Goal: Task Accomplishment & Management: Manage account settings

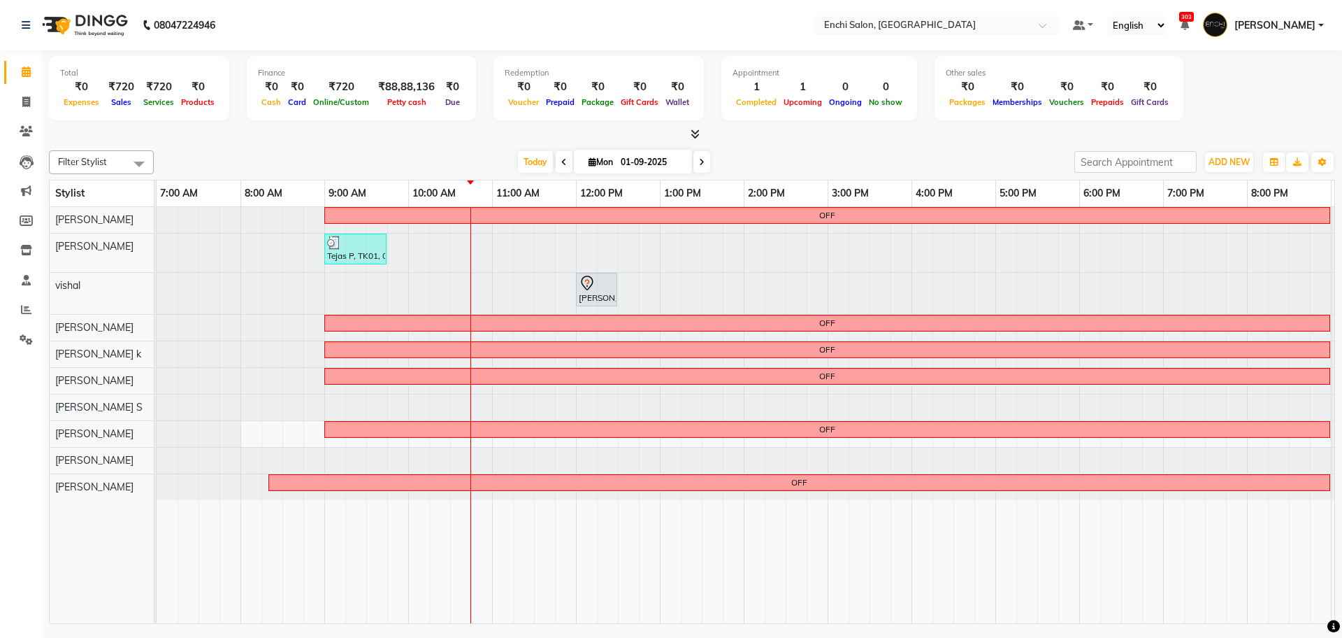
scroll to position [0, 80]
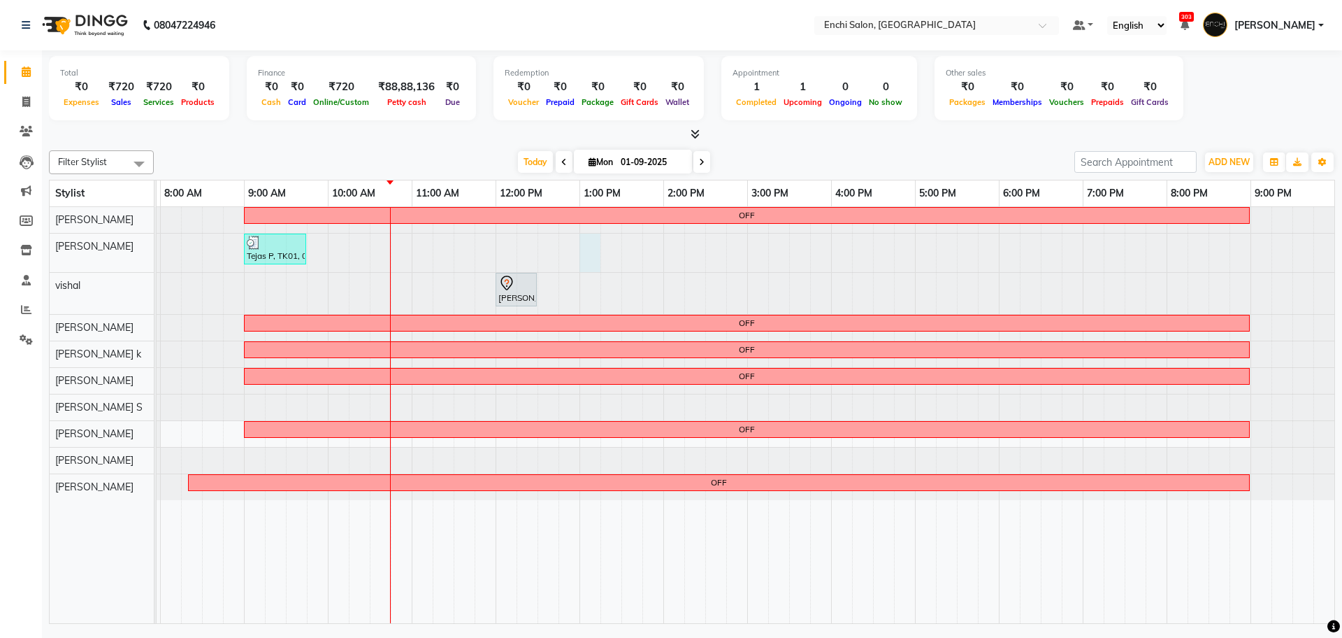
click at [76, 261] on div at bounding box center [76, 252] width 0 height 38
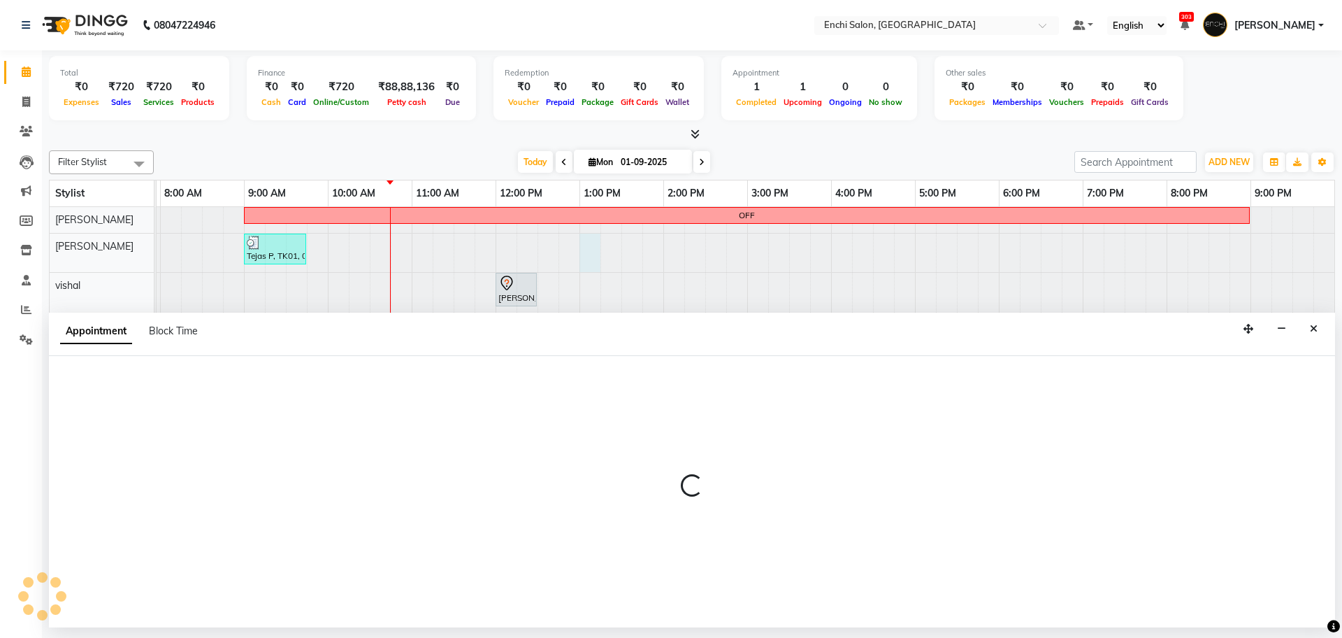
select select "604"
select select "tentative"
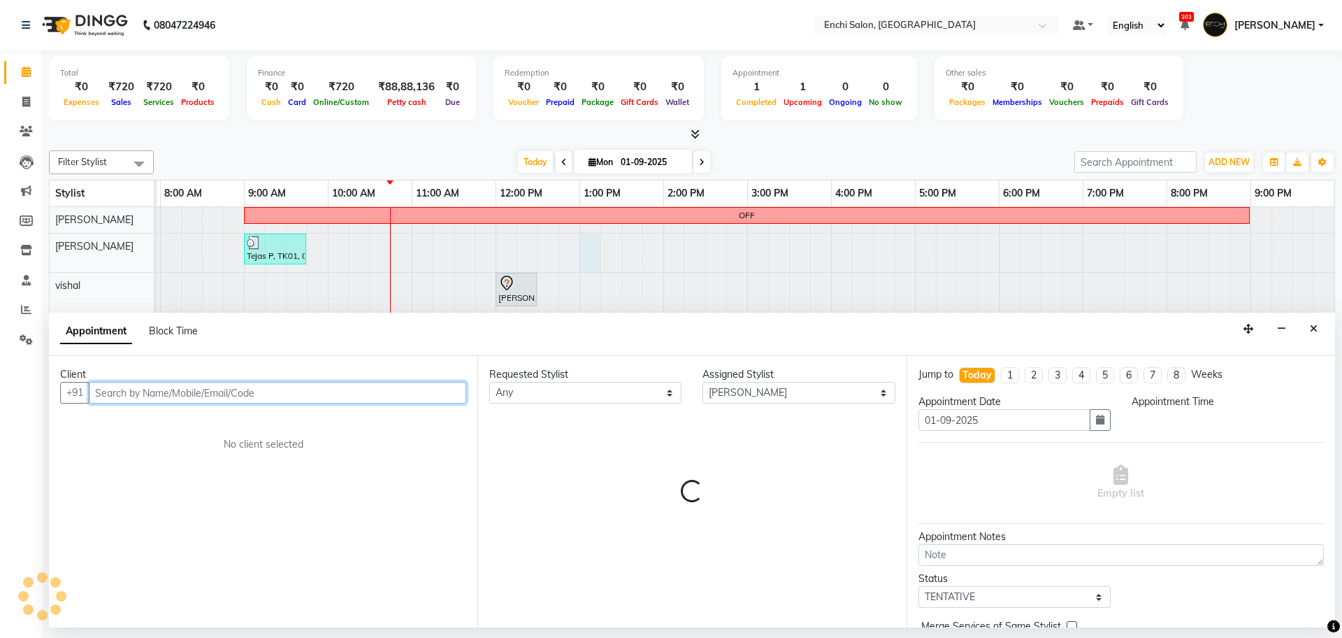
select select "780"
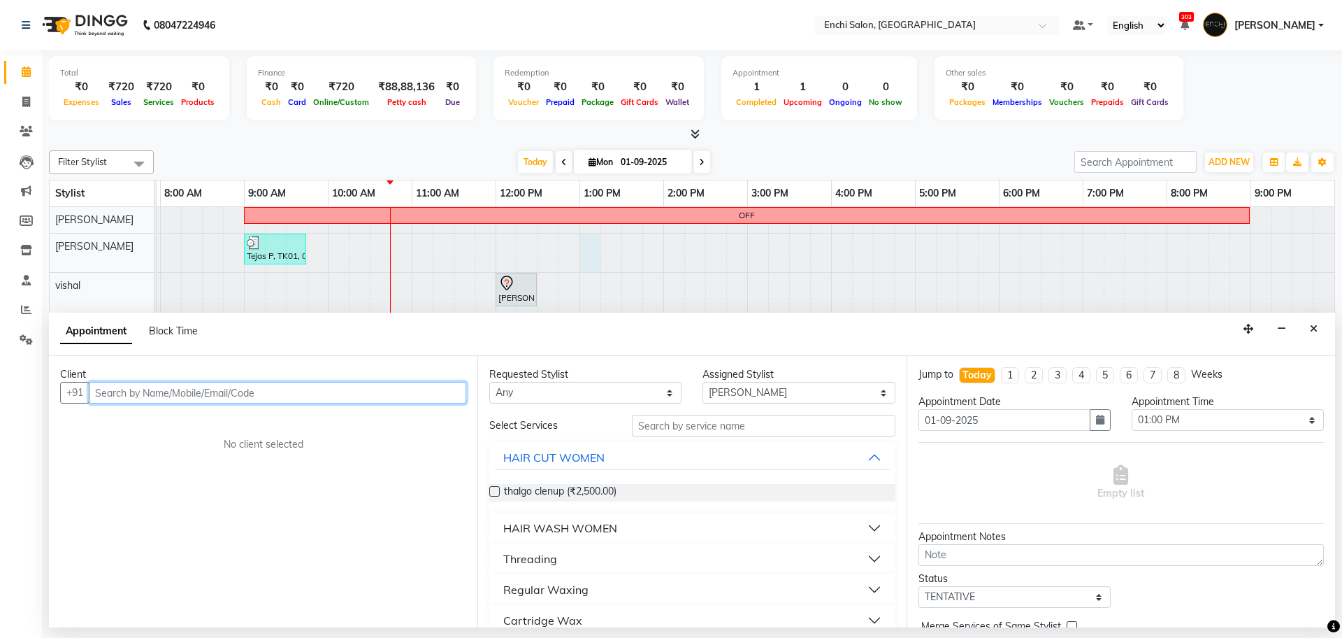
click at [186, 397] on input "text" at bounding box center [278, 393] width 378 height 22
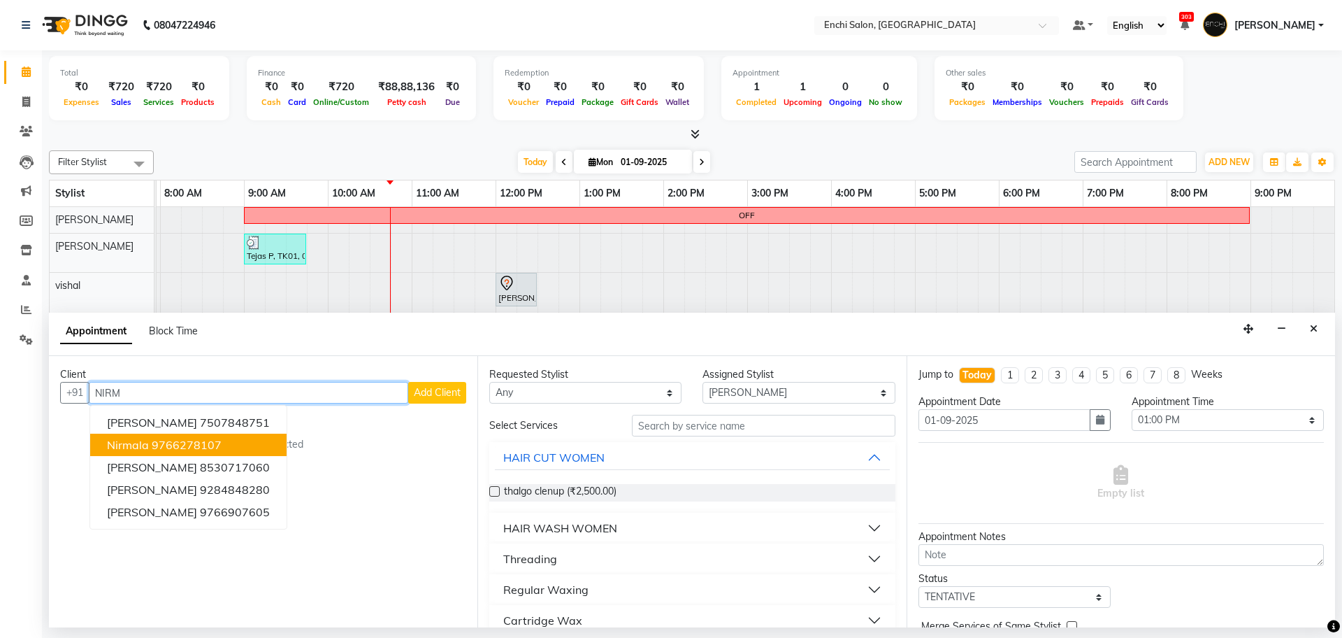
click at [173, 454] on button "nirmala 9766278107" at bounding box center [188, 444] width 196 height 22
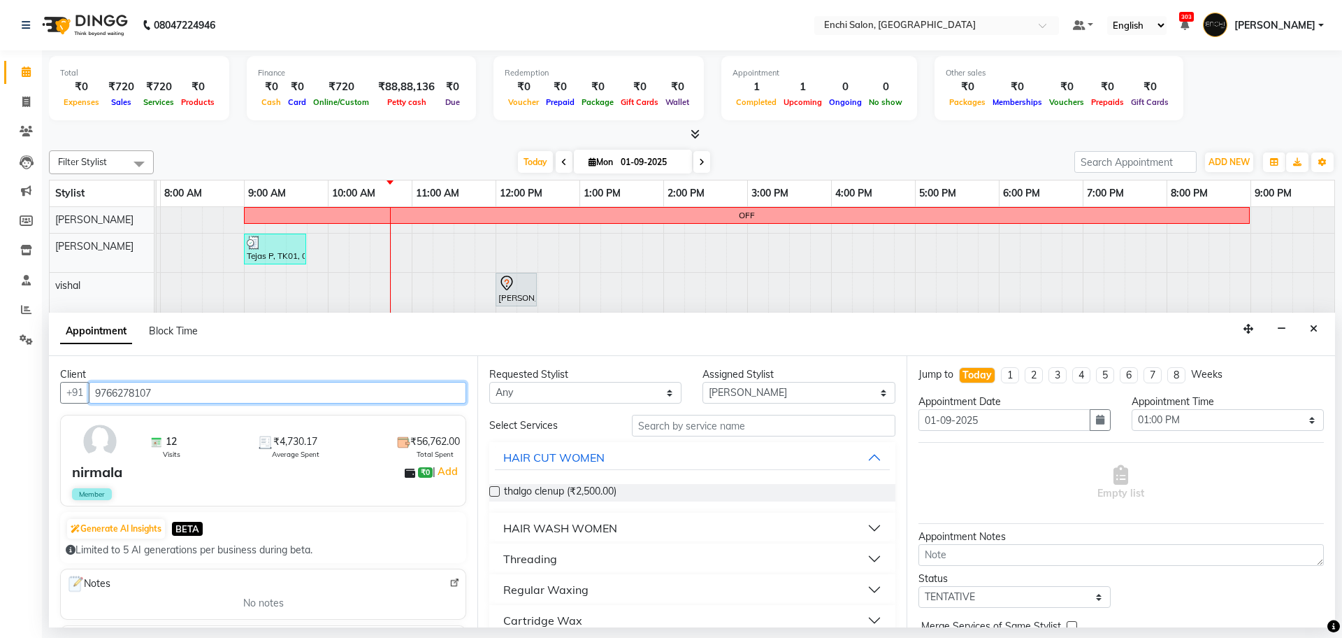
type input "9766278107"
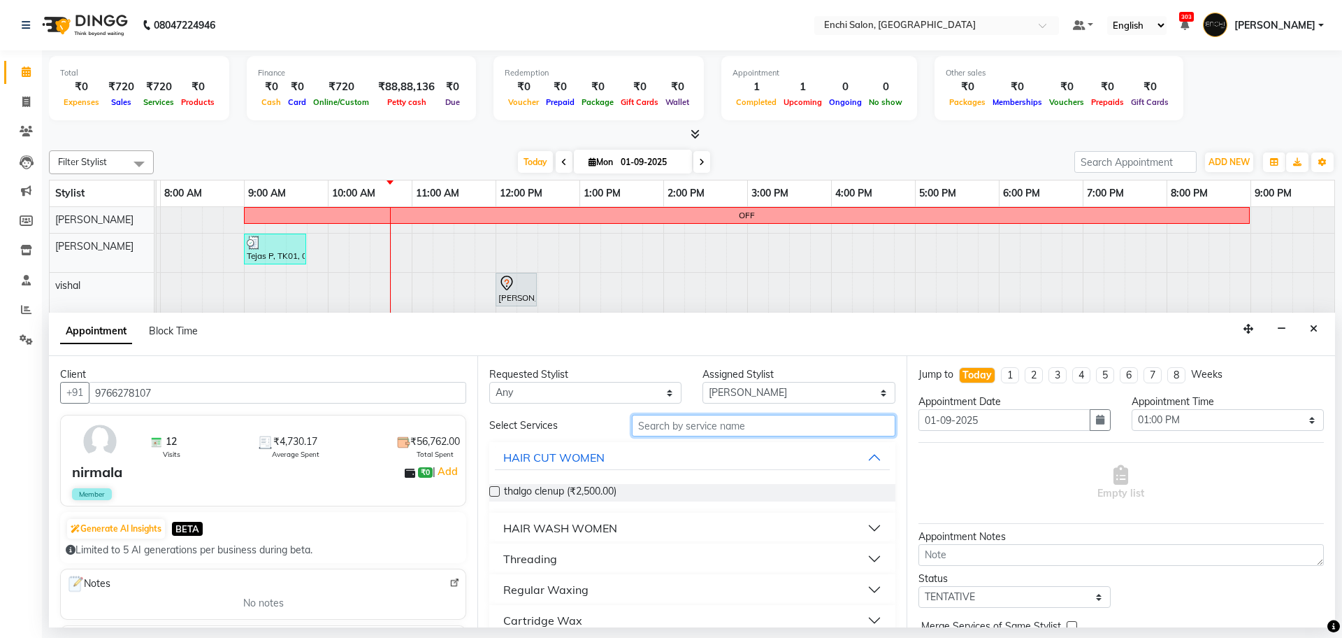
click at [686, 422] on input "text" at bounding box center [764, 426] width 264 height 22
type input "ADD"
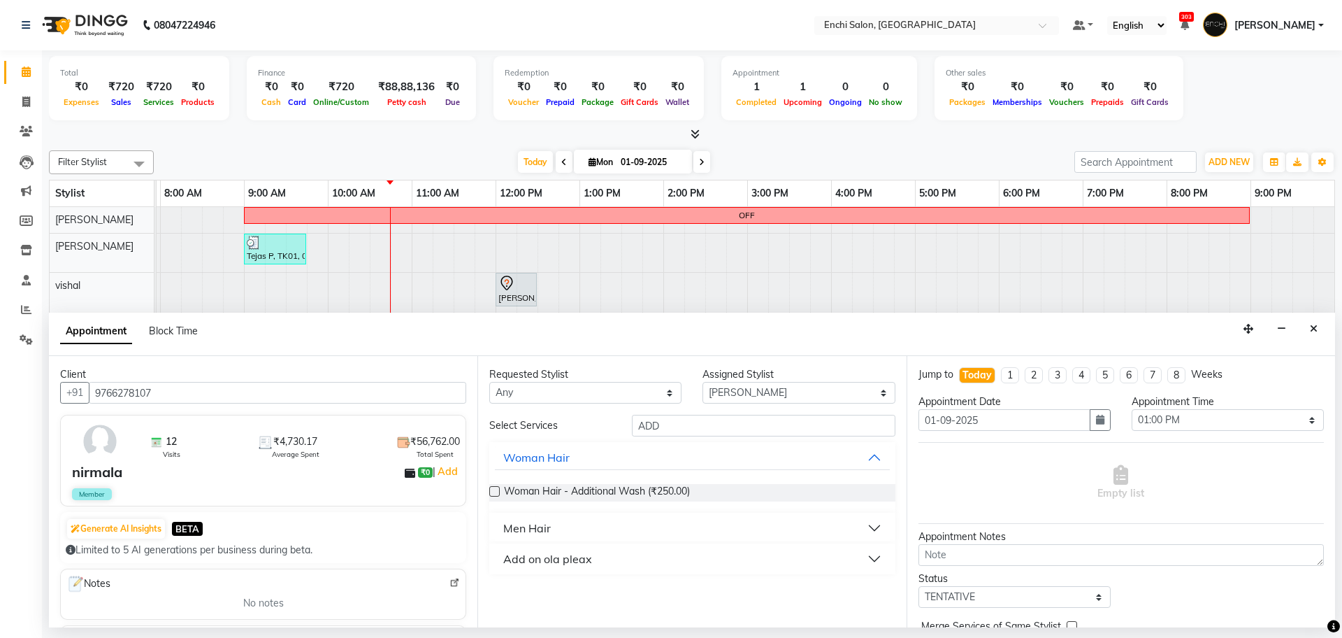
click at [492, 489] on label at bounding box center [494, 491] width 10 height 10
click at [492, 489] on input "checkbox" at bounding box center [493, 492] width 9 height 9
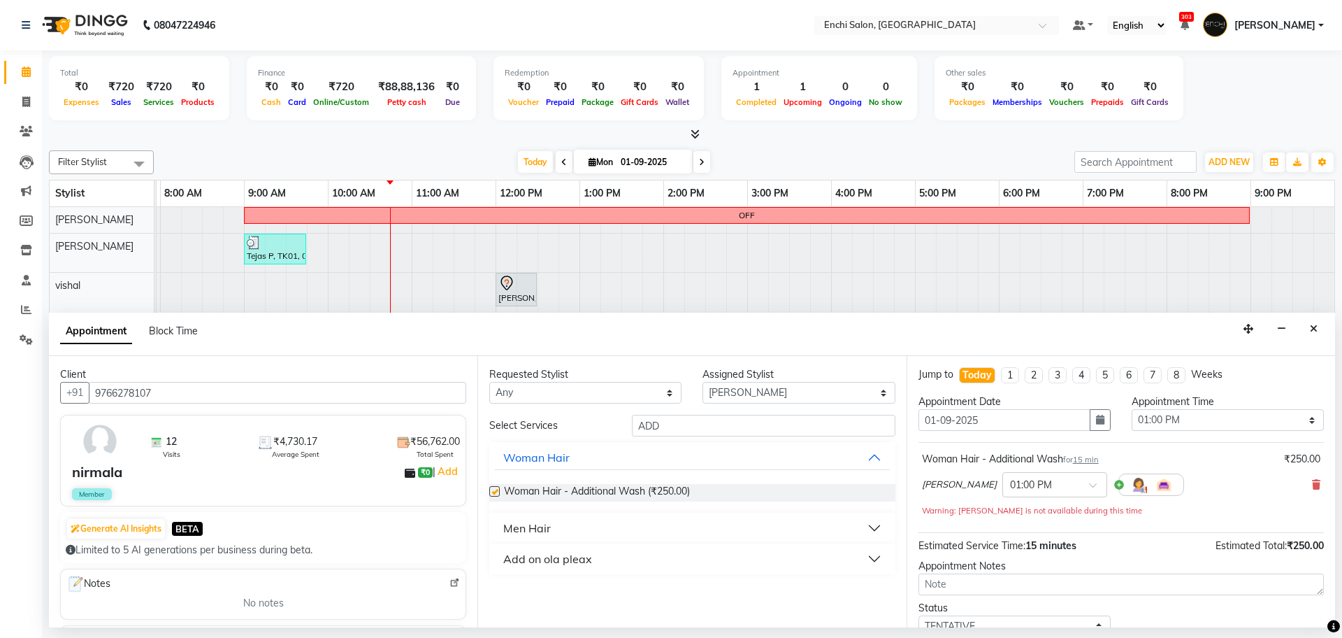
checkbox input "false"
drag, startPoint x: 693, startPoint y: 431, endPoint x: 624, endPoint y: 434, distance: 68.6
click at [624, 434] on div "ADD" at bounding box center [763, 426] width 285 height 22
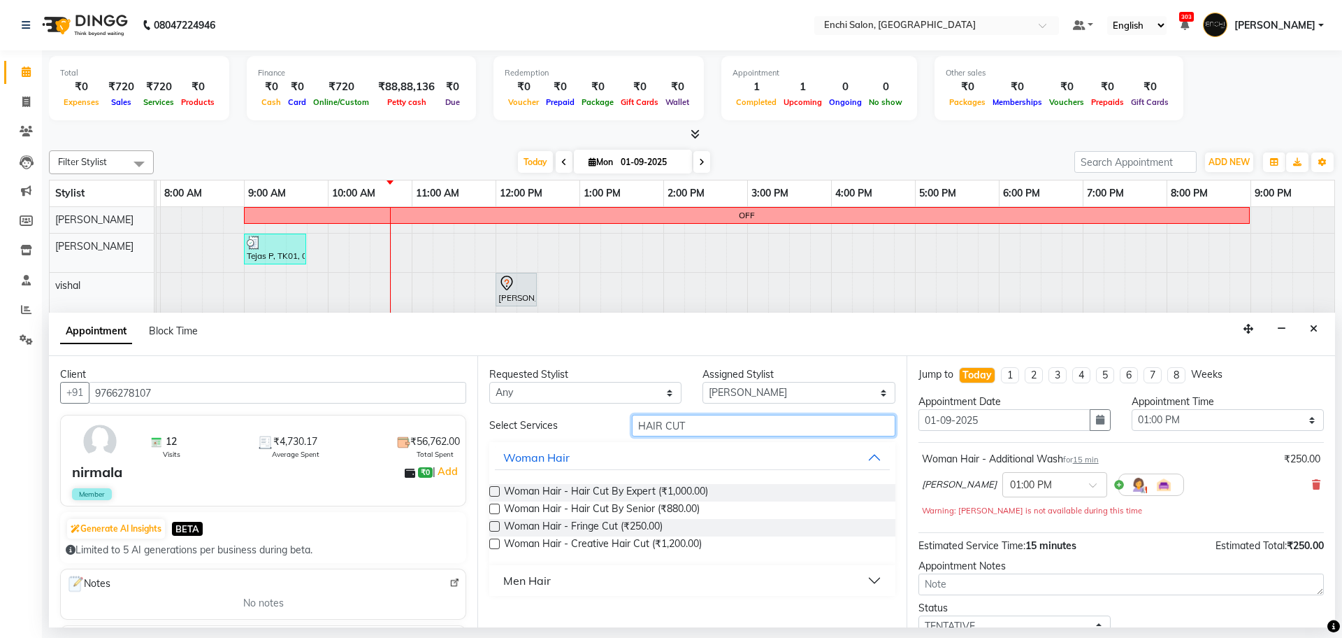
type input "HAIR CUT"
click at [493, 489] on label at bounding box center [494, 491] width 10 height 10
click at [493, 489] on input "checkbox" at bounding box center [493, 492] width 9 height 9
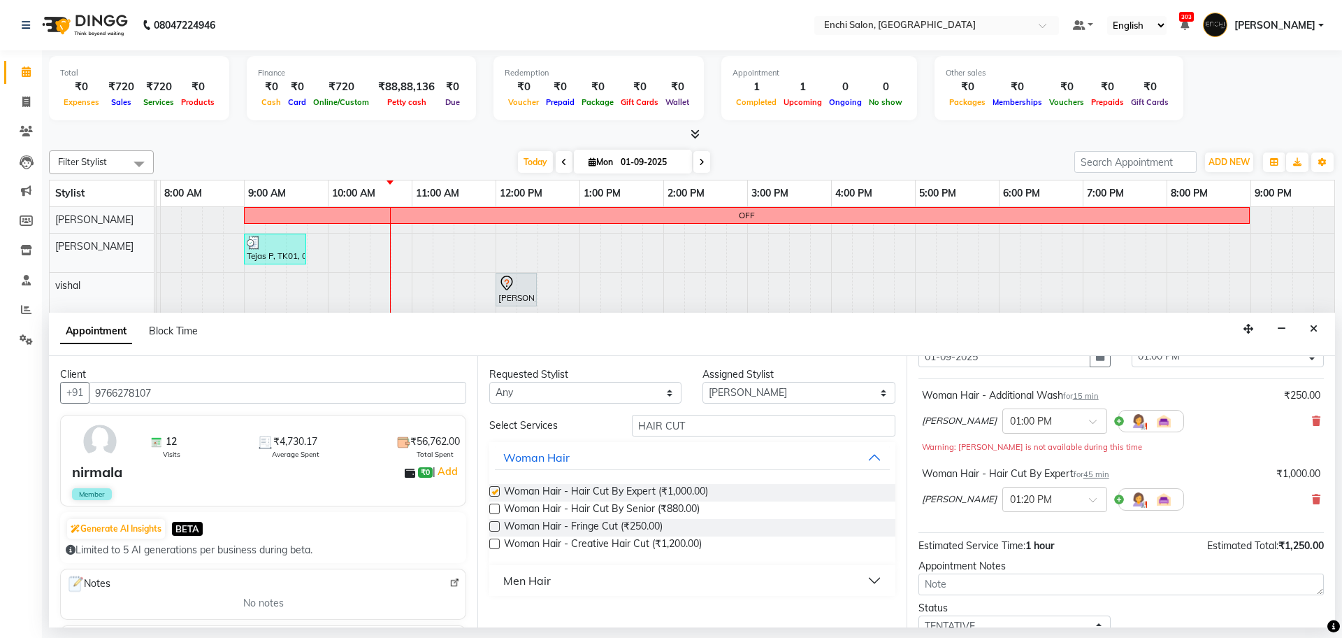
checkbox input "false"
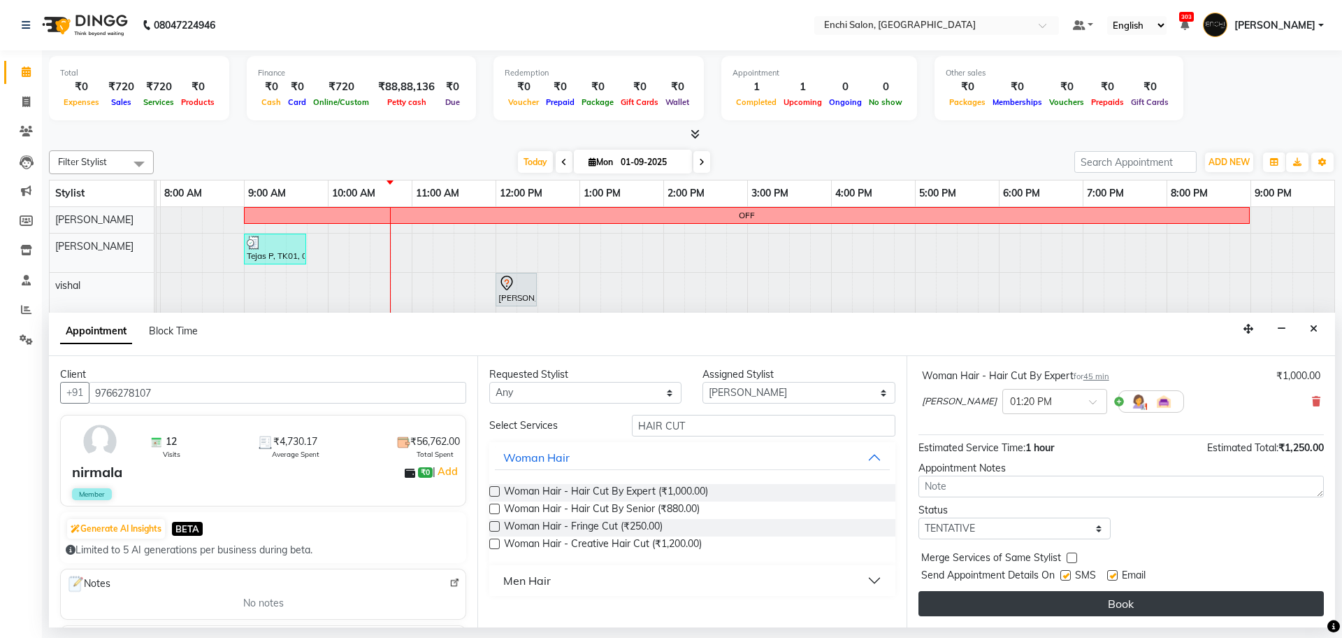
click at [1058, 596] on button "Book" at bounding box center [1121, 603] width 405 height 25
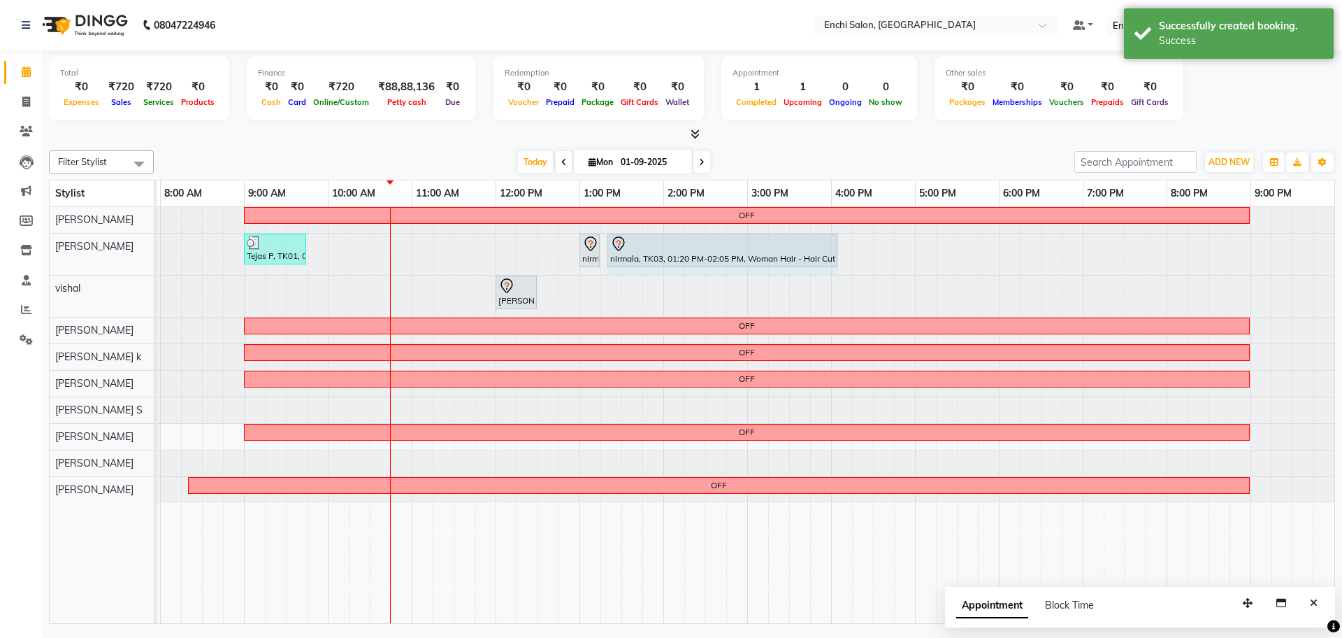
drag, startPoint x: 671, startPoint y: 248, endPoint x: 833, endPoint y: 250, distance: 161.5
click at [76, 249] on div "Tejas P, TK01, 09:00 AM-09:45 AM, Men Hair - Hair Cut By Expert,Men Hair - Addi…" at bounding box center [76, 253] width 0 height 41
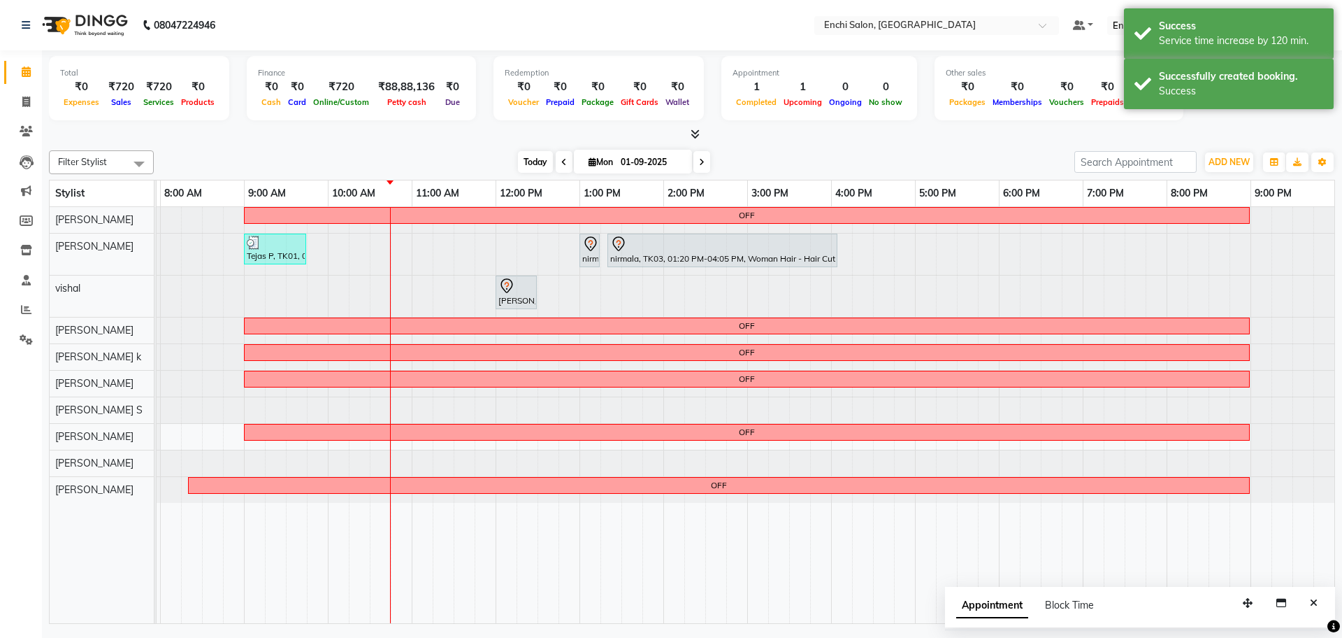
click at [533, 159] on span "Today" at bounding box center [535, 162] width 35 height 22
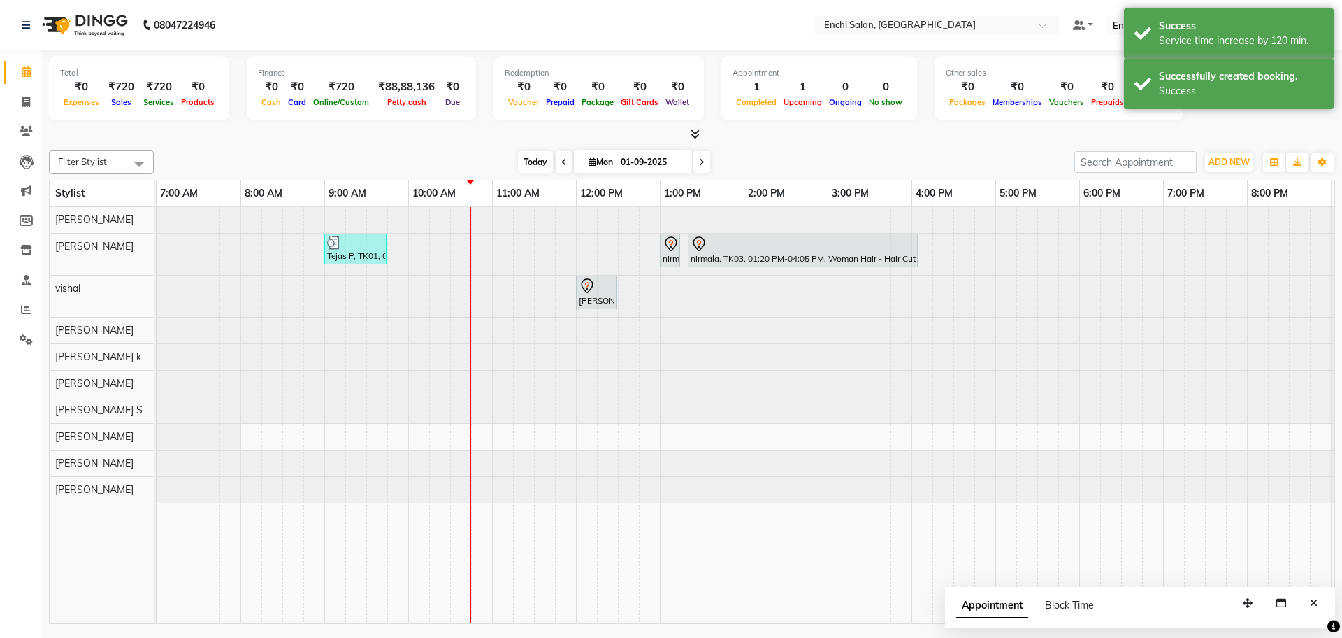
scroll to position [0, 80]
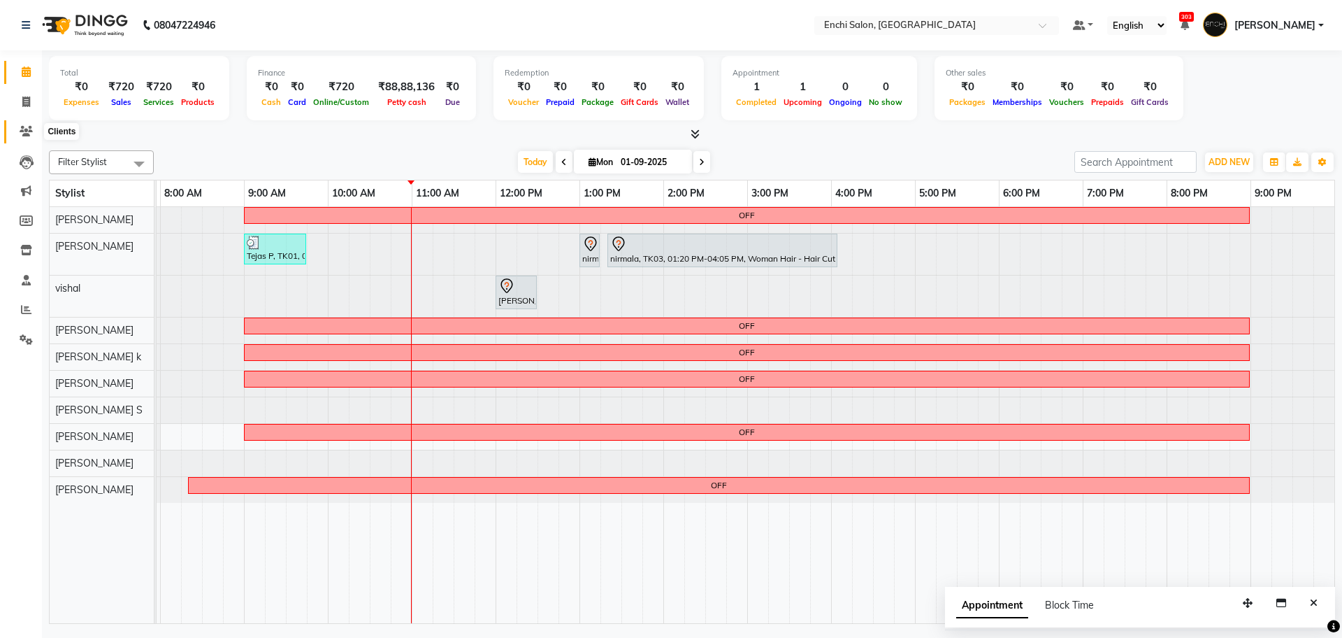
click at [34, 134] on span at bounding box center [26, 132] width 24 height 16
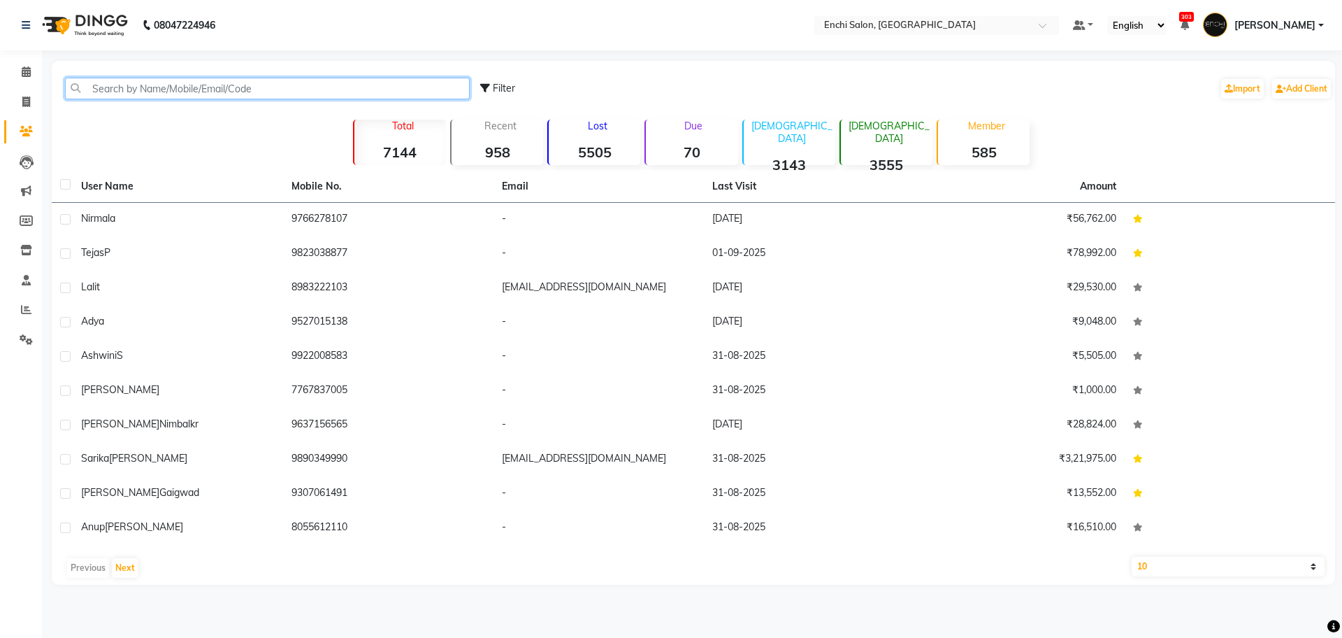
click at [112, 86] on input "text" at bounding box center [267, 89] width 405 height 22
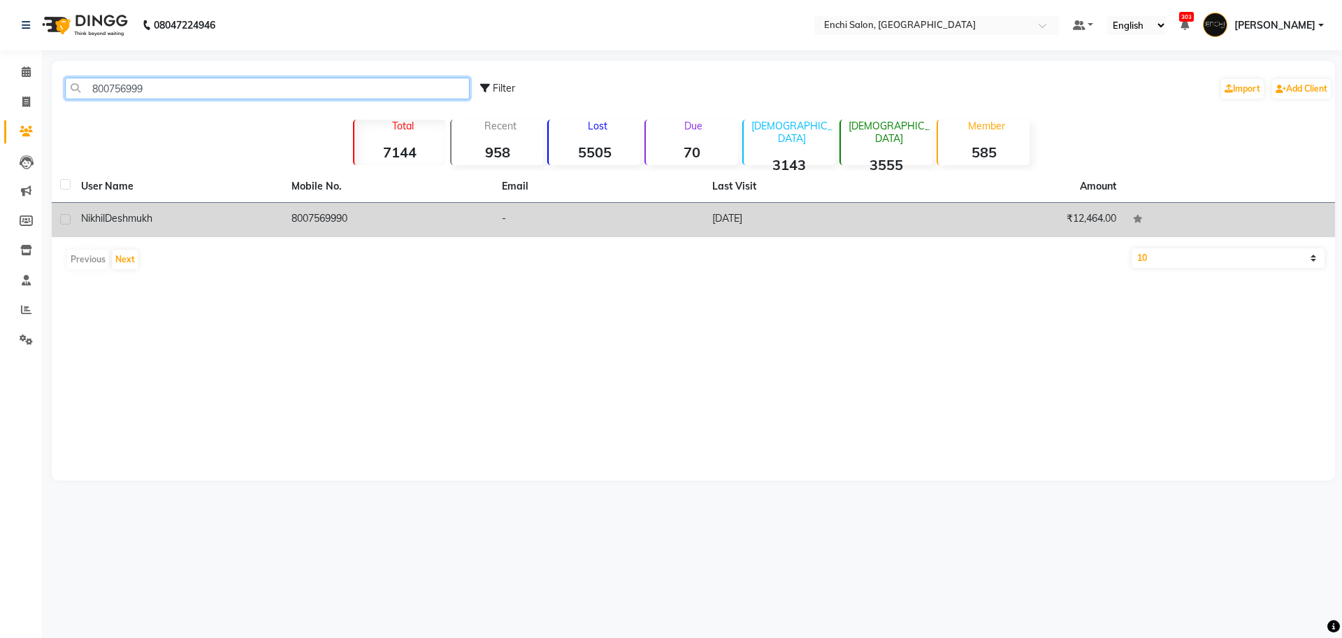
type input "800756999"
click at [120, 213] on span "Deshmukh" at bounding box center [129, 218] width 48 height 13
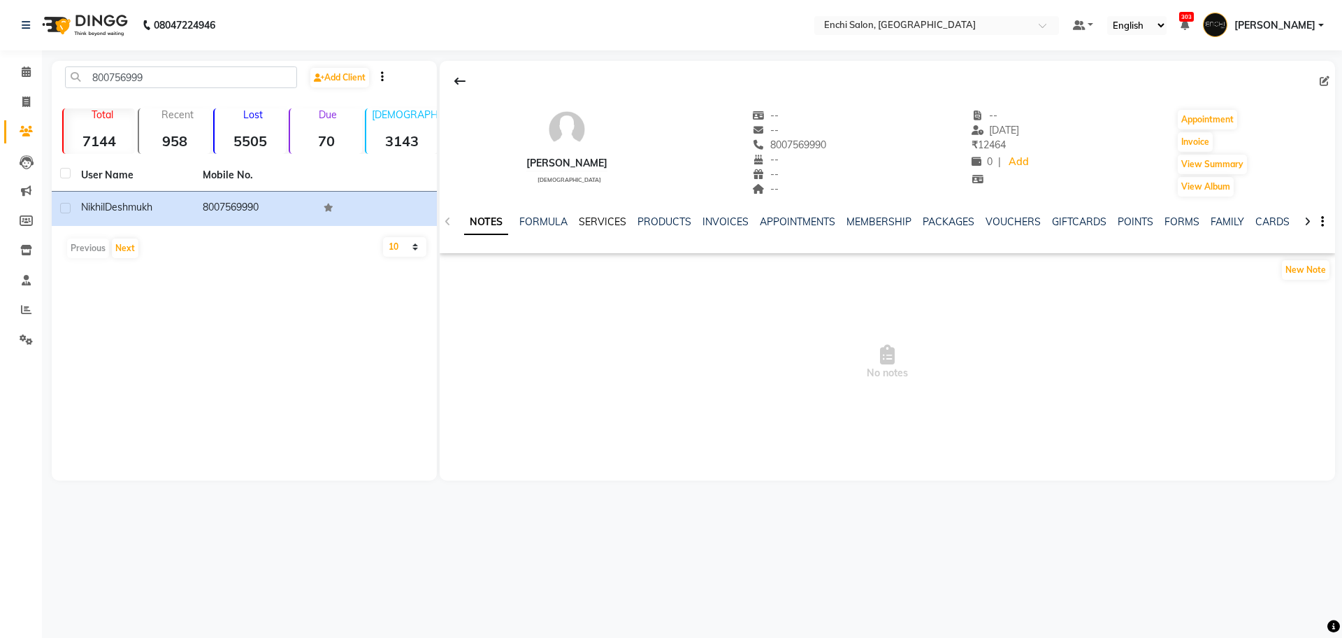
click at [610, 215] on link "SERVICES" at bounding box center [603, 221] width 48 height 13
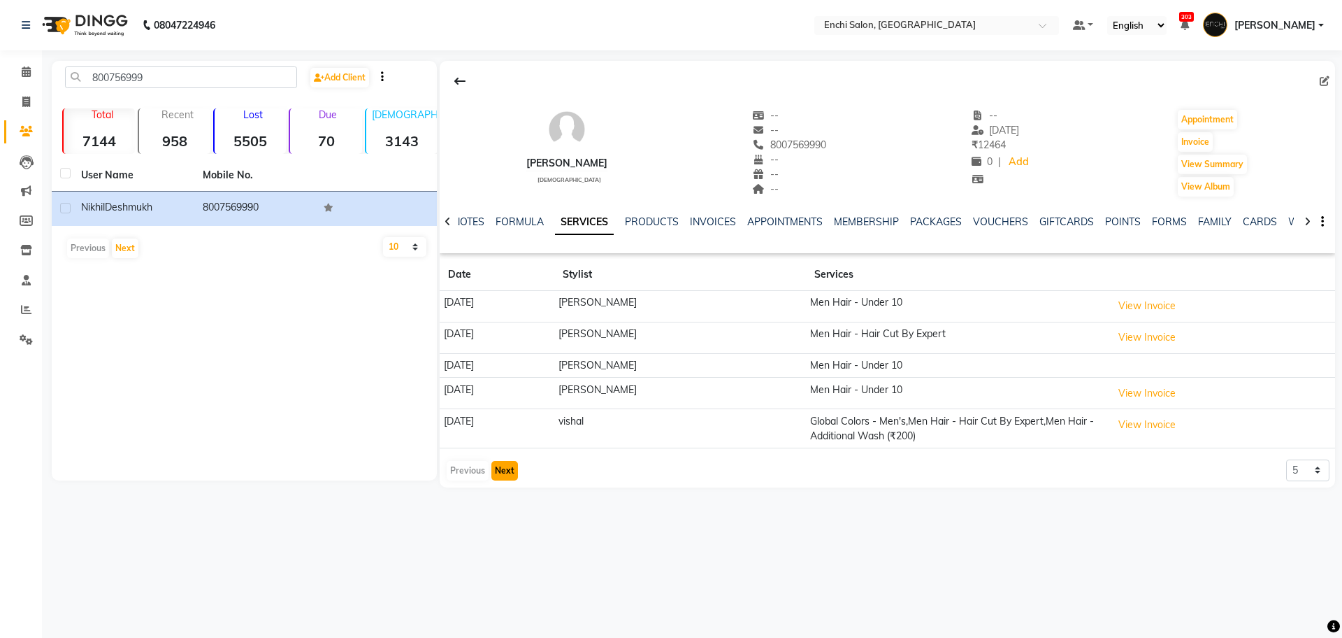
click at [498, 475] on button "Next" at bounding box center [504, 471] width 27 height 20
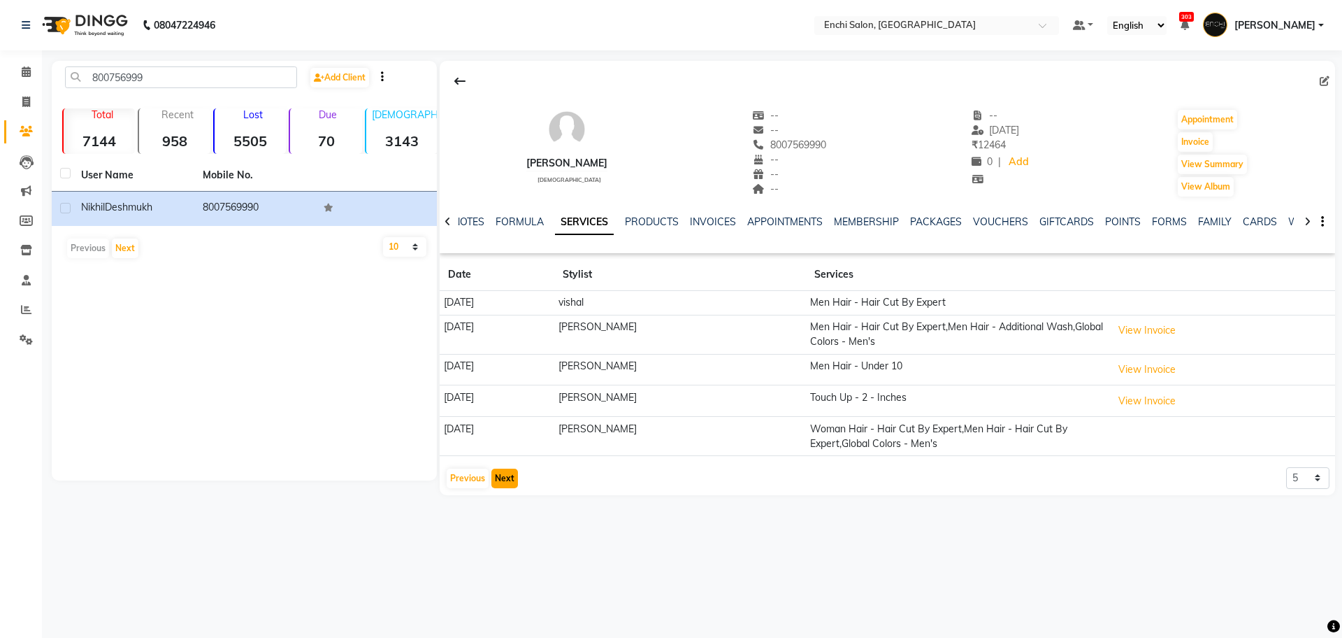
click at [501, 477] on button "Next" at bounding box center [504, 478] width 27 height 20
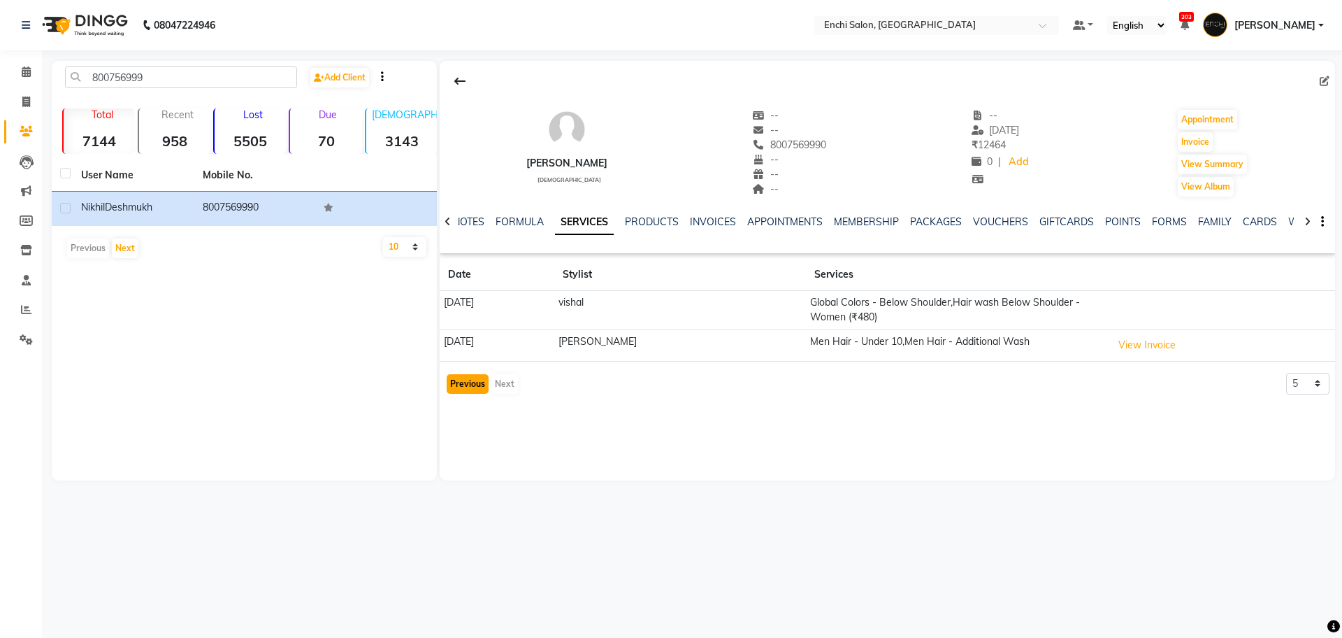
click at [467, 378] on button "Previous" at bounding box center [468, 384] width 42 height 20
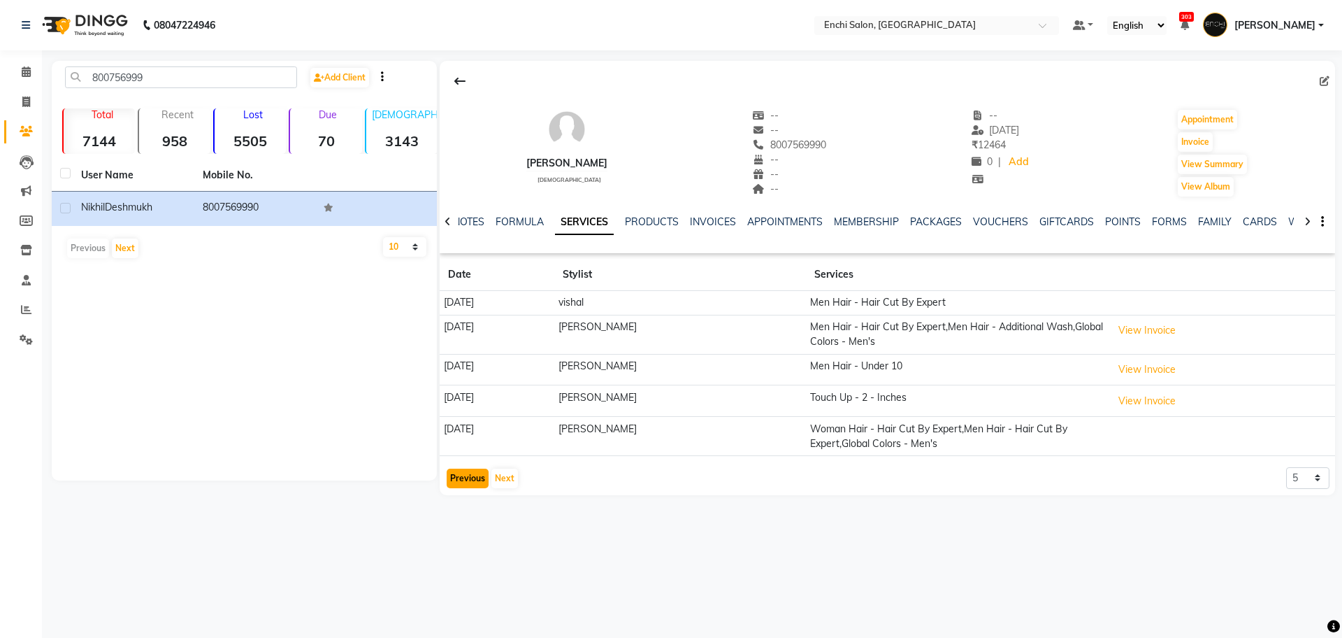
click at [478, 476] on button "Previous" at bounding box center [468, 478] width 42 height 20
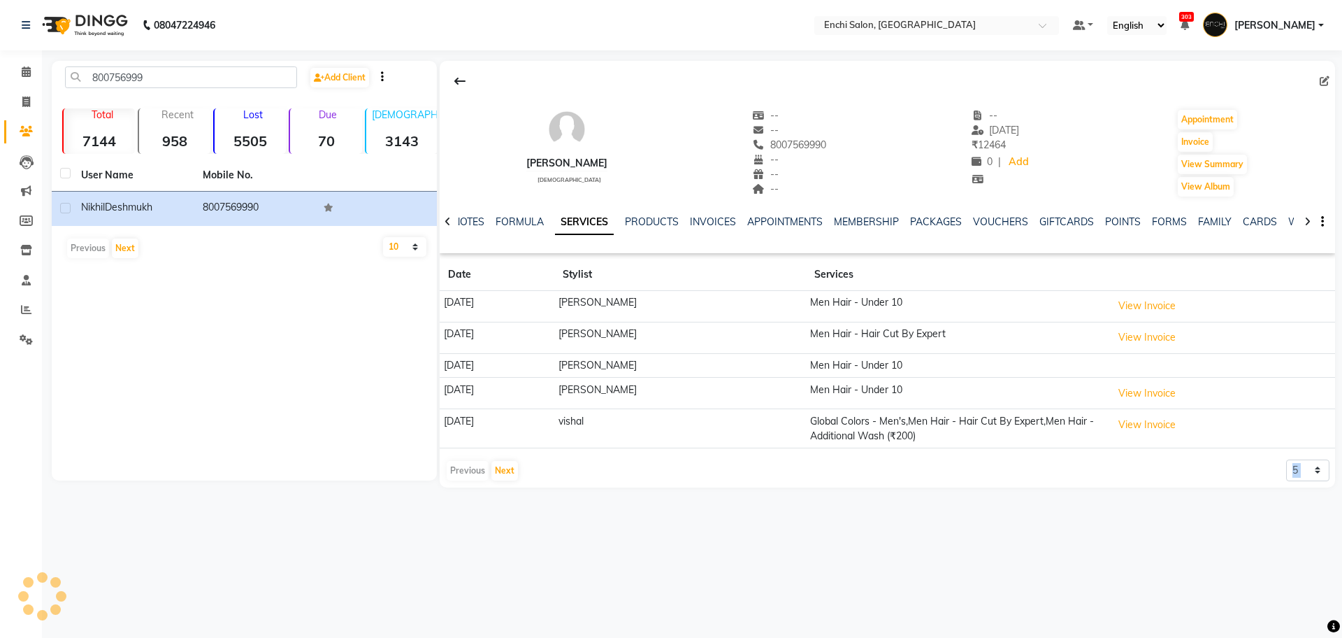
click at [477, 475] on div "Previous Next" at bounding box center [482, 470] width 74 height 22
click at [32, 69] on span at bounding box center [26, 72] width 24 height 16
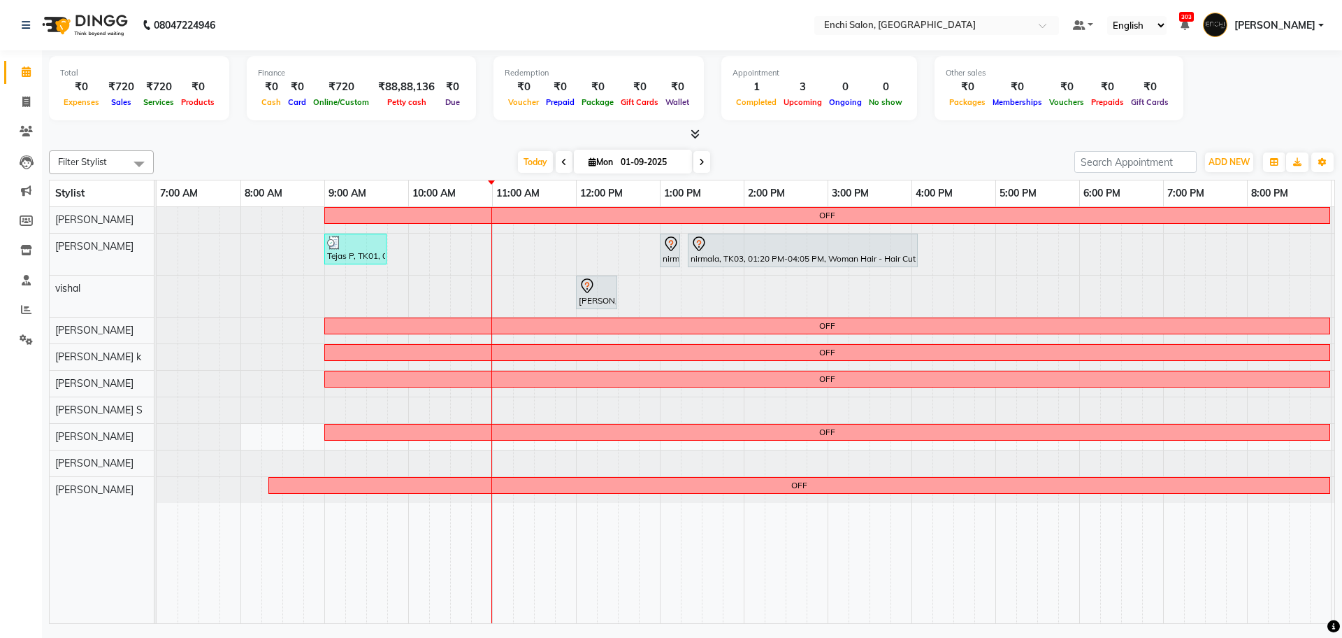
click at [505, 35] on nav "08047224946 Select Location × Enchi Salon, Shivaji Nagar Default Panel My Panel…" at bounding box center [671, 25] width 1342 height 50
click at [545, 160] on span "Today" at bounding box center [535, 162] width 35 height 22
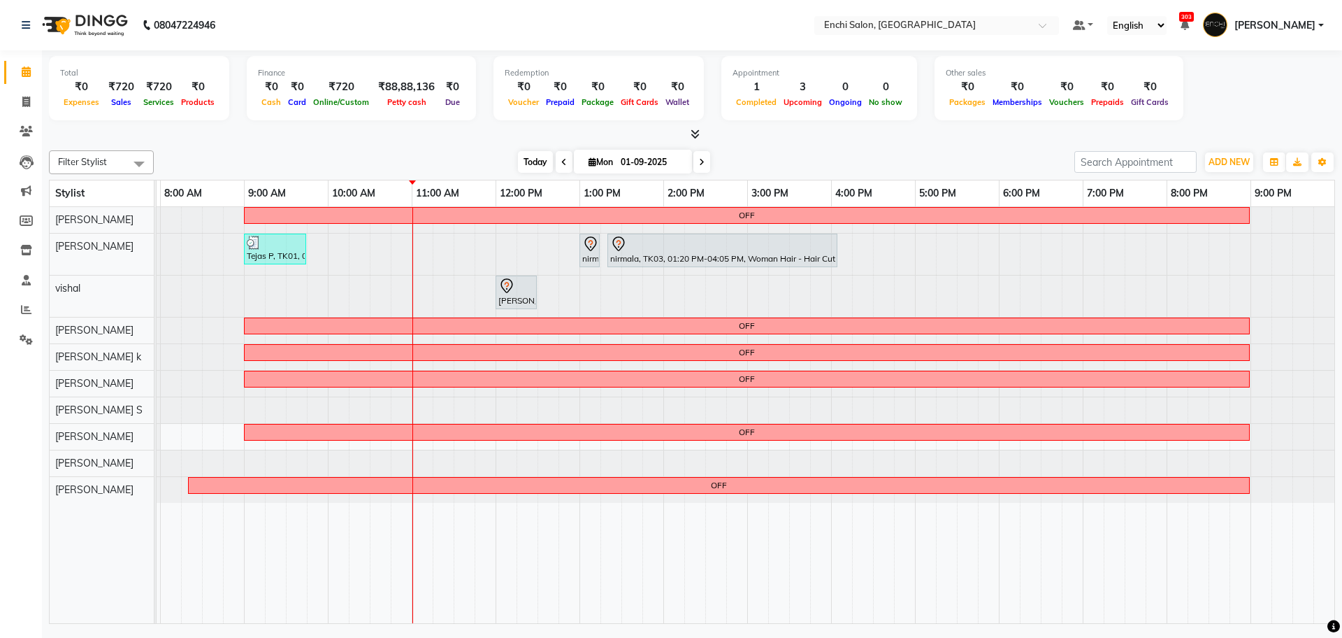
click at [549, 158] on span "Today" at bounding box center [535, 162] width 35 height 22
click at [308, 394] on span "Delete Block Time" at bounding box center [331, 396] width 79 height 15
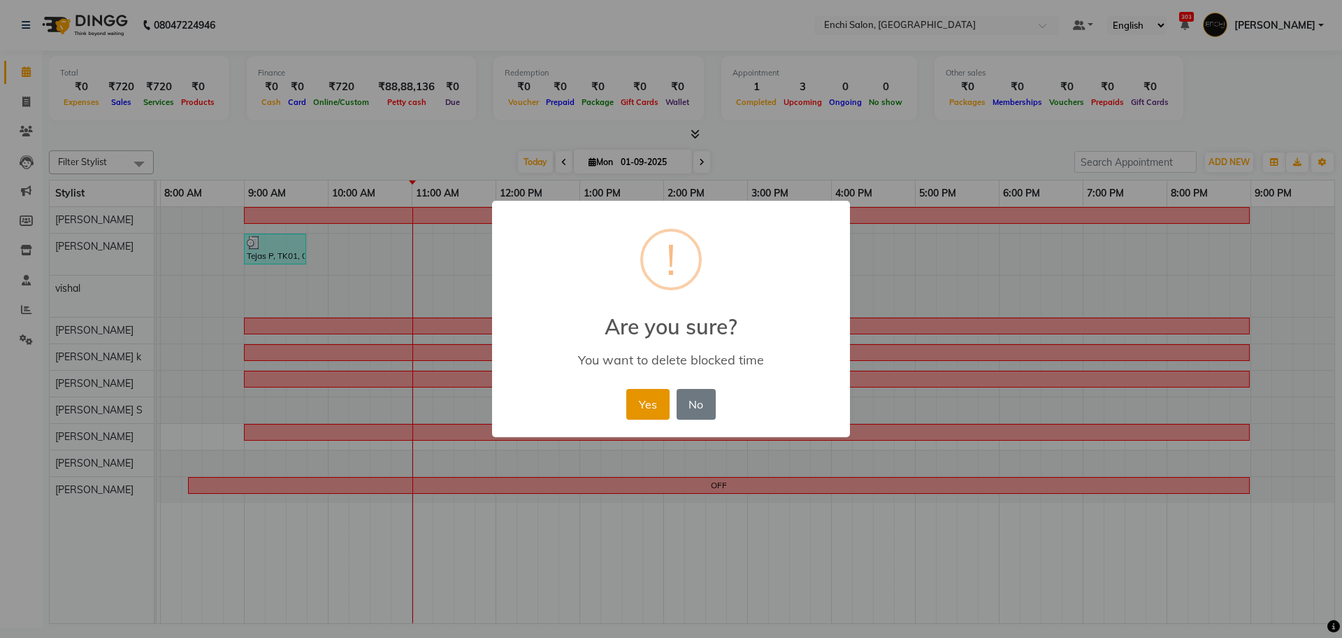
click at [652, 398] on button "Yes" at bounding box center [647, 404] width 43 height 31
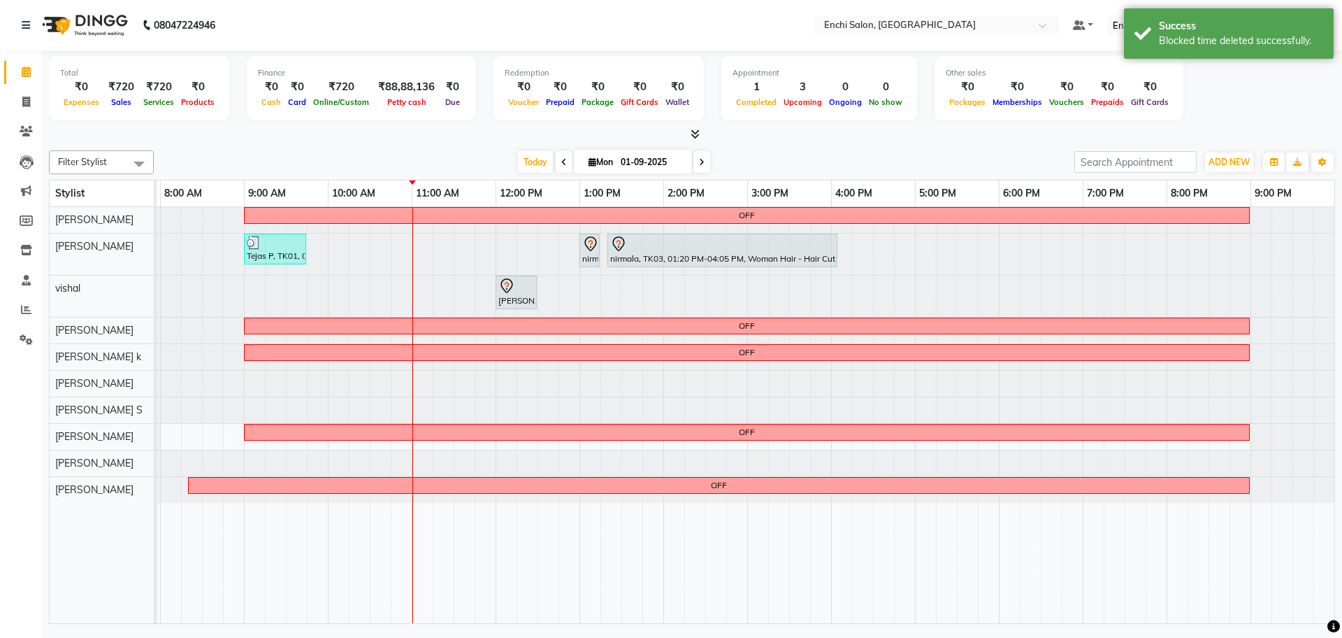
click at [76, 375] on div at bounding box center [76, 384] width 0 height 26
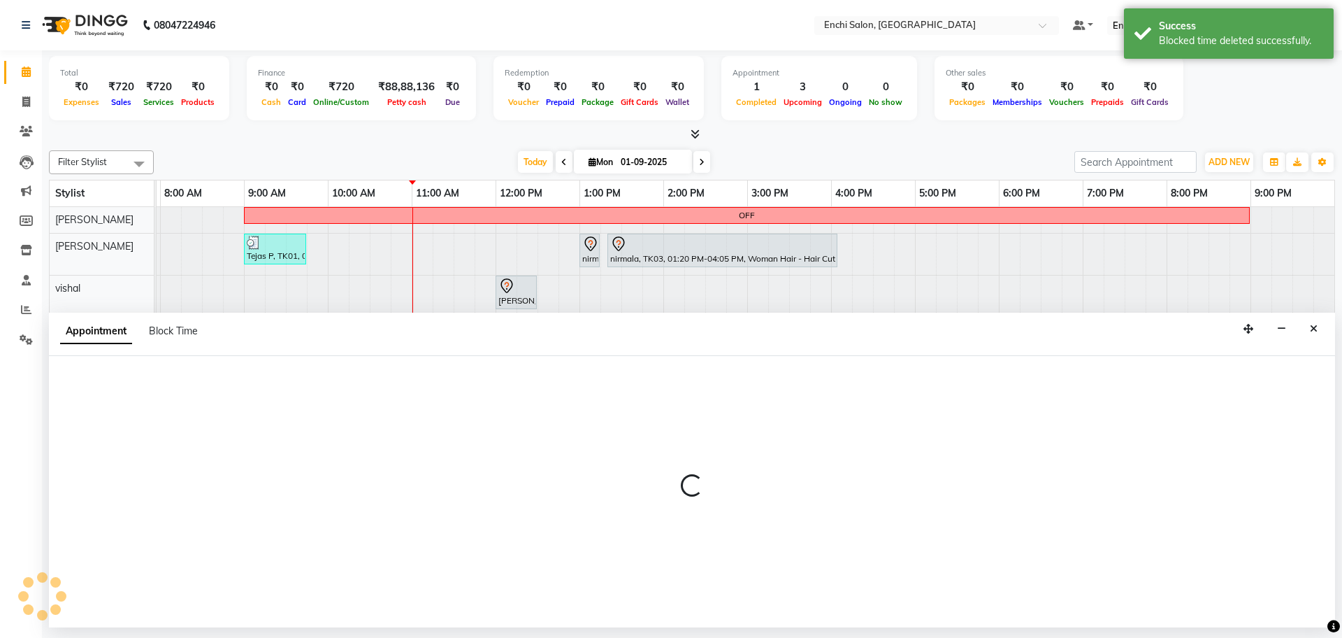
select select "25297"
select select "1020"
select select "tentative"
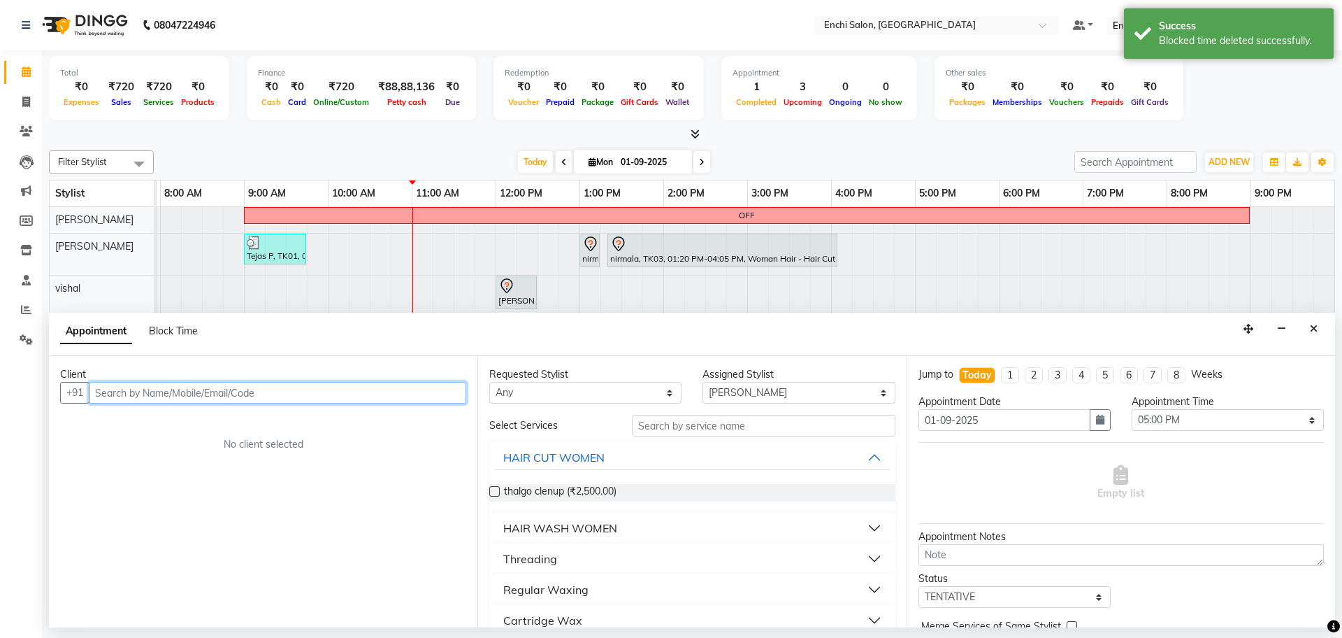
click at [273, 388] on input "text" at bounding box center [278, 393] width 378 height 22
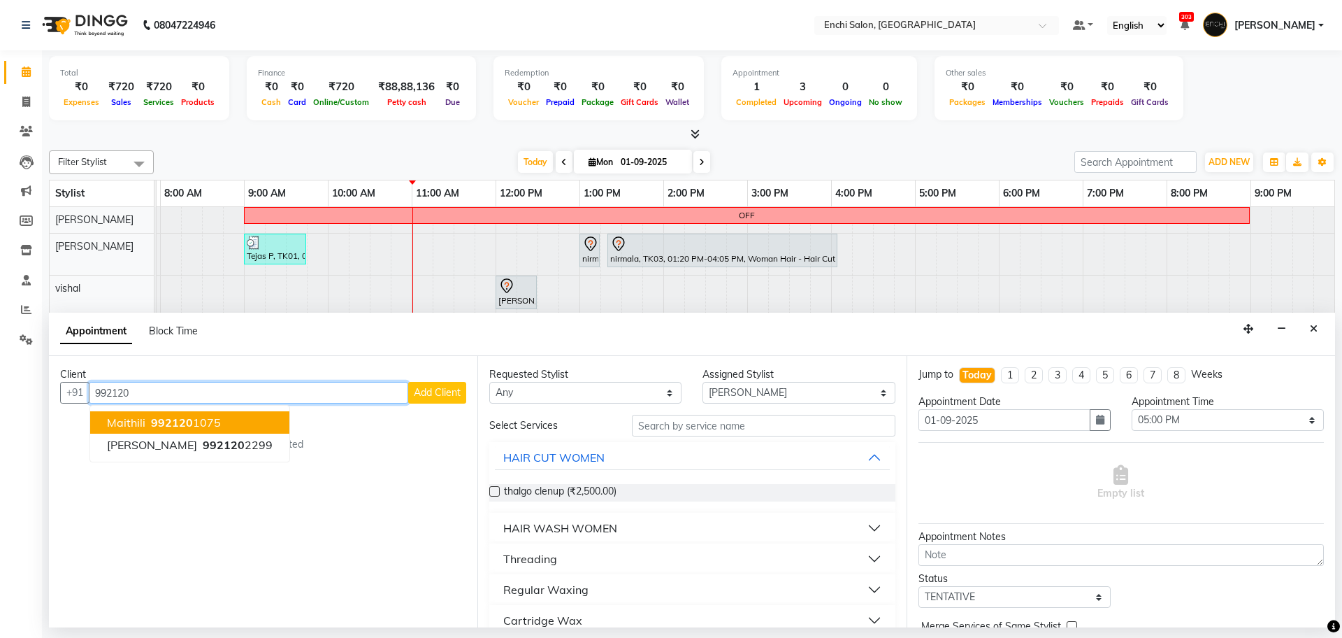
click at [218, 427] on button "maithili 992120 1075" at bounding box center [189, 422] width 199 height 22
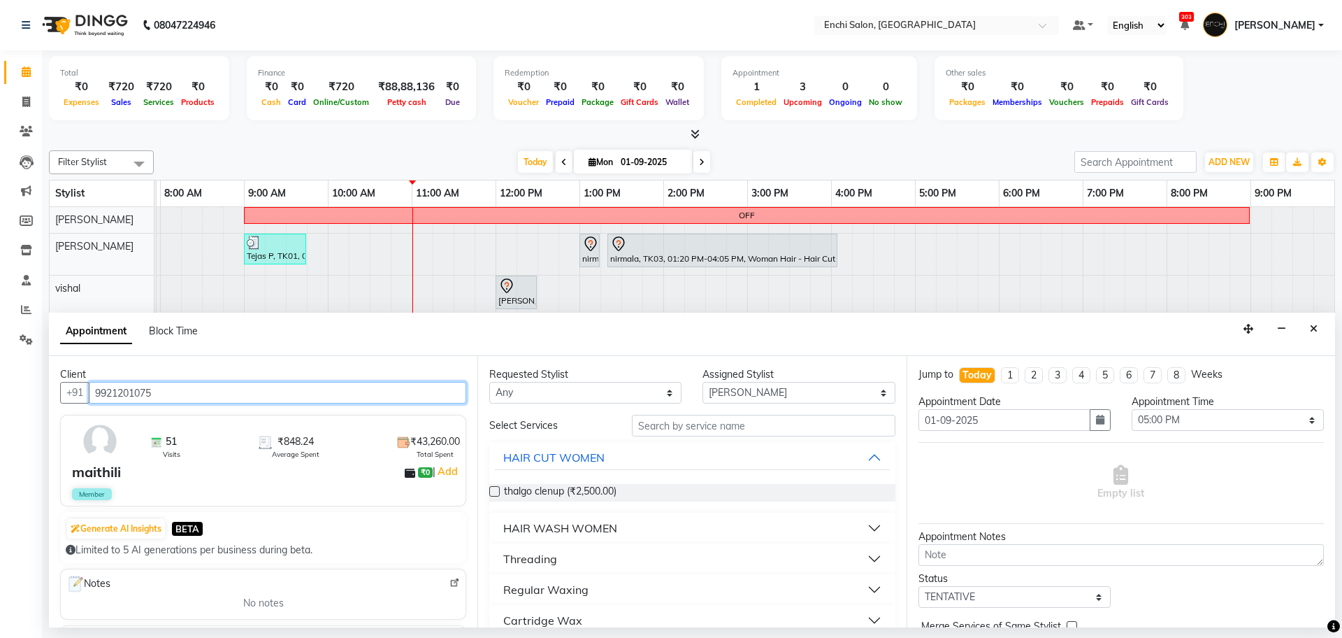
type input "9921201075"
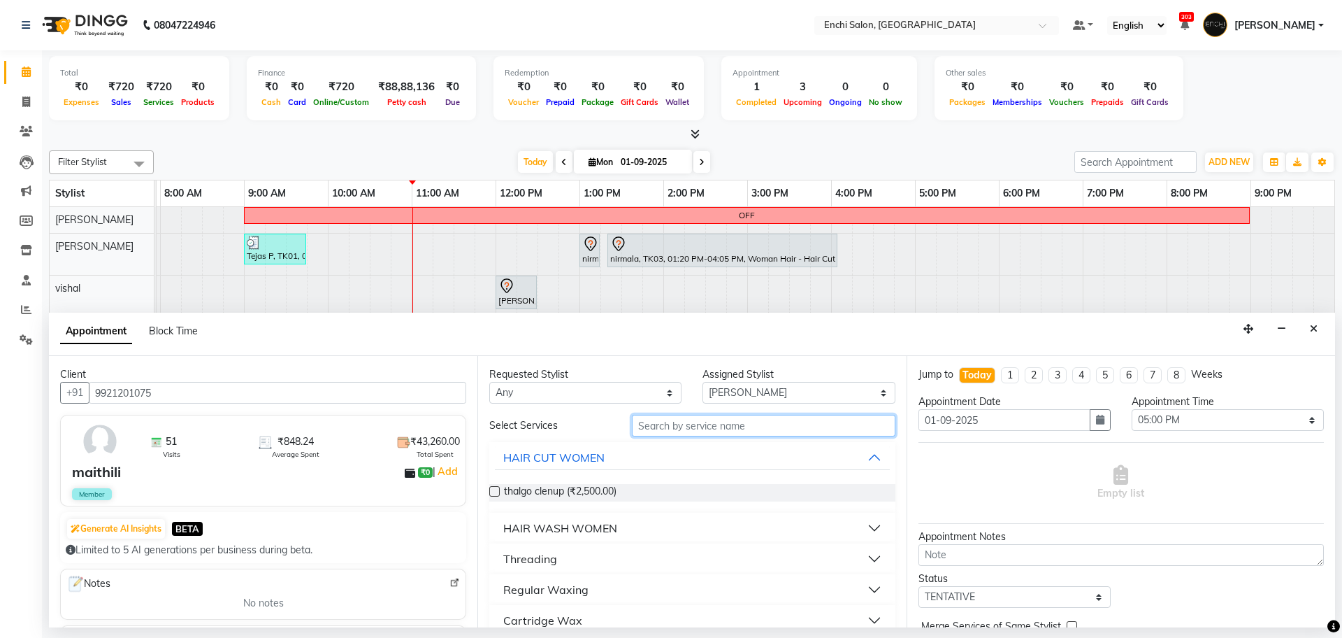
click at [675, 426] on input "text" at bounding box center [764, 426] width 264 height 22
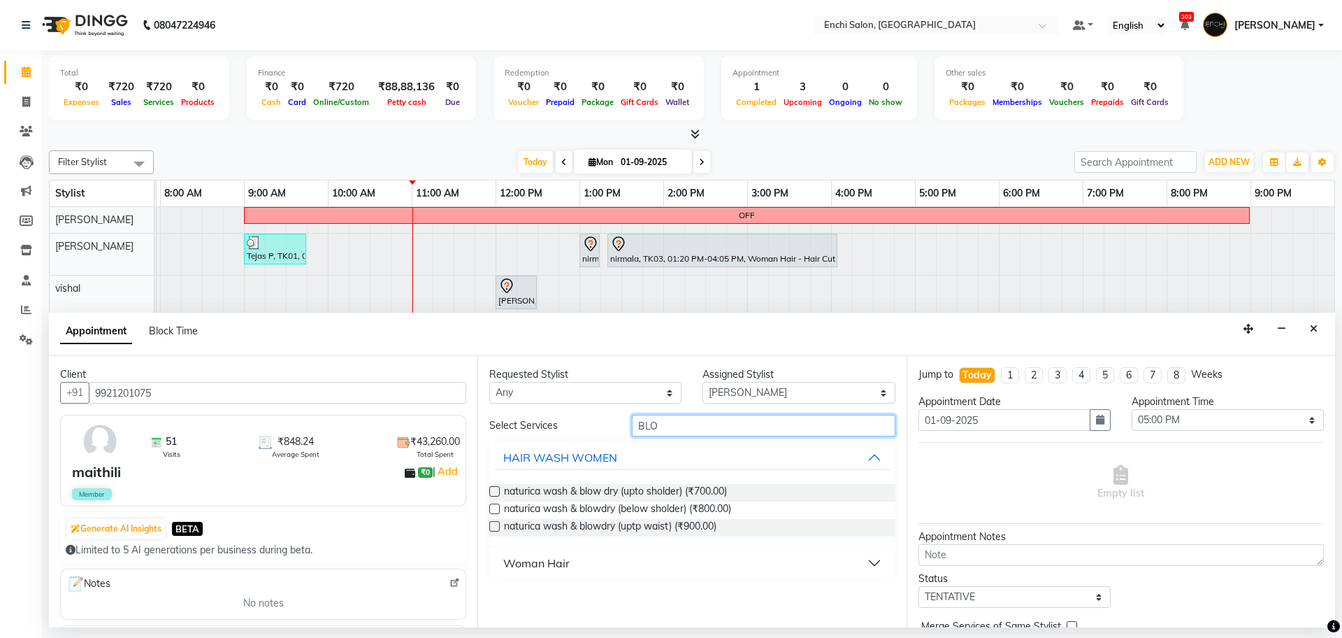
type input "BLO"
click at [495, 510] on label at bounding box center [494, 508] width 10 height 10
click at [495, 510] on input "checkbox" at bounding box center [493, 509] width 9 height 9
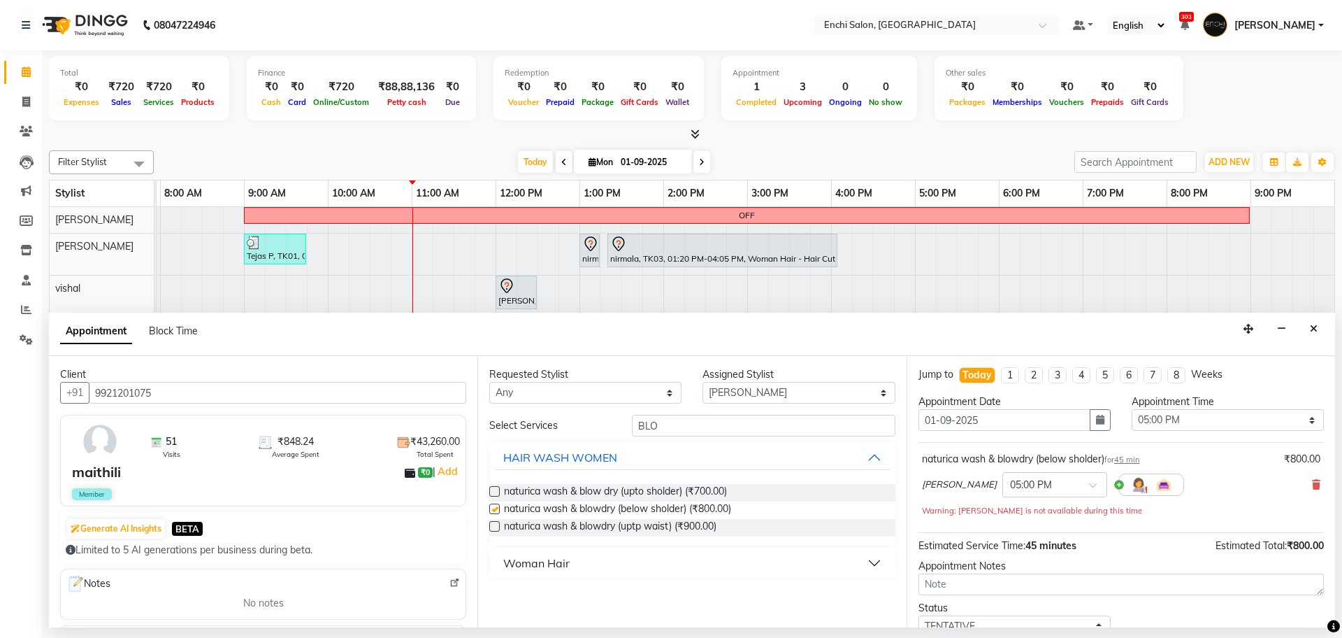
checkbox input "false"
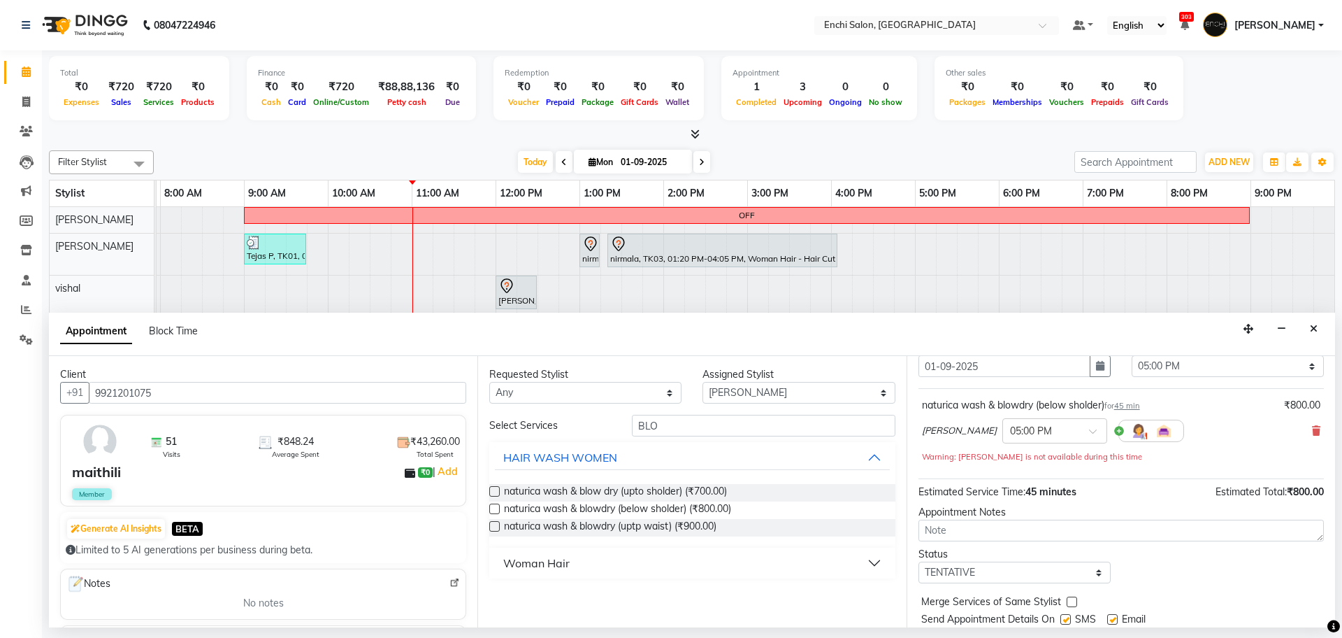
scroll to position [98, 0]
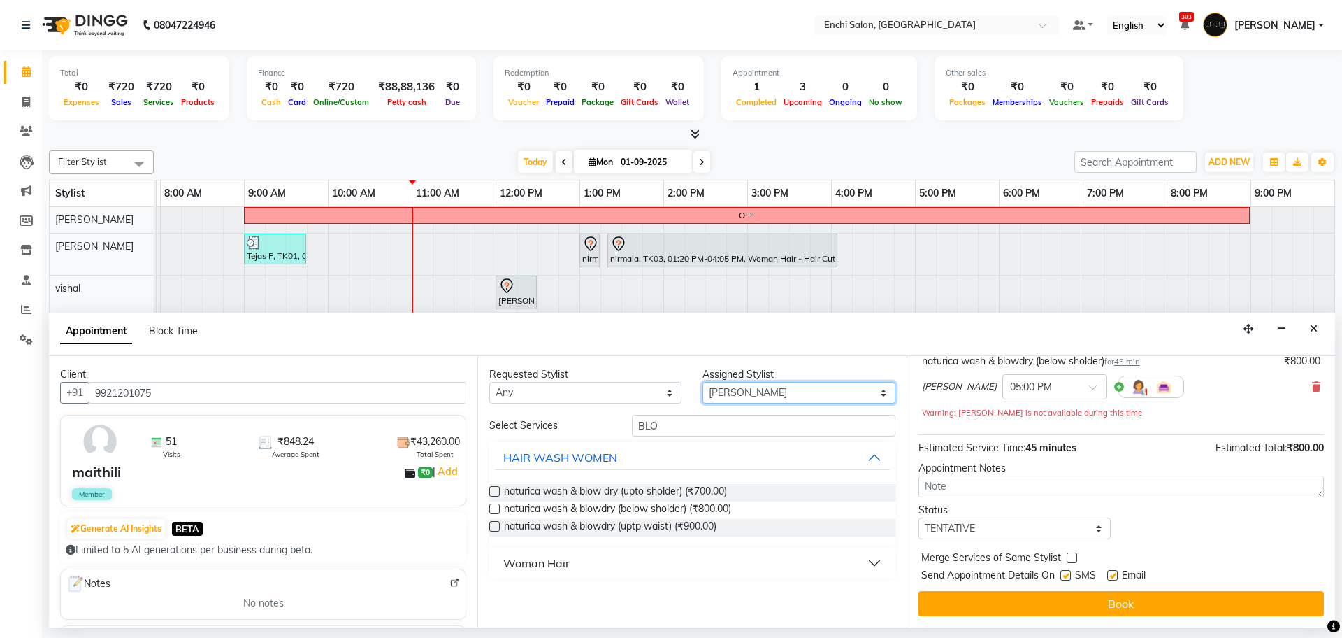
click at [766, 394] on select "Select Apurva k Arjun shinde jagdevi dudhni Kawaljit G Parmeshwar Sagar Adhav S…" at bounding box center [799, 393] width 192 height 22
select select "65814"
click at [703, 382] on select "Select Apurva k Arjun shinde jagdevi dudhni Kawaljit G Parmeshwar Sagar Adhav S…" at bounding box center [799, 393] width 192 height 22
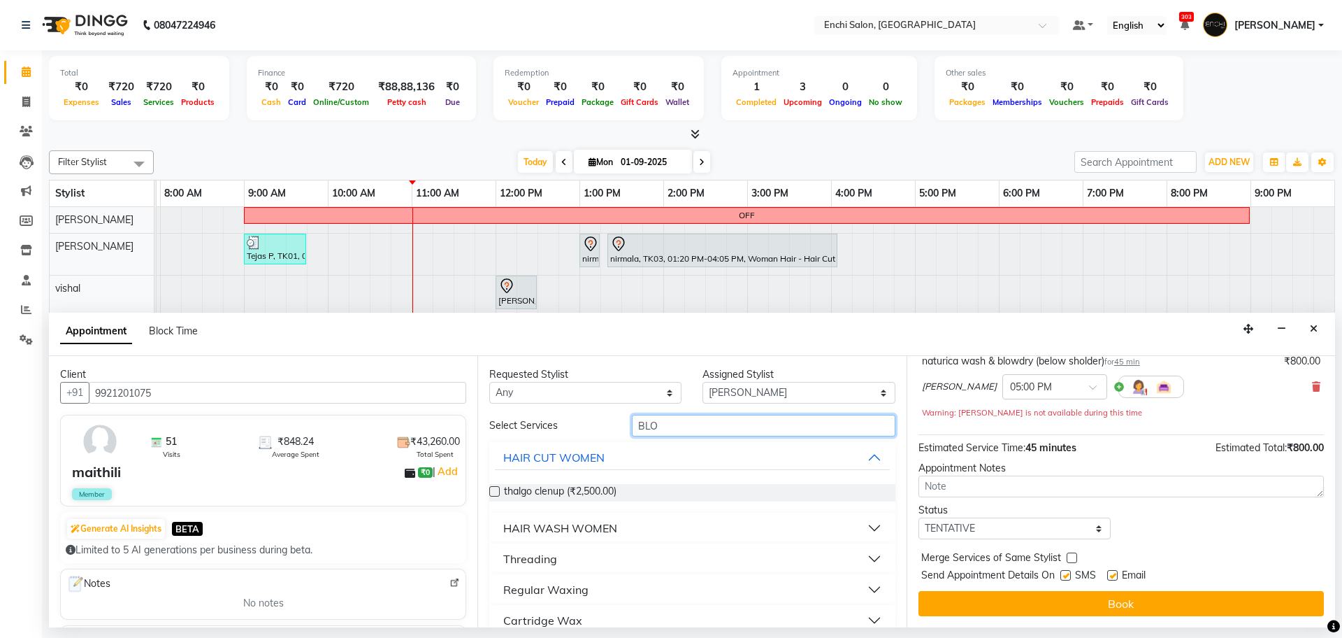
click at [705, 422] on input "BLO" at bounding box center [764, 426] width 264 height 22
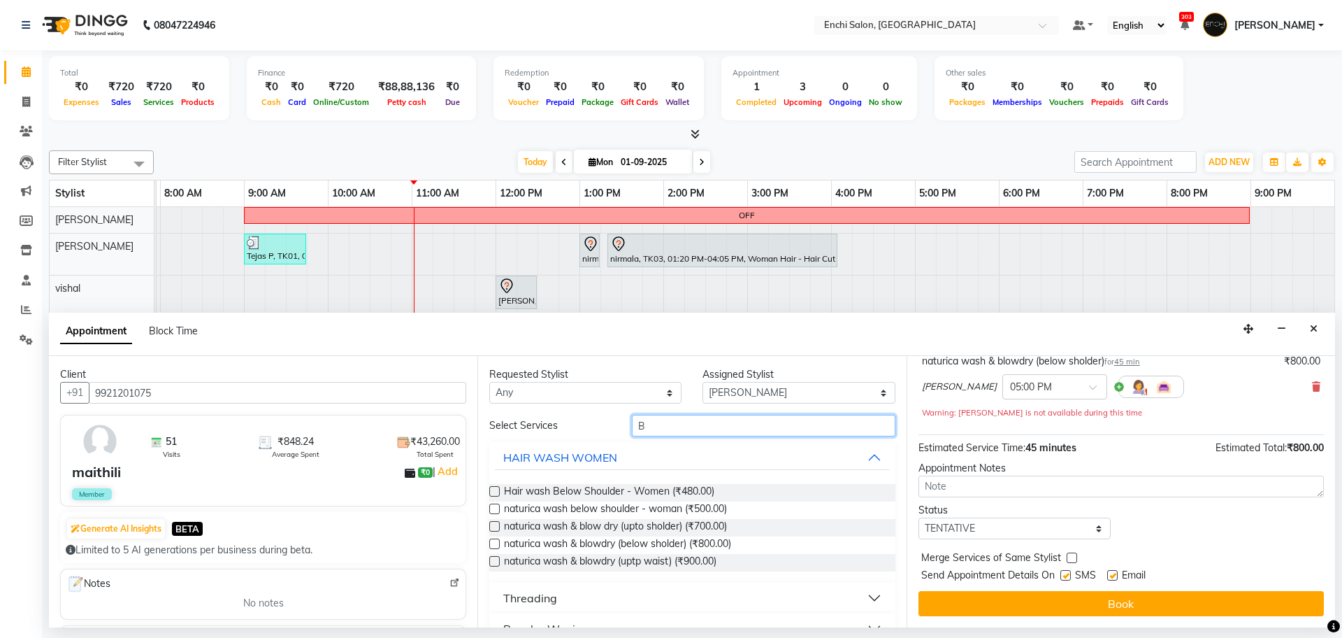
type input "B"
click at [495, 544] on label at bounding box center [494, 543] width 10 height 10
click at [495, 544] on input "checkbox" at bounding box center [493, 544] width 9 height 9
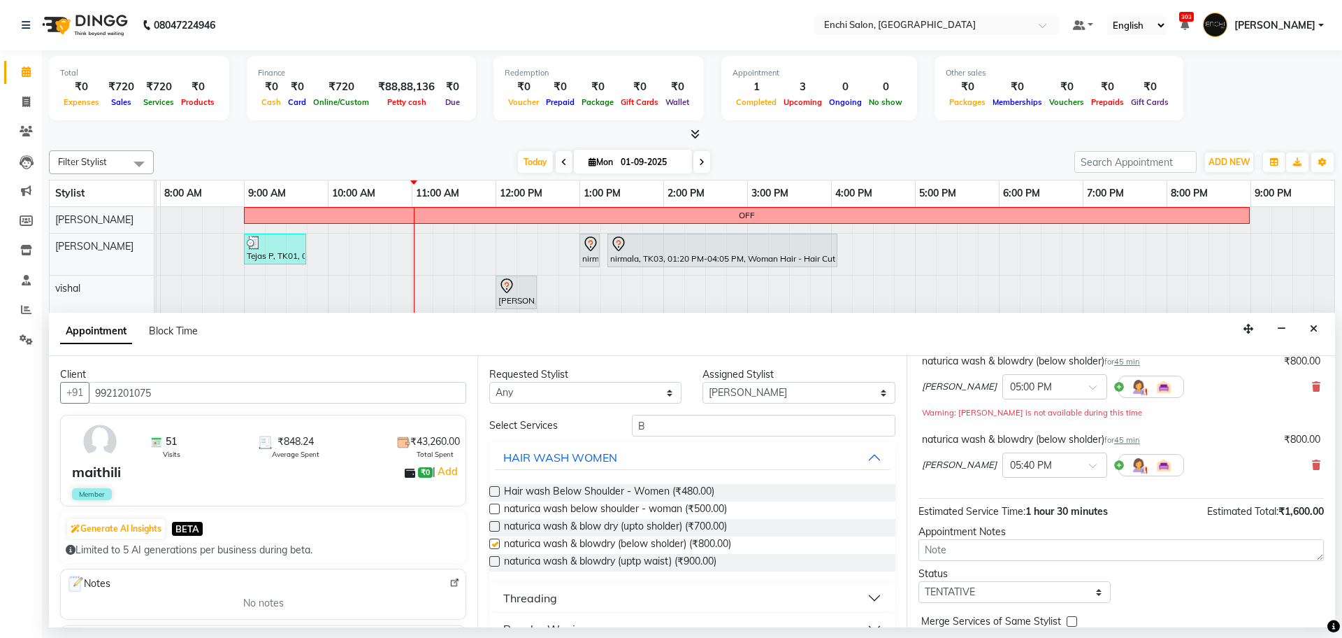
checkbox input "false"
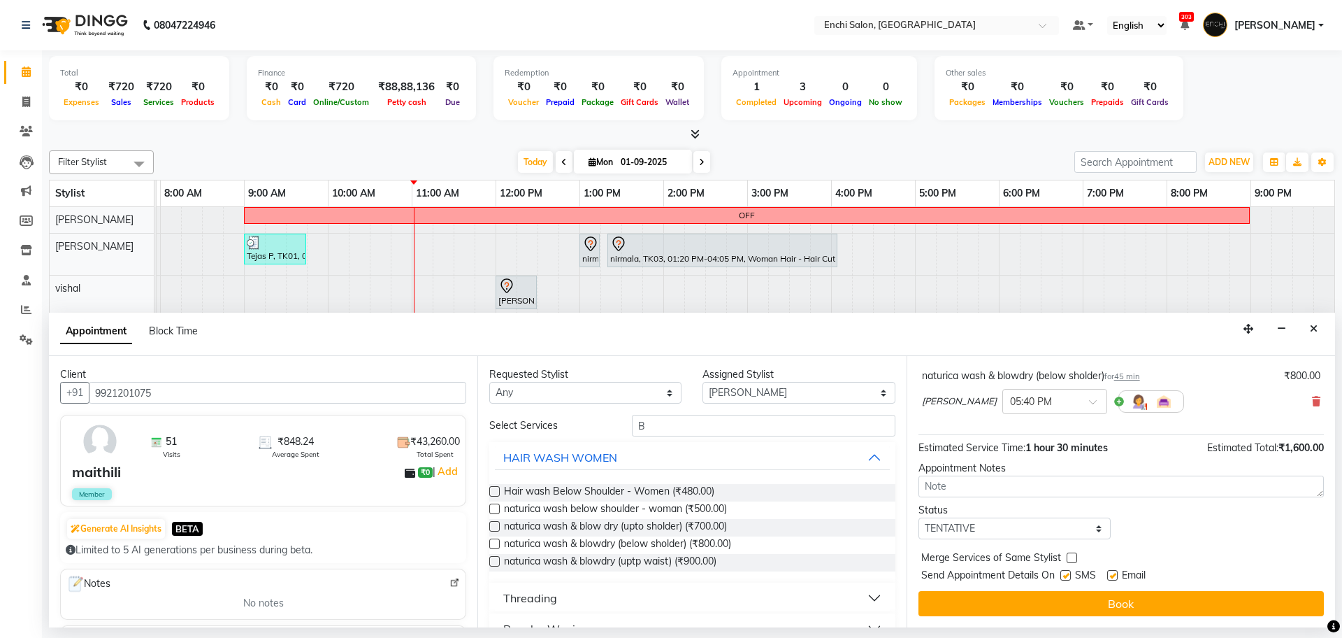
scroll to position [0, 0]
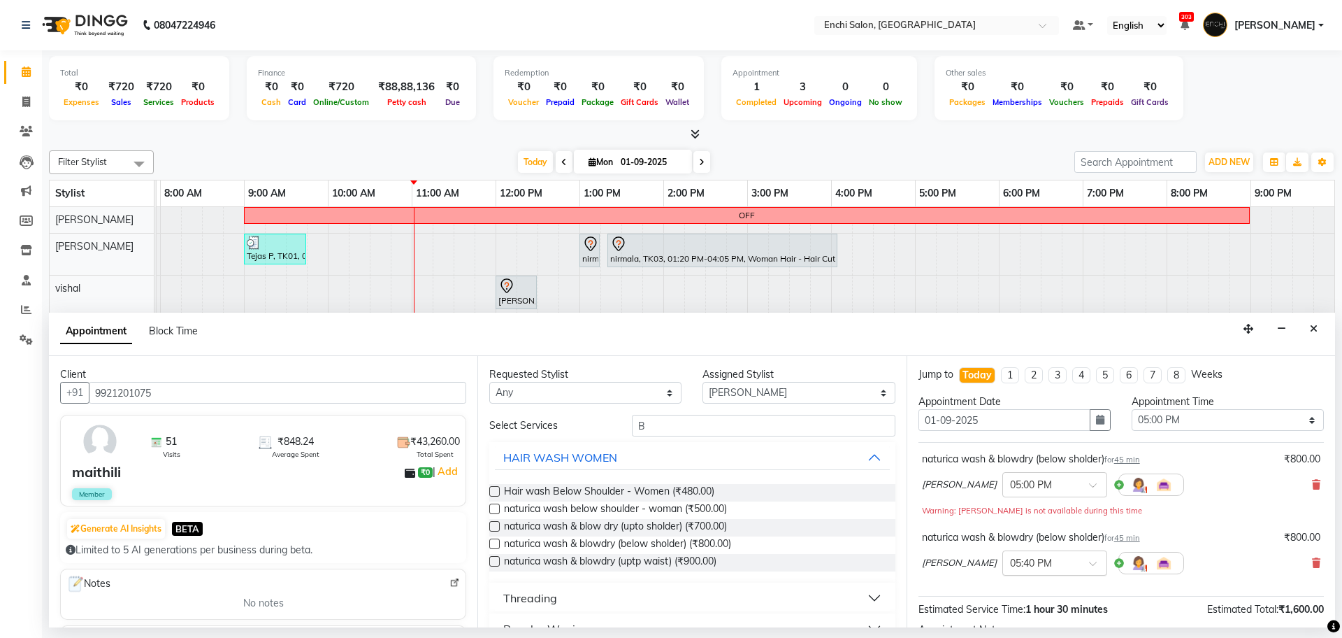
click at [1011, 562] on input "text" at bounding box center [1041, 561] width 62 height 15
click at [1020, 617] on div "05:00 PM (No Shift)" at bounding box center [1054, 621] width 103 height 27
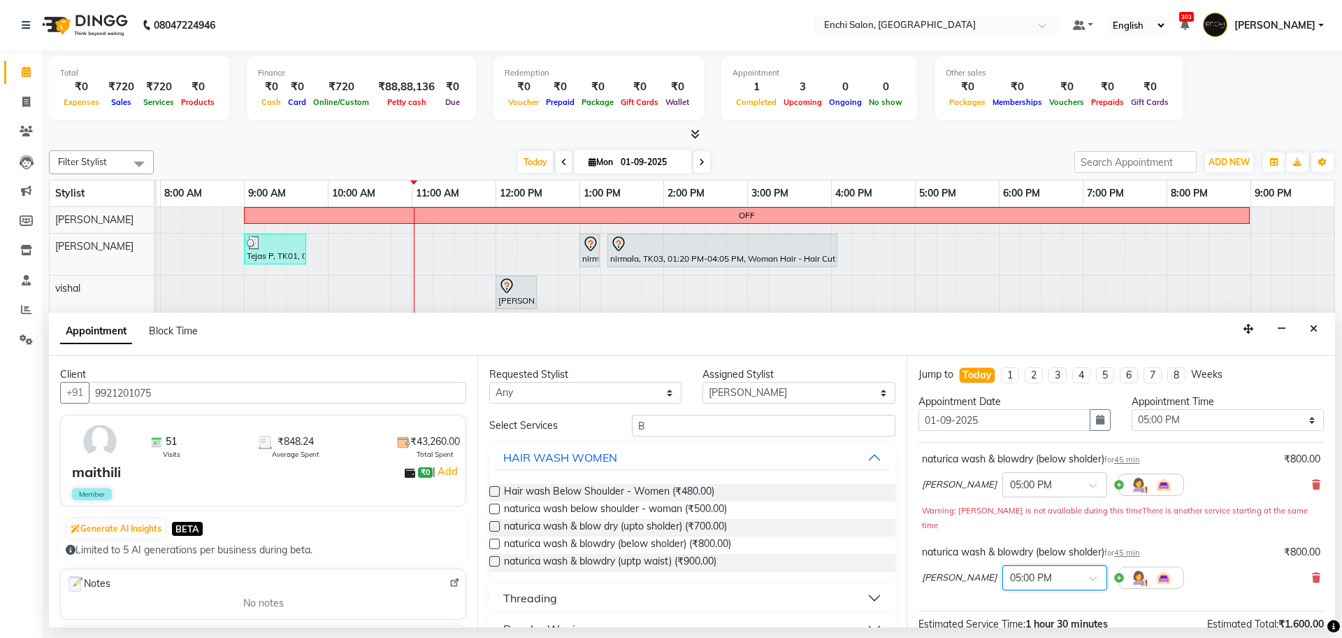
scroll to position [161, 0]
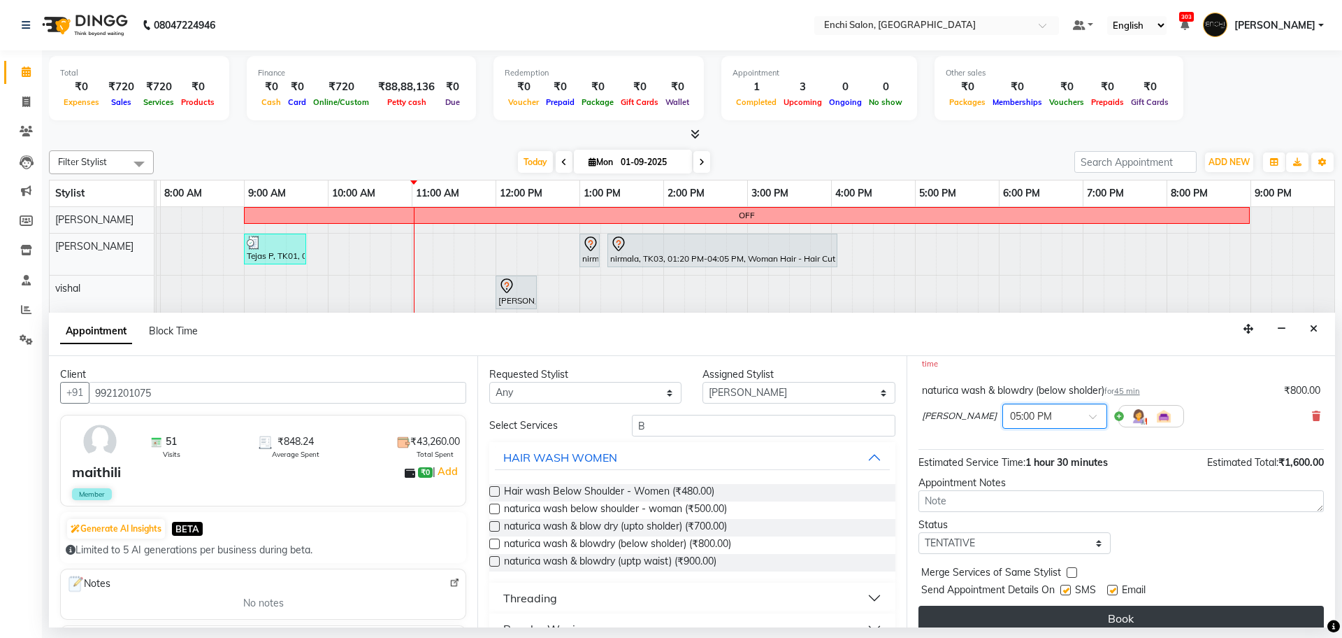
click at [1065, 605] on button "Book" at bounding box center [1121, 617] width 405 height 25
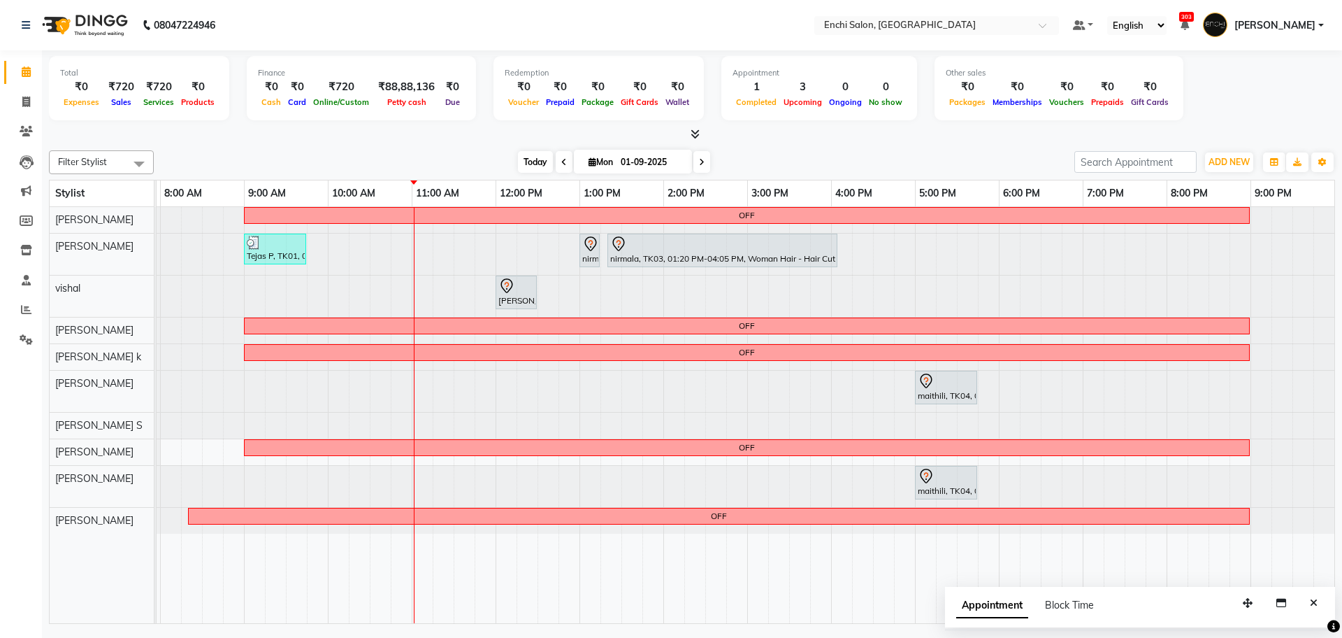
click at [523, 163] on span "Today" at bounding box center [535, 162] width 35 height 22
drag, startPoint x: 546, startPoint y: 160, endPoint x: 507, endPoint y: 159, distance: 39.2
click at [518, 160] on span "Today" at bounding box center [535, 162] width 35 height 22
click at [504, 159] on div "Today Mon 01-09-2025" at bounding box center [614, 162] width 907 height 21
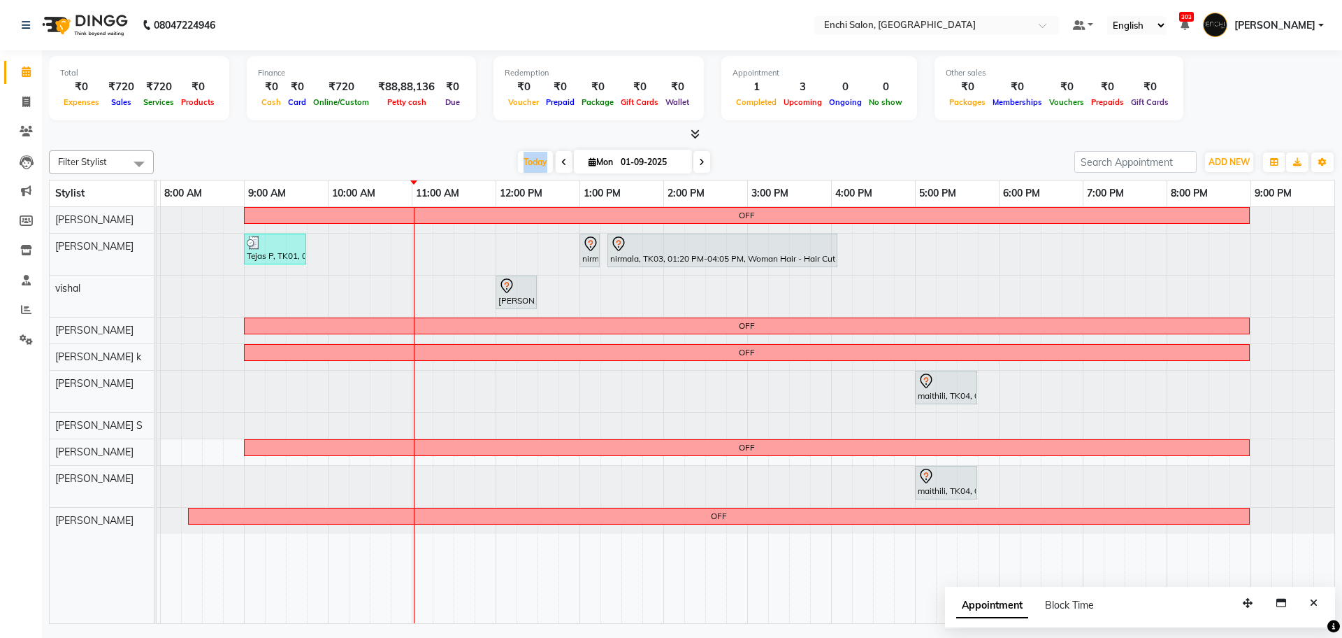
click at [508, 163] on div "Today Mon 01-09-2025" at bounding box center [614, 162] width 907 height 21
click at [76, 476] on div at bounding box center [76, 486] width 0 height 41
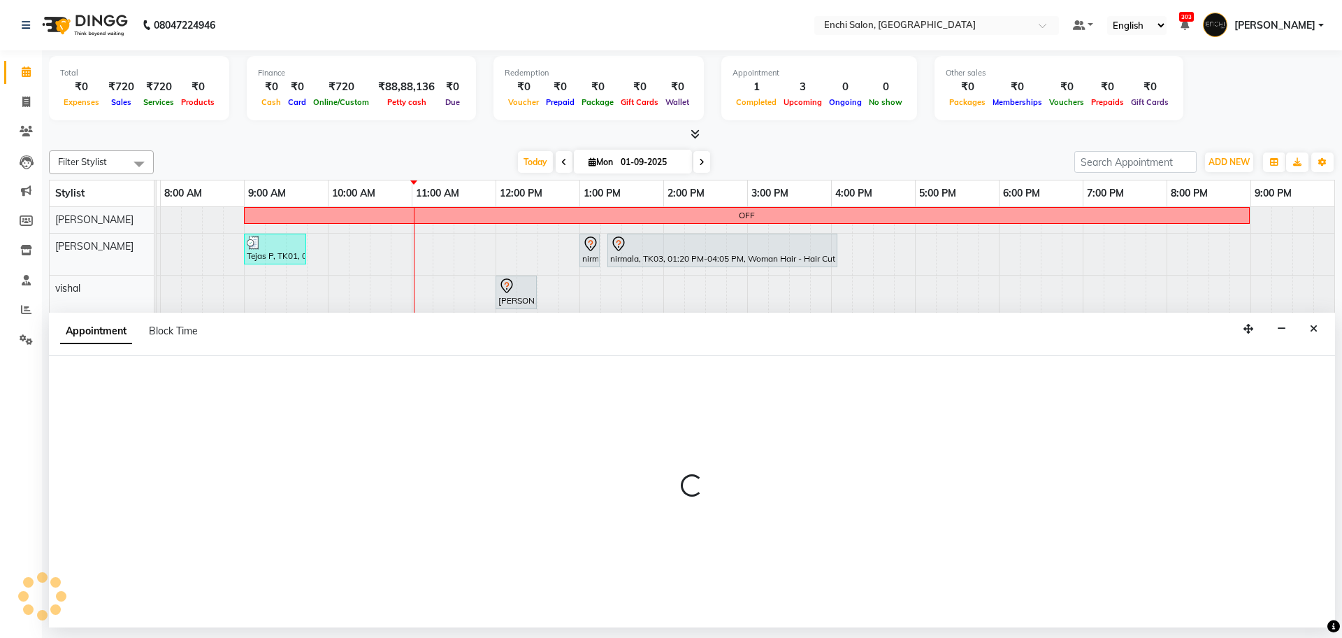
select select "65814"
select select "720"
select select "tentative"
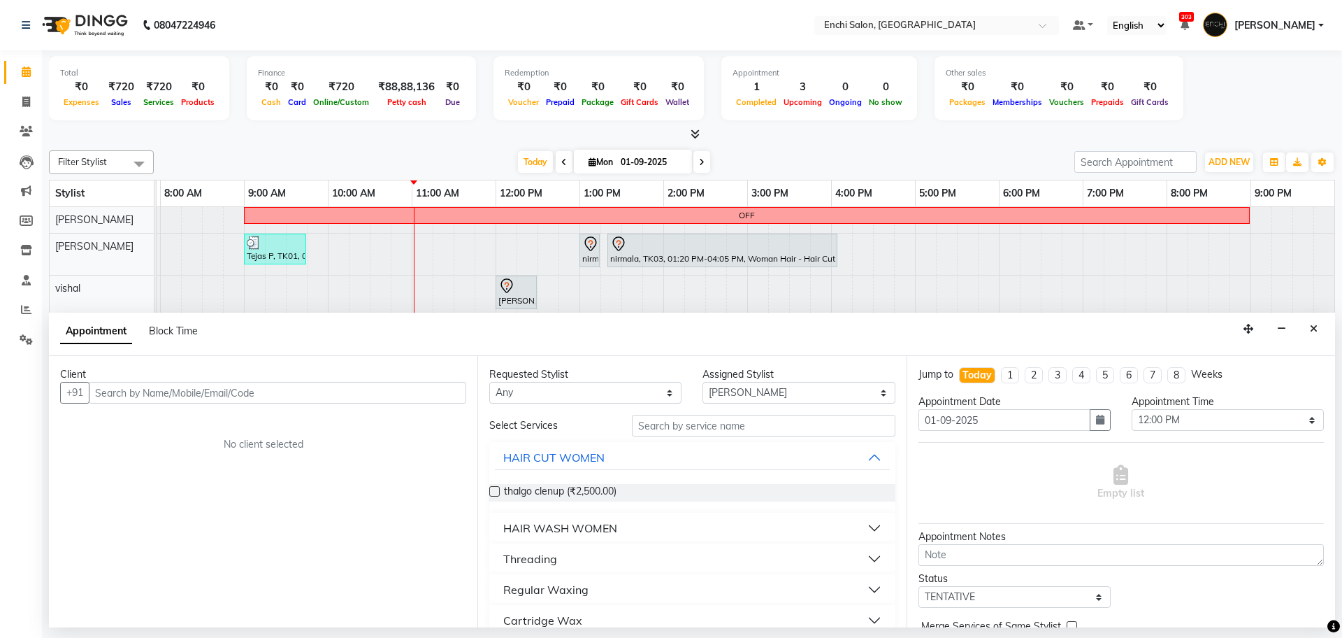
click at [374, 396] on input "text" at bounding box center [278, 393] width 378 height 22
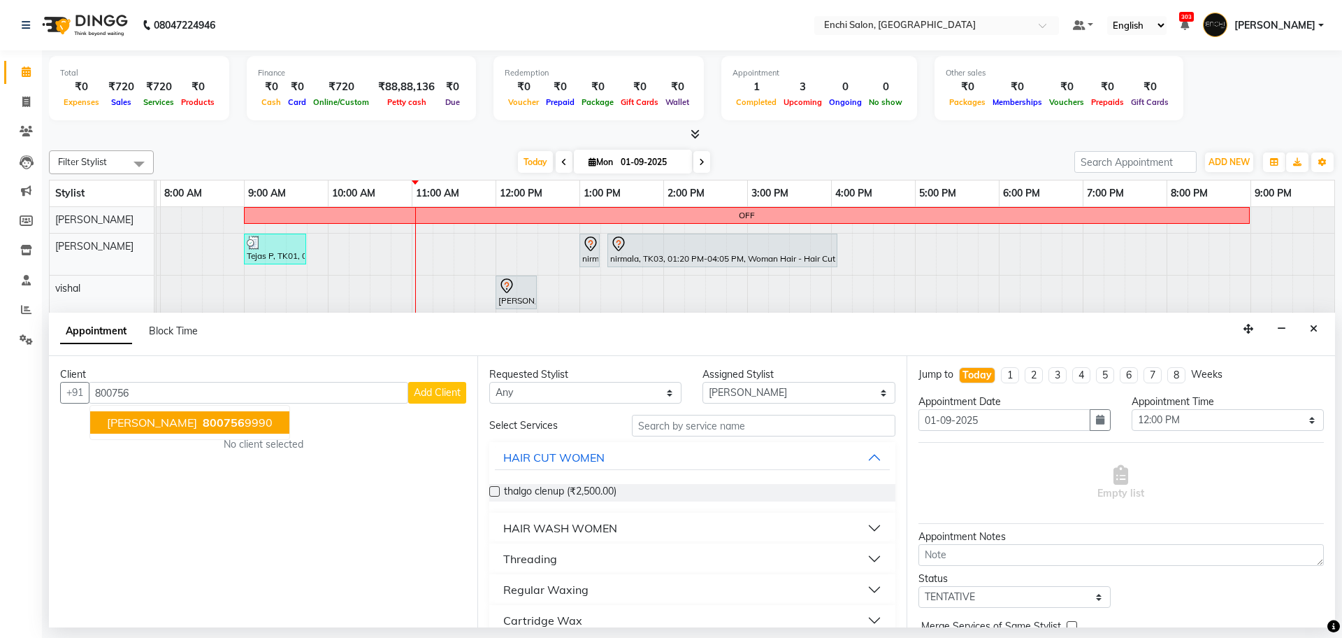
click at [217, 431] on button "nikhil Deshmukh 800756 9990" at bounding box center [189, 422] width 199 height 22
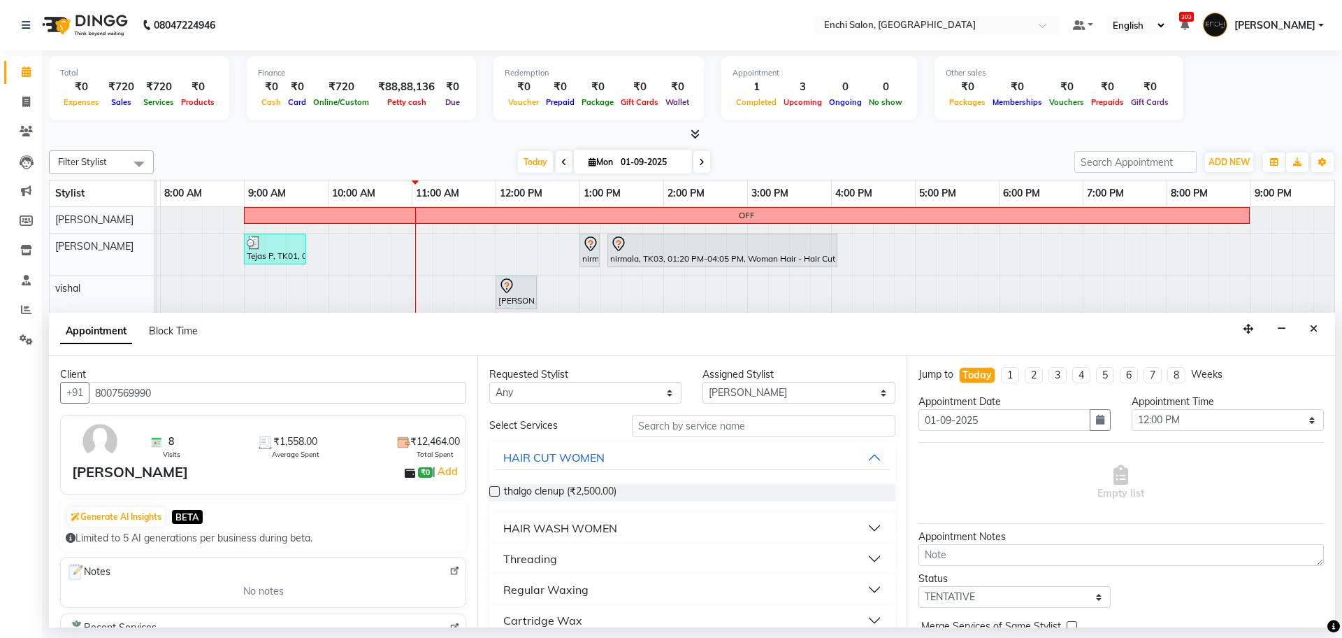
type input "8007569990"
click at [695, 429] on input "text" at bounding box center [764, 426] width 264 height 22
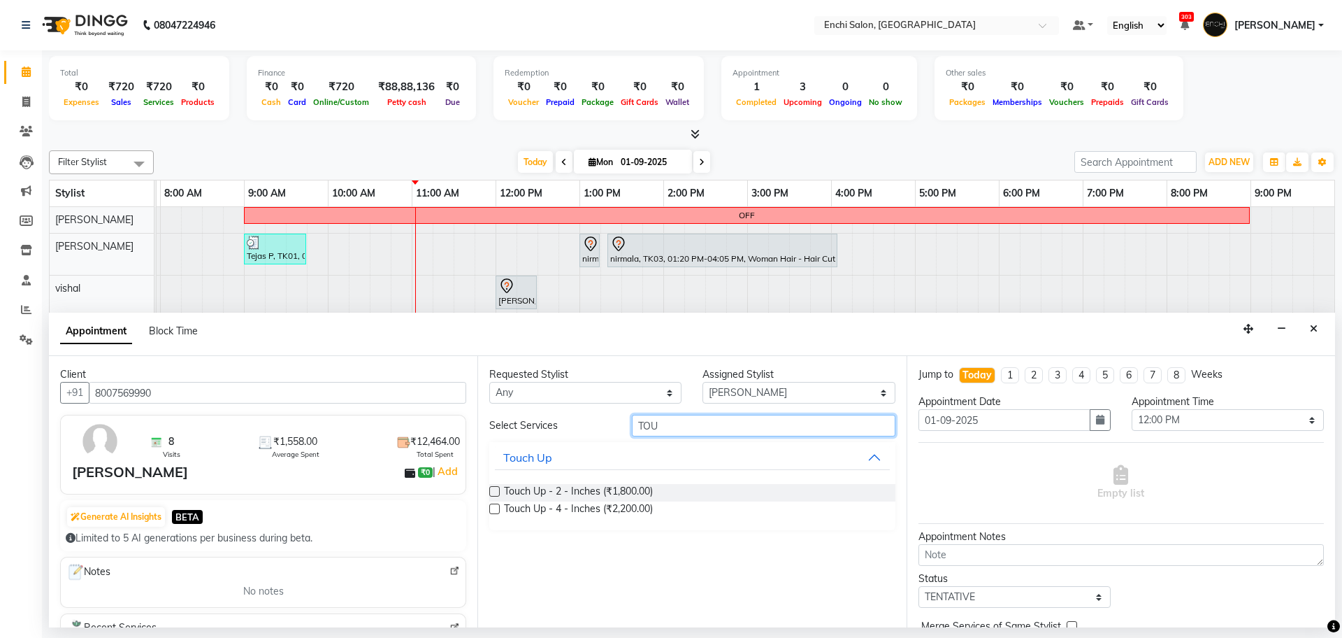
type input "TOU"
click at [494, 490] on label at bounding box center [494, 491] width 10 height 10
click at [494, 490] on input "checkbox" at bounding box center [493, 492] width 9 height 9
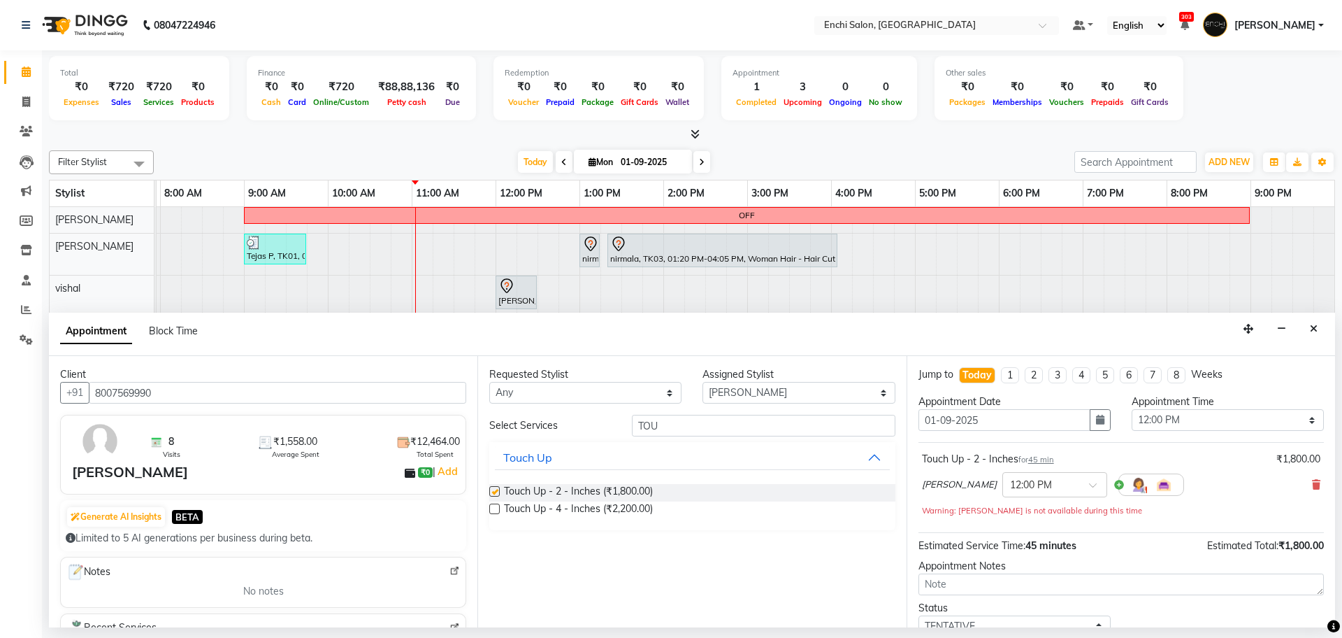
checkbox input "false"
click at [789, 391] on select "Select Apurva k Arjun shinde jagdevi dudhni Kawaljit G Parmeshwar Sagar Adhav S…" at bounding box center [799, 393] width 192 height 22
select select "25297"
click at [703, 382] on select "Select Apurva k Arjun shinde jagdevi dudhni Kawaljit G Parmeshwar Sagar Adhav S…" at bounding box center [799, 393] width 192 height 22
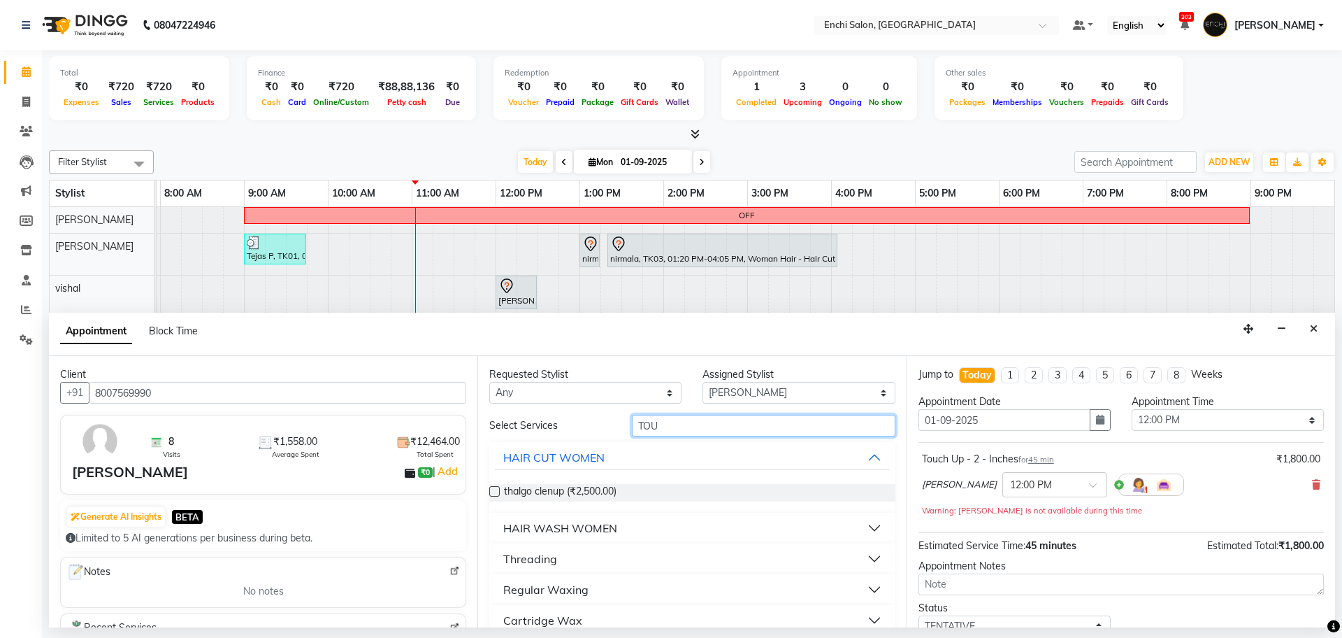
drag, startPoint x: 667, startPoint y: 422, endPoint x: 610, endPoint y: 426, distance: 56.7
click at [610, 426] on div "Select Services TOU" at bounding box center [692, 426] width 426 height 22
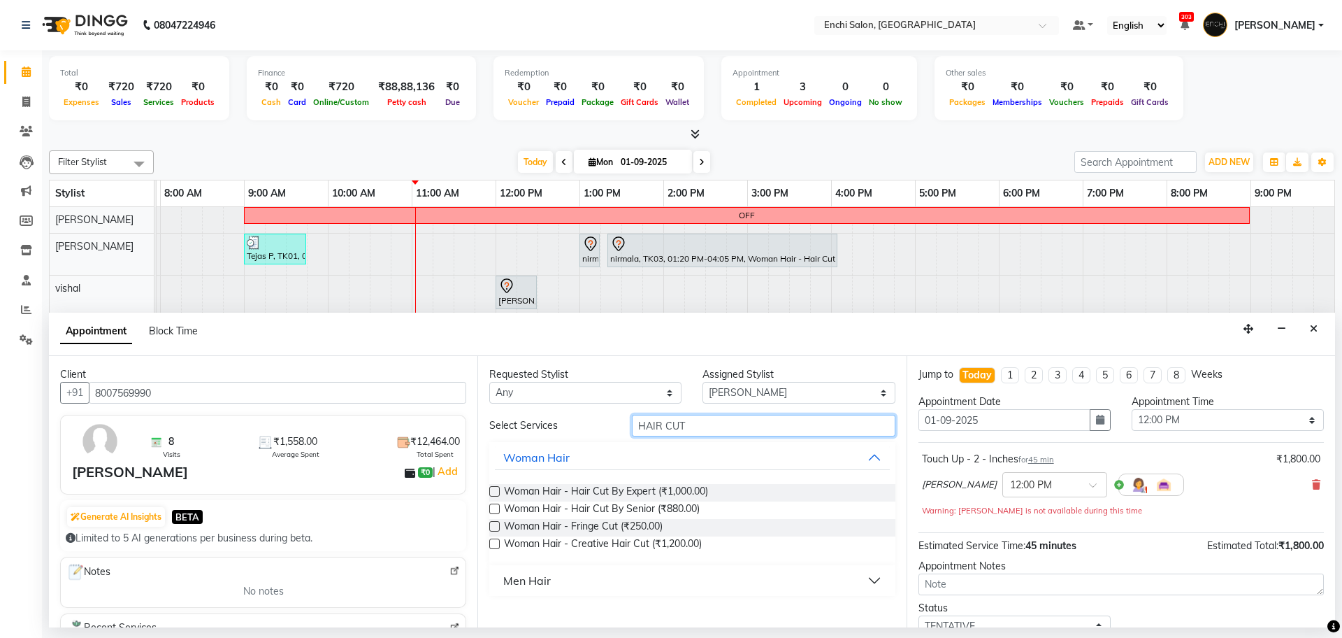
type input "HAIR CUT"
click at [524, 591] on button "Men Hair" at bounding box center [692, 580] width 394 height 25
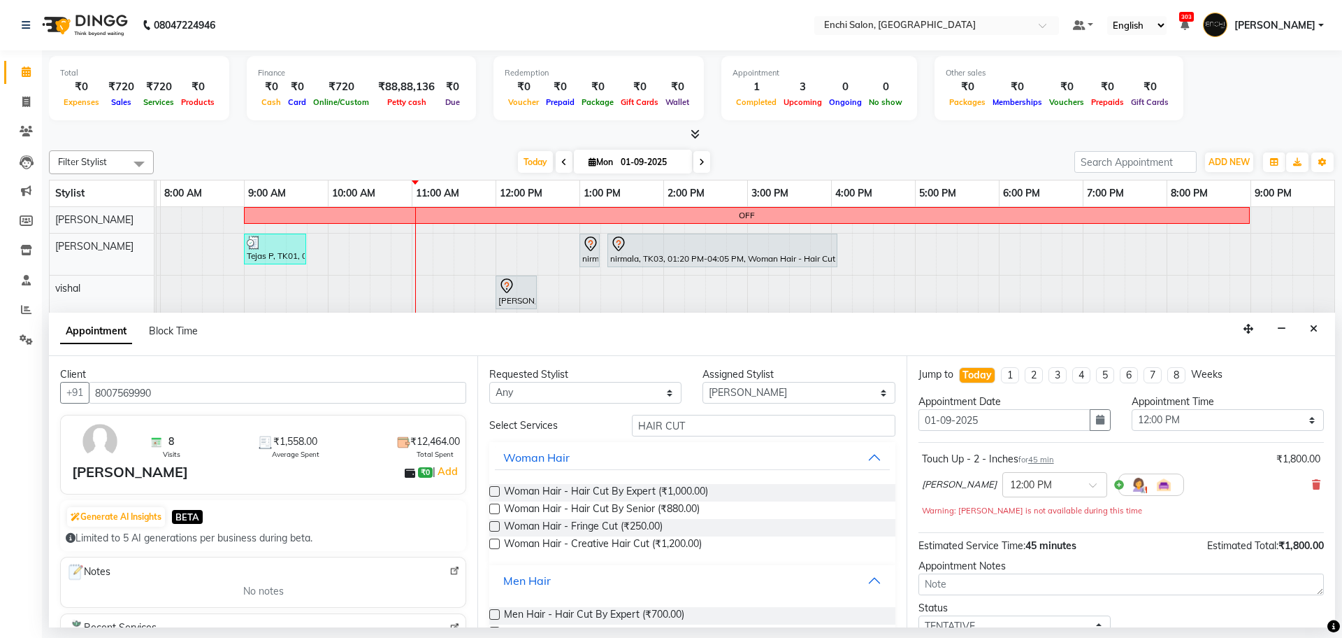
scroll to position [37, 0]
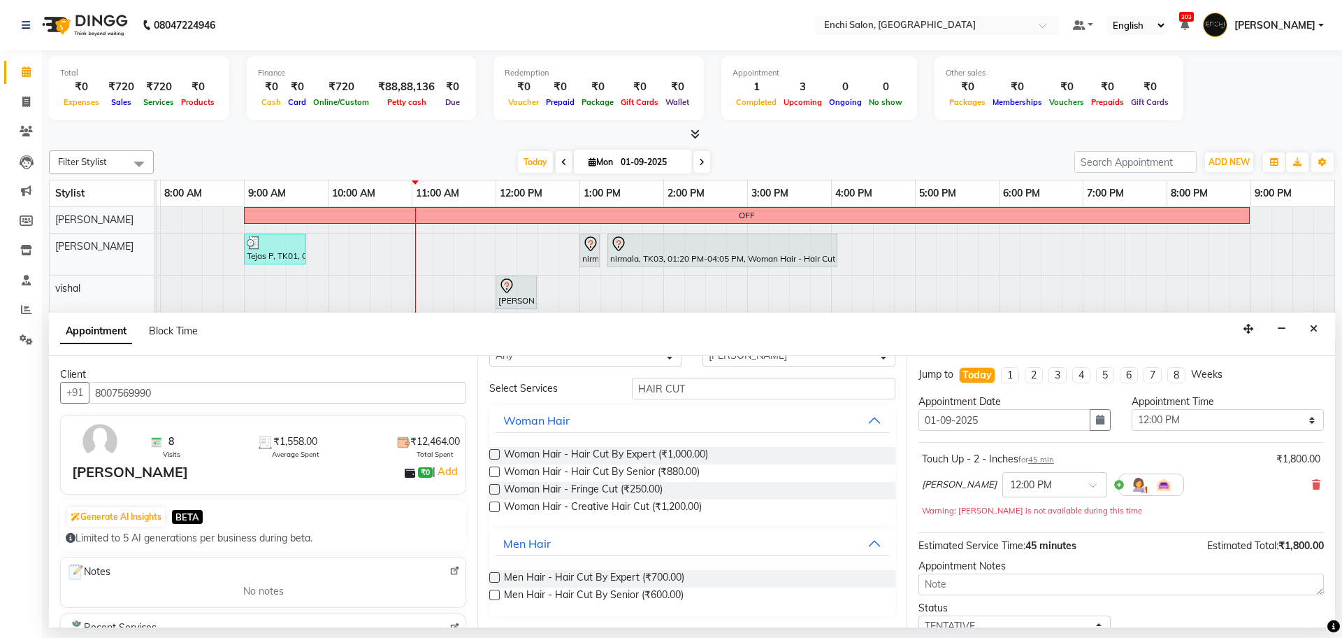
click at [494, 575] on label at bounding box center [494, 577] width 10 height 10
click at [494, 575] on input "checkbox" at bounding box center [493, 578] width 9 height 9
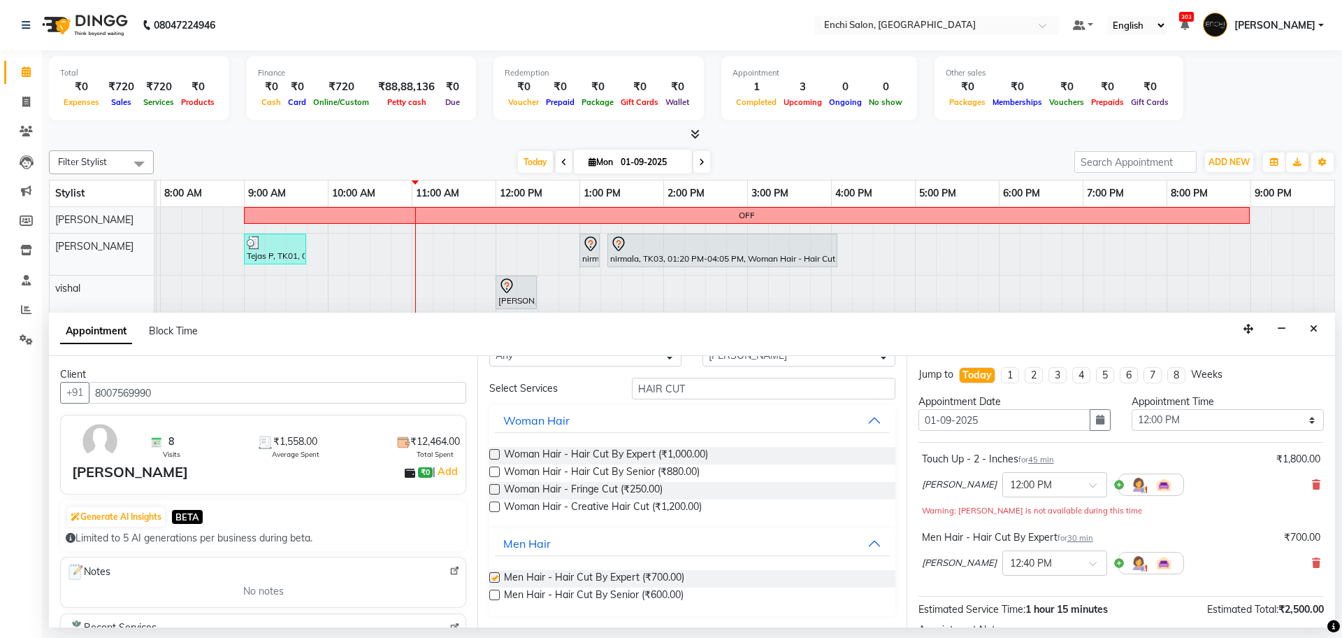
checkbox input "false"
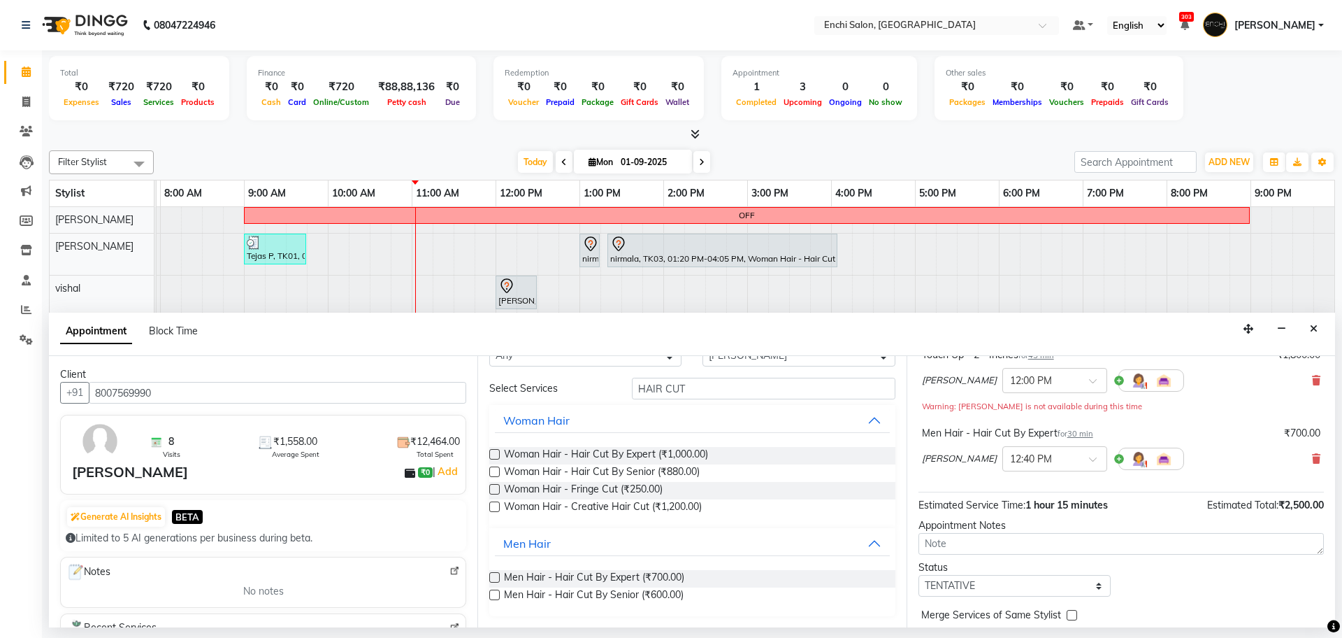
scroll to position [161, 0]
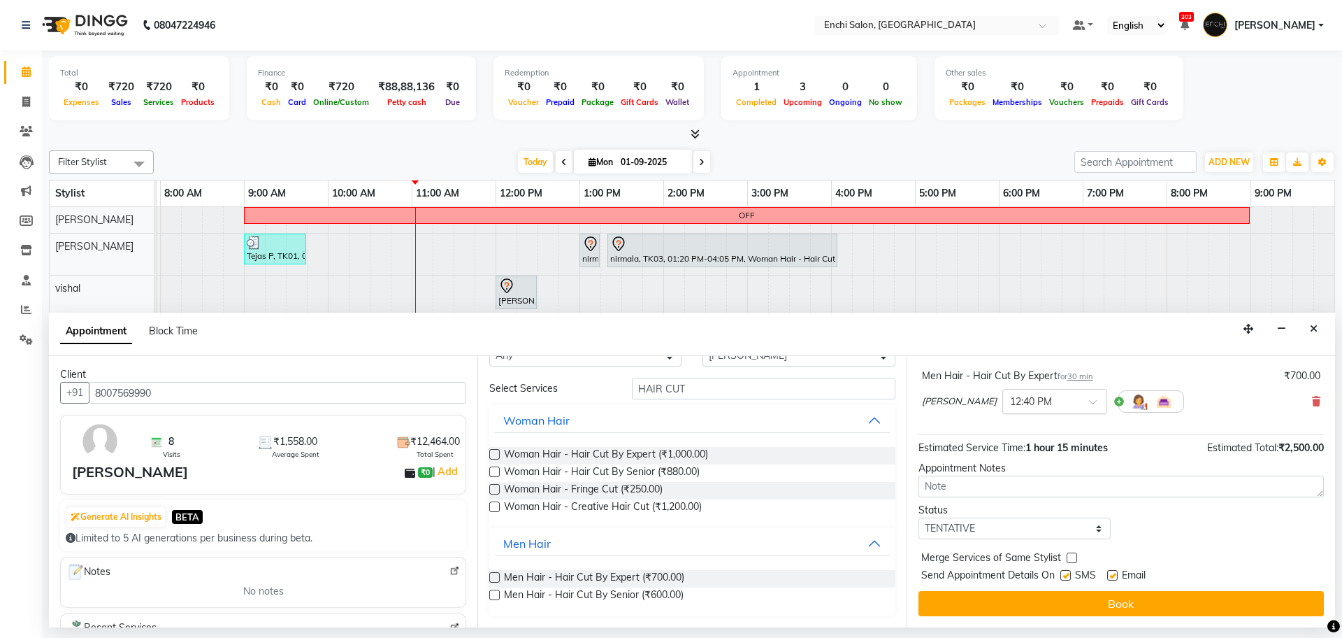
click at [1044, 397] on input "text" at bounding box center [1041, 400] width 62 height 15
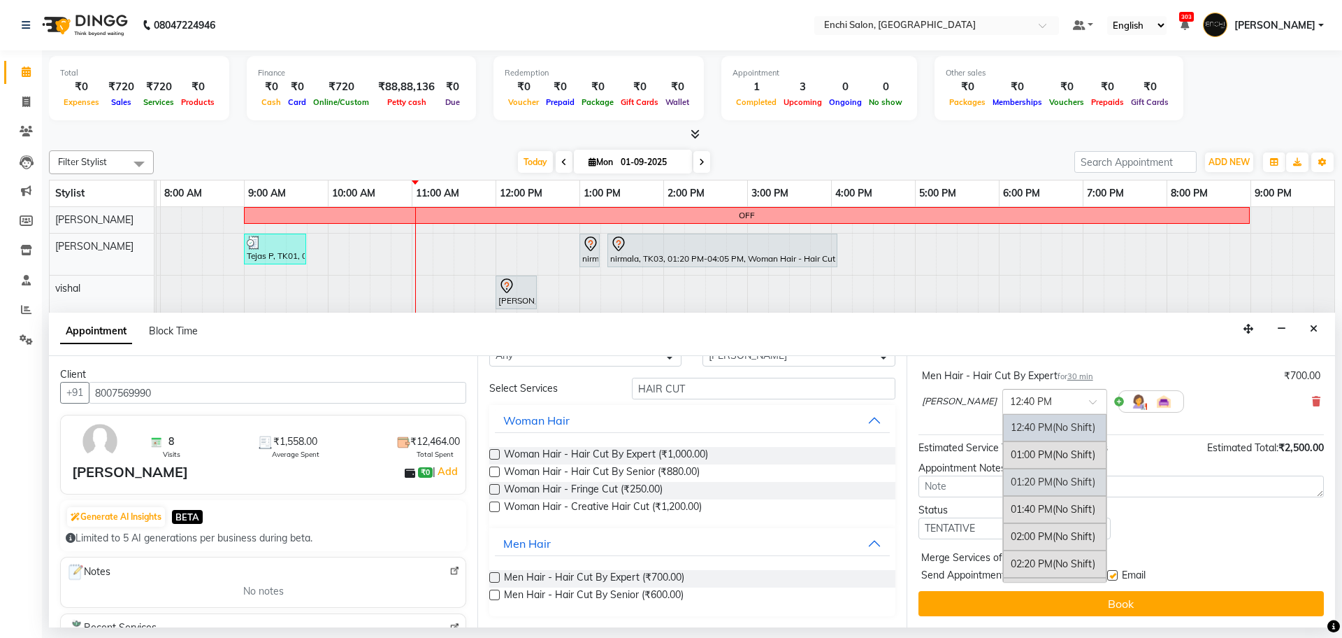
scroll to position [294, 0]
click at [1024, 460] on div "12:00 PM (No Shift)" at bounding box center [1054, 460] width 103 height 27
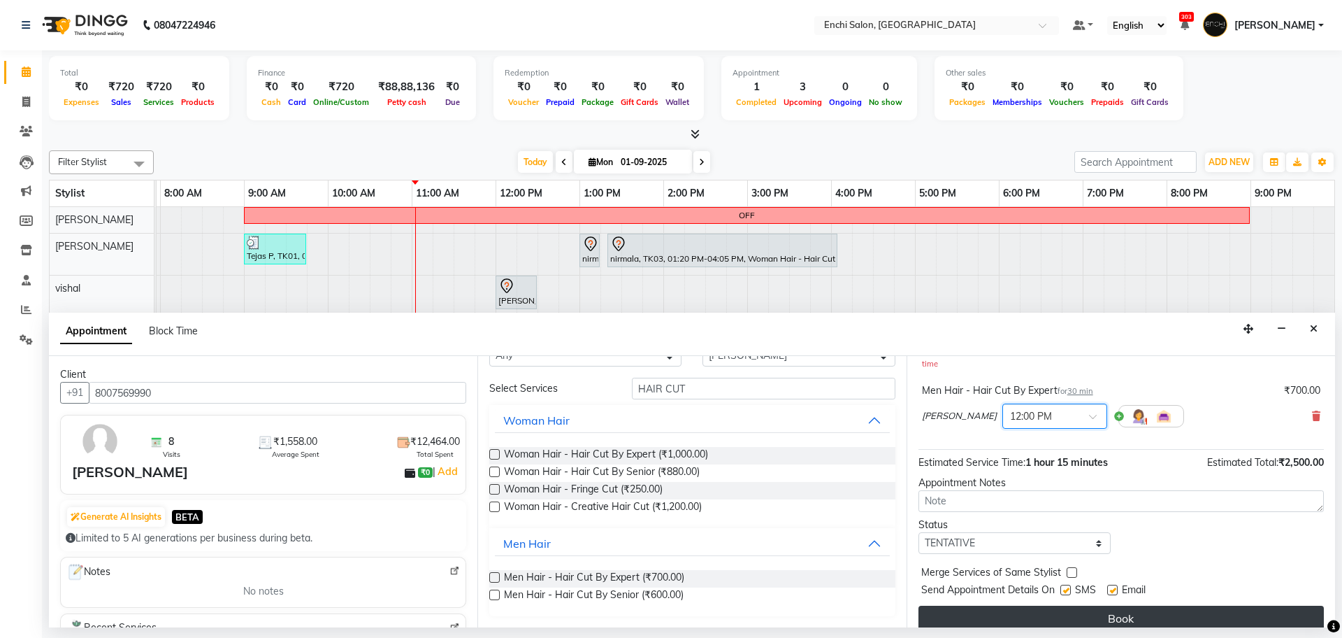
click at [1105, 605] on button "Book" at bounding box center [1121, 617] width 405 height 25
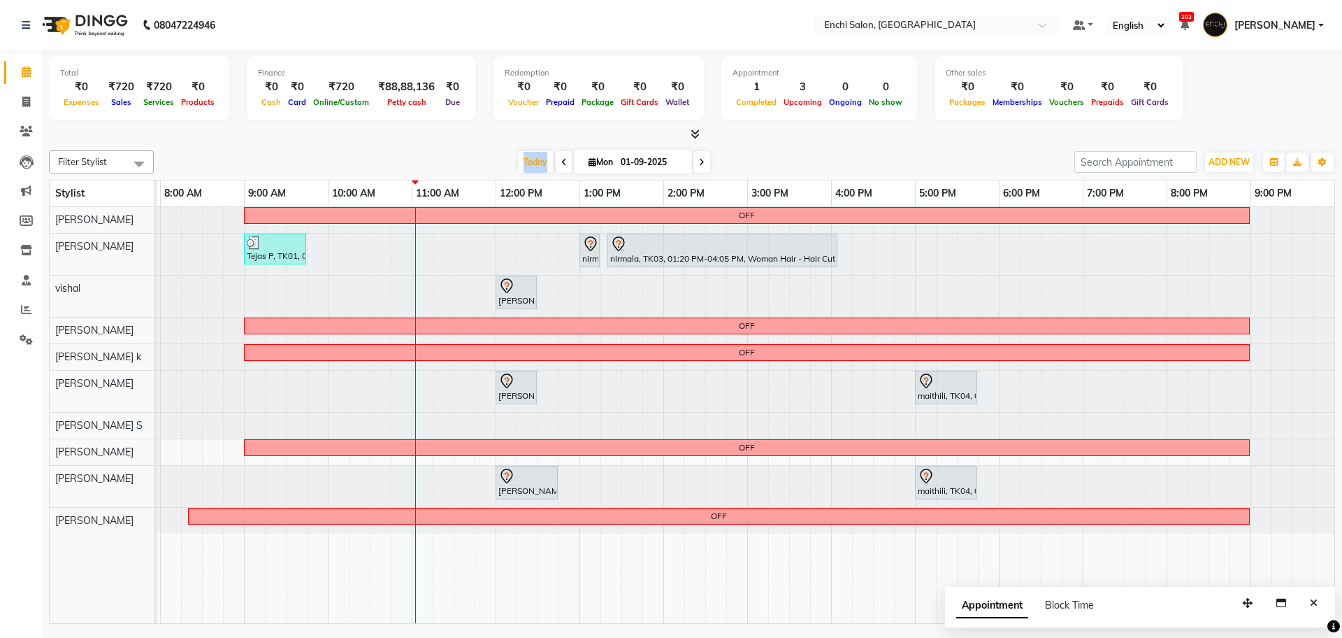
drag, startPoint x: 552, startPoint y: 165, endPoint x: 504, endPoint y: 160, distance: 47.8
click at [510, 164] on div "Today Mon 01-09-2025" at bounding box center [614, 162] width 907 height 21
click at [503, 160] on div "Today Mon 01-09-2025" at bounding box center [614, 162] width 907 height 21
click at [537, 157] on span "Today" at bounding box center [535, 162] width 35 height 22
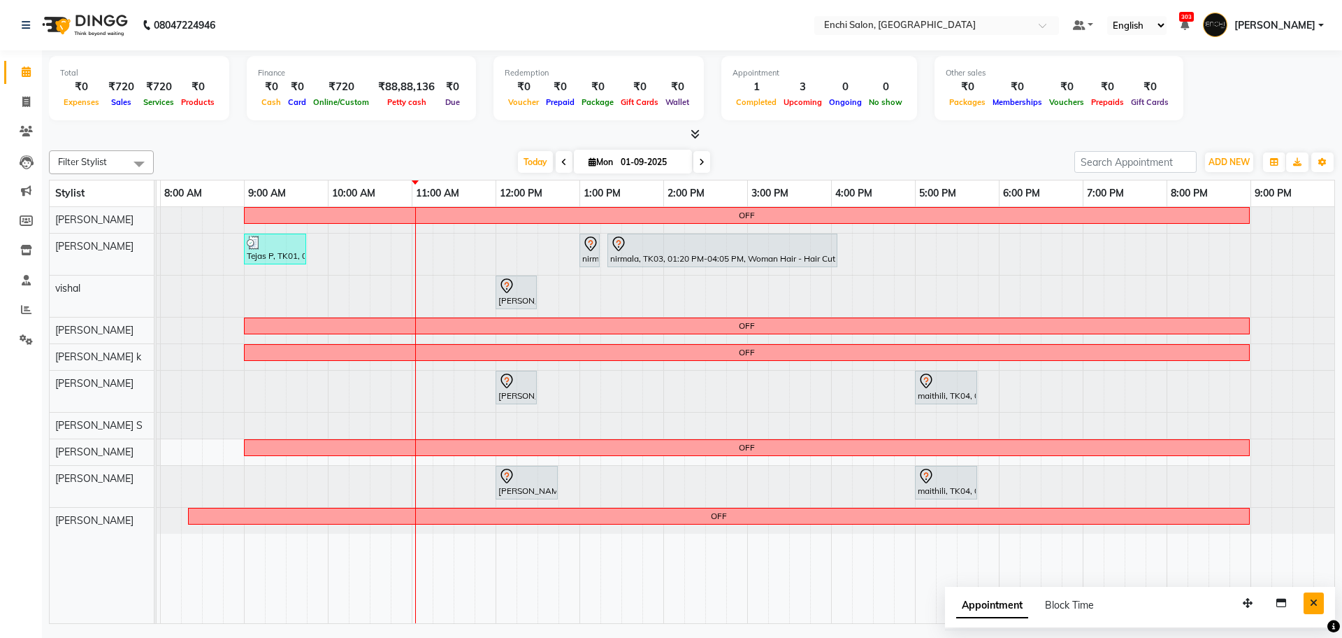
click at [1318, 598] on button "Close" at bounding box center [1314, 603] width 20 height 22
click at [1333, 624] on icon at bounding box center [1334, 626] width 13 height 13
click at [527, 161] on span "Today" at bounding box center [535, 162] width 35 height 22
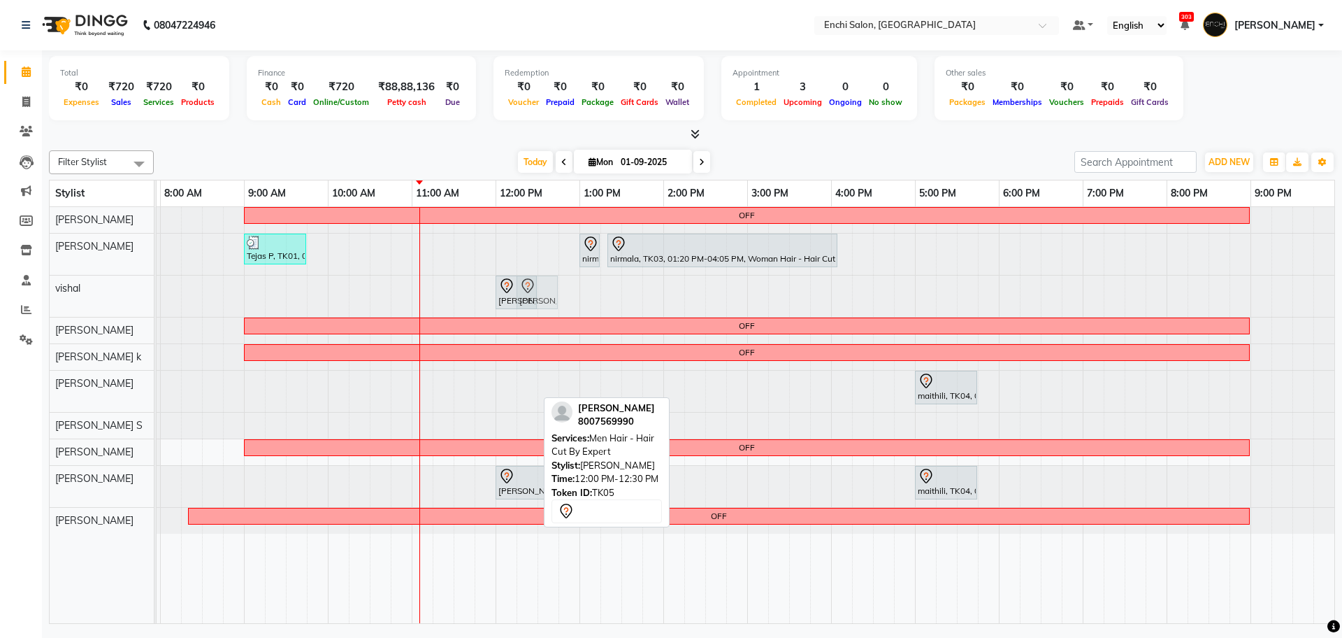
drag, startPoint x: 515, startPoint y: 393, endPoint x: 532, endPoint y: 303, distance: 91.9
click at [532, 303] on tbody "OFF Tejas P, TK01, 09:00 AM-09:45 AM, Men Hair - Hair Cut By Expert,Men Hair - …" at bounding box center [705, 370] width 1258 height 326
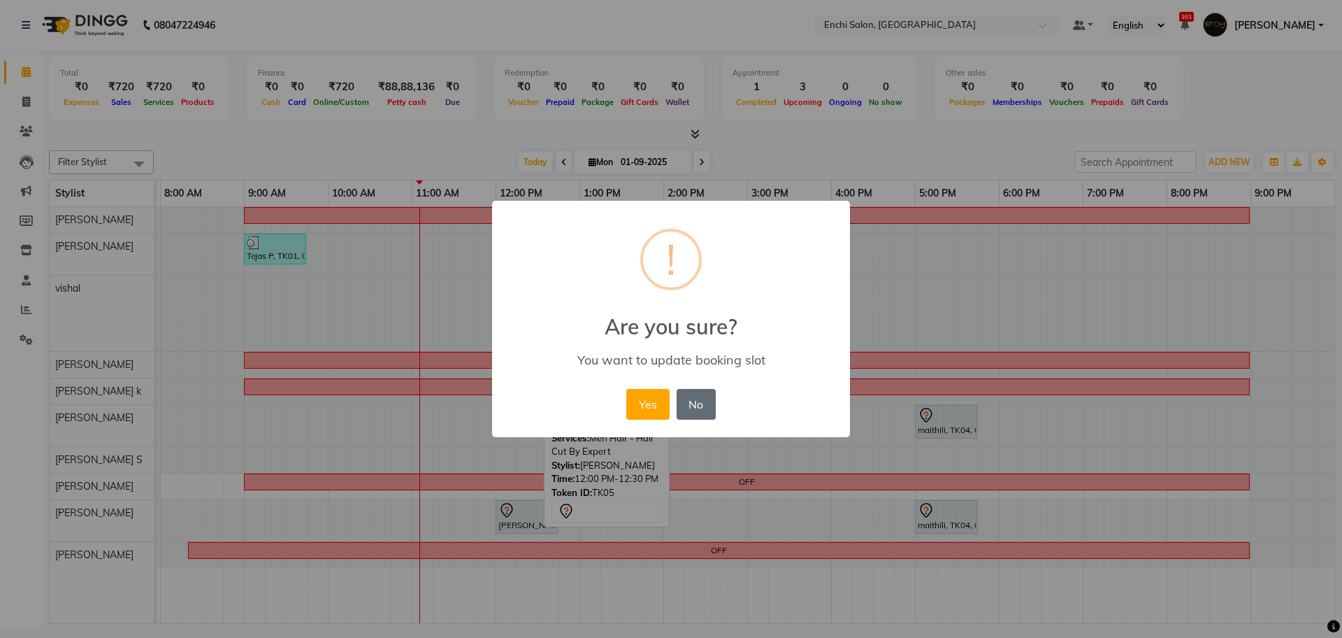
click at [711, 408] on button "No" at bounding box center [696, 404] width 39 height 31
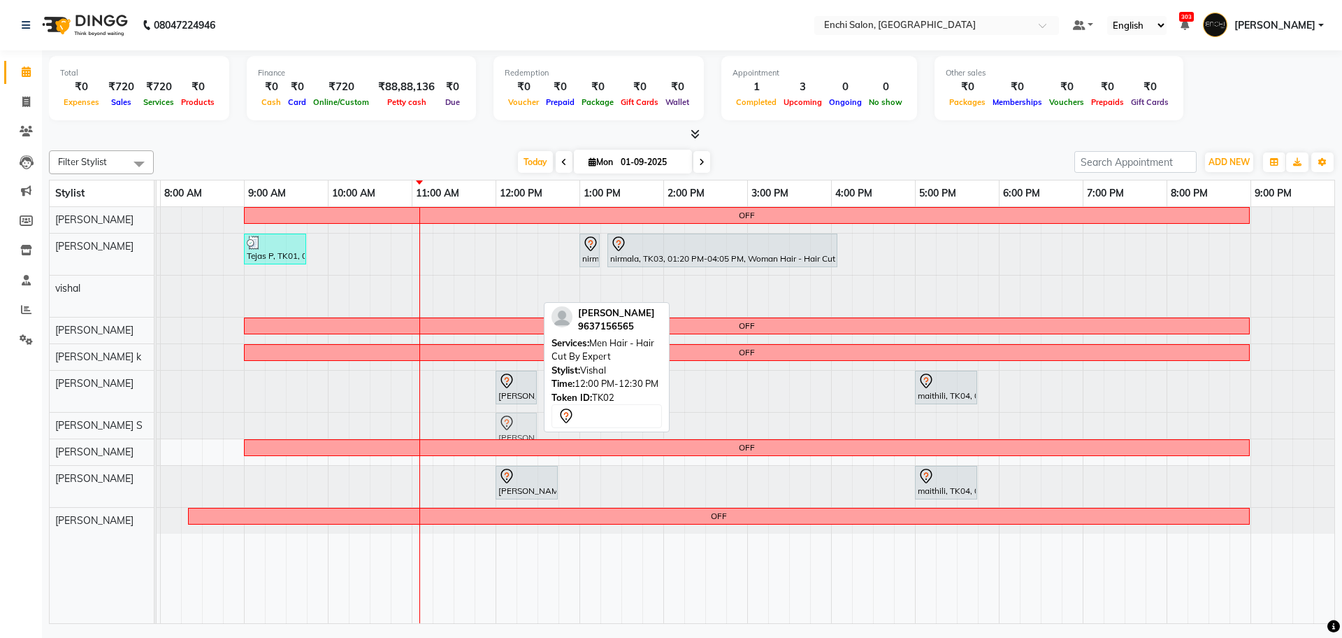
drag, startPoint x: 505, startPoint y: 289, endPoint x: 507, endPoint y: 410, distance: 121.6
click at [507, 416] on tbody "OFF Tejas P, TK01, 09:00 AM-09:45 AM, Men Hair - Hair Cut By Expert,Men Hair - …" at bounding box center [705, 370] width 1258 height 326
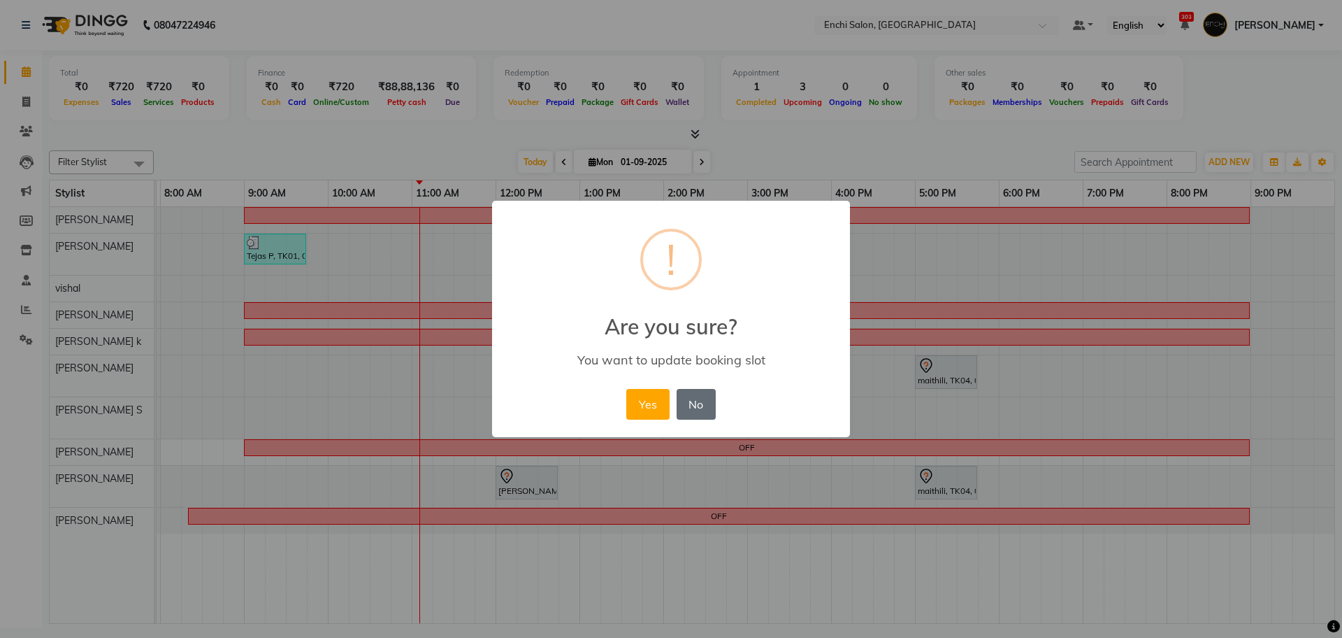
click at [690, 408] on button "No" at bounding box center [696, 404] width 39 height 31
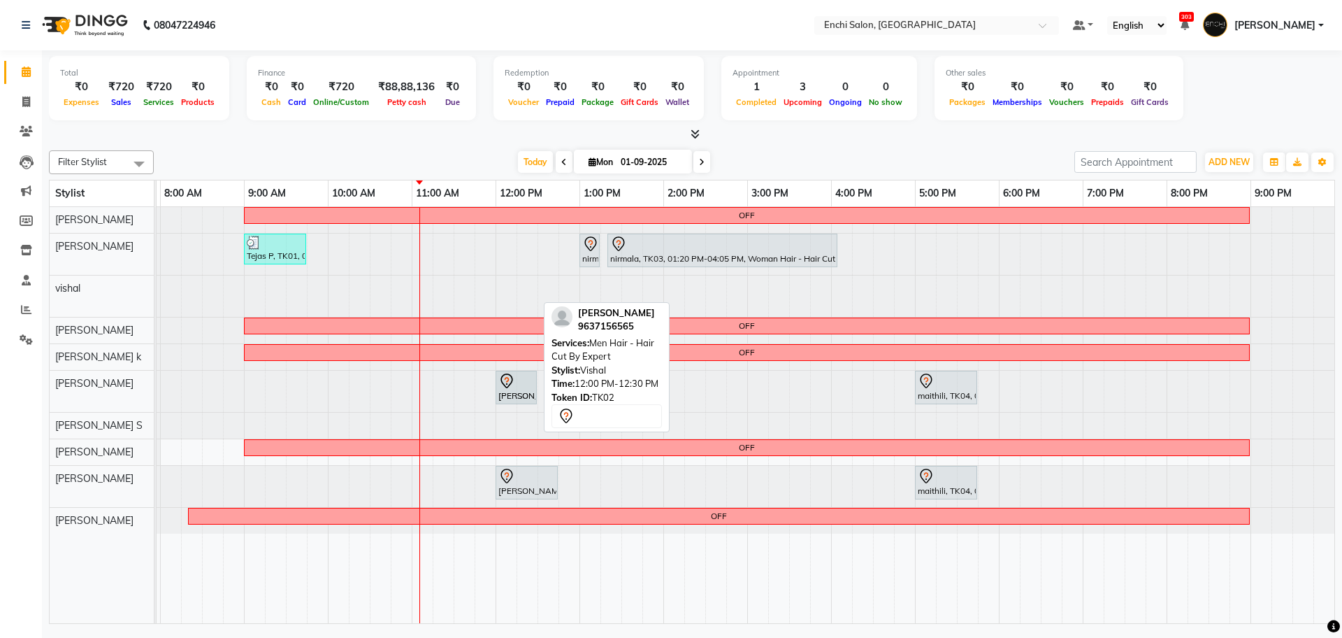
drag, startPoint x: 512, startPoint y: 293, endPoint x: 515, endPoint y: 378, distance: 84.6
click at [515, 378] on tbody "OFF Tejas P, TK01, 09:00 AM-09:45 AM, Men Hair - Hair Cut By Expert,Men Hair - …" at bounding box center [705, 370] width 1258 height 326
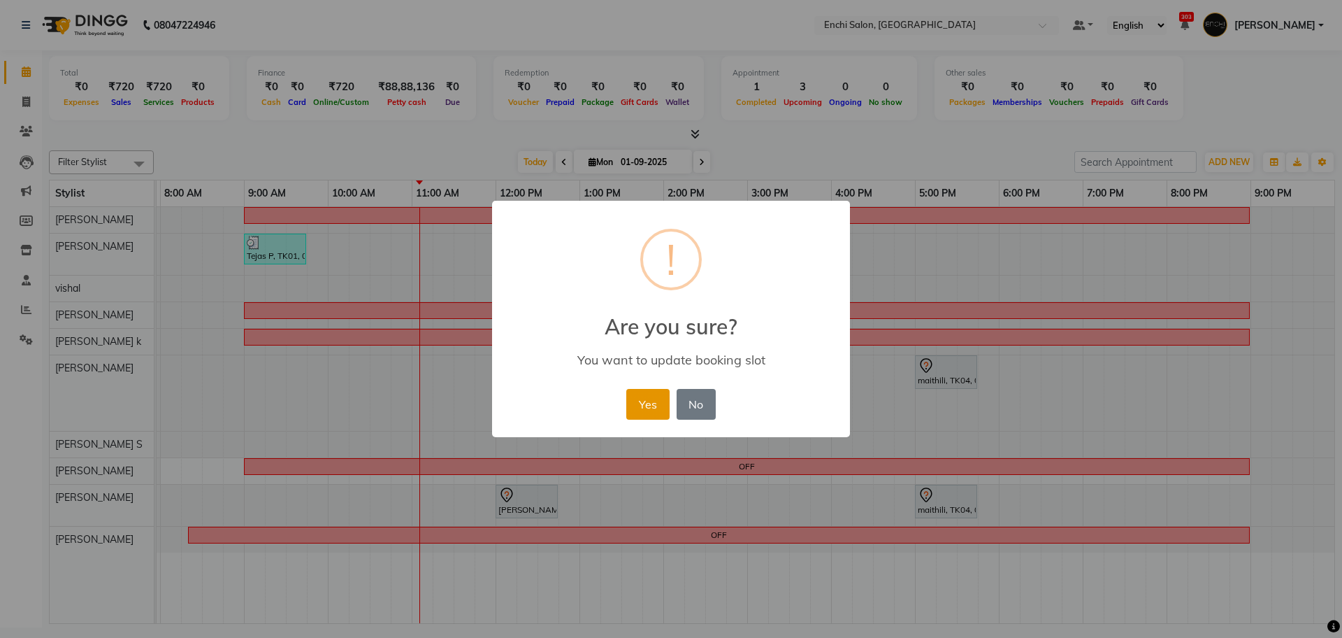
click at [635, 400] on button "Yes" at bounding box center [647, 404] width 43 height 31
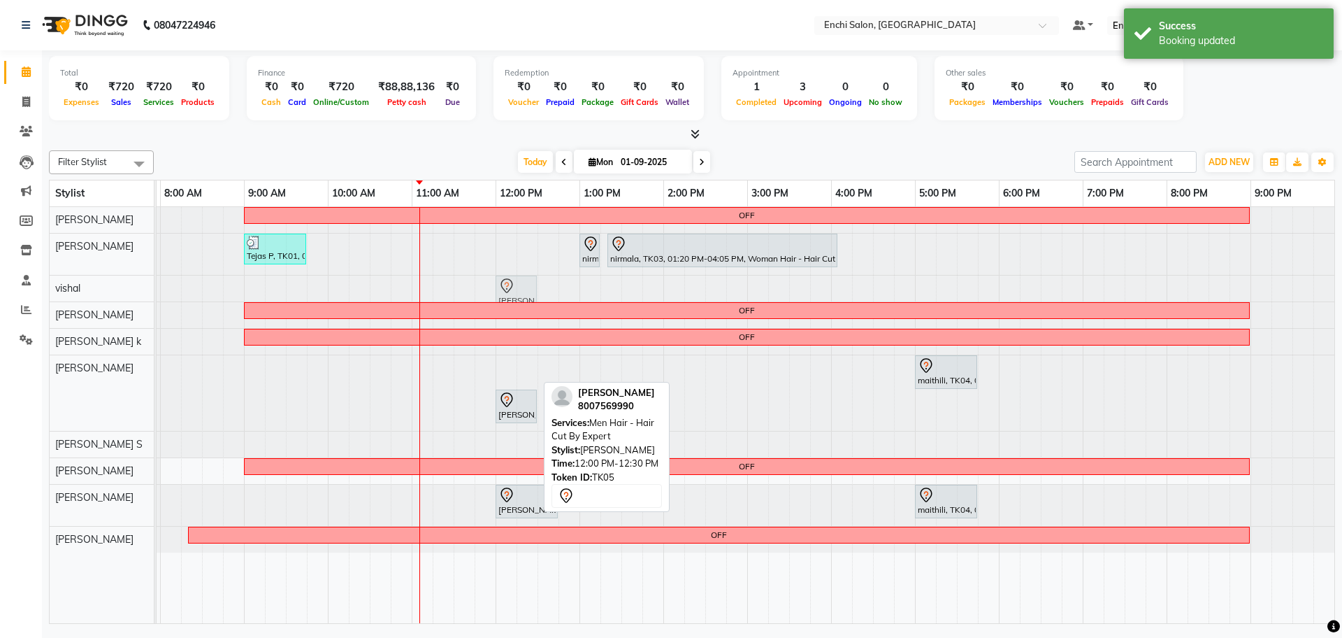
drag, startPoint x: 519, startPoint y: 371, endPoint x: 523, endPoint y: 292, distance: 79.1
click at [523, 292] on tbody "OFF Tejas P, TK01, 09:00 AM-09:45 AM, Men Hair - Hair Cut By Expert,Men Hair - …" at bounding box center [705, 379] width 1258 height 345
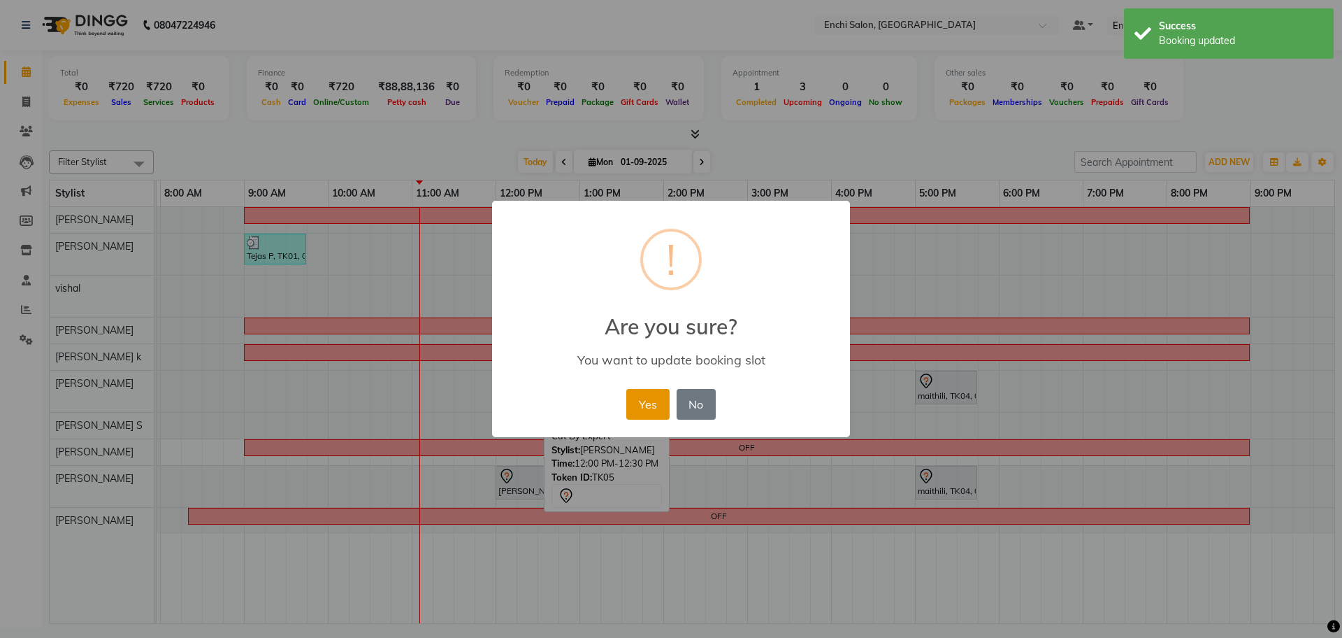
click at [635, 410] on button "Yes" at bounding box center [647, 404] width 43 height 31
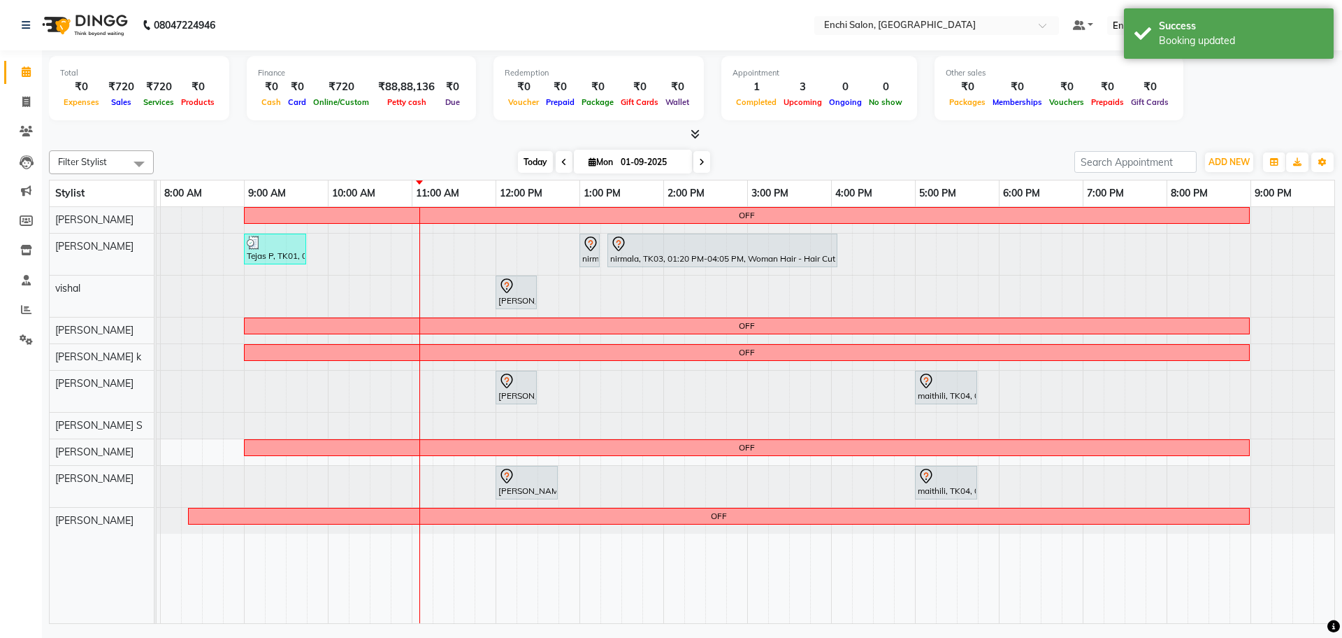
click at [535, 161] on span "Today" at bounding box center [535, 162] width 35 height 22
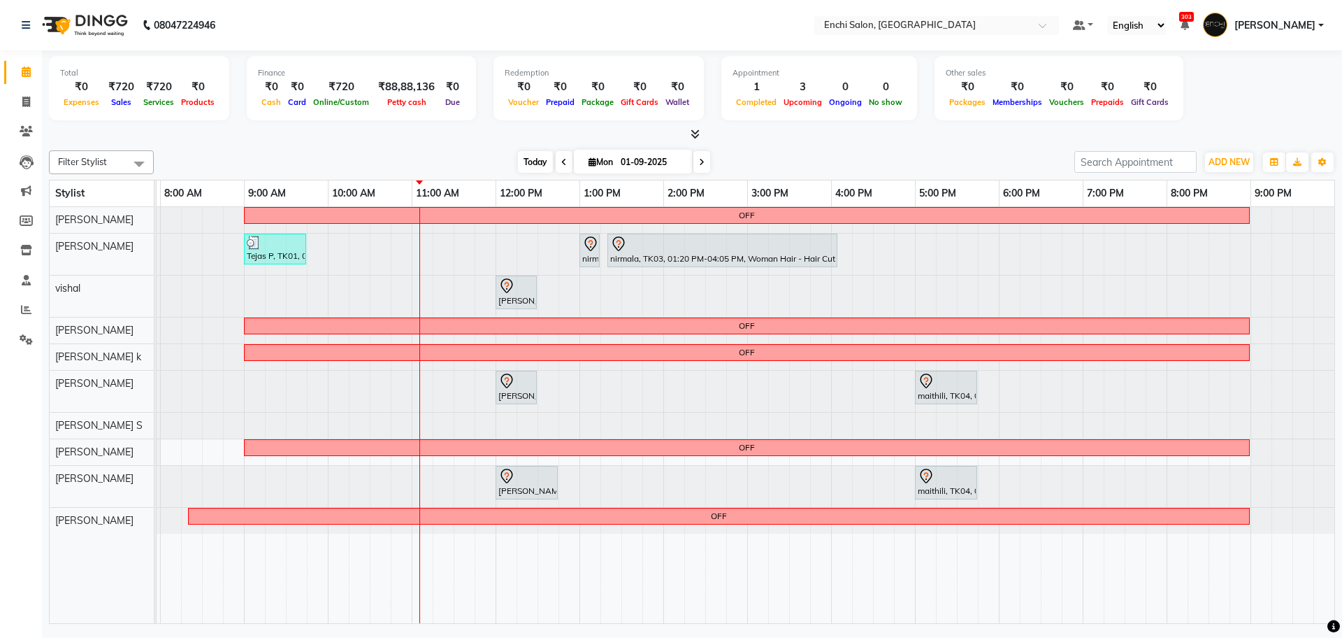
click at [535, 161] on span "Today" at bounding box center [535, 162] width 35 height 22
drag, startPoint x: 547, startPoint y: 159, endPoint x: 469, endPoint y: 159, distance: 77.6
click at [469, 159] on div "Today Mon 01-09-2025" at bounding box center [614, 162] width 907 height 21
drag, startPoint x: 545, startPoint y: 162, endPoint x: 515, endPoint y: 161, distance: 30.1
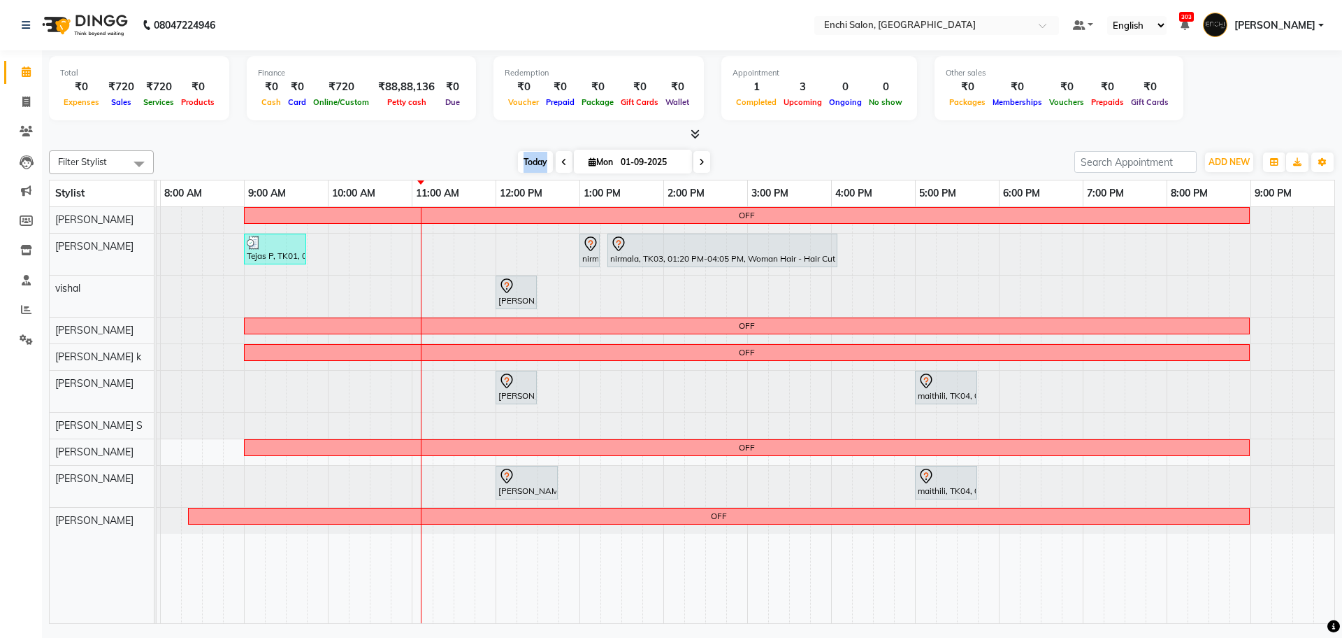
click at [518, 161] on span "Today" at bounding box center [535, 162] width 35 height 22
click at [511, 161] on div "Today Mon 01-09-2025" at bounding box center [614, 162] width 907 height 21
drag, startPoint x: 518, startPoint y: 158, endPoint x: 486, endPoint y: 166, distance: 33.1
click at [488, 168] on div "Today Mon 01-09-2025" at bounding box center [614, 162] width 907 height 21
drag, startPoint x: 485, startPoint y: 163, endPoint x: 544, endPoint y: 161, distance: 58.8
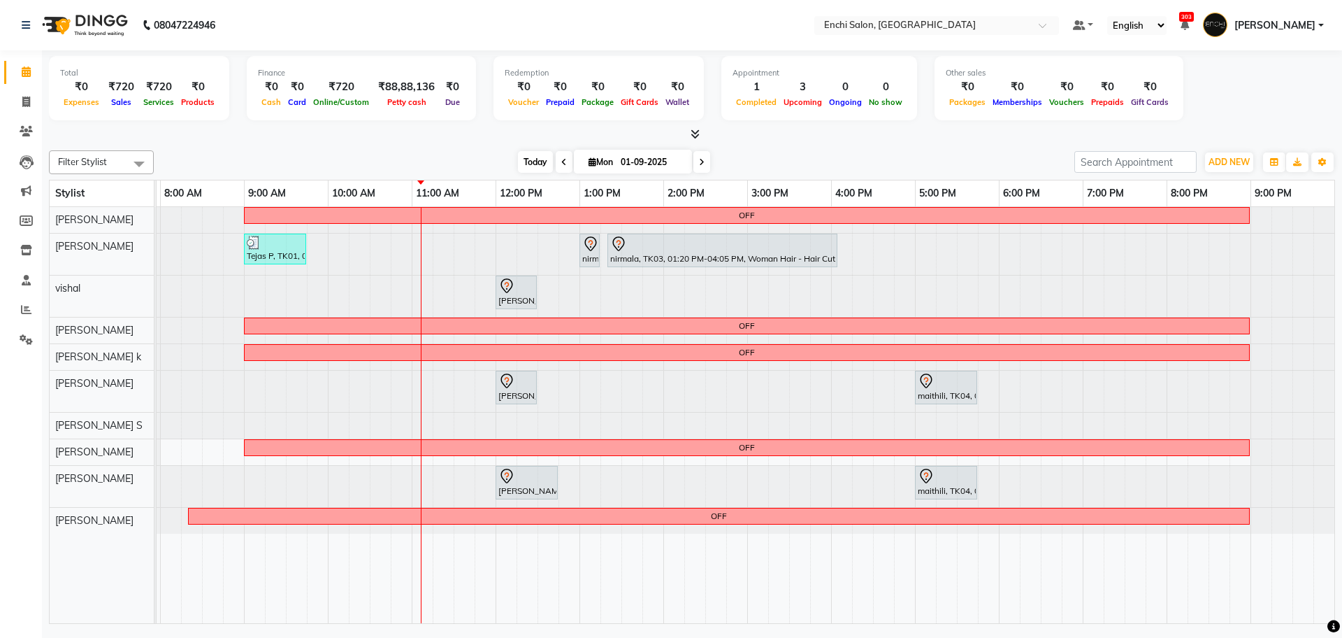
click at [485, 162] on div "Today Mon 01-09-2025" at bounding box center [614, 162] width 907 height 21
drag, startPoint x: 542, startPoint y: 161, endPoint x: 535, endPoint y: 161, distance: 7.0
click at [552, 166] on div "Today Mon 01-09-2025" at bounding box center [614, 162] width 195 height 21
drag, startPoint x: 482, startPoint y: 153, endPoint x: 534, endPoint y: 157, distance: 52.6
click at [496, 153] on div "Today Mon 01-09-2025" at bounding box center [614, 162] width 907 height 21
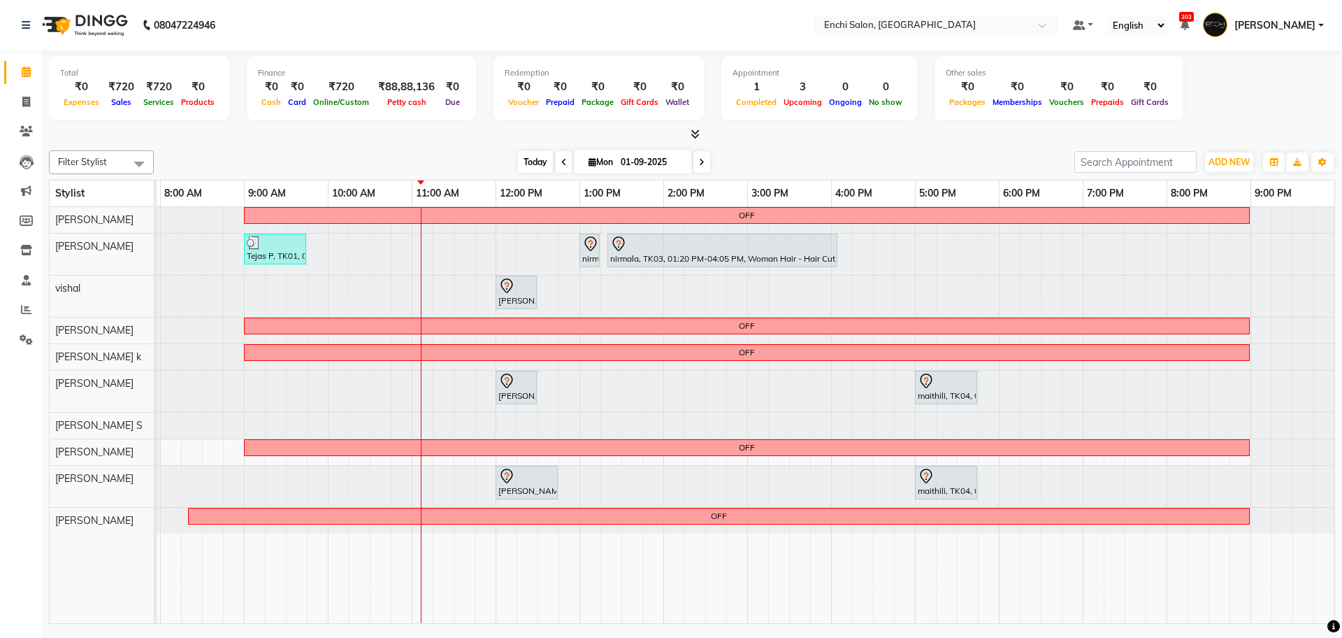
click at [534, 157] on span "Today" at bounding box center [535, 162] width 35 height 22
click at [461, 153] on div "Today Mon 01-09-2025" at bounding box center [614, 162] width 907 height 21
click at [76, 381] on div at bounding box center [76, 391] width 0 height 41
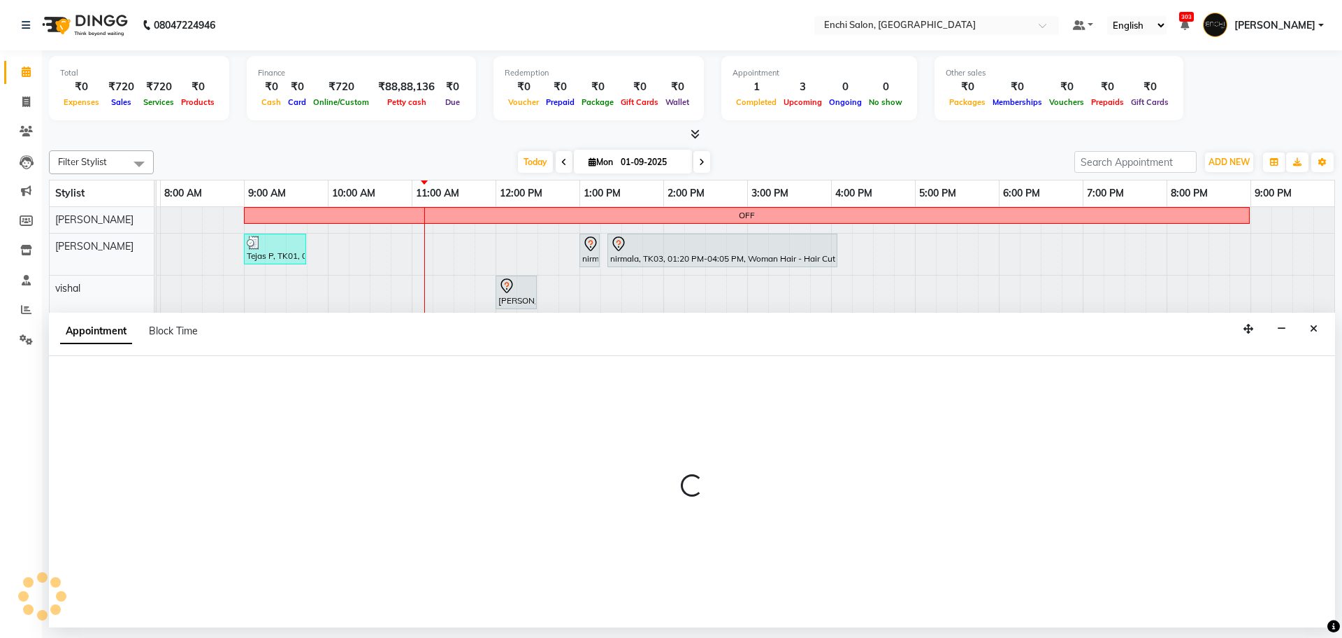
select select "25297"
select select "tentative"
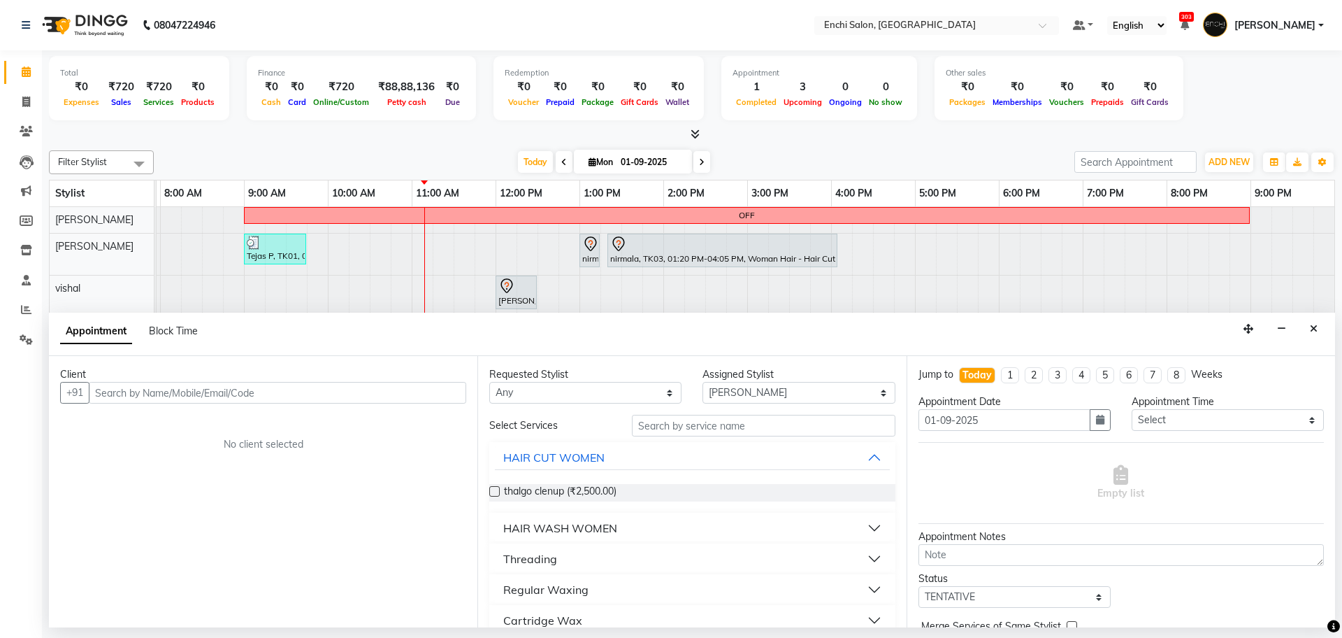
click at [228, 385] on input "text" at bounding box center [278, 393] width 378 height 22
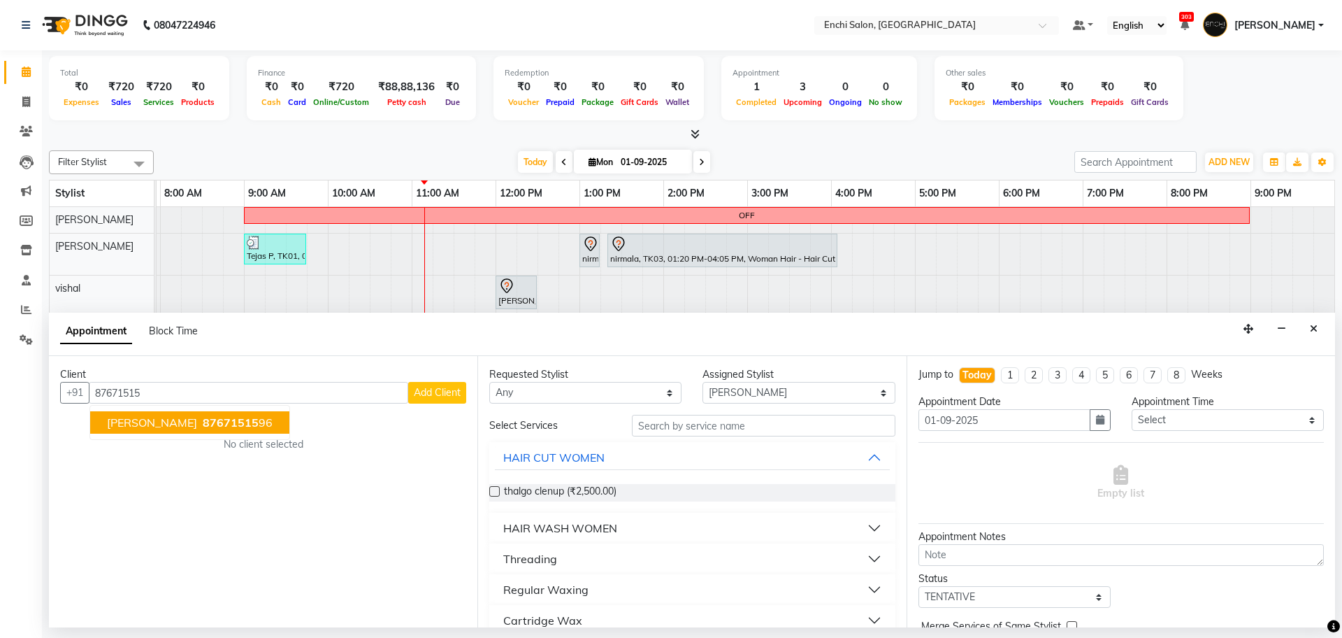
click at [229, 424] on span "87671515" at bounding box center [231, 422] width 56 height 14
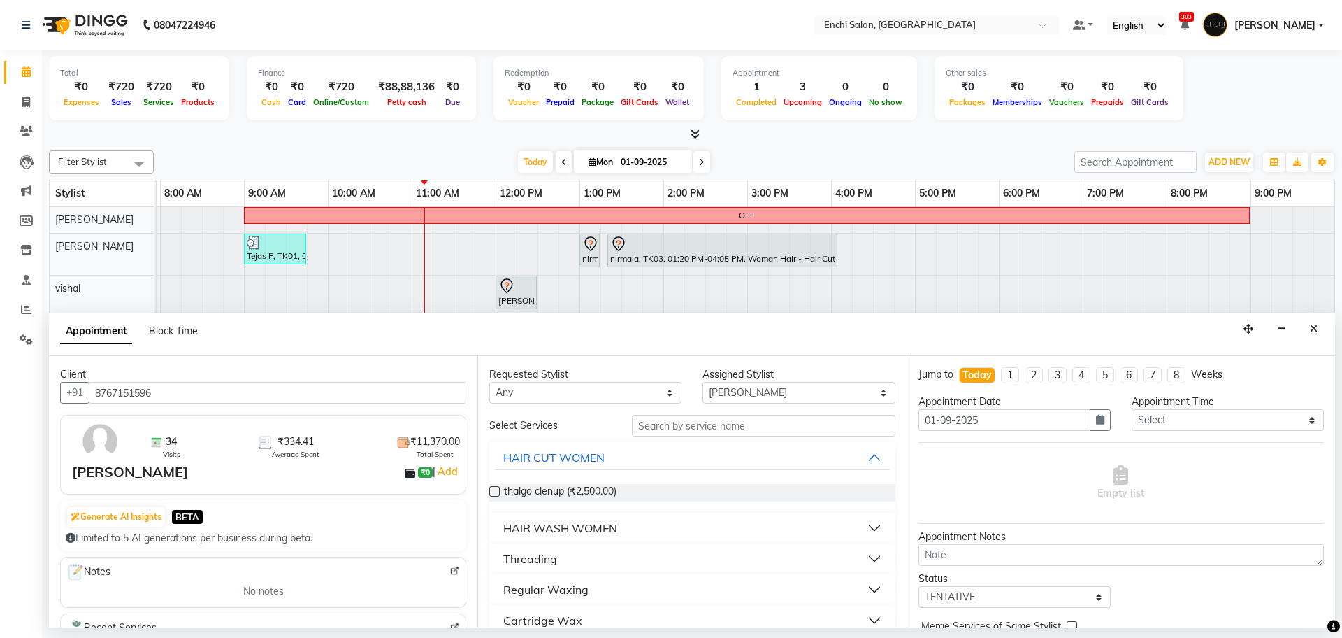
type input "8767151596"
click at [719, 431] on input "text" at bounding box center [764, 426] width 264 height 22
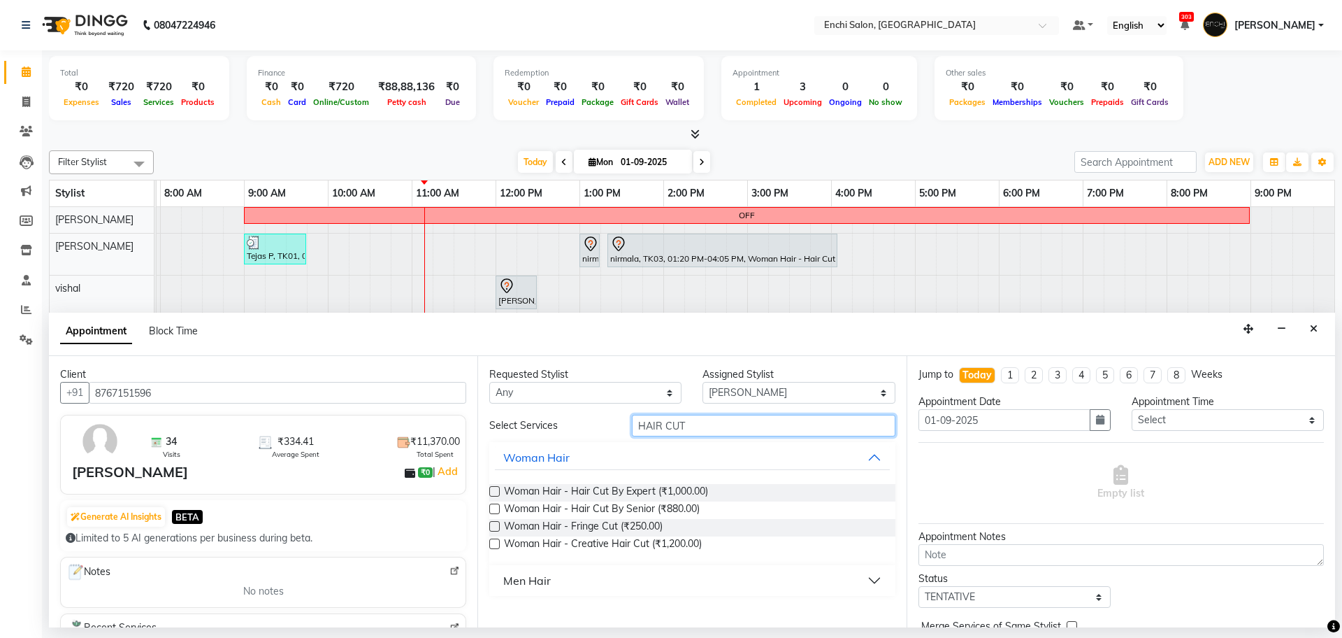
type input "HAIR CUT"
click at [550, 577] on div "Men Hair" at bounding box center [527, 580] width 48 height 17
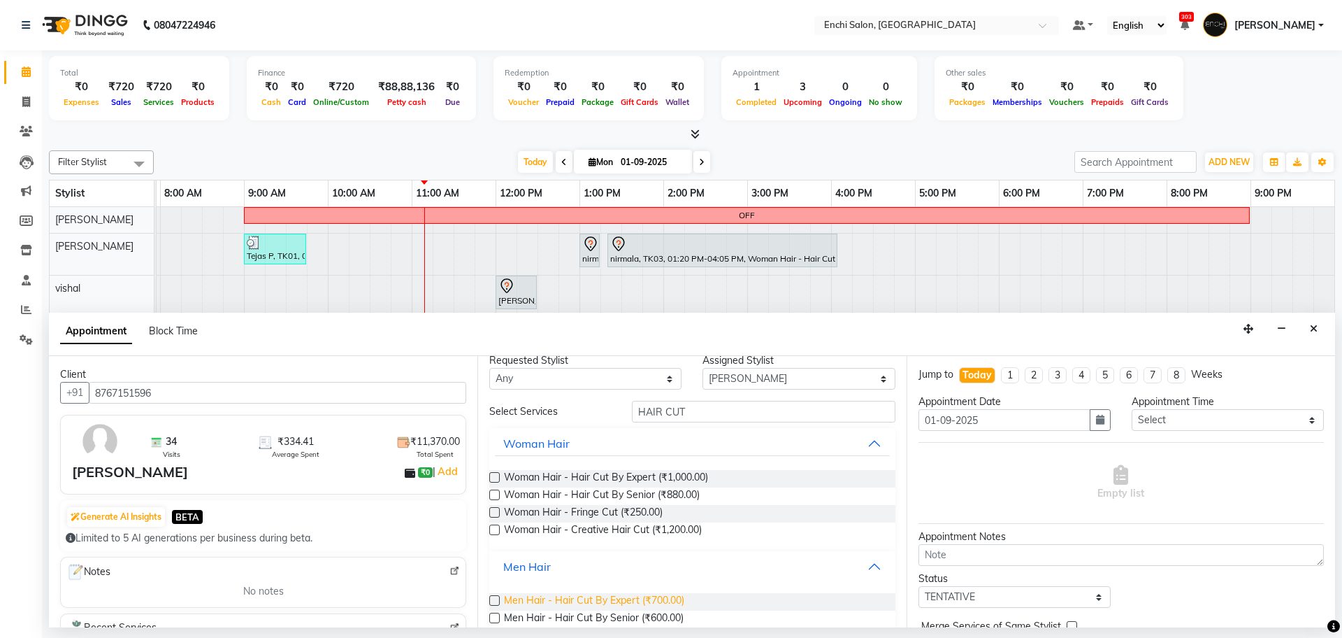
scroll to position [35, 0]
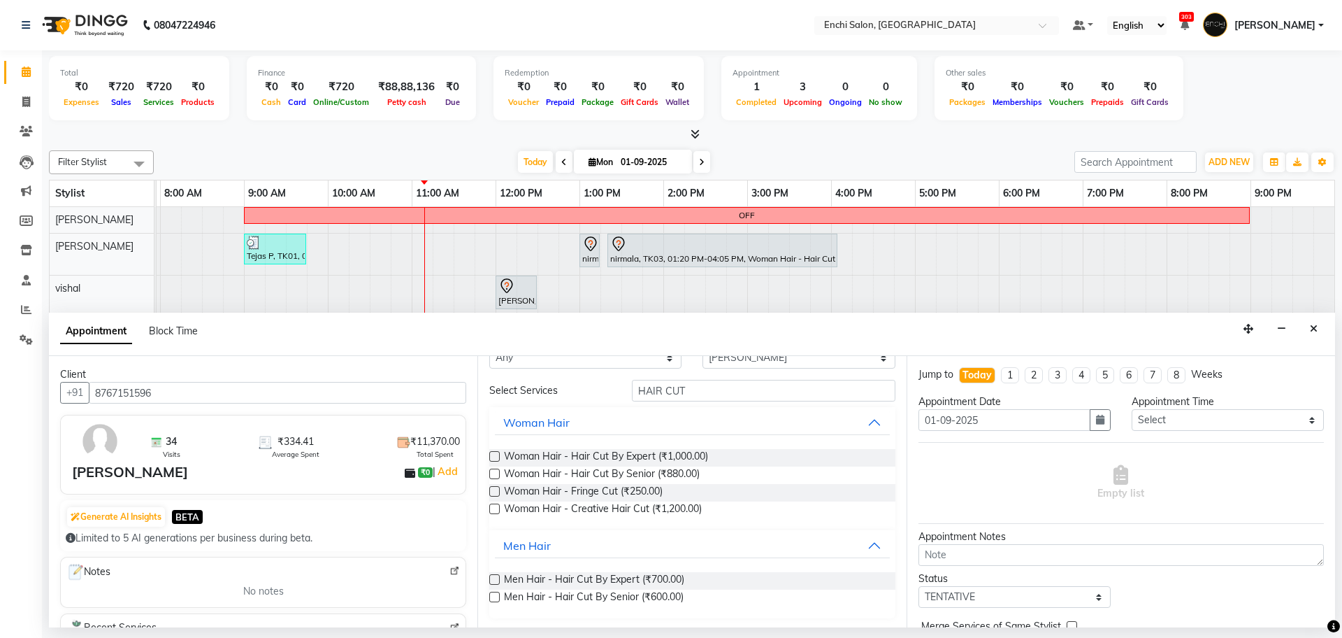
click at [496, 578] on label at bounding box center [494, 579] width 10 height 10
click at [496, 578] on input "checkbox" at bounding box center [493, 580] width 9 height 9
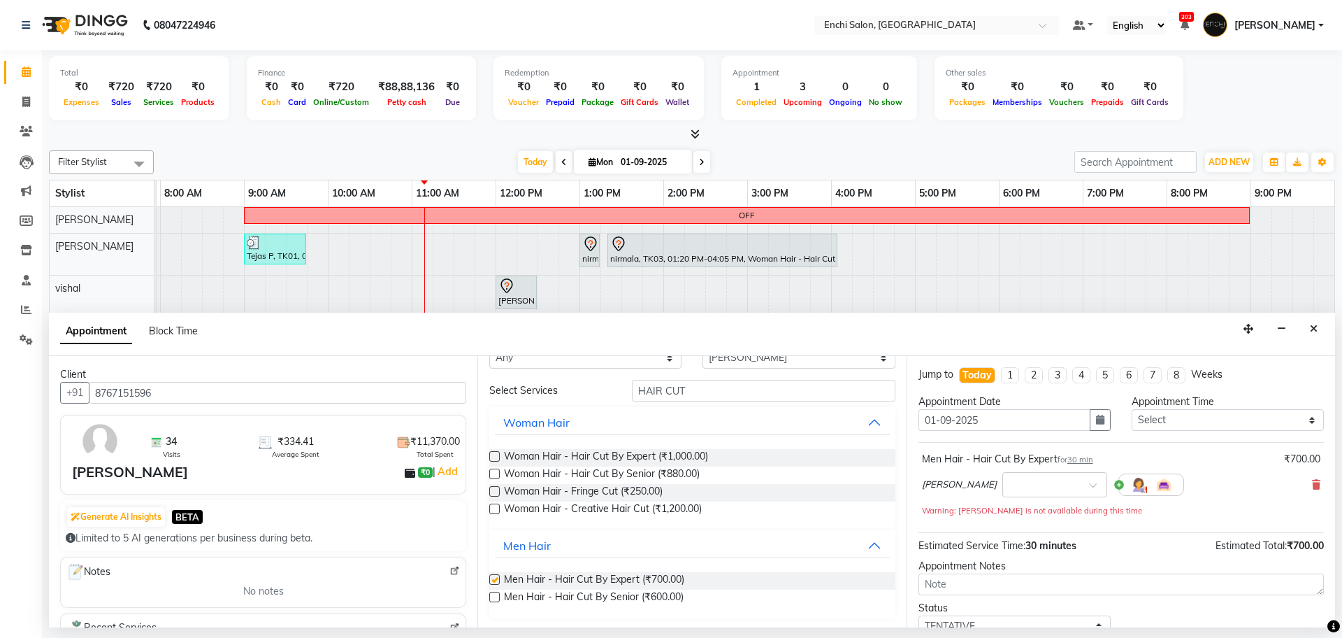
checkbox input "false"
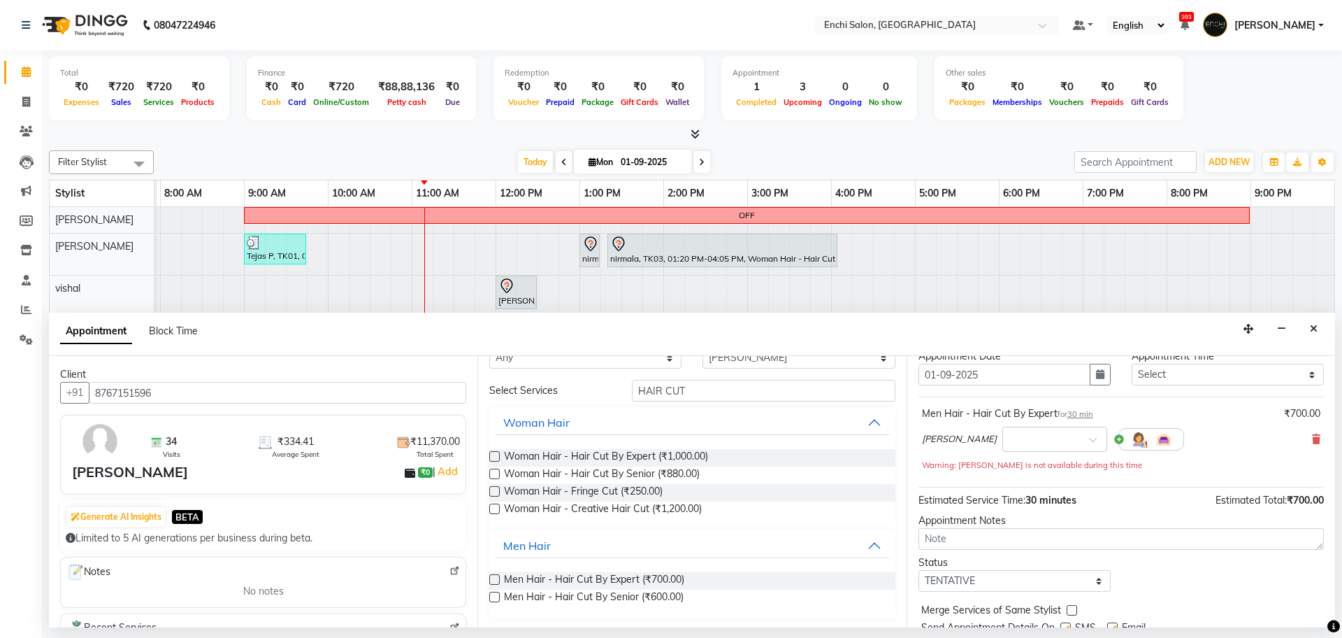
scroll to position [0, 0]
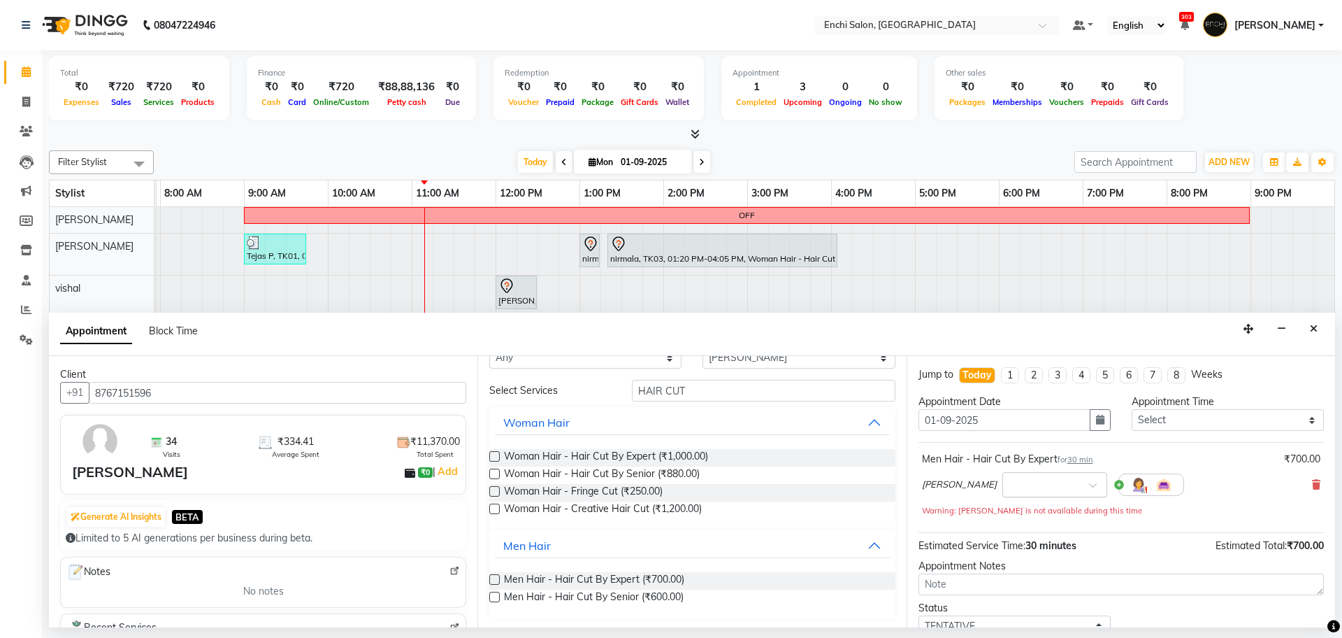
click at [1048, 485] on input "text" at bounding box center [1041, 483] width 62 height 15
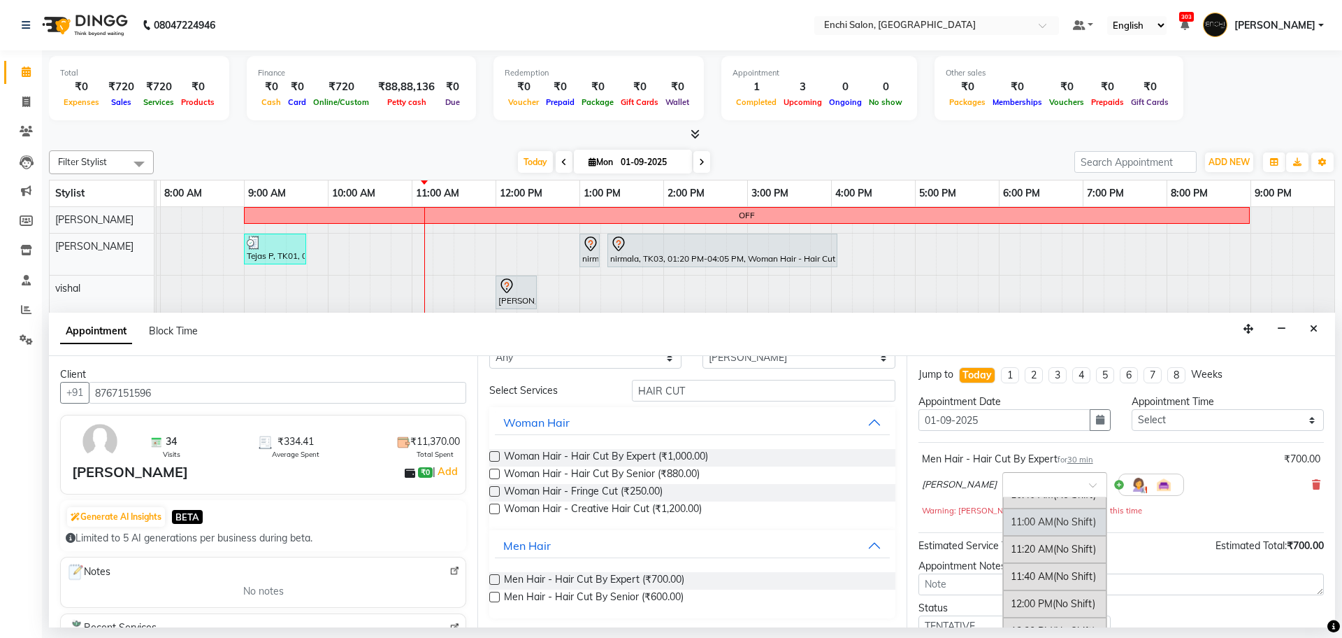
scroll to position [262, 0]
click at [1021, 525] on div "11:20 AM (No Shift)" at bounding box center [1054, 521] width 103 height 27
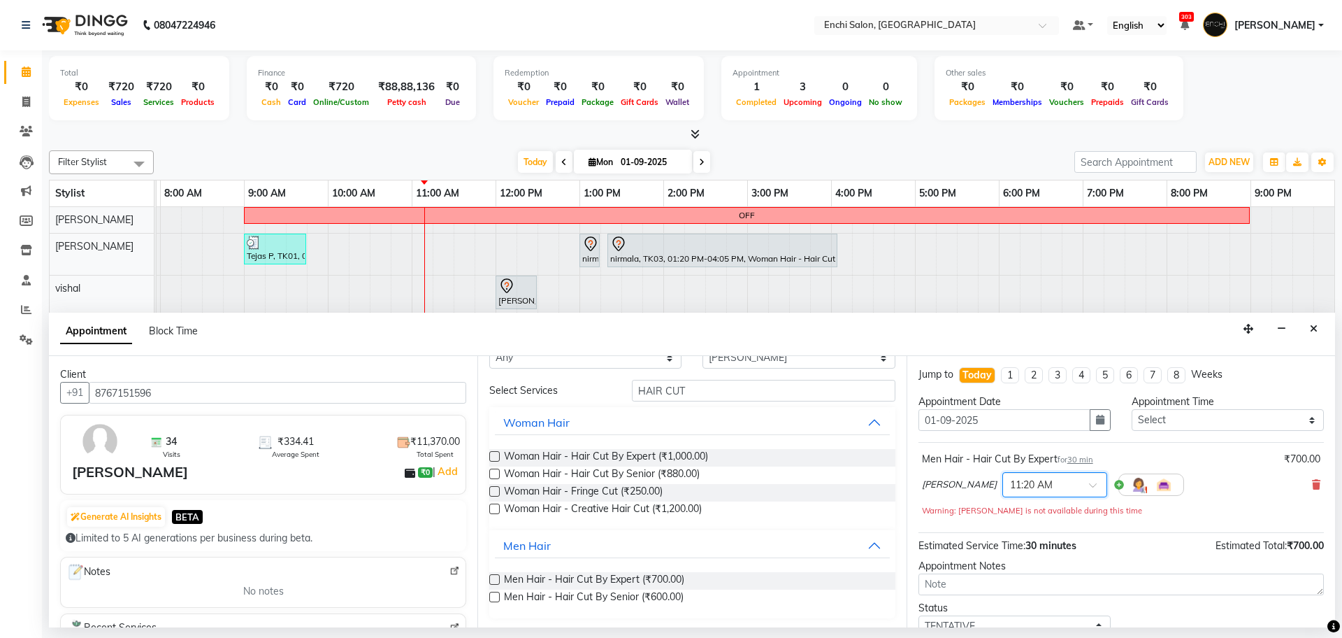
scroll to position [98, 0]
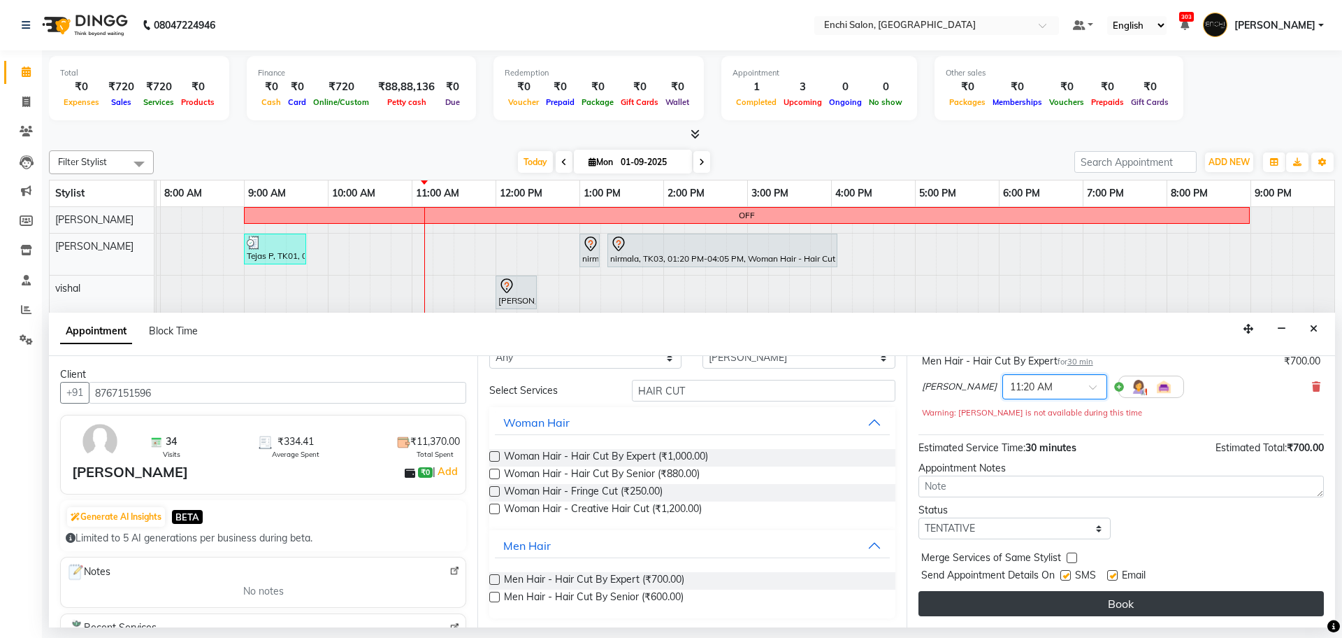
click at [1033, 595] on button "Book" at bounding box center [1121, 603] width 405 height 25
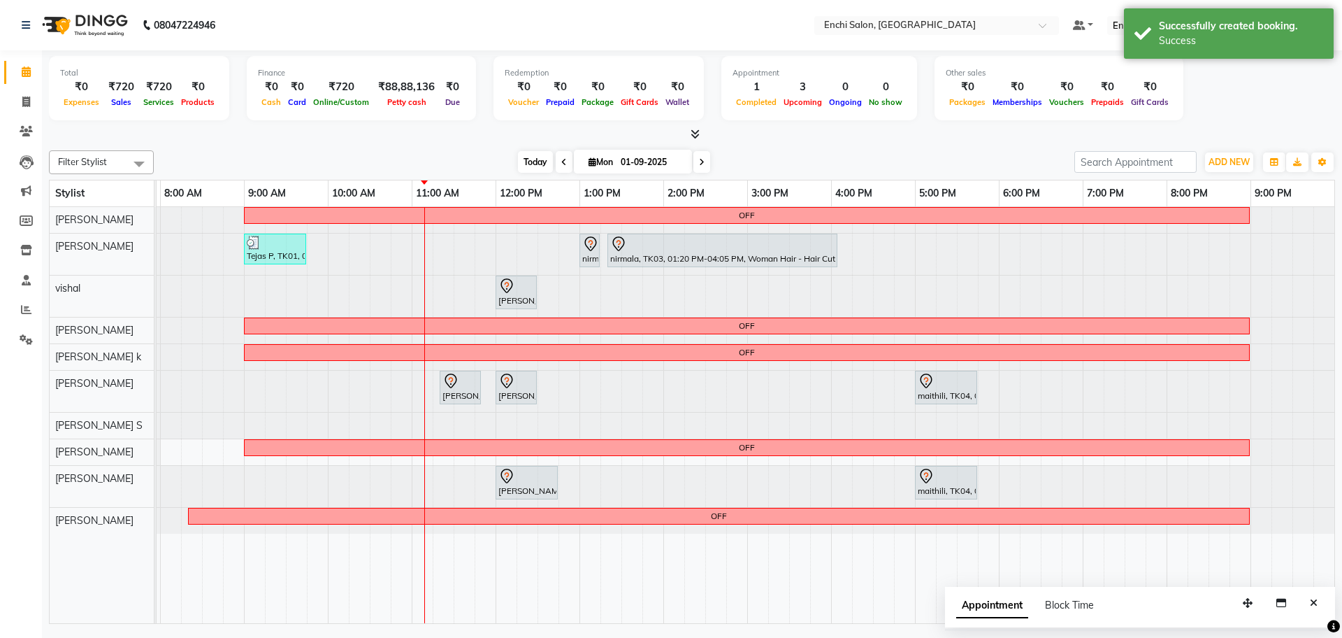
click at [533, 163] on span "Today" at bounding box center [535, 162] width 35 height 22
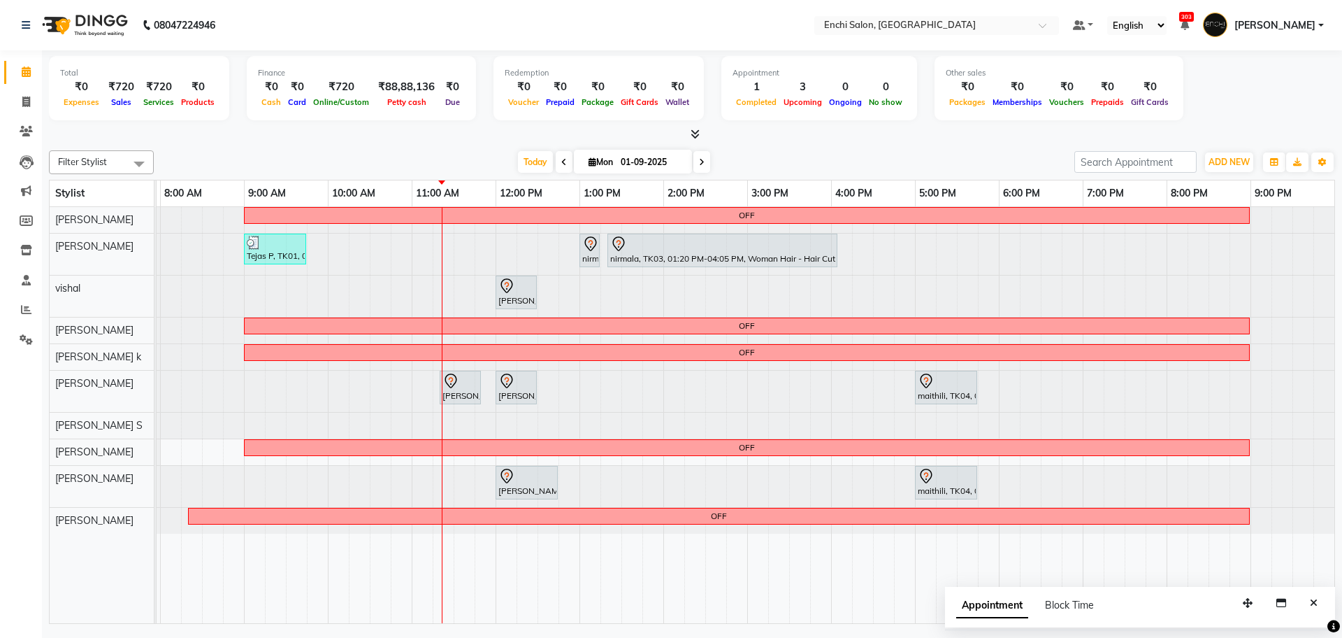
click at [76, 396] on div at bounding box center [76, 391] width 0 height 41
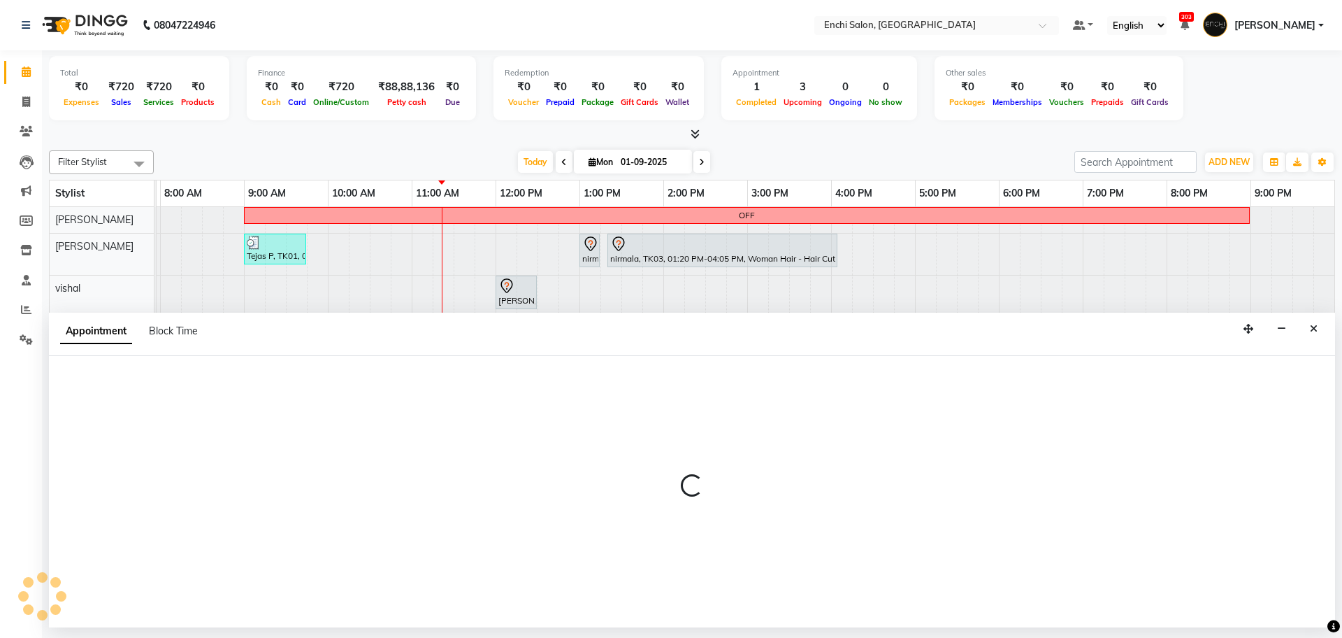
select select "25297"
select select "tentative"
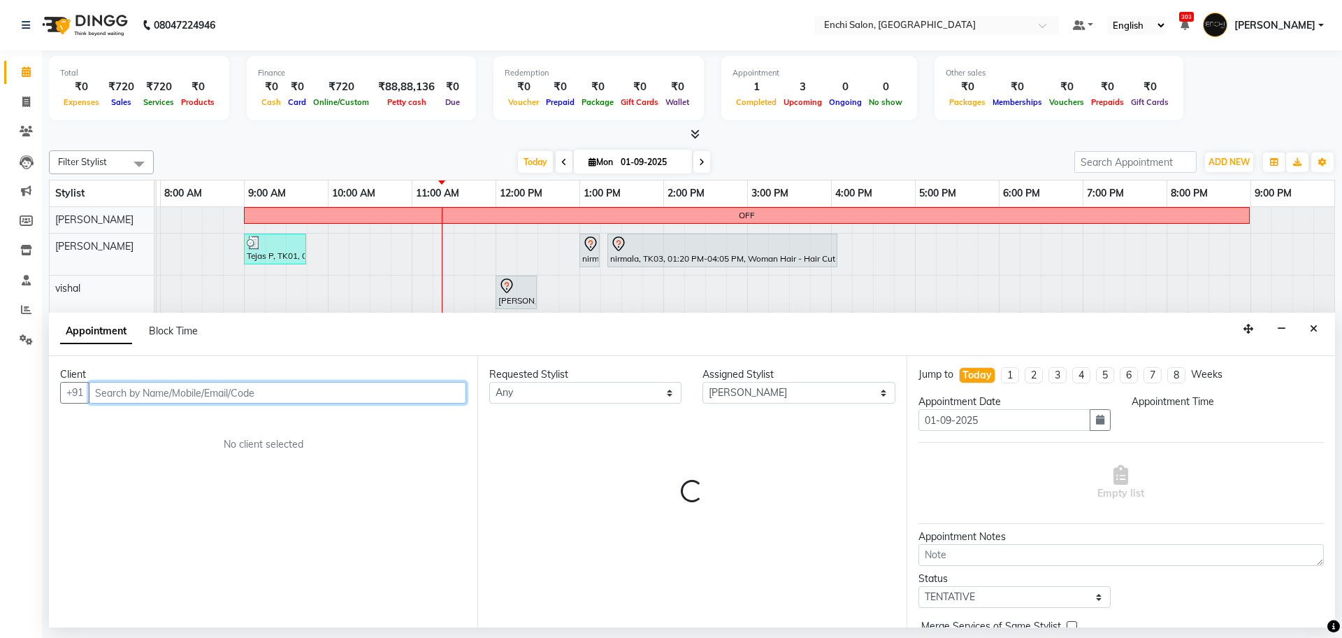
select select "960"
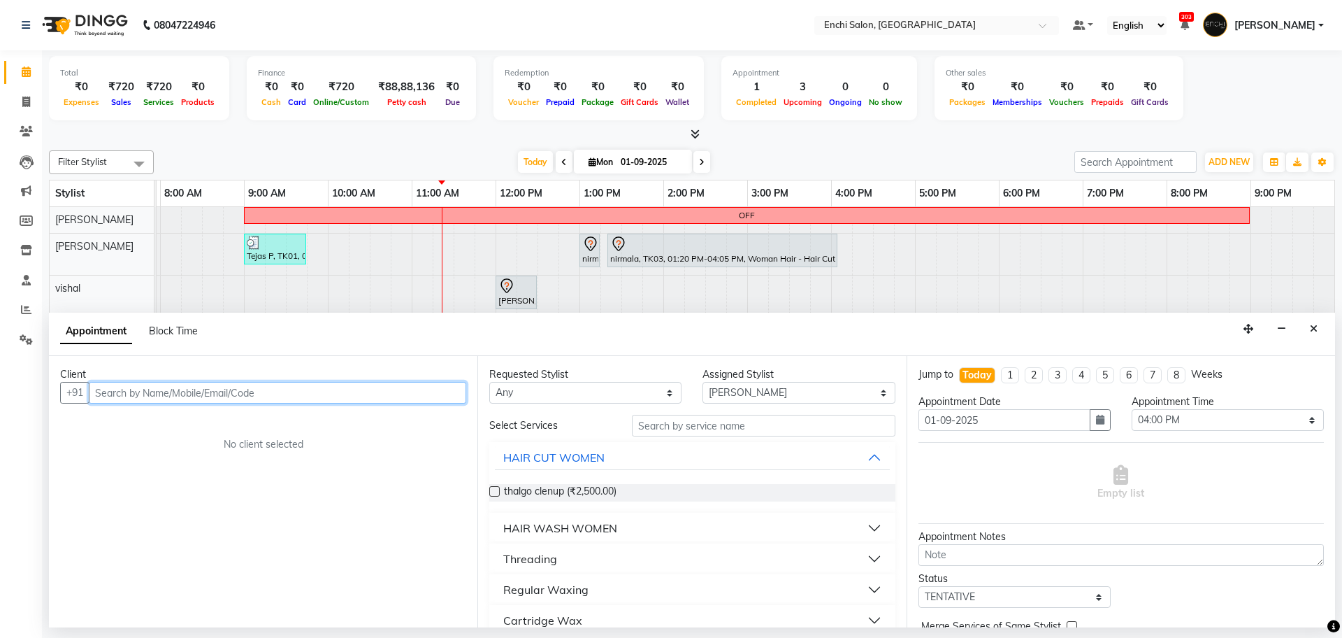
click at [117, 394] on input "text" at bounding box center [278, 393] width 378 height 22
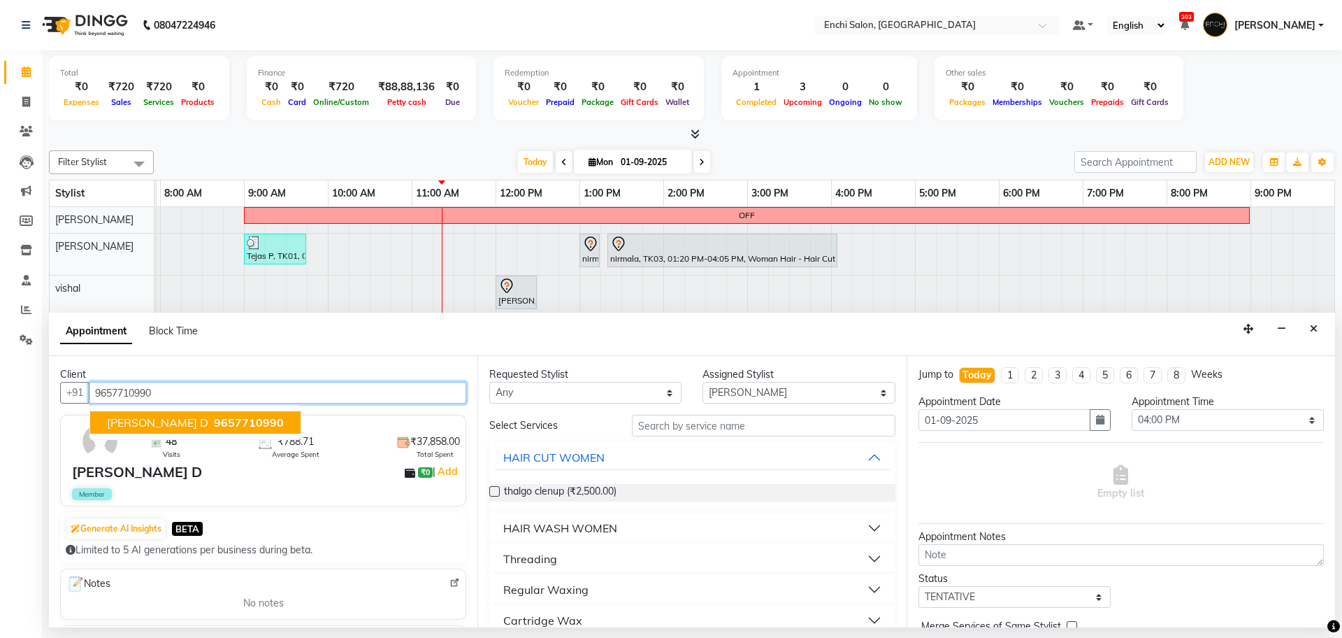
click at [125, 425] on span "[PERSON_NAME] D" at bounding box center [157, 422] width 101 height 14
type input "9657710990"
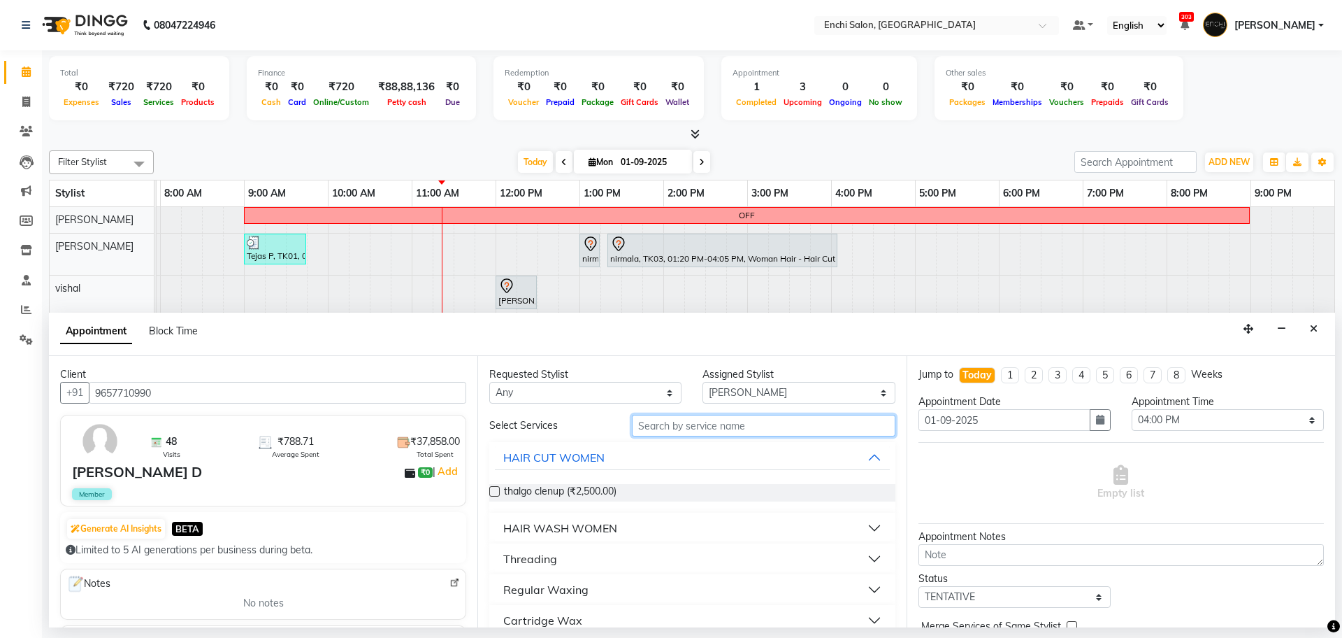
click at [734, 429] on input "text" at bounding box center [764, 426] width 264 height 22
type input "CUT"
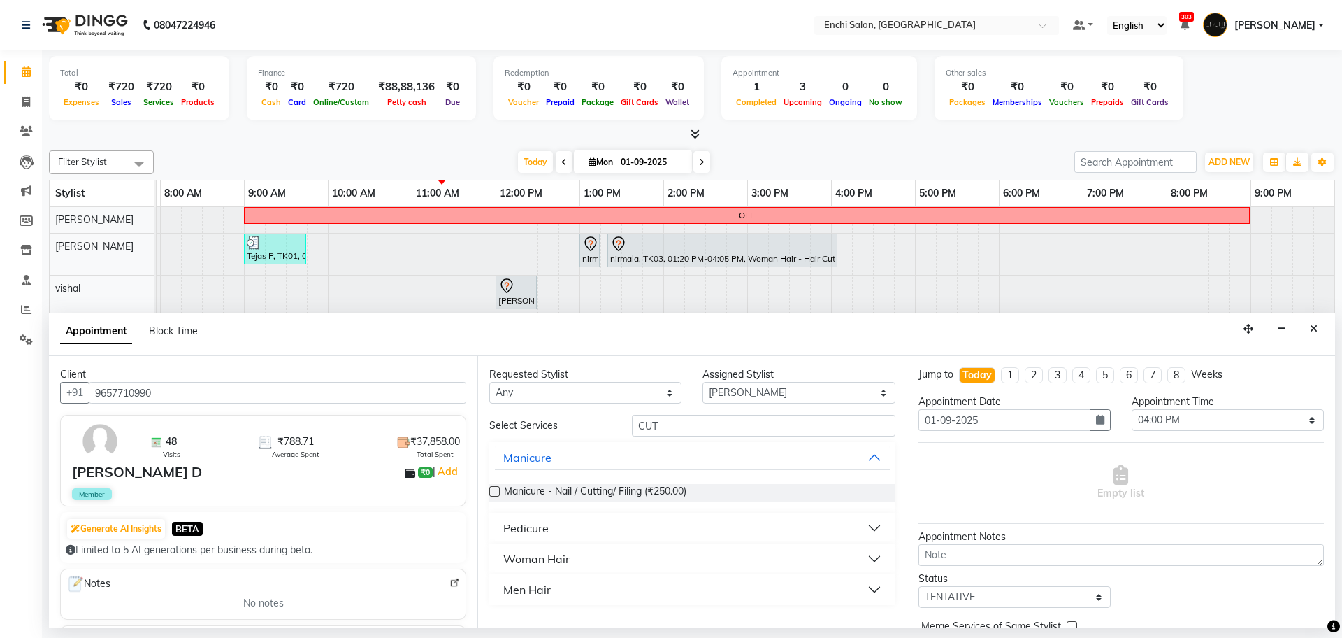
click at [534, 592] on div "Men Hair" at bounding box center [527, 589] width 48 height 17
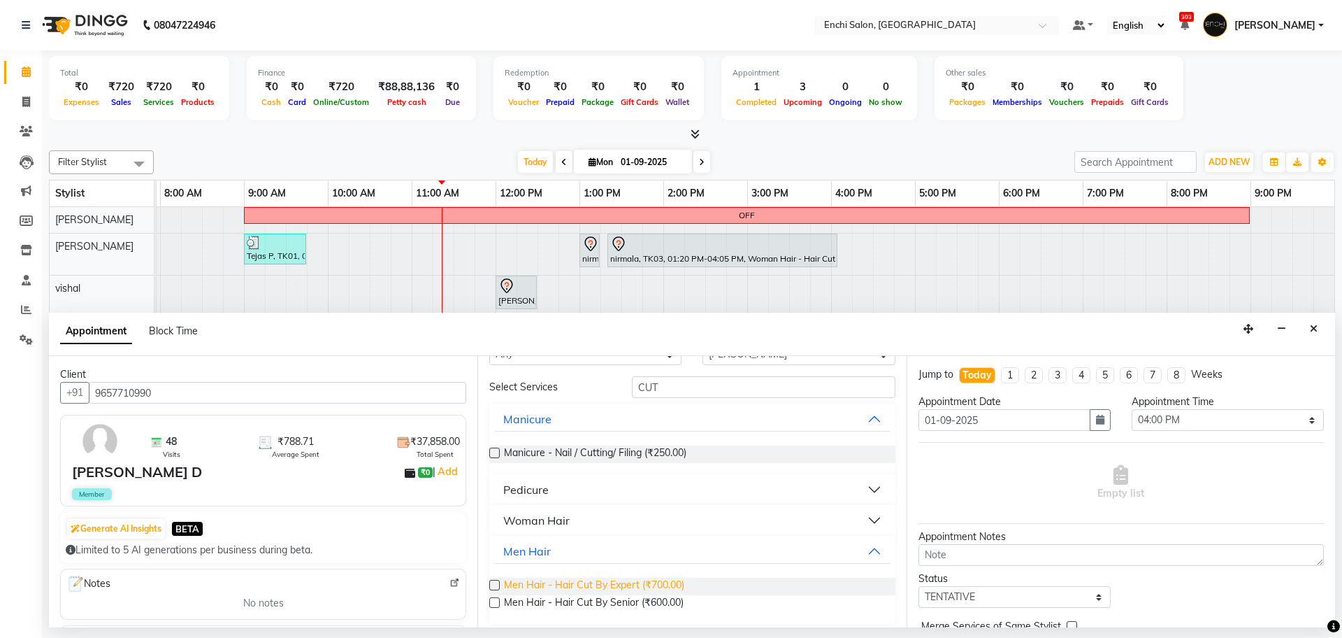
click at [542, 585] on span "Men Hair - Hair Cut By Expert (₹700.00)" at bounding box center [594, 585] width 180 height 17
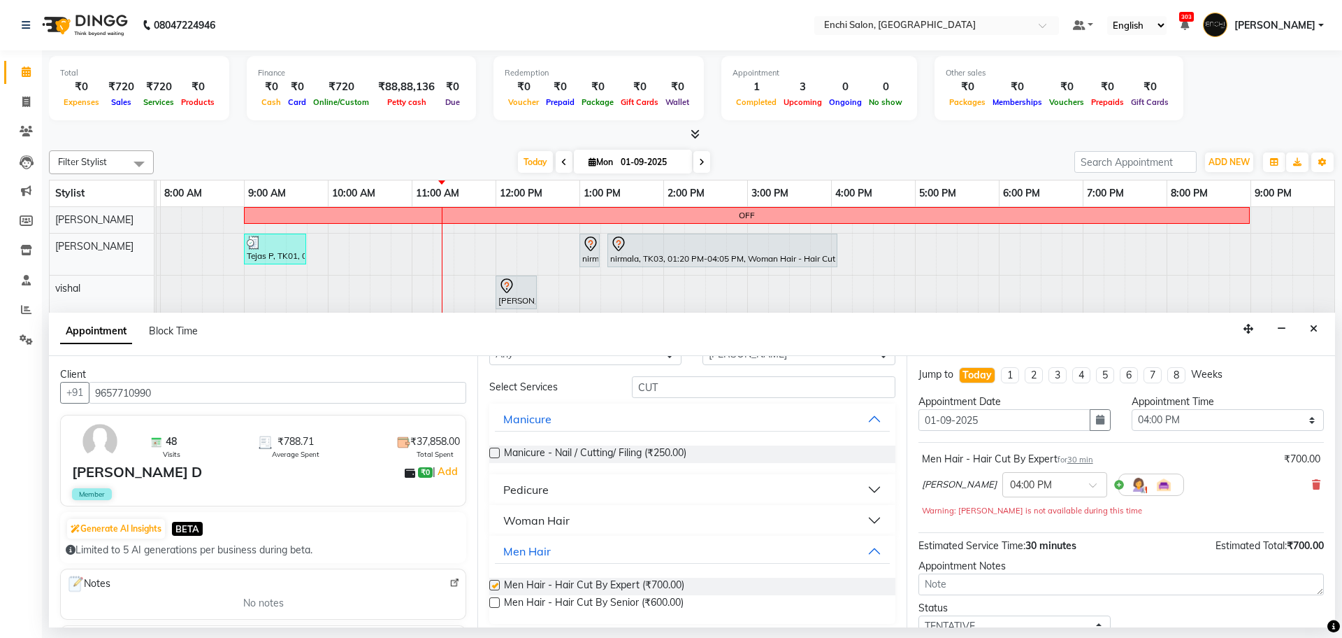
checkbox input "false"
click at [675, 382] on input "CUT" at bounding box center [764, 387] width 264 height 22
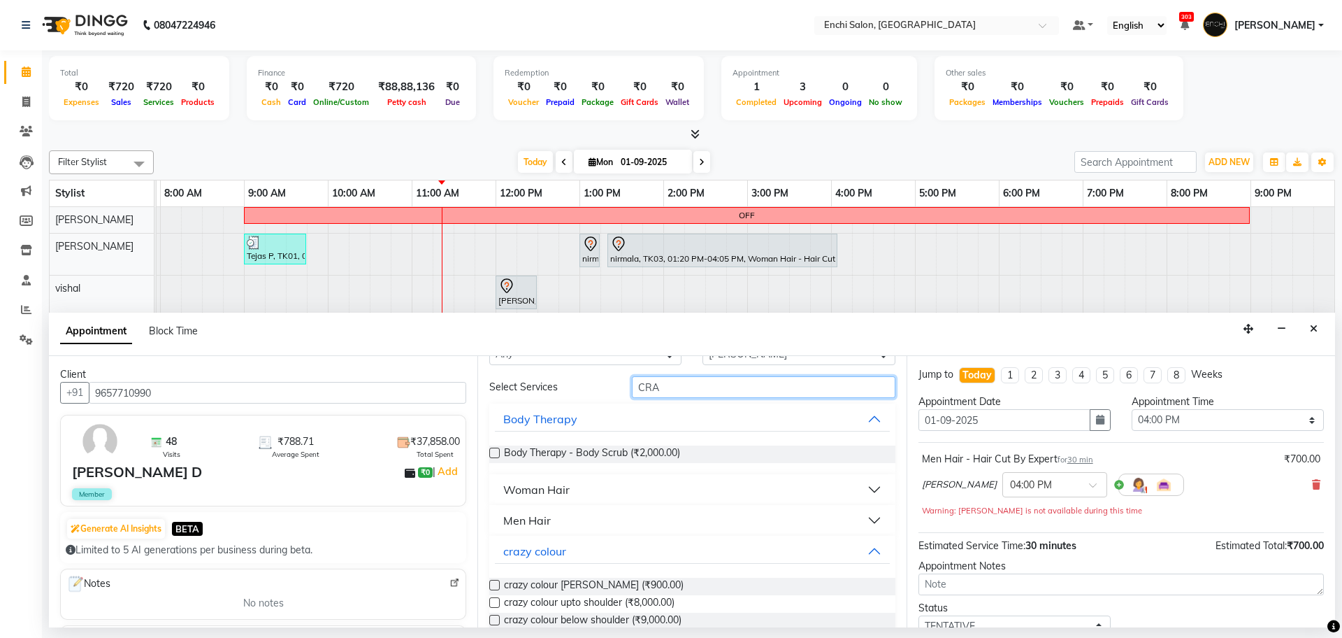
scroll to position [0, 0]
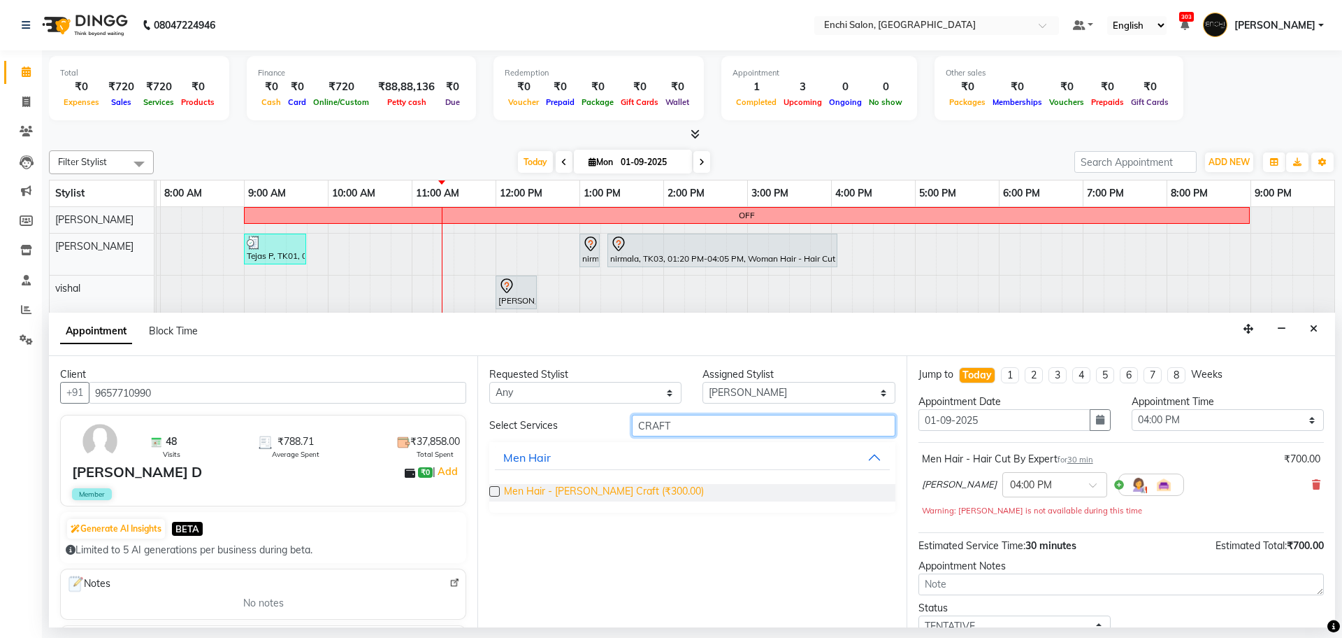
type input "CRAFT"
click at [607, 484] on span "Men Hair - [PERSON_NAME] Craft (₹300.00)" at bounding box center [604, 492] width 200 height 17
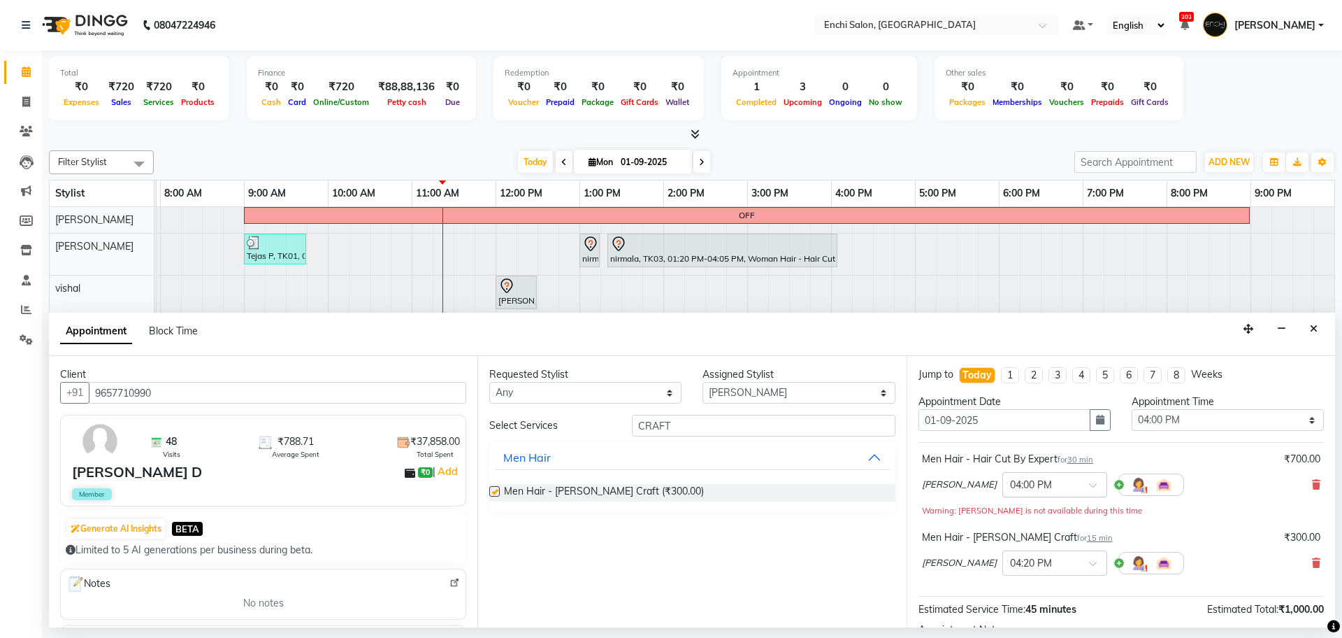
checkbox input "false"
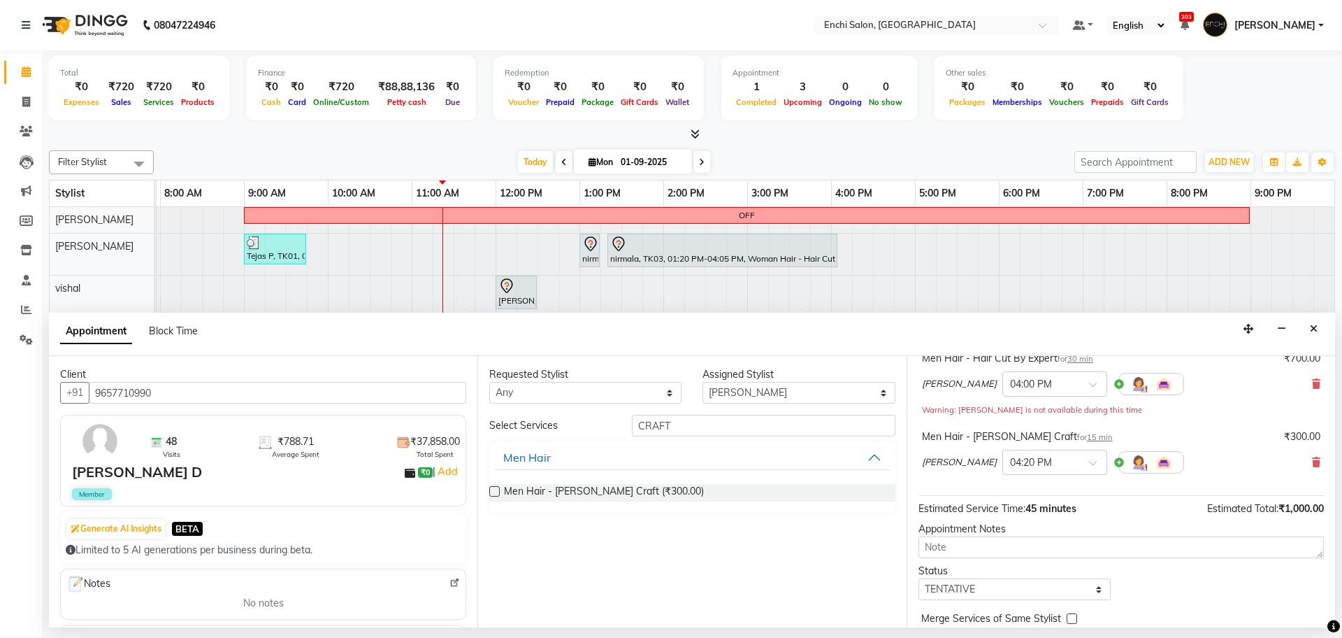
scroll to position [161, 0]
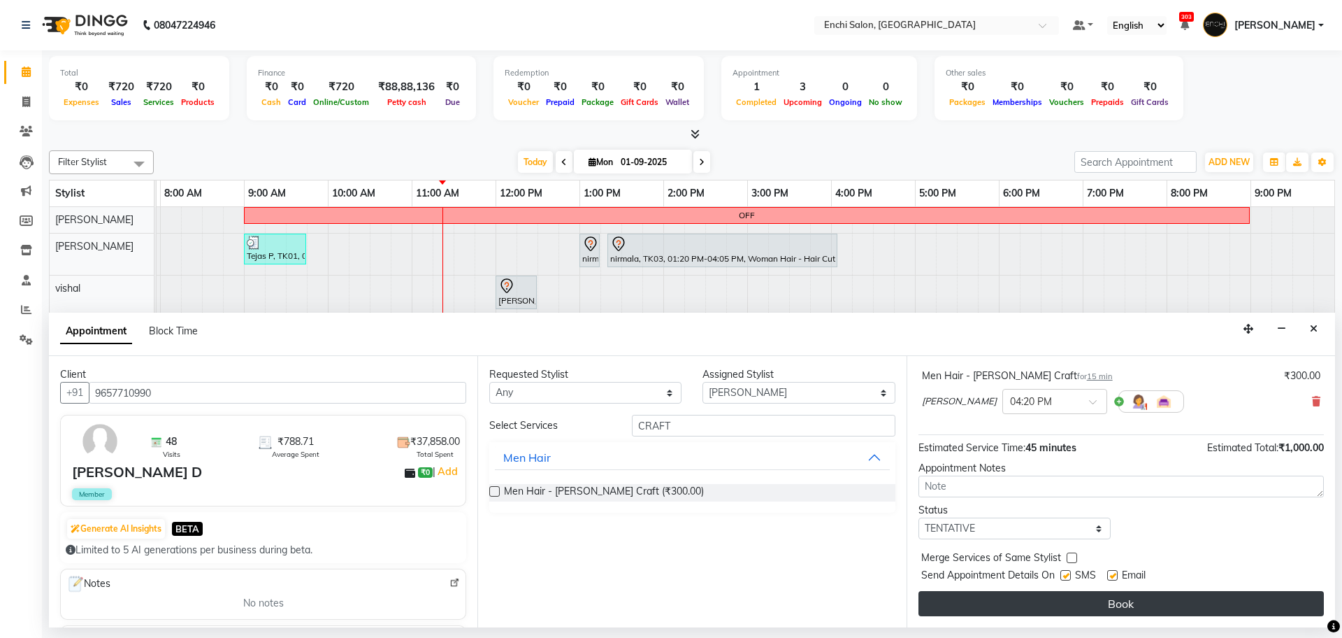
click at [1042, 606] on button "Book" at bounding box center [1121, 603] width 405 height 25
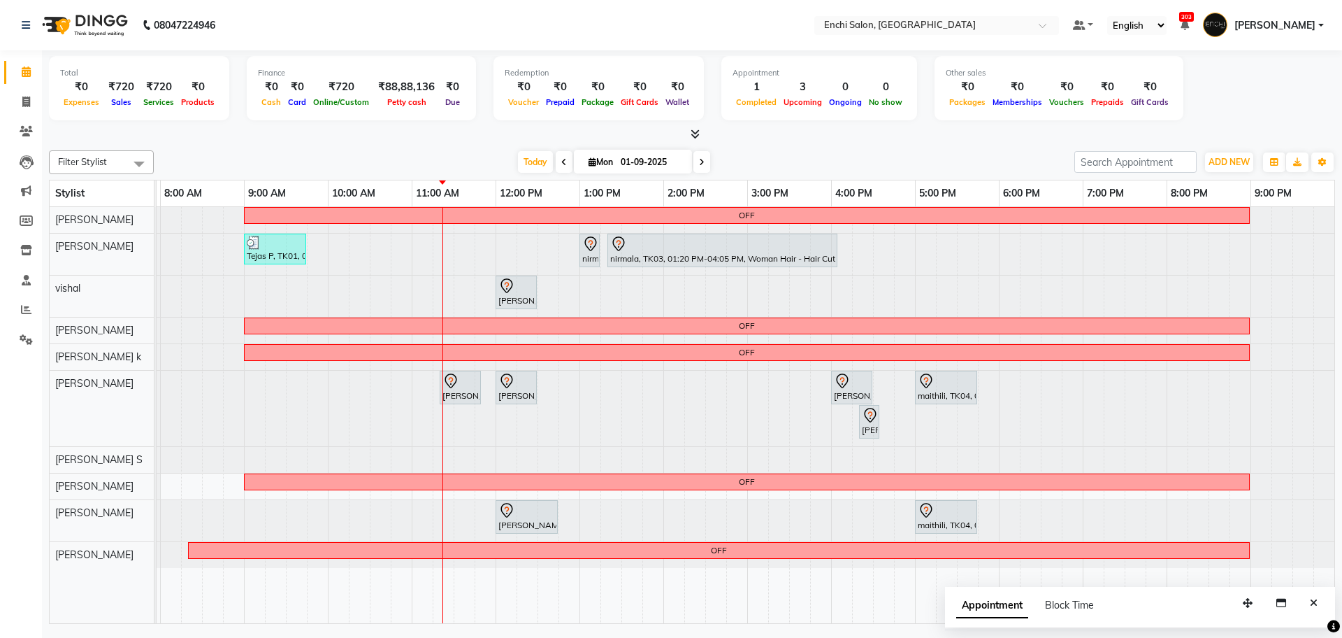
click at [704, 156] on span at bounding box center [701, 162] width 17 height 22
type input "02-09-2025"
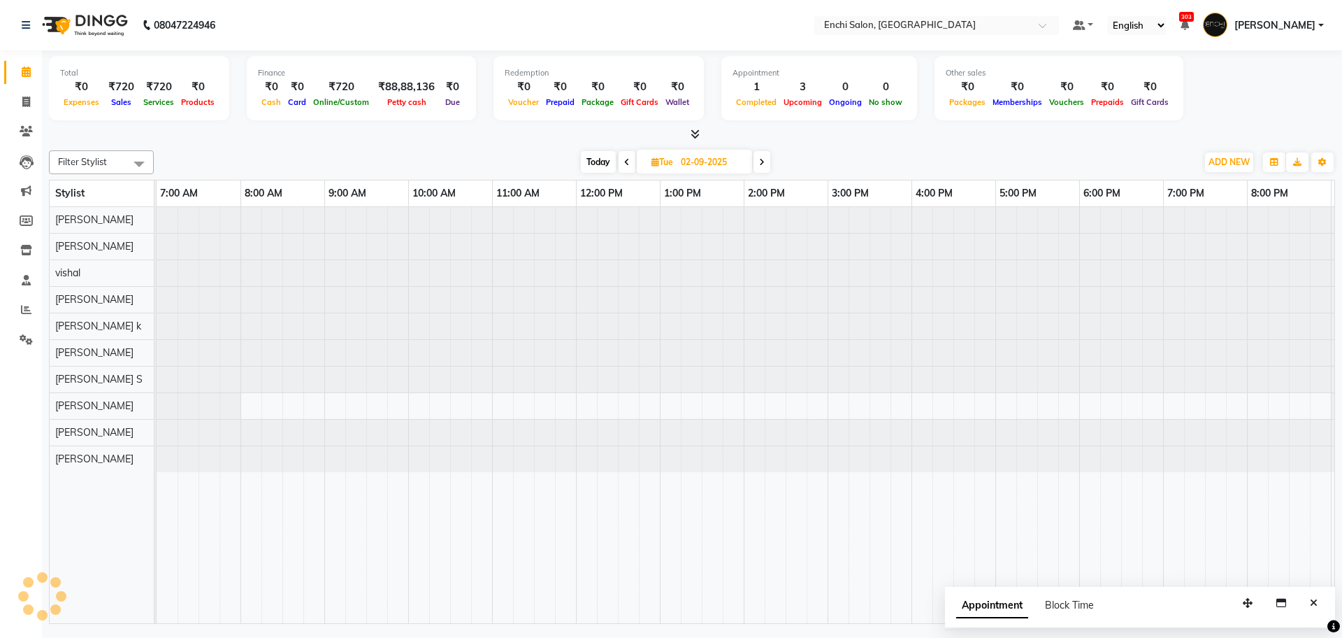
scroll to position [0, 80]
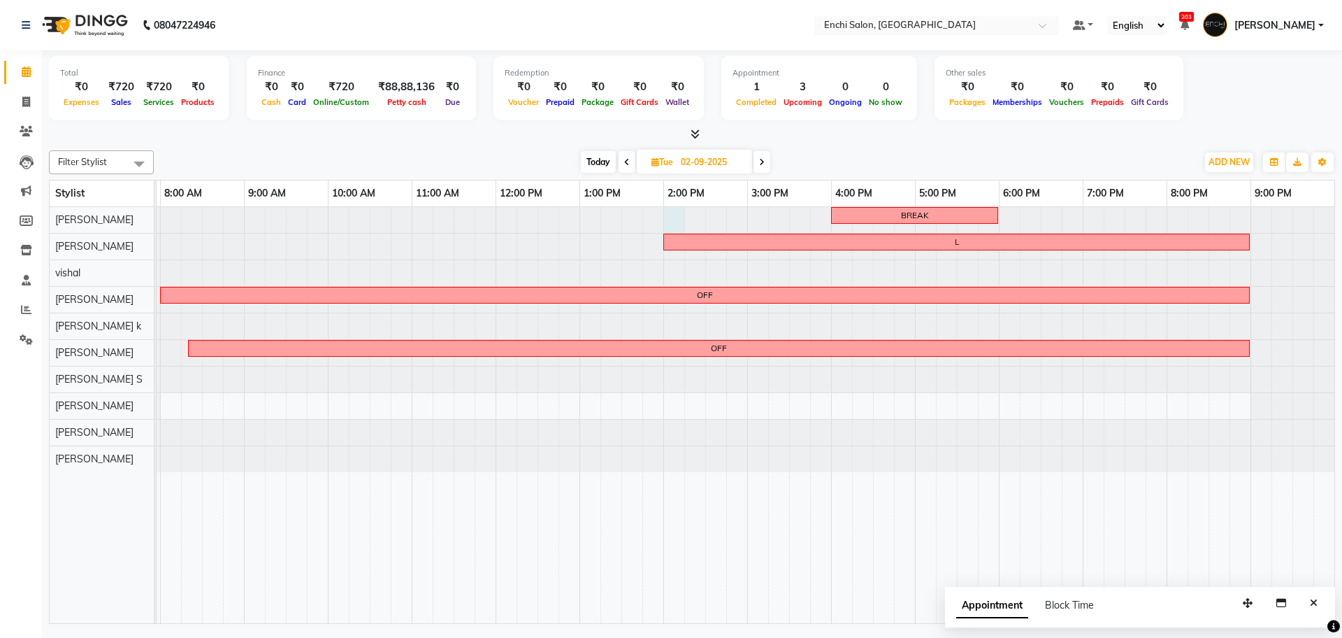
click at [76, 220] on div at bounding box center [76, 220] width 0 height 26
select select "592"
select select "840"
select select "tentative"
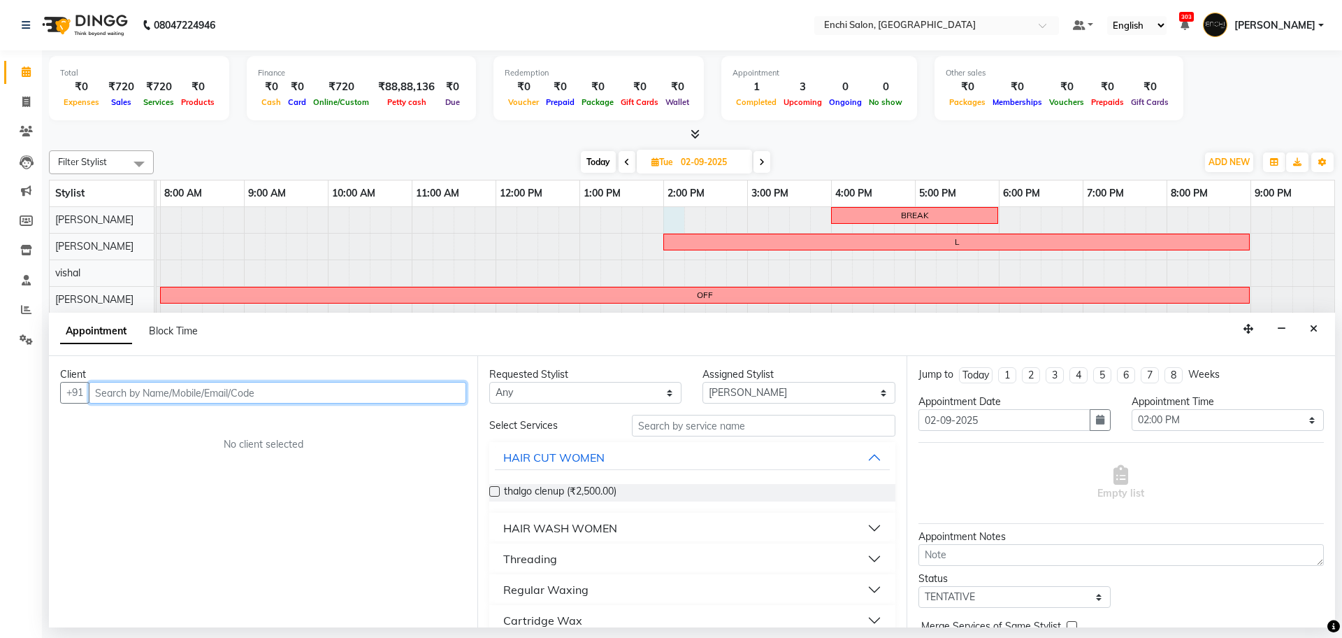
click at [178, 396] on input "text" at bounding box center [278, 393] width 378 height 22
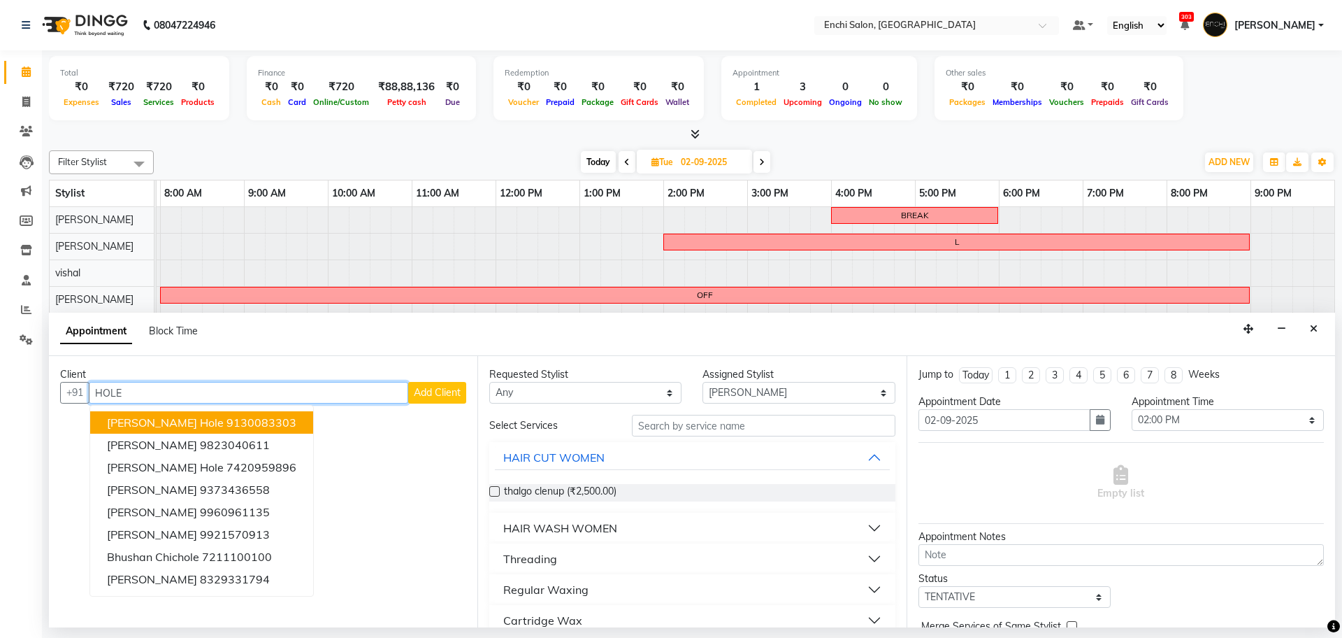
click at [227, 424] on ngb-highlight "9130083303" at bounding box center [262, 422] width 70 height 14
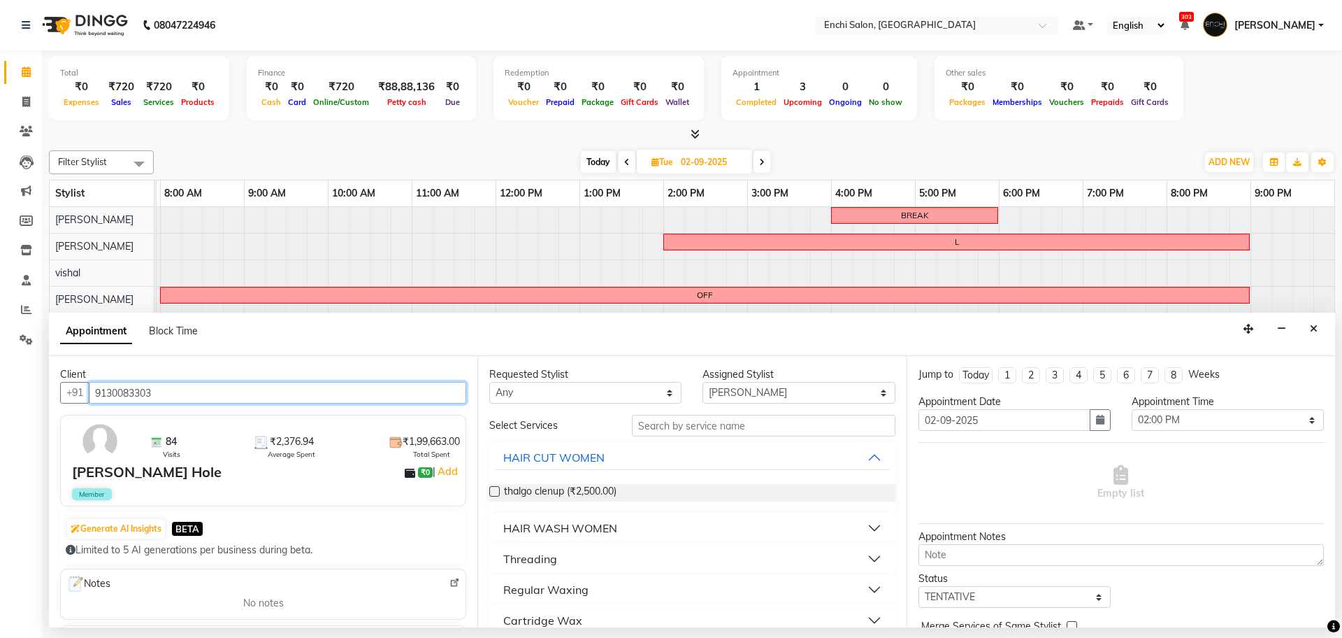
type input "9130083303"
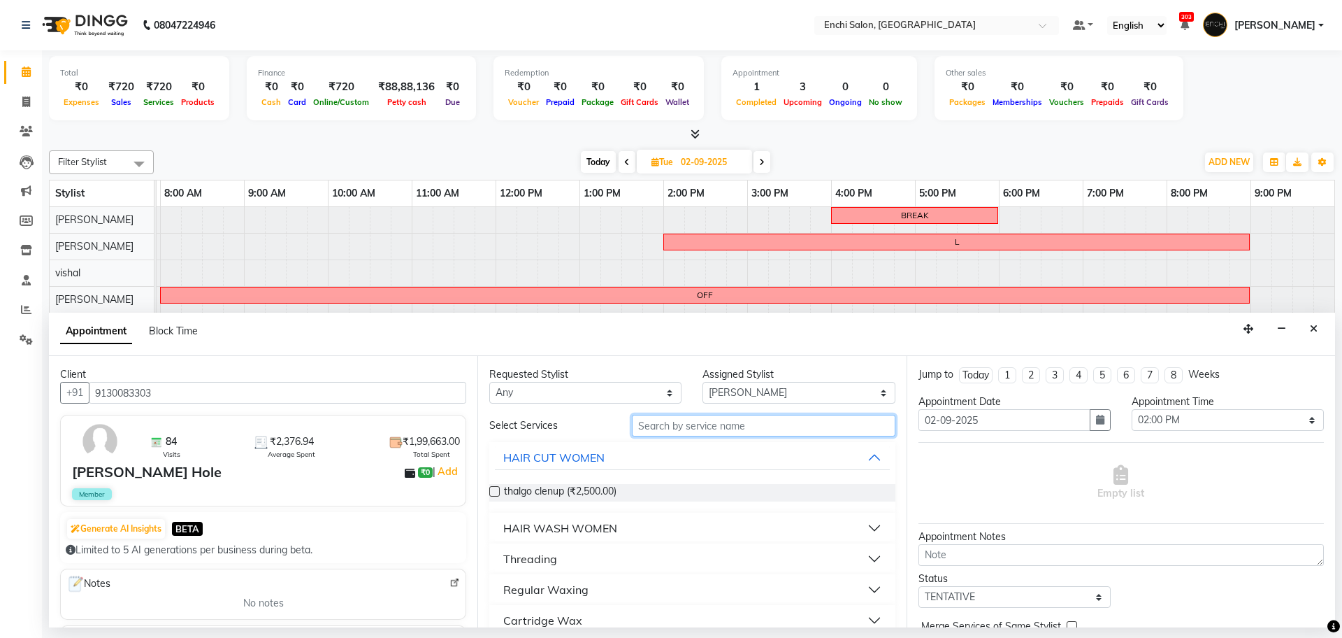
click at [777, 418] on input "text" at bounding box center [764, 426] width 264 height 22
type input "CUT"
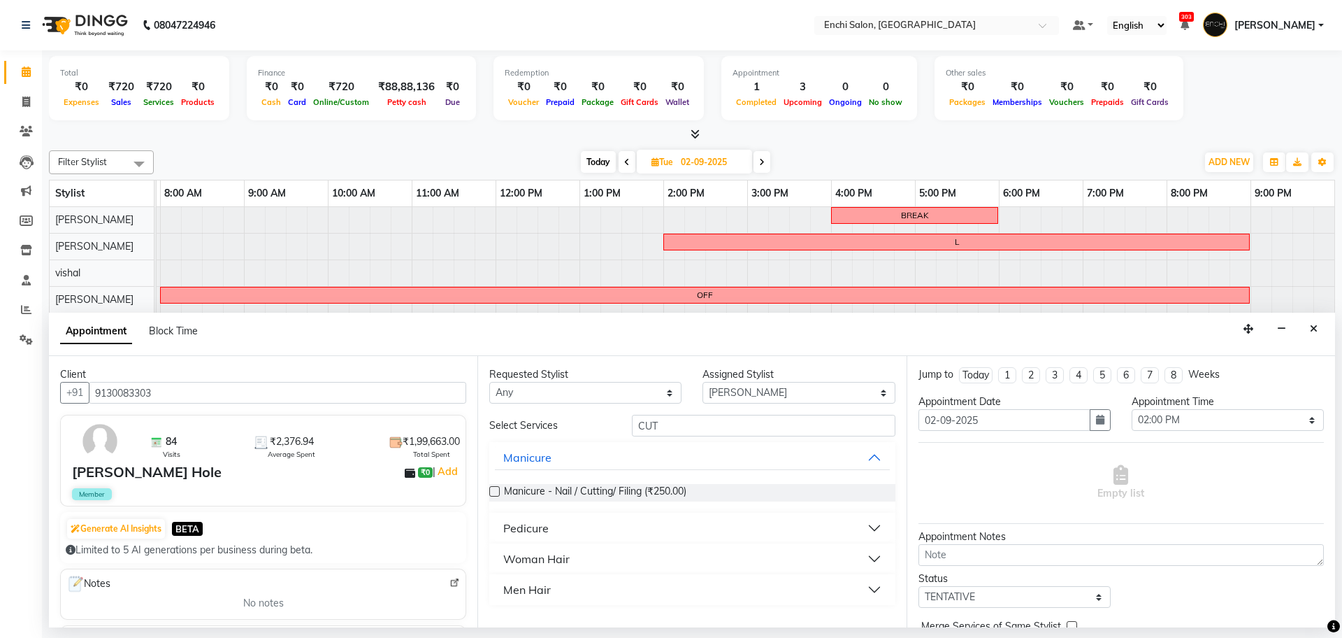
click at [525, 581] on div "Men Hair" at bounding box center [527, 589] width 48 height 17
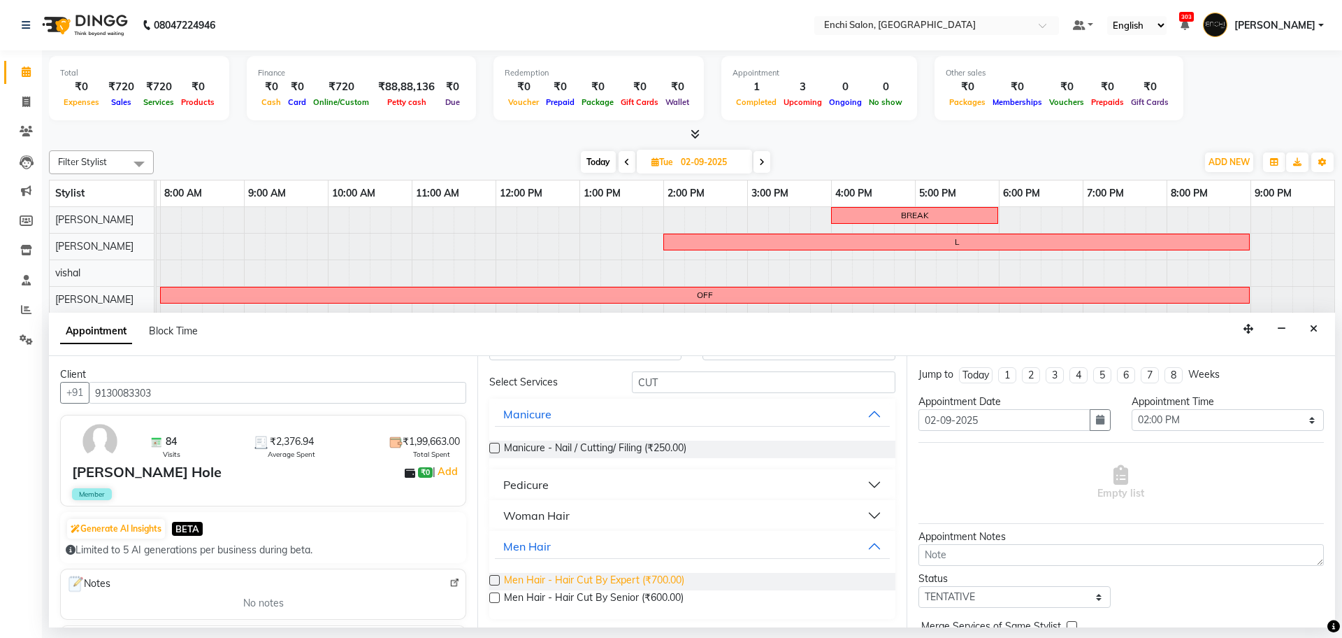
click at [526, 577] on span "Men Hair - Hair Cut By Expert (₹700.00)" at bounding box center [594, 581] width 180 height 17
checkbox input "false"
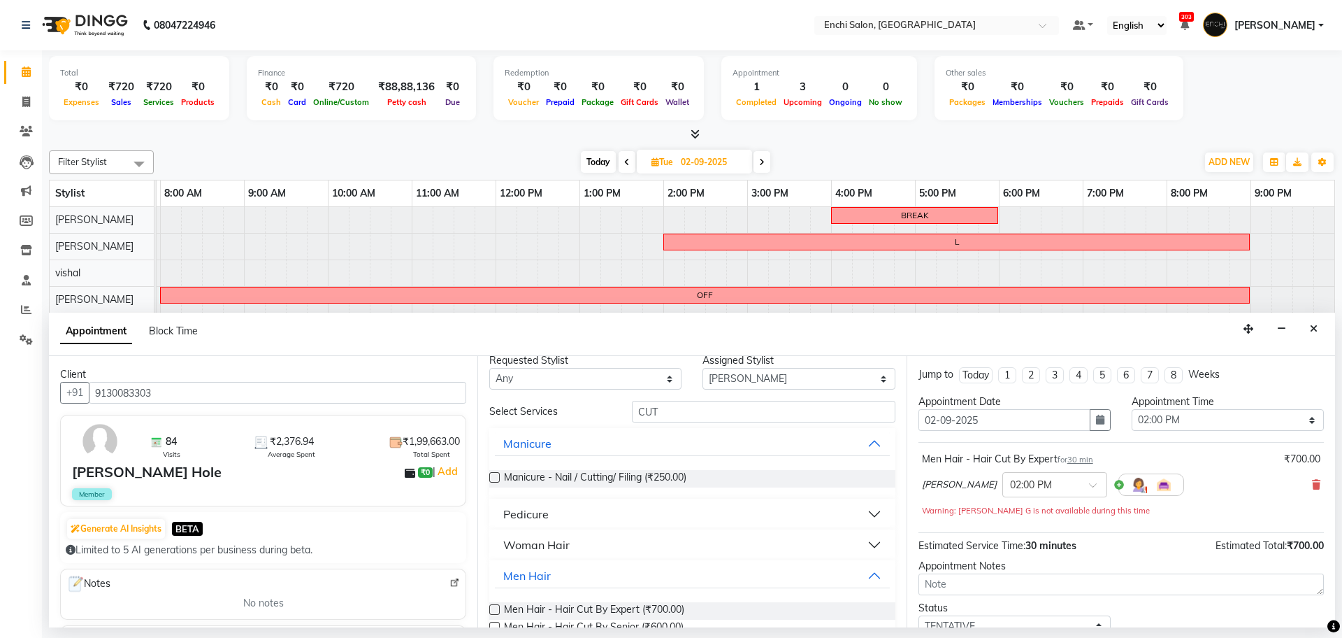
scroll to position [0, 0]
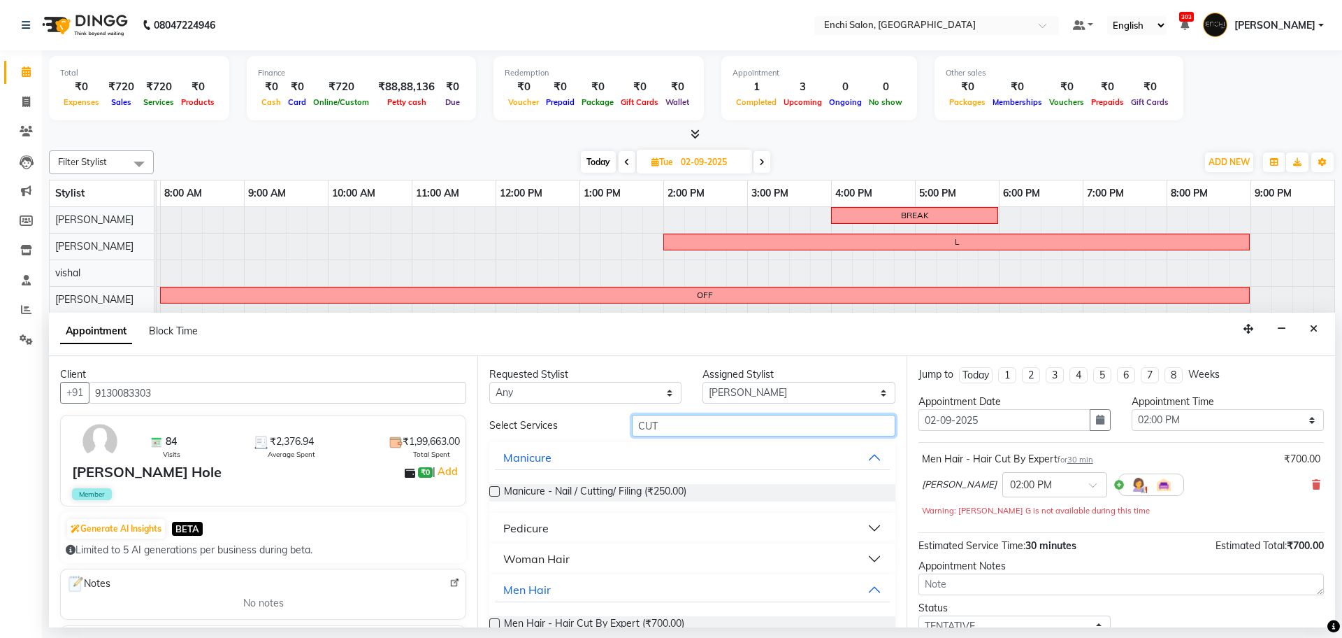
click at [689, 427] on input "CUT" at bounding box center [764, 426] width 264 height 22
type input "C"
type input "CRAFT"
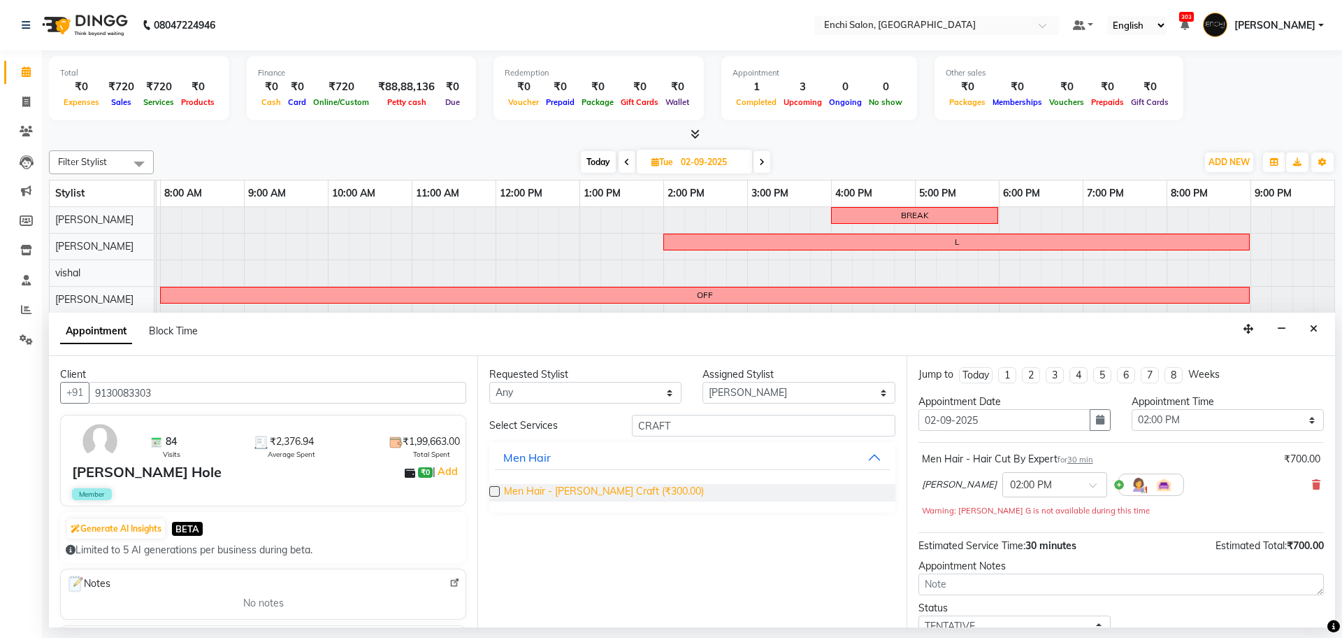
click at [596, 492] on span "Men Hair - [PERSON_NAME] Craft (₹300.00)" at bounding box center [604, 492] width 200 height 17
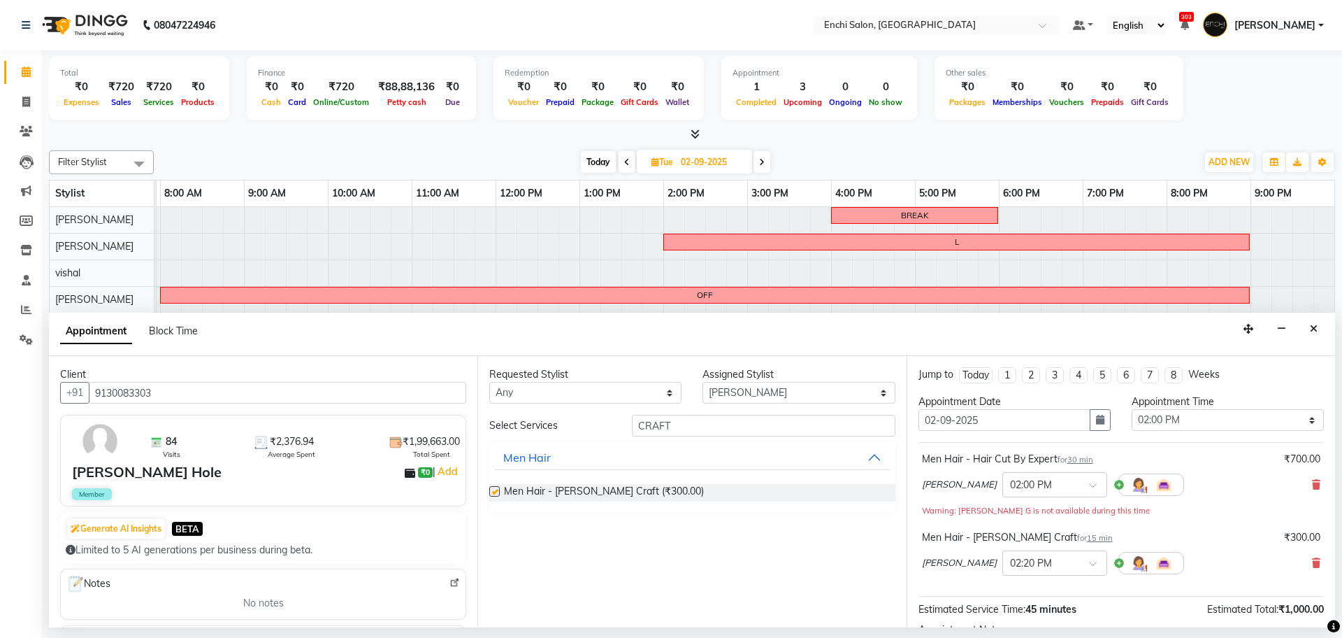
checkbox input "false"
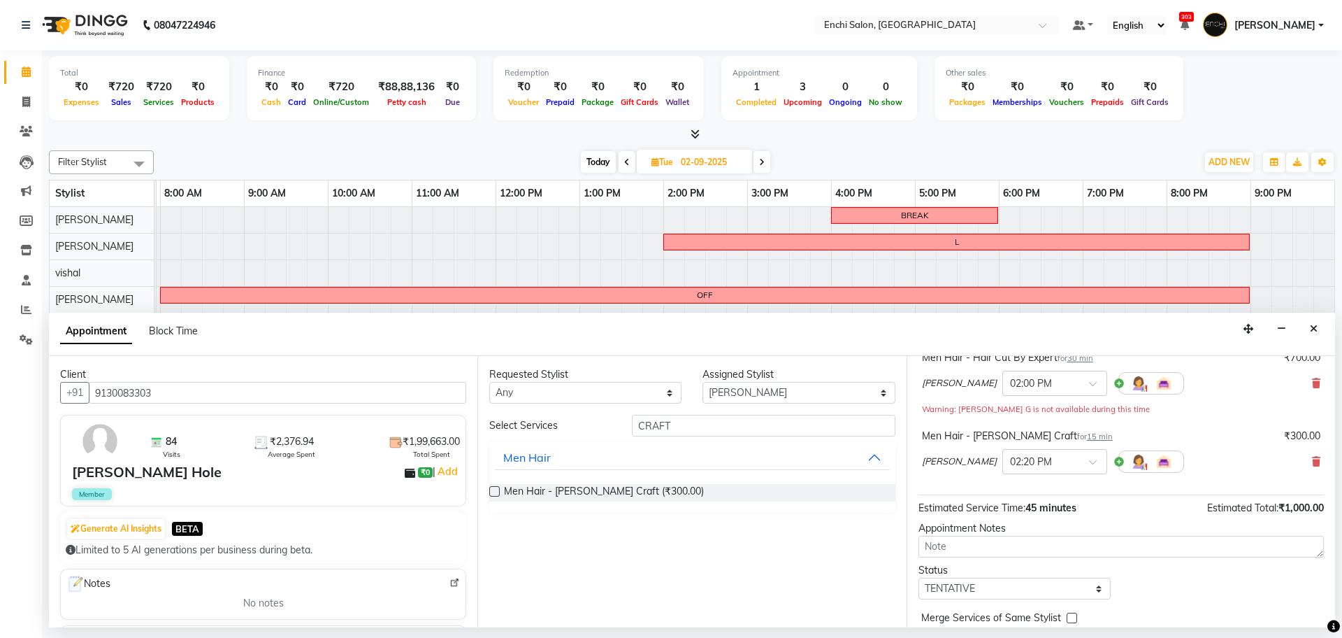
scroll to position [161, 0]
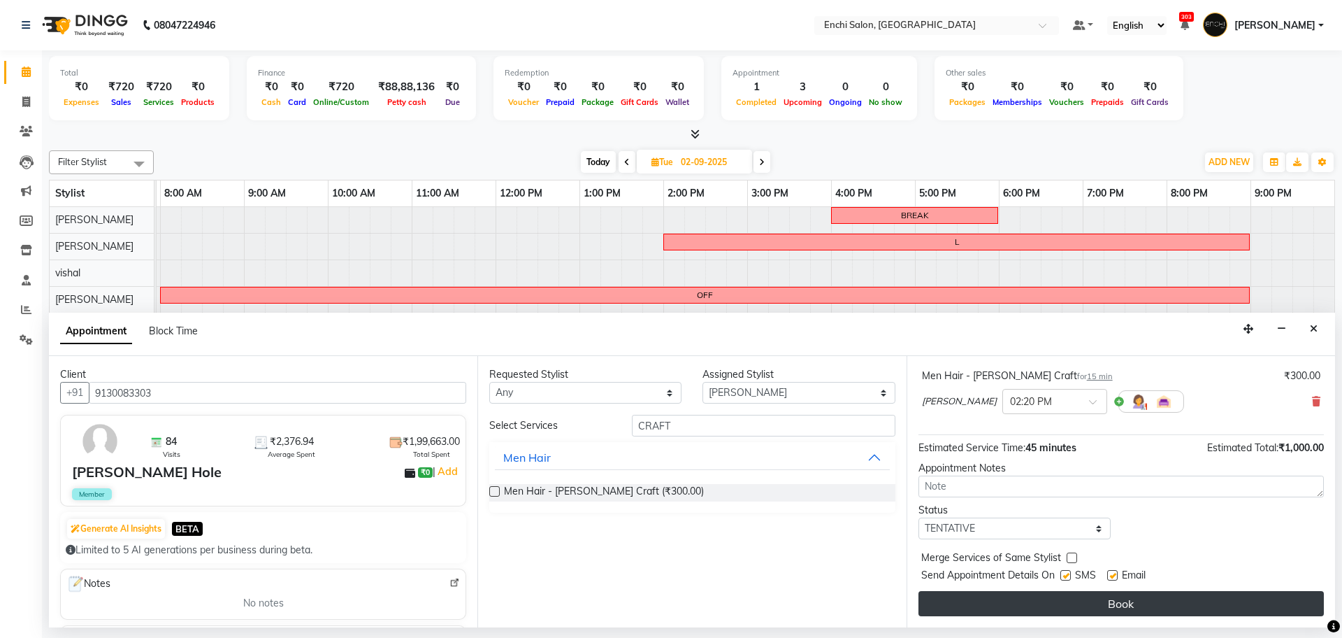
click at [987, 605] on button "Book" at bounding box center [1121, 603] width 405 height 25
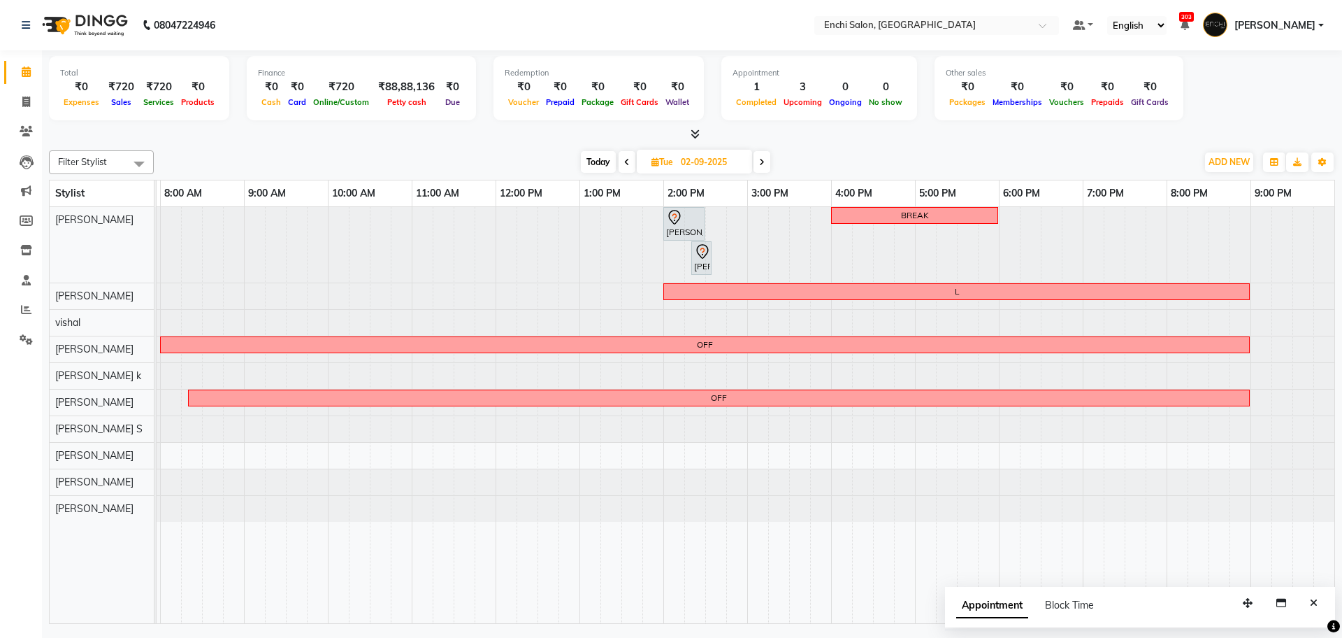
click at [766, 156] on span at bounding box center [762, 162] width 17 height 22
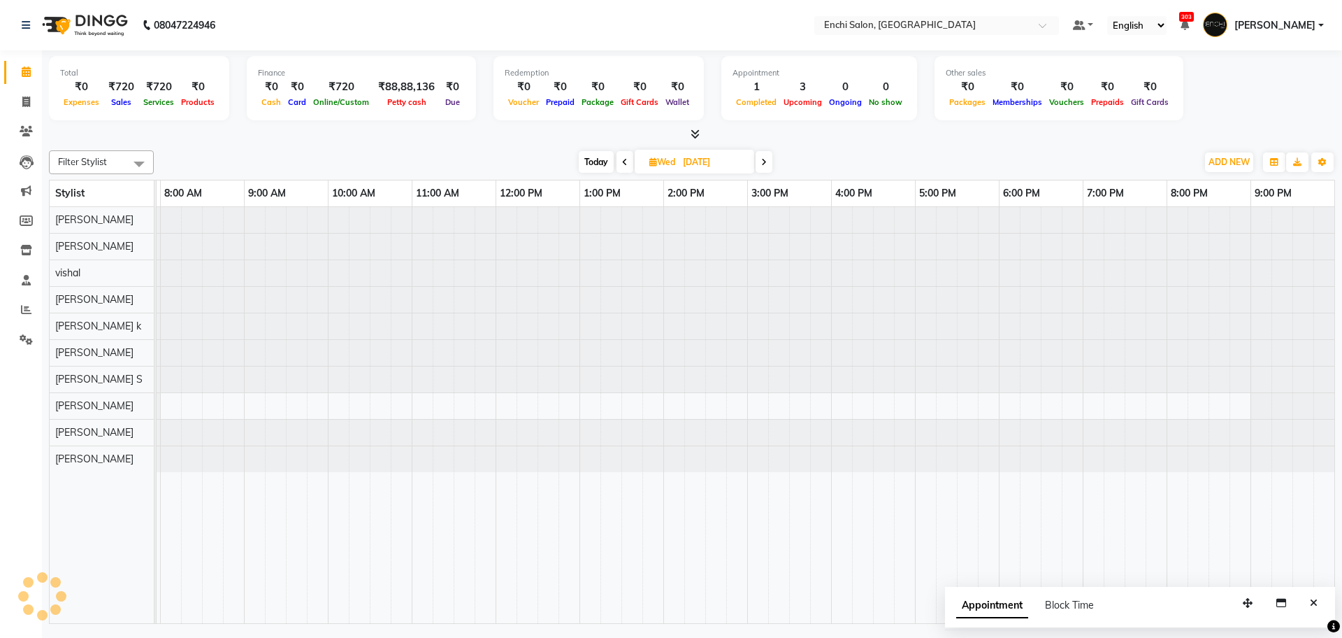
scroll to position [0, 80]
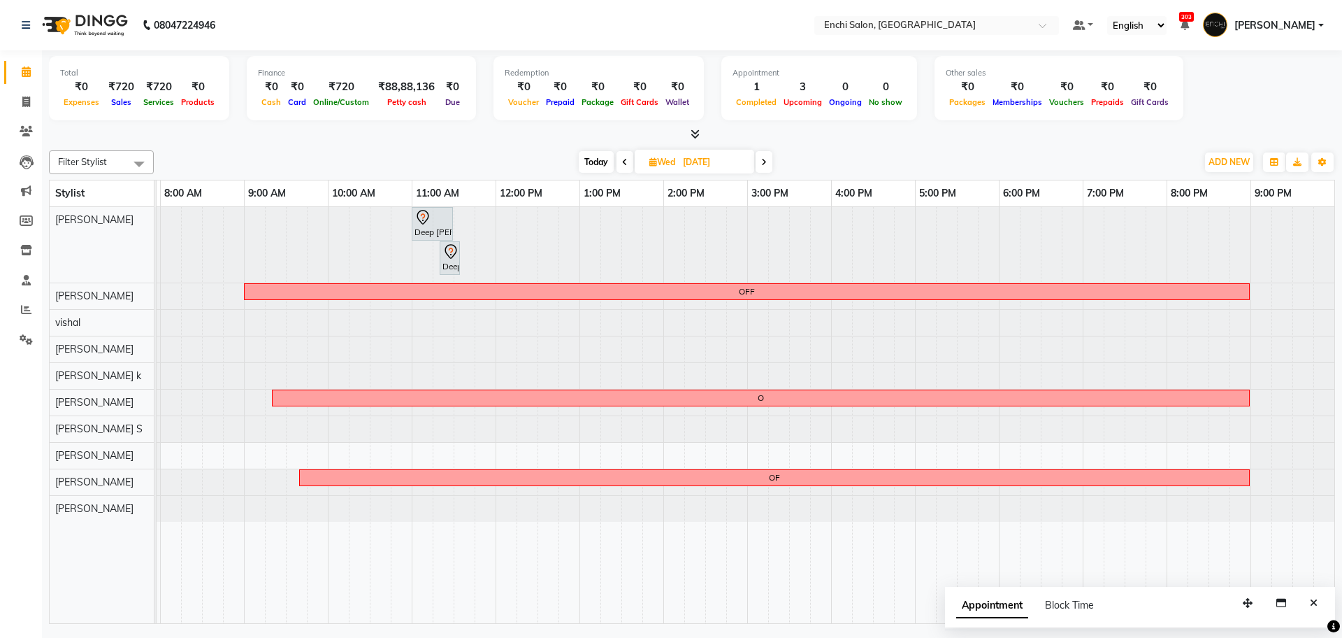
click at [628, 156] on span at bounding box center [625, 162] width 17 height 22
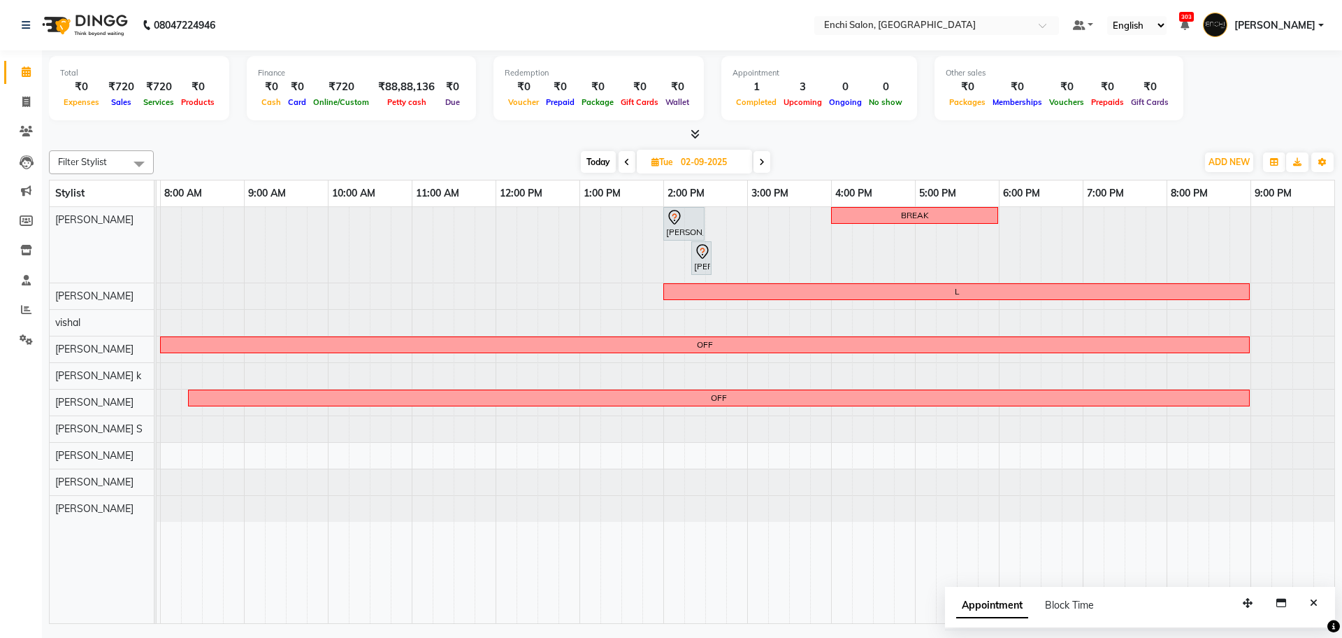
click at [599, 153] on span "Today" at bounding box center [598, 162] width 35 height 22
type input "01-09-2025"
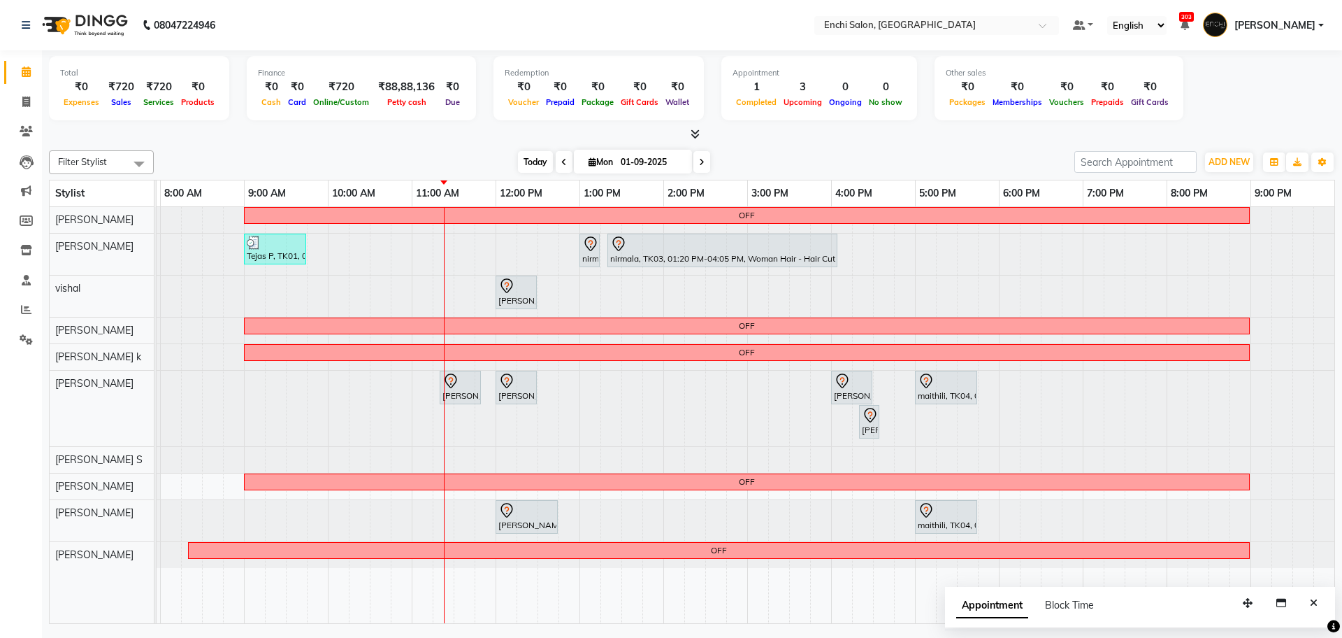
click at [529, 165] on span "Today" at bounding box center [535, 162] width 35 height 22
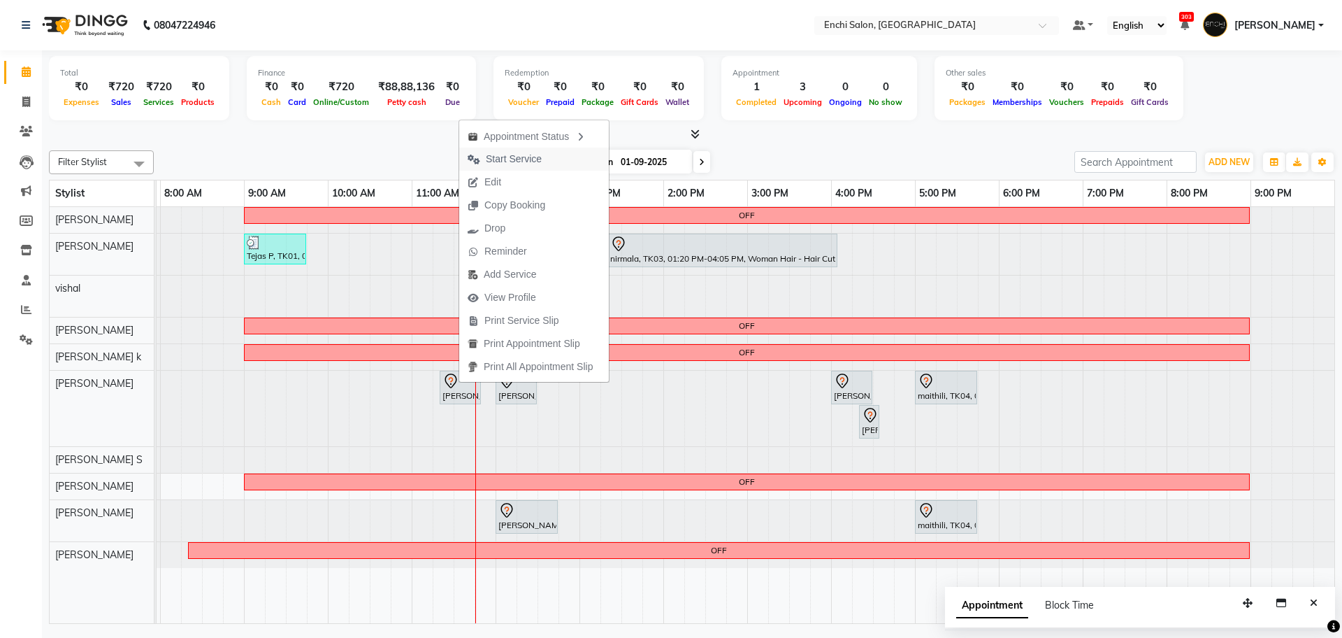
click at [486, 152] on span "Start Service" at bounding box center [514, 159] width 56 height 15
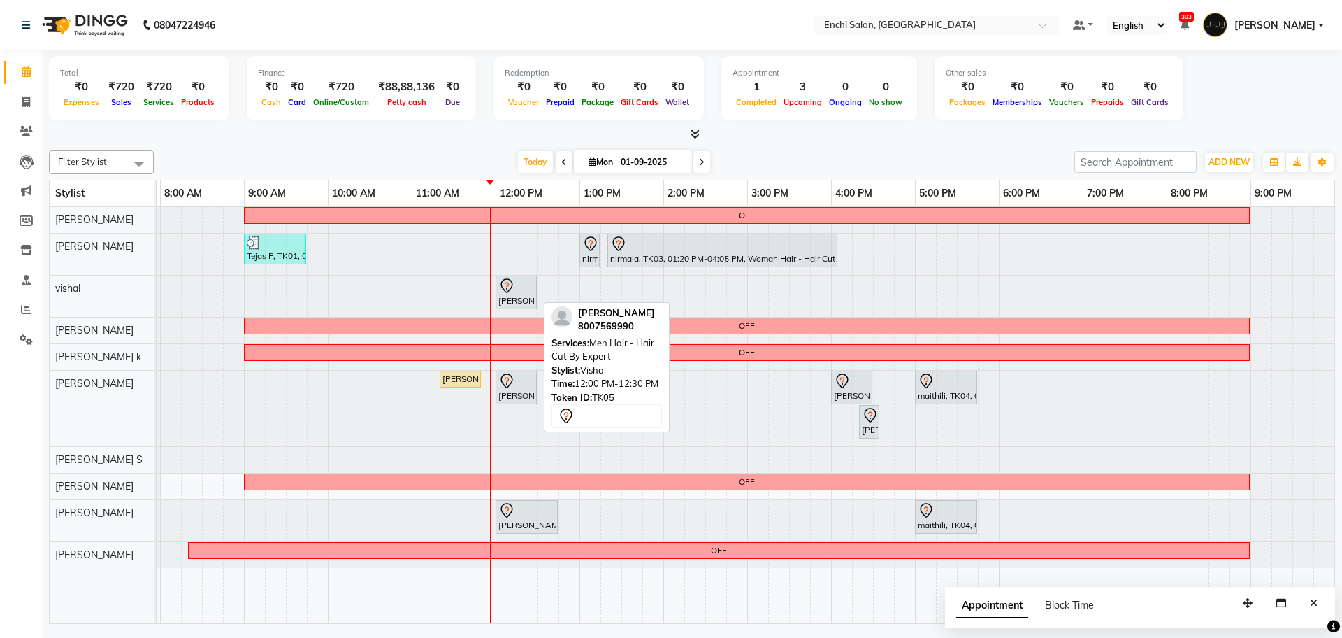
click at [518, 297] on div "nikhil Deshmukh, TK05, 12:00 PM-12:30 PM, Men Hair - Hair Cut By Expert" at bounding box center [516, 292] width 38 height 29
click at [515, 293] on icon at bounding box center [506, 286] width 17 height 17
select select "7"
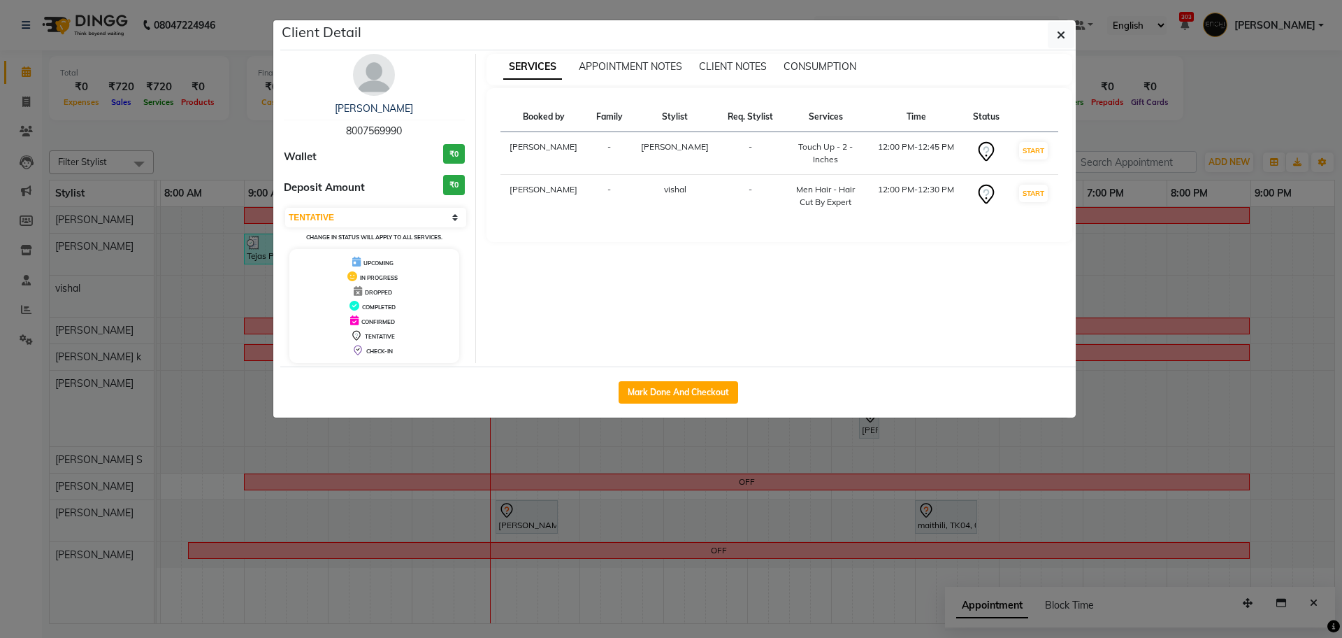
click at [369, 80] on img at bounding box center [374, 75] width 42 height 42
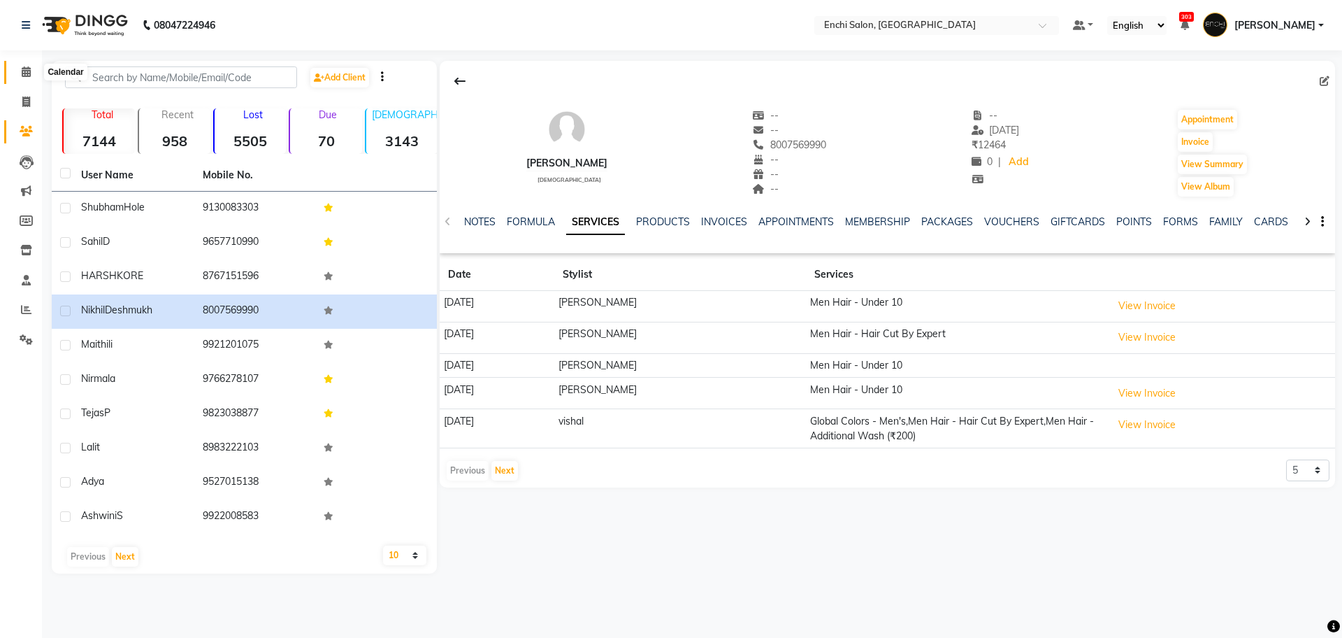
click at [20, 74] on span at bounding box center [26, 72] width 24 height 16
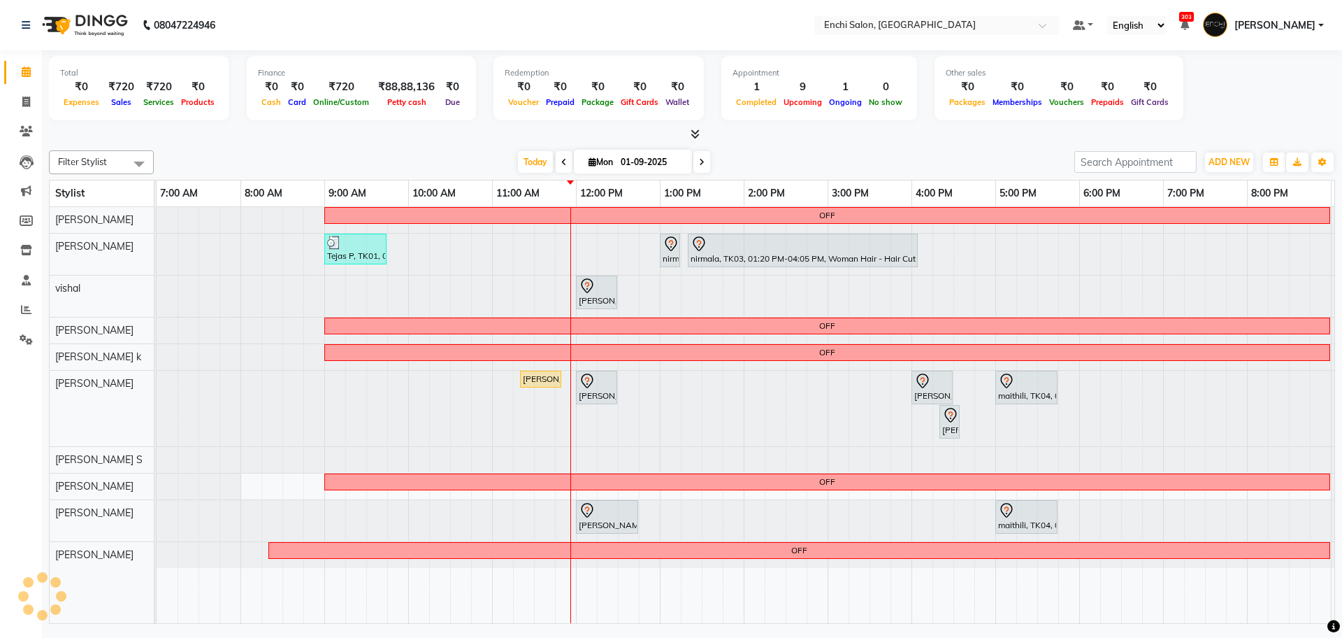
click at [346, 147] on div "Filter Stylist Select All Kawaljit G Sagar Adhav vishal Parmeshwar Apurva k Arj…" at bounding box center [692, 384] width 1286 height 479
click at [157, 515] on div at bounding box center [157, 520] width 0 height 41
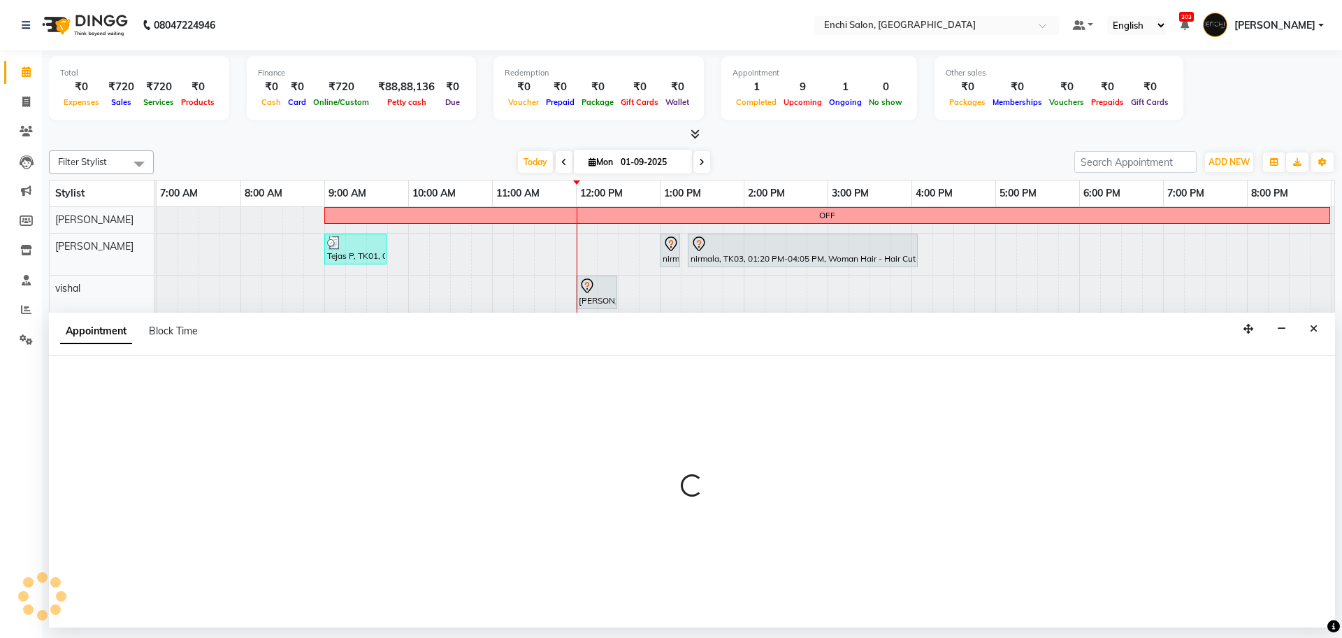
select select "65814"
select select "840"
select select "tentative"
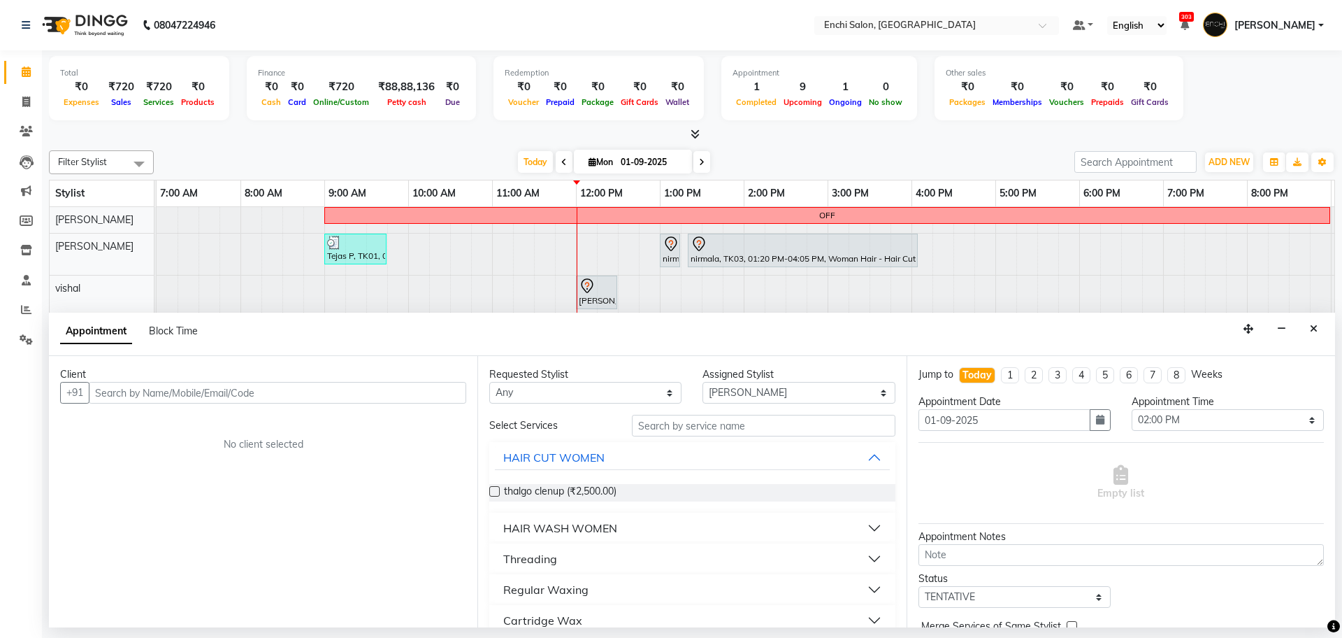
click at [285, 387] on input "text" at bounding box center [278, 393] width 378 height 22
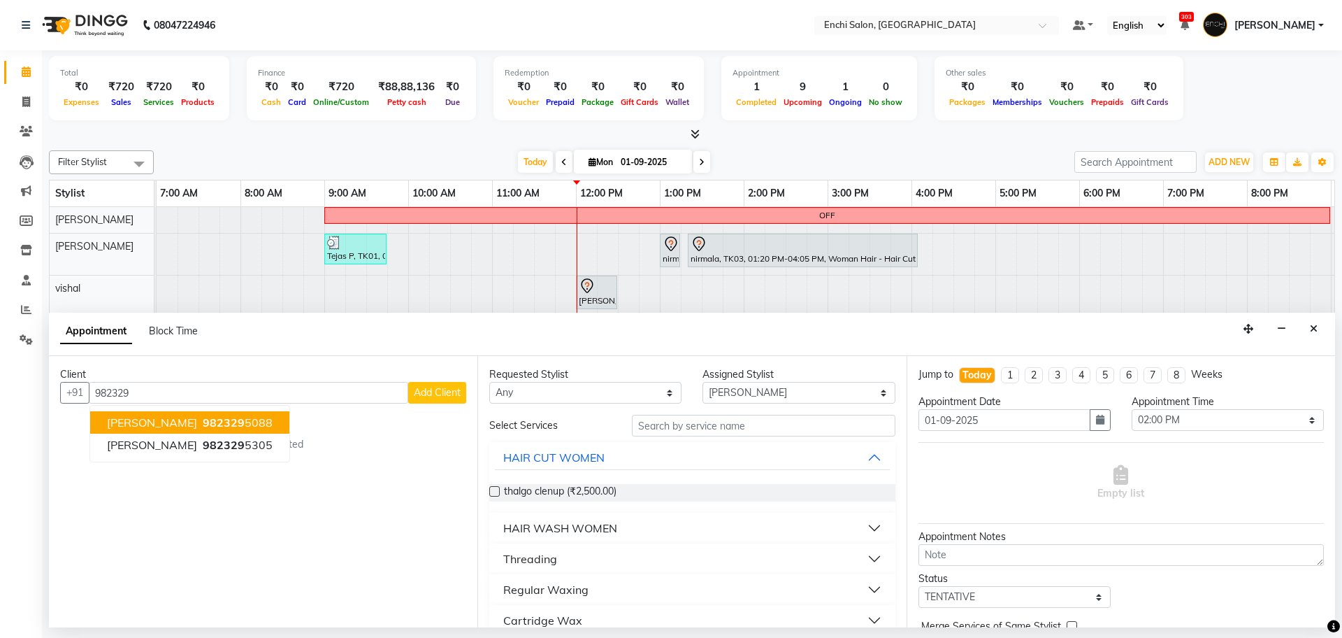
click at [209, 414] on button "Yatin 982329 5088" at bounding box center [189, 422] width 199 height 22
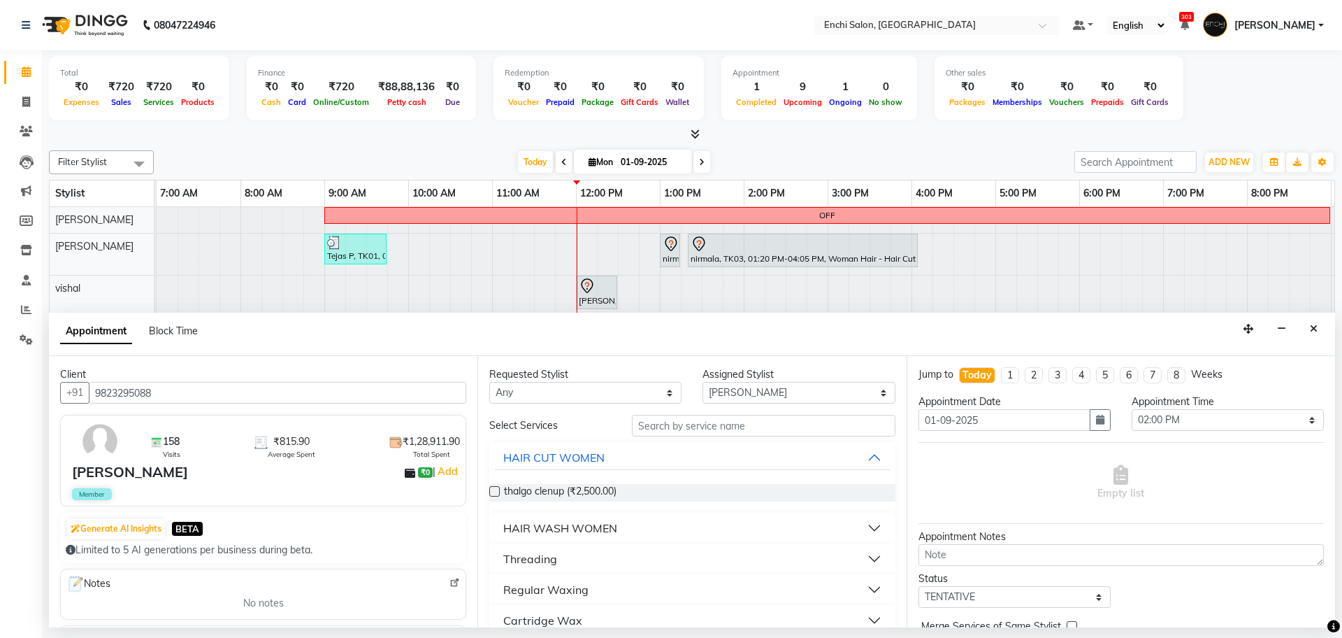
type input "9823295088"
click at [710, 429] on input "text" at bounding box center [764, 426] width 264 height 22
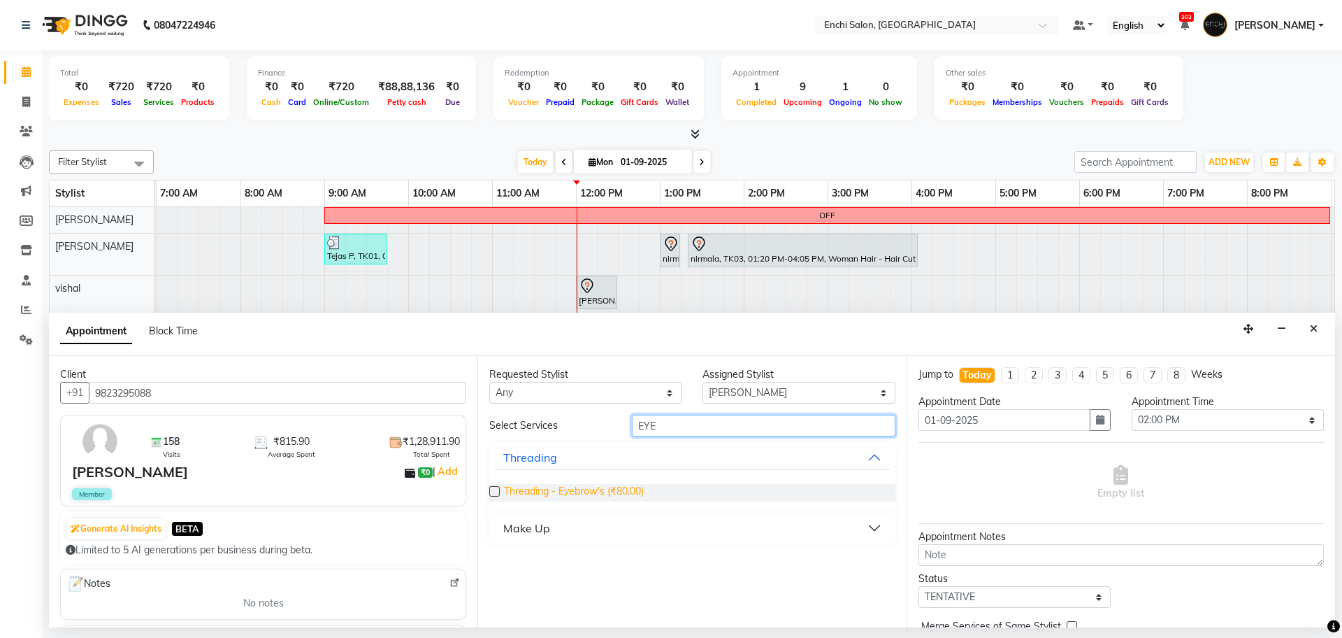
type input "EYE"
click at [552, 489] on span "Threading - Eyebrow's (₹80.00)" at bounding box center [574, 492] width 140 height 17
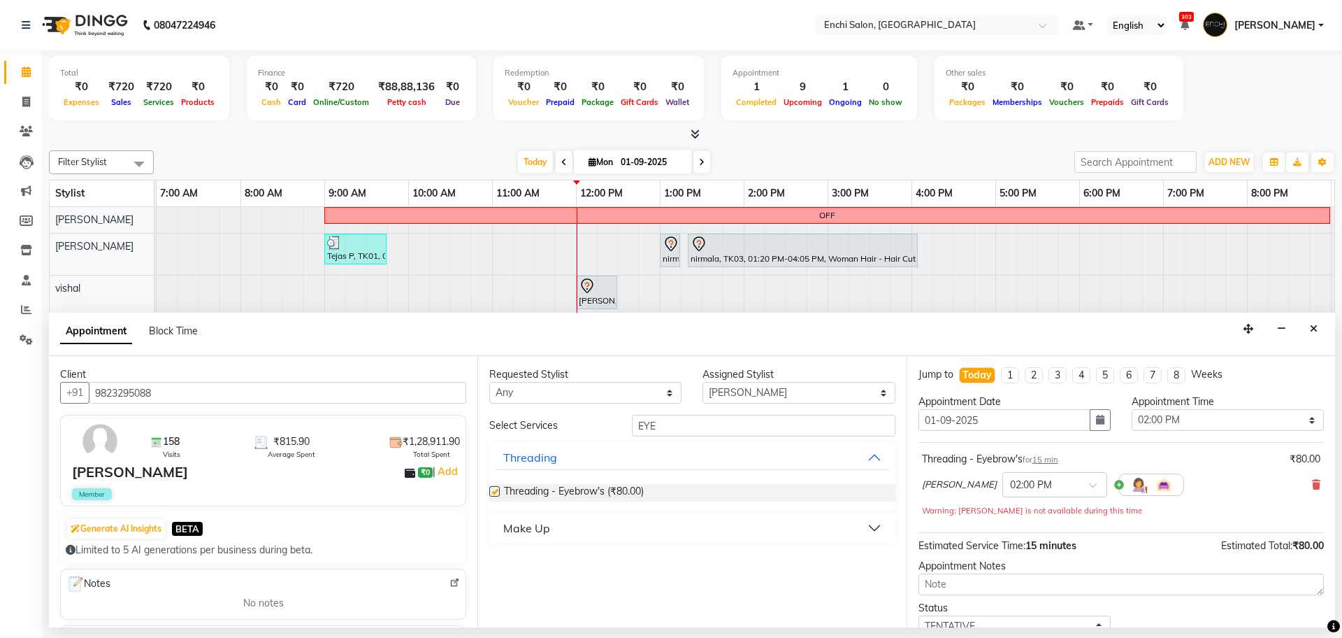
checkbox input "false"
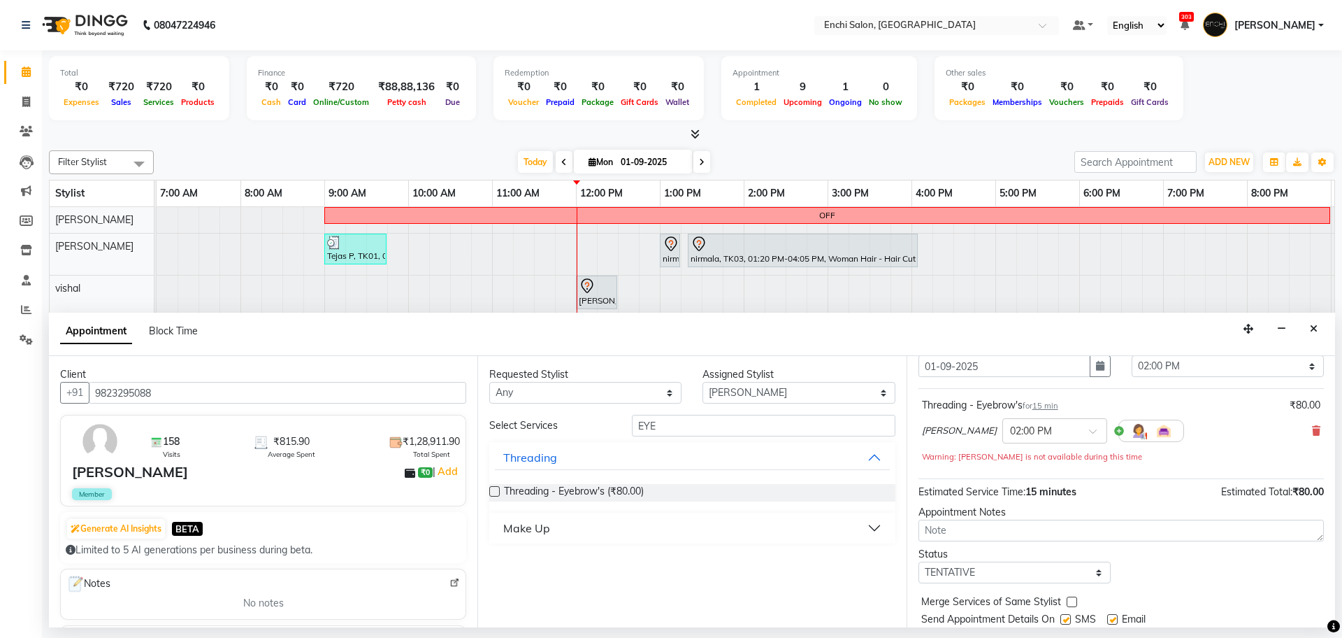
scroll to position [98, 0]
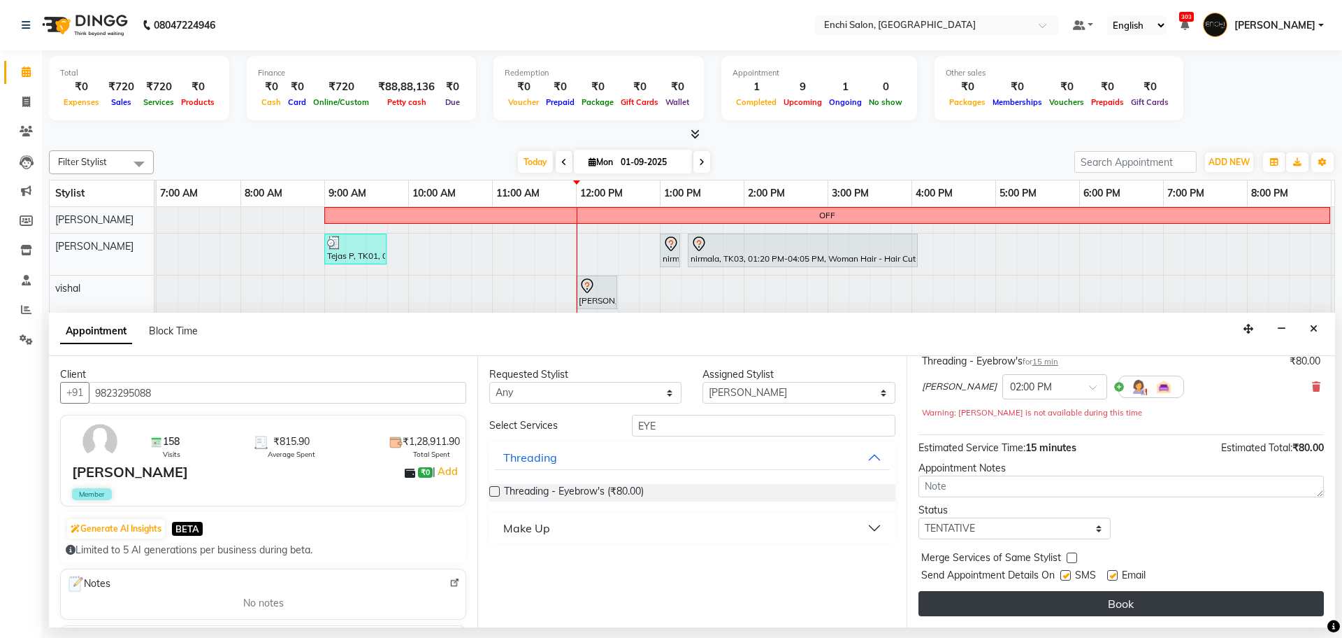
click at [1047, 607] on button "Book" at bounding box center [1121, 603] width 405 height 25
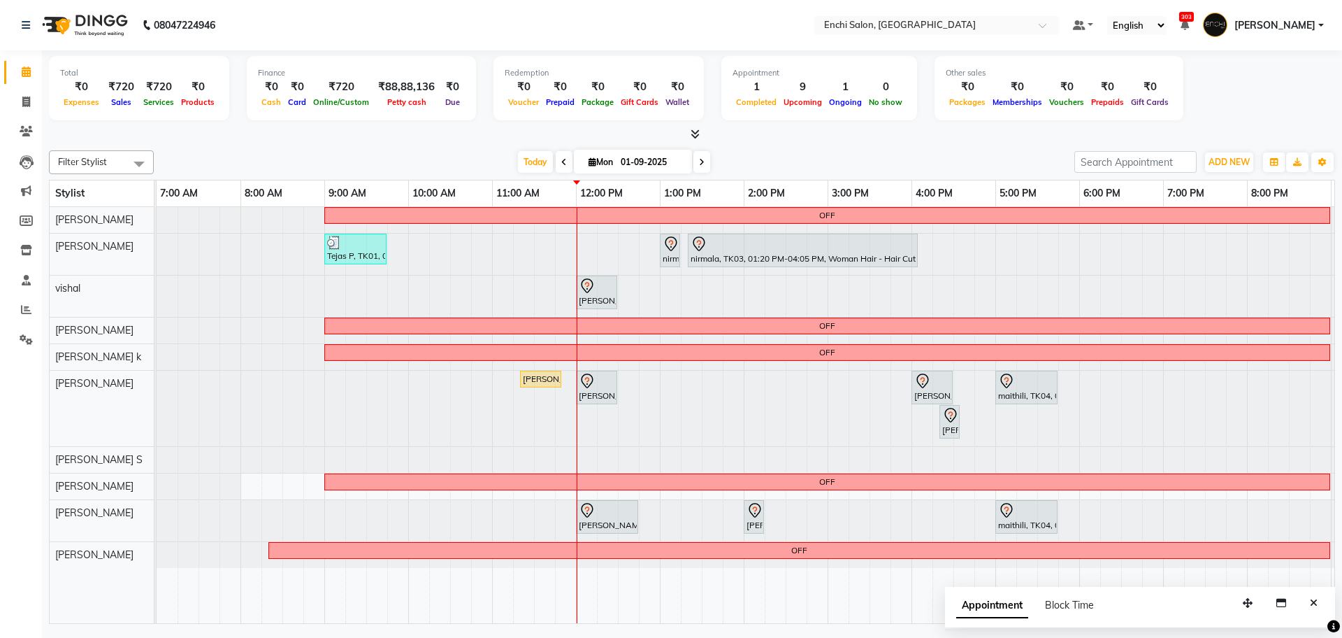
click at [1316, 600] on icon "Close" at bounding box center [1314, 603] width 8 height 10
click at [157, 511] on div at bounding box center [157, 520] width 0 height 41
select select "65814"
select select "tentative"
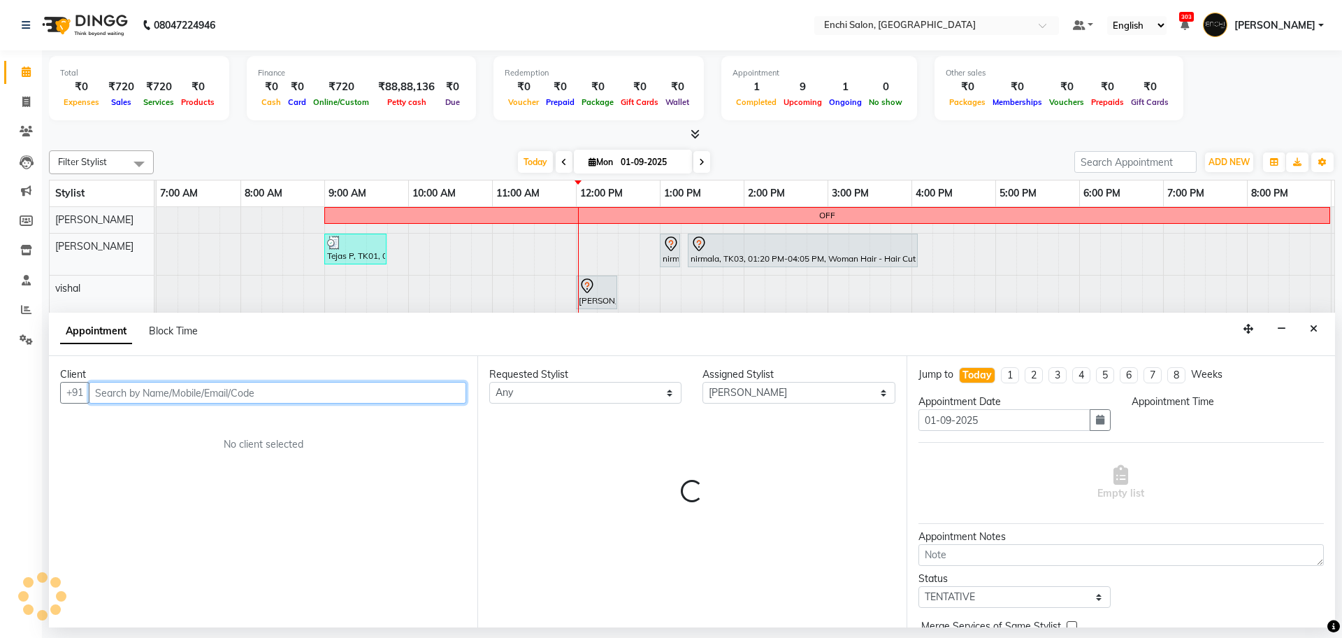
select select "780"
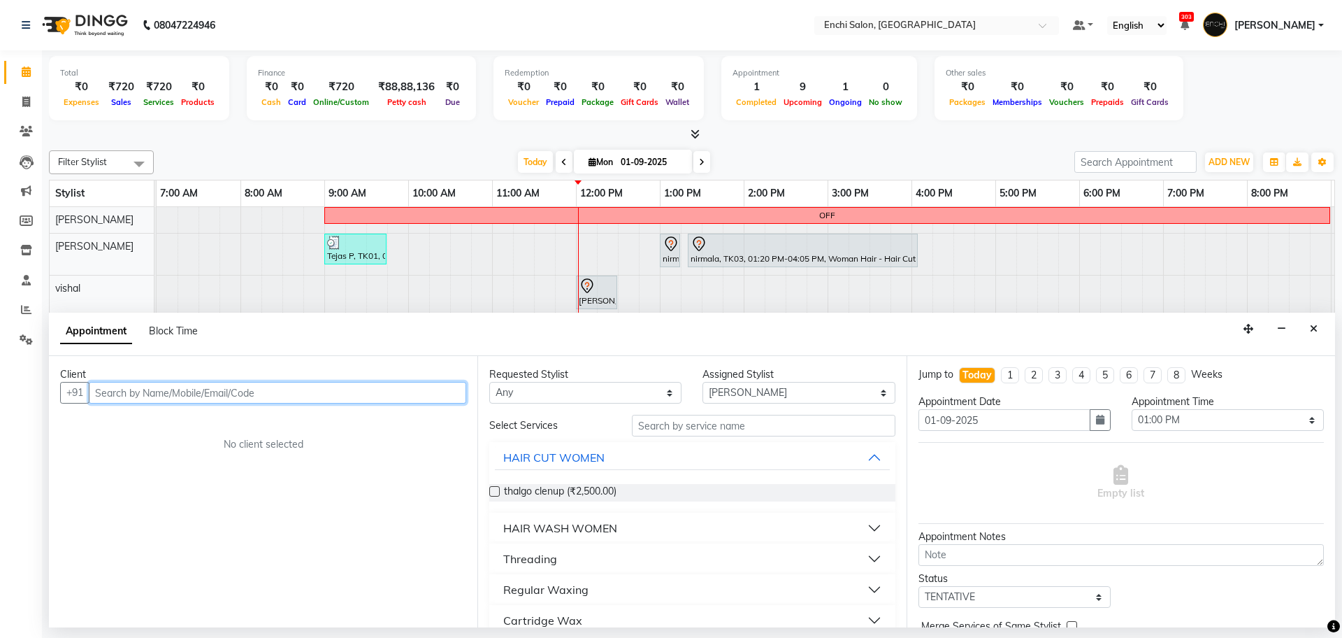
click at [221, 393] on input "text" at bounding box center [278, 393] width 378 height 22
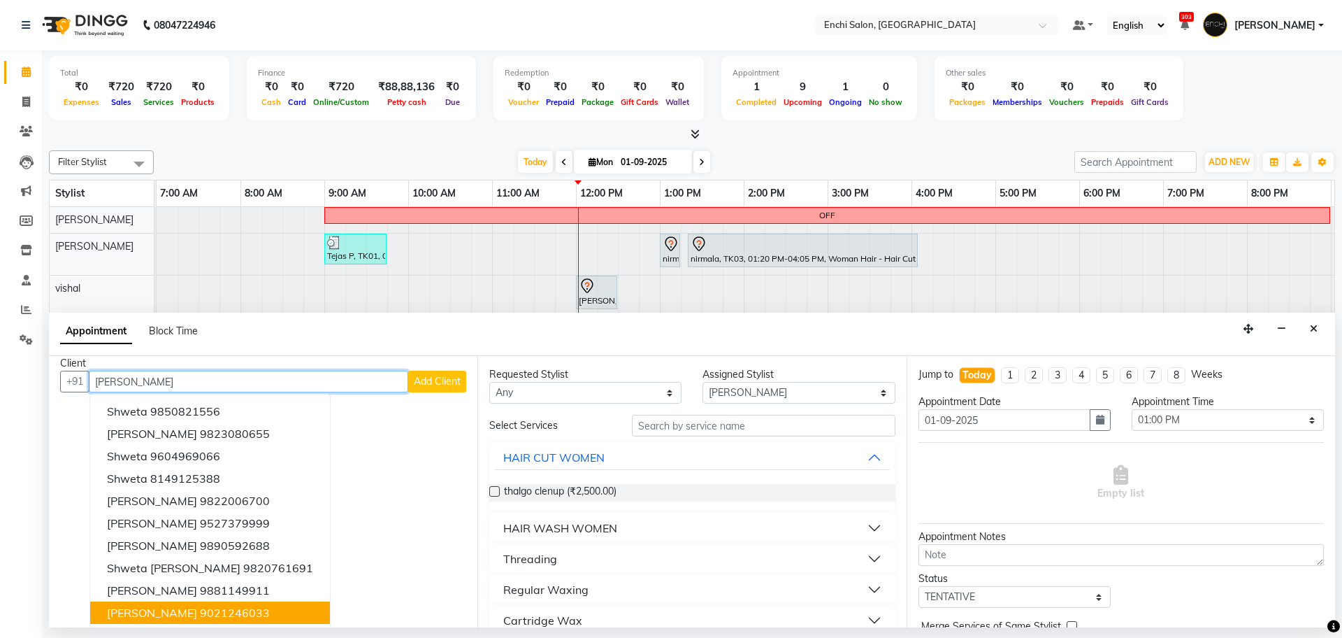
scroll to position [14, 0]
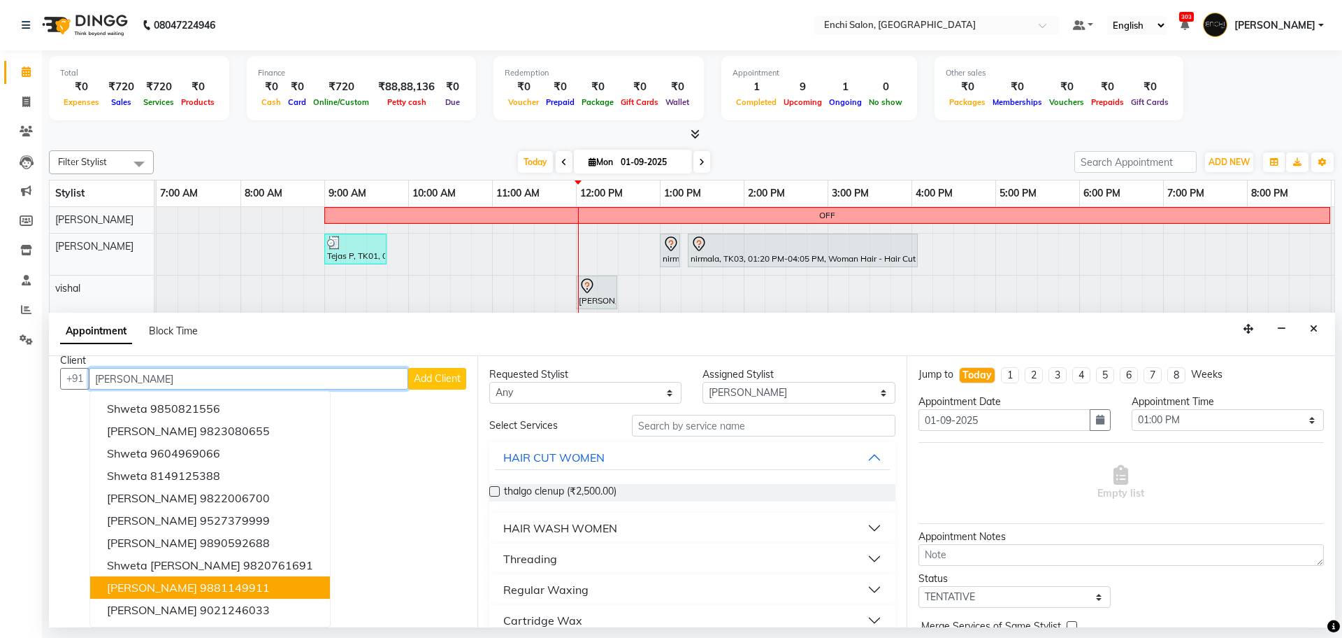
click at [200, 586] on ngb-highlight "9881149911" at bounding box center [235, 587] width 70 height 14
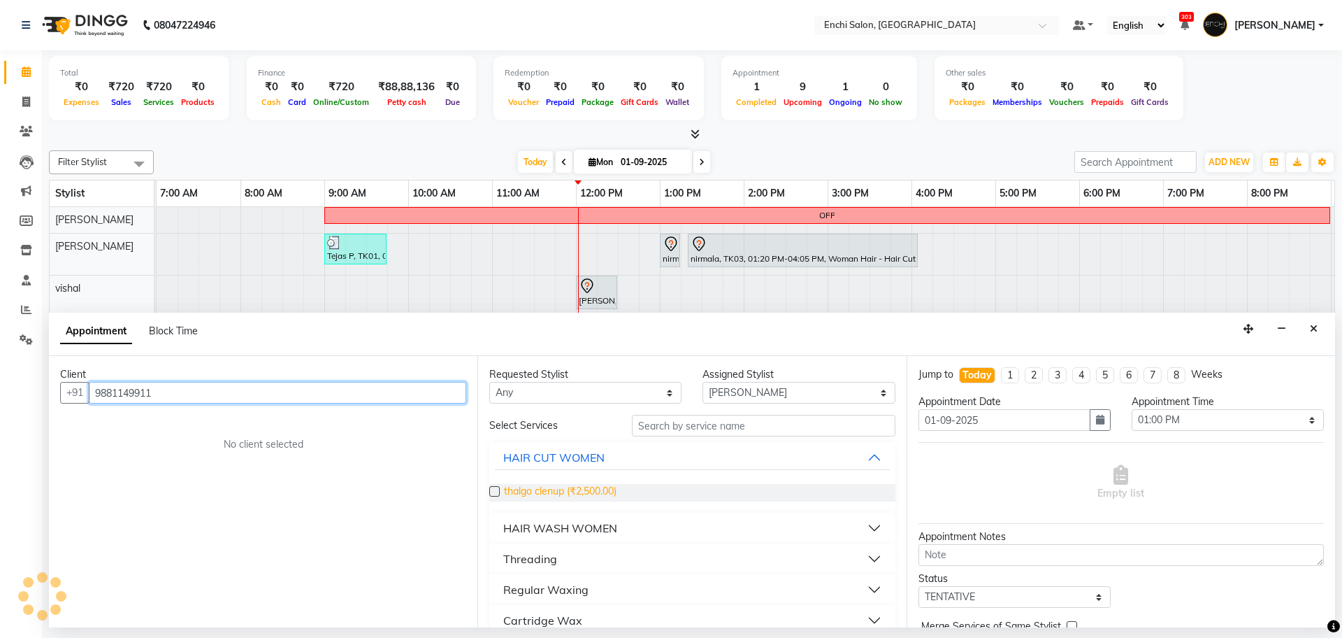
scroll to position [0, 0]
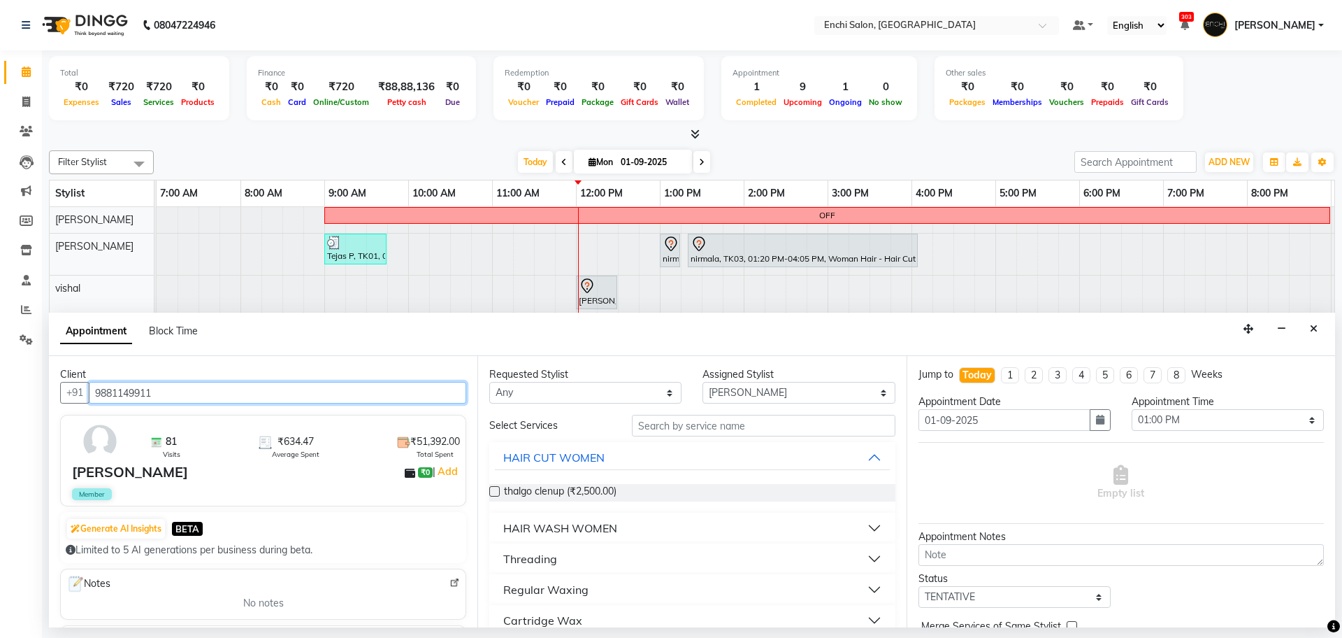
type input "9881149911"
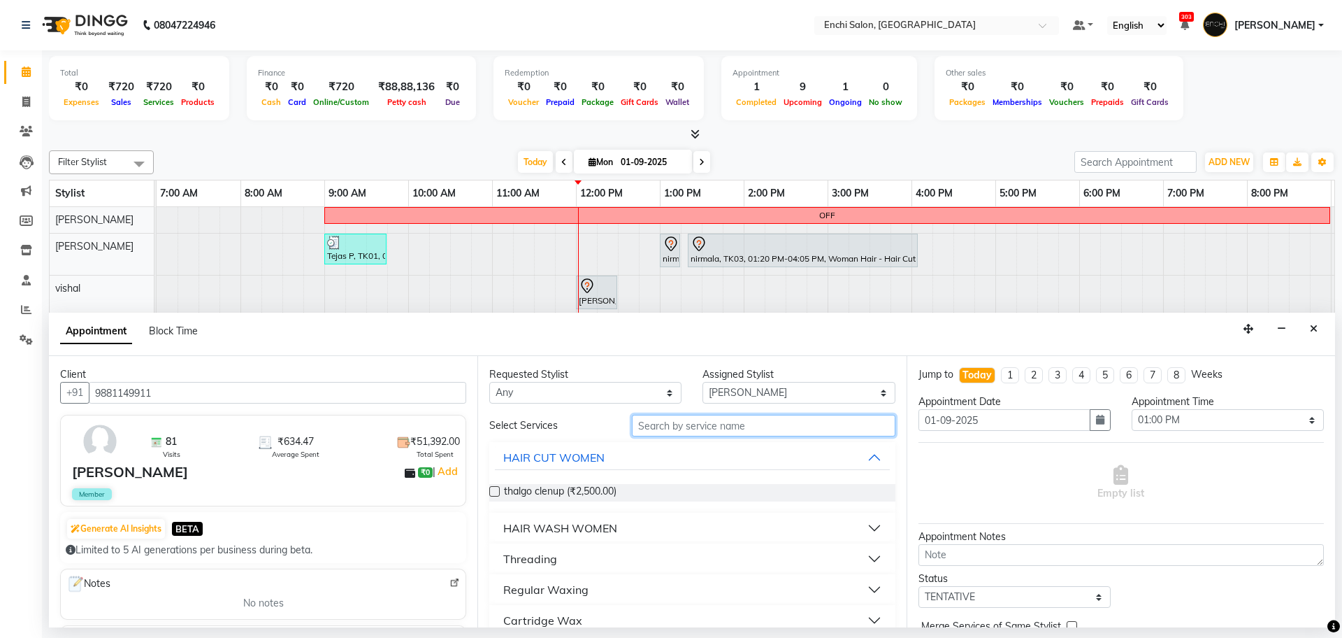
click at [654, 427] on input "text" at bounding box center [764, 426] width 264 height 22
click at [546, 527] on div "HAIR WASH WOMEN" at bounding box center [560, 527] width 114 height 17
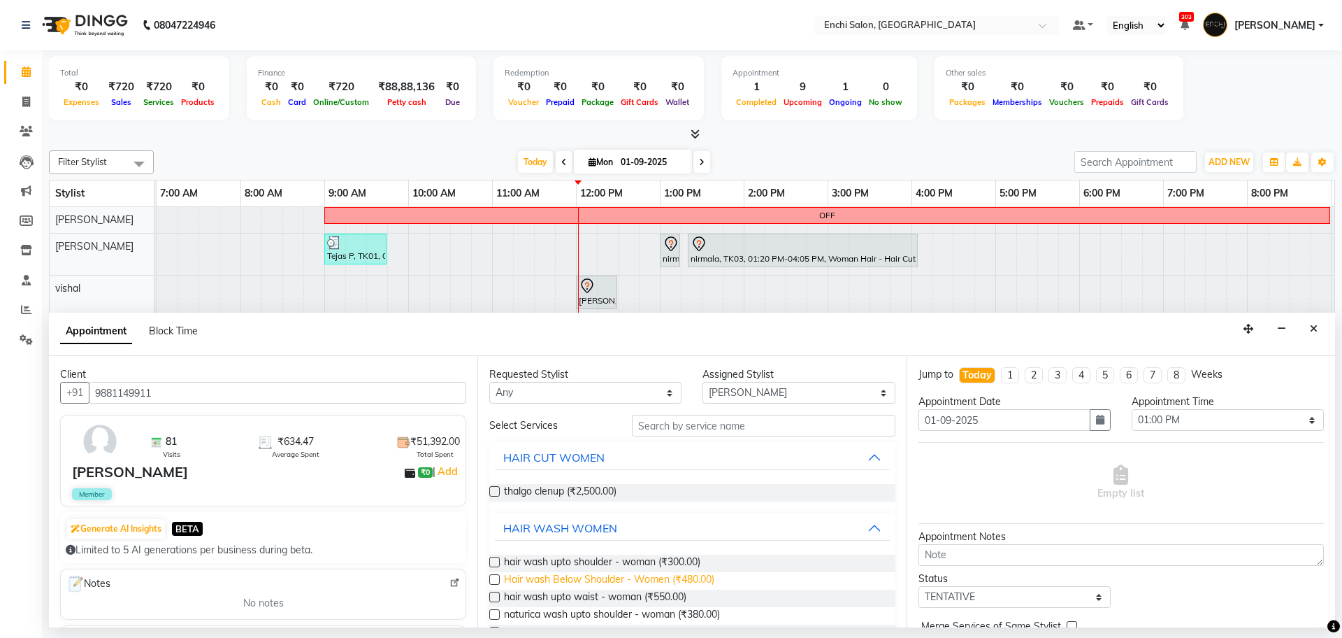
click at [563, 579] on span "Hair wash Below Shoulder - Women (₹480.00)" at bounding box center [609, 580] width 210 height 17
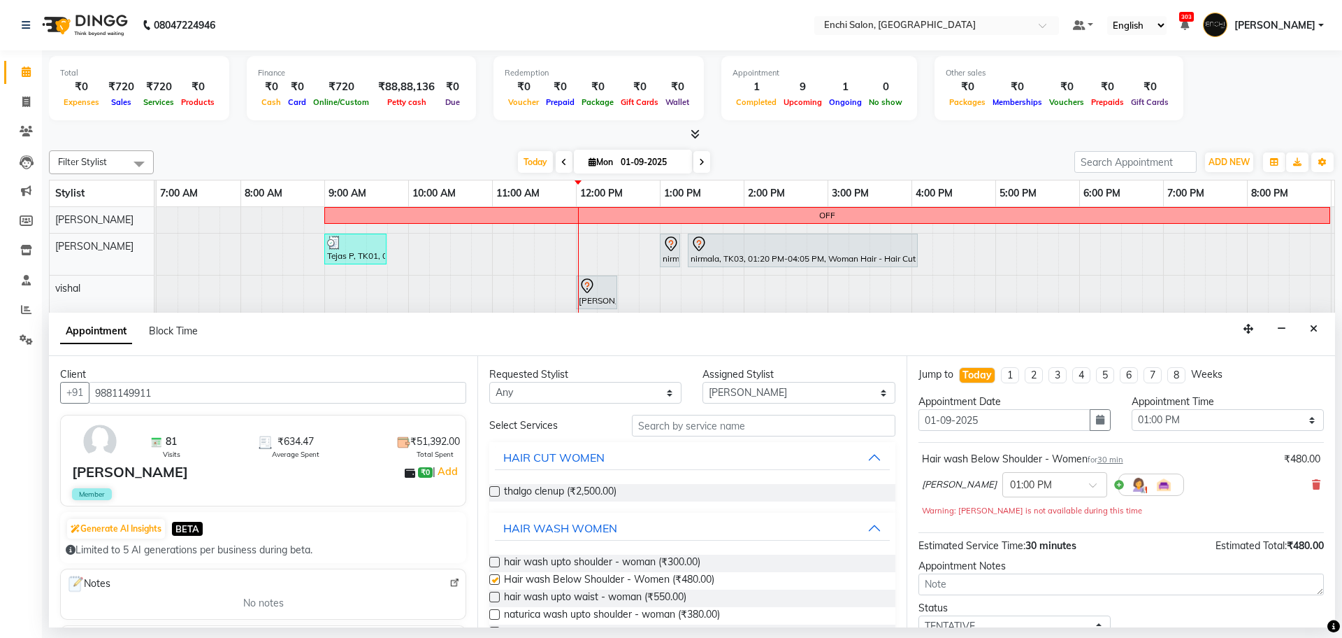
checkbox input "false"
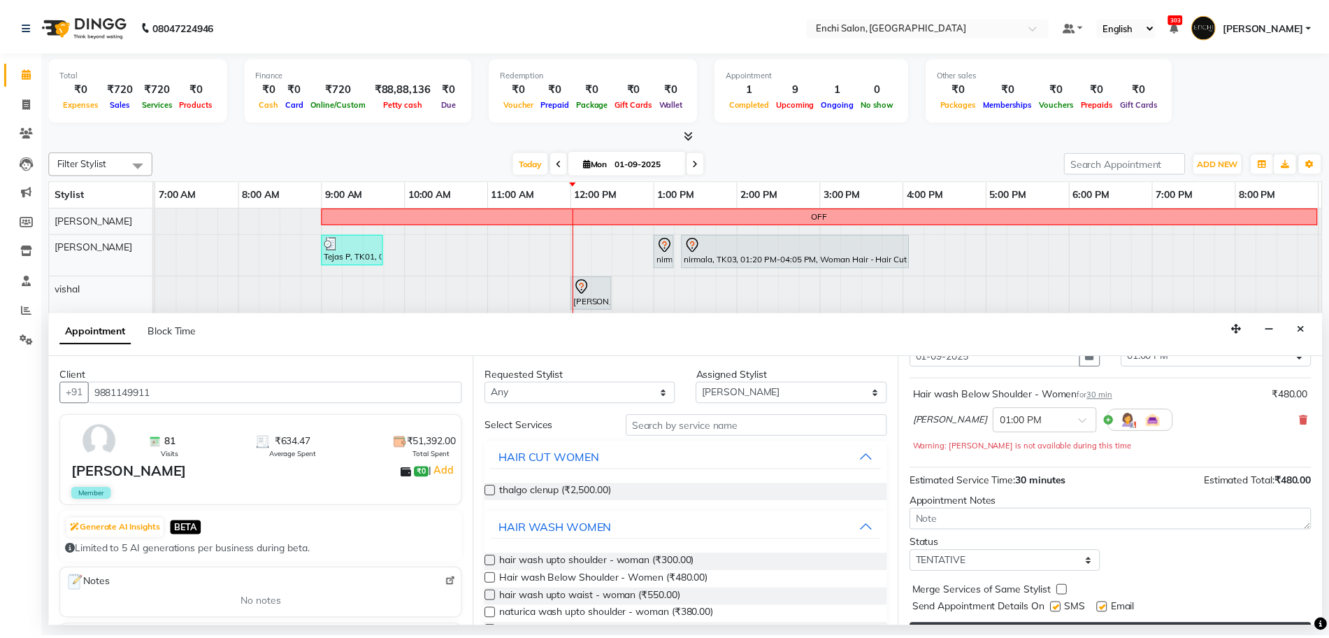
scroll to position [98, 0]
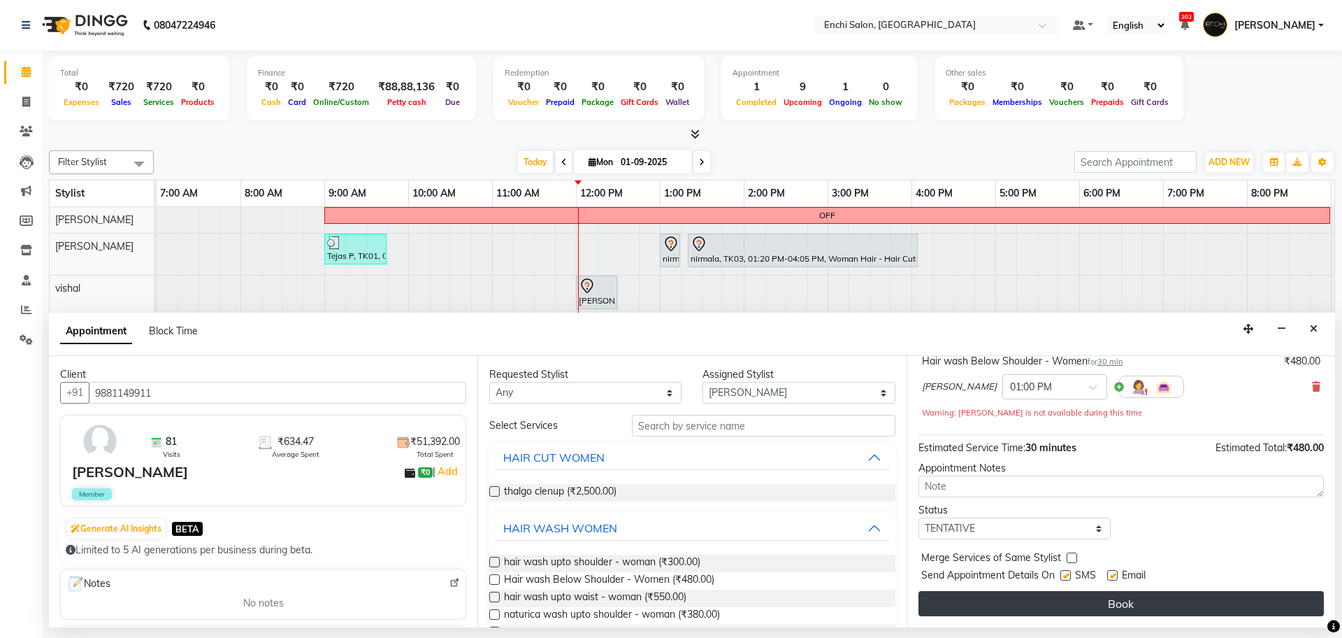
click at [1099, 595] on button "Book" at bounding box center [1121, 603] width 405 height 25
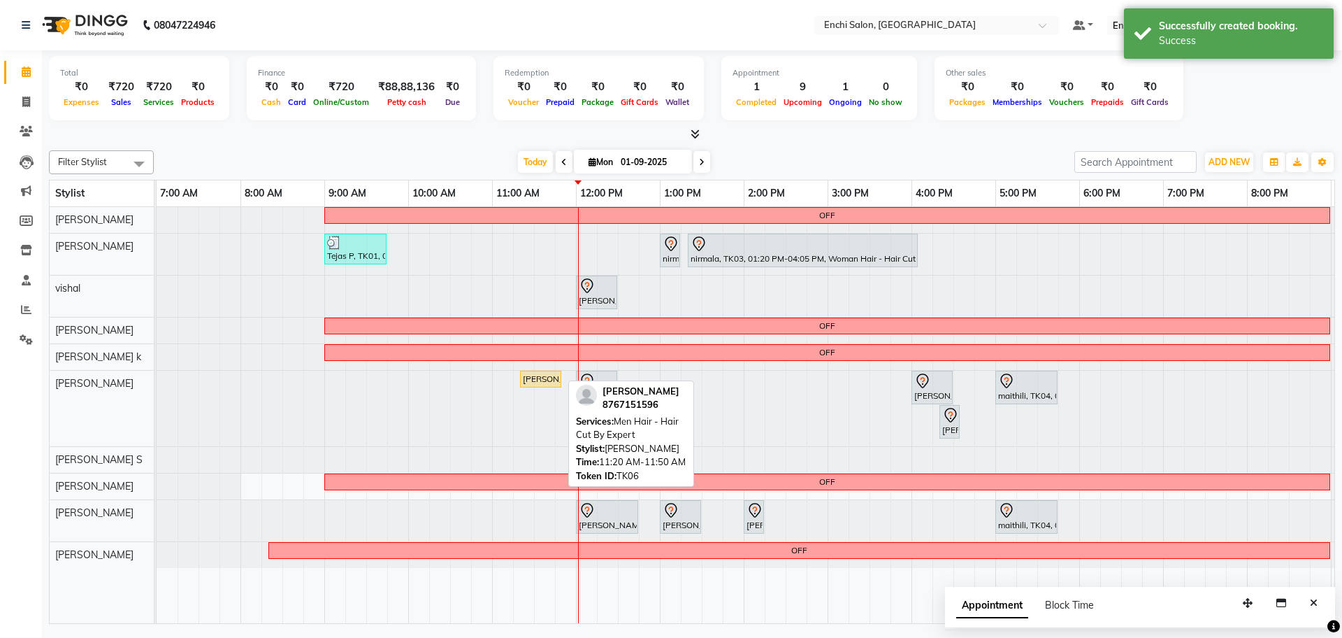
click at [530, 384] on div "[PERSON_NAME], TK06, 11:20 AM-11:50 AM, Men Hair - Hair Cut By Expert" at bounding box center [541, 379] width 38 height 13
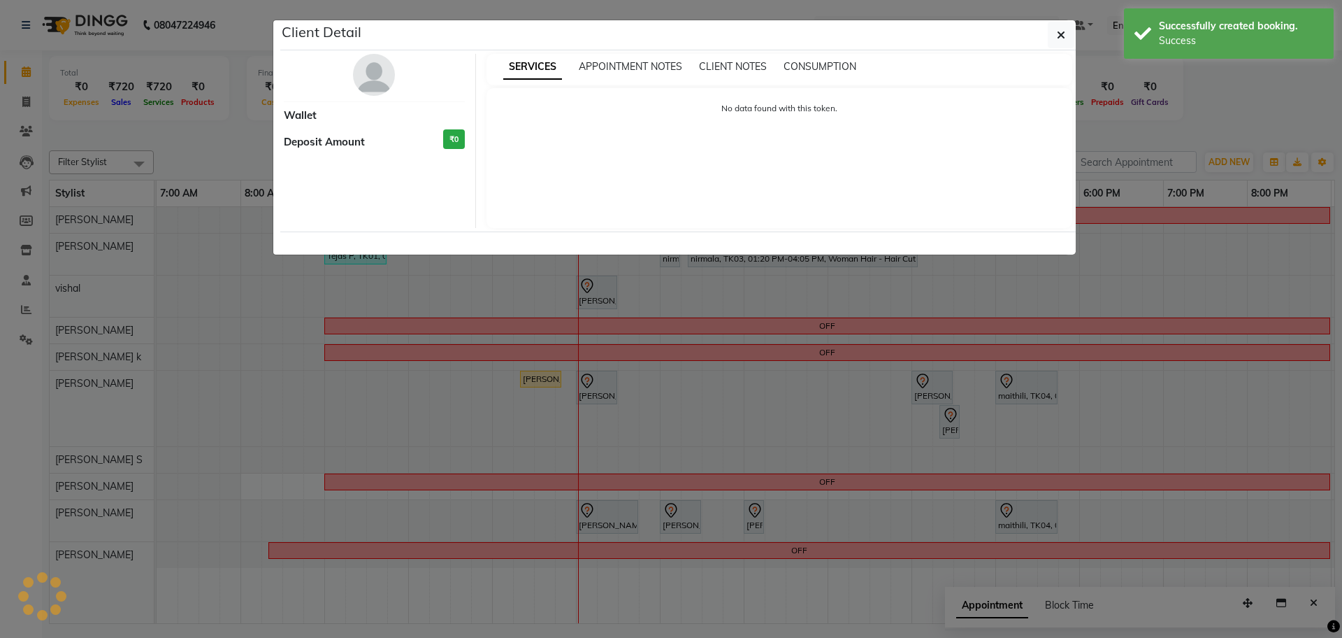
select select "1"
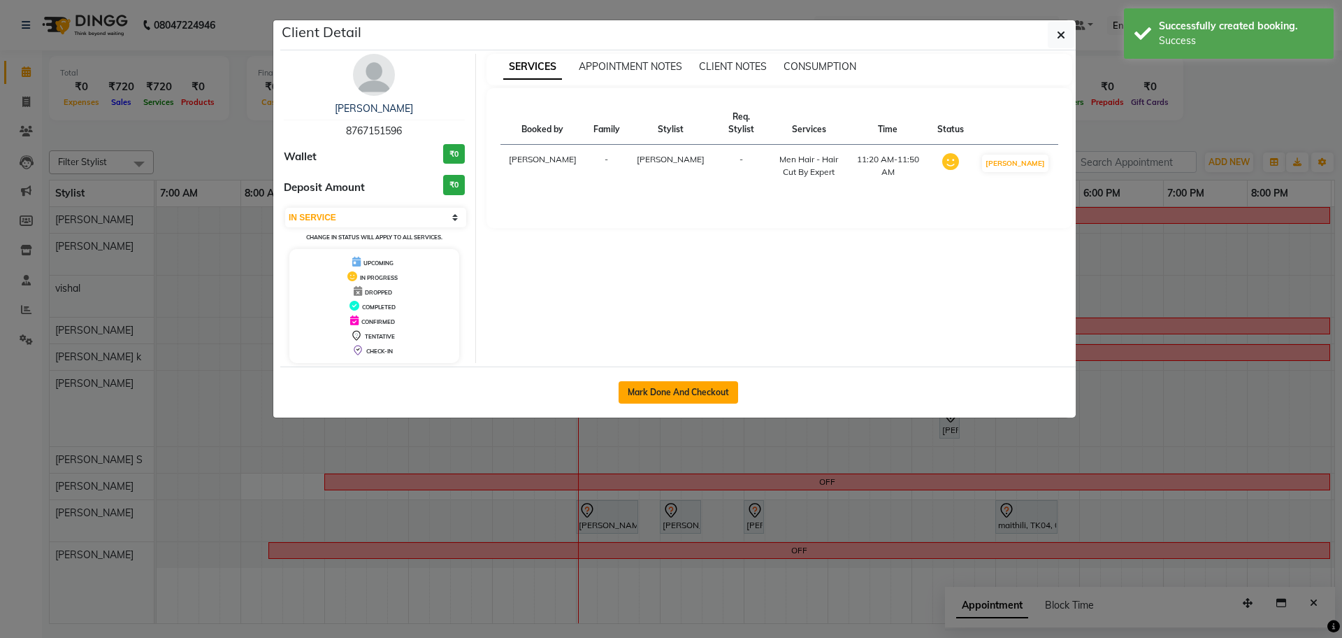
click at [671, 394] on button "Mark Done And Checkout" at bounding box center [679, 392] width 120 height 22
select select "service"
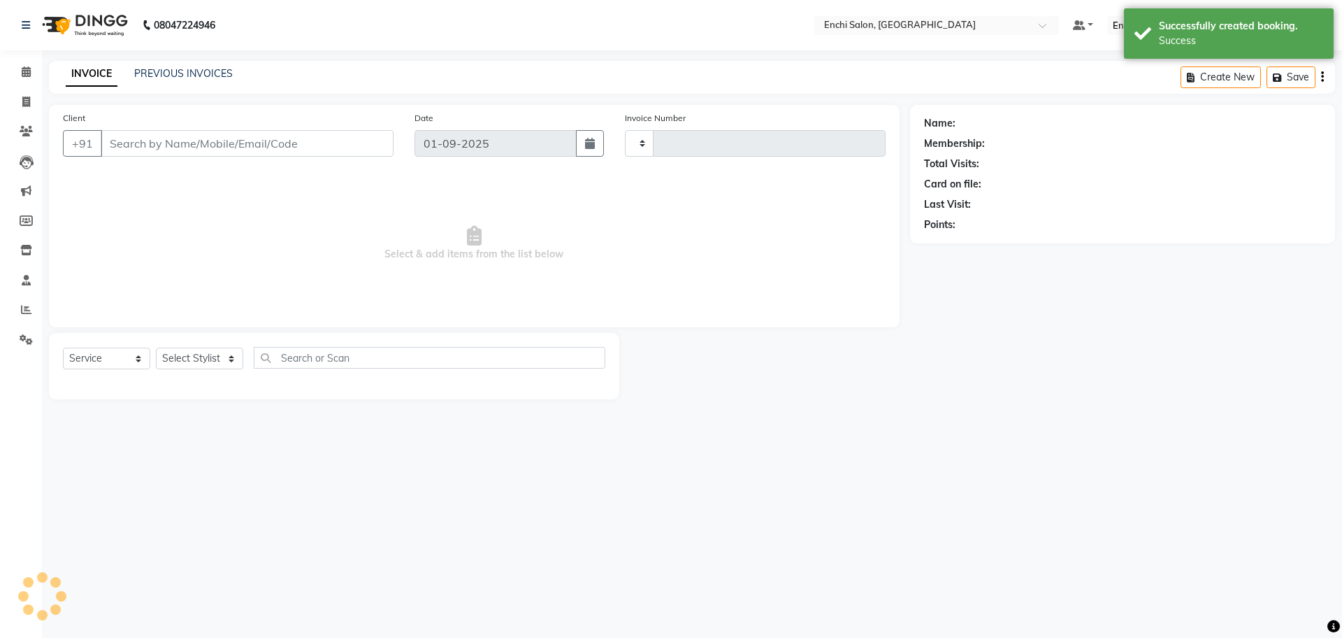
type input "3420"
select select "10"
type input "8767151596"
select select "25297"
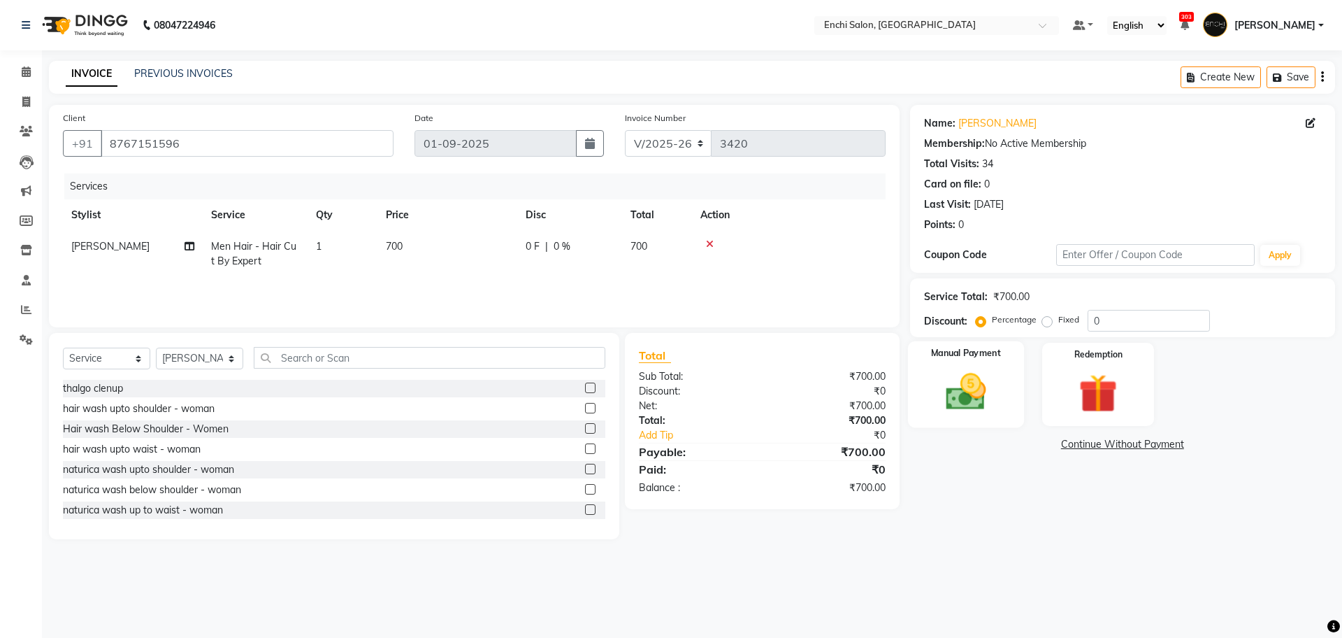
click at [984, 398] on img at bounding box center [965, 391] width 65 height 46
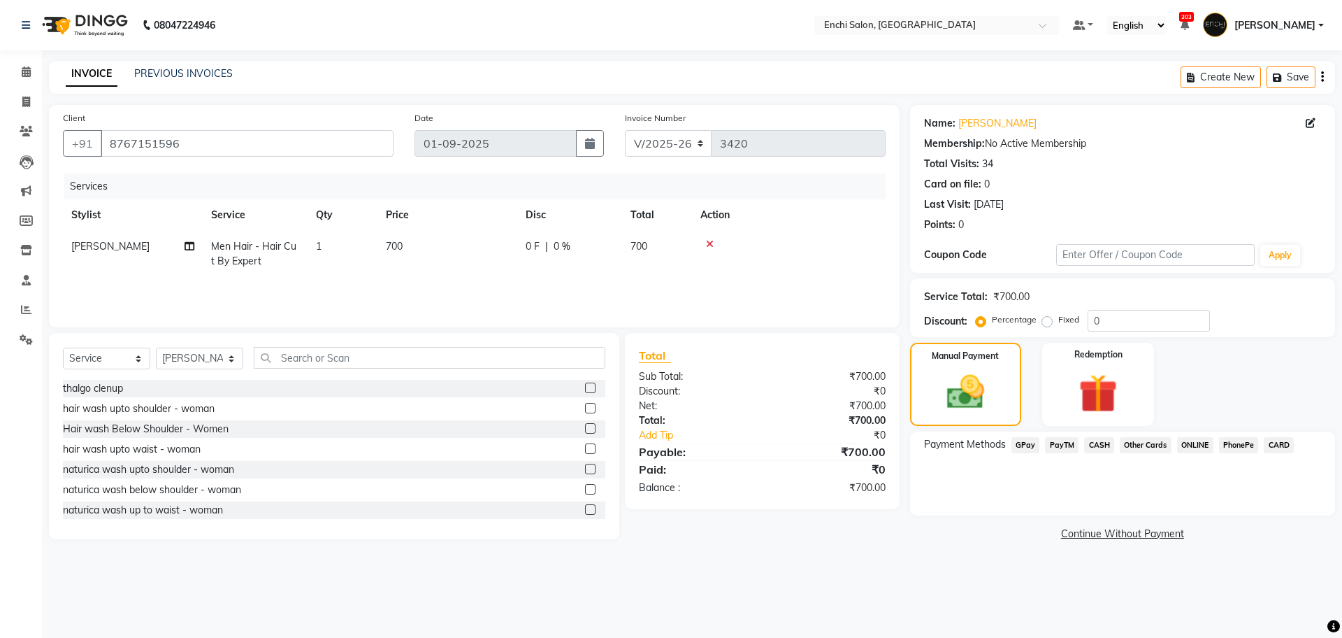
click at [1023, 447] on span "GPay" at bounding box center [1026, 445] width 29 height 16
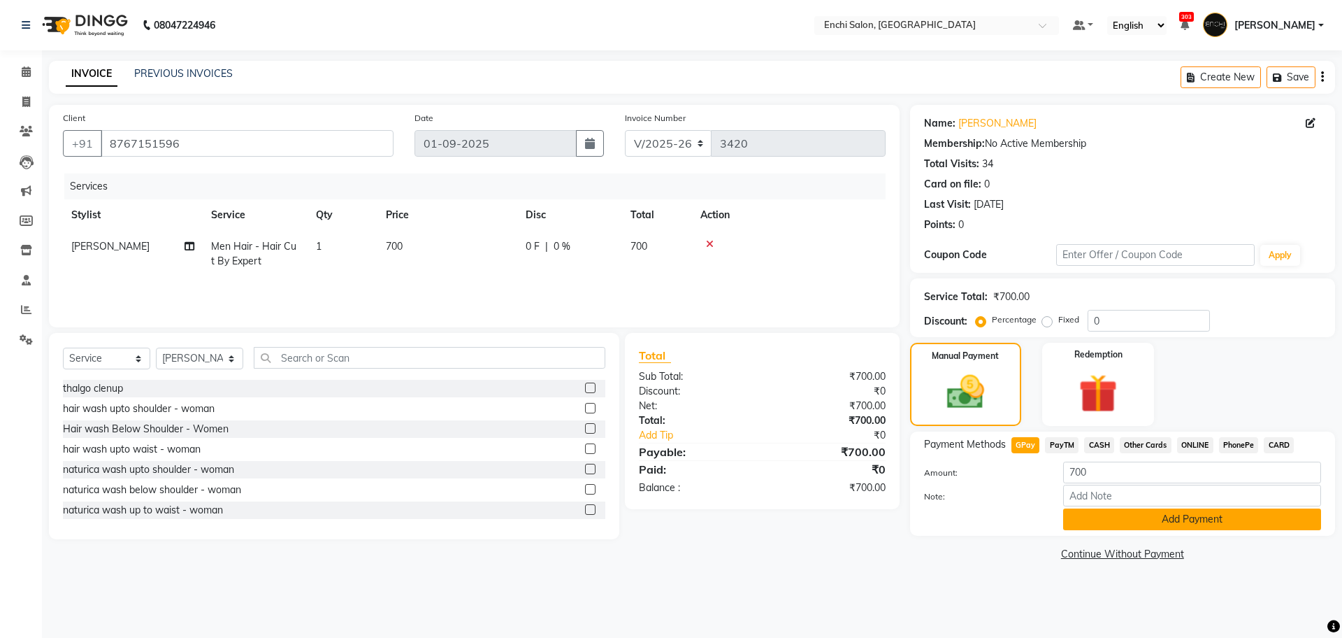
click at [1128, 524] on button "Add Payment" at bounding box center [1192, 519] width 258 height 22
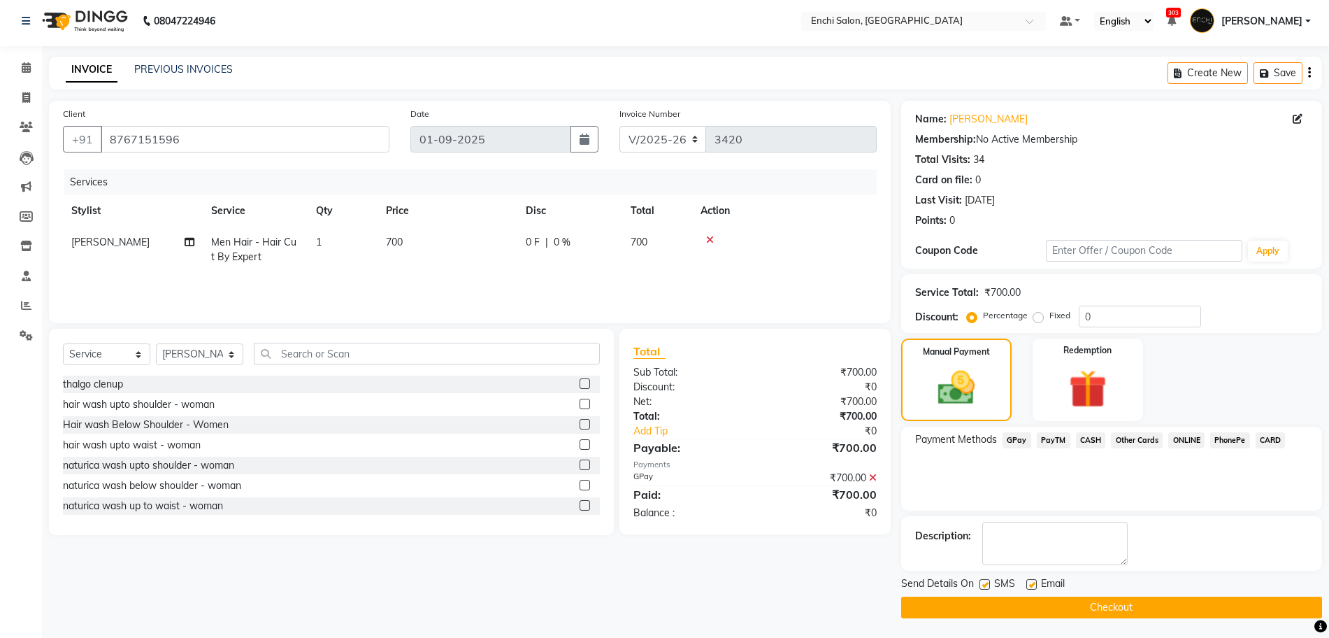
scroll to position [6, 0]
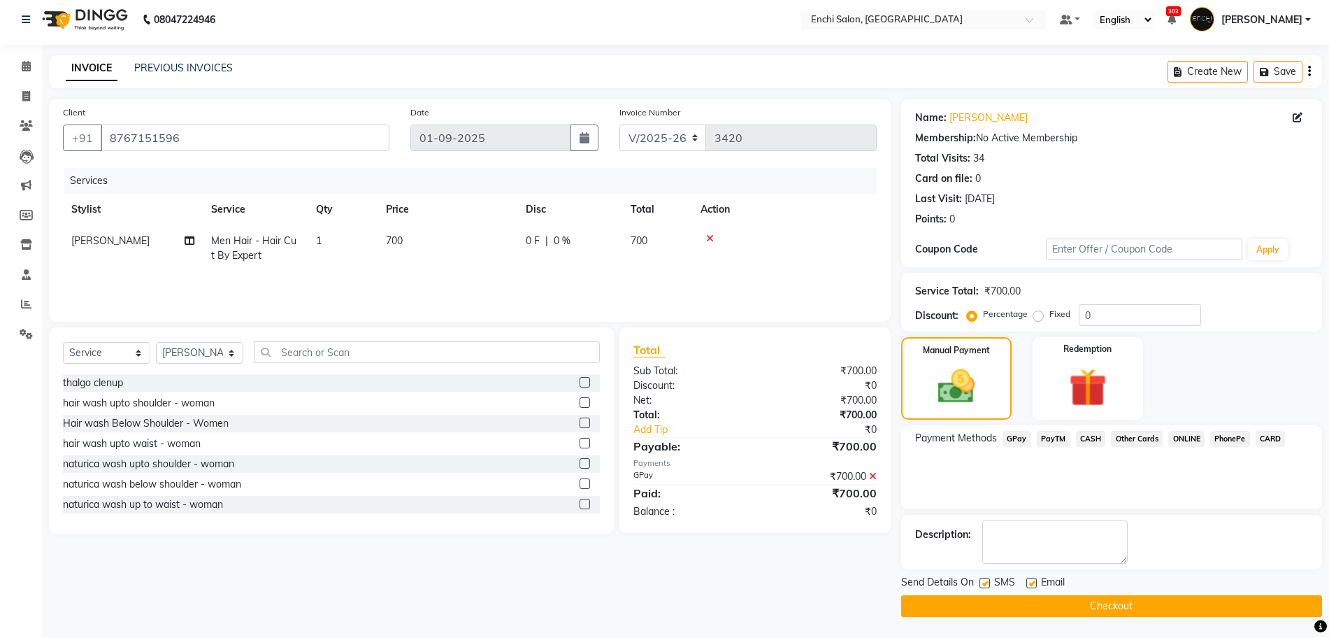
click at [1147, 599] on button "Checkout" at bounding box center [1111, 606] width 421 height 22
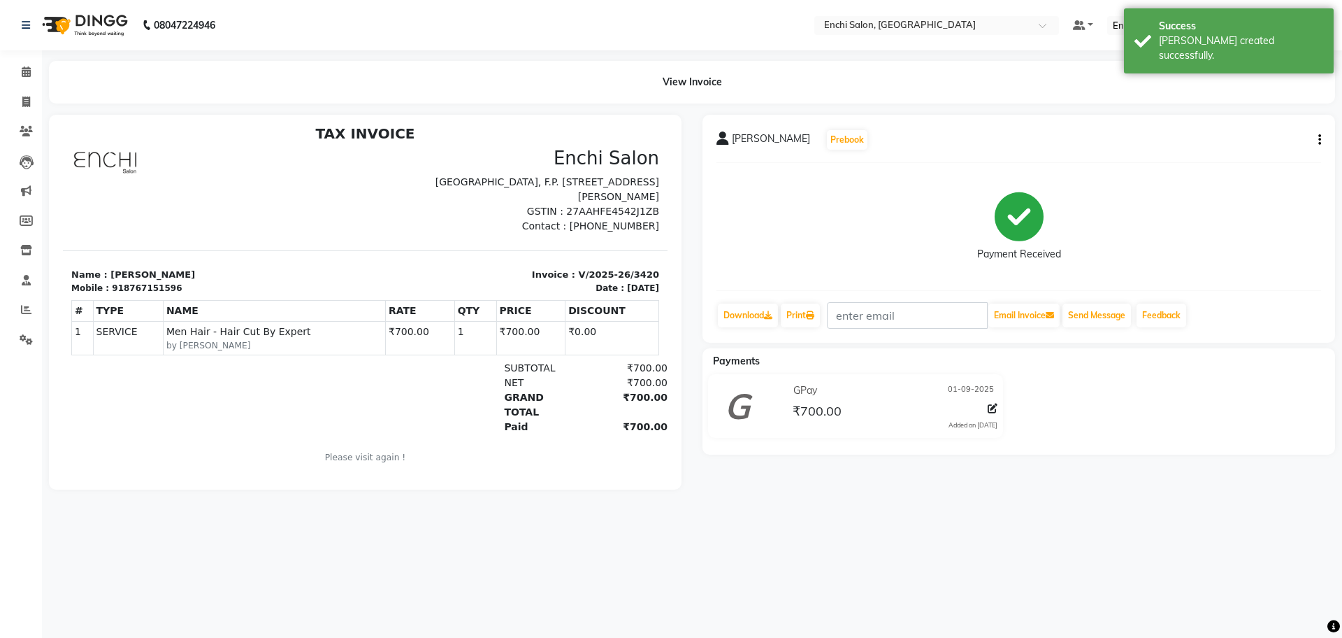
scroll to position [11, 0]
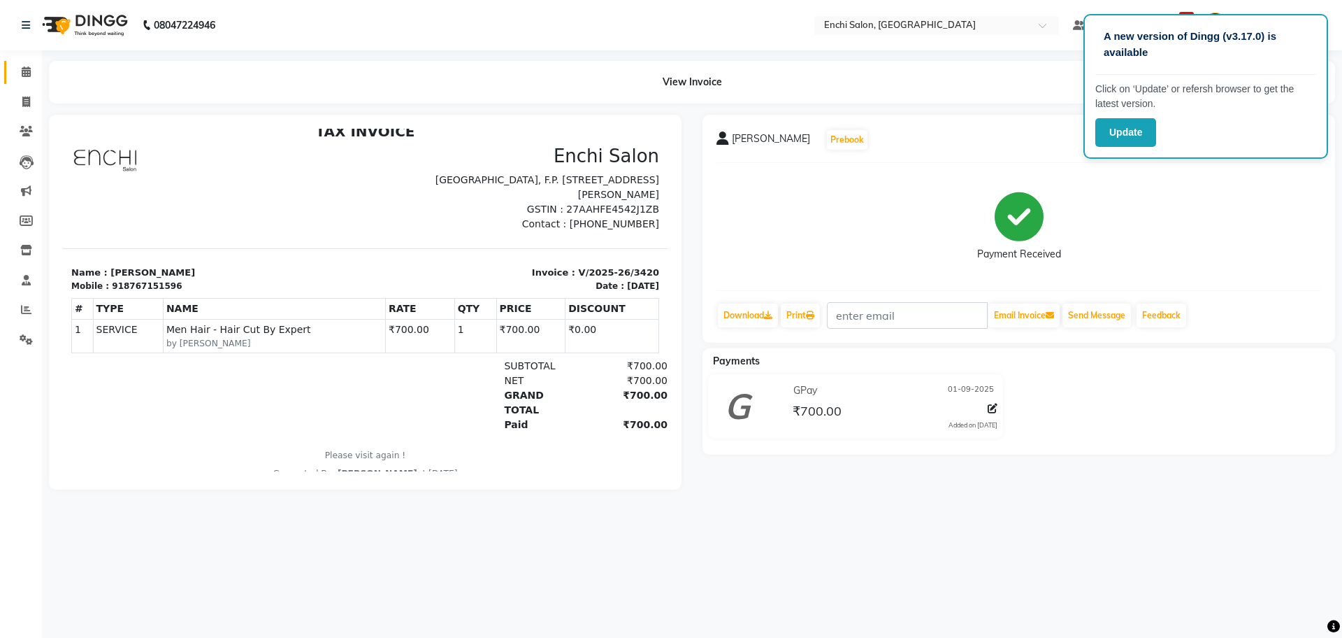
click at [27, 63] on link "Calendar" at bounding box center [21, 72] width 34 height 23
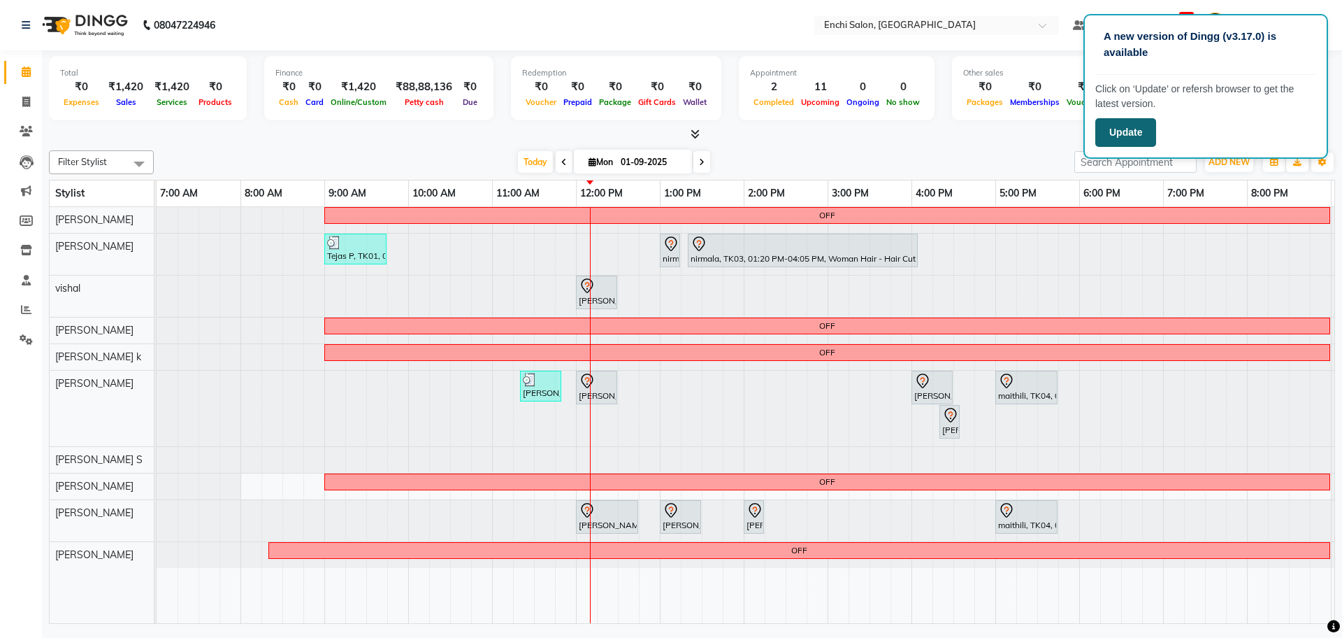
click at [1123, 128] on button "Update" at bounding box center [1125, 132] width 61 height 29
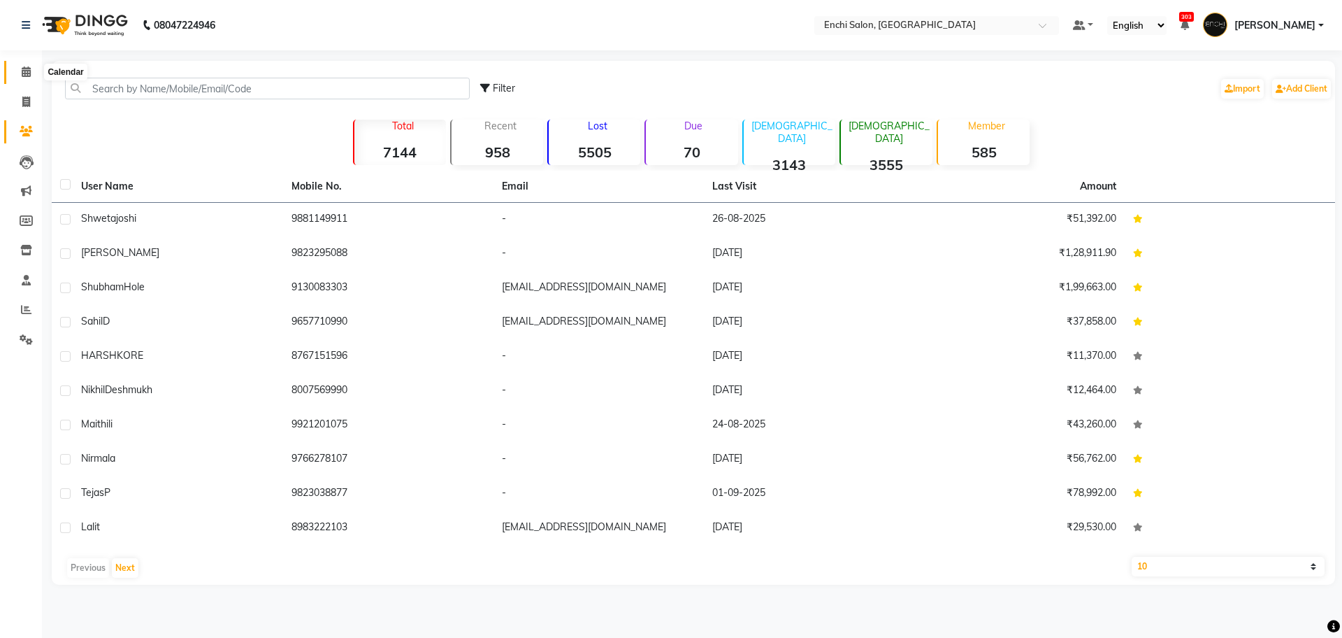
click at [22, 66] on icon at bounding box center [26, 71] width 9 height 10
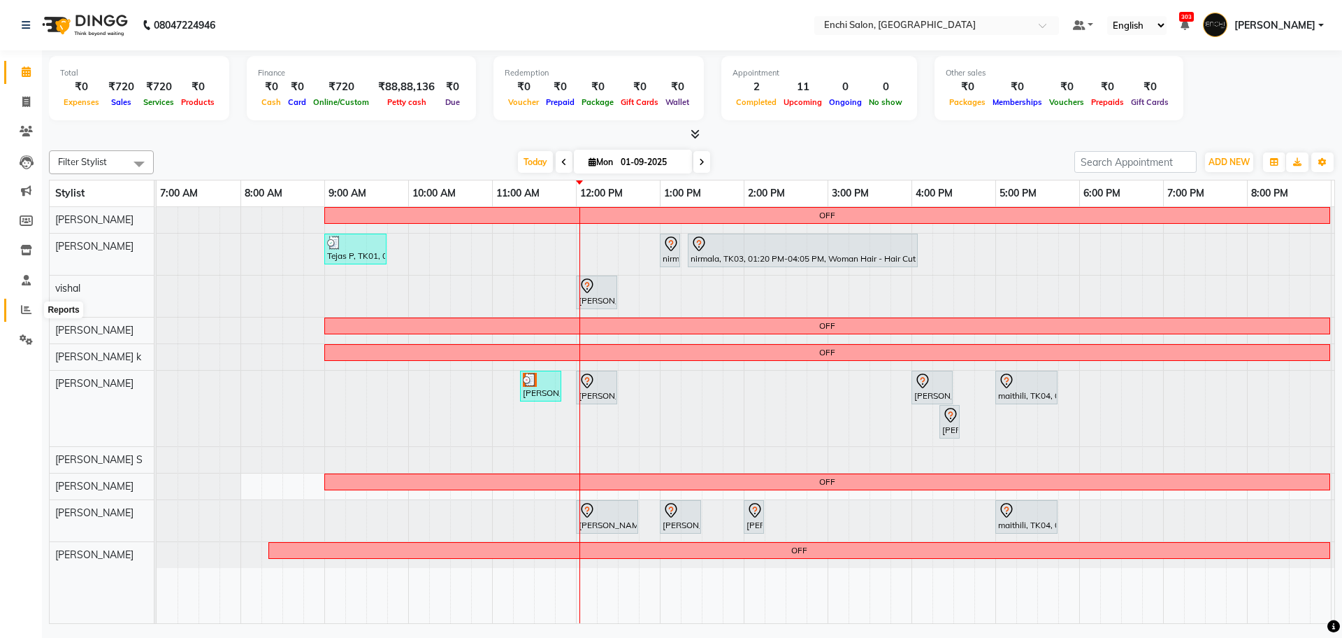
click at [27, 308] on icon at bounding box center [26, 309] width 10 height 10
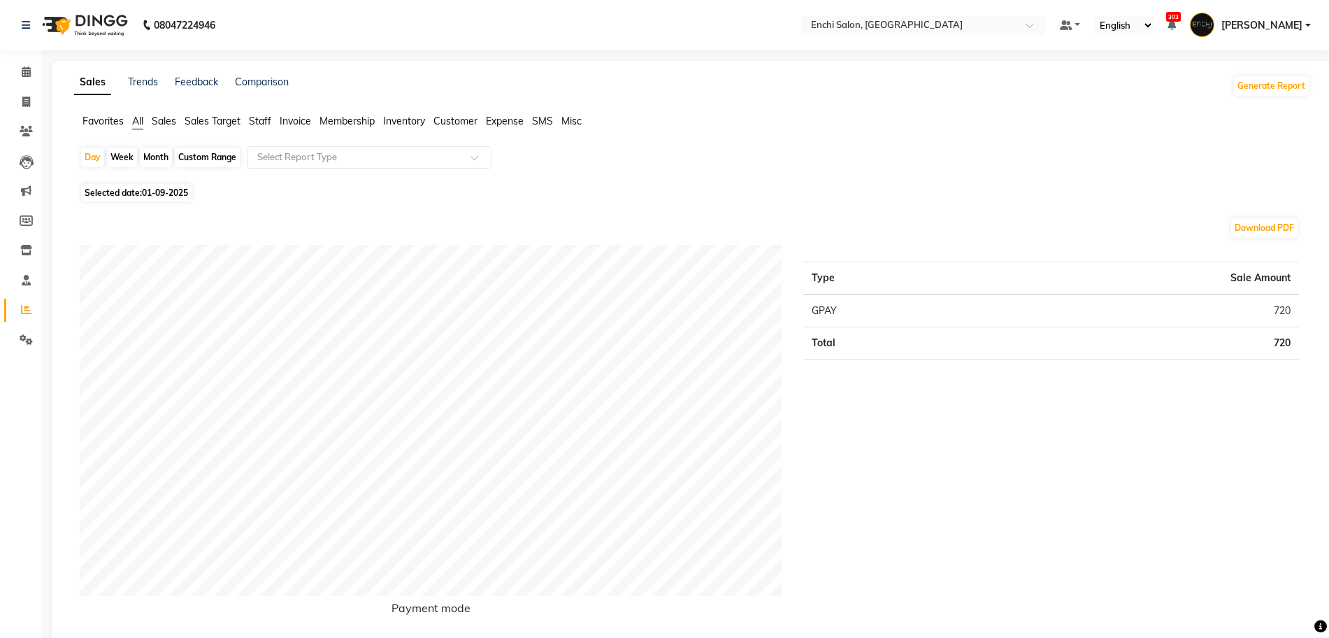
click at [146, 159] on div "Month" at bounding box center [156, 158] width 32 height 20
select select "9"
select select "2025"
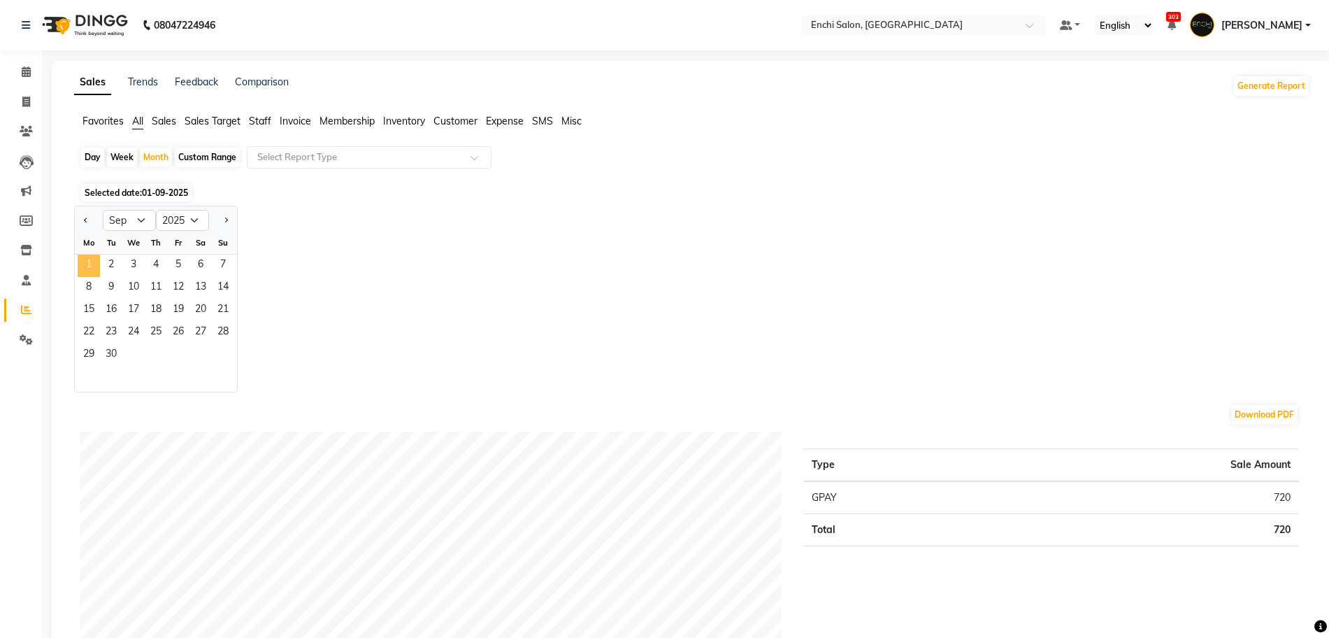
click at [95, 259] on span "1" at bounding box center [89, 265] width 22 height 22
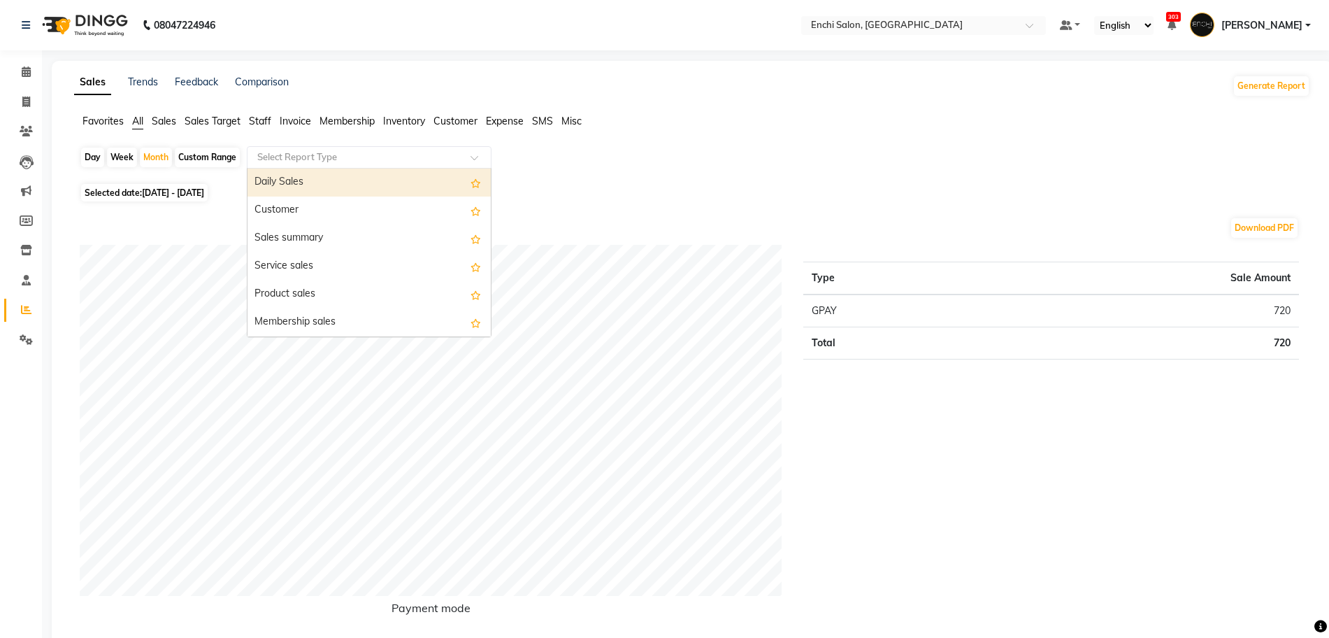
click at [319, 159] on input "text" at bounding box center [354, 157] width 201 height 14
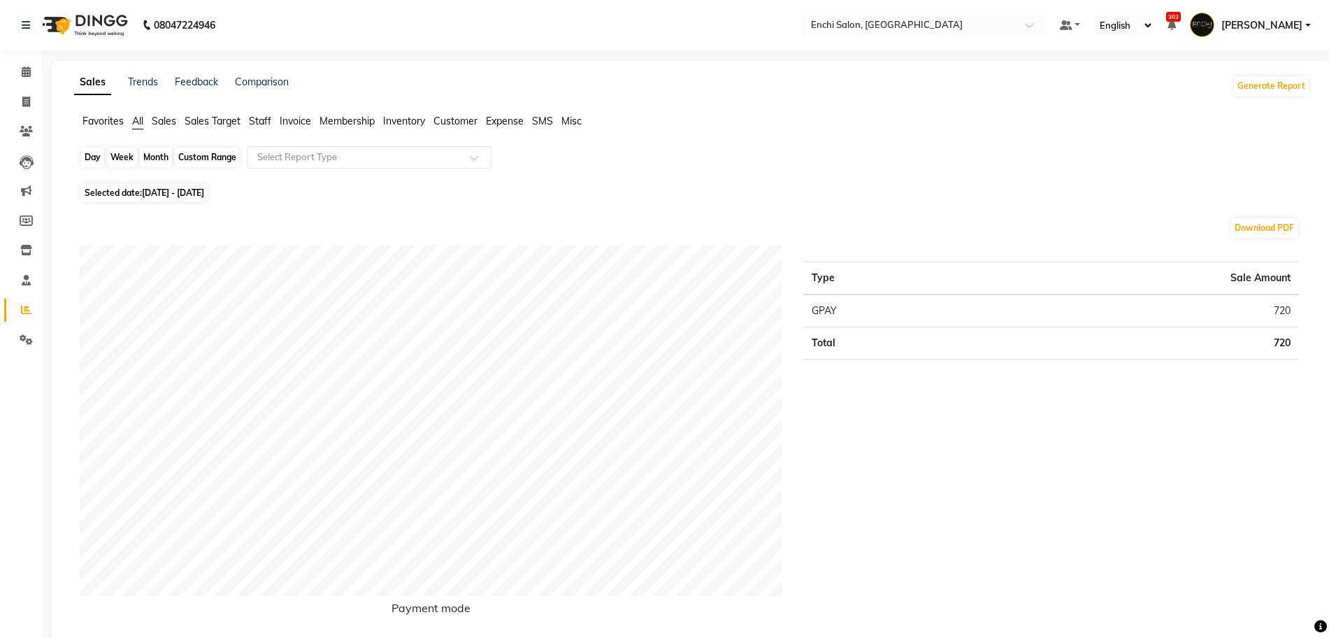
click at [145, 155] on div "Month" at bounding box center [156, 158] width 32 height 20
select select "9"
select select "2025"
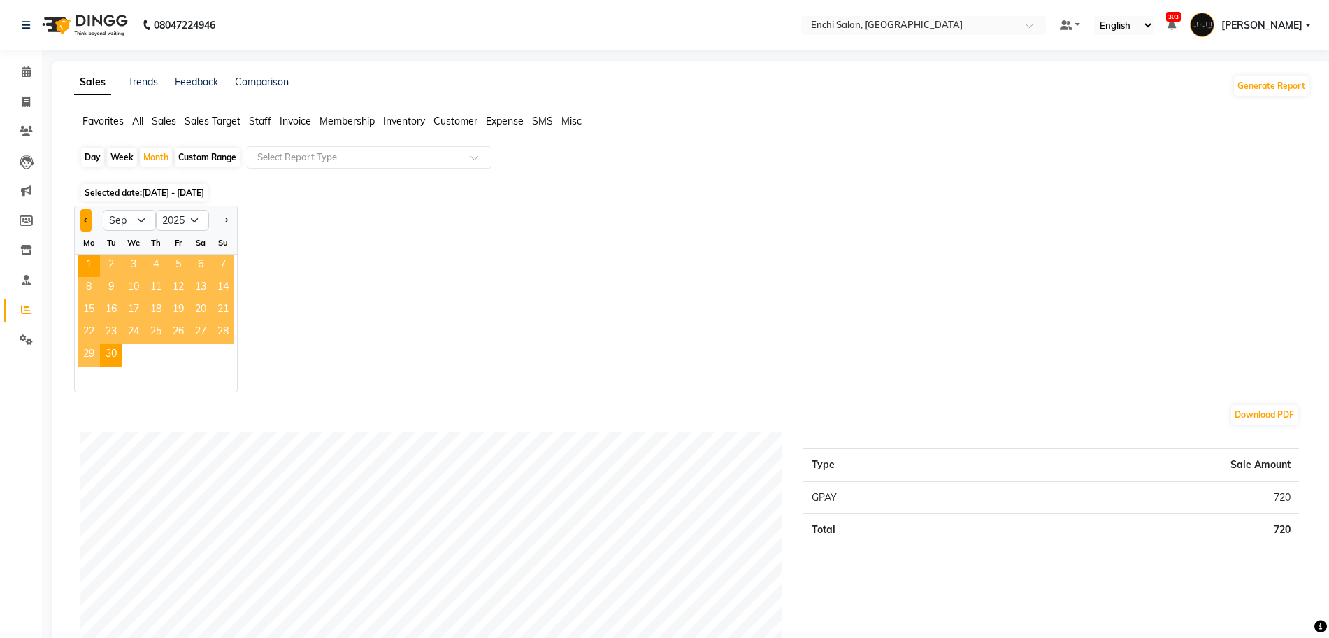
click at [91, 217] on button "Previous month" at bounding box center [85, 220] width 11 height 22
select select "8"
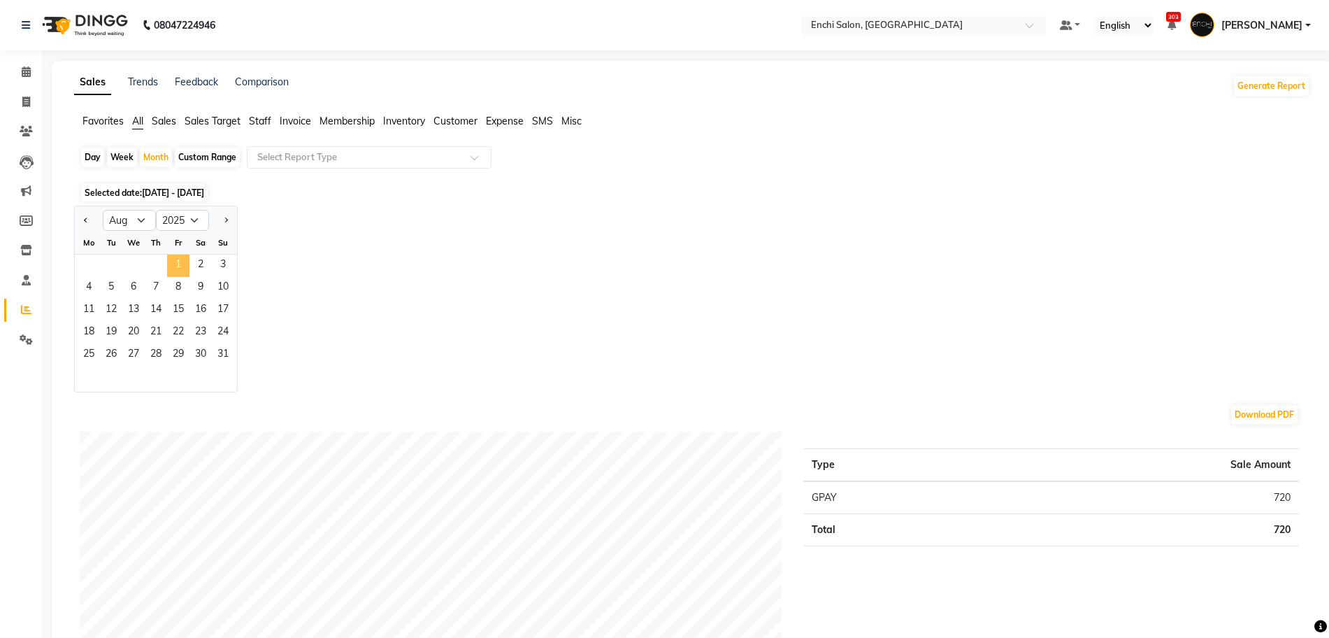
click at [171, 266] on span "1" at bounding box center [178, 265] width 22 height 22
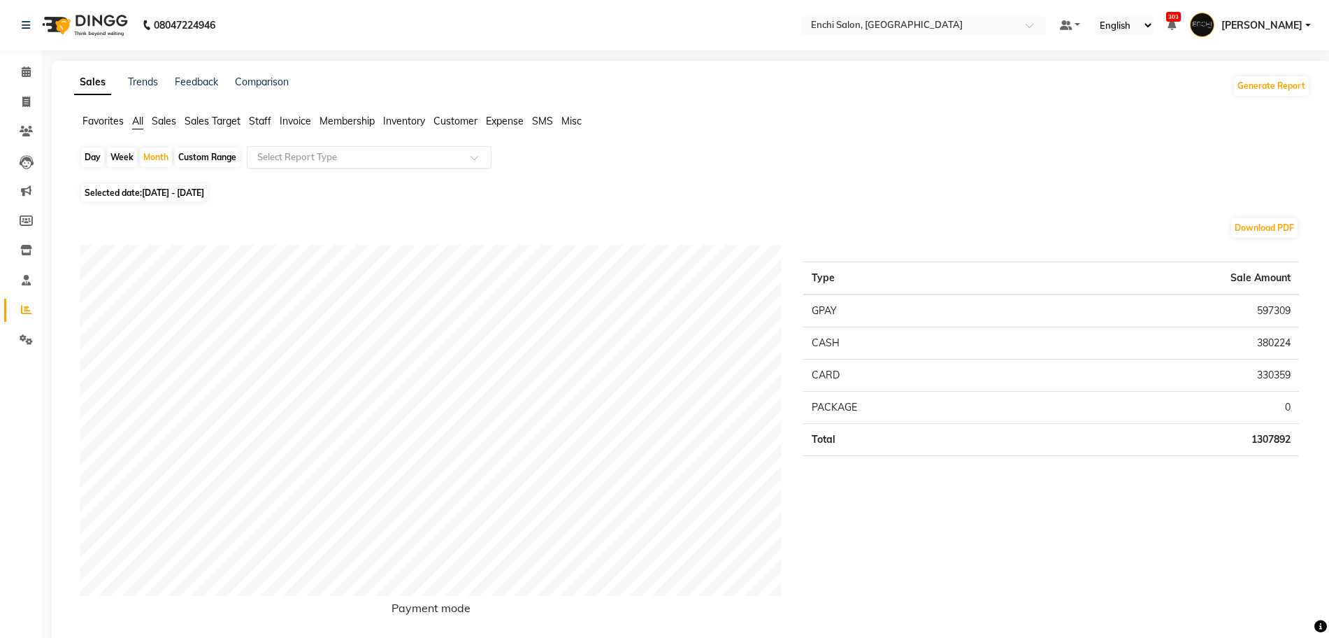
click at [329, 157] on input "text" at bounding box center [354, 157] width 201 height 14
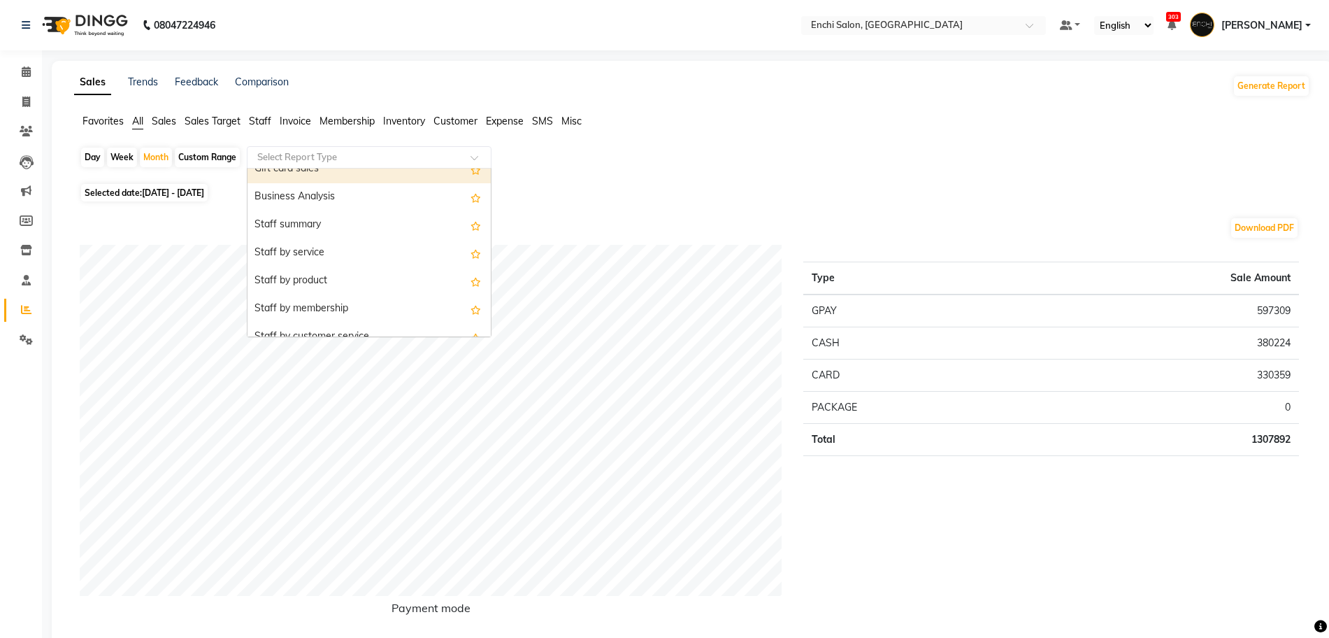
scroll to position [350, 0]
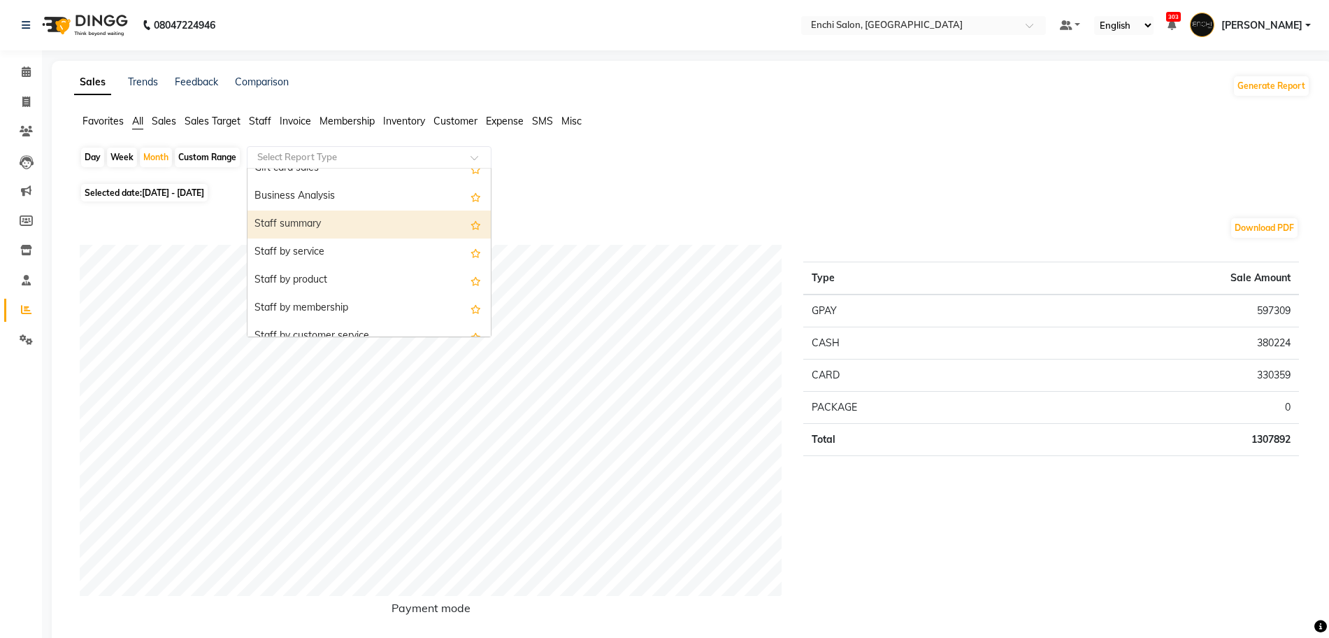
click at [329, 226] on div "Staff summary" at bounding box center [368, 224] width 243 height 28
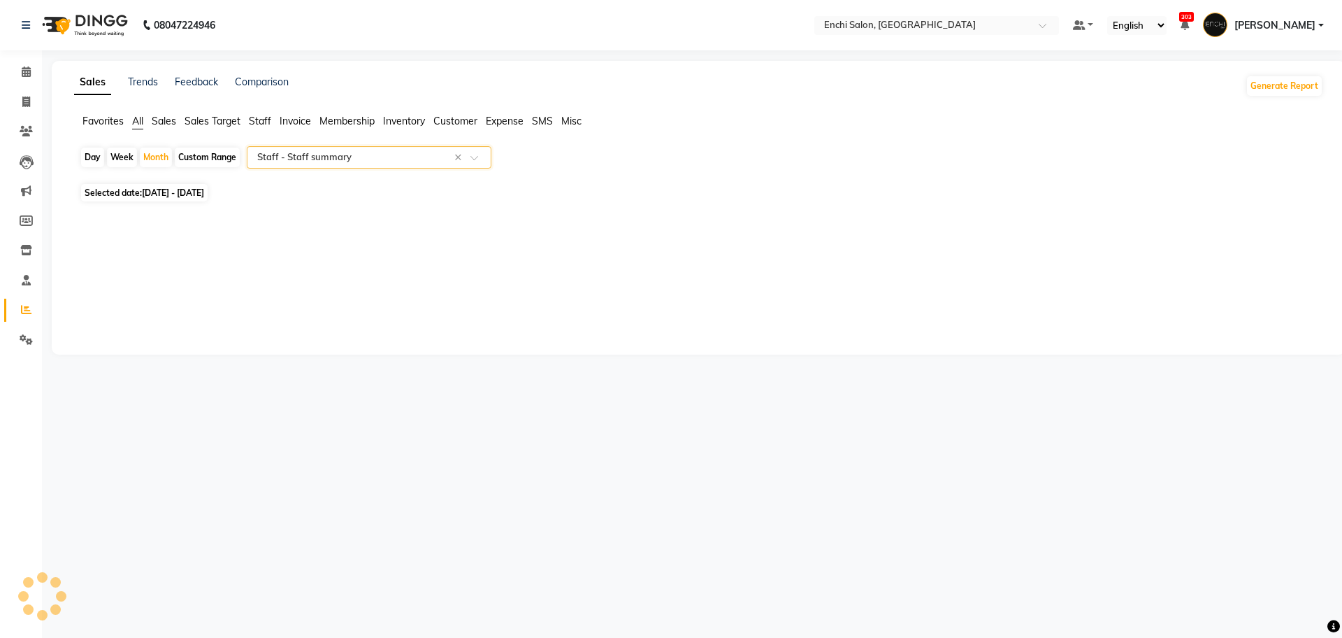
select select "full_report"
select select "csv"
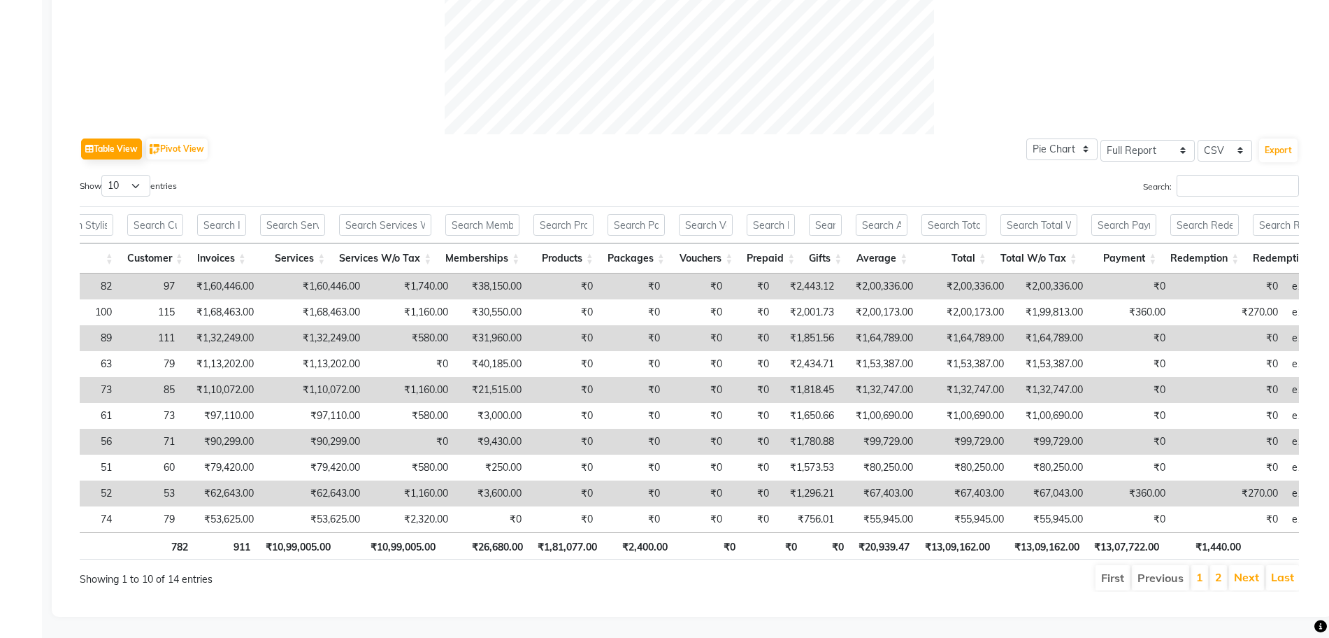
scroll to position [0, 303]
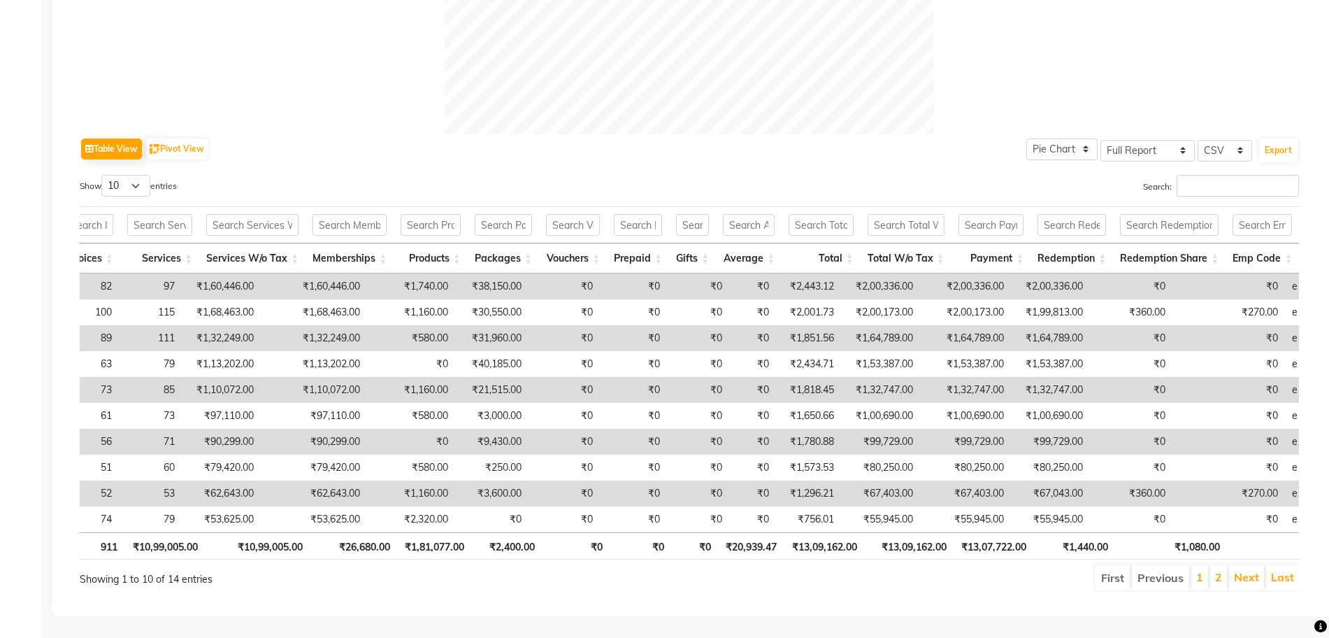
drag, startPoint x: 1266, startPoint y: 524, endPoint x: 1251, endPoint y: 534, distance: 17.6
click at [1260, 532] on th at bounding box center [1263, 545] width 73 height 27
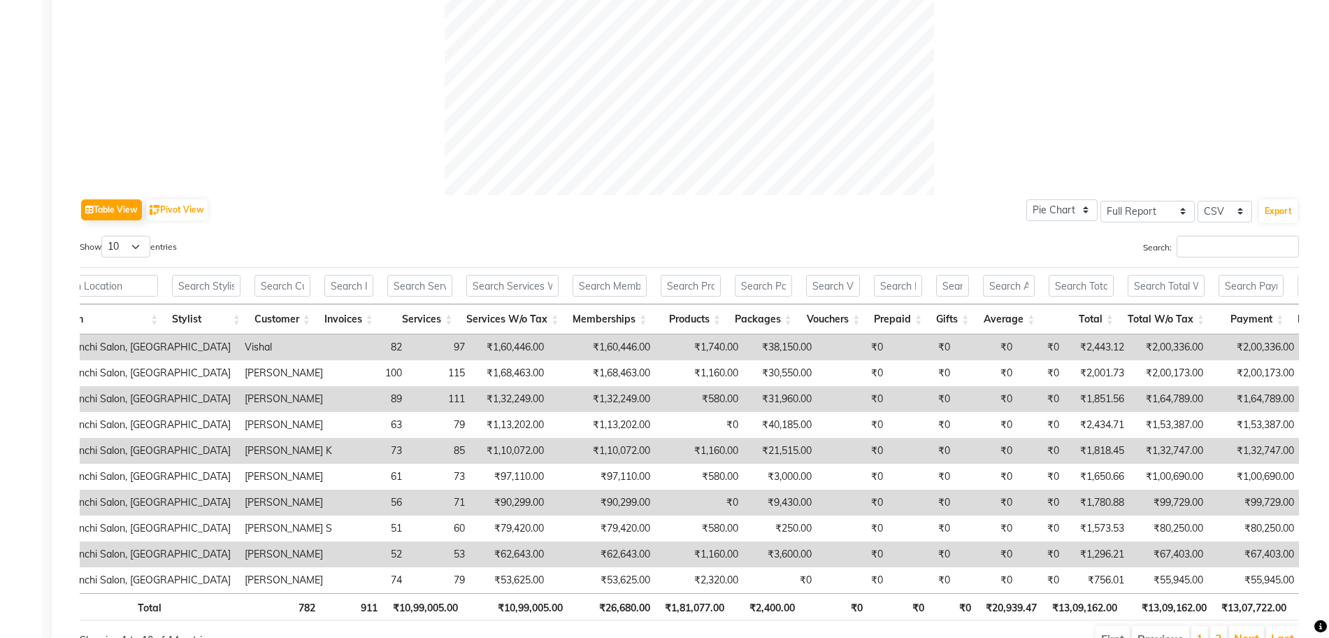
scroll to position [0, 0]
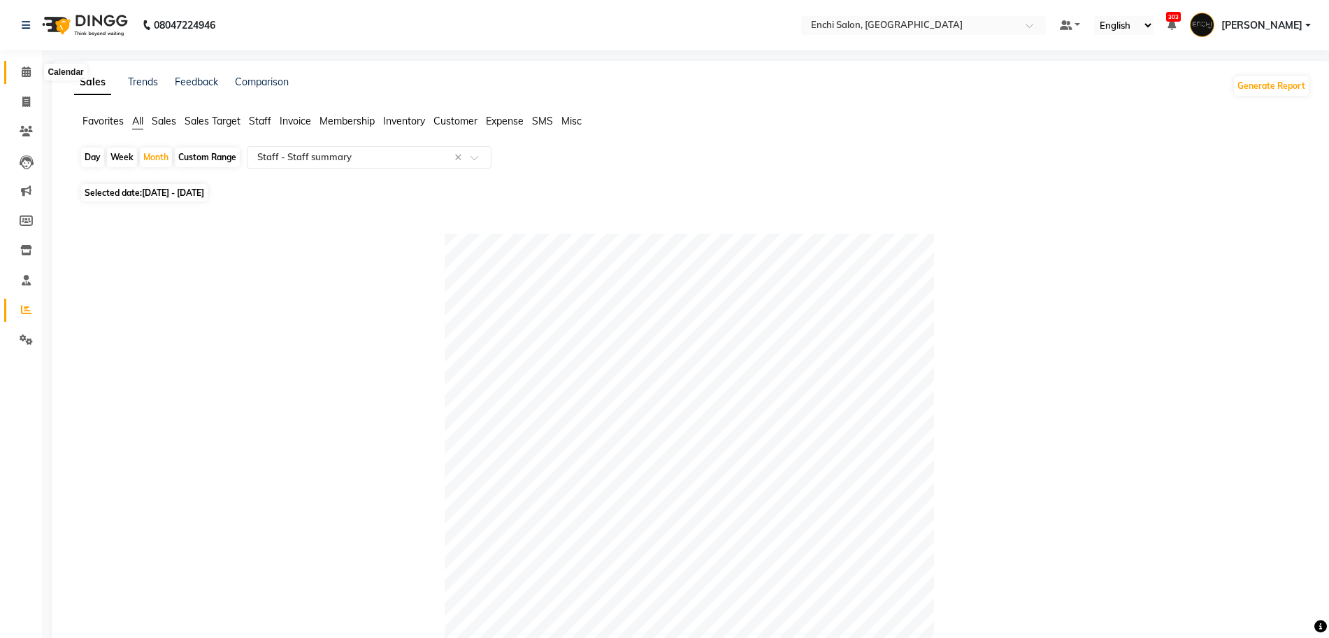
click at [17, 68] on span at bounding box center [26, 72] width 24 height 16
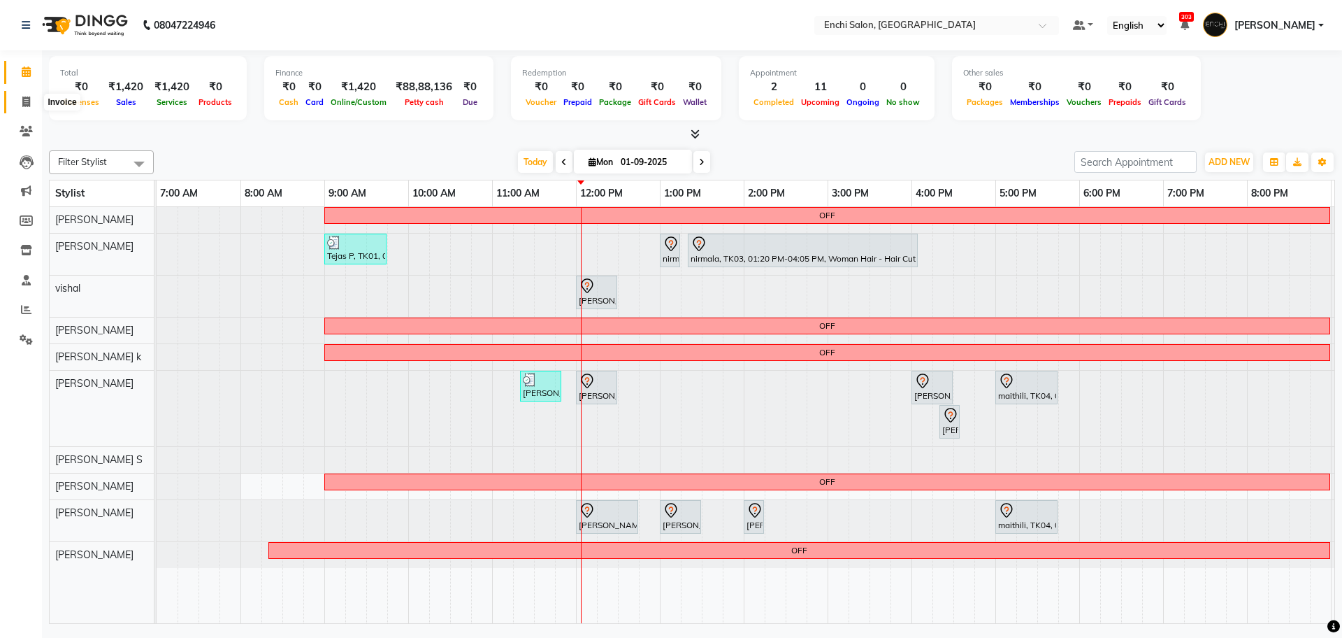
click at [27, 99] on icon at bounding box center [26, 101] width 8 height 10
select select "service"
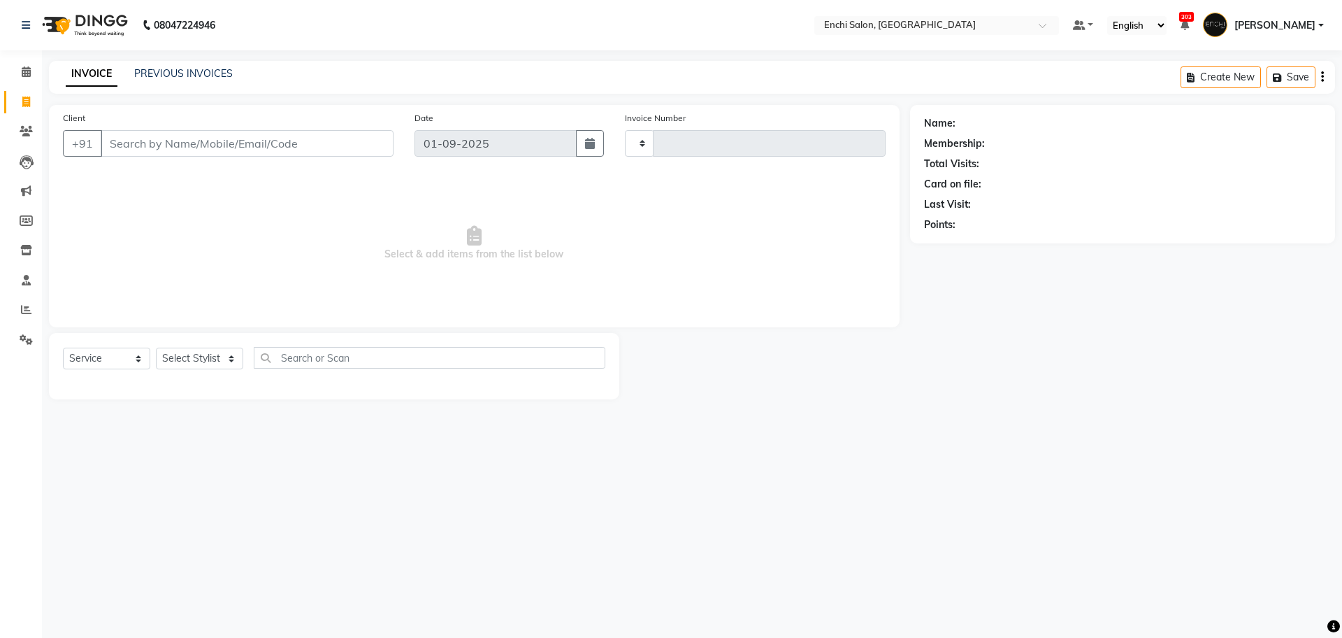
type input "3421"
select select "10"
click at [155, 76] on link "PREVIOUS INVOICES" at bounding box center [183, 73] width 99 height 13
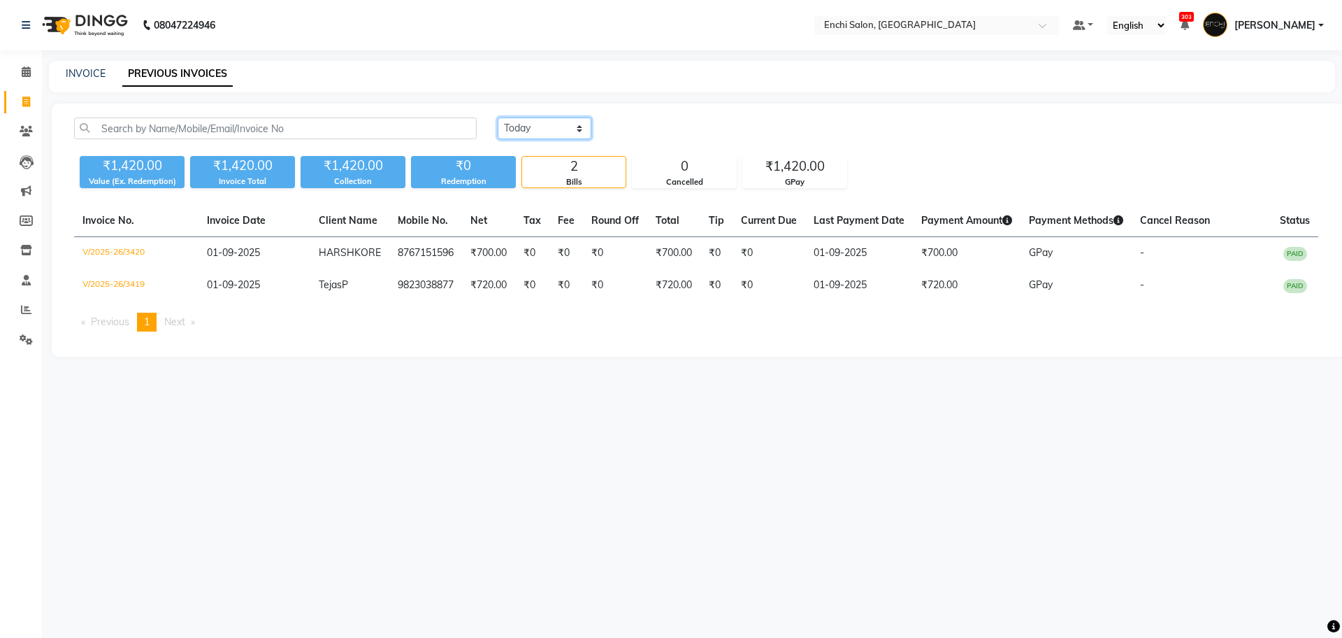
click at [547, 129] on select "Today Yesterday Custom Range" at bounding box center [545, 128] width 94 height 22
select select "yesterday"
click at [498, 117] on select "Today Yesterday Custom Range" at bounding box center [545, 128] width 94 height 22
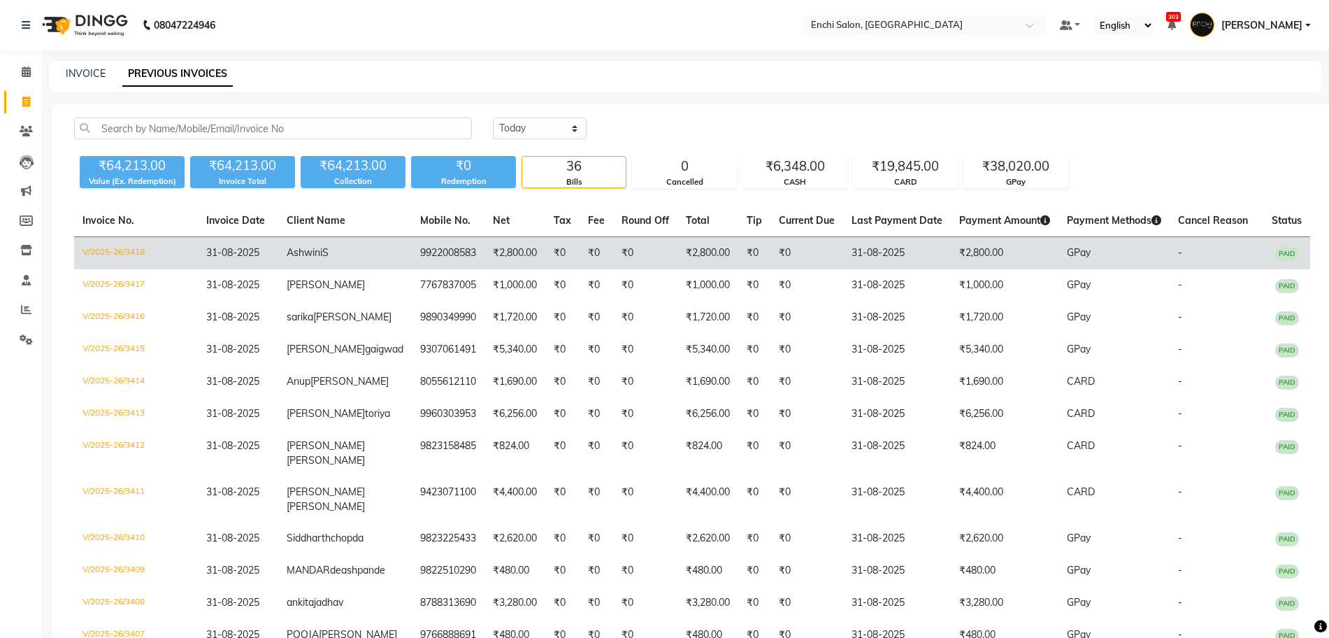
click at [963, 256] on td "₹2,800.00" at bounding box center [1005, 253] width 108 height 33
click at [1009, 261] on td "₹2,800.00" at bounding box center [1005, 253] width 108 height 33
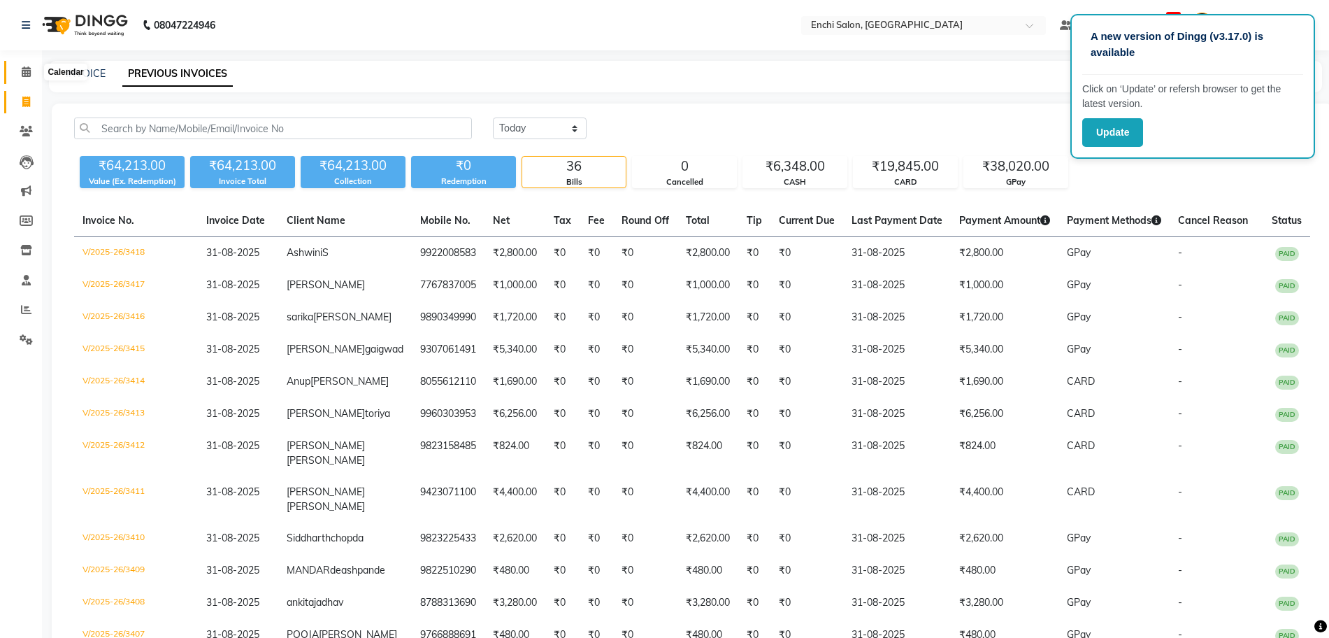
click at [24, 68] on icon at bounding box center [26, 71] width 9 height 10
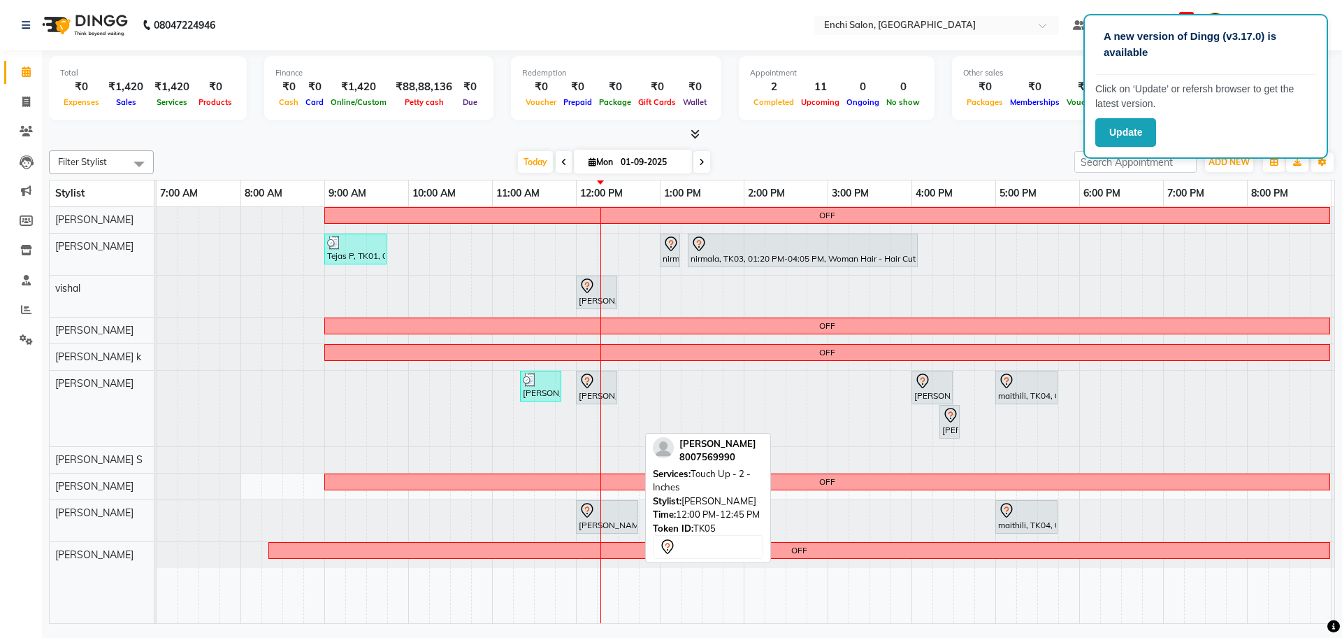
click at [586, 526] on div "nikhil Deshmukh, TK05, 12:00 PM-12:45 PM, Touch Up - 2 - Inches" at bounding box center [606, 516] width 59 height 29
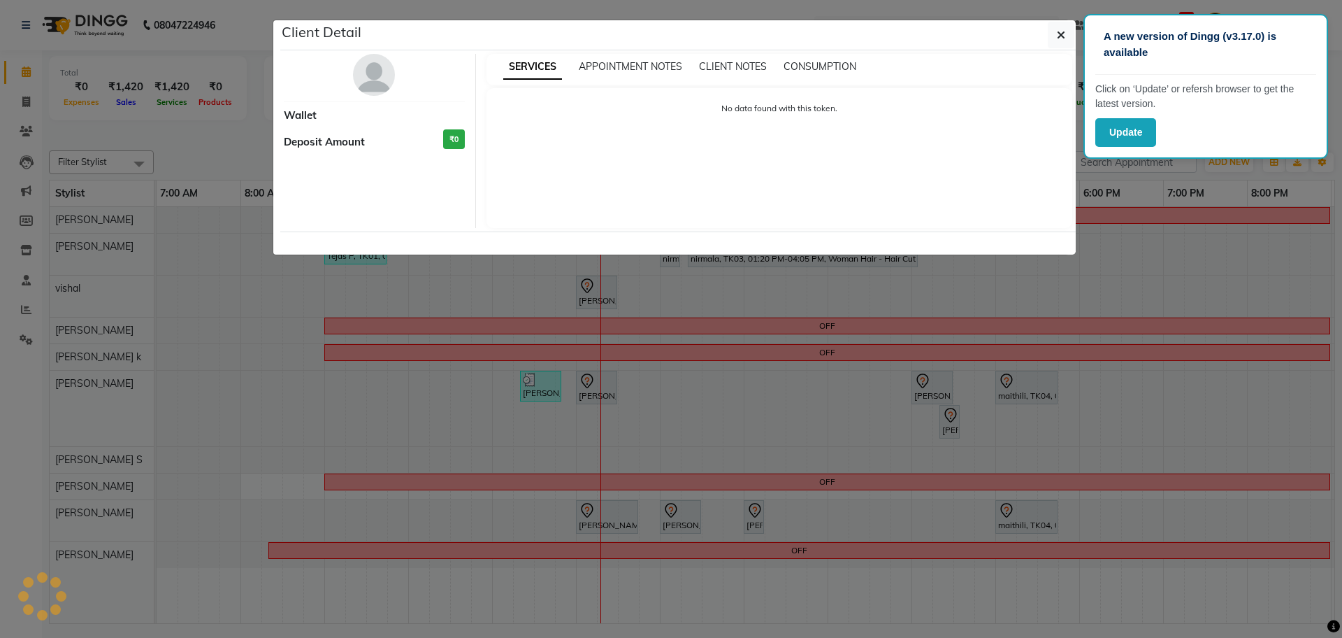
select select "7"
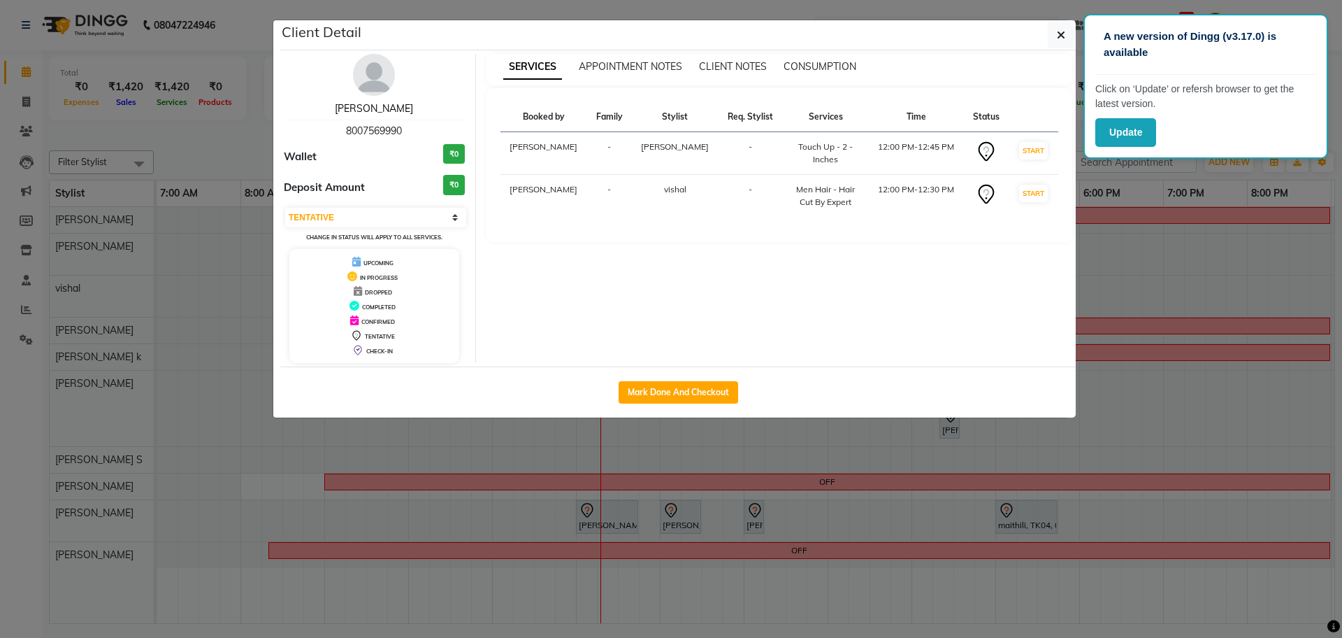
click at [397, 112] on link "nikhil Deshmukh" at bounding box center [374, 108] width 78 height 13
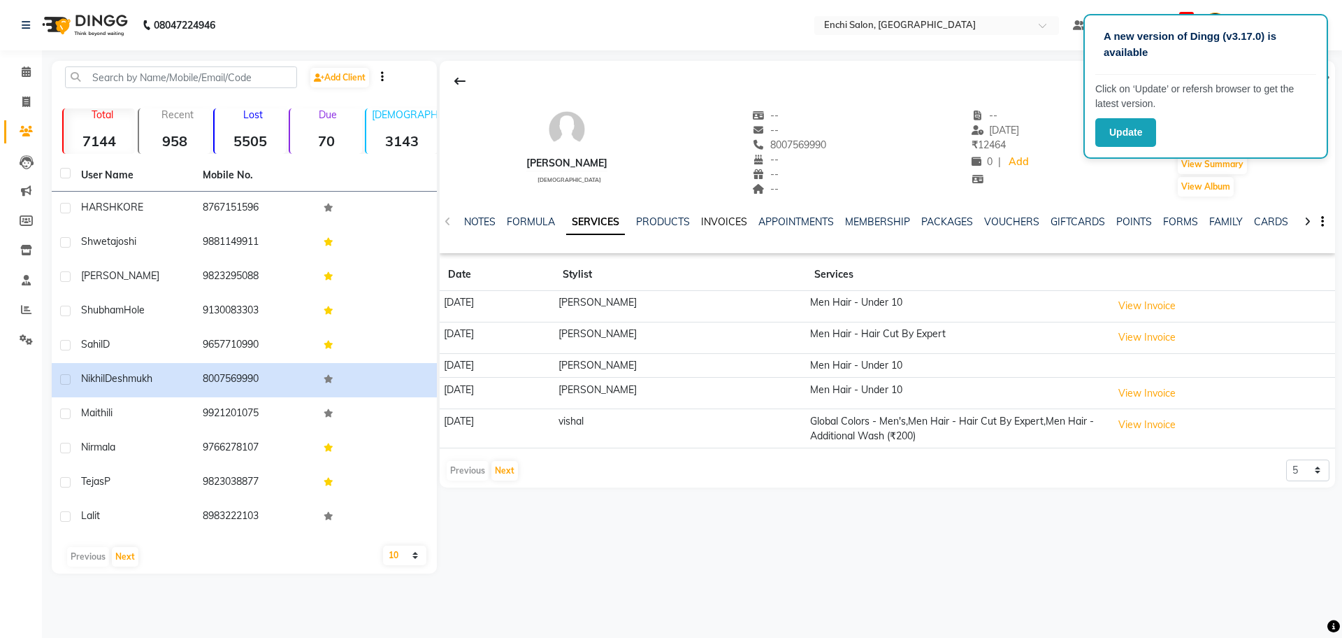
click at [719, 225] on link "INVOICES" at bounding box center [724, 221] width 46 height 13
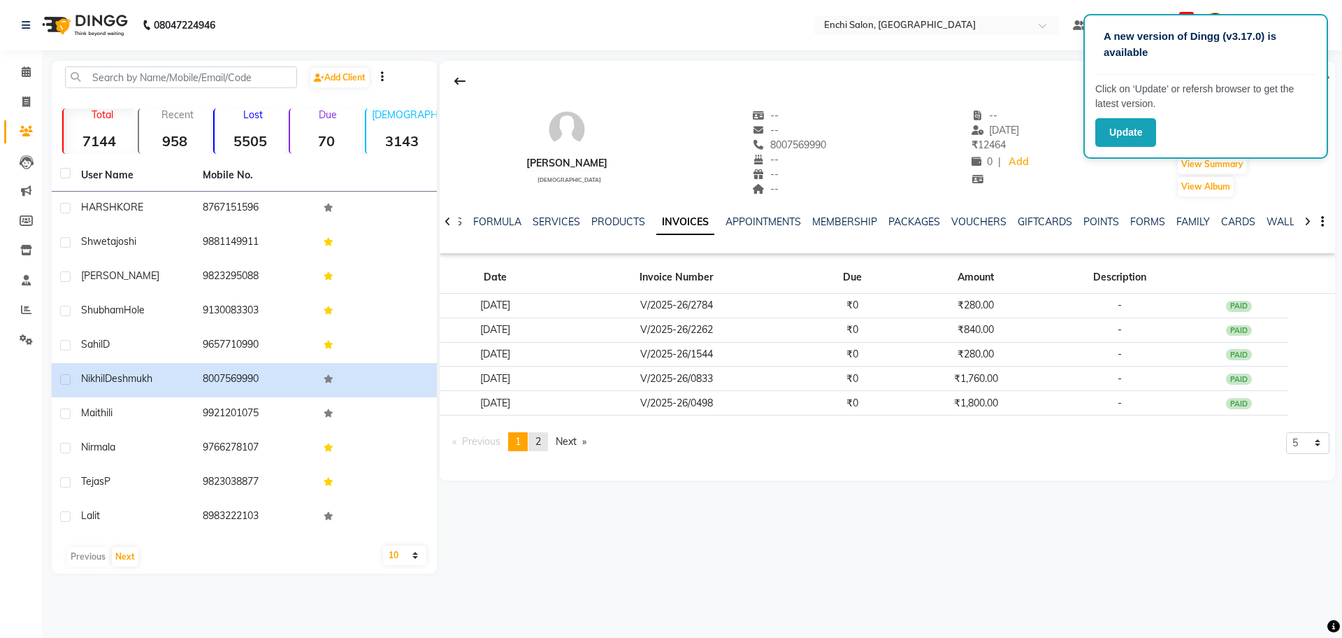
click at [540, 443] on span "2" at bounding box center [538, 441] width 6 height 13
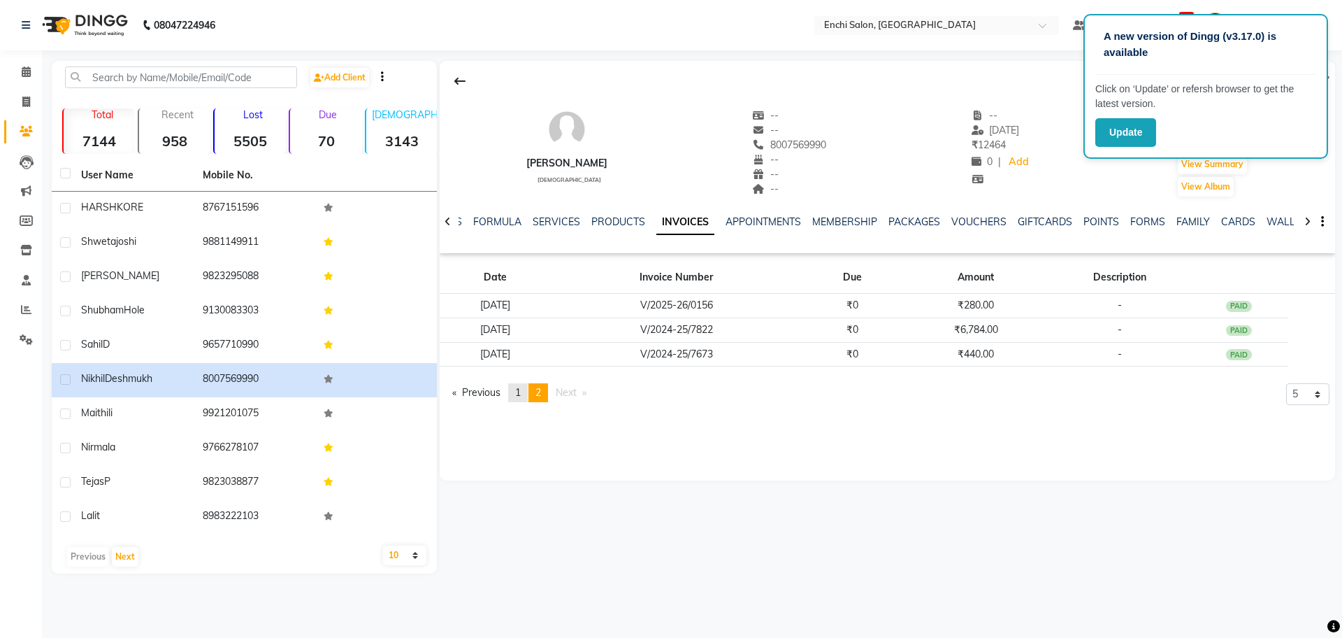
click at [514, 391] on link "page 1" at bounding box center [518, 392] width 20 height 19
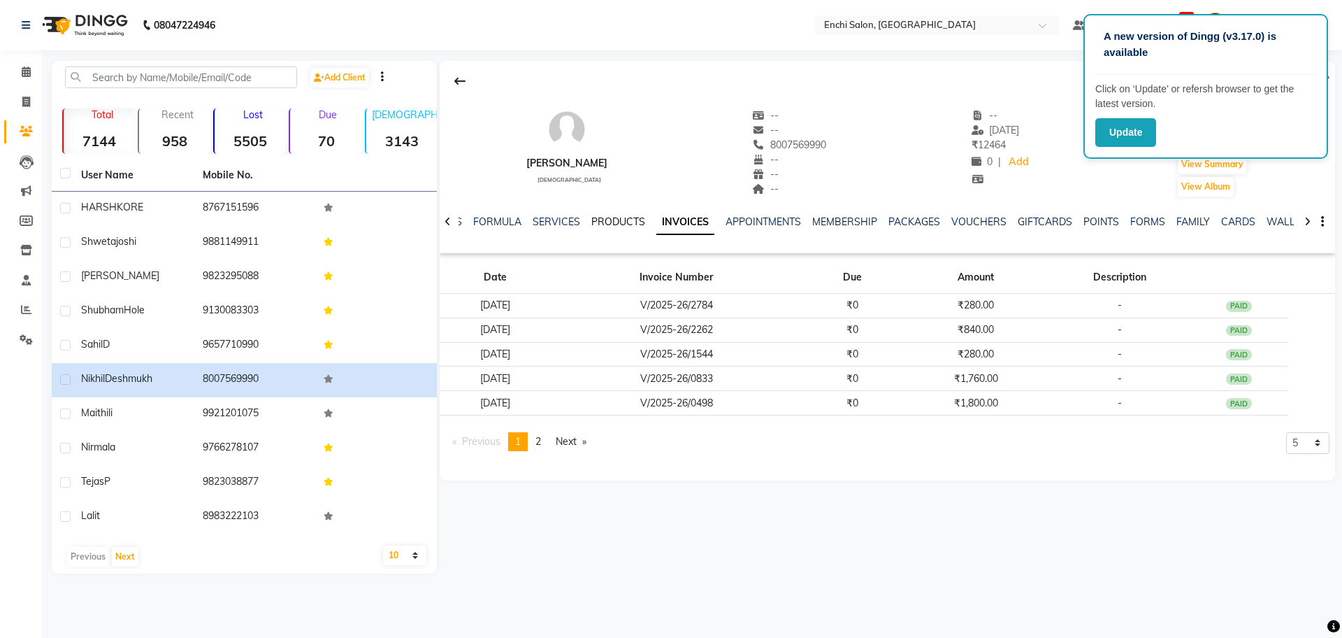
click at [603, 224] on link "PRODUCTS" at bounding box center [618, 221] width 54 height 13
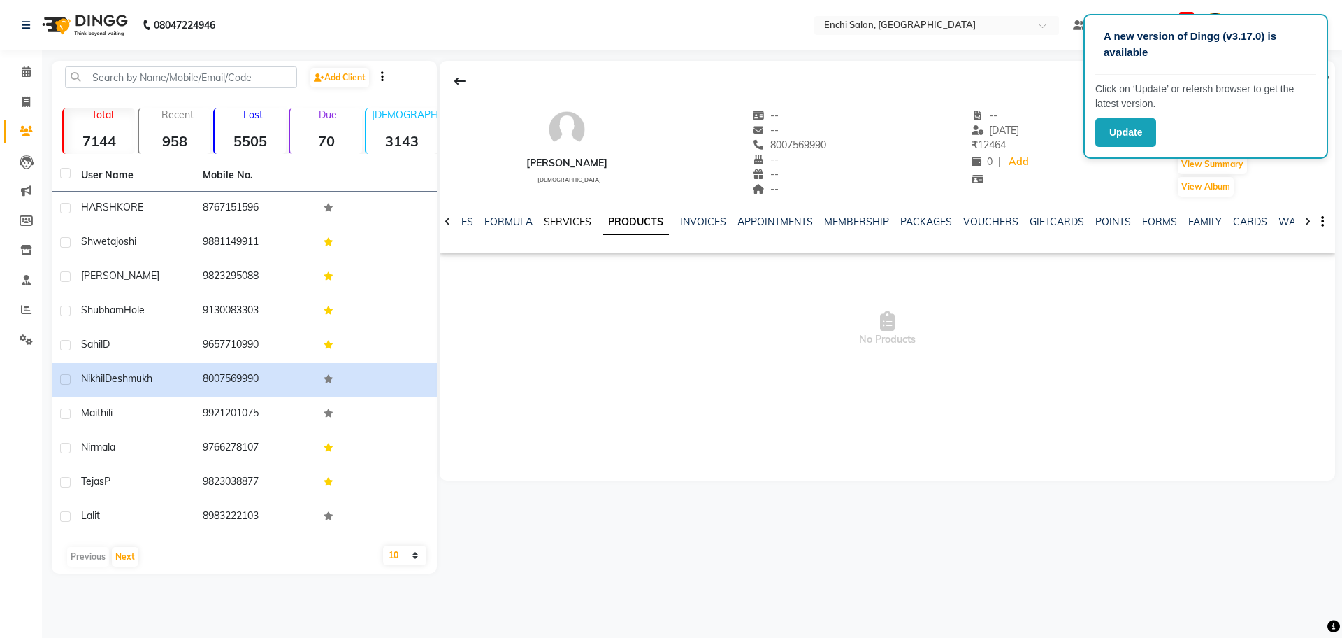
click at [554, 220] on link "SERVICES" at bounding box center [568, 221] width 48 height 13
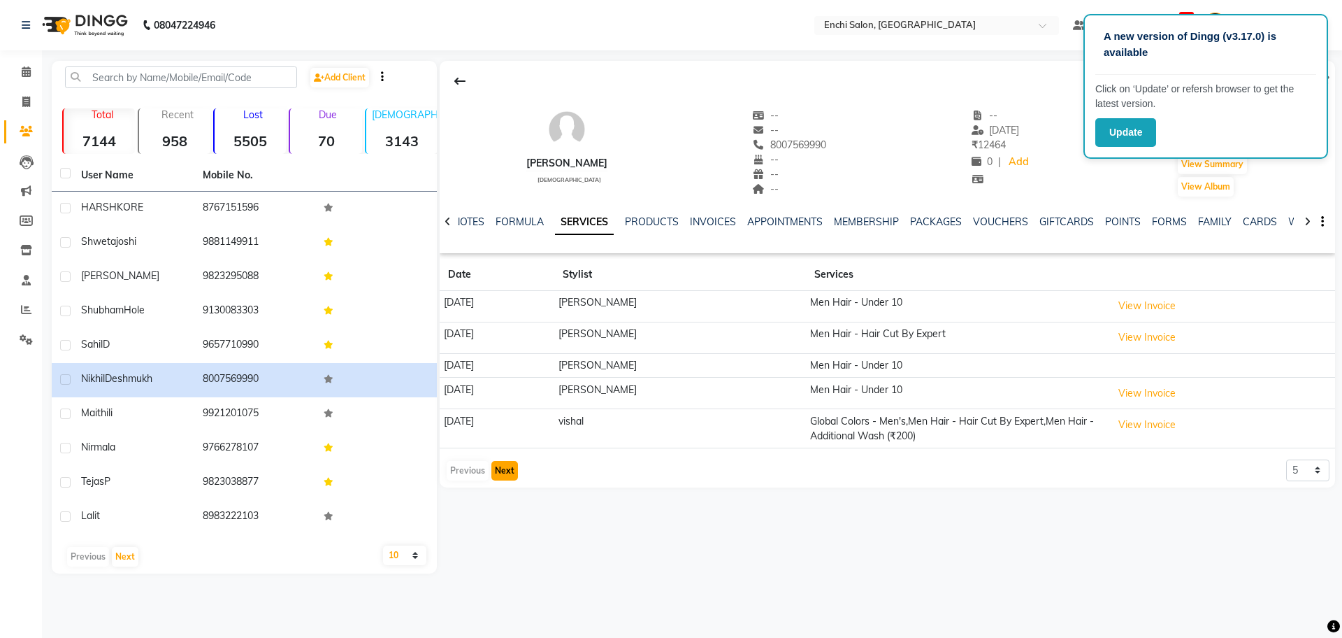
click at [511, 470] on button "Next" at bounding box center [504, 471] width 27 height 20
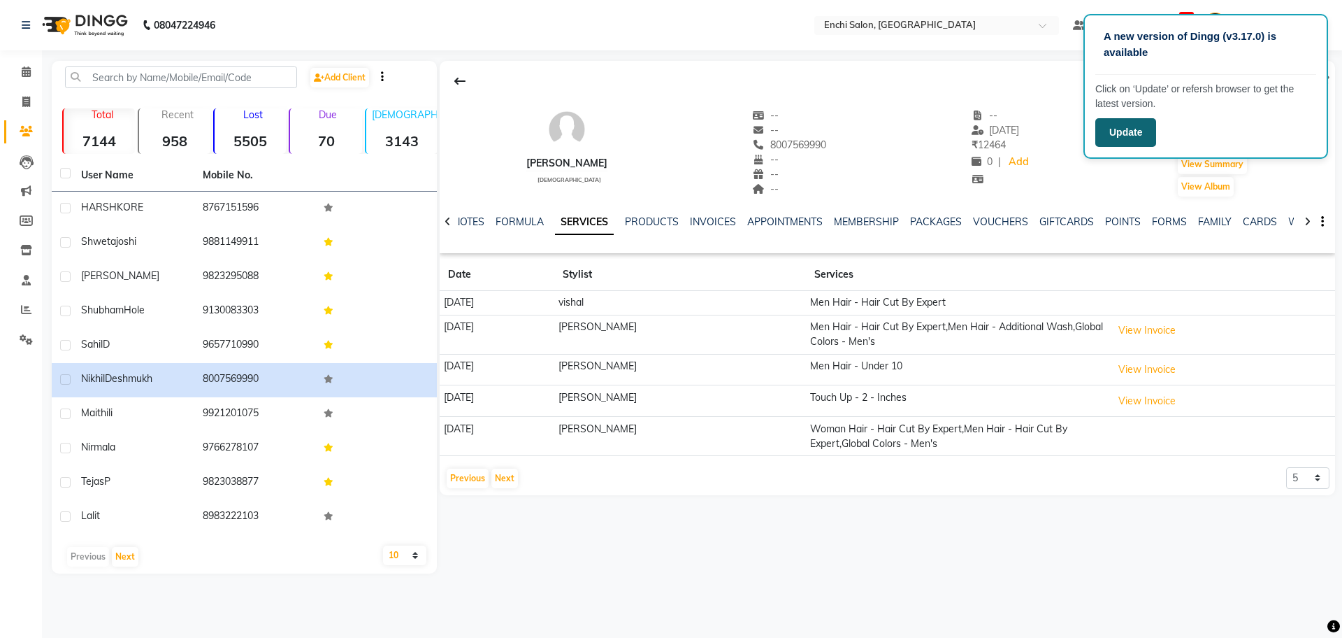
click at [1140, 134] on button "Update" at bounding box center [1125, 132] width 61 height 29
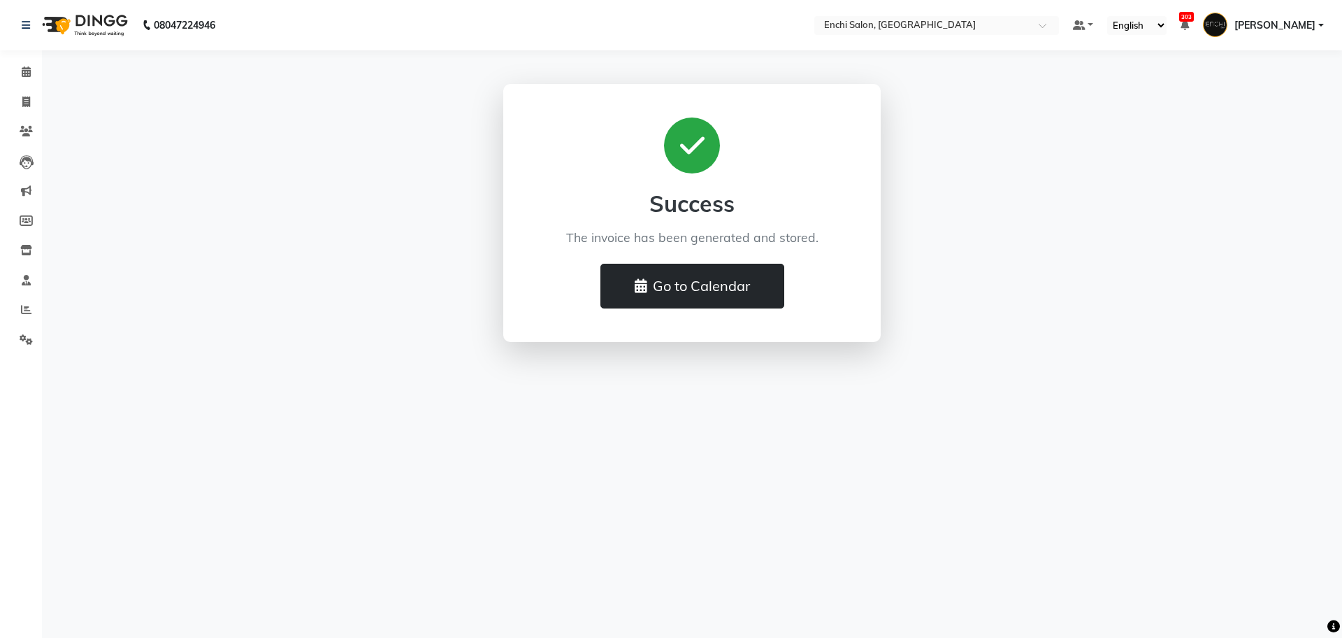
click at [659, 280] on button "Go to Calendar" at bounding box center [693, 286] width 184 height 45
click at [719, 289] on button "Go to Calendar" at bounding box center [693, 286] width 184 height 45
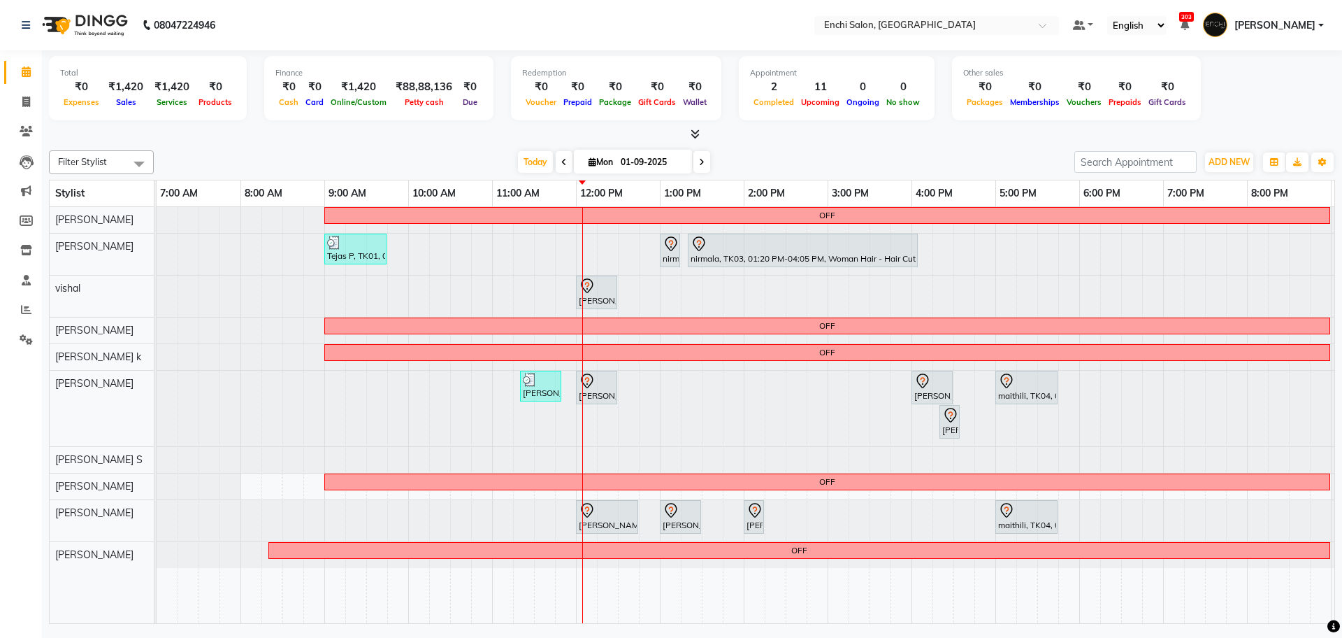
click at [563, 165] on span at bounding box center [564, 162] width 17 height 22
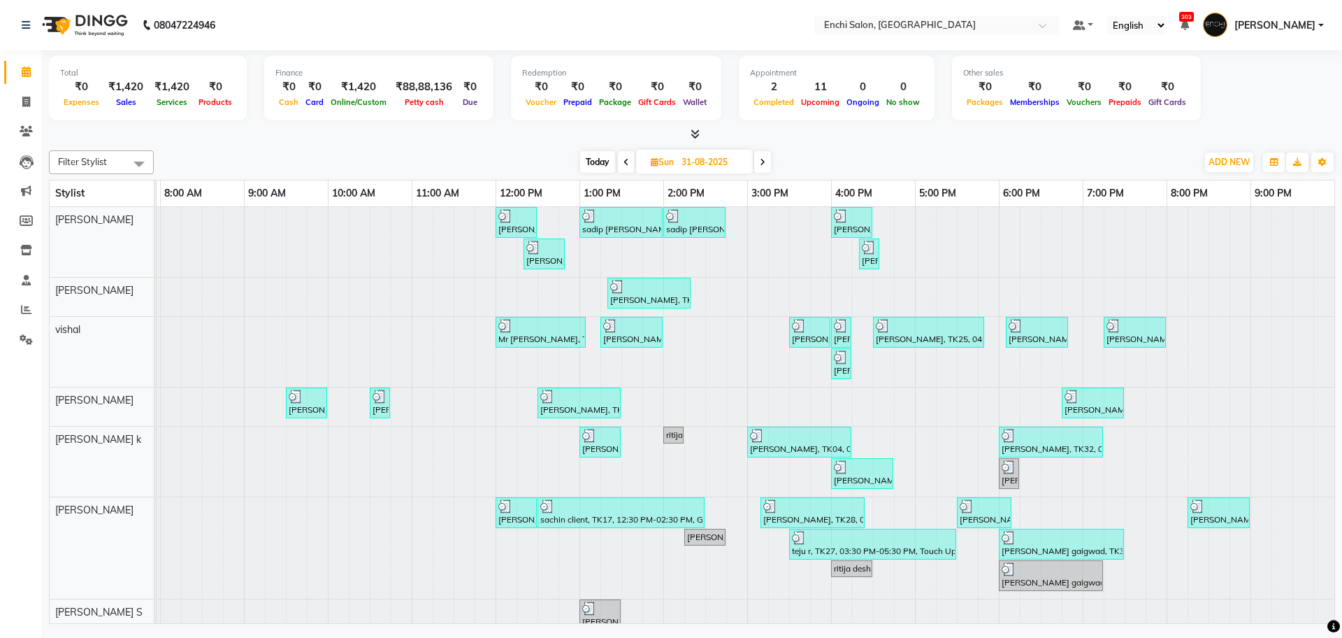
click at [589, 163] on span "Today" at bounding box center [597, 162] width 35 height 22
type input "01-09-2025"
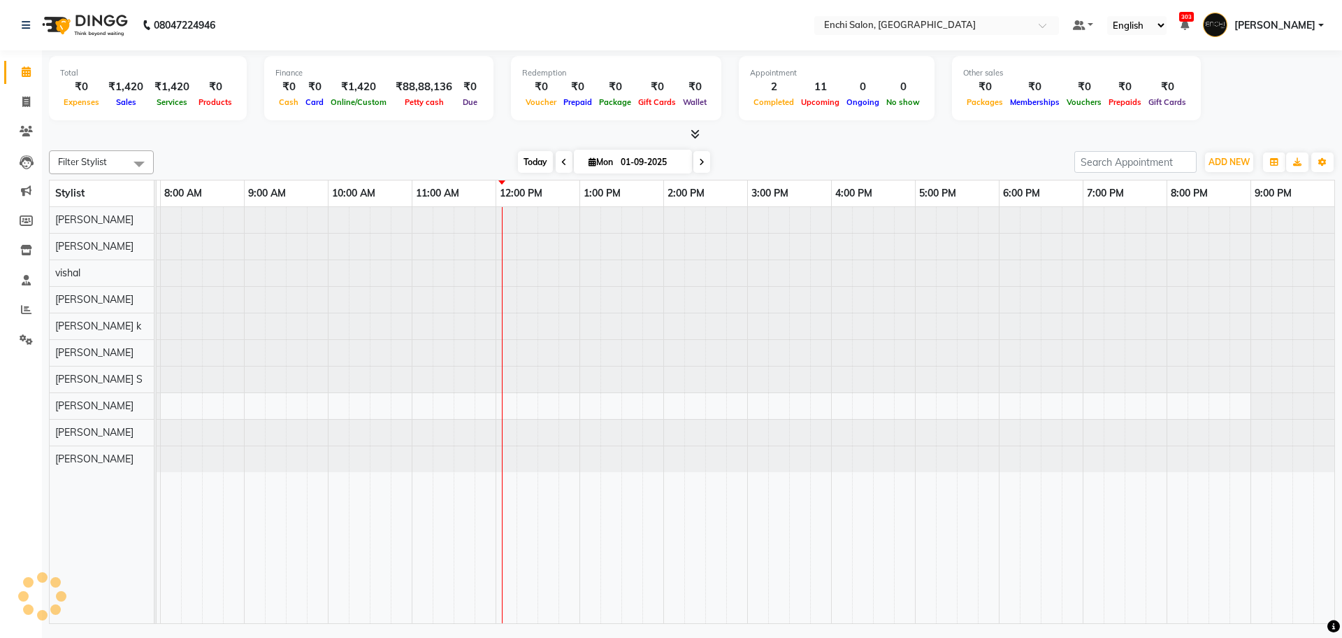
scroll to position [0, 80]
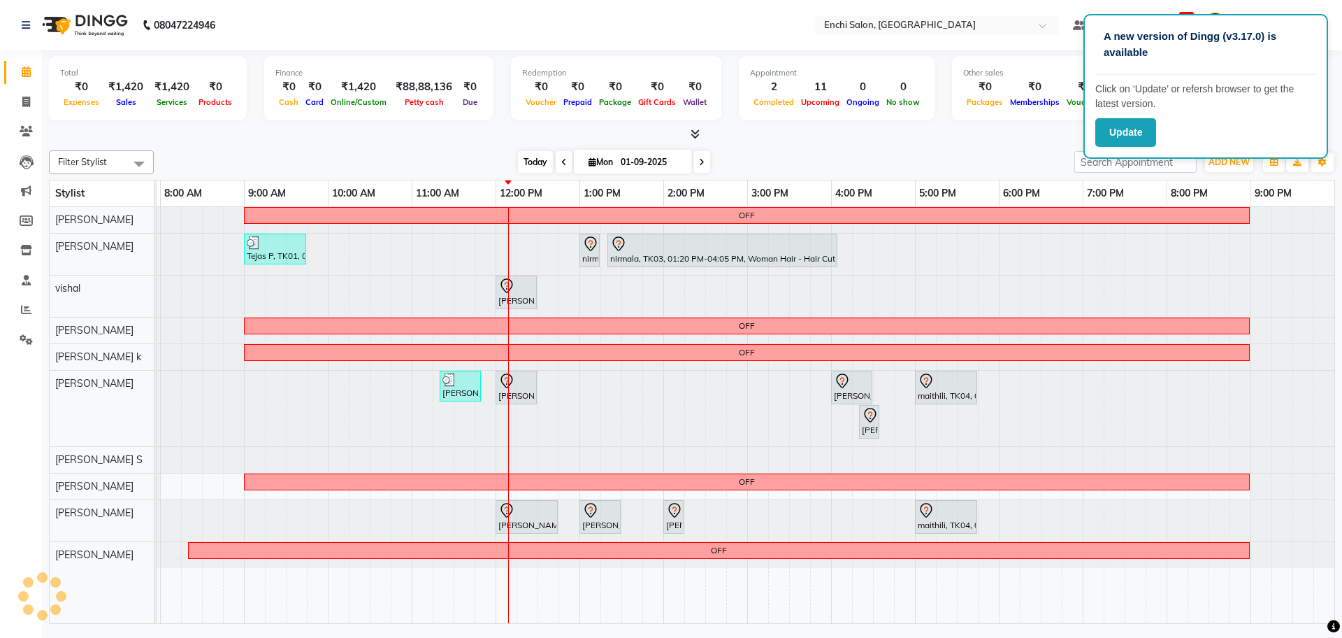
click at [519, 161] on span "Today" at bounding box center [535, 162] width 35 height 22
click at [1037, 118] on div "Other sales ₹0 Packages ₹0 Memberships ₹0 Vouchers ₹0 Prepaids ₹0 Gift Cards" at bounding box center [1076, 88] width 249 height 64
click at [1131, 125] on button "Update" at bounding box center [1125, 132] width 61 height 29
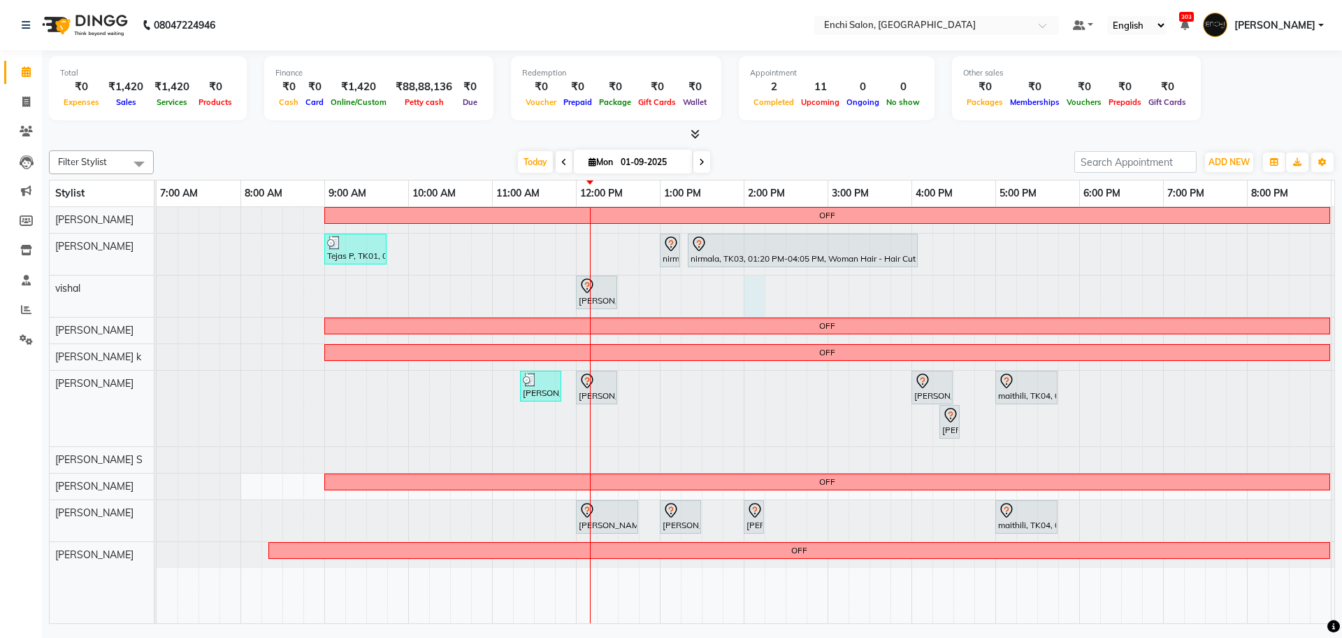
click at [157, 283] on div at bounding box center [157, 295] width 0 height 41
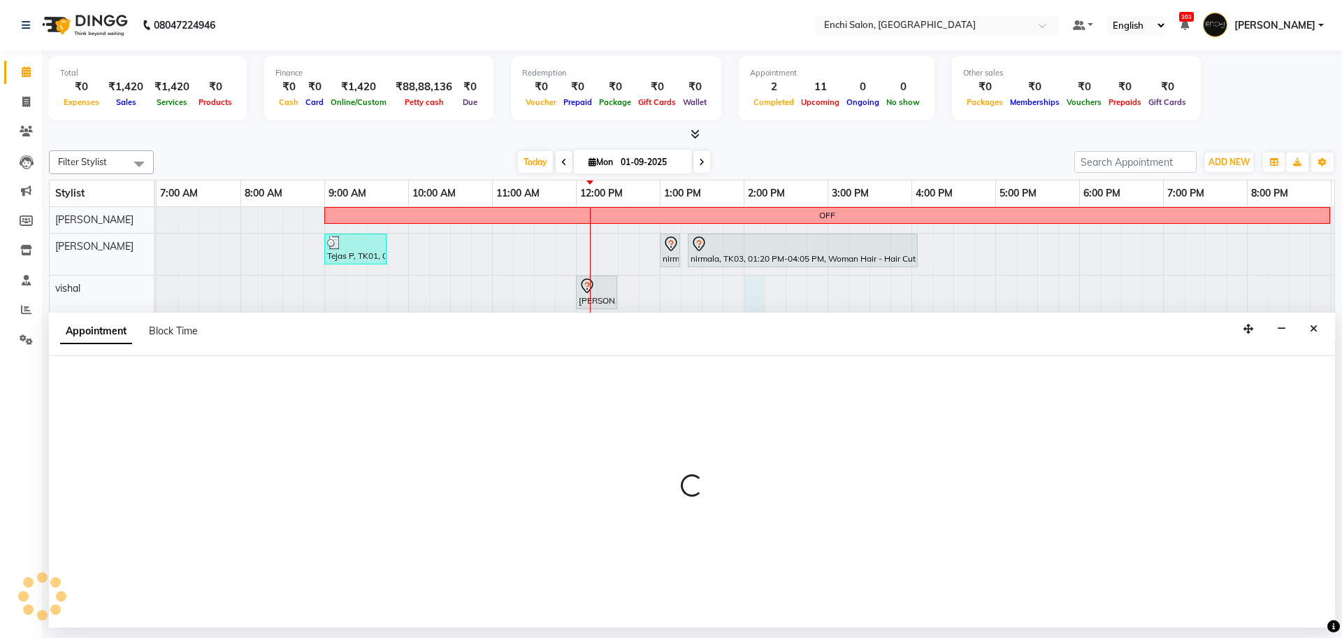
select select "16329"
select select "tentative"
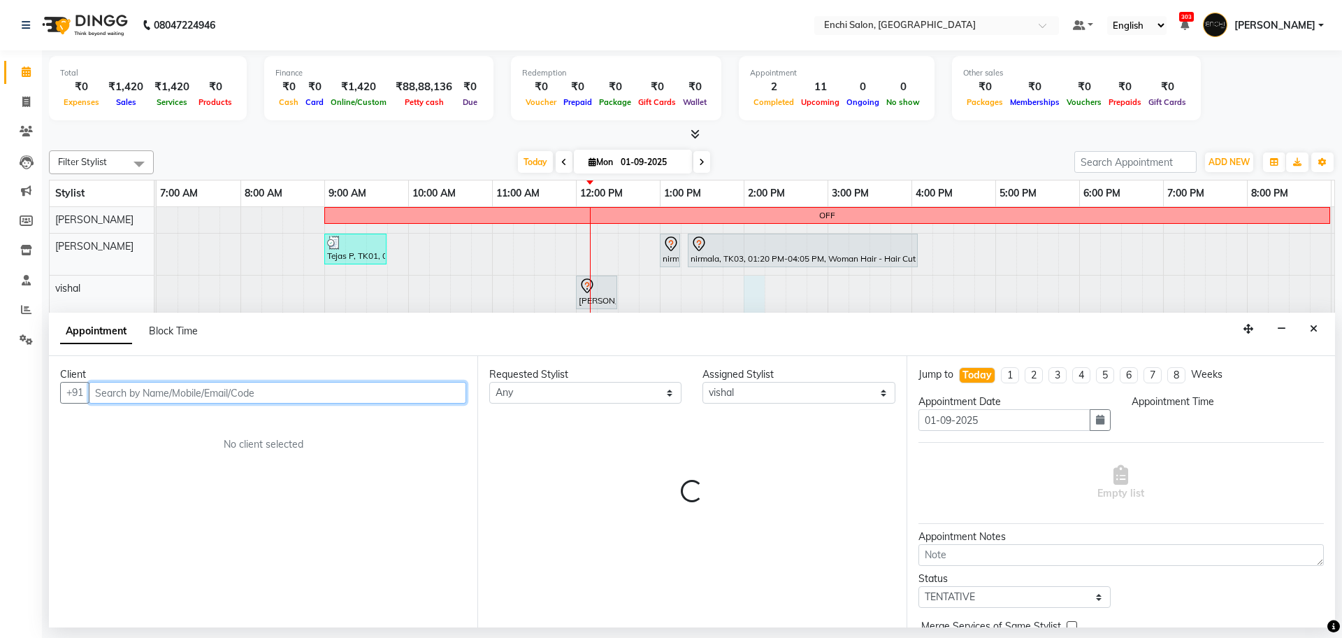
select select "840"
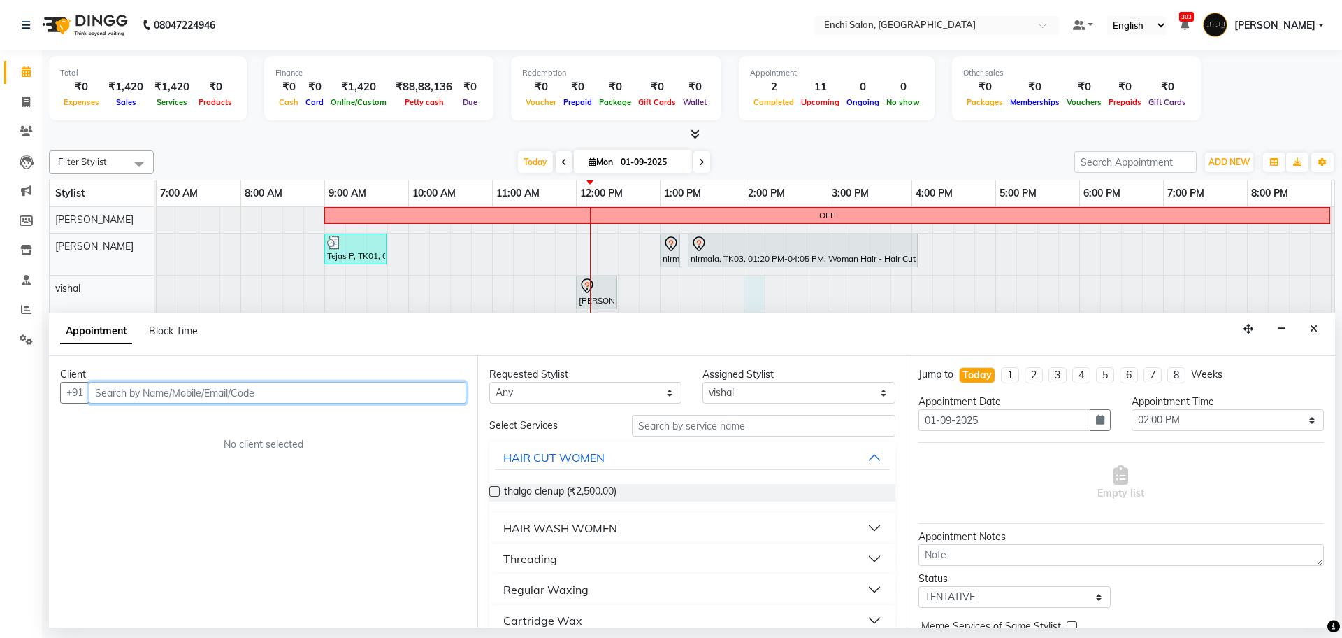
click at [221, 393] on input "text" at bounding box center [278, 393] width 378 height 22
type input "9795055050"
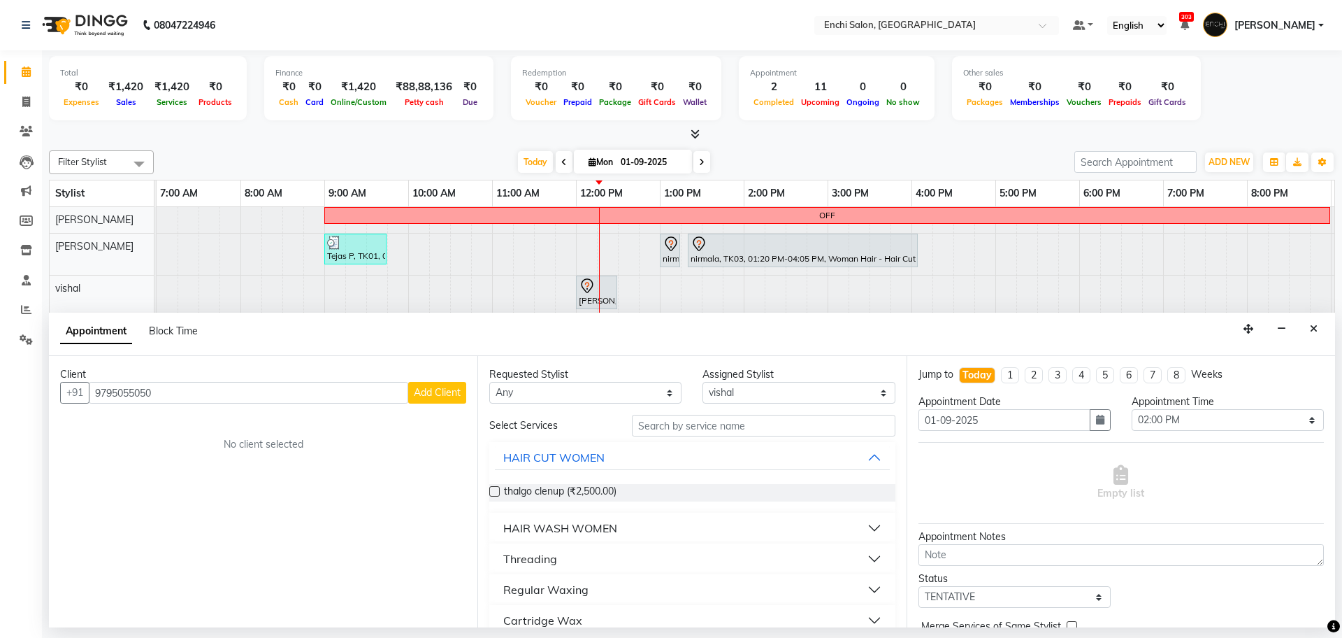
click at [453, 382] on button "Add Client" at bounding box center [437, 393] width 58 height 22
select select "22"
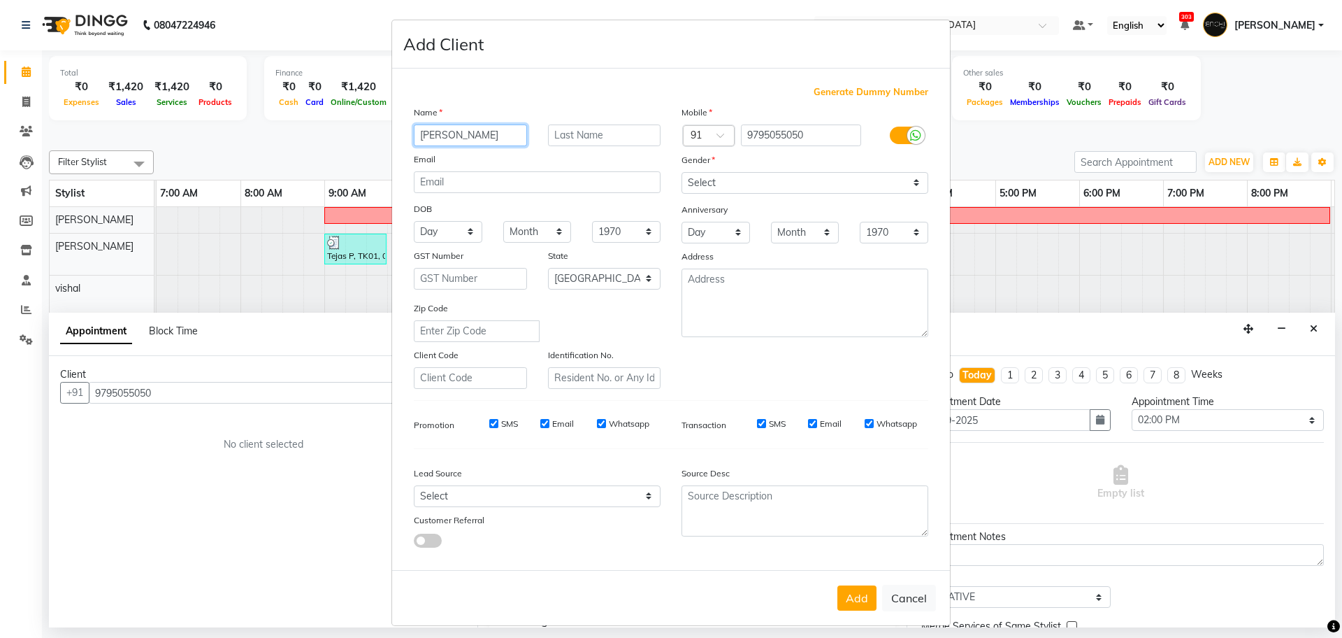
type input "[PERSON_NAME]"
click at [745, 175] on select "Select [DEMOGRAPHIC_DATA] [DEMOGRAPHIC_DATA] Other Prefer Not To Say" at bounding box center [805, 183] width 247 height 22
select select "[DEMOGRAPHIC_DATA]"
click at [682, 172] on select "Select [DEMOGRAPHIC_DATA] [DEMOGRAPHIC_DATA] Other Prefer Not To Say" at bounding box center [805, 183] width 247 height 22
click at [854, 601] on button "Add" at bounding box center [857, 597] width 39 height 25
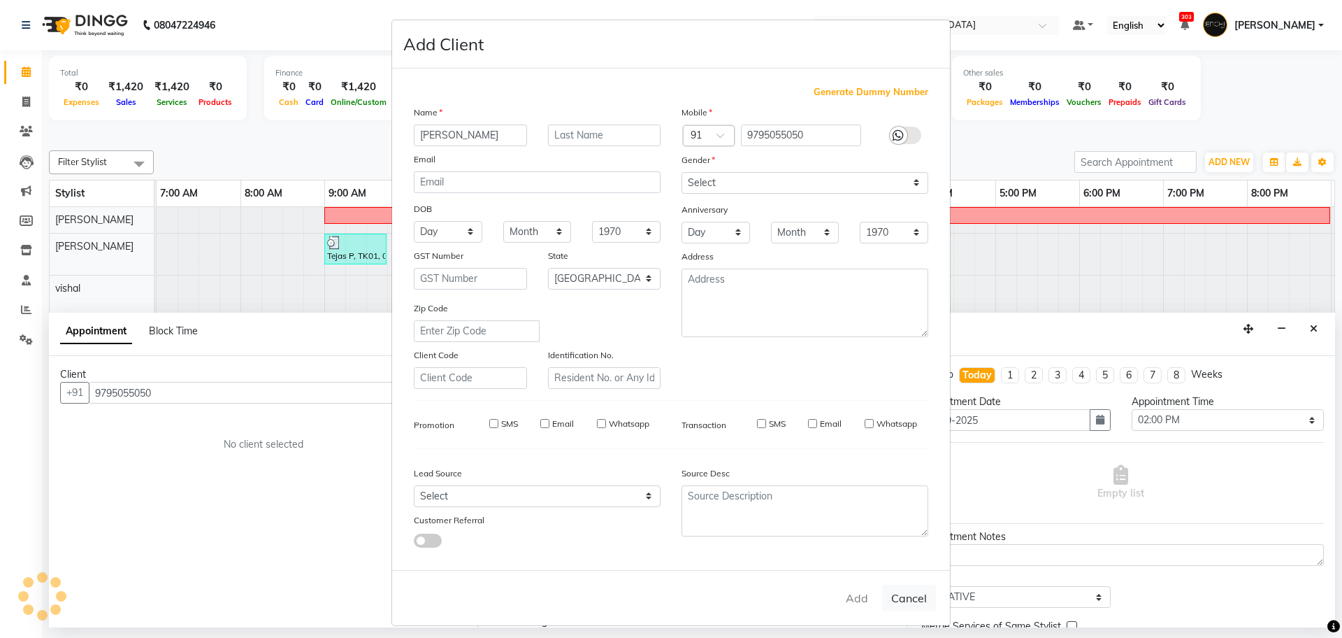
select select
select select "null"
select select
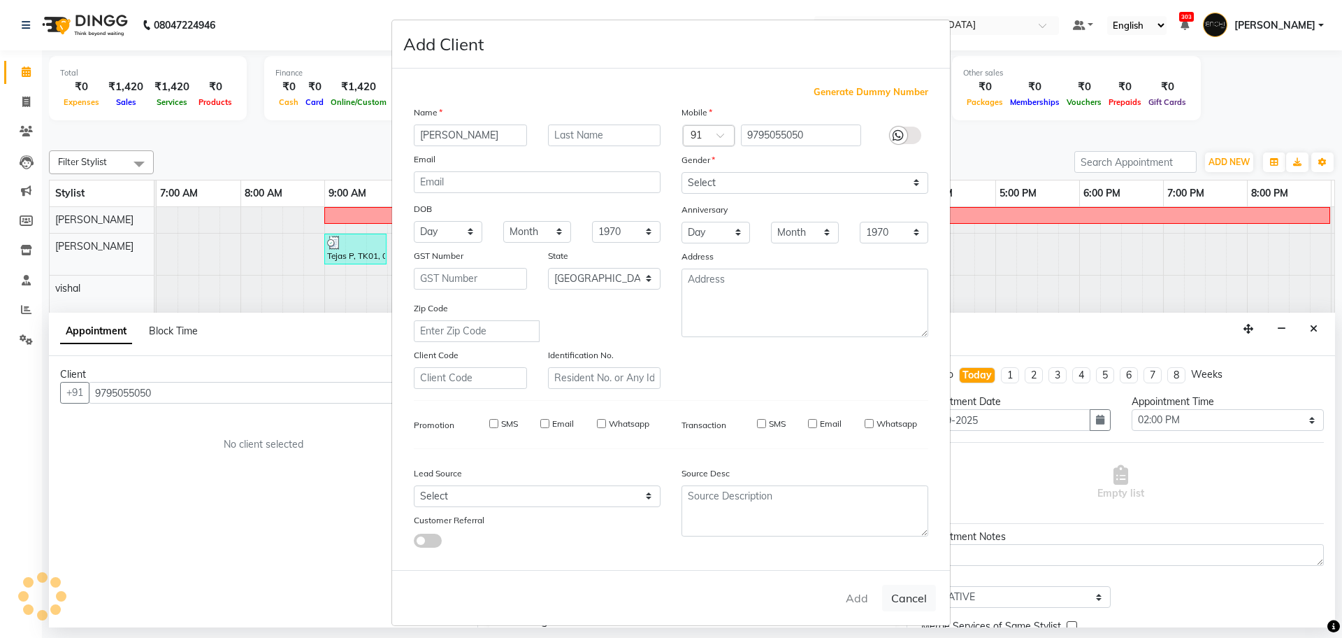
select select
checkbox input "false"
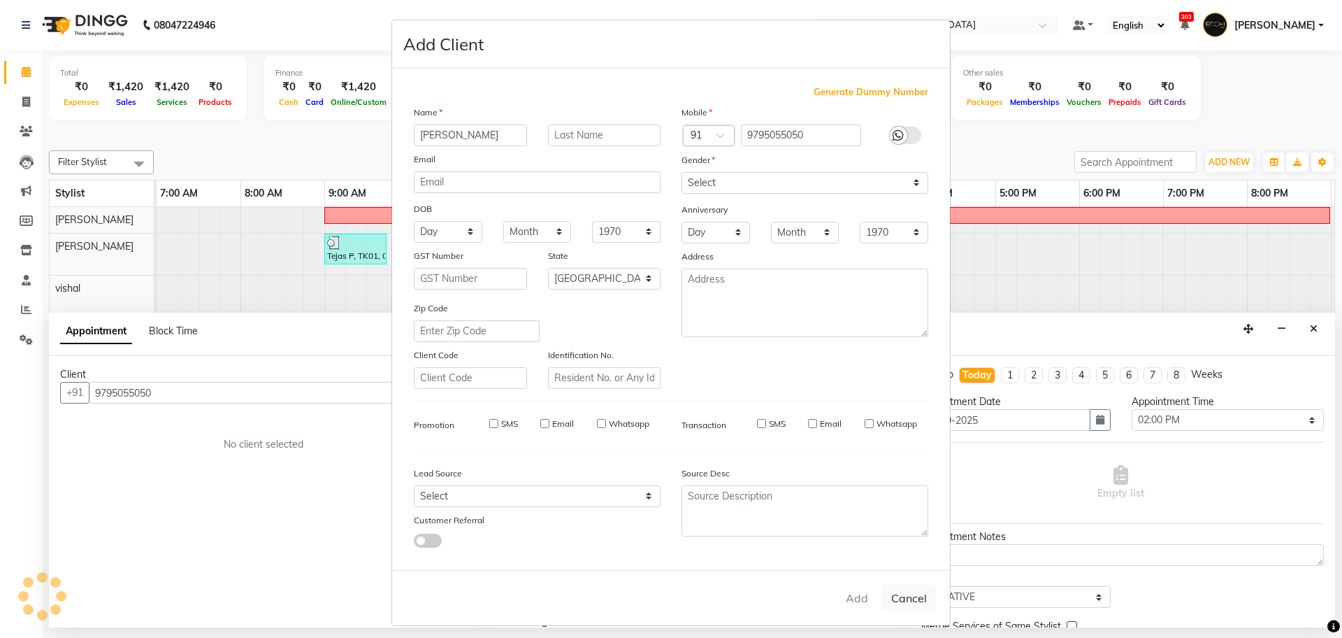
checkbox input "false"
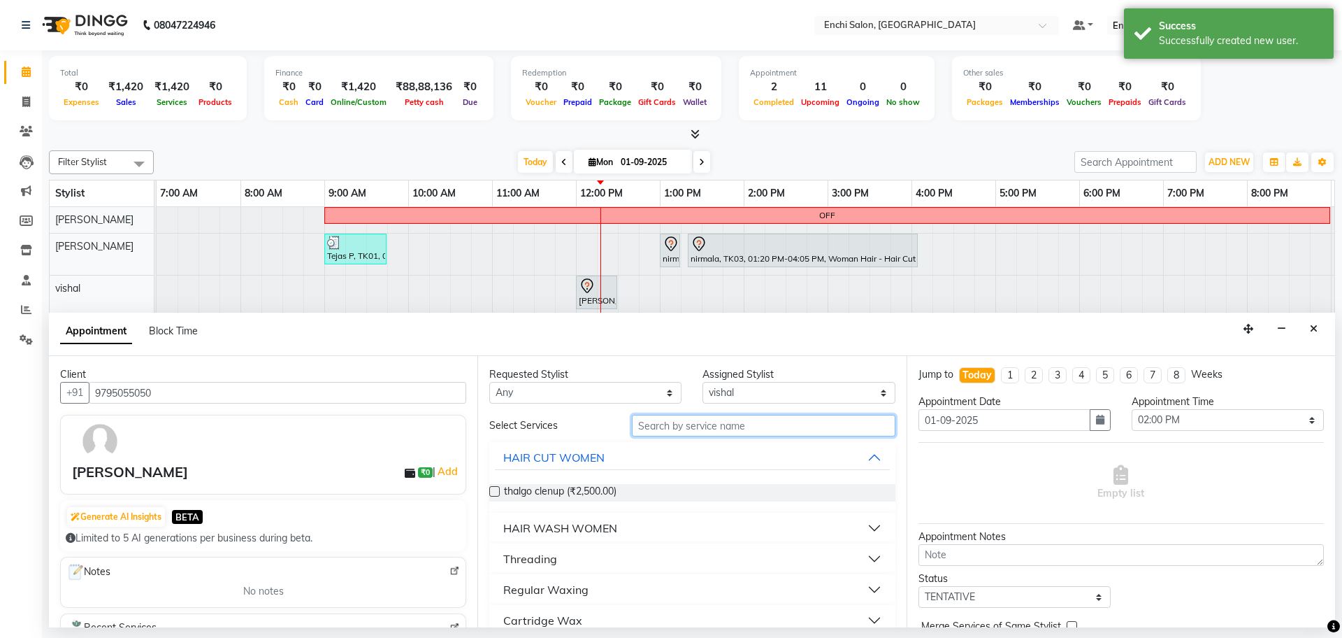
click at [731, 433] on input "text" at bounding box center [764, 426] width 264 height 22
type input "CUT"
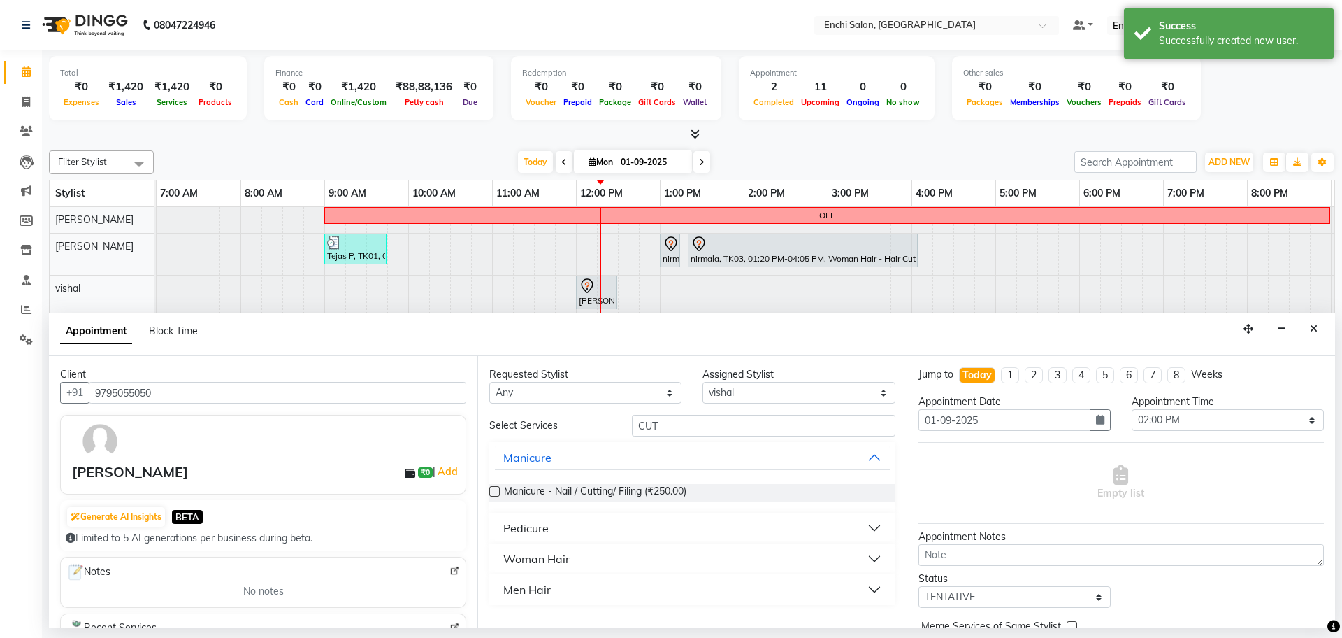
click at [543, 590] on div "Men Hair" at bounding box center [527, 589] width 48 height 17
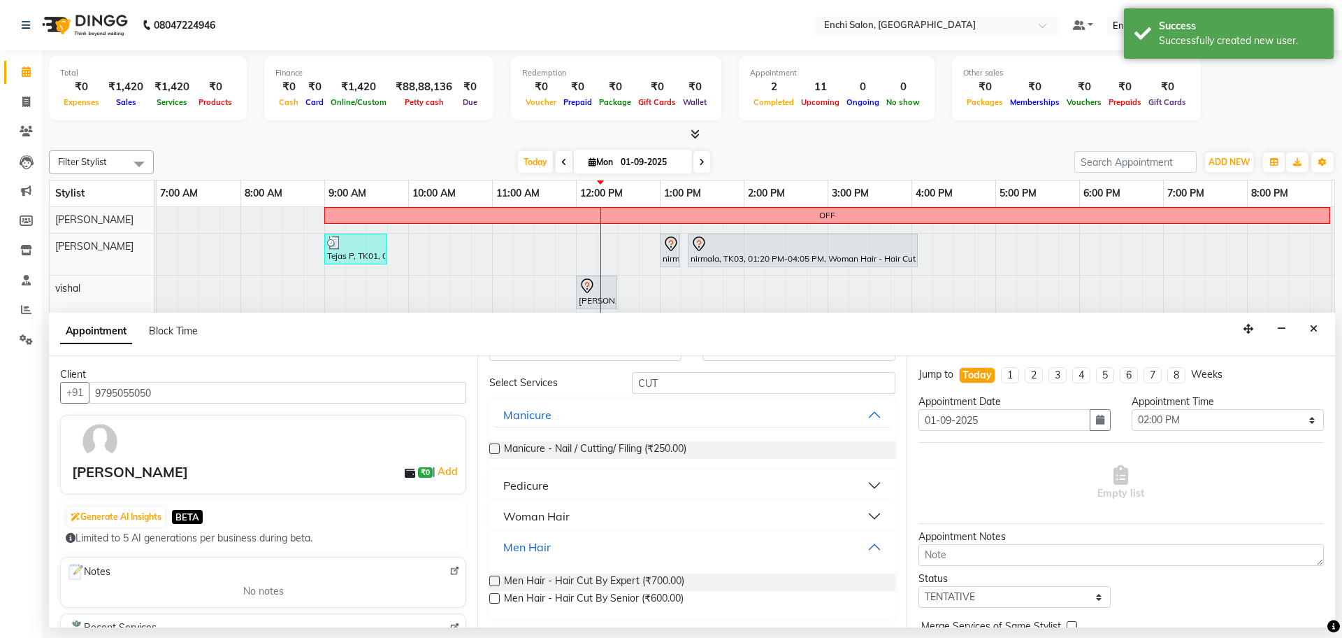
scroll to position [45, 0]
click at [545, 577] on span "Men Hair - Hair Cut By Expert (₹700.00)" at bounding box center [594, 579] width 180 height 17
checkbox input "false"
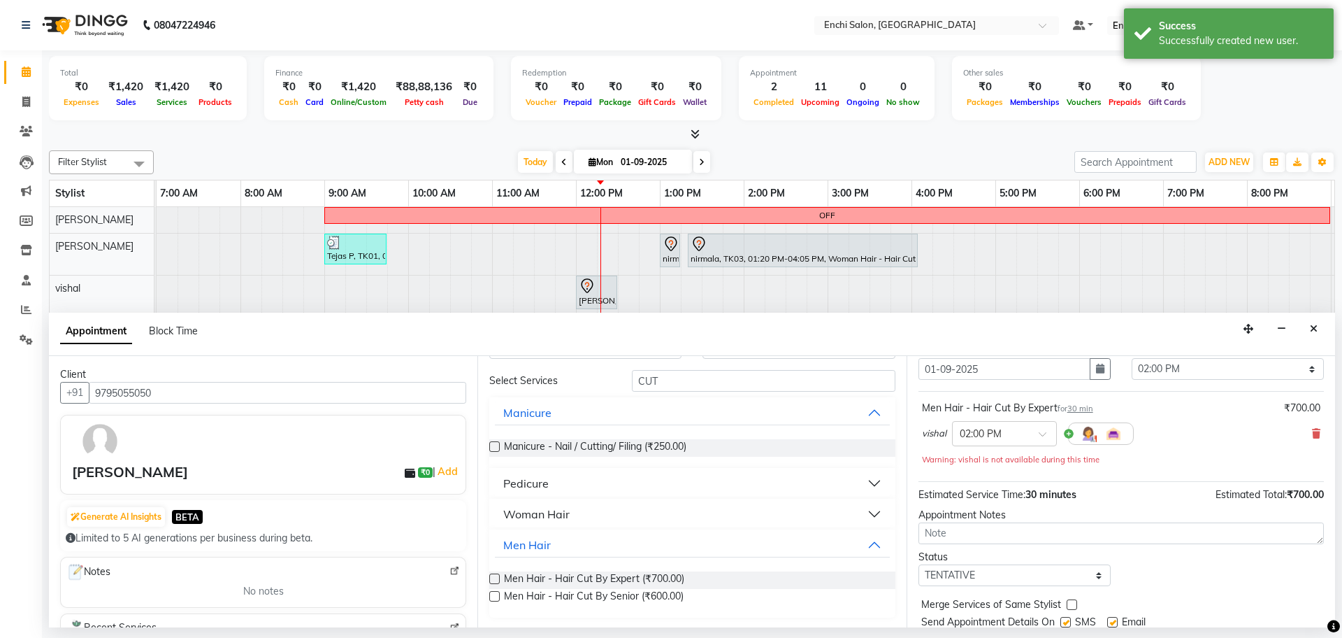
scroll to position [98, 0]
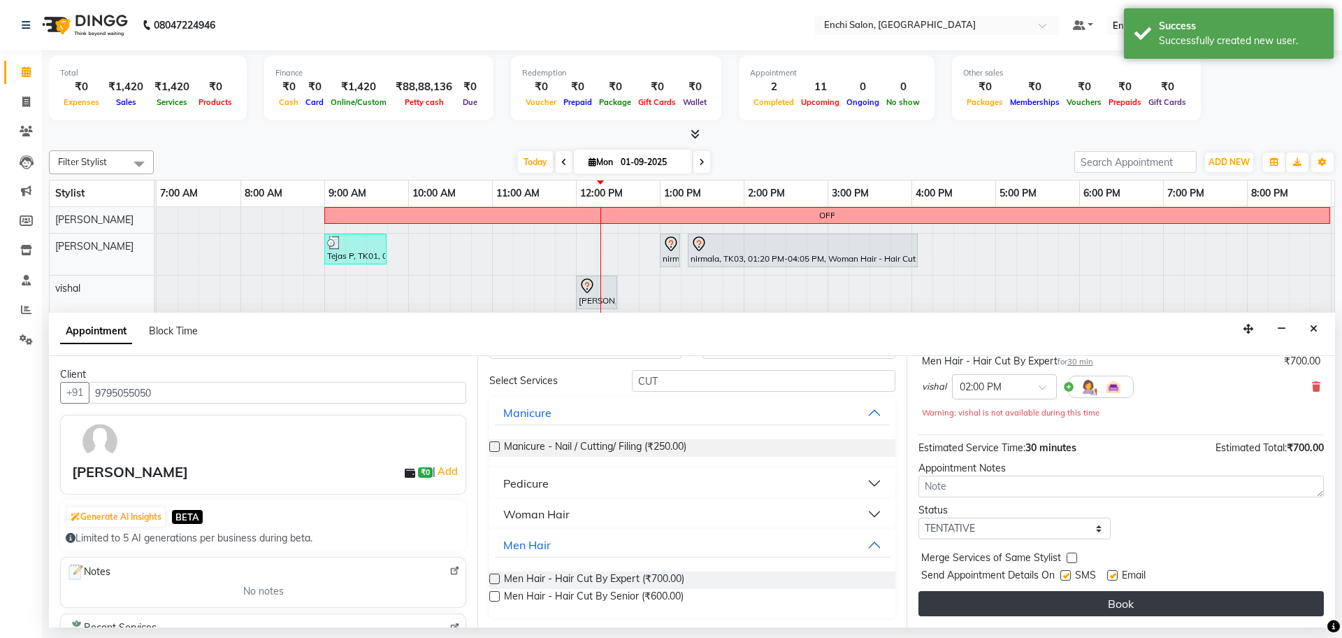
click at [1152, 594] on button "Book" at bounding box center [1121, 603] width 405 height 25
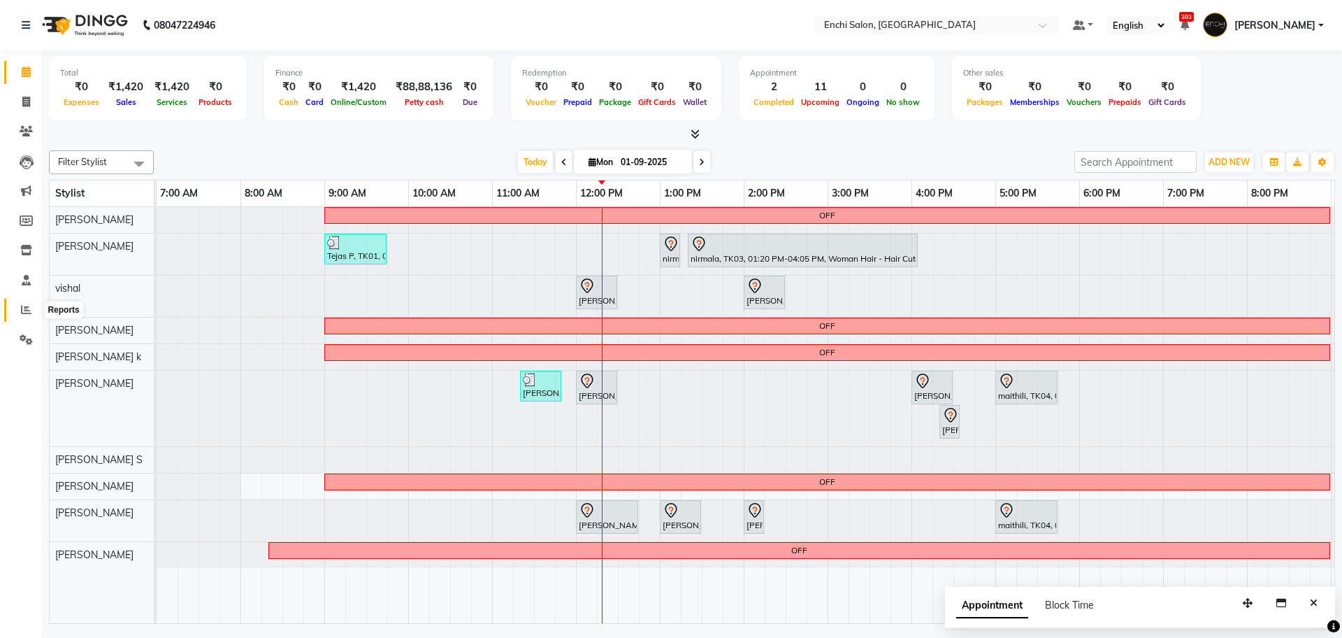
click at [25, 303] on span at bounding box center [26, 310] width 24 height 16
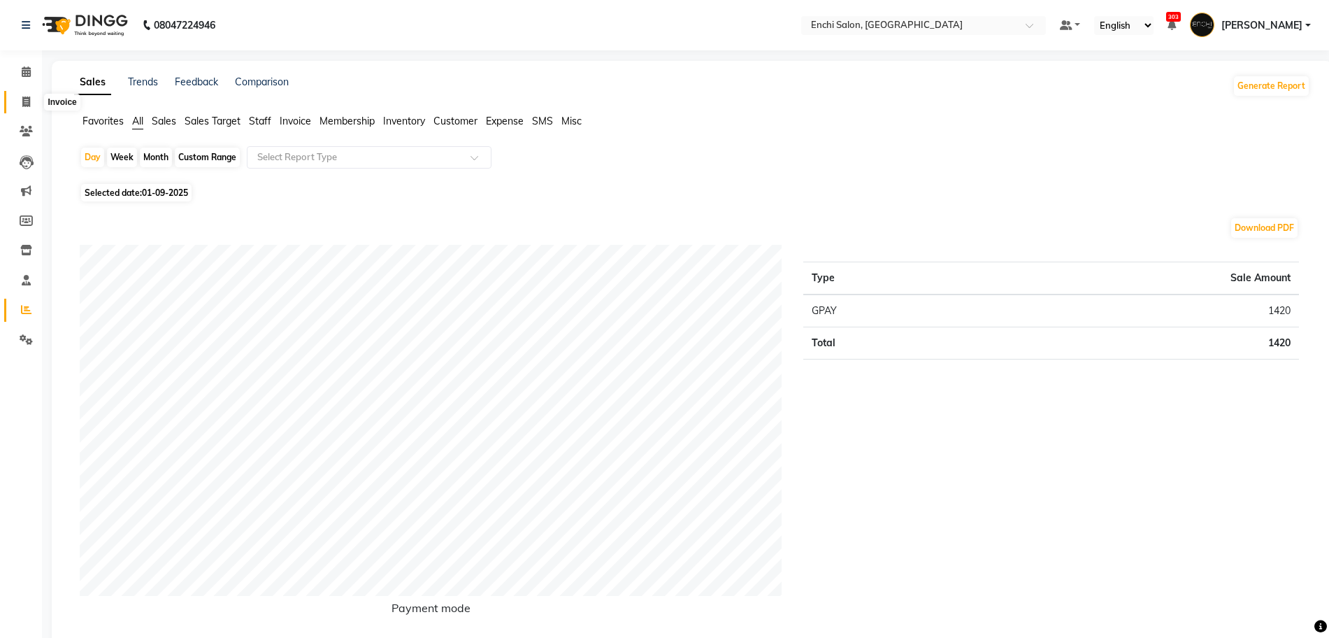
click at [19, 101] on span at bounding box center [26, 102] width 24 height 16
select select "service"
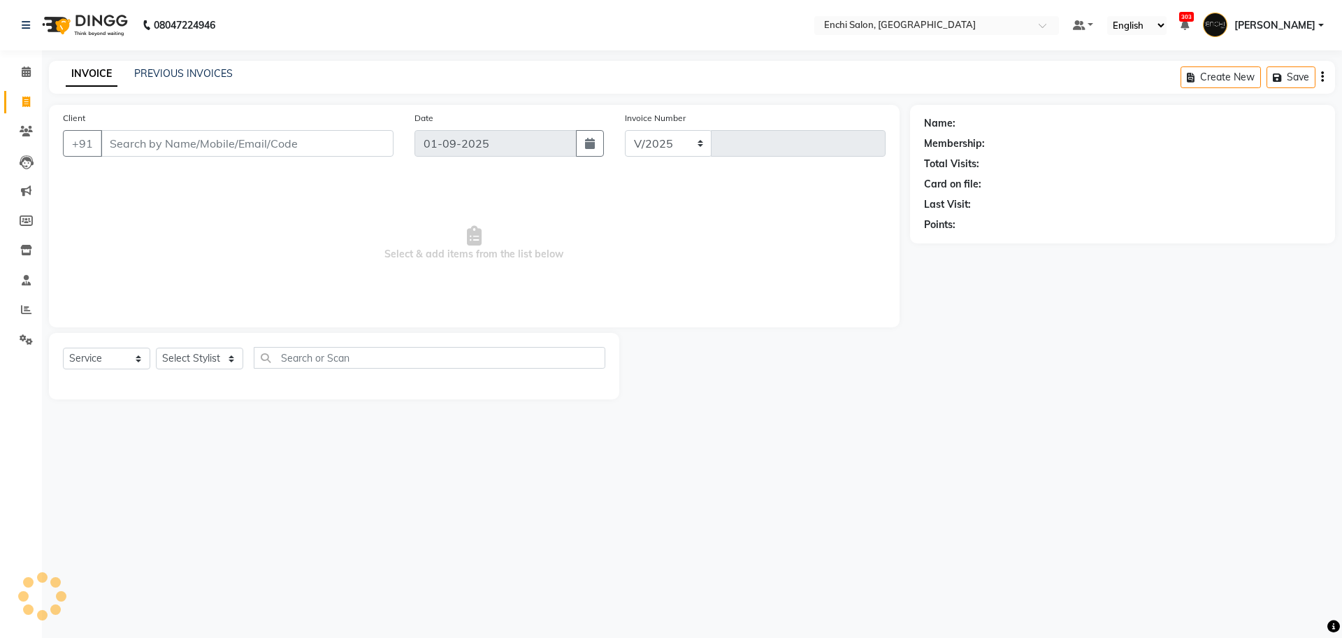
select select "10"
type input "3421"
click at [191, 78] on link "PREVIOUS INVOICES" at bounding box center [183, 73] width 99 height 13
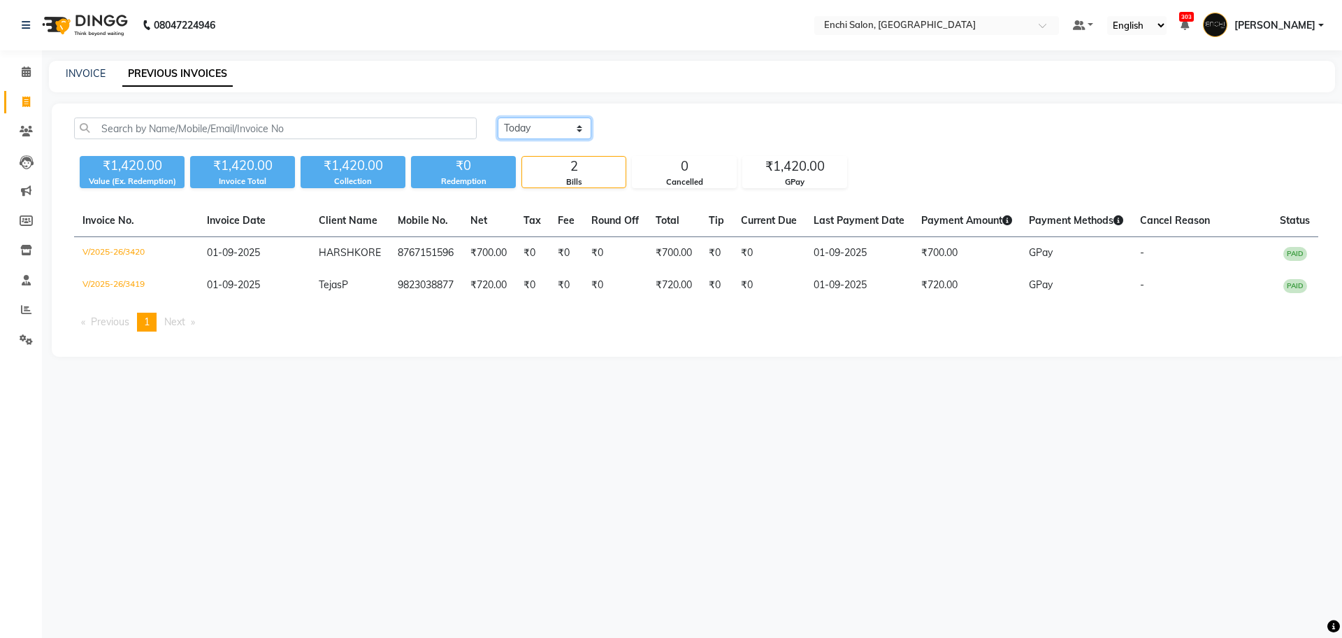
click at [514, 131] on select "Today Yesterday Custom Range" at bounding box center [545, 128] width 94 height 22
select select "yesterday"
click at [498, 117] on select "Today Yesterday Custom Range" at bounding box center [545, 128] width 94 height 22
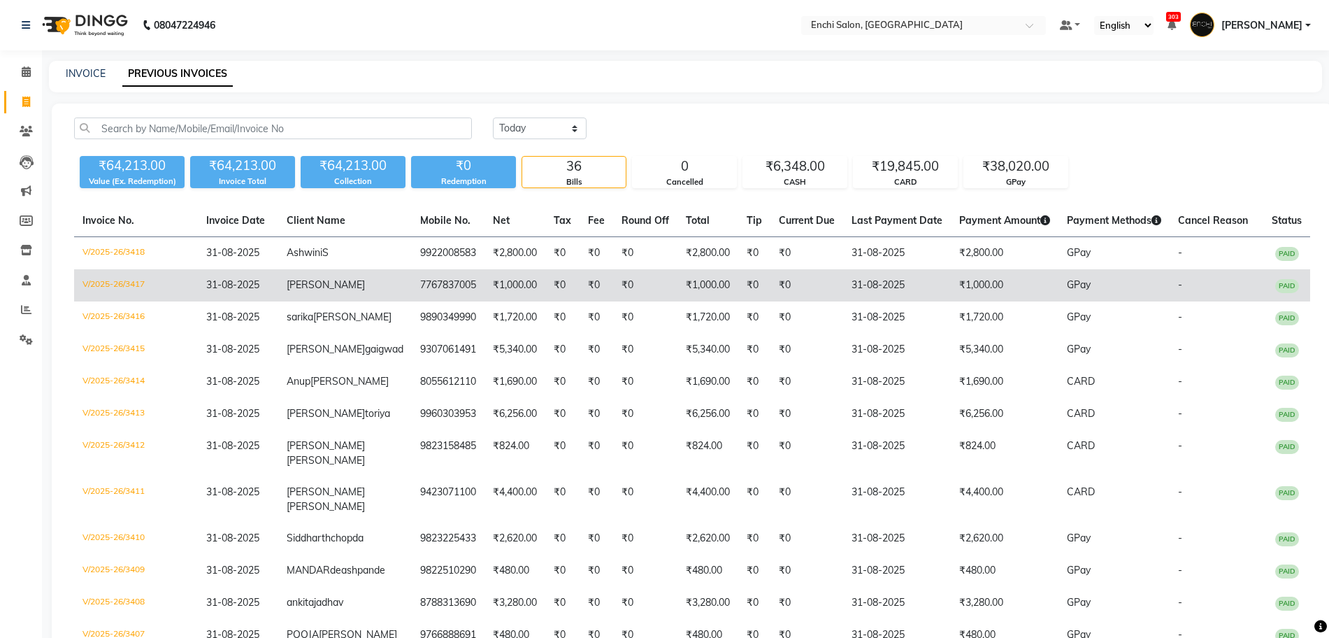
click at [989, 277] on td "₹1,000.00" at bounding box center [1005, 285] width 108 height 32
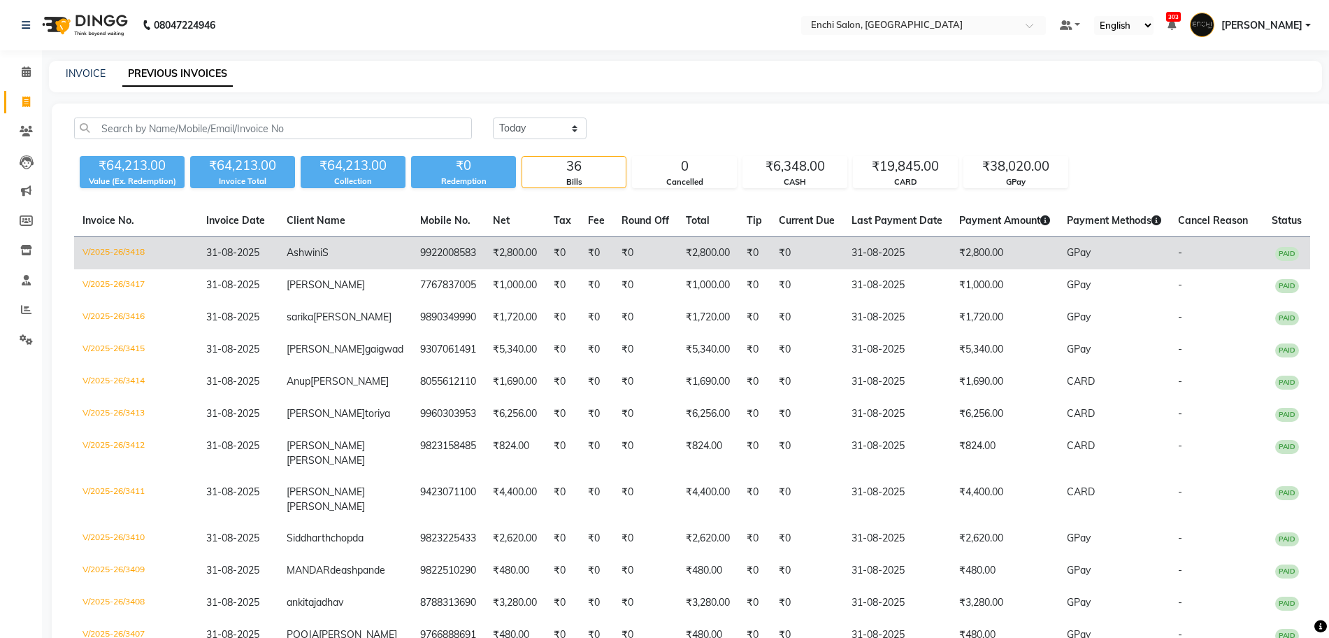
click at [800, 257] on td "₹0" at bounding box center [806, 253] width 73 height 33
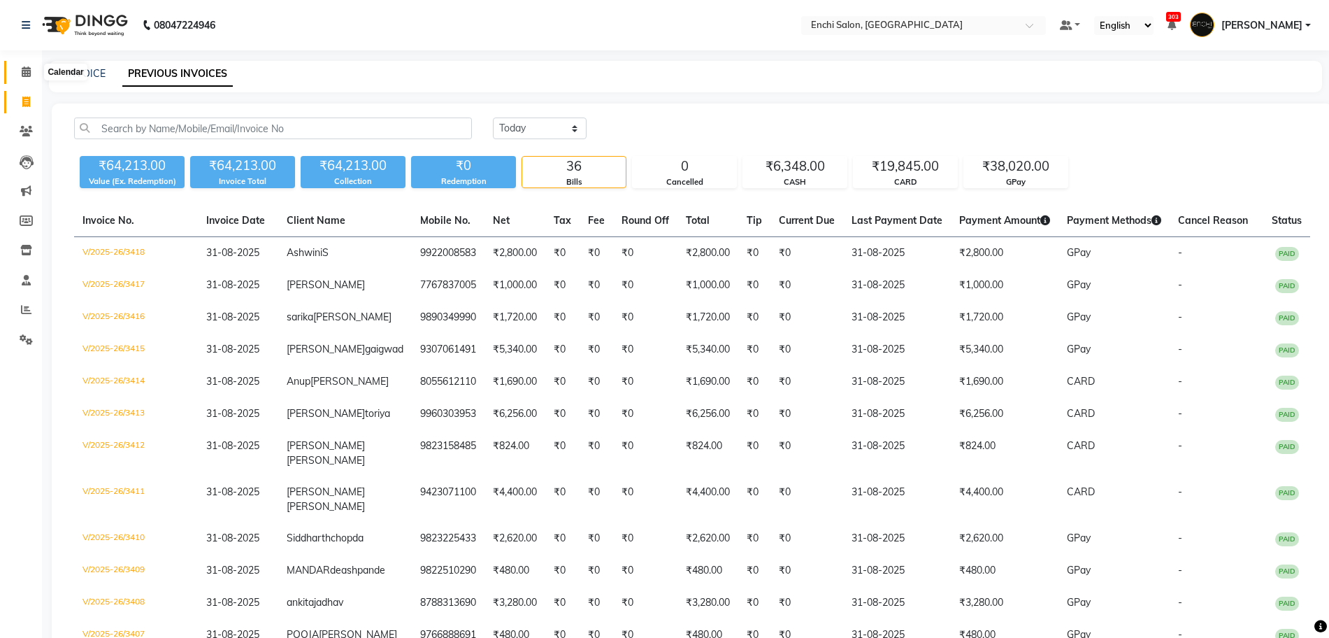
click at [32, 72] on span at bounding box center [26, 72] width 24 height 16
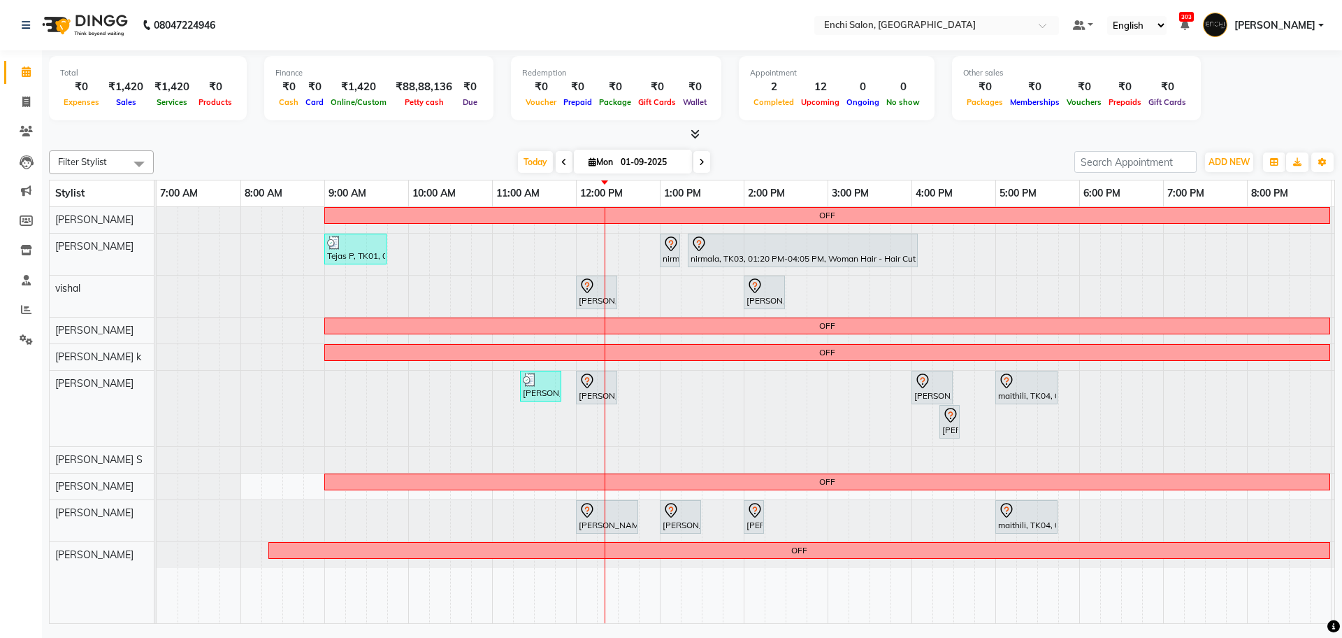
click at [705, 164] on span at bounding box center [701, 162] width 17 height 22
type input "02-09-2025"
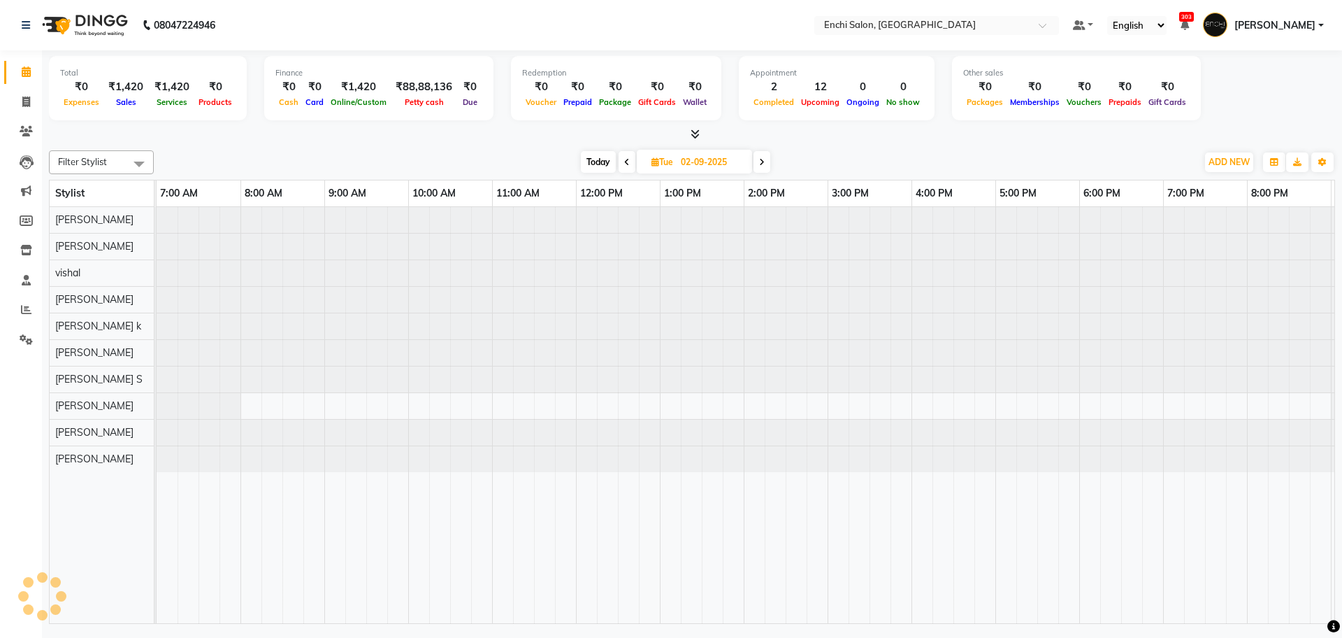
scroll to position [0, 80]
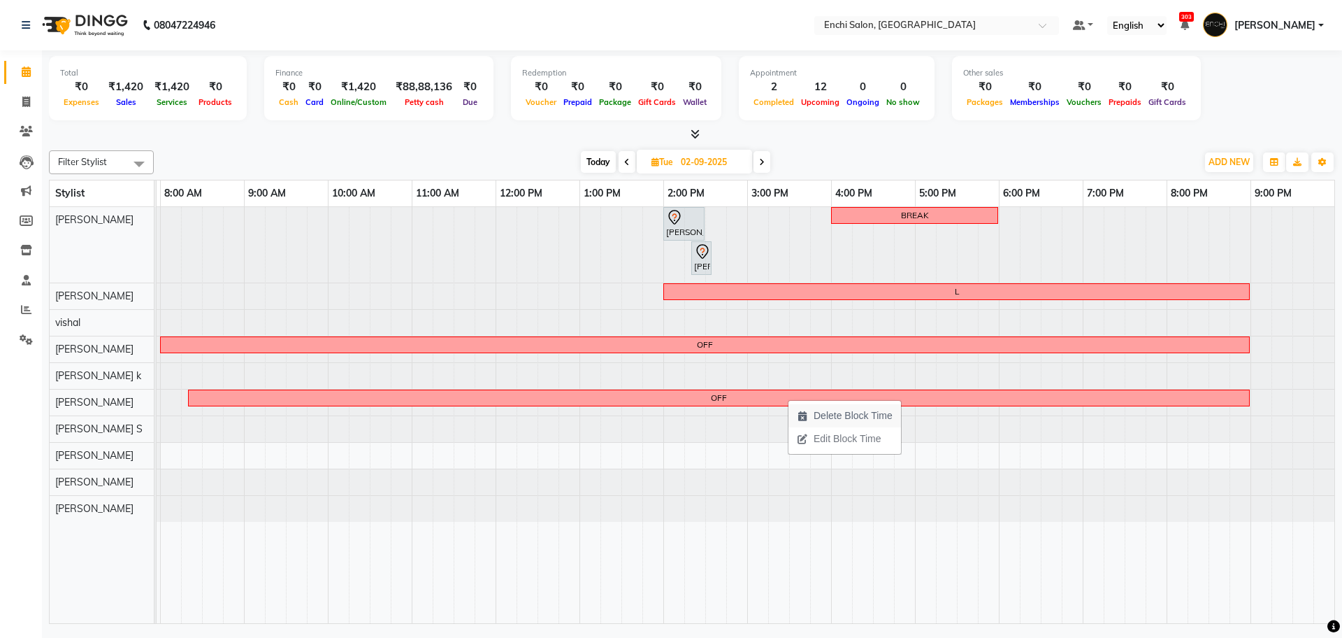
click at [822, 411] on span "Delete Block Time" at bounding box center [853, 415] width 79 height 15
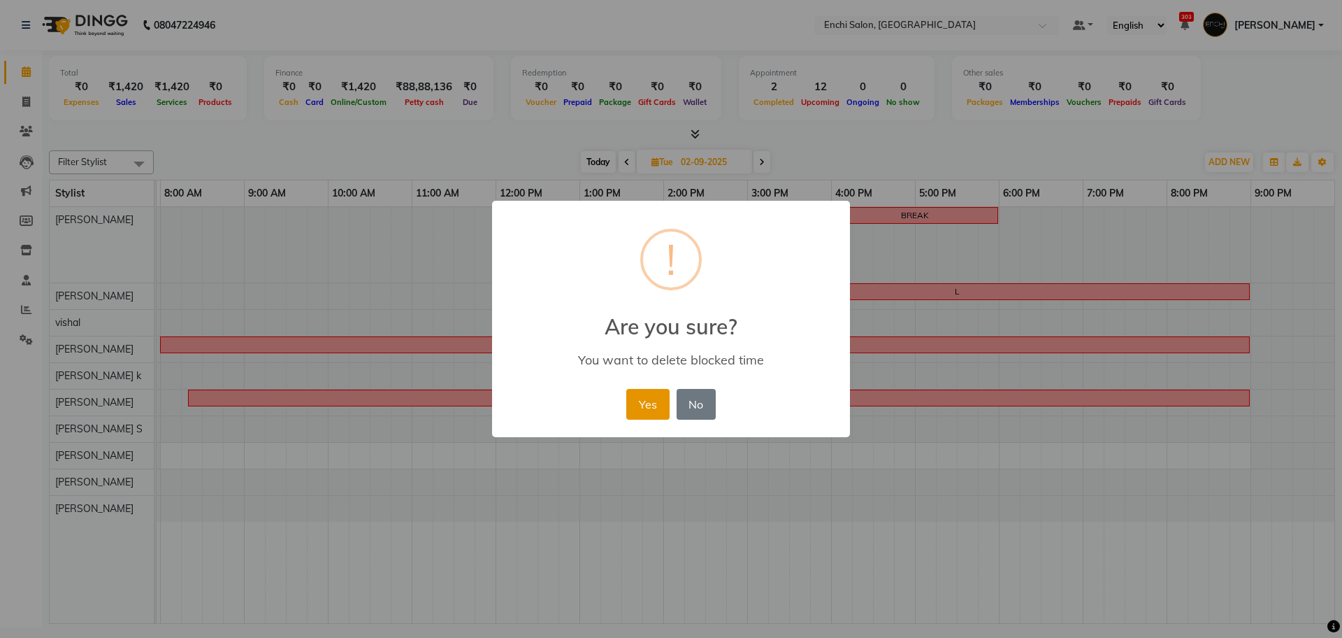
click at [647, 394] on button "Yes" at bounding box center [647, 404] width 43 height 31
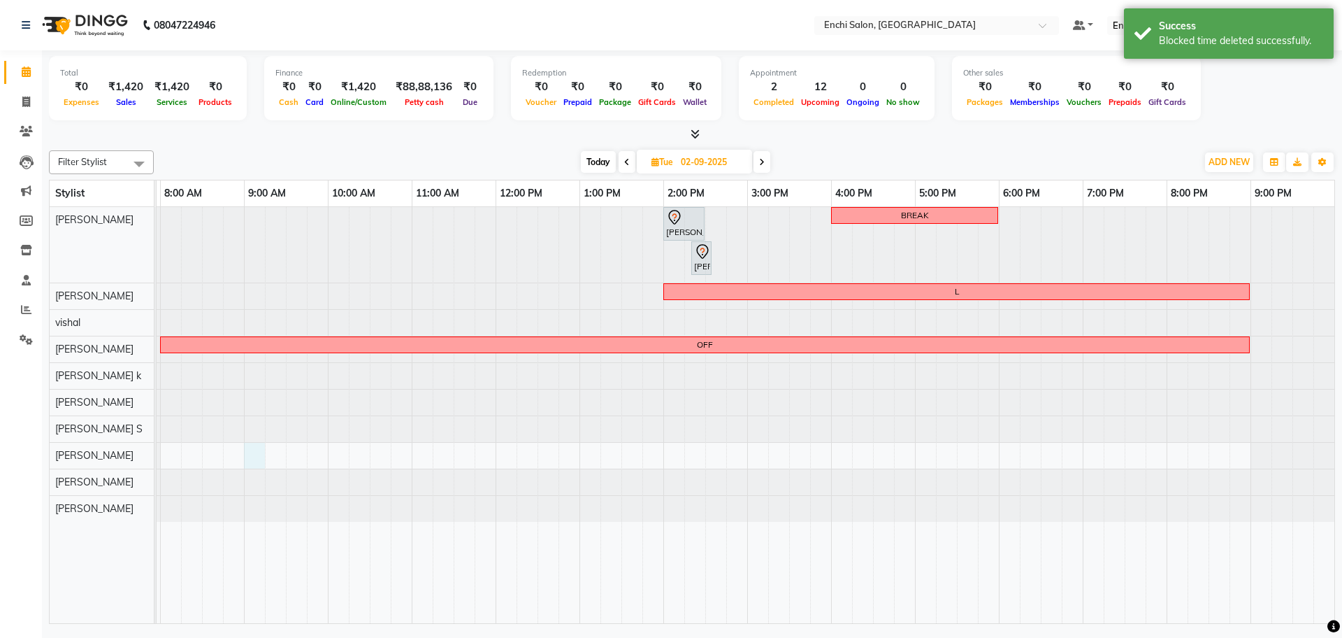
click at [264, 452] on div "Shubham Hole, 02:00 PM-02:30 PM, Men Hair - Hair Cut By Expert BREAK Shubham Ho…" at bounding box center [705, 415] width 1258 height 416
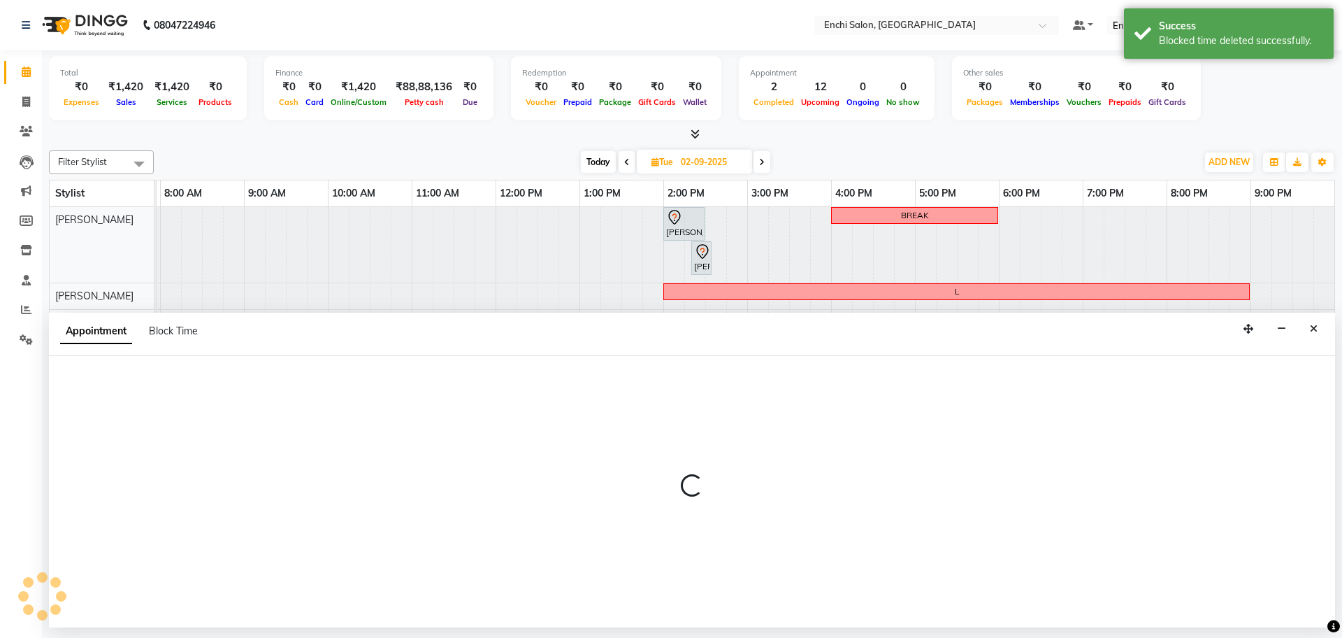
select select "85957"
select select "tentative"
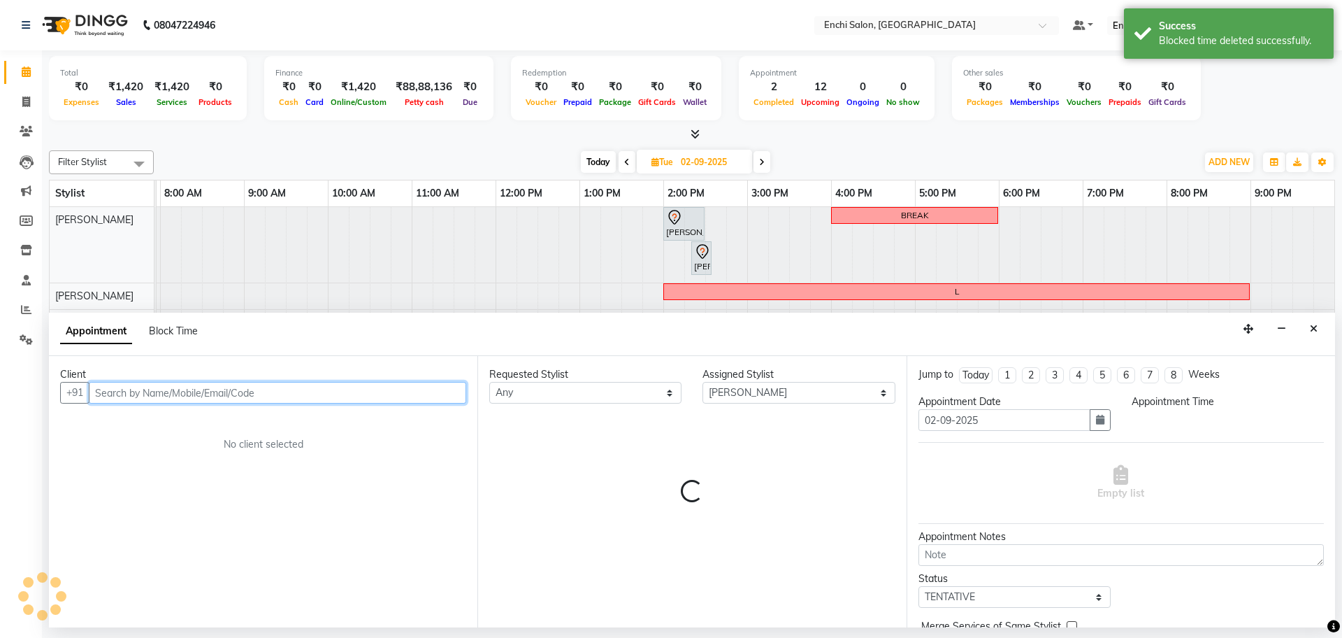
select select "540"
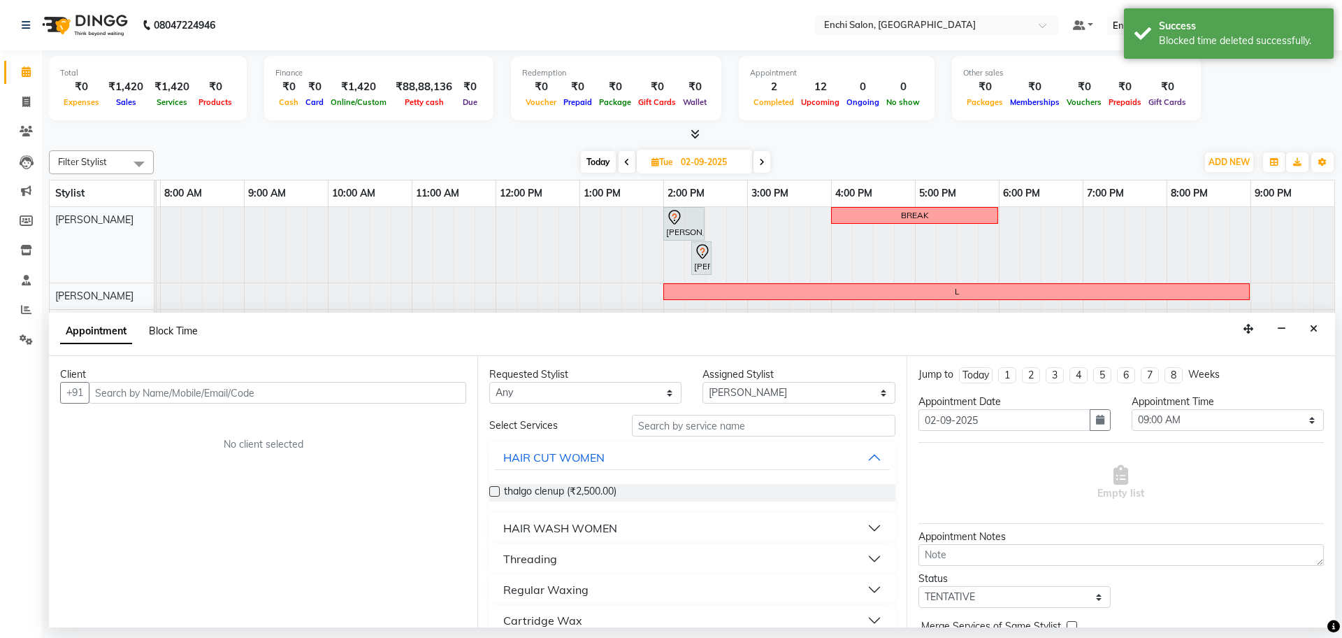
click at [163, 329] on span "Block Time" at bounding box center [173, 330] width 49 height 13
select select "85957"
select select "540"
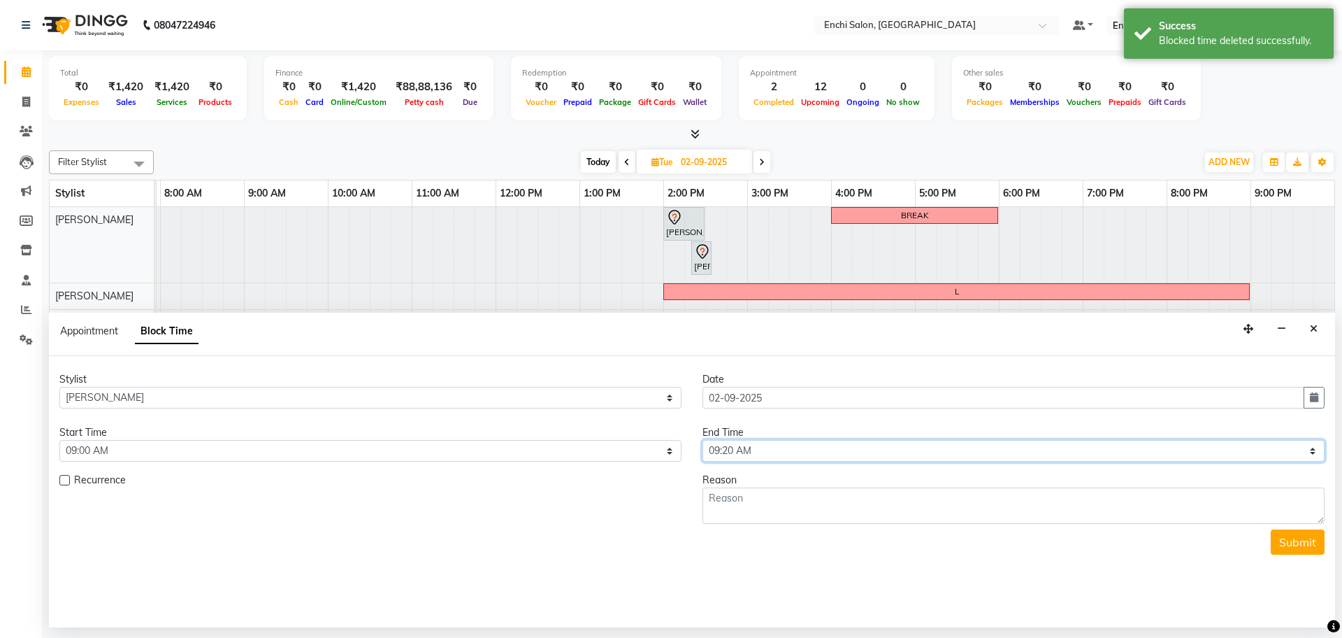
click at [781, 446] on select "Select 08:00 AM 08:20 AM 08:40 AM 09:00 AM 09:20 AM 09:40 AM 10:00 AM 10:20 AM …" at bounding box center [1014, 451] width 622 height 22
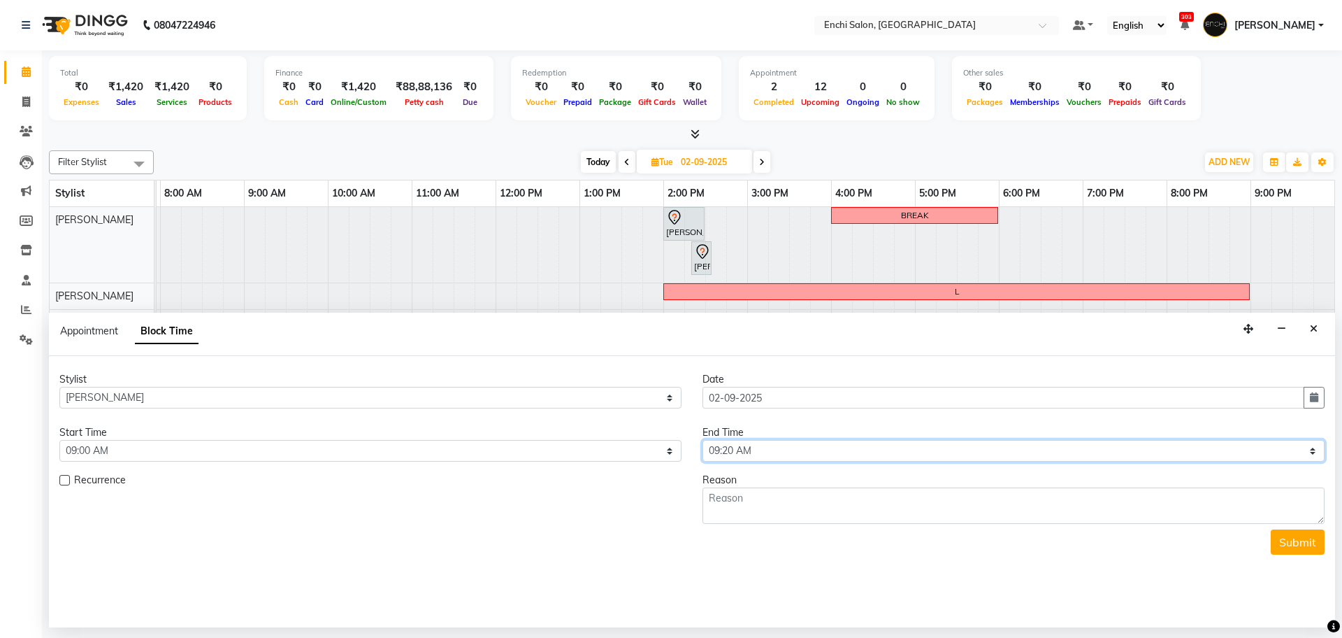
select select "1260"
click at [703, 440] on select "Select 08:00 AM 08:20 AM 08:40 AM 09:00 AM 09:20 AM 09:40 AM 10:00 AM 10:20 AM …" at bounding box center [1014, 451] width 622 height 22
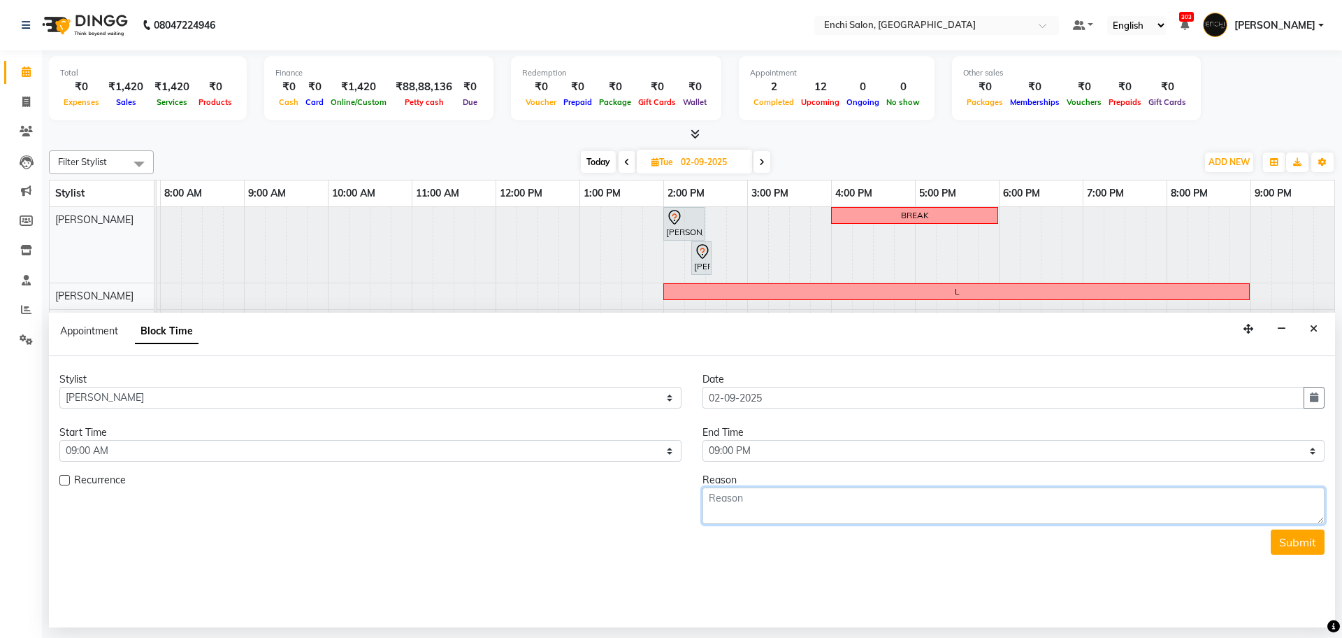
click at [760, 496] on textarea at bounding box center [1014, 505] width 622 height 36
type textarea "OFF"
click at [1281, 542] on button "Submit" at bounding box center [1298, 541] width 54 height 25
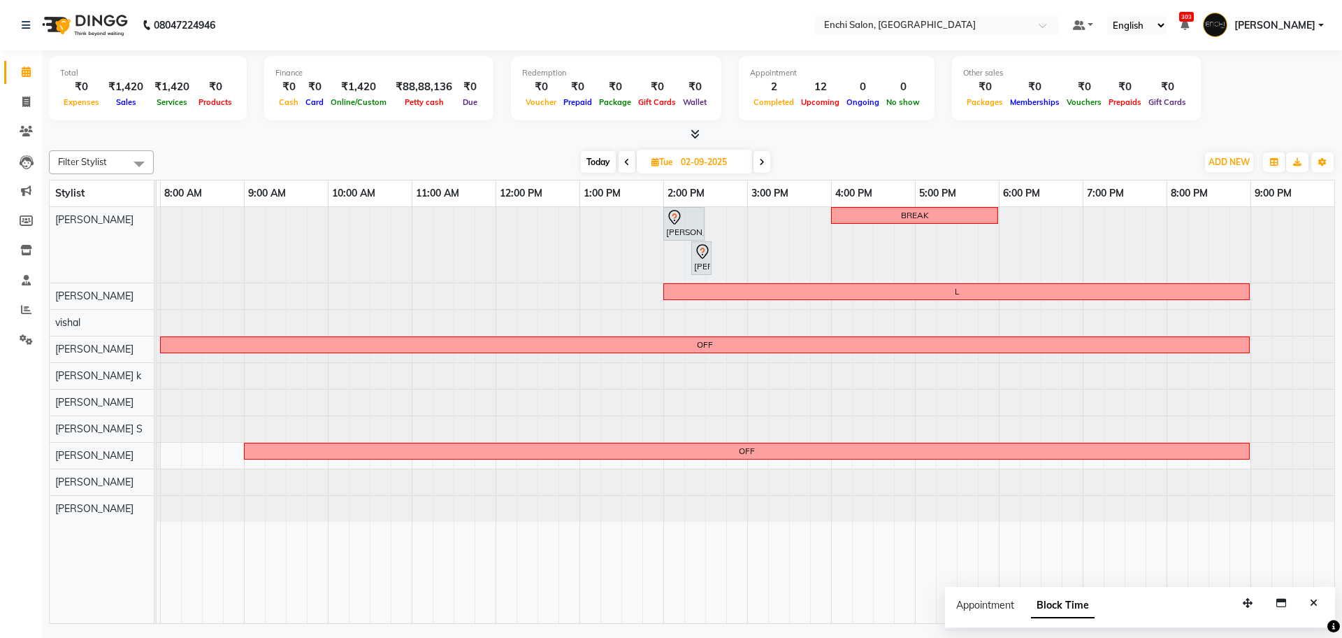
click at [596, 168] on span "Today" at bounding box center [598, 162] width 35 height 22
type input "01-09-2025"
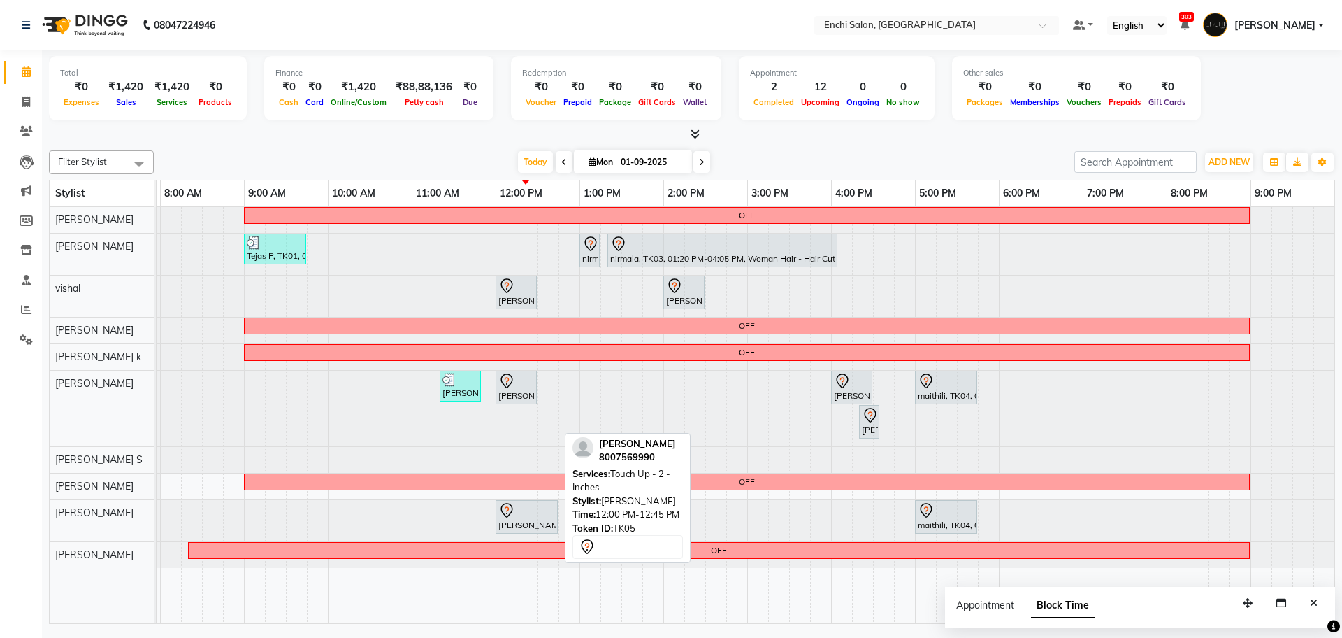
click at [518, 515] on div at bounding box center [526, 510] width 57 height 17
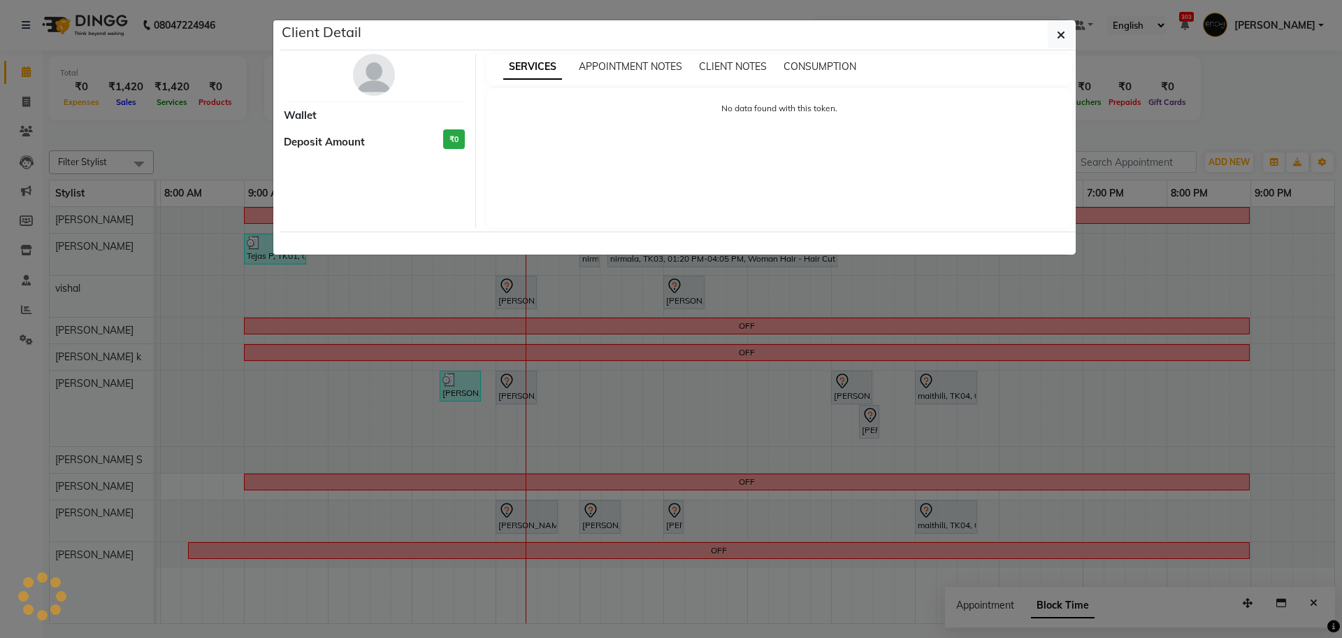
select select "7"
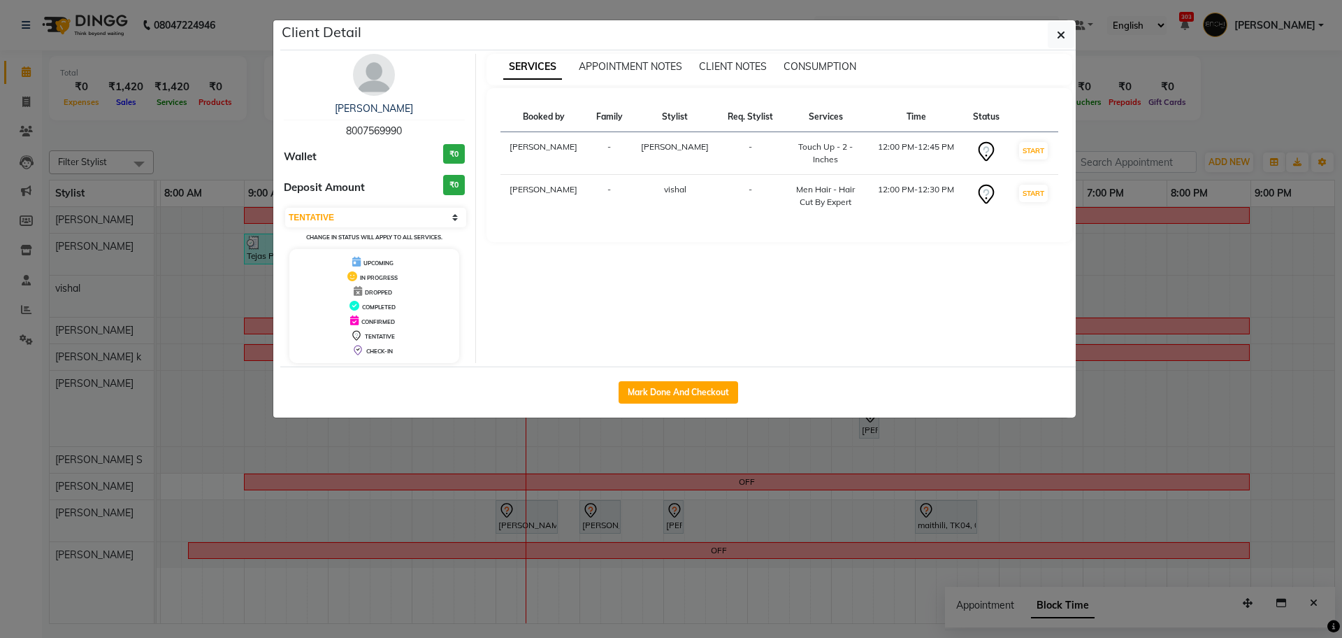
click at [373, 115] on div "nikhil Deshmukh" at bounding box center [374, 108] width 181 height 15
click at [368, 109] on link "nikhil Deshmukh" at bounding box center [374, 108] width 78 height 13
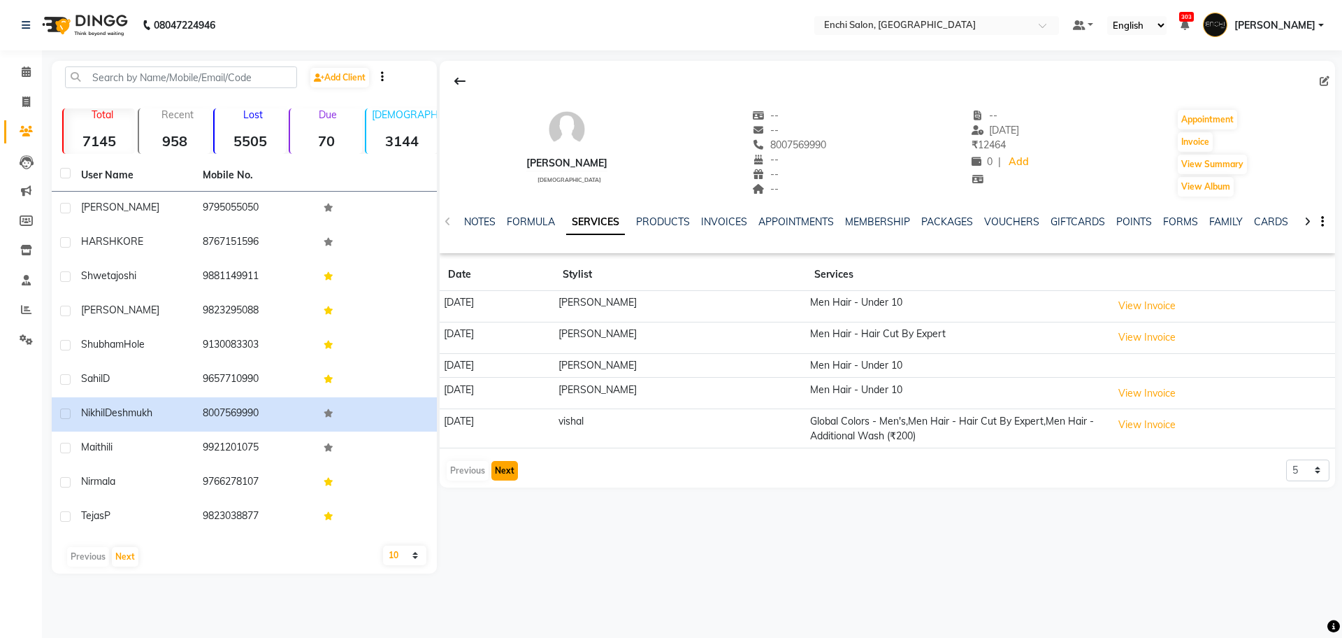
click at [504, 469] on button "Next" at bounding box center [504, 471] width 27 height 20
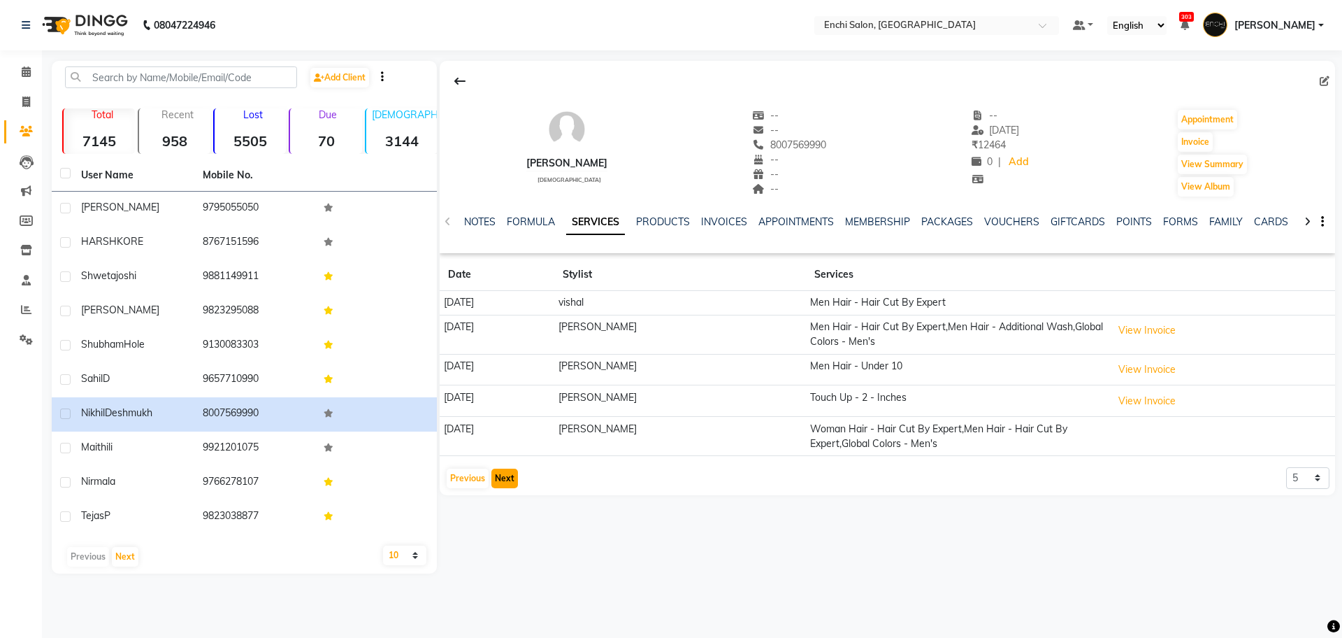
click at [505, 472] on button "Next" at bounding box center [504, 478] width 27 height 20
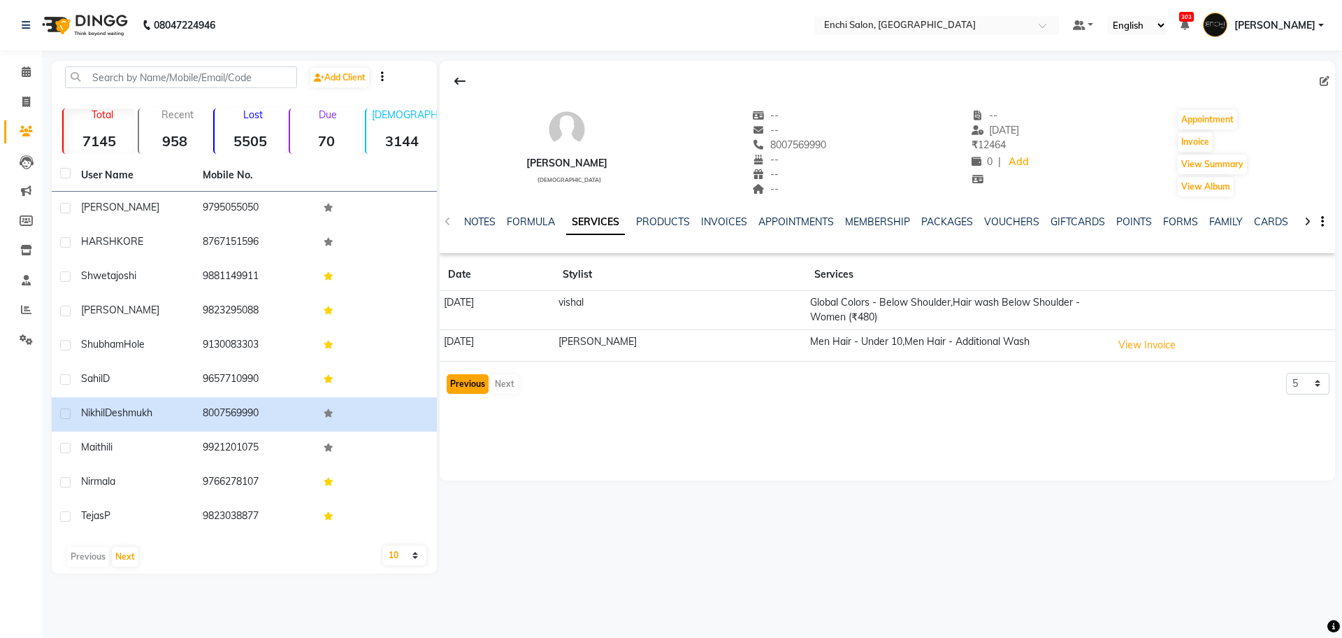
click at [459, 378] on button "Previous" at bounding box center [468, 384] width 42 height 20
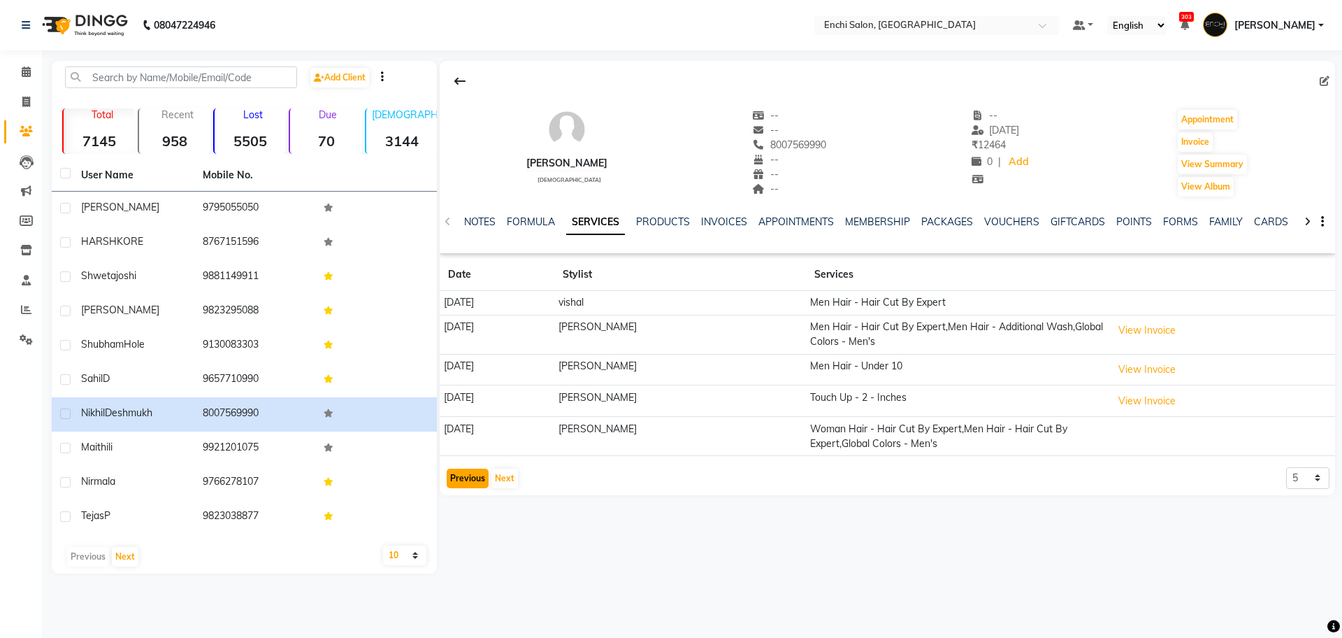
click at [469, 480] on button "Previous" at bounding box center [468, 478] width 42 height 20
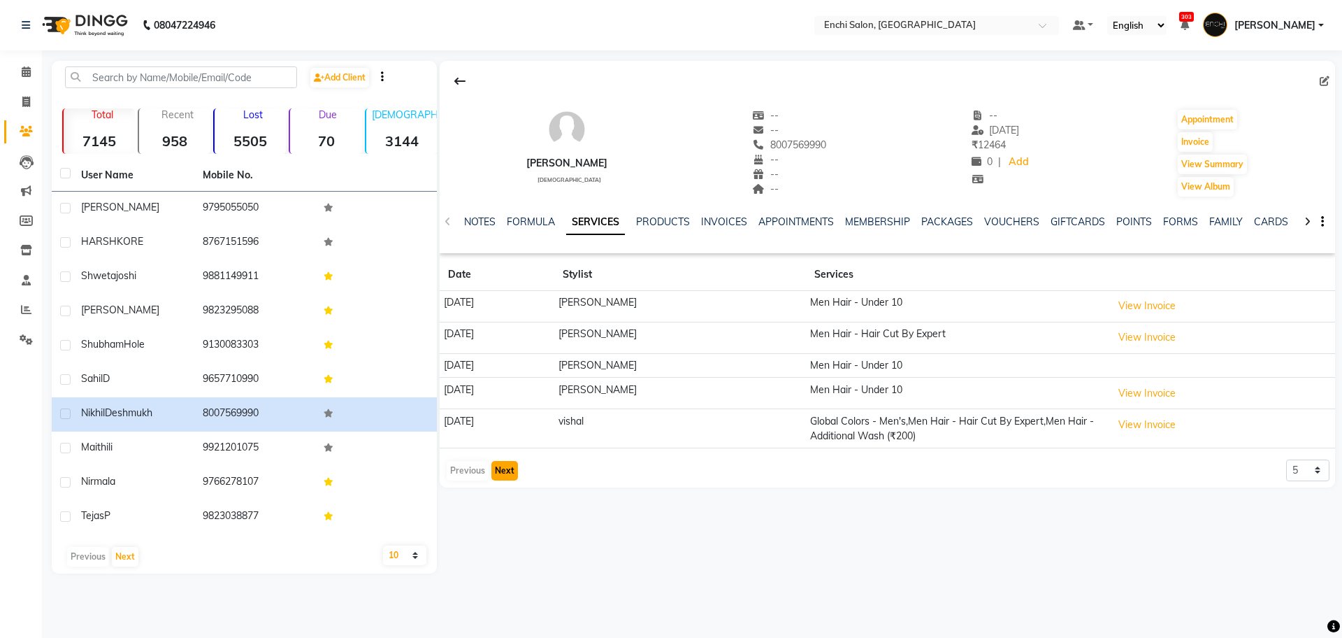
click at [509, 471] on button "Next" at bounding box center [504, 471] width 27 height 20
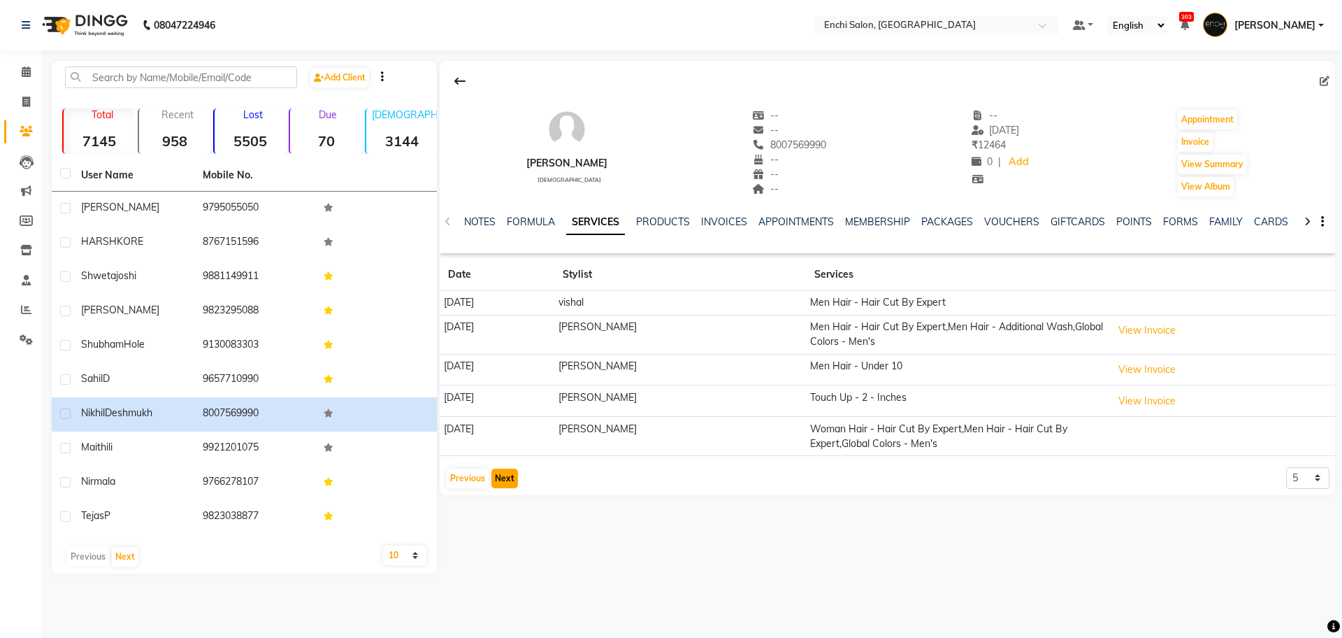
click at [500, 477] on button "Next" at bounding box center [504, 478] width 27 height 20
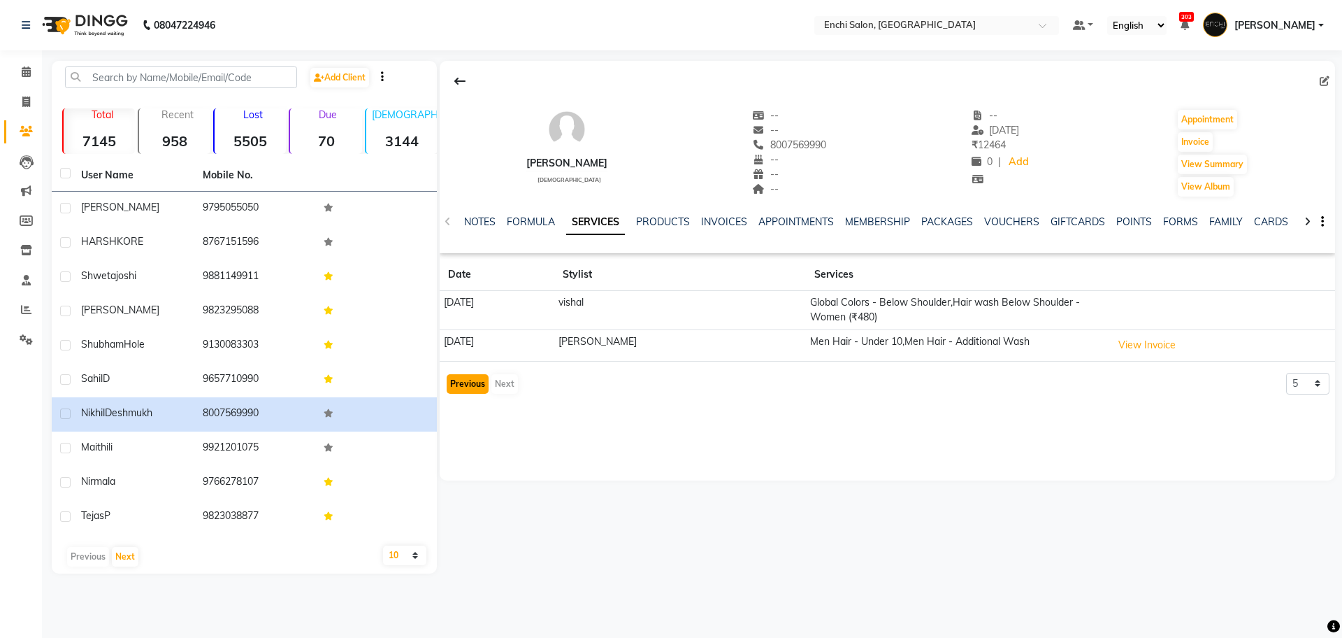
click at [447, 385] on button "Previous" at bounding box center [468, 384] width 42 height 20
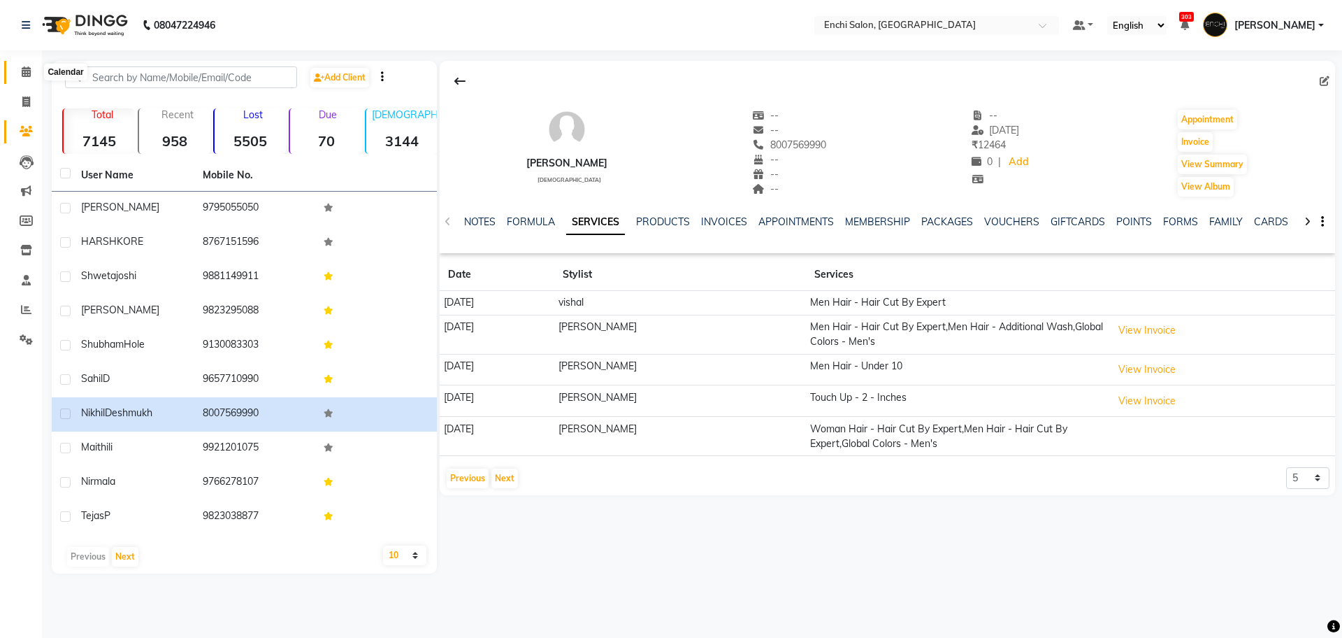
click at [20, 65] on span at bounding box center [26, 72] width 24 height 16
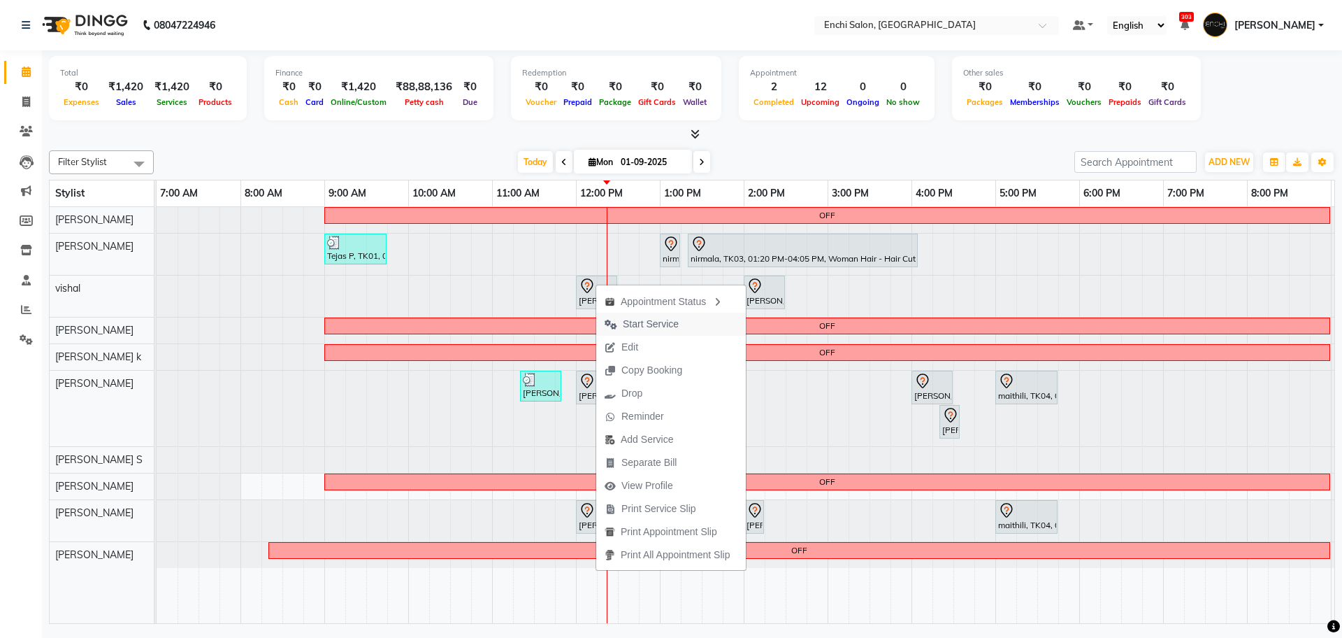
click at [659, 322] on span "Start Service" at bounding box center [651, 324] width 56 height 15
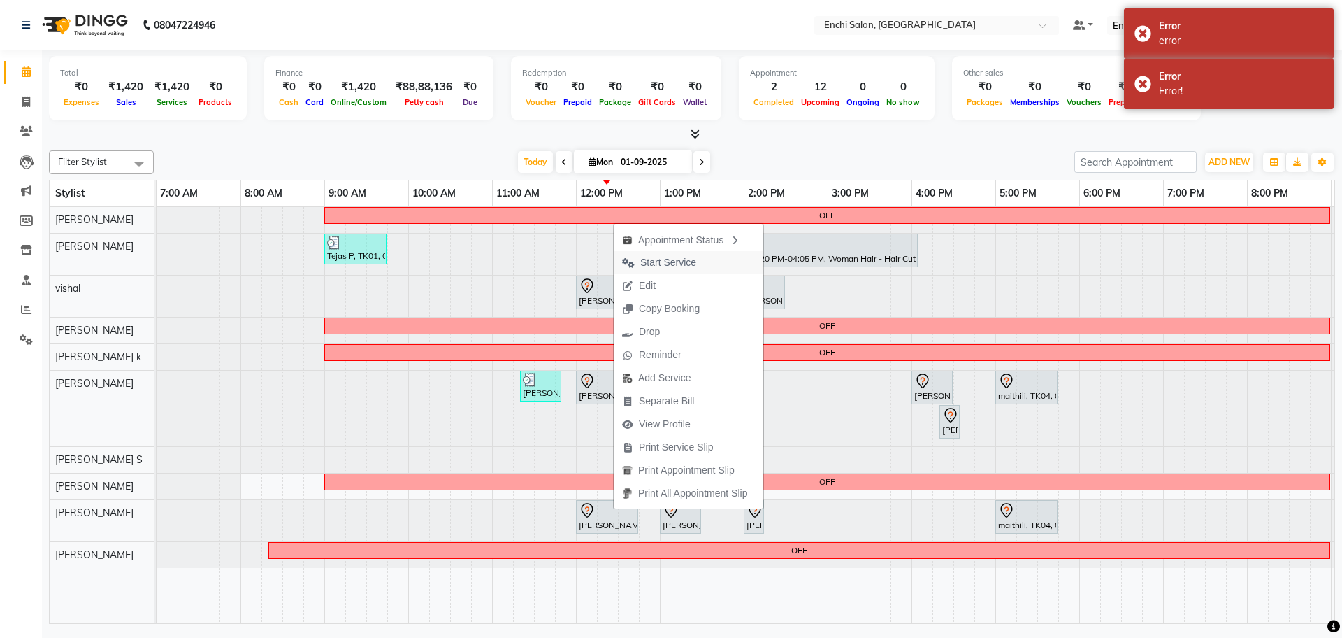
click at [684, 258] on span "Start Service" at bounding box center [668, 262] width 56 height 15
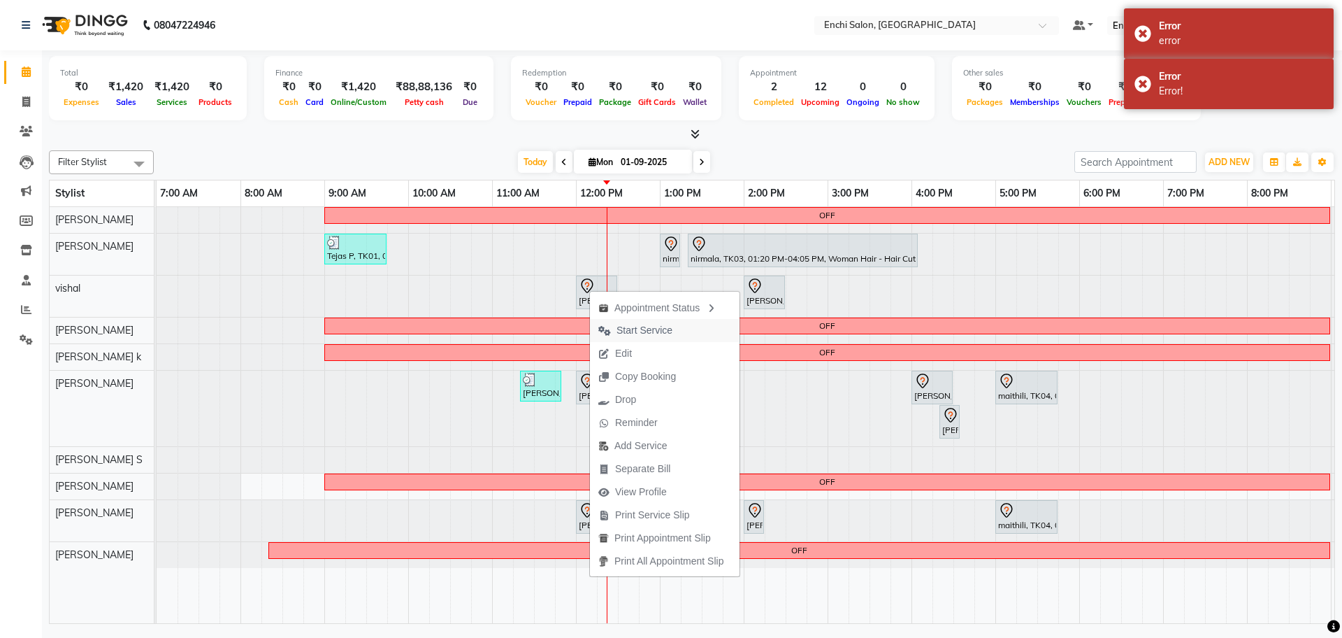
click at [633, 333] on span "Start Service" at bounding box center [645, 330] width 56 height 15
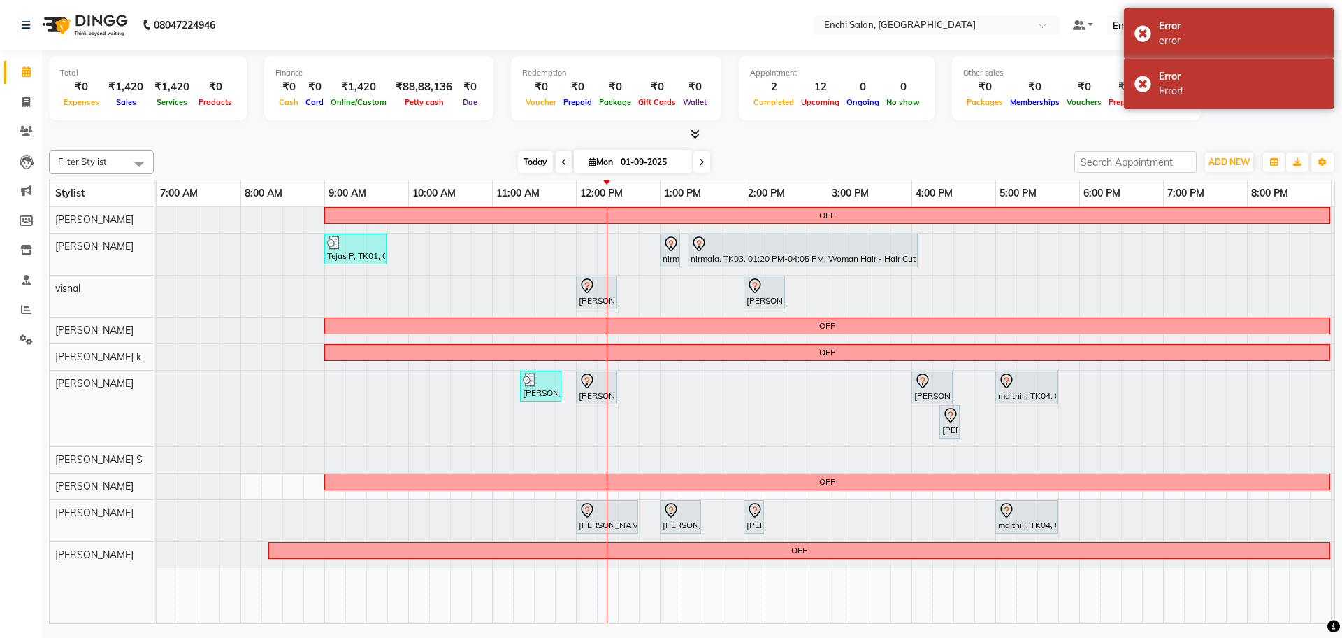
click at [530, 159] on span "Today" at bounding box center [535, 162] width 35 height 22
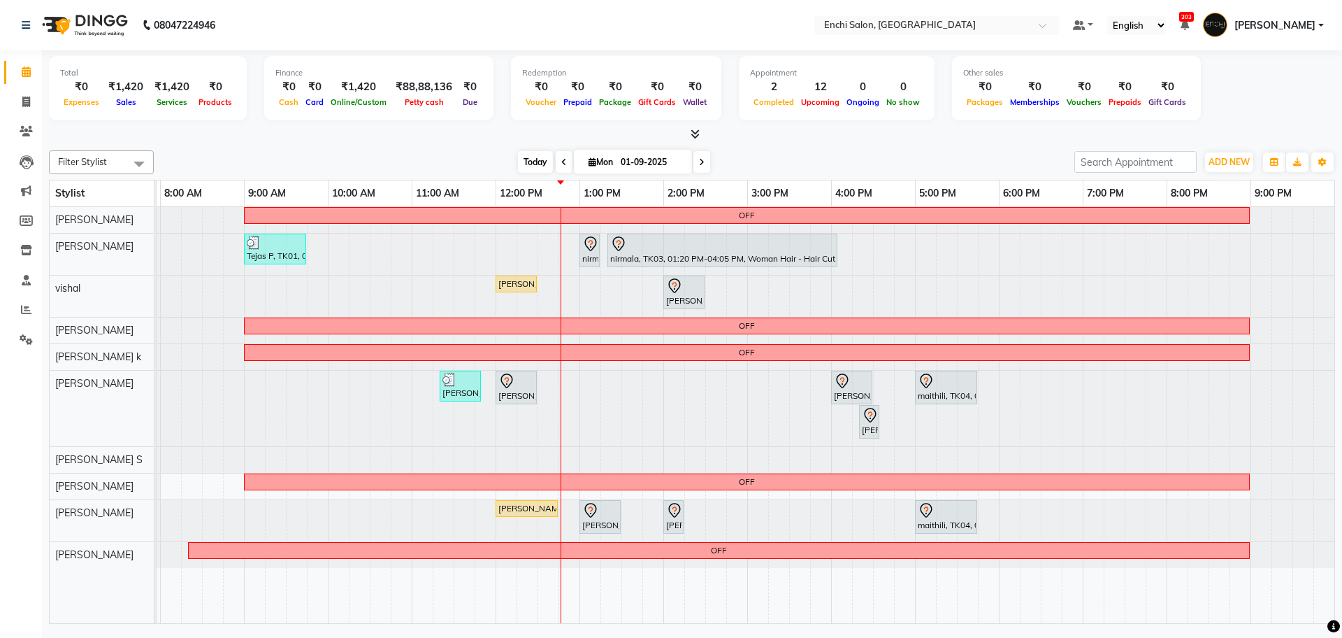
click at [519, 170] on span "Today" at bounding box center [535, 162] width 35 height 22
click at [76, 391] on div at bounding box center [76, 409] width 0 height 76
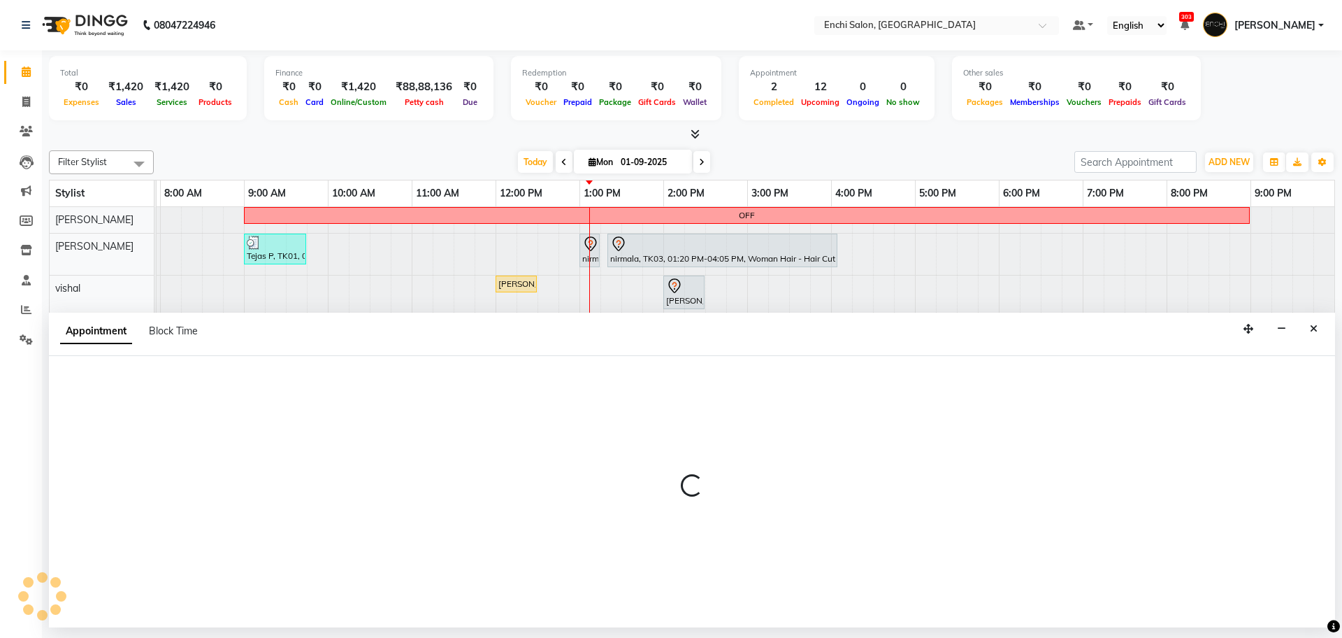
select select "25297"
select select "780"
select select "tentative"
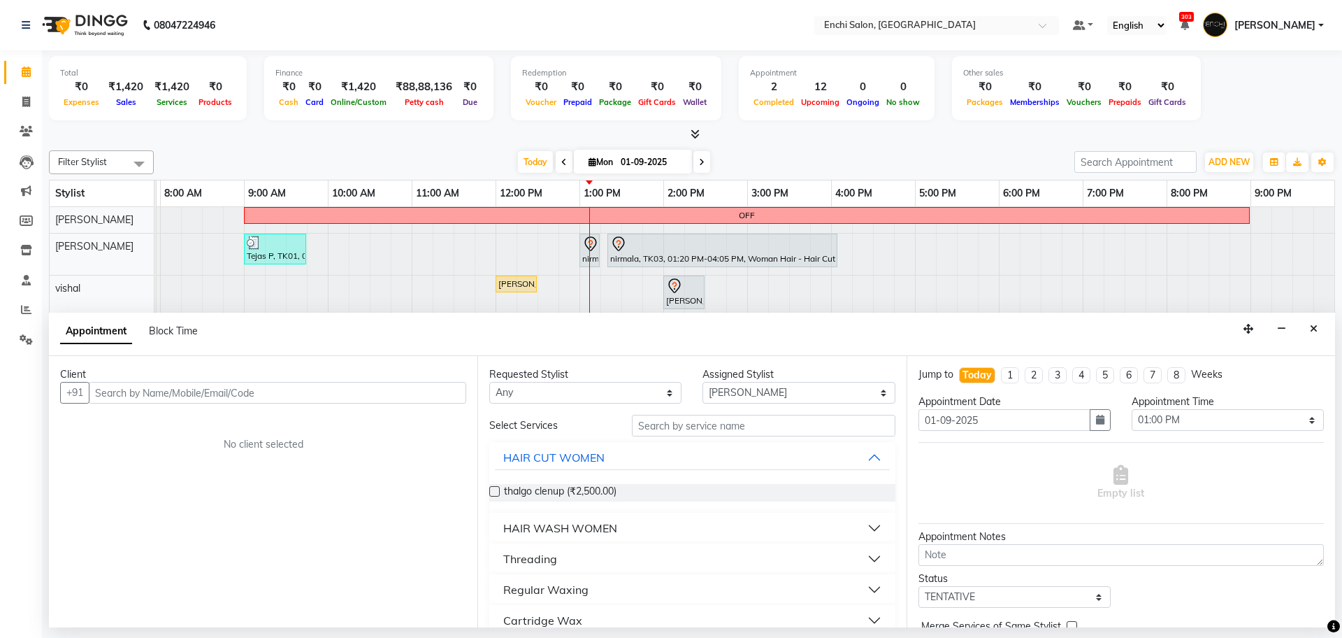
click at [218, 386] on input "text" at bounding box center [278, 393] width 378 height 22
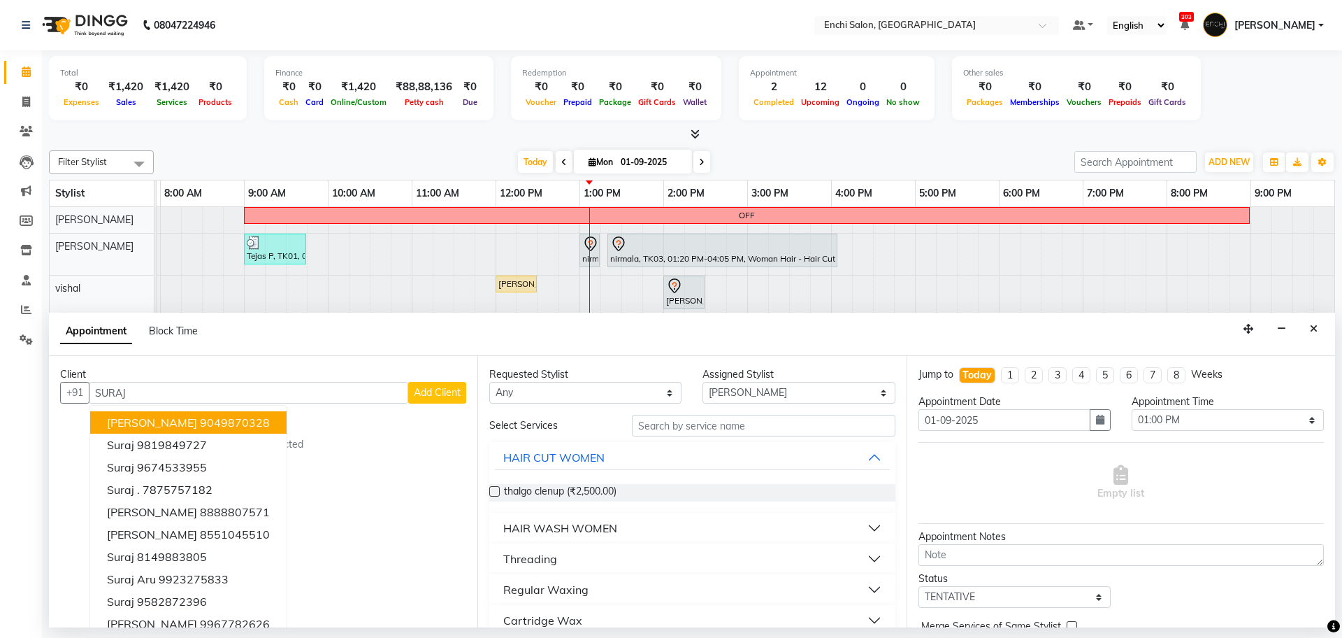
click at [228, 422] on ngb-highlight "9049870328" at bounding box center [235, 422] width 70 height 14
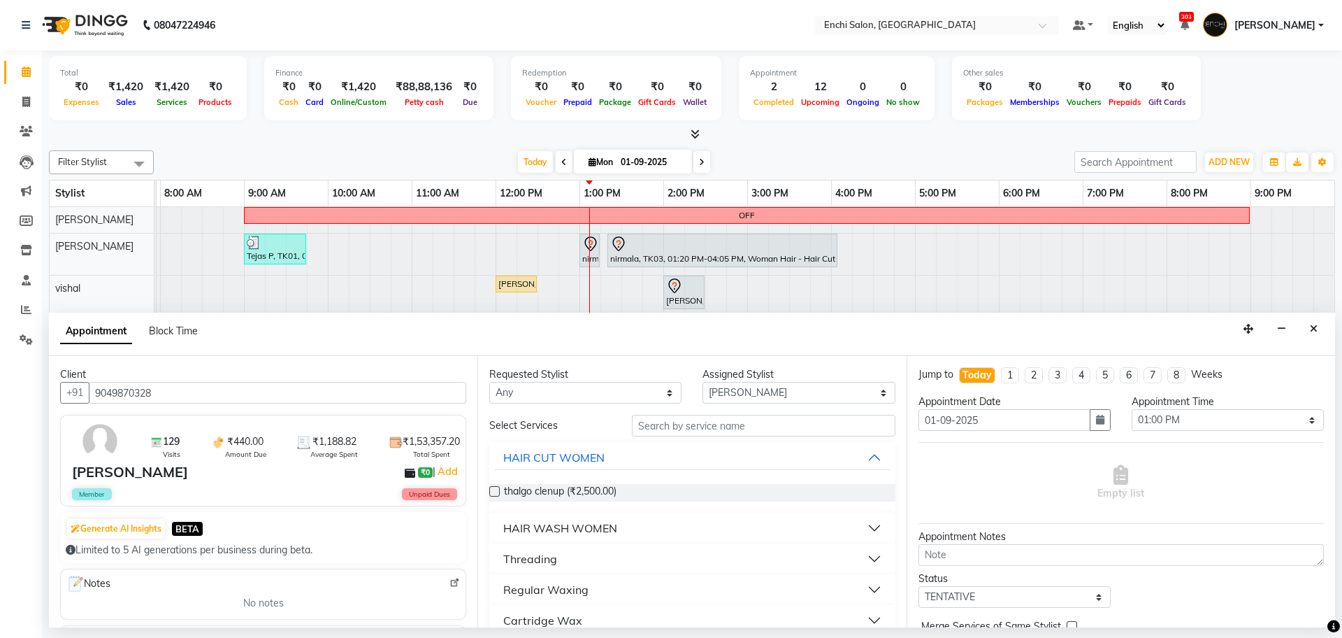
type input "9049870328"
click at [740, 429] on input "text" at bounding box center [764, 426] width 264 height 22
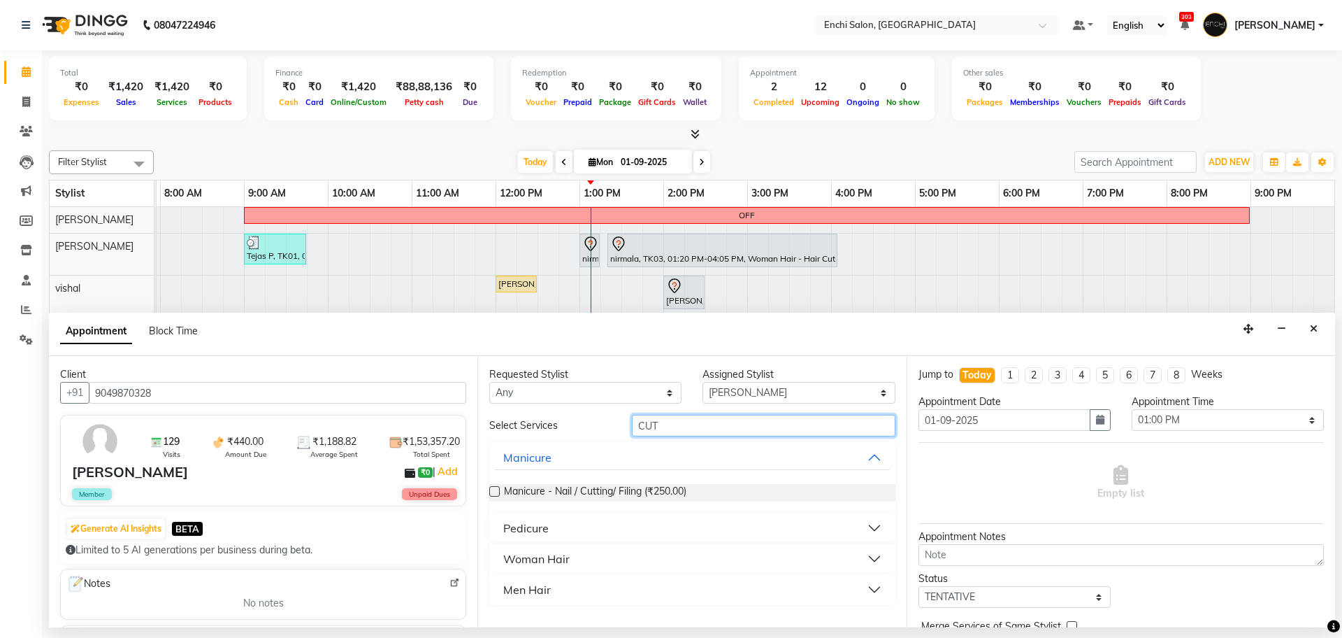
type input "CUT"
click at [534, 598] on button "Men Hair" at bounding box center [692, 589] width 394 height 25
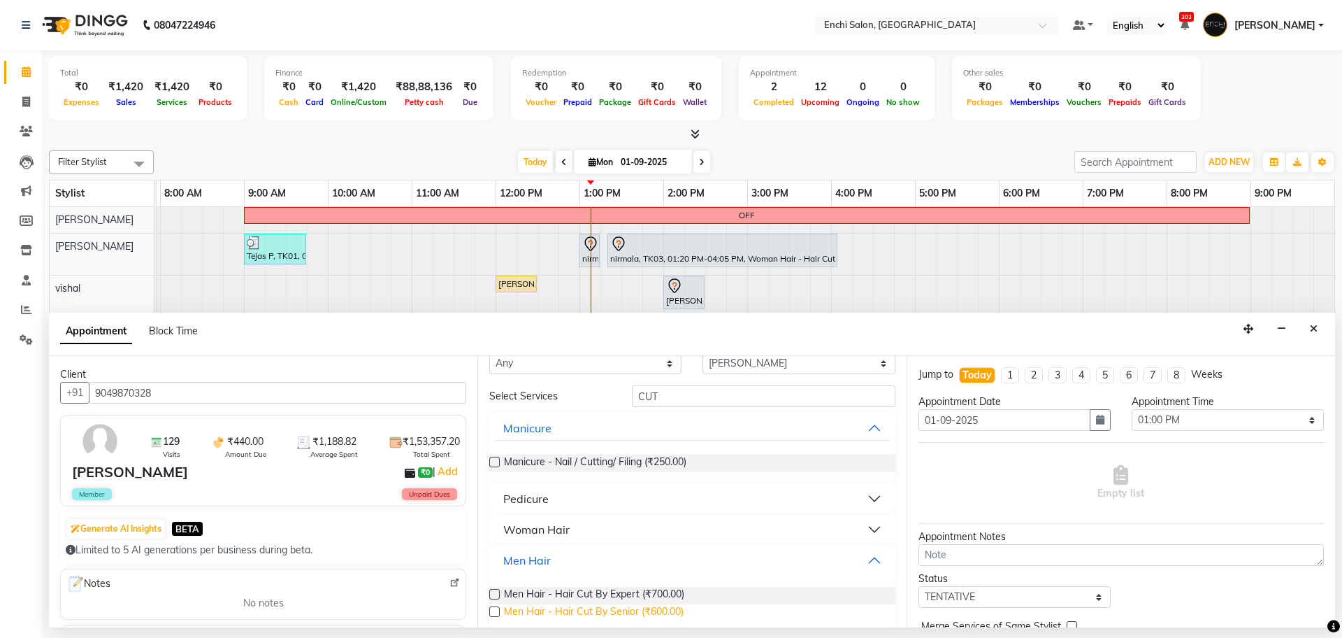
scroll to position [41, 0]
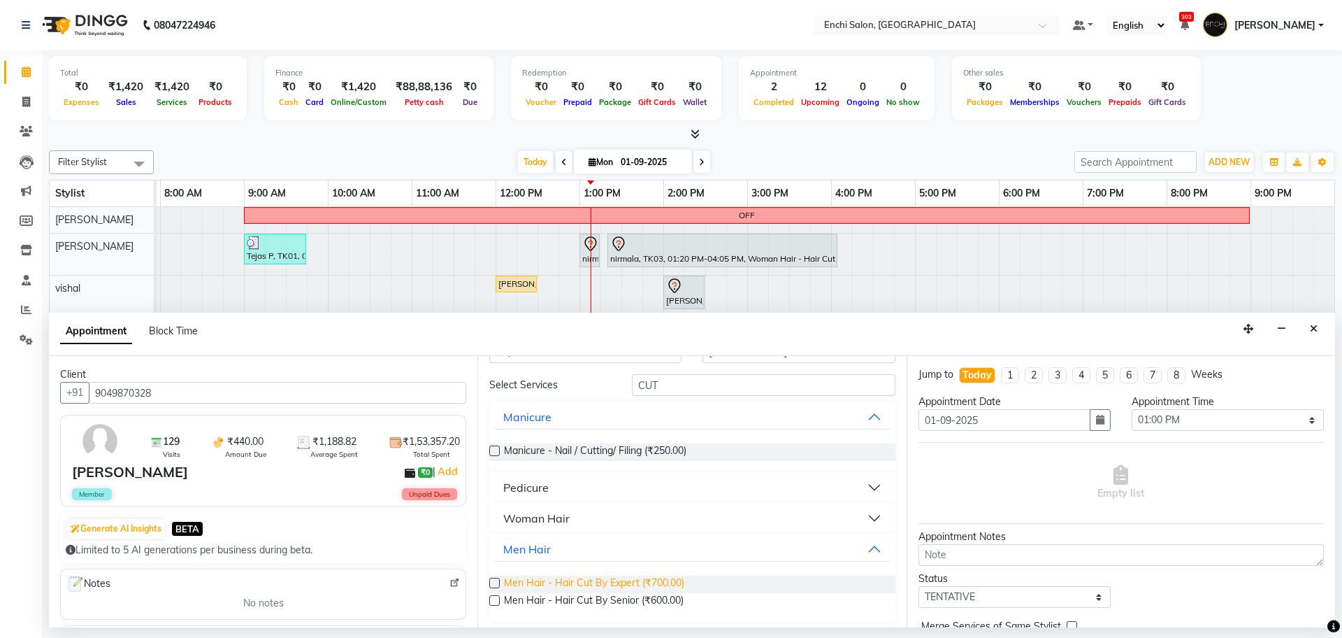
click at [539, 581] on span "Men Hair - Hair Cut By Expert (₹700.00)" at bounding box center [594, 583] width 180 height 17
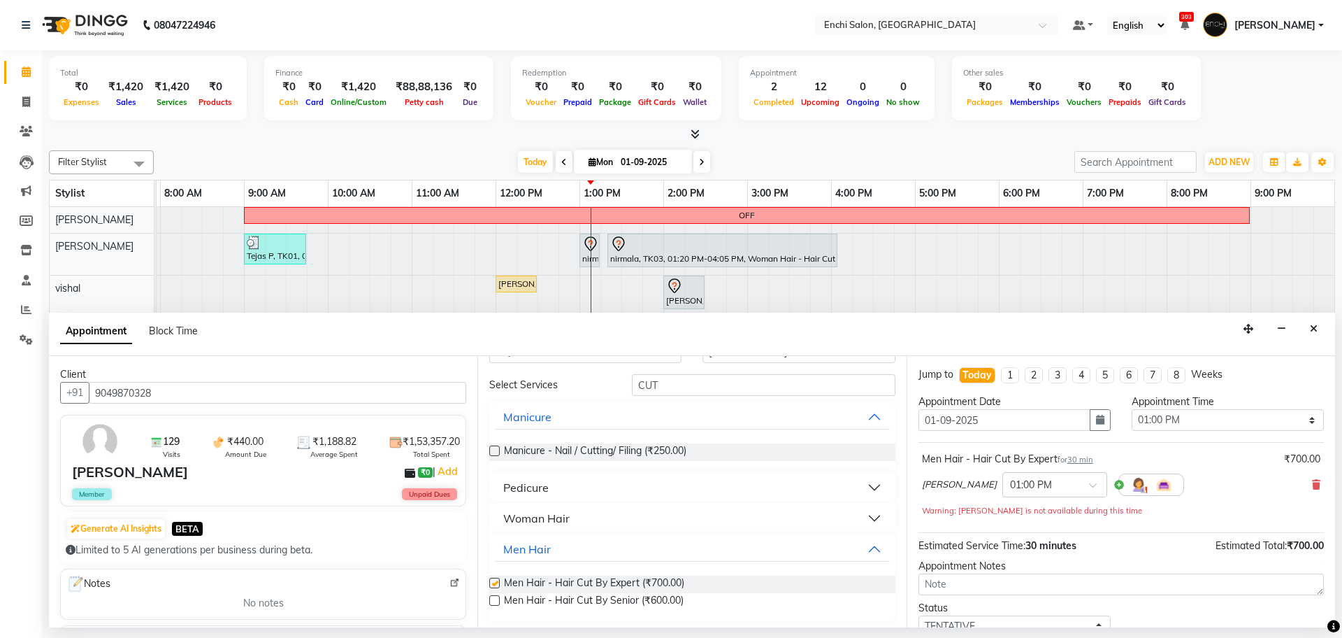
checkbox input "false"
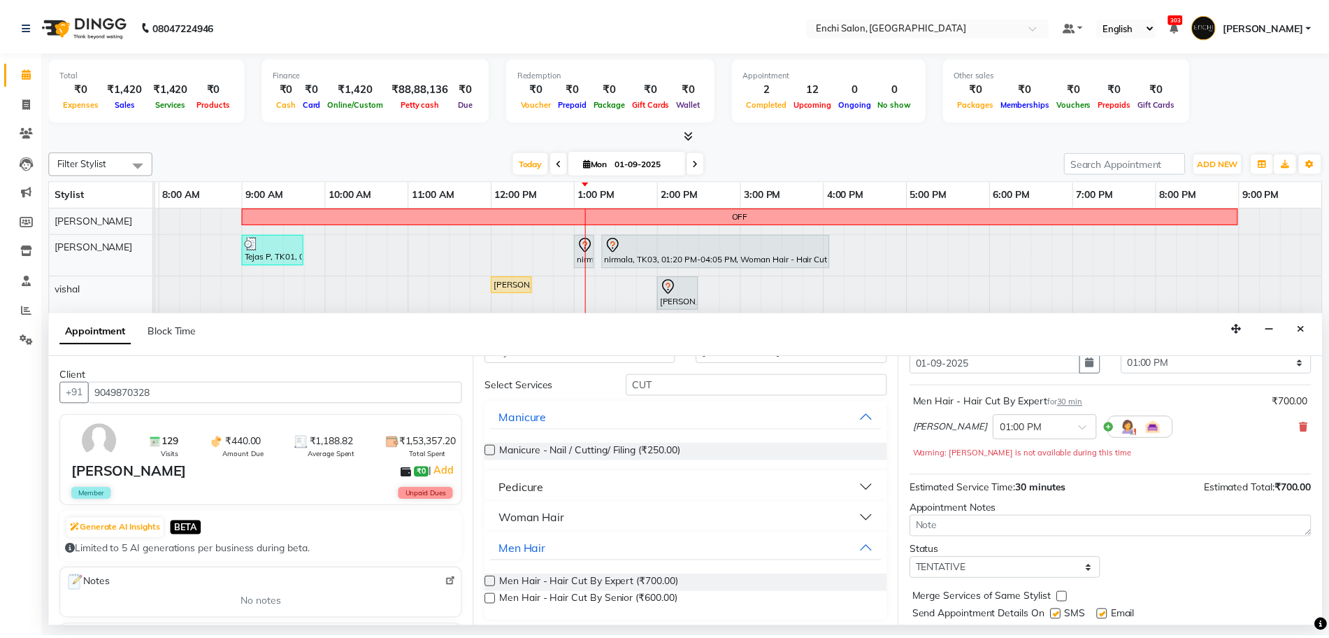
scroll to position [98, 0]
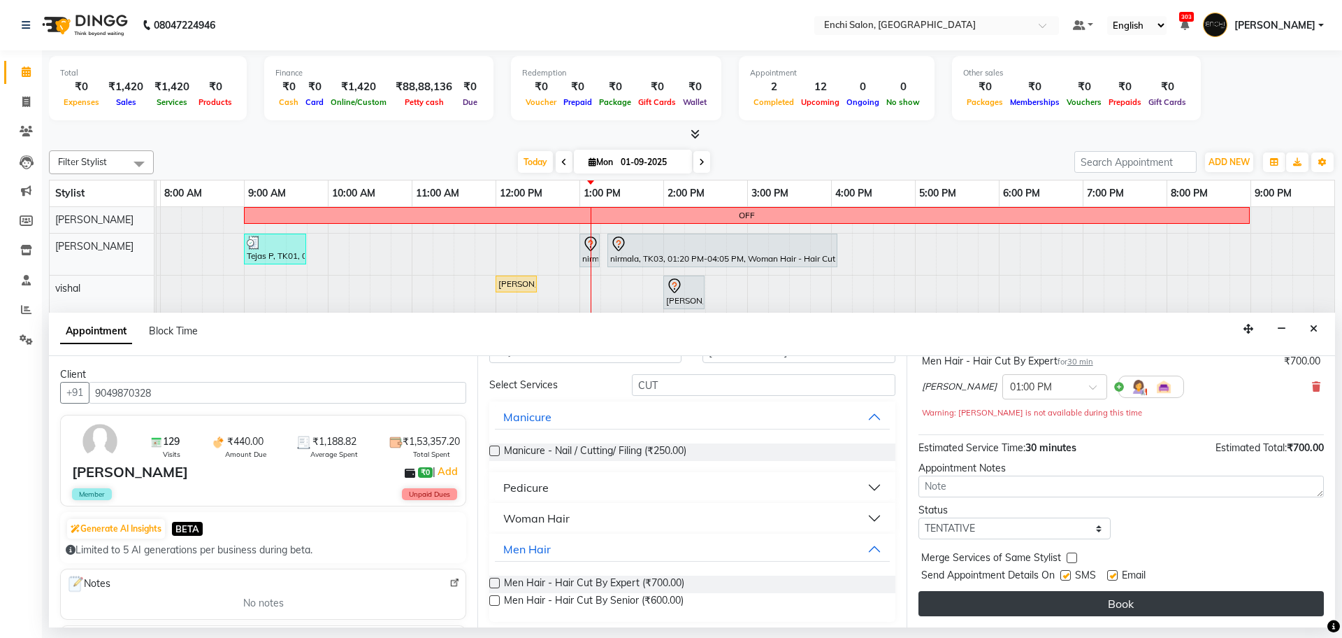
click at [1023, 605] on button "Book" at bounding box center [1121, 603] width 405 height 25
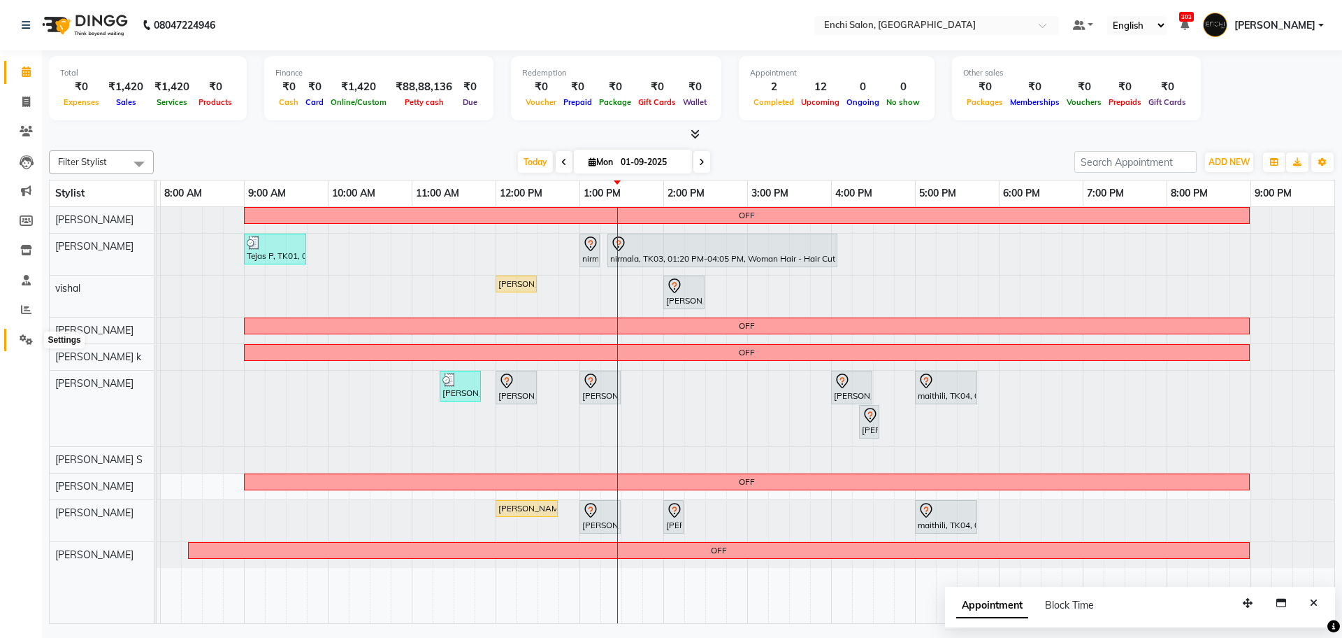
click at [21, 336] on icon at bounding box center [26, 339] width 13 height 10
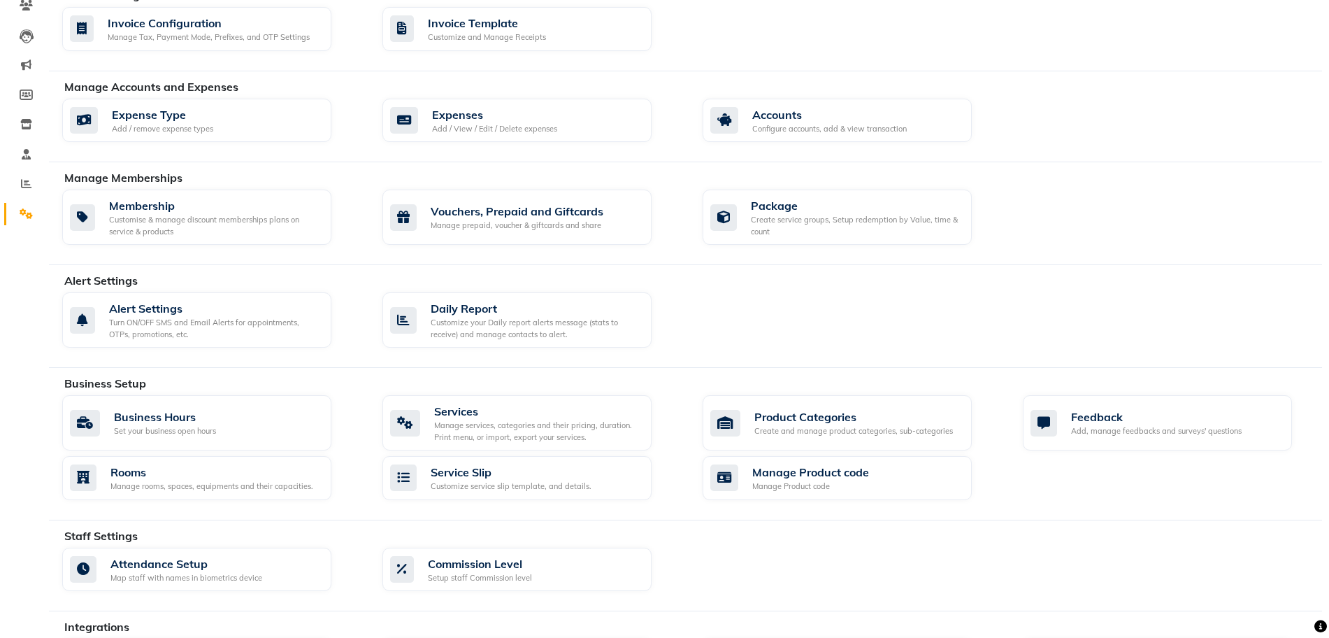
scroll to position [31, 0]
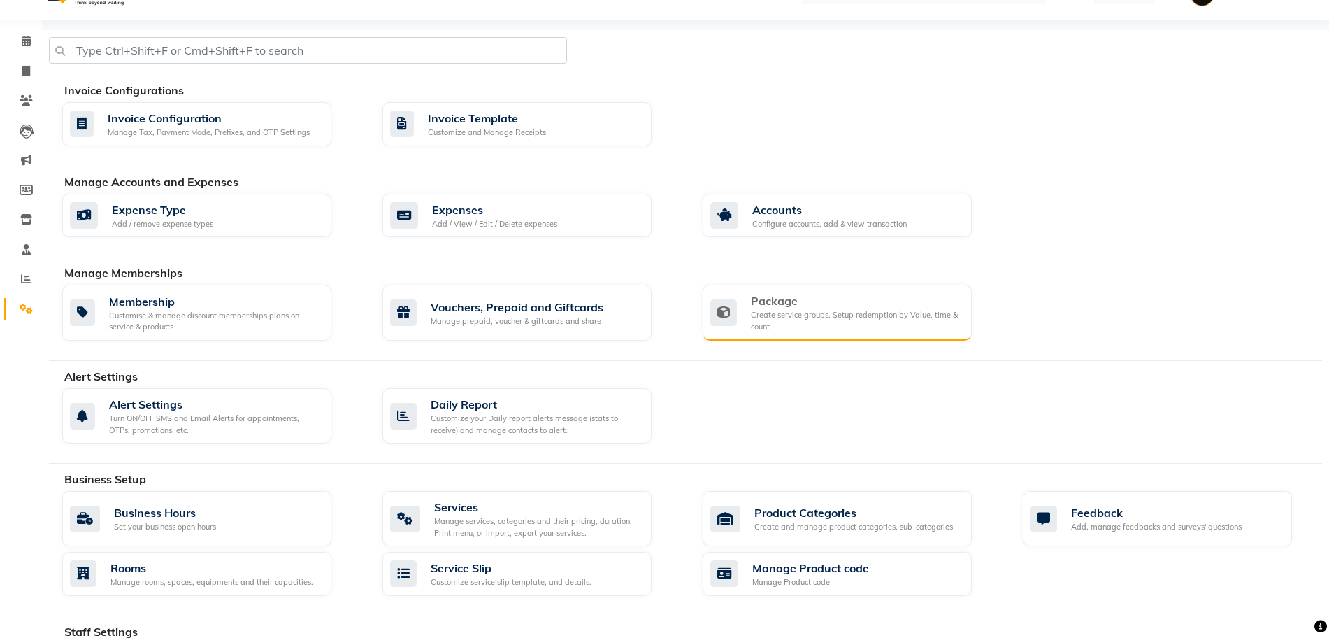
click at [770, 309] on div "Create service groups, Setup redemption by Value, time & count" at bounding box center [856, 320] width 210 height 23
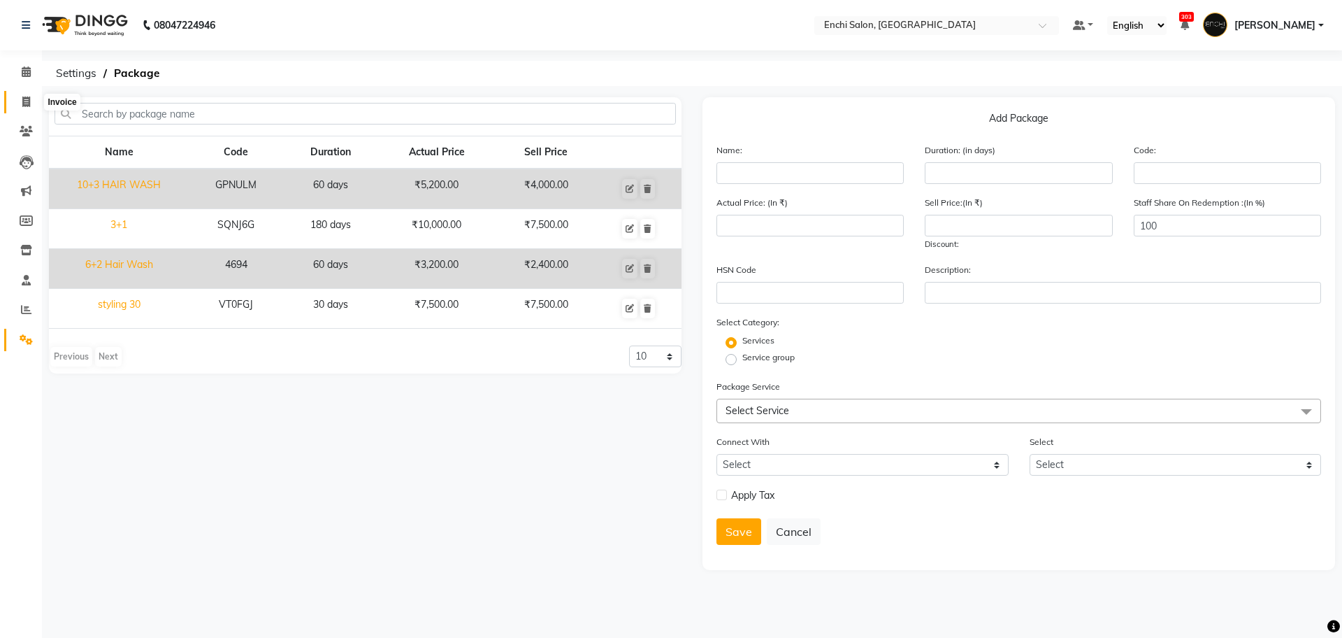
click at [21, 103] on span at bounding box center [26, 102] width 24 height 16
select select "service"
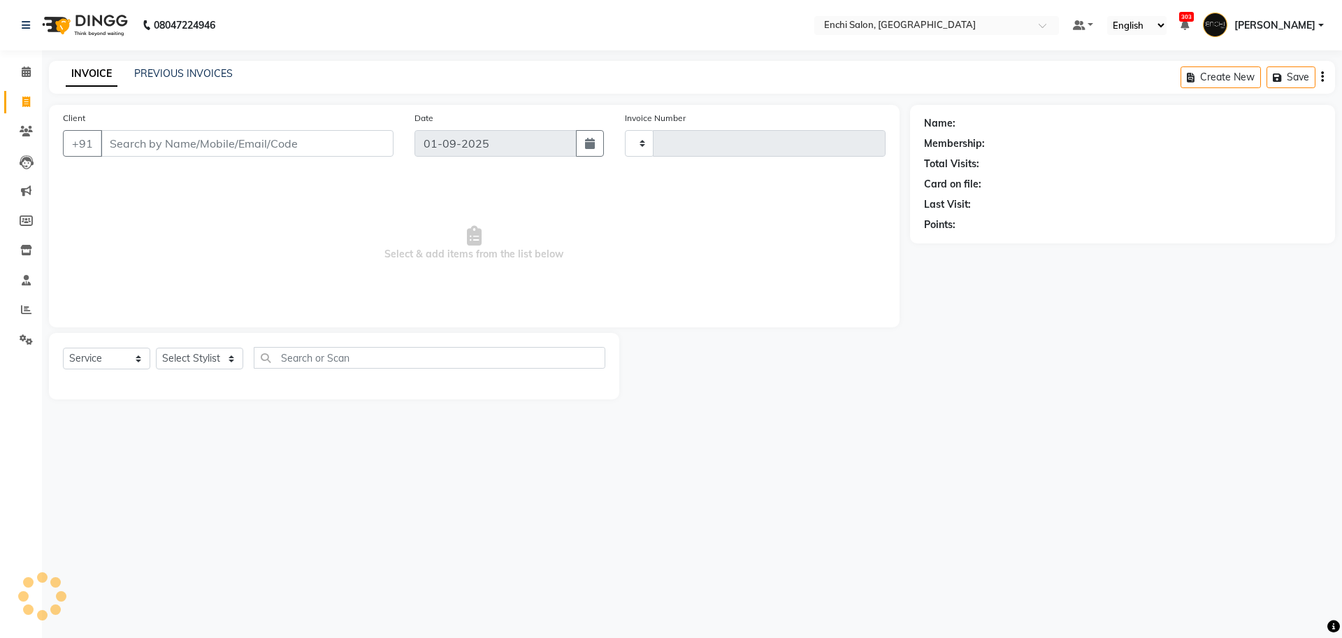
type input "3421"
select select "10"
click at [119, 143] on input "Client" at bounding box center [247, 143] width 293 height 27
click at [24, 66] on icon at bounding box center [26, 71] width 9 height 10
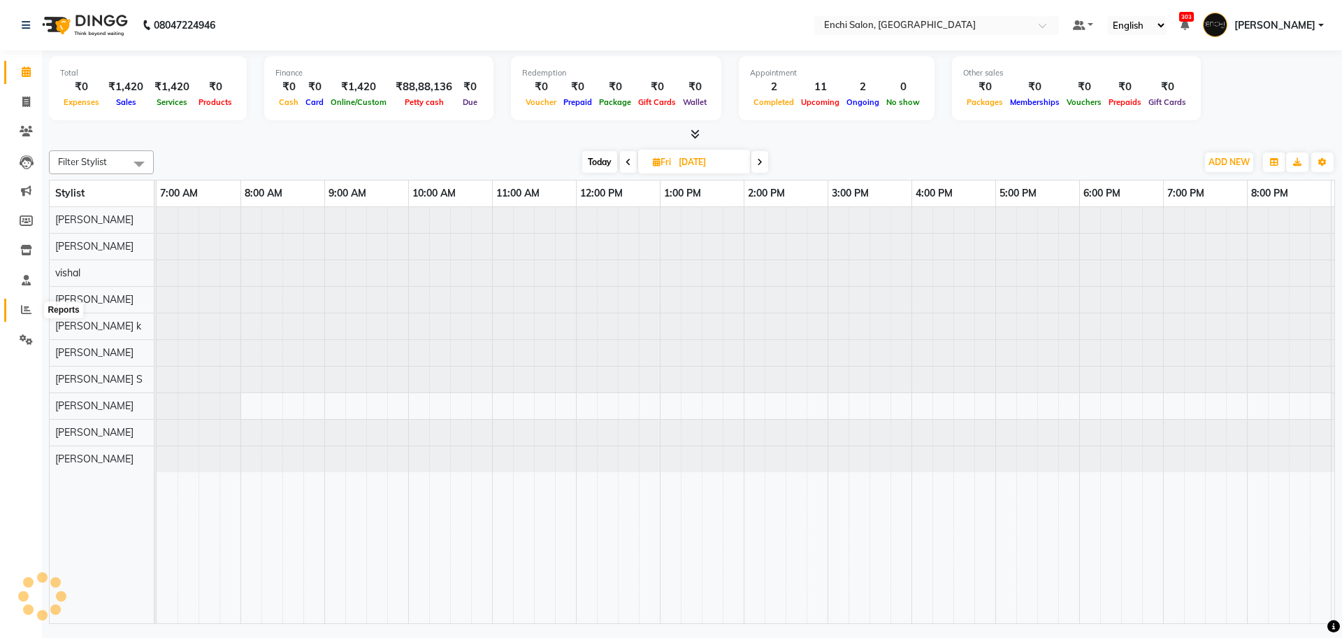
click at [31, 306] on icon at bounding box center [26, 309] width 10 height 10
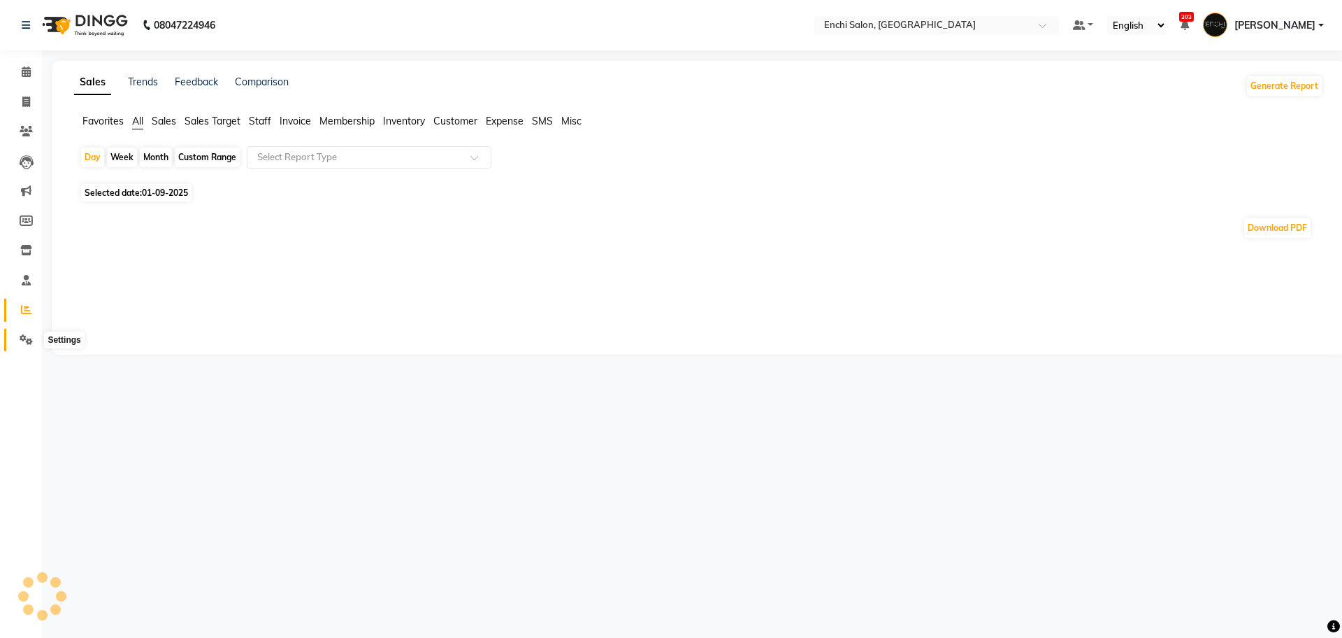
click at [24, 341] on icon at bounding box center [26, 339] width 13 height 10
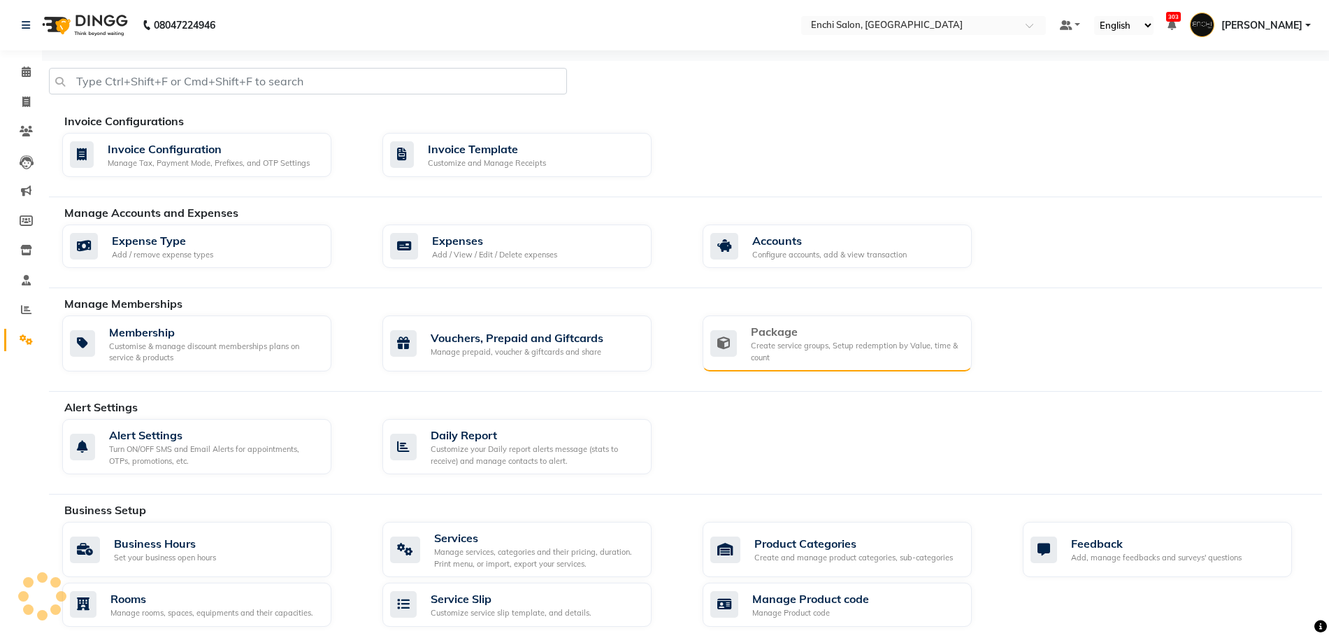
click at [876, 340] on div "Create service groups, Setup redemption by Value, time & count" at bounding box center [856, 351] width 210 height 23
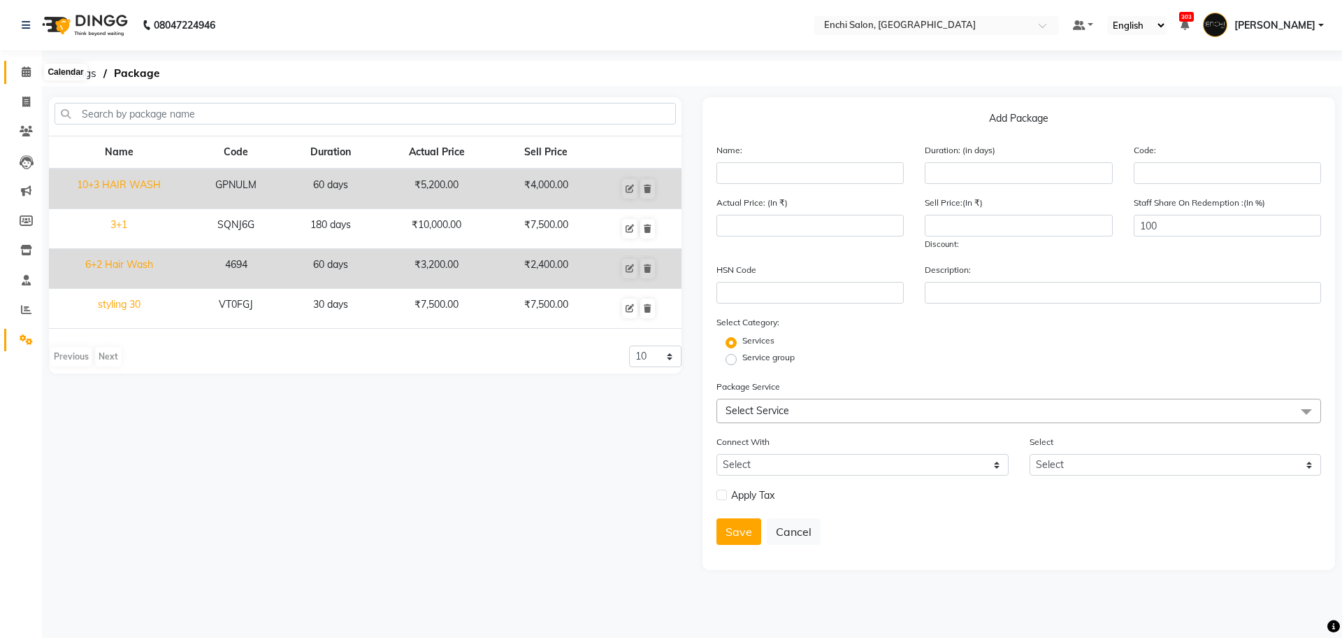
click at [22, 73] on icon at bounding box center [26, 71] width 9 height 10
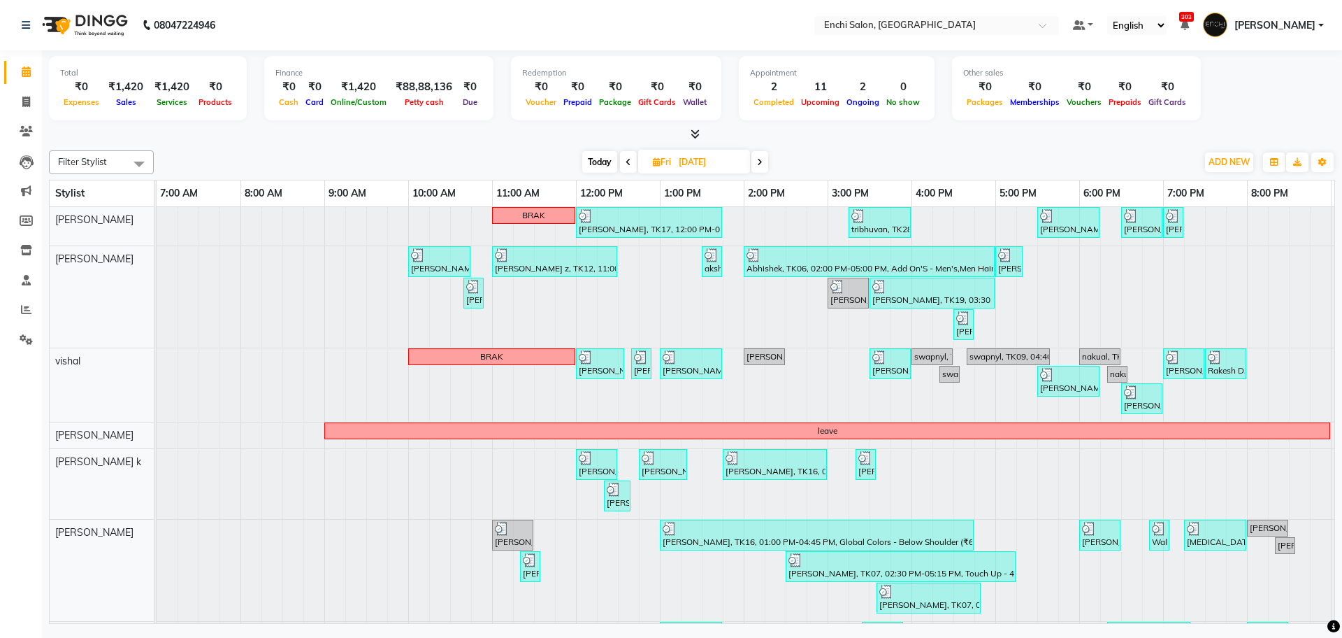
scroll to position [231, 0]
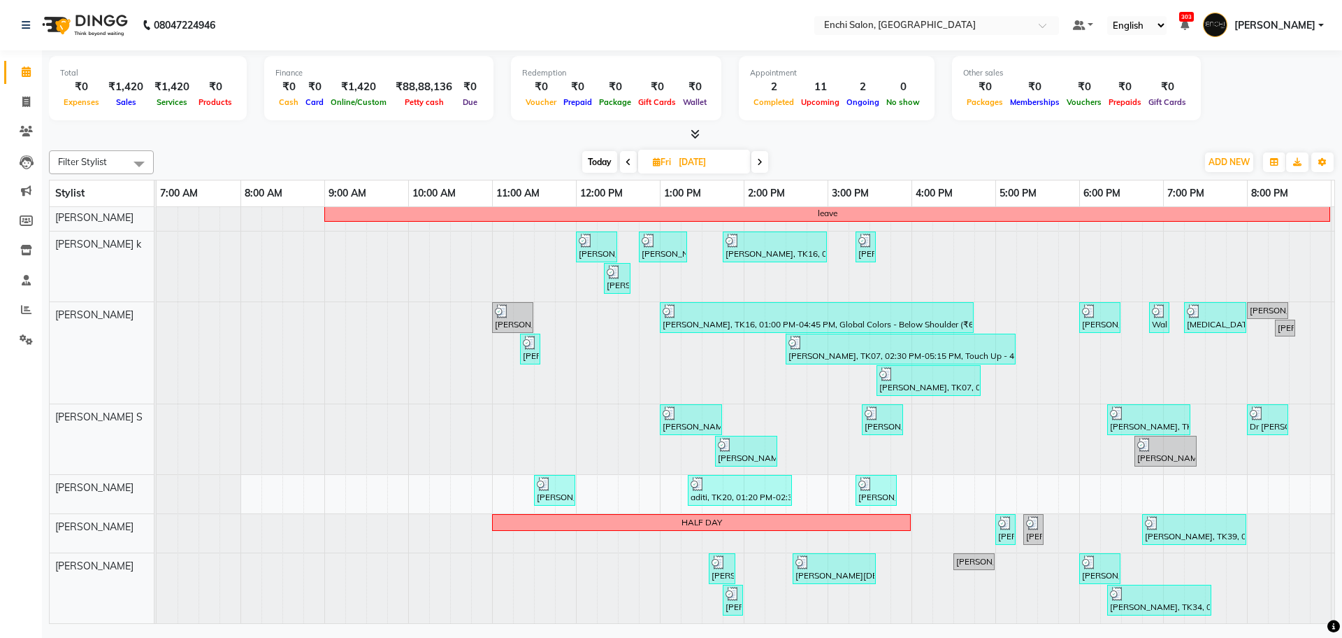
click at [604, 166] on span "Today" at bounding box center [599, 162] width 35 height 22
type input "01-09-2025"
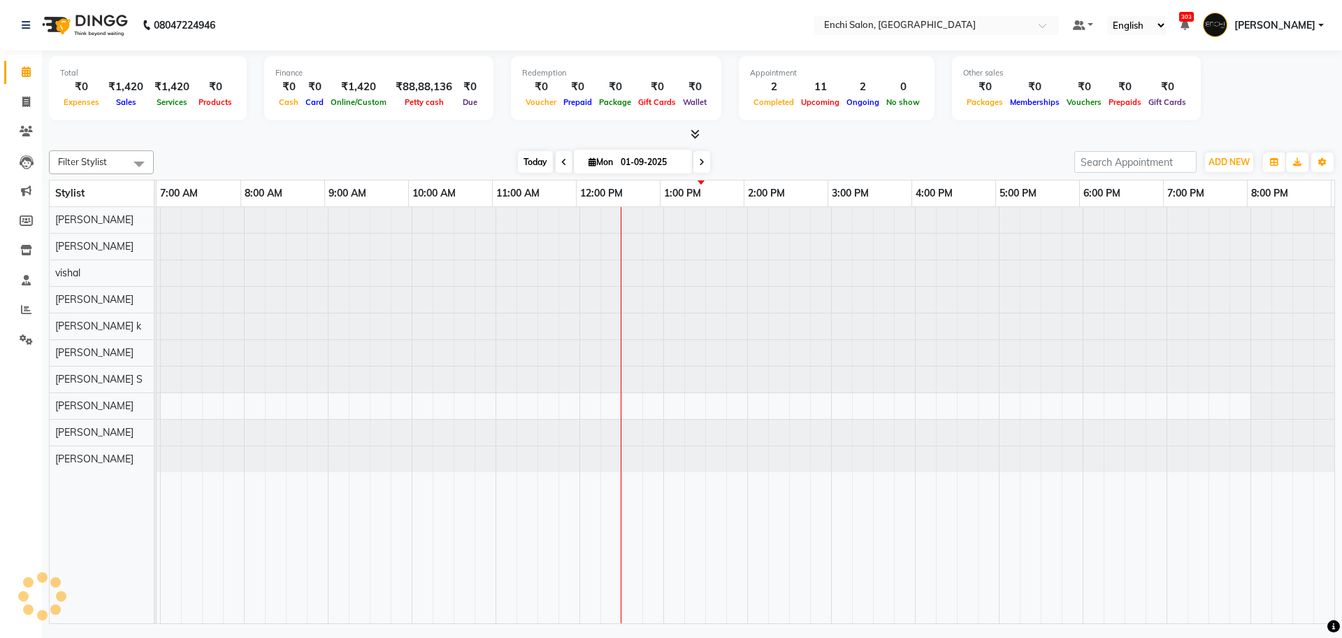
scroll to position [0, 80]
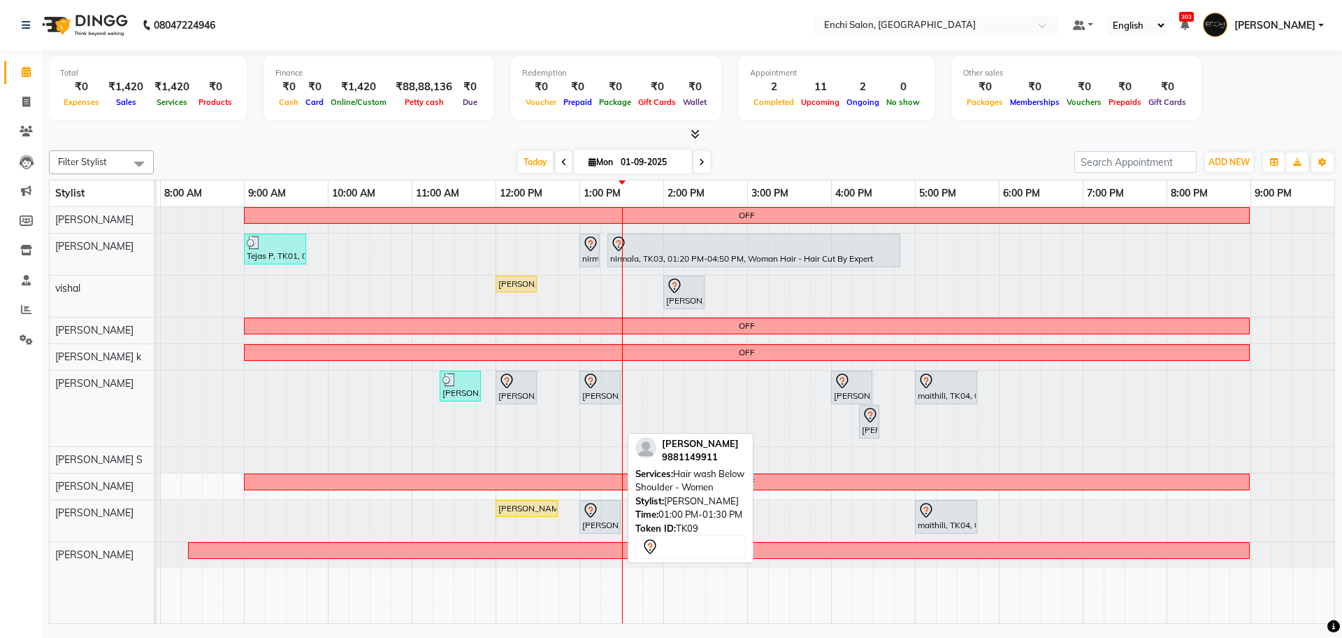
click at [597, 512] on icon at bounding box center [590, 510] width 17 height 17
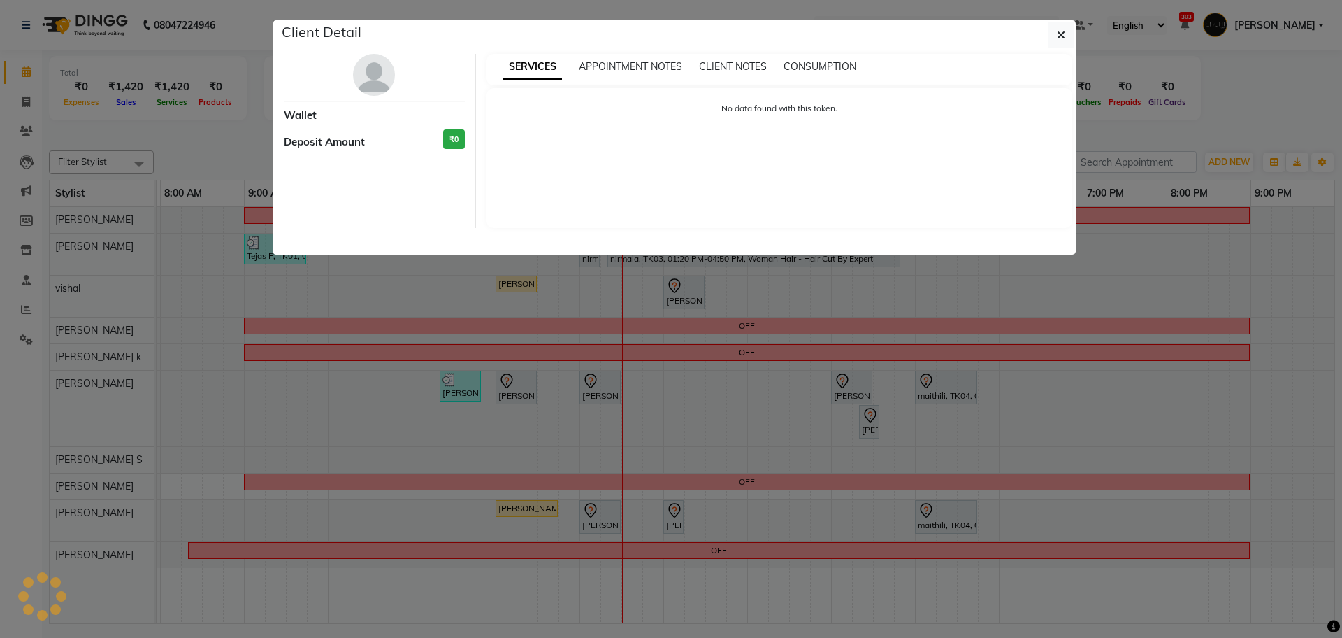
select select "7"
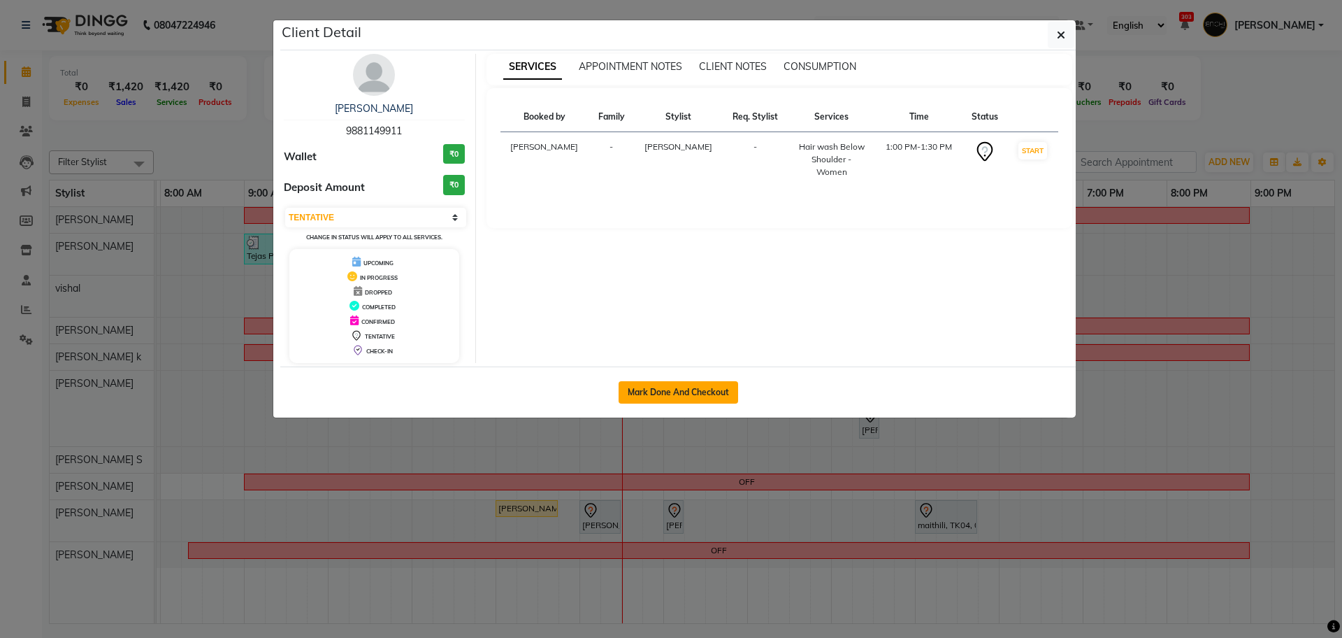
click at [673, 394] on button "Mark Done And Checkout" at bounding box center [679, 392] width 120 height 22
select select "service"
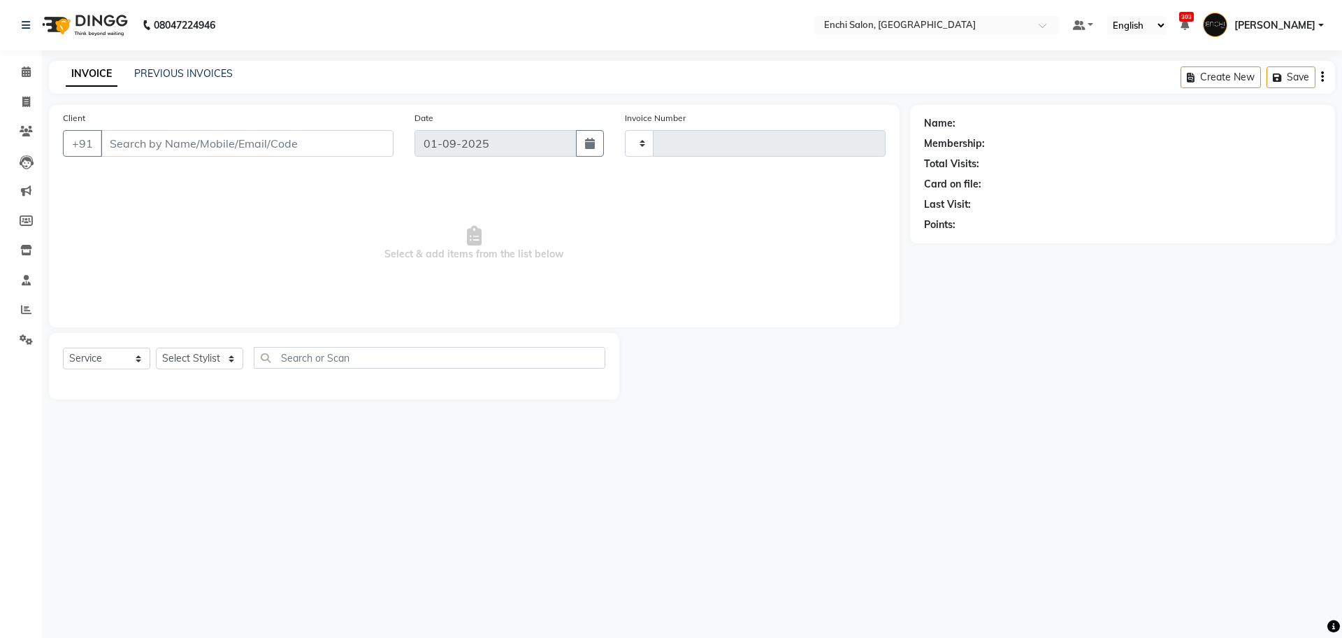
type input "3421"
select select "10"
type input "9881149911"
select select "65814"
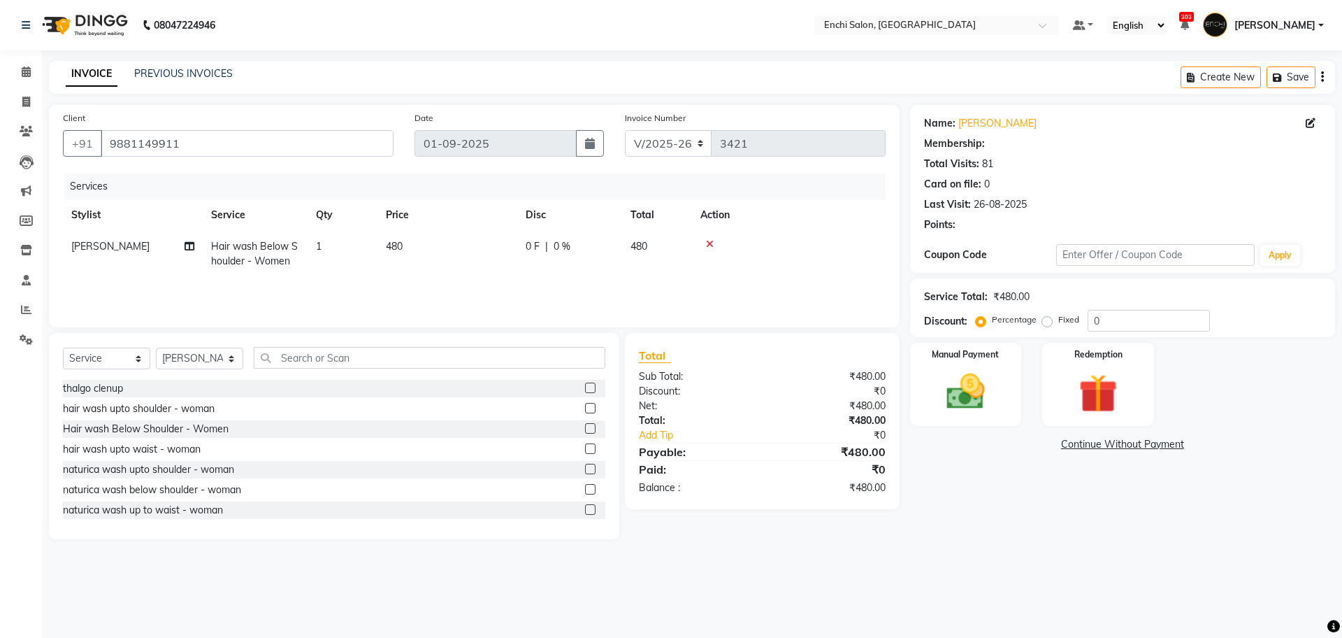
select select "1: Object"
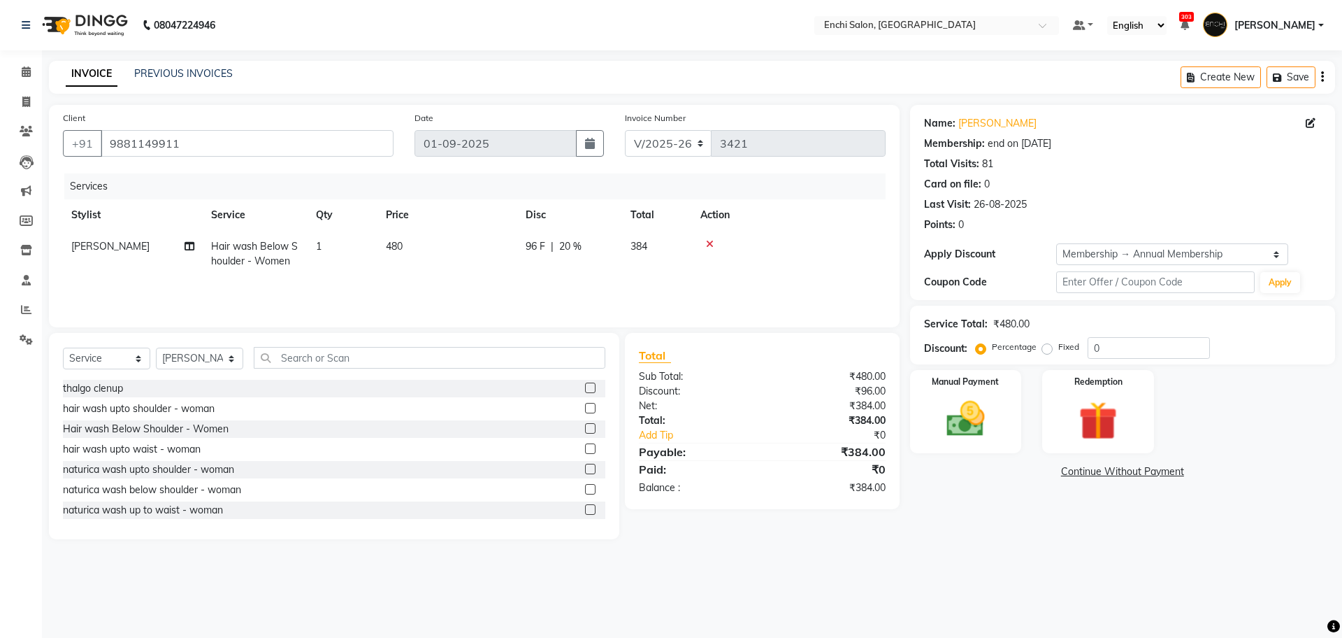
type input "20"
click at [706, 242] on icon at bounding box center [710, 244] width 8 height 10
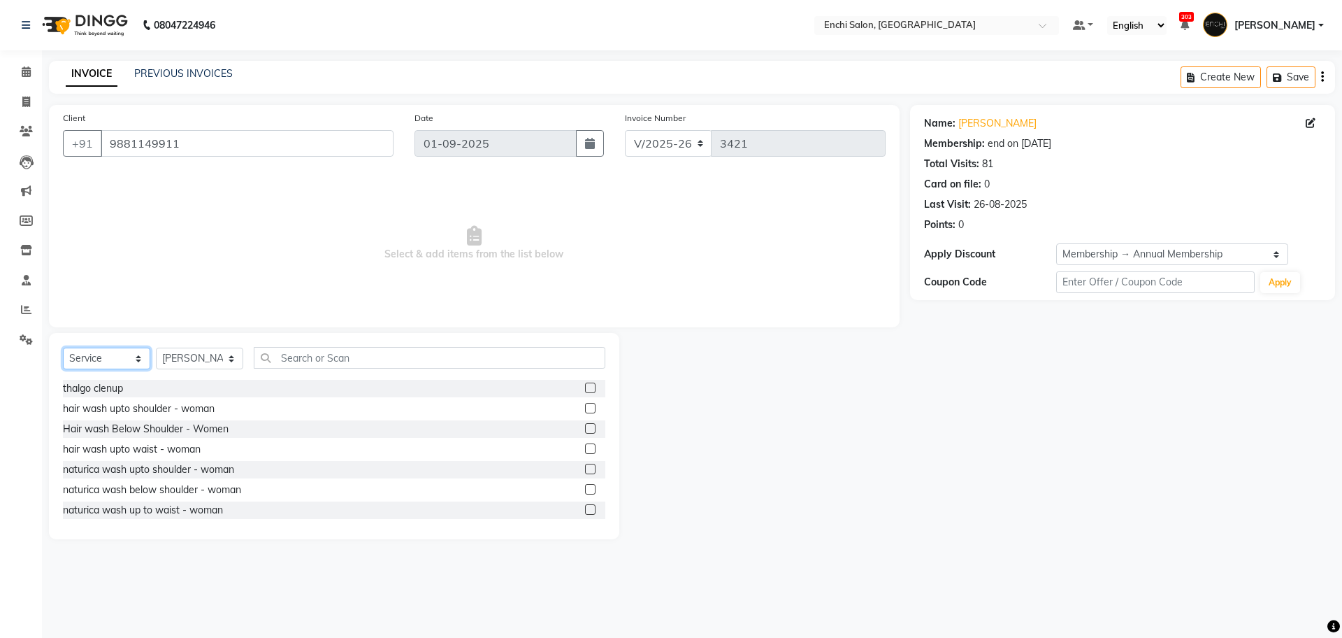
click at [94, 358] on select "Select Service Product Membership Package Voucher Prepaid Gift Card" at bounding box center [106, 358] width 87 height 22
select select "package"
click at [63, 347] on select "Select Service Product Membership Package Voucher Prepaid Gift Card" at bounding box center [106, 358] width 87 height 22
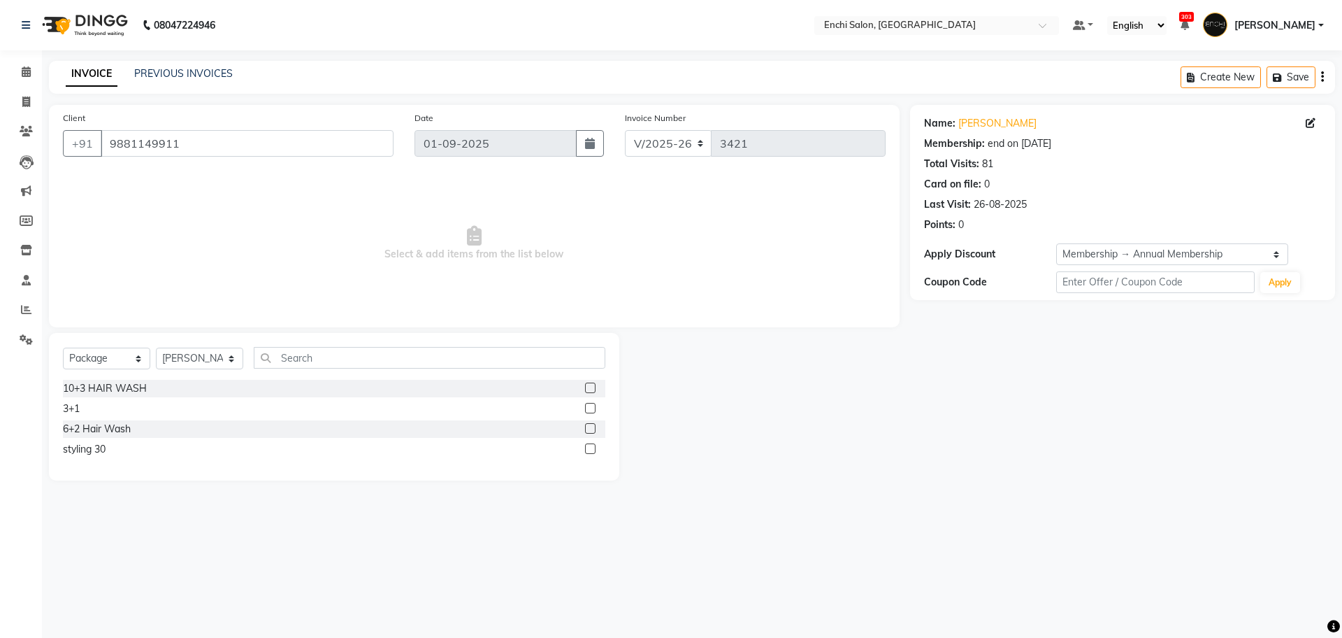
click at [589, 430] on label at bounding box center [590, 428] width 10 height 10
click at [589, 430] on input "checkbox" at bounding box center [589, 428] width 9 height 9
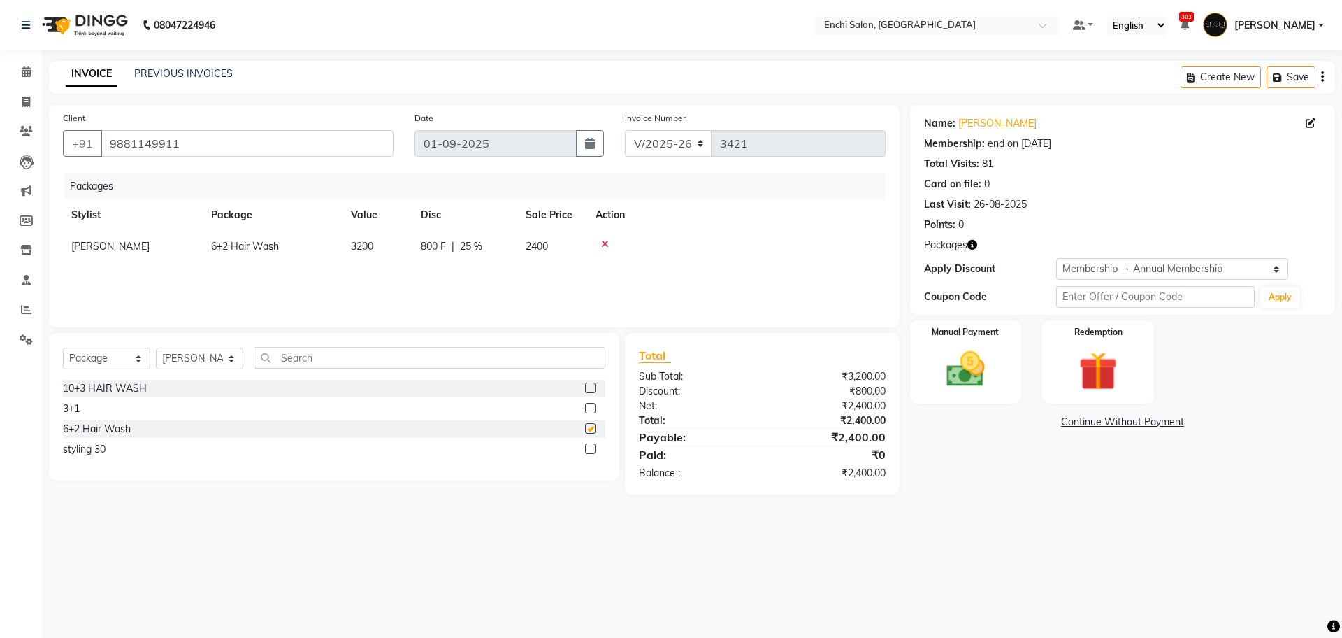
checkbox input "false"
click at [126, 247] on span "[PERSON_NAME]" at bounding box center [110, 246] width 78 height 13
select select "65814"
click at [126, 247] on select "Akshay Apurva k Arjun shinde Enchi salon jagdevi dudhni Kawaljit G mahee ghule …" at bounding box center [132, 250] width 123 height 22
click at [967, 369] on img at bounding box center [965, 369] width 65 height 46
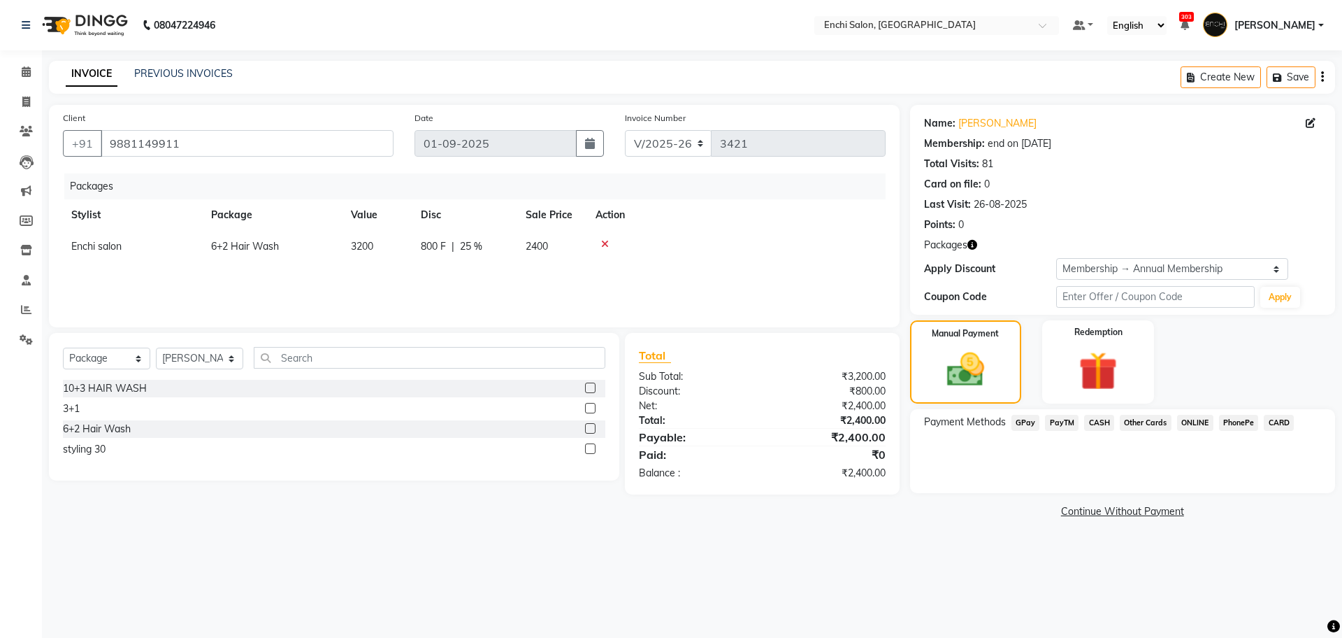
click at [1029, 423] on span "GPay" at bounding box center [1026, 423] width 29 height 16
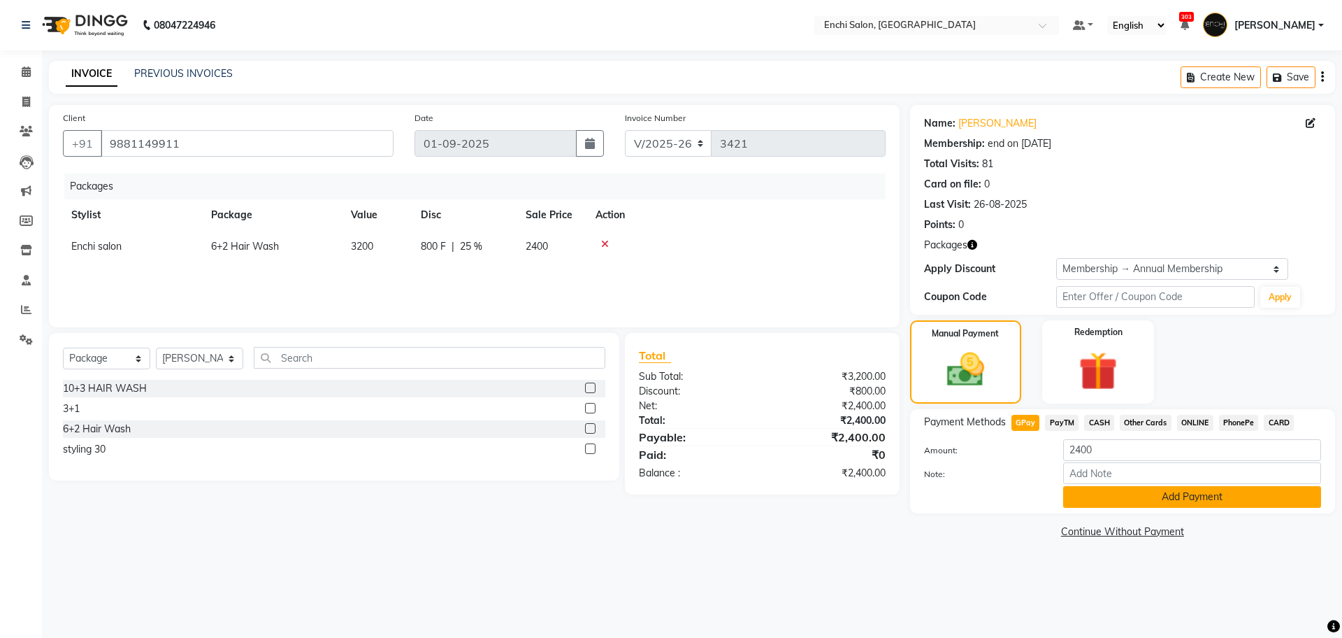
click at [1108, 493] on button "Add Payment" at bounding box center [1192, 497] width 258 height 22
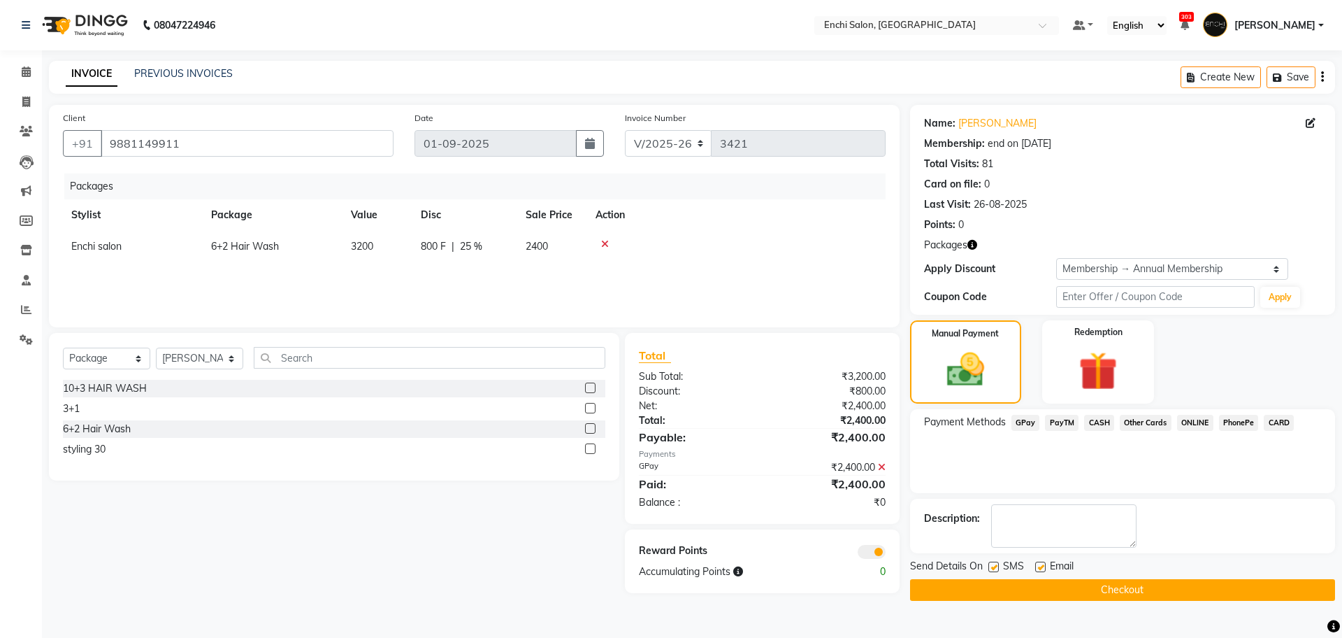
click at [1100, 585] on button "Checkout" at bounding box center [1122, 590] width 425 height 22
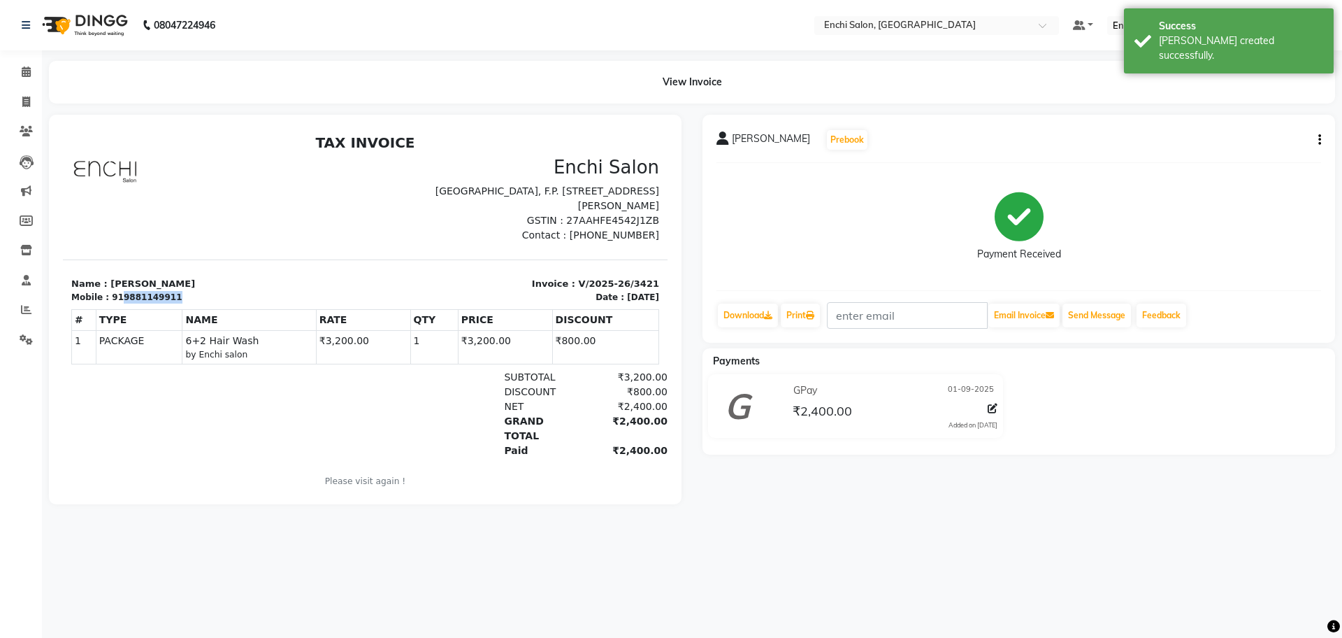
drag, startPoint x: 116, startPoint y: 296, endPoint x: 169, endPoint y: 301, distance: 53.4
click at [169, 301] on div "Mobile : 919881149911" at bounding box center [214, 297] width 286 height 13
copy div "9881149911"
click at [22, 69] on icon at bounding box center [26, 71] width 9 height 10
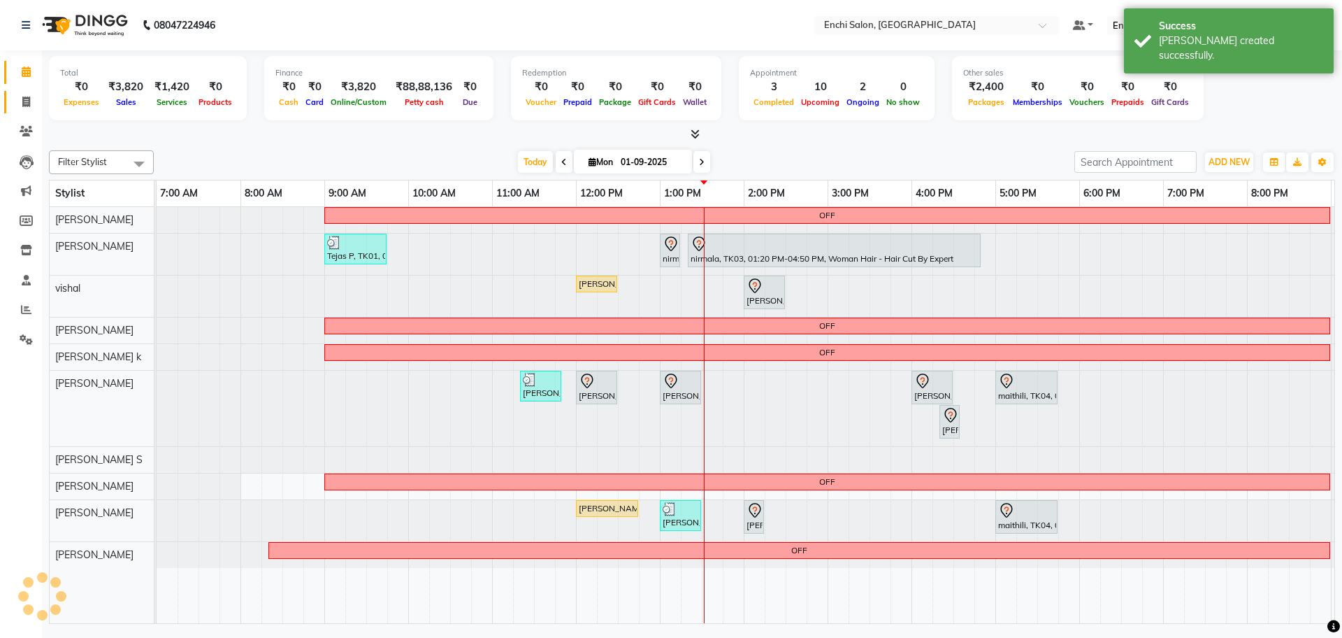
click at [21, 108] on span at bounding box center [26, 102] width 24 height 16
select select "service"
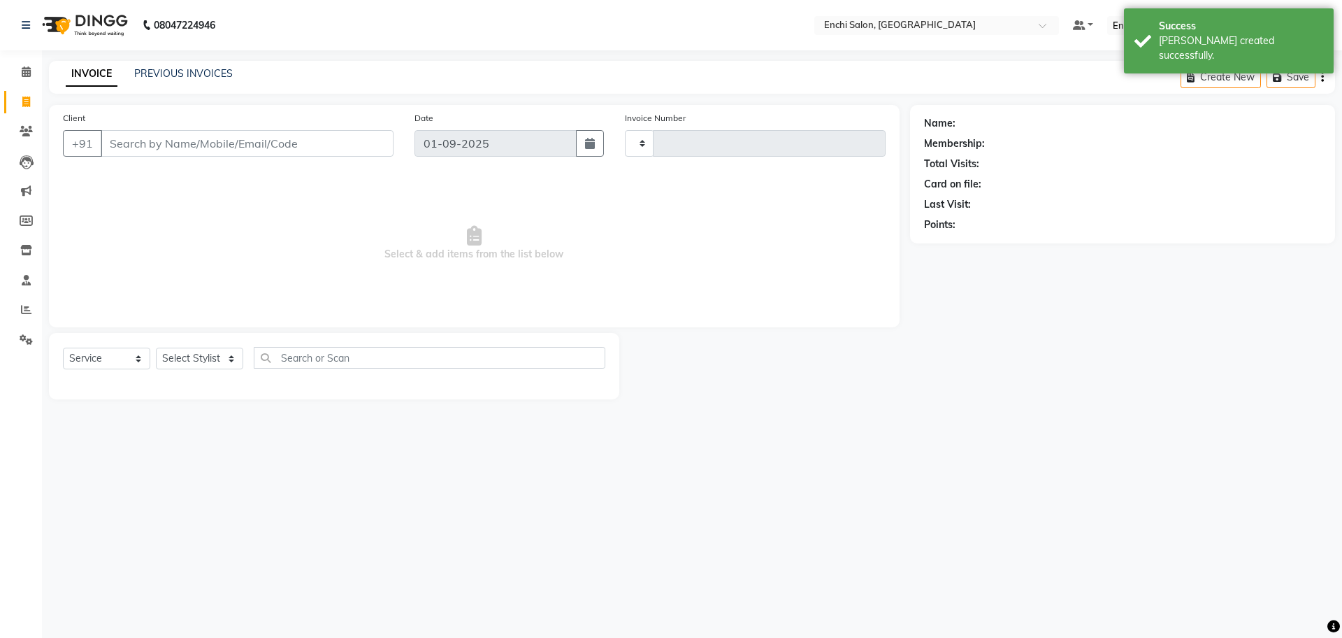
type input "3422"
select select "10"
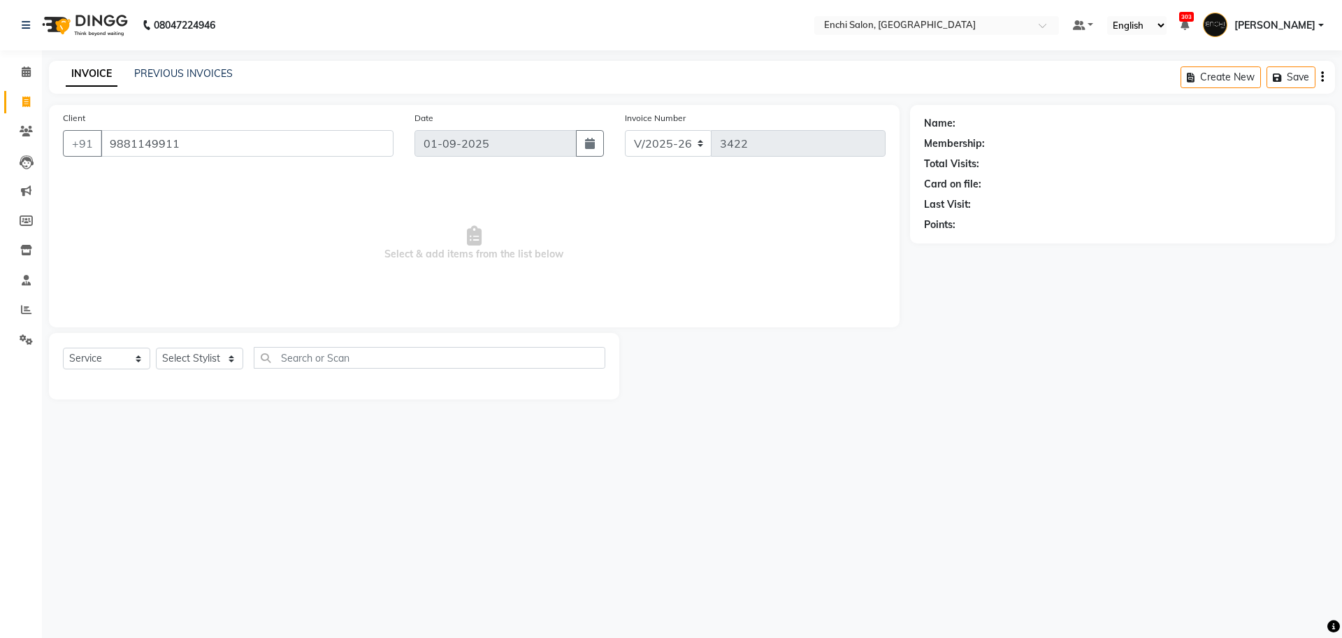
type input "9881149911"
select select "1: Object"
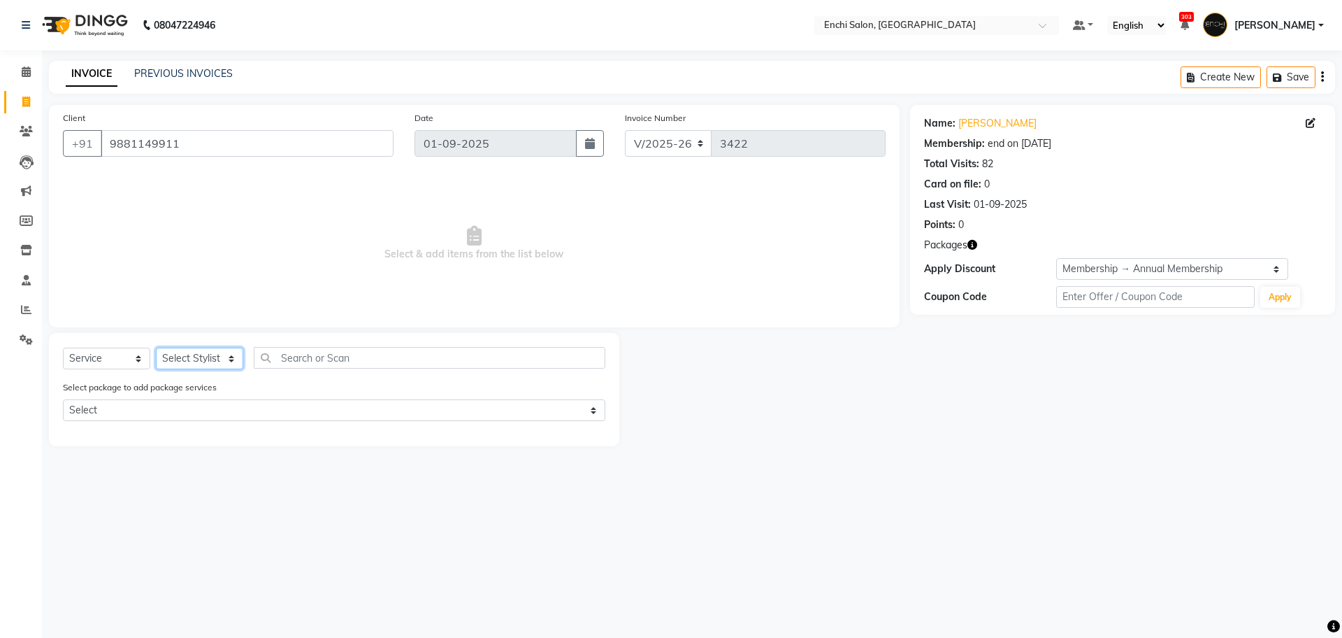
click at [188, 358] on select "Select Stylist Akshay [PERSON_NAME] k Arjun shinde Enchi salon jagdevi [PERSON_…" at bounding box center [199, 358] width 87 height 22
select select "65814"
click at [156, 347] on select "Select Stylist Akshay [PERSON_NAME] k Arjun shinde Enchi salon jagdevi [PERSON_…" at bounding box center [199, 358] width 87 height 22
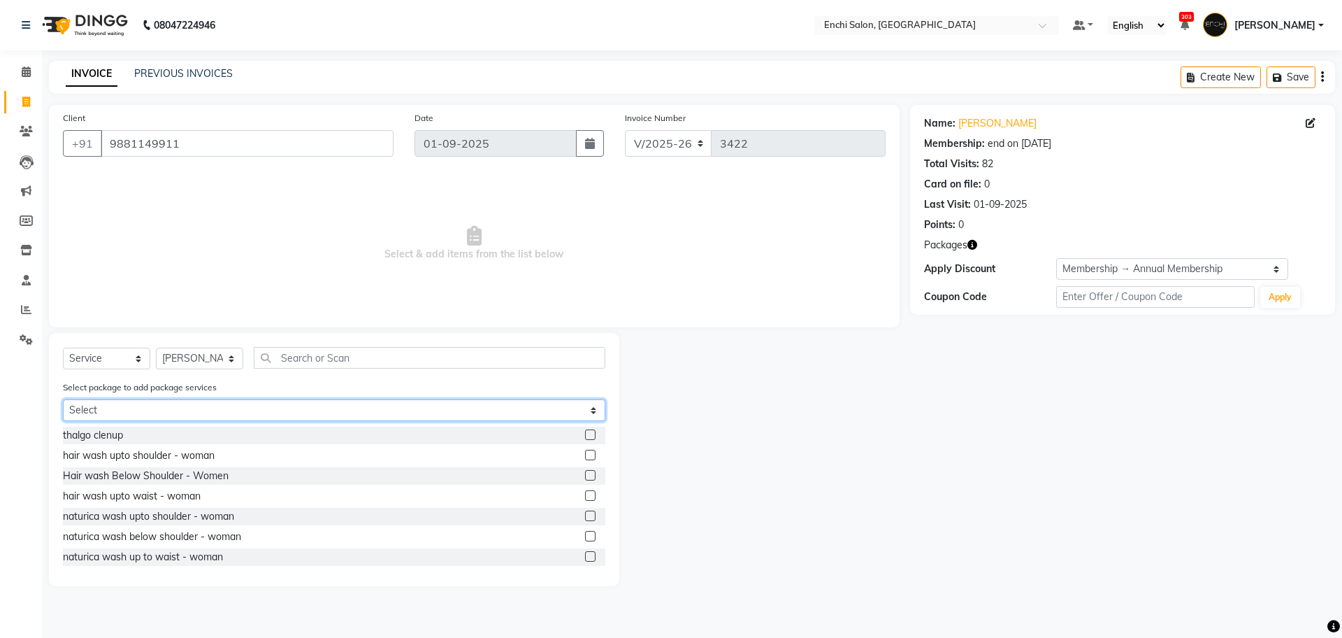
click at [225, 405] on select "Select 6+2 Hair Wash" at bounding box center [334, 410] width 542 height 22
select select "1: Object"
click at [63, 399] on select "Select 6+2 Hair Wash" at bounding box center [334, 410] width 542 height 22
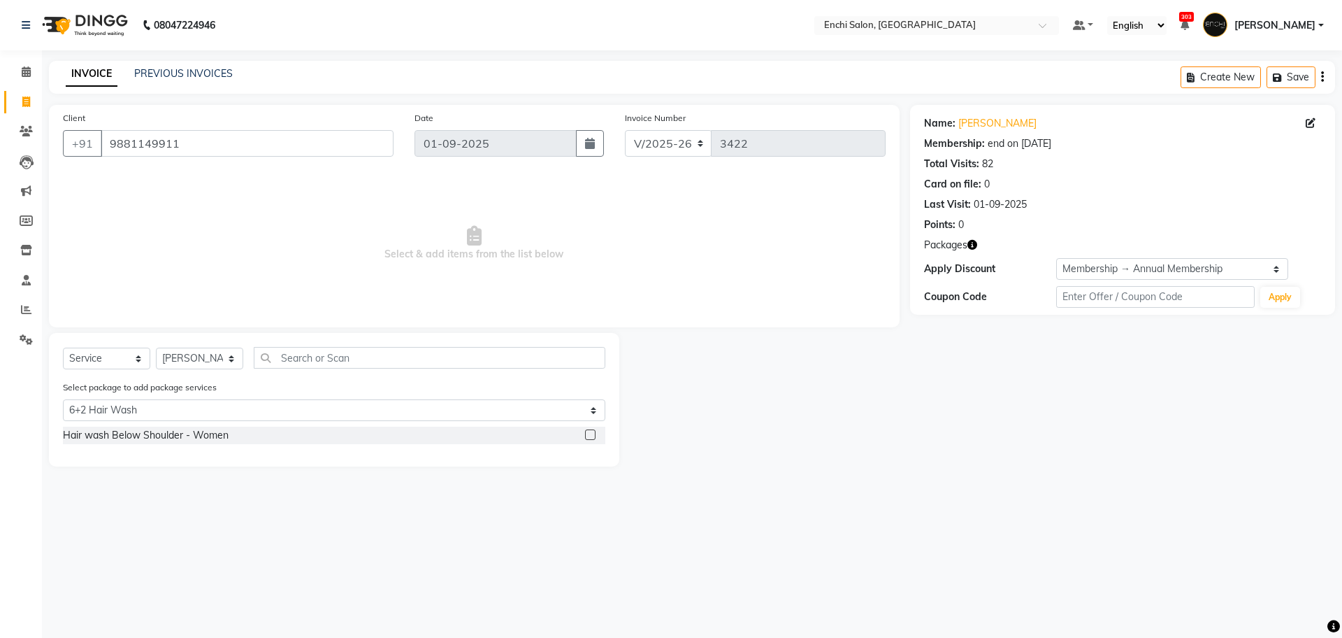
click at [585, 434] on label at bounding box center [590, 434] width 10 height 10
click at [585, 434] on input "checkbox" at bounding box center [589, 435] width 9 height 9
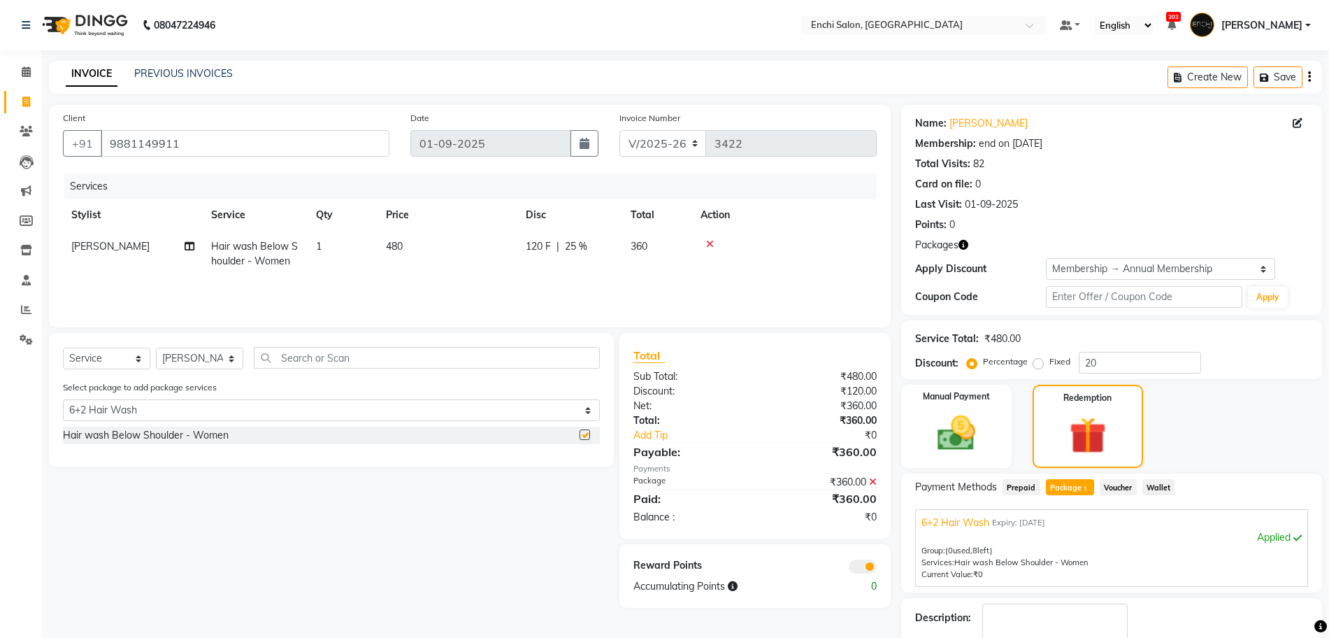
checkbox input "false"
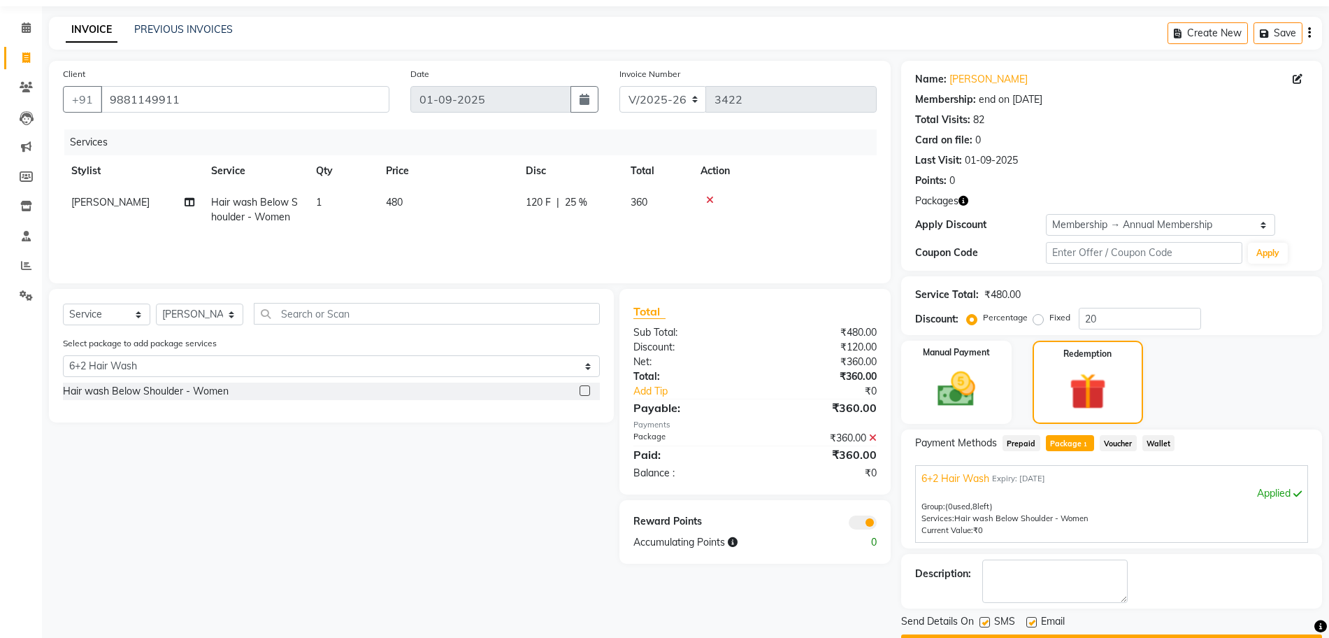
scroll to position [83, 0]
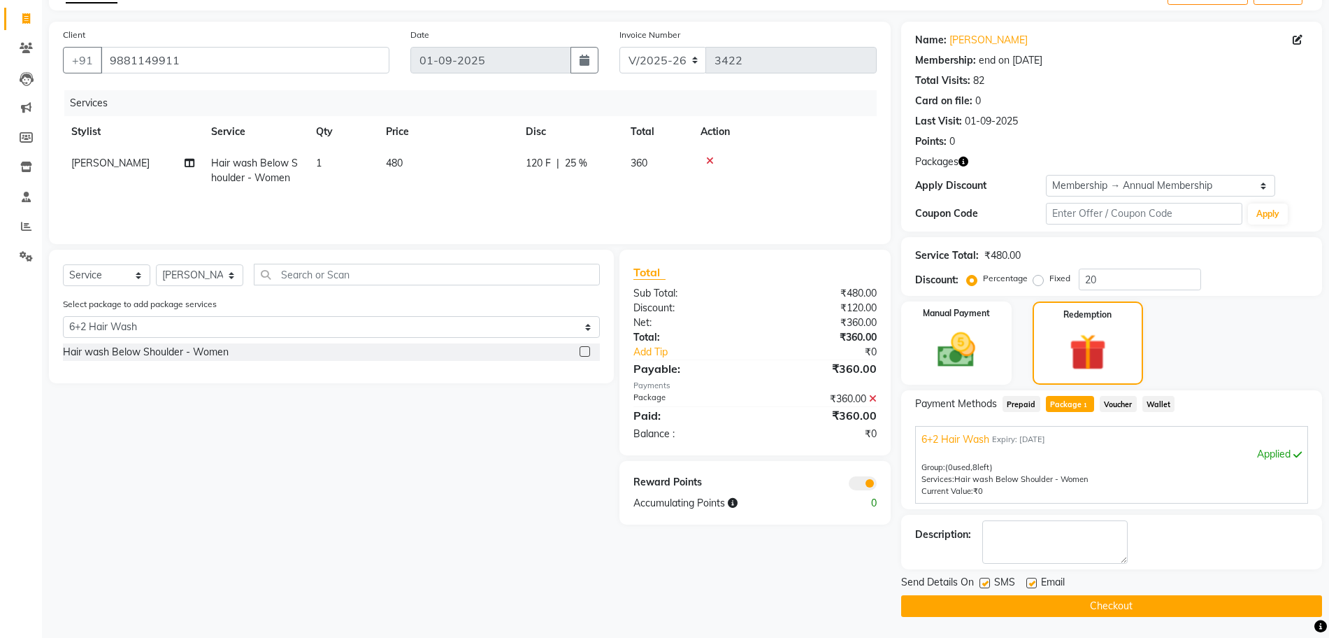
click at [1127, 606] on button "Checkout" at bounding box center [1111, 606] width 421 height 22
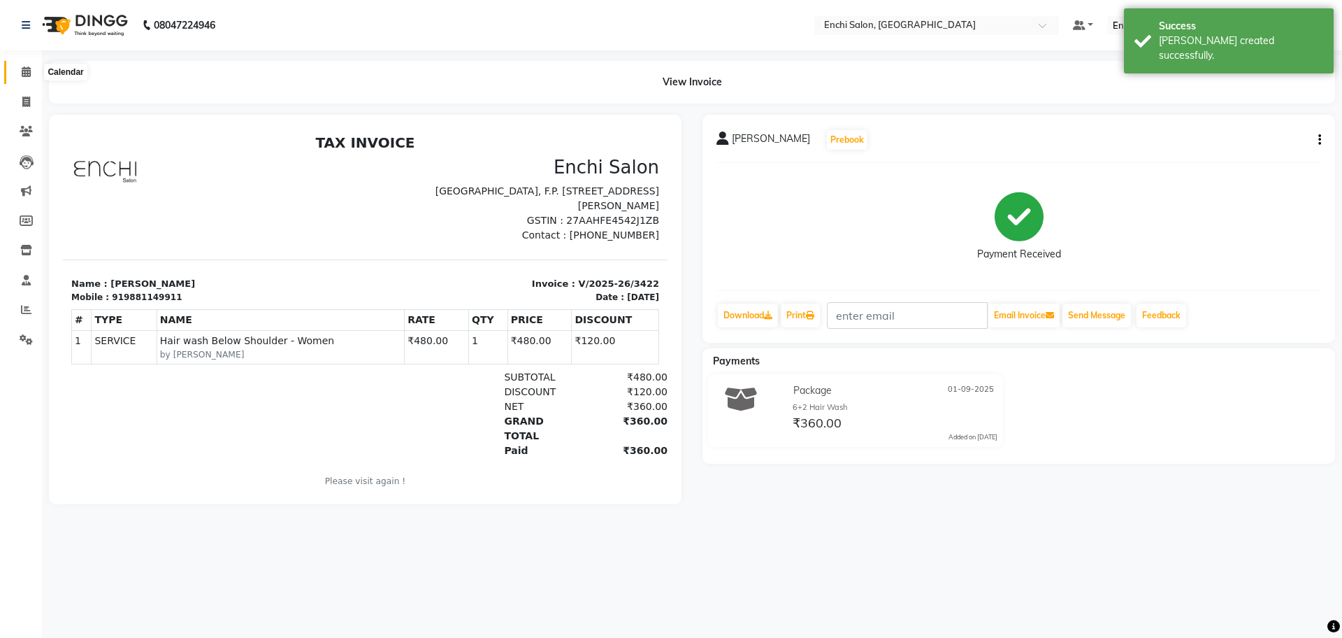
click at [29, 66] on icon at bounding box center [26, 71] width 9 height 10
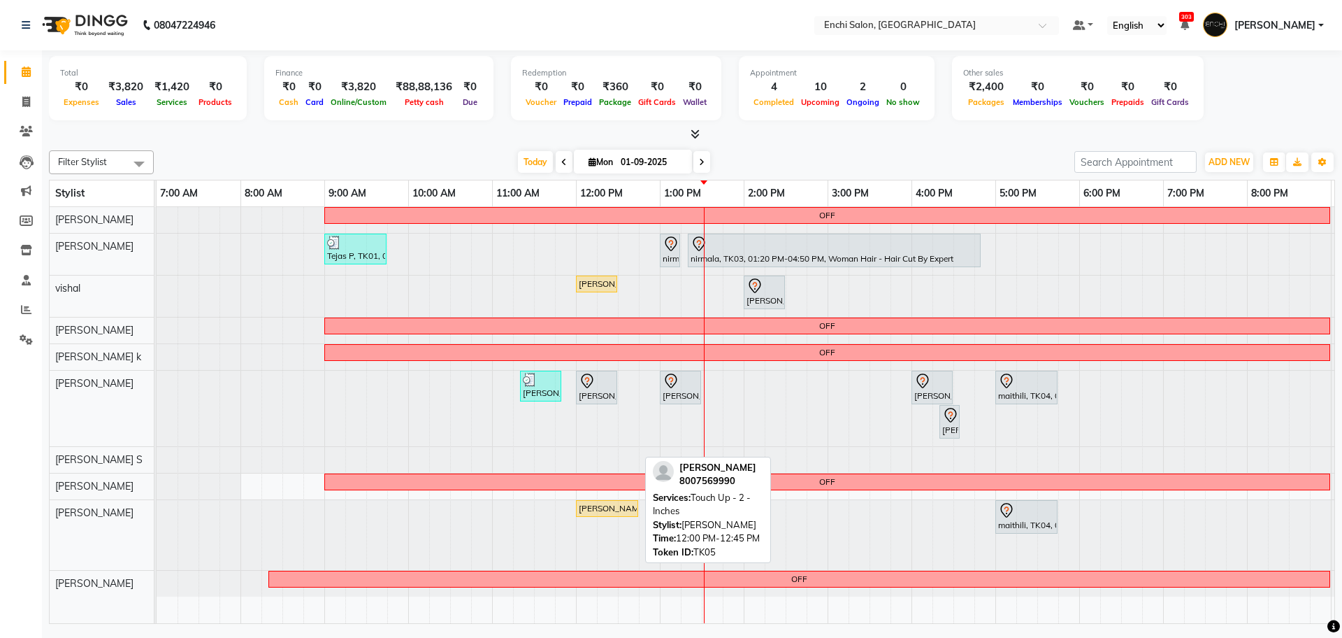
click at [591, 510] on div "[PERSON_NAME], TK05, 12:00 PM-12:45 PM, Touch Up - 2 - Inches" at bounding box center [606, 508] width 59 height 13
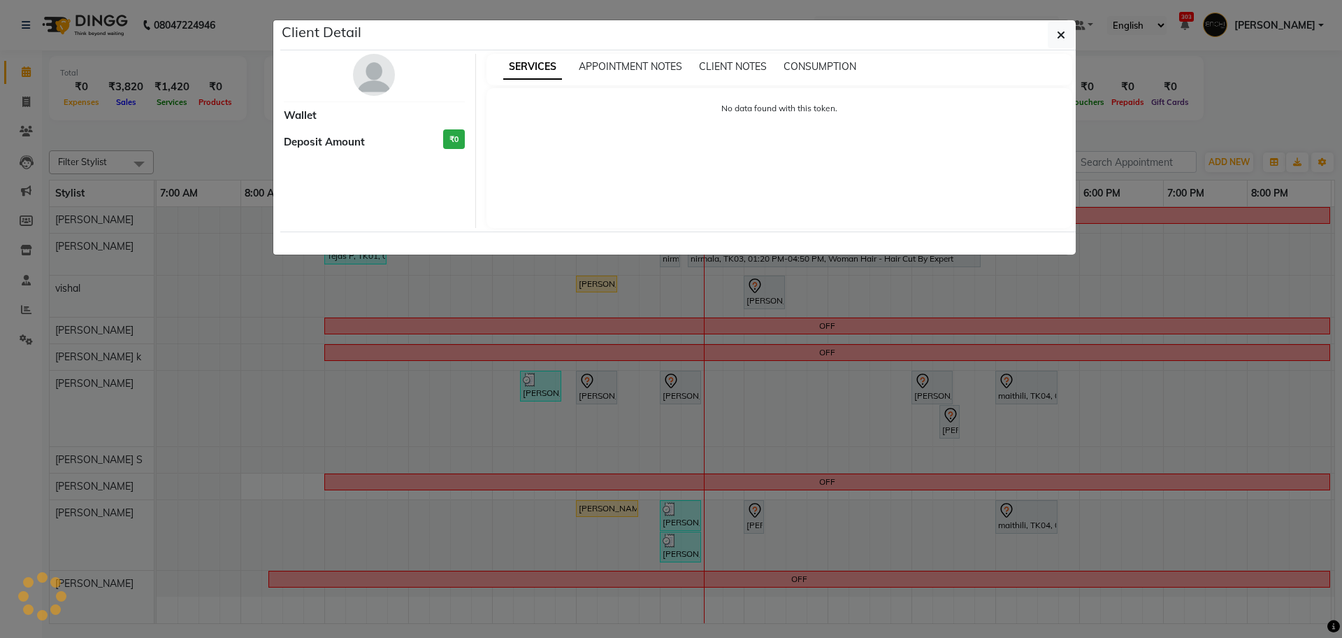
select select "1"
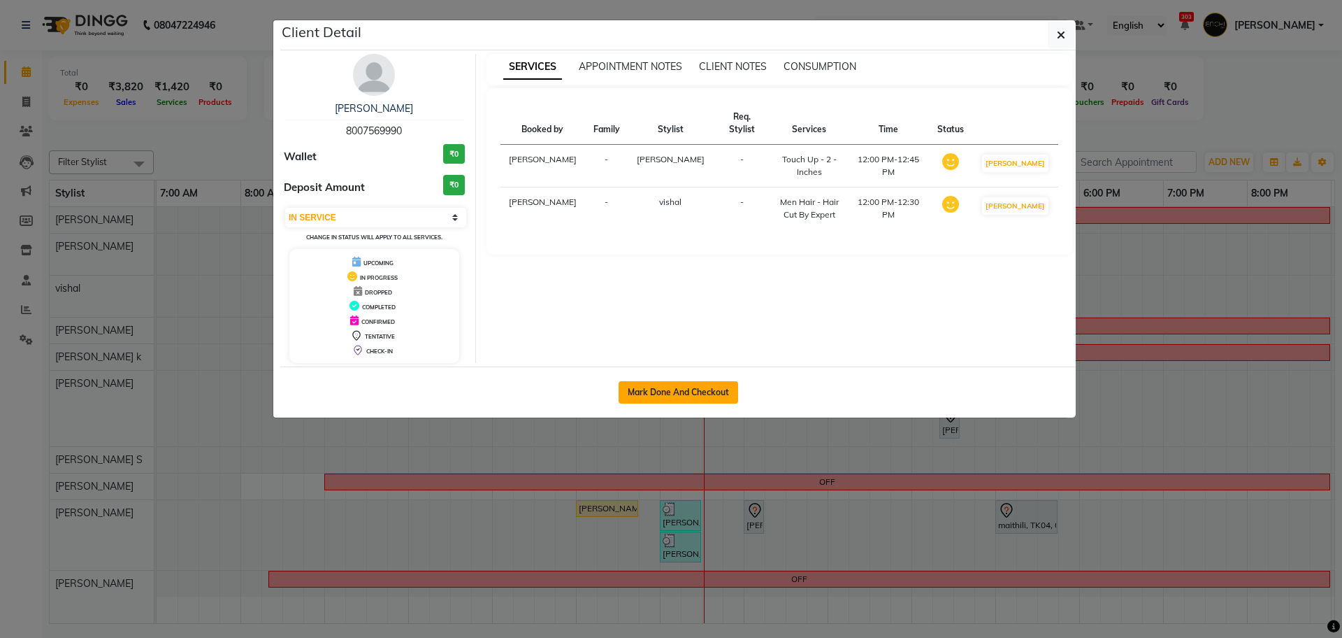
click at [693, 393] on button "Mark Done And Checkout" at bounding box center [679, 392] width 120 height 22
select select "service"
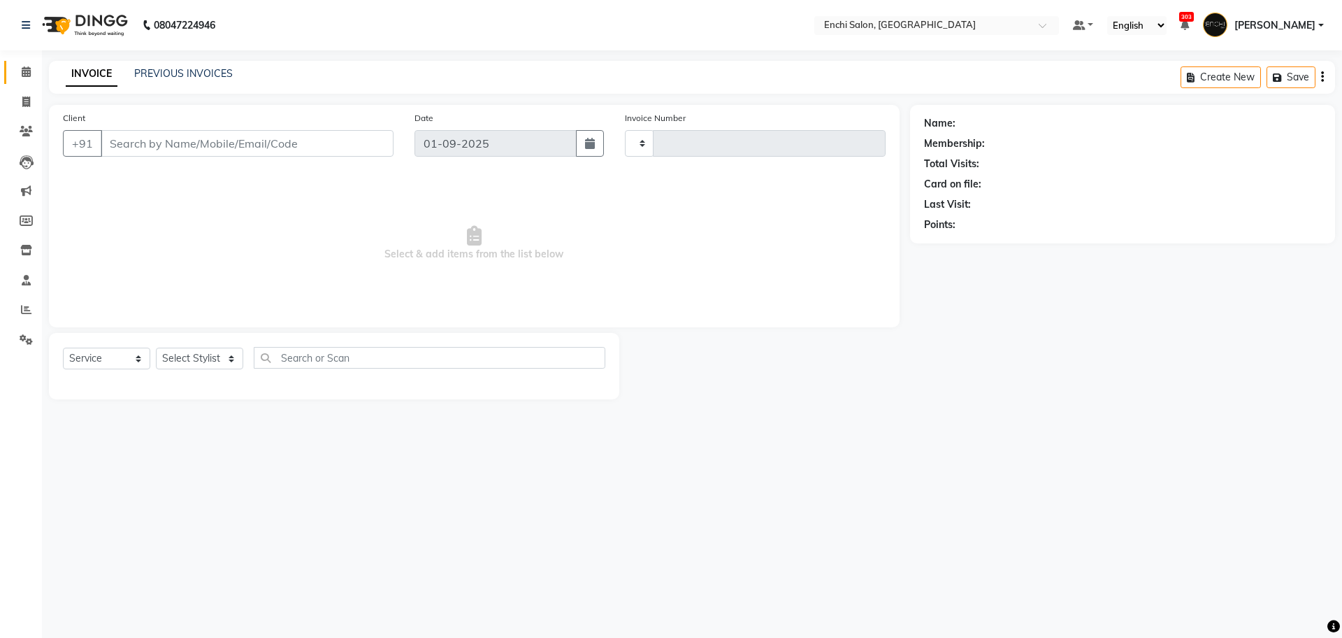
type input "3423"
select select "10"
type input "8007569990"
select select "65814"
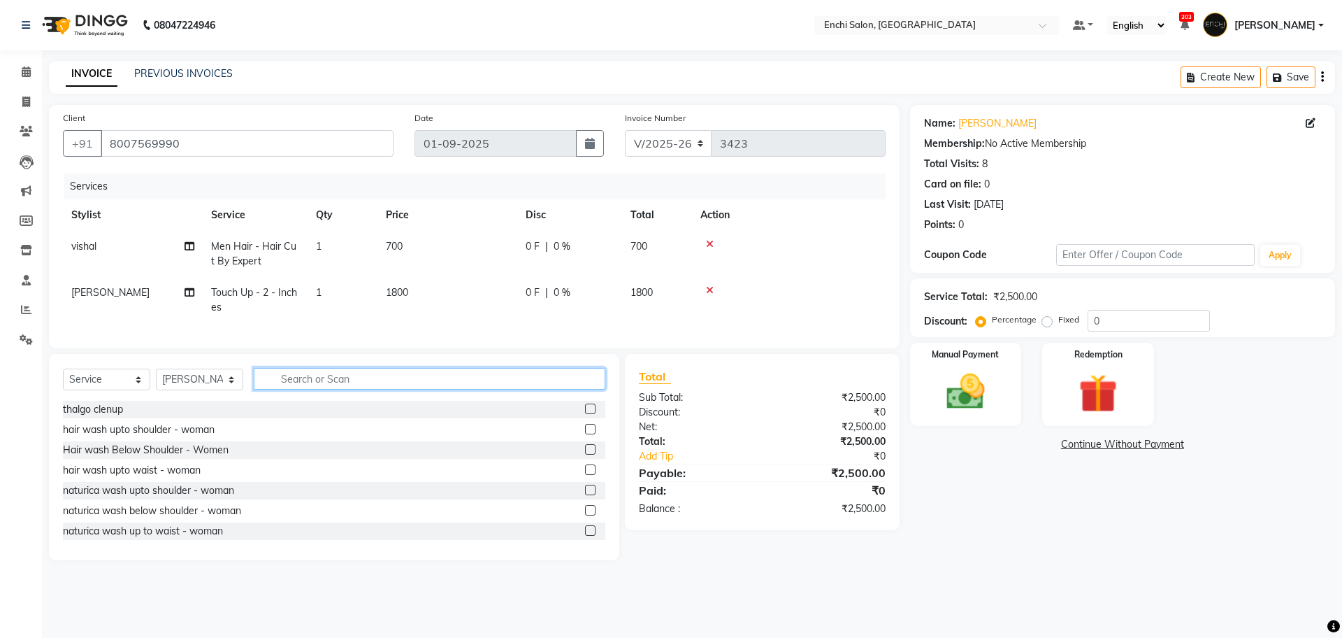
click at [303, 389] on input "text" at bounding box center [430, 379] width 352 height 22
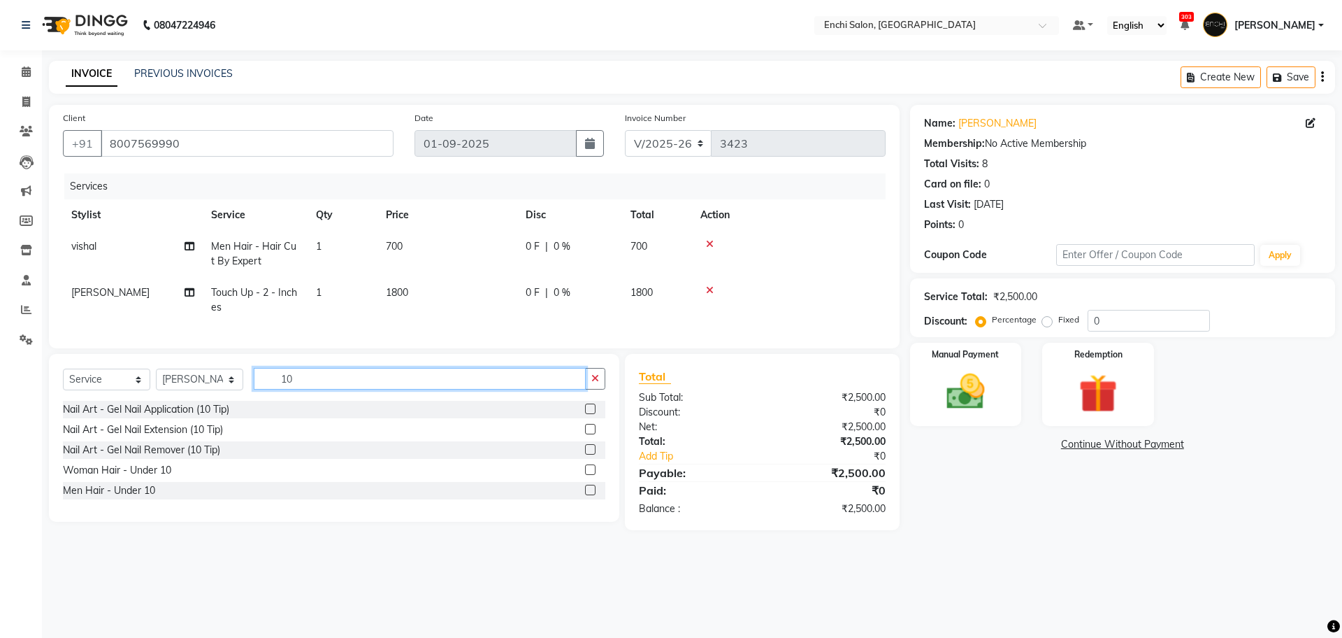
type input "10"
click at [589, 495] on label at bounding box center [590, 489] width 10 height 10
click at [589, 495] on input "checkbox" at bounding box center [589, 490] width 9 height 9
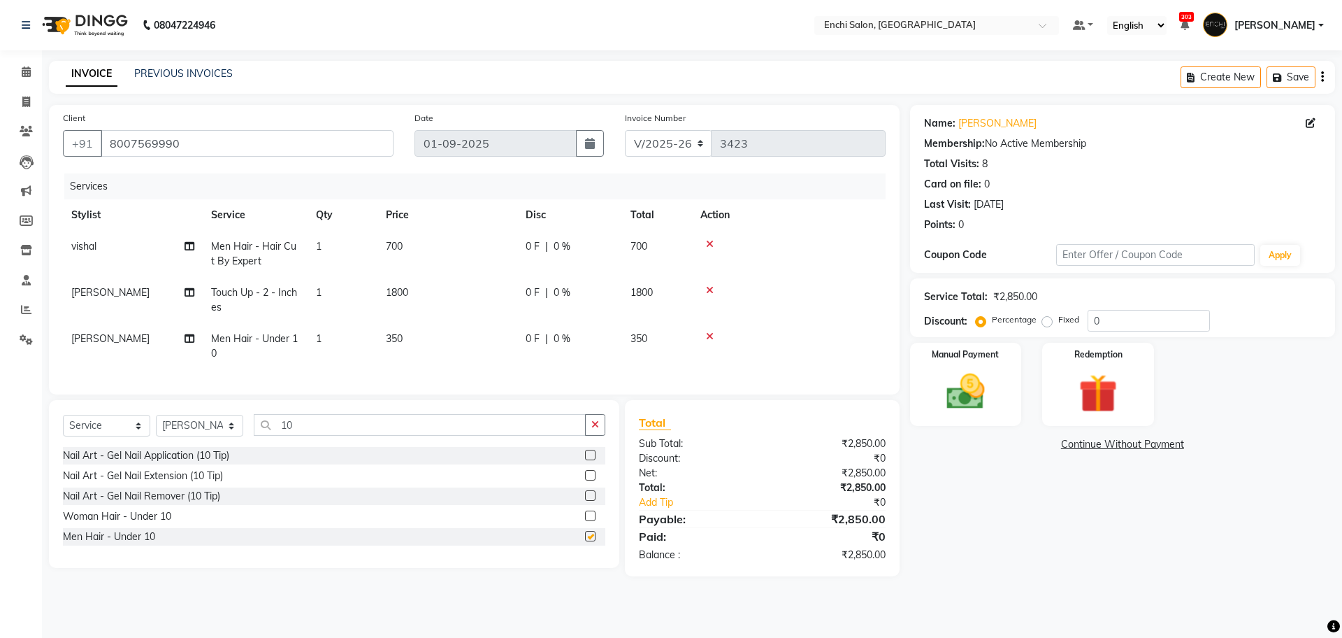
checkbox input "false"
click at [85, 324] on td "[PERSON_NAME]" at bounding box center [133, 346] width 140 height 46
select select "65814"
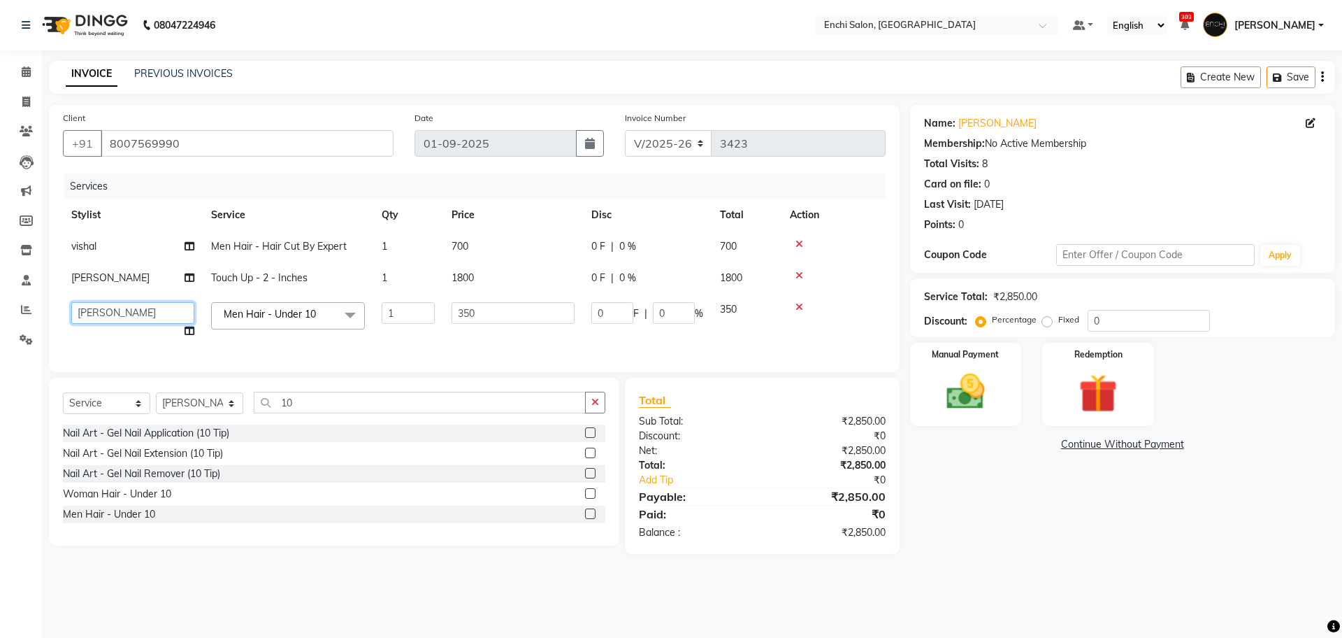
click at [92, 317] on select "Akshay Apurva k Arjun shinde Enchi salon jagdevi dudhni Kawaljit G mahee ghule …" at bounding box center [132, 313] width 123 height 22
select select "16329"
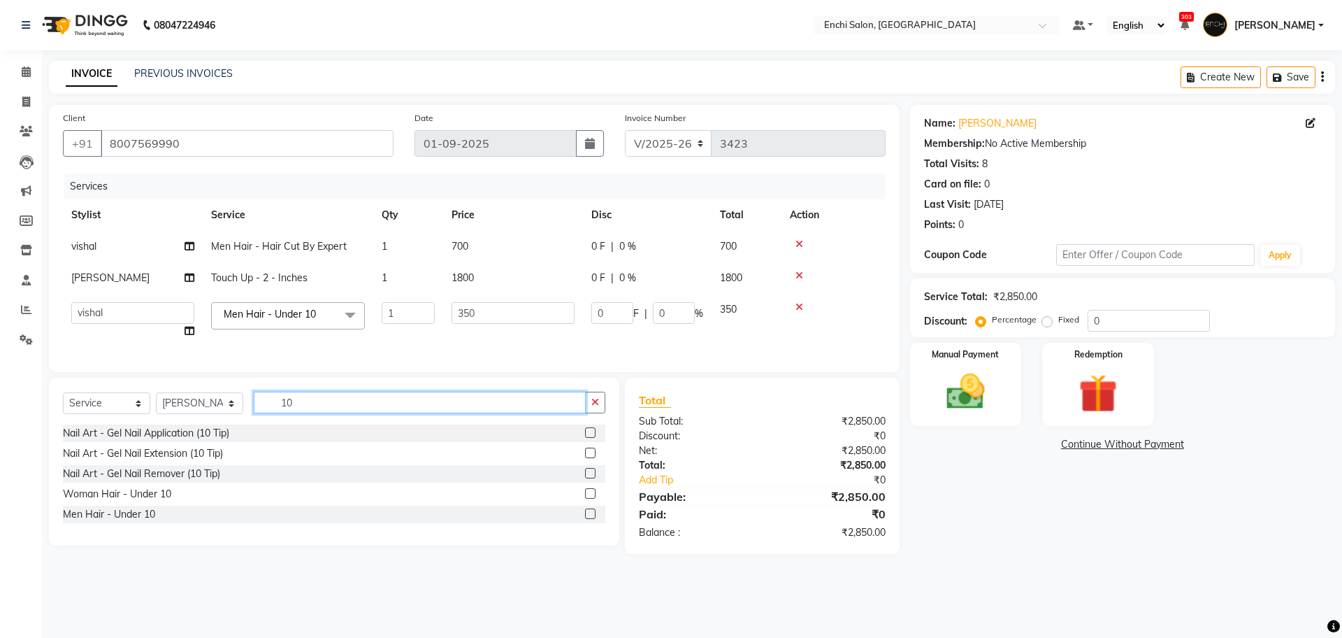
click at [293, 413] on input "10" at bounding box center [420, 402] width 332 height 22
type input "ADD"
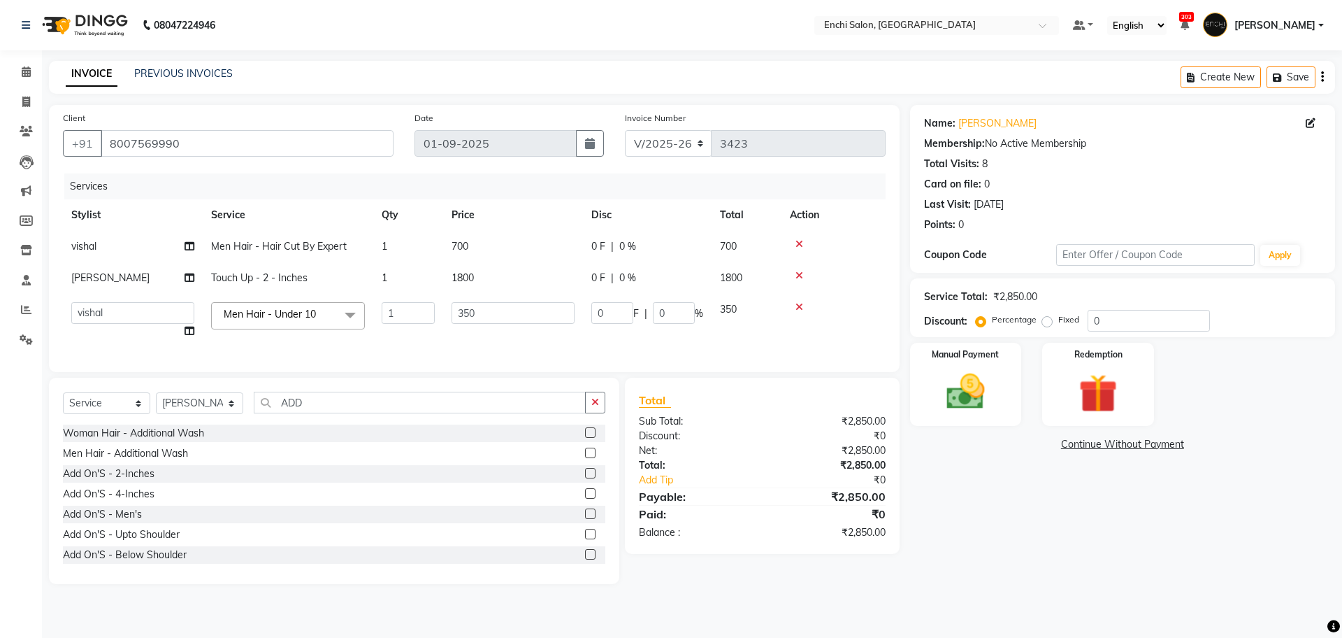
click at [571, 462] on div "Men Hair - Additional Wash" at bounding box center [334, 453] width 542 height 17
click at [585, 458] on label at bounding box center [590, 452] width 10 height 10
click at [585, 458] on input "checkbox" at bounding box center [589, 453] width 9 height 9
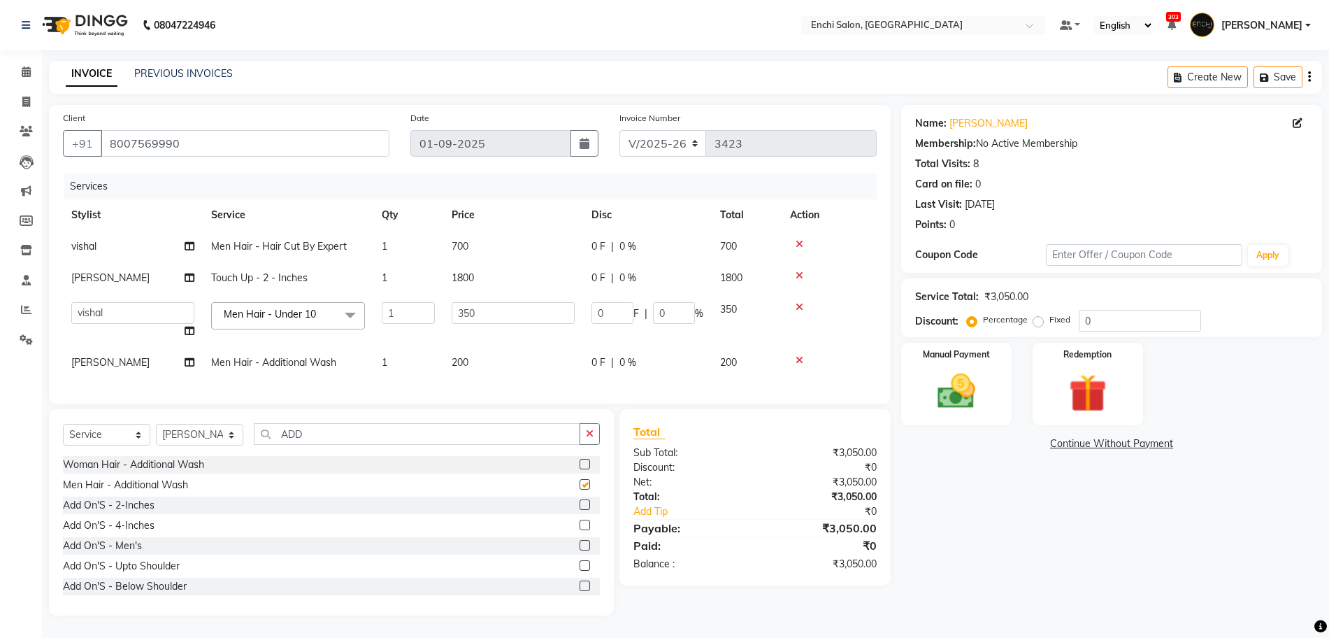
checkbox input "false"
click at [1106, 312] on input "0" at bounding box center [1140, 321] width 122 height 22
type input "2"
type input "7"
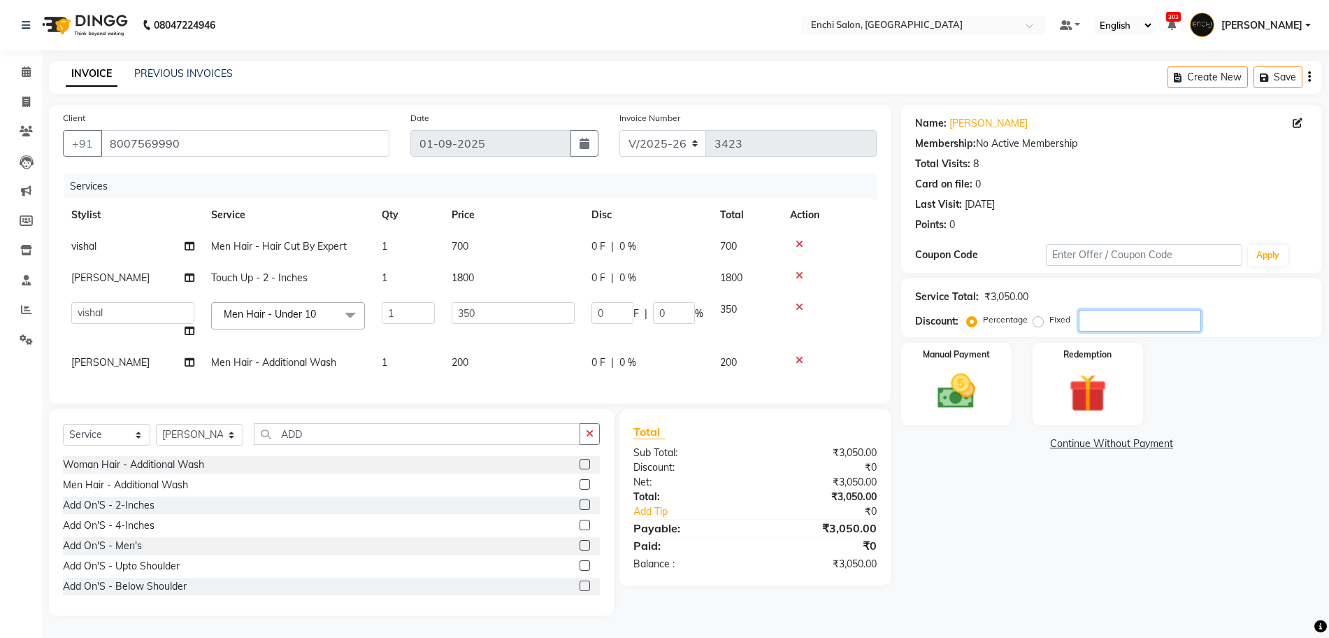
type input "2"
type input "20"
type input "70"
type input "20"
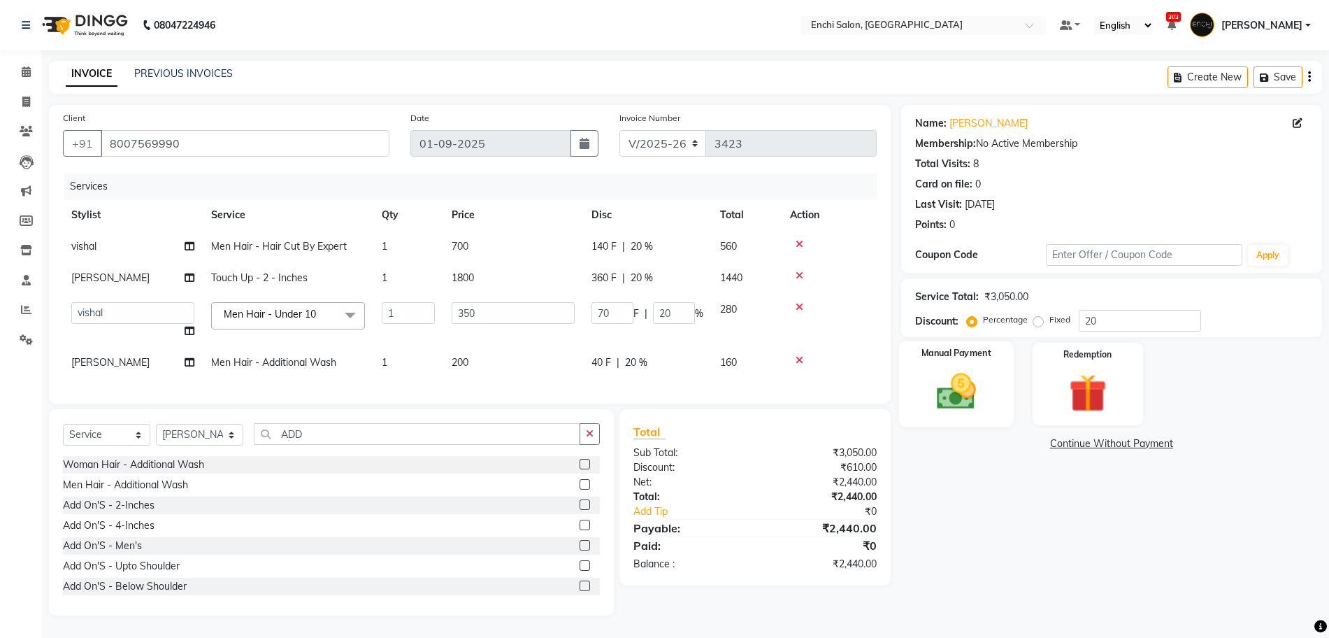
click at [954, 379] on img at bounding box center [956, 390] width 64 height 45
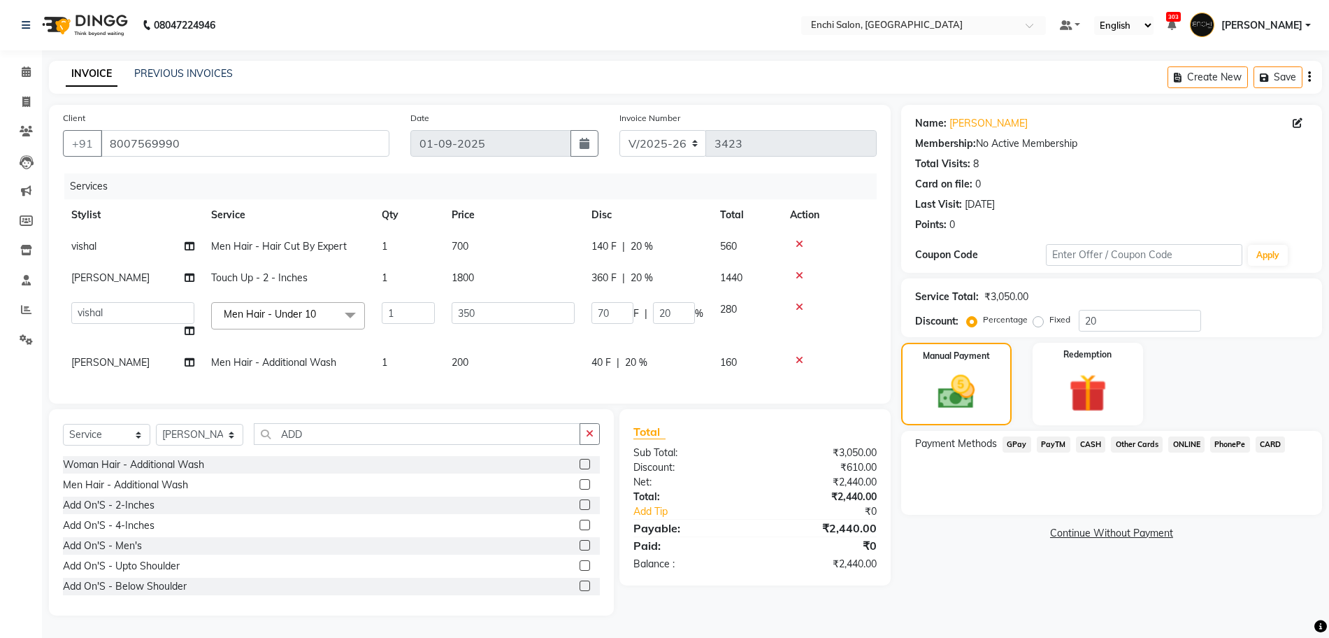
click at [1097, 436] on span "CASH" at bounding box center [1091, 444] width 30 height 16
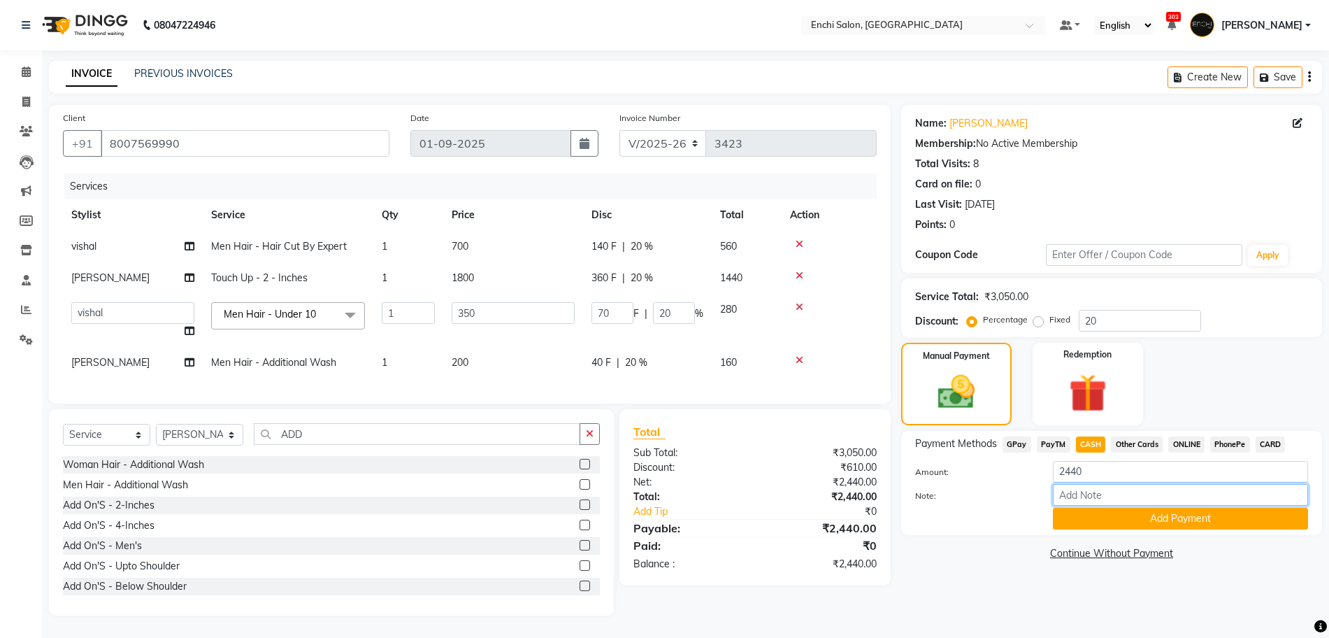
click at [1087, 489] on input "Note:" at bounding box center [1180, 495] width 255 height 22
type input "PREPAID 5 RS"
click at [1147, 508] on button "Add Payment" at bounding box center [1180, 519] width 255 height 22
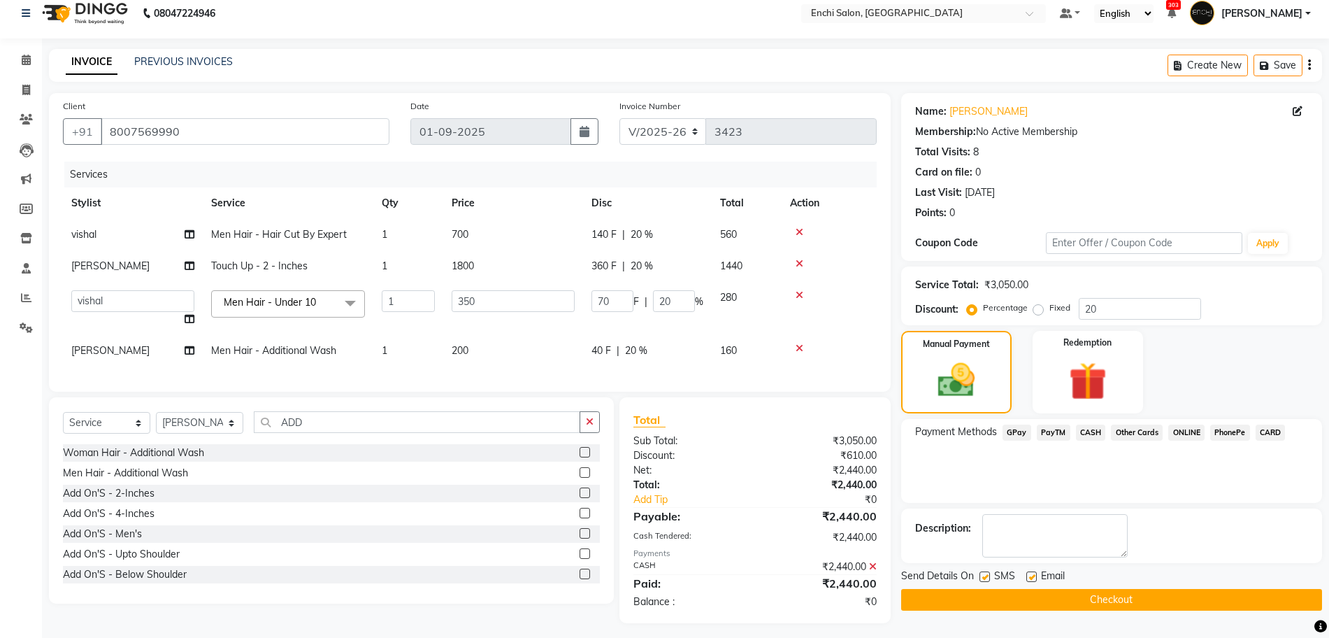
click at [1093, 601] on button "Checkout" at bounding box center [1111, 600] width 421 height 22
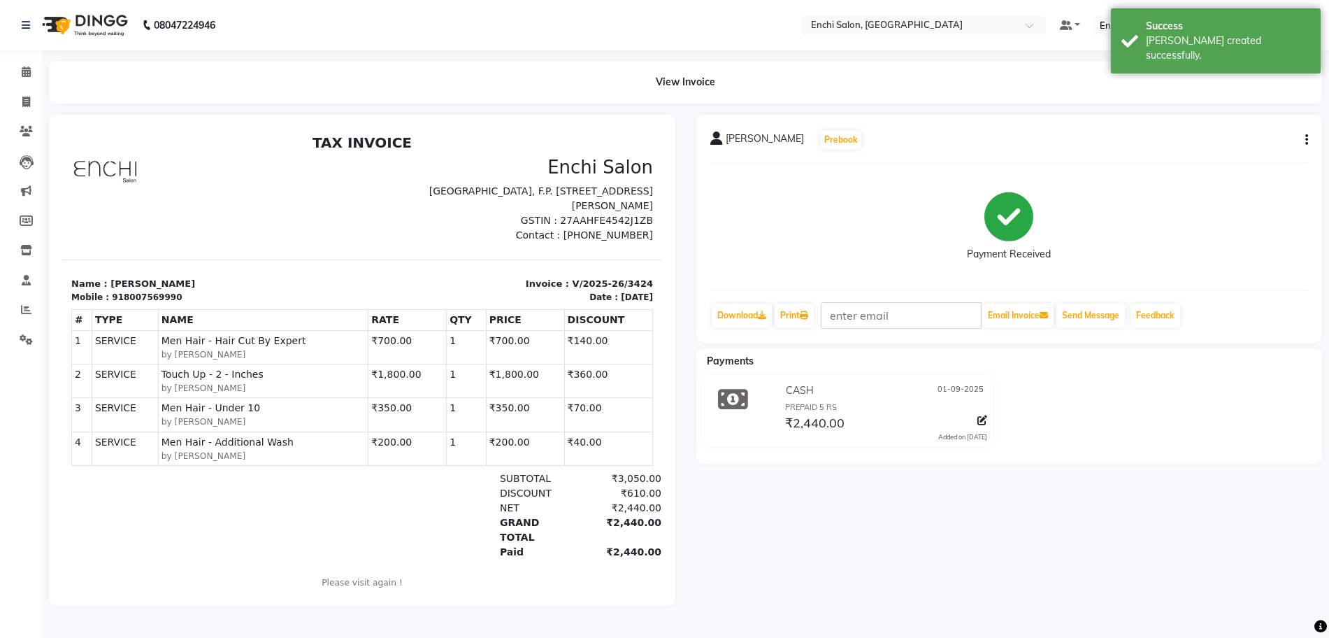
click at [1308, 144] on div "nikhil Deshmukh Prebook Payment Received Download Print Email Invoice Send Mess…" at bounding box center [1009, 229] width 626 height 228
click at [1306, 140] on icon "button" at bounding box center [1306, 140] width 3 height 1
click at [1226, 143] on div "Split Service Amount" at bounding box center [1237, 139] width 96 height 17
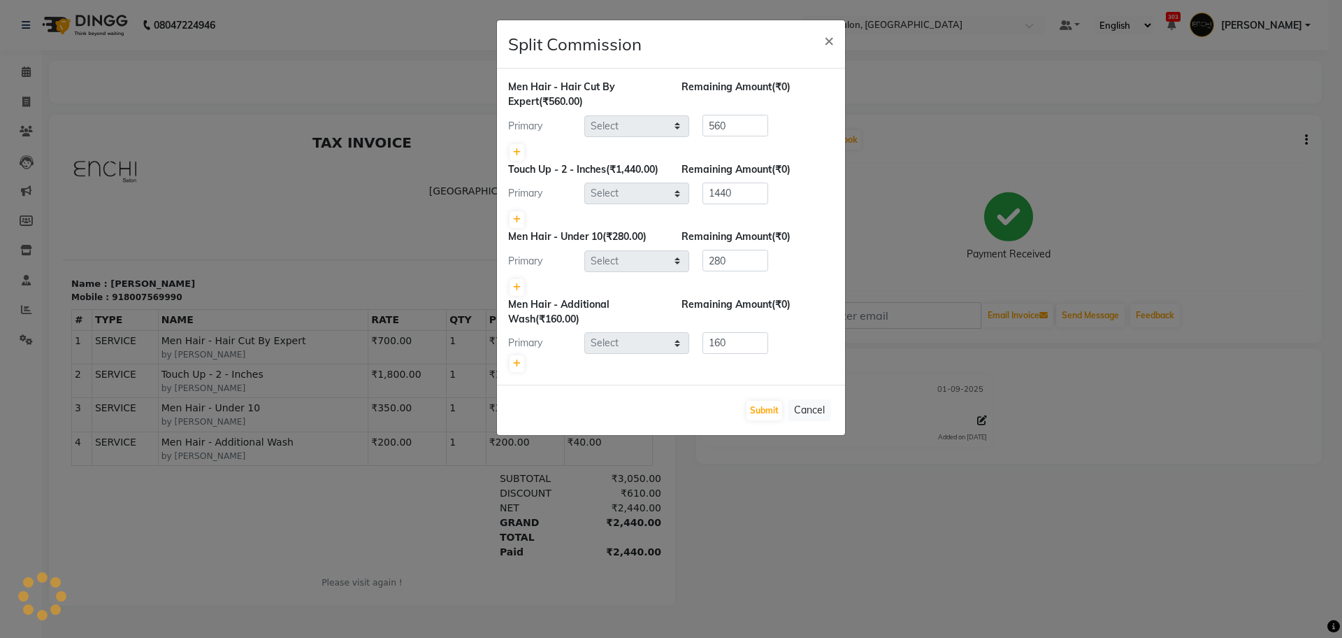
select select "16329"
select select "65814"
select select "16329"
select select "65814"
click at [509, 373] on div at bounding box center [671, 364] width 326 height 20
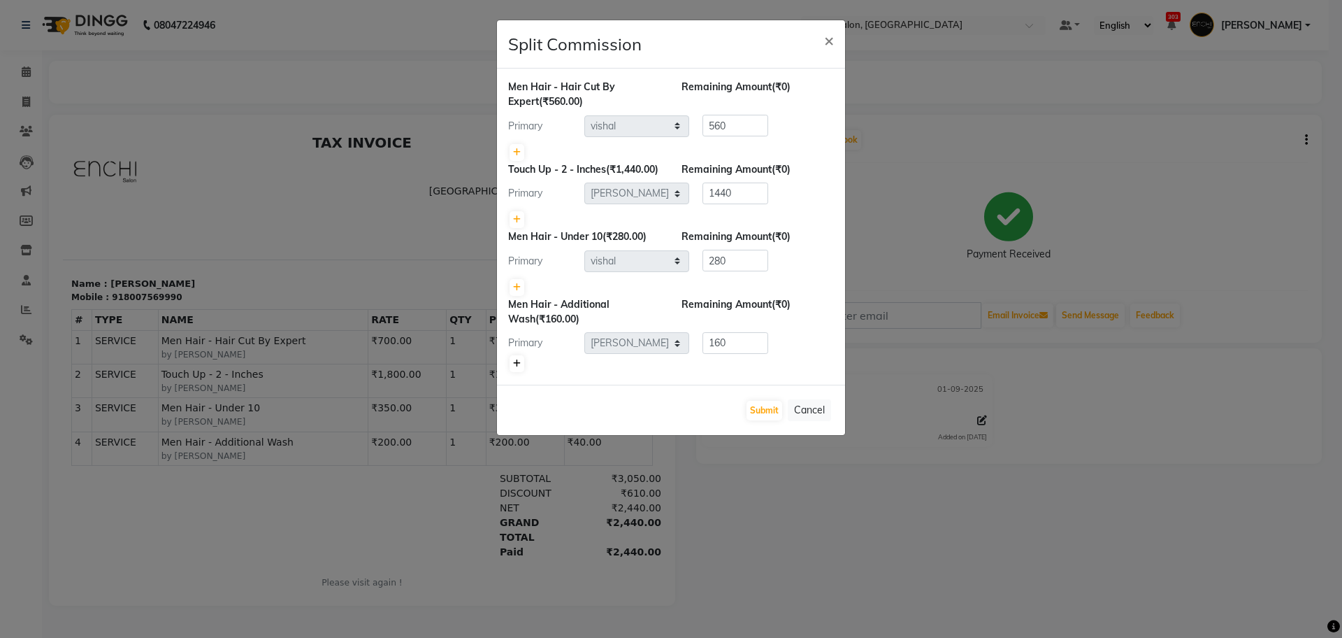
click at [517, 368] on icon at bounding box center [517, 363] width 8 height 8
type input "80"
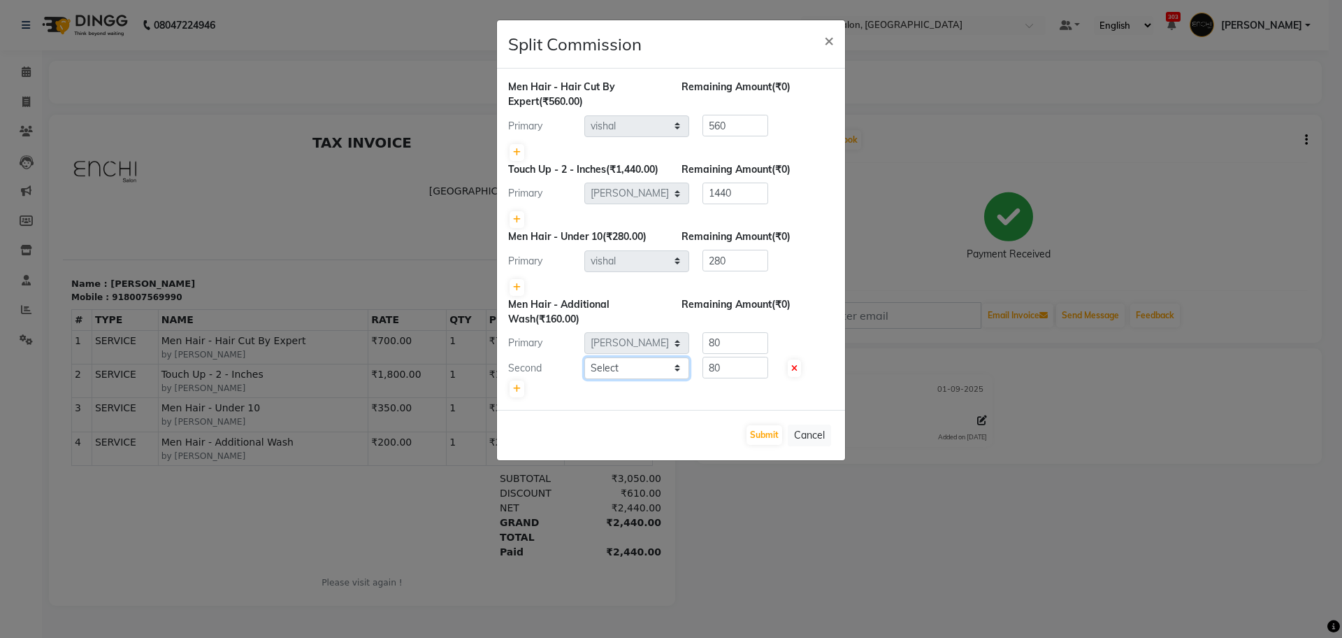
click at [607, 379] on select "Select Akshay Apurva k Arjun shinde Enchi salon jagdevi dudhni Kawaljit G mahee…" at bounding box center [636, 368] width 105 height 22
select select "16329"
click at [584, 371] on select "Select Akshay Apurva k Arjun shinde Enchi salon jagdevi dudhni Kawaljit G mahee…" at bounding box center [636, 368] width 105 height 22
click at [755, 354] on input "80" at bounding box center [736, 343] width 66 height 22
type input "8"
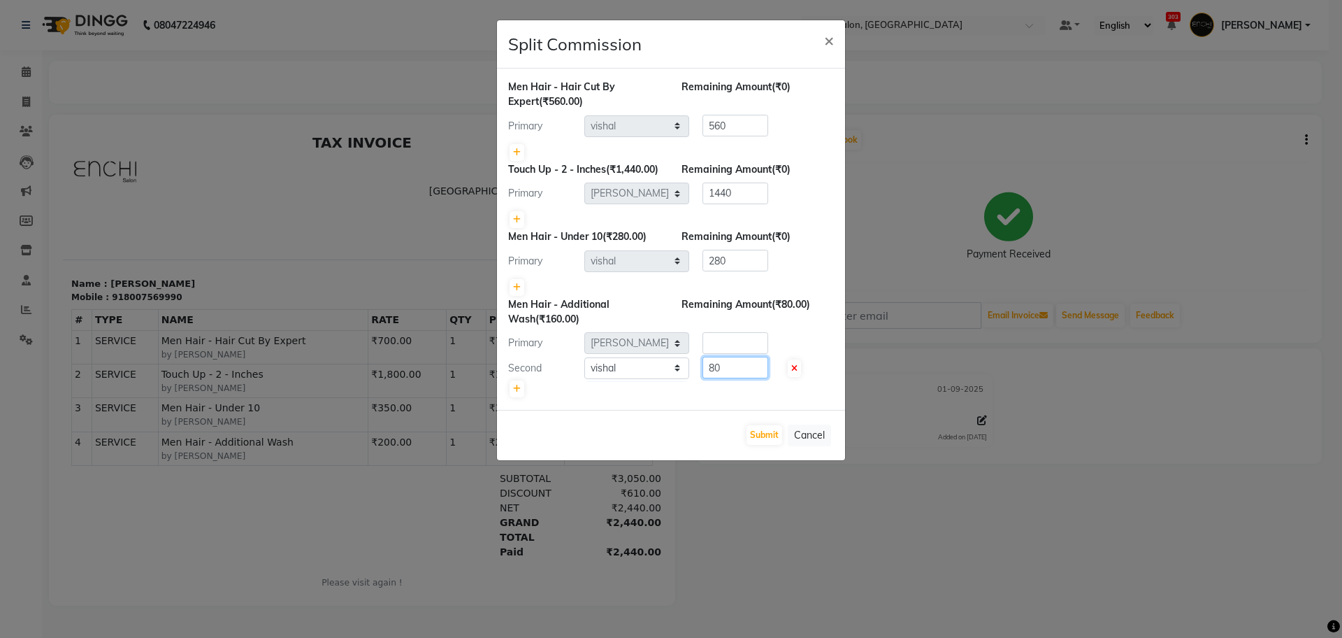
click at [742, 378] on input "80" at bounding box center [736, 368] width 66 height 22
type input "8"
type input "160"
click at [776, 445] on button "Submit" at bounding box center [765, 435] width 36 height 20
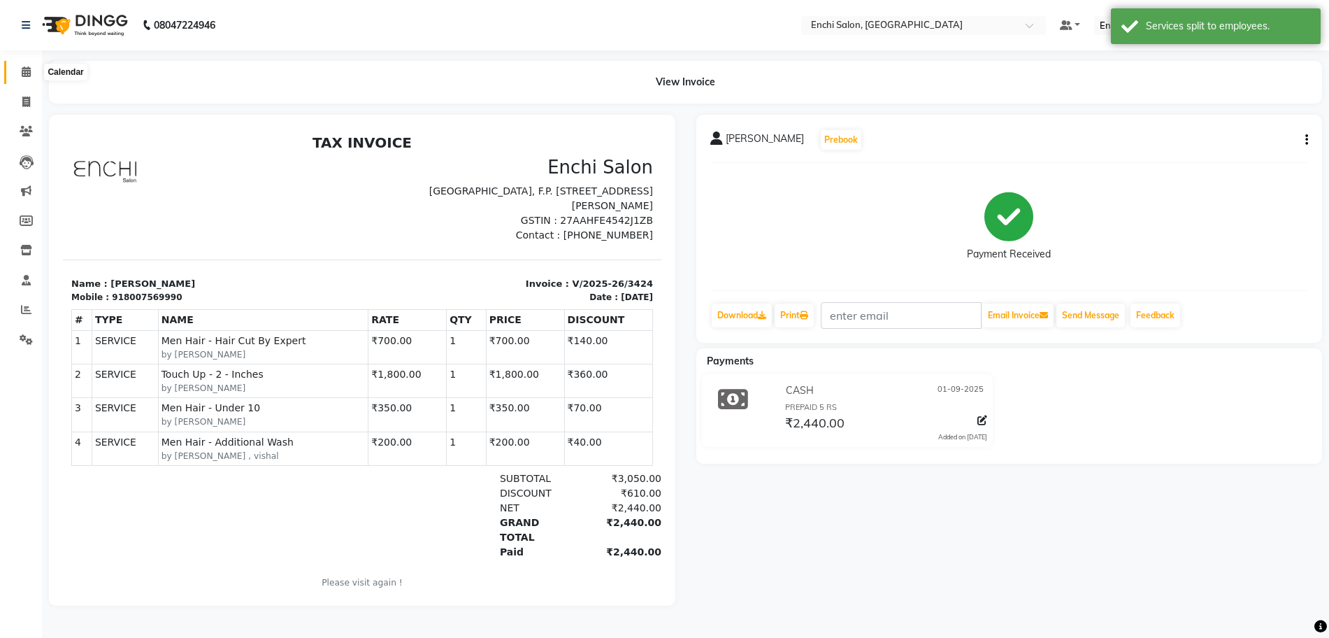
click at [27, 71] on icon at bounding box center [26, 71] width 9 height 10
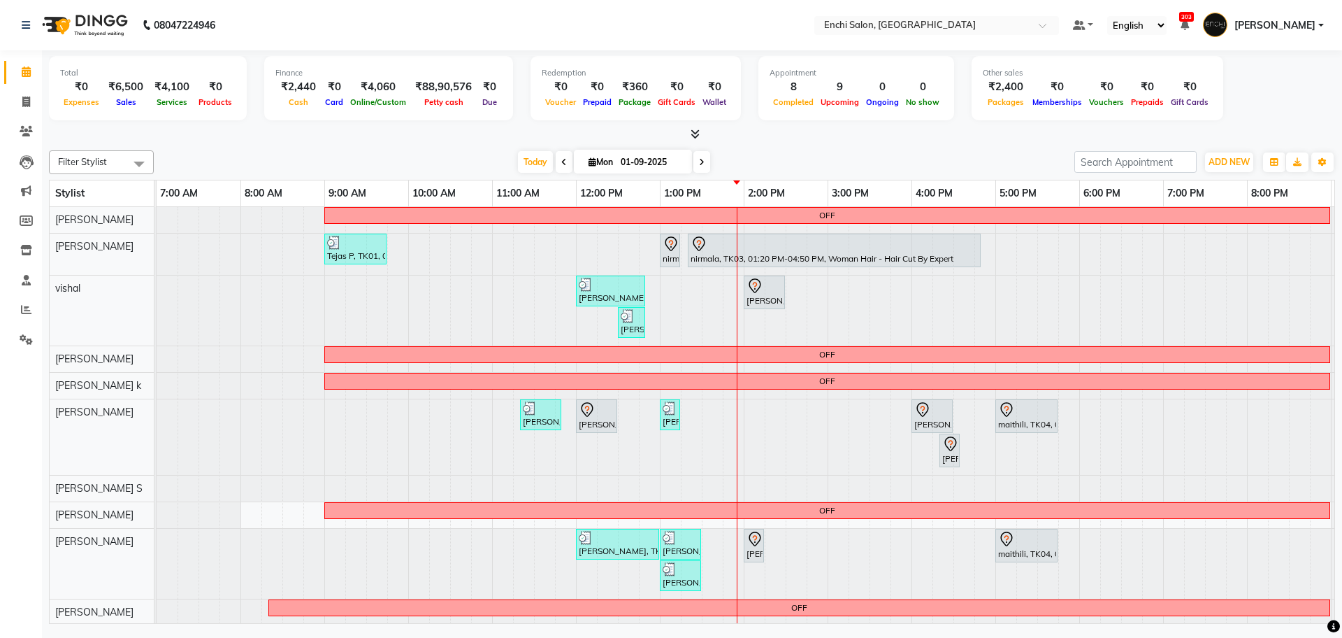
scroll to position [15, 0]
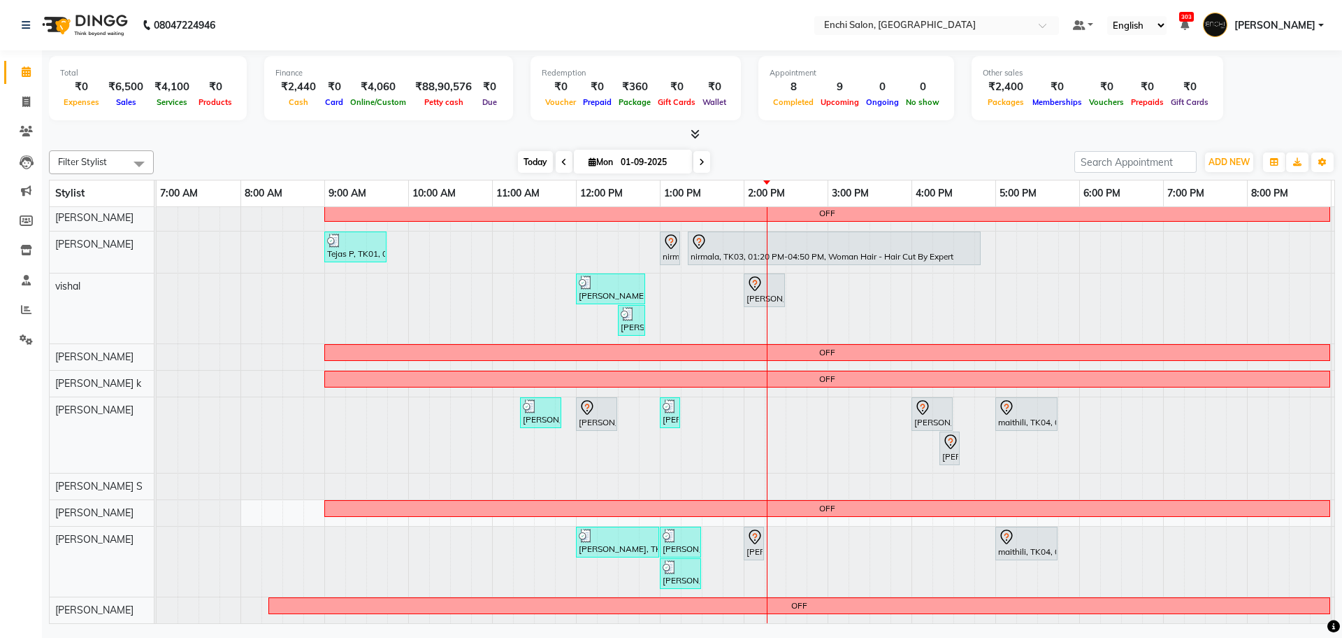
click at [522, 160] on span "Today" at bounding box center [535, 162] width 35 height 22
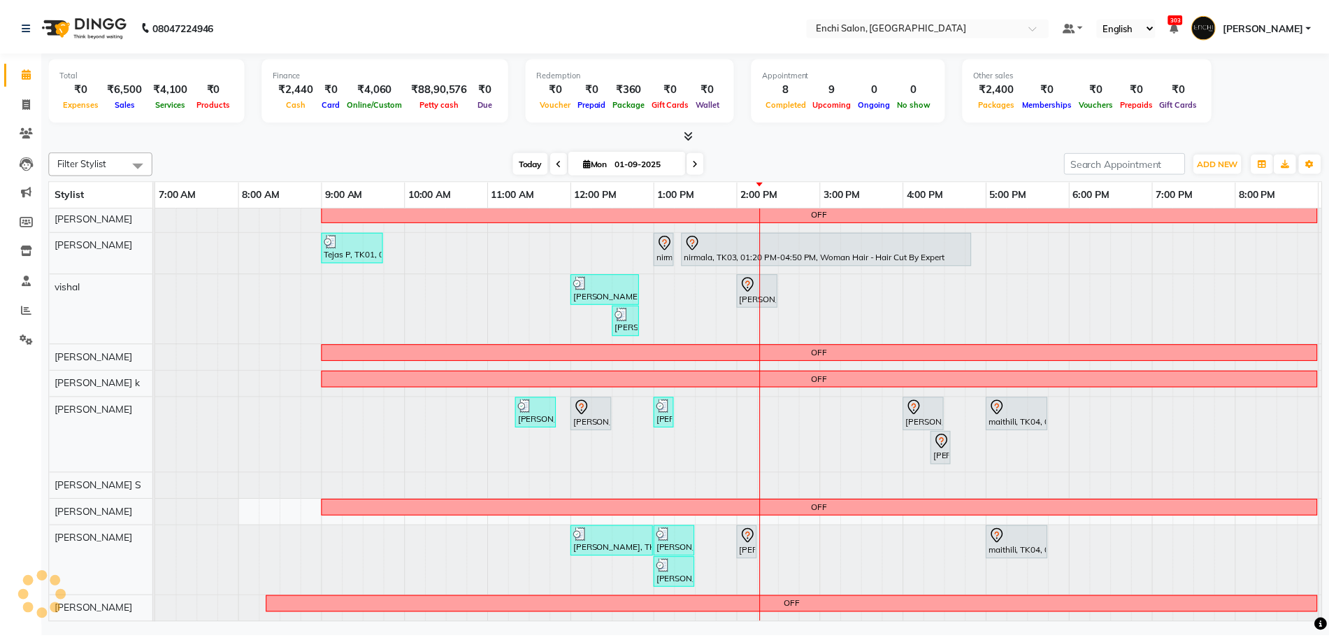
scroll to position [15, 80]
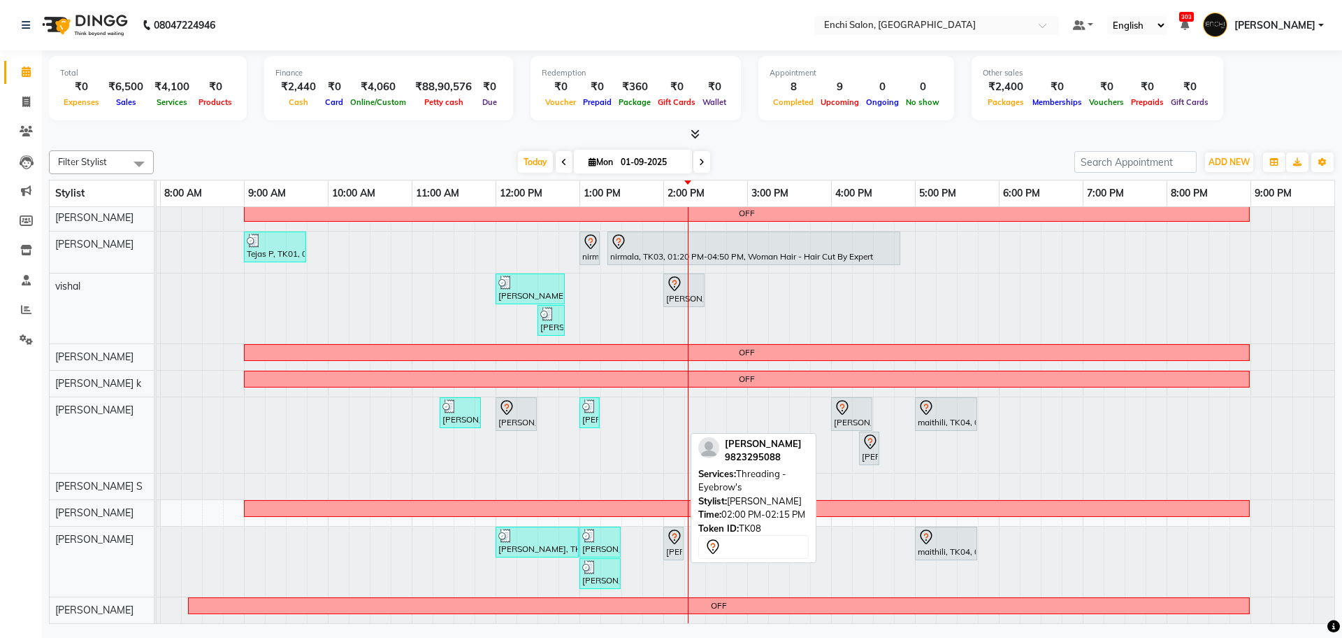
click at [674, 532] on div "[PERSON_NAME], TK08, 02:00 PM-02:15 PM, Threading - Eyebrow's" at bounding box center [673, 543] width 17 height 29
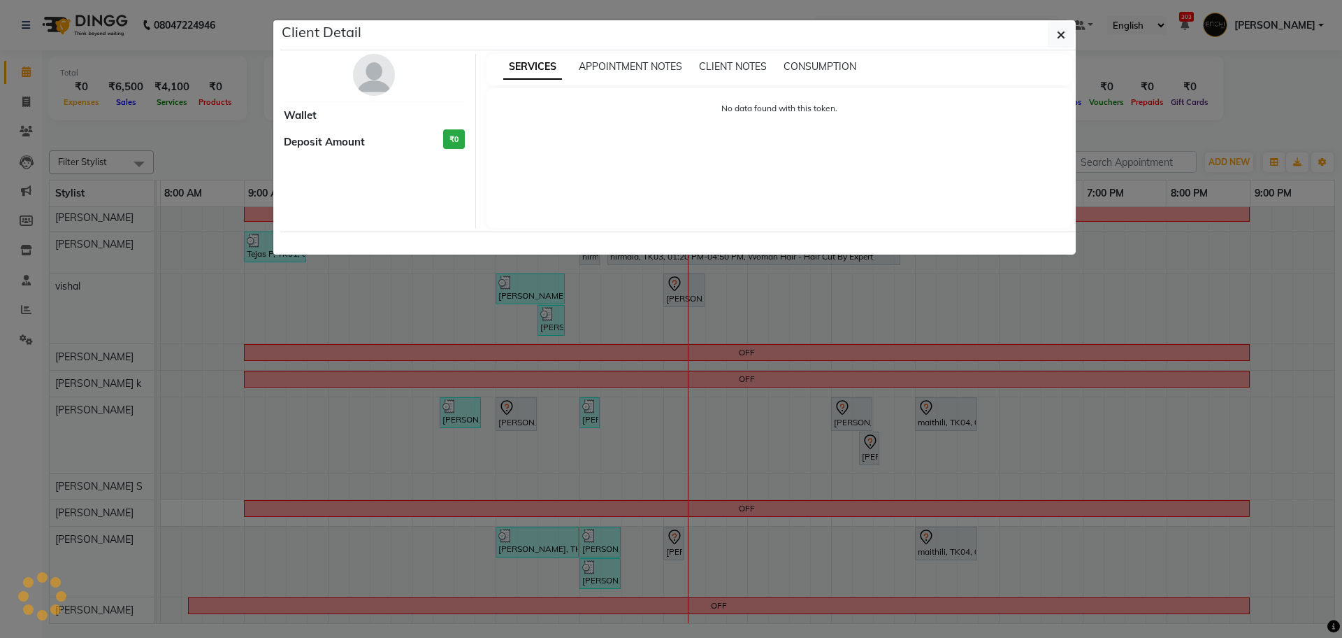
select select "7"
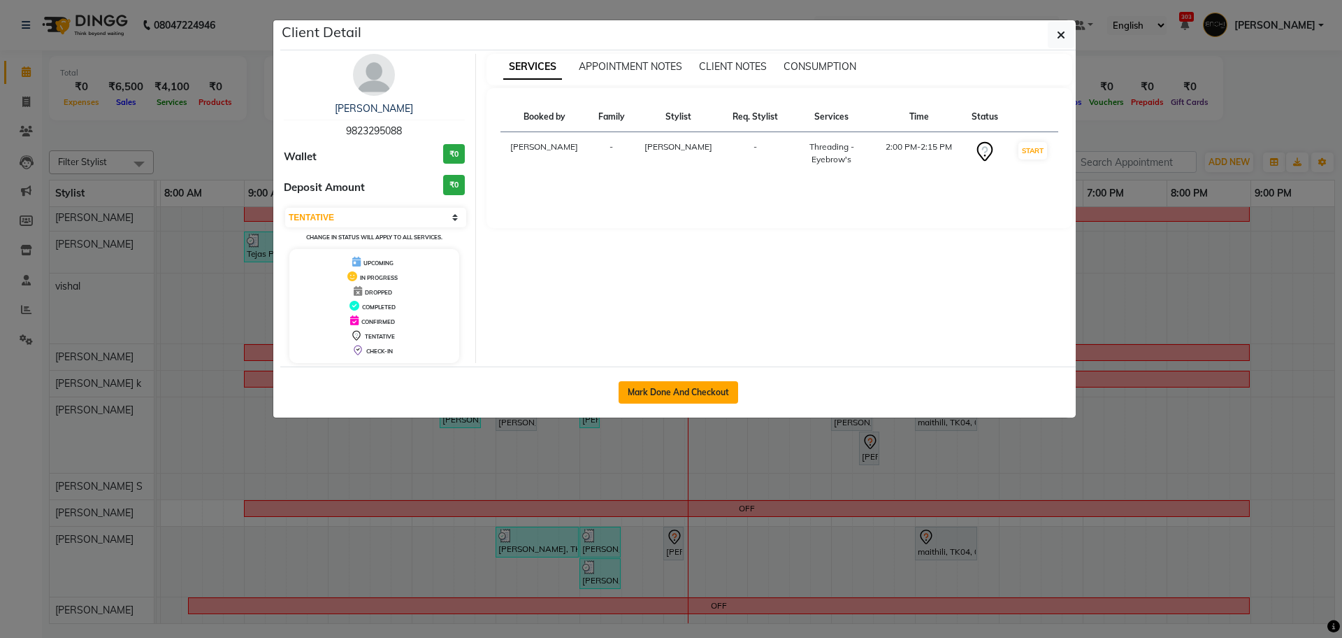
click at [662, 385] on button "Mark Done And Checkout" at bounding box center [679, 392] width 120 height 22
select select "10"
select select "service"
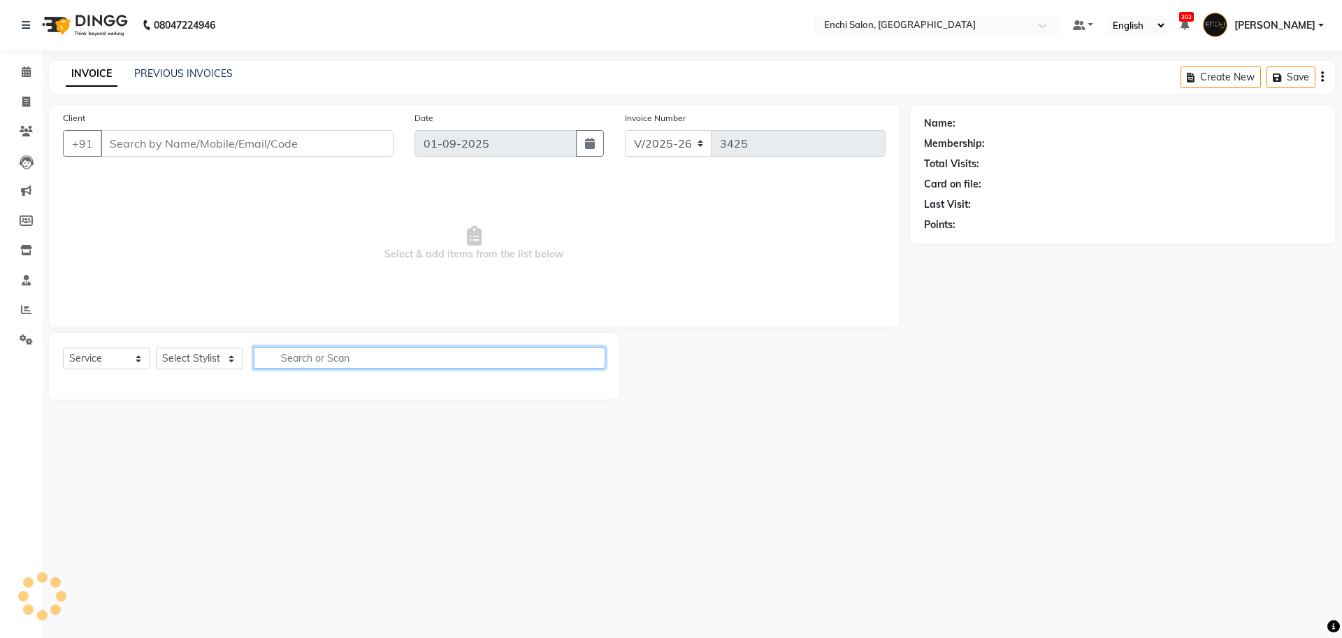
click at [357, 357] on input "text" at bounding box center [430, 358] width 352 height 22
type input "9823295088"
select select "65814"
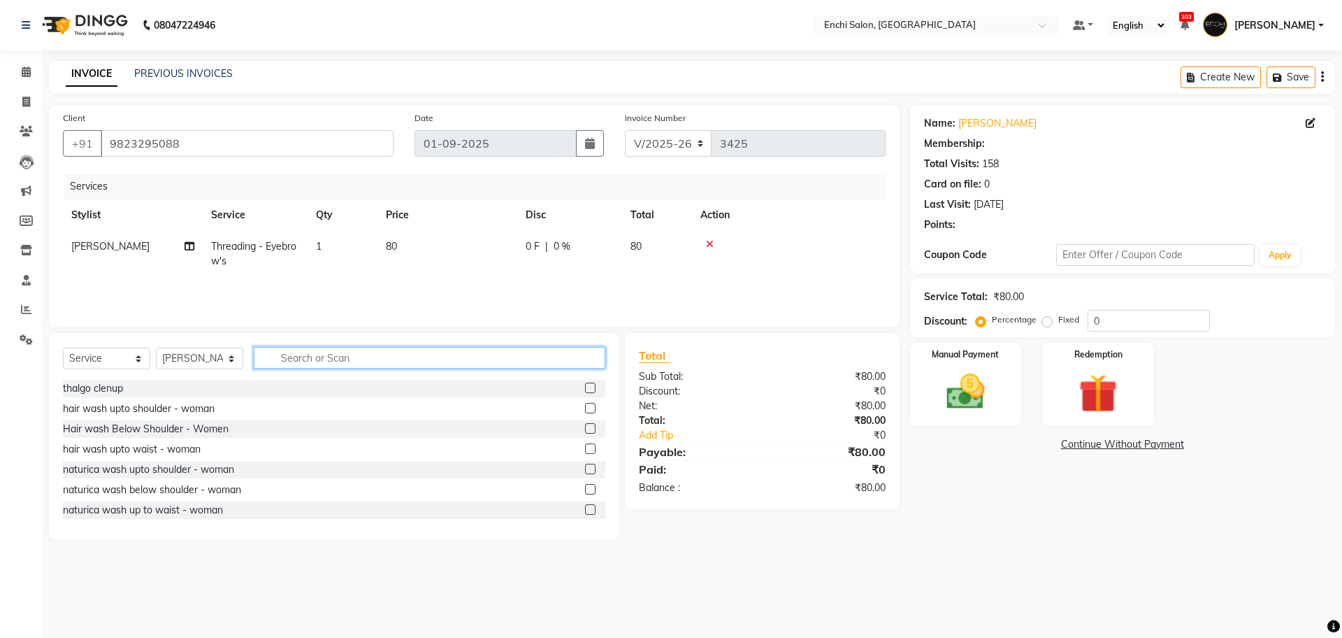
type input "E"
select select "1: Object"
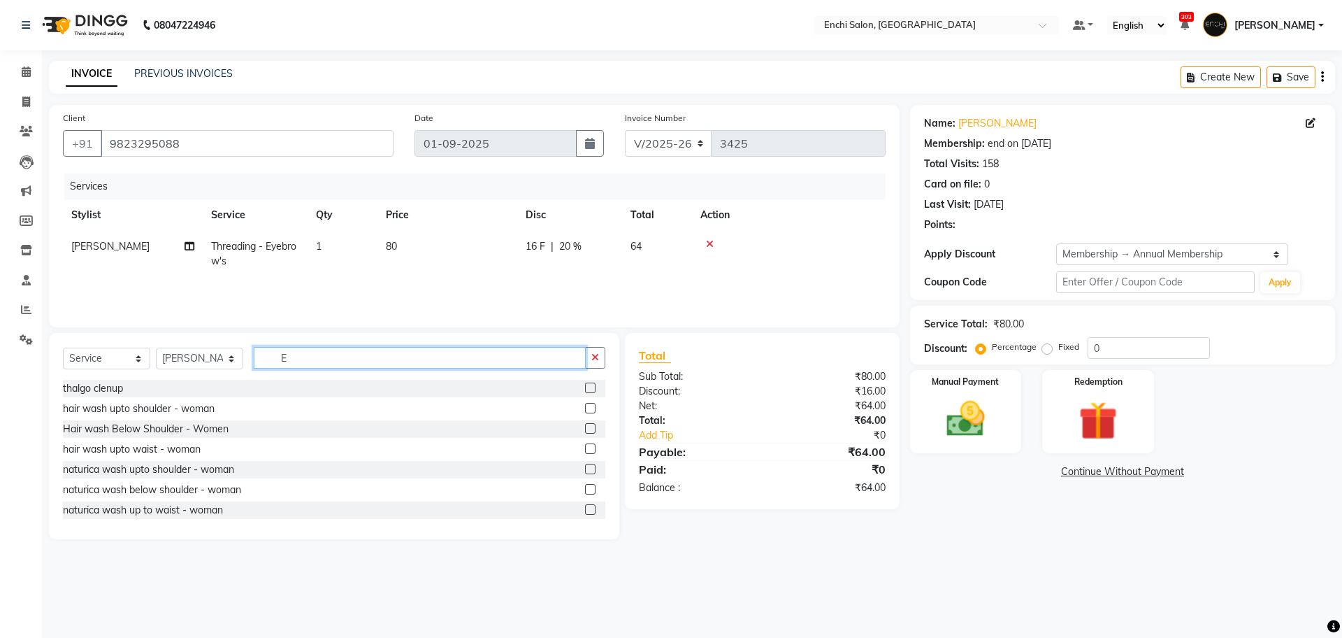
type input "20"
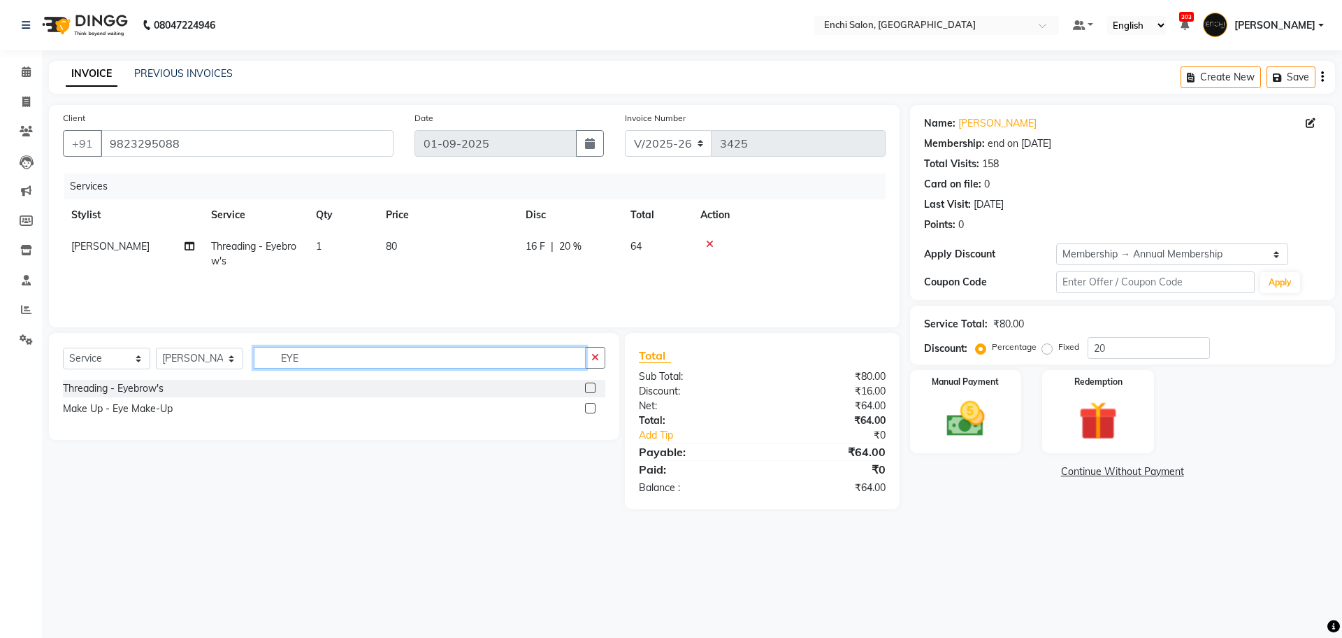
type input "EYE"
click at [587, 387] on label at bounding box center [590, 387] width 10 height 10
click at [587, 387] on input "checkbox" at bounding box center [589, 388] width 9 height 9
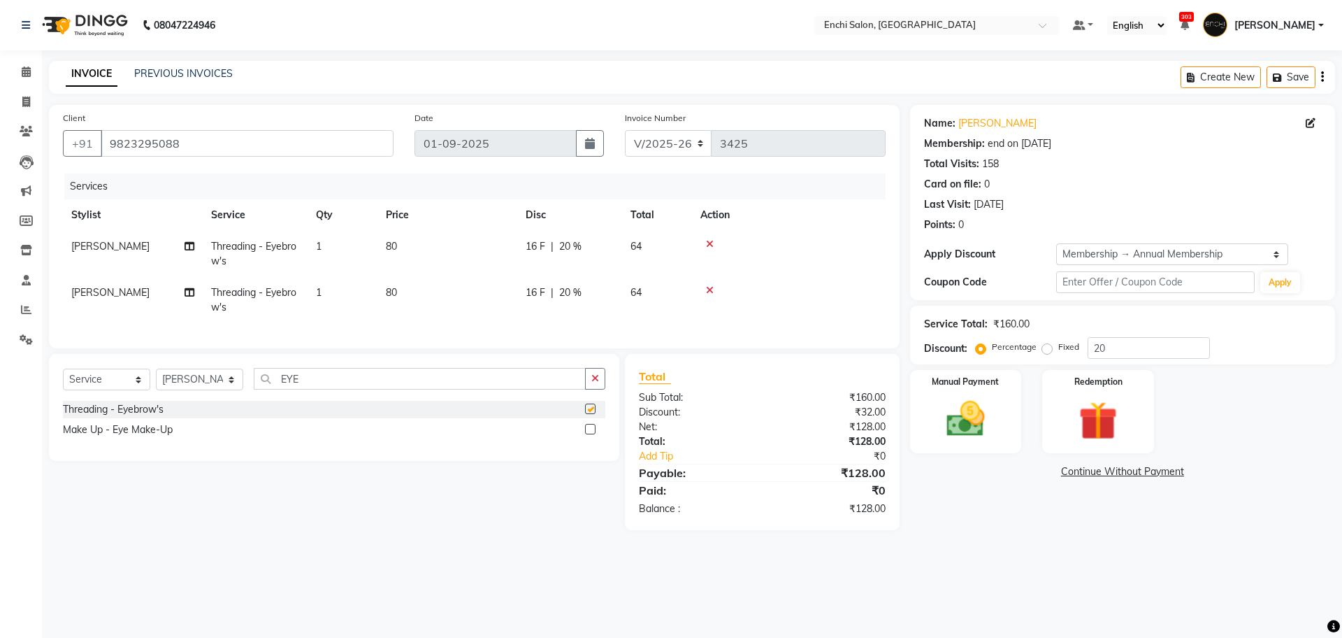
checkbox input "false"
click at [710, 285] on icon at bounding box center [710, 290] width 8 height 10
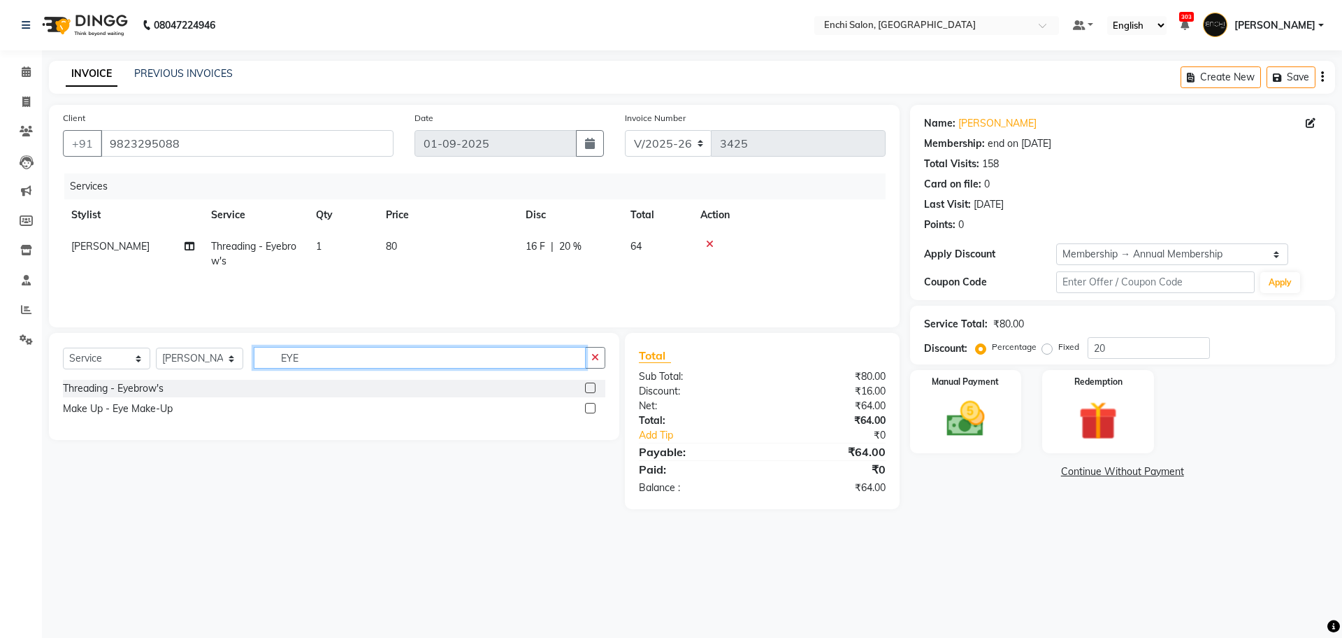
click at [359, 352] on input "EYE" at bounding box center [420, 358] width 332 height 22
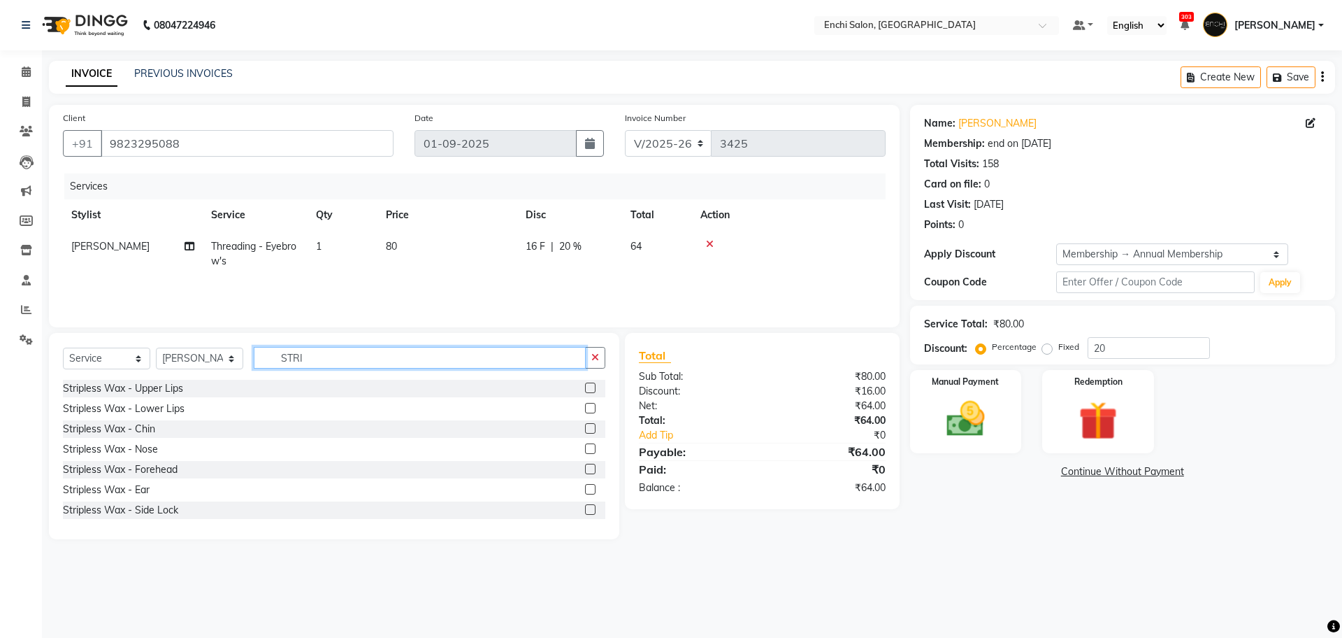
type input "STRI"
click at [585, 385] on label at bounding box center [590, 387] width 10 height 10
click at [585, 385] on input "checkbox" at bounding box center [589, 388] width 9 height 9
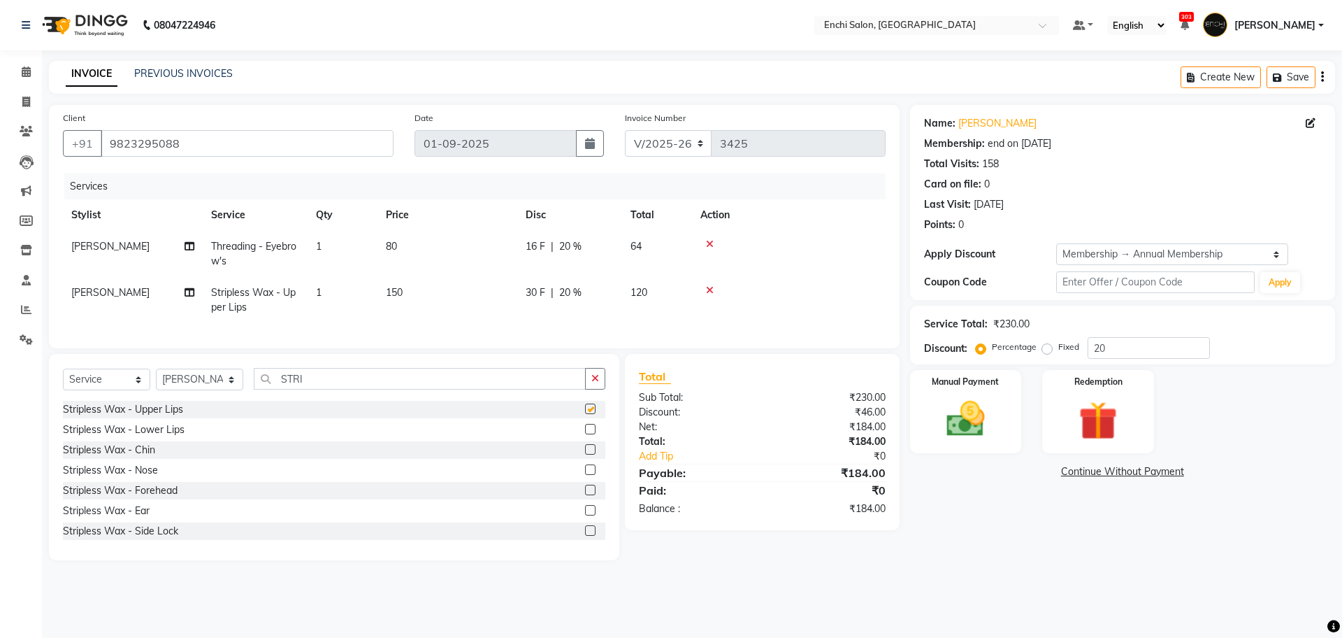
checkbox input "false"
click at [966, 419] on img at bounding box center [965, 419] width 65 height 46
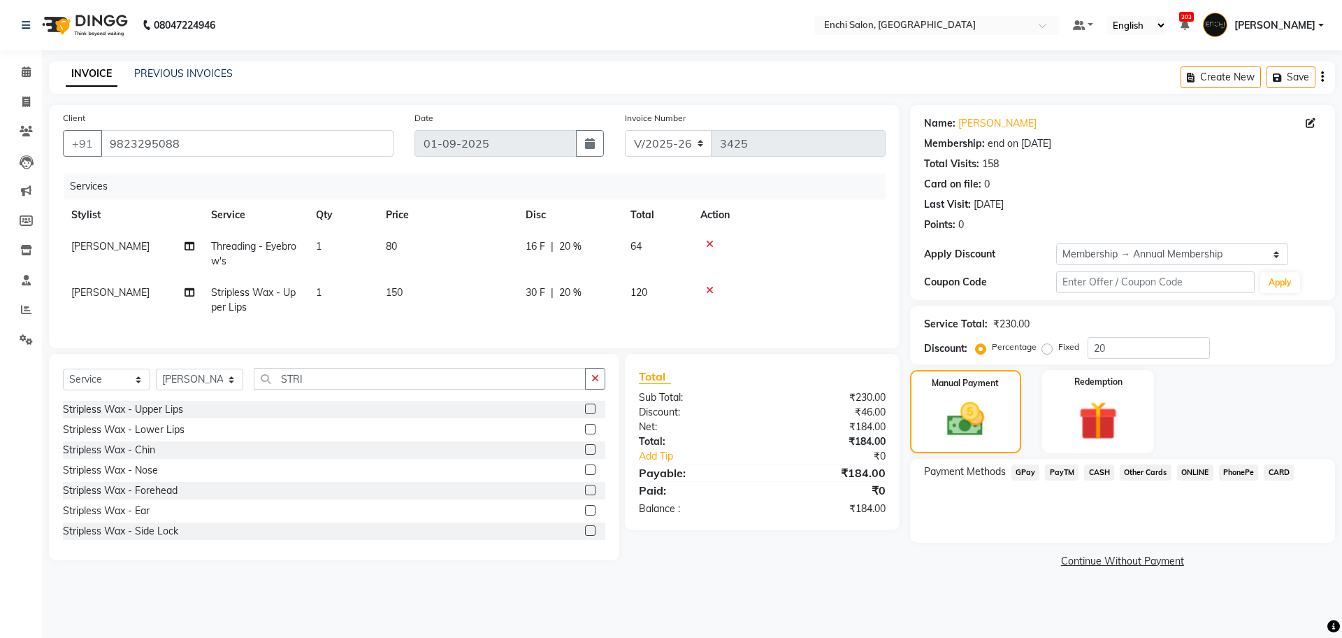
click at [1027, 469] on span "GPay" at bounding box center [1026, 472] width 29 height 16
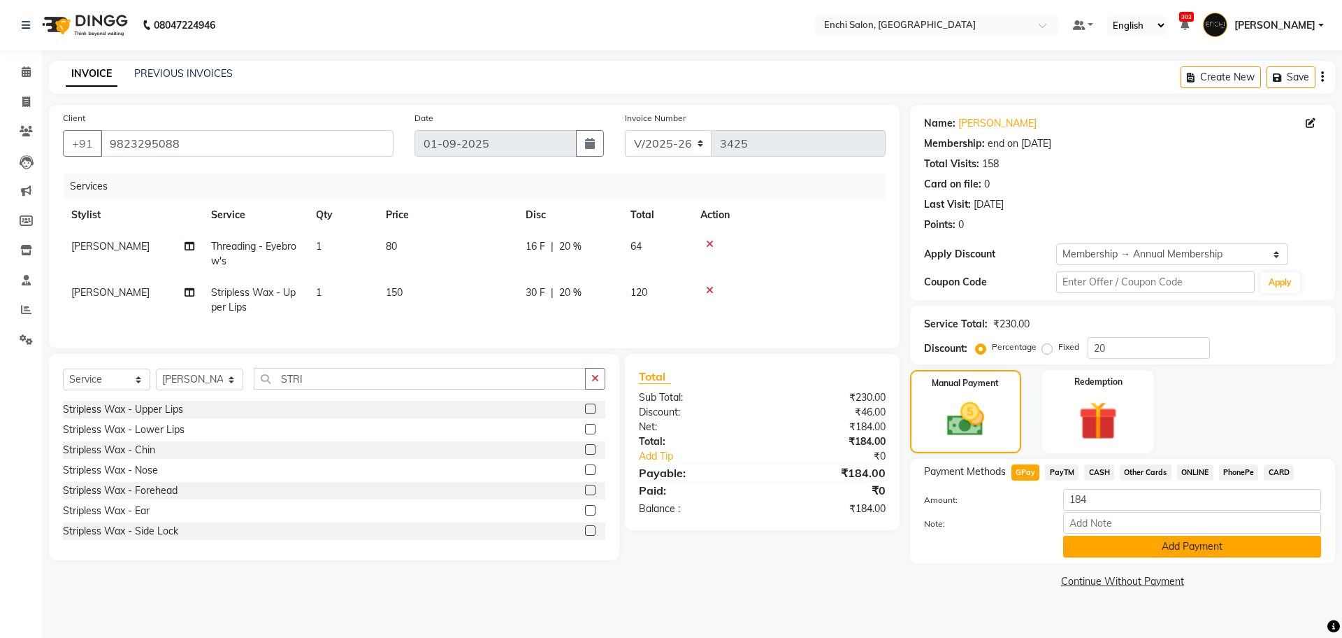
click at [1129, 552] on button "Add Payment" at bounding box center [1192, 546] width 258 height 22
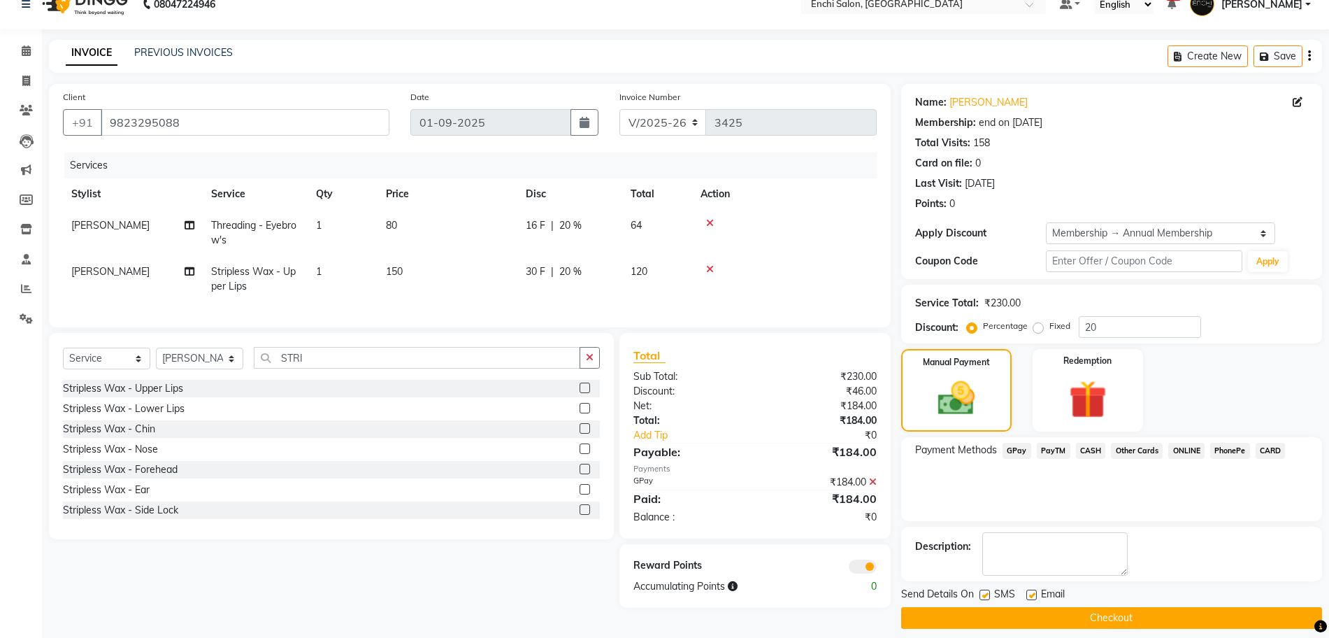
scroll to position [33, 0]
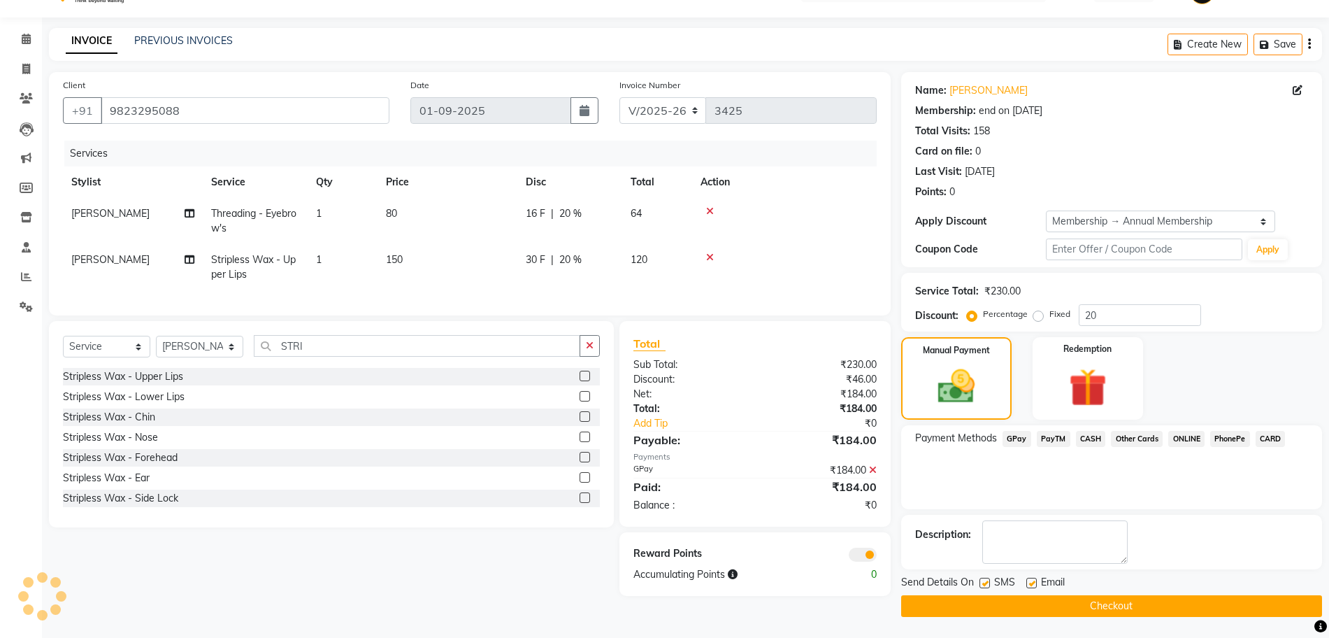
click at [1086, 608] on button "Checkout" at bounding box center [1111, 606] width 421 height 22
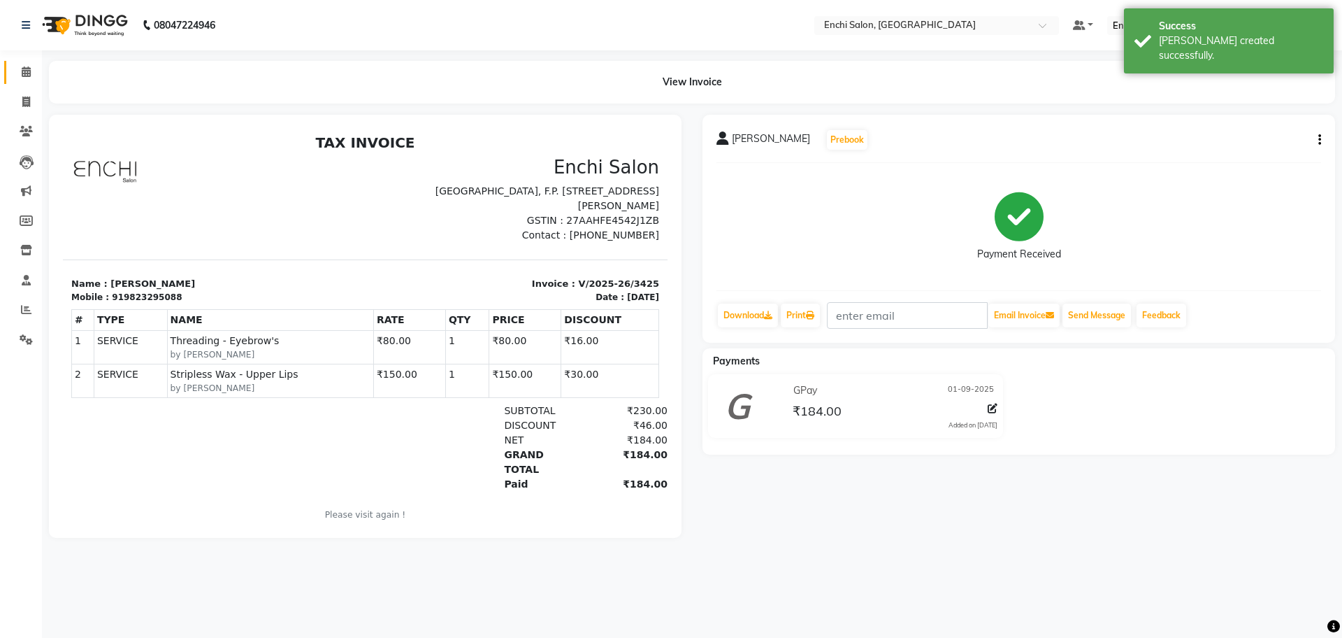
click at [34, 82] on link "Calendar" at bounding box center [21, 72] width 34 height 23
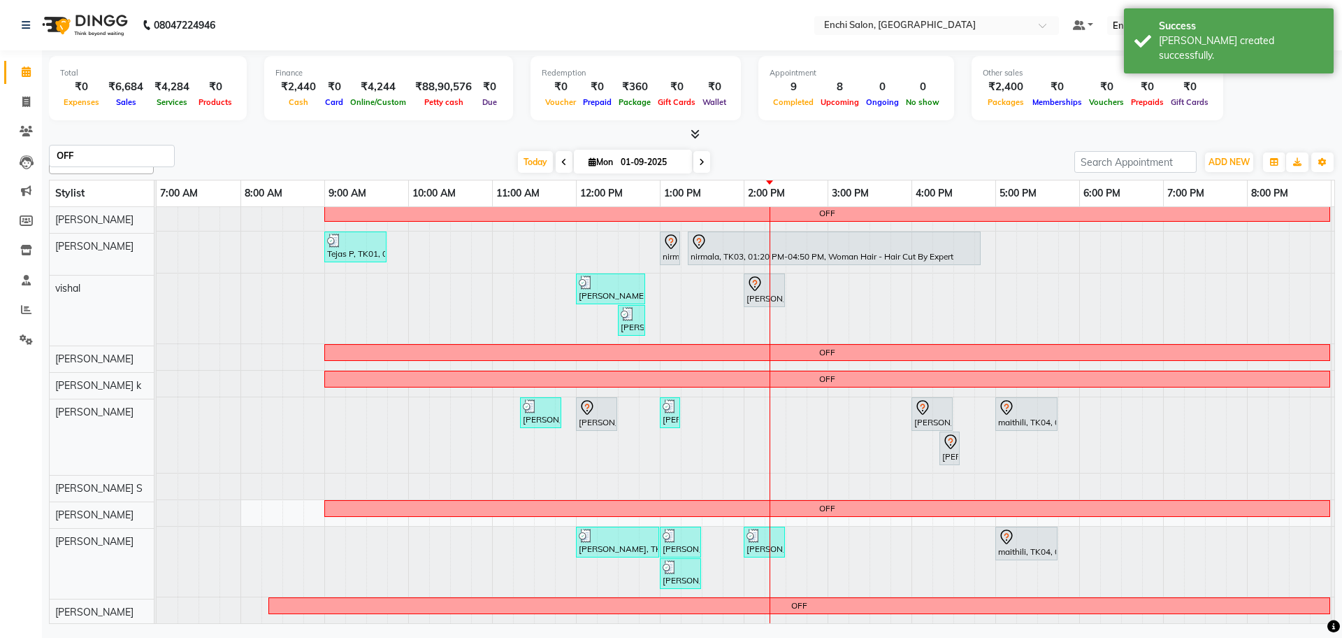
scroll to position [15, 0]
click at [157, 401] on div at bounding box center [157, 435] width 0 height 76
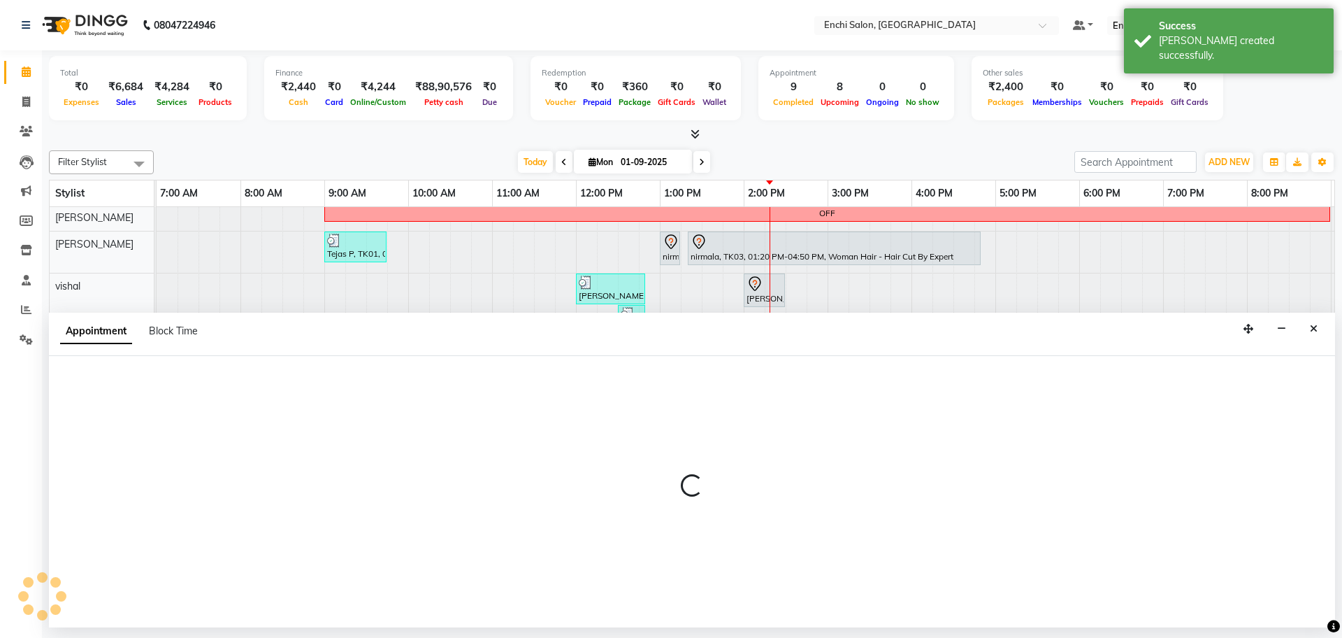
select select "25297"
select select "tentative"
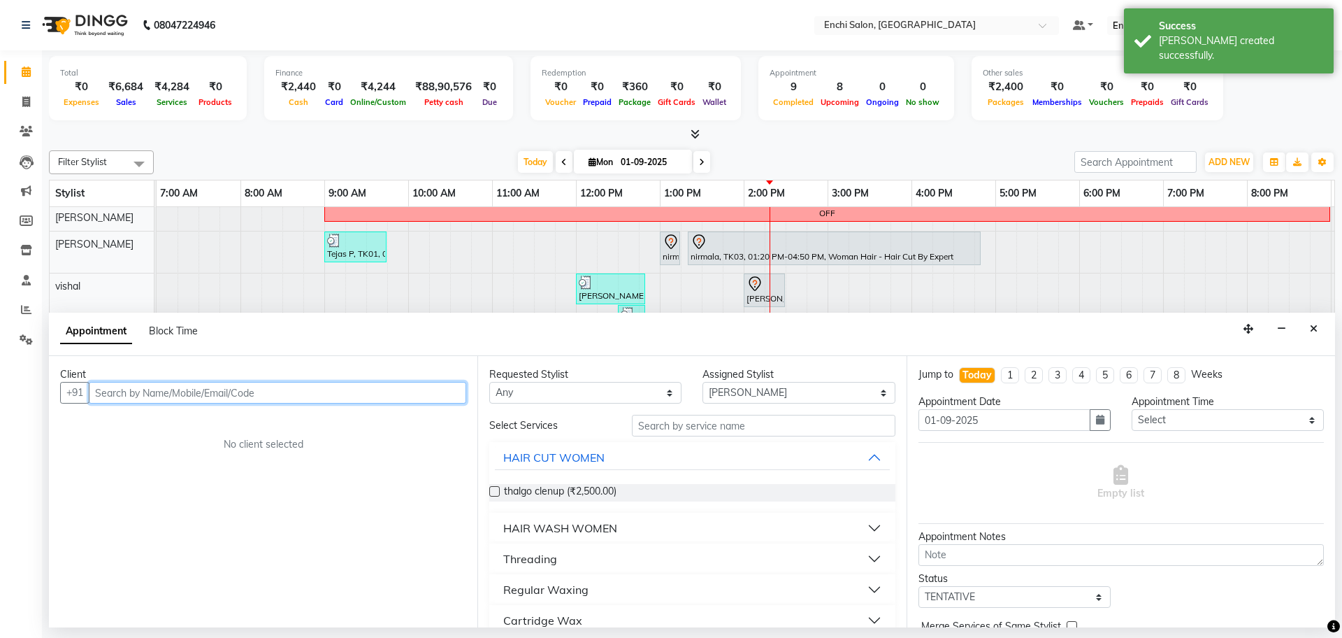
click at [159, 393] on input "text" at bounding box center [278, 393] width 378 height 22
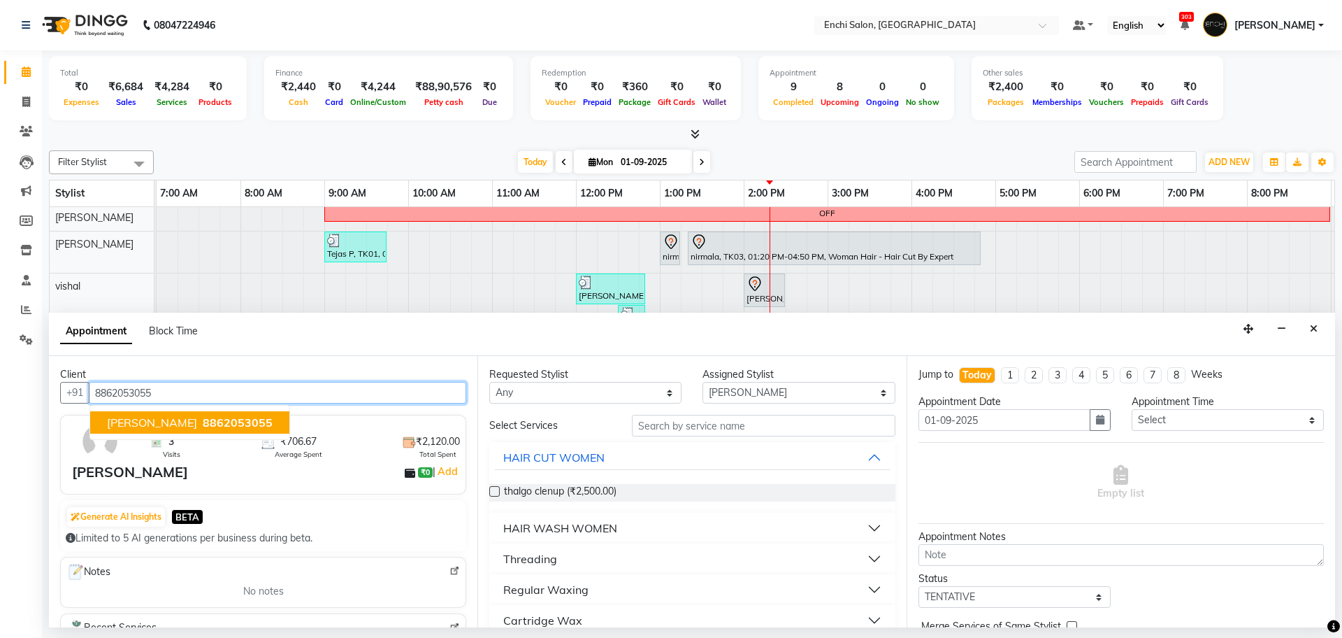
click at [133, 420] on span "dhananjay deshmukh" at bounding box center [152, 422] width 90 height 14
type input "8862053055"
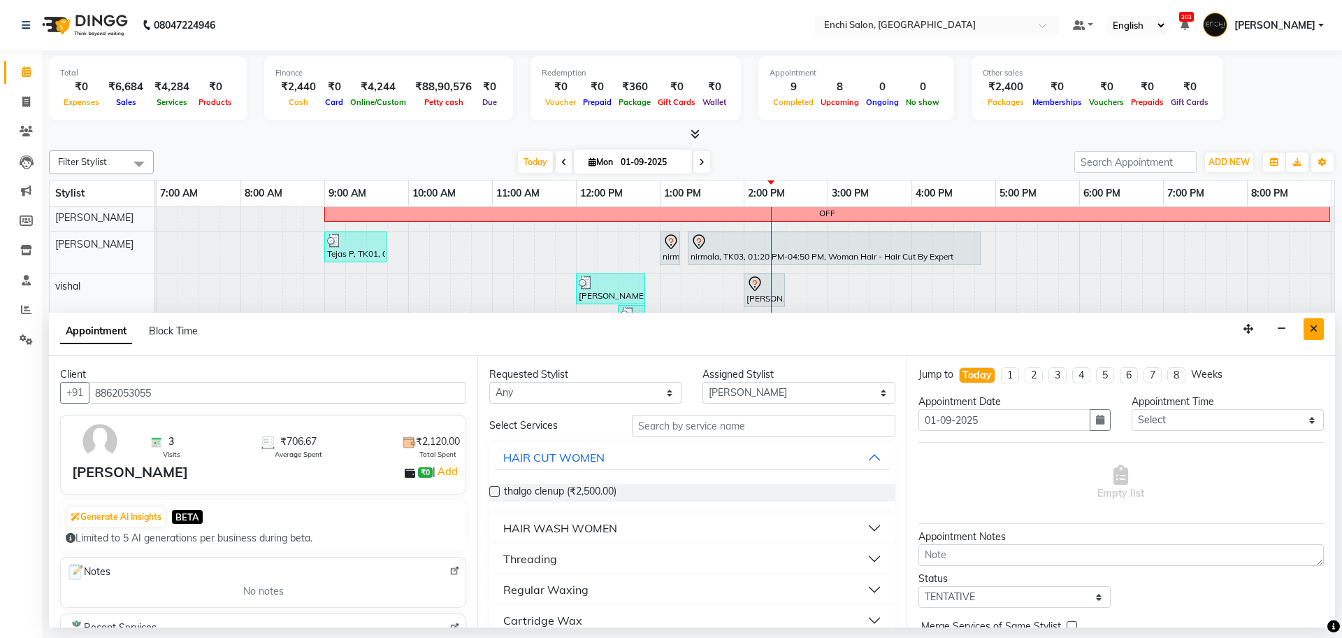
click at [1313, 324] on icon "Close" at bounding box center [1314, 329] width 8 height 10
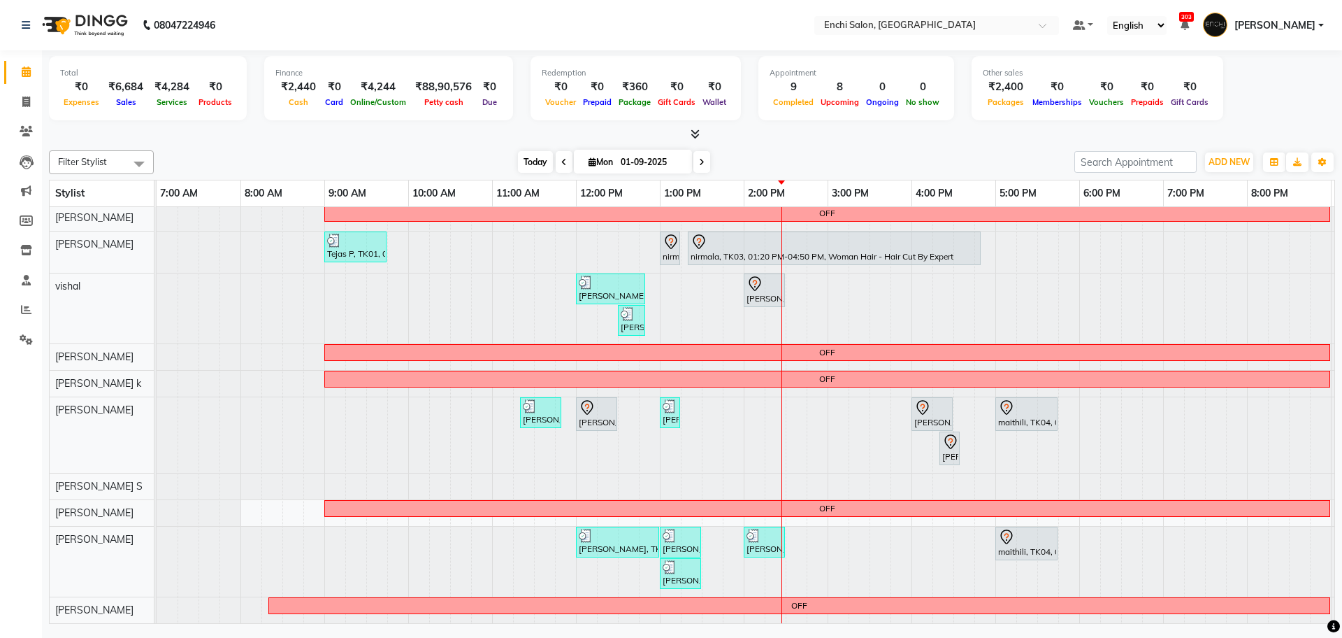
click at [540, 155] on span "Today" at bounding box center [535, 162] width 35 height 22
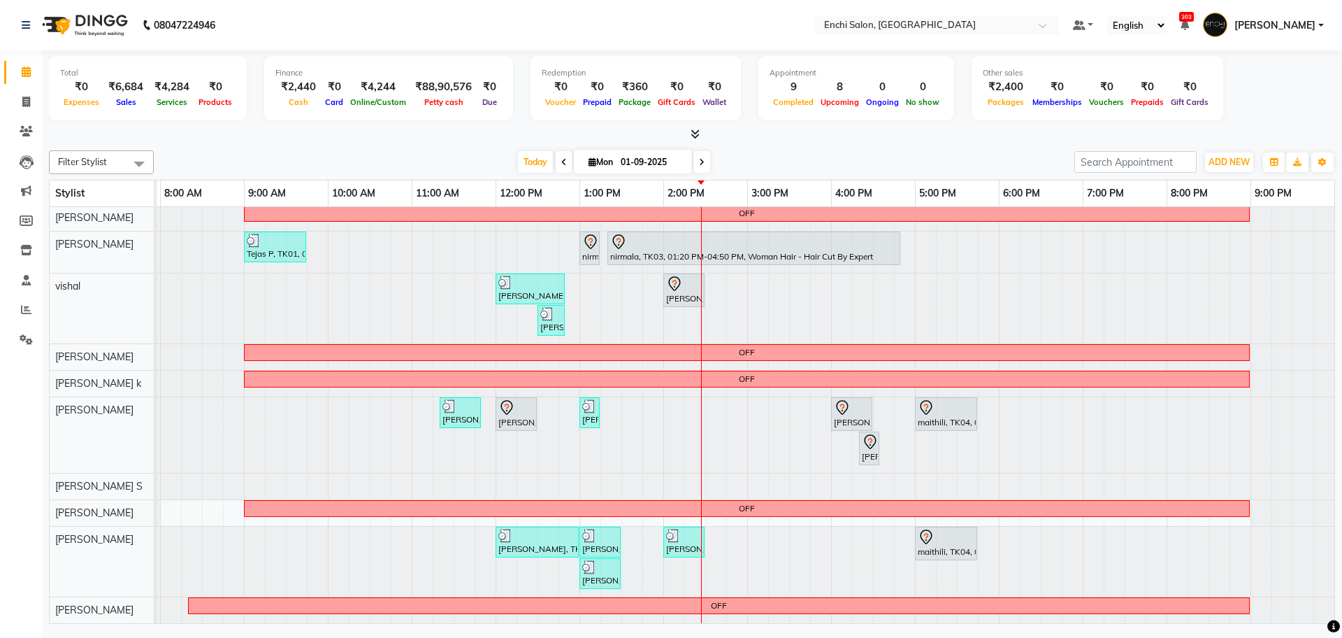
scroll to position [0, 0]
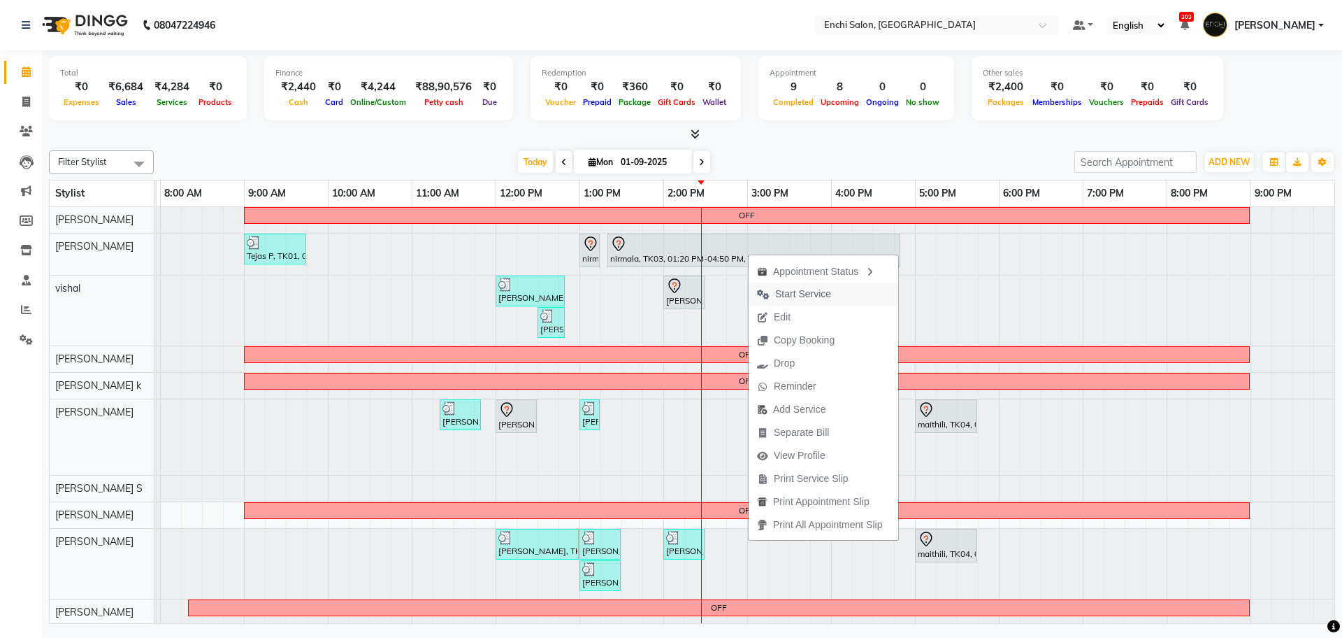
click at [808, 296] on span "Start Service" at bounding box center [803, 294] width 56 height 15
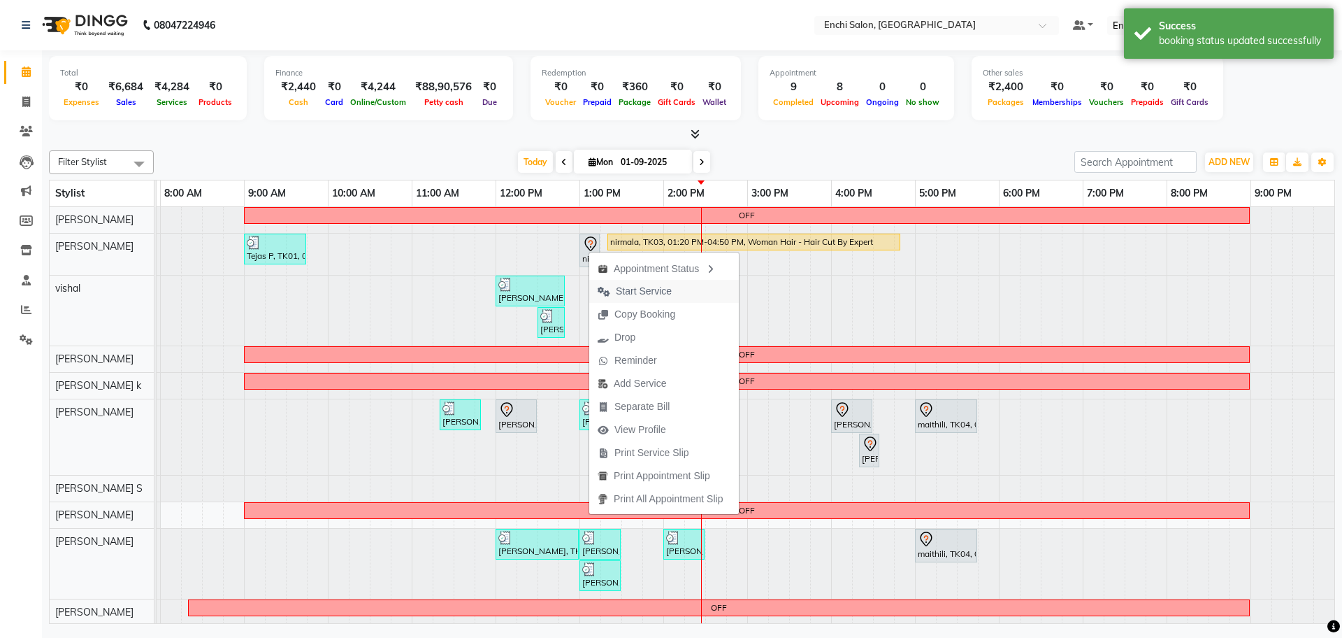
click at [663, 287] on span "Start Service" at bounding box center [644, 291] width 56 height 15
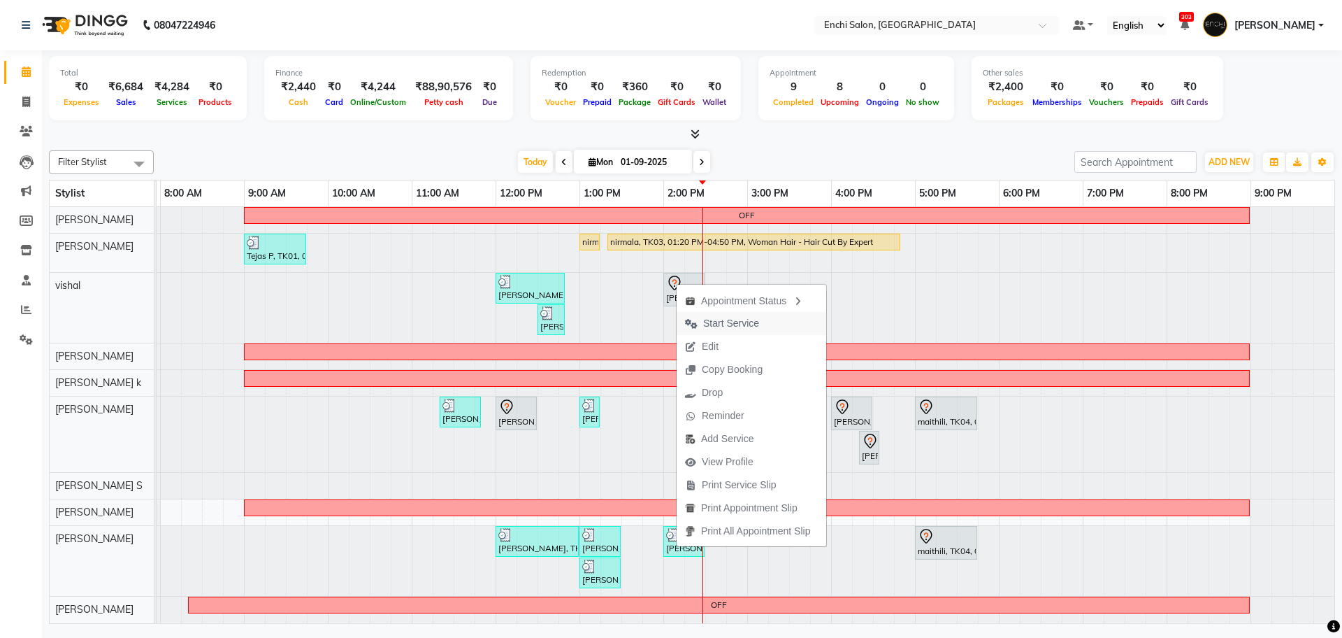
click at [721, 319] on span "Start Service" at bounding box center [731, 323] width 56 height 15
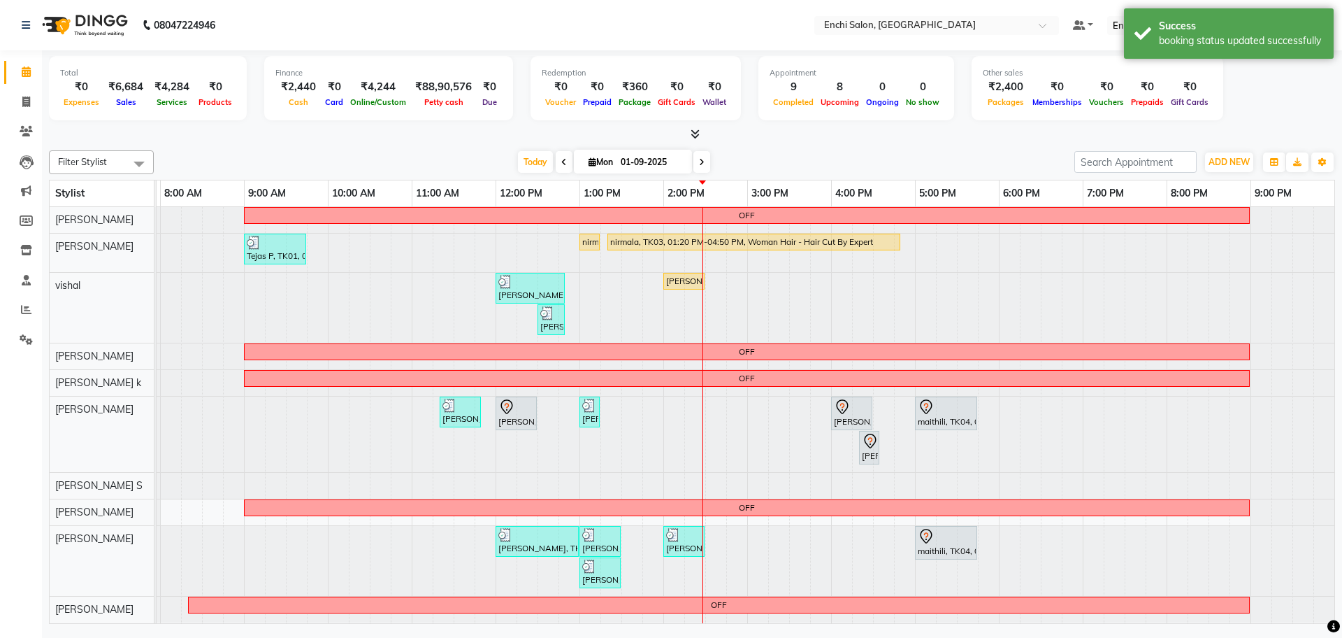
scroll to position [13, 0]
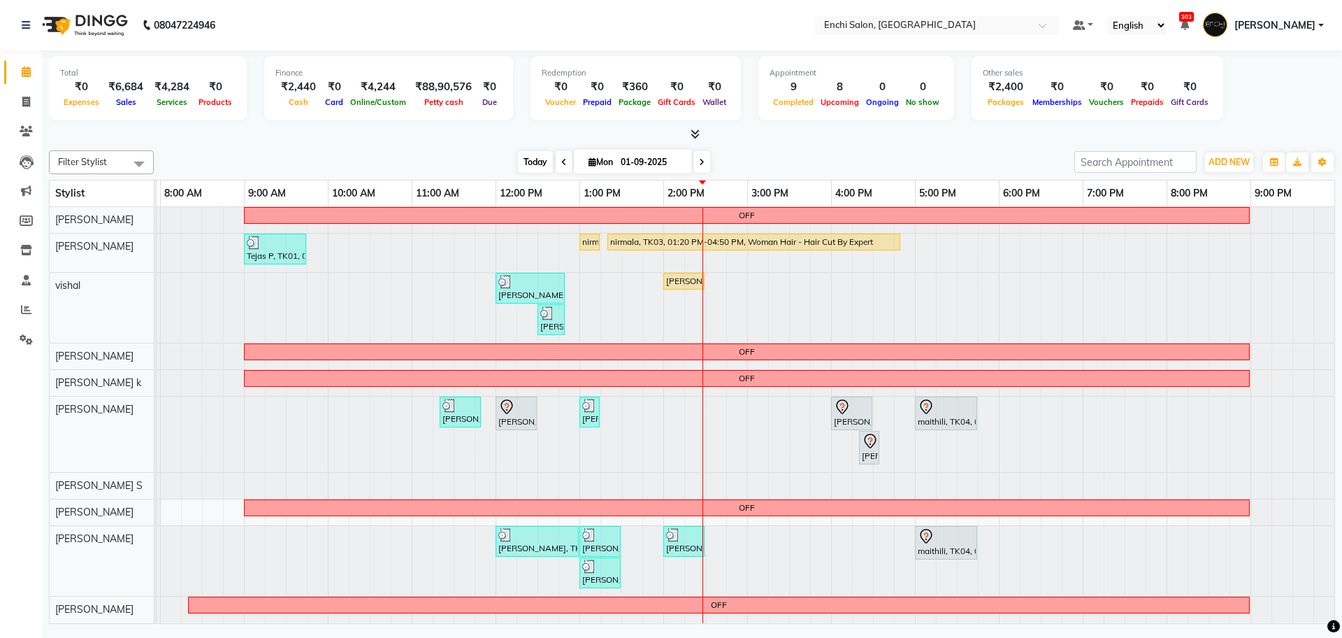
click at [528, 161] on span "Today" at bounding box center [535, 162] width 35 height 22
drag, startPoint x: 741, startPoint y: 213, endPoint x: 762, endPoint y: 213, distance: 21.0
click at [762, 213] on div "OFF" at bounding box center [746, 215] width 1003 height 13
click at [518, 161] on span "Today" at bounding box center [535, 162] width 35 height 22
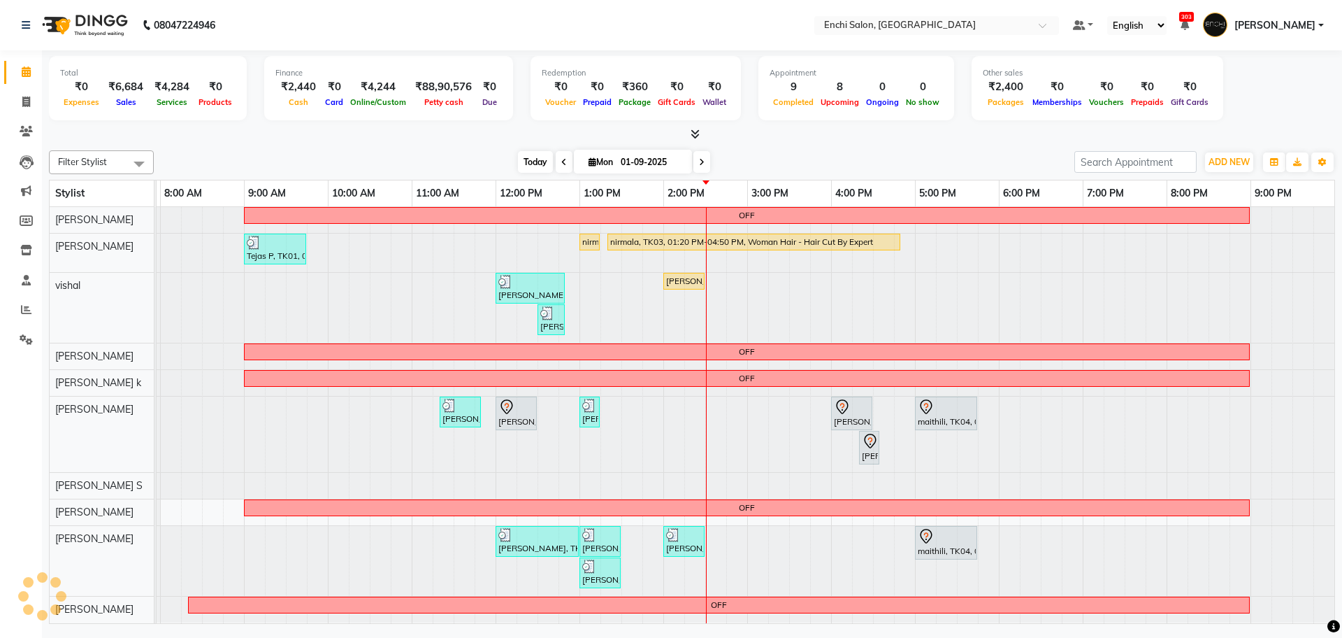
scroll to position [0, 80]
click at [524, 169] on span "Today" at bounding box center [535, 162] width 35 height 22
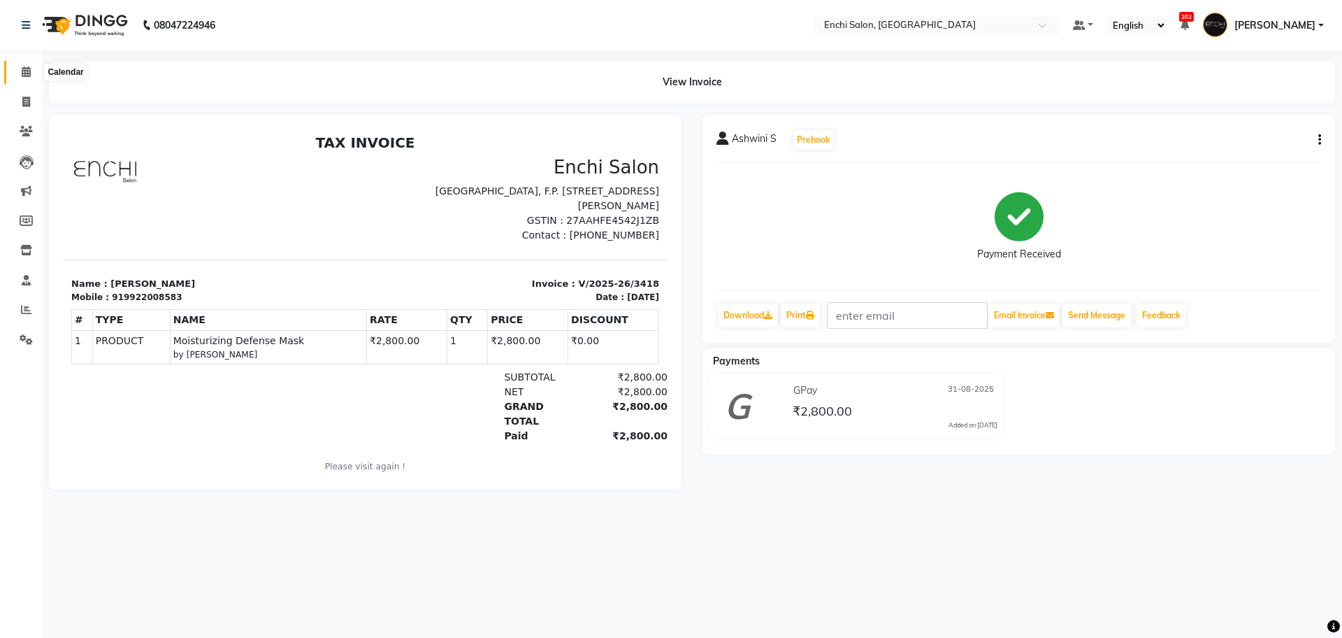
click at [32, 70] on span at bounding box center [26, 72] width 24 height 16
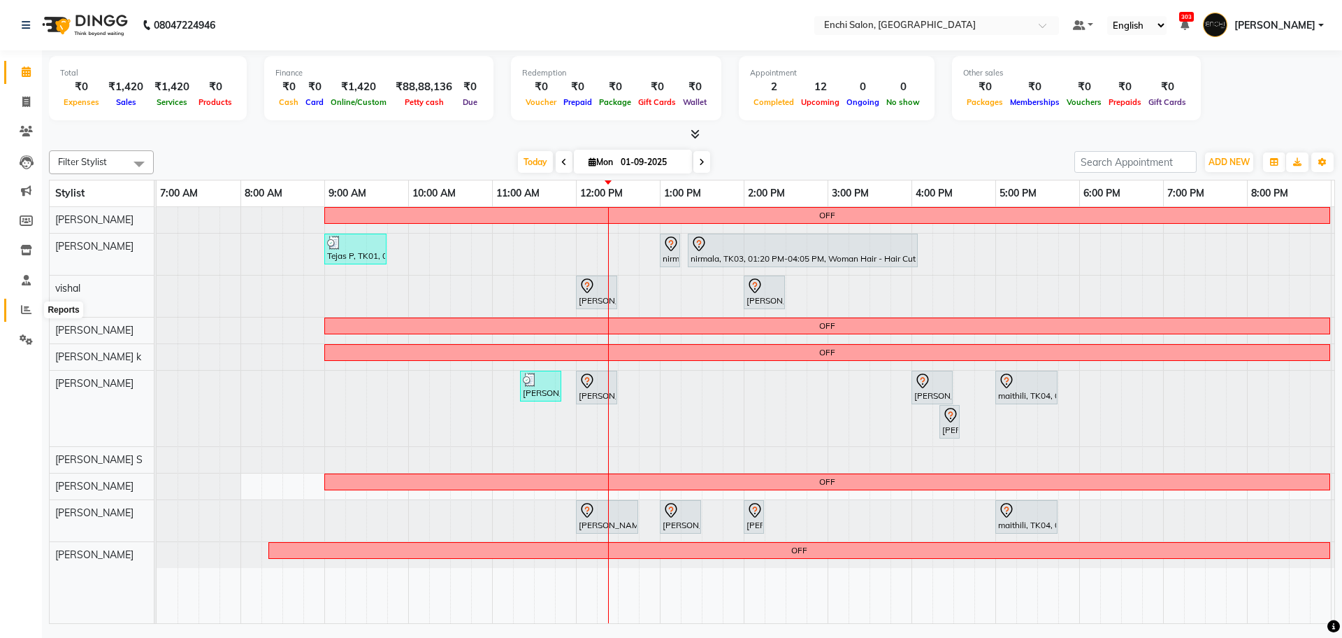
click at [19, 307] on span at bounding box center [26, 310] width 24 height 16
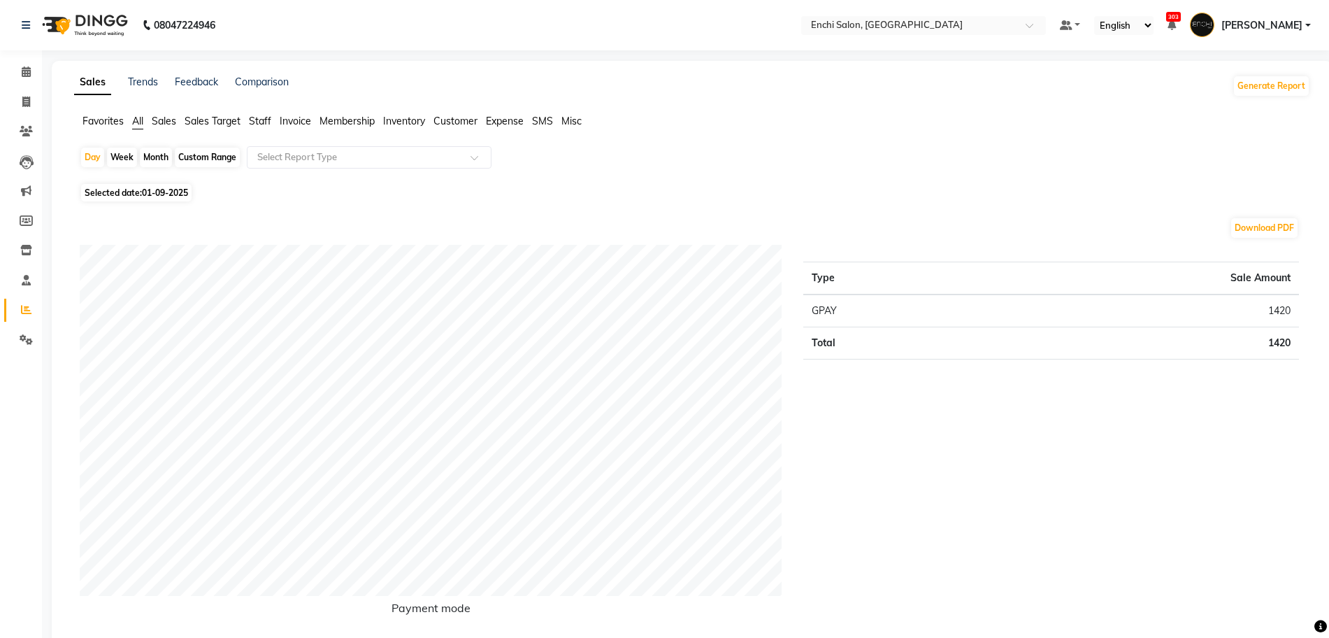
click at [160, 159] on div "Month" at bounding box center [156, 158] width 32 height 20
select select "9"
select select "2025"
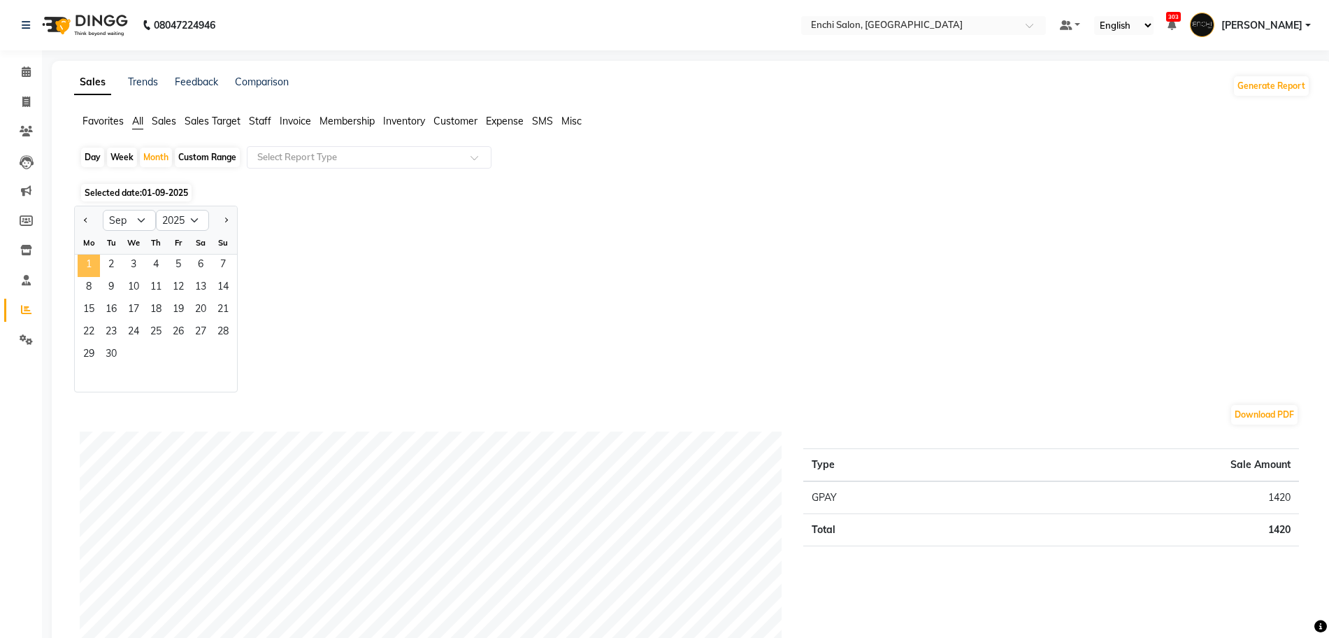
click at [88, 266] on span "1" at bounding box center [89, 265] width 22 height 22
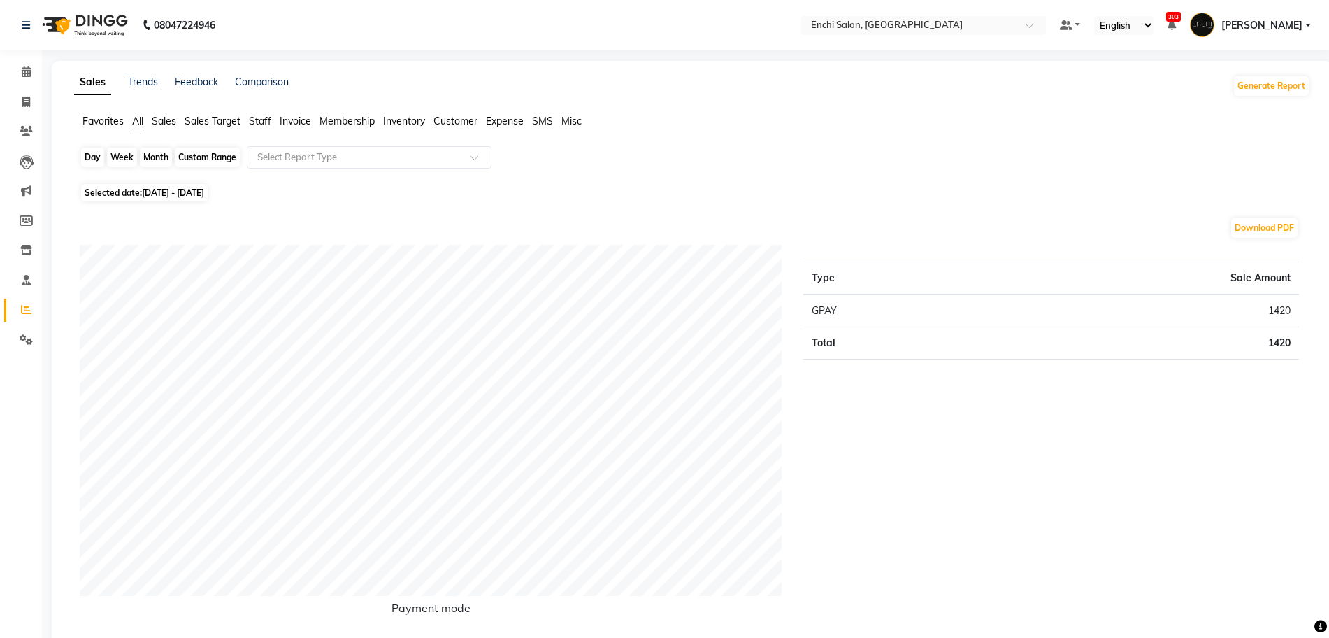
click at [151, 154] on div "Month" at bounding box center [156, 158] width 32 height 20
select select "9"
select select "2025"
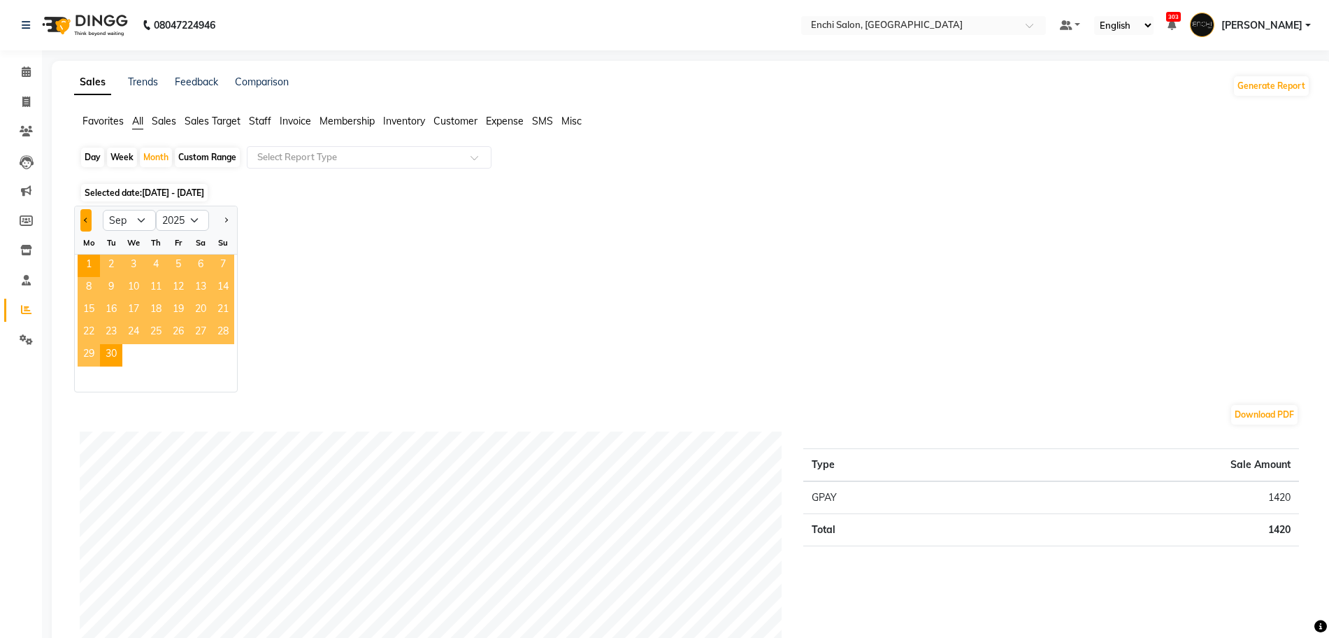
click at [89, 219] on button "Previous month" at bounding box center [85, 220] width 11 height 22
select select "8"
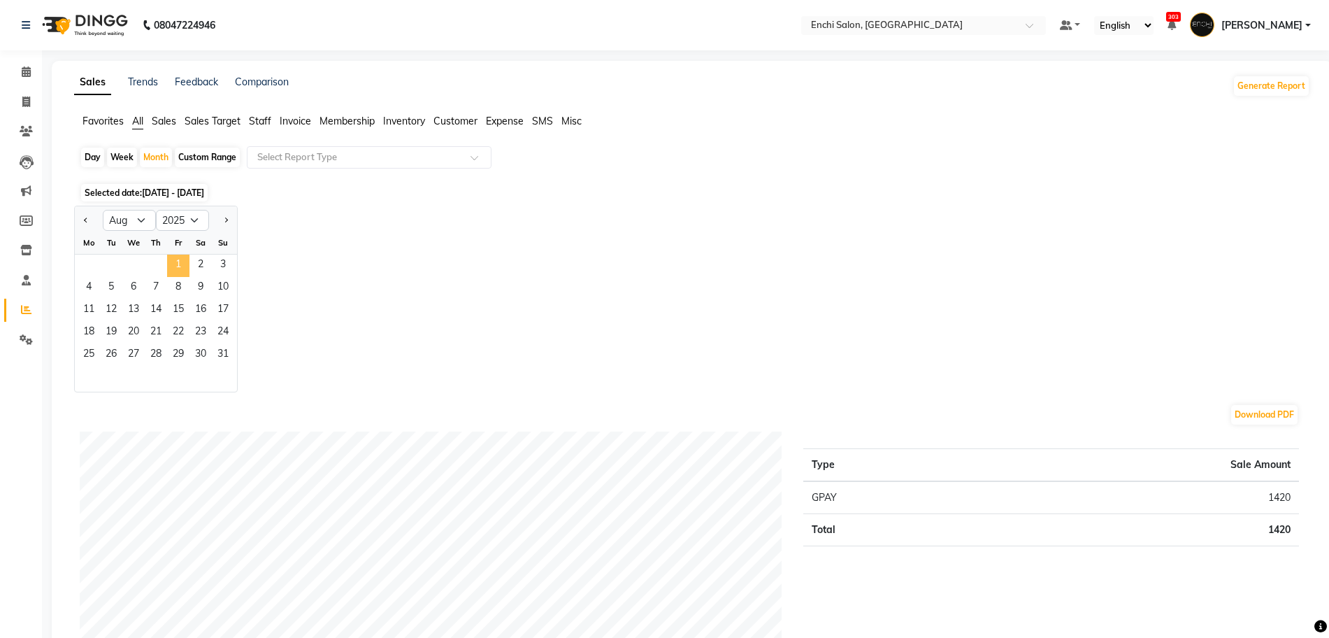
click at [180, 260] on span "1" at bounding box center [178, 265] width 22 height 22
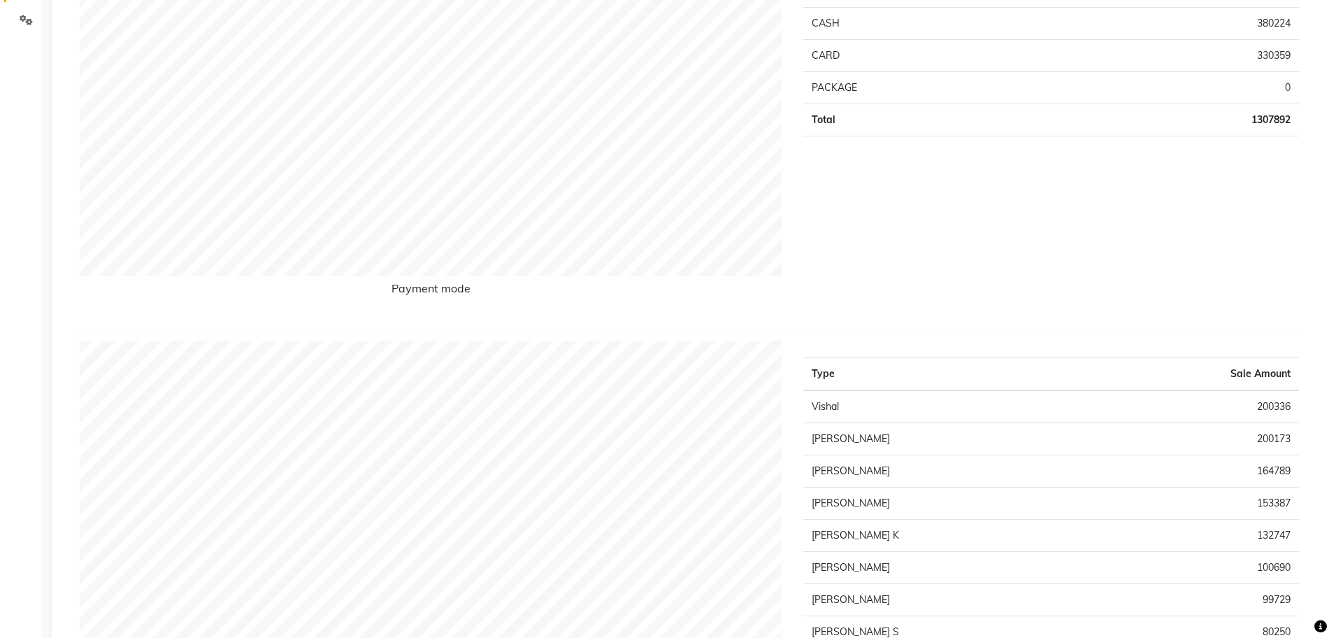
scroll to position [350, 0]
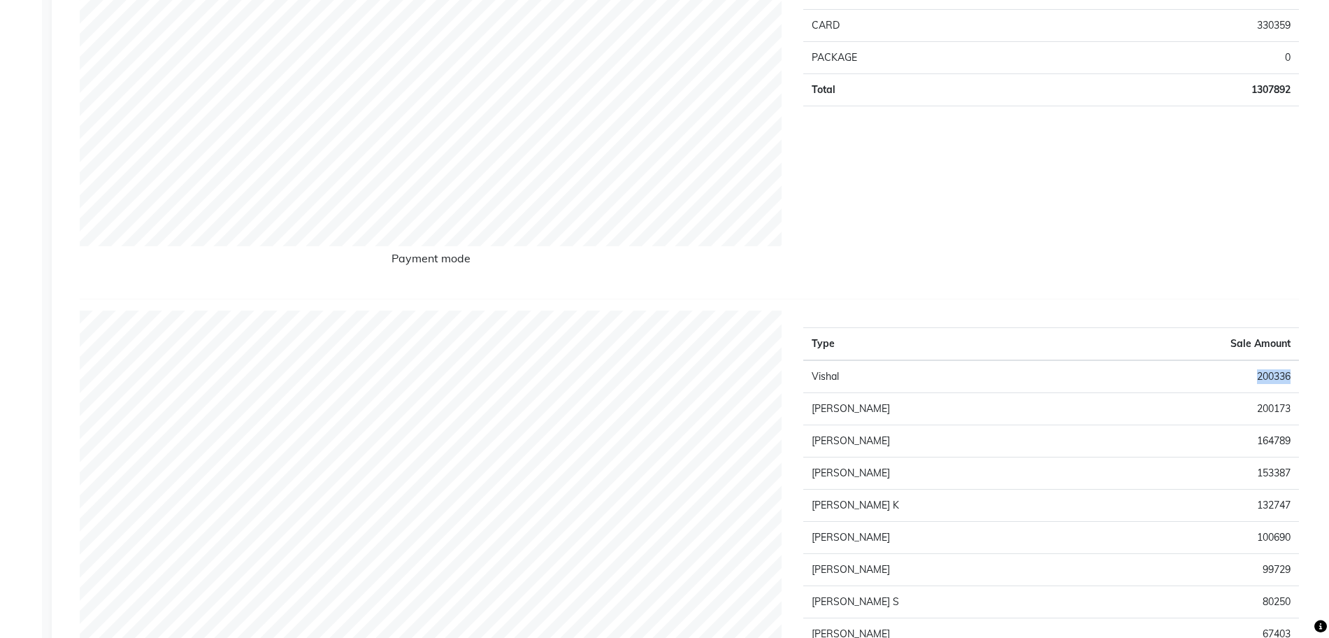
drag, startPoint x: 1256, startPoint y: 375, endPoint x: 1295, endPoint y: 371, distance: 39.4
click at [1295, 371] on td "200336" at bounding box center [1193, 376] width 210 height 33
copy td "200336"
drag, startPoint x: 1257, startPoint y: 410, endPoint x: 1306, endPoint y: 409, distance: 49.0
click at [1306, 409] on div "Type Sale Amount Vishal 200336 [PERSON_NAME] 200173 [PERSON_NAME] G 164789 [PER…" at bounding box center [1051, 533] width 517 height 447
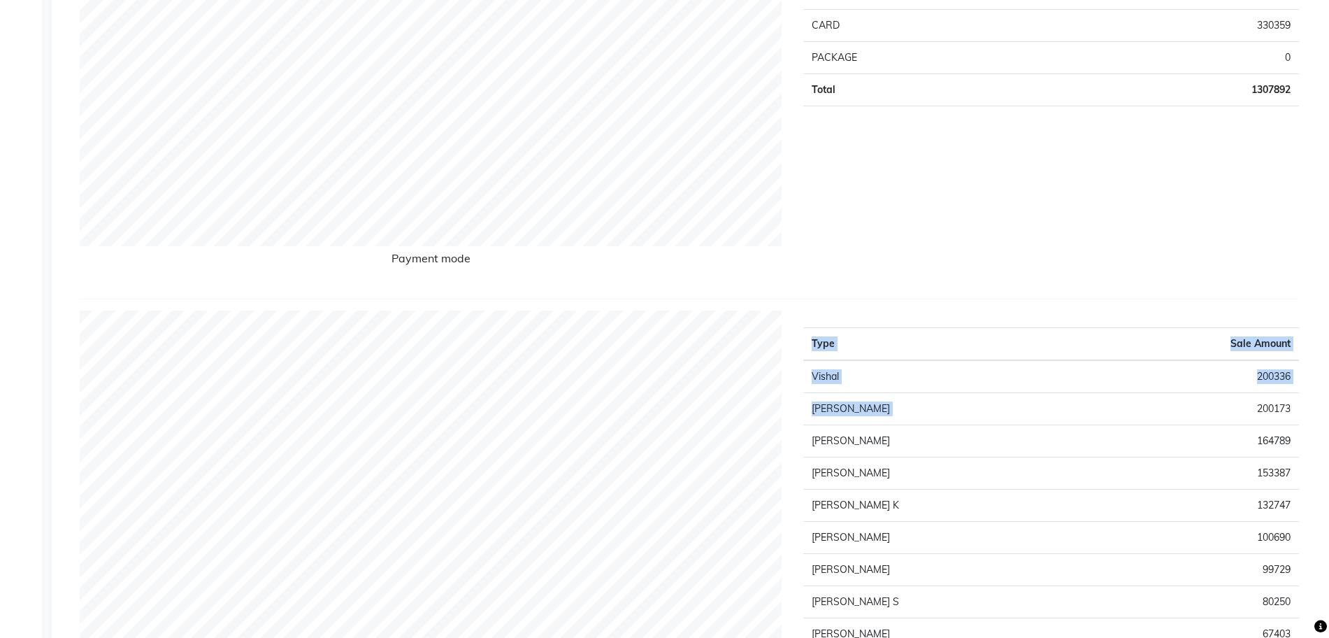
click at [1137, 496] on td "132747" at bounding box center [1193, 505] width 210 height 32
click at [1039, 241] on div "Type Sale Amount GPAY 597309 CASH 380224 CARD 330359 PACKAGE 0 Total 1307892" at bounding box center [1051, 91] width 517 height 392
drag, startPoint x: 1255, startPoint y: 407, endPoint x: 1302, endPoint y: 405, distance: 47.6
click at [1302, 405] on div "Type Sale Amount Vishal 200336 [PERSON_NAME] 200173 [PERSON_NAME] G 164789 [PER…" at bounding box center [1051, 533] width 517 height 447
click at [1166, 329] on th "Sale Amount" at bounding box center [1193, 344] width 210 height 33
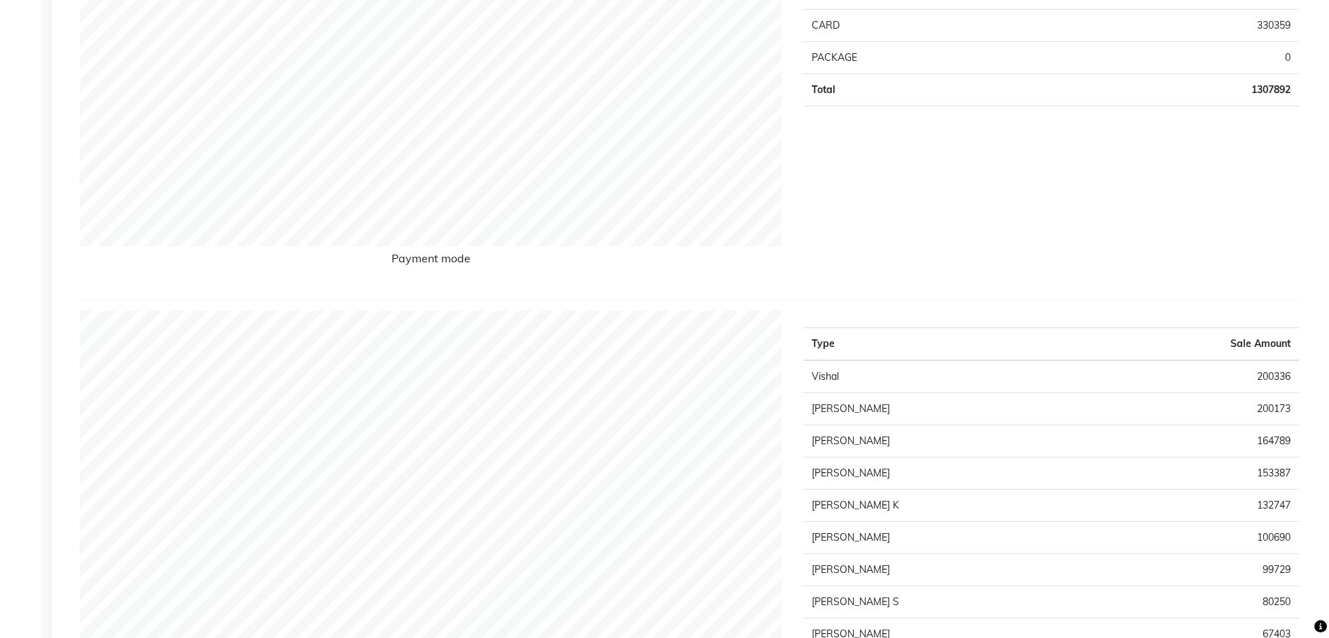
click at [1257, 405] on td "200173" at bounding box center [1193, 409] width 210 height 32
copy td "200173"
click at [1265, 436] on td "164789" at bounding box center [1193, 441] width 210 height 32
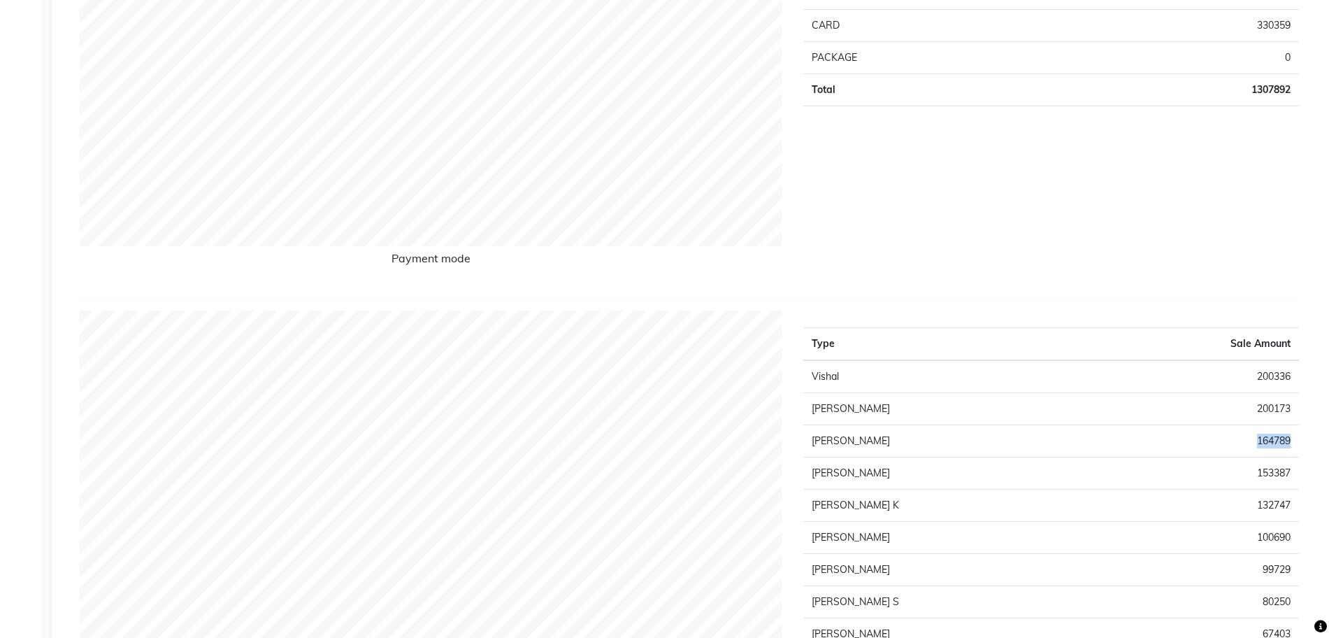
copy td "164789"
click at [1270, 467] on td "153387" at bounding box center [1193, 473] width 210 height 32
copy td "153387"
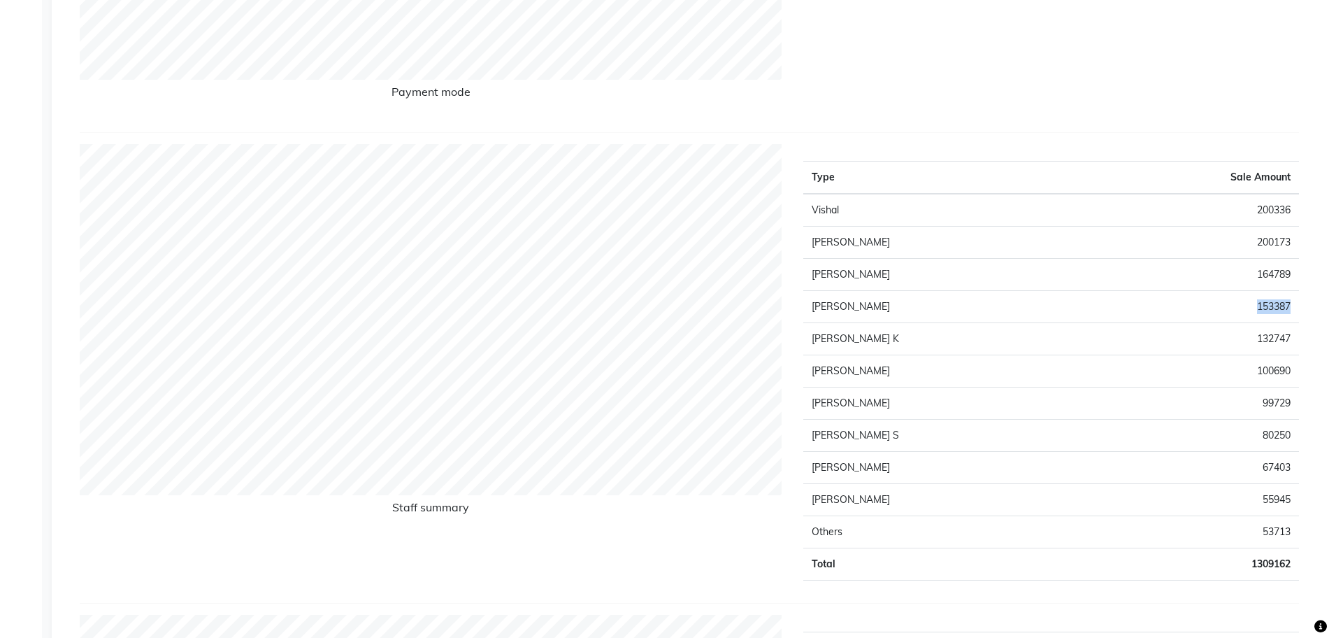
scroll to position [524, 0]
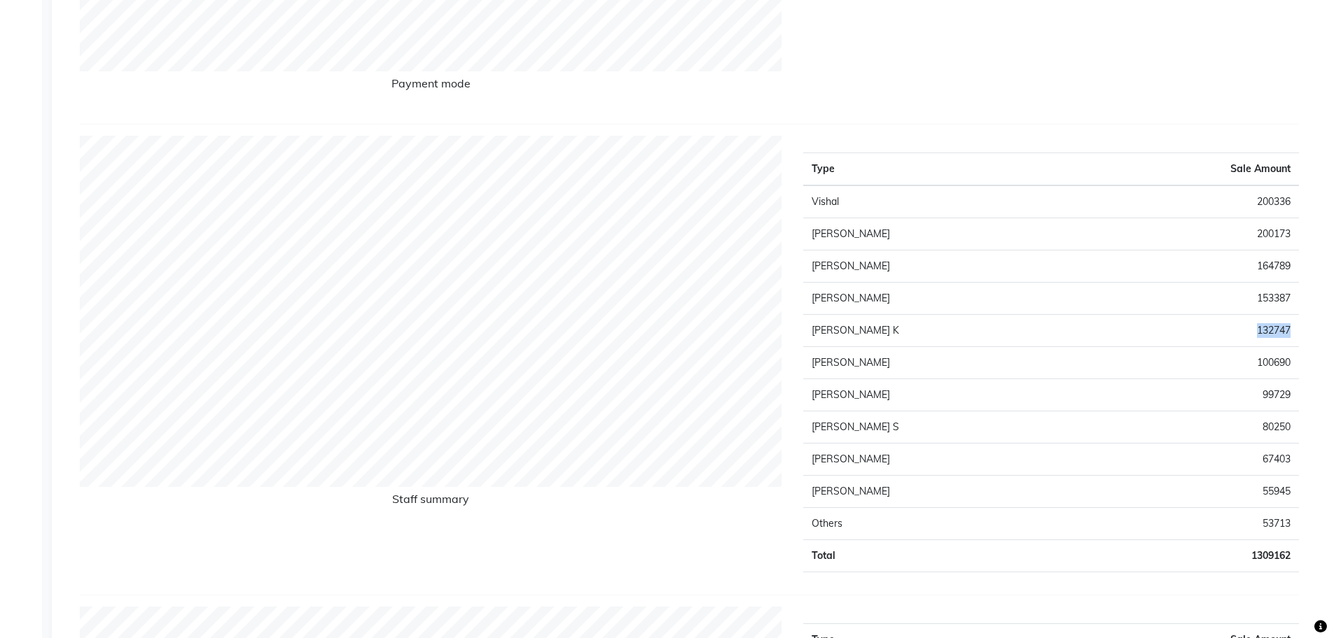
drag, startPoint x: 1256, startPoint y: 329, endPoint x: 1296, endPoint y: 329, distance: 39.9
click at [1296, 329] on td "132747" at bounding box center [1193, 331] width 210 height 32
copy td "132747"
drag, startPoint x: 1258, startPoint y: 357, endPoint x: 1292, endPoint y: 368, distance: 35.8
click at [1292, 368] on td "100690" at bounding box center [1193, 363] width 210 height 32
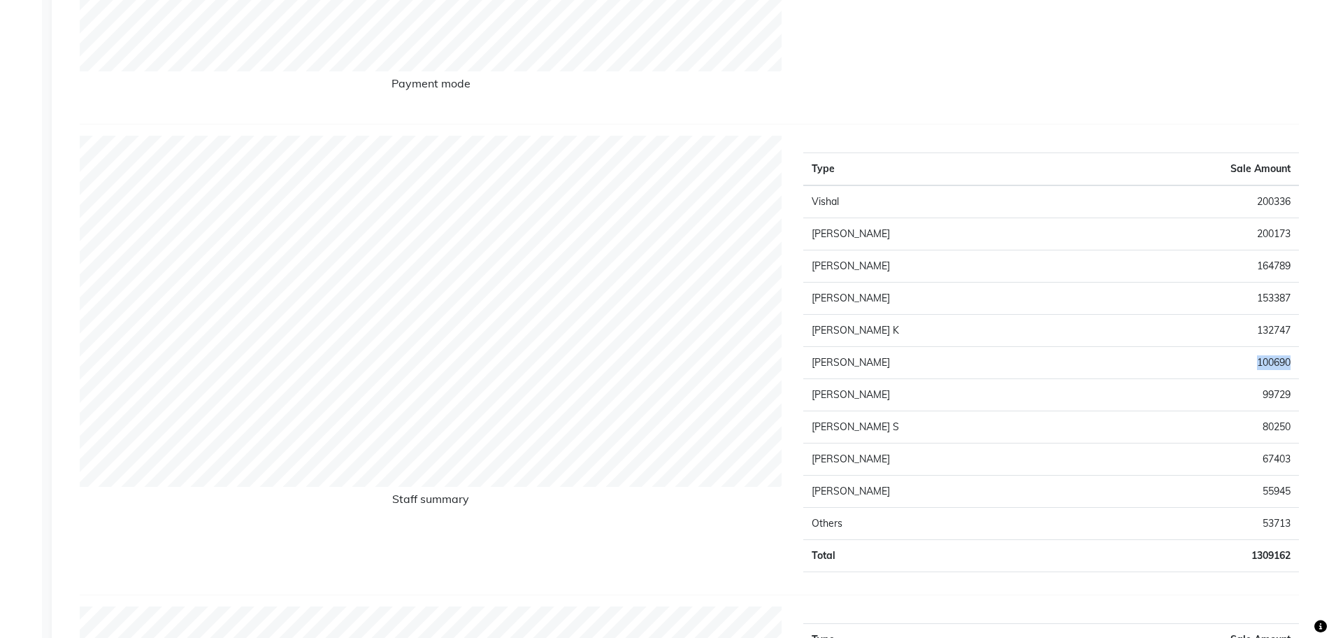
copy td "100690"
click at [1266, 394] on td "99729" at bounding box center [1193, 395] width 210 height 32
copy td "99729"
click at [1274, 422] on td "80250" at bounding box center [1193, 427] width 210 height 32
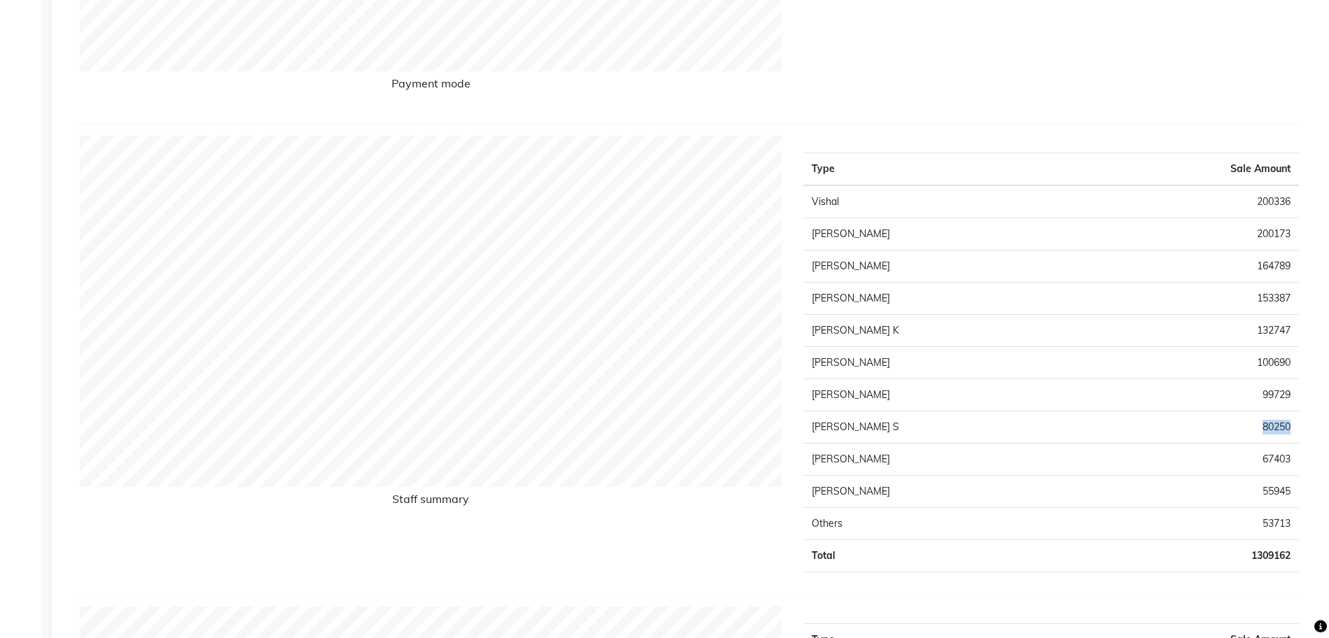
click at [1274, 422] on td "80250" at bounding box center [1193, 427] width 210 height 32
copy td "80250"
click at [1283, 458] on td "67403" at bounding box center [1193, 459] width 210 height 32
copy td "67403"
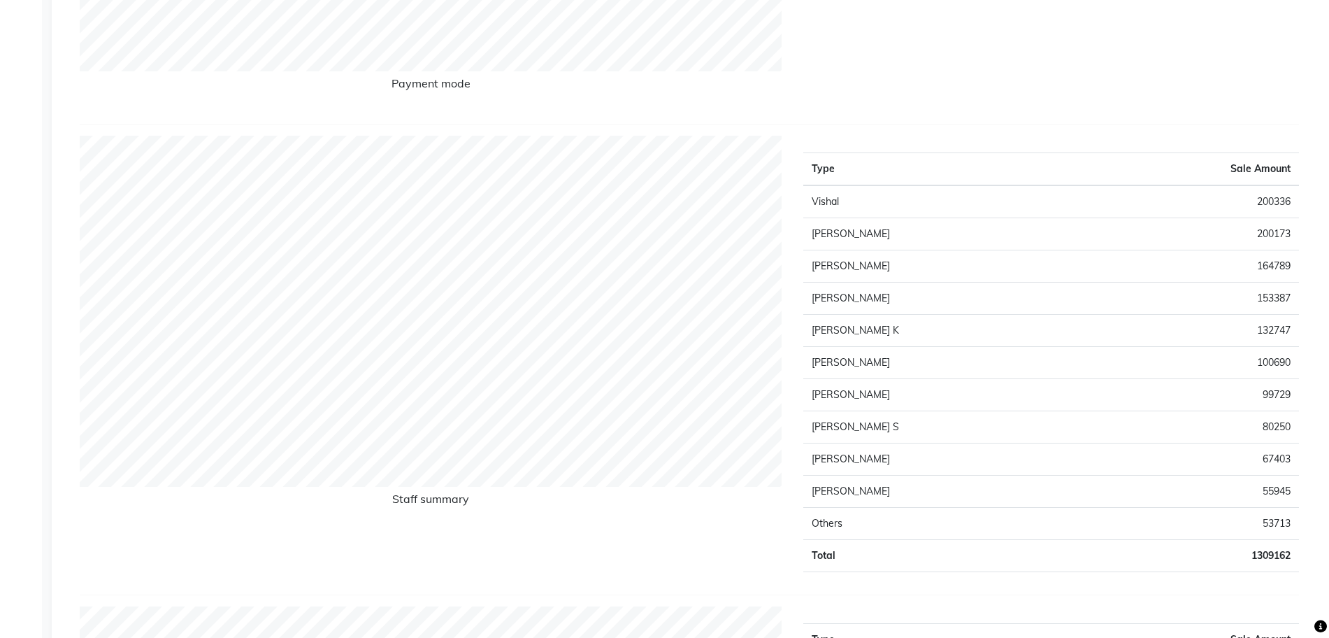
click at [1265, 489] on td "55945" at bounding box center [1193, 491] width 210 height 32
copy td "55945"
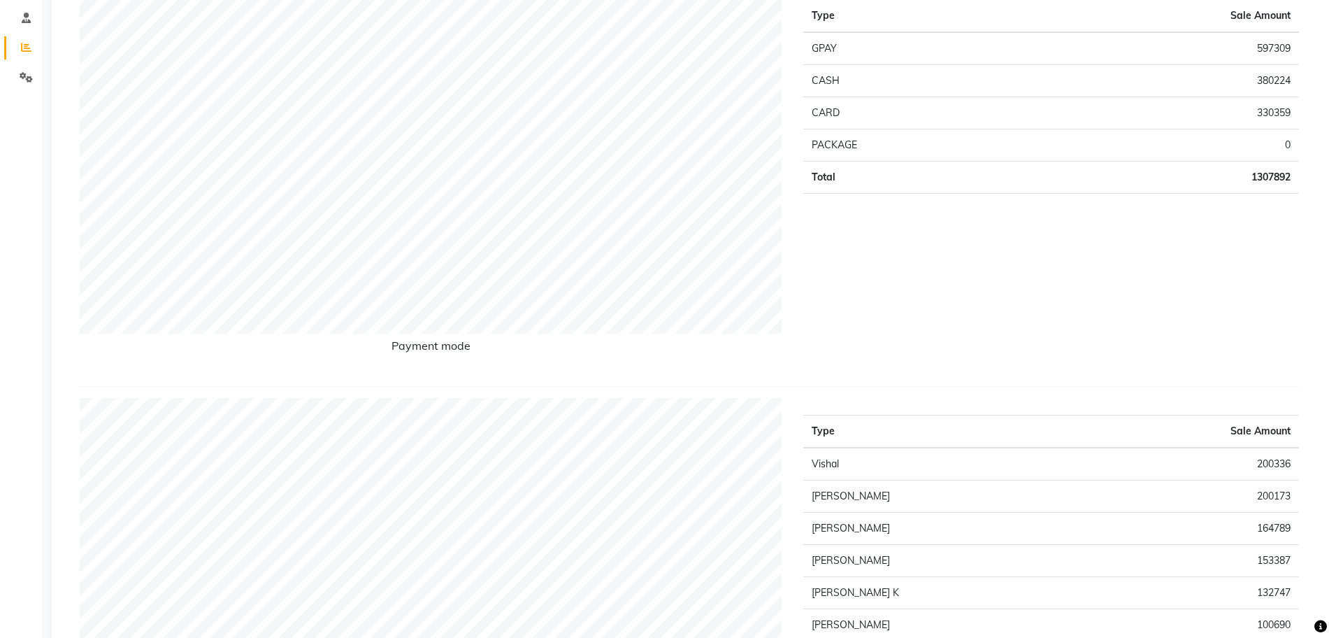
scroll to position [0, 0]
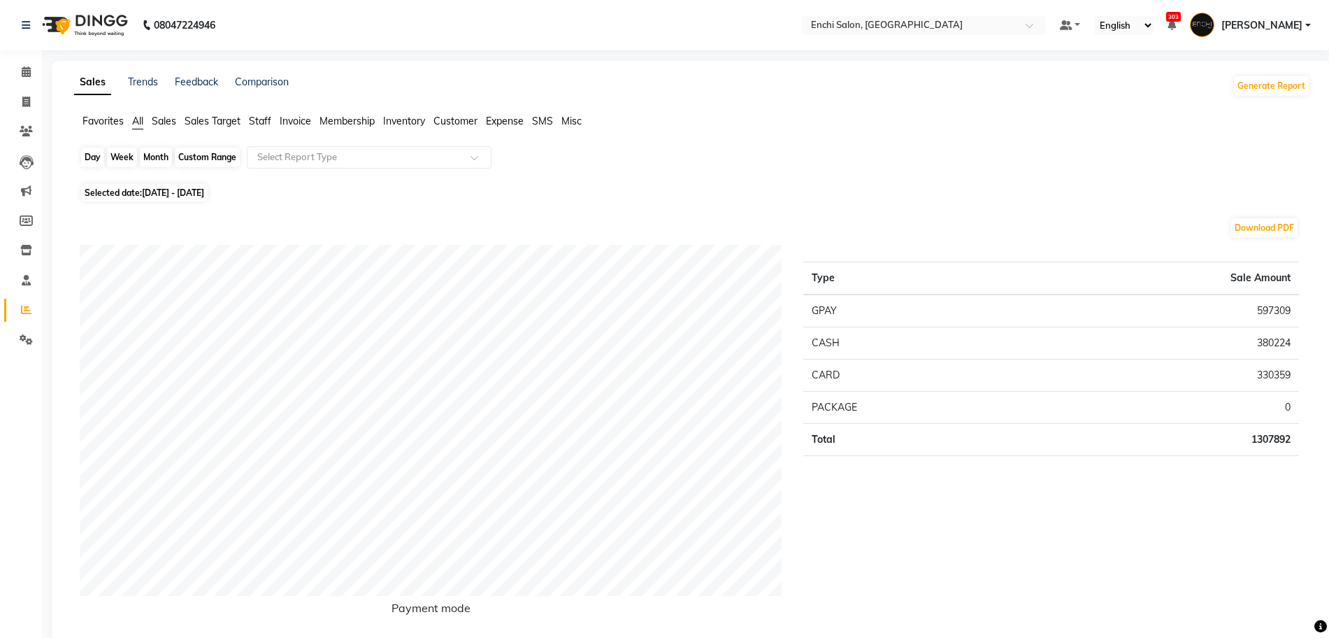
click at [159, 159] on div "Month" at bounding box center [156, 158] width 32 height 20
select select "8"
select select "2025"
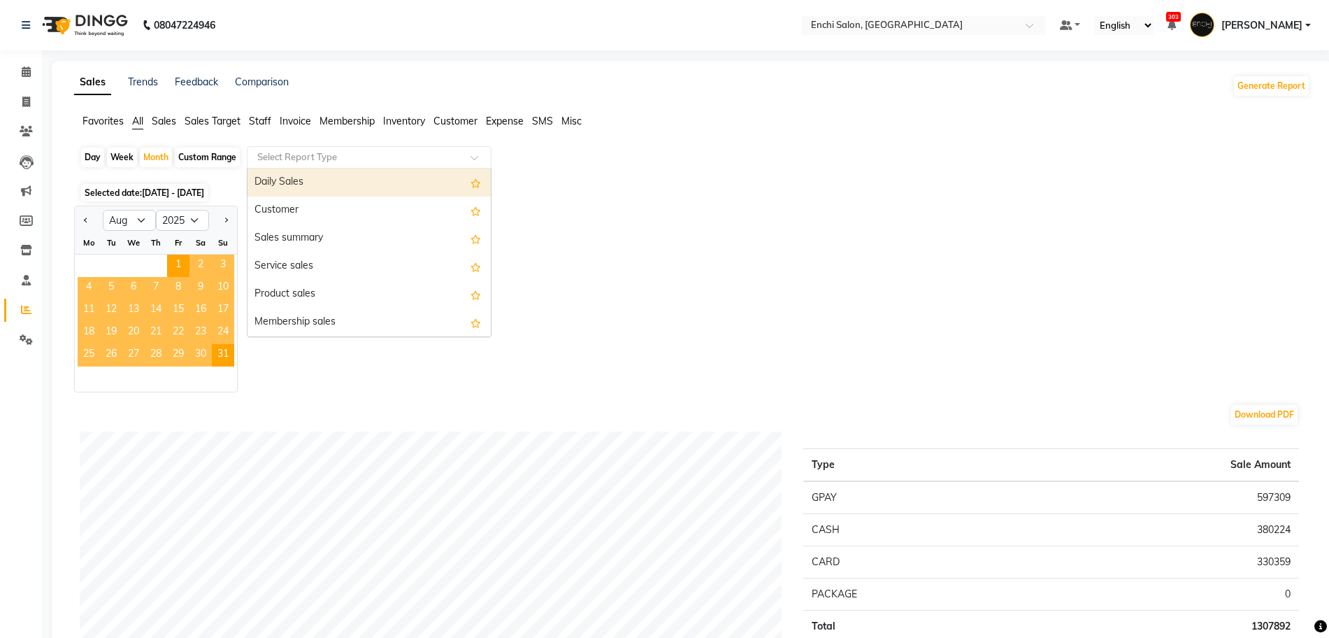
click at [329, 152] on input "text" at bounding box center [354, 157] width 201 height 14
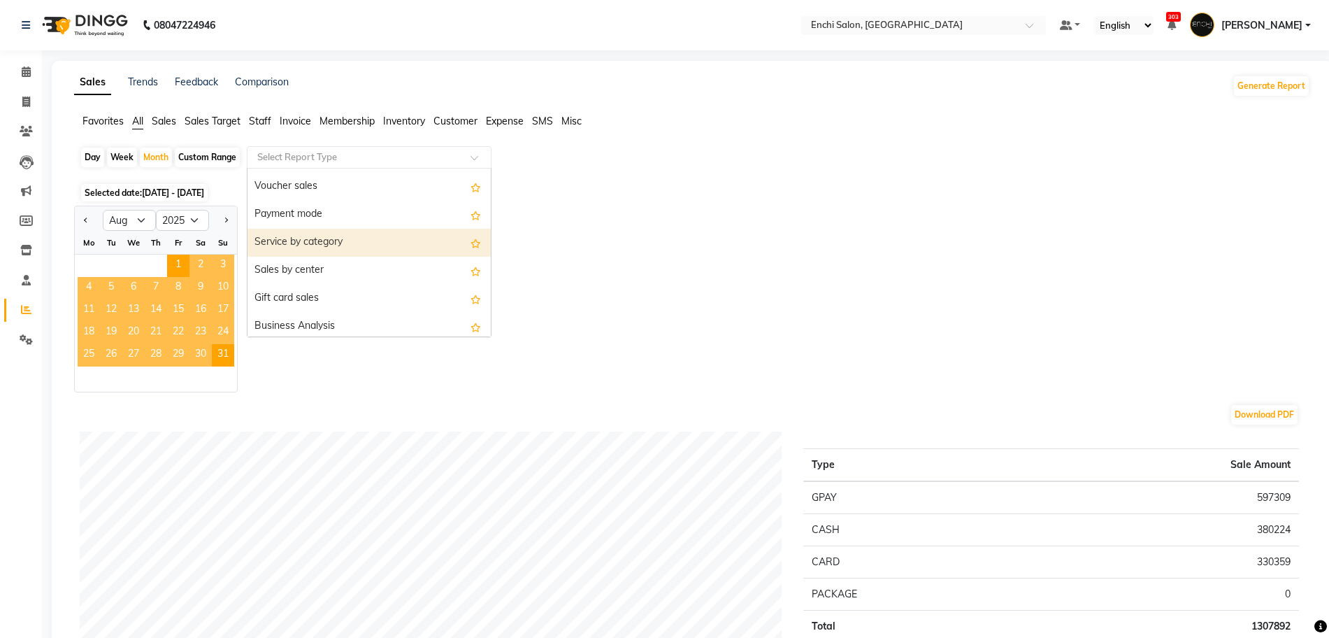
scroll to position [262, 0]
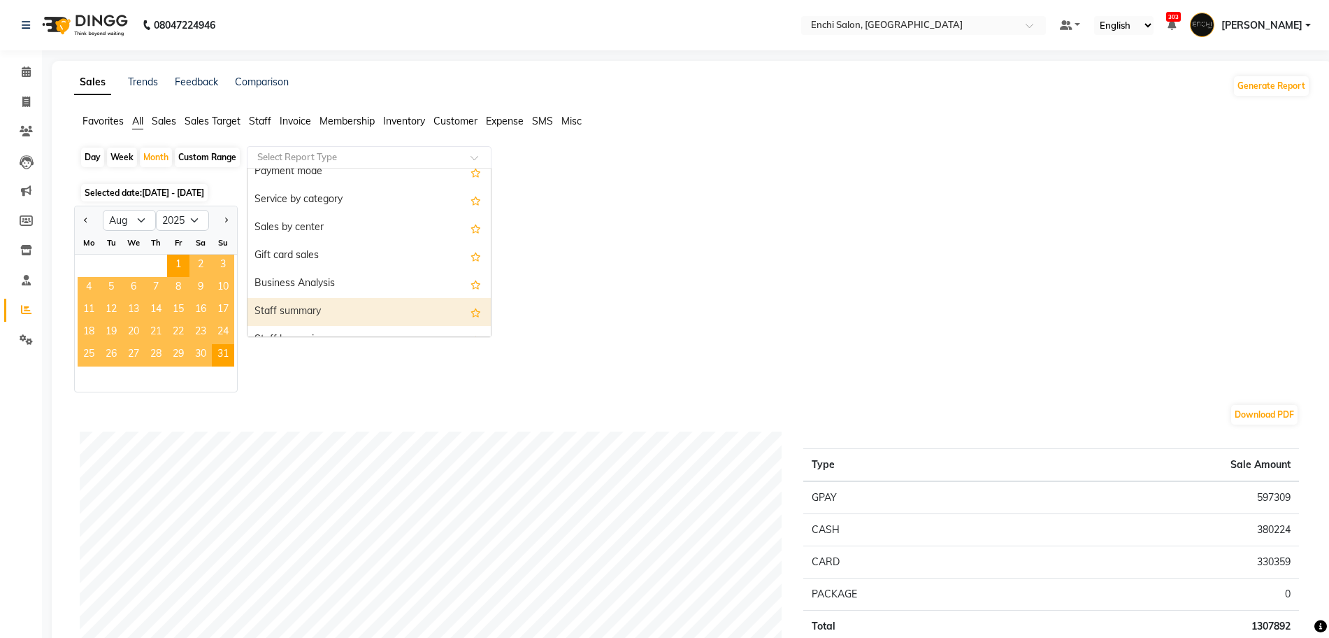
click at [350, 308] on div "Staff summary" at bounding box center [368, 312] width 243 height 28
select select "full_report"
select select "csv"
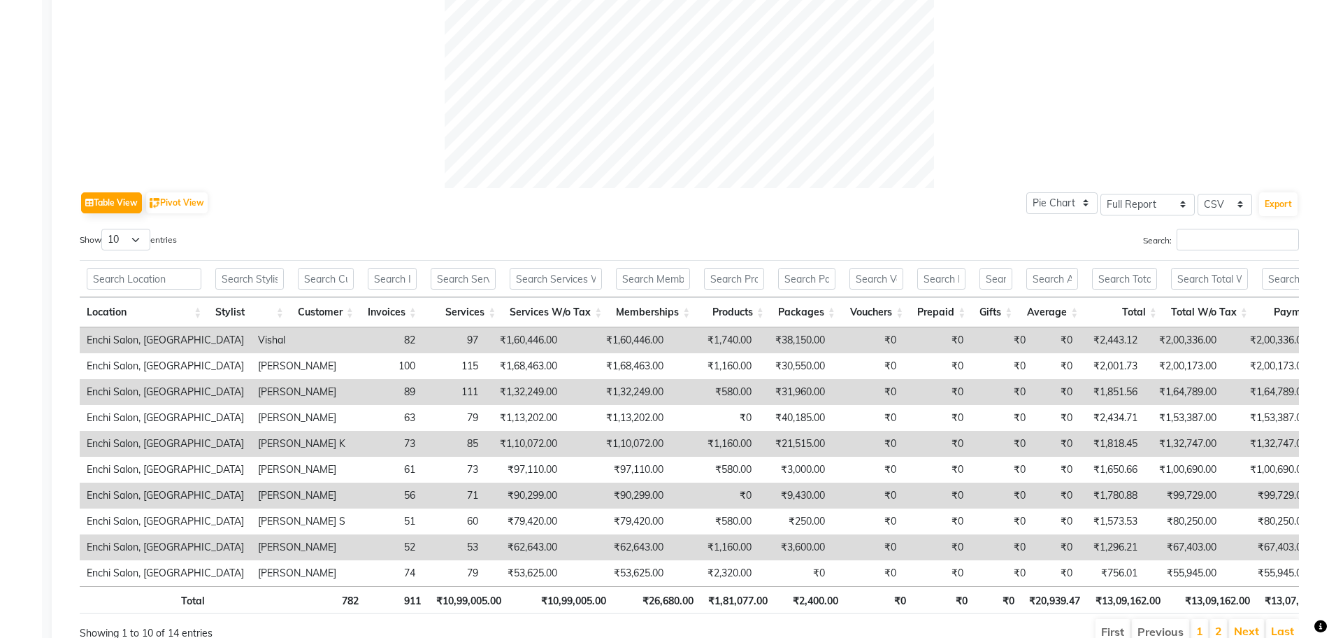
scroll to position [615, 0]
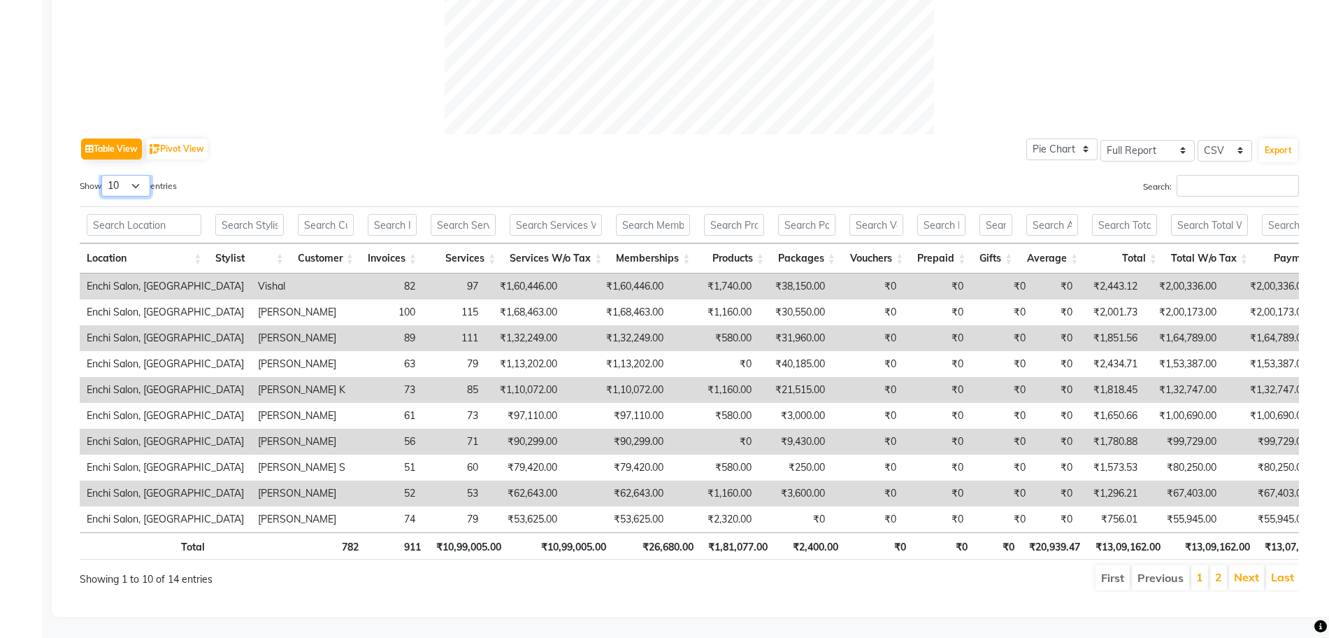
click at [122, 175] on select "10 25 50 100" at bounding box center [125, 186] width 49 height 22
select select "100"
click at [103, 175] on select "10 25 50 100" at bounding box center [125, 186] width 49 height 22
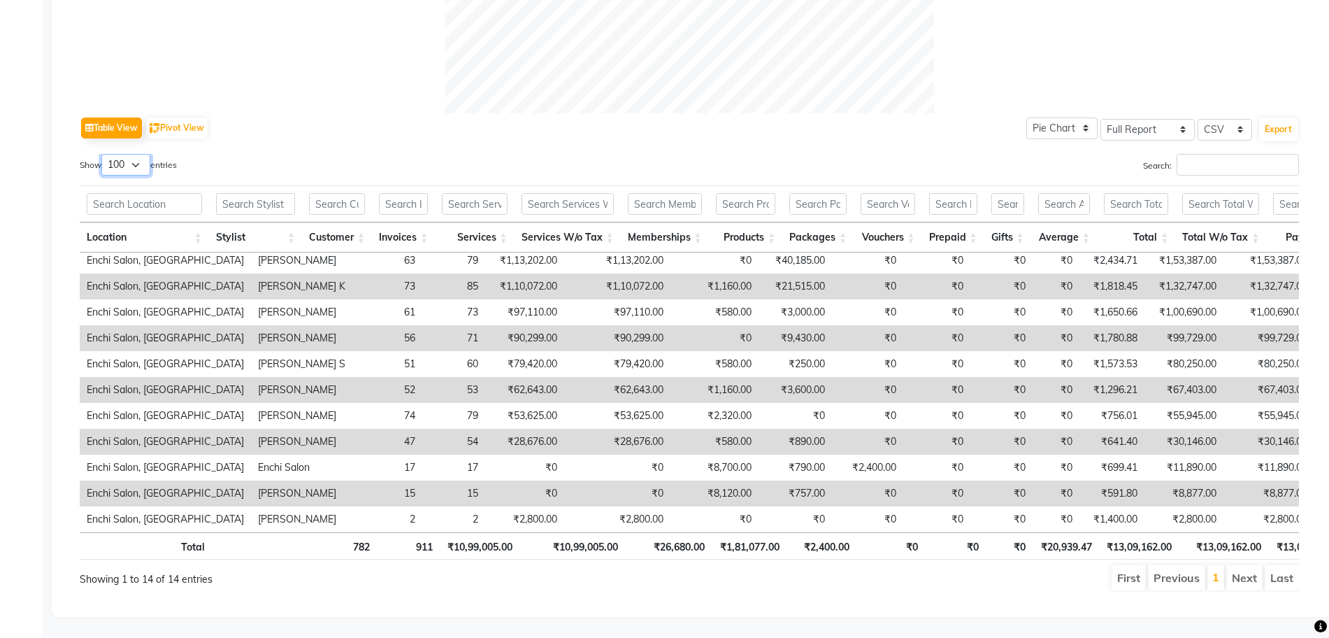
scroll to position [96, 0]
drag, startPoint x: 1217, startPoint y: 413, endPoint x: 1263, endPoint y: 419, distance: 46.6
click at [1263, 429] on td "₹30,146.00" at bounding box center [1268, 442] width 91 height 26
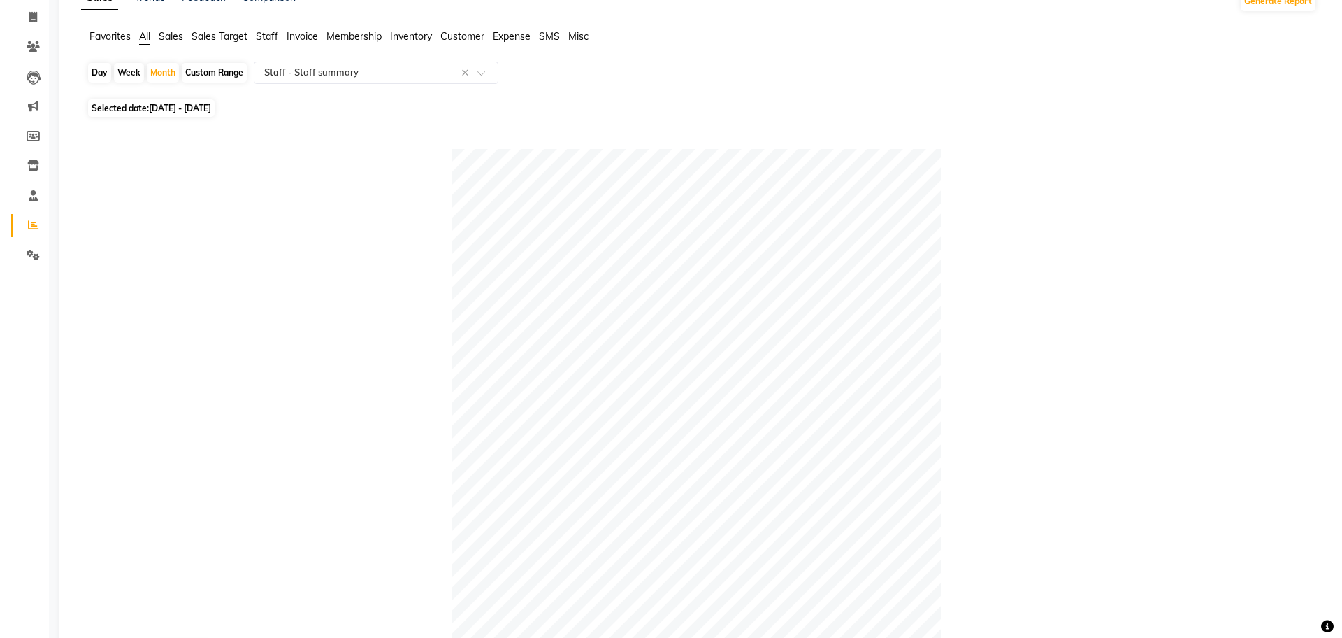
scroll to position [0, 0]
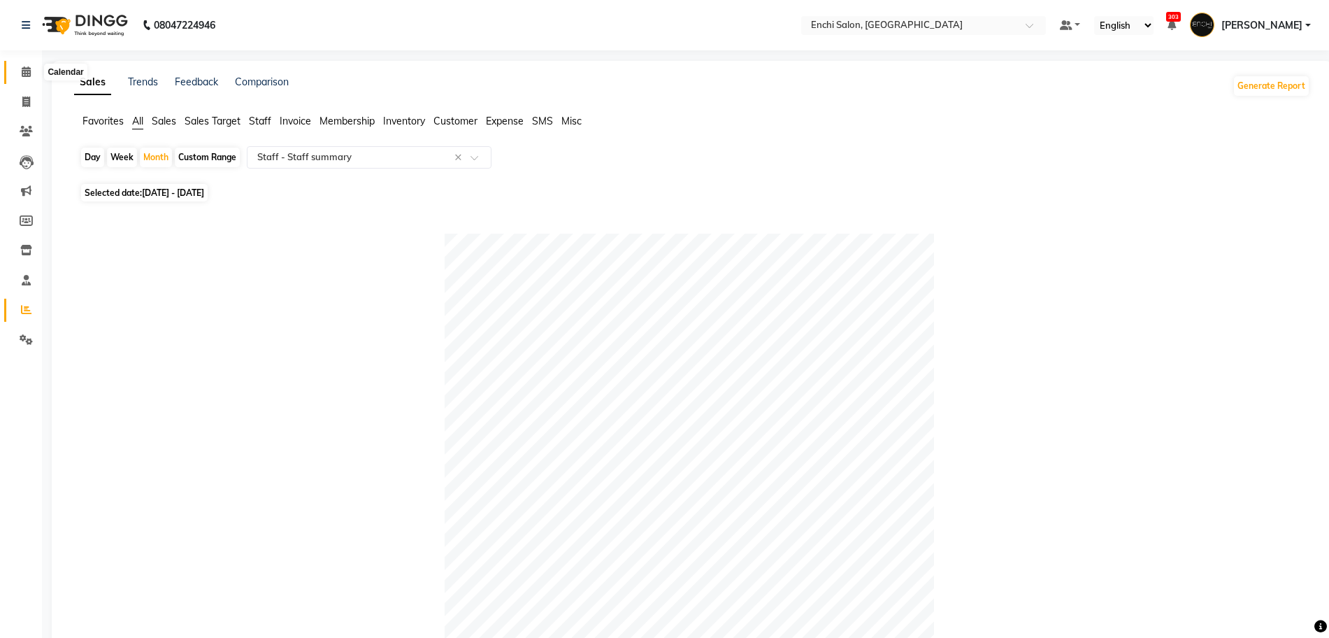
click at [22, 68] on icon at bounding box center [26, 71] width 9 height 10
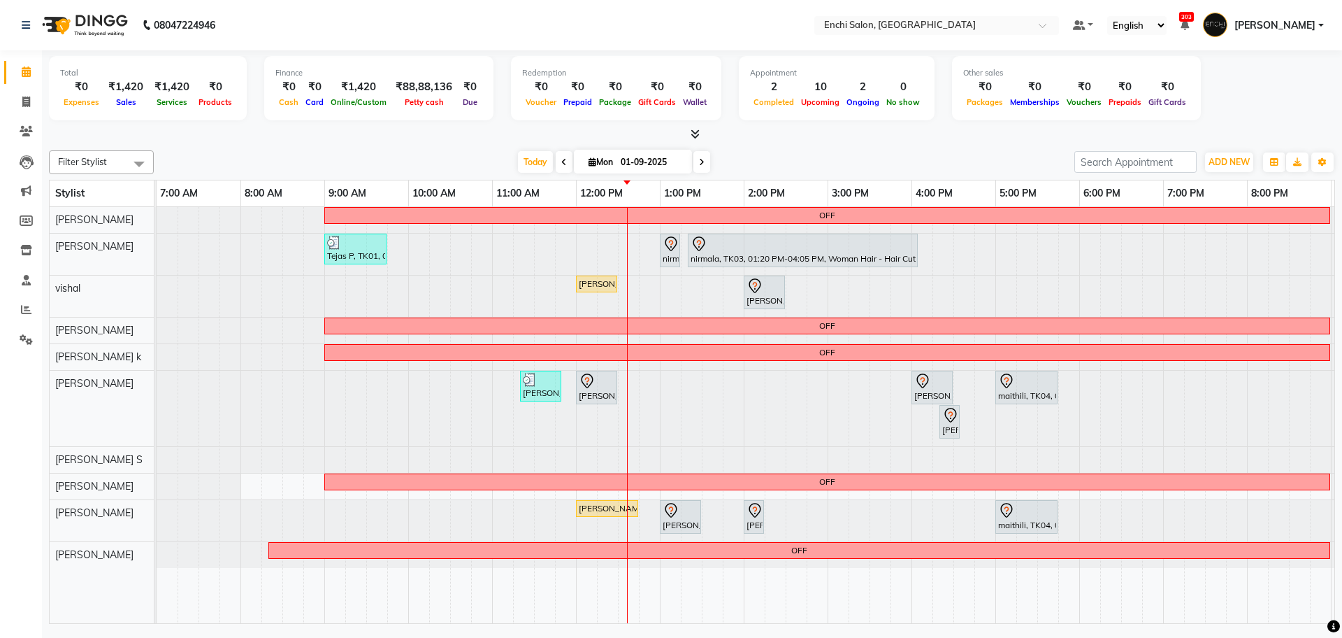
click at [702, 166] on span at bounding box center [701, 162] width 17 height 22
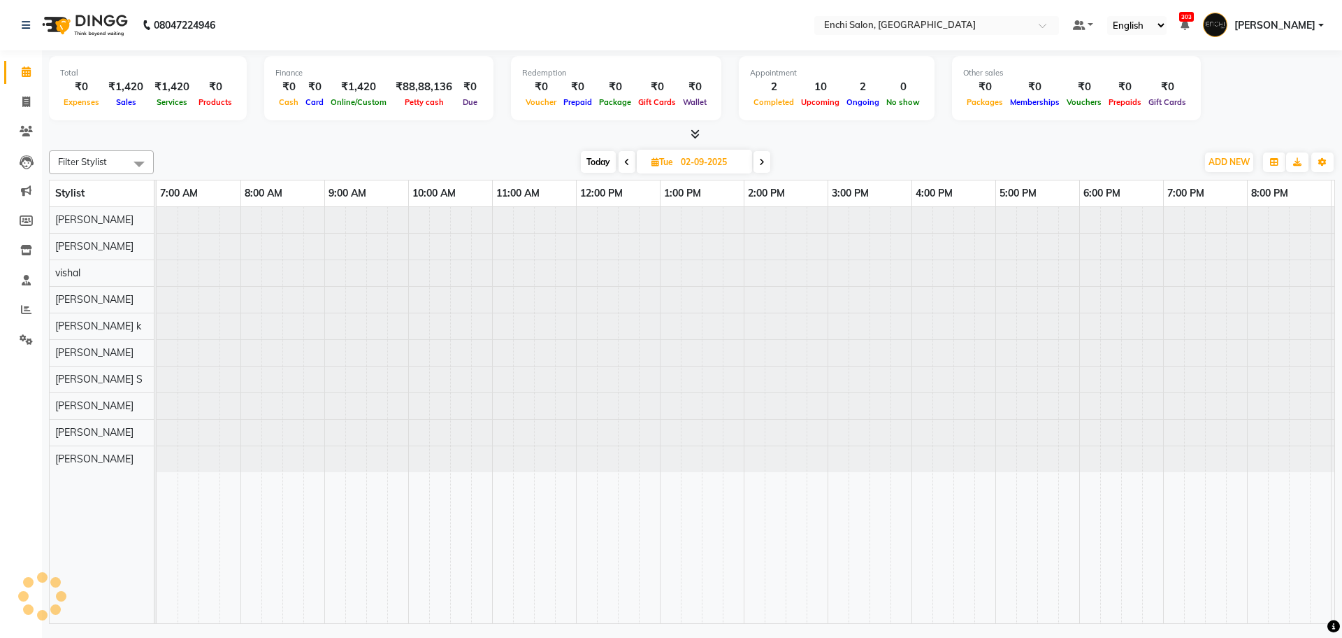
scroll to position [0, 80]
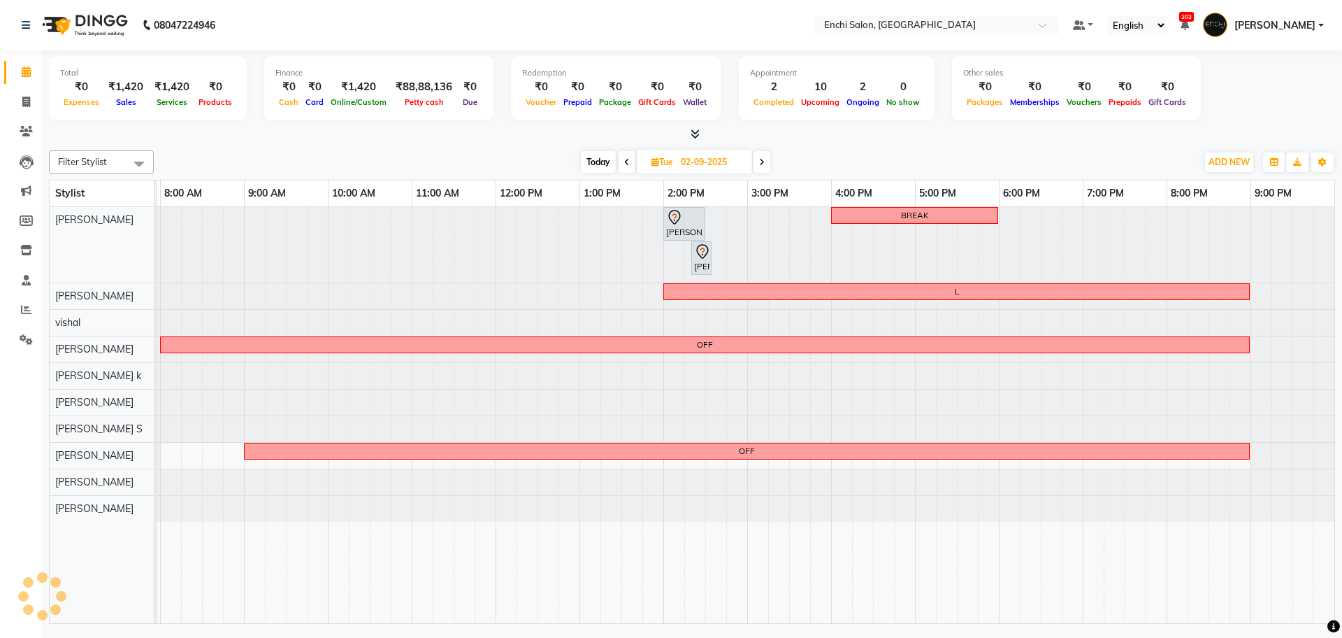
click at [765, 168] on span at bounding box center [762, 162] width 17 height 22
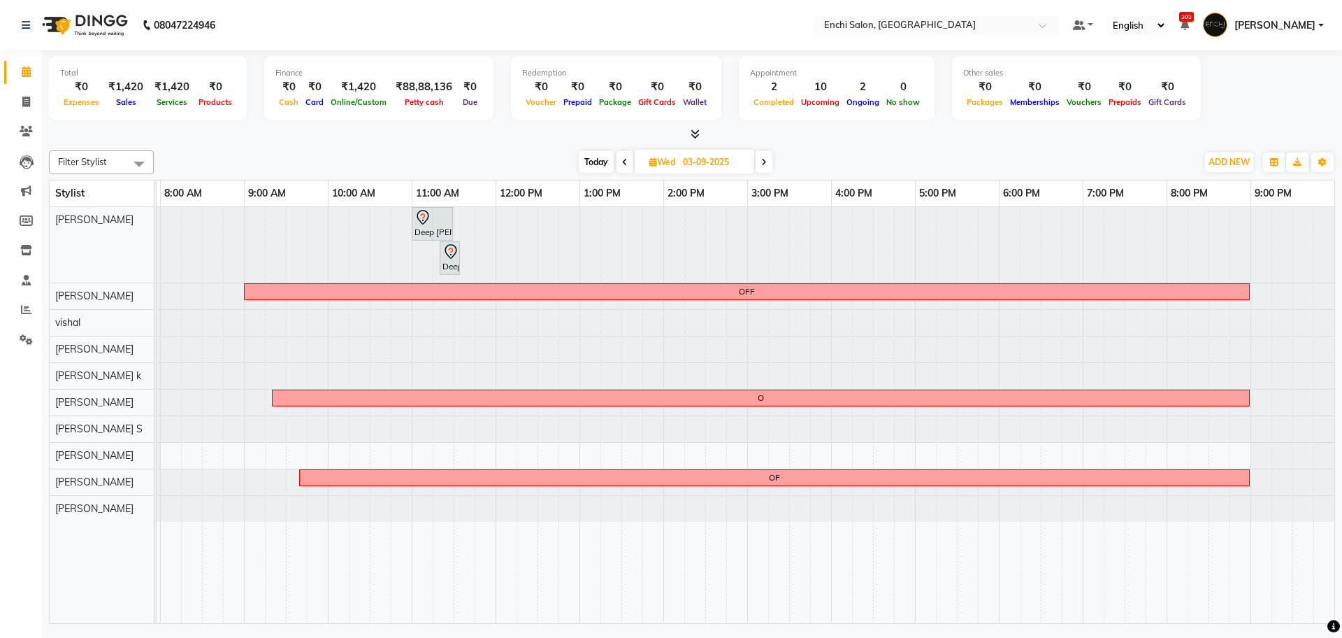
click at [595, 165] on span "Today" at bounding box center [596, 162] width 35 height 22
type input "01-09-2025"
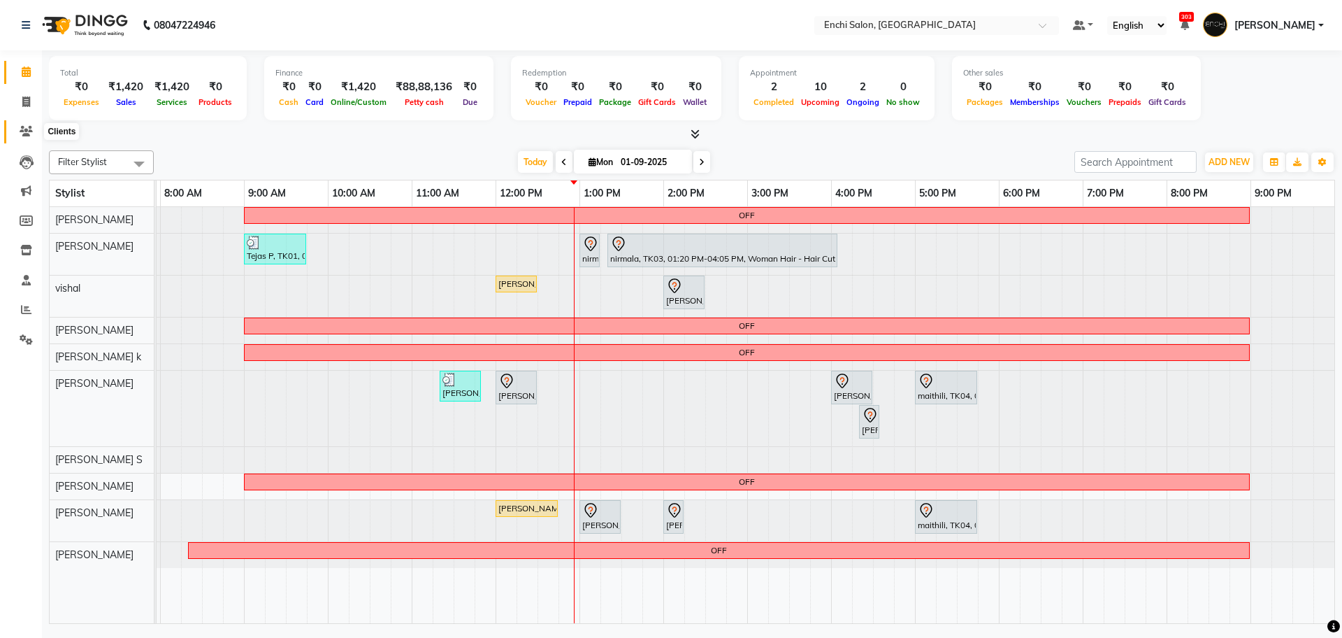
click at [27, 132] on icon at bounding box center [26, 131] width 13 height 10
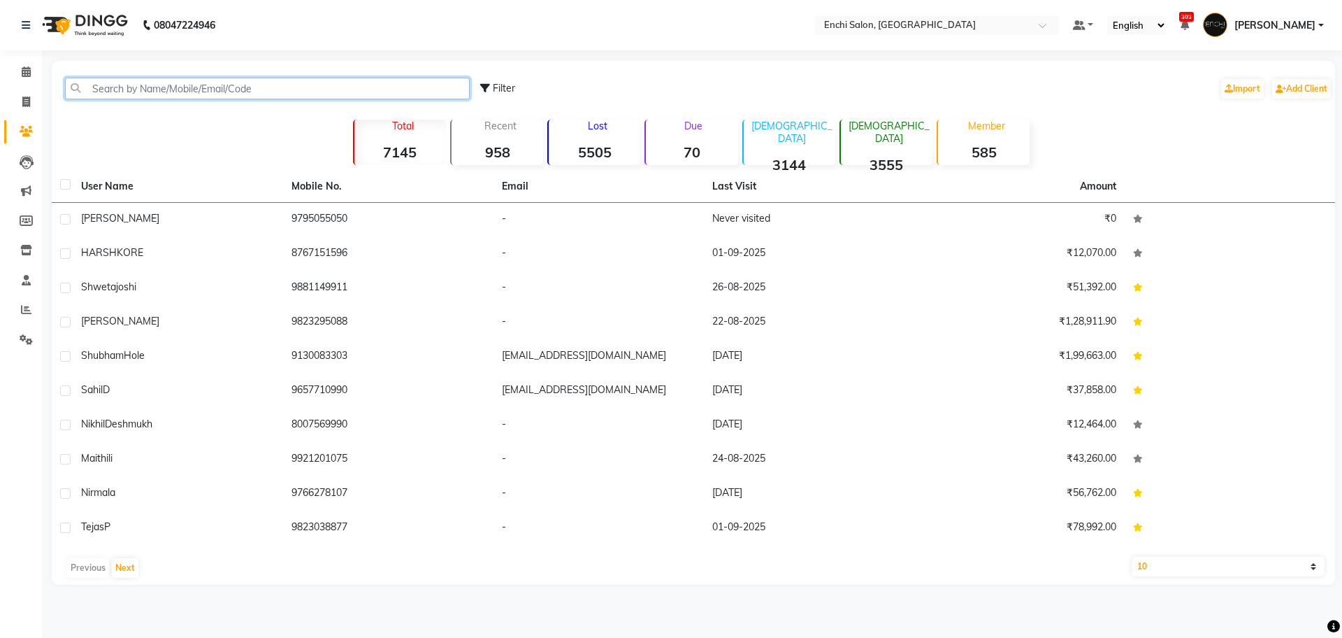
click at [126, 87] on input "text" at bounding box center [267, 89] width 405 height 22
click at [27, 105] on icon at bounding box center [26, 101] width 8 height 10
select select "10"
select select "service"
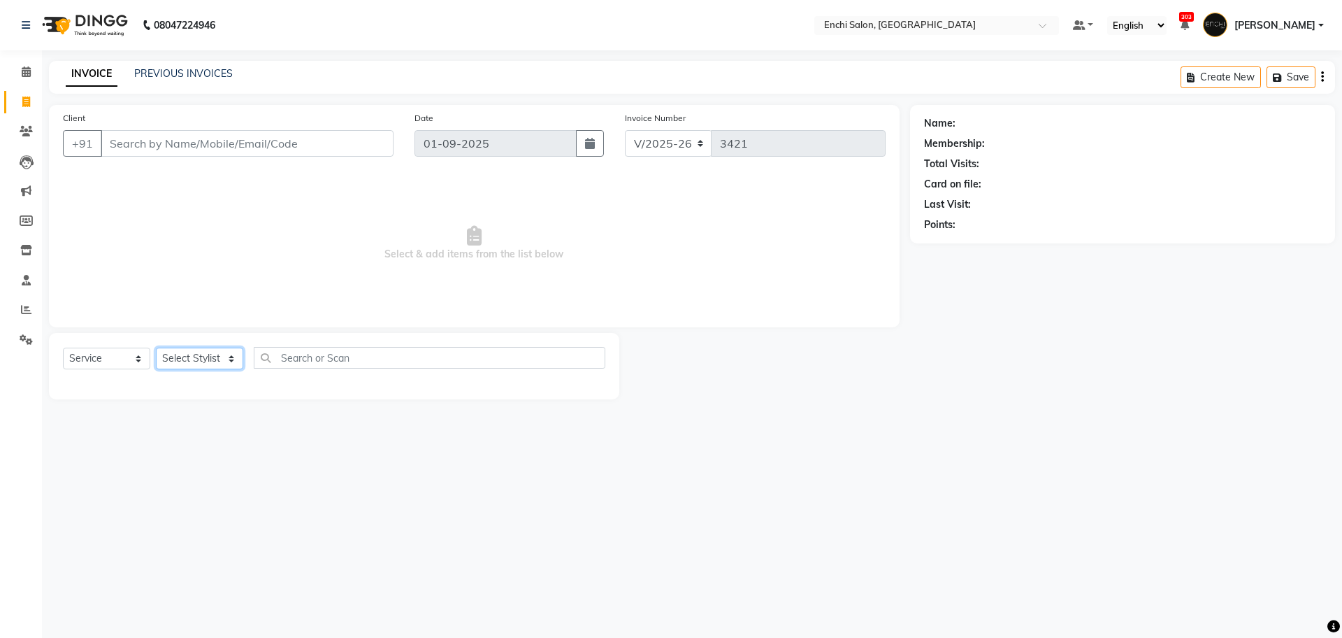
click at [206, 351] on select "Select Stylist Akshay [PERSON_NAME] k Arjun shinde Enchi salon jagdevi [PERSON_…" at bounding box center [199, 358] width 87 height 22
select select "16329"
click at [156, 347] on select "Select Stylist Akshay [PERSON_NAME] k Arjun shinde Enchi salon jagdevi [PERSON_…" at bounding box center [199, 358] width 87 height 22
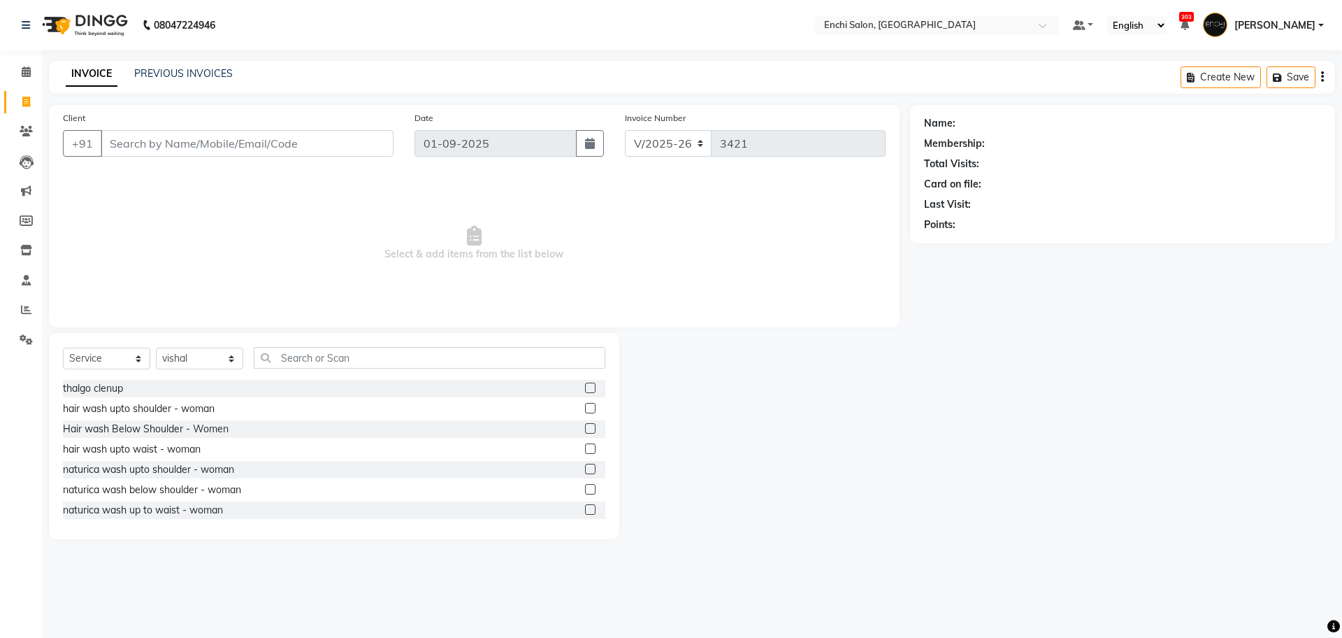
drag, startPoint x: 334, startPoint y: 368, endPoint x: 334, endPoint y: 359, distance: 8.4
click at [334, 361] on div "Select Service Product Membership Package Voucher Prepaid Gift Card Select Styl…" at bounding box center [334, 363] width 542 height 33
click at [334, 359] on input "text" at bounding box center [430, 358] width 352 height 22
click at [30, 71] on icon at bounding box center [26, 71] width 9 height 10
click at [25, 73] on icon at bounding box center [26, 71] width 9 height 10
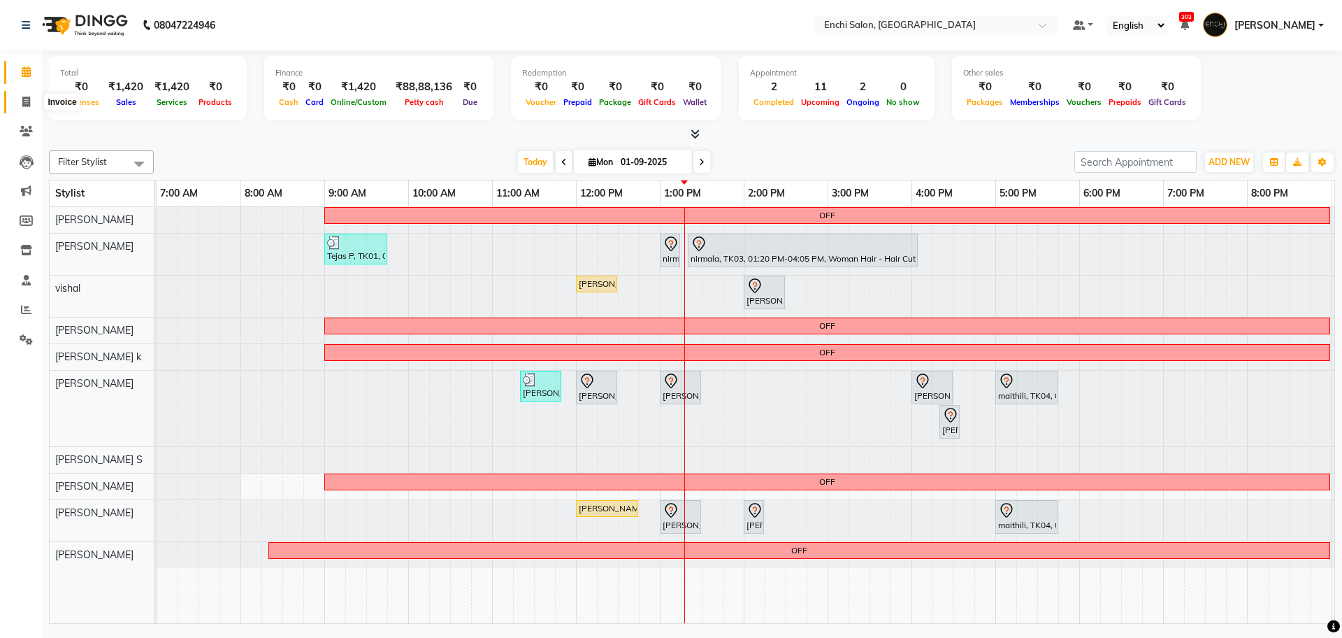
click at [26, 99] on icon at bounding box center [26, 101] width 8 height 10
select select "service"
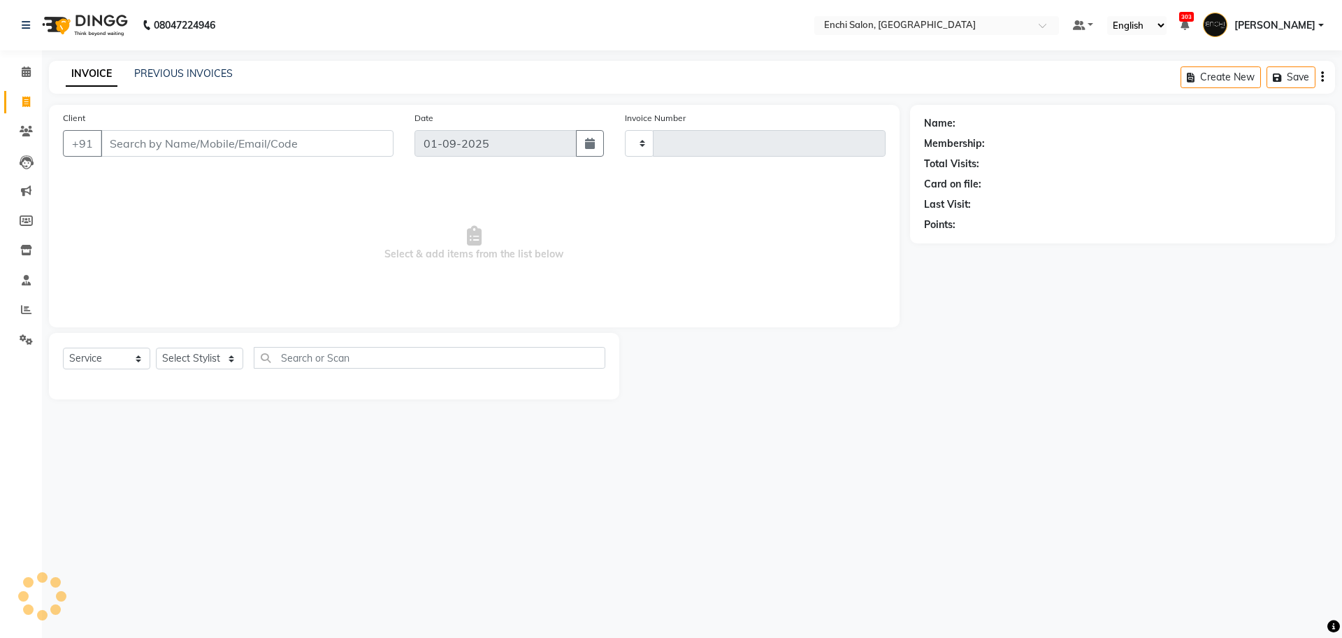
type input "3421"
select select "10"
click at [220, 361] on select "Select Stylist" at bounding box center [199, 358] width 87 height 22
select select "69814"
click at [156, 347] on select "Select Stylist Akshay [PERSON_NAME] k Arjun shinde Enchi salon jagdevi [PERSON_…" at bounding box center [199, 358] width 87 height 22
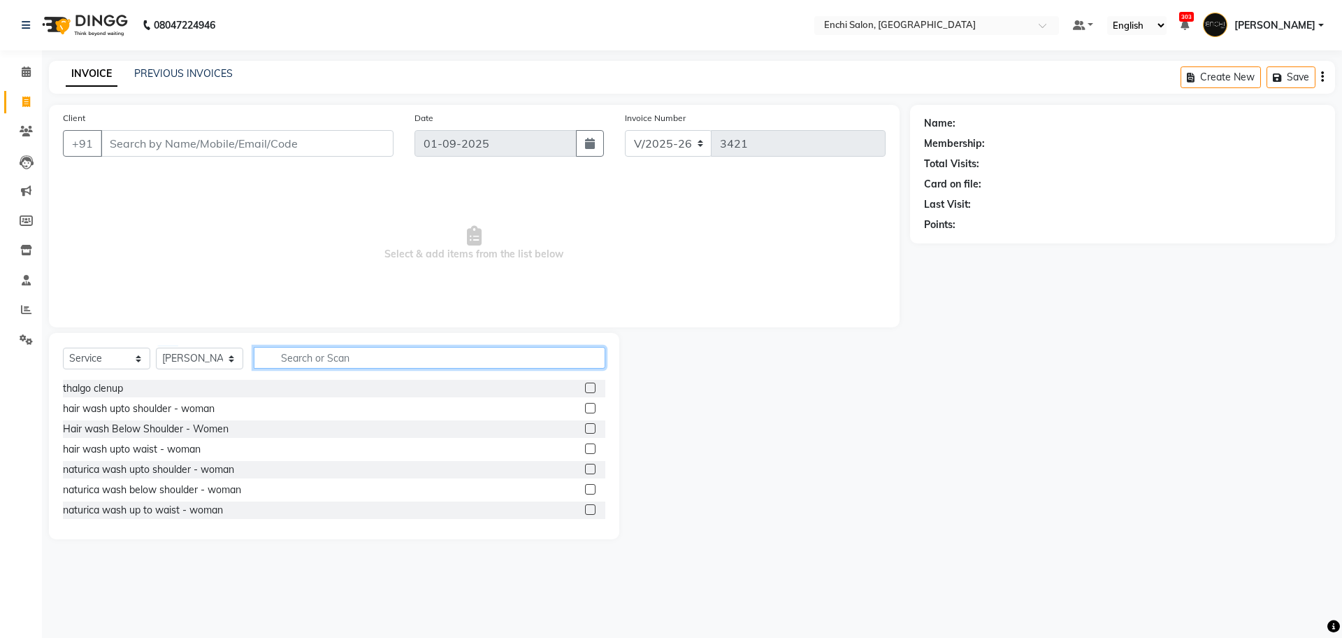
click at [326, 358] on input "text" at bounding box center [430, 358] width 352 height 22
type input "PRE"
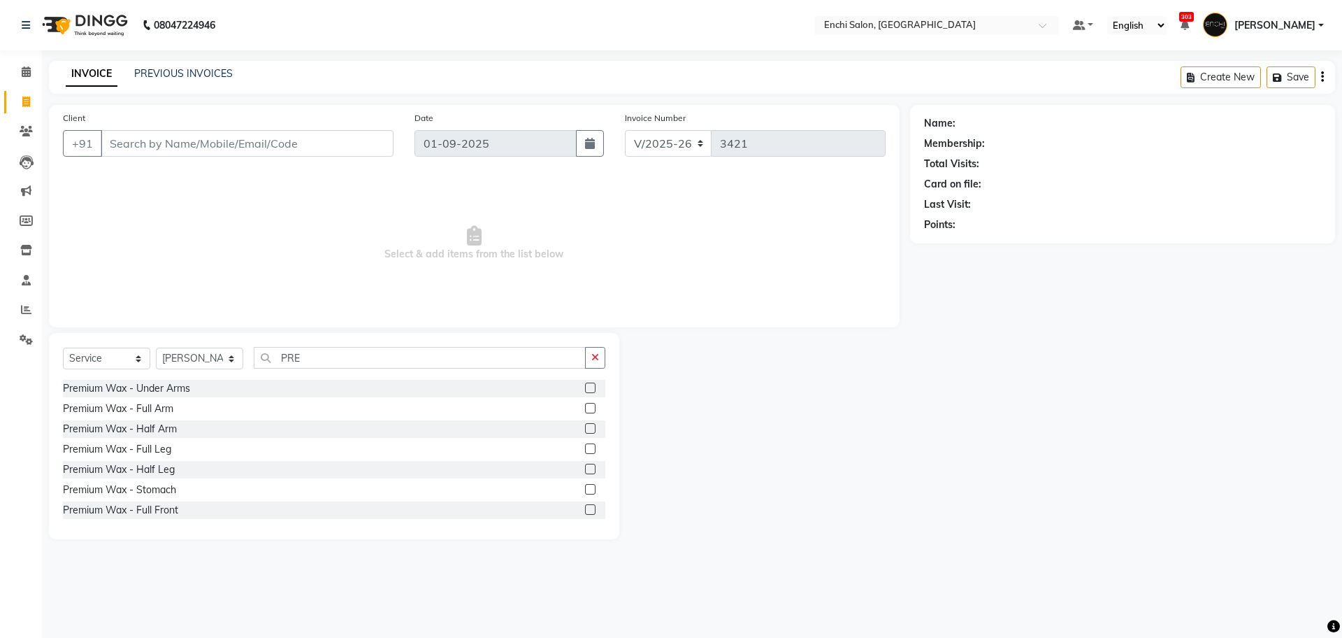
click at [585, 410] on label at bounding box center [590, 408] width 10 height 10
click at [585, 410] on input "checkbox" at bounding box center [589, 408] width 9 height 9
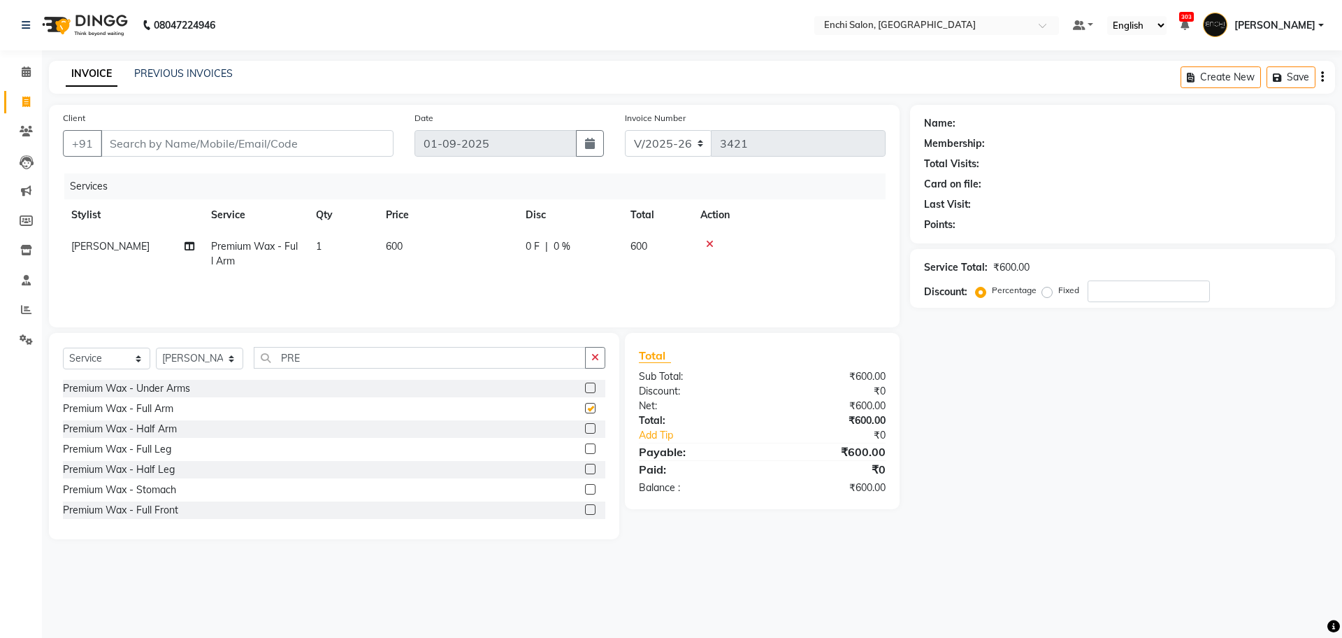
checkbox input "false"
click at [23, 73] on icon at bounding box center [26, 71] width 9 height 10
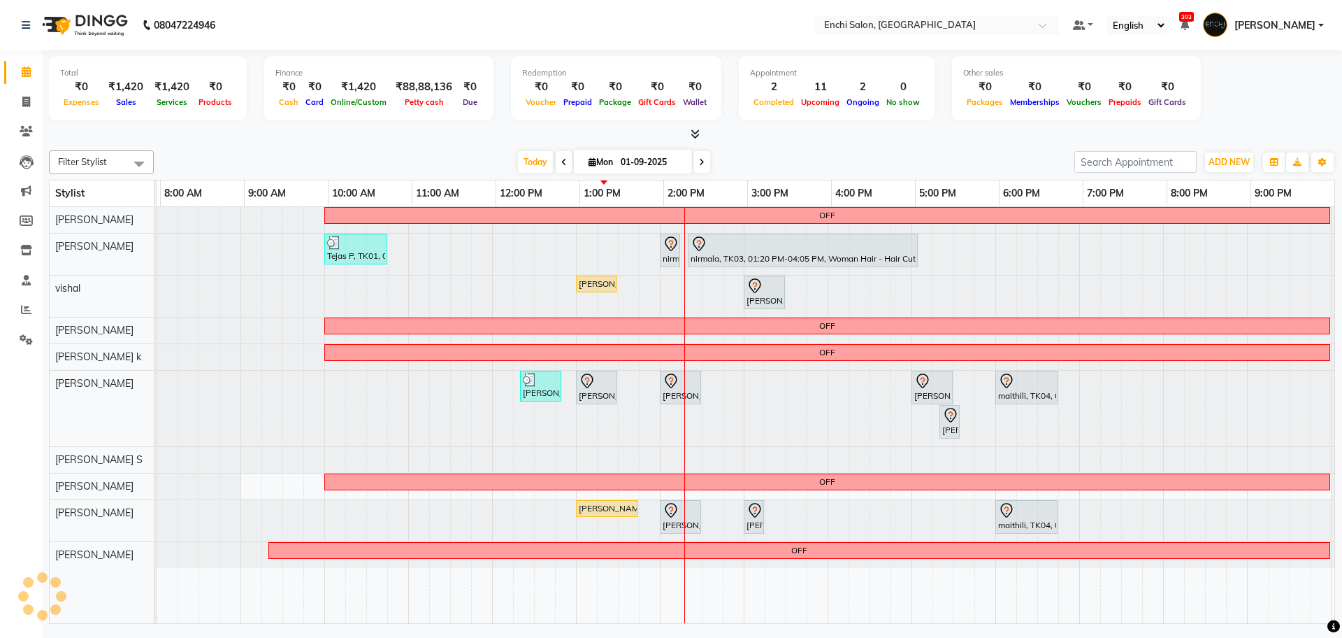
scroll to position [0, 80]
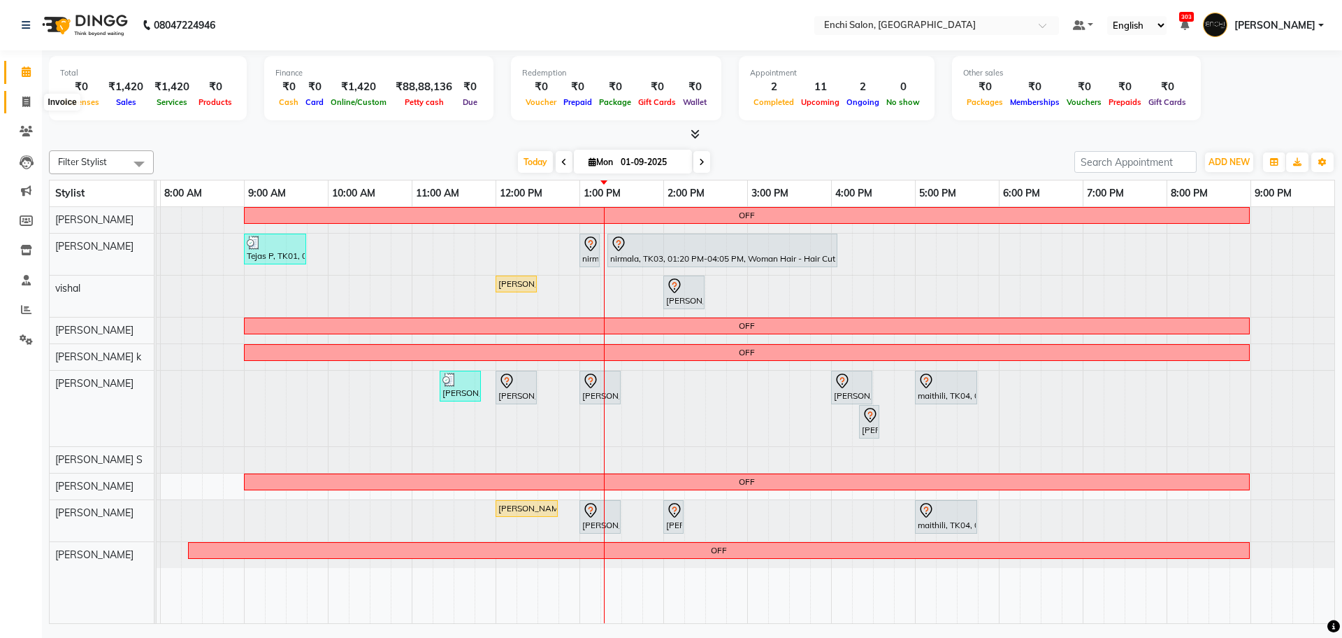
click at [34, 98] on span at bounding box center [26, 102] width 24 height 16
select select "service"
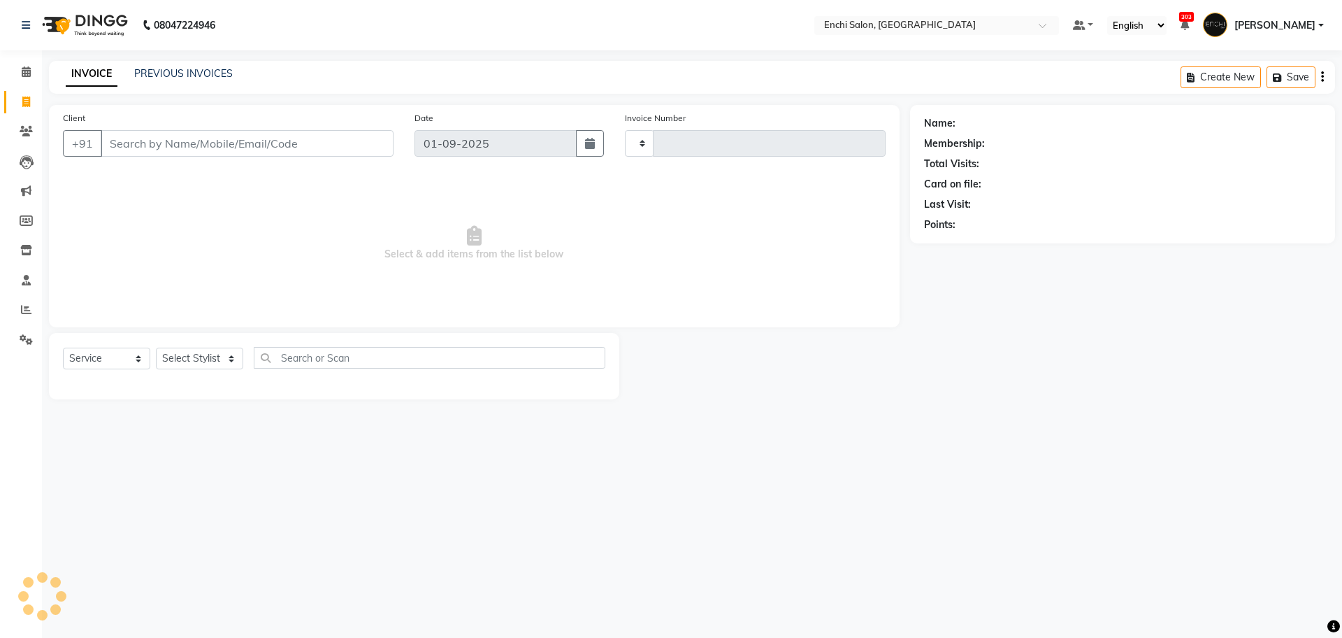
type input "3421"
select select "10"
click at [208, 349] on select "Select Stylist" at bounding box center [199, 358] width 87 height 22
click at [194, 366] on select "Select Stylist" at bounding box center [199, 358] width 87 height 22
click at [194, 354] on select "Select Stylist Akshay [PERSON_NAME] k Arjun shinde Enchi salon jagdevi [PERSON_…" at bounding box center [199, 358] width 87 height 22
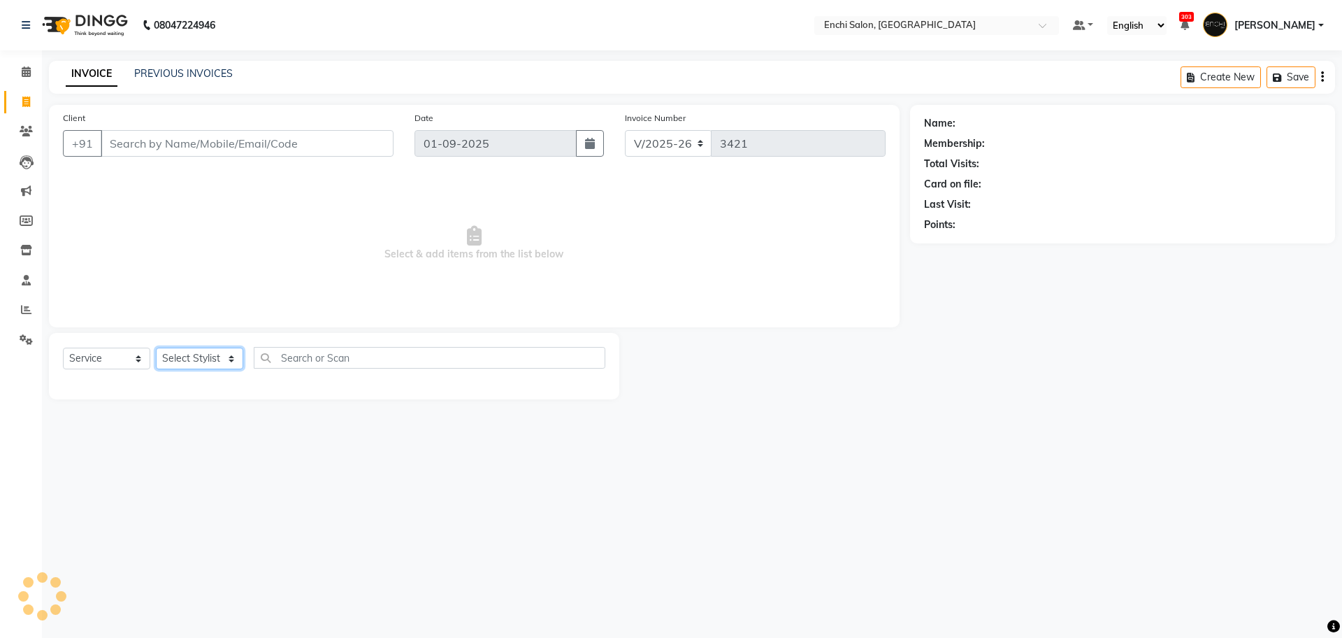
select select "69814"
click at [156, 347] on select "Select Stylist Akshay [PERSON_NAME] k Arjun shinde Enchi salon jagdevi [PERSON_…" at bounding box center [199, 358] width 87 height 22
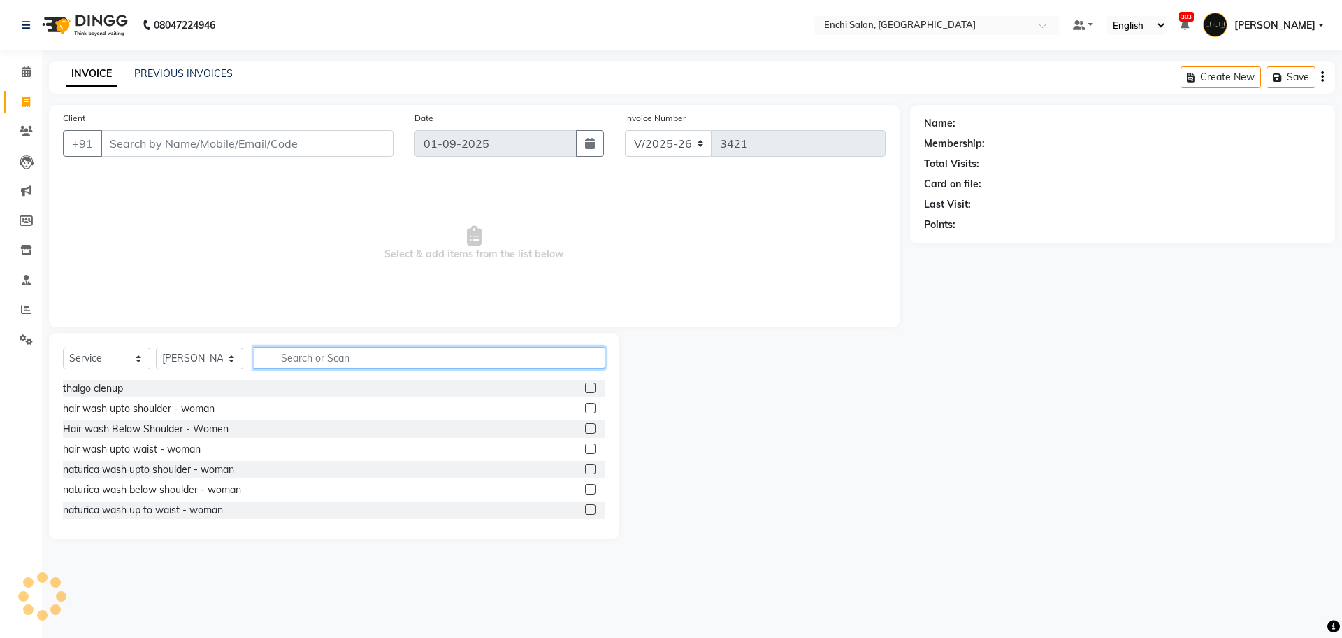
click at [291, 363] on input "text" at bounding box center [430, 358] width 352 height 22
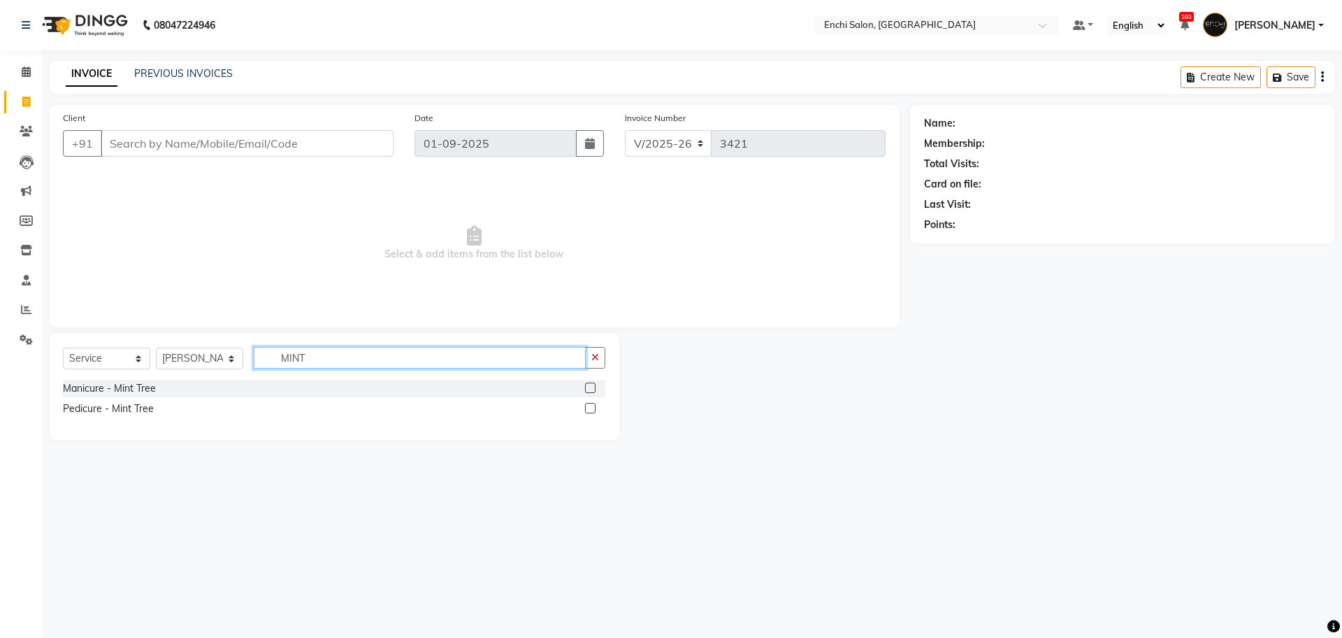
type input "MINT"
click at [587, 407] on label at bounding box center [590, 408] width 10 height 10
click at [587, 407] on input "checkbox" at bounding box center [589, 408] width 9 height 9
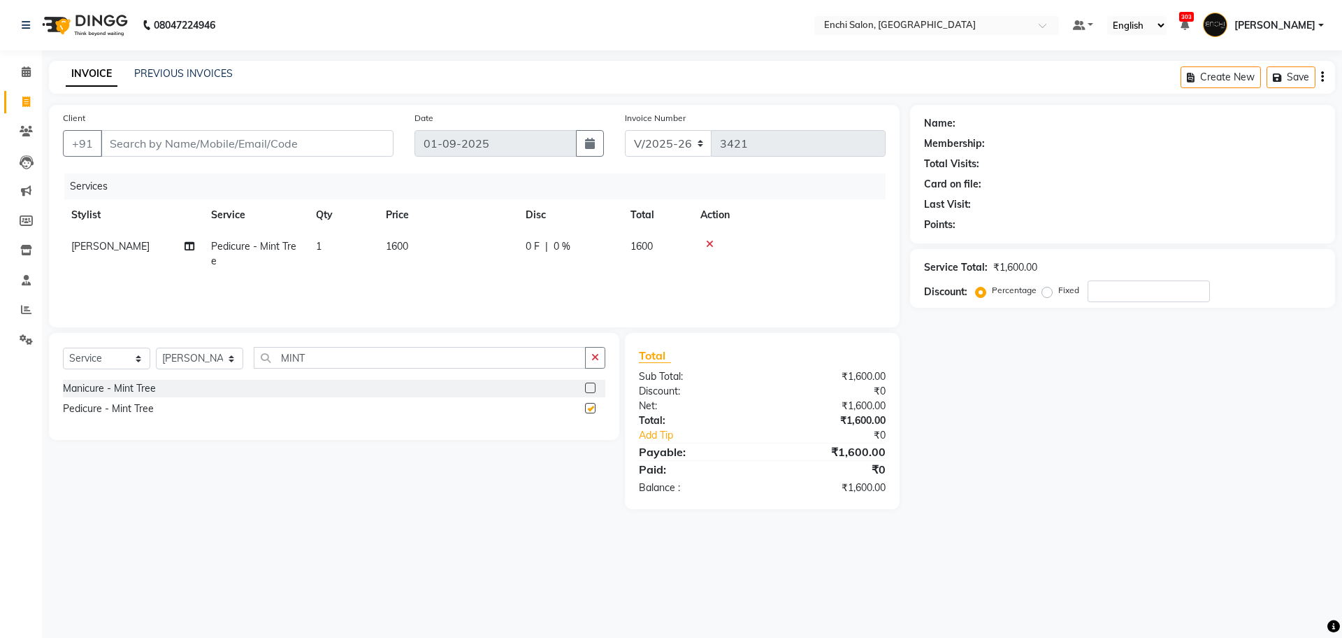
checkbox input "false"
click at [1118, 298] on input "number" at bounding box center [1149, 291] width 122 height 22
type input "50"
click at [28, 73] on icon at bounding box center [26, 71] width 9 height 10
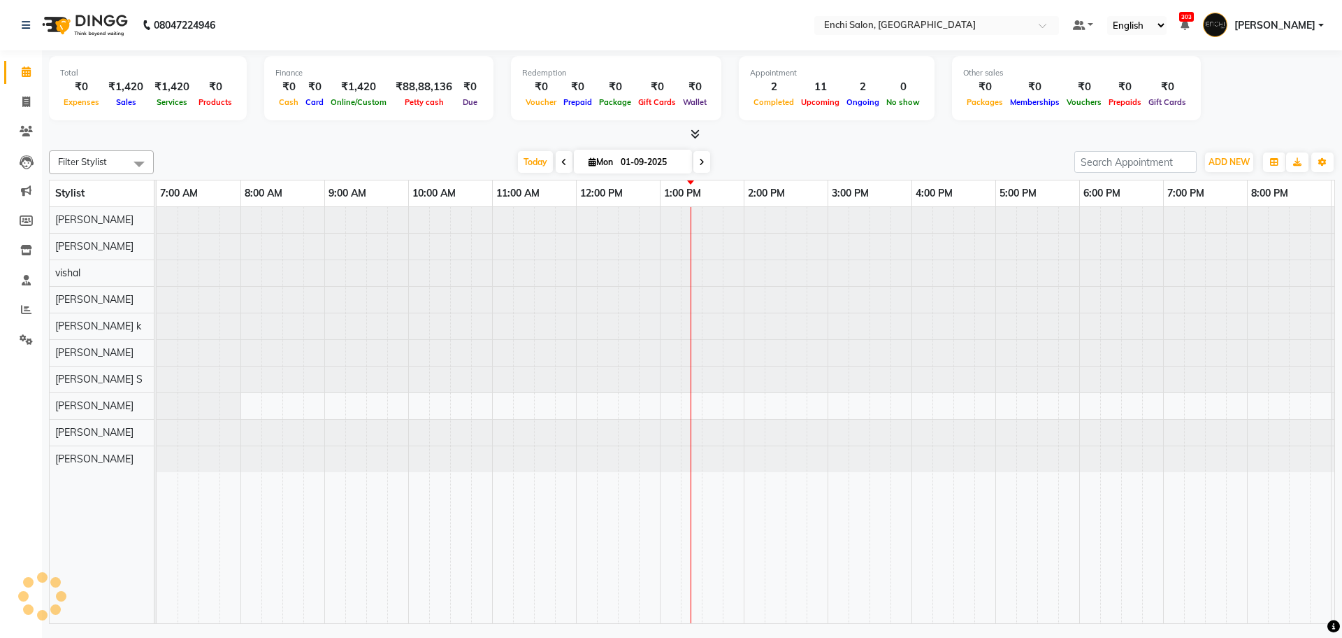
scroll to position [0, 80]
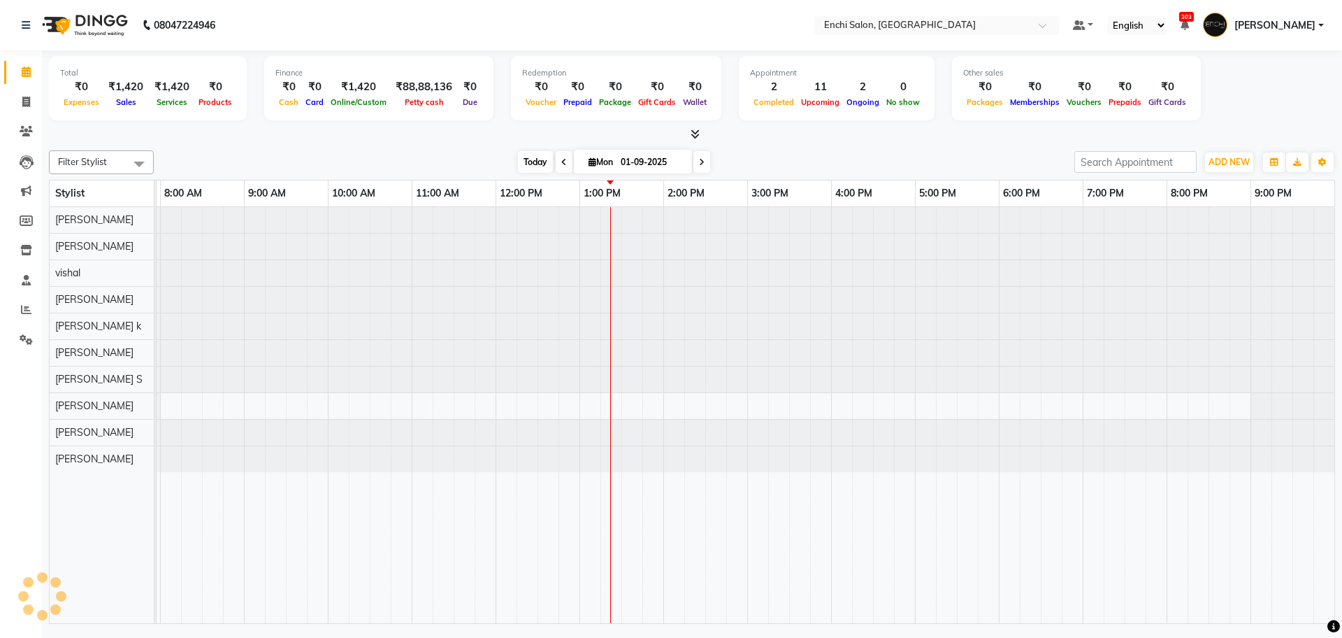
click at [539, 157] on span "Today" at bounding box center [535, 162] width 35 height 22
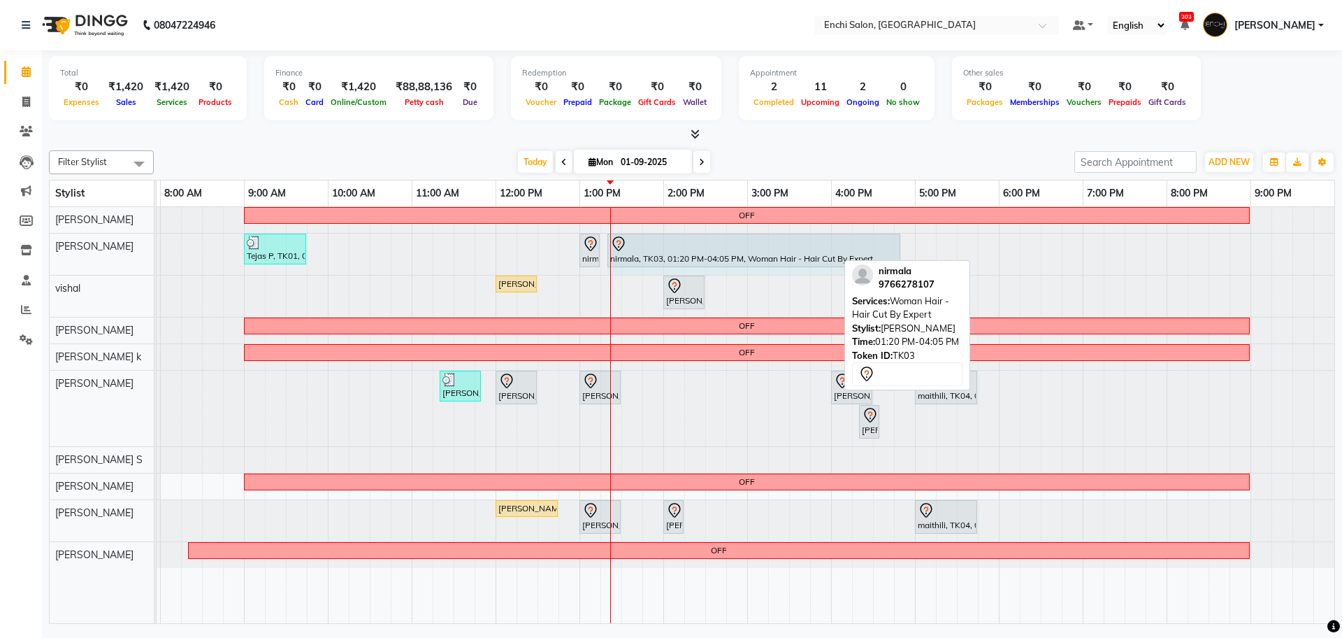
drag, startPoint x: 835, startPoint y: 243, endPoint x: 914, endPoint y: 264, distance: 81.9
click at [914, 264] on div "Filter Stylist Select All [PERSON_NAME] [PERSON_NAME] [PERSON_NAME] k Arjun [PE…" at bounding box center [692, 384] width 1286 height 479
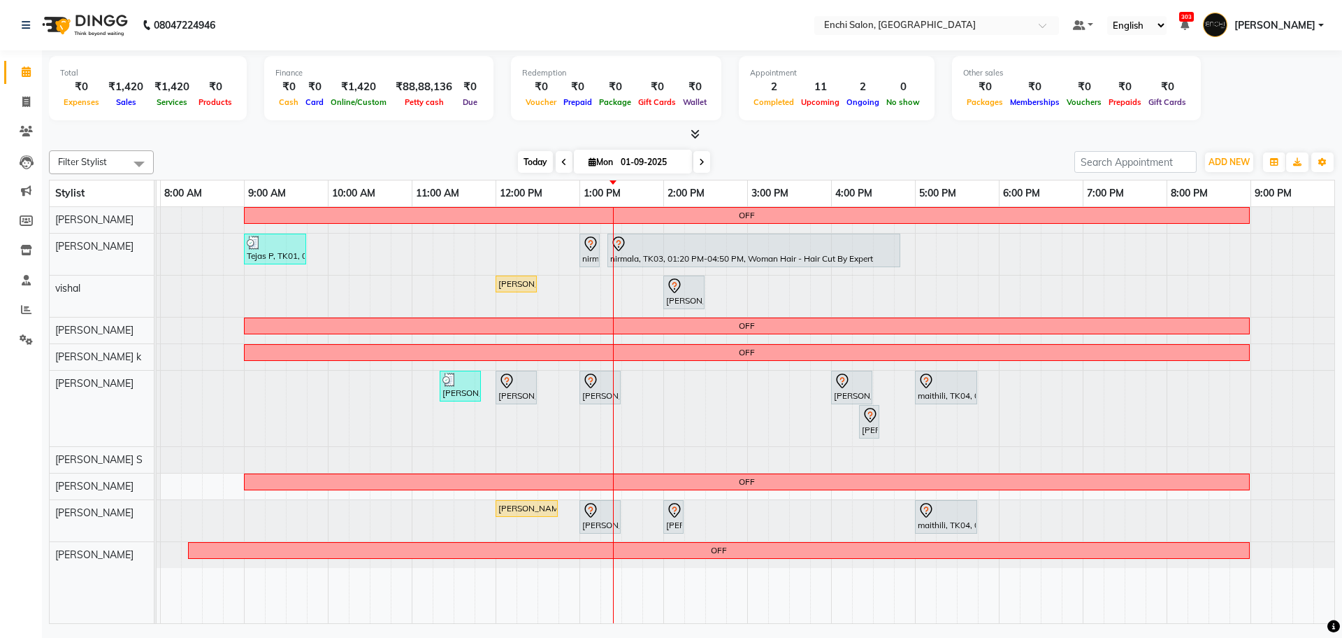
click at [530, 162] on span "Today" at bounding box center [535, 162] width 35 height 22
click at [610, 158] on span "Mon" at bounding box center [600, 162] width 31 height 10
select select "9"
select select "2025"
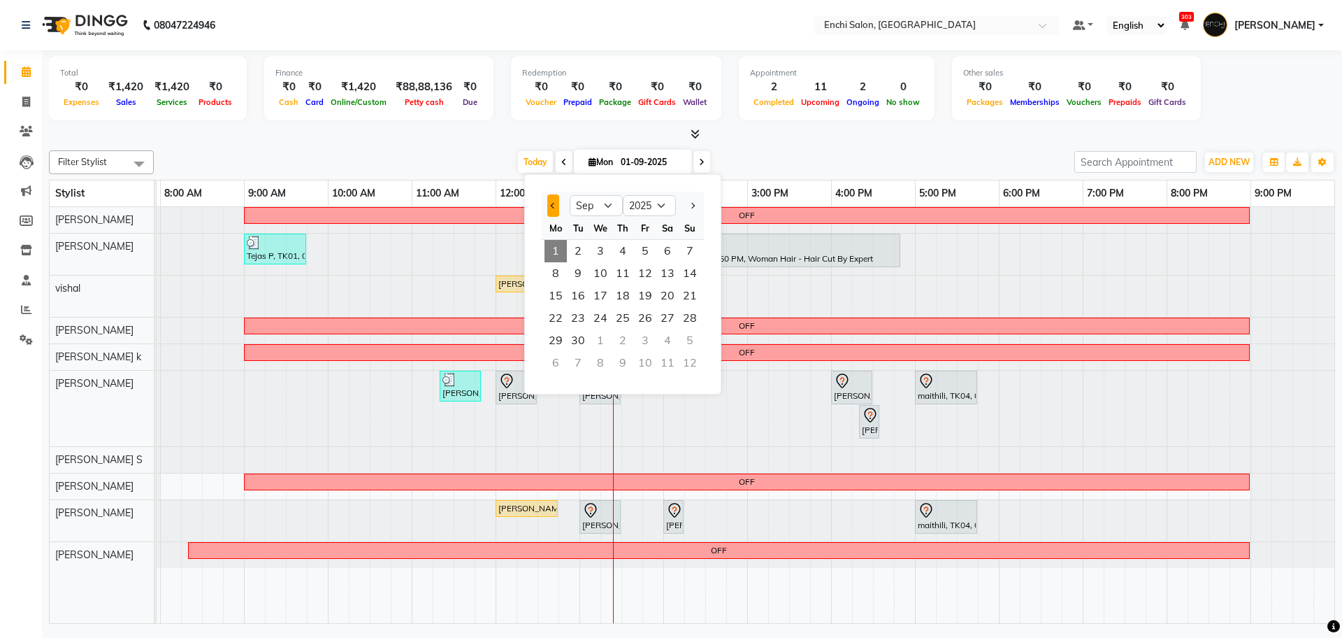
click at [549, 208] on button "Previous month" at bounding box center [553, 205] width 12 height 22
select select "8"
click at [656, 257] on span "1" at bounding box center [645, 251] width 22 height 22
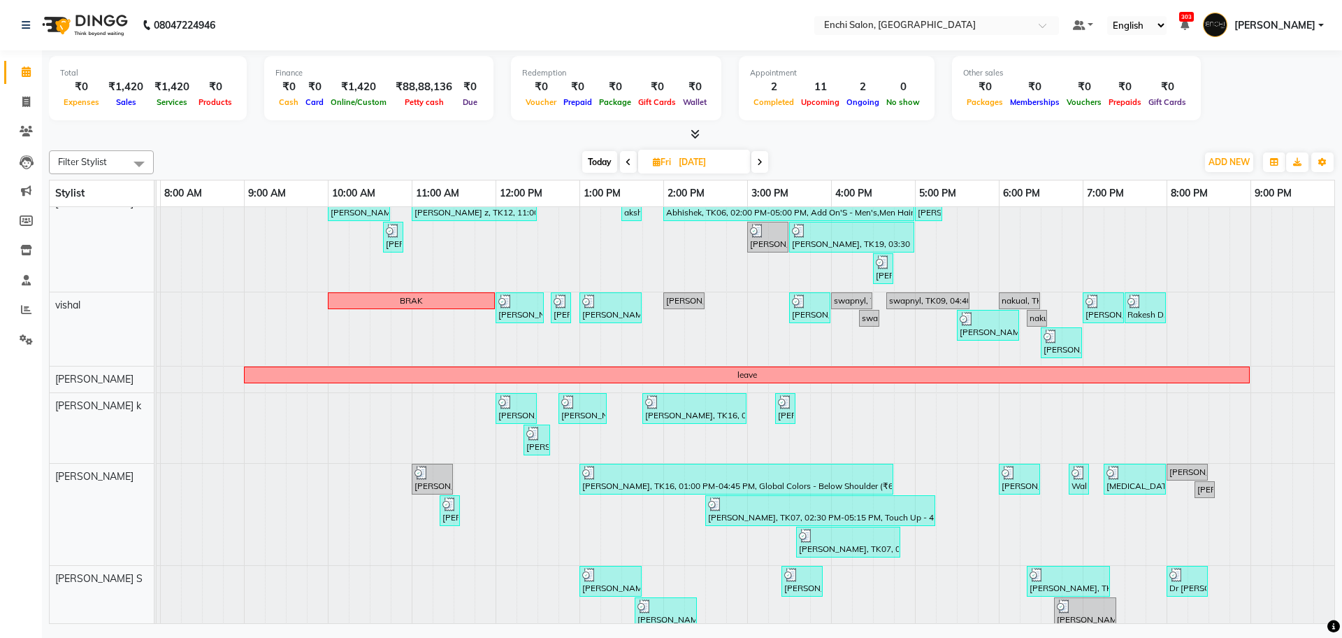
scroll to position [231, 0]
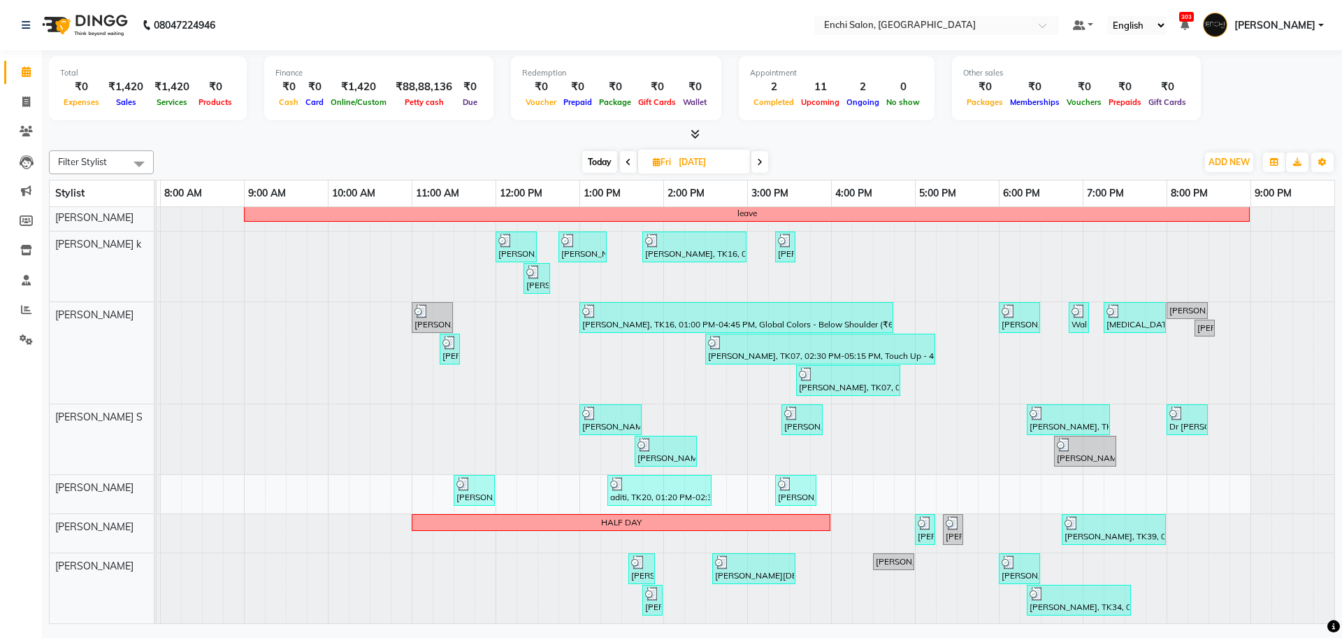
click at [601, 163] on span "Today" at bounding box center [599, 162] width 35 height 22
type input "01-09-2025"
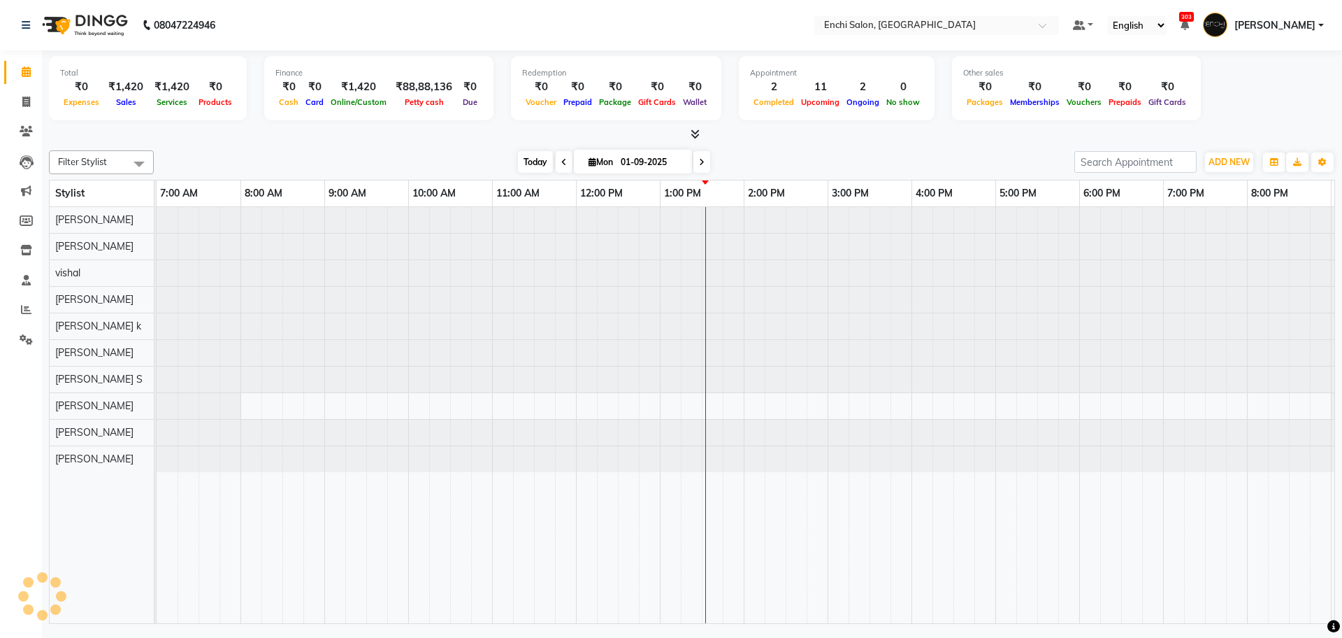
scroll to position [0, 80]
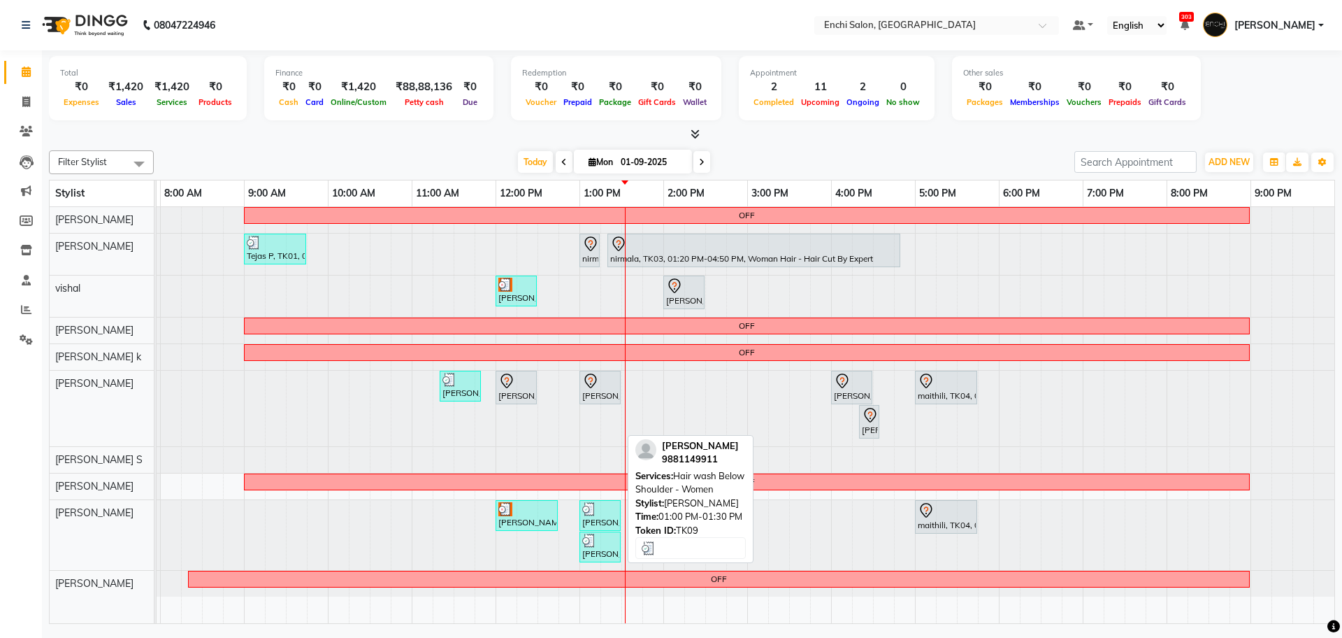
click at [595, 522] on div "[PERSON_NAME], TK09, 01:00 PM-01:30 PM, Hair wash Below Shoulder - Women" at bounding box center [600, 515] width 38 height 27
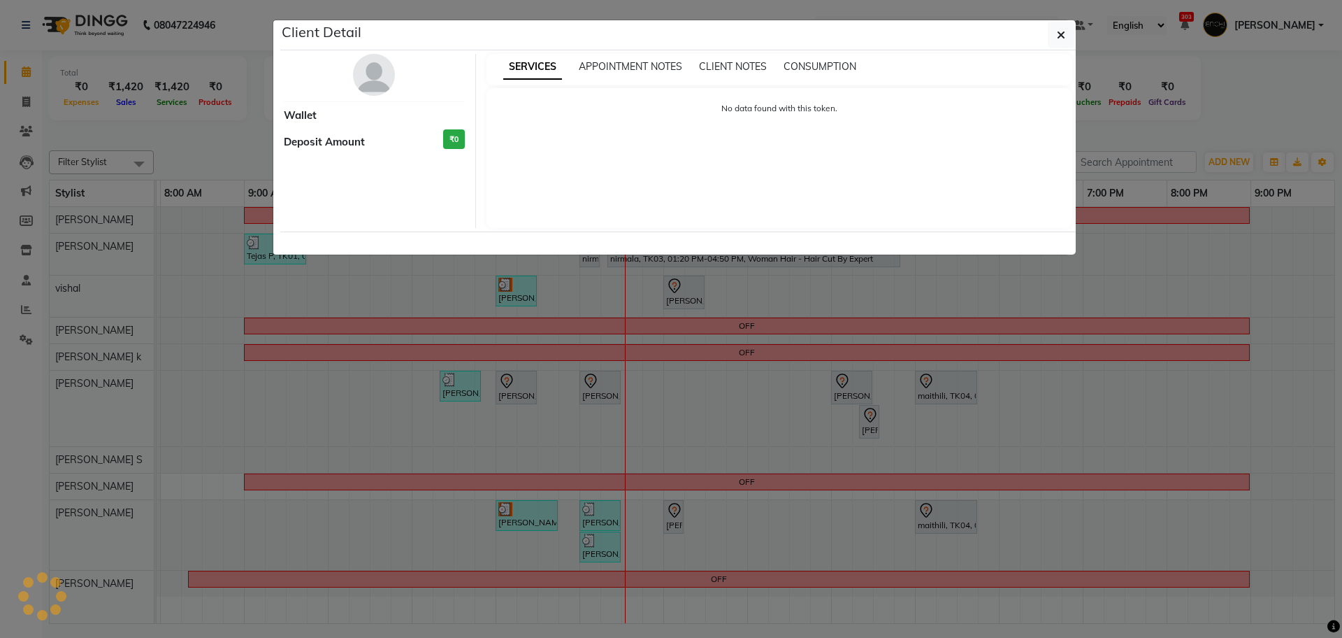
select select "3"
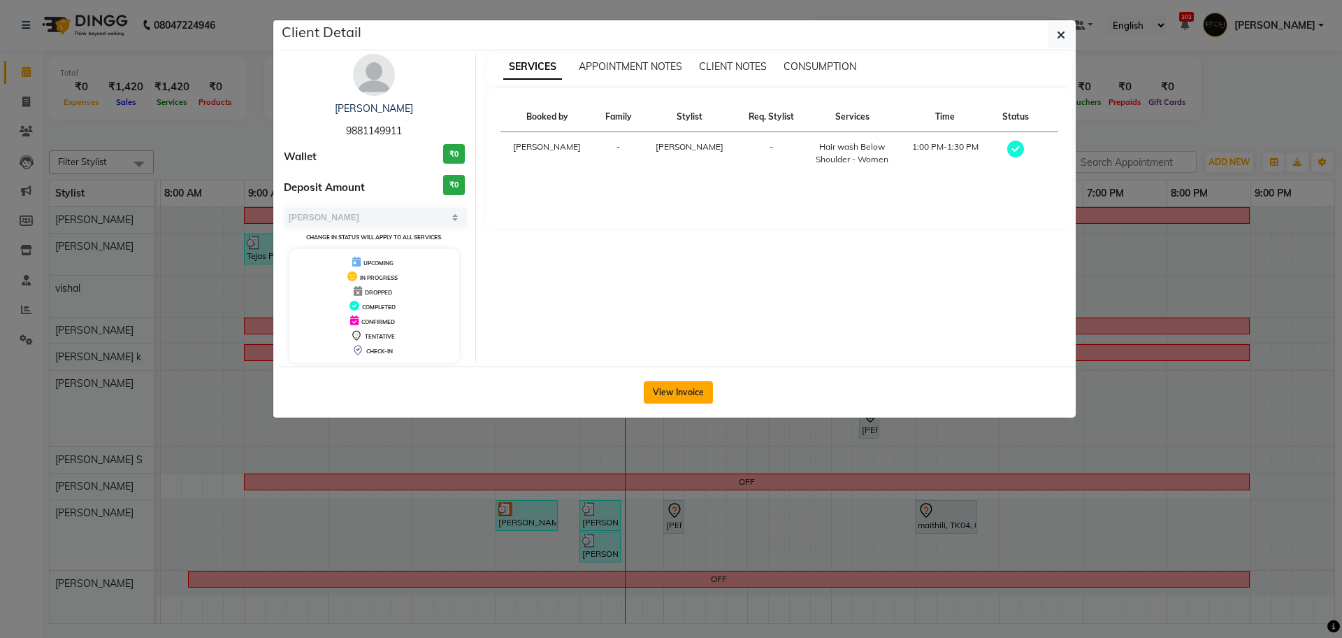
click at [689, 402] on button "View Invoice" at bounding box center [678, 392] width 69 height 22
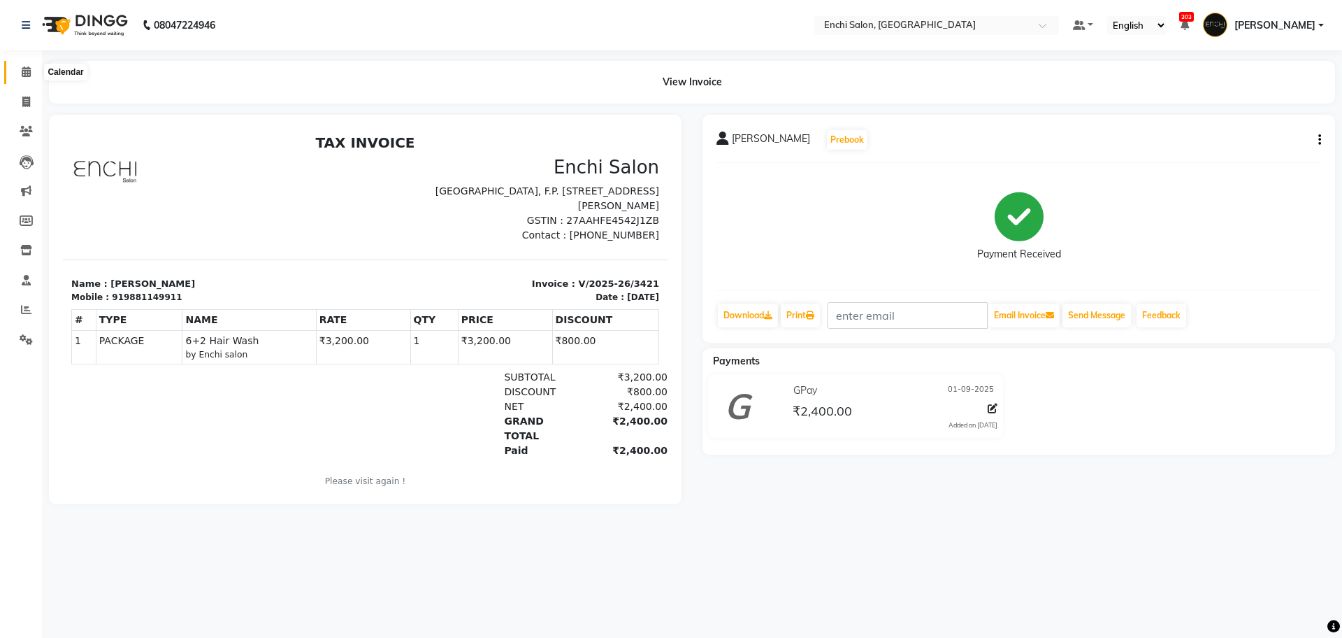
click at [27, 73] on icon at bounding box center [26, 71] width 9 height 10
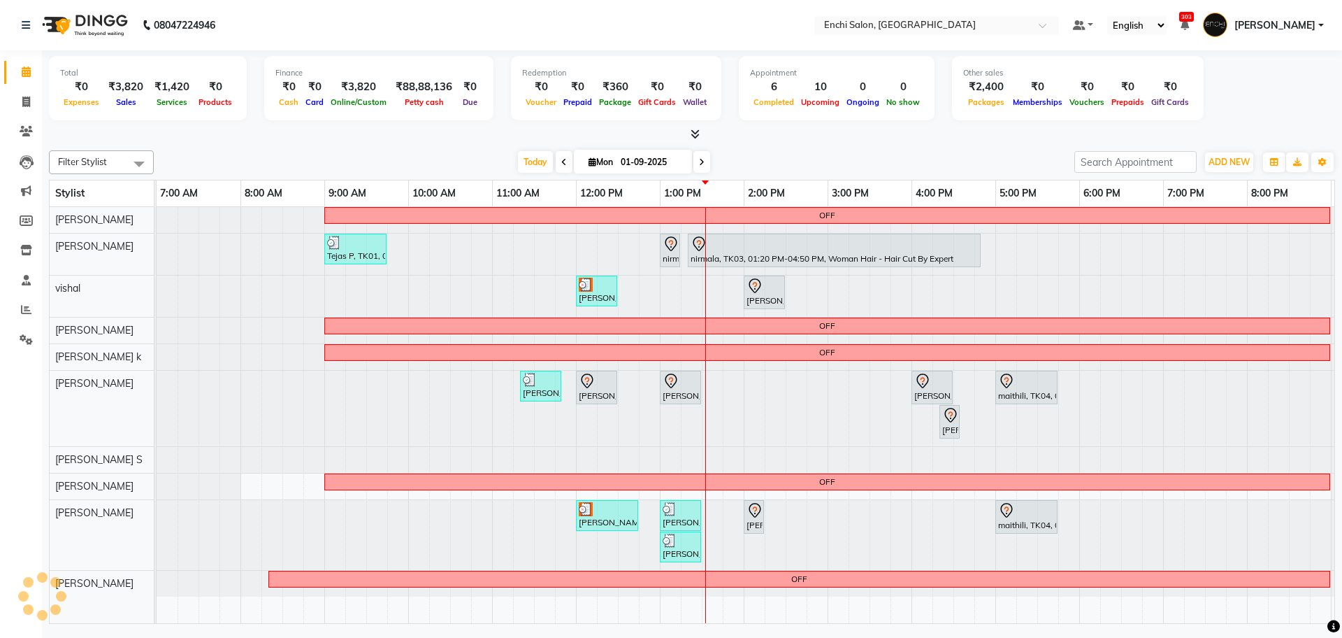
scroll to position [0, 80]
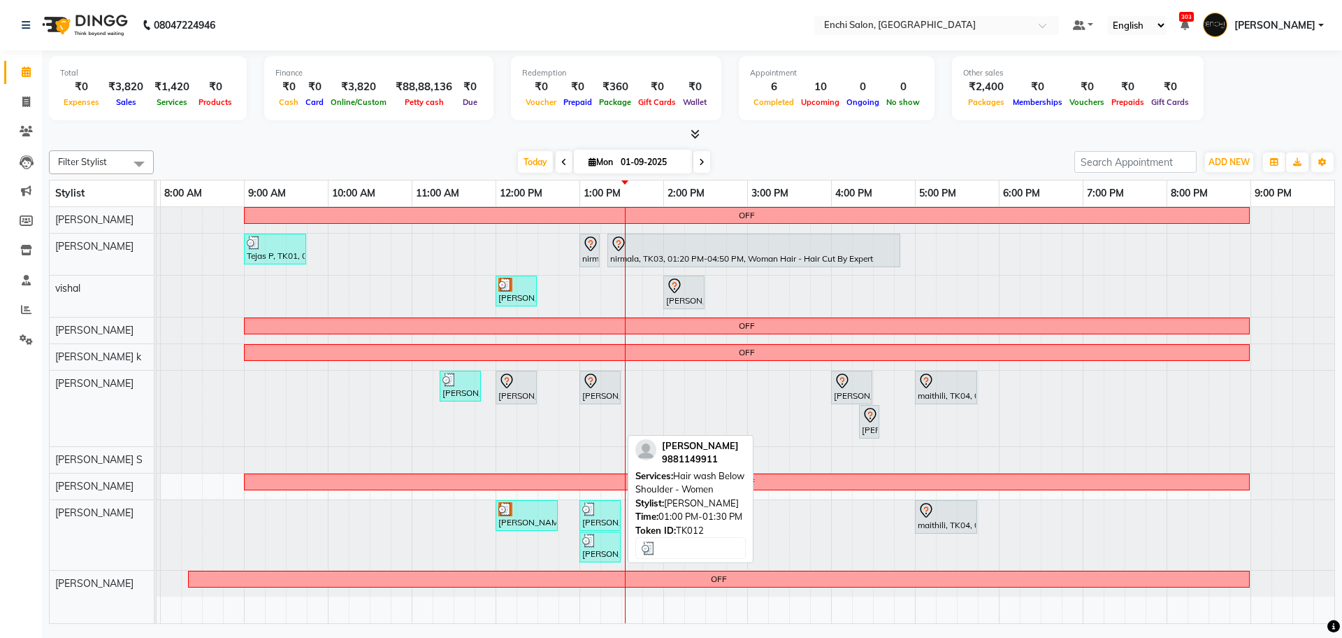
click at [605, 543] on div at bounding box center [600, 540] width 36 height 14
select select "3"
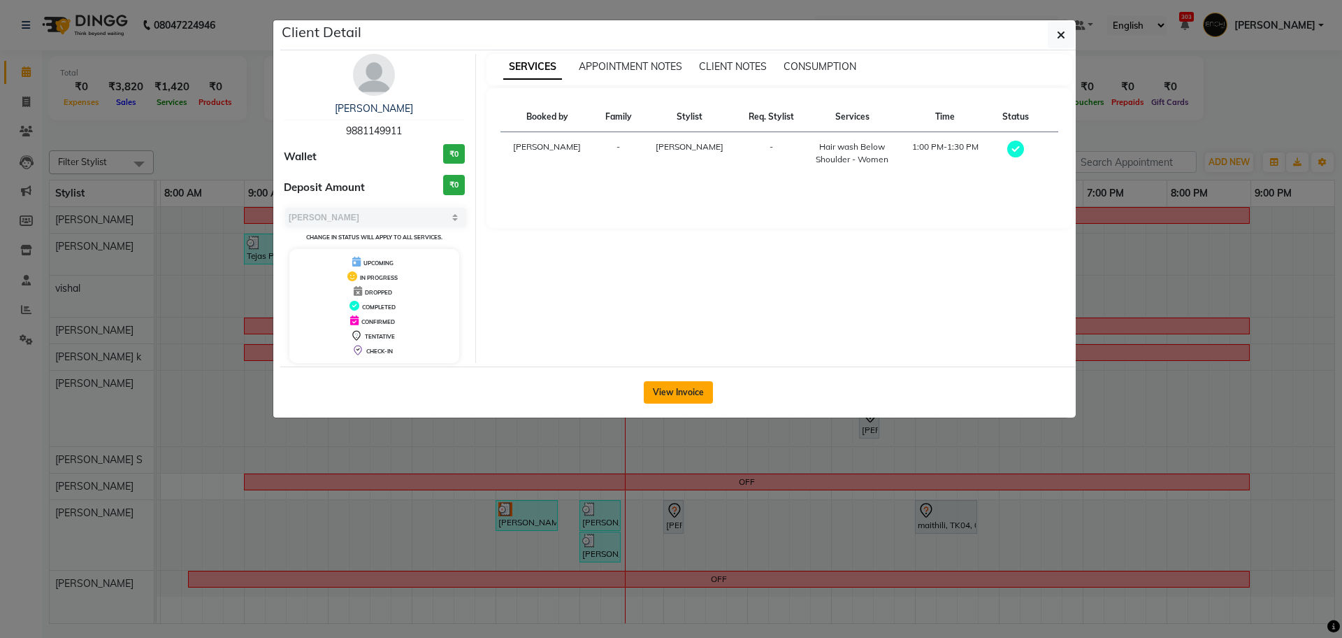
click at [663, 384] on button "View Invoice" at bounding box center [678, 392] width 69 height 22
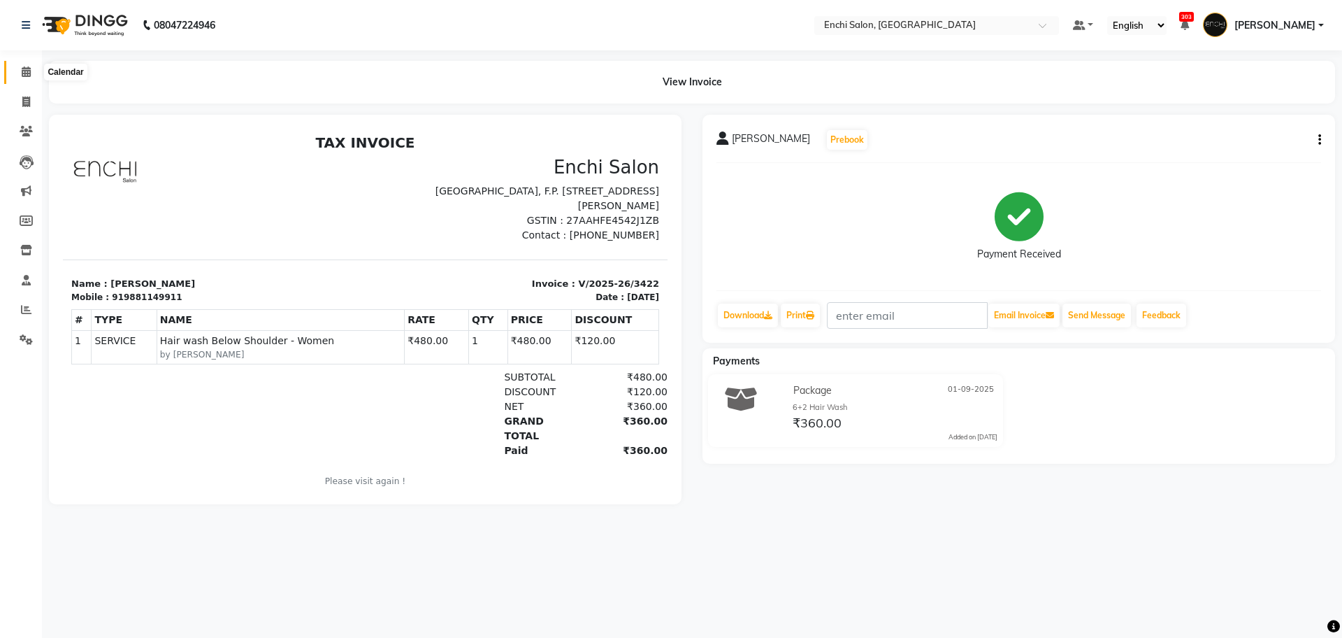
click at [24, 79] on span at bounding box center [26, 72] width 24 height 16
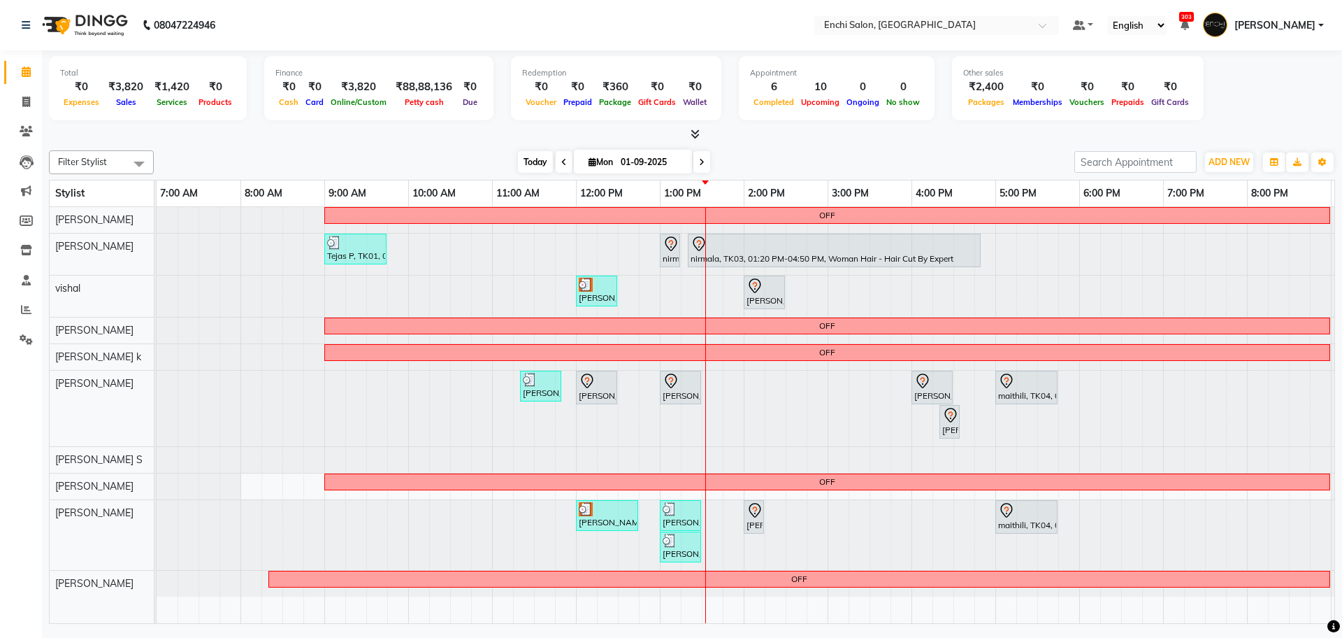
click at [524, 161] on span "Today" at bounding box center [535, 162] width 35 height 22
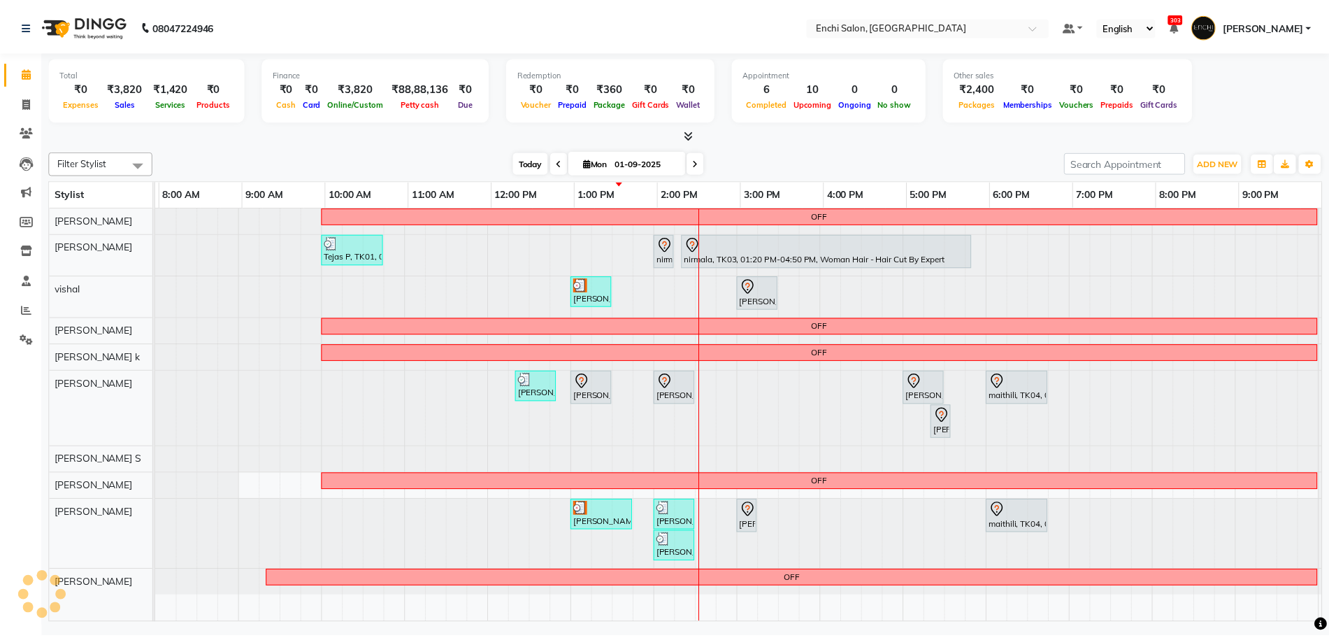
scroll to position [0, 80]
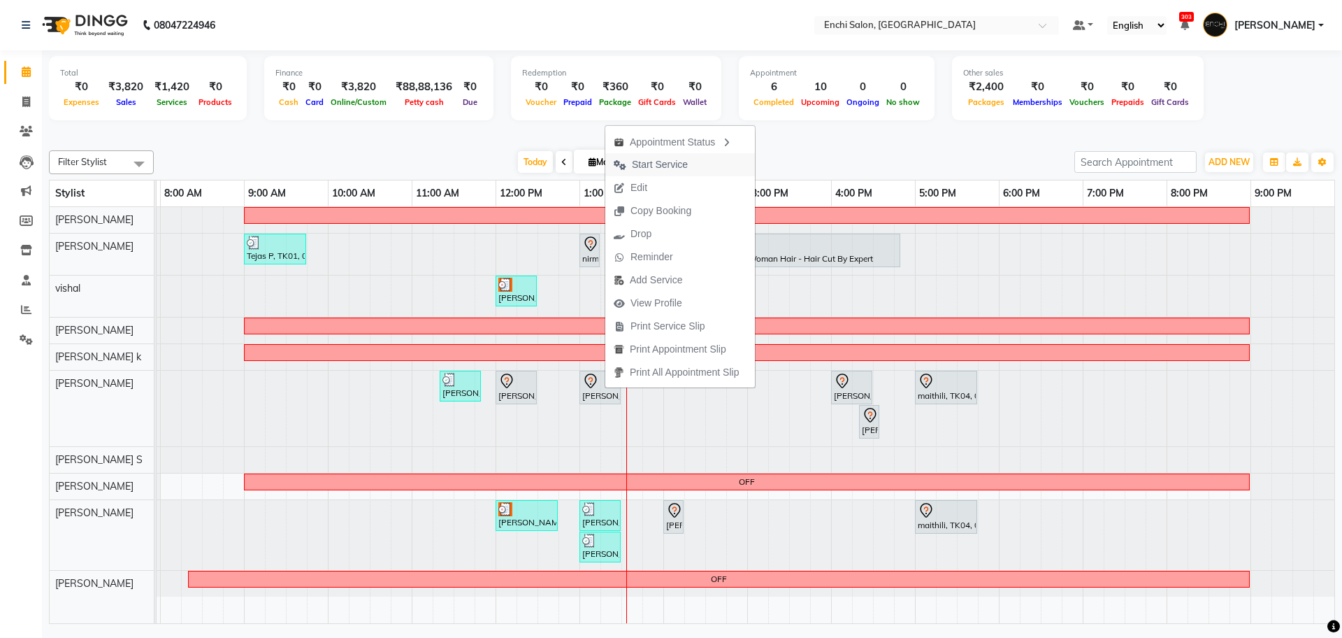
click at [659, 164] on span "Start Service" at bounding box center [660, 164] width 56 height 15
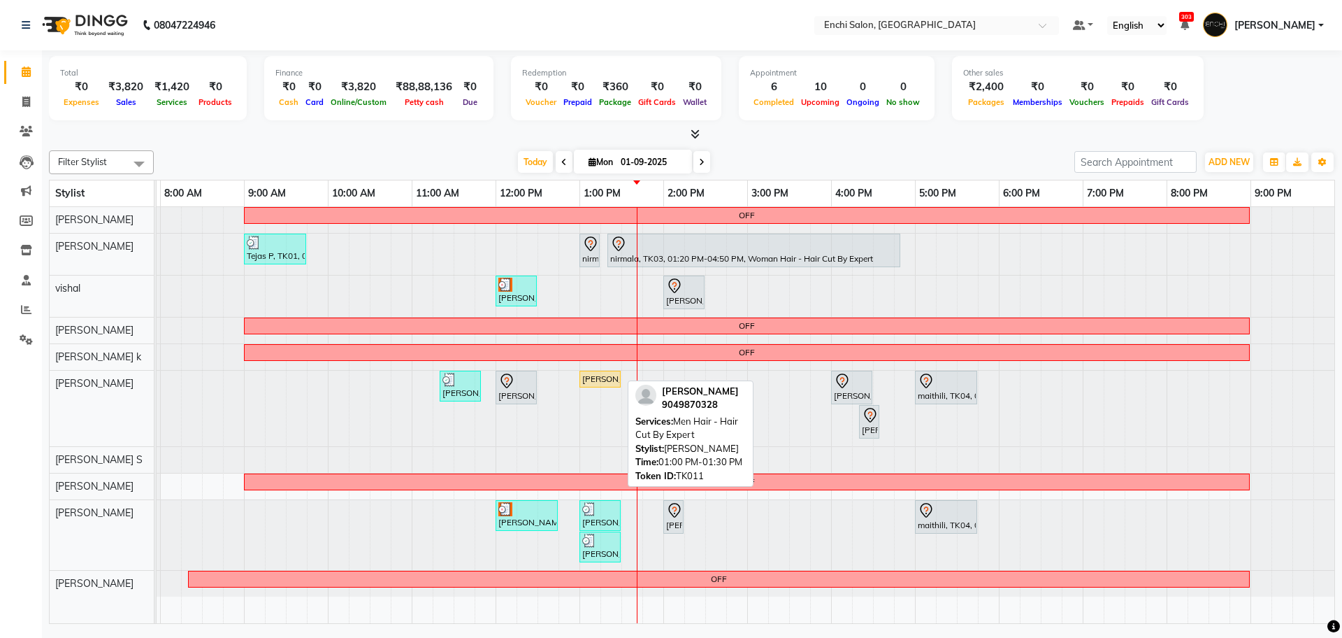
click at [591, 382] on div "Suraj Patil, TK11, 01:00 PM-01:30 PM, Men Hair - Hair Cut By Expert" at bounding box center [600, 379] width 38 height 13
select select "1"
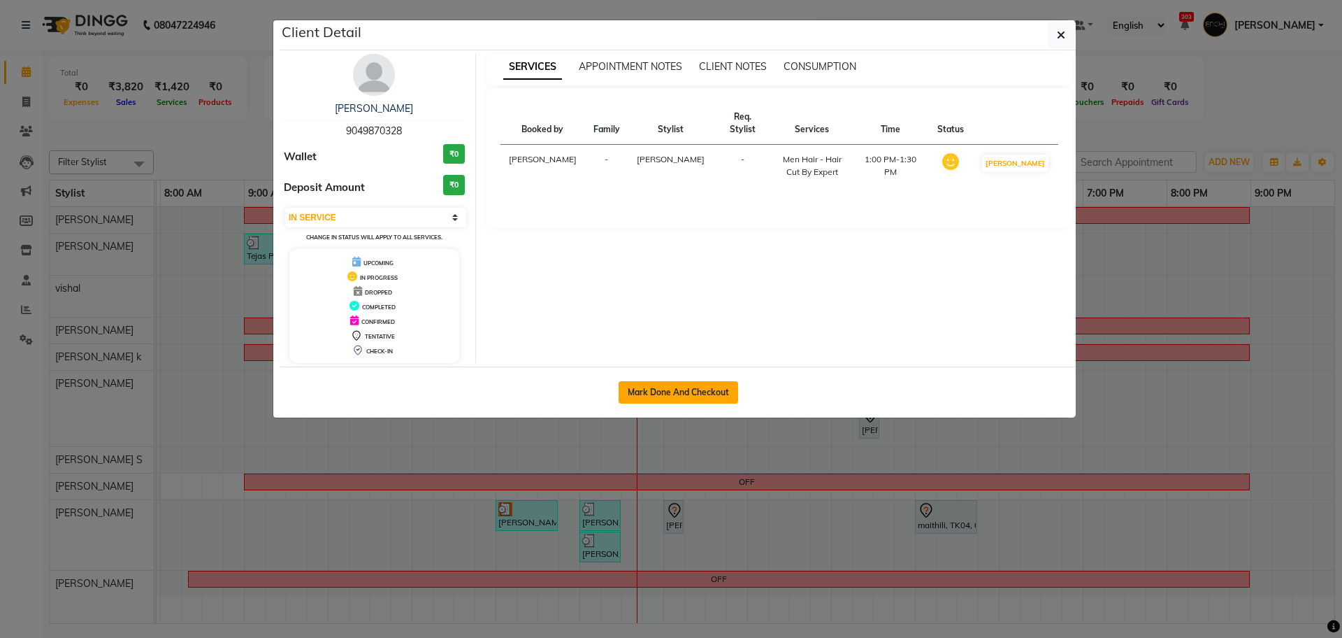
click at [680, 396] on button "Mark Done And Checkout" at bounding box center [679, 392] width 120 height 22
select select "service"
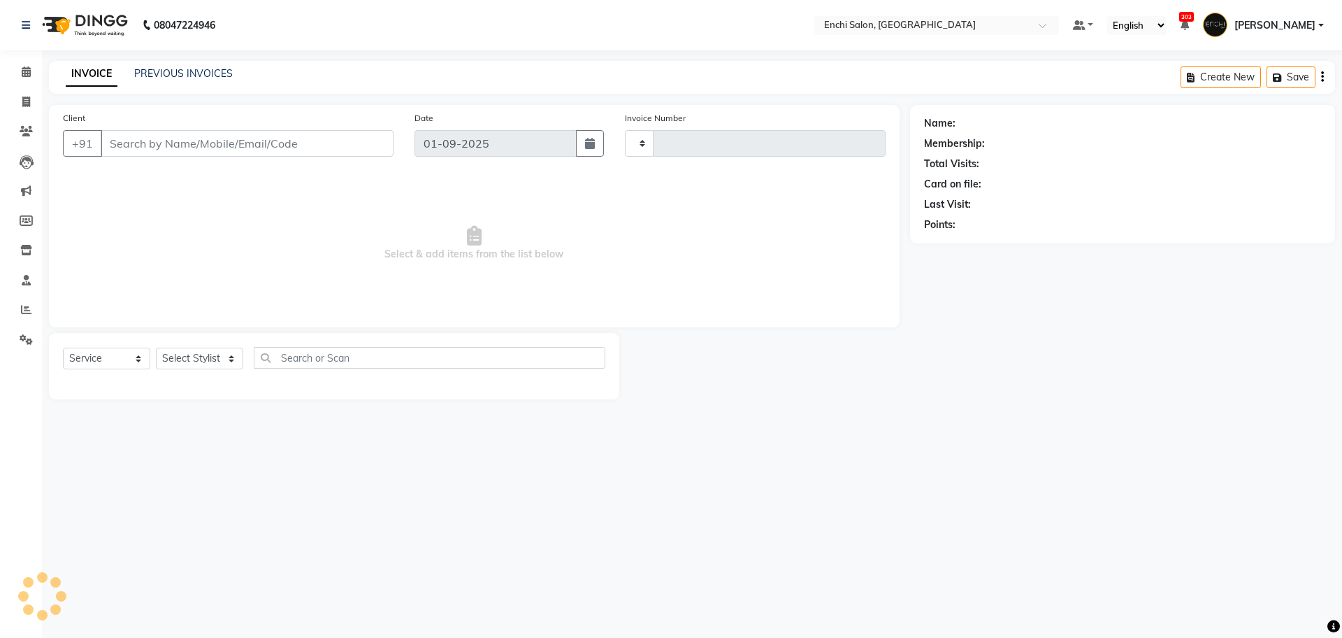
type input "3423"
select select "10"
type input "9049870328"
select select "25297"
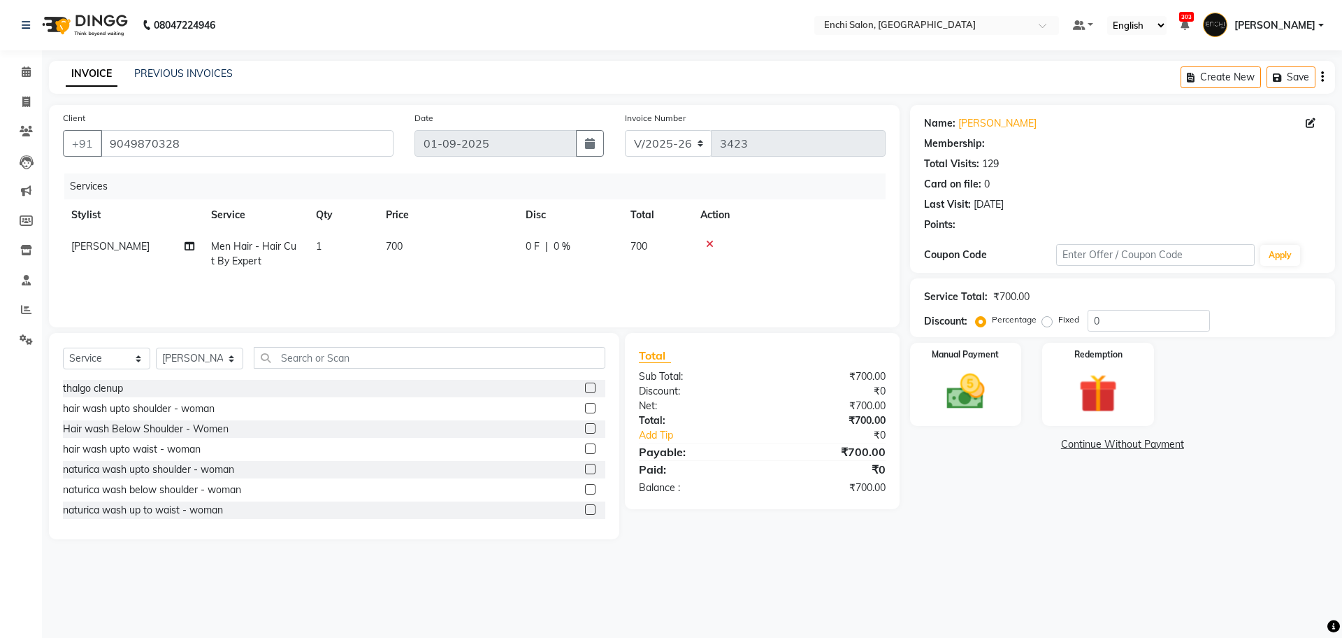
select select "1: Object"
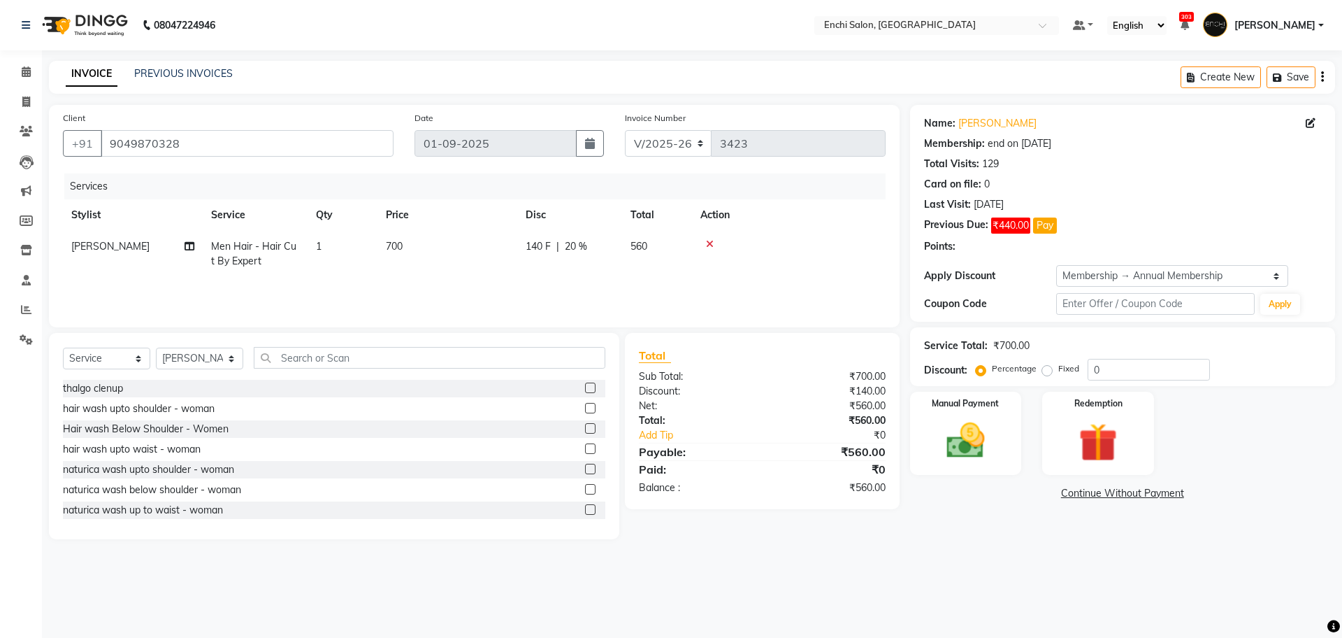
type input "20"
click at [268, 231] on td "Men Hair - Hair Cut By Expert" at bounding box center [255, 254] width 105 height 46
select select "25297"
click at [264, 244] on span "Men Hair - Hair Cut By Expert x" at bounding box center [281, 259] width 123 height 30
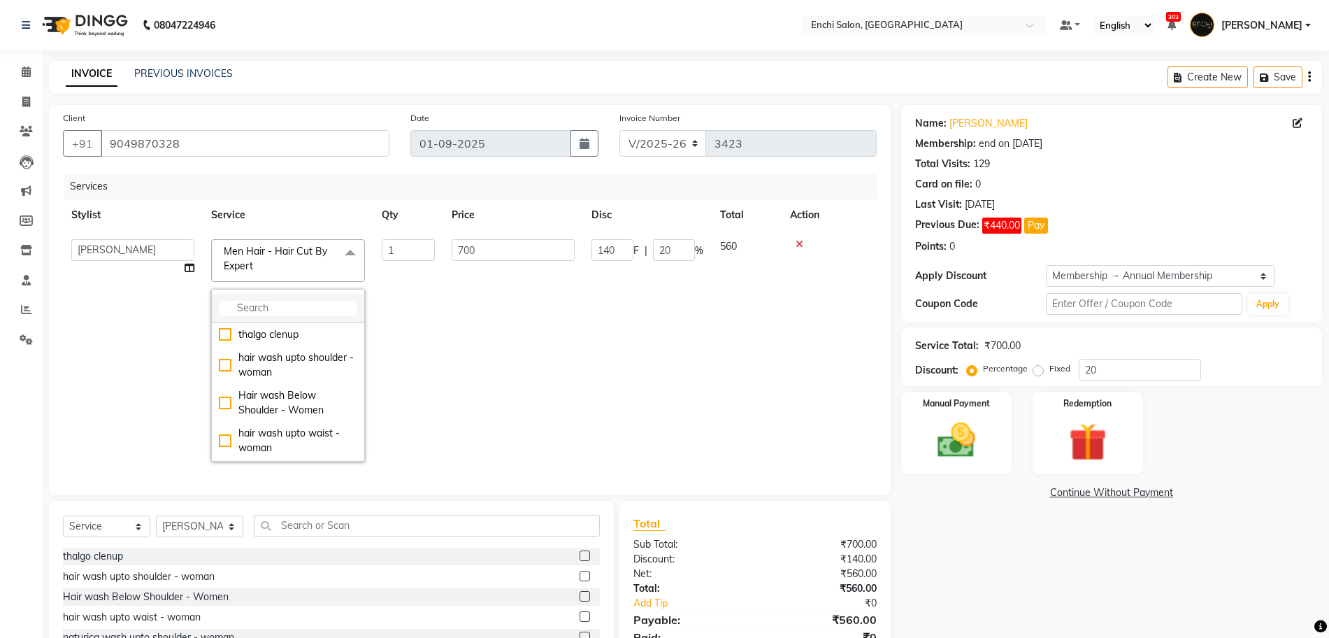
click at [257, 305] on input "multiselect-search" at bounding box center [288, 308] width 138 height 15
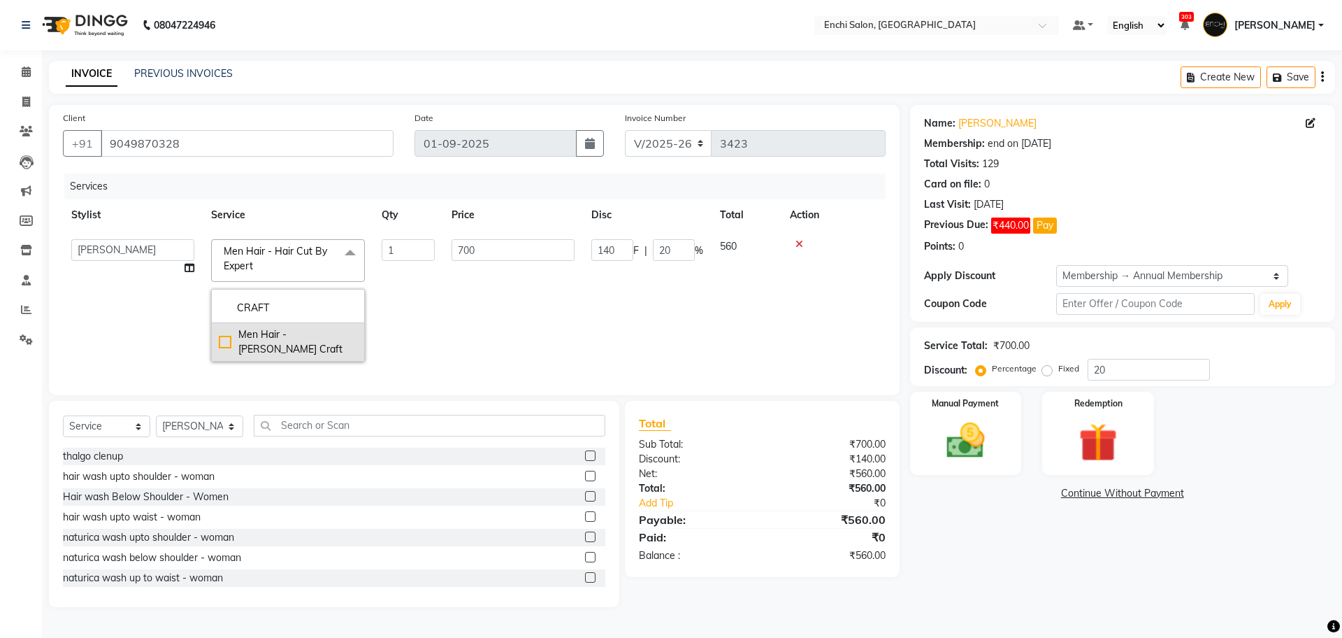
type input "CRAFT"
click at [248, 331] on div "Men Hair - [PERSON_NAME] Craft" at bounding box center [288, 341] width 138 height 29
checkbox input "true"
type input "300"
type input "60"
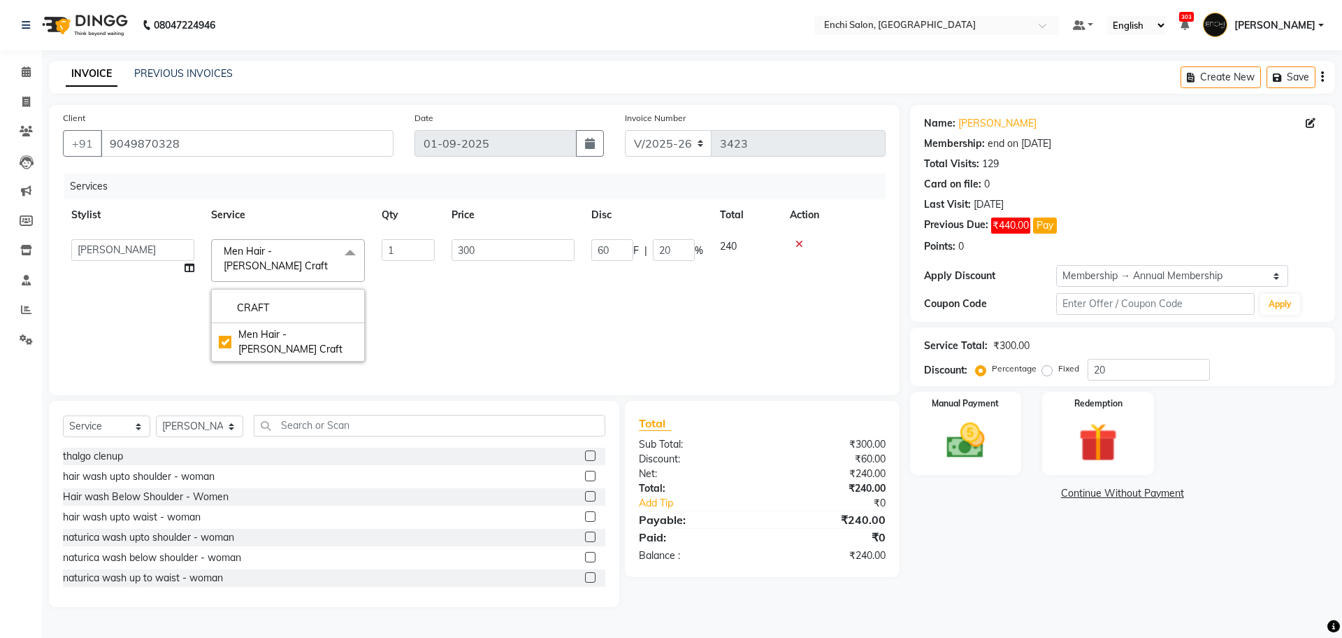
click at [442, 314] on td "1" at bounding box center [408, 300] width 70 height 139
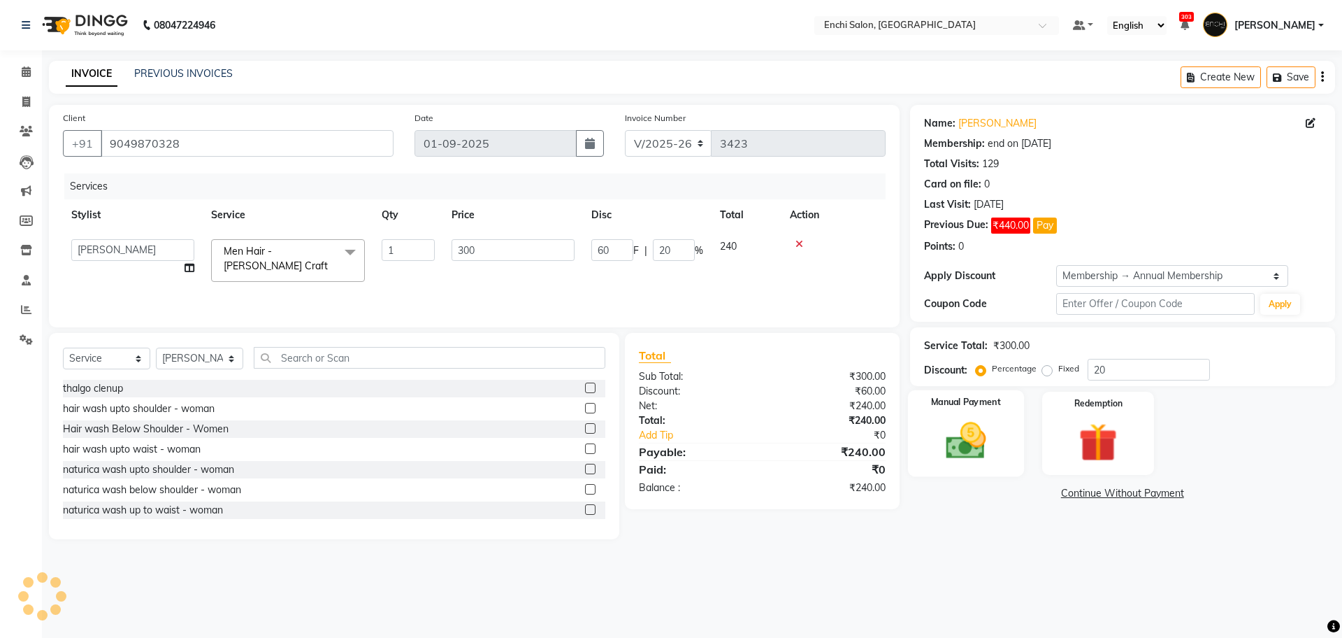
click at [975, 428] on img at bounding box center [965, 440] width 65 height 46
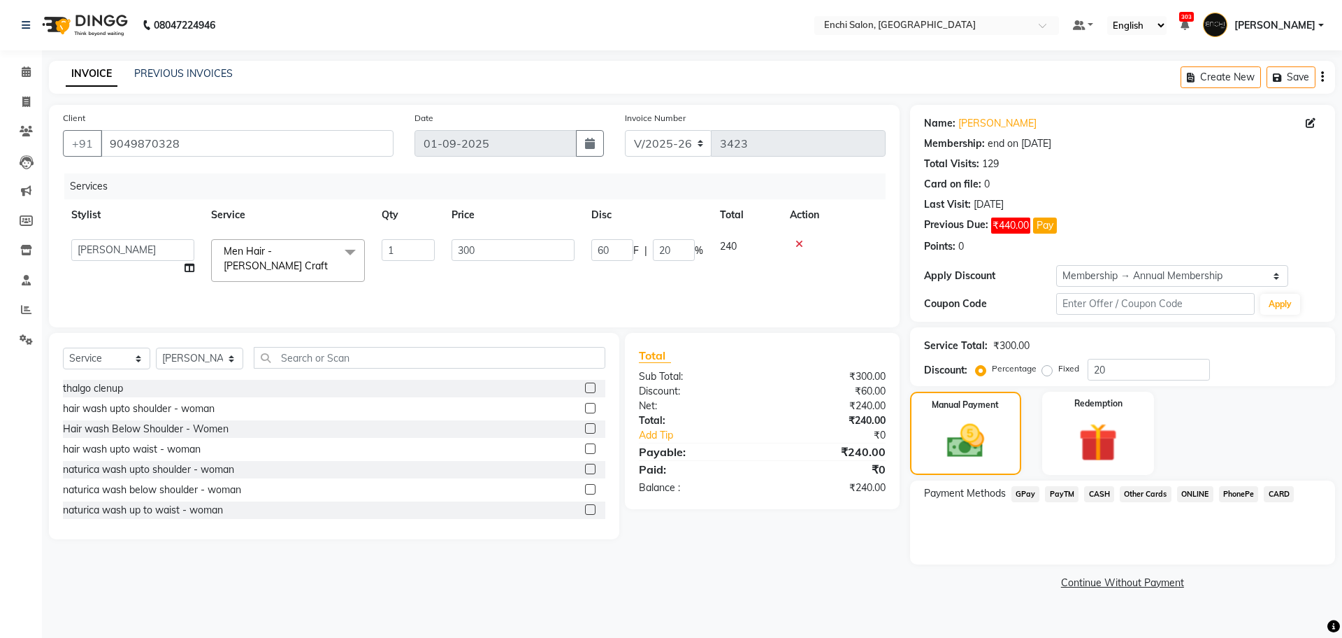
click at [1022, 495] on span "GPay" at bounding box center [1026, 494] width 29 height 16
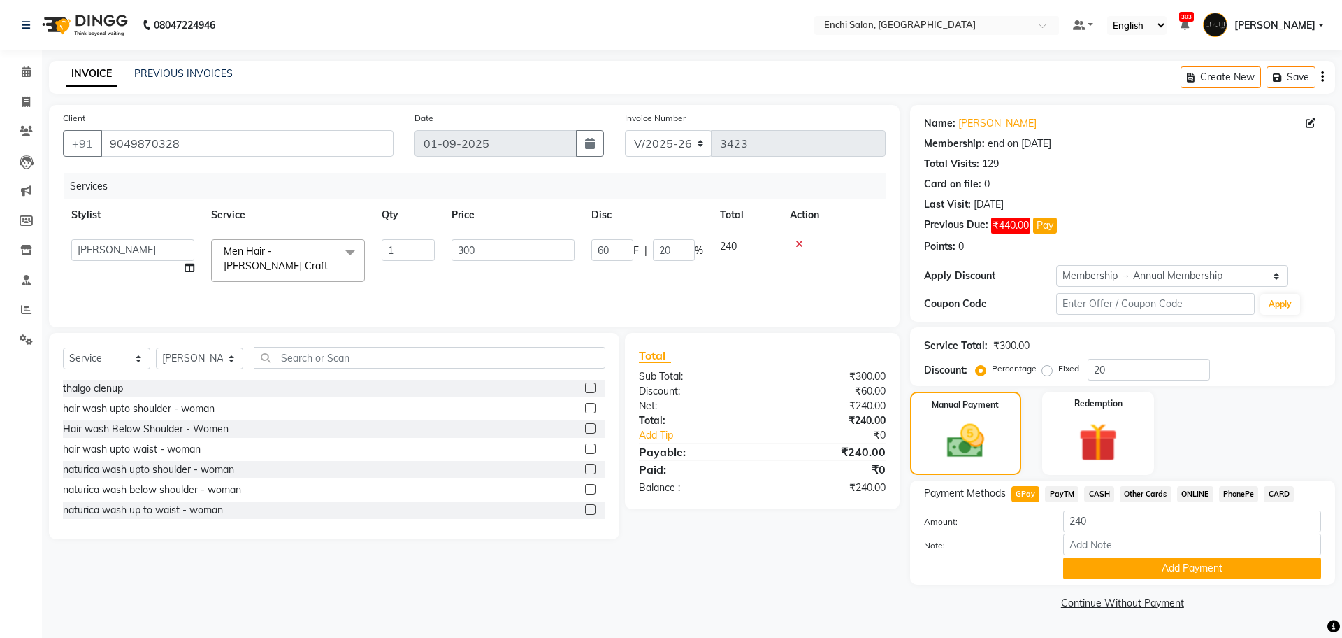
click at [1098, 580] on div "Payment Methods GPay PayTM CASH Other Cards ONLINE PhonePe CARD Amount: 240 Not…" at bounding box center [1122, 532] width 425 height 104
click at [1100, 569] on button "Add Payment" at bounding box center [1192, 568] width 258 height 22
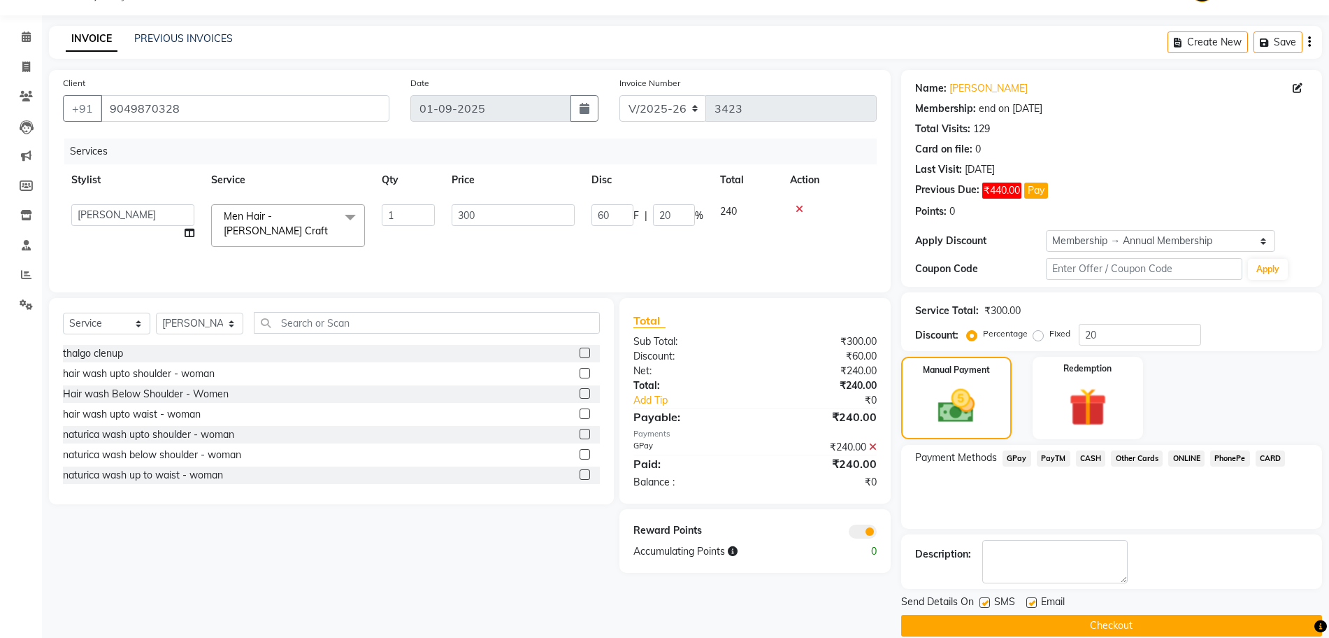
scroll to position [55, 0]
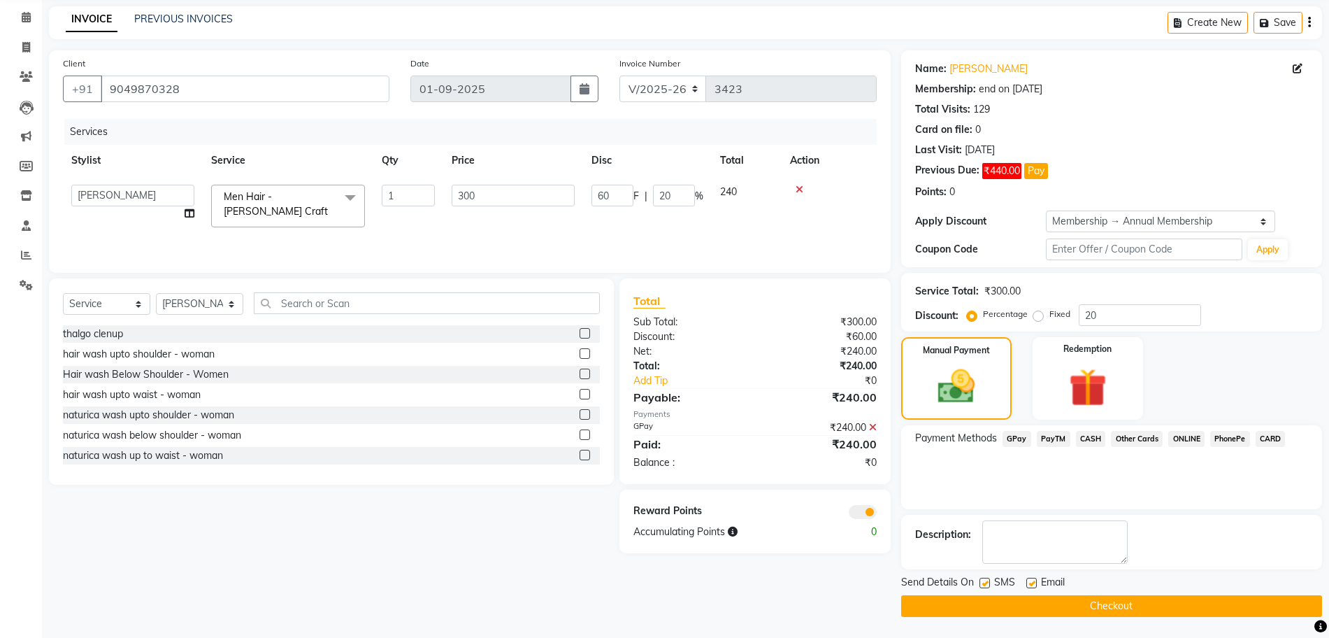
click at [1100, 596] on button "Checkout" at bounding box center [1111, 606] width 421 height 22
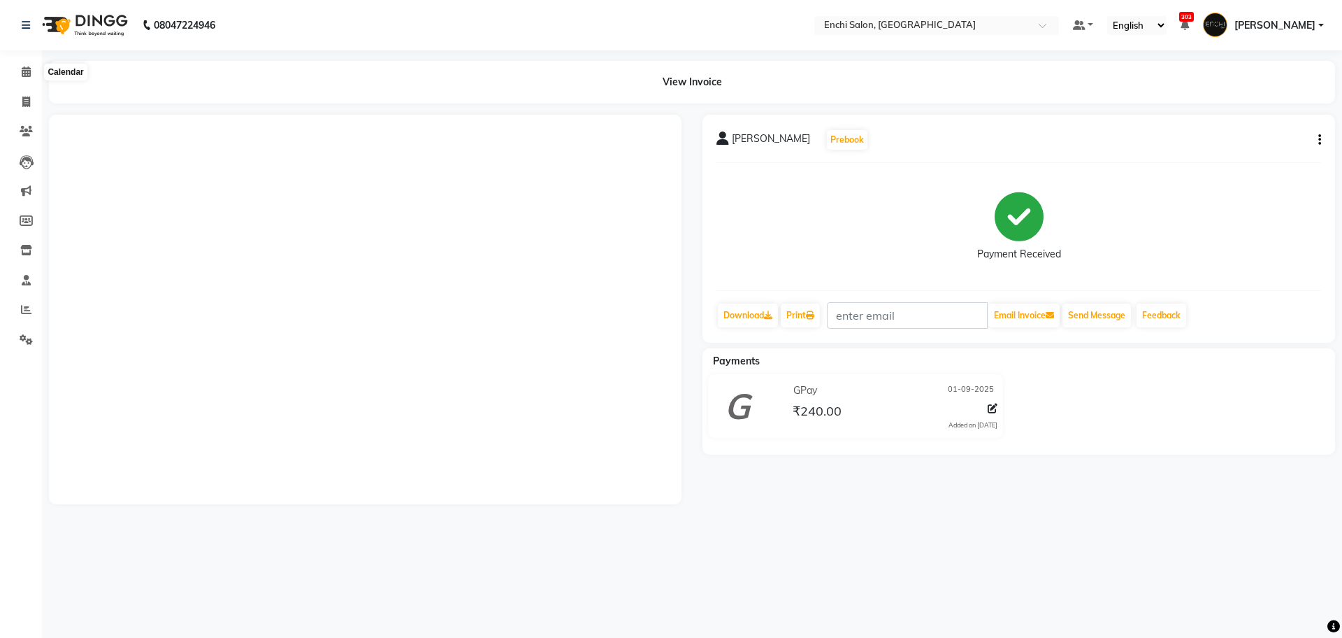
click at [24, 72] on icon at bounding box center [26, 71] width 9 height 10
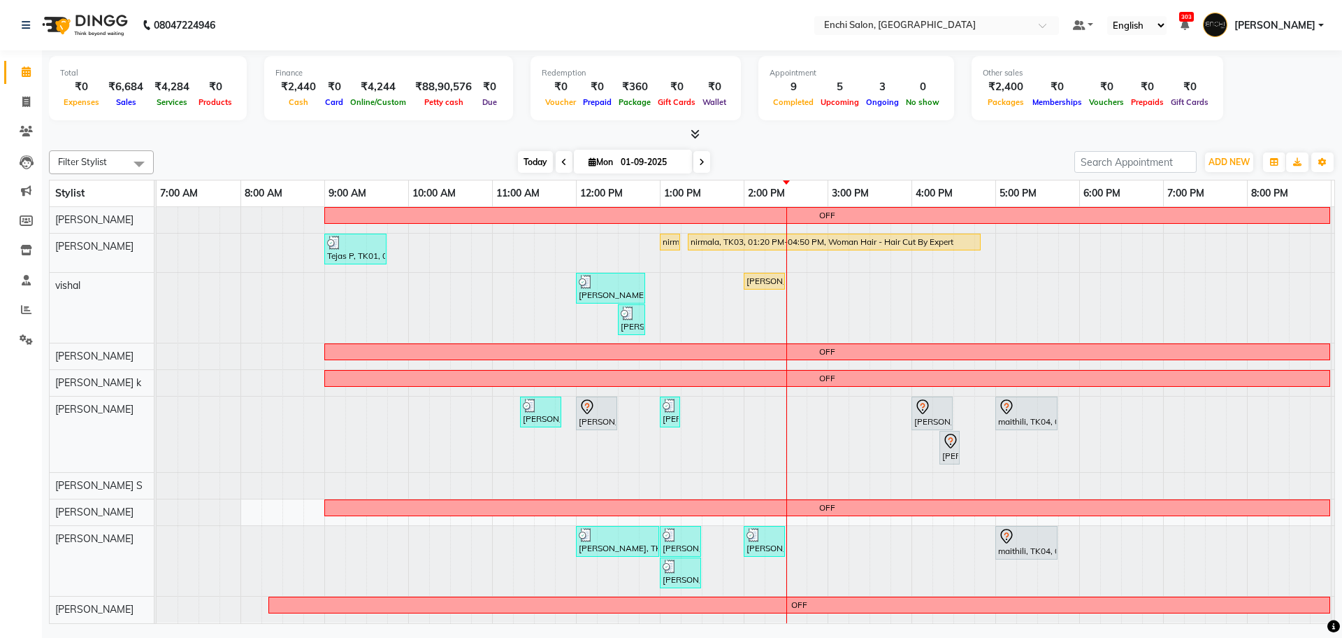
click at [531, 154] on span "Today" at bounding box center [535, 162] width 35 height 22
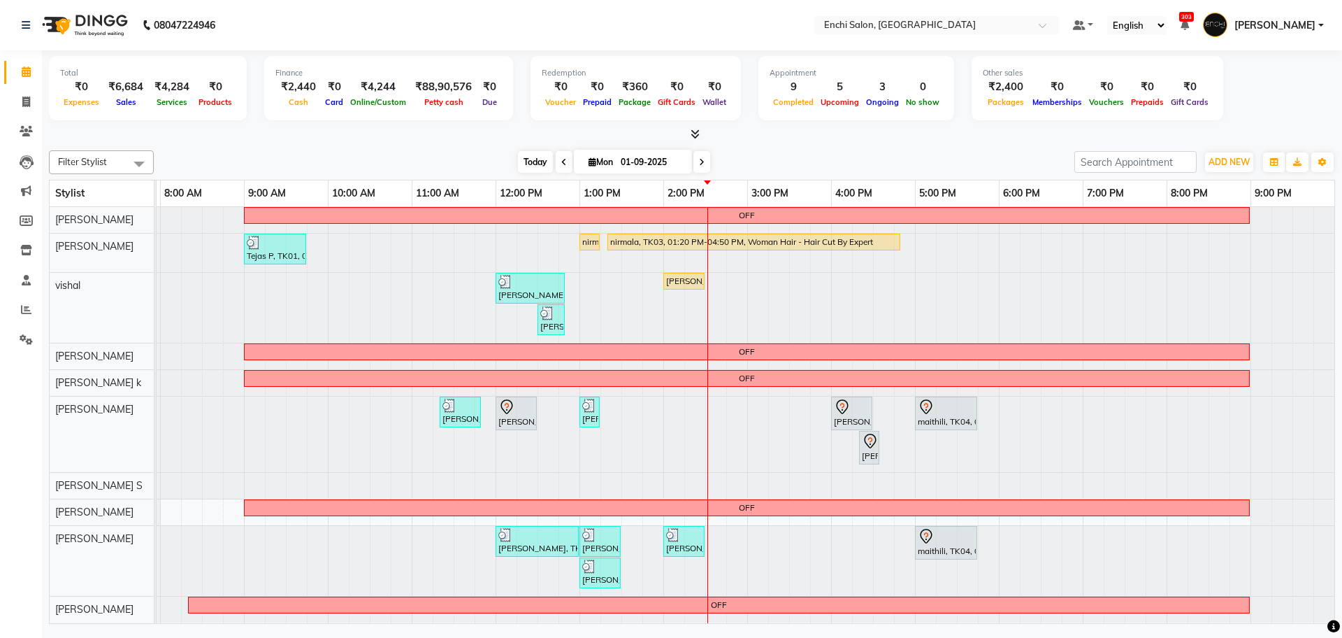
click at [530, 166] on span "Today" at bounding box center [535, 162] width 35 height 22
click at [26, 309] on icon at bounding box center [26, 309] width 10 height 10
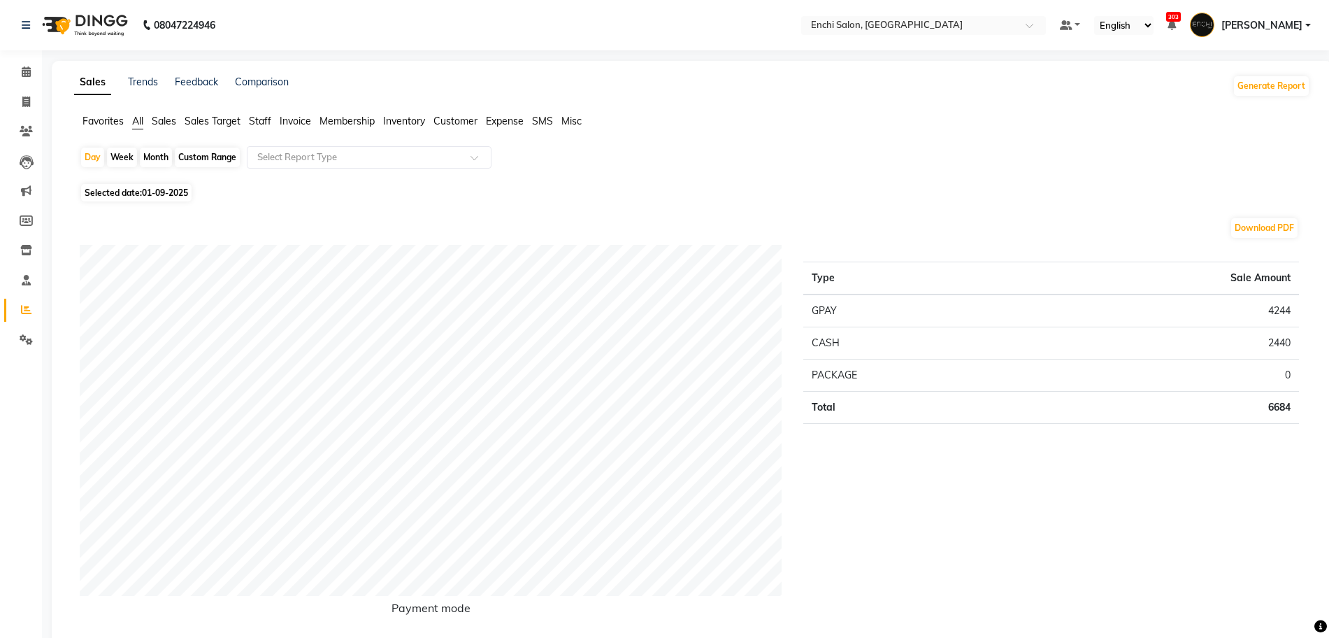
click at [162, 157] on div "Month" at bounding box center [156, 158] width 32 height 20
select select "9"
select select "2025"
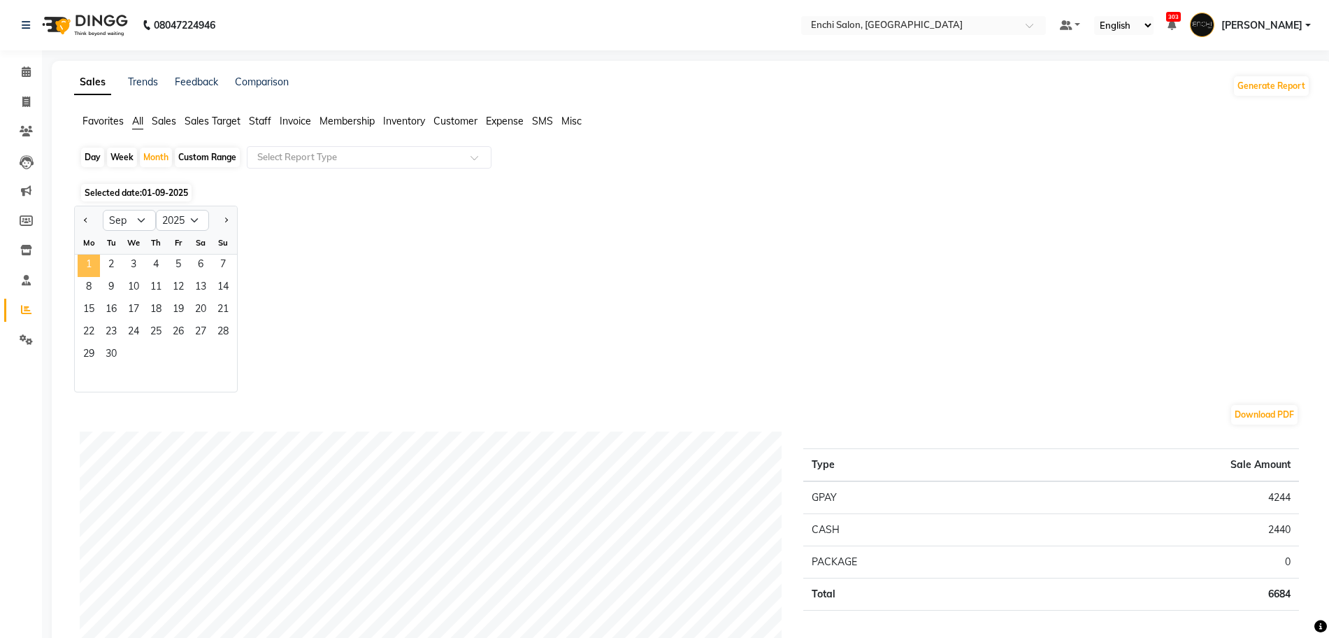
click at [97, 267] on span "1" at bounding box center [89, 265] width 22 height 22
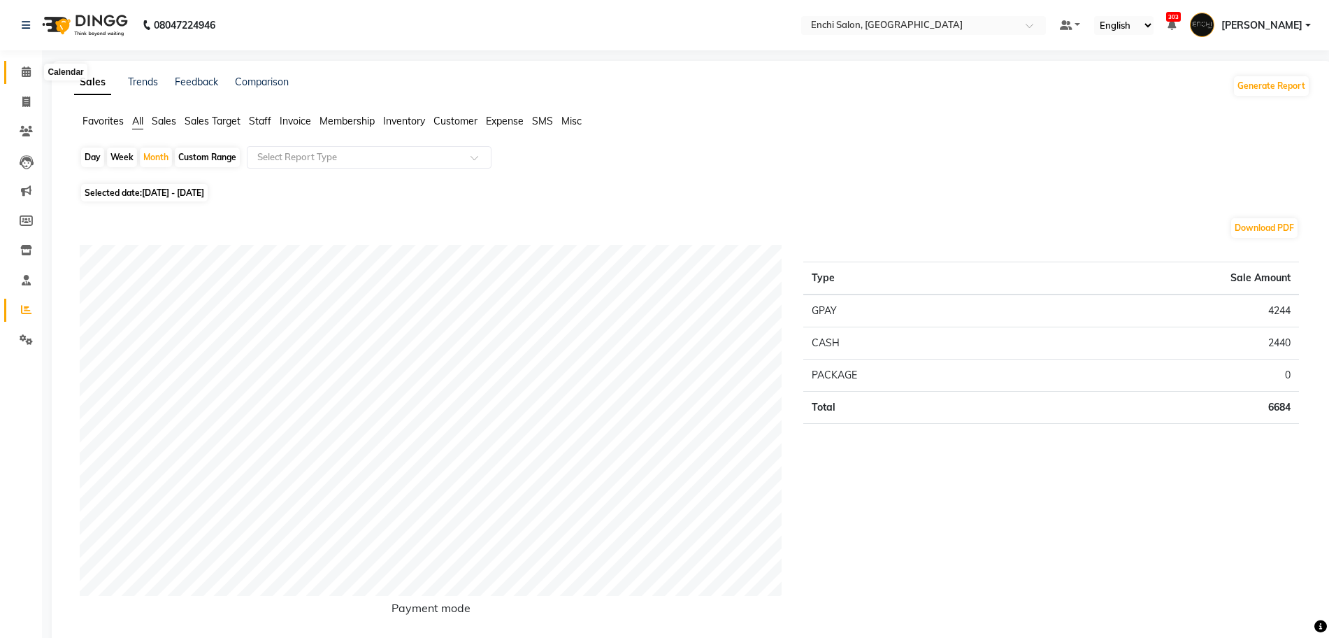
click at [24, 69] on icon at bounding box center [26, 71] width 9 height 10
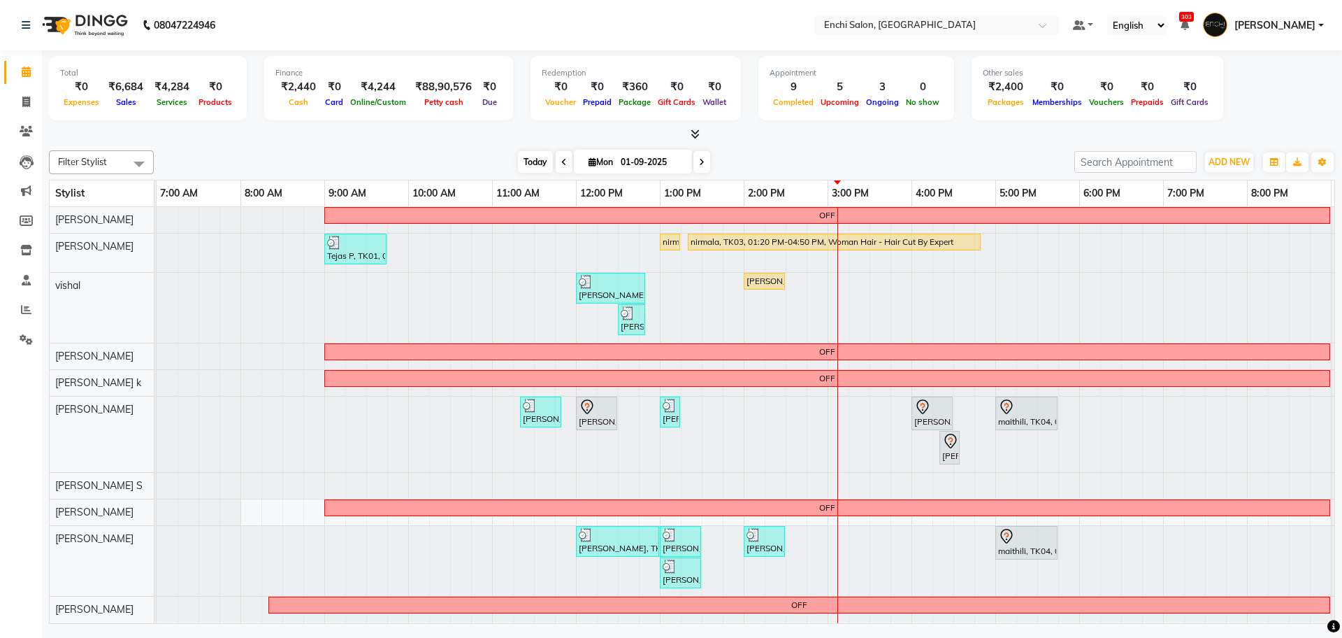
click at [529, 170] on span "Today" at bounding box center [535, 162] width 35 height 22
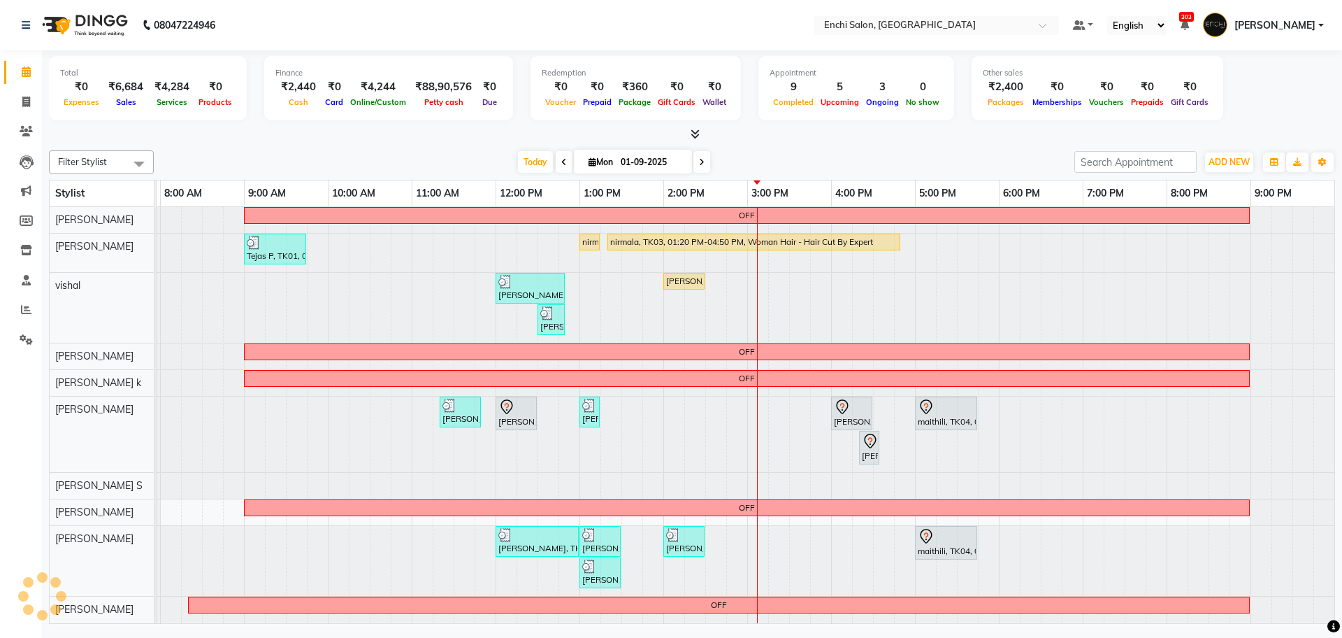
click at [76, 280] on div at bounding box center [76, 308] width 0 height 70
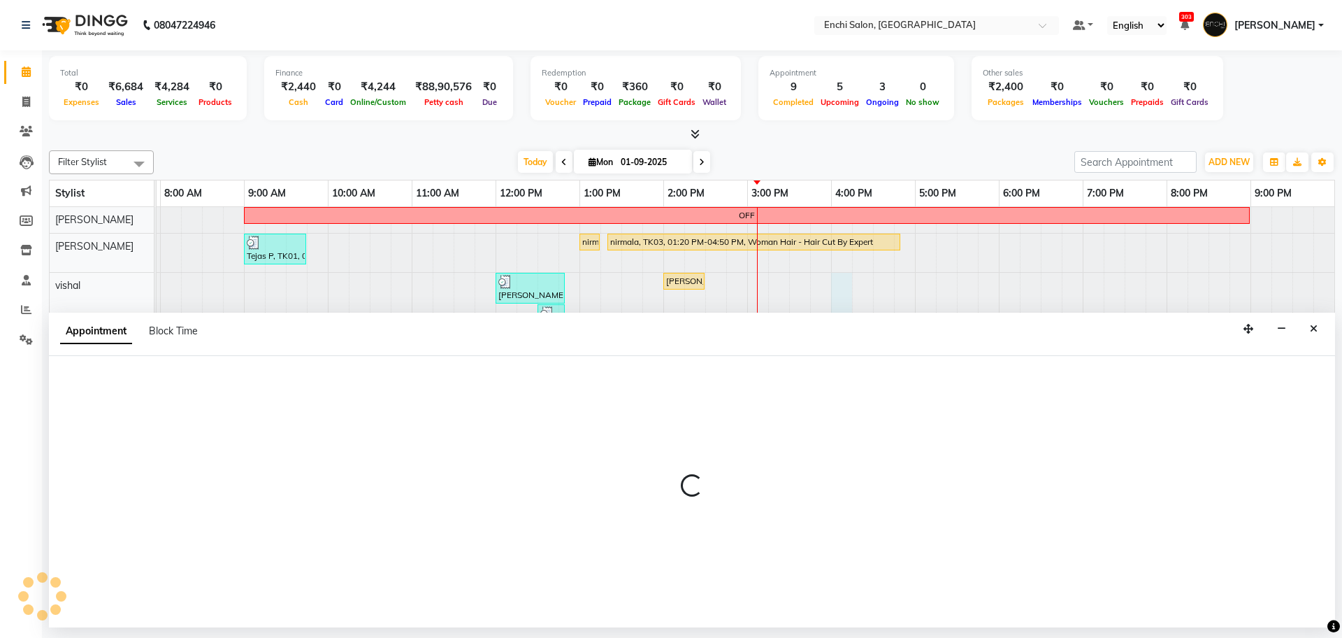
select select "16329"
select select "tentative"
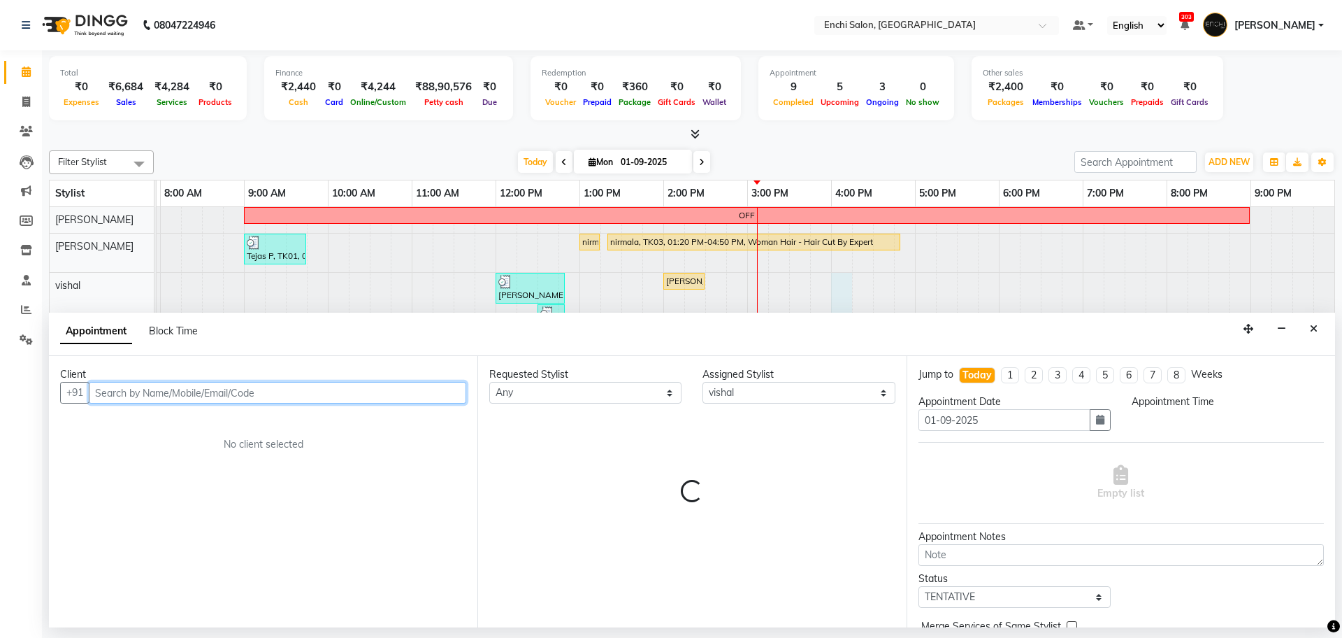
select select "960"
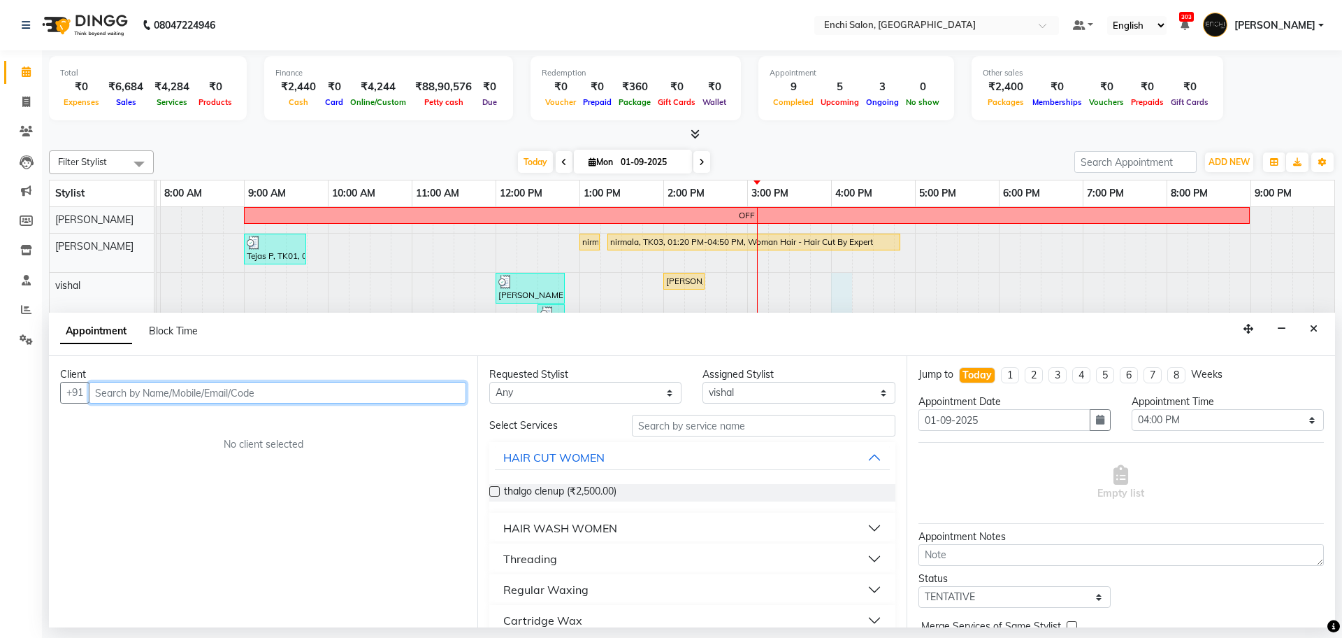
click at [123, 396] on input "text" at bounding box center [278, 393] width 378 height 22
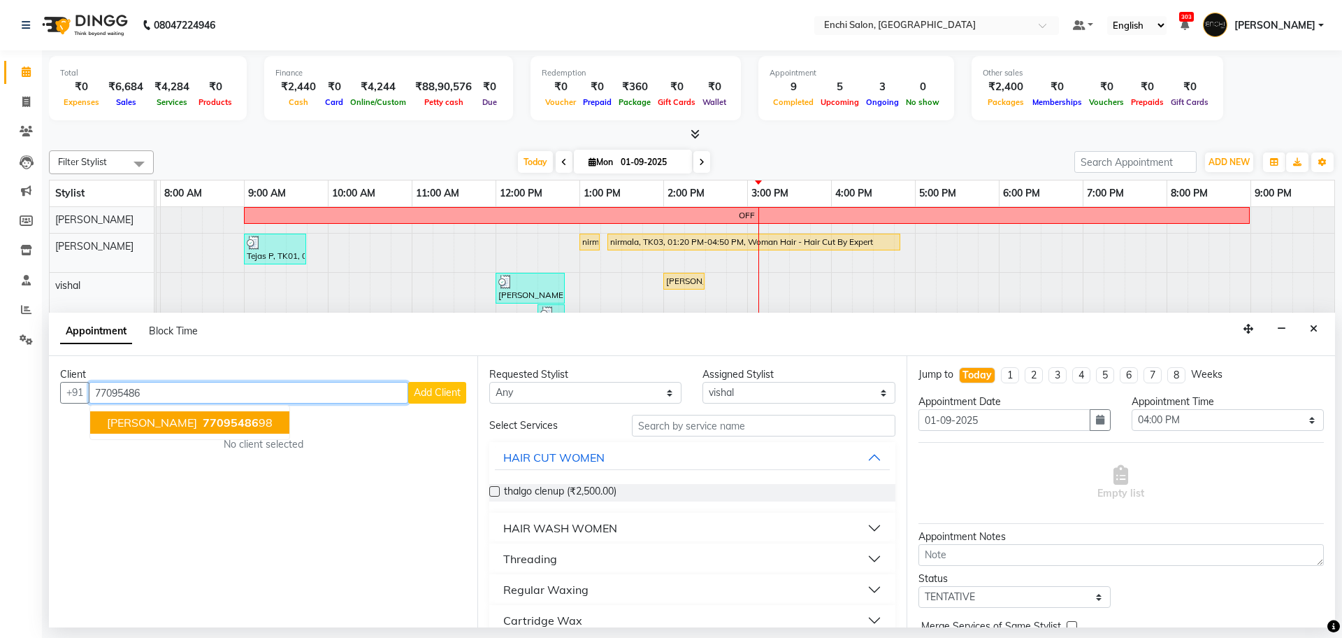
click at [143, 417] on span "[PERSON_NAME]" at bounding box center [152, 422] width 90 height 14
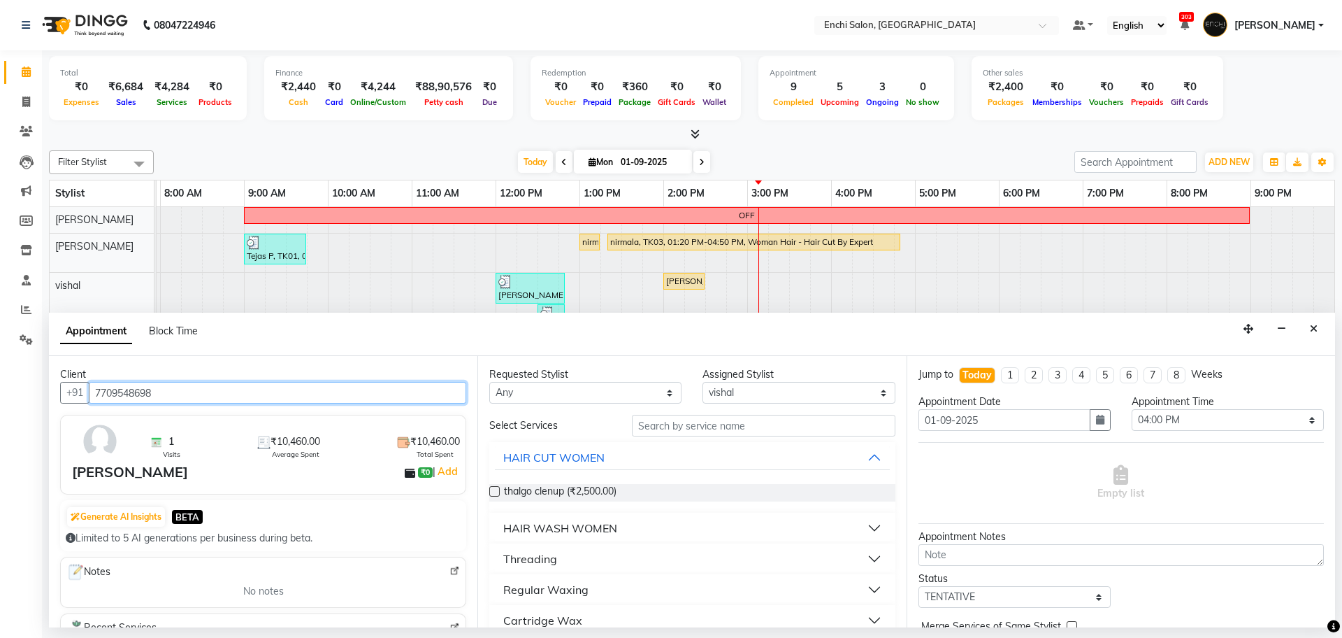
type input "7709548698"
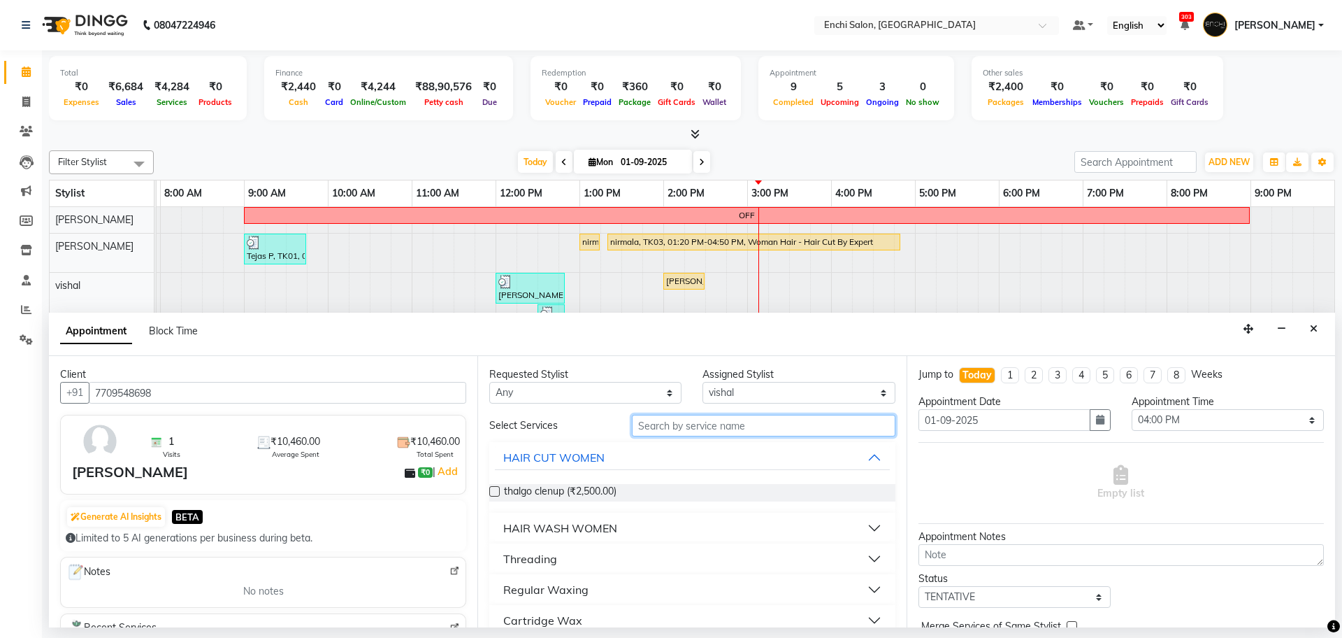
click at [802, 424] on input "text" at bounding box center [764, 426] width 264 height 22
type input "CUT"
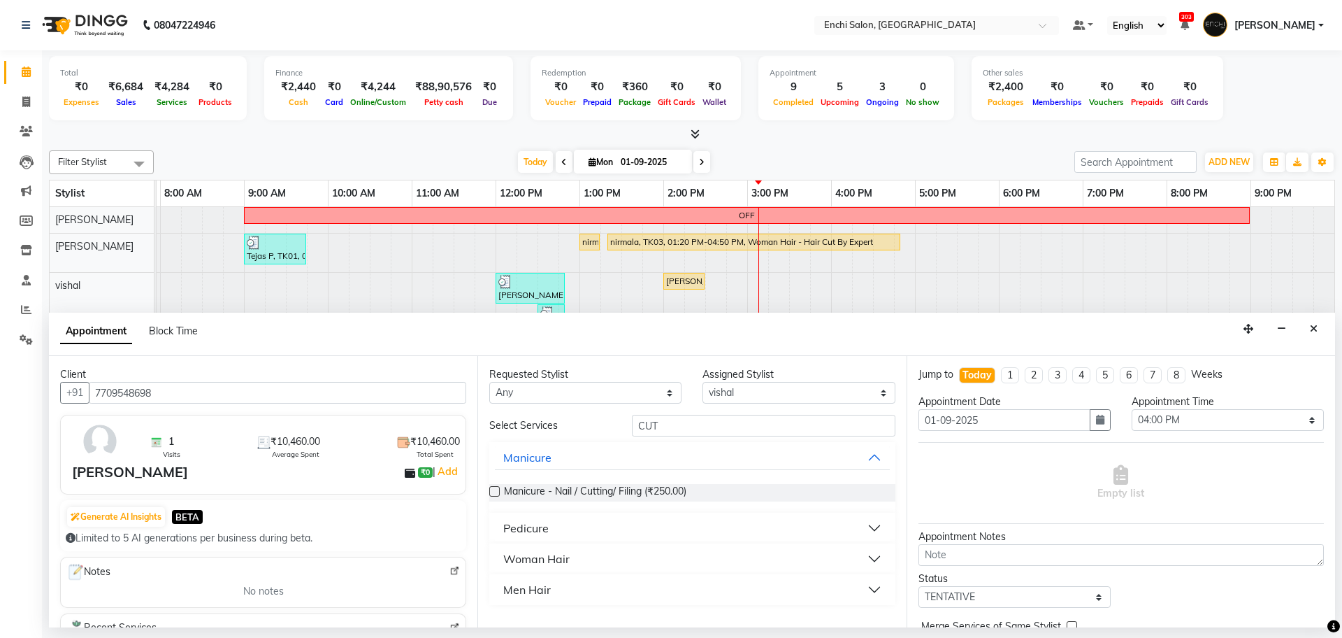
click at [563, 561] on div "Woman Hair" at bounding box center [536, 558] width 66 height 17
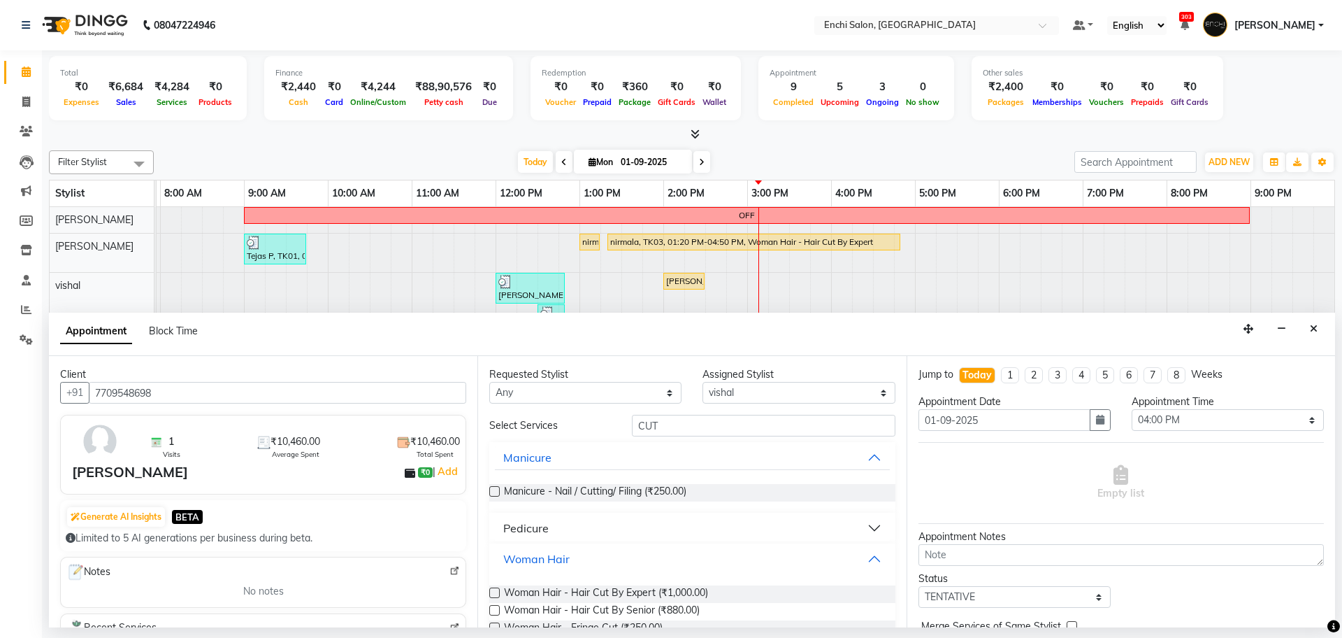
scroll to position [74, 0]
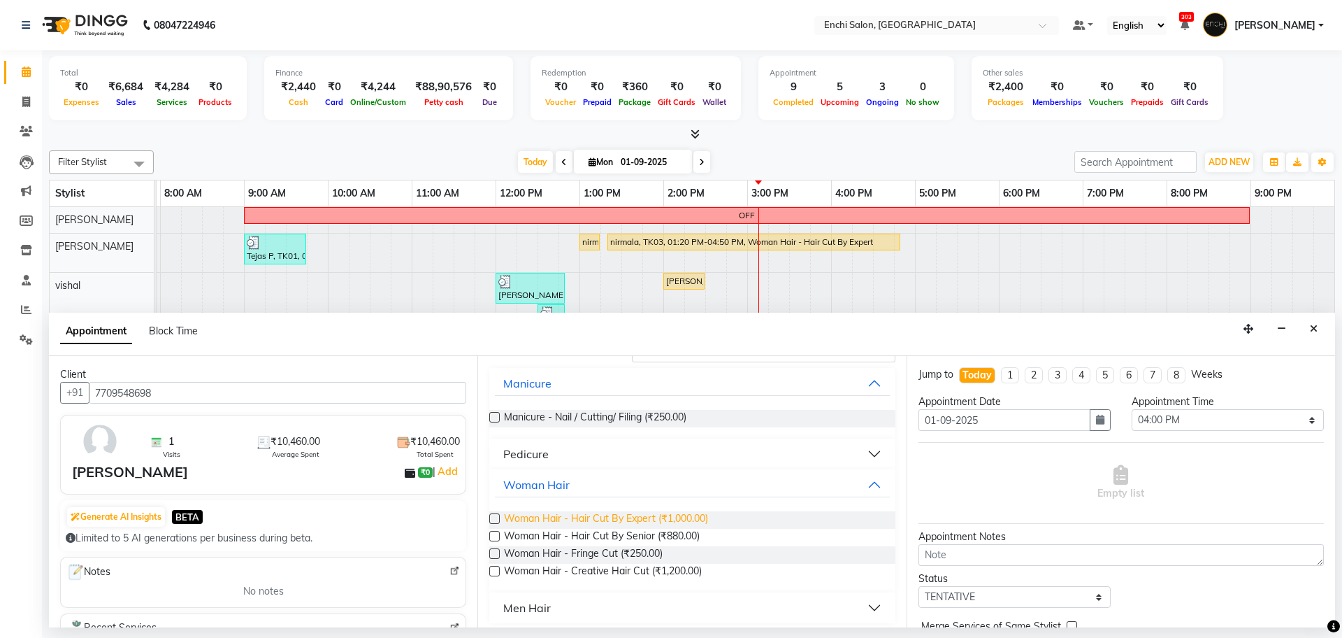
click at [589, 517] on span "Woman Hair - Hair Cut By Expert (₹1,000.00)" at bounding box center [606, 519] width 204 height 17
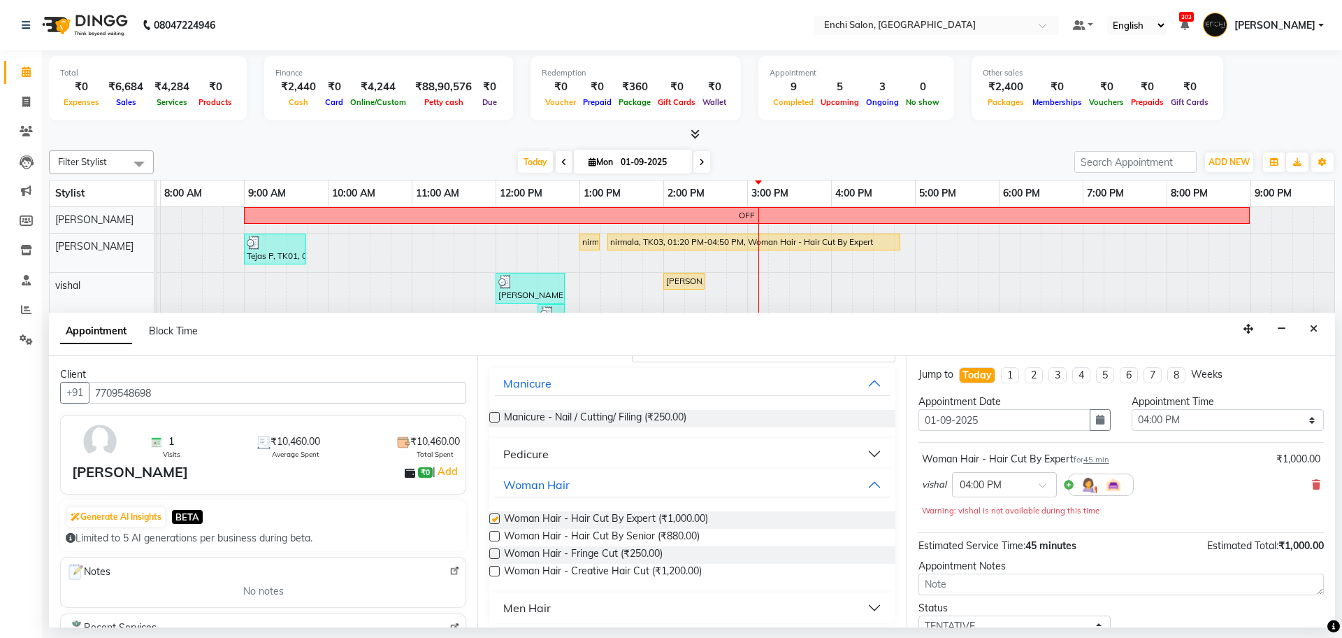
checkbox input "false"
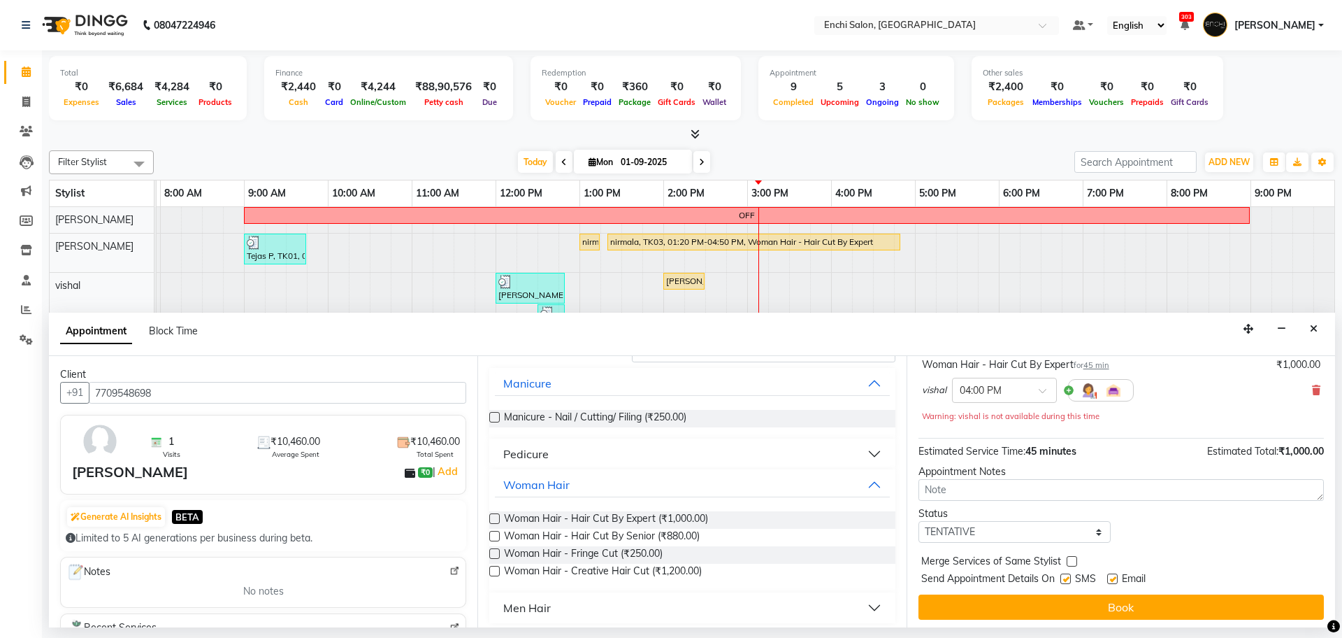
scroll to position [98, 0]
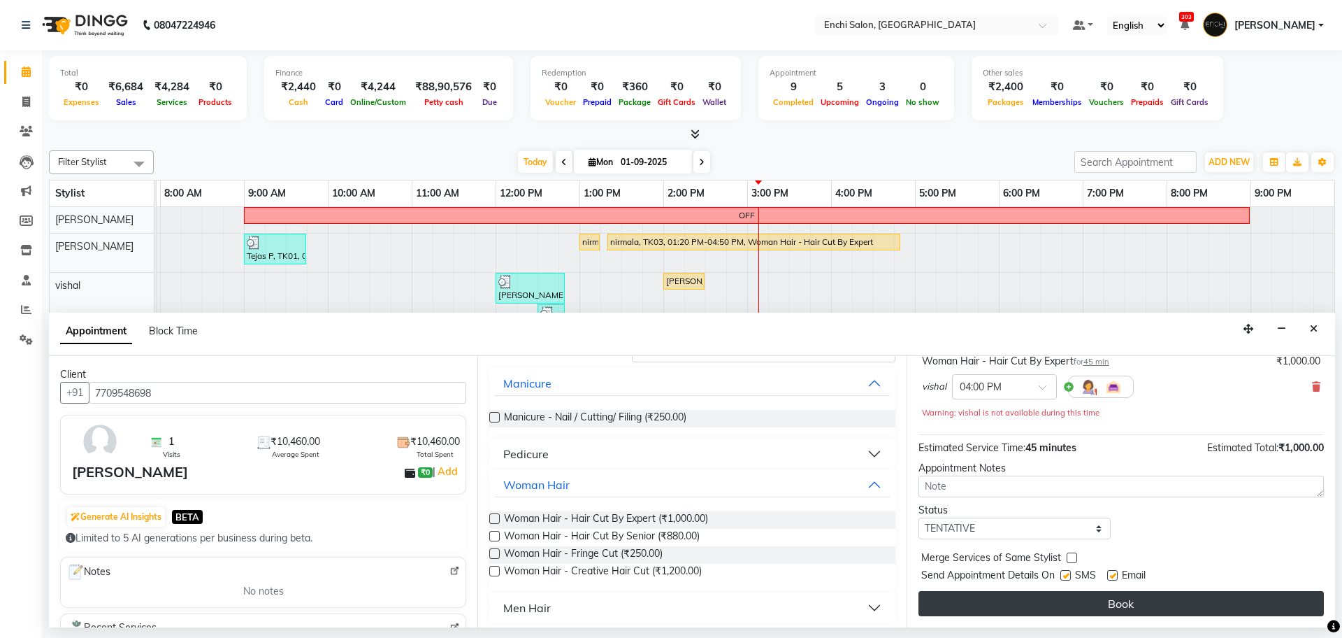
click at [1077, 601] on button "Book" at bounding box center [1121, 603] width 405 height 25
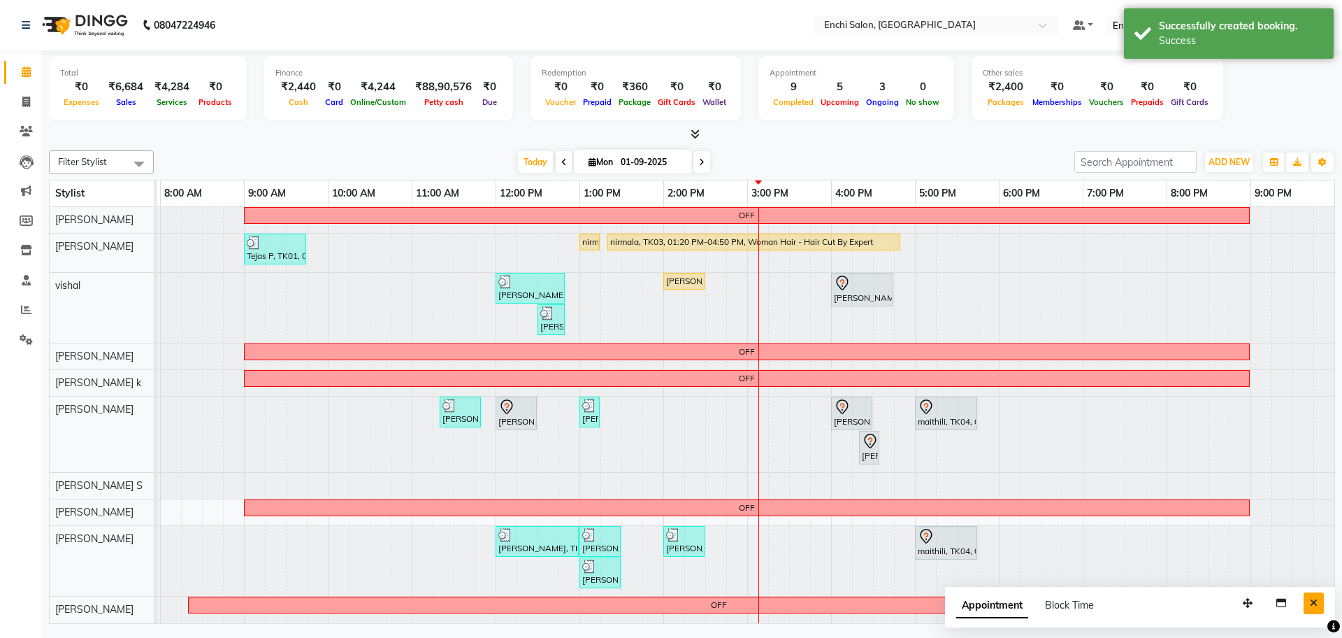
click at [1306, 594] on button "Close" at bounding box center [1314, 603] width 20 height 22
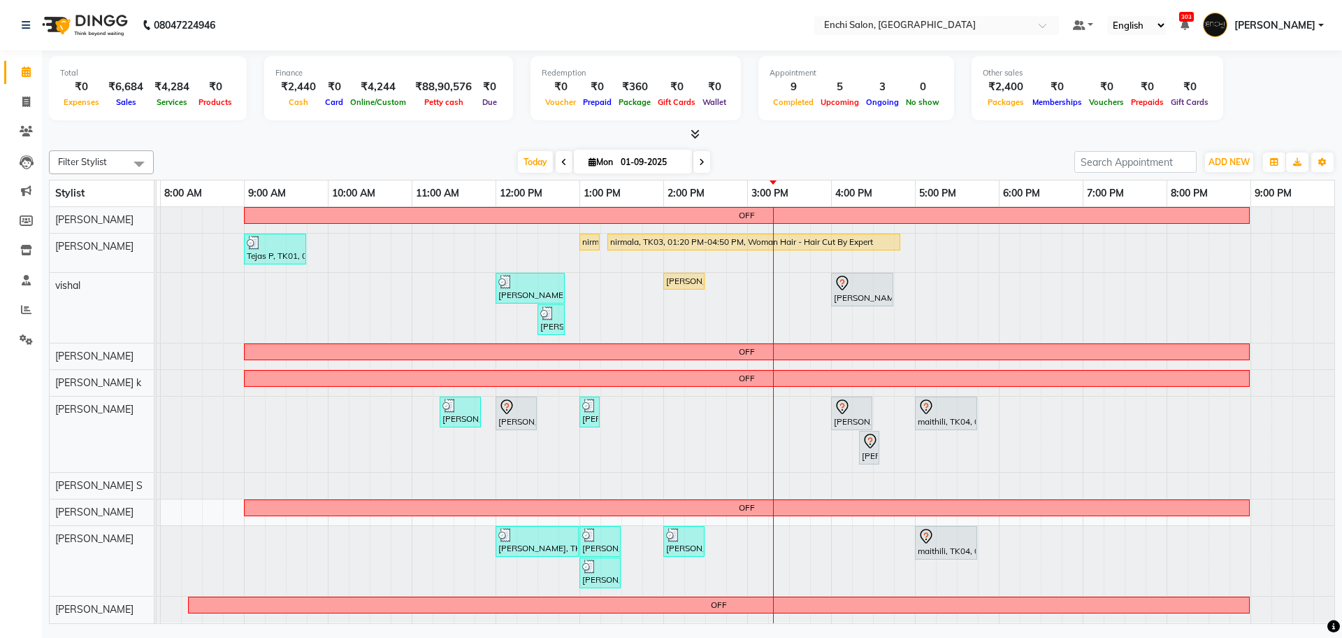
scroll to position [13, 0]
click at [684, 275] on div "[PERSON_NAME], TK10, 02:00 PM-02:30 PM, Men Hair - Hair Cut By Expert" at bounding box center [684, 281] width 38 height 13
select select "1"
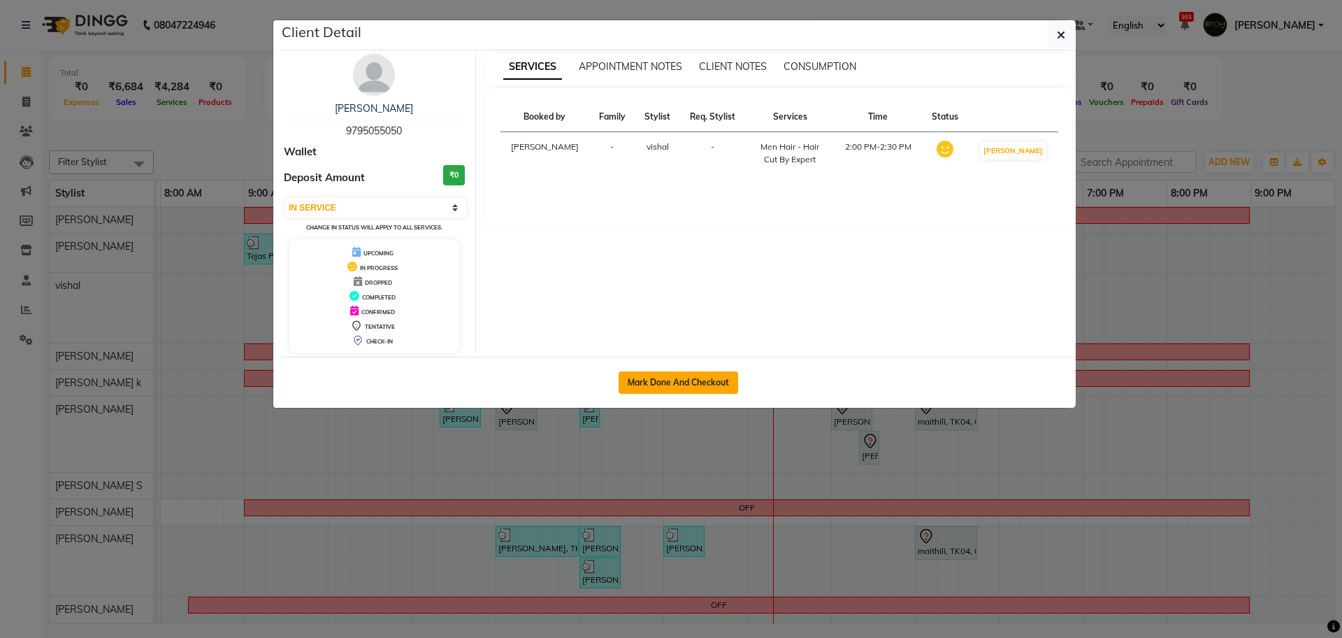
click at [670, 378] on button "Mark Done And Checkout" at bounding box center [679, 382] width 120 height 22
select select "service"
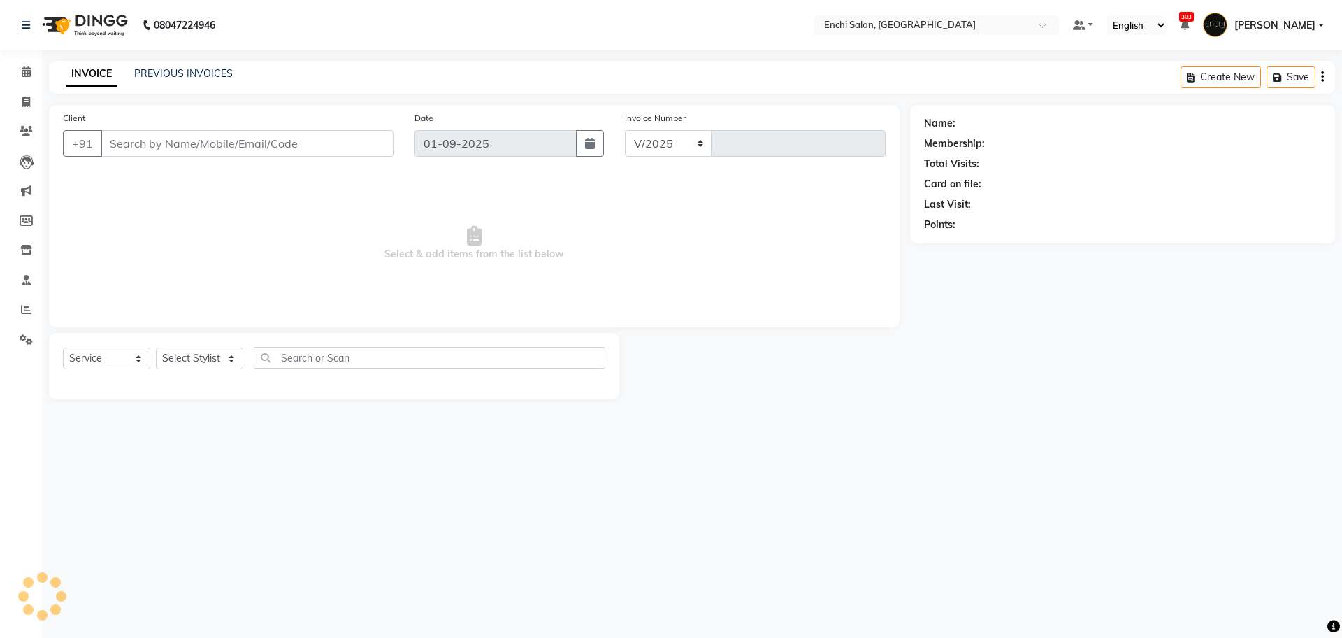
select select "10"
type input "3426"
click at [332, 350] on input "text" at bounding box center [430, 358] width 352 height 22
type input "ADD"
type input "9795055050"
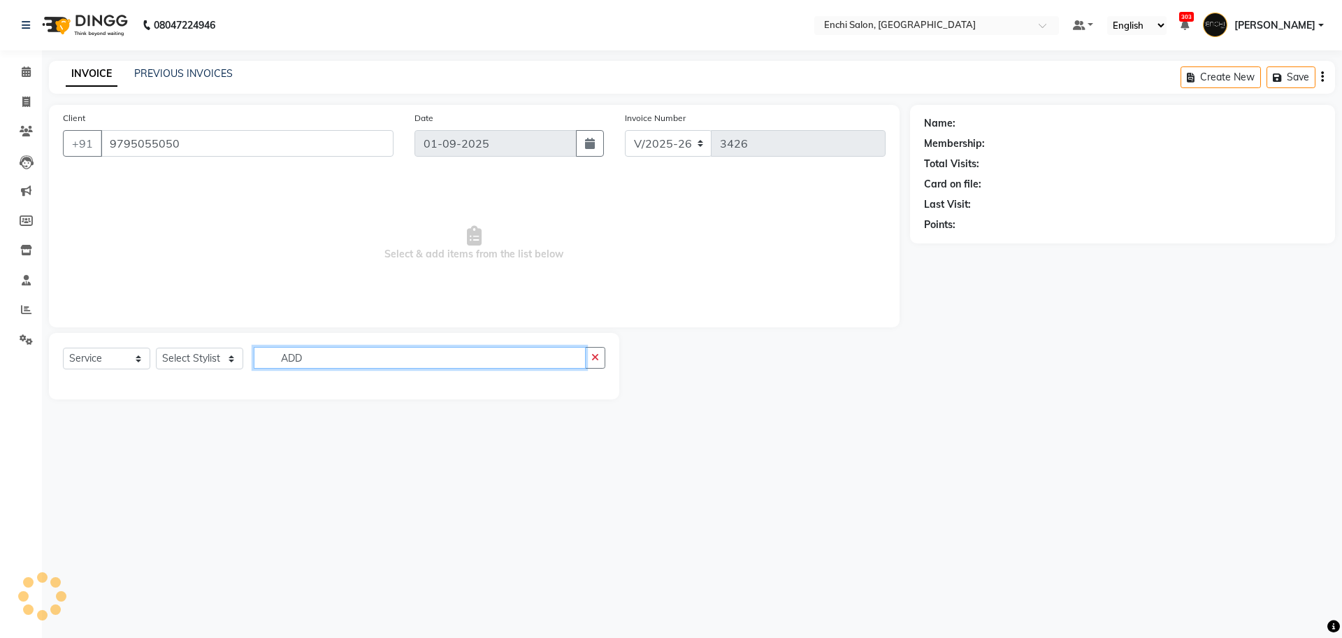
select select "16329"
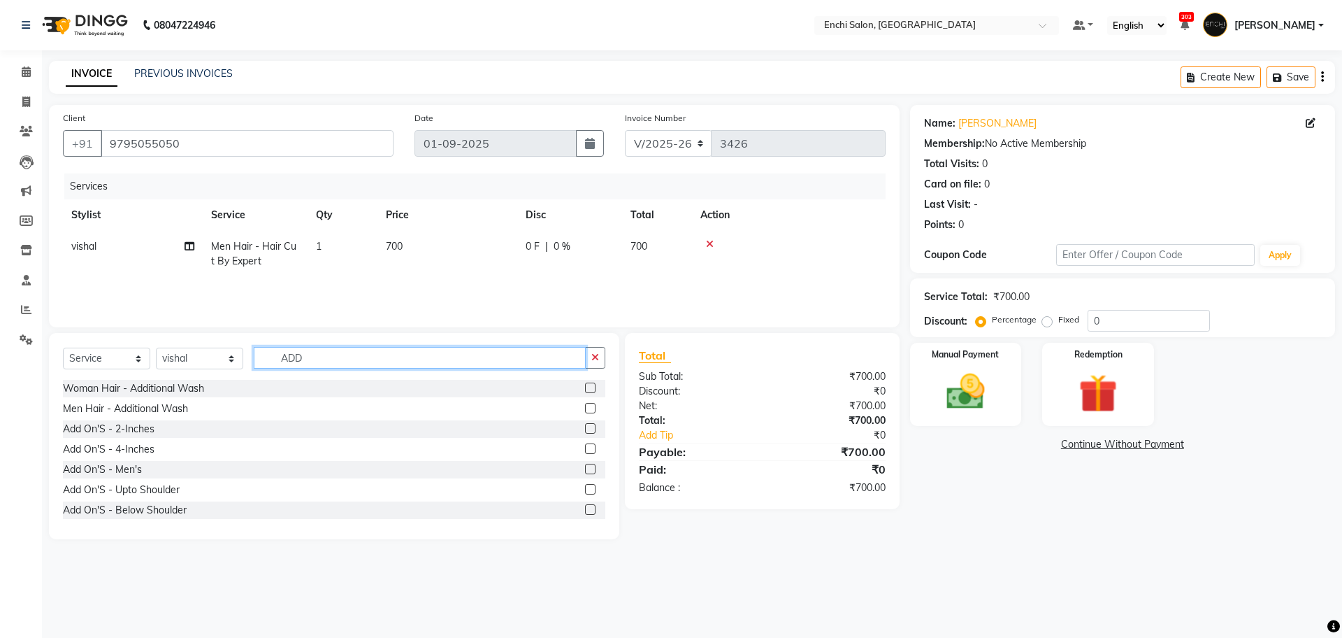
type input "ADD"
click at [585, 409] on label at bounding box center [590, 408] width 10 height 10
click at [585, 409] on input "checkbox" at bounding box center [589, 408] width 9 height 9
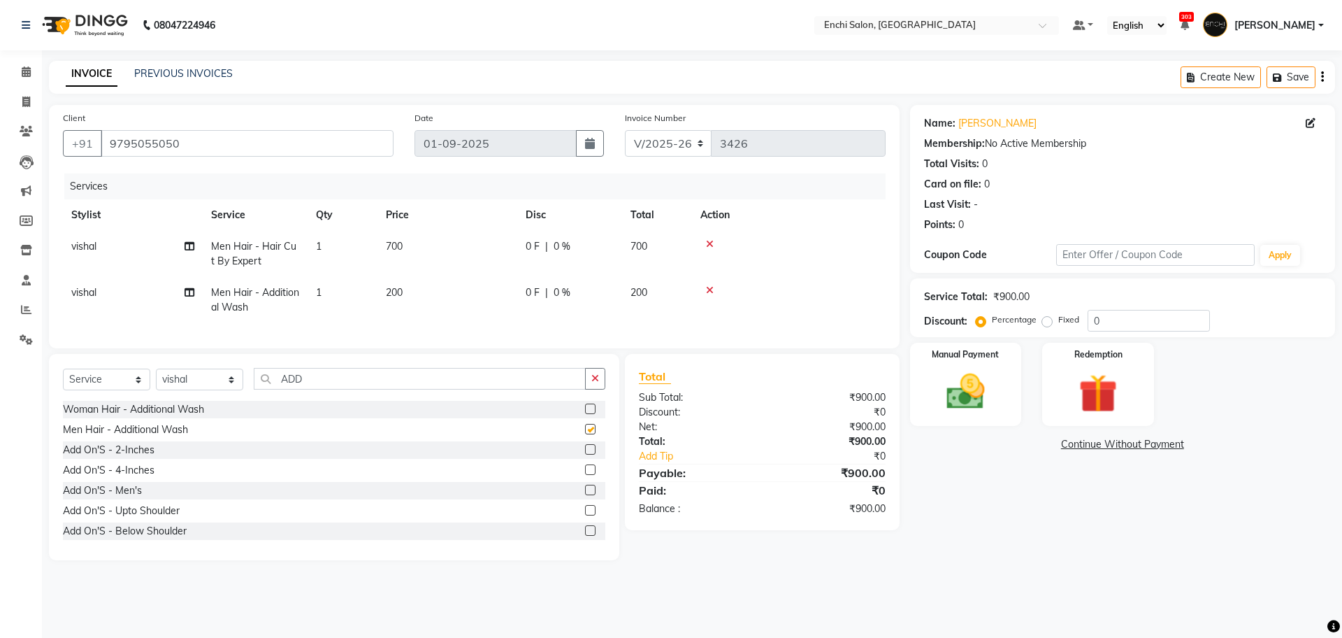
checkbox input "false"
click at [319, 389] on input "ADD" at bounding box center [420, 379] width 332 height 22
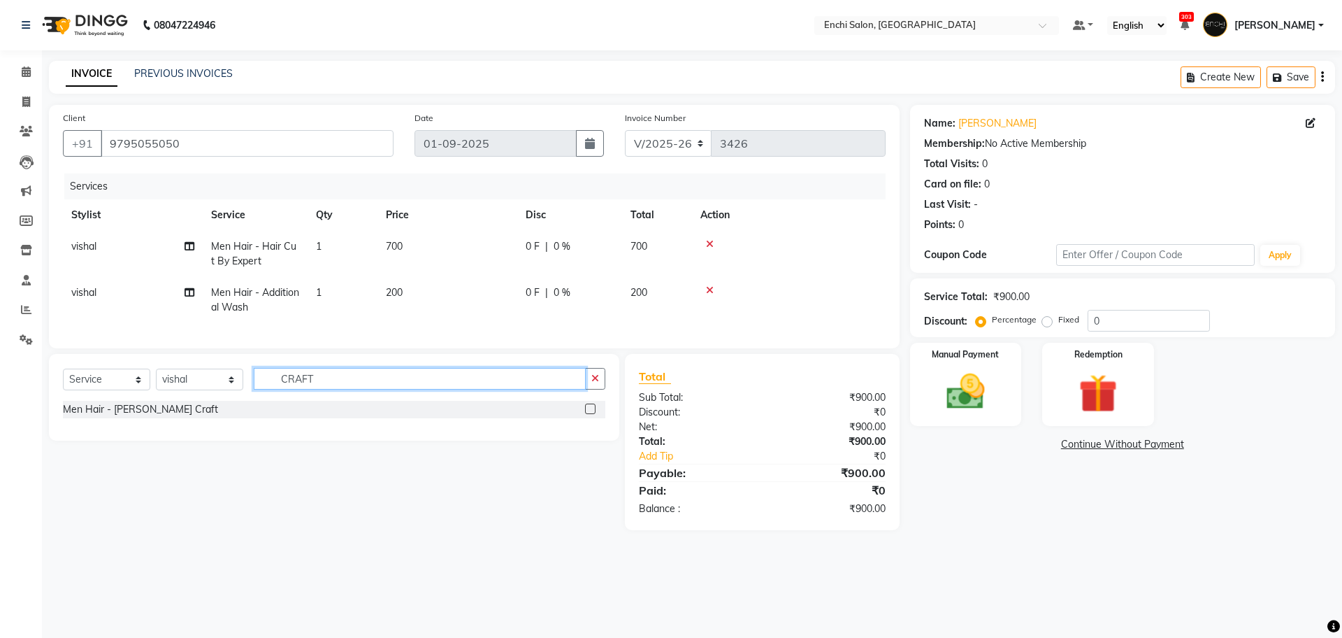
type input "CRAFT"
click at [591, 414] on label at bounding box center [590, 408] width 10 height 10
click at [591, 414] on input "checkbox" at bounding box center [589, 409] width 9 height 9
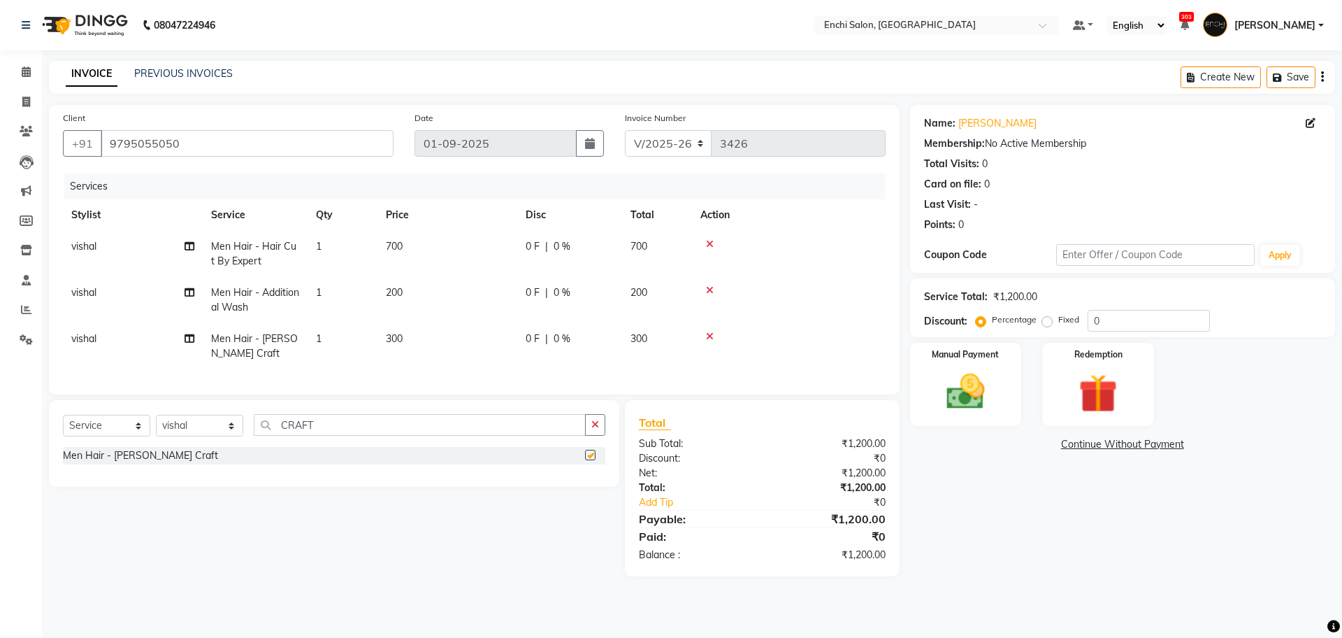
checkbox input "false"
click at [709, 289] on icon at bounding box center [710, 290] width 8 height 10
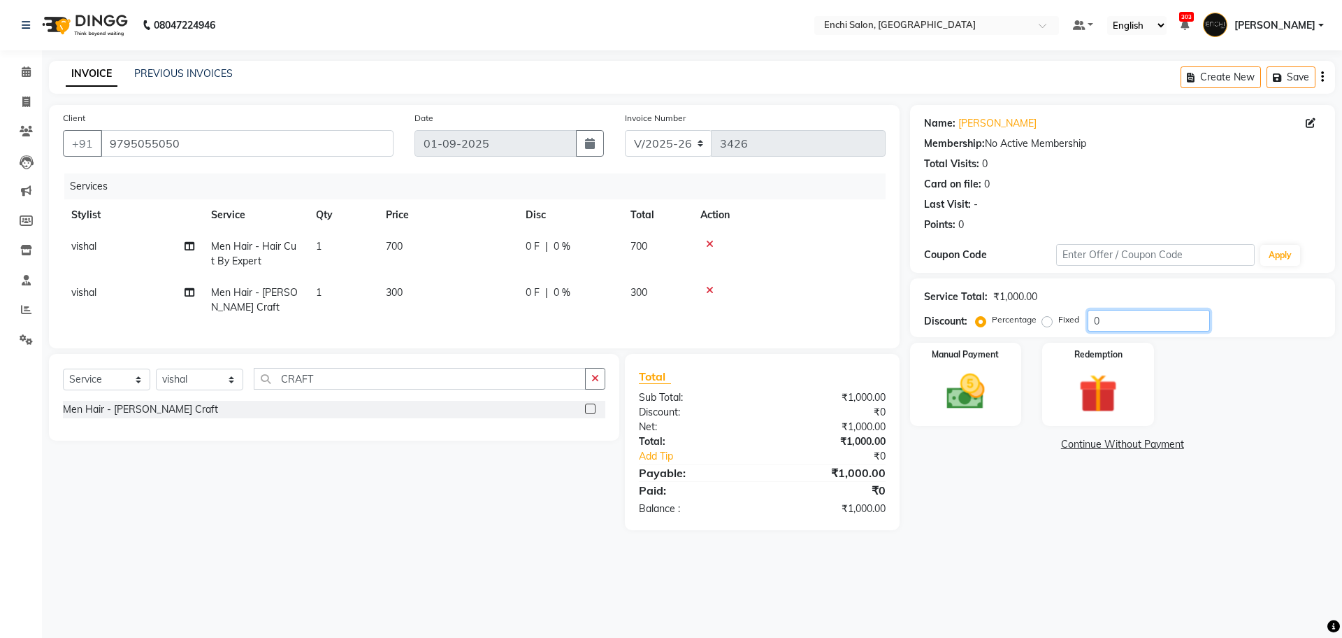
click at [1127, 323] on input "0" at bounding box center [1149, 321] width 122 height 22
type input "20"
click at [968, 407] on img at bounding box center [965, 391] width 65 height 46
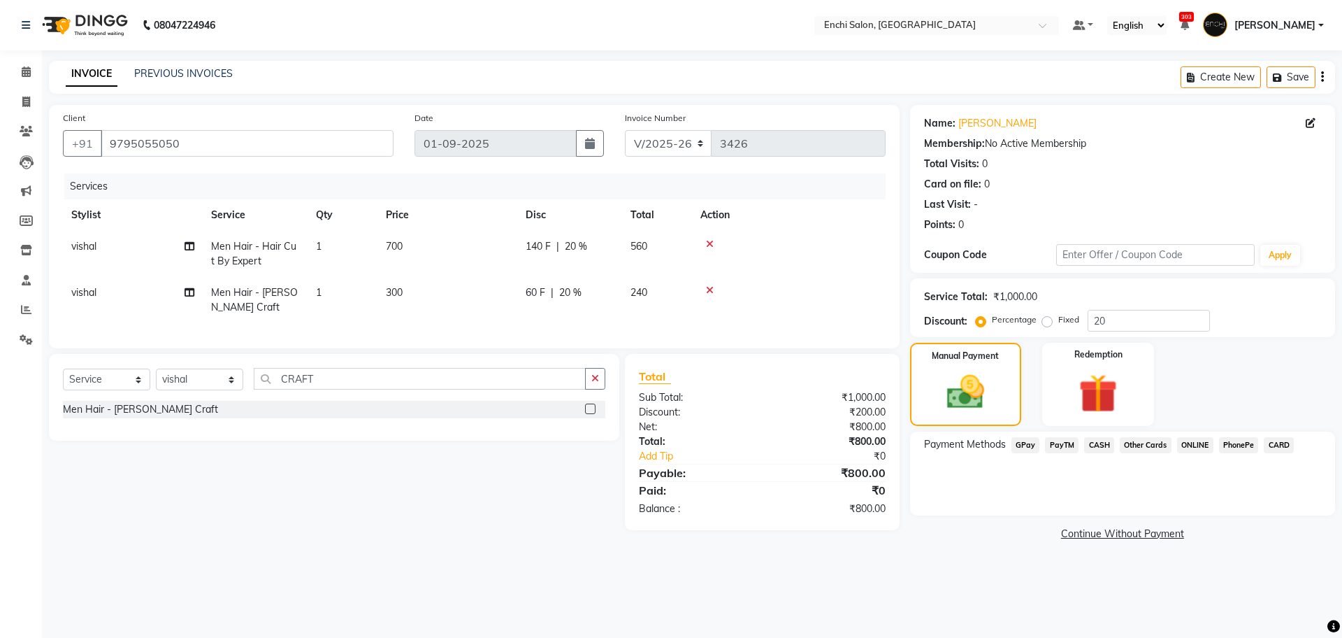
click at [1288, 440] on span "CARD" at bounding box center [1279, 445] width 30 height 16
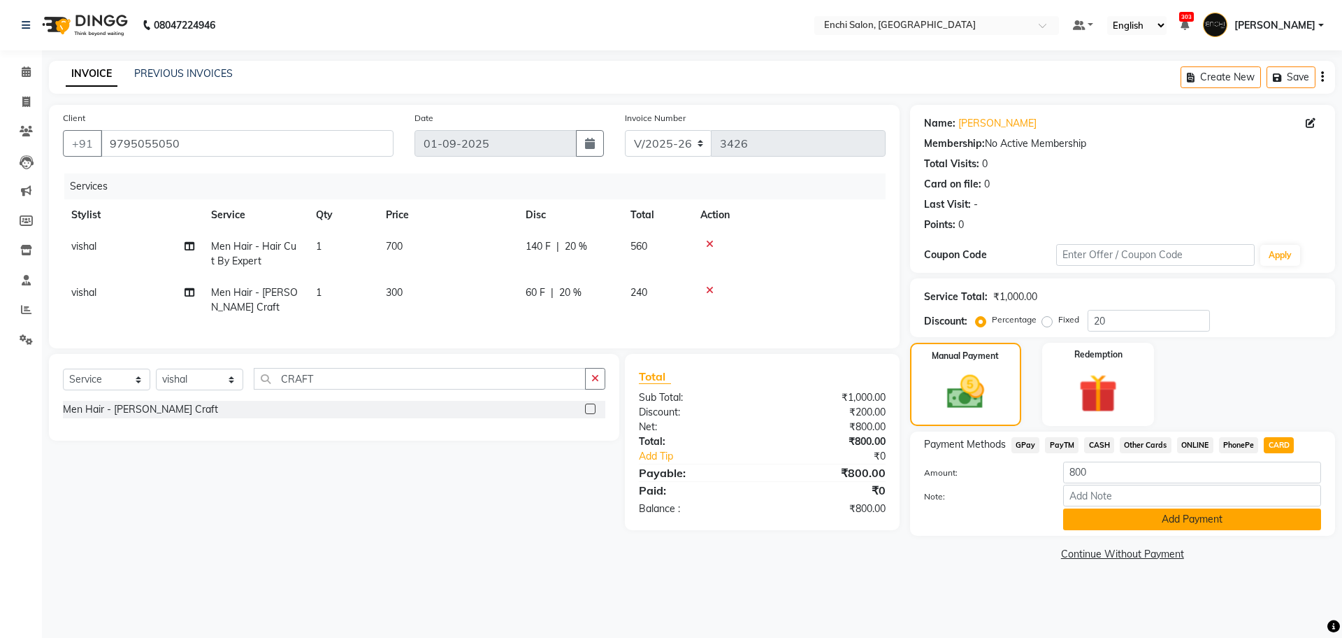
click at [1200, 519] on button "Add Payment" at bounding box center [1192, 519] width 258 height 22
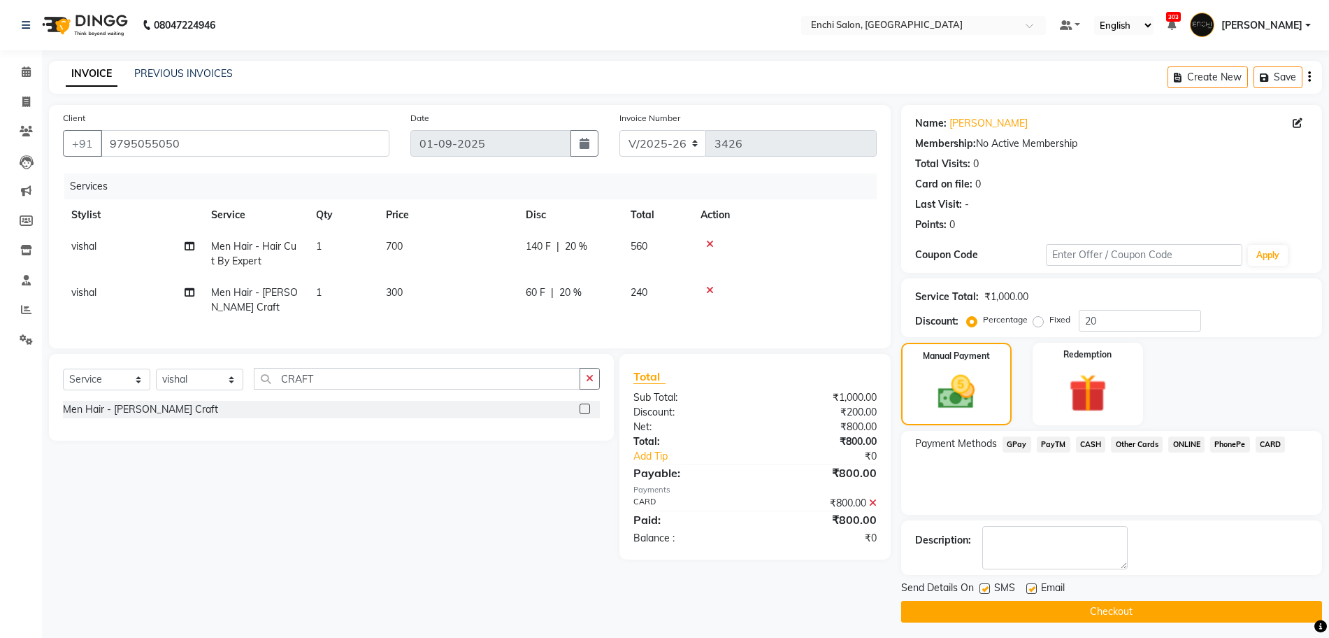
click at [1132, 610] on button "Checkout" at bounding box center [1111, 612] width 421 height 22
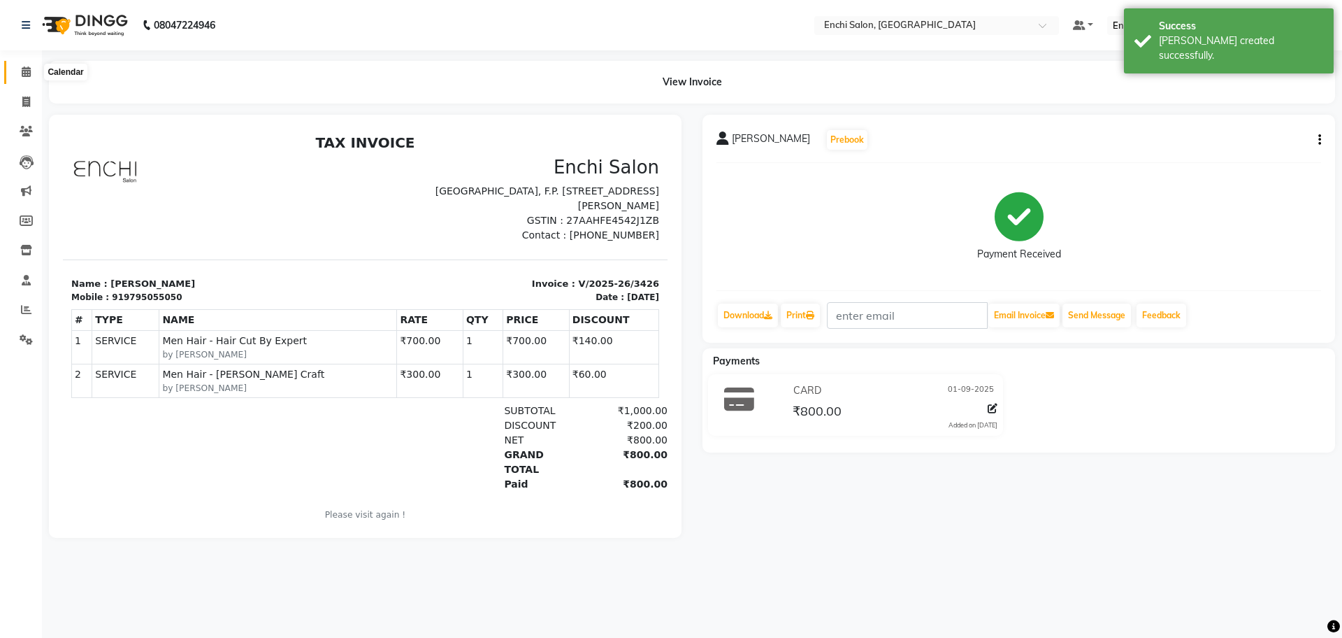
click at [29, 74] on icon at bounding box center [26, 71] width 9 height 10
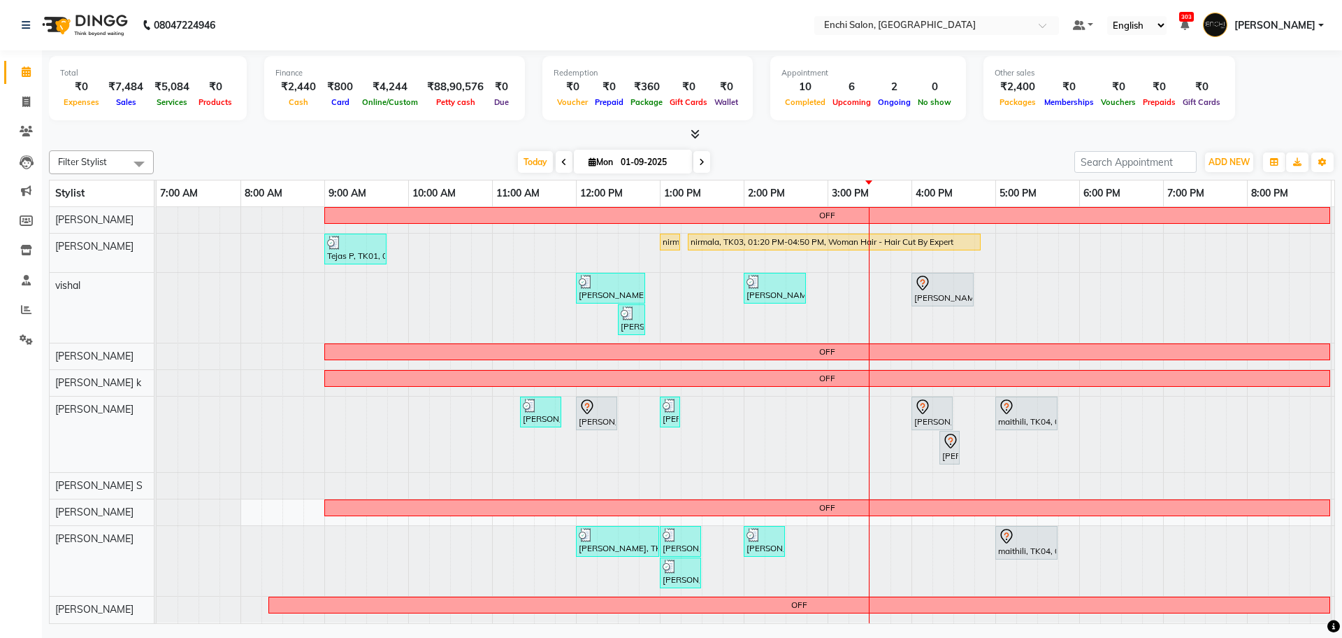
click at [701, 161] on icon at bounding box center [702, 162] width 6 height 8
type input "02-09-2025"
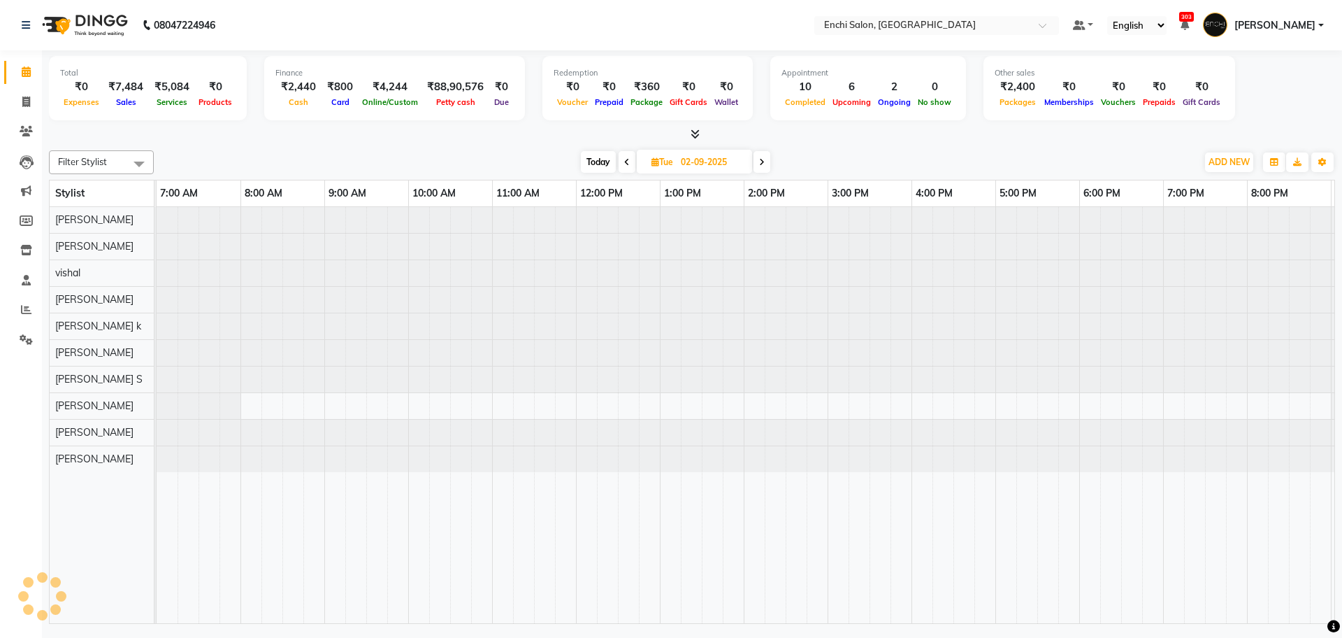
scroll to position [0, 80]
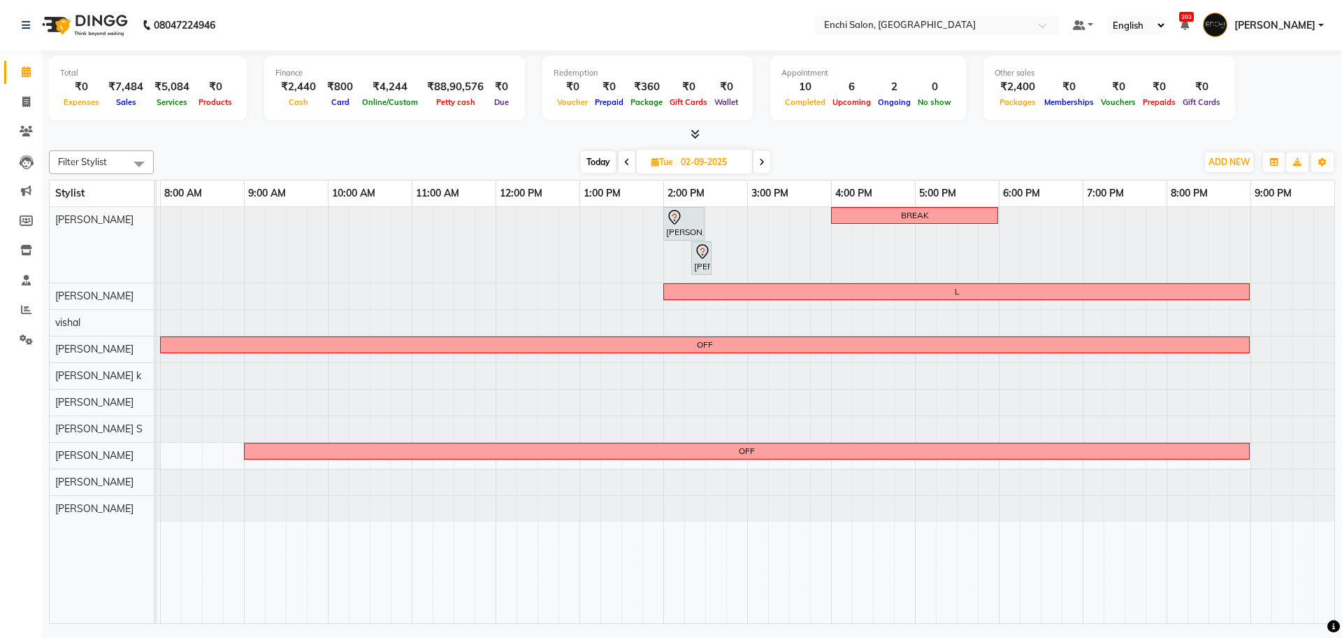
click at [76, 231] on div at bounding box center [76, 245] width 0 height 76
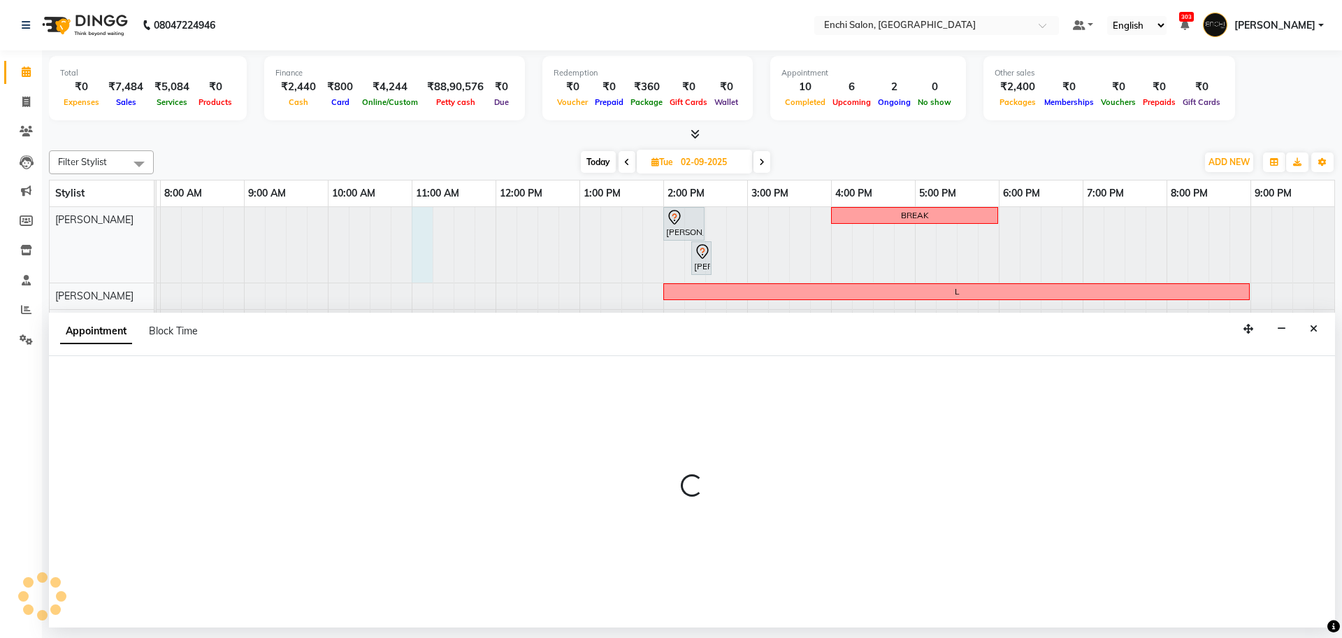
select select "592"
select select "tentative"
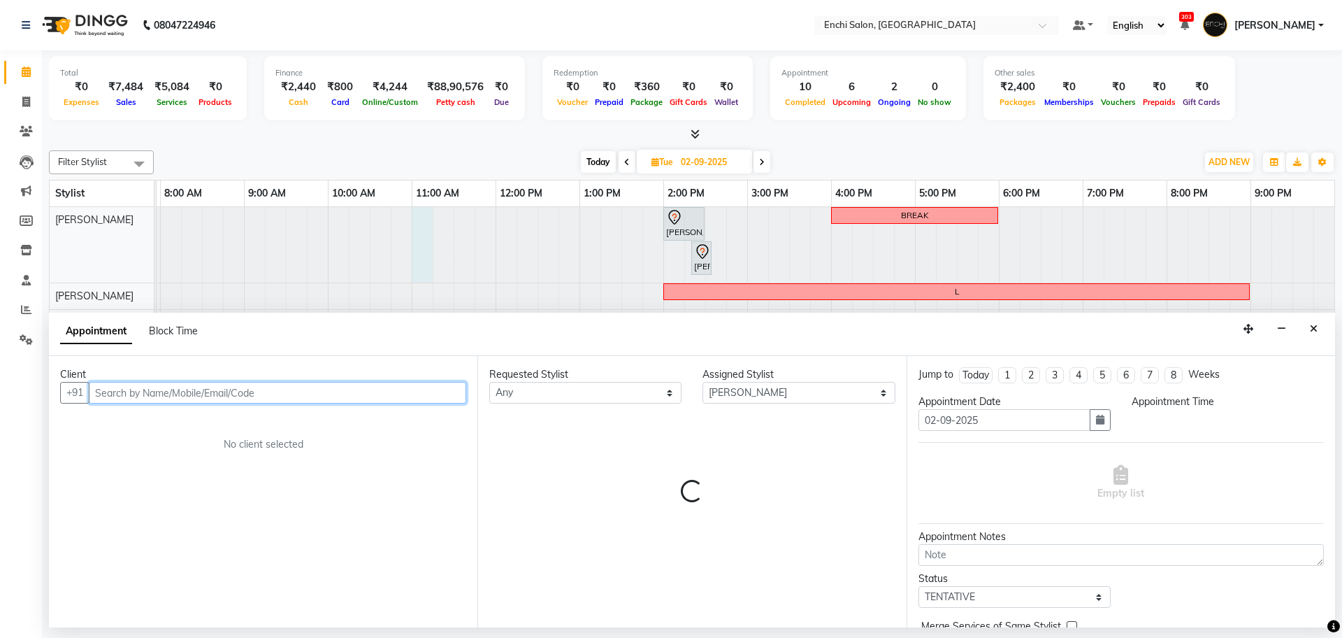
select select "660"
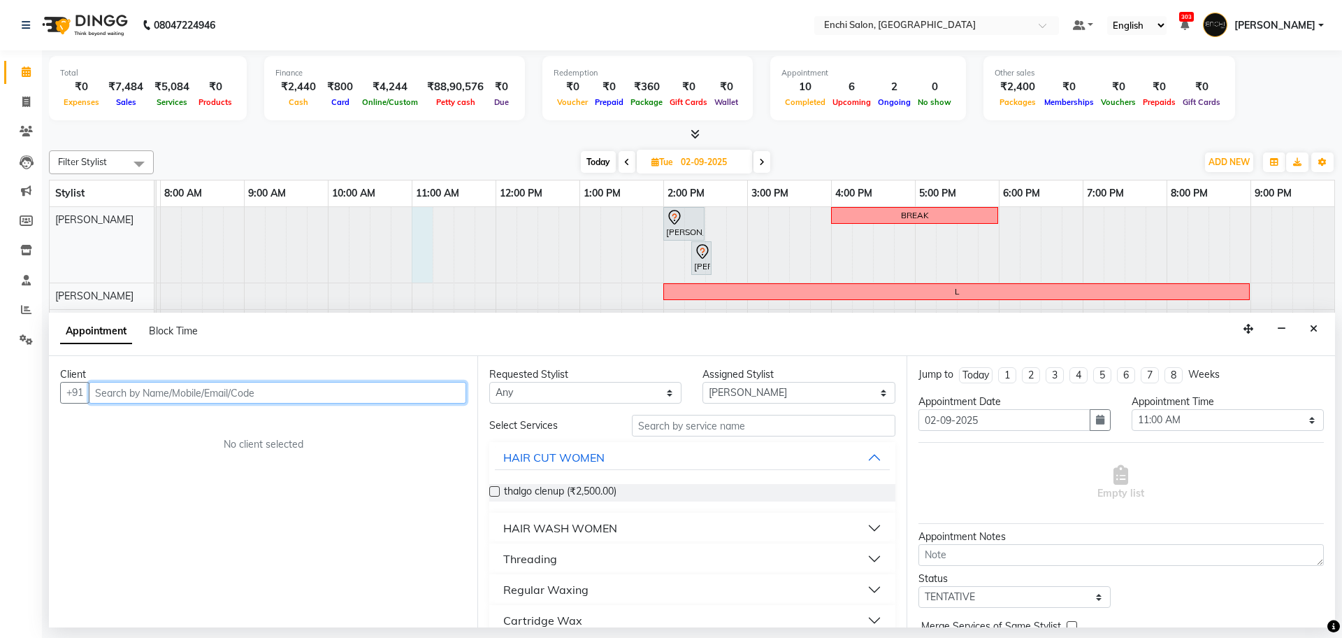
click at [166, 388] on input "text" at bounding box center [278, 393] width 378 height 22
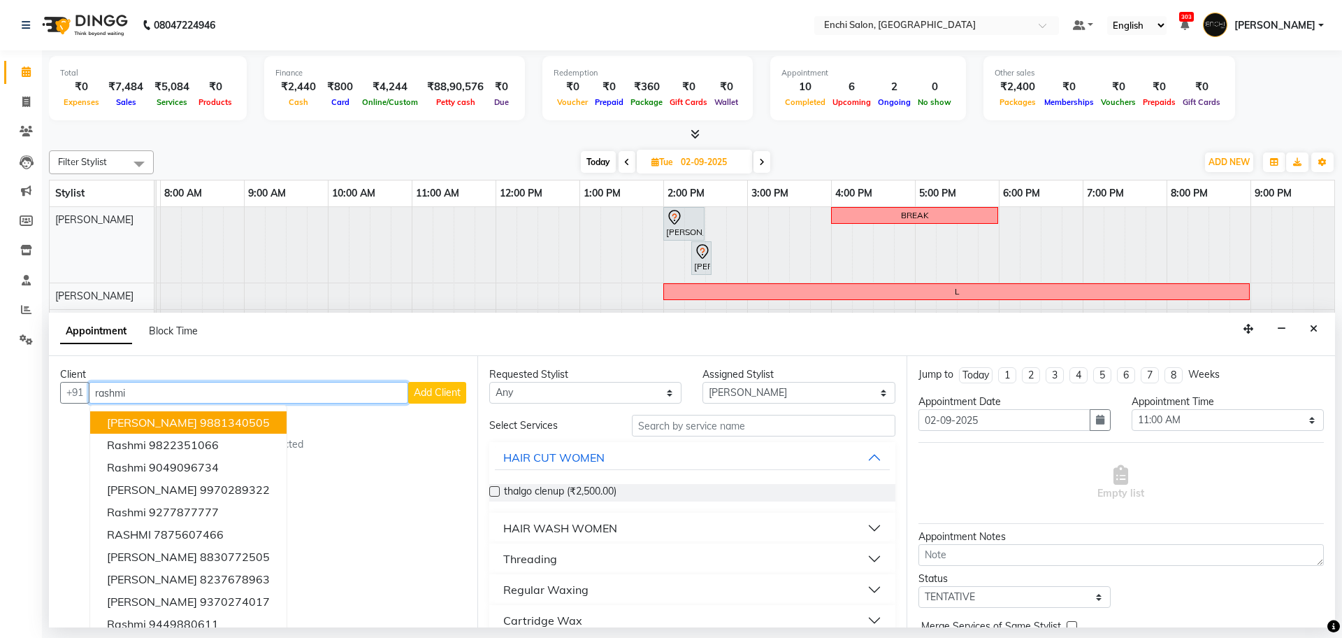
click at [167, 420] on span "[PERSON_NAME]" at bounding box center [152, 422] width 90 height 14
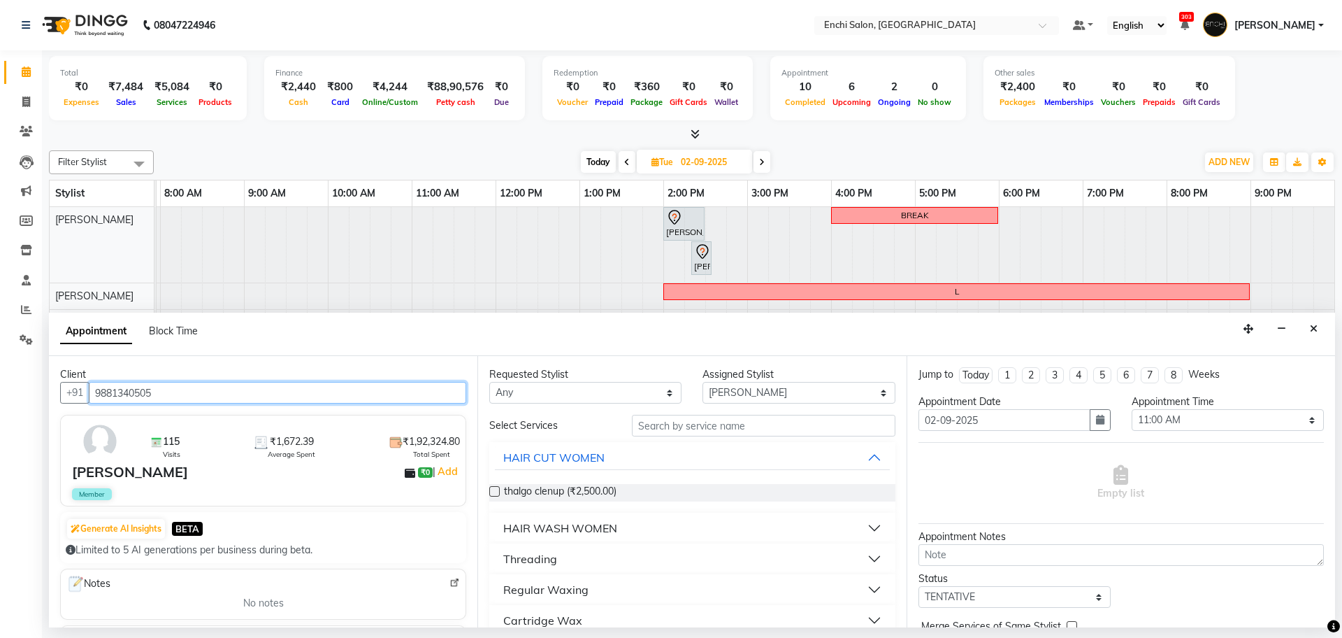
type input "9881340505"
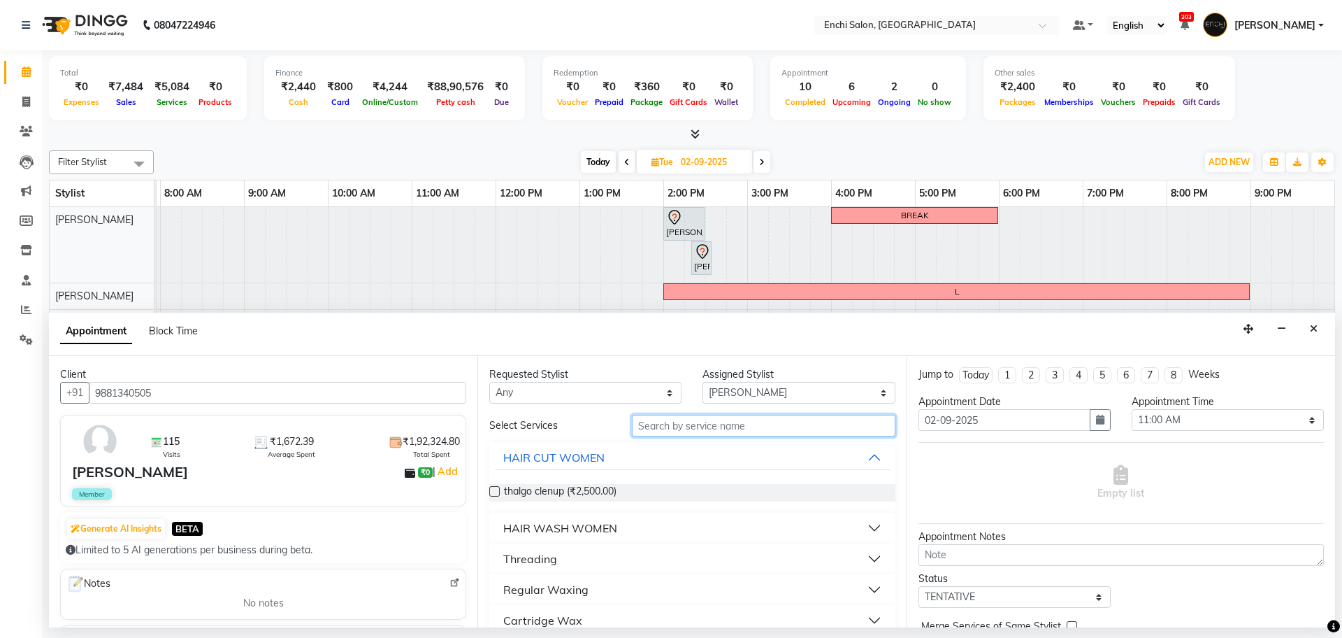
click at [741, 422] on input "text" at bounding box center [764, 426] width 264 height 22
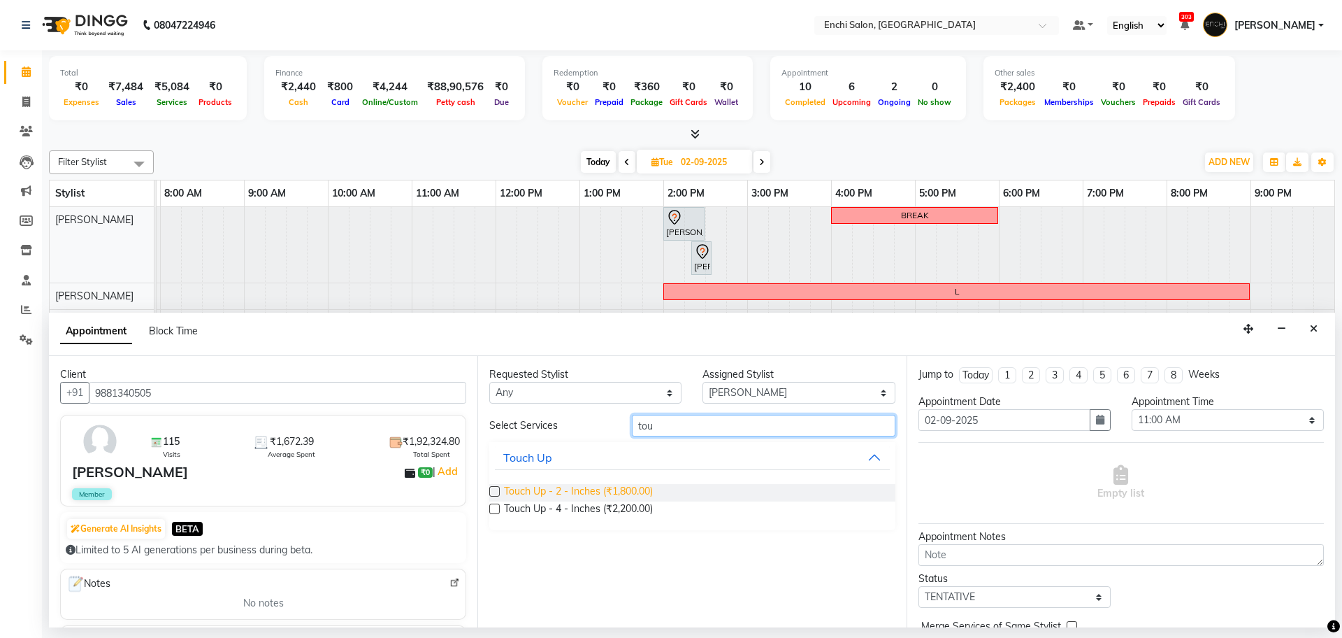
type input "tou"
click at [585, 487] on span "Touch Up - 2 - Inches (₹1,800.00)" at bounding box center [578, 492] width 149 height 17
checkbox input "false"
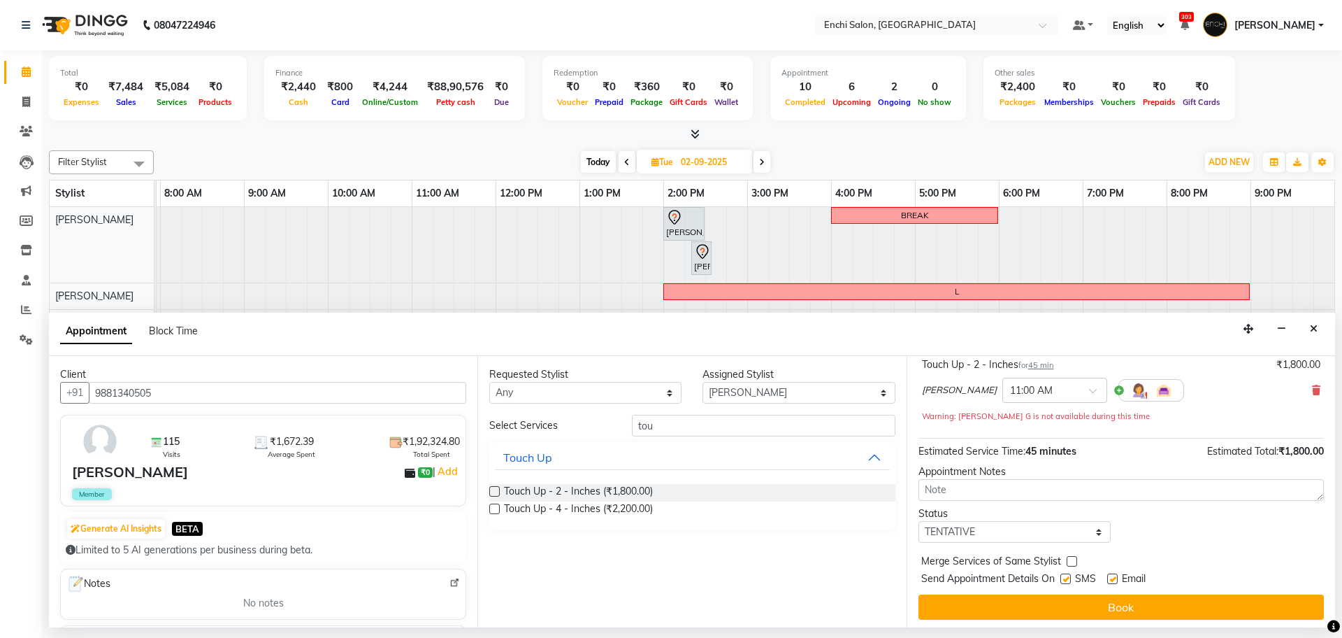
scroll to position [98, 0]
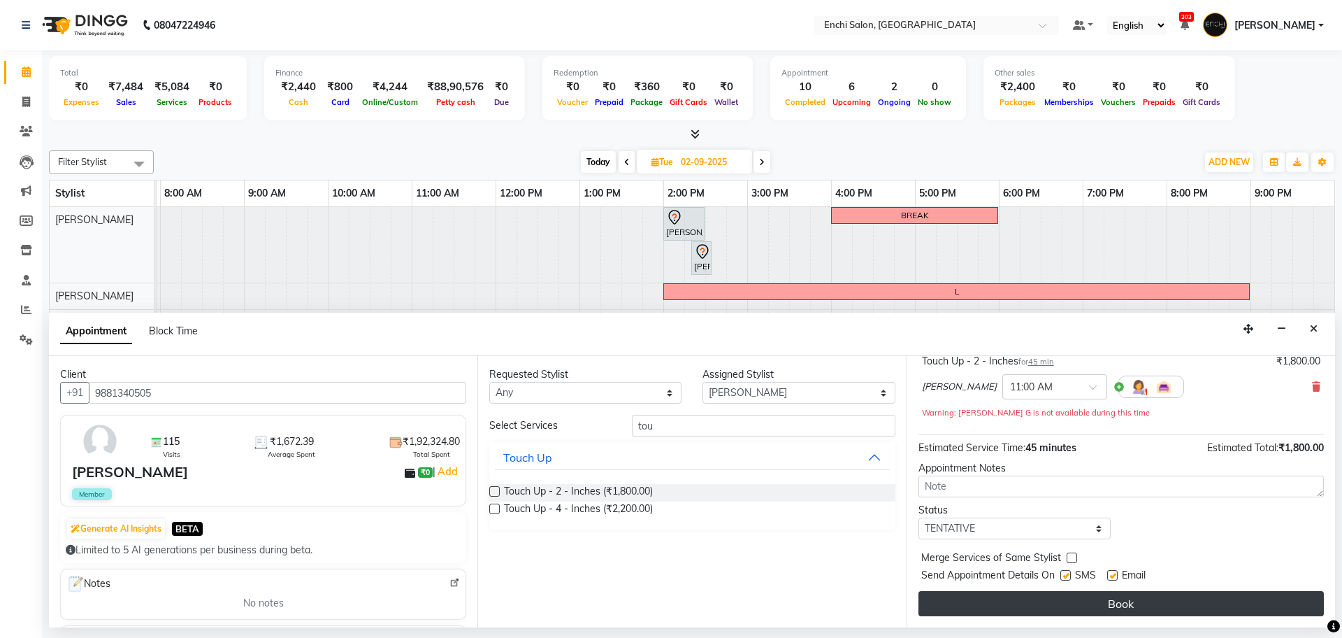
click at [1205, 612] on button "Book" at bounding box center [1121, 603] width 405 height 25
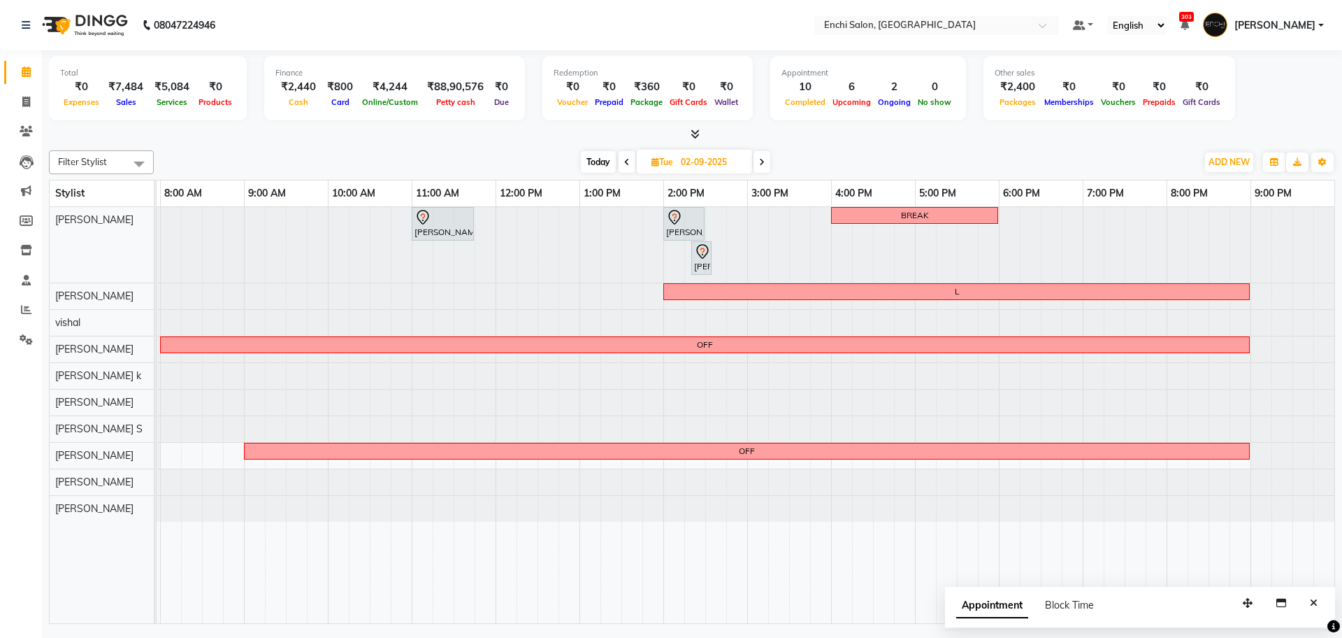
click at [601, 157] on span "Today" at bounding box center [598, 162] width 35 height 22
type input "01-09-2025"
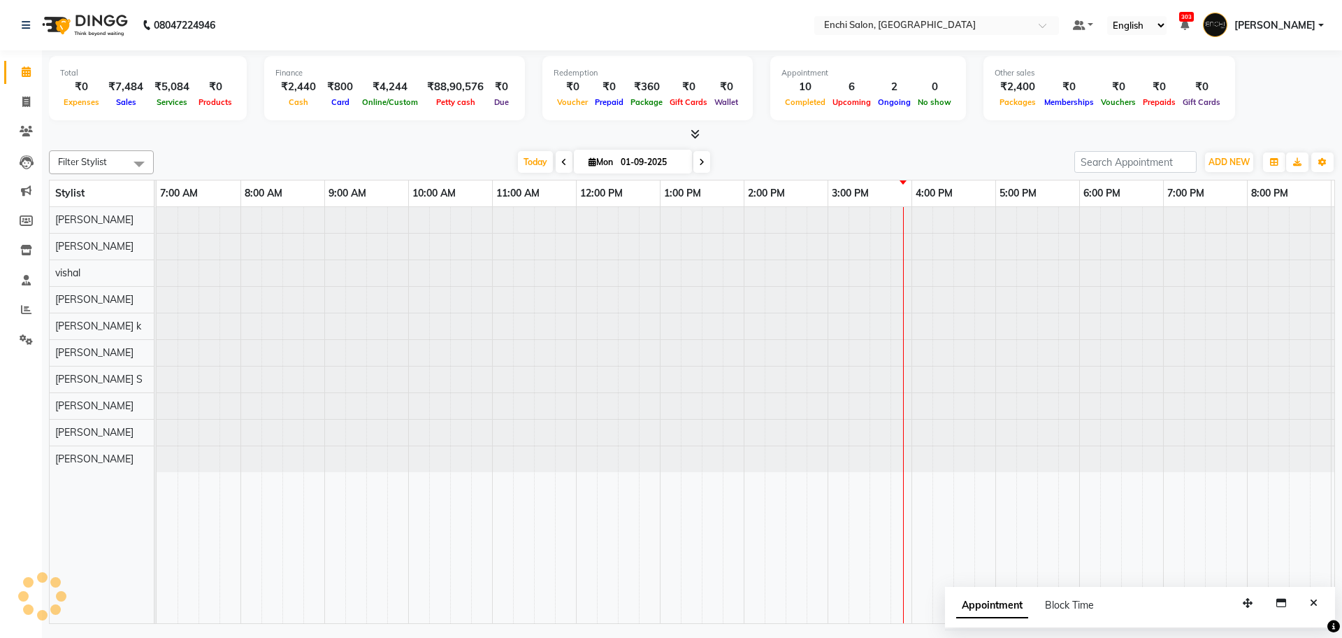
scroll to position [0, 80]
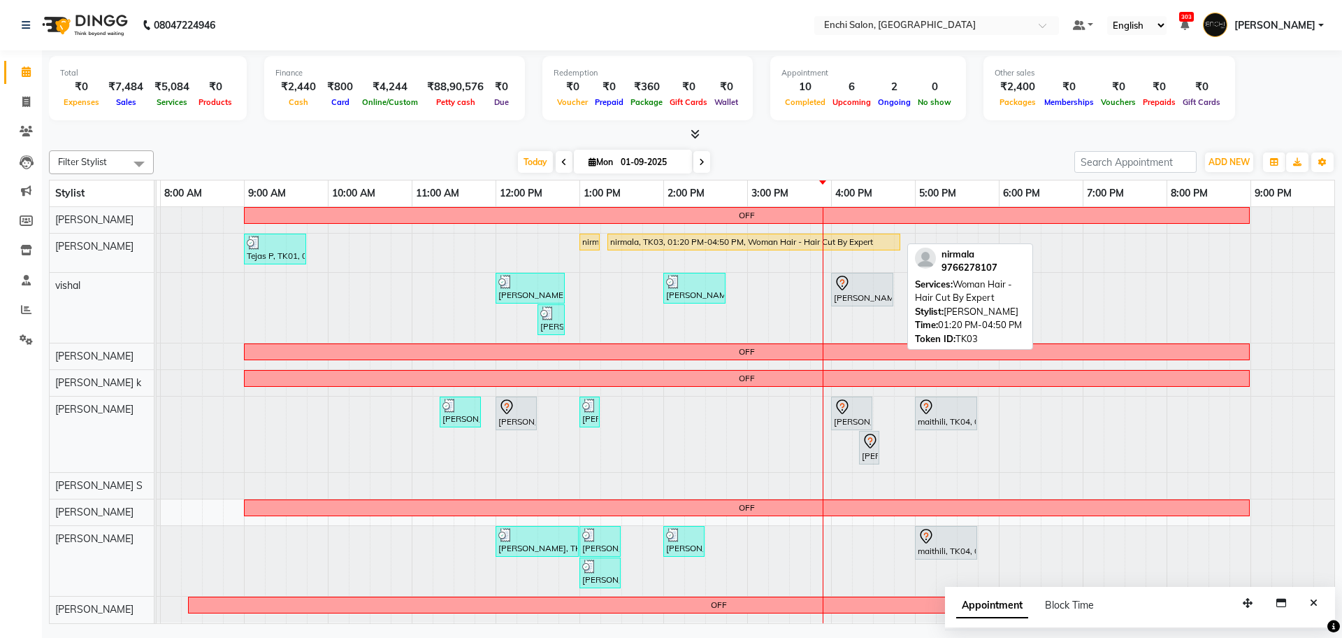
click at [710, 233] on link "nirmala, TK03, 01:20 PM-04:50 PM, Woman Hair - Hair Cut By Expert" at bounding box center [754, 241] width 293 height 17
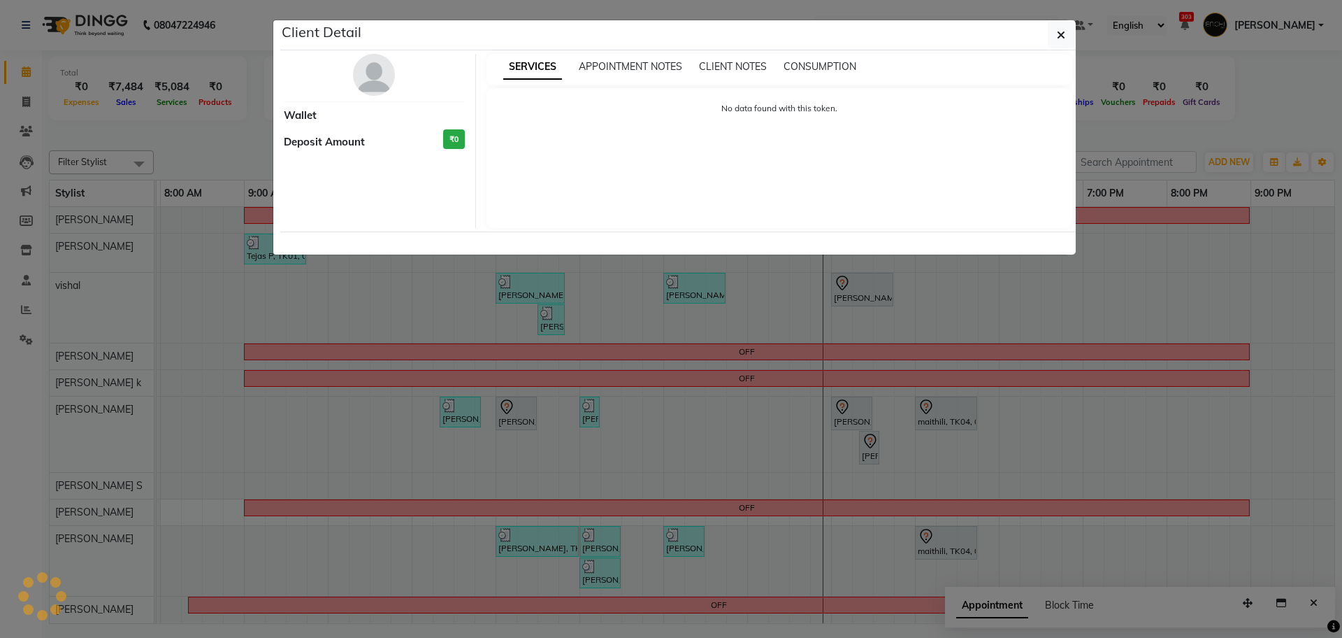
select select "1"
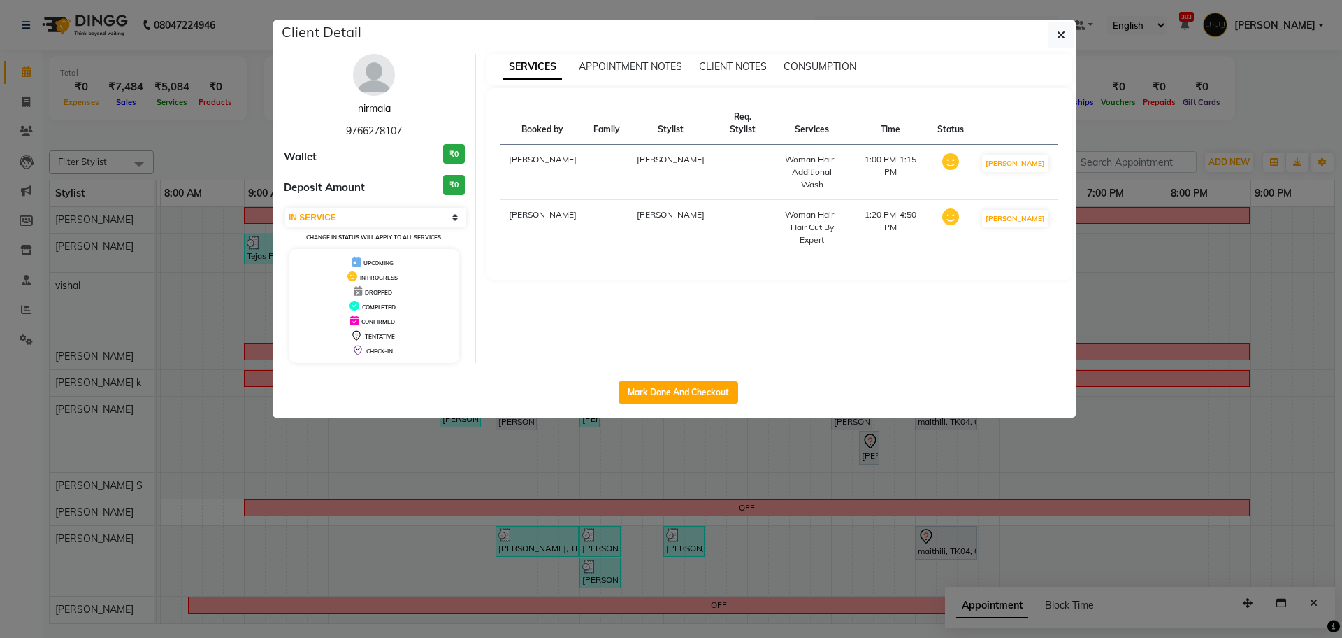
click at [380, 110] on link "nirmala" at bounding box center [374, 108] width 33 height 13
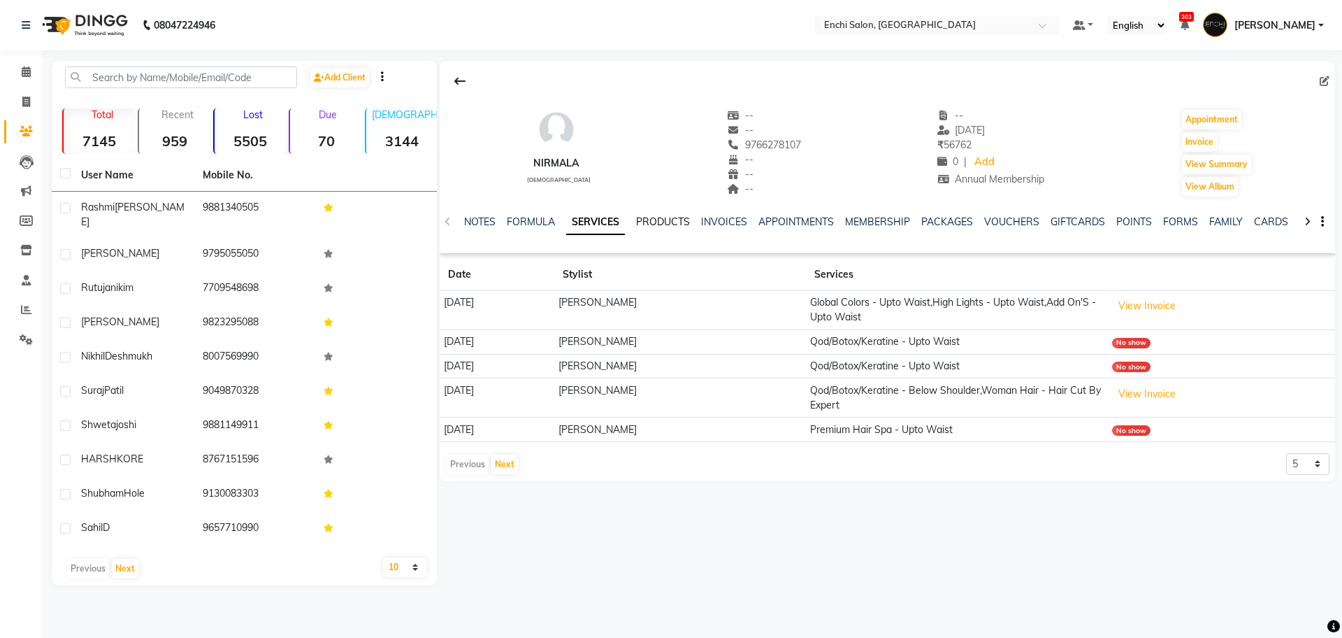
click at [661, 217] on link "PRODUCTS" at bounding box center [663, 221] width 54 height 13
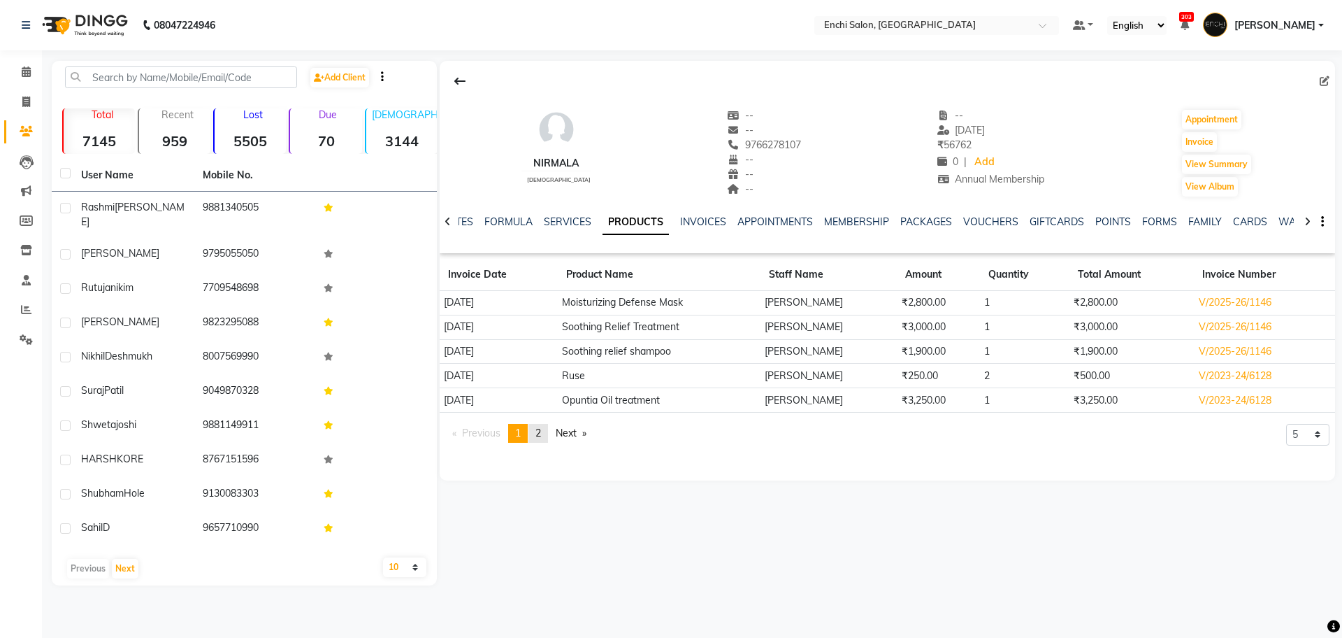
click at [547, 431] on link "page 2" at bounding box center [539, 433] width 20 height 19
click at [521, 433] on span "1" at bounding box center [518, 432] width 6 height 13
click at [22, 75] on icon at bounding box center [26, 71] width 9 height 10
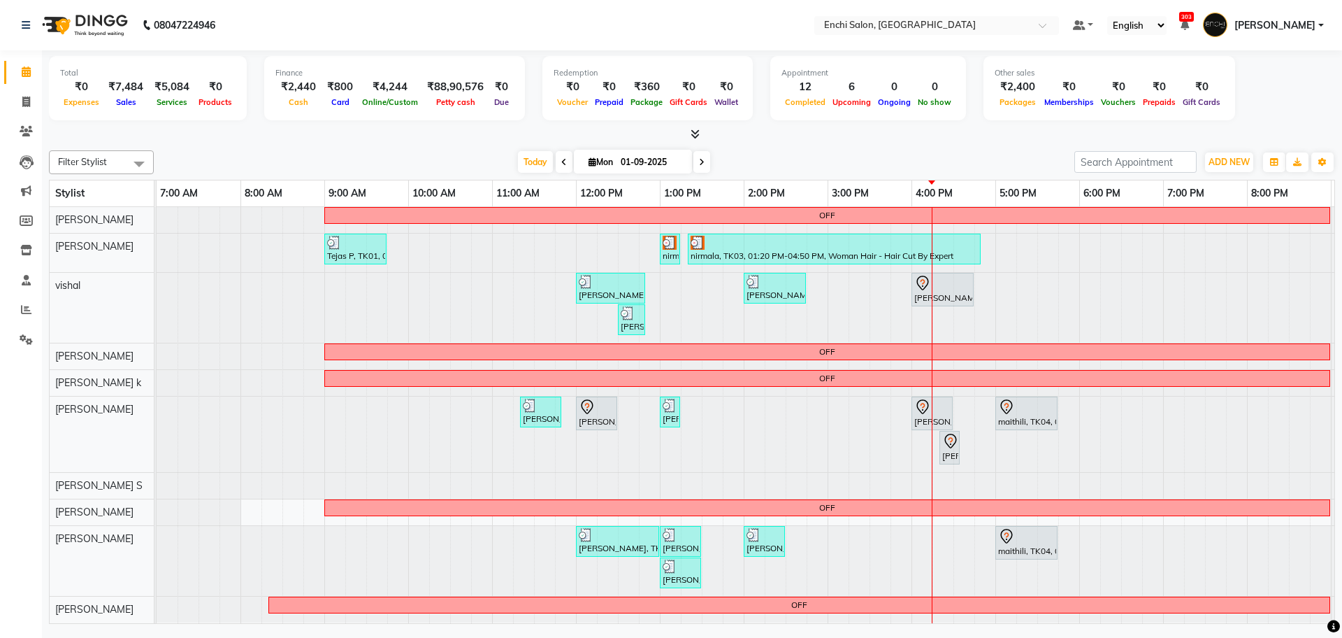
scroll to position [13, 0]
click at [157, 531] on div at bounding box center [157, 561] width 0 height 70
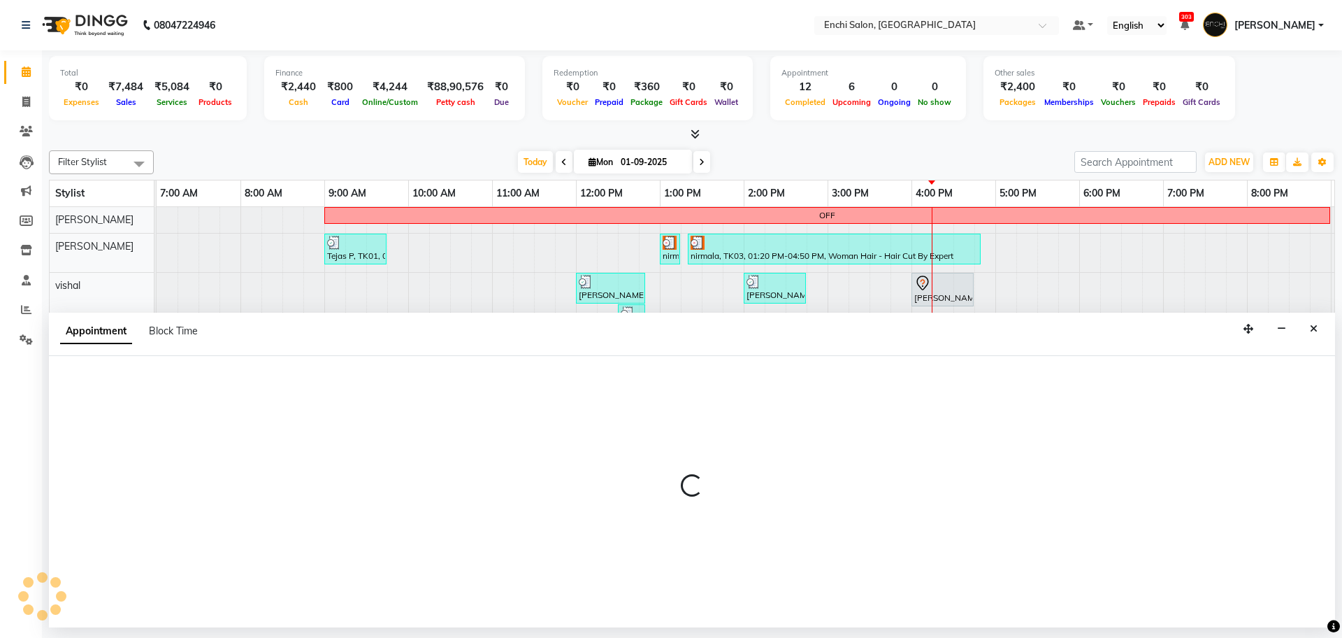
select select "65814"
select select "tentative"
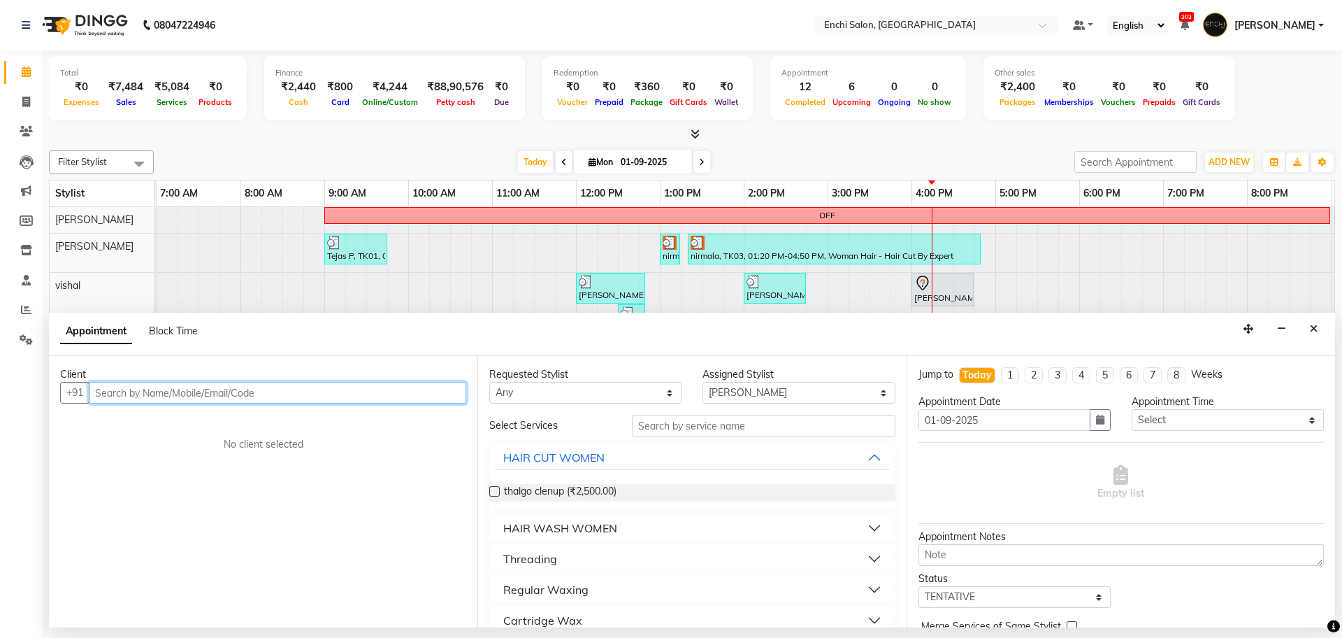
click at [250, 395] on input "text" at bounding box center [278, 393] width 378 height 22
type input "9567180026"
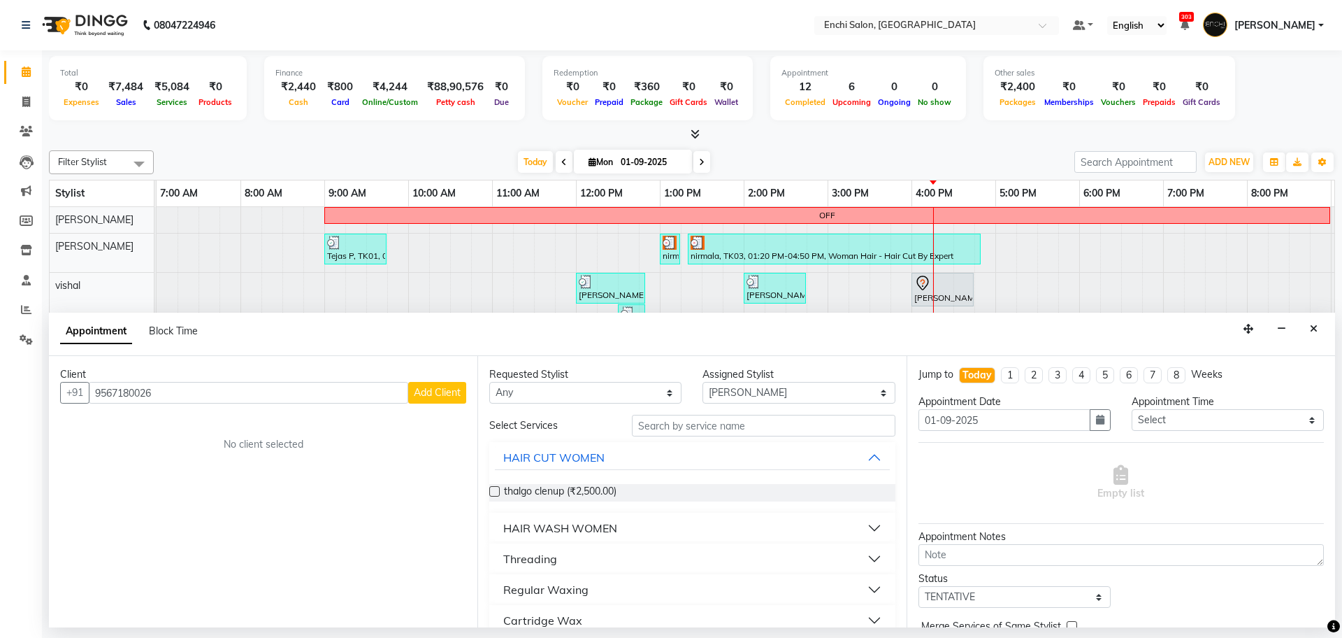
click at [424, 387] on span "Add Client" at bounding box center [437, 392] width 47 height 13
select select "22"
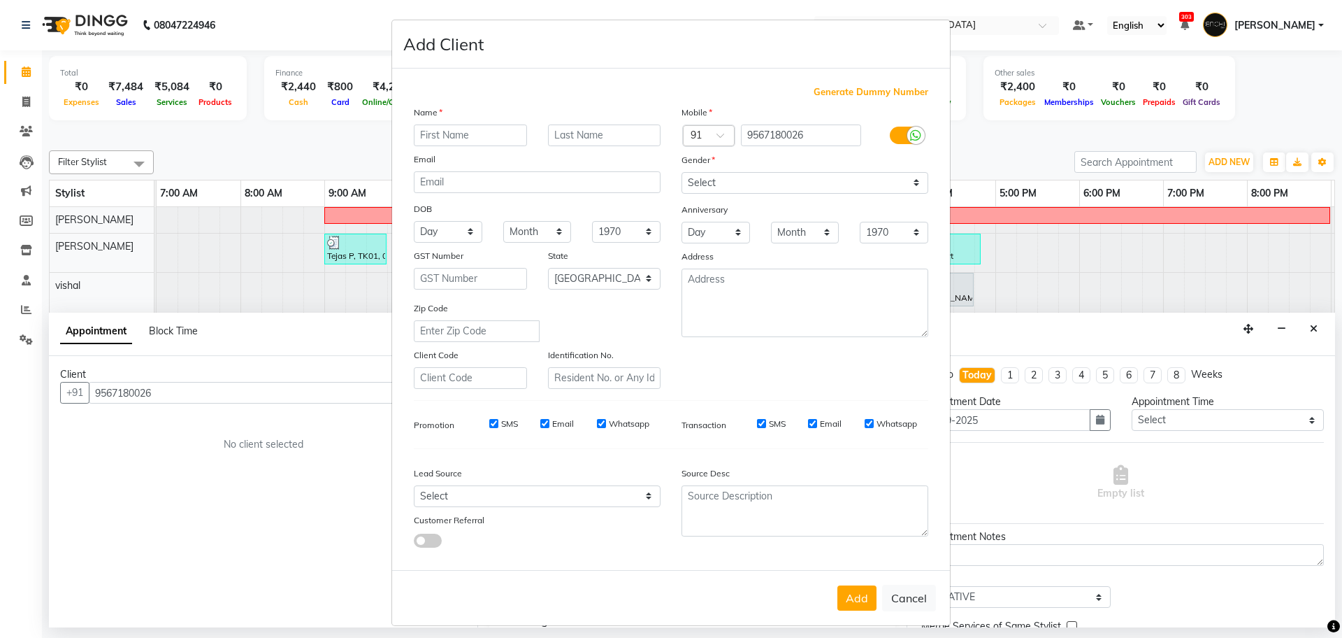
click at [443, 132] on input "text" at bounding box center [470, 135] width 113 height 22
type input "anjali"
click at [728, 189] on select "Select Male Female Other Prefer Not To Say" at bounding box center [805, 183] width 247 height 22
select select "[DEMOGRAPHIC_DATA]"
click at [682, 172] on select "Select Male Female Other Prefer Not To Say" at bounding box center [805, 183] width 247 height 22
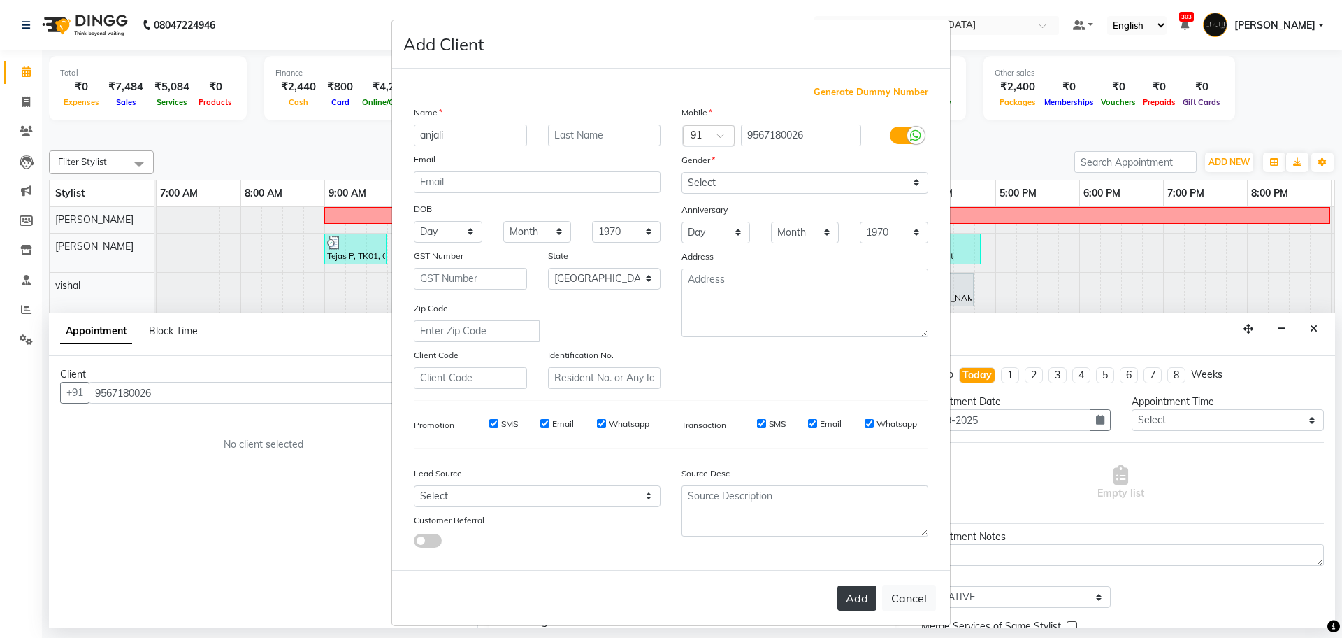
click at [847, 596] on button "Add" at bounding box center [857, 597] width 39 height 25
select select
select select "null"
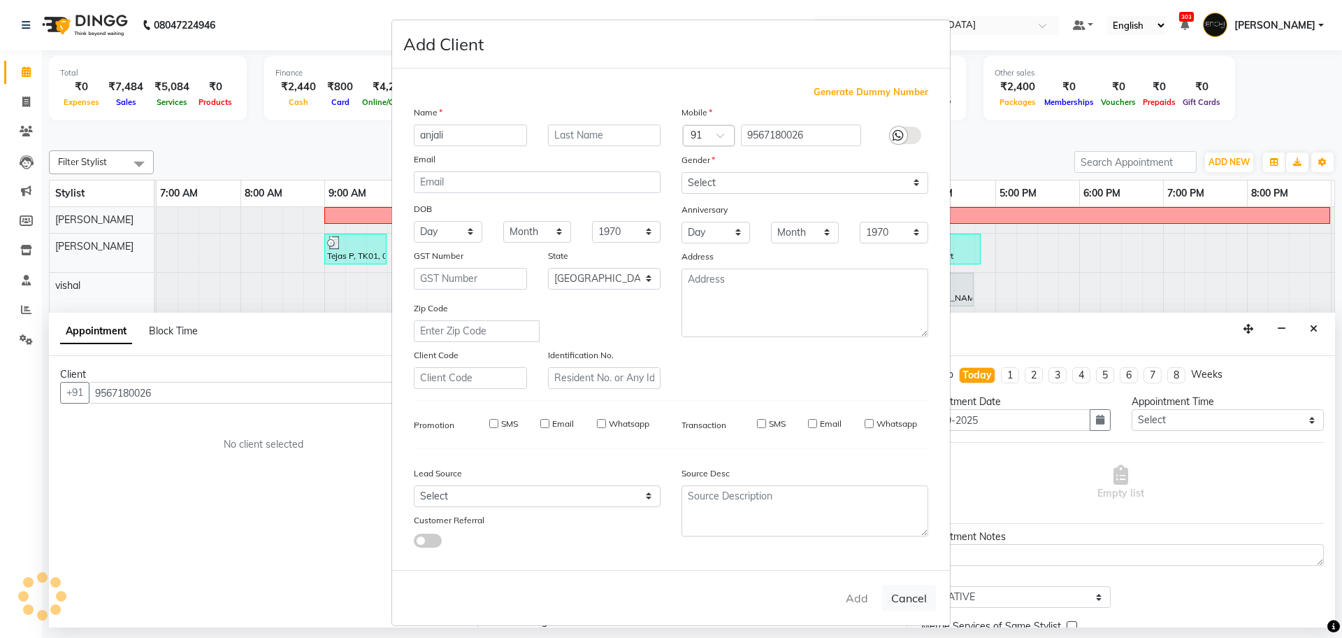
select select
checkbox input "false"
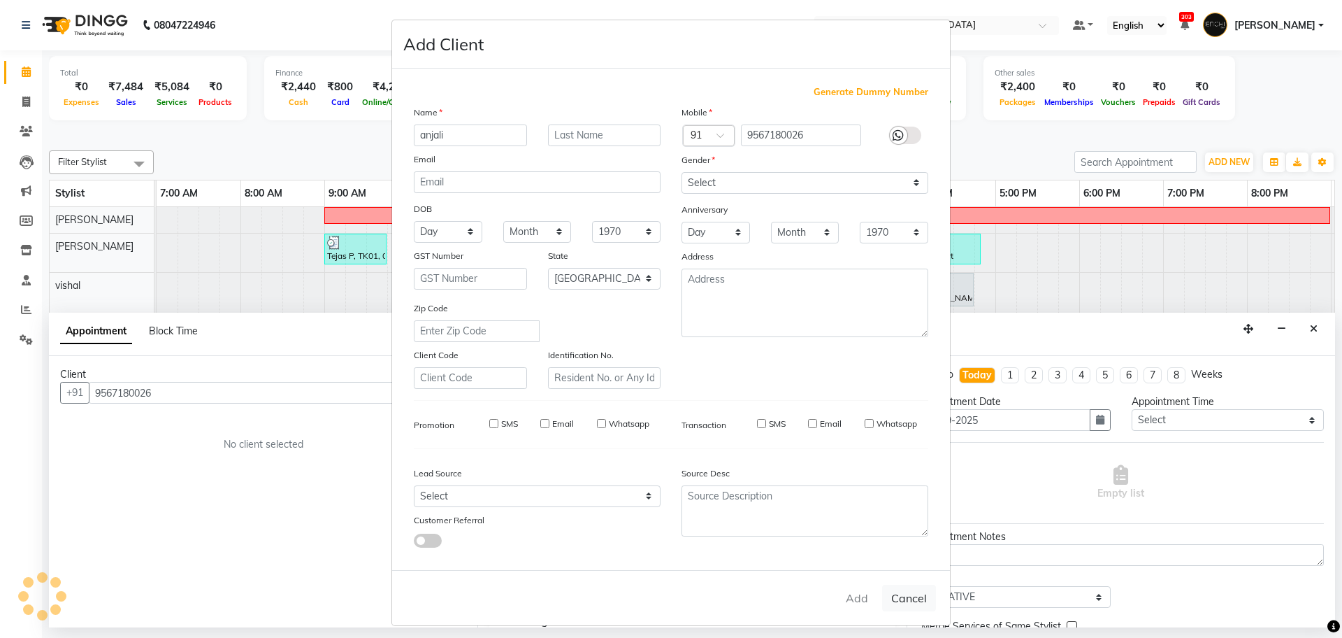
checkbox input "false"
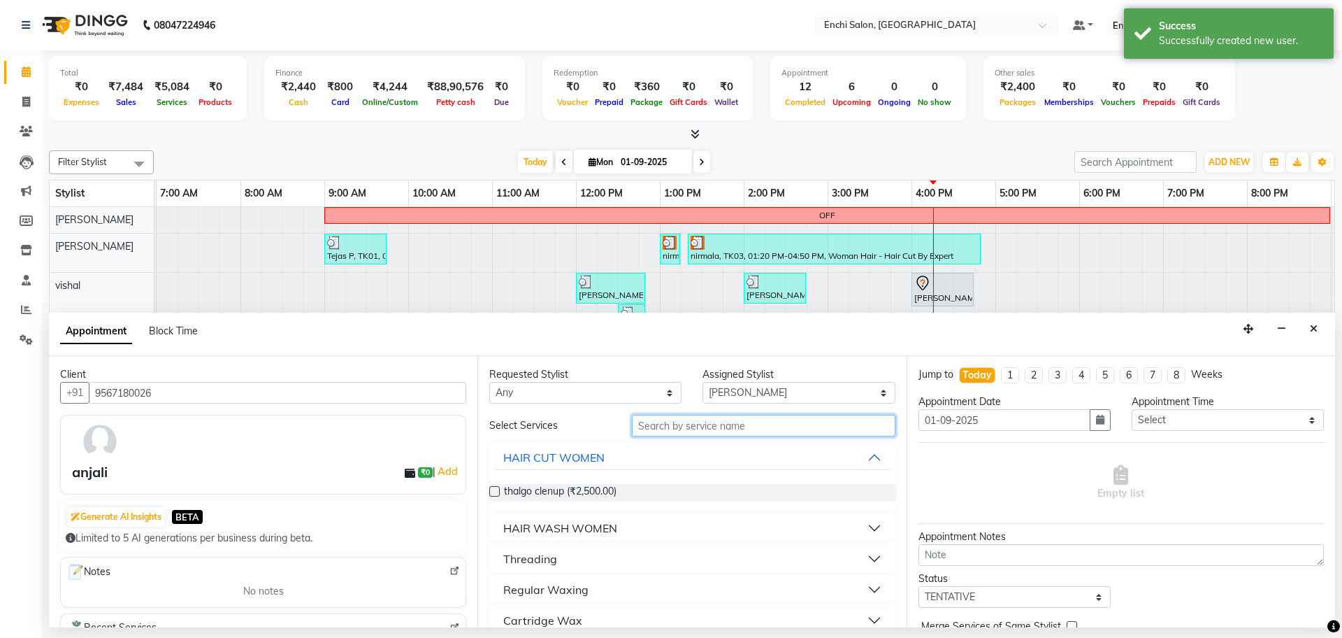
click at [724, 432] on input "text" at bounding box center [764, 426] width 264 height 22
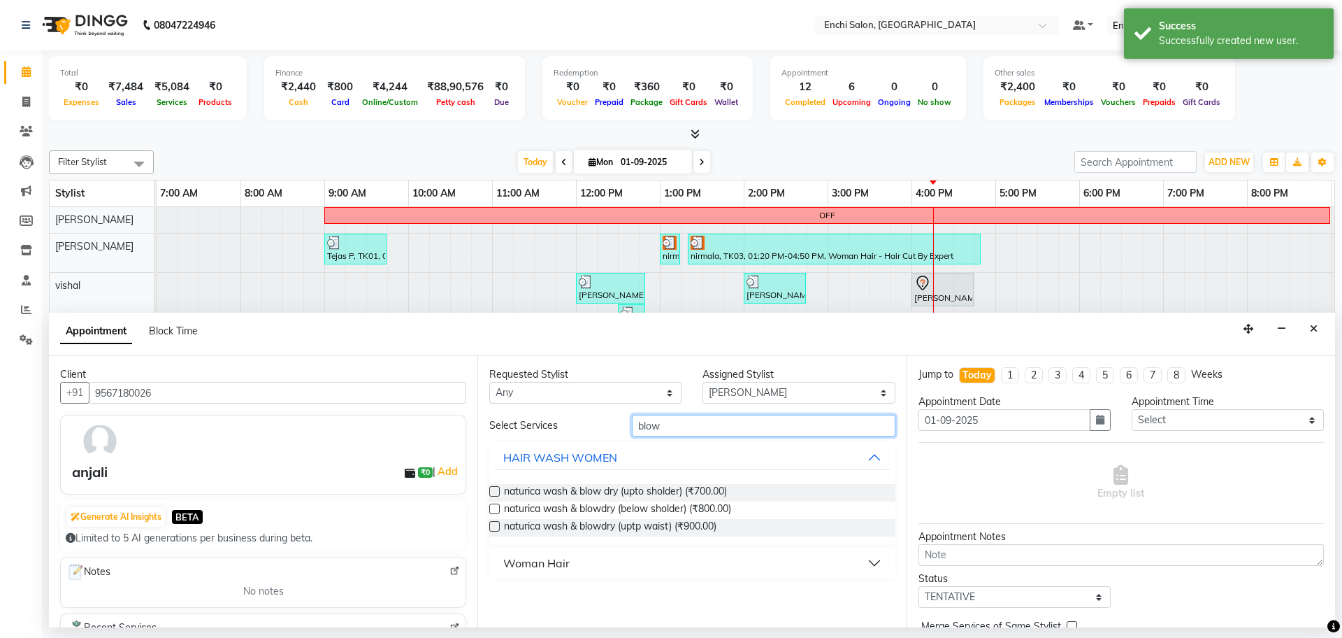
type input "blow"
click at [553, 561] on div "Woman Hair" at bounding box center [536, 562] width 66 height 17
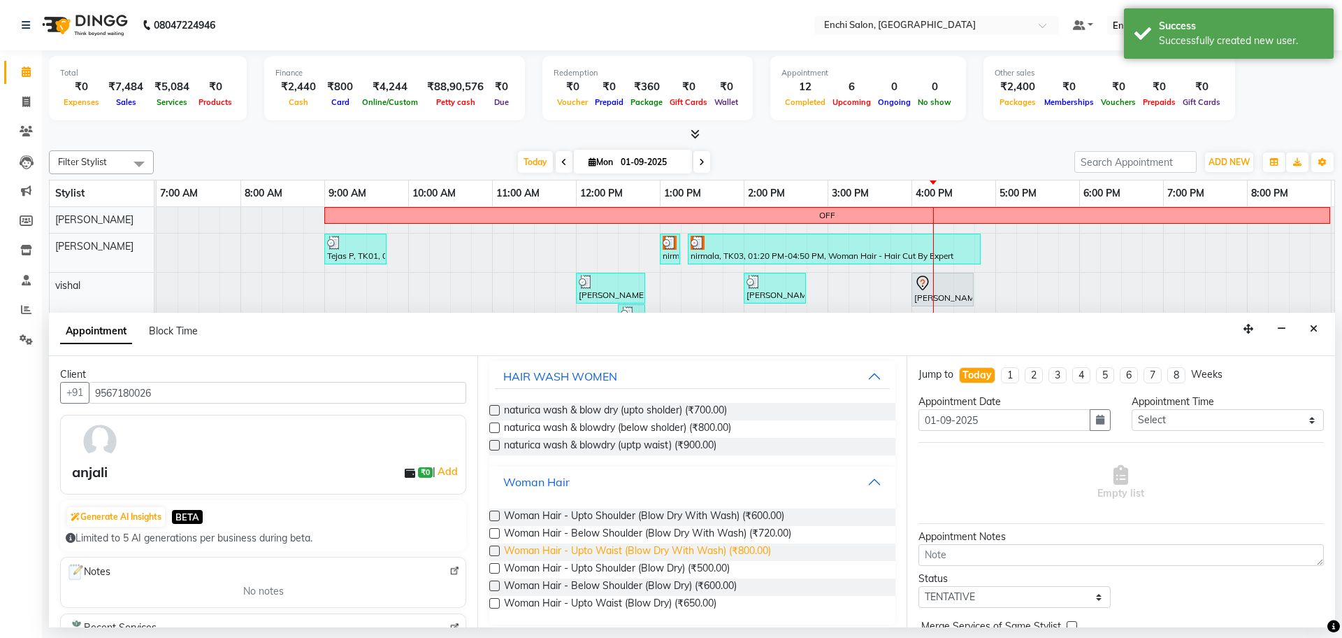
scroll to position [85, 0]
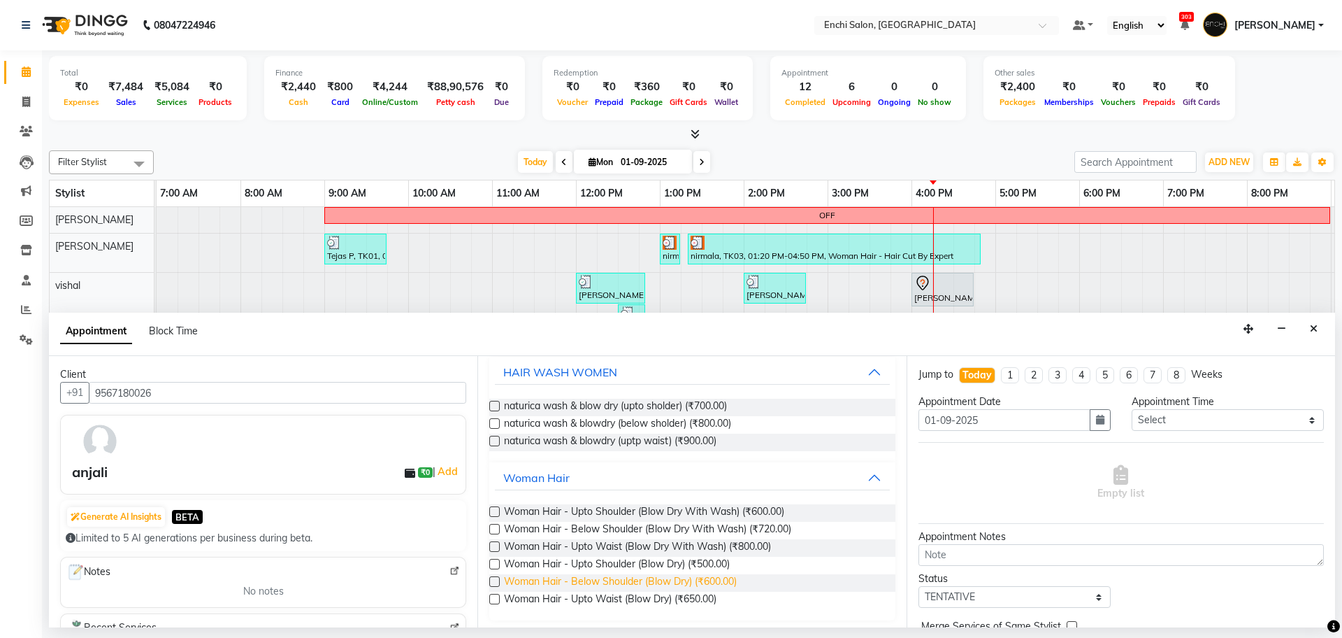
click at [640, 582] on span "Woman Hair - Below Shoulder (Blow Dry) (₹600.00)" at bounding box center [620, 582] width 233 height 17
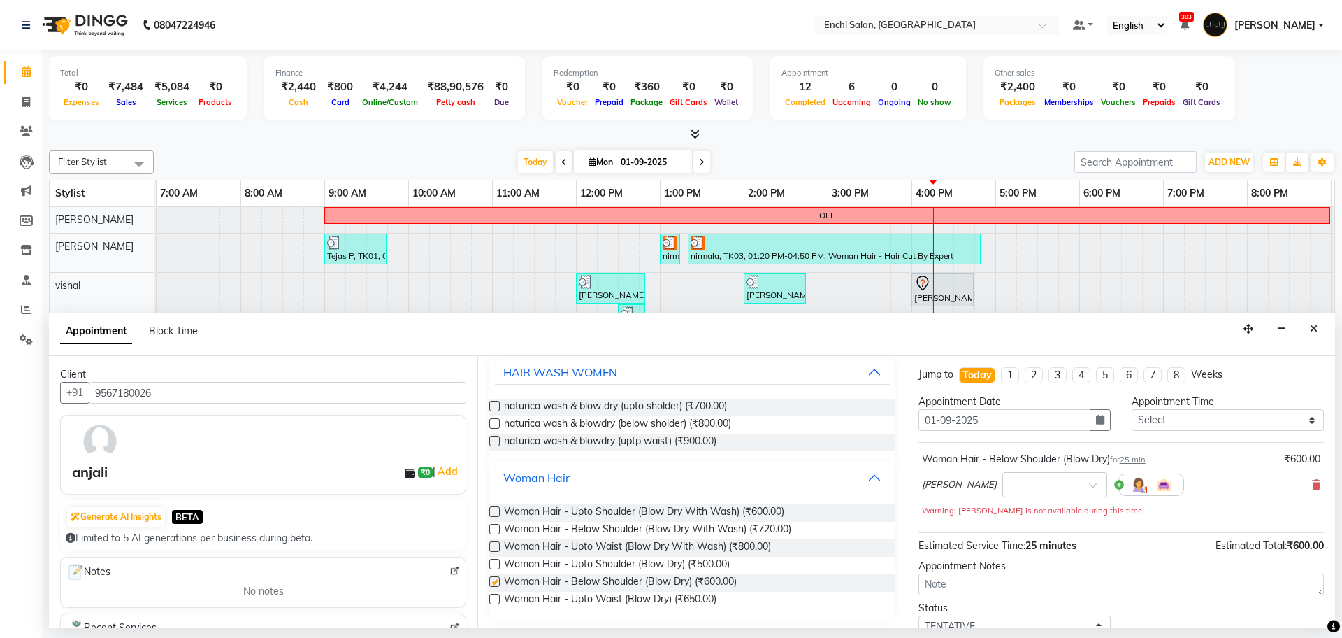
checkbox input "false"
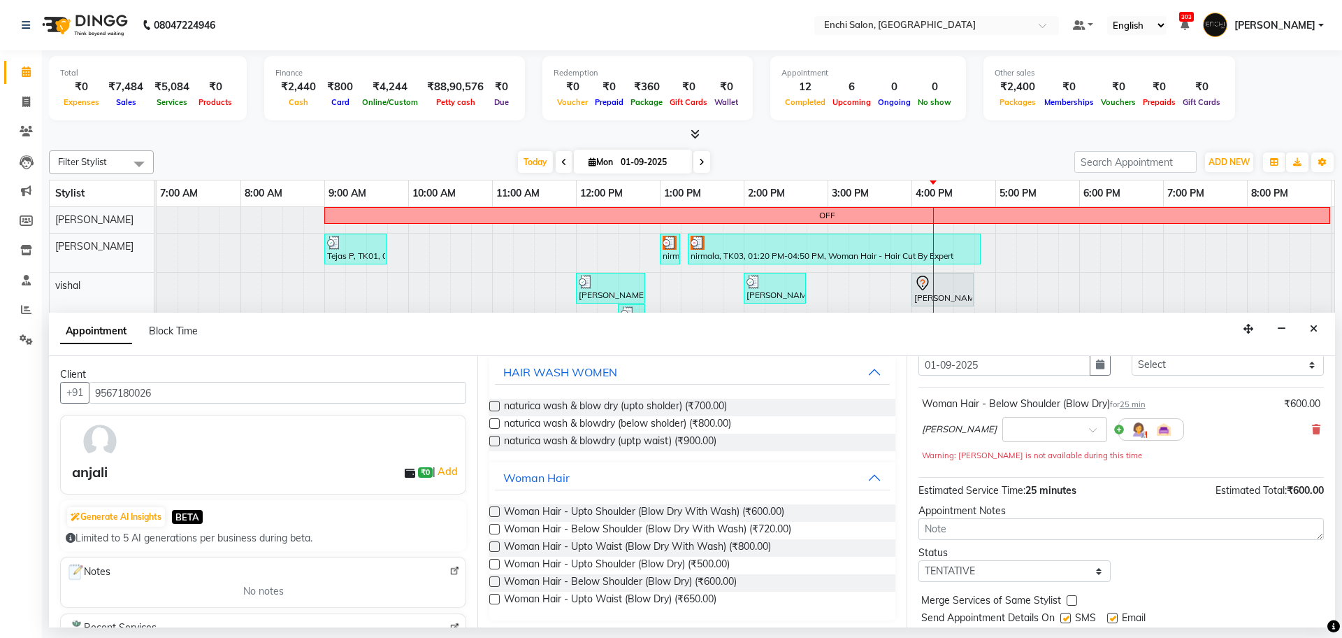
scroll to position [98, 0]
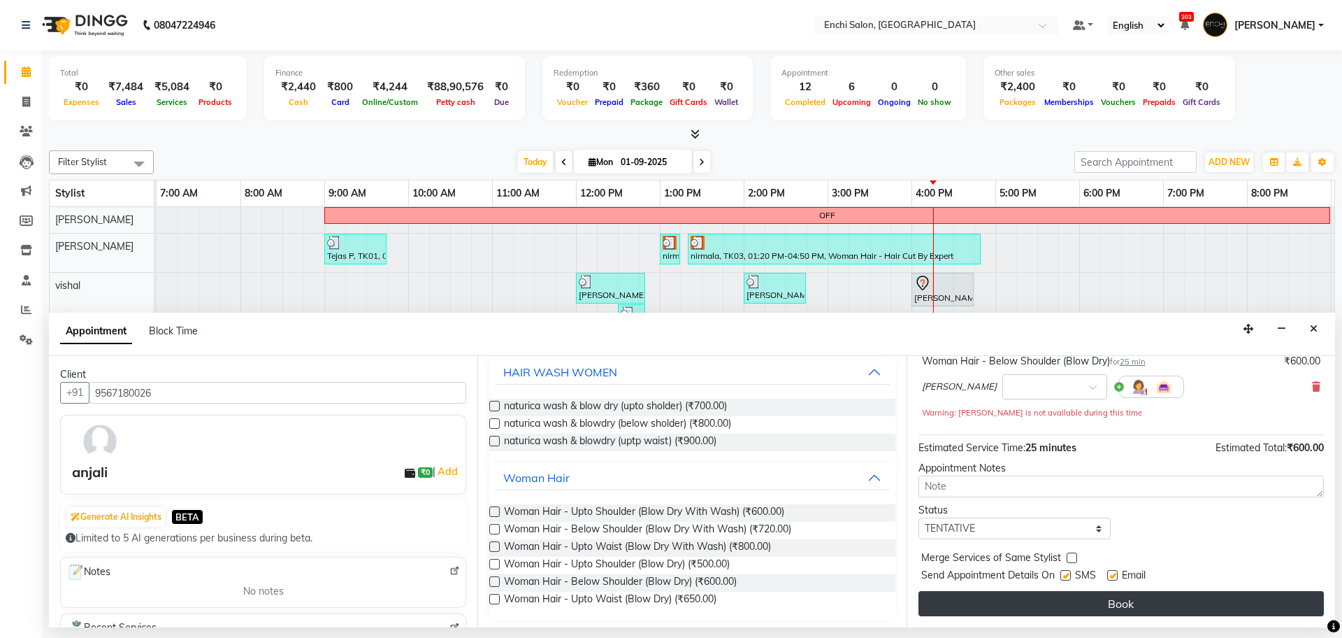
click at [1130, 600] on button "Book" at bounding box center [1121, 603] width 405 height 25
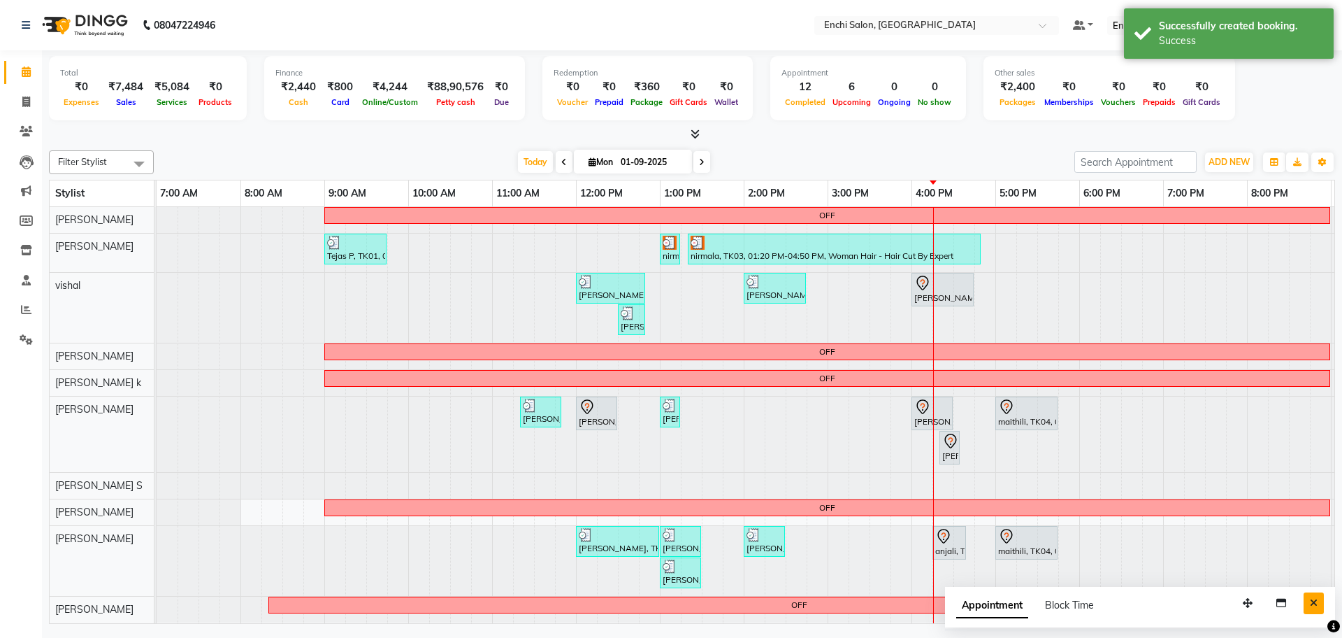
click at [1318, 604] on button "Close" at bounding box center [1314, 603] width 20 height 22
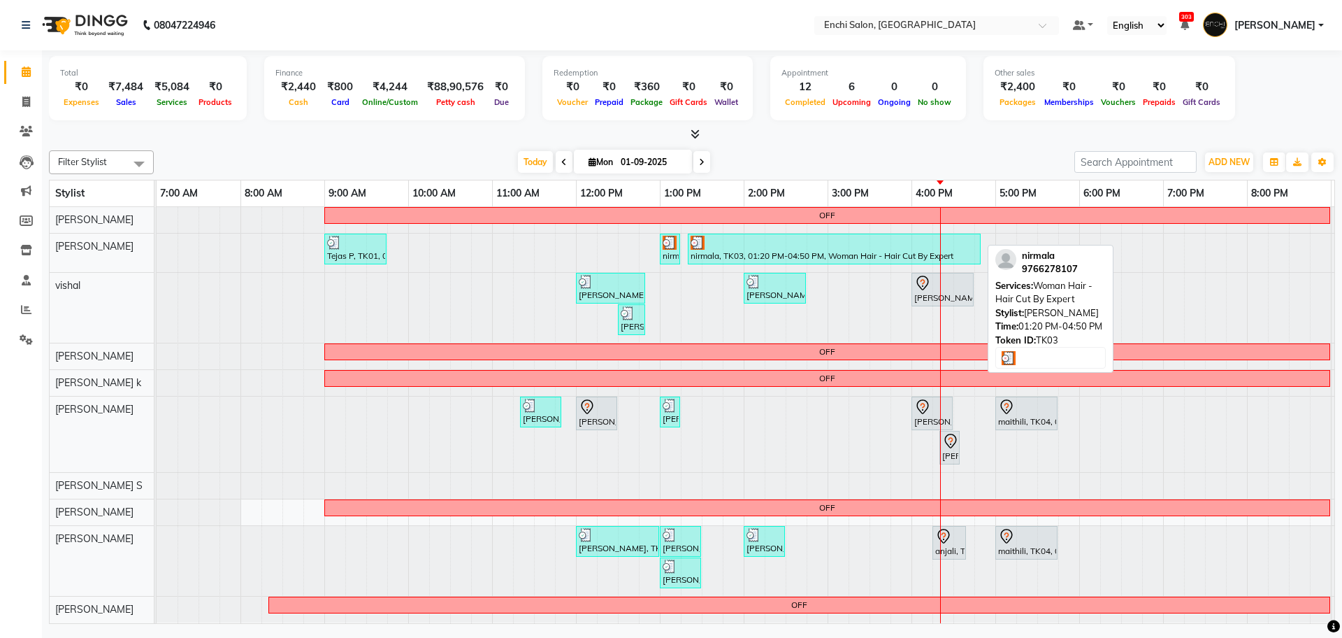
click at [742, 236] on div at bounding box center [834, 243] width 287 height 14
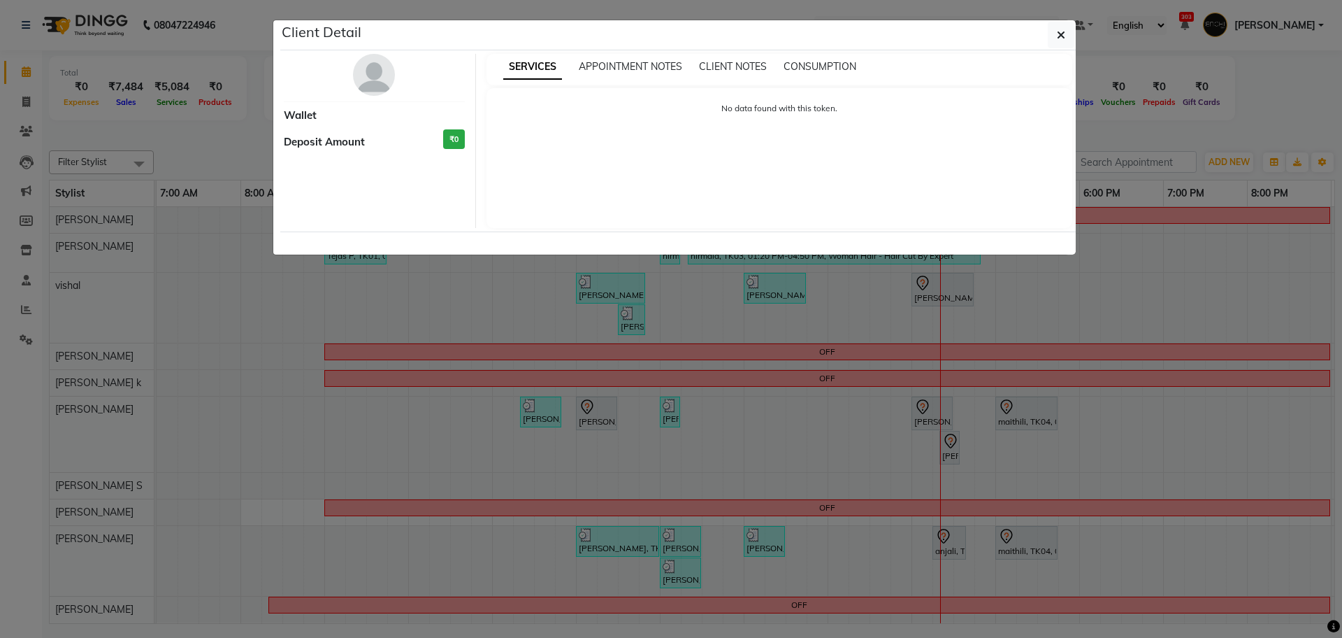
select select "3"
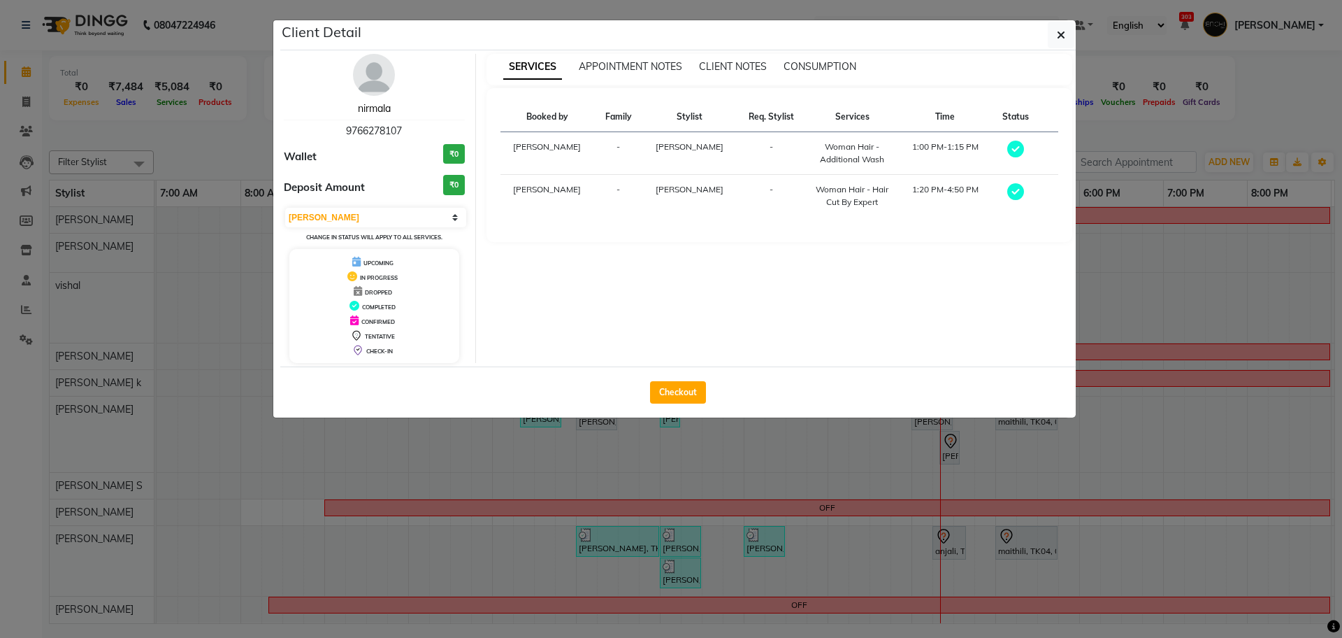
click at [387, 108] on link "nirmala" at bounding box center [374, 108] width 33 height 13
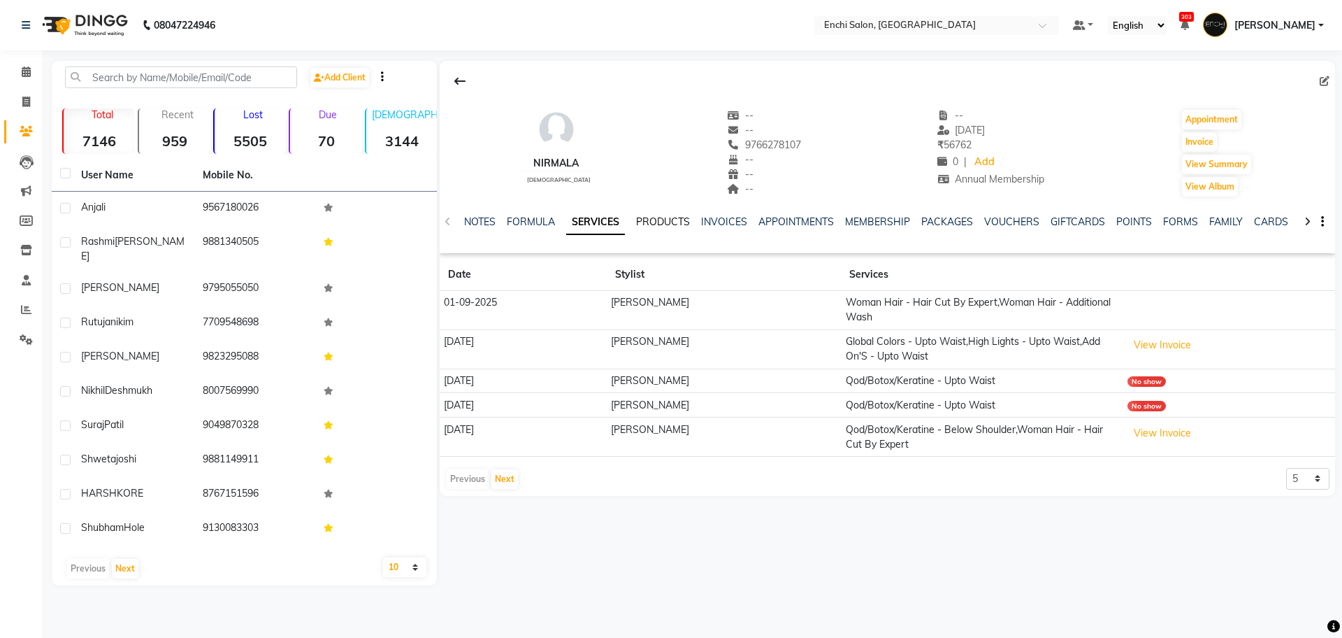
click at [648, 220] on link "PRODUCTS" at bounding box center [663, 221] width 54 height 13
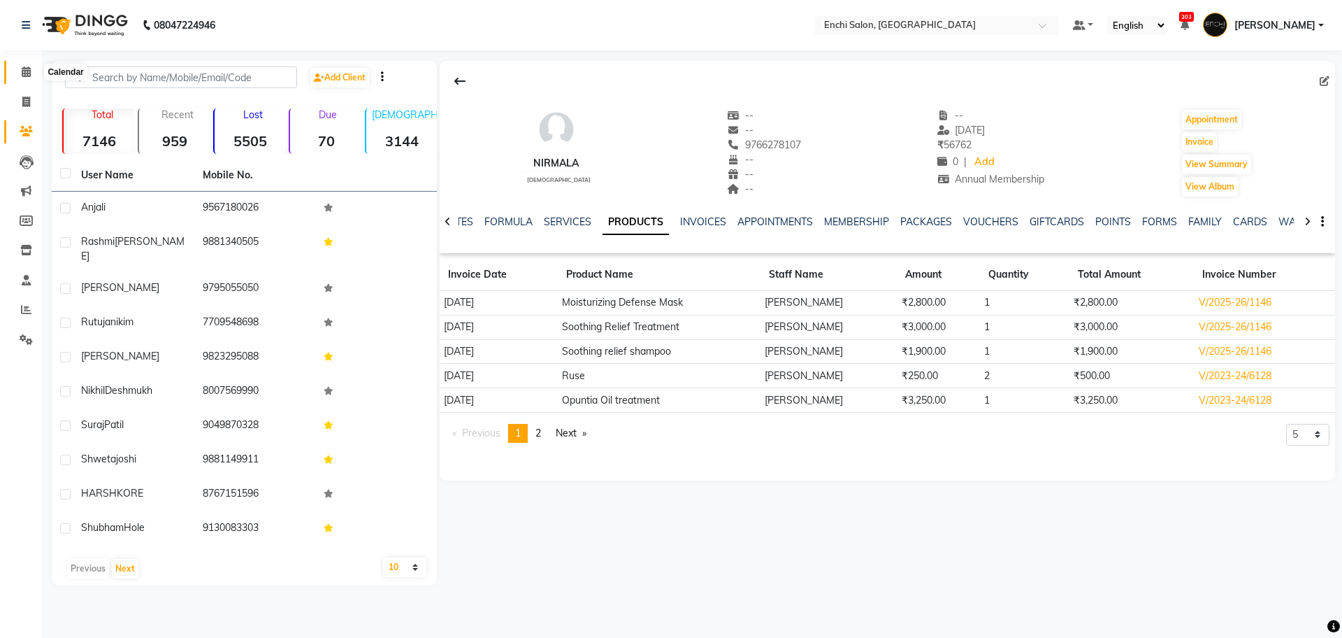
click at [23, 71] on icon at bounding box center [26, 71] width 9 height 10
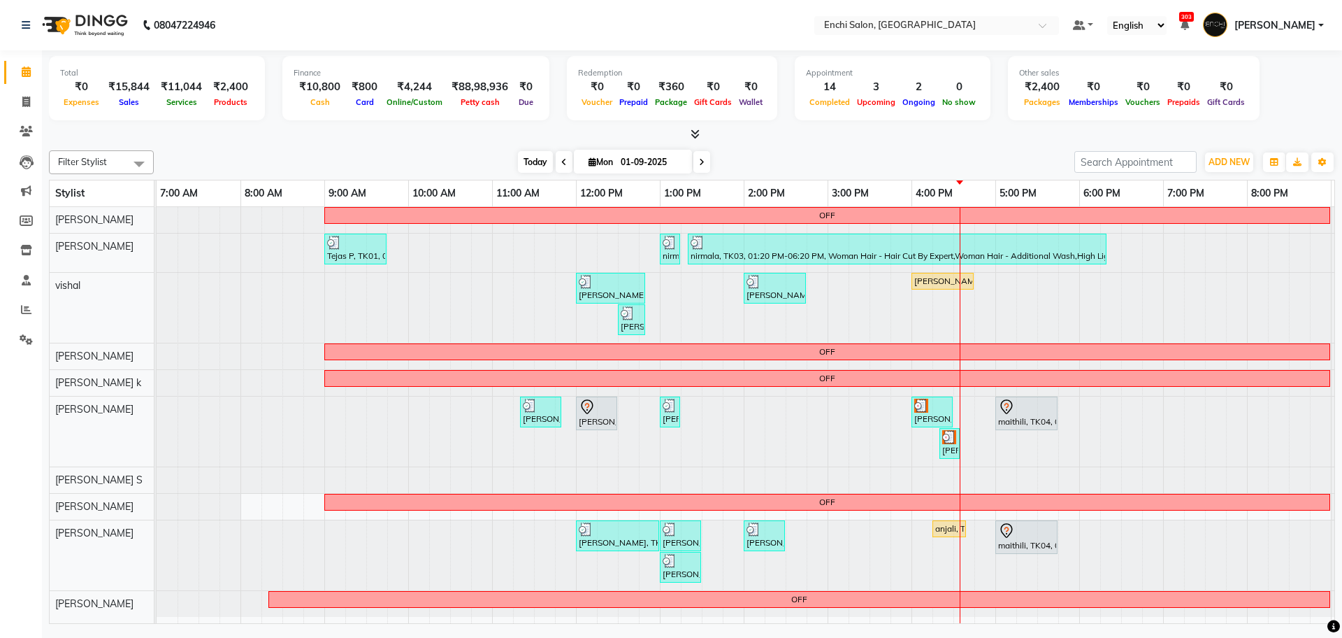
click at [536, 158] on span "Today" at bounding box center [535, 162] width 35 height 22
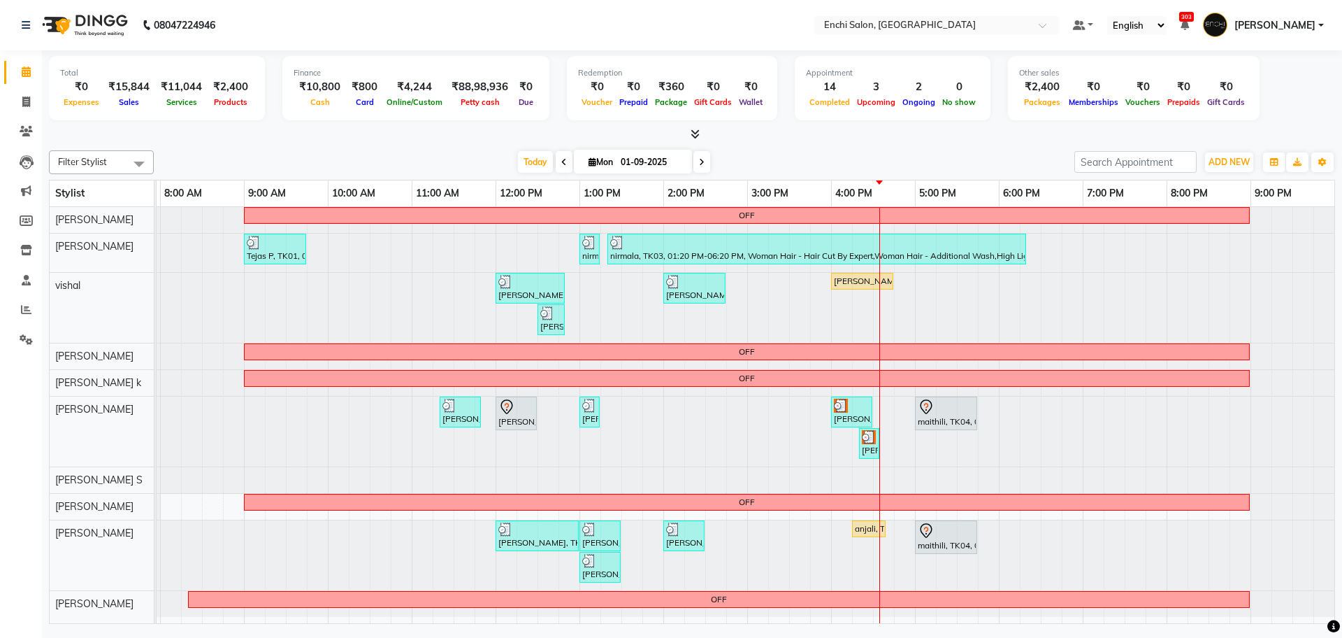
click at [1274, 19] on span "[PERSON_NAME]" at bounding box center [1275, 25] width 81 height 15
click at [1262, 101] on link "Sign out" at bounding box center [1252, 100] width 128 height 22
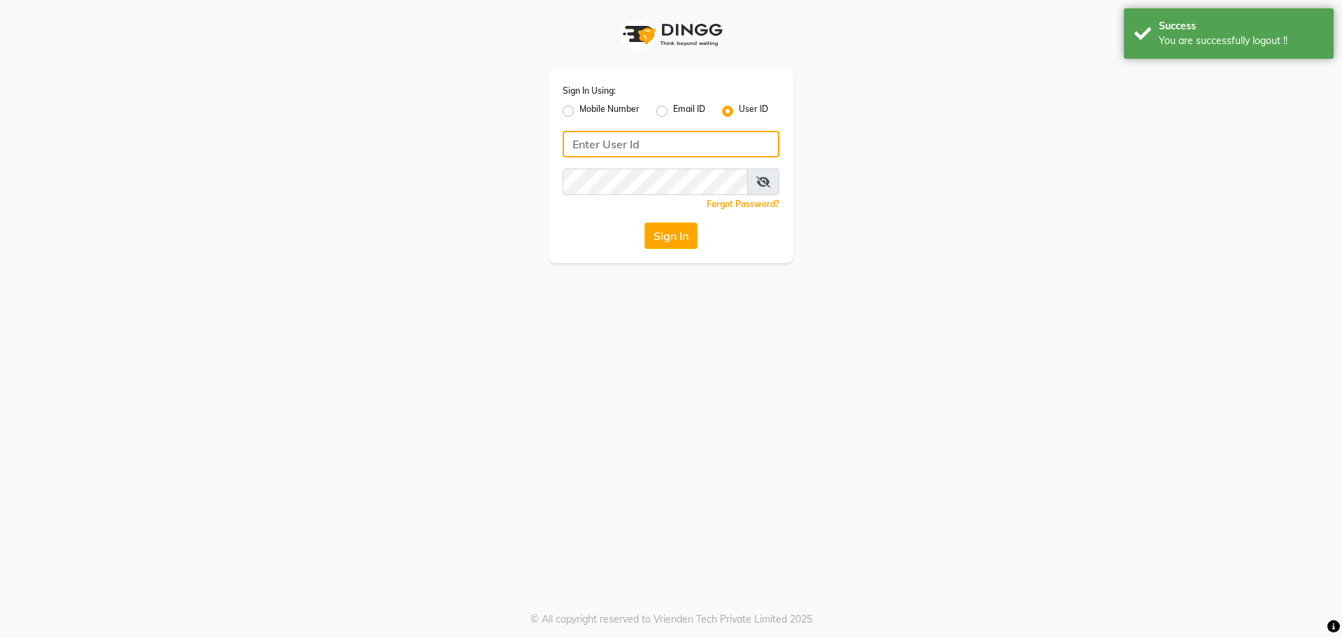
type input "9823117461"
click at [580, 112] on label "Mobile Number" at bounding box center [610, 111] width 60 height 17
click at [580, 112] on input "Mobile Number" at bounding box center [584, 107] width 9 height 9
radio input "true"
radio input "false"
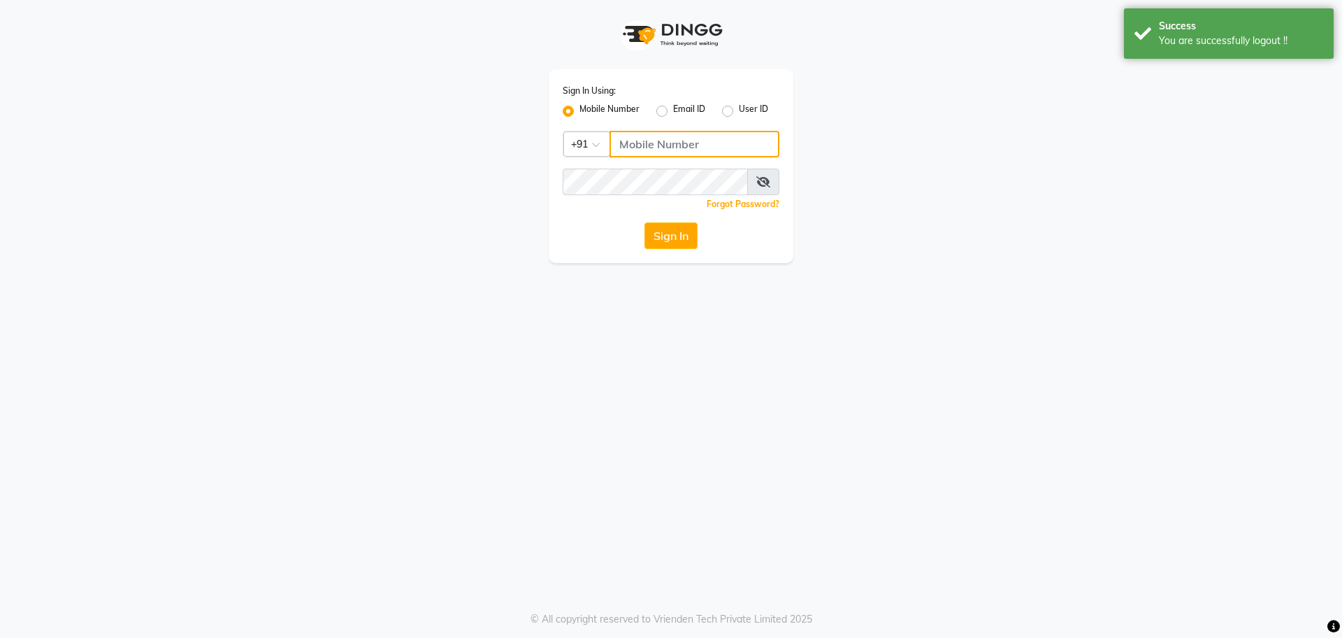
click at [645, 138] on input "Username" at bounding box center [695, 144] width 170 height 27
type input "8766925761"
click at [554, 192] on div "Sign In Using: Mobile Number Email ID User ID Country Code × +91 8766925761 Rem…" at bounding box center [671, 166] width 245 height 194
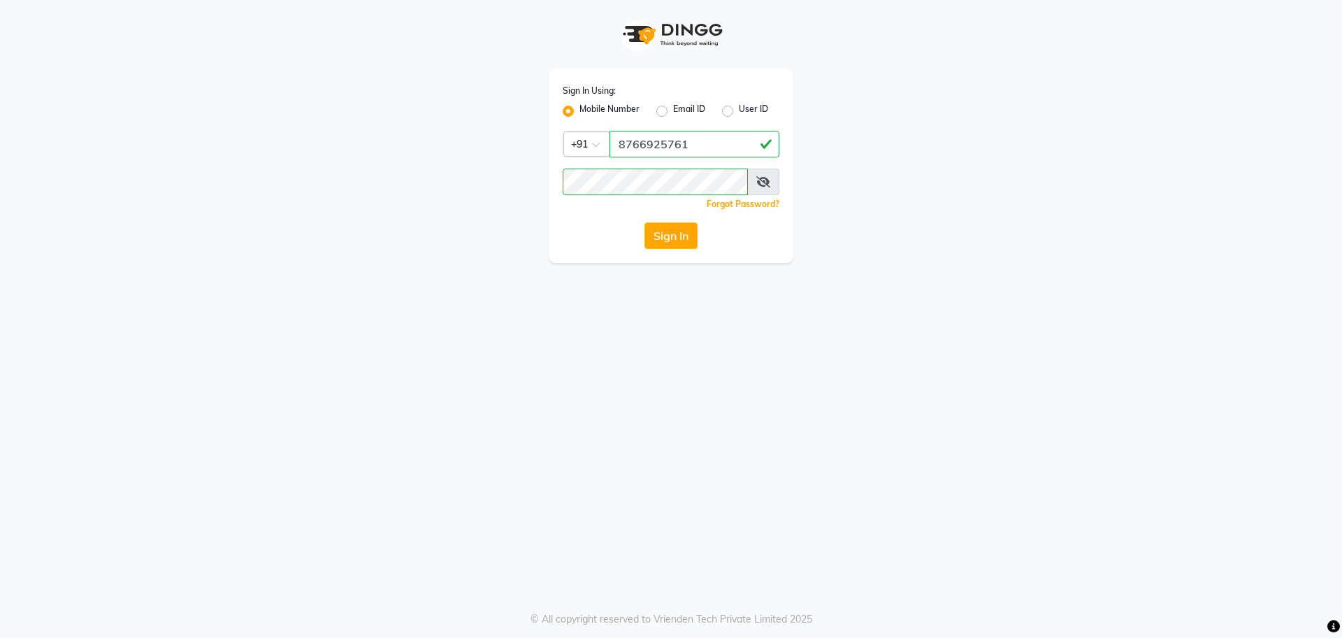
click at [620, 222] on div "Sign In" at bounding box center [671, 235] width 217 height 27
click at [660, 230] on button "Sign In" at bounding box center [671, 235] width 53 height 27
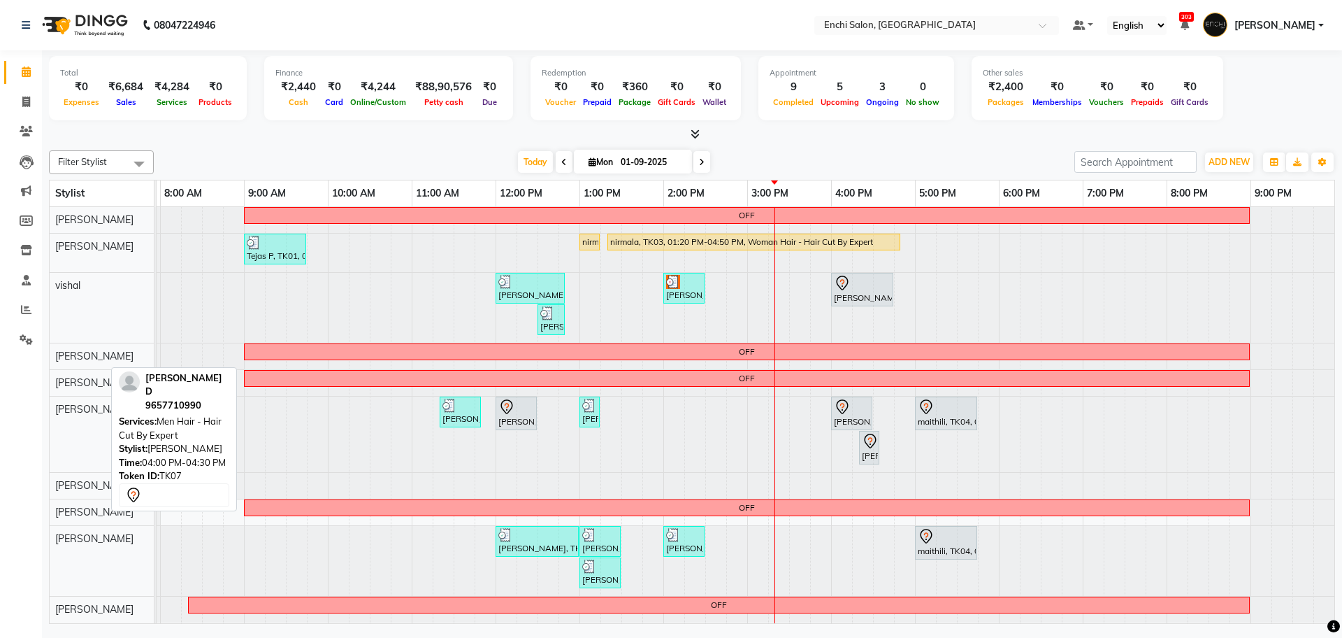
scroll to position [13, 0]
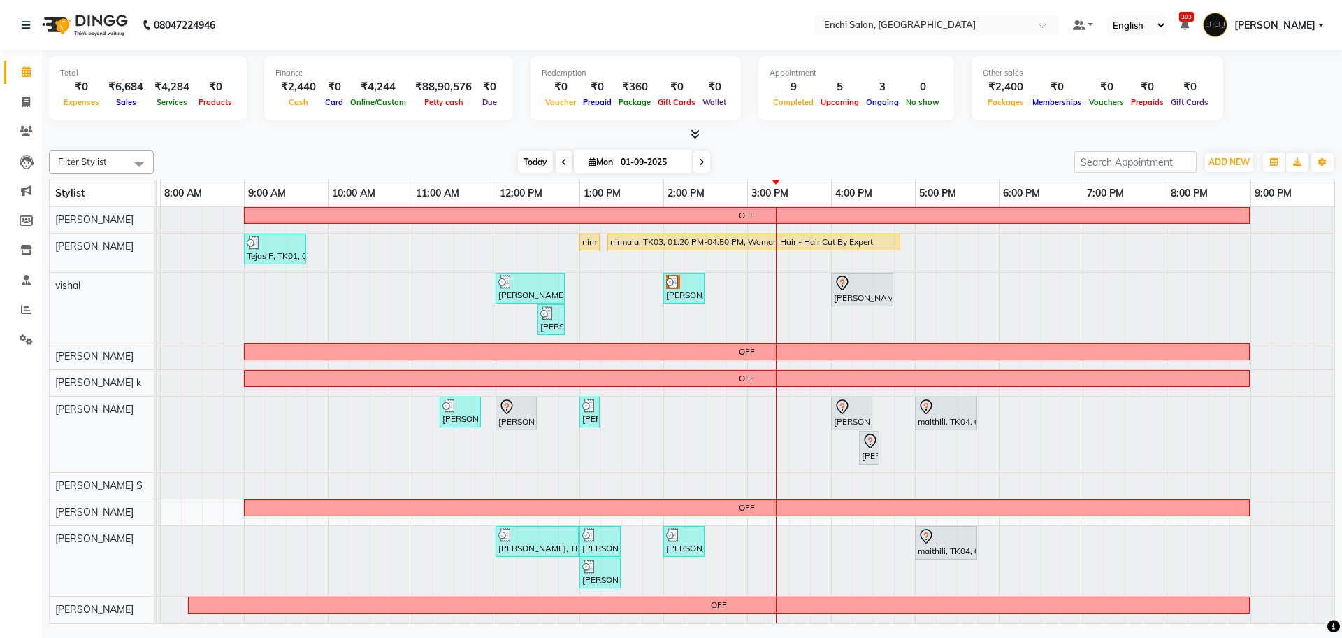
click at [545, 160] on span "Today" at bounding box center [535, 162] width 35 height 22
click at [533, 152] on span "Today" at bounding box center [535, 162] width 35 height 22
click at [534, 164] on span "Today" at bounding box center [535, 162] width 35 height 22
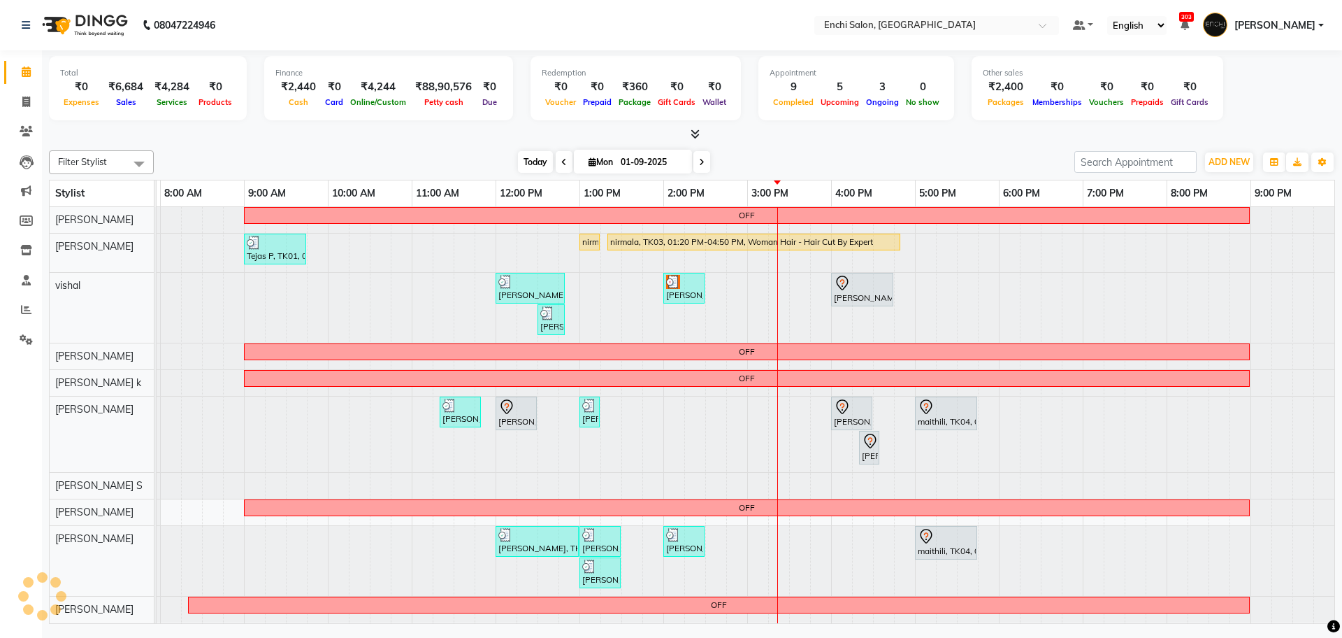
scroll to position [0, 80]
click at [28, 127] on icon at bounding box center [26, 131] width 13 height 10
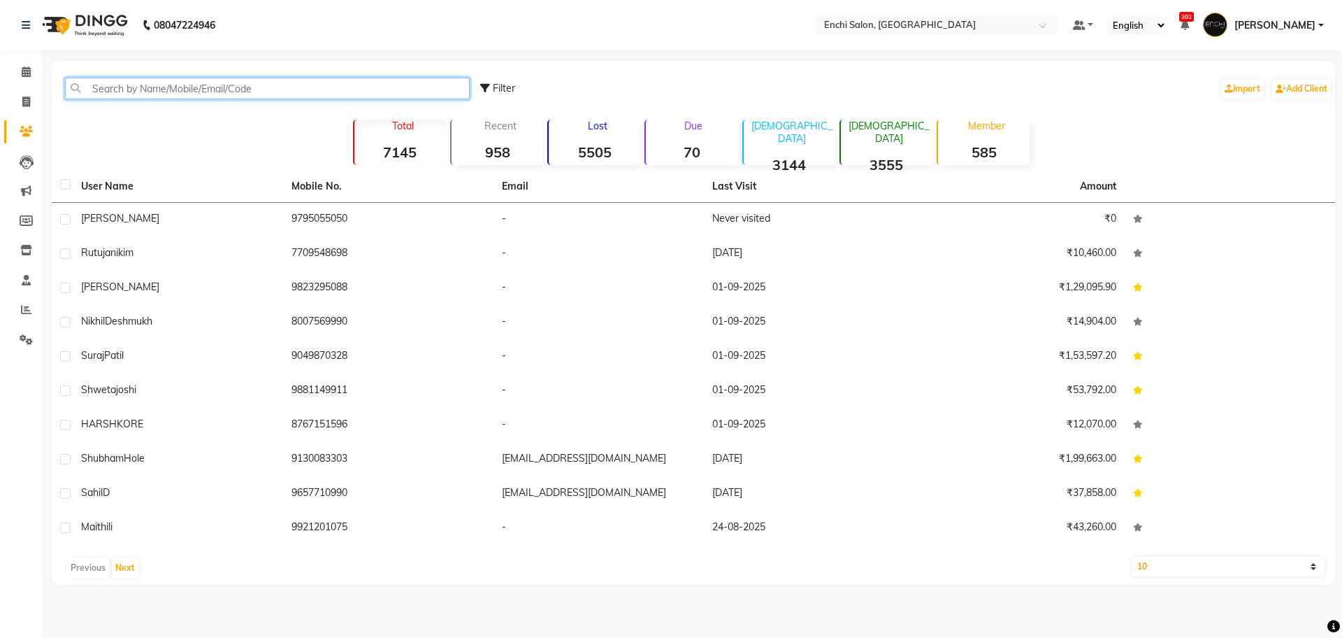
click at [94, 91] on input "text" at bounding box center [267, 89] width 405 height 22
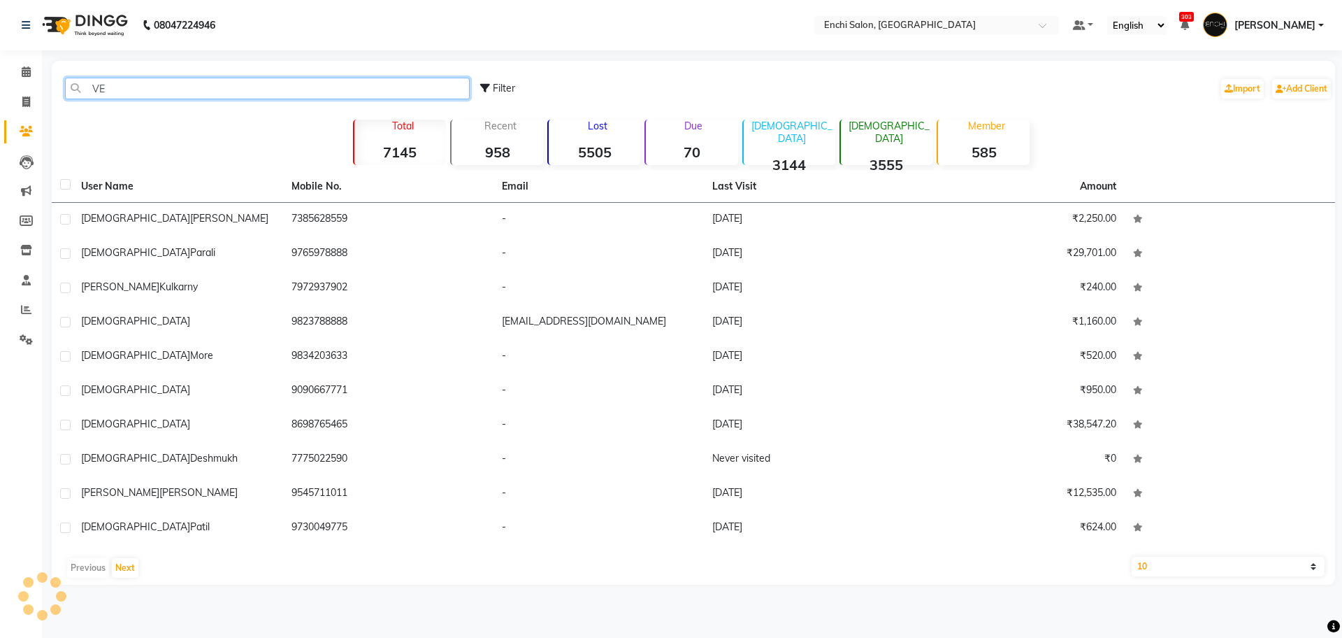
type input "V"
type input "[DEMOGRAPHIC_DATA]"
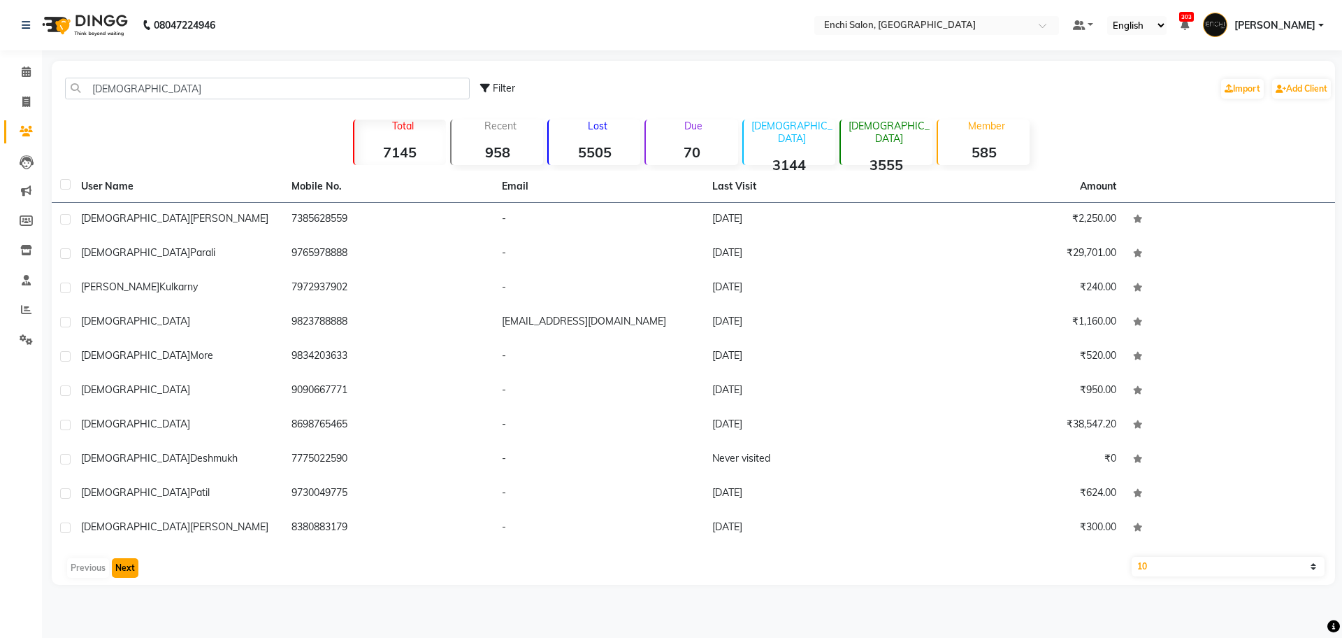
click at [124, 570] on button "Next" at bounding box center [125, 568] width 27 height 20
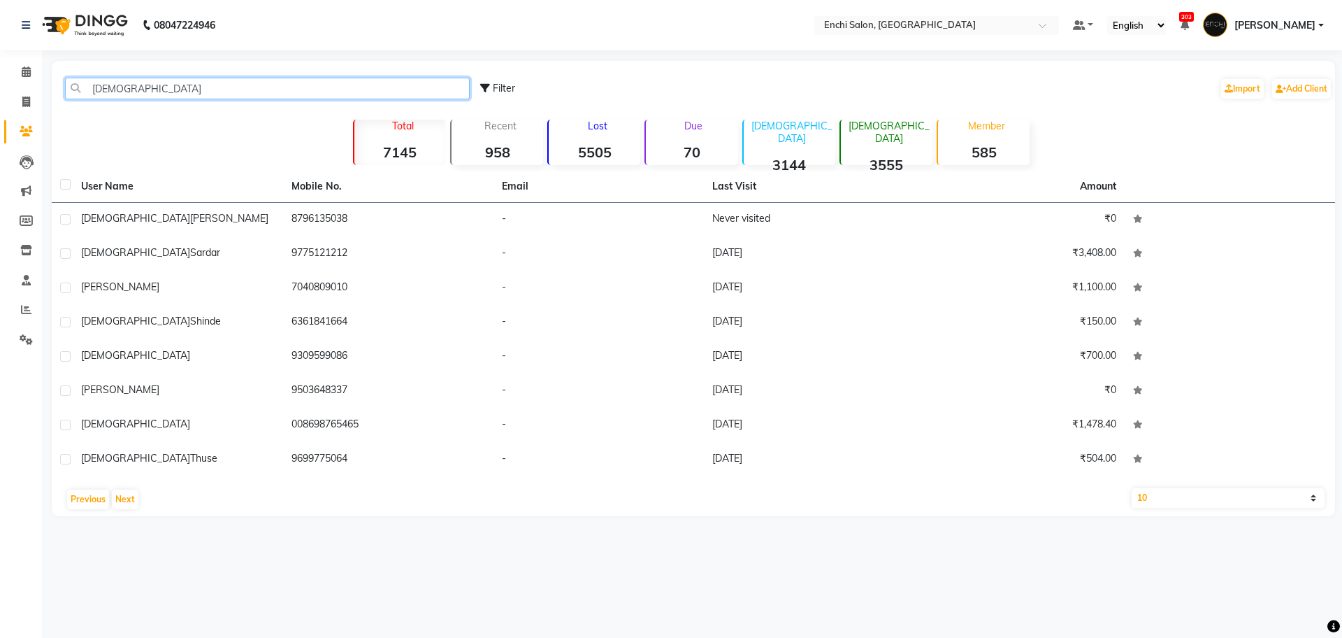
click at [154, 93] on input "[DEMOGRAPHIC_DATA]" at bounding box center [267, 89] width 405 height 22
click at [142, 87] on input "[DEMOGRAPHIC_DATA]" at bounding box center [267, 89] width 405 height 22
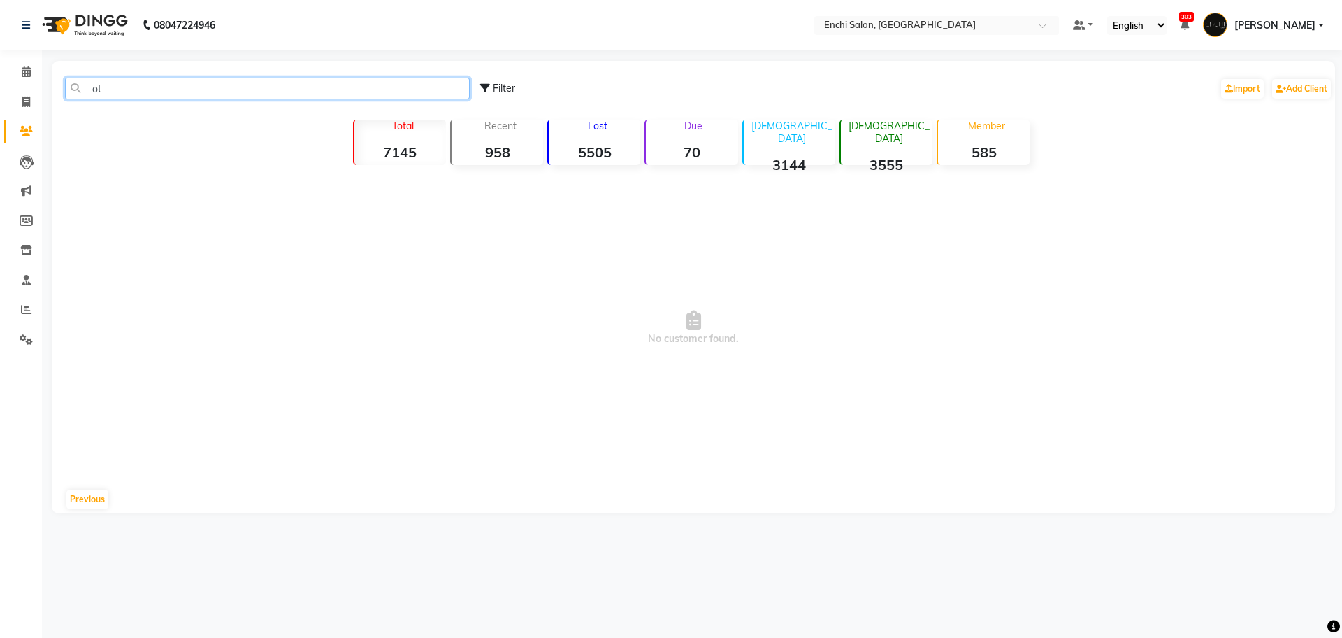
type input "o"
type input "padar"
click at [34, 64] on span at bounding box center [26, 72] width 24 height 16
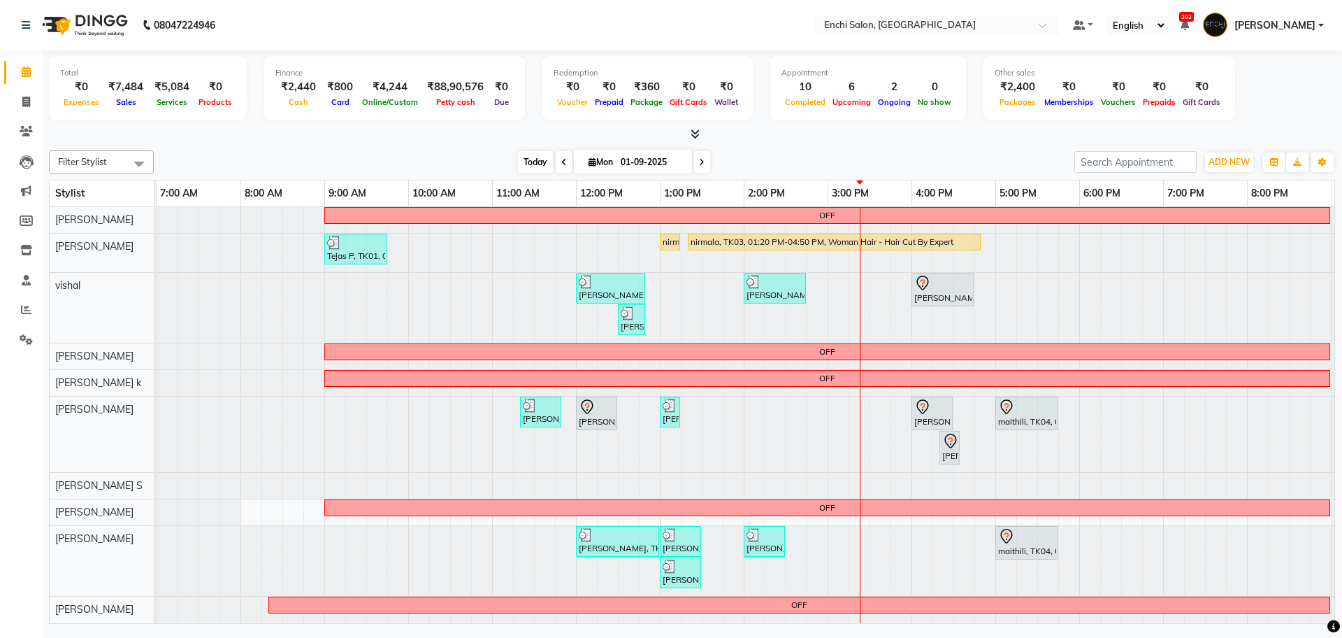
click at [535, 159] on span "Today" at bounding box center [535, 162] width 35 height 22
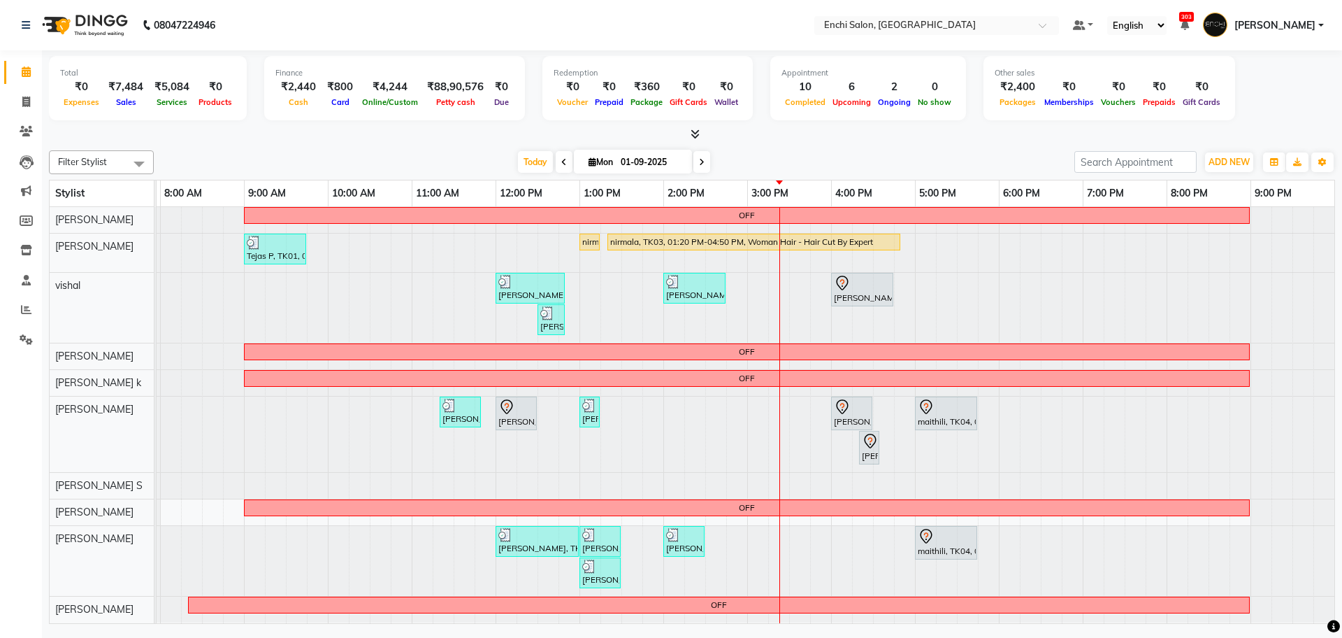
scroll to position [13, 0]
click at [556, 164] on span at bounding box center [564, 162] width 17 height 22
type input "31-08-2025"
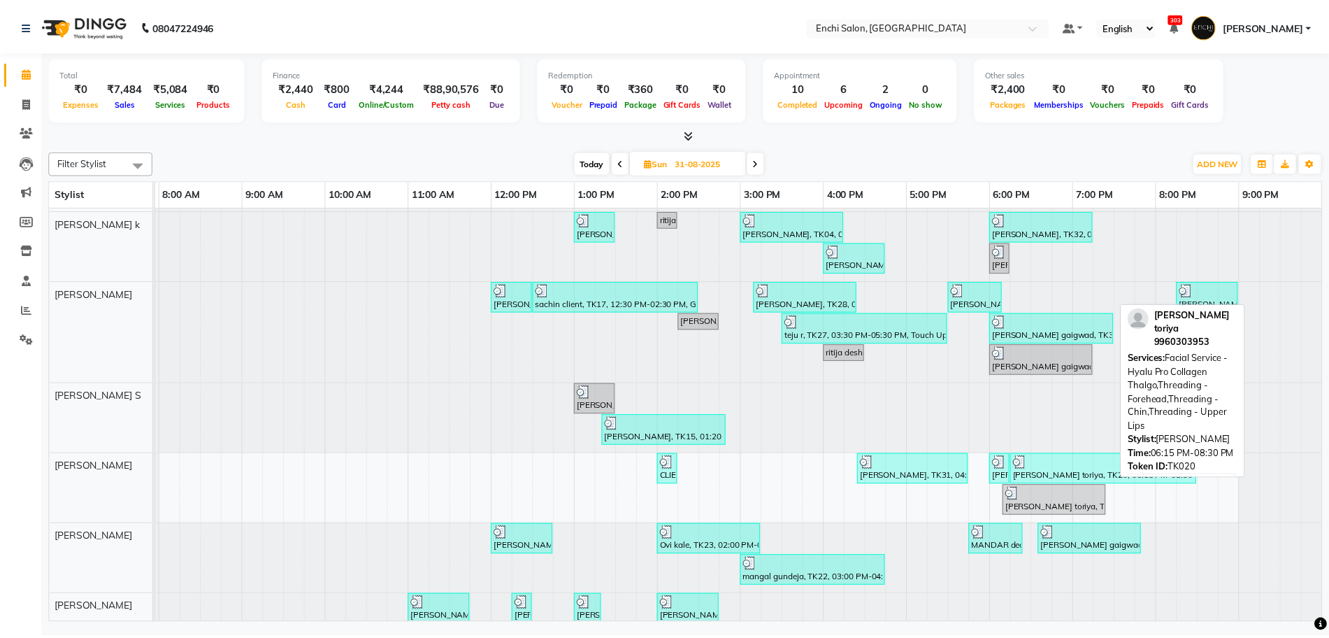
scroll to position [271, 0]
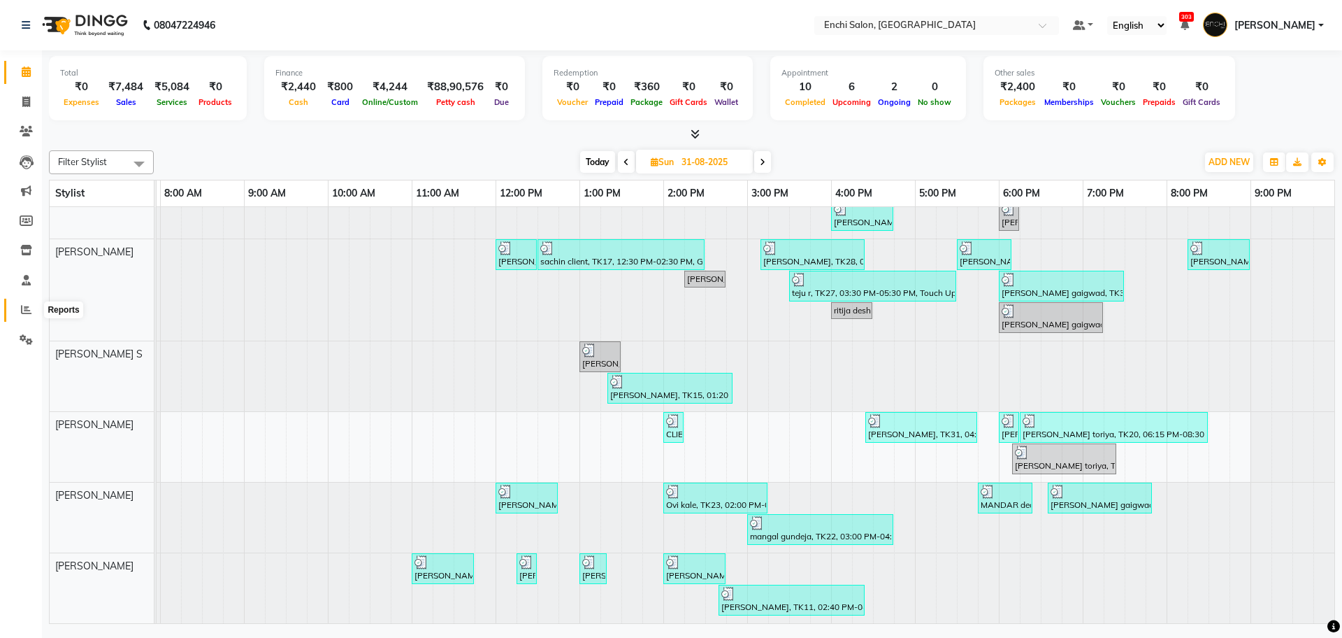
click at [24, 306] on icon at bounding box center [26, 309] width 10 height 10
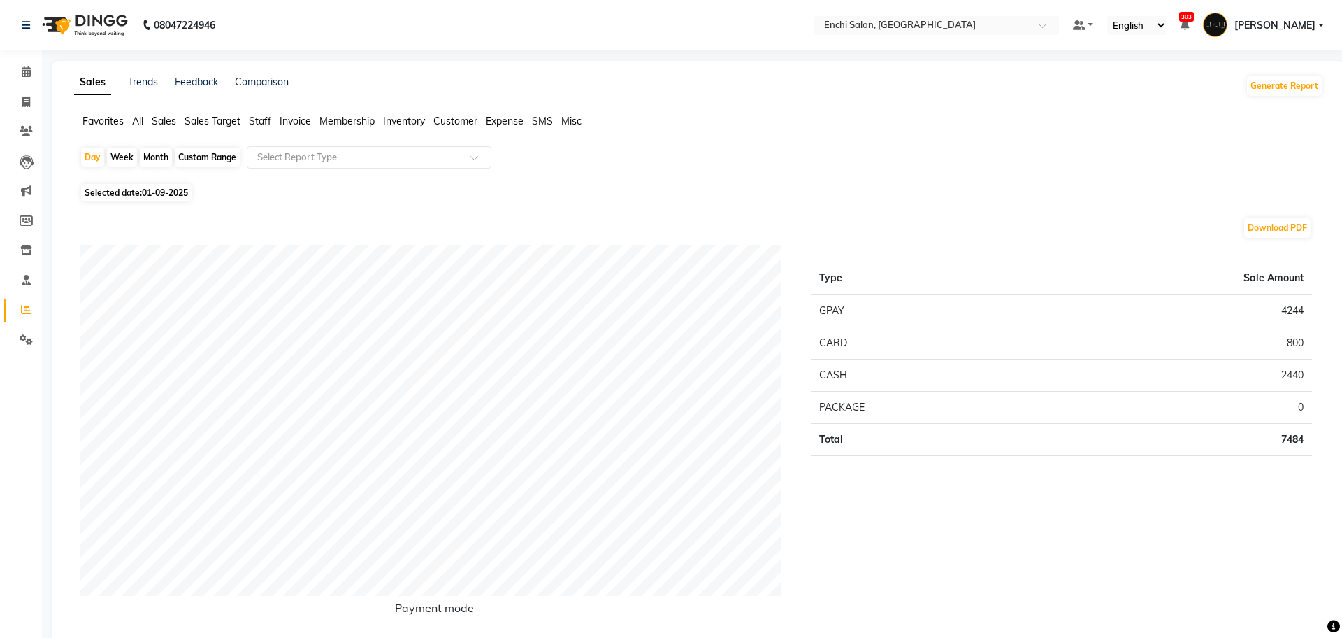
click at [154, 154] on div "Month" at bounding box center [156, 158] width 32 height 20
select select "9"
select select "2025"
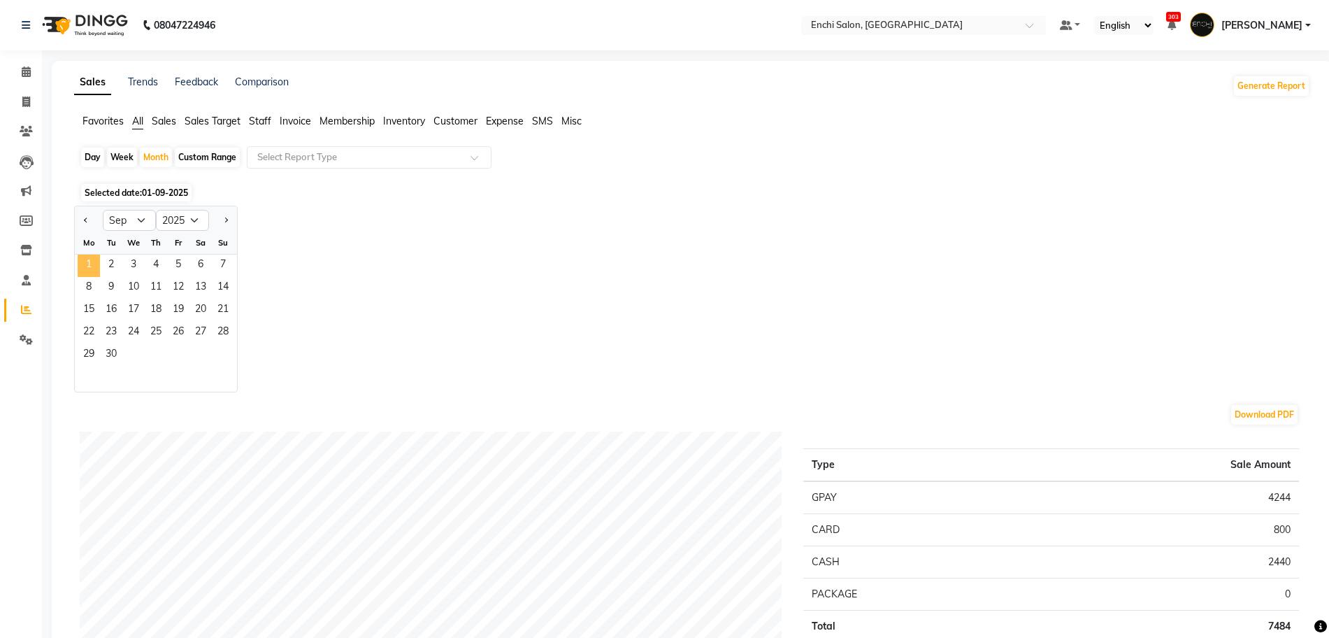
click at [92, 263] on span "1" at bounding box center [89, 265] width 22 height 22
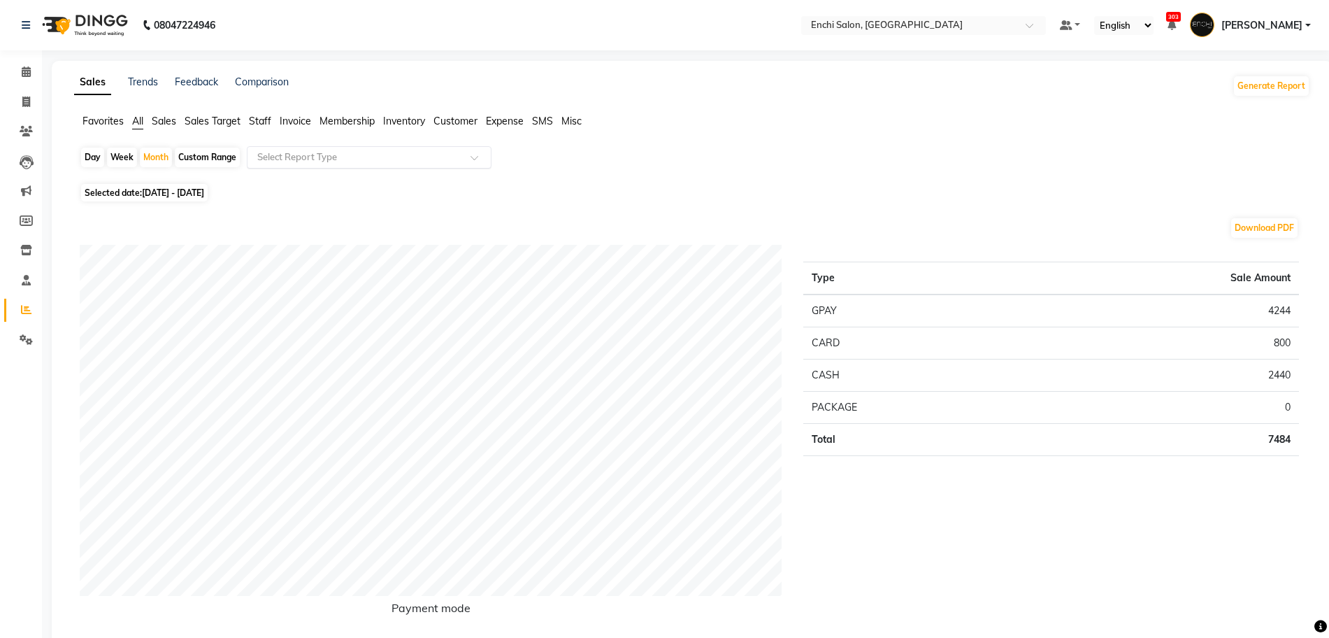
click at [432, 159] on input "text" at bounding box center [354, 157] width 201 height 14
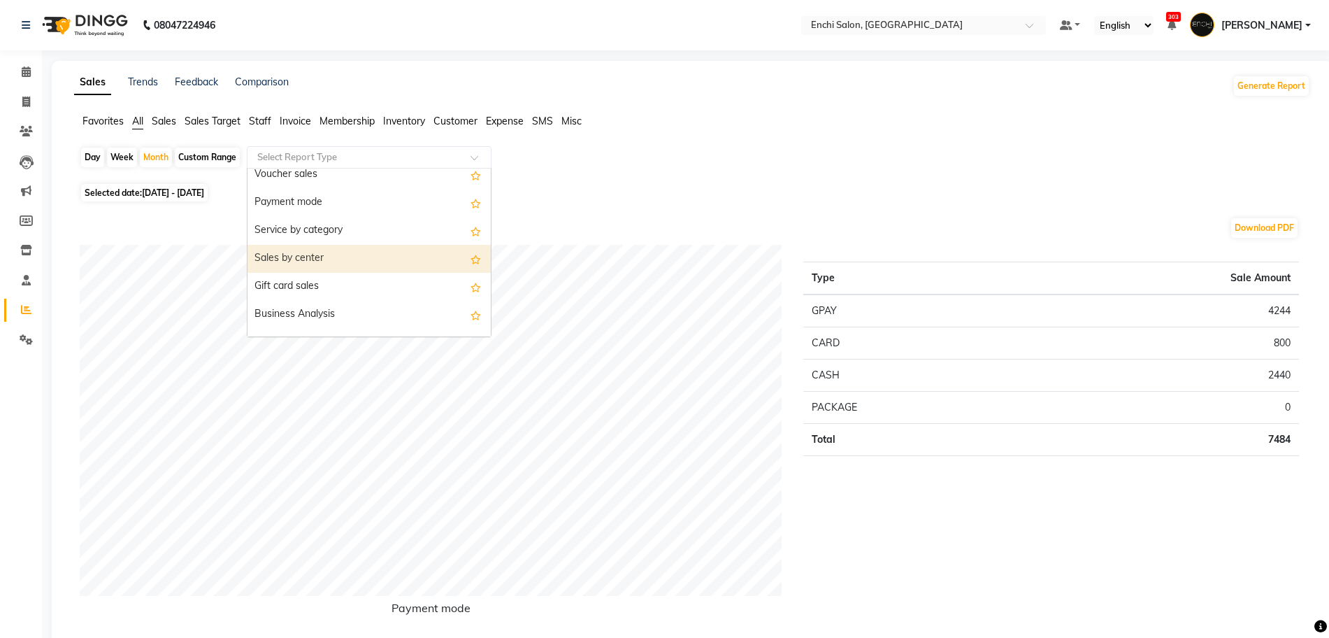
scroll to position [350, 0]
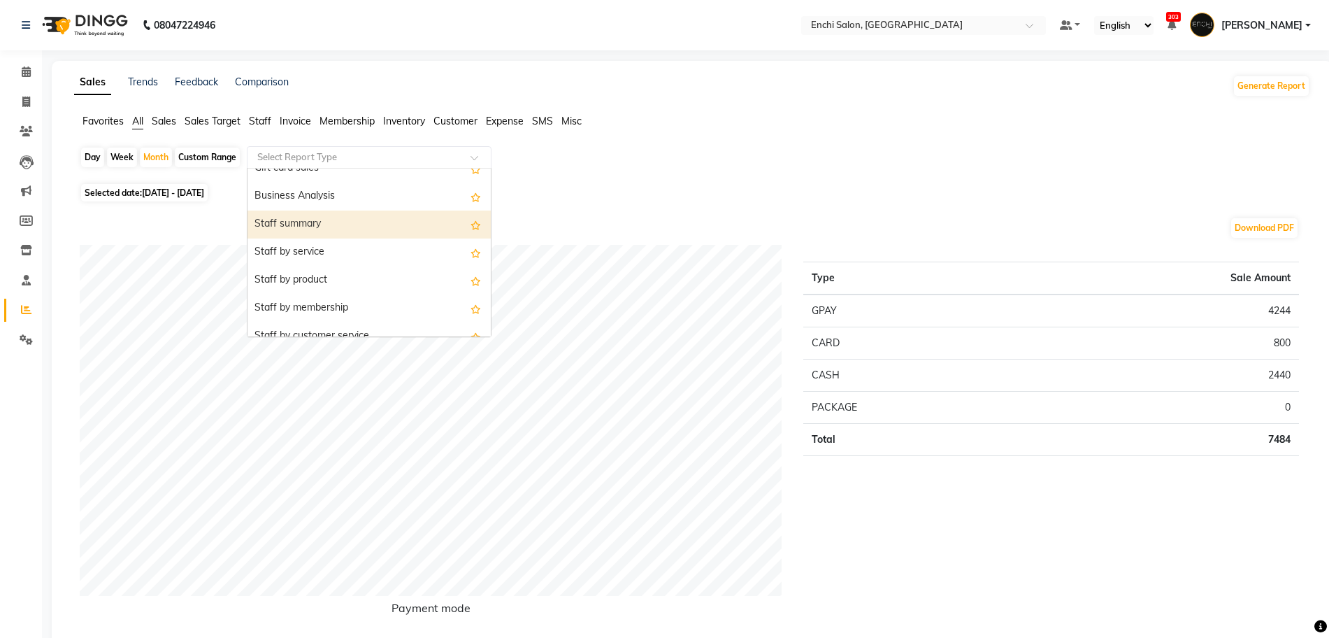
click at [331, 220] on div "Staff summary" at bounding box center [368, 224] width 243 height 28
select select "full_report"
select select "csv"
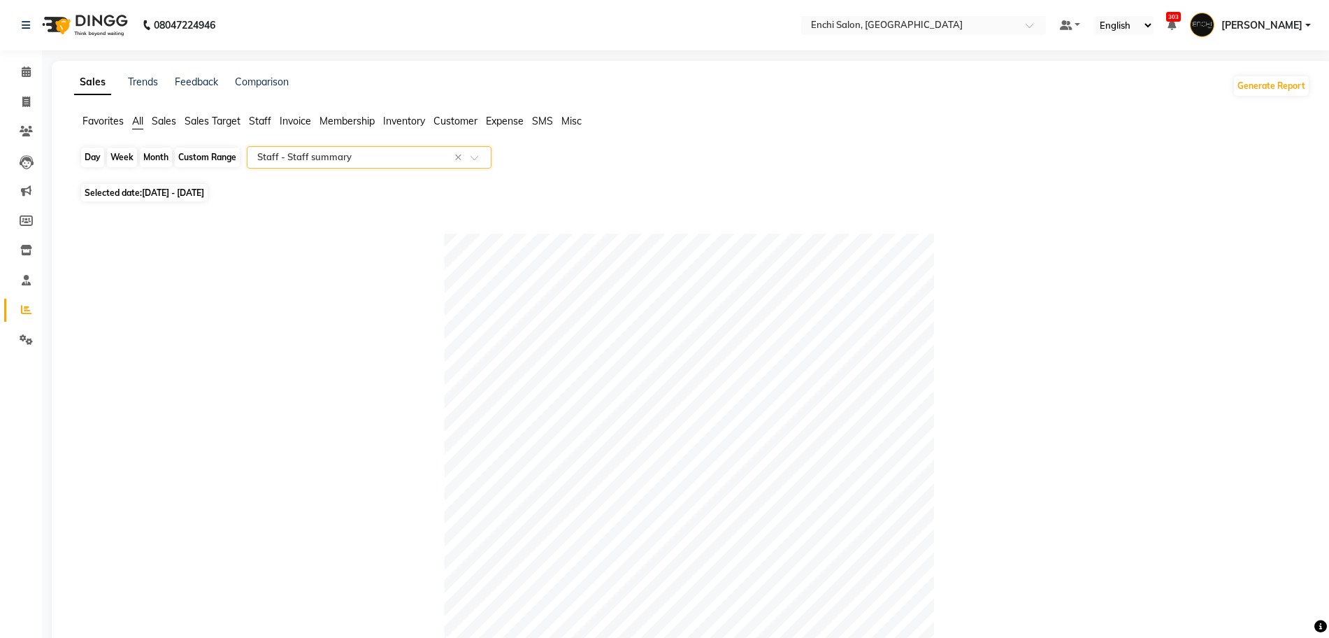
click at [160, 152] on div "Month" at bounding box center [156, 158] width 32 height 20
select select "9"
select select "2025"
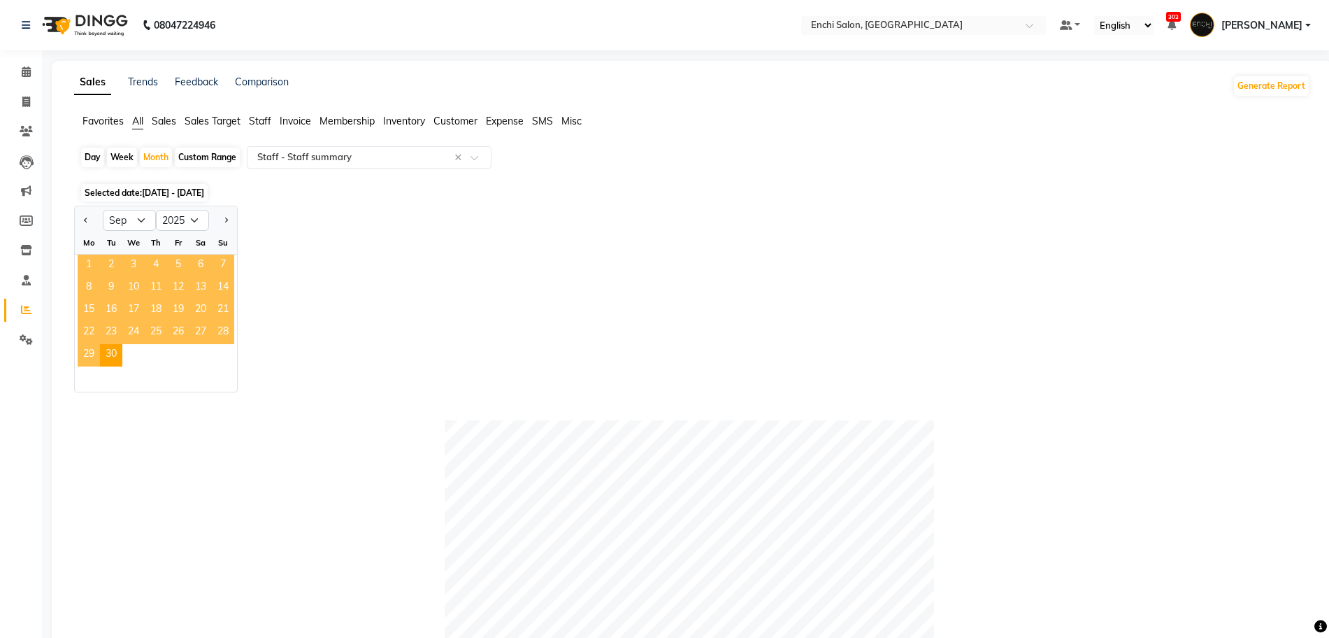
click at [93, 264] on span "1" at bounding box center [89, 265] width 22 height 22
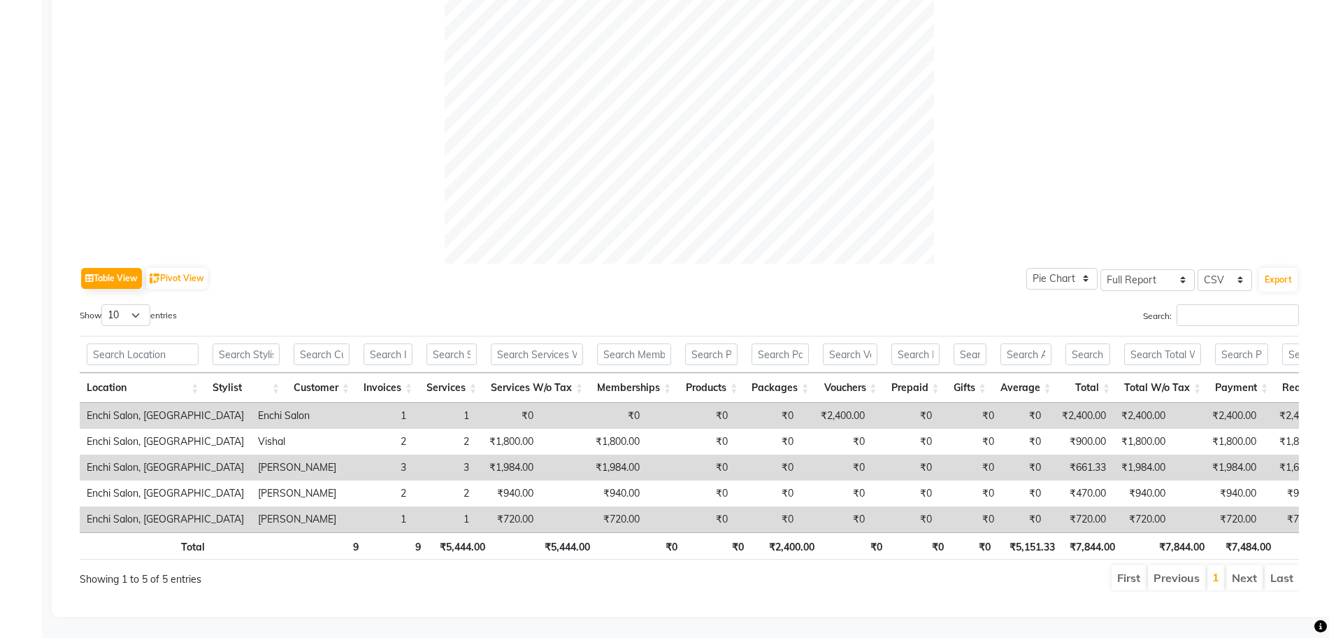
scroll to position [486, 0]
click at [123, 304] on select "10 25 50 100" at bounding box center [125, 315] width 49 height 22
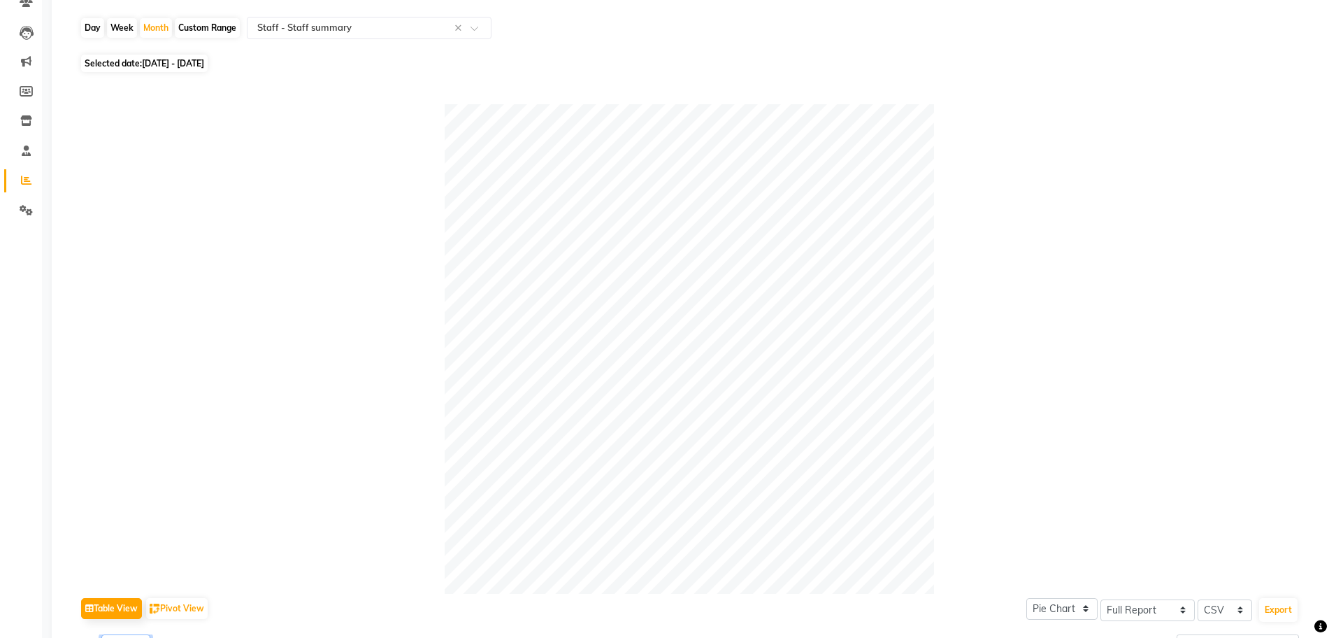
scroll to position [0, 0]
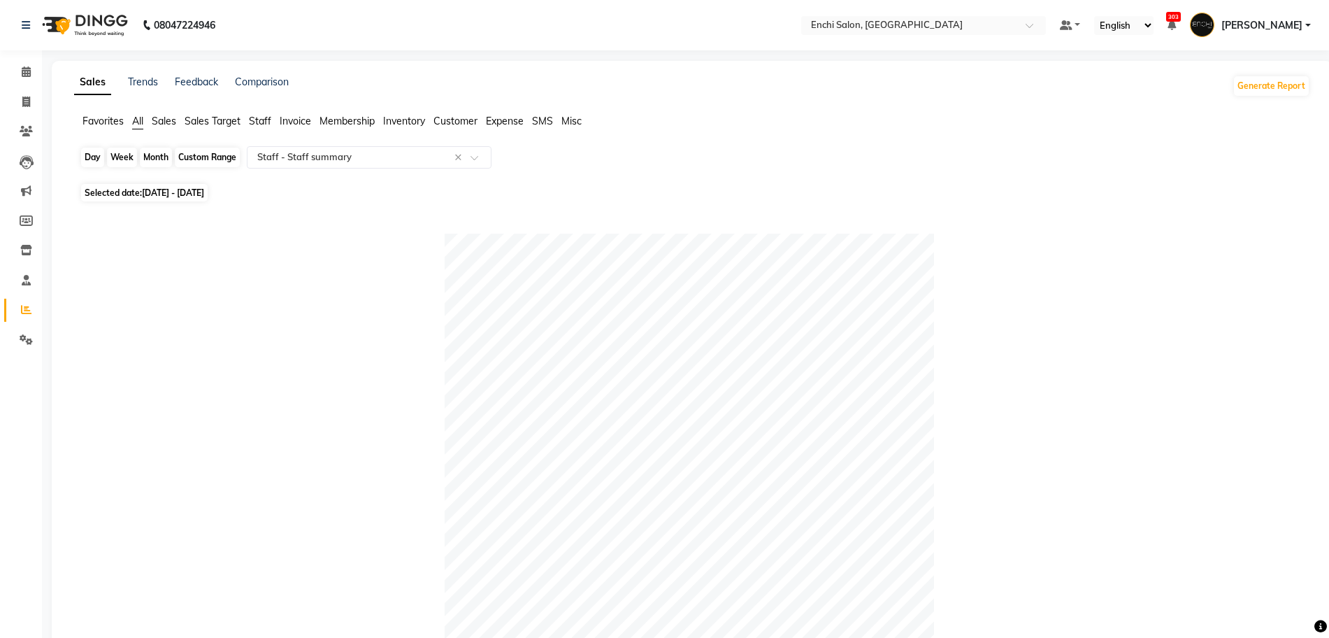
click at [159, 160] on div "Month" at bounding box center [156, 158] width 32 height 20
select select "9"
select select "2025"
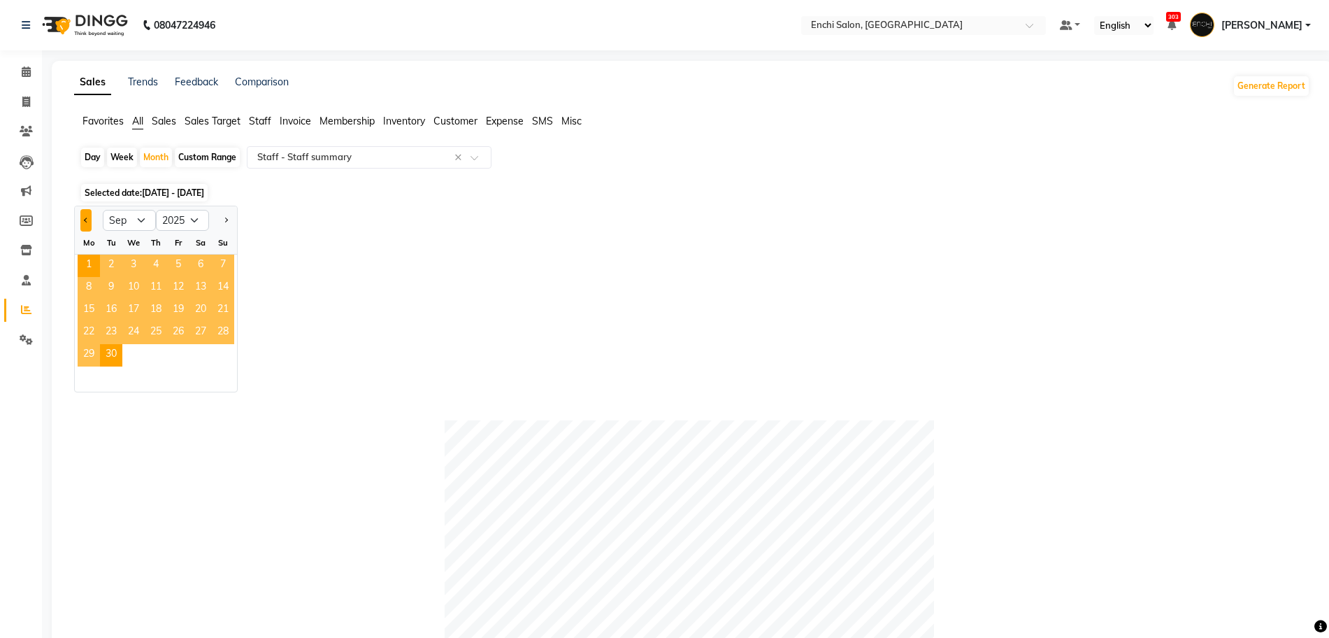
click at [90, 221] on button "Previous month" at bounding box center [85, 220] width 11 height 22
select select "8"
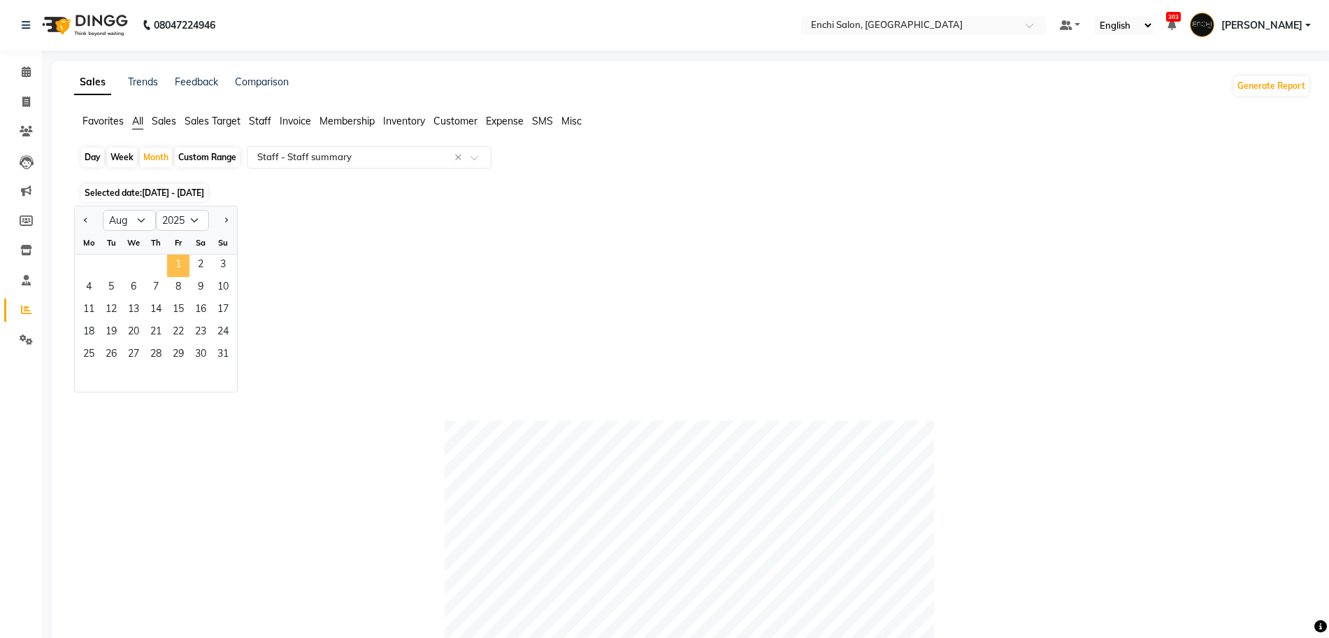
click at [173, 261] on span "1" at bounding box center [178, 265] width 22 height 22
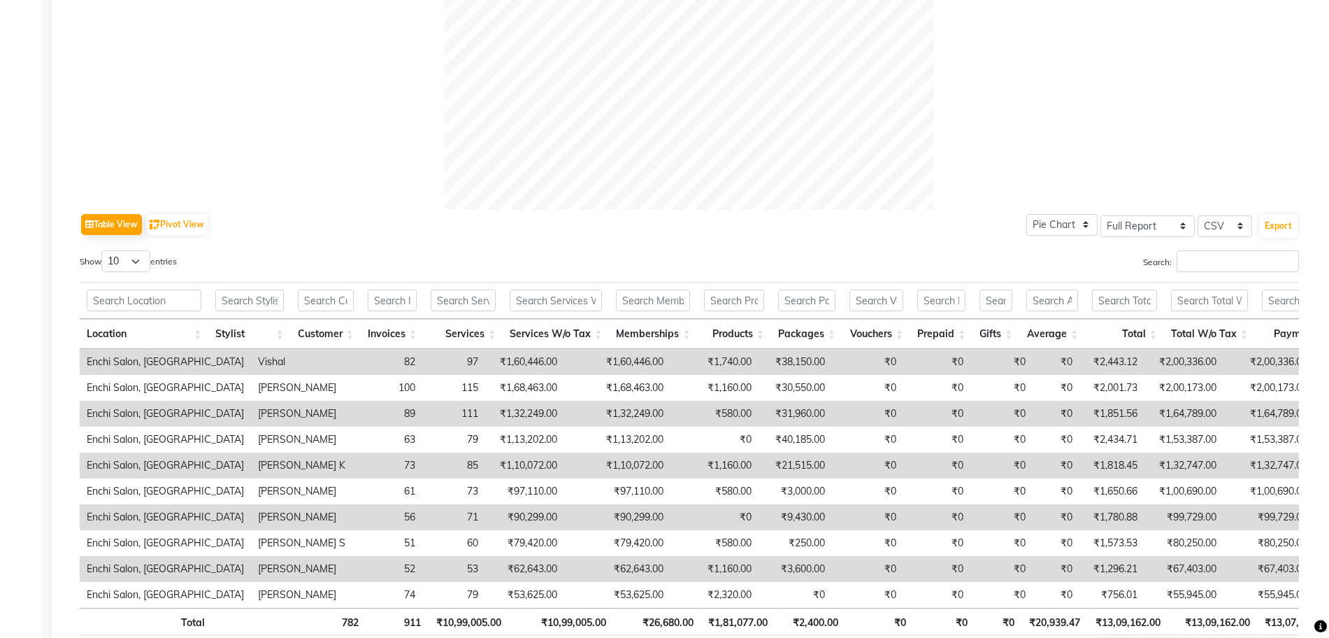
scroll to position [524, 0]
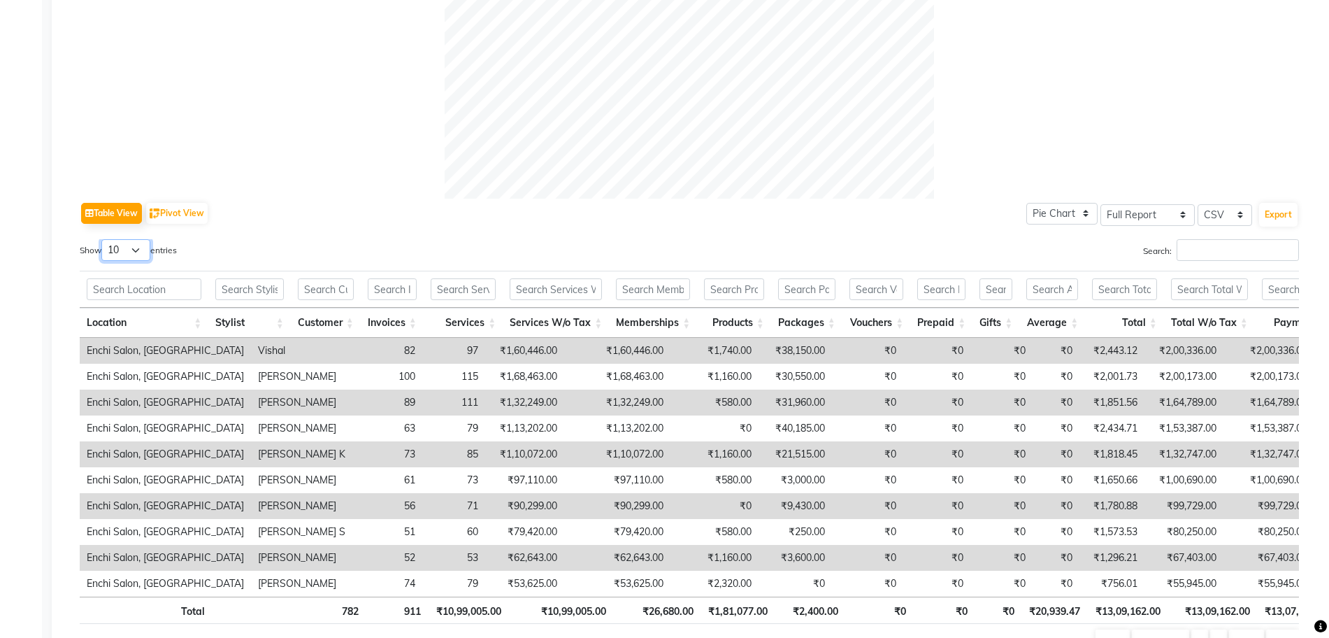
click at [129, 247] on select "10 25 50 100" at bounding box center [125, 250] width 49 height 22
select select "50"
click at [103, 239] on select "10 25 50 100" at bounding box center [125, 250] width 49 height 22
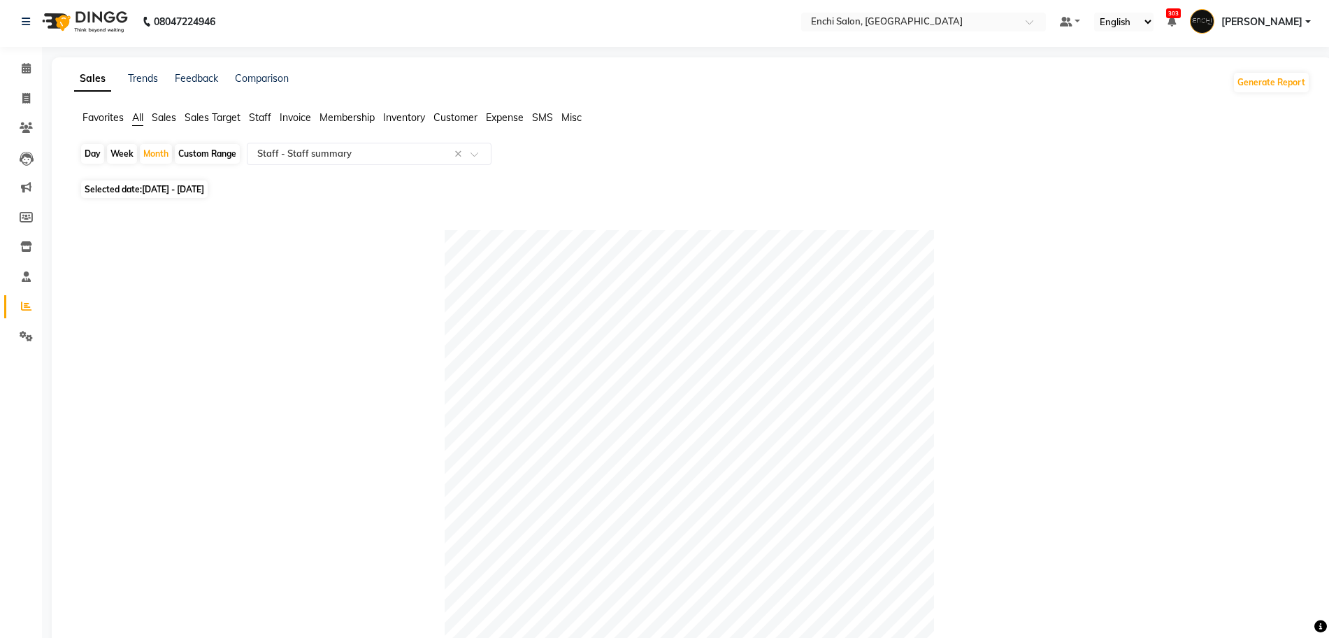
scroll to position [0, 0]
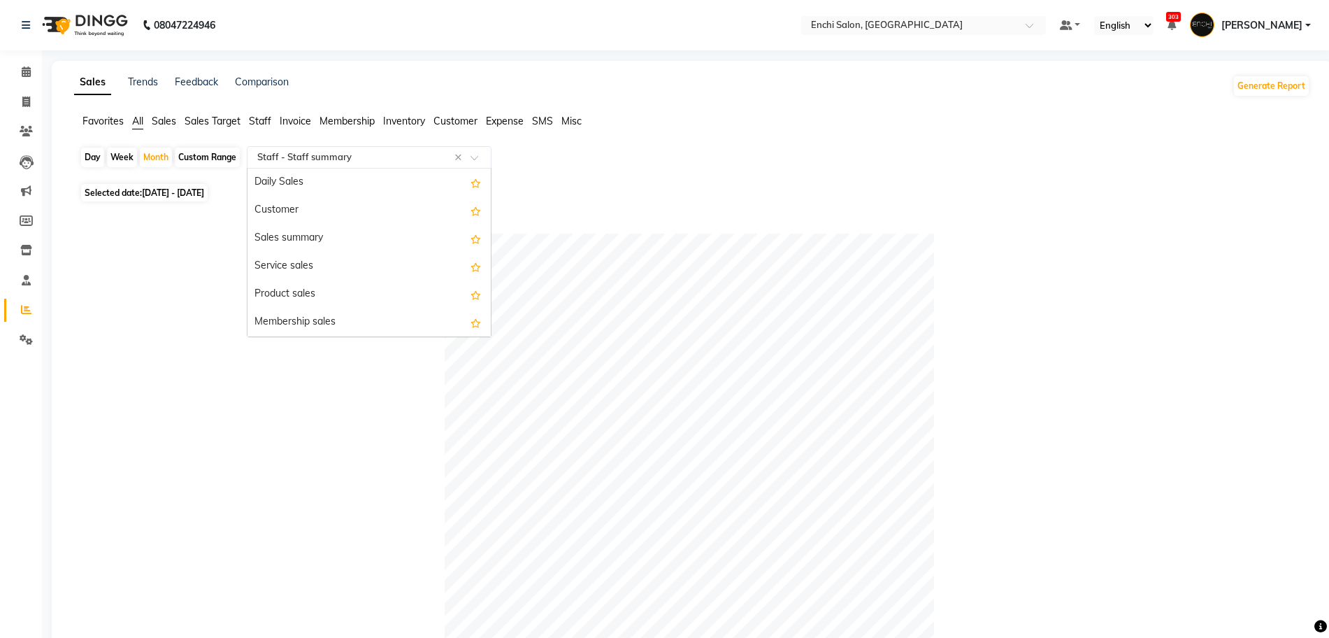
click at [295, 151] on input "text" at bounding box center [354, 157] width 201 height 14
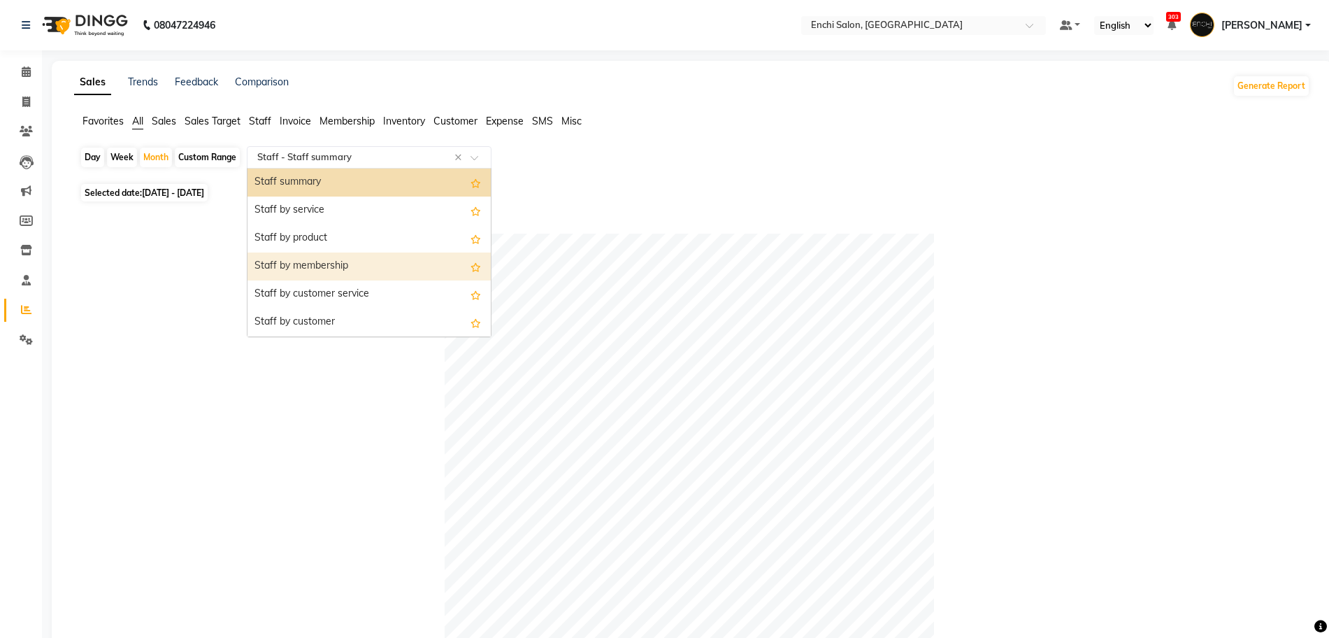
click at [346, 259] on div "Staff by membership" at bounding box center [368, 266] width 243 height 28
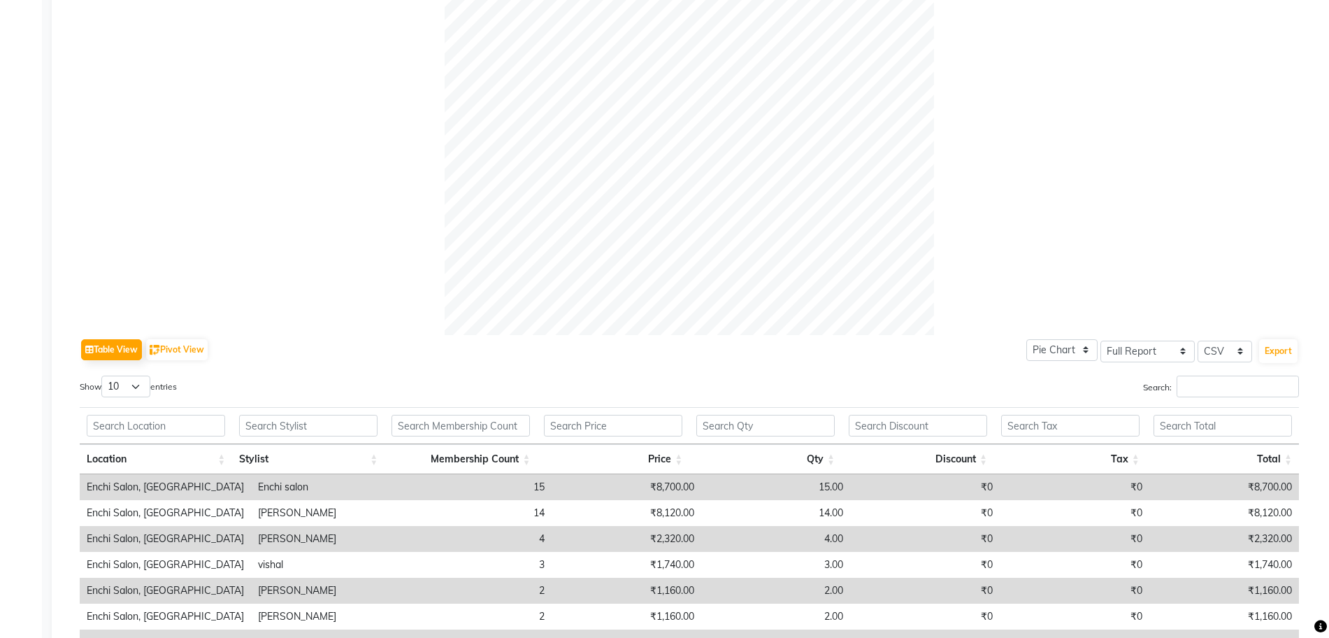
scroll to position [252, 0]
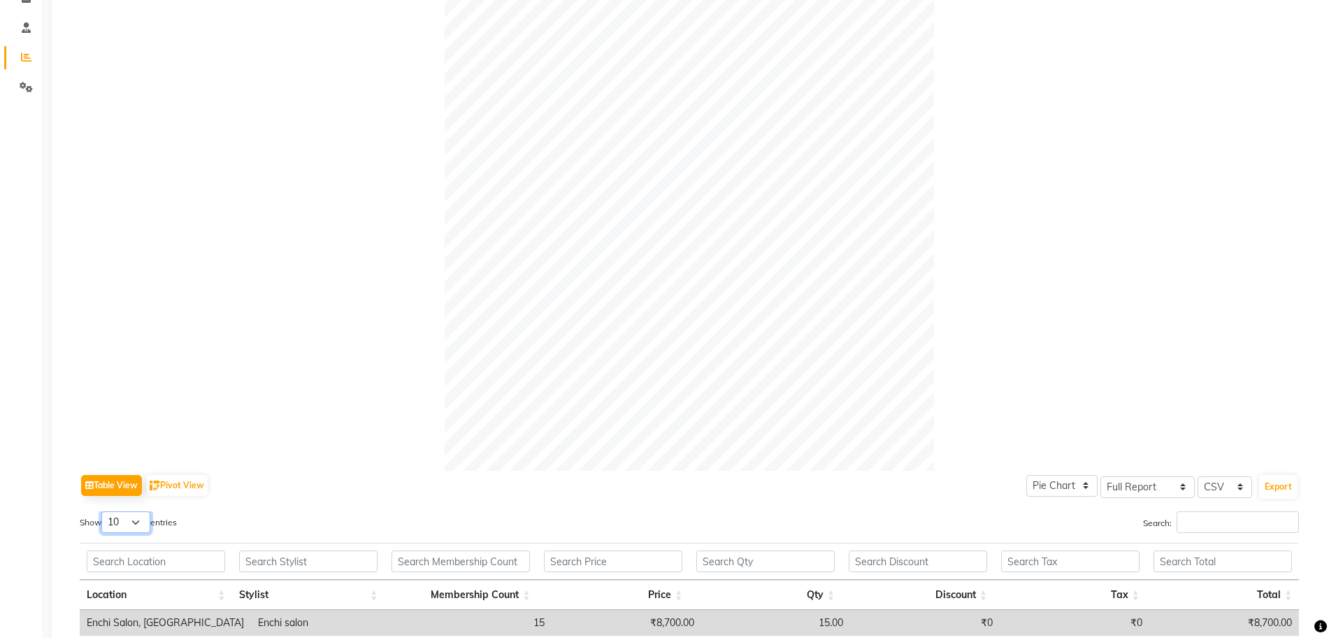
click at [127, 517] on select "10 25 50 100" at bounding box center [125, 522] width 49 height 22
select select "50"
click at [103, 511] on select "10 25 50 100" at bounding box center [125, 522] width 49 height 22
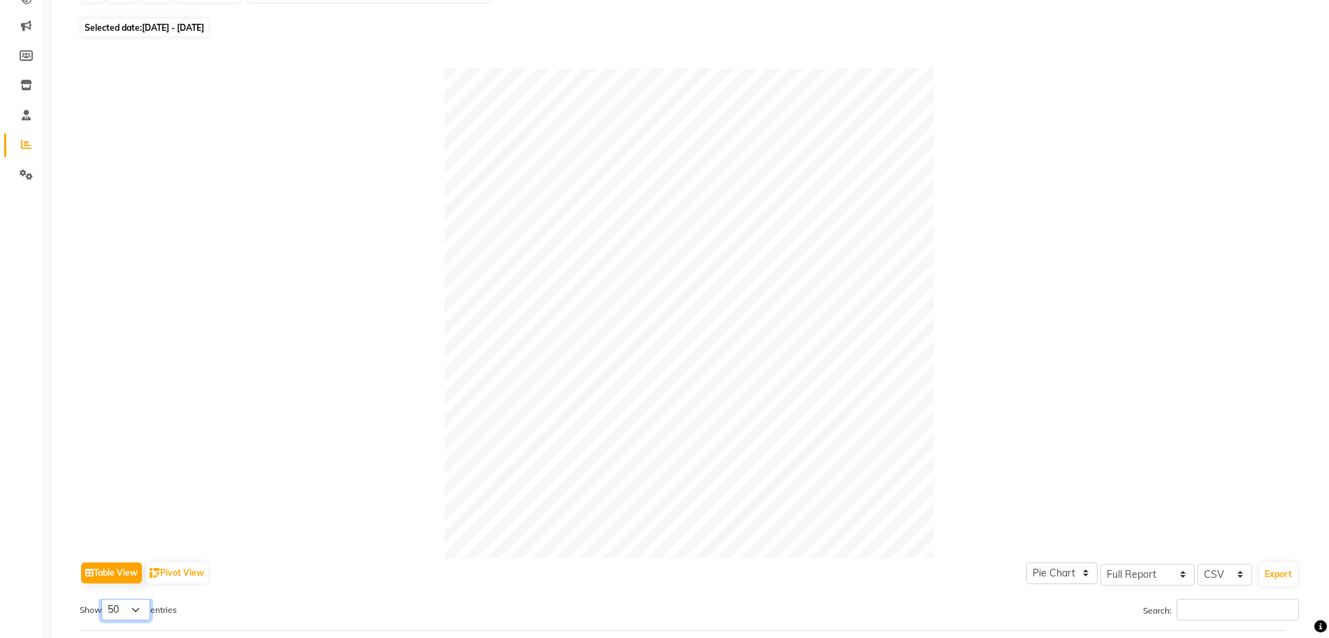
scroll to position [0, 0]
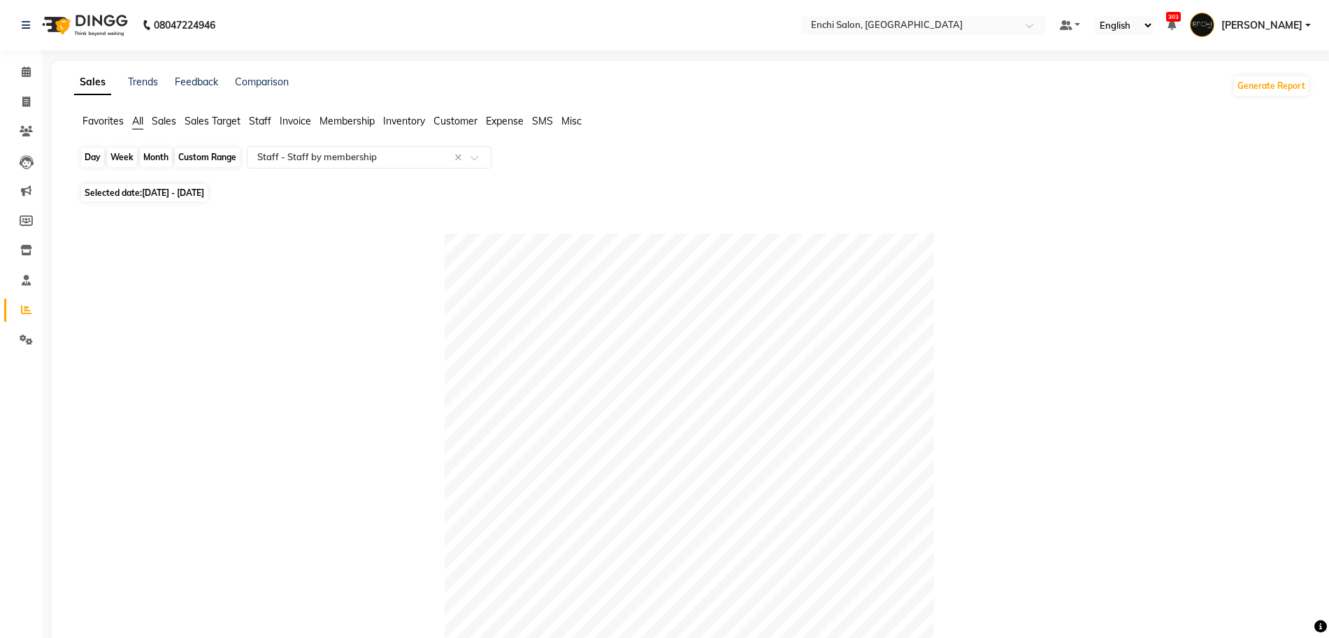
click at [150, 159] on div "Month" at bounding box center [156, 158] width 32 height 20
select select "8"
select select "2025"
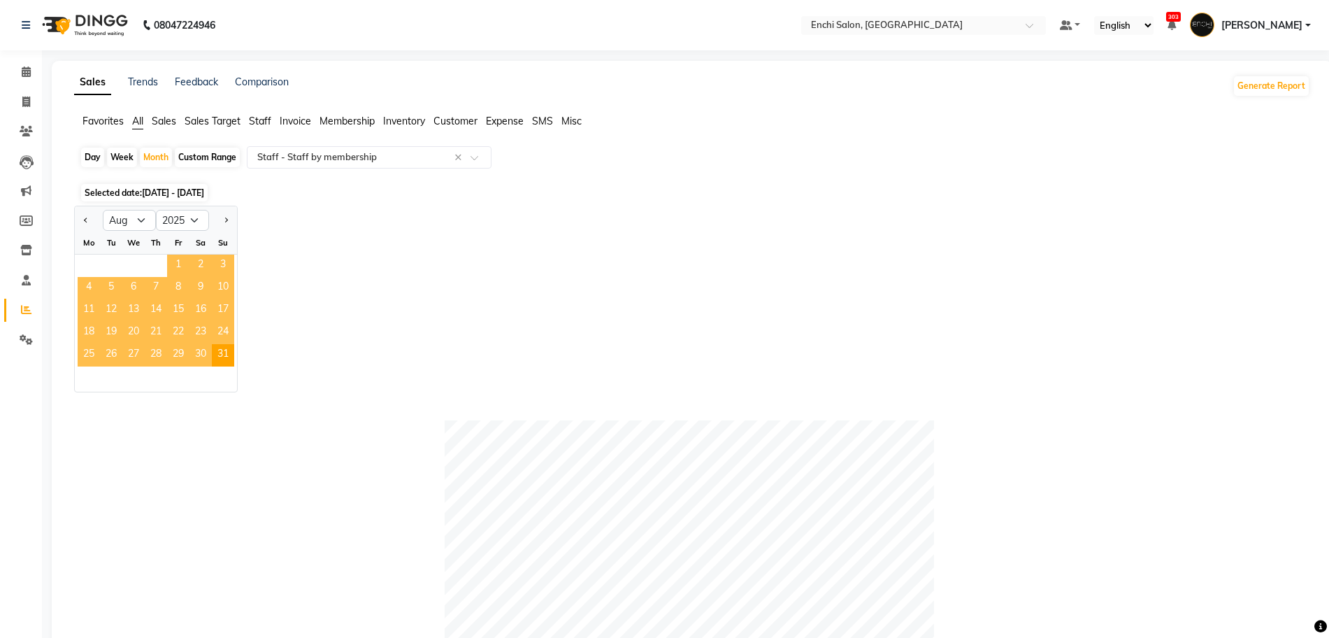
click at [185, 262] on span "1" at bounding box center [178, 265] width 22 height 22
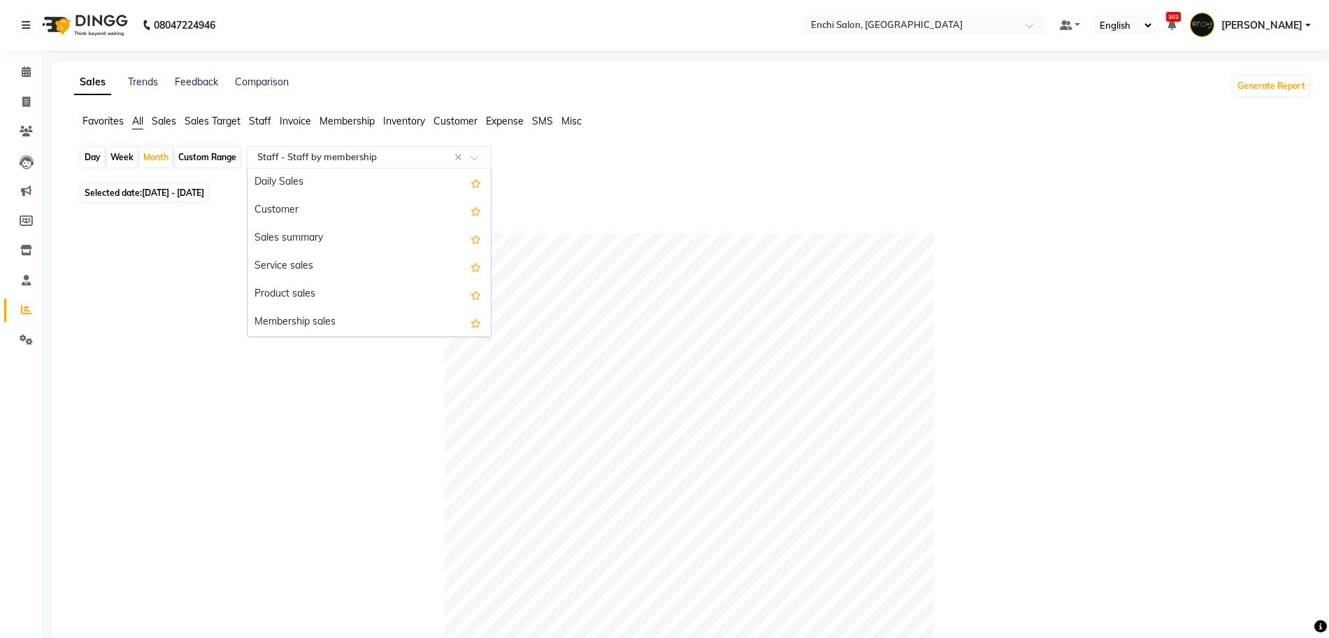
click at [324, 157] on input "text" at bounding box center [354, 157] width 201 height 14
click at [354, 279] on div "Staff summary" at bounding box center [368, 273] width 243 height 28
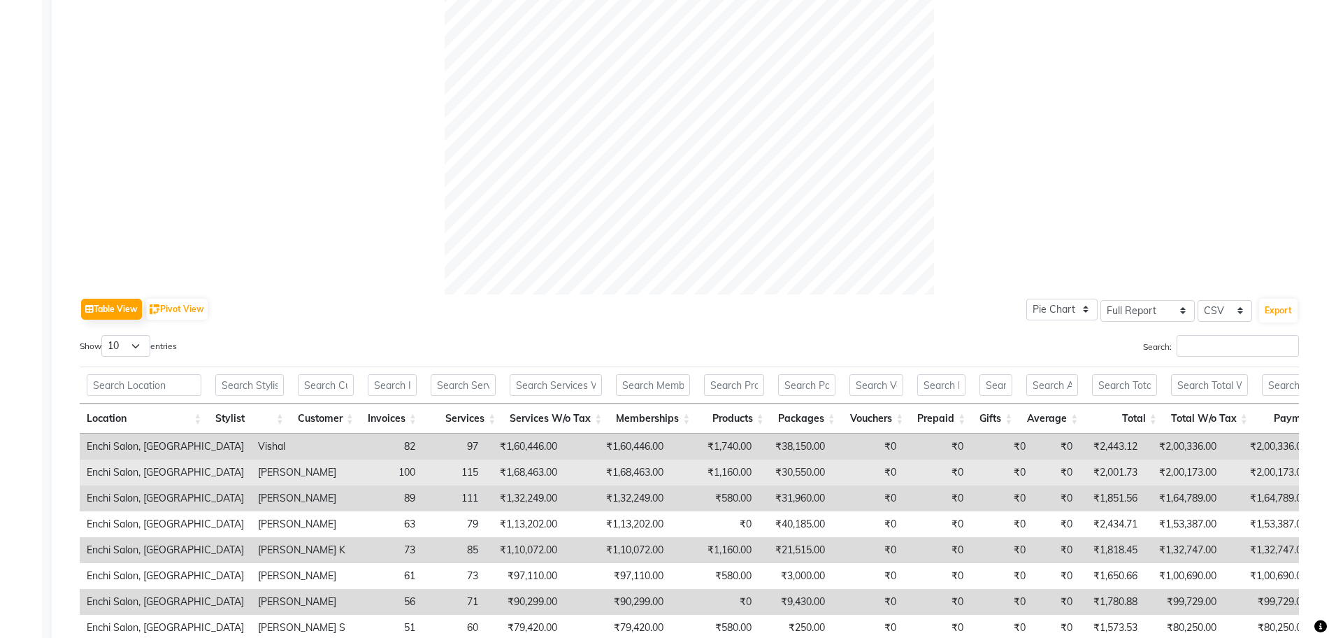
scroll to position [437, 0]
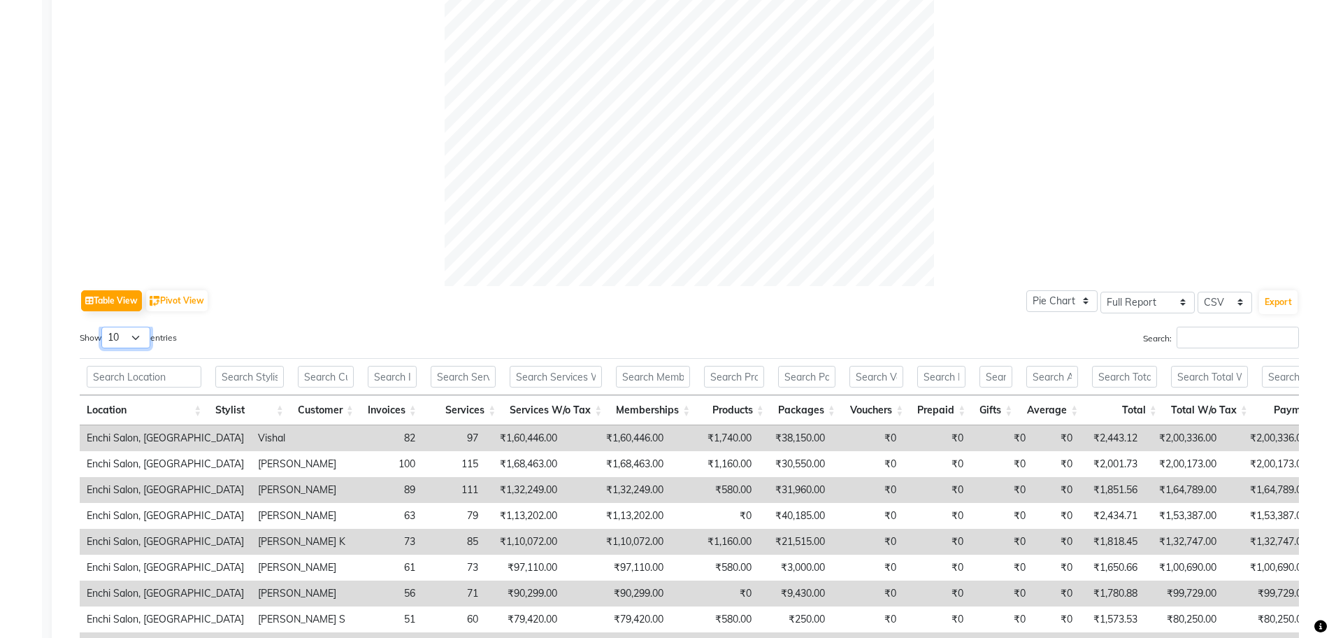
click at [120, 327] on select "10 25 50 100" at bounding box center [125, 337] width 49 height 22
select select "100"
click at [103, 326] on select "10 25 50 100" at bounding box center [125, 337] width 49 height 22
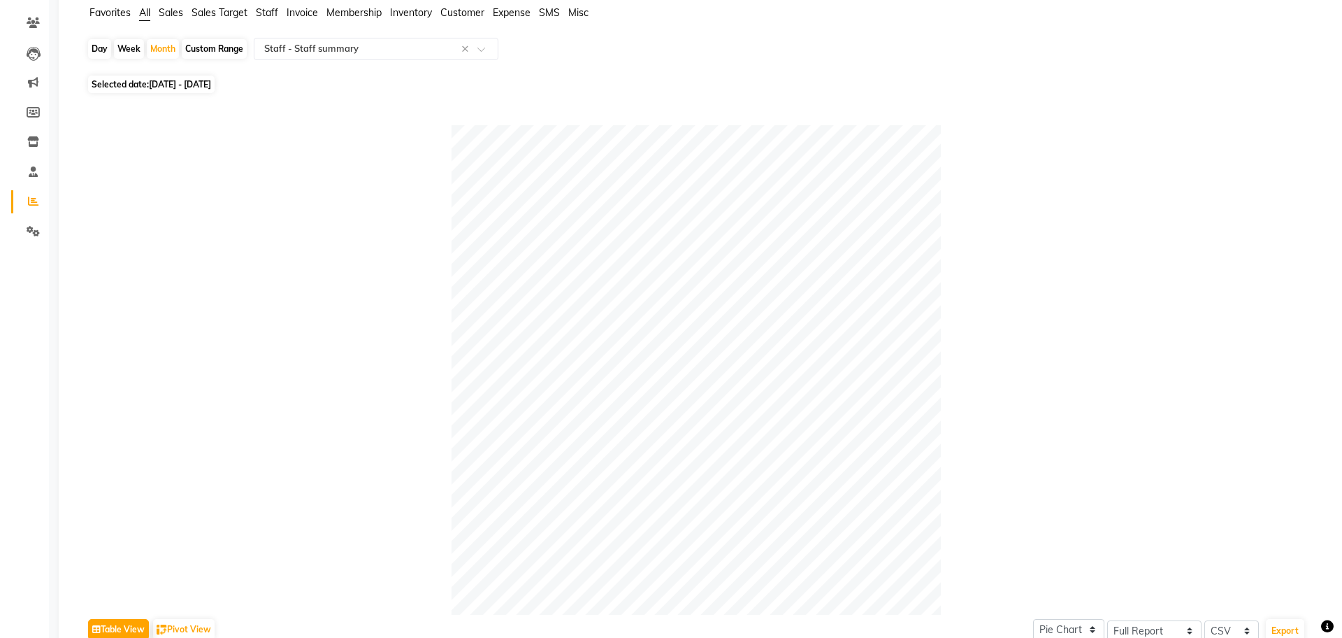
scroll to position [0, 0]
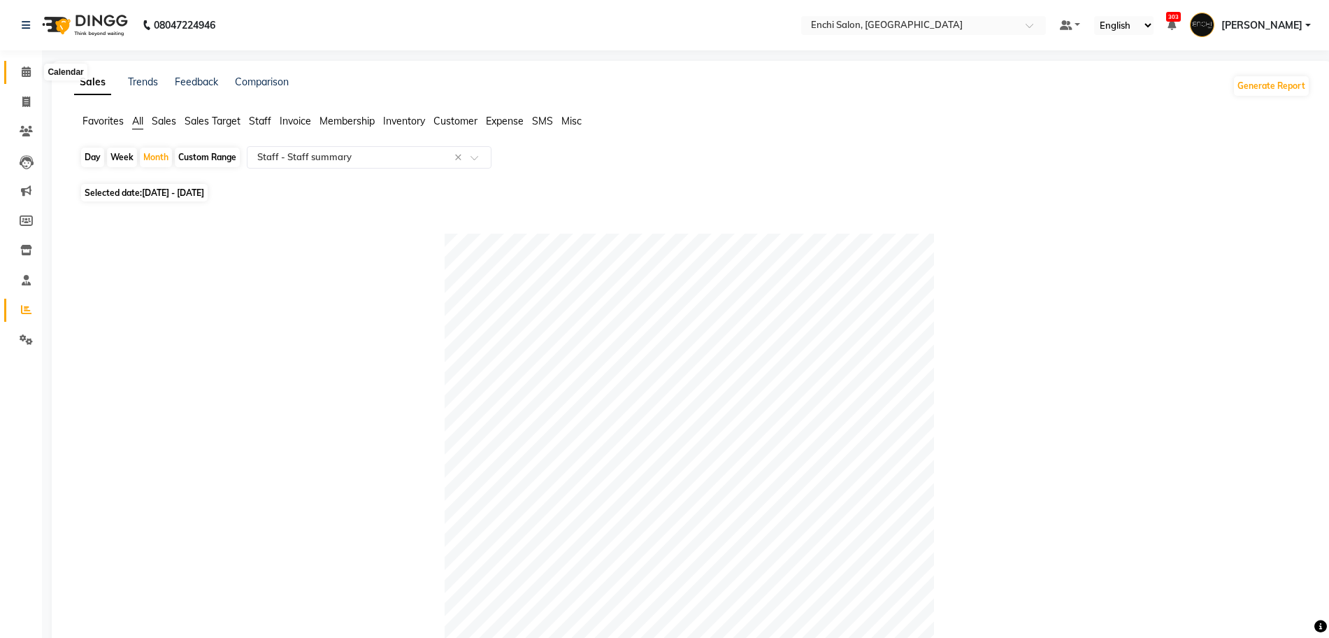
click at [24, 76] on icon at bounding box center [26, 71] width 9 height 10
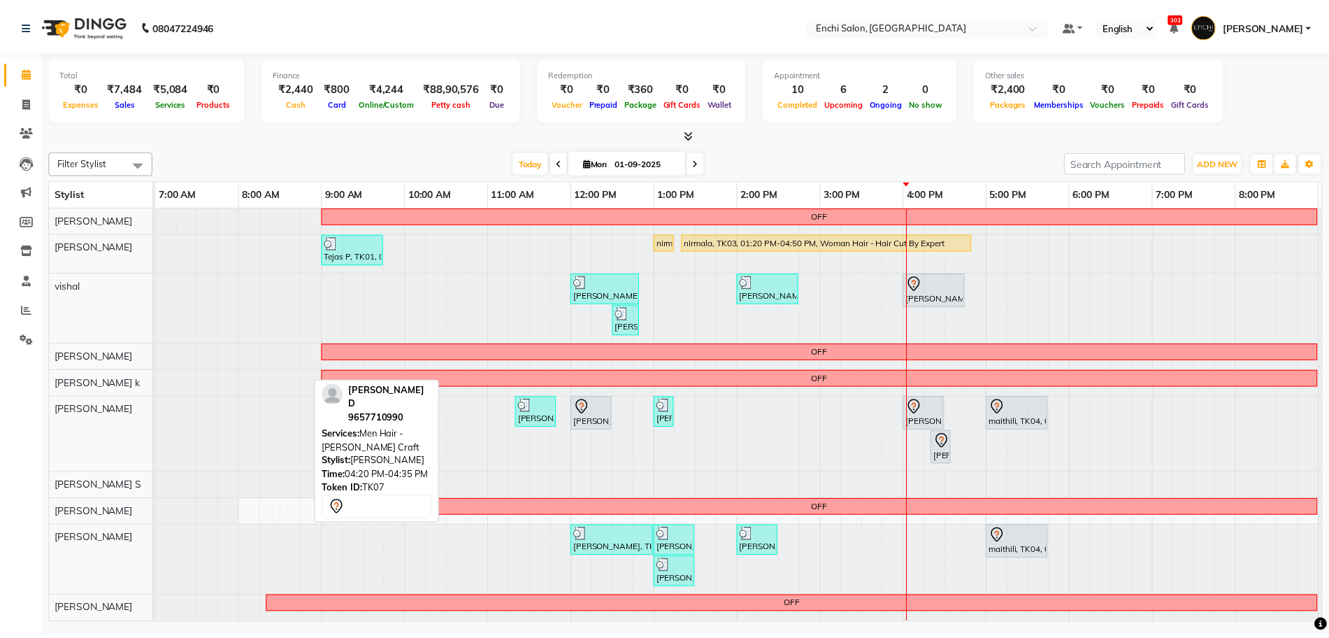
scroll to position [13, 0]
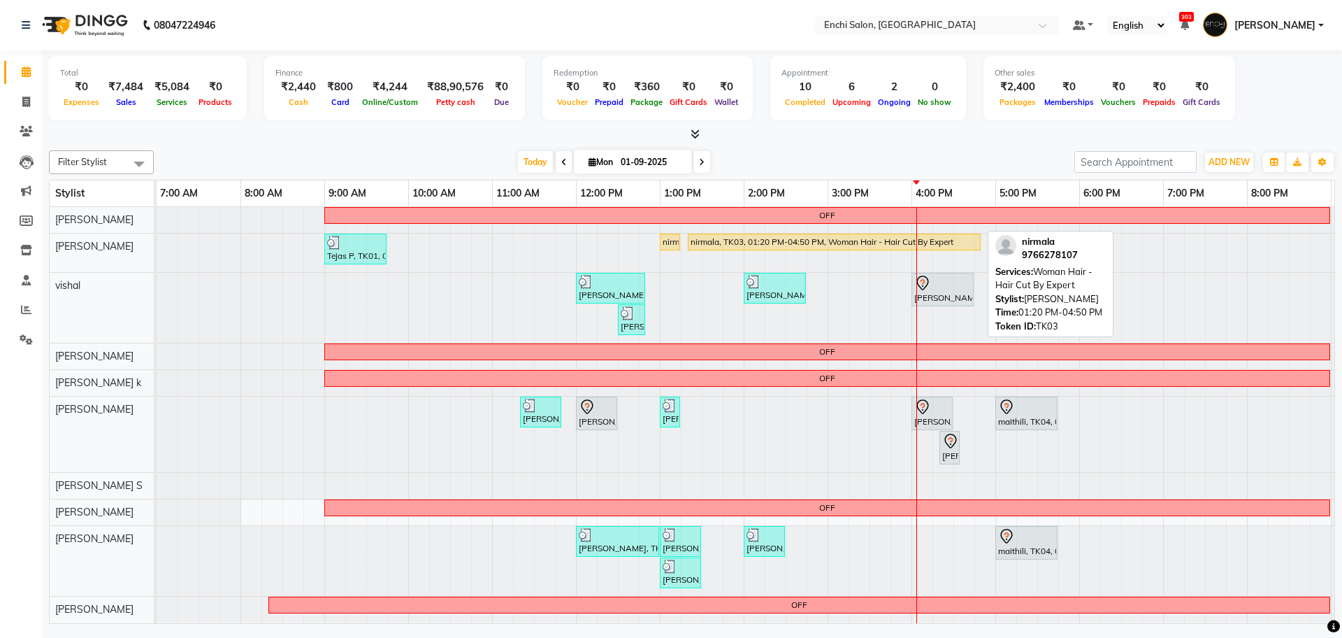
click at [884, 236] on div "nirmala, TK03, 01:20 PM-04:50 PM, Woman Hair - Hair Cut By Expert" at bounding box center [834, 242] width 290 height 13
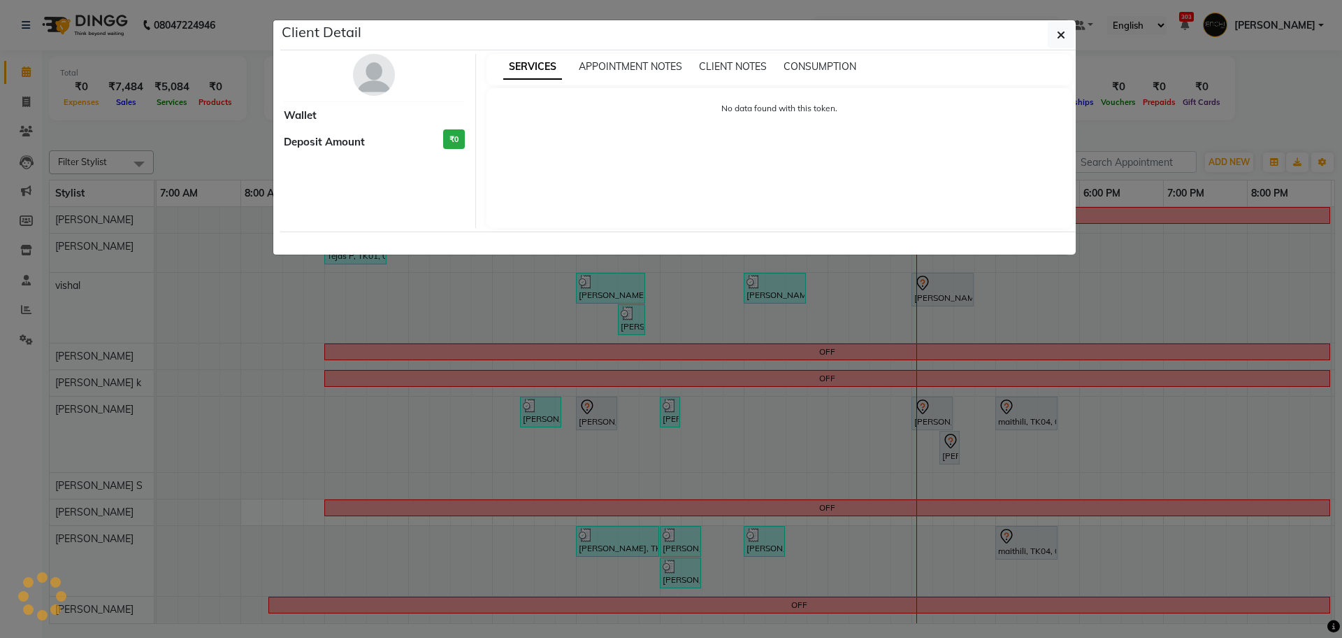
select select "1"
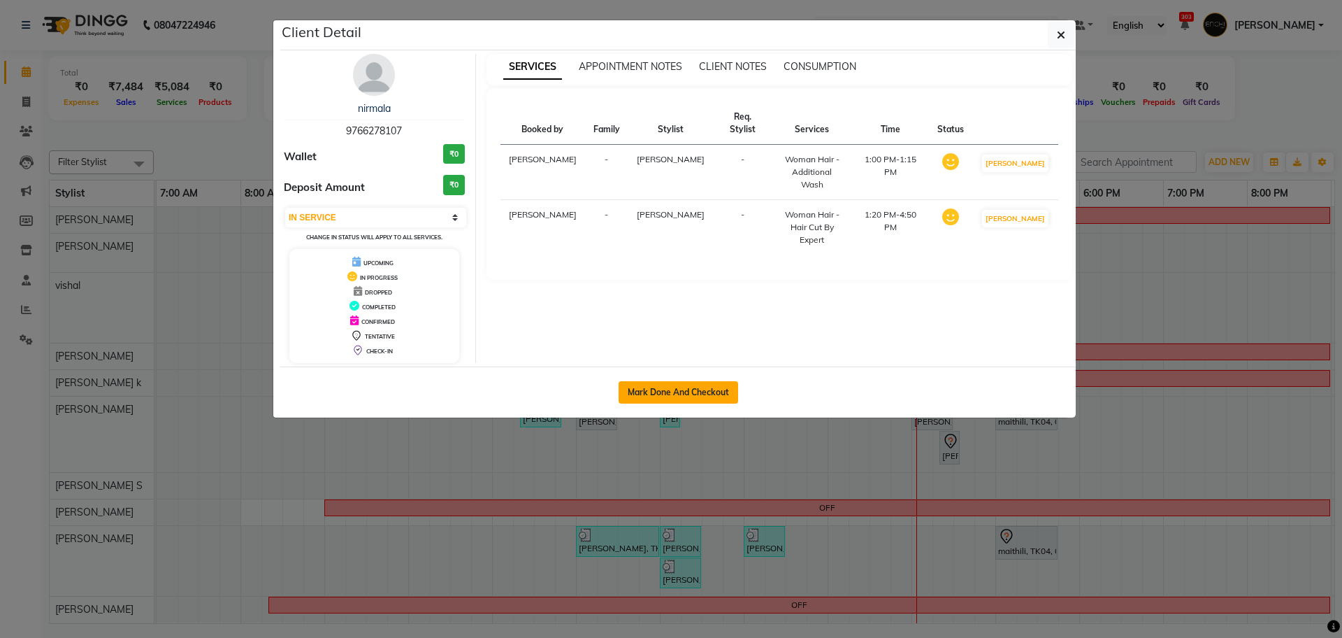
click at [656, 391] on button "Mark Done And Checkout" at bounding box center [679, 392] width 120 height 22
select select "10"
select select "service"
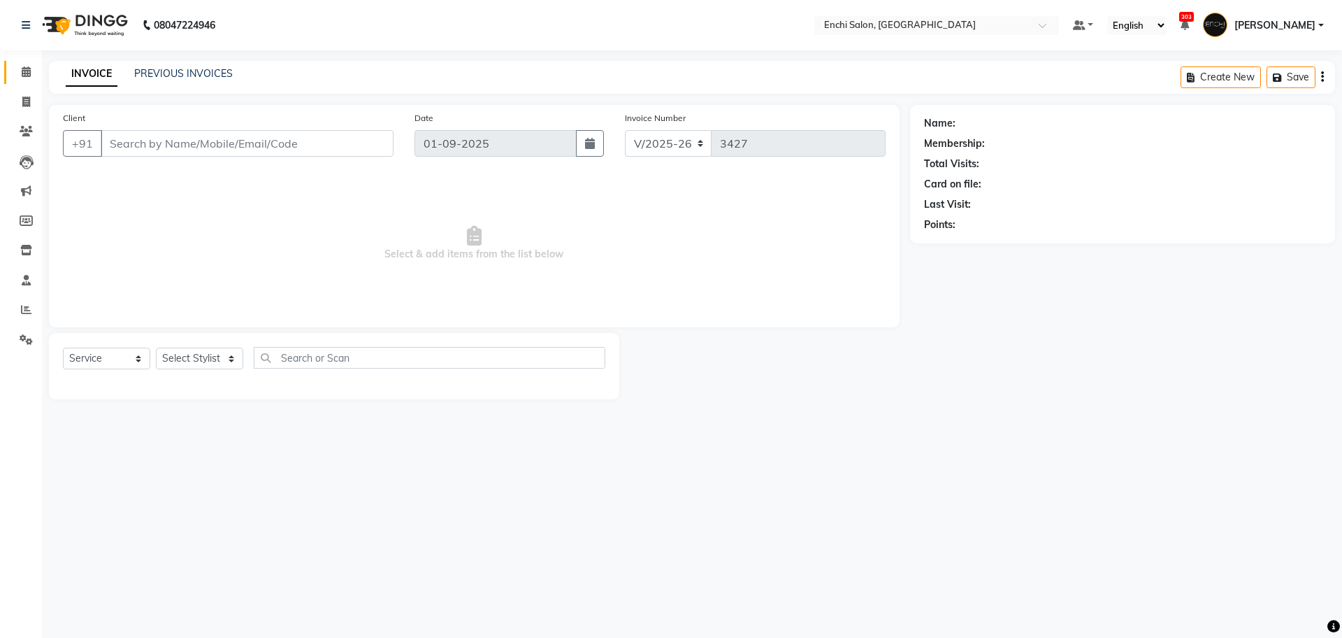
type input "9766278107"
select select "604"
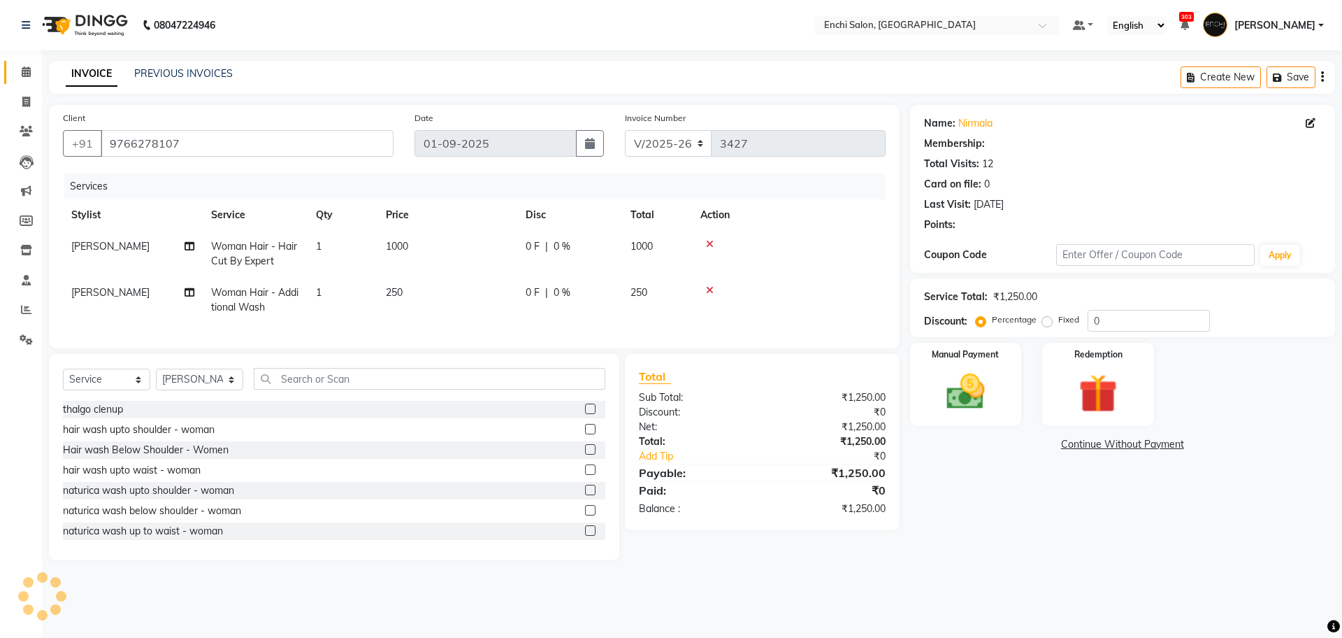
select select "1: Object"
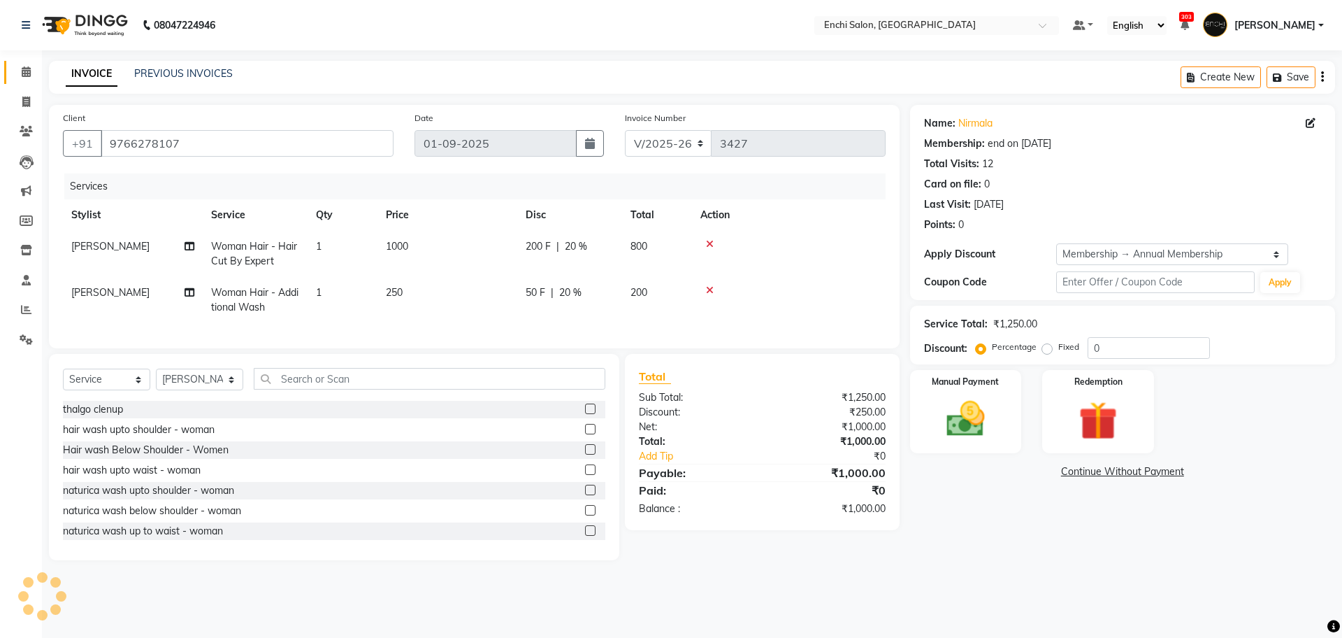
type input "20"
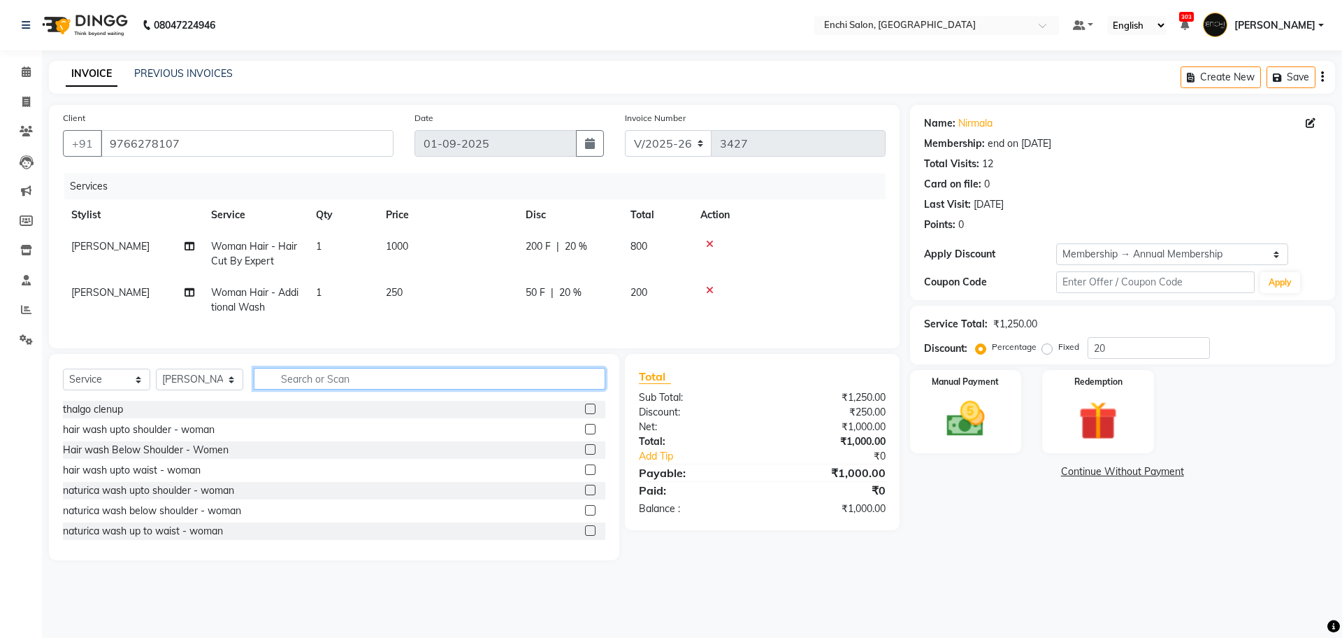
click at [326, 389] on input "text" at bounding box center [430, 379] width 352 height 22
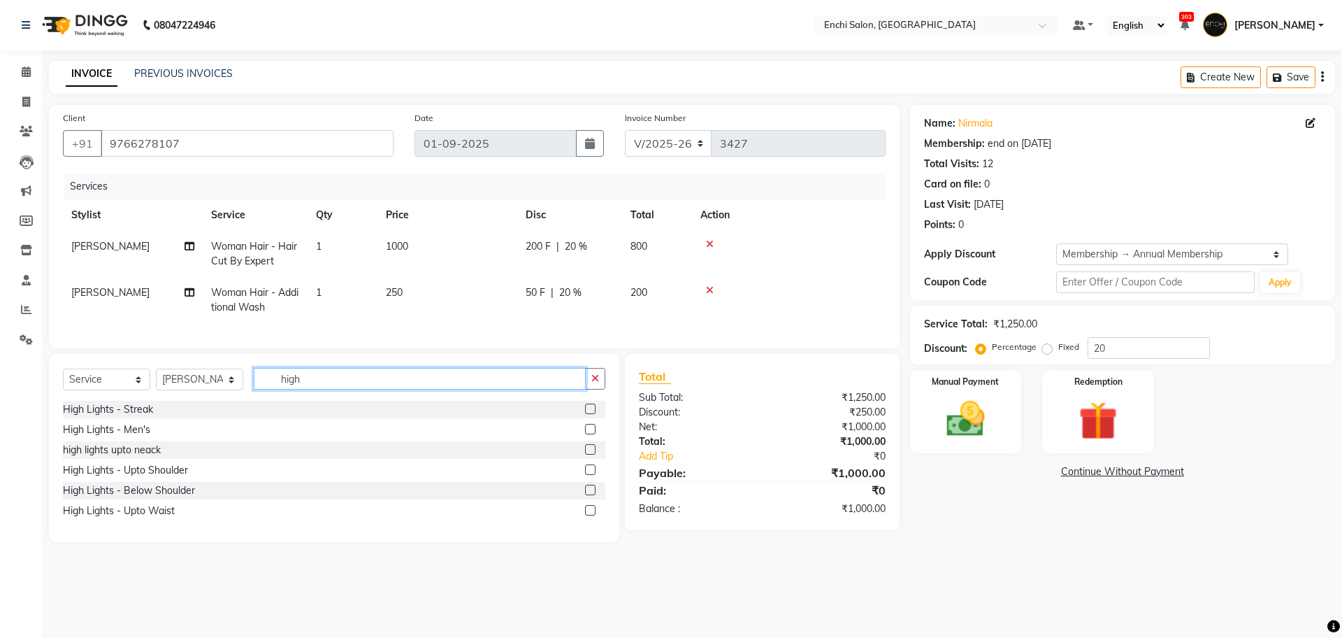
type input "high"
click at [591, 414] on label at bounding box center [590, 408] width 10 height 10
click at [591, 414] on input "checkbox" at bounding box center [589, 409] width 9 height 9
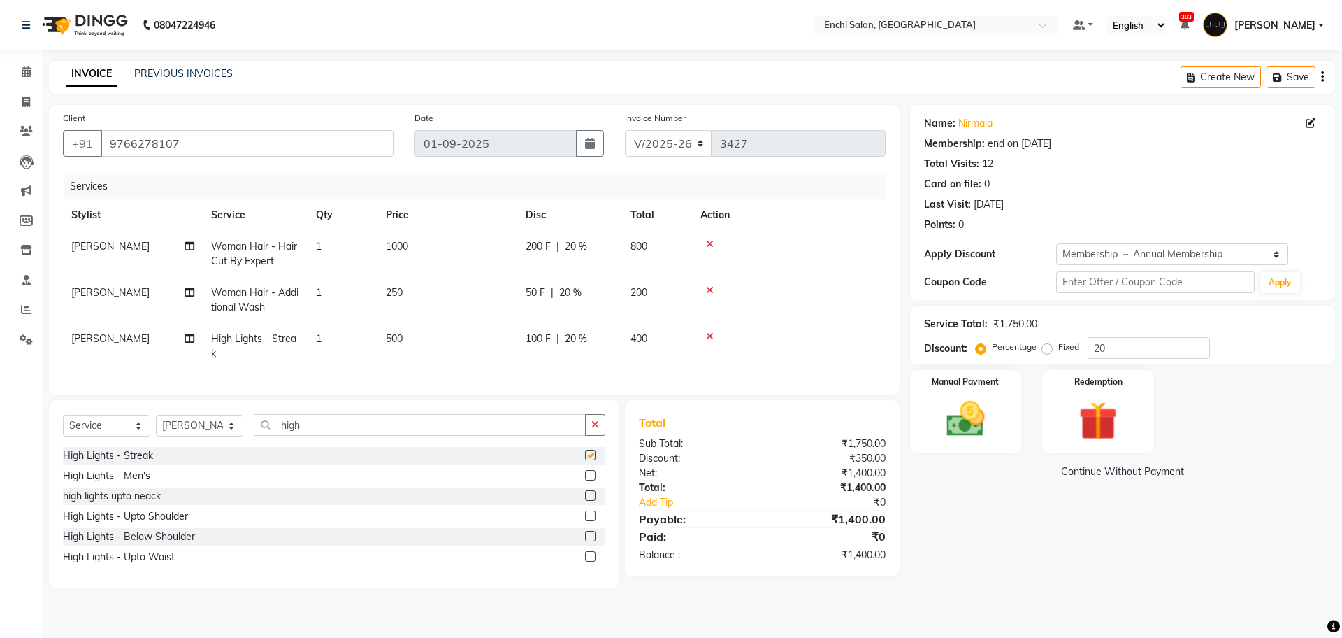
checkbox input "false"
click at [329, 336] on td "1" at bounding box center [343, 346] width 70 height 46
select select "604"
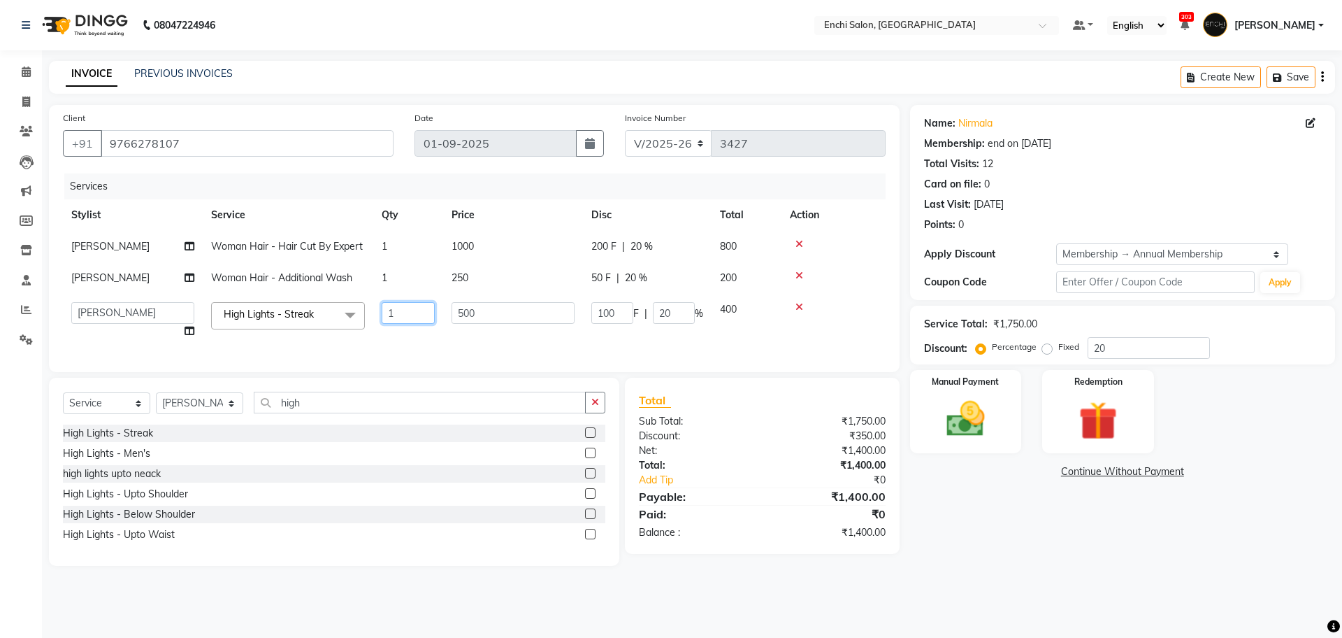
click at [400, 306] on input "1" at bounding box center [408, 313] width 53 height 22
type input "8"
click at [800, 334] on td at bounding box center [834, 320] width 104 height 53
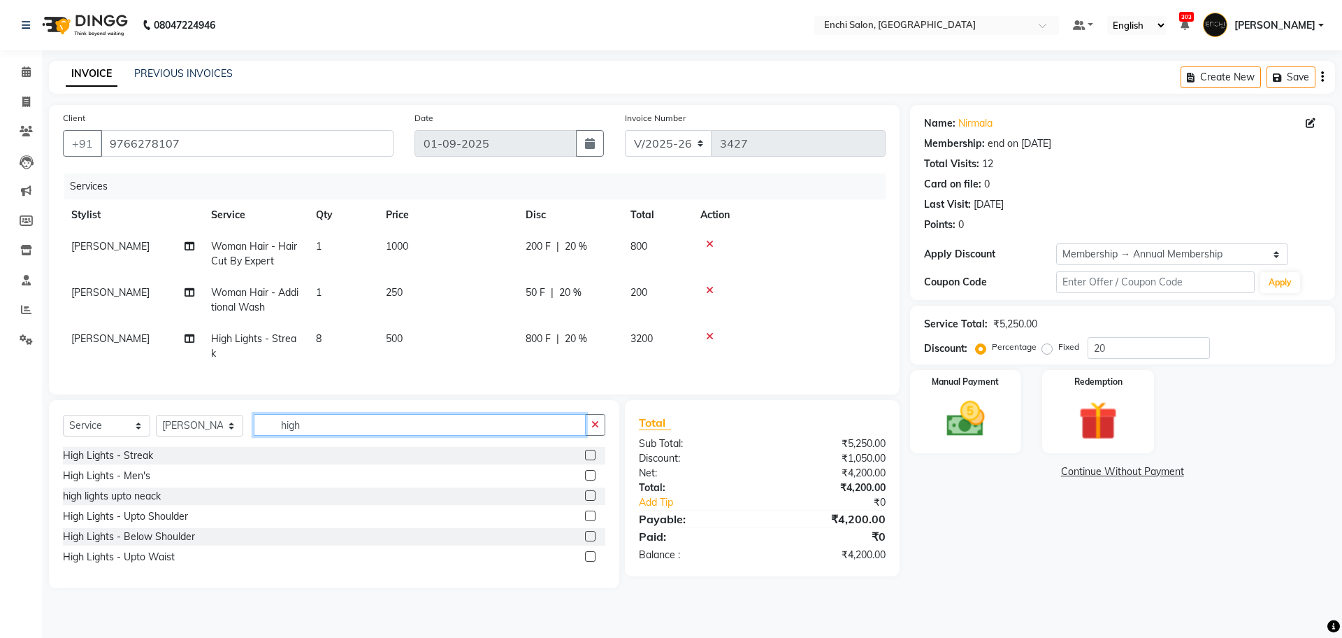
click at [301, 436] on input "high" at bounding box center [420, 425] width 332 height 22
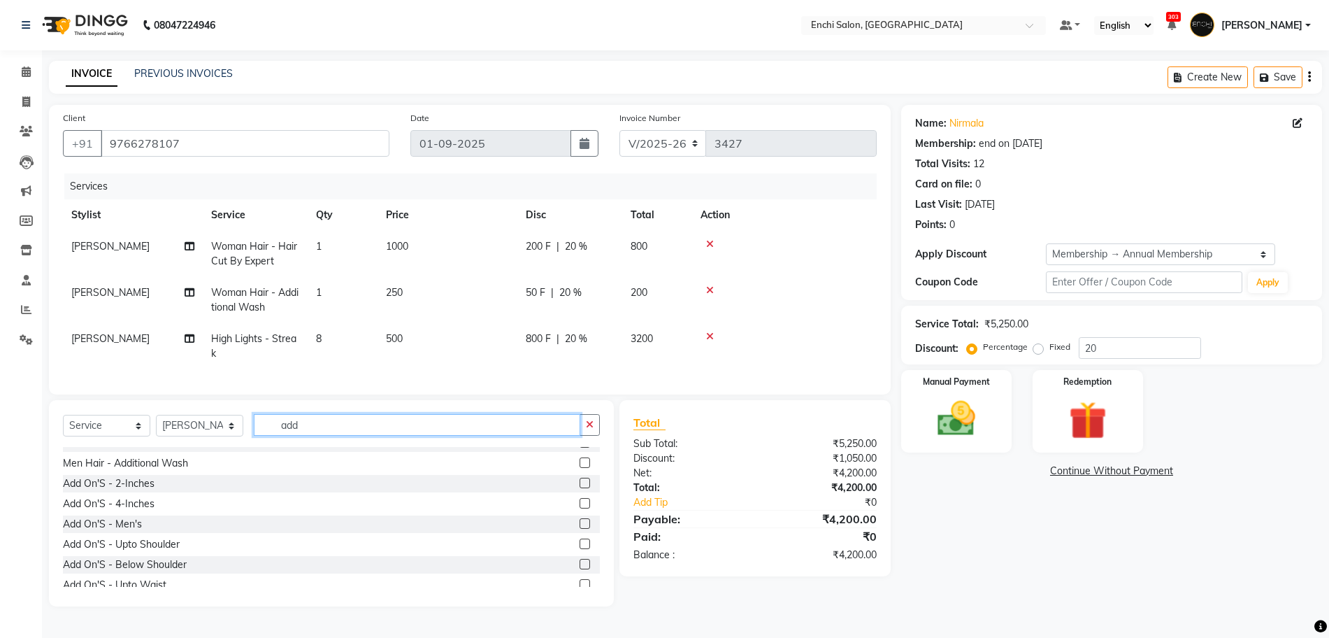
scroll to position [22, 0]
type input "add"
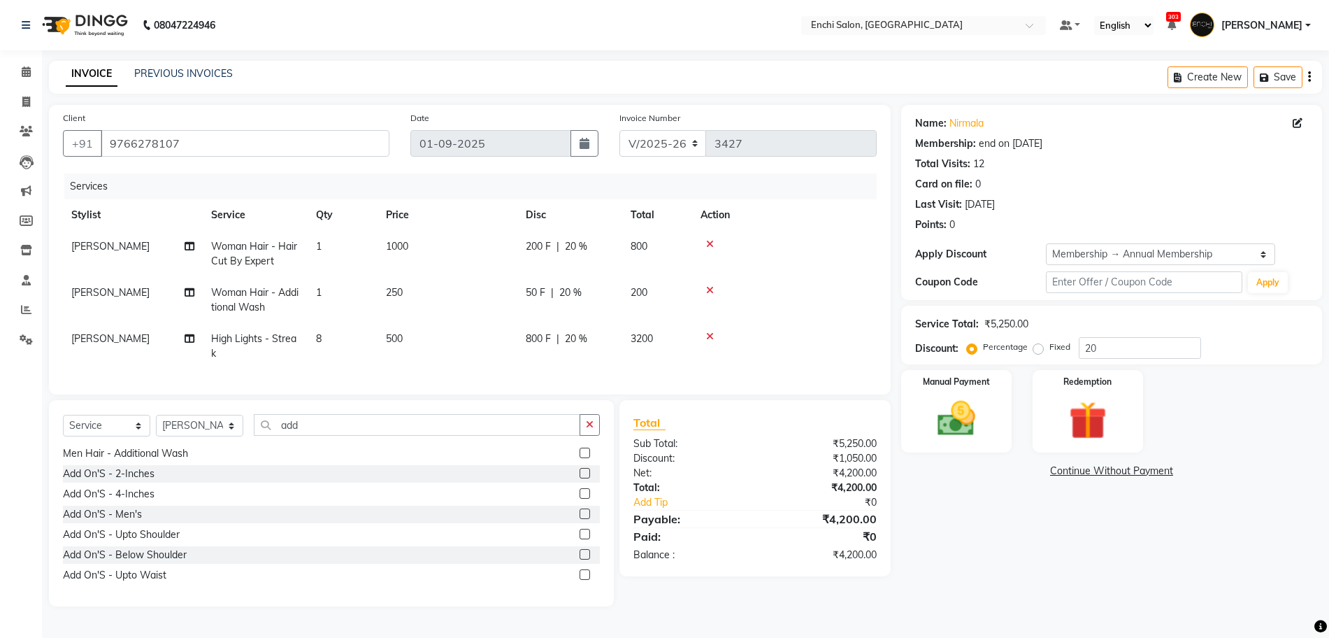
click at [580, 580] on label at bounding box center [585, 574] width 10 height 10
click at [580, 580] on input "checkbox" at bounding box center [584, 574] width 9 height 9
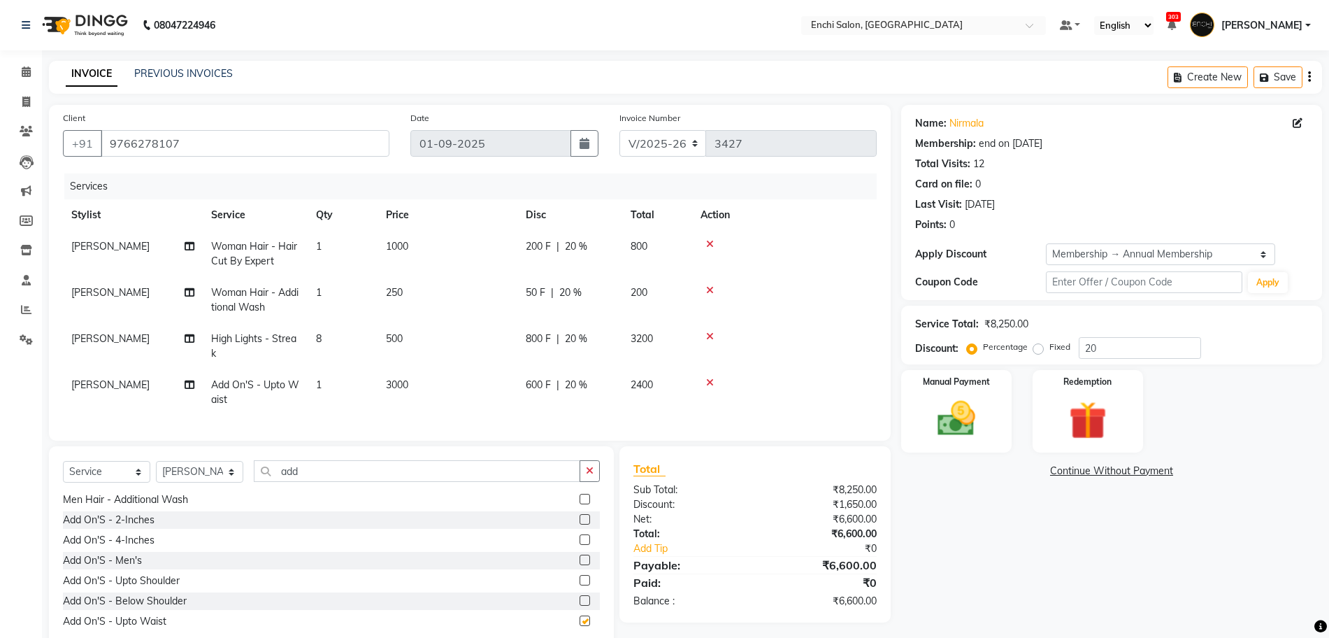
checkbox input "false"
click at [207, 482] on select "Select Stylist Akshay [PERSON_NAME] k Arjun shinde Enchi salon jagdevi [PERSON_…" at bounding box center [199, 472] width 87 height 22
select select "65668"
click at [156, 474] on select "Select Stylist Akshay [PERSON_NAME] k Arjun shinde Enchi salon jagdevi [PERSON_…" at bounding box center [199, 472] width 87 height 22
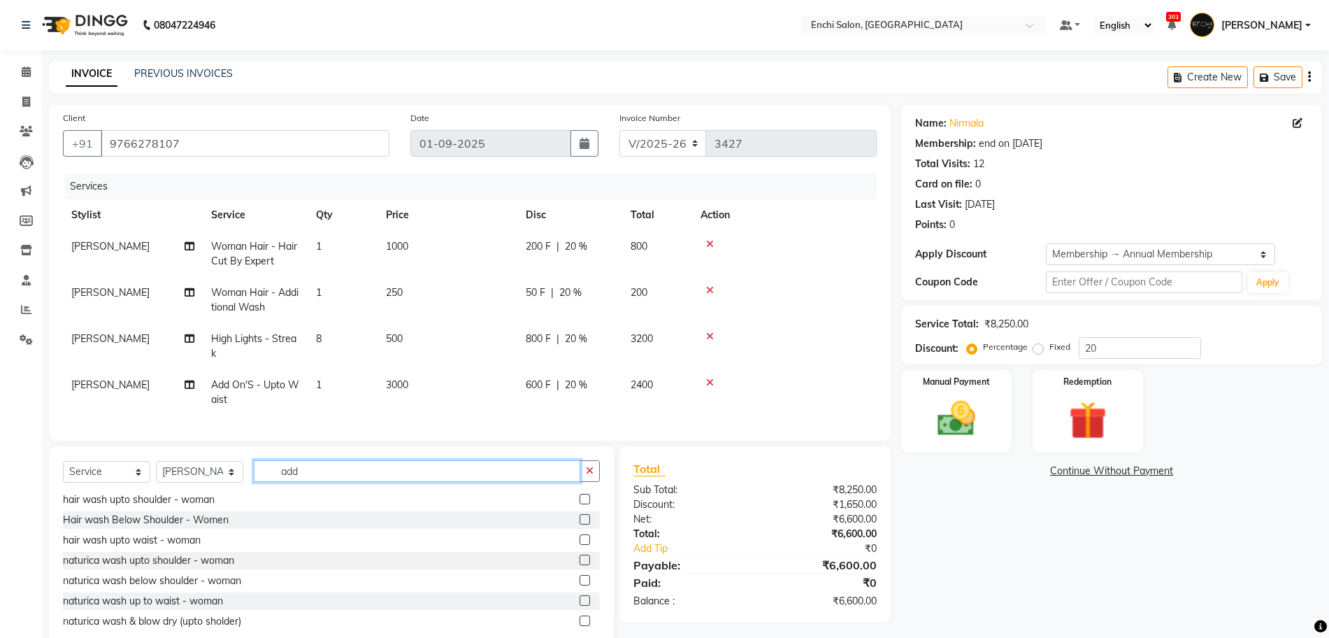
click at [332, 482] on input "add" at bounding box center [417, 471] width 326 height 22
click at [331, 481] on input "add" at bounding box center [417, 471] width 326 height 22
type input "a"
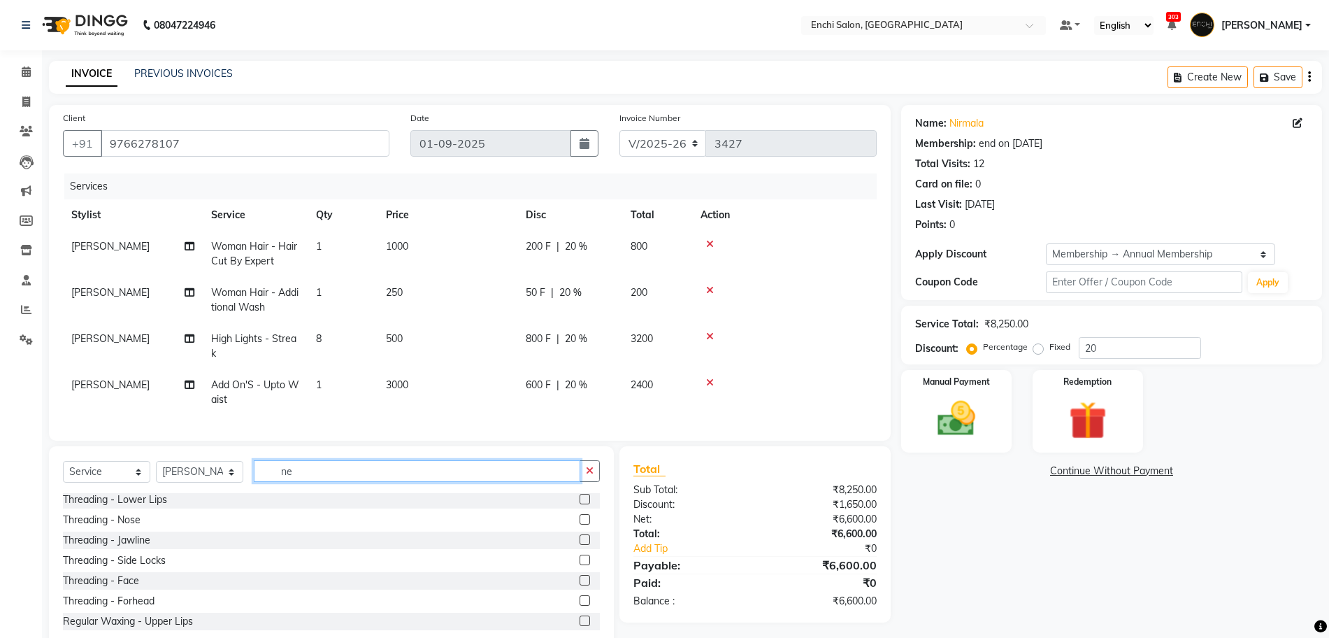
scroll to position [0, 0]
type input "ne"
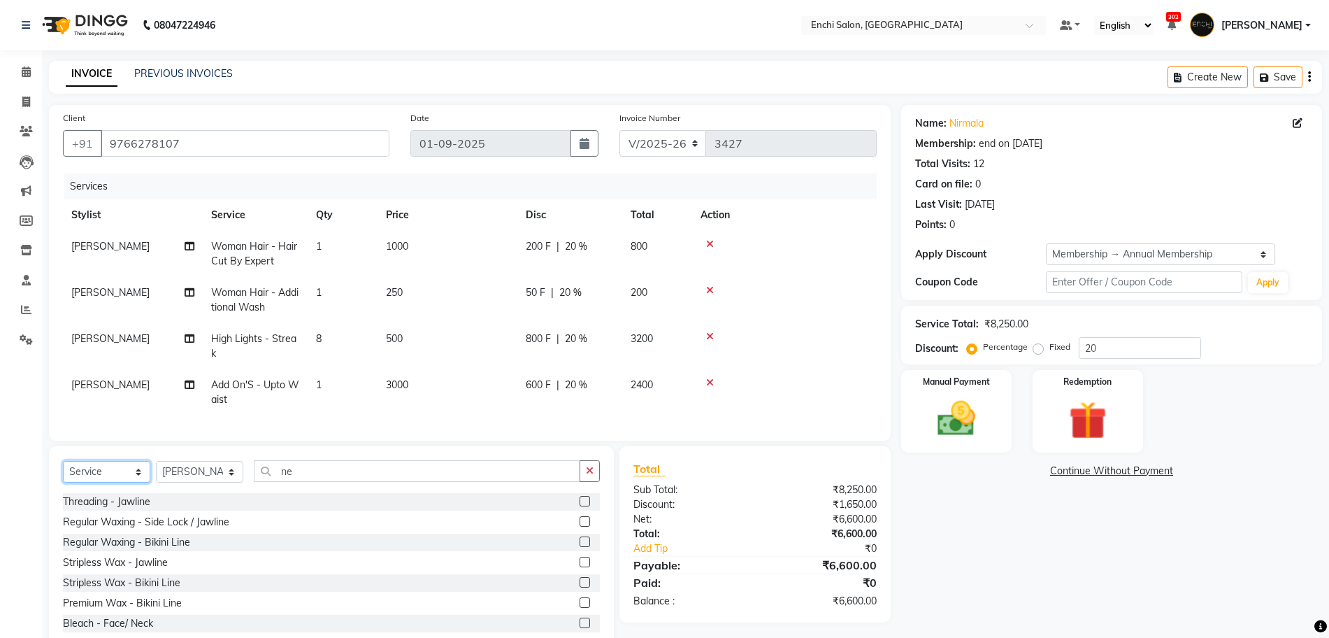
click at [92, 482] on select "Select Service Product Membership Package Voucher Prepaid Gift Card" at bounding box center [106, 472] width 87 height 22
select select "product"
click at [63, 474] on select "Select Service Product Membership Package Voucher Prepaid Gift Card" at bounding box center [106, 472] width 87 height 22
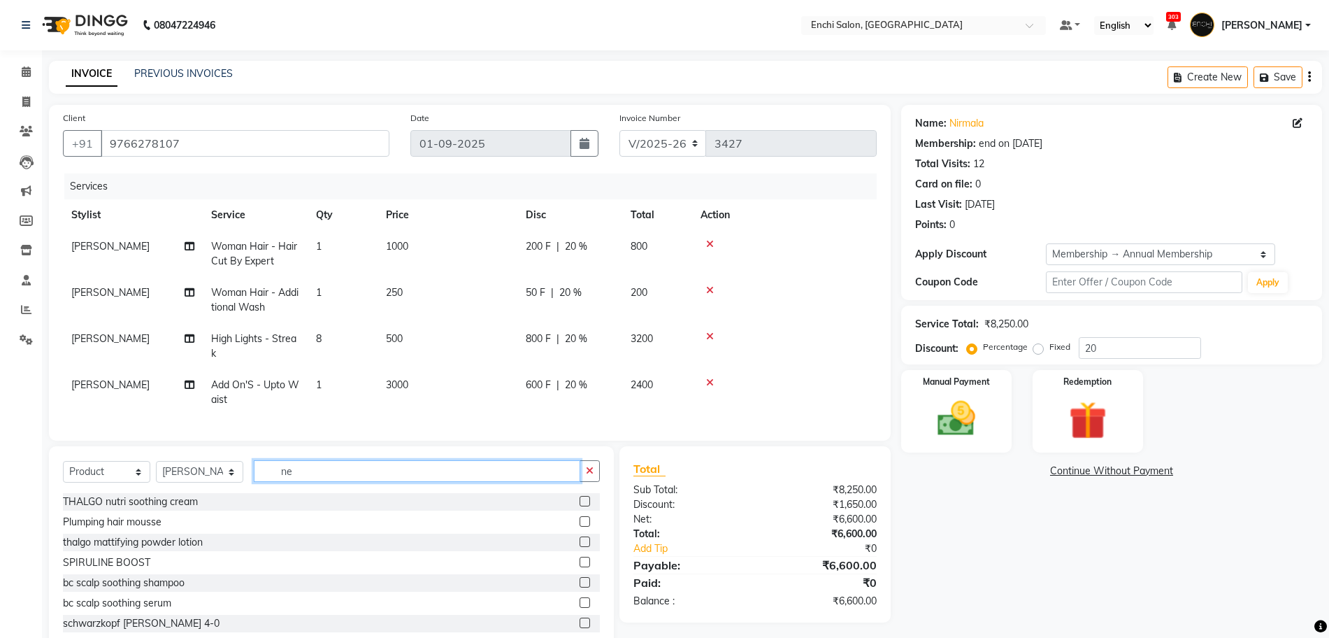
click at [301, 482] on input "ne" at bounding box center [417, 471] width 326 height 22
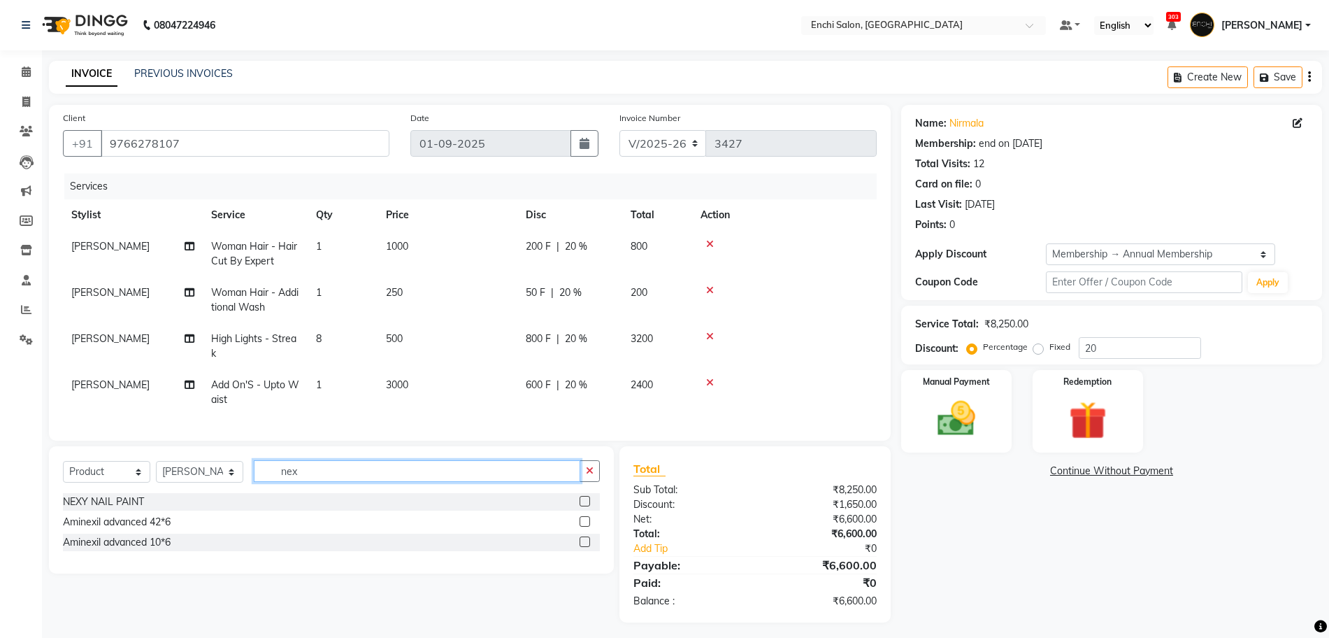
type input "nex"
click at [583, 506] on label at bounding box center [585, 501] width 10 height 10
click at [583, 506] on input "checkbox" at bounding box center [584, 501] width 9 height 9
checkbox input "false"
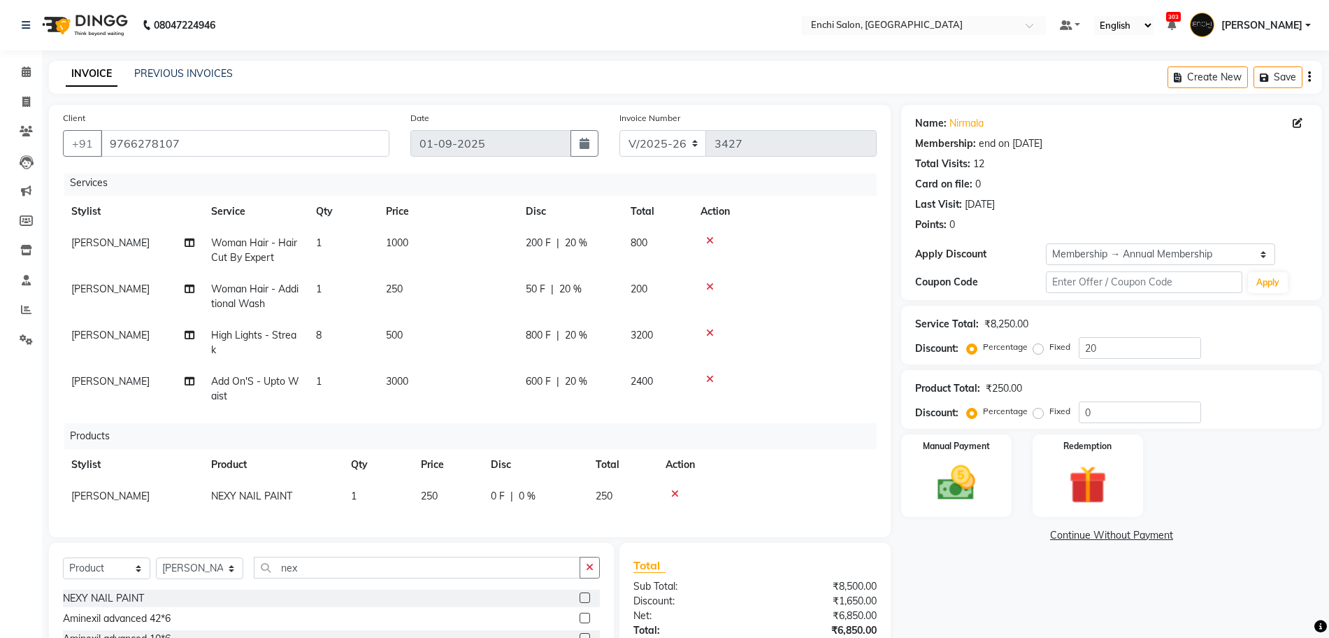
scroll to position [17, 0]
click at [426, 489] on span "250" at bounding box center [429, 495] width 17 height 13
select select "65668"
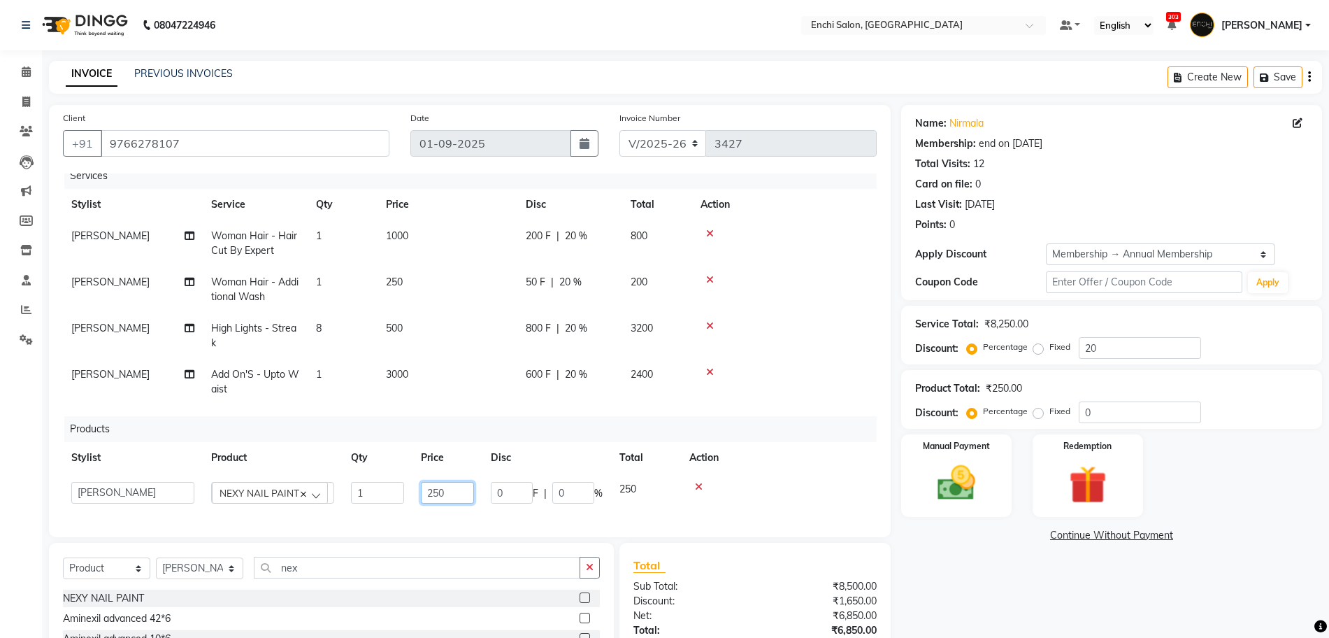
click at [453, 482] on input "250" at bounding box center [447, 493] width 53 height 22
type input "2"
type input "300"
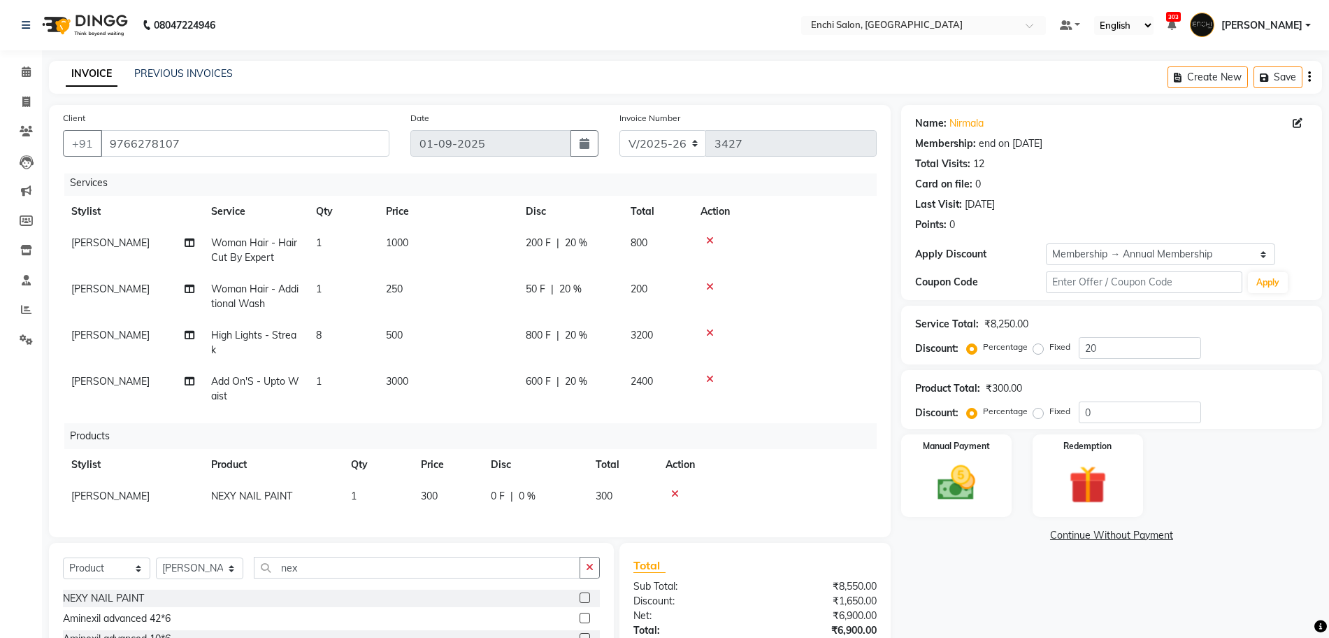
click at [946, 554] on div "Name: Nirmala Membership: end on [DATE] Total Visits: 12 Card on file: 0 Last V…" at bounding box center [1116, 412] width 431 height 614
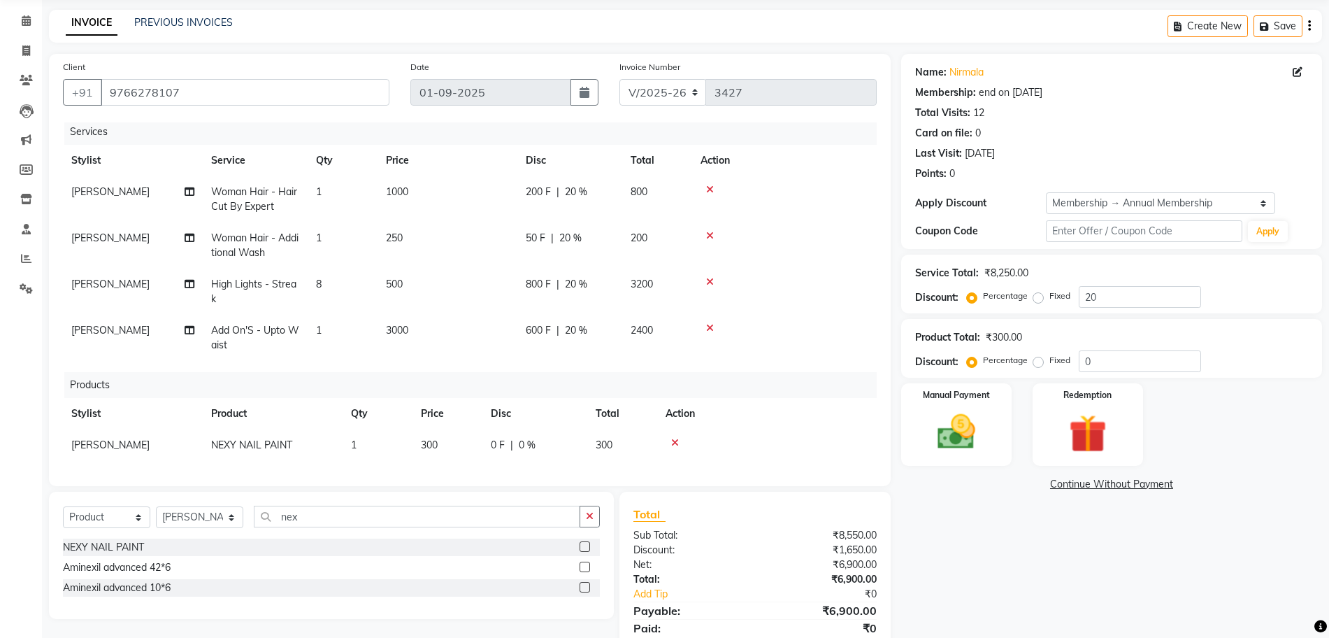
scroll to position [102, 0]
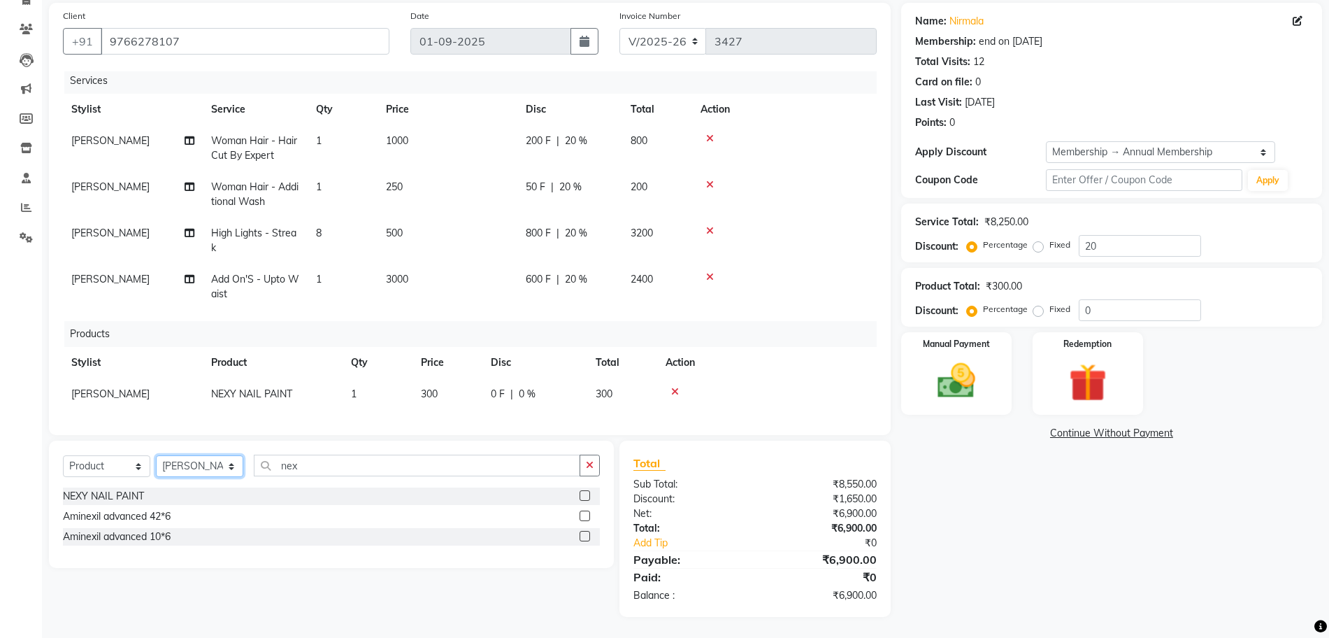
click at [185, 466] on select "Select Stylist Akshay [PERSON_NAME] k Arjun shinde Enchi salon jagdevi [PERSON_…" at bounding box center [199, 466] width 87 height 22
select select "604"
click at [156, 455] on select "Select Stylist Akshay [PERSON_NAME] k Arjun shinde Enchi salon jagdevi [PERSON_…" at bounding box center [199, 466] width 87 height 22
click at [340, 471] on input "nex" at bounding box center [417, 465] width 326 height 22
click at [340, 470] on input "nex" at bounding box center [417, 465] width 326 height 22
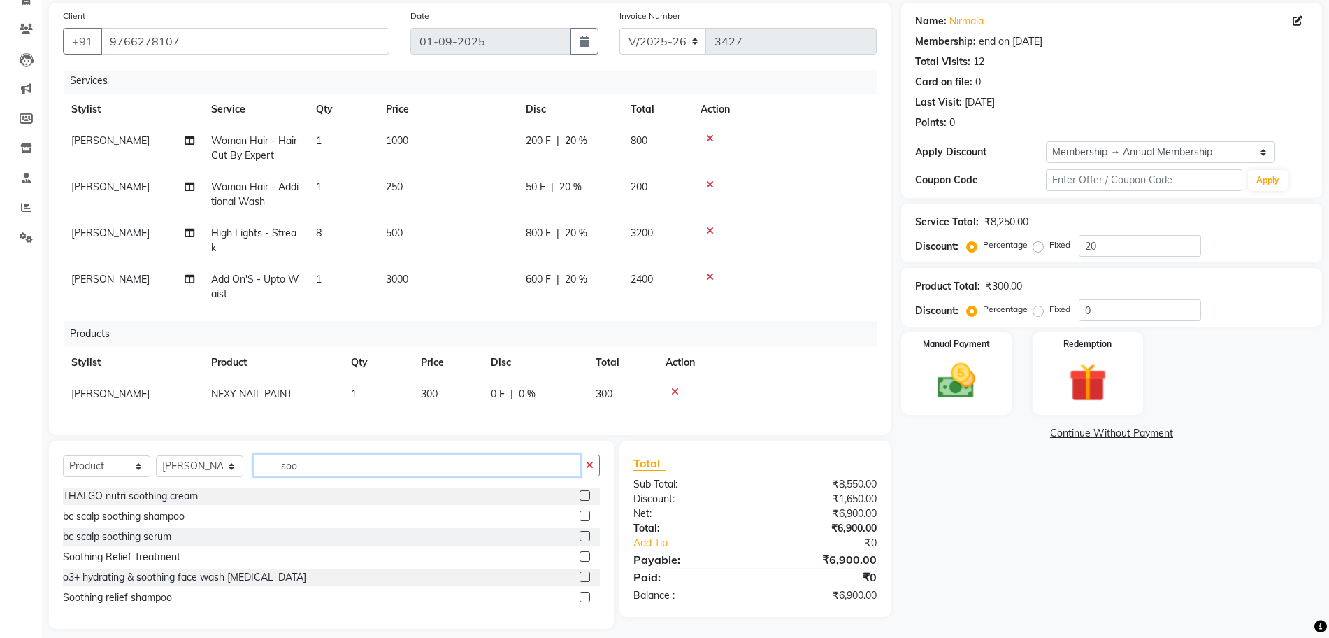
type input "soo"
click at [585, 596] on label at bounding box center [585, 596] width 10 height 10
click at [585, 596] on input "checkbox" at bounding box center [584, 597] width 9 height 9
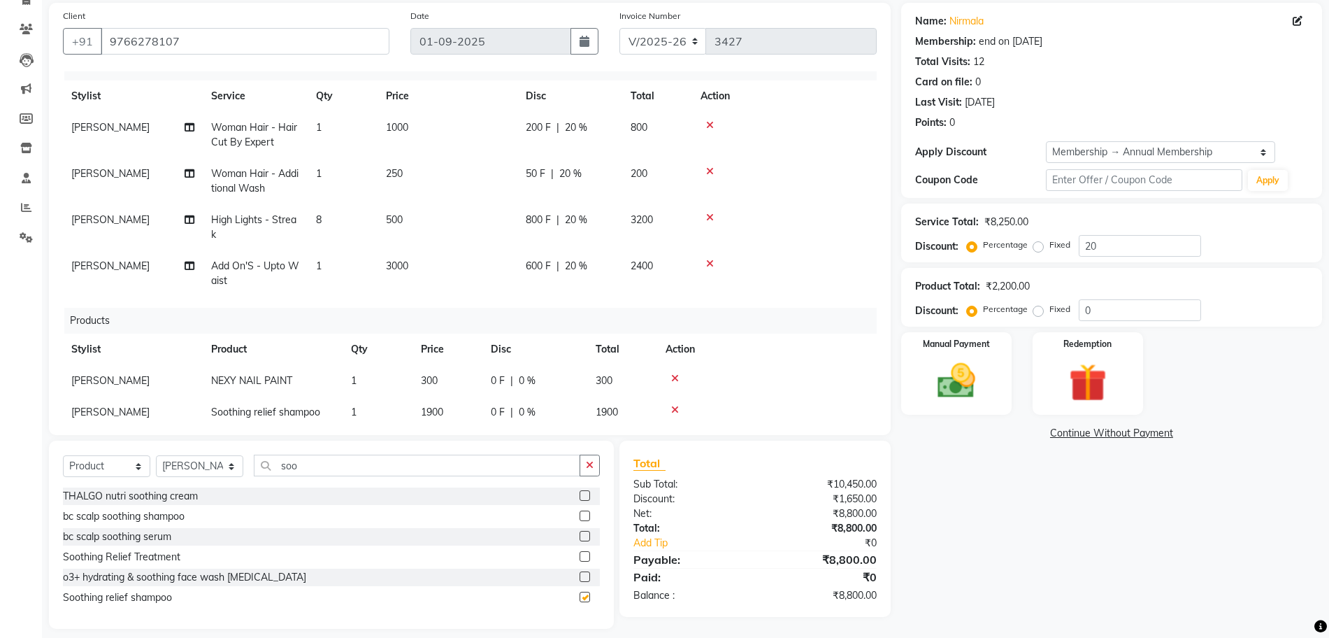
checkbox input "false"
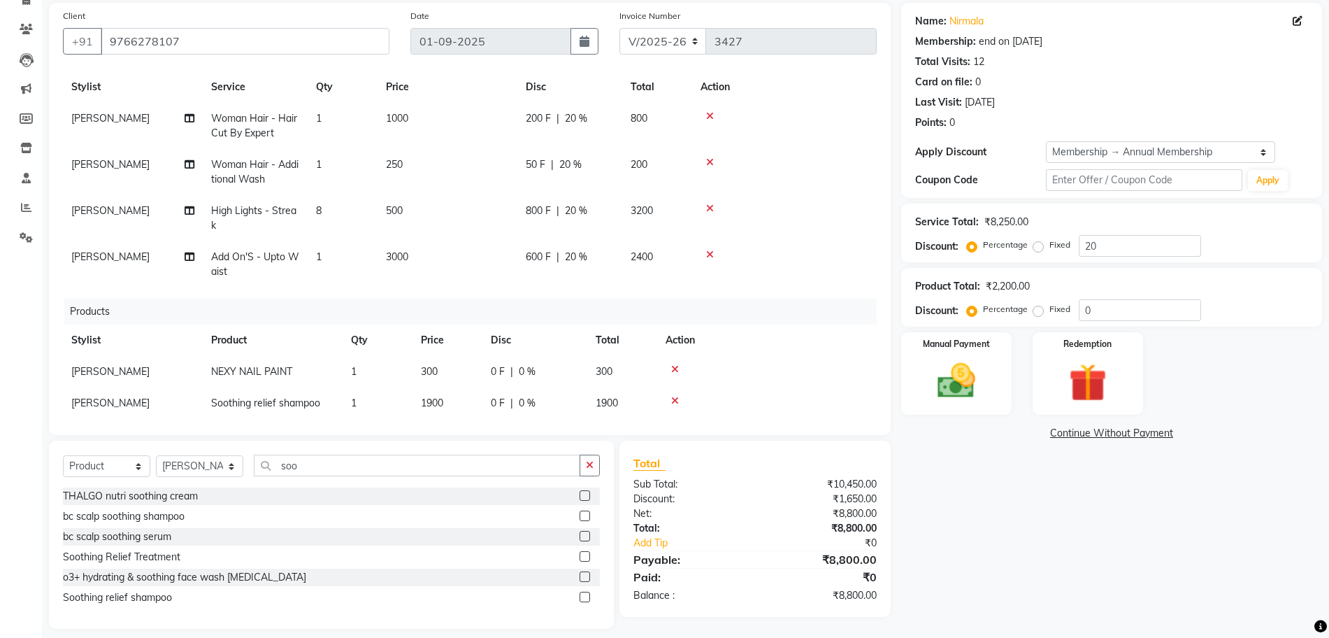
scroll to position [48, 0]
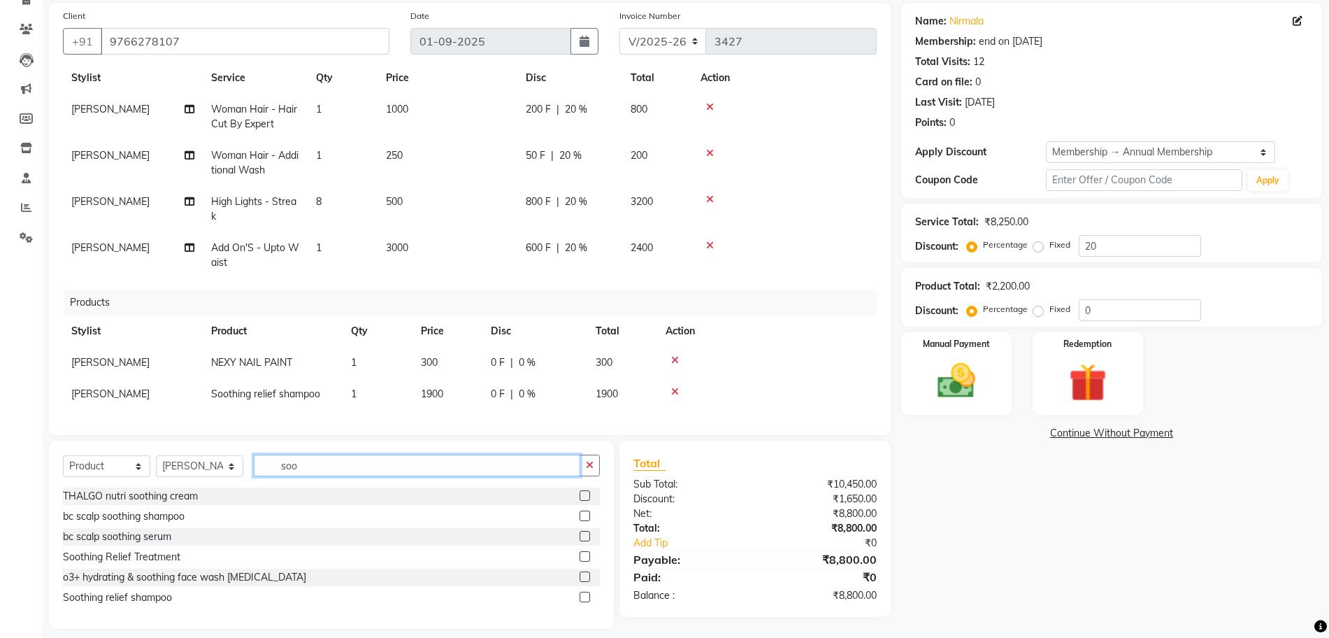
click at [302, 470] on input "soo" at bounding box center [417, 465] width 326 height 22
type input "low"
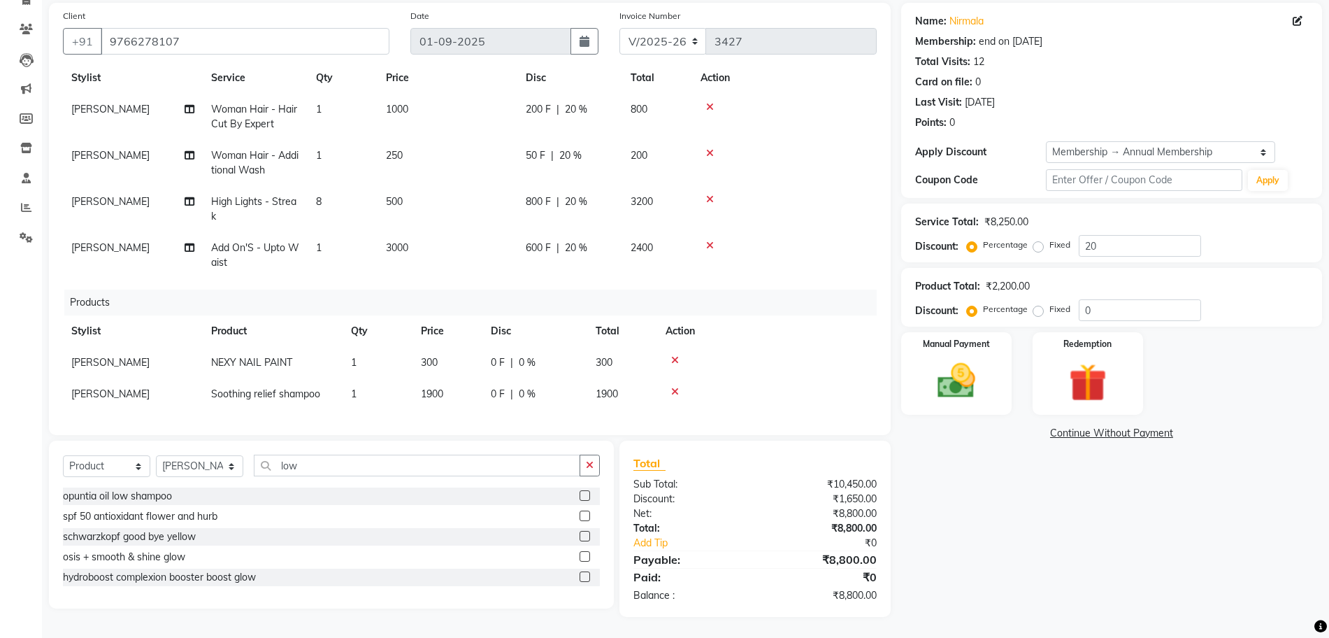
click at [584, 494] on label at bounding box center [585, 495] width 10 height 10
click at [584, 494] on input "checkbox" at bounding box center [584, 495] width 9 height 9
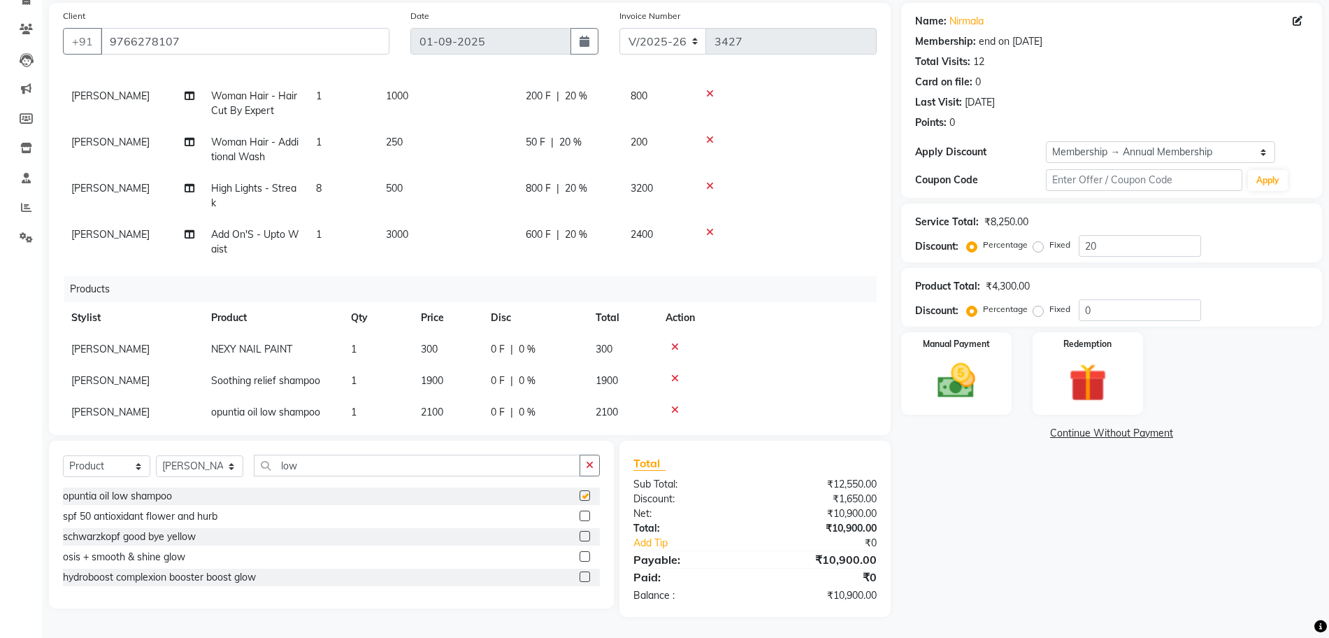
checkbox input "false"
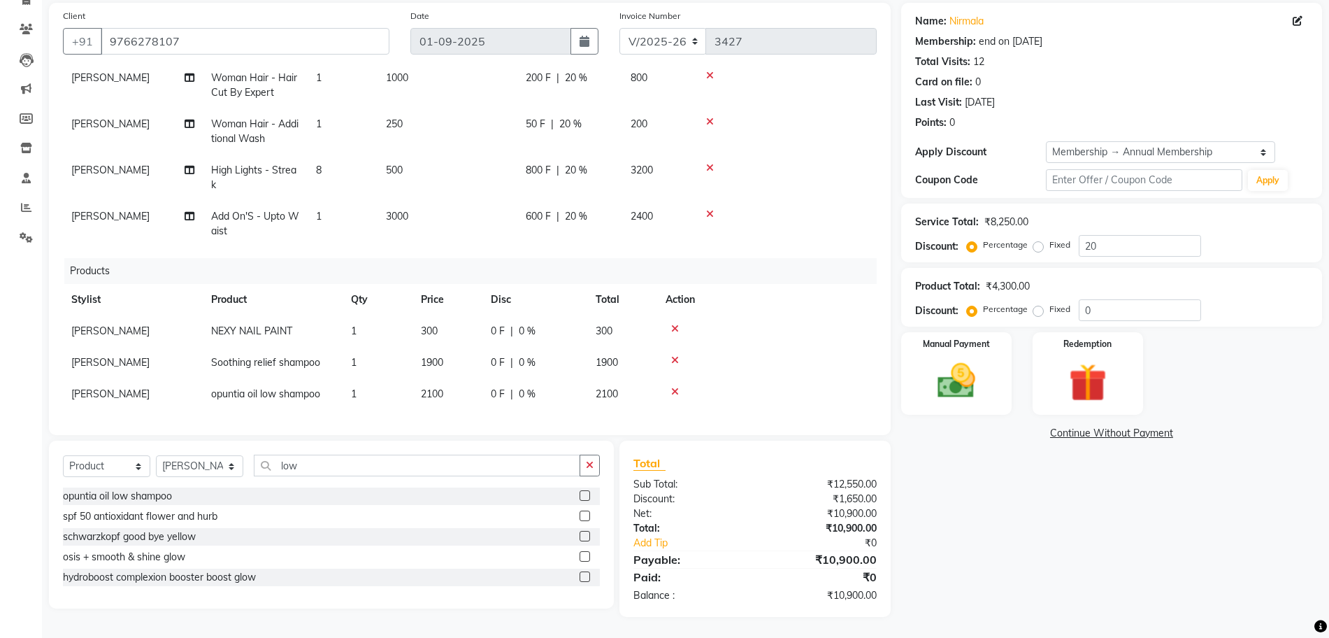
click at [673, 387] on icon at bounding box center [675, 392] width 8 height 10
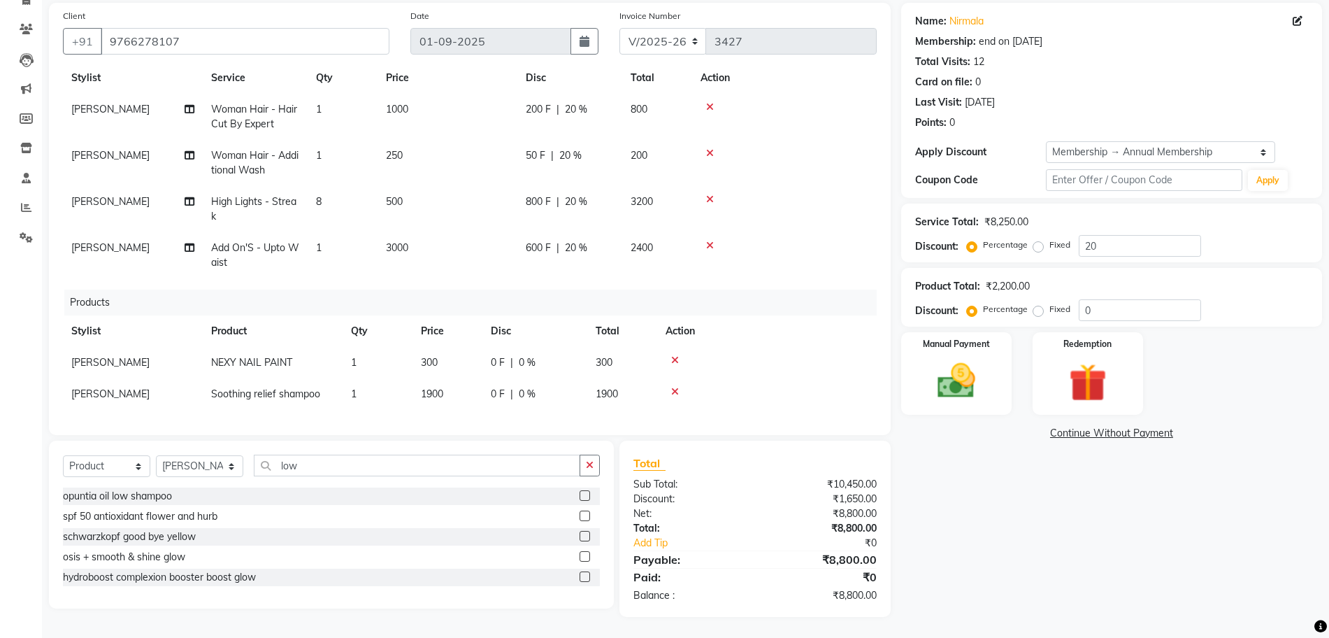
click at [257, 241] on span "Add On'S - Upto Waist" at bounding box center [255, 254] width 88 height 27
select select "604"
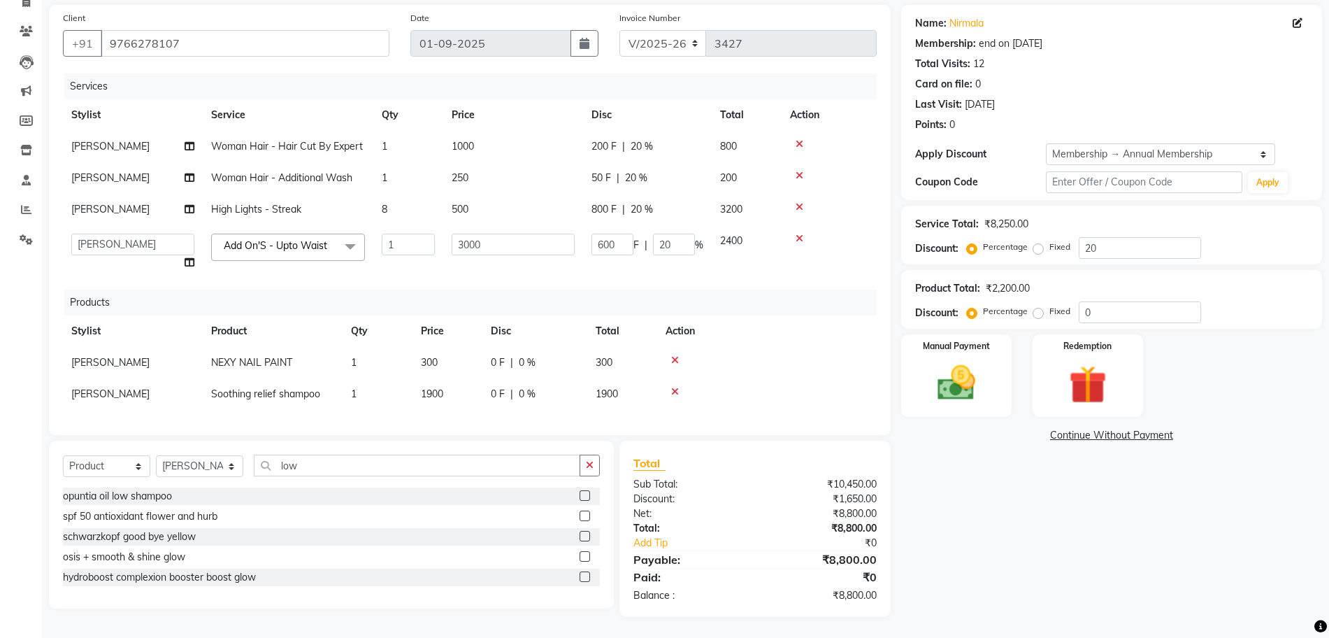
scroll to position [0, 0]
click at [257, 233] on span "Add On'S - Upto Waist x" at bounding box center [288, 246] width 154 height 27
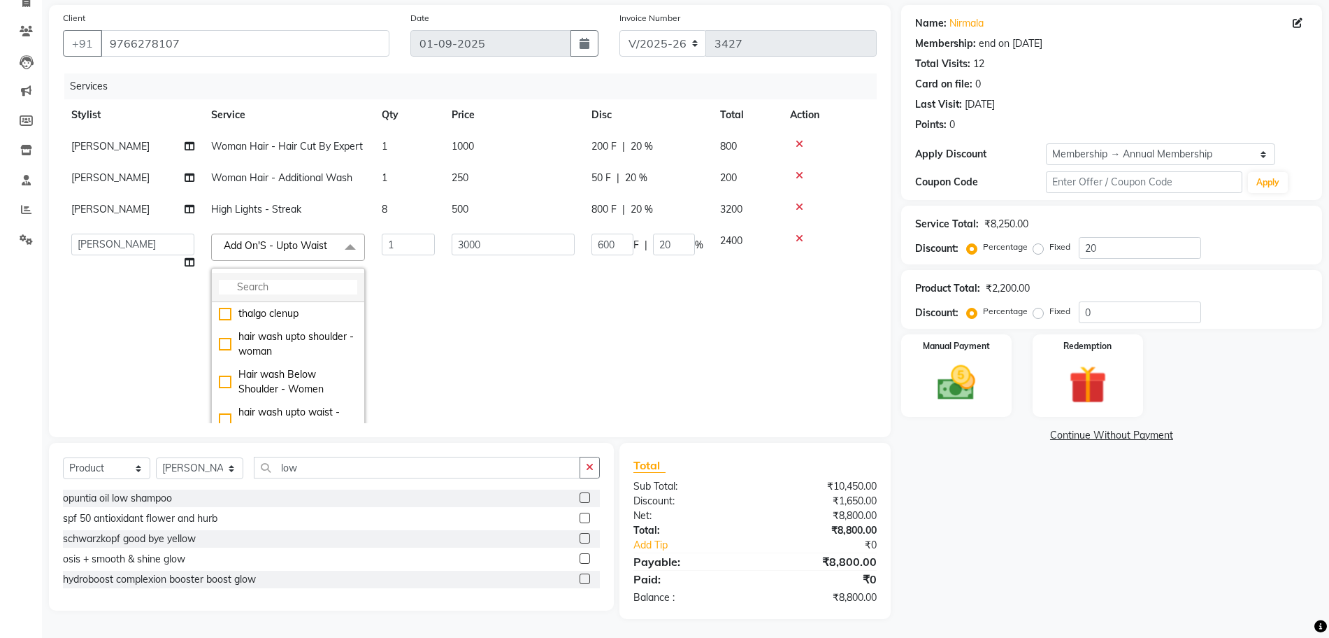
click at [243, 291] on input "multiselect-search" at bounding box center [288, 287] width 138 height 15
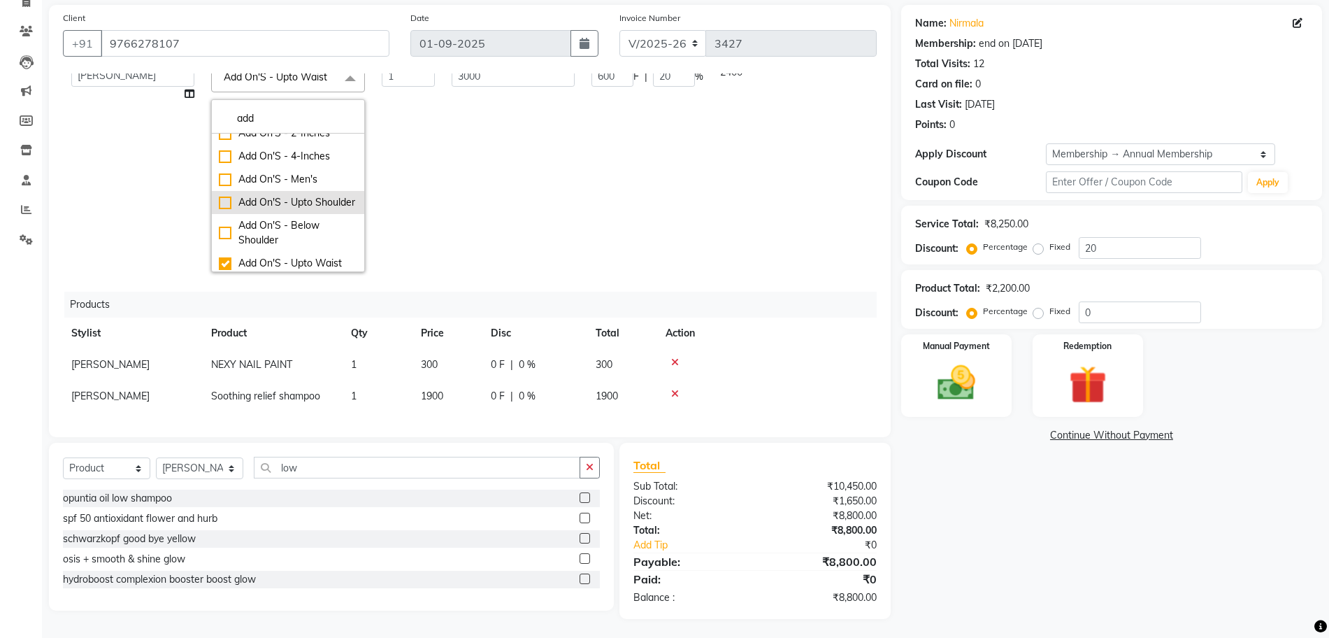
scroll to position [106, 0]
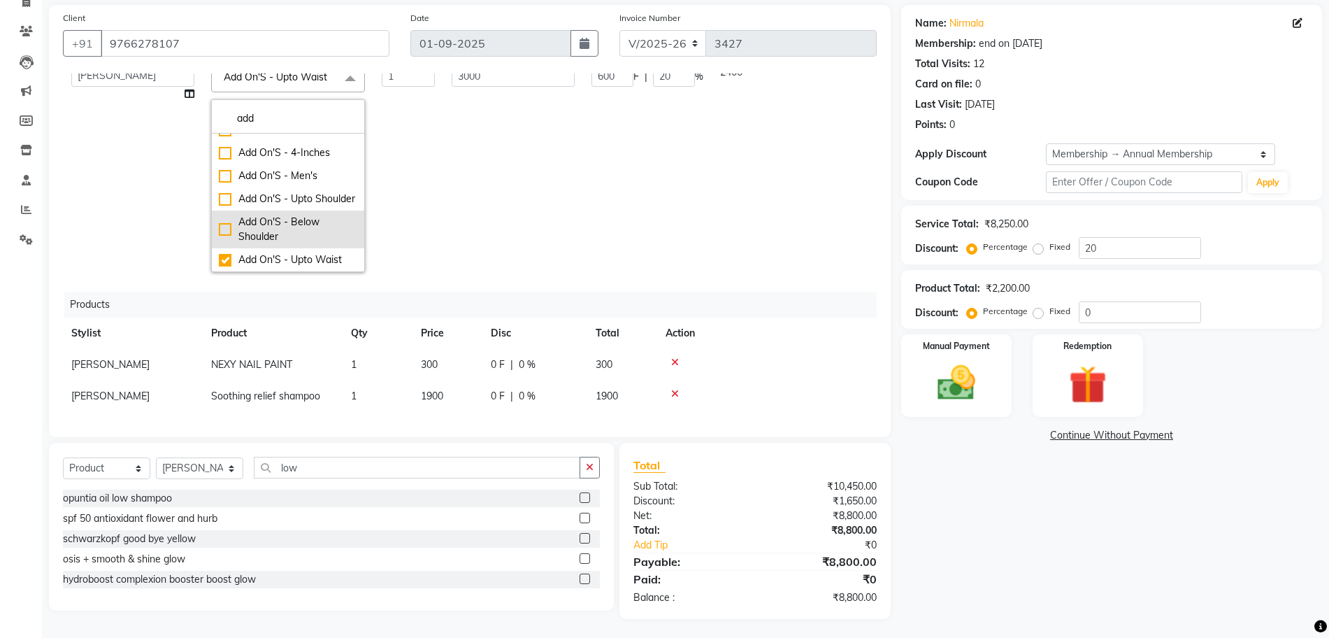
type input "add"
click at [301, 224] on div "Add On'S - Below Shoulder" at bounding box center [288, 229] width 138 height 29
checkbox input "true"
checkbox input "false"
type input "2200"
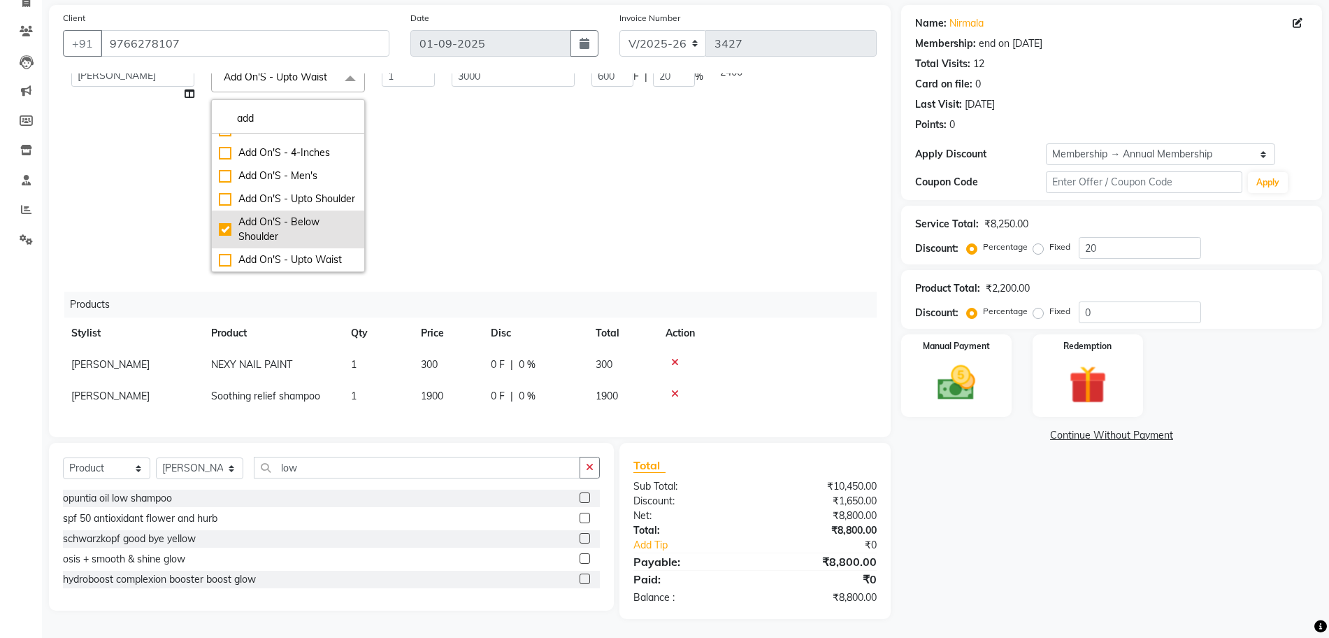
type input "440"
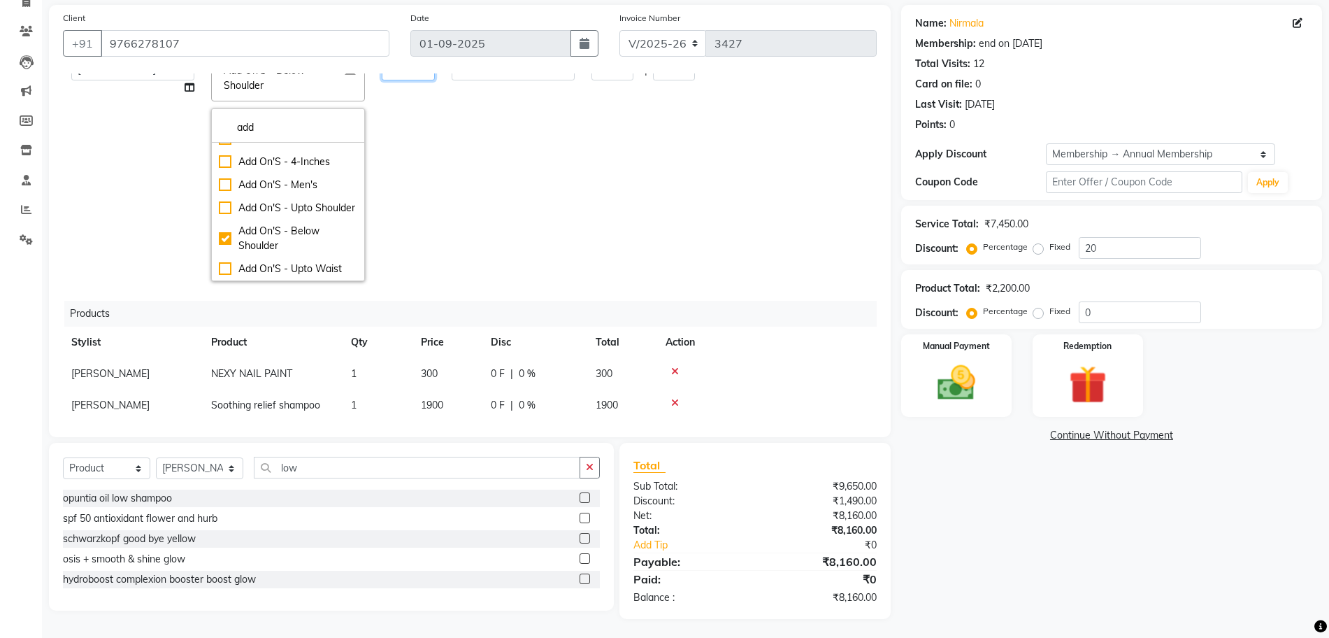
click at [412, 228] on td "1" at bounding box center [408, 169] width 70 height 239
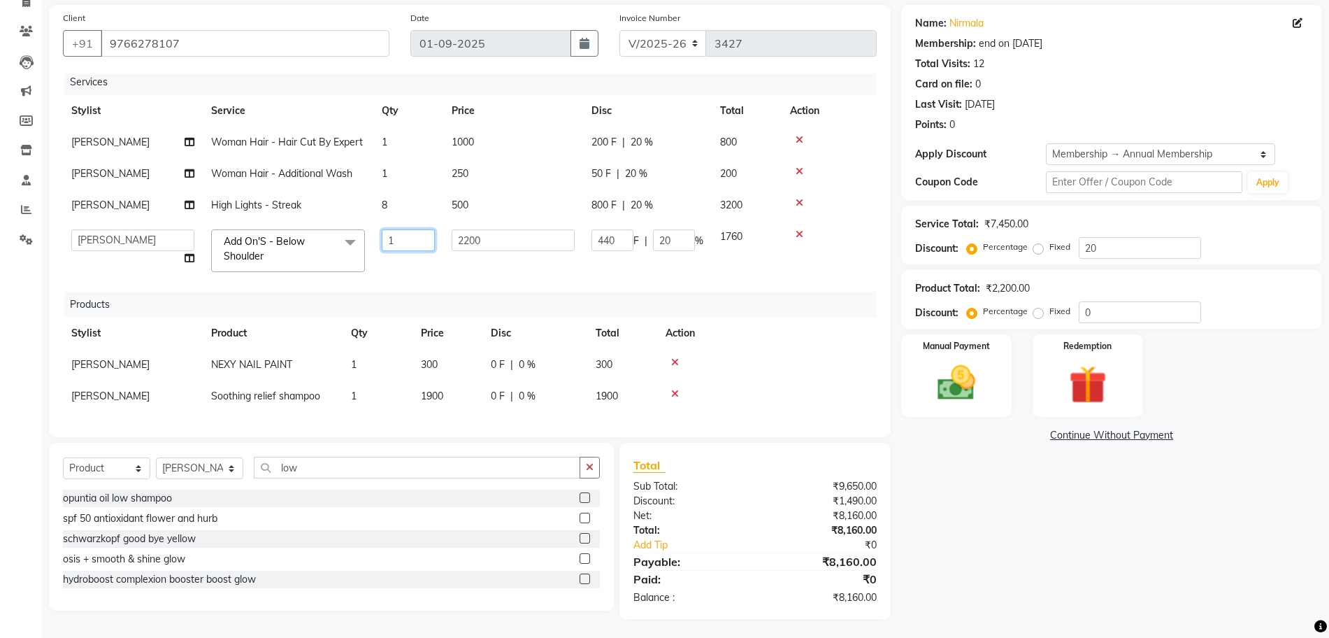
scroll to position [102, 0]
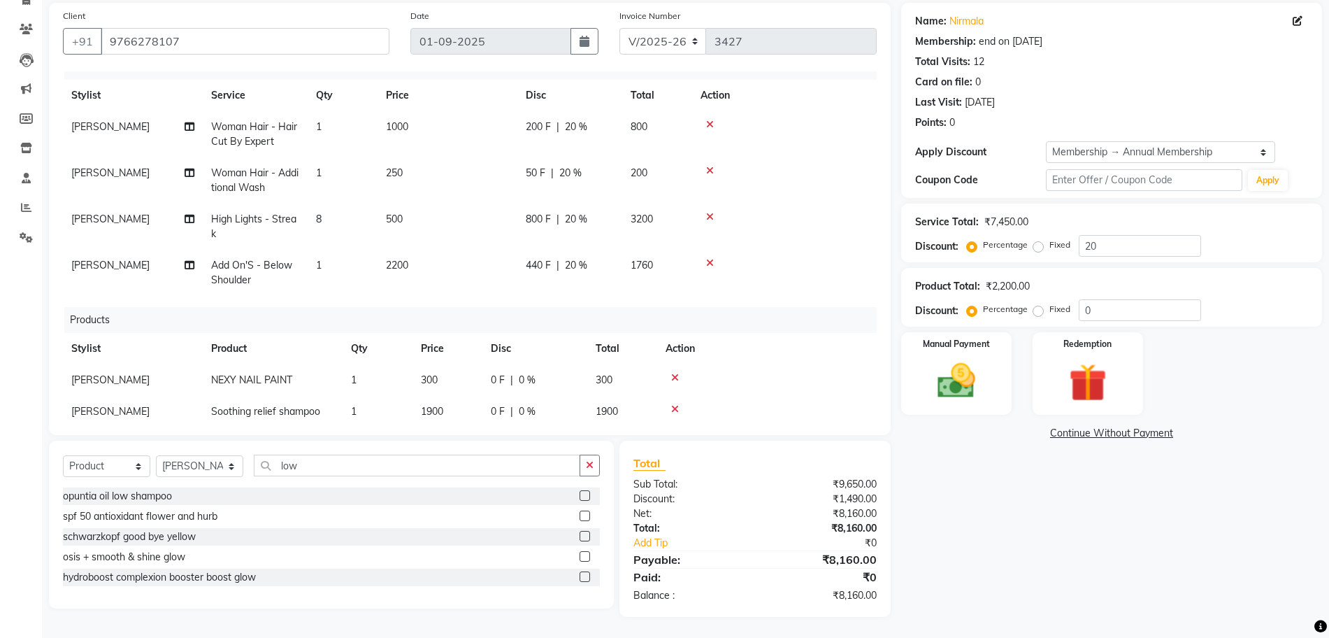
click at [586, 496] on label at bounding box center [585, 495] width 10 height 10
click at [586, 496] on input "checkbox" at bounding box center [584, 495] width 9 height 9
checkbox input "false"
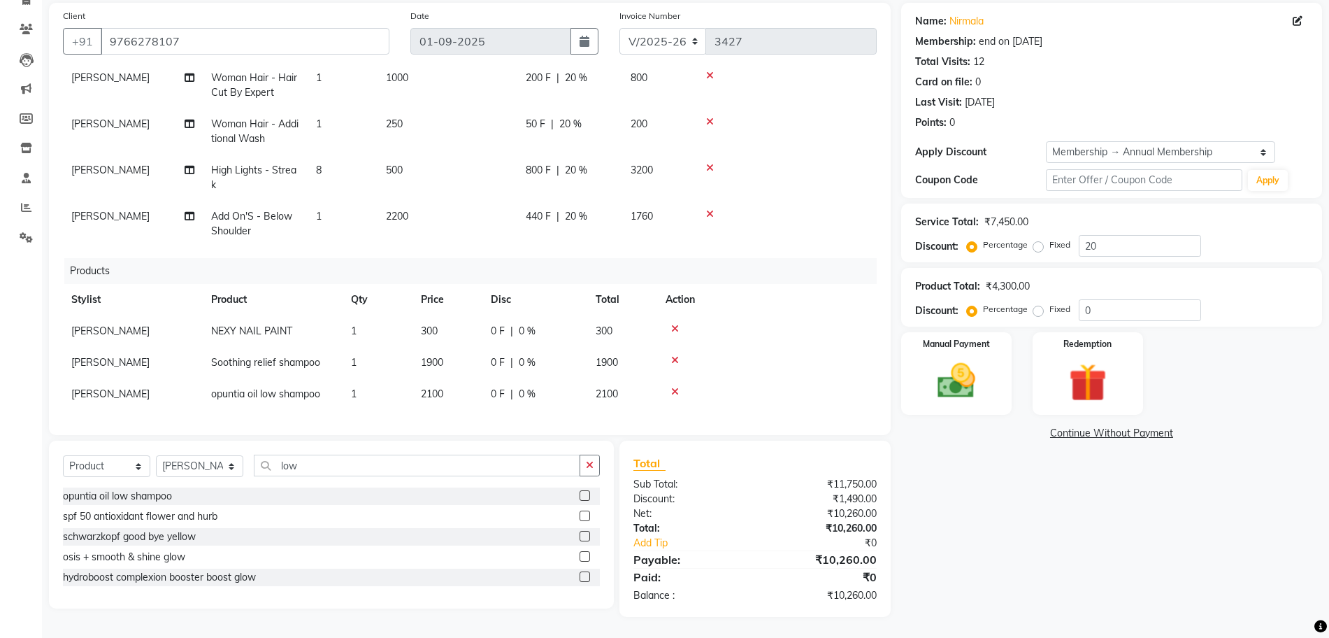
scroll to position [80, 0]
click at [673, 355] on icon at bounding box center [675, 360] width 8 height 10
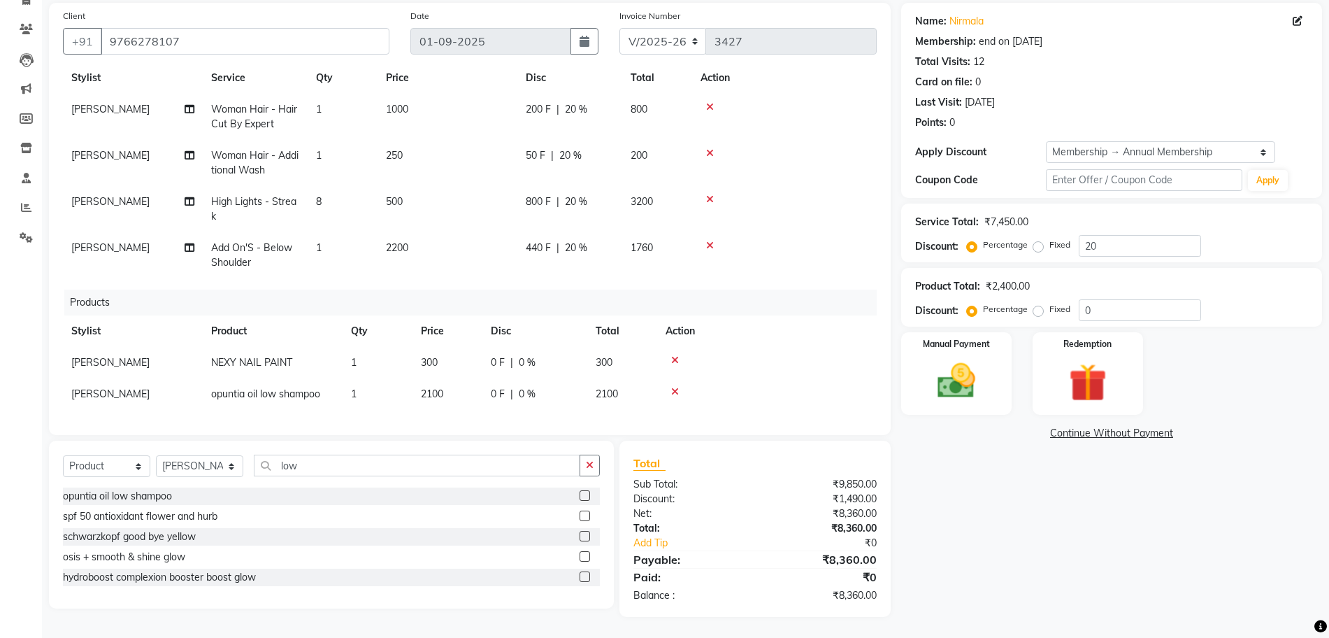
scroll to position [48, 0]
click at [950, 384] on img at bounding box center [956, 380] width 64 height 45
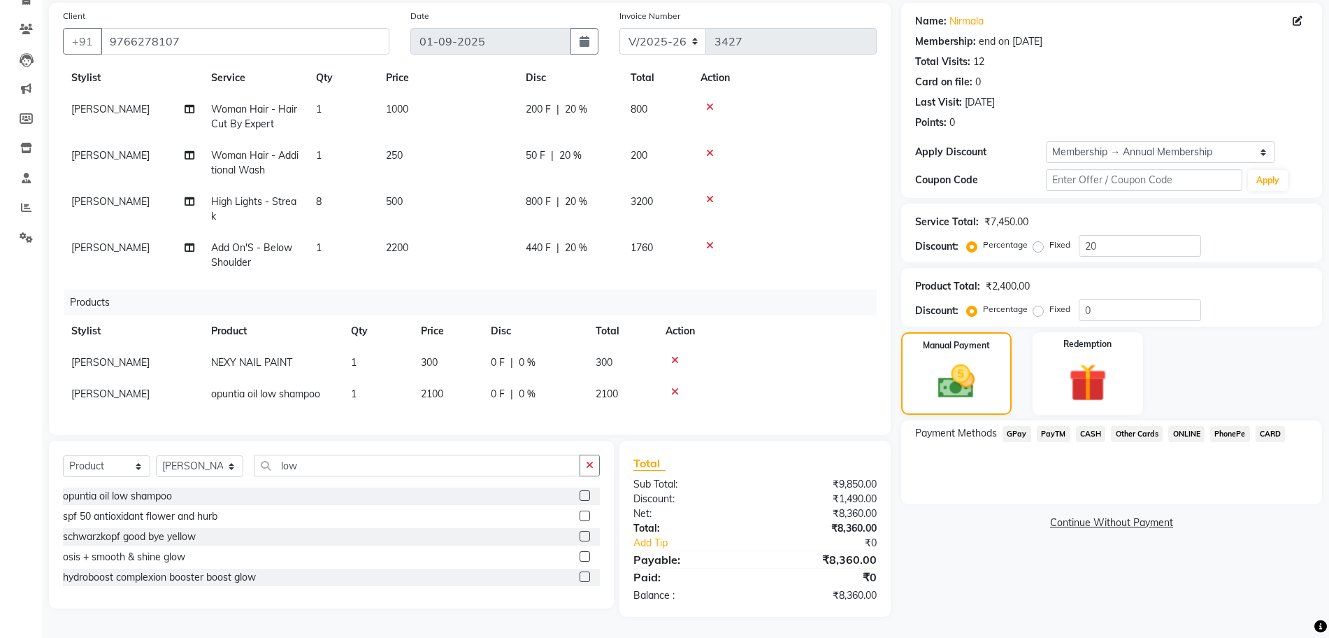
click at [1096, 434] on span "CASH" at bounding box center [1091, 434] width 30 height 16
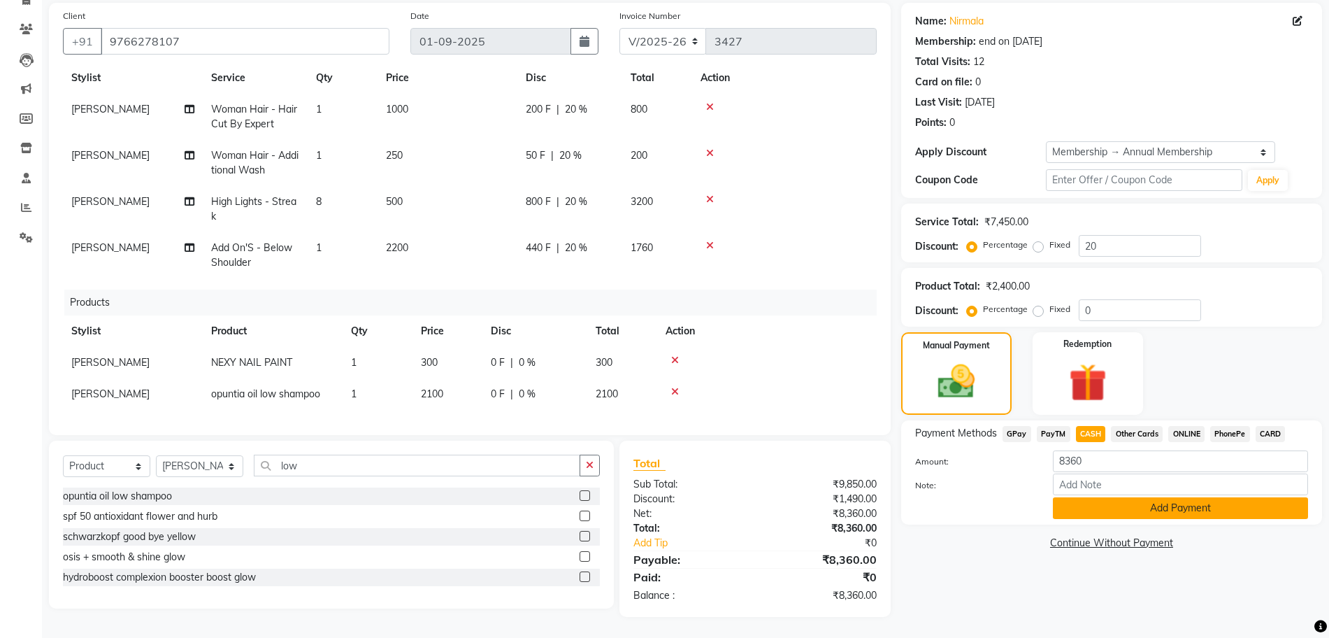
click at [1128, 505] on button "Add Payment" at bounding box center [1180, 508] width 255 height 22
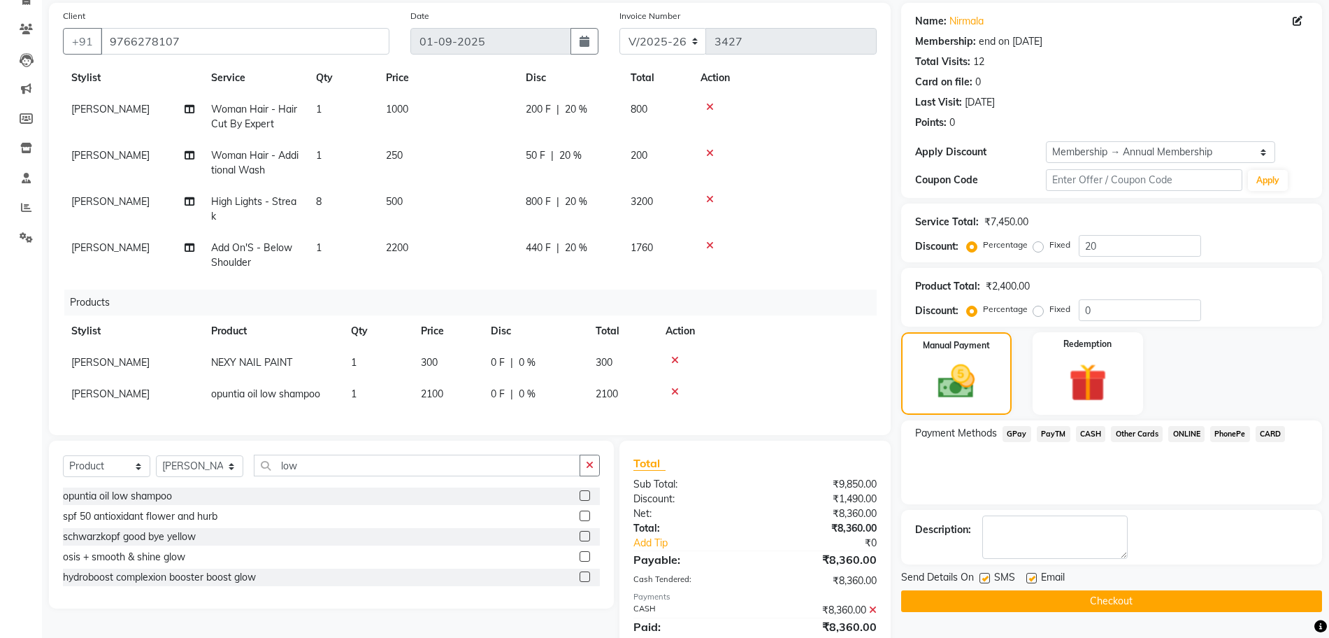
click at [1093, 601] on button "Checkout" at bounding box center [1111, 601] width 421 height 22
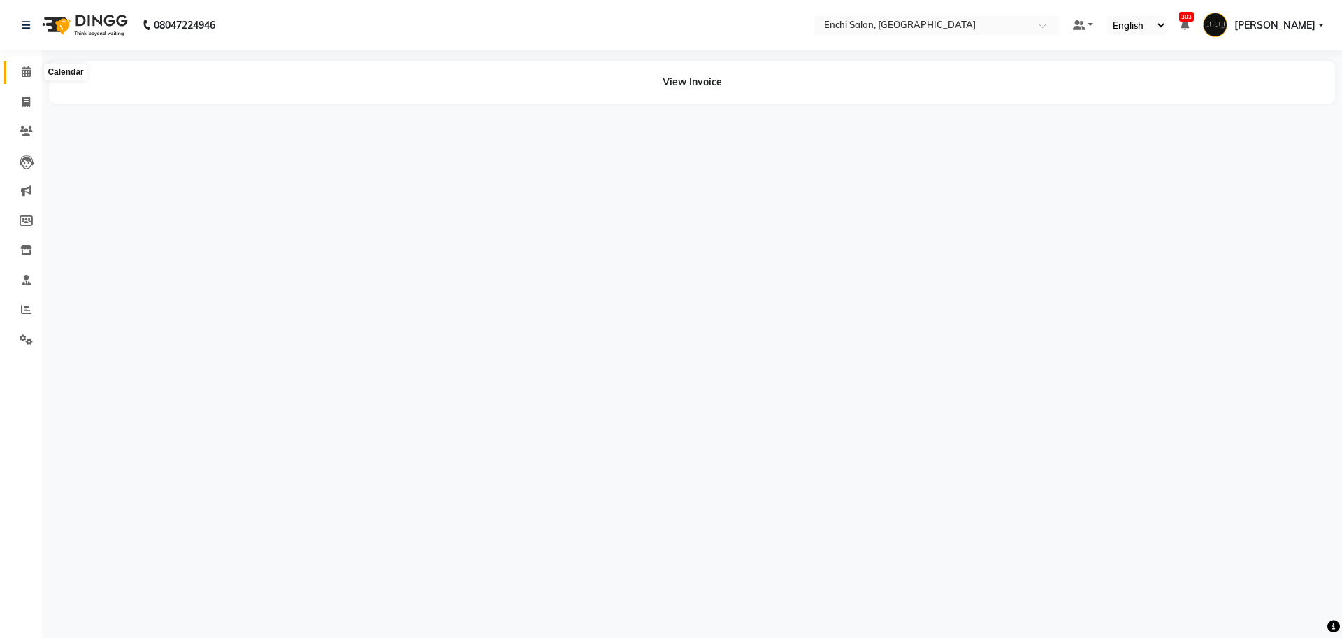
click at [19, 75] on span at bounding box center [26, 72] width 24 height 16
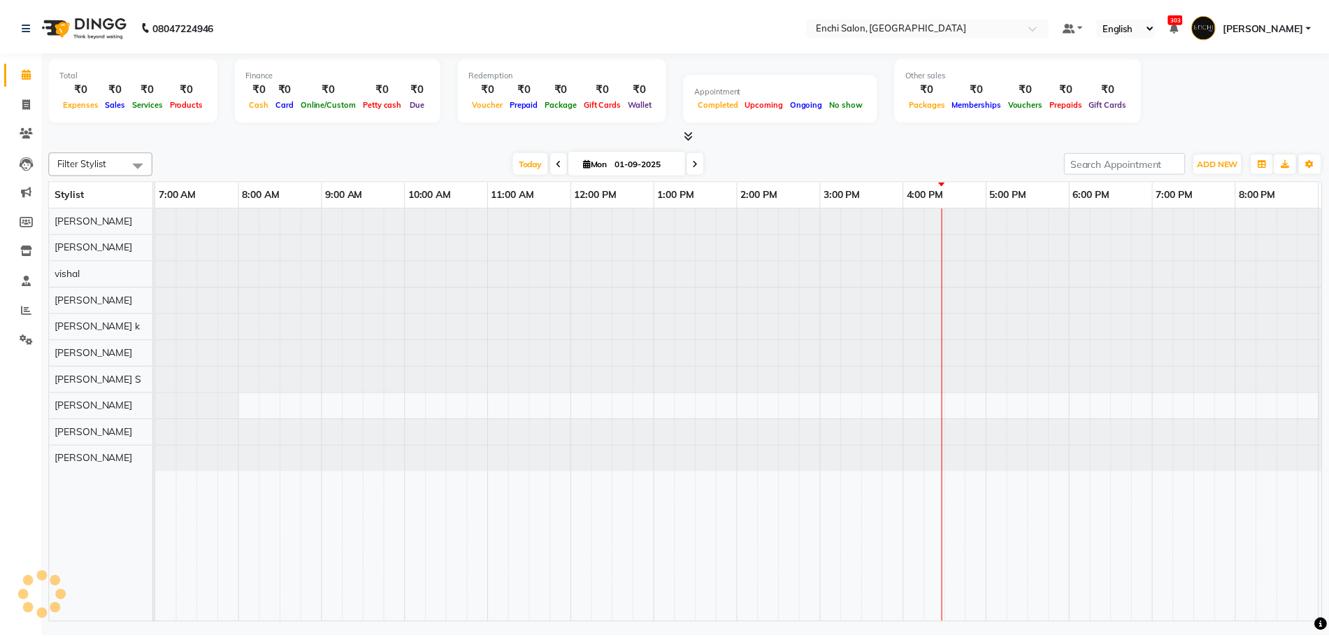
scroll to position [0, 80]
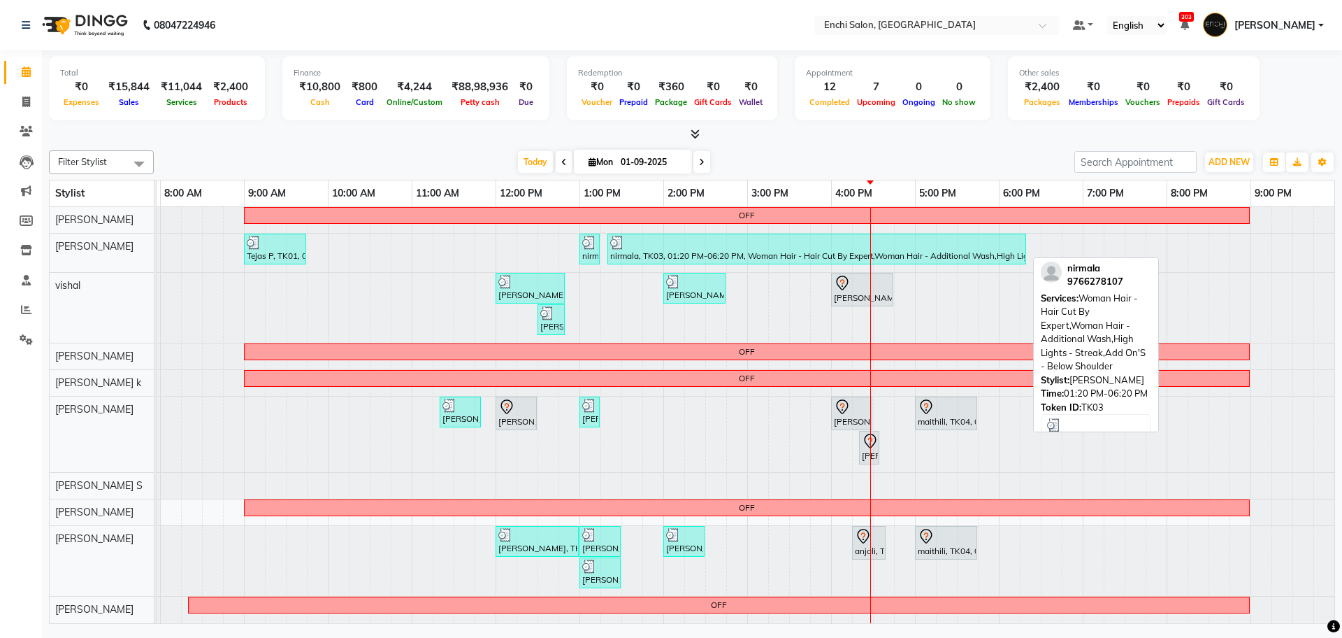
click at [691, 252] on div "nirmala, TK03, 01:20 PM-06:20 PM, Woman Hair - Hair Cut By Expert,Woman Hair - …" at bounding box center [817, 249] width 416 height 27
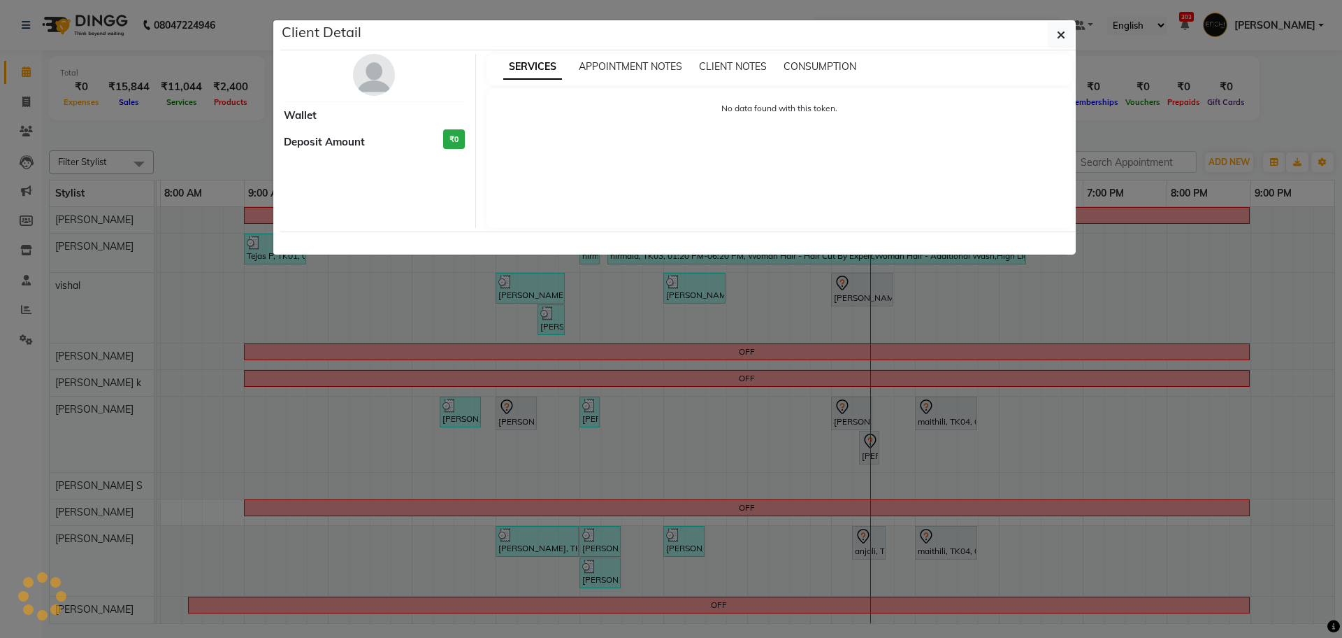
select select "3"
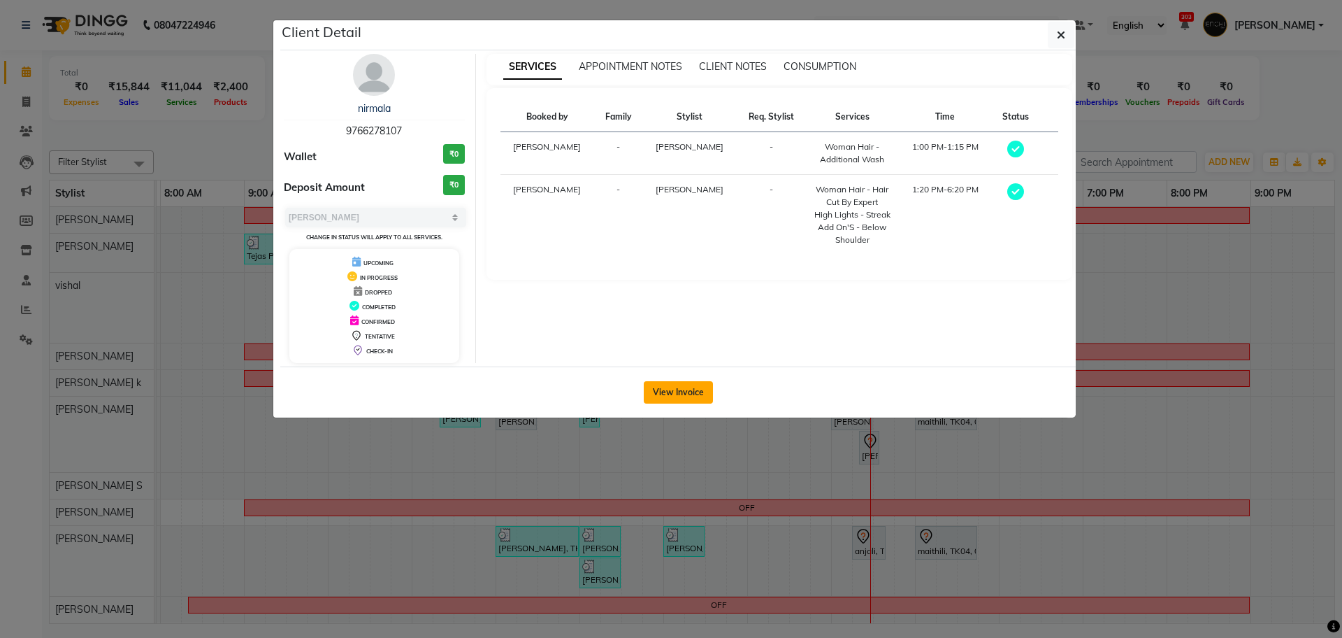
click at [678, 386] on button "View Invoice" at bounding box center [678, 392] width 69 height 22
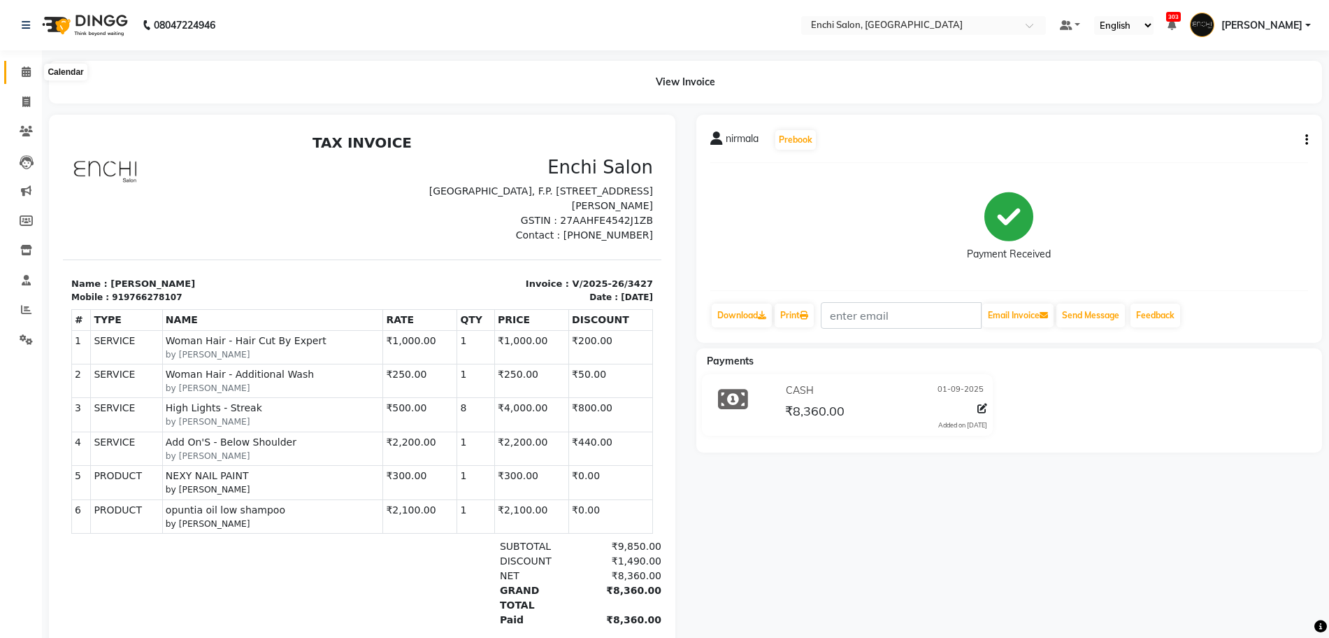
click at [22, 74] on icon at bounding box center [26, 71] width 9 height 10
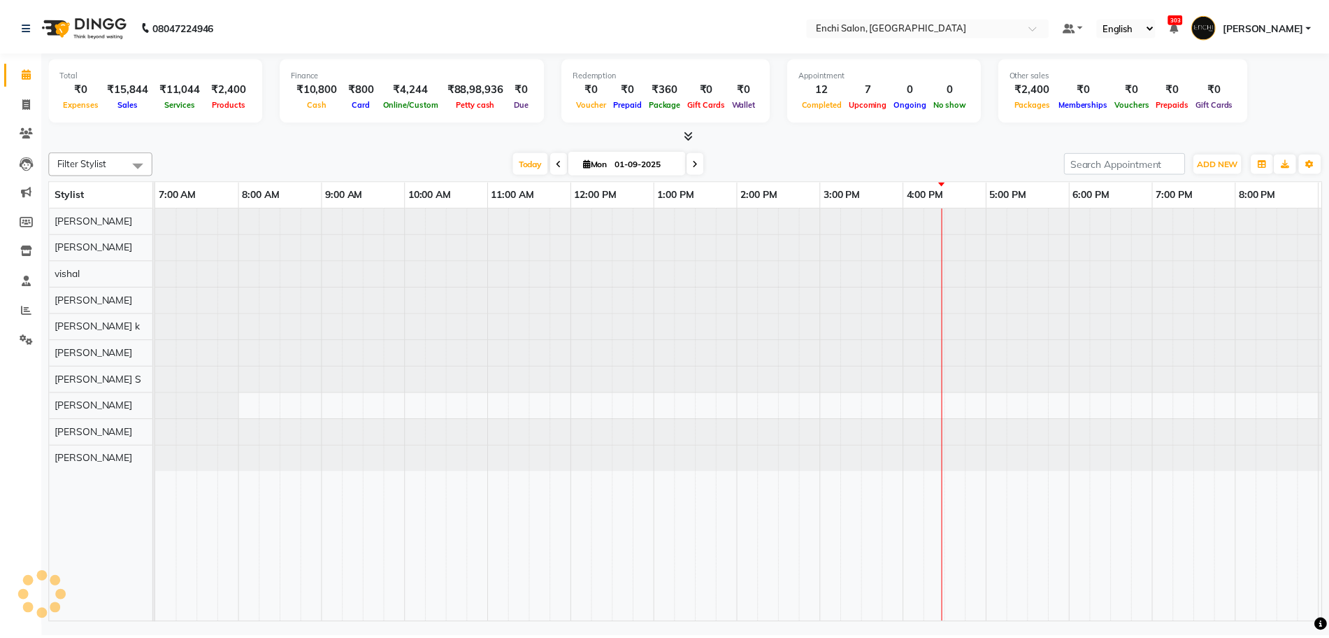
scroll to position [0, 80]
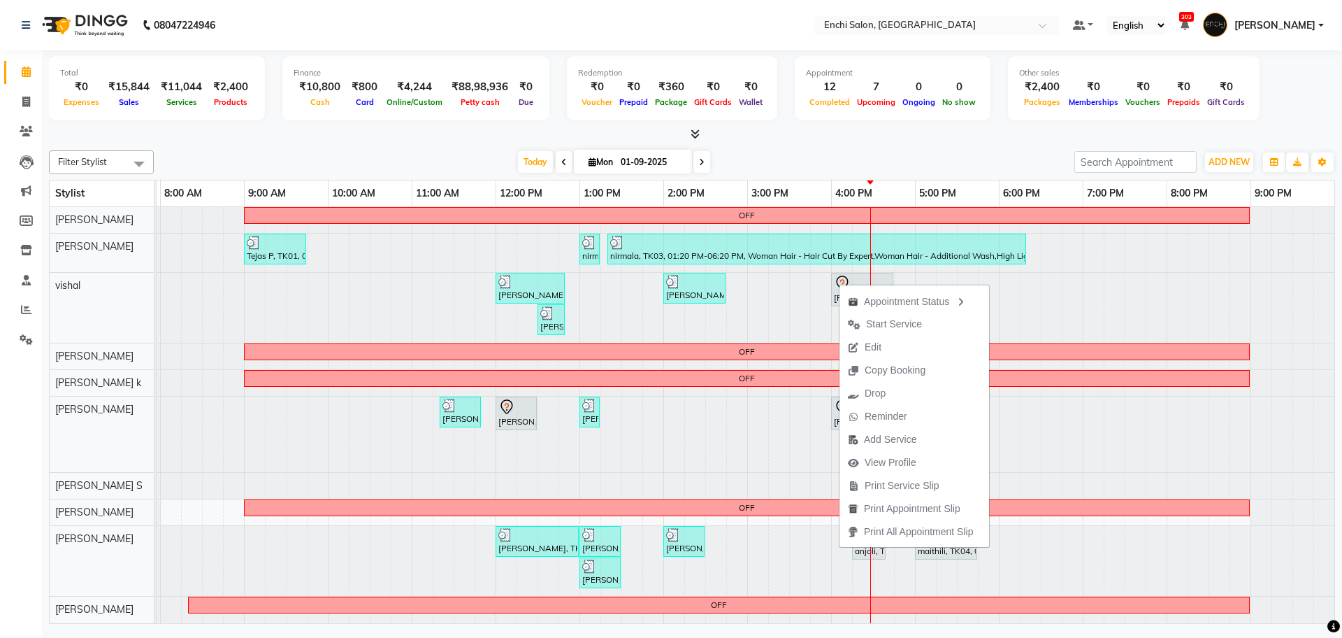
drag, startPoint x: 893, startPoint y: 326, endPoint x: 889, endPoint y: 320, distance: 7.4
click at [889, 322] on span "Start Service" at bounding box center [894, 324] width 56 height 15
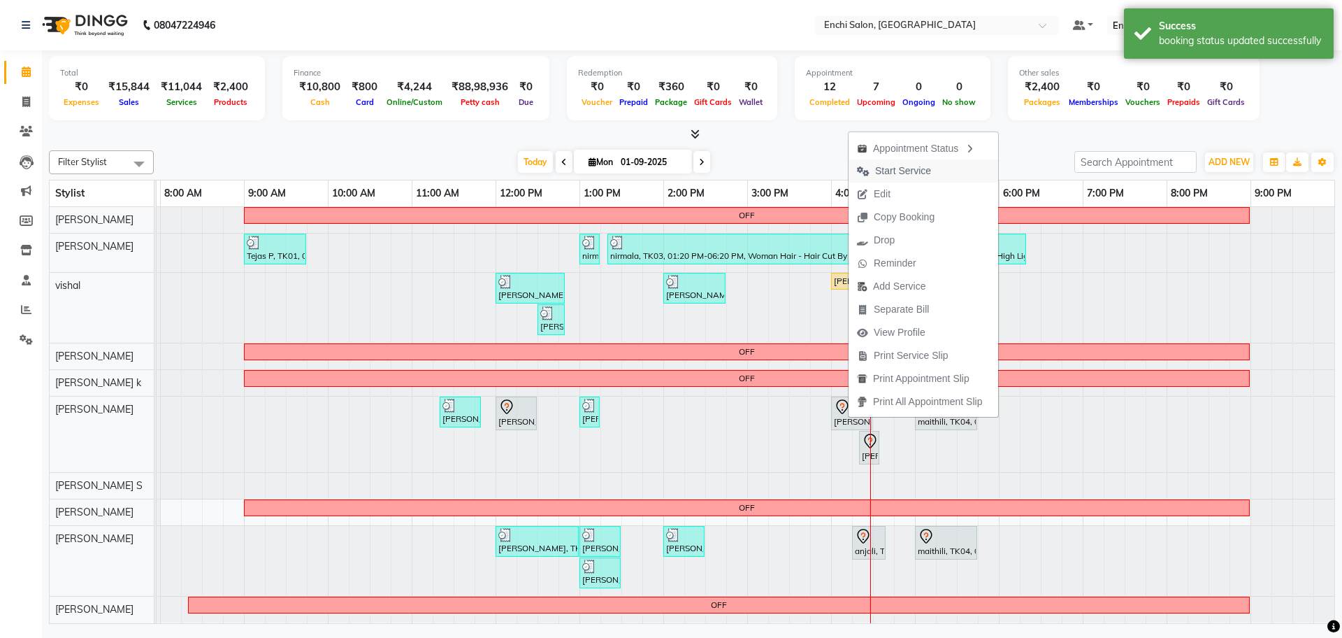
click at [890, 161] on span "Start Service" at bounding box center [894, 170] width 91 height 23
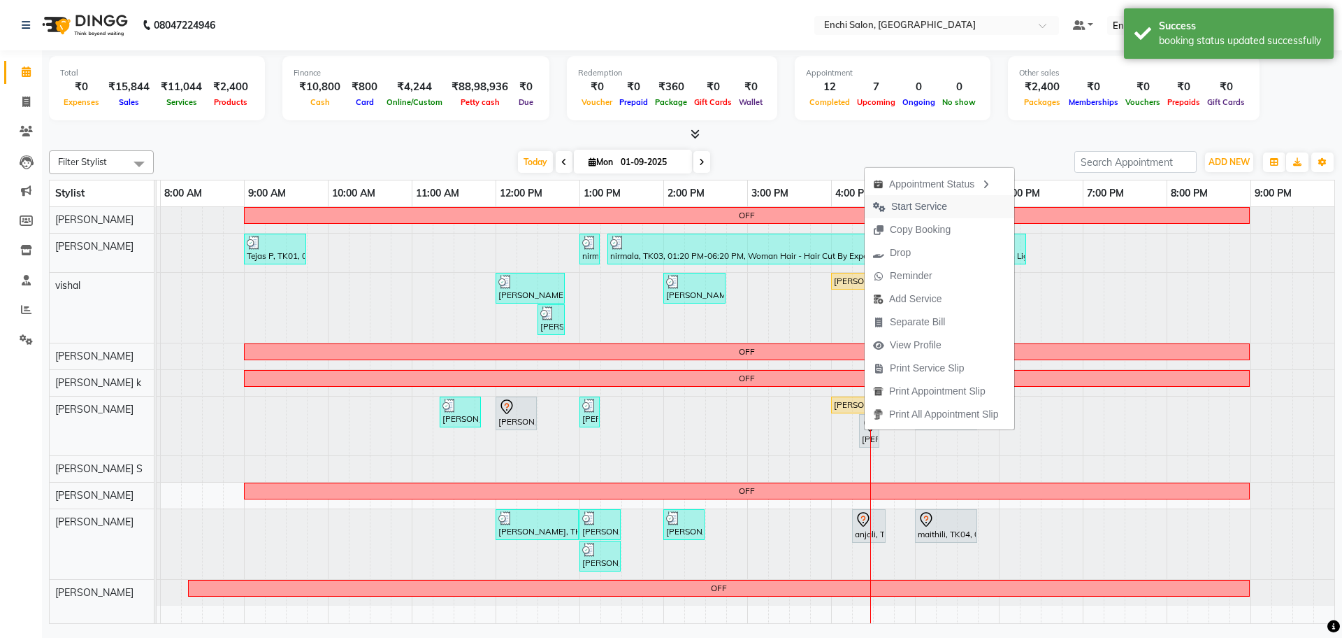
click at [926, 197] on span "Start Service" at bounding box center [910, 206] width 91 height 23
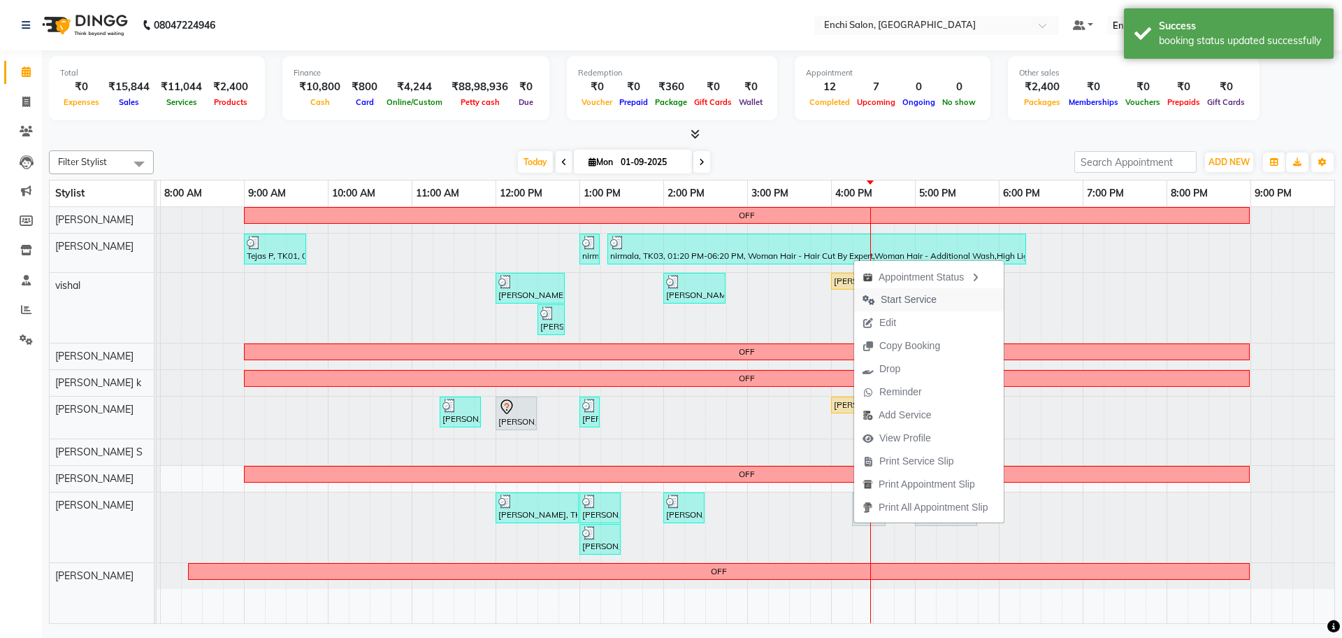
click at [901, 291] on span "Start Service" at bounding box center [899, 299] width 91 height 23
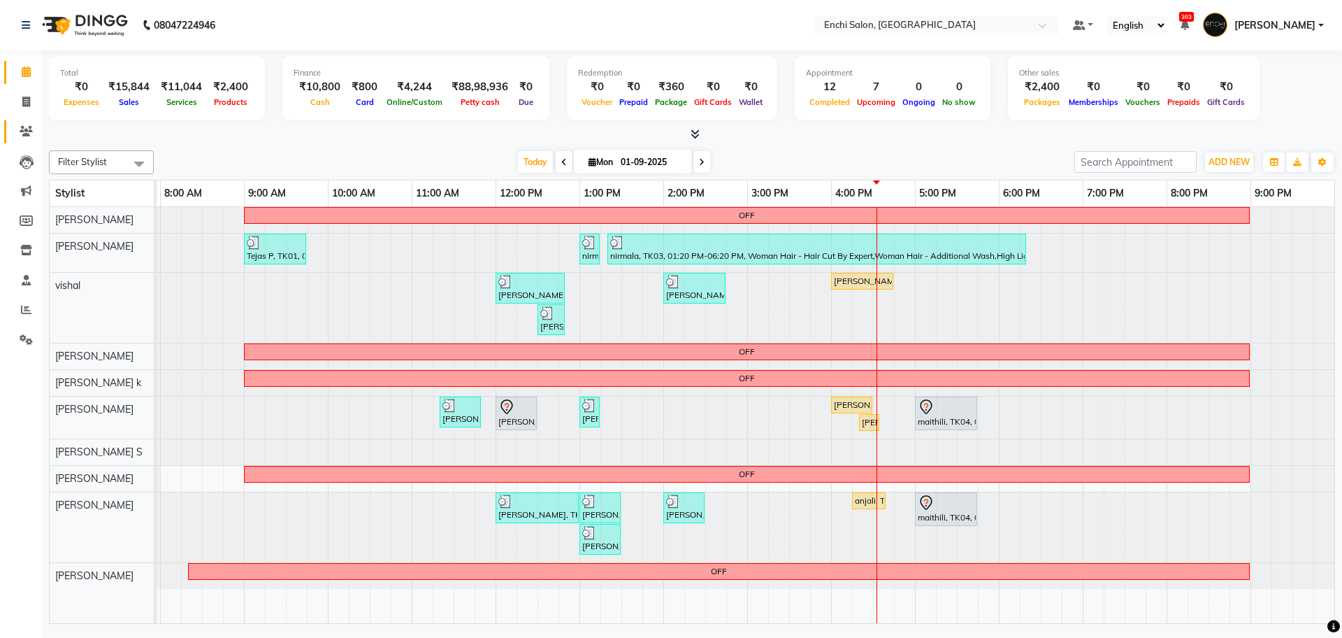
click at [27, 122] on link "Clients" at bounding box center [21, 131] width 34 height 23
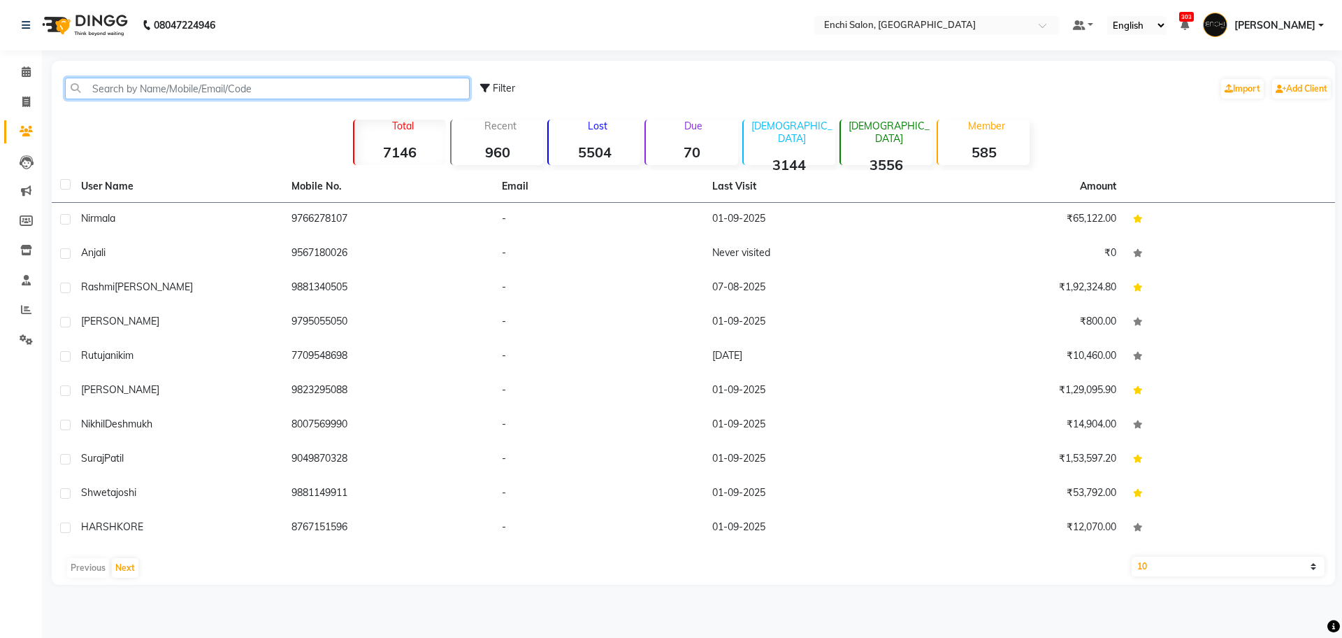
click at [123, 95] on input "text" at bounding box center [267, 89] width 405 height 22
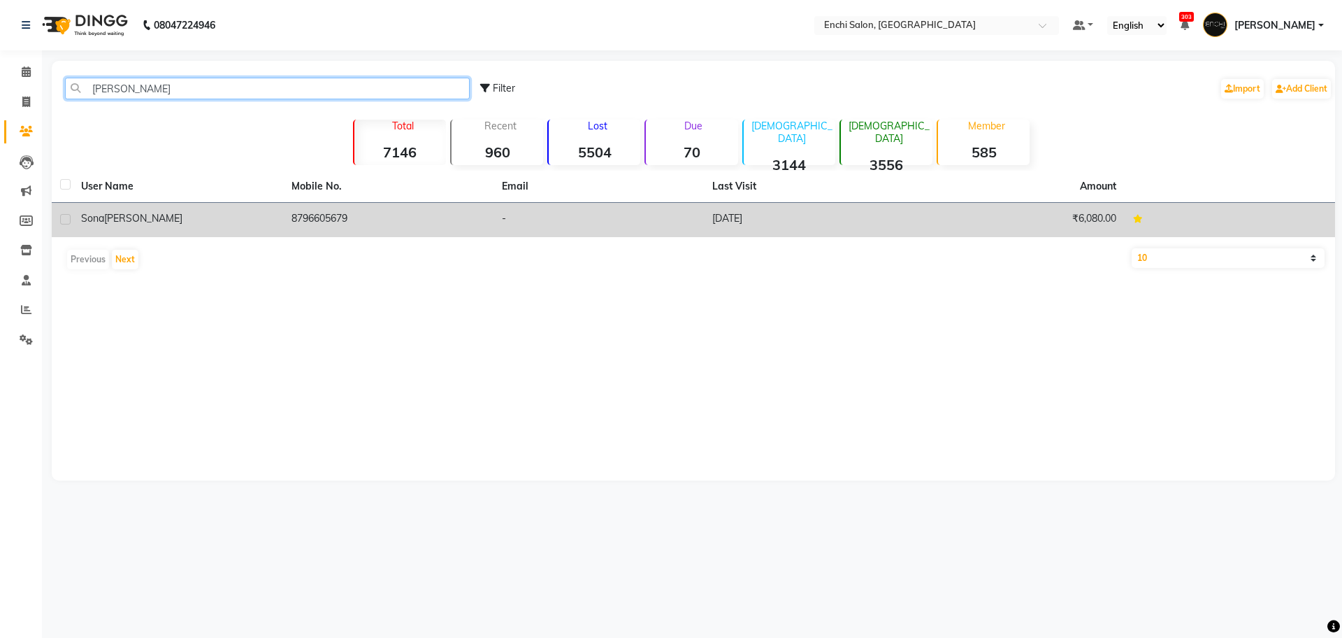
type input "[PERSON_NAME]"
click at [117, 224] on span "[PERSON_NAME]" at bounding box center [143, 218] width 78 height 13
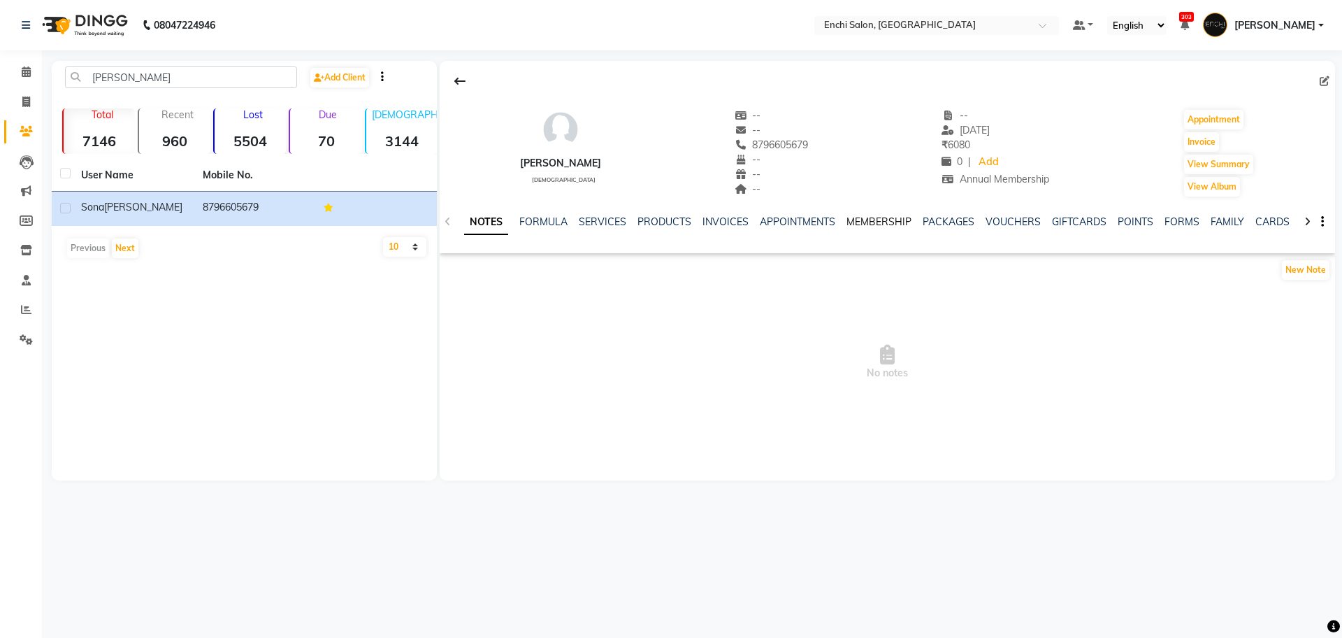
click at [847, 220] on link "MEMBERSHIP" at bounding box center [879, 221] width 65 height 13
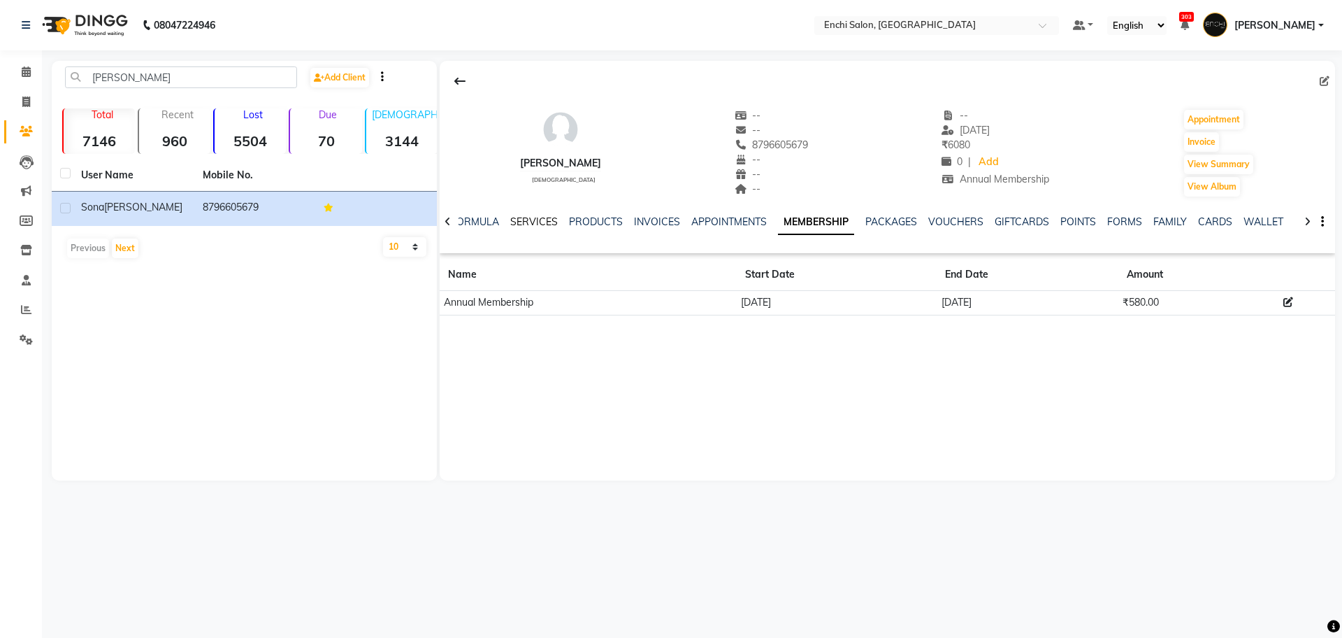
click at [521, 220] on link "SERVICES" at bounding box center [534, 221] width 48 height 13
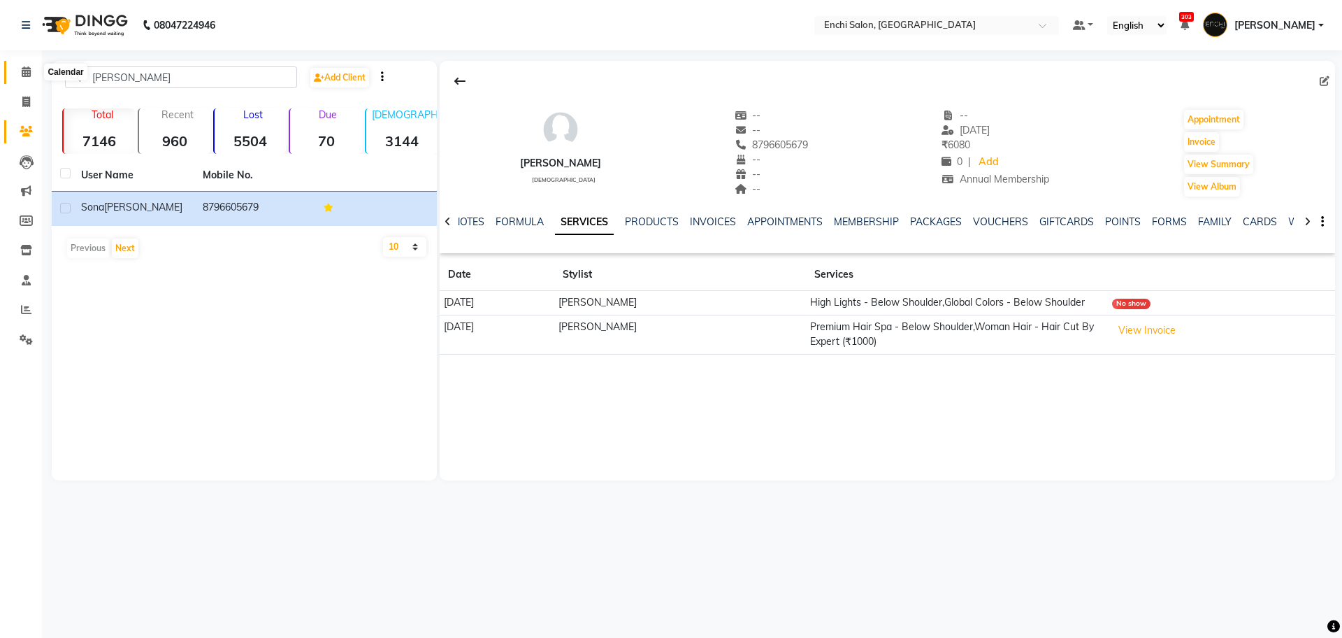
click at [30, 78] on span at bounding box center [26, 72] width 24 height 16
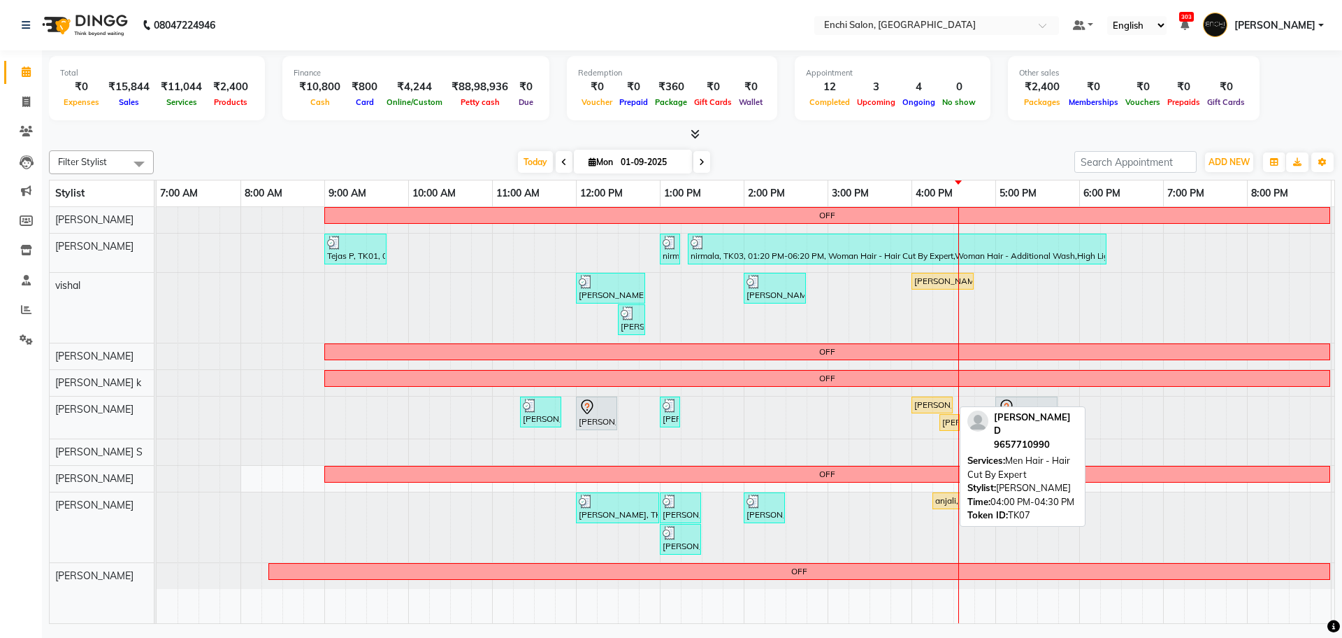
click at [927, 404] on div "[PERSON_NAME] D, TK07, 04:00 PM-04:30 PM, Men Hair - Hair Cut By Expert" at bounding box center [932, 404] width 38 height 13
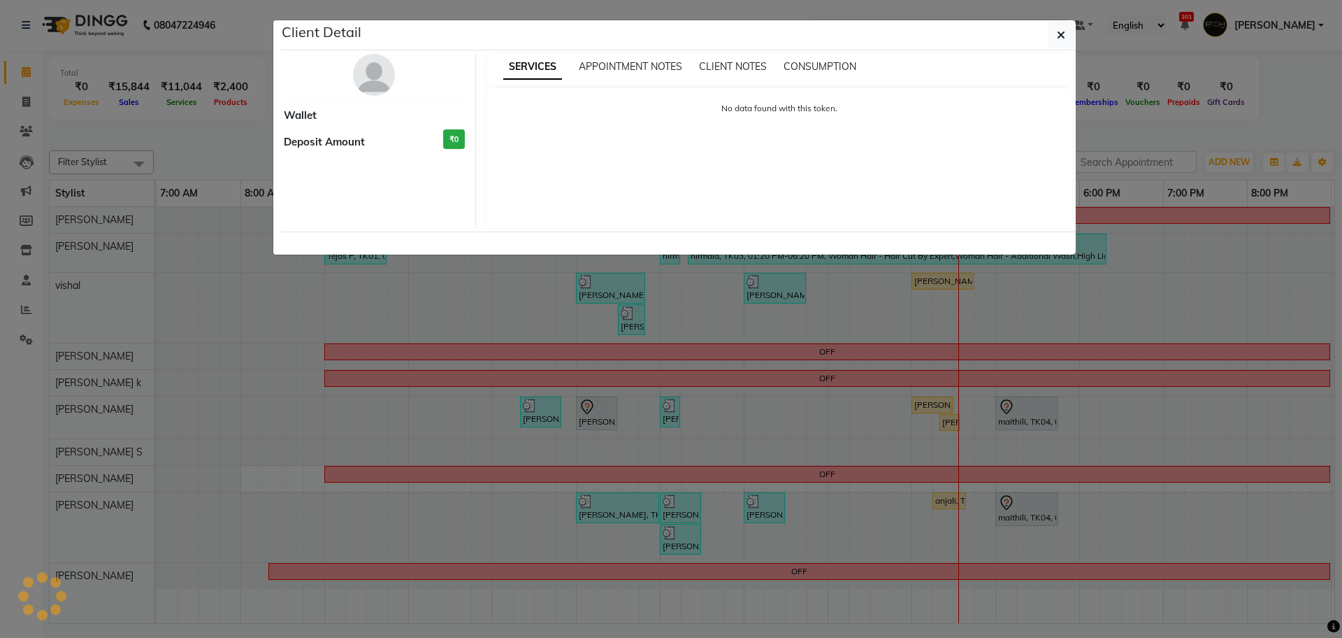
select select "1"
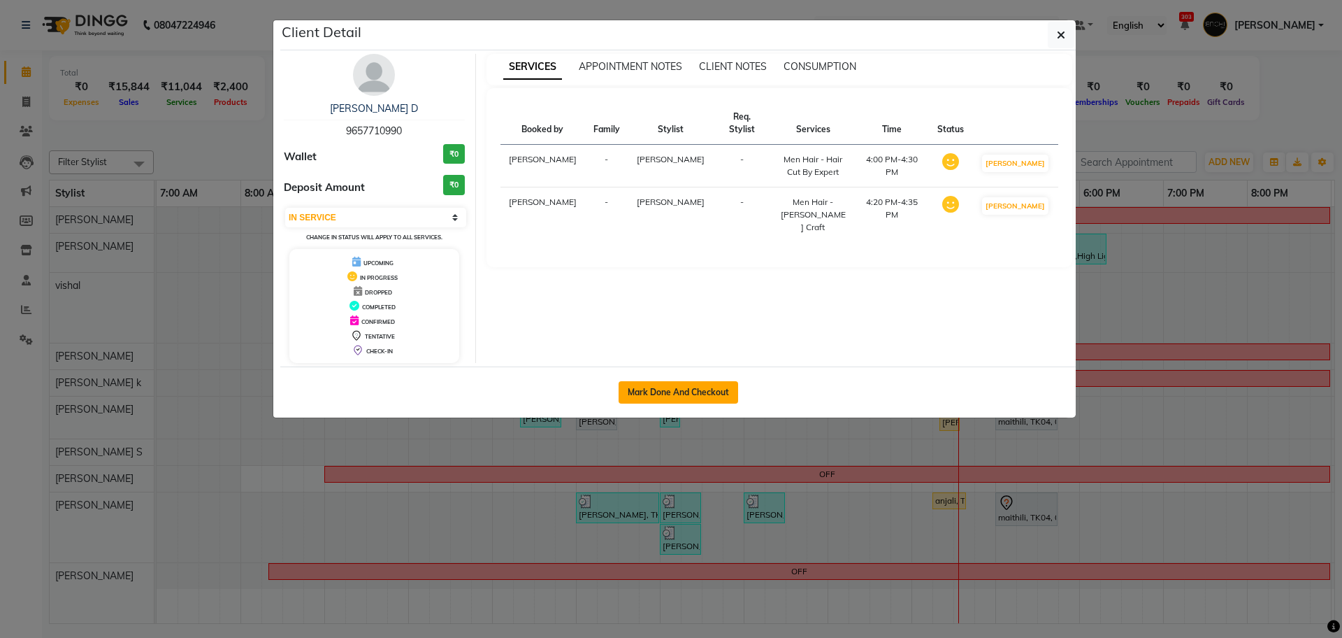
click at [700, 397] on button "Mark Done And Checkout" at bounding box center [679, 392] width 120 height 22
select select "service"
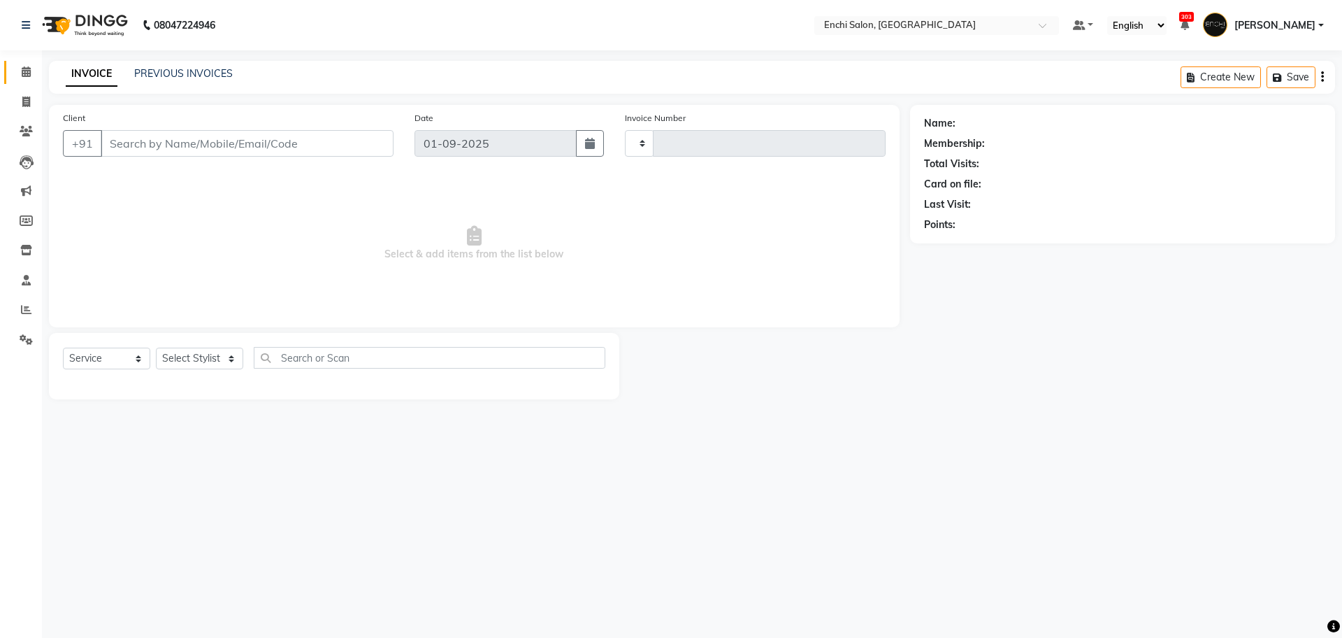
type input "3428"
select select "10"
type input "9657710990"
select select "25297"
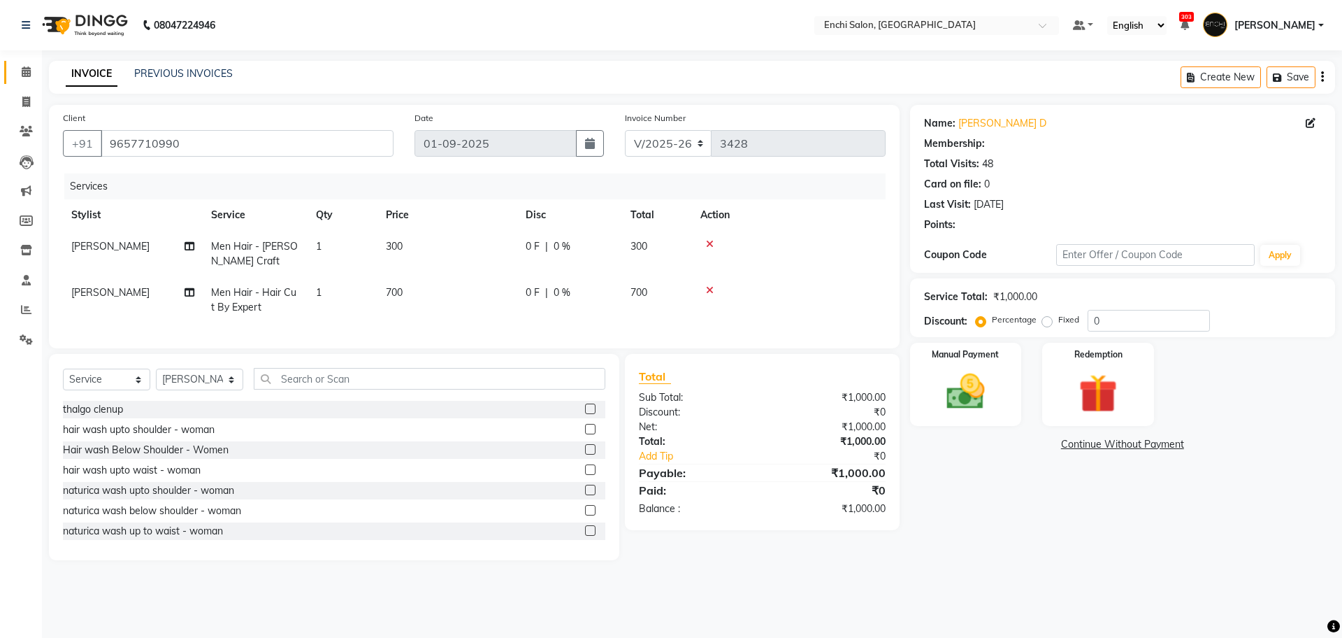
select select "1: Object"
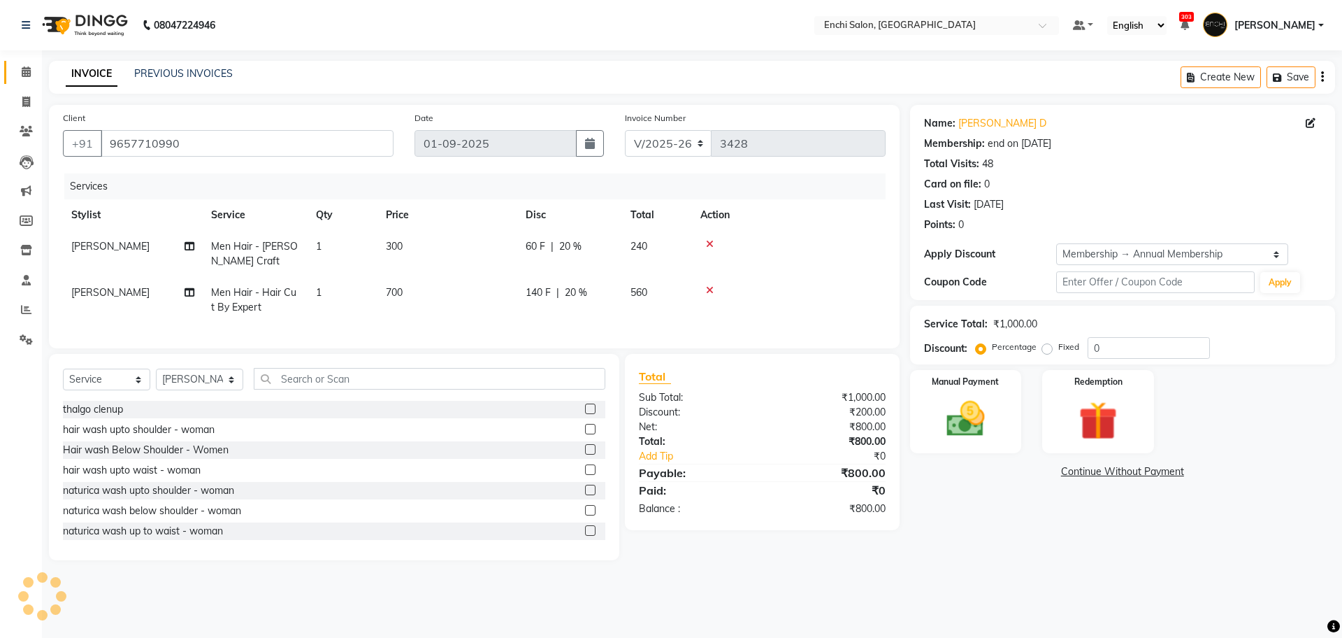
type input "20"
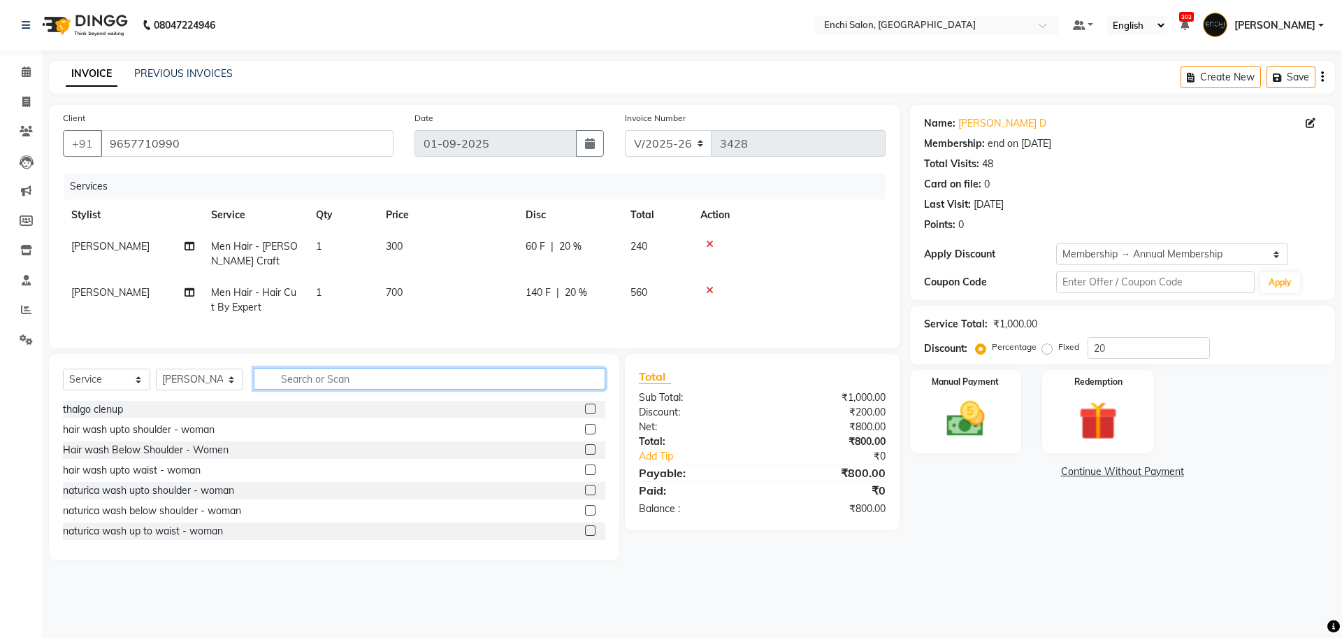
click at [289, 389] on input "text" at bounding box center [430, 379] width 352 height 22
type input "add"
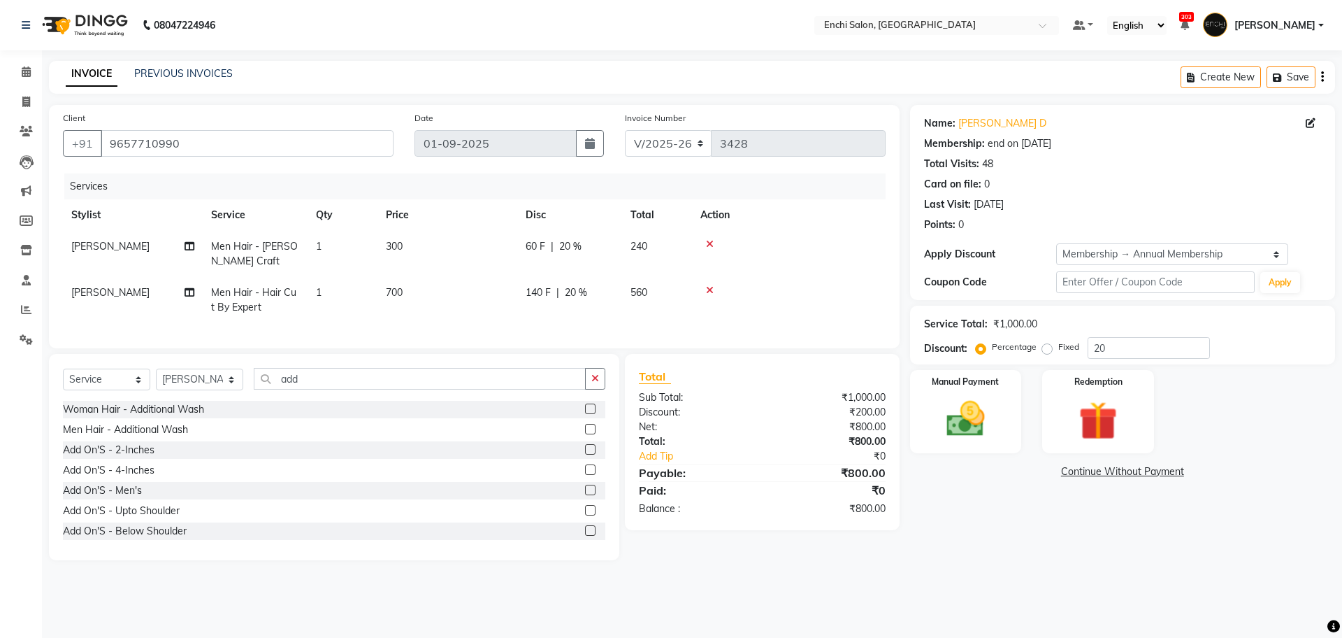
click at [585, 434] on label at bounding box center [590, 429] width 10 height 10
click at [585, 434] on input "checkbox" at bounding box center [589, 429] width 9 height 9
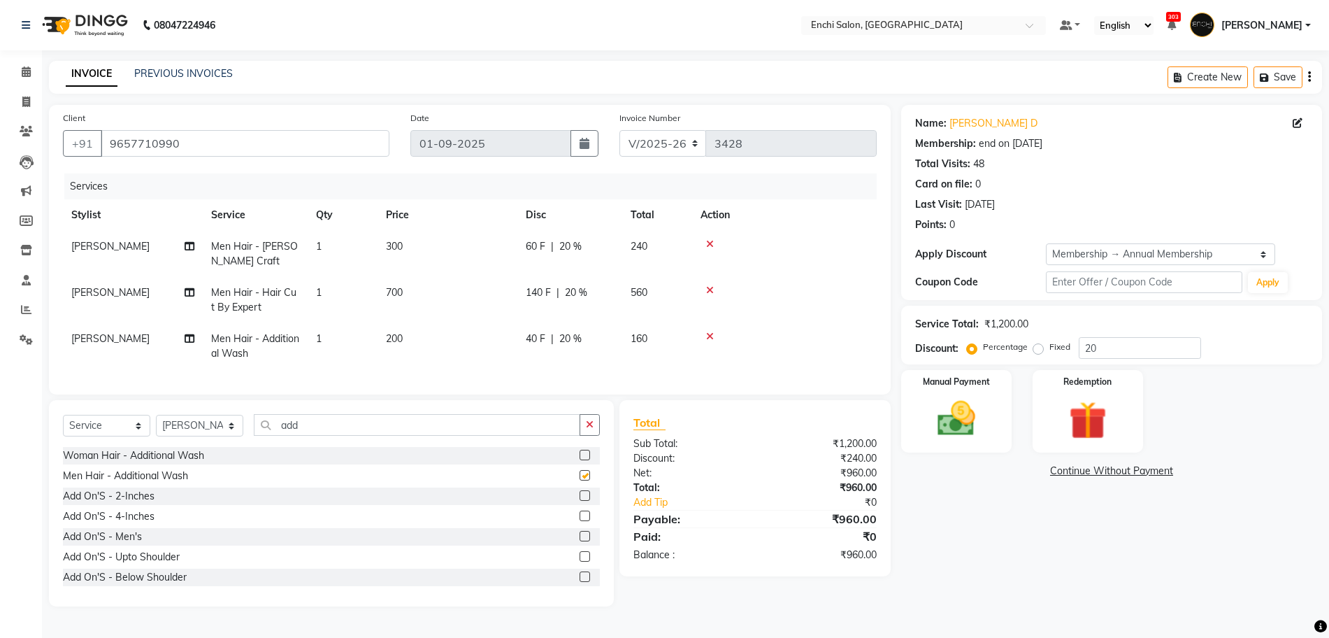
checkbox input "false"
click at [954, 410] on img at bounding box center [956, 418] width 64 height 45
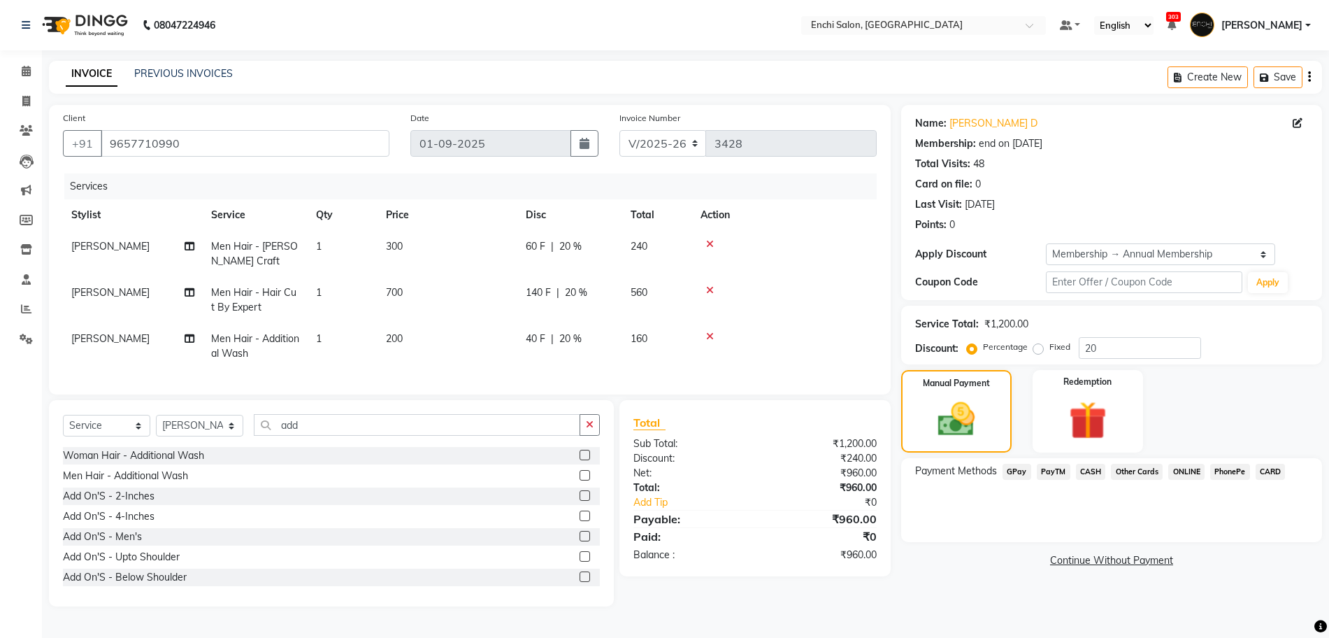
click at [1007, 475] on span "GPay" at bounding box center [1016, 471] width 29 height 16
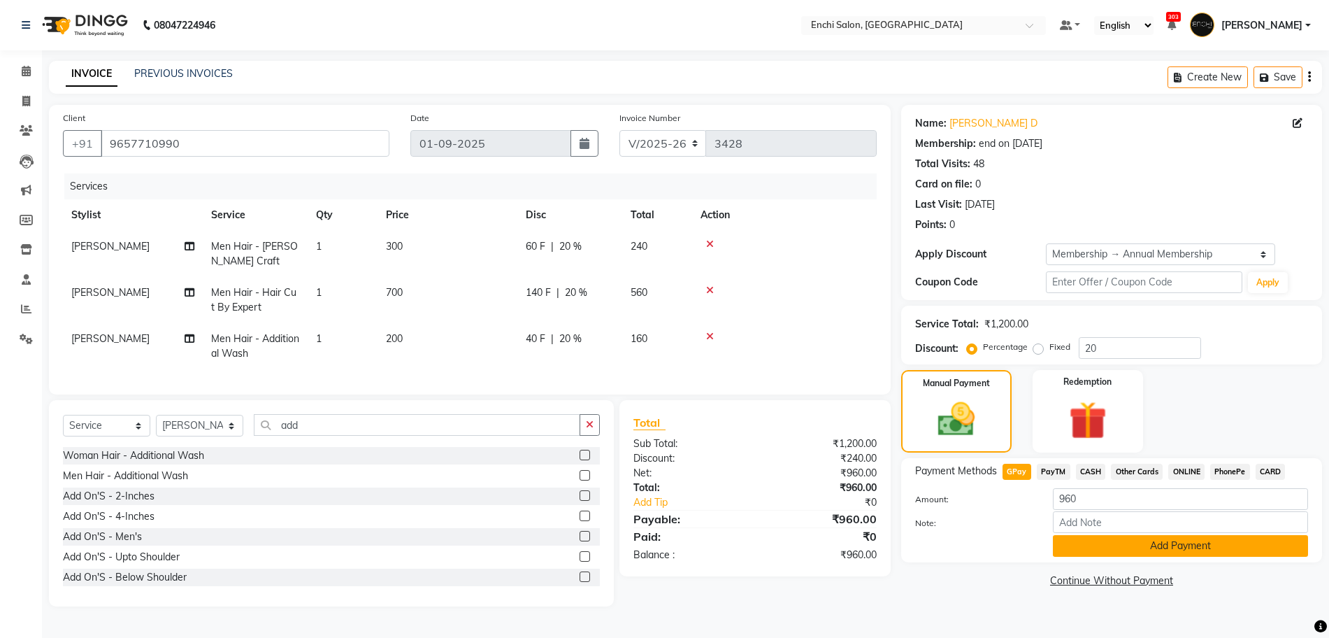
click at [1069, 543] on button "Add Payment" at bounding box center [1180, 546] width 255 height 22
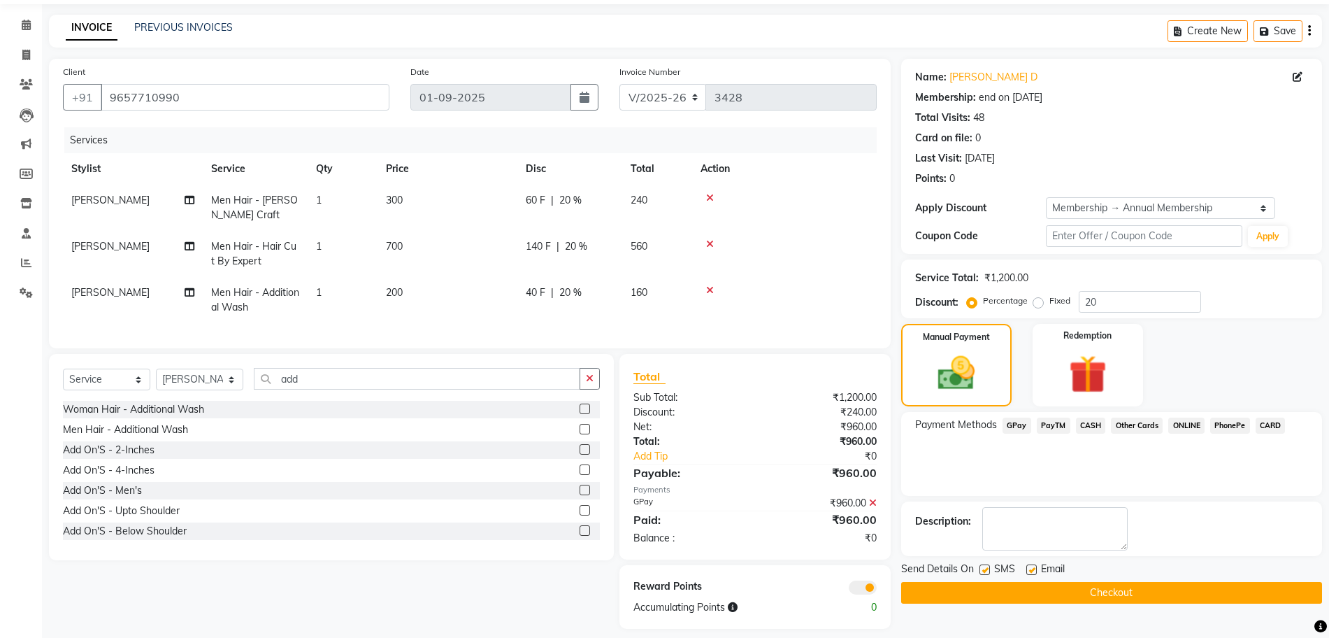
scroll to position [71, 0]
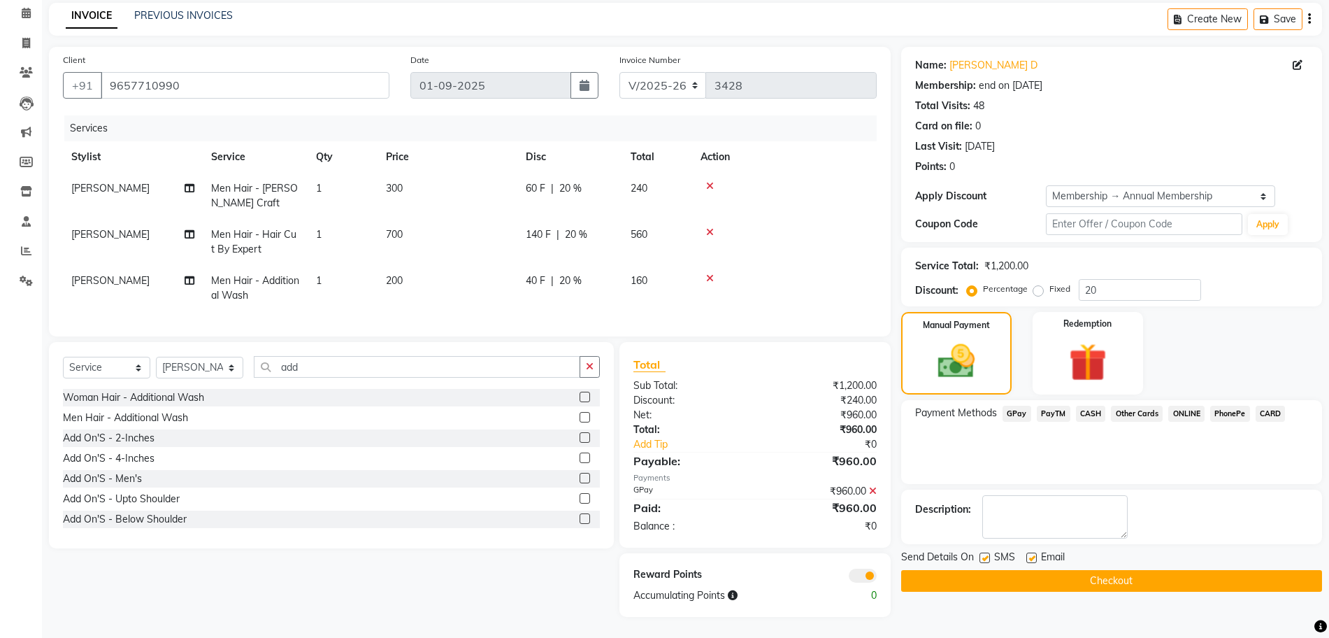
click at [1061, 570] on button "Checkout" at bounding box center [1111, 581] width 421 height 22
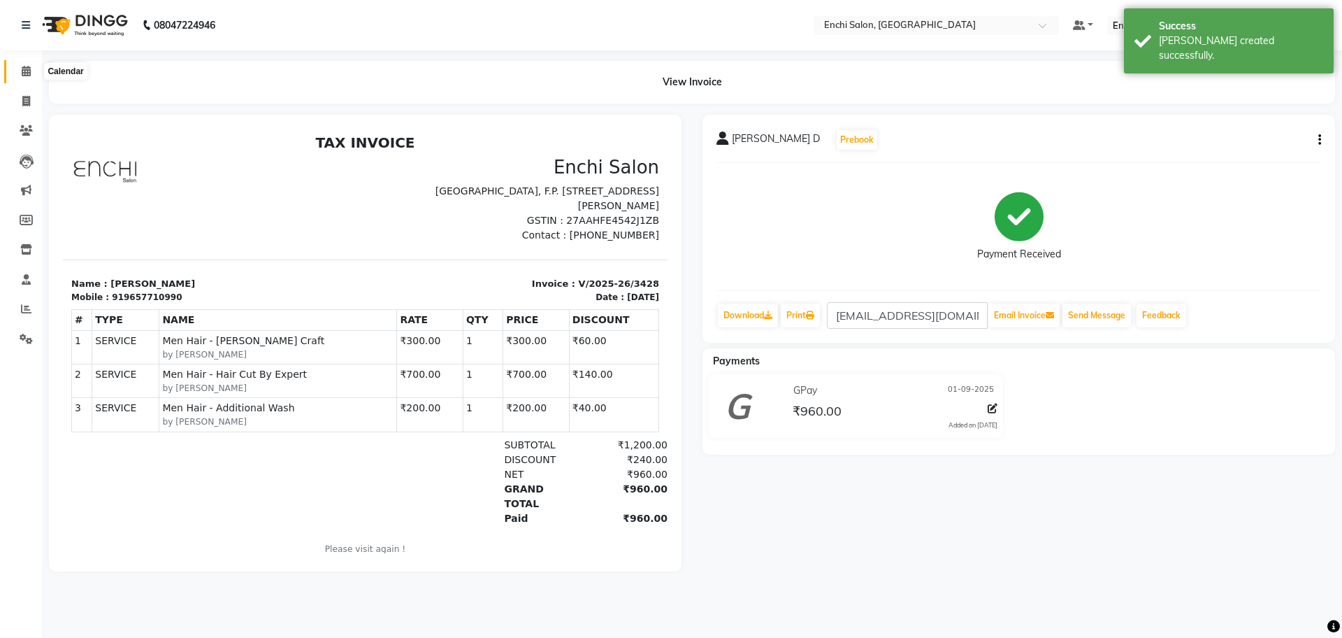
click at [26, 70] on icon at bounding box center [26, 71] width 9 height 10
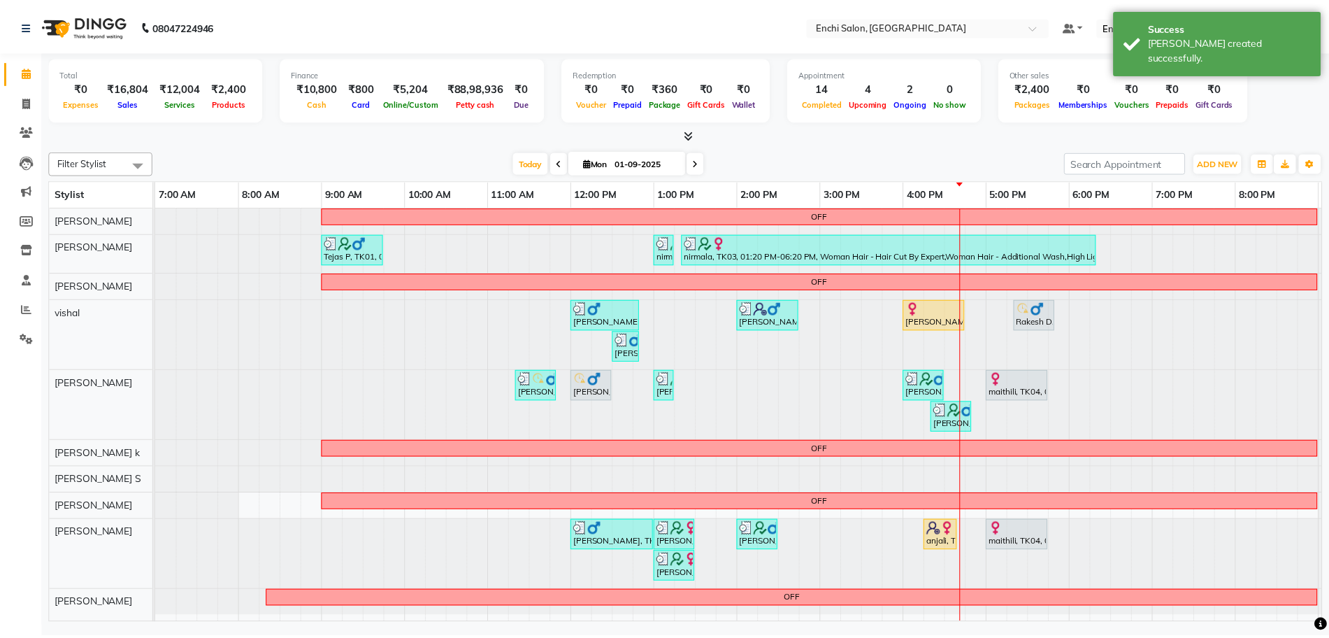
scroll to position [7, 0]
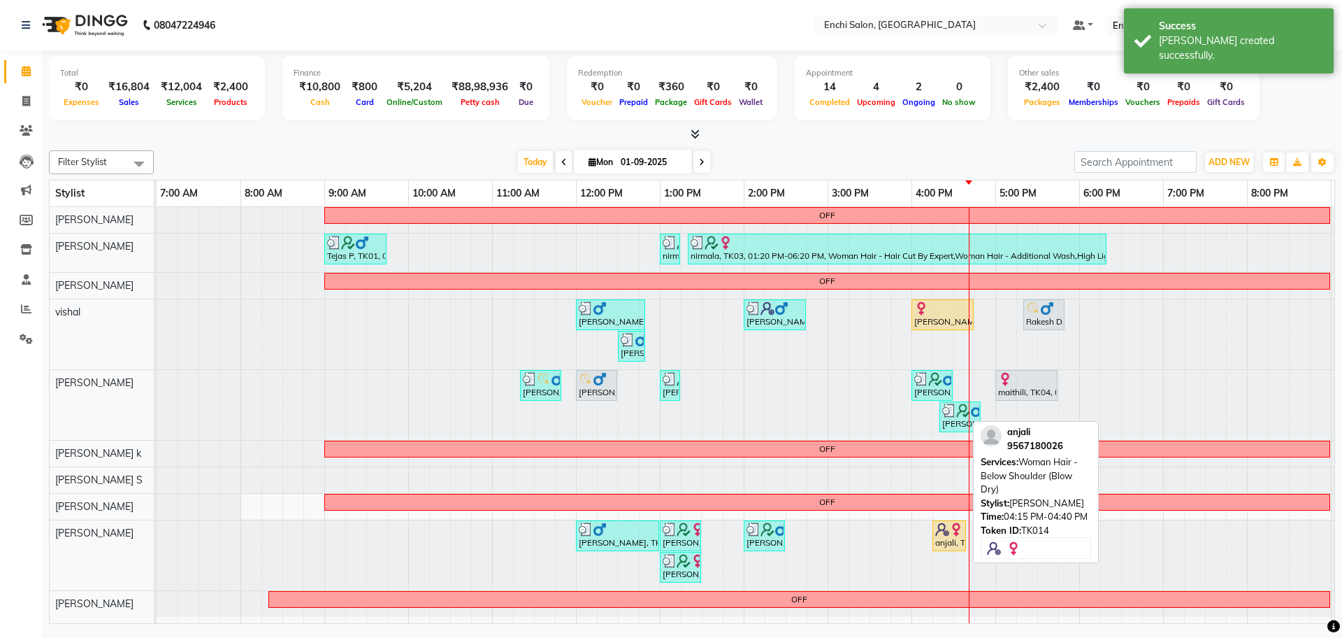
click at [946, 527] on img at bounding box center [942, 529] width 14 height 14
select select "1"
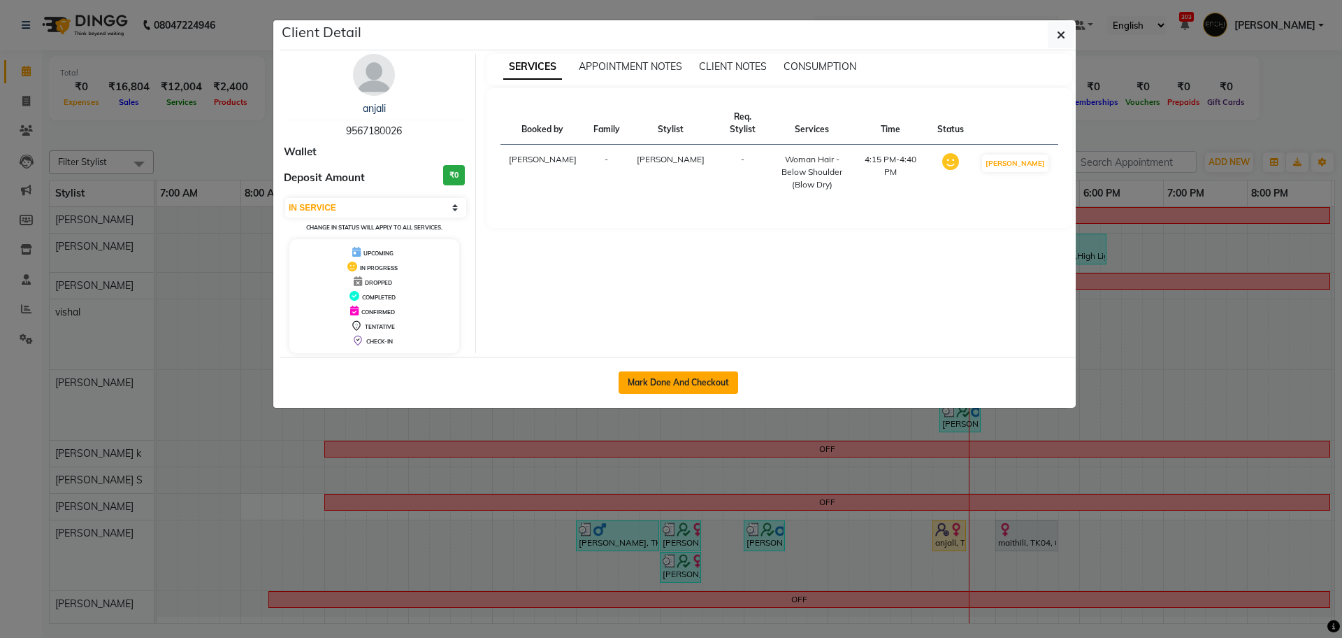
click at [649, 382] on button "Mark Done And Checkout" at bounding box center [679, 382] width 120 height 22
select select "service"
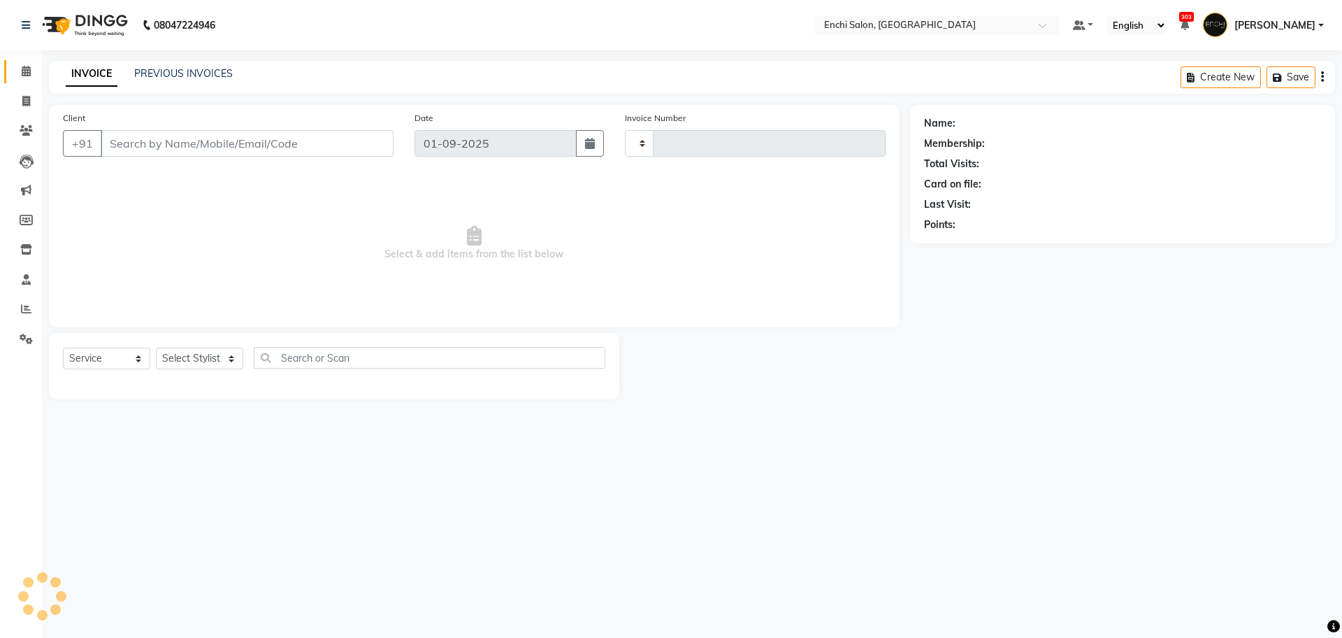
type input "3429"
select select "10"
type input "9567180026"
select select "65814"
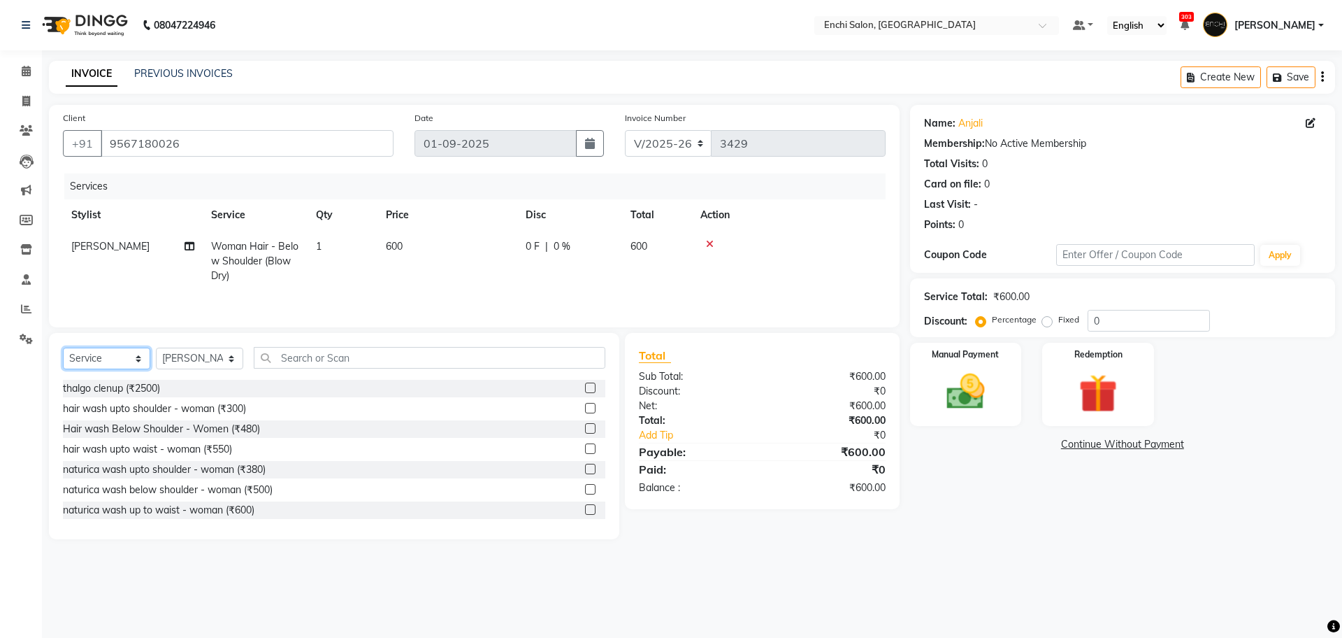
click at [77, 359] on select "Select Service Product Membership Package Voucher Prepaid Gift Card" at bounding box center [106, 358] width 87 height 22
select select "membership"
click at [63, 350] on select "Select Service Product Membership Package Voucher Prepaid Gift Card" at bounding box center [106, 358] width 87 height 22
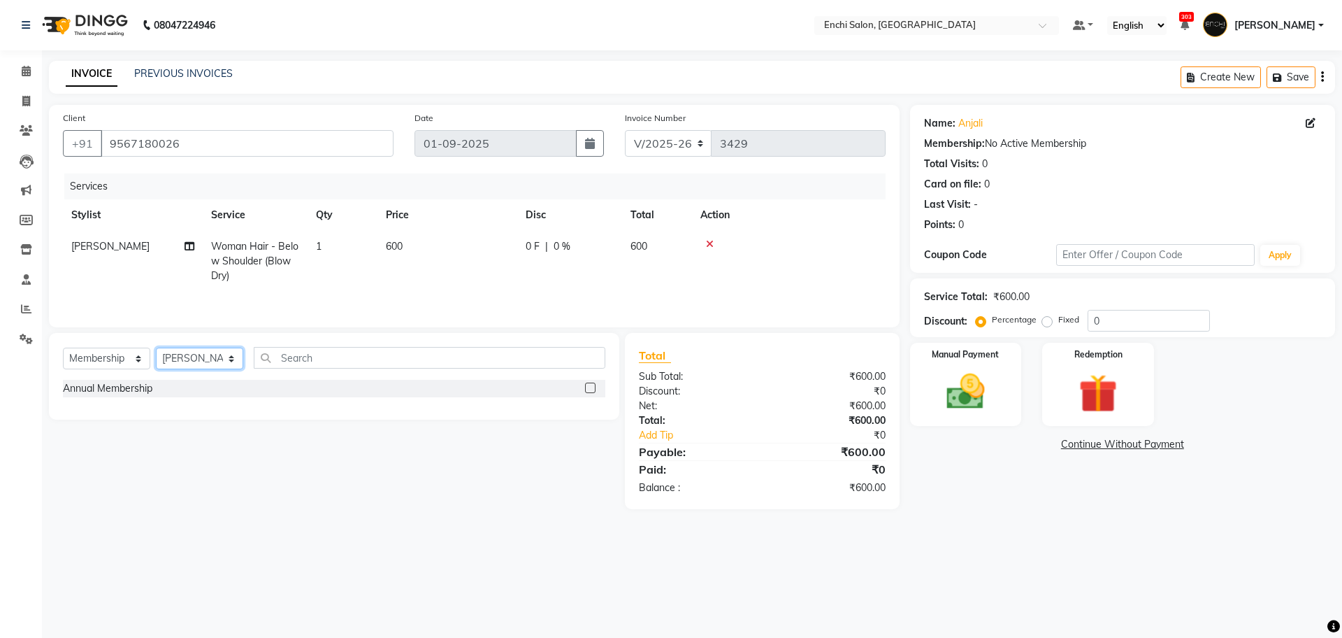
click at [185, 359] on select "Select Stylist Akshay [PERSON_NAME] k Arjun shinde Enchi salon jagdevi [PERSON_…" at bounding box center [199, 358] width 87 height 22
select select "65668"
click at [156, 350] on select "Select Stylist Akshay [PERSON_NAME] k Arjun shinde Enchi salon jagdevi [PERSON_…" at bounding box center [199, 358] width 87 height 22
click at [591, 389] on label at bounding box center [590, 387] width 10 height 10
click at [591, 389] on input "checkbox" at bounding box center [589, 388] width 9 height 9
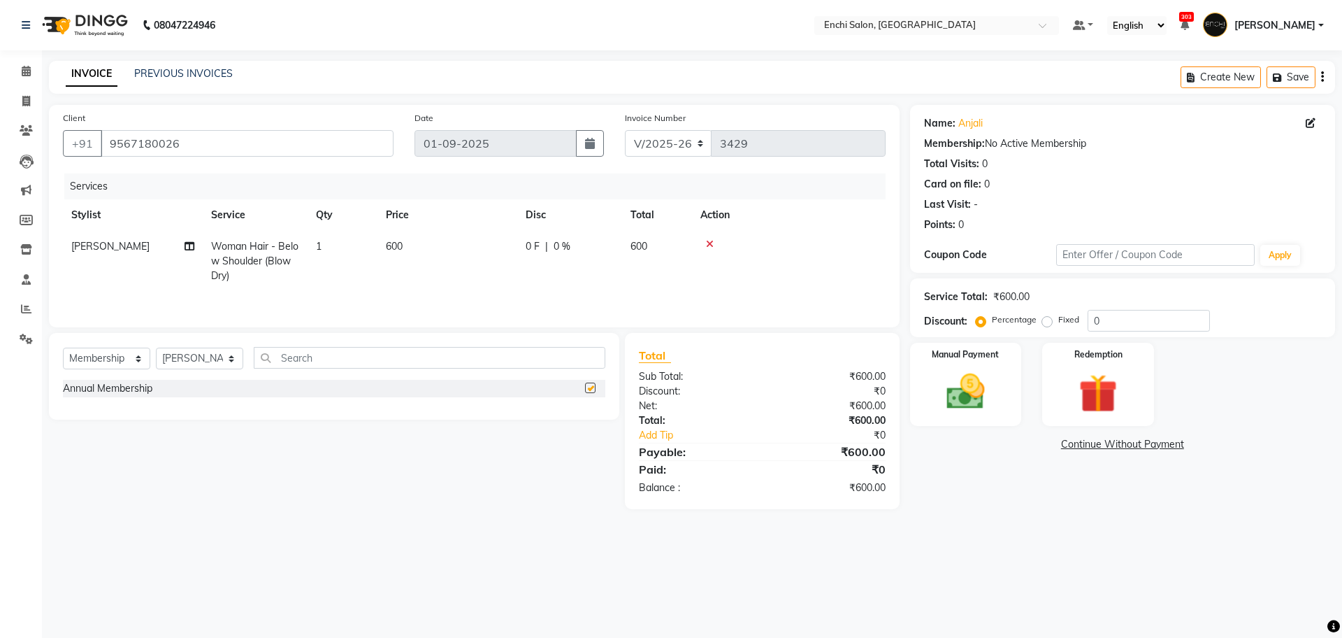
select select "select"
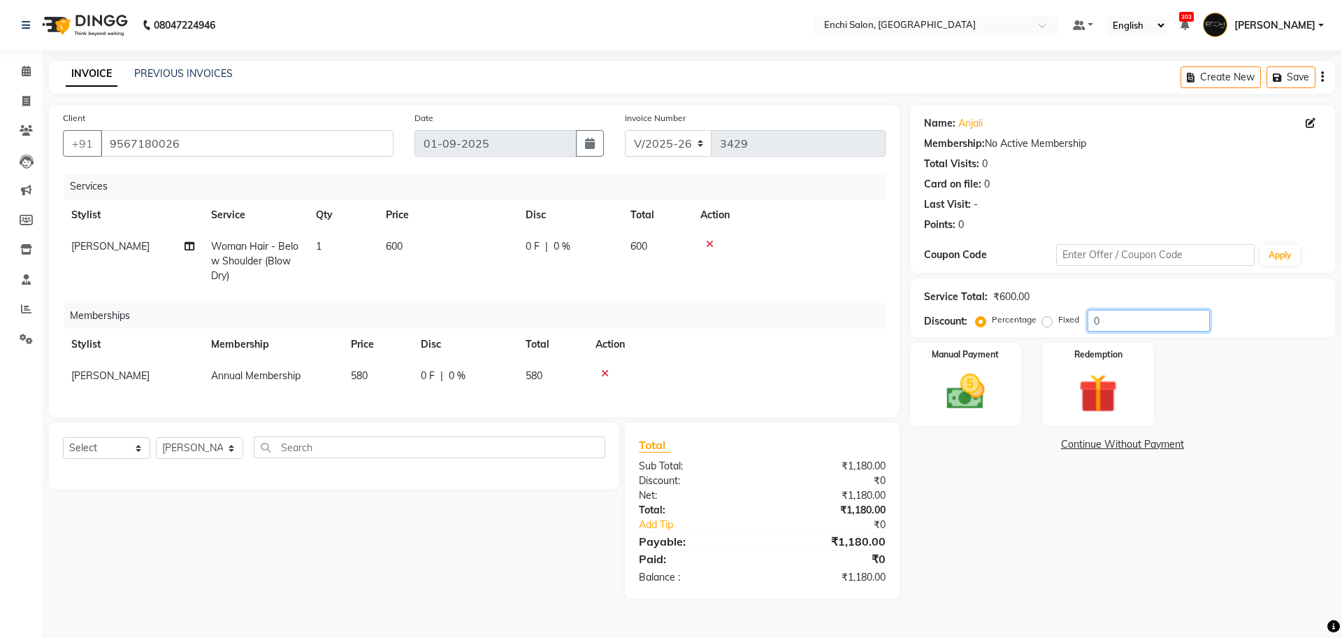
click at [1111, 321] on input "0" at bounding box center [1149, 321] width 122 height 22
type input "20"
click at [981, 419] on div "Manual Payment" at bounding box center [965, 384] width 116 height 86
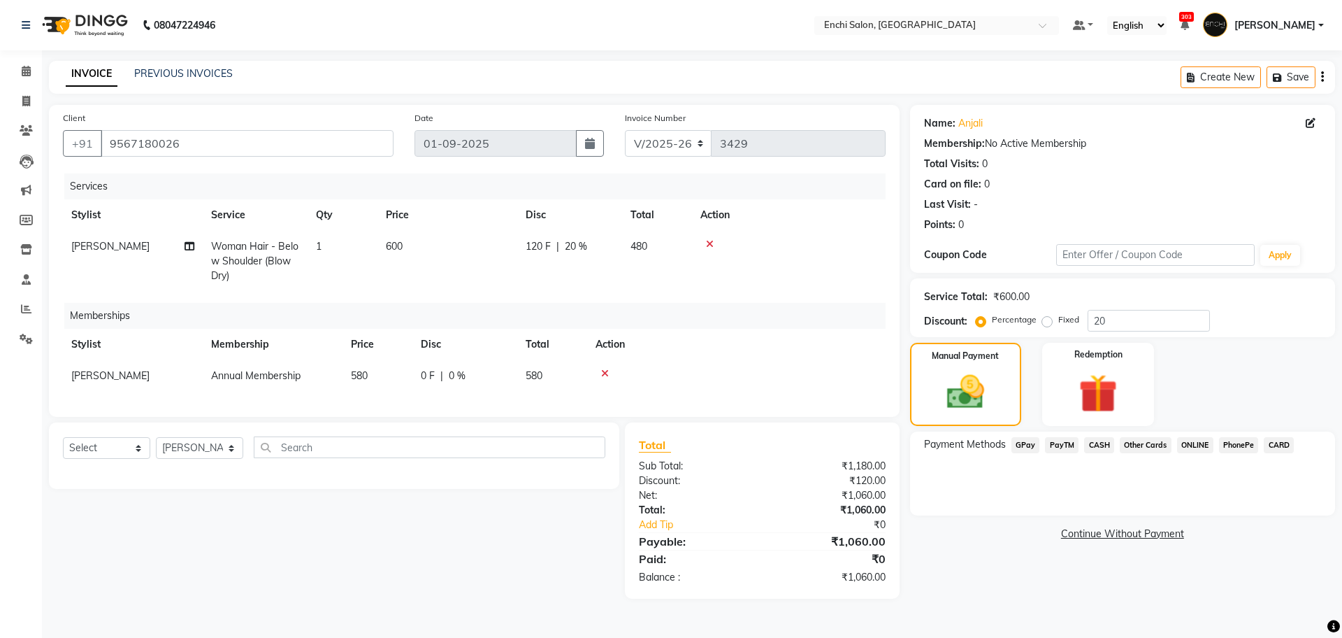
click at [1272, 447] on span "CARD" at bounding box center [1279, 445] width 30 height 16
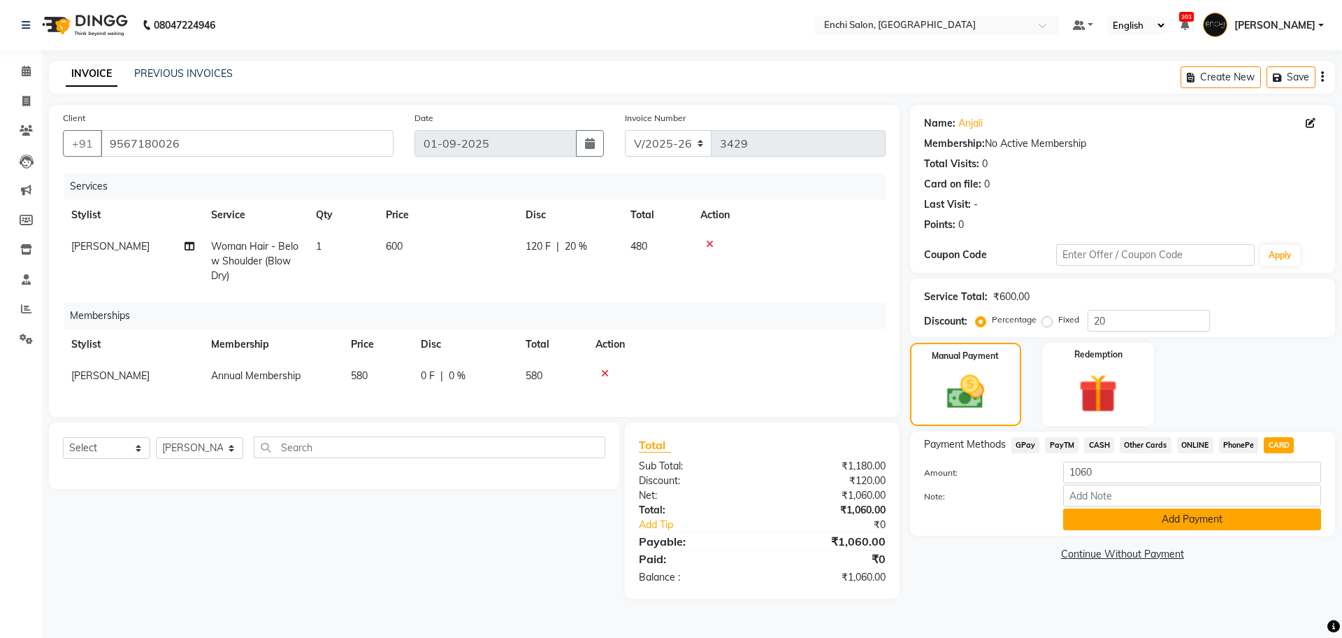
click at [1258, 518] on button "Add Payment" at bounding box center [1192, 519] width 258 height 22
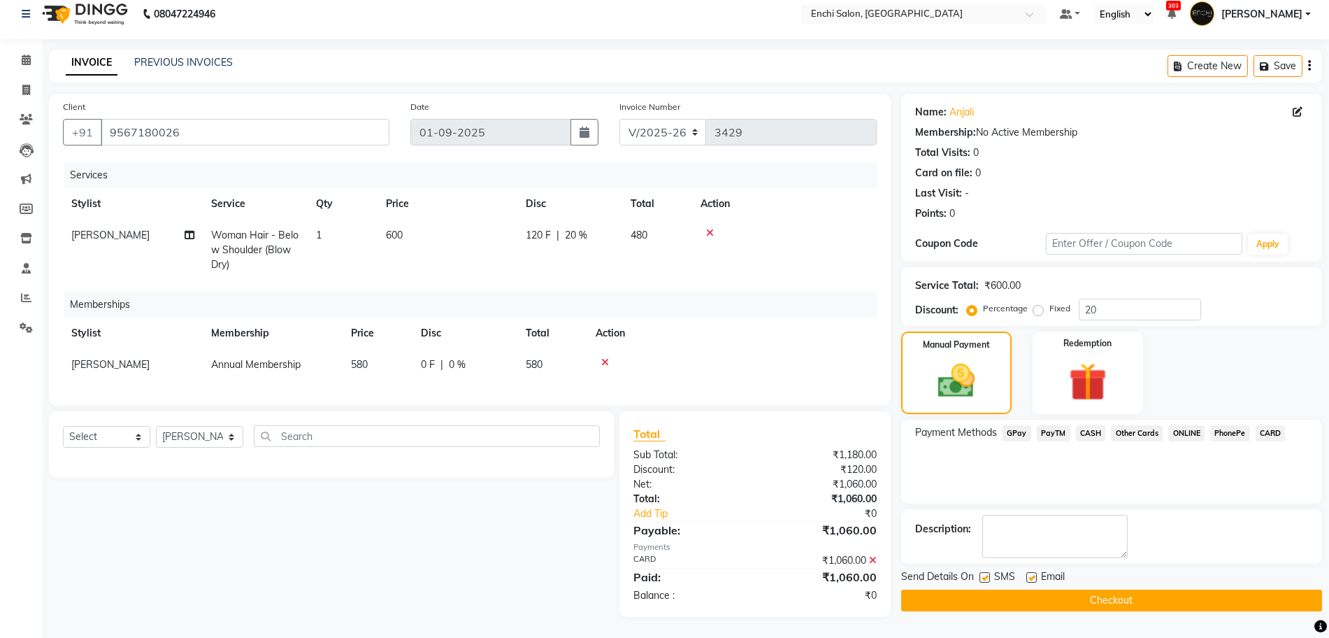
scroll to position [24, 0]
click at [1211, 589] on button "Checkout" at bounding box center [1111, 600] width 421 height 22
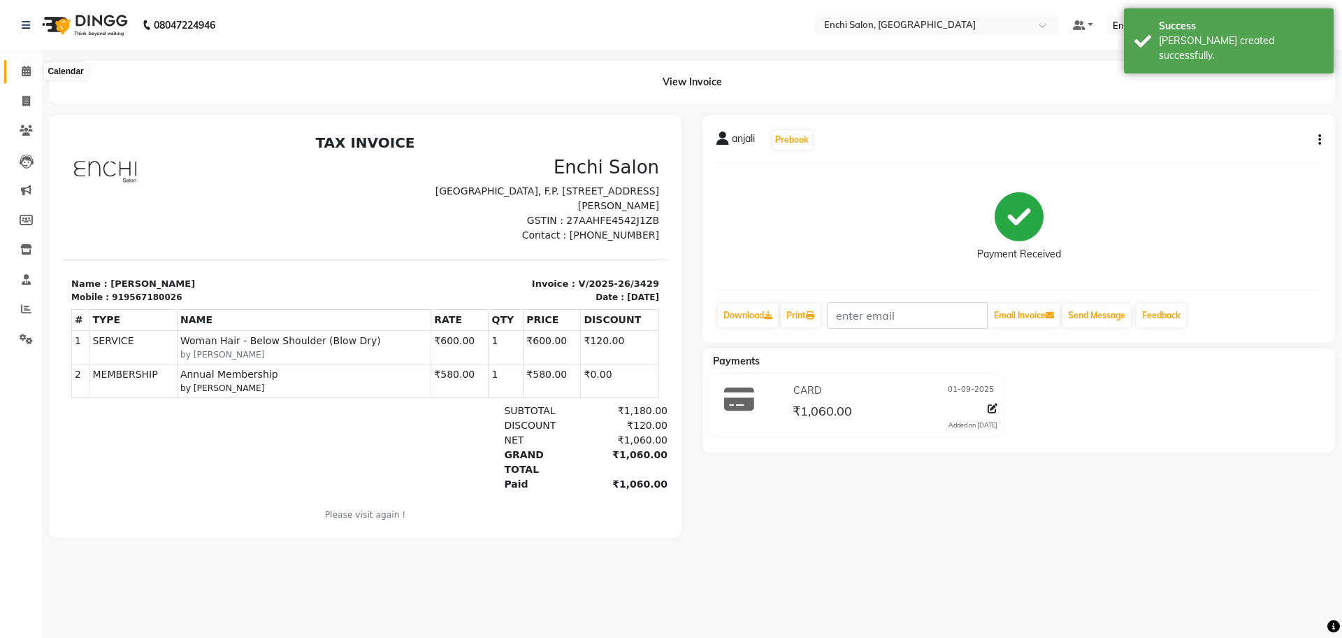
click at [29, 64] on span at bounding box center [26, 72] width 24 height 16
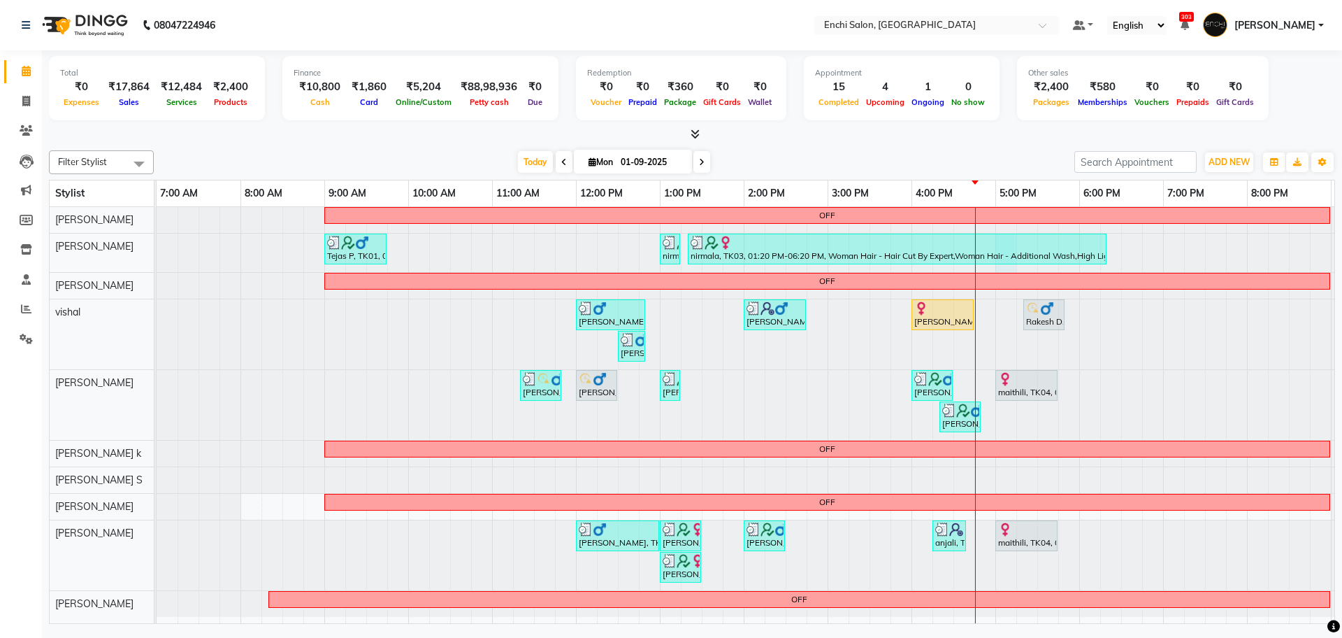
click at [1006, 264] on div "nirmala, TK03, 01:20 PM-06:20 PM, Woman Hair - Hair Cut By Expert,Woman Hair - …" at bounding box center [897, 248] width 419 height 31
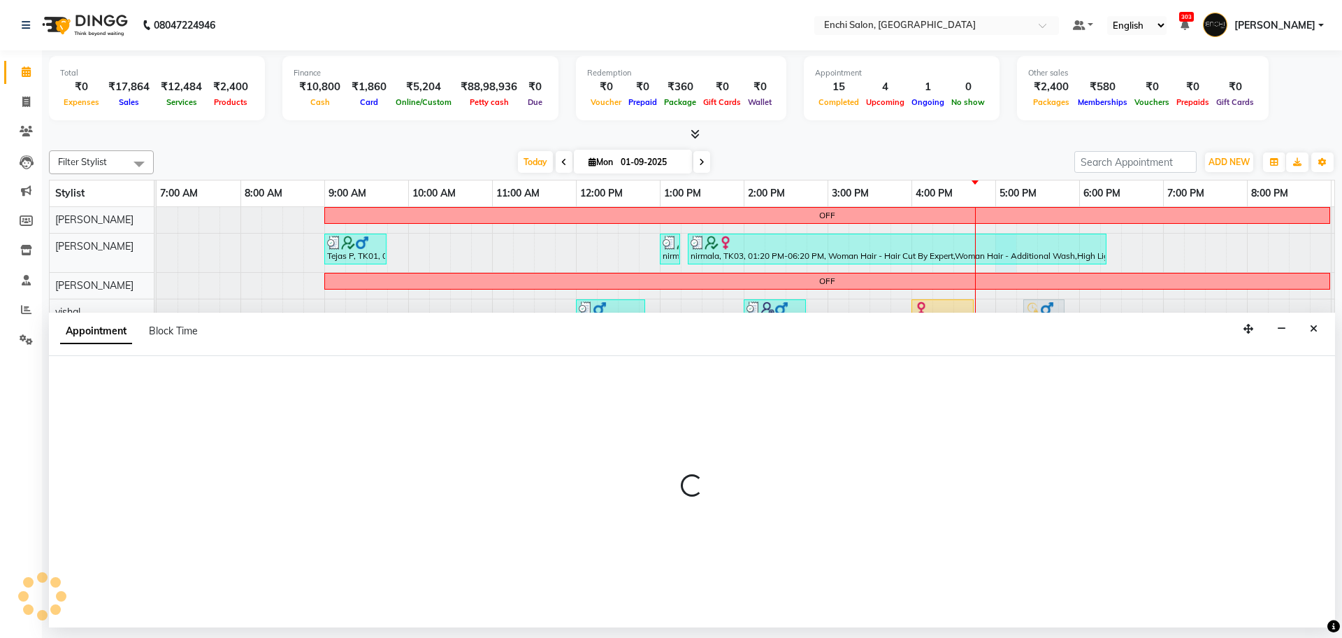
select select "604"
select select "1020"
select select "tentative"
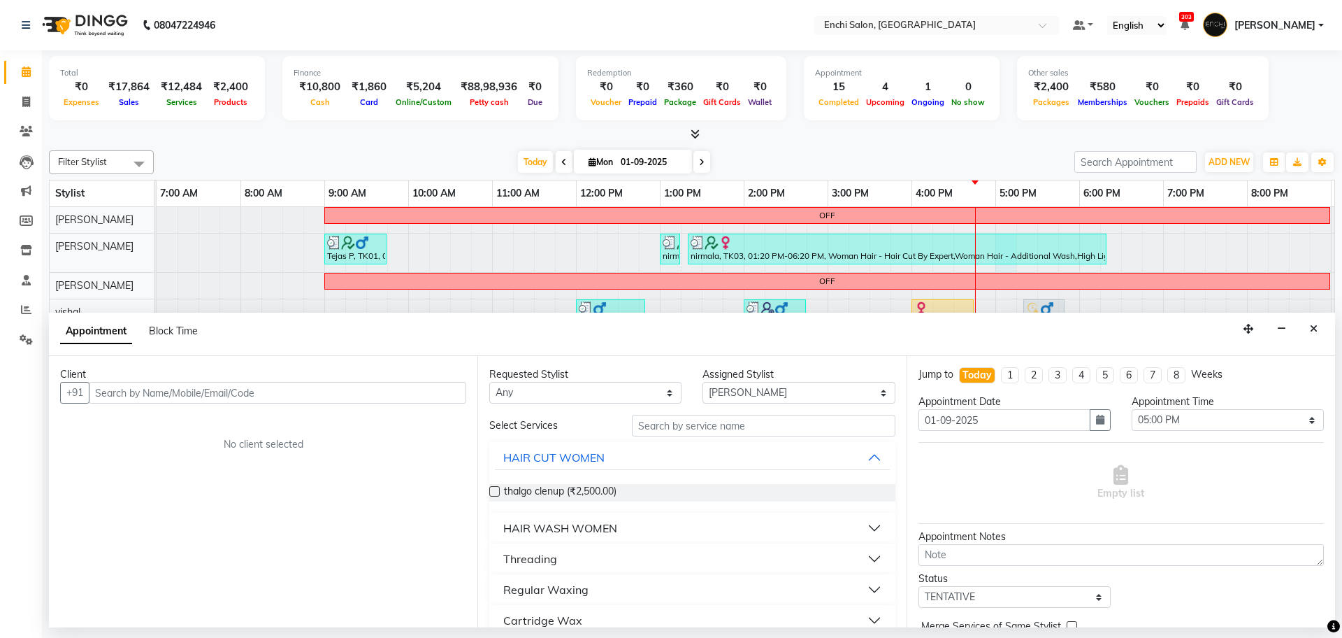
click at [192, 399] on input "text" at bounding box center [278, 393] width 378 height 22
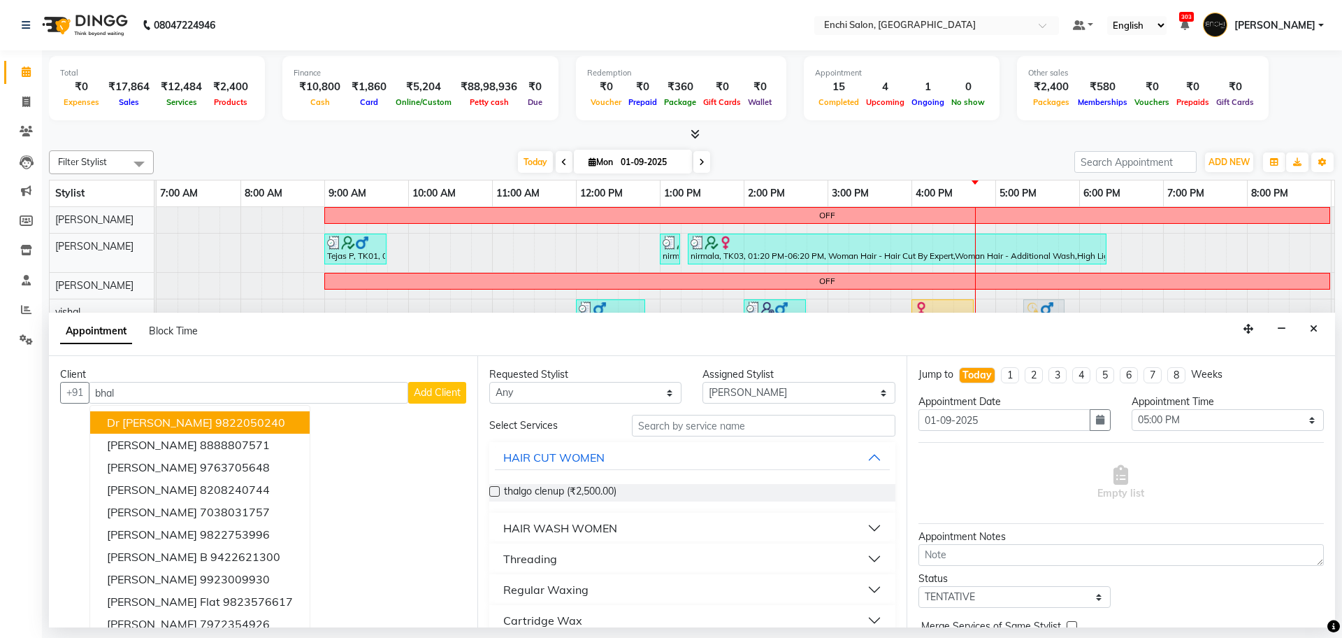
type input "bhale"
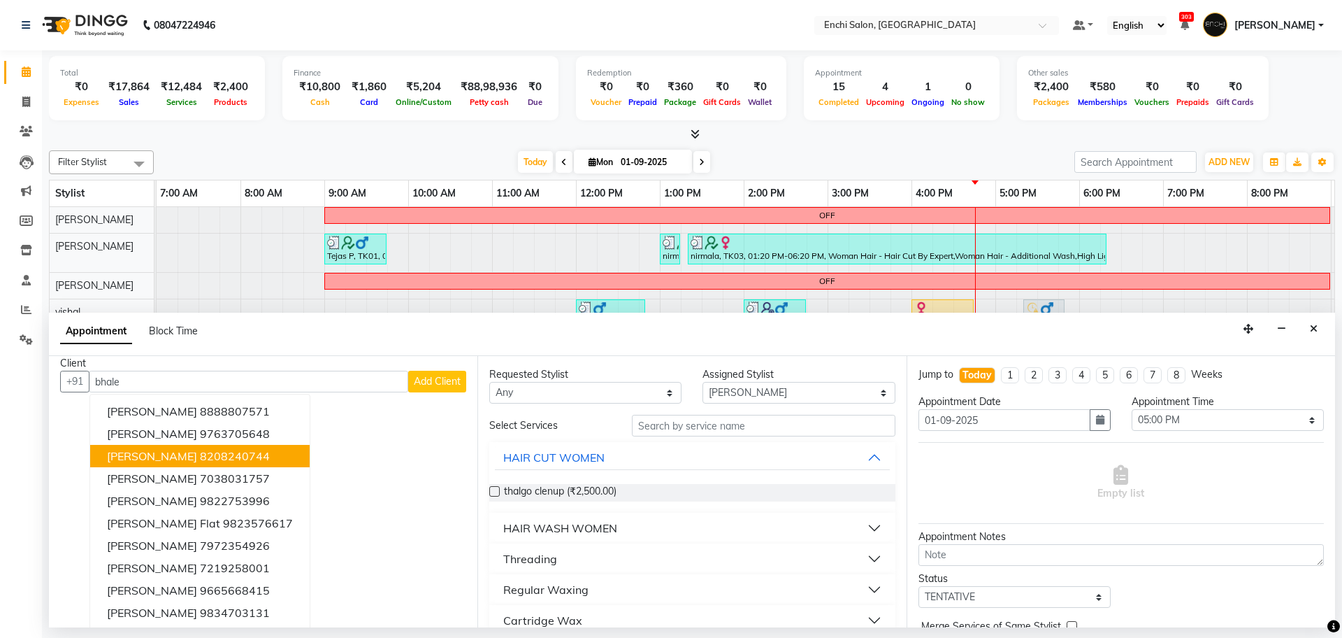
scroll to position [14, 0]
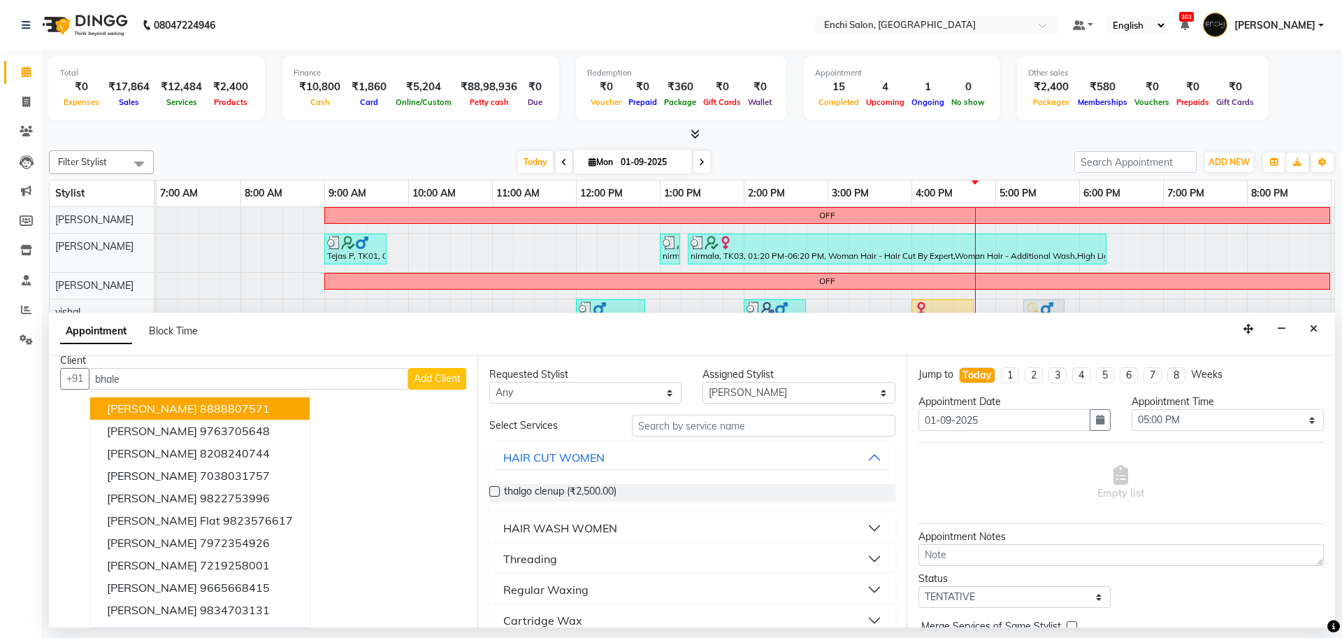
click at [196, 386] on input "bhale" at bounding box center [248, 379] width 319 height 22
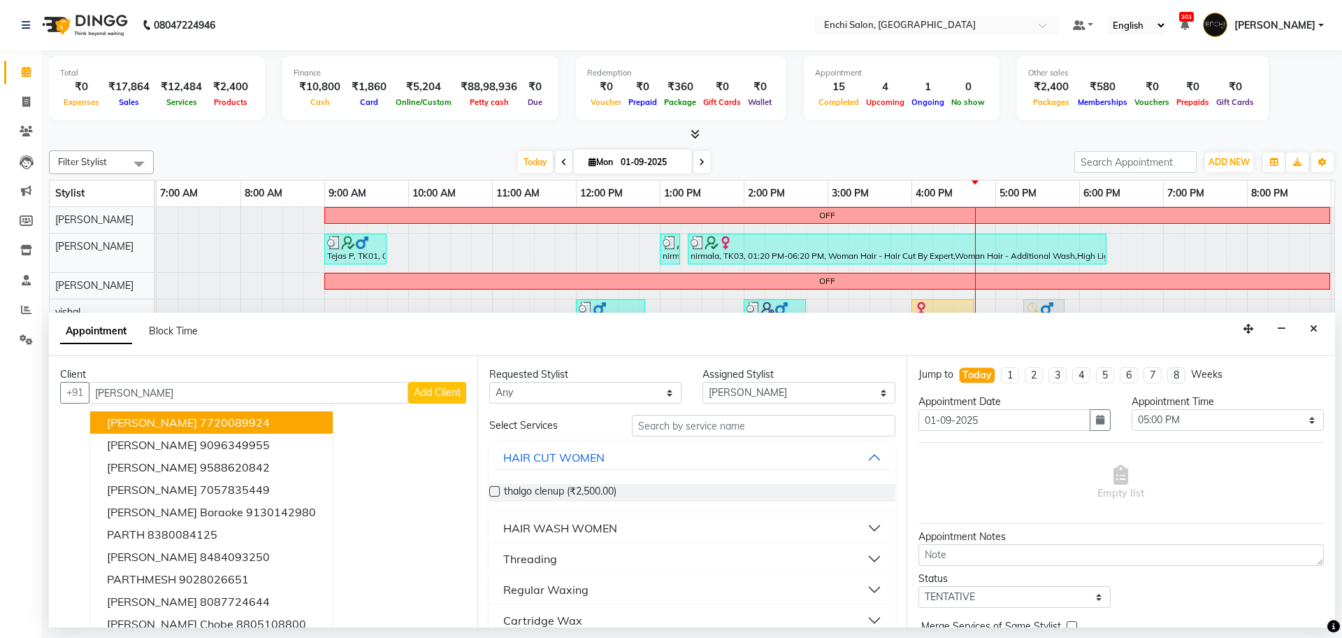
click at [203, 426] on ngb-highlight "7720089924" at bounding box center [235, 422] width 70 height 14
type input "7720089924"
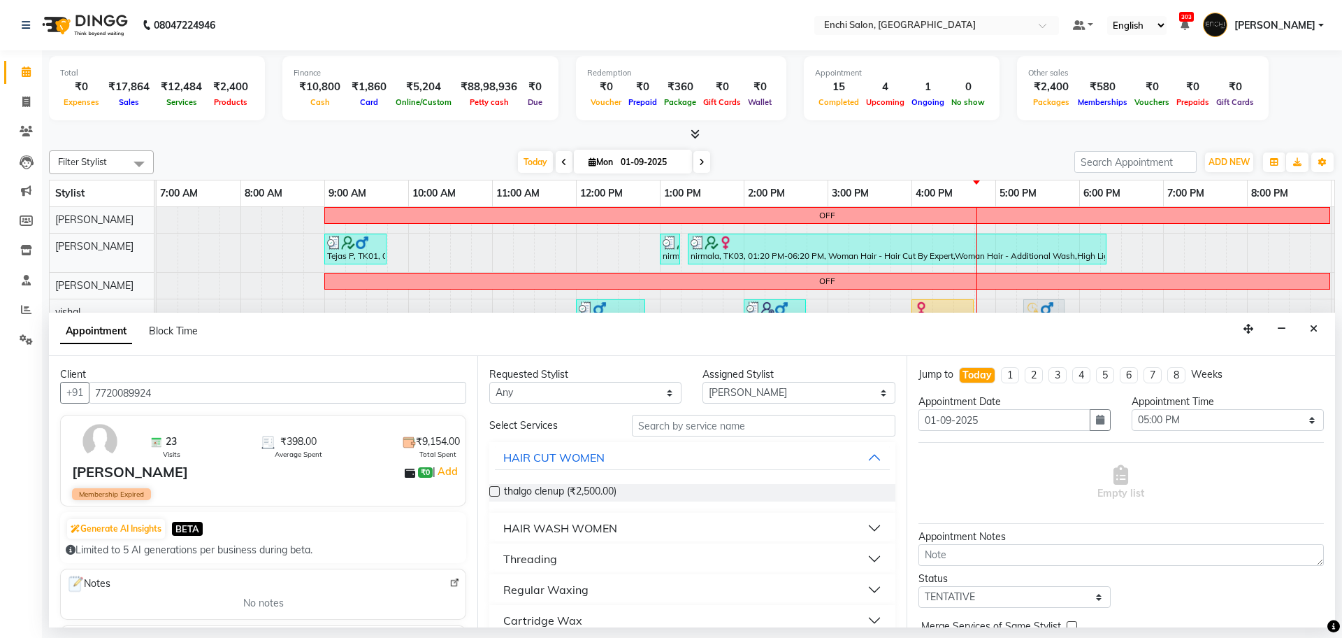
click at [185, 392] on input "7720089924" at bounding box center [278, 393] width 378 height 22
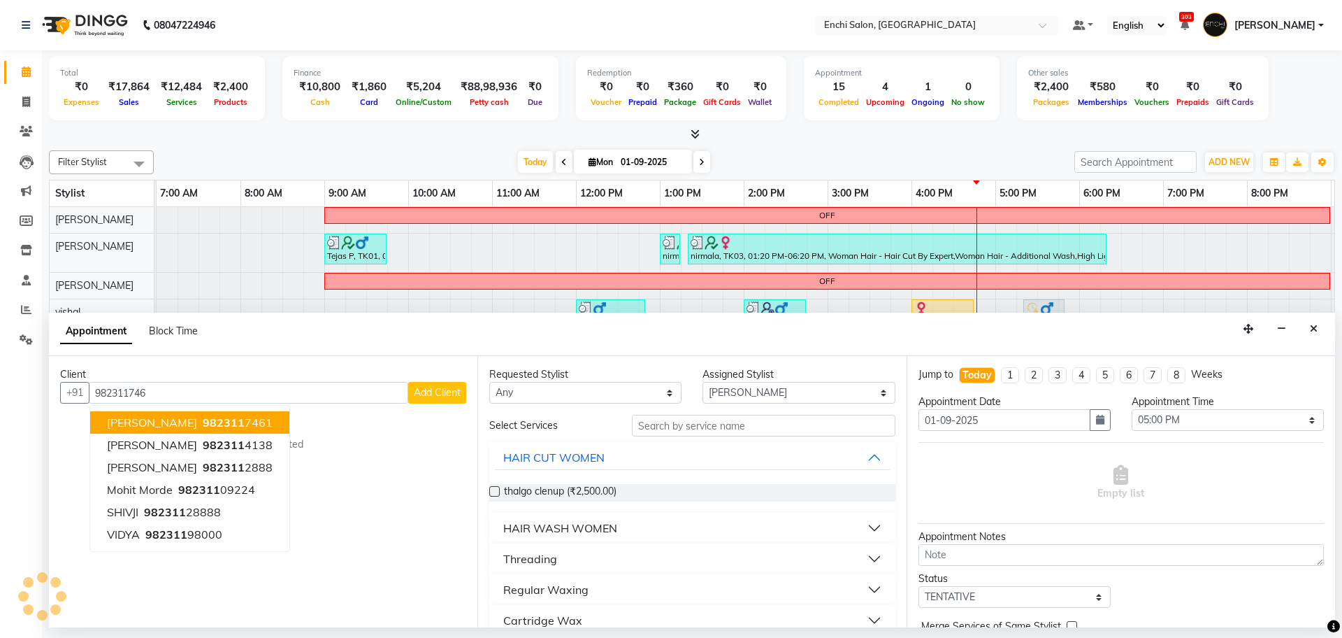
type input "9823117461"
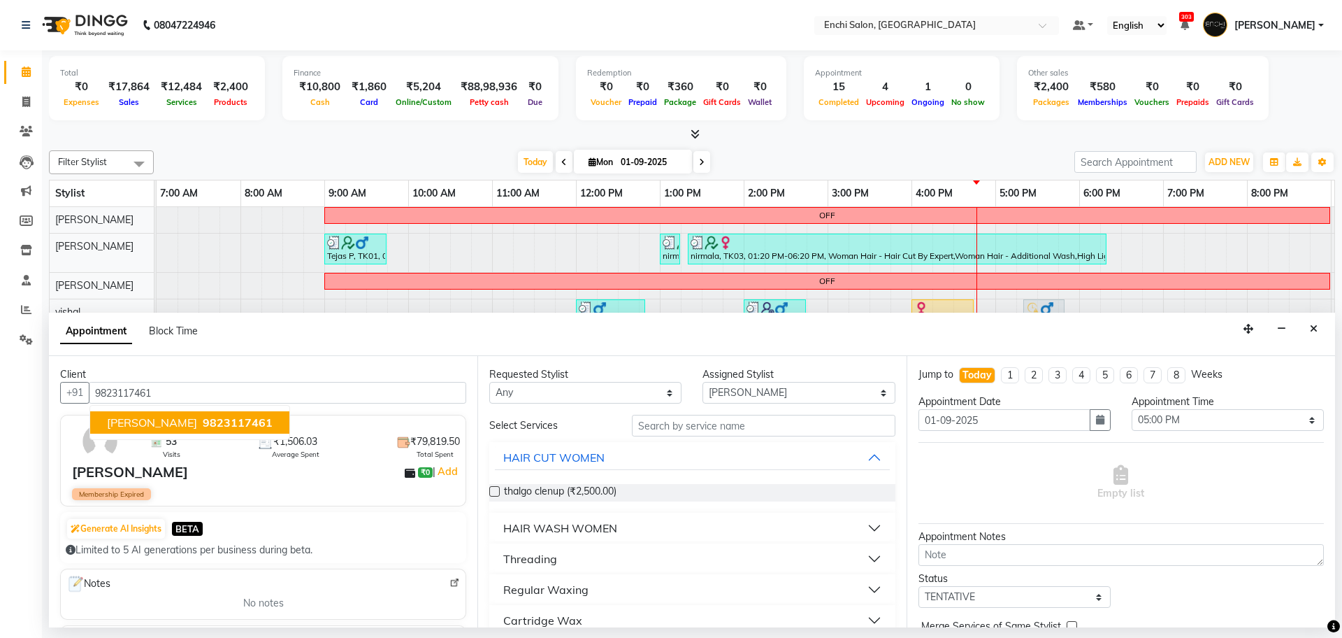
click at [206, 391] on input "9823117461" at bounding box center [278, 393] width 378 height 22
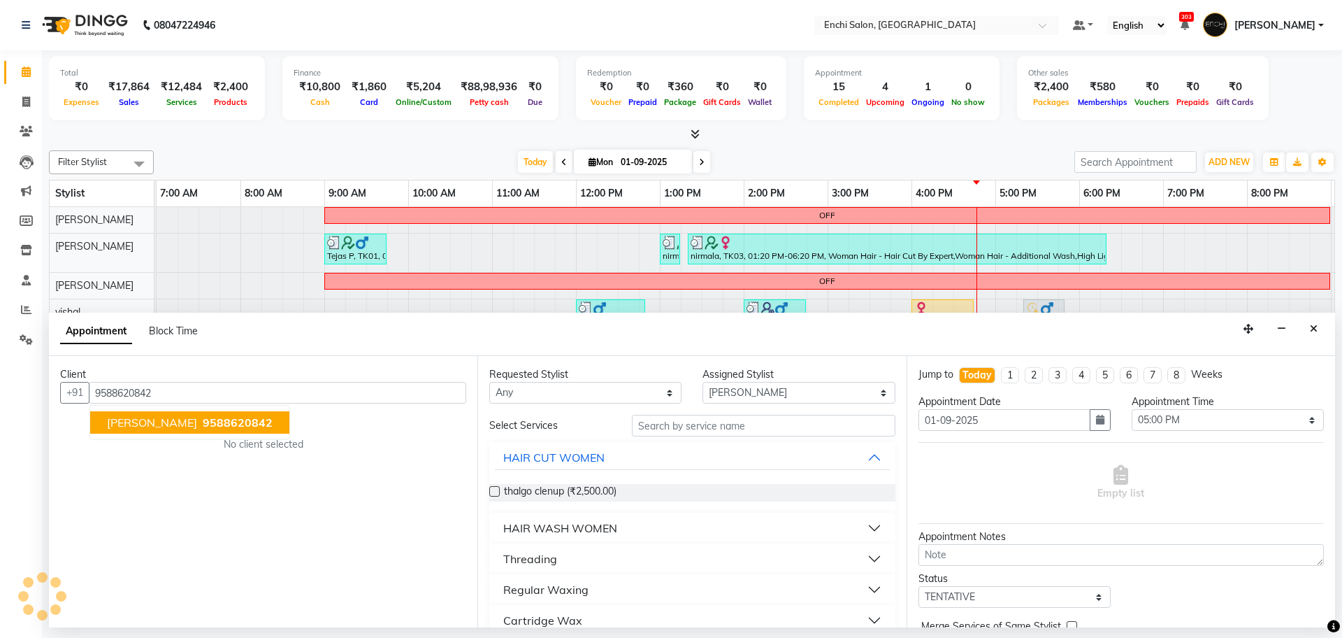
click at [204, 425] on span "9588620842" at bounding box center [238, 422] width 70 height 14
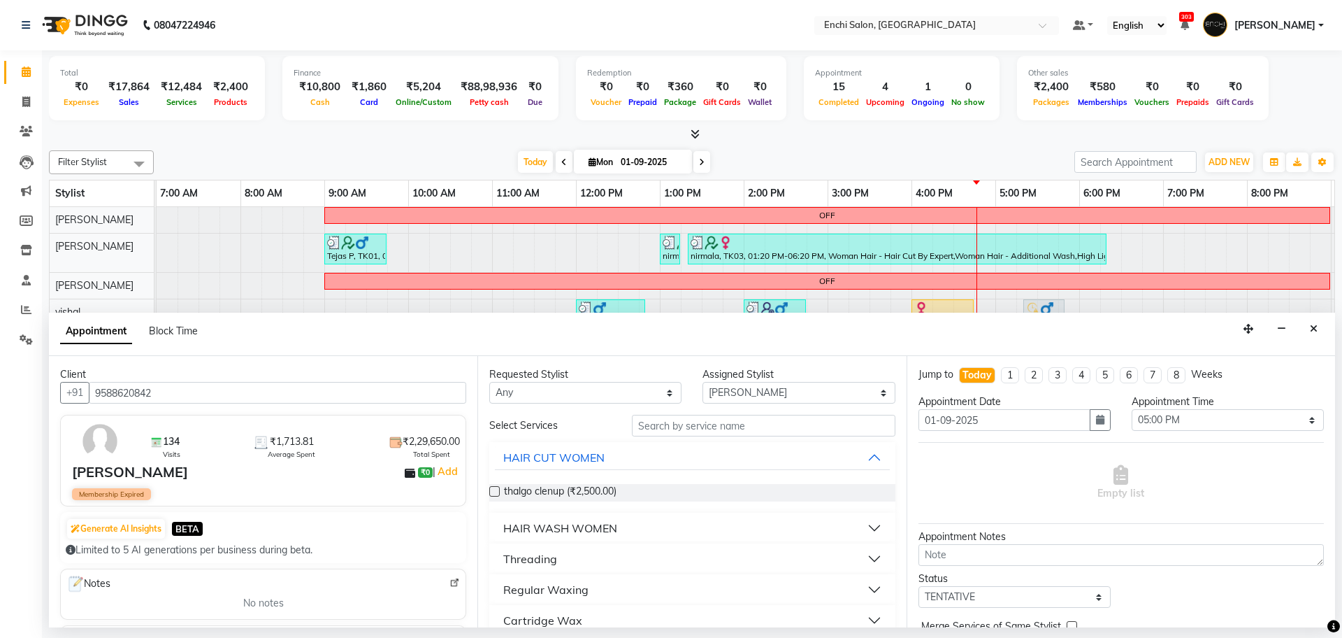
type input "9588620842"
click at [759, 426] on input "text" at bounding box center [764, 426] width 264 height 22
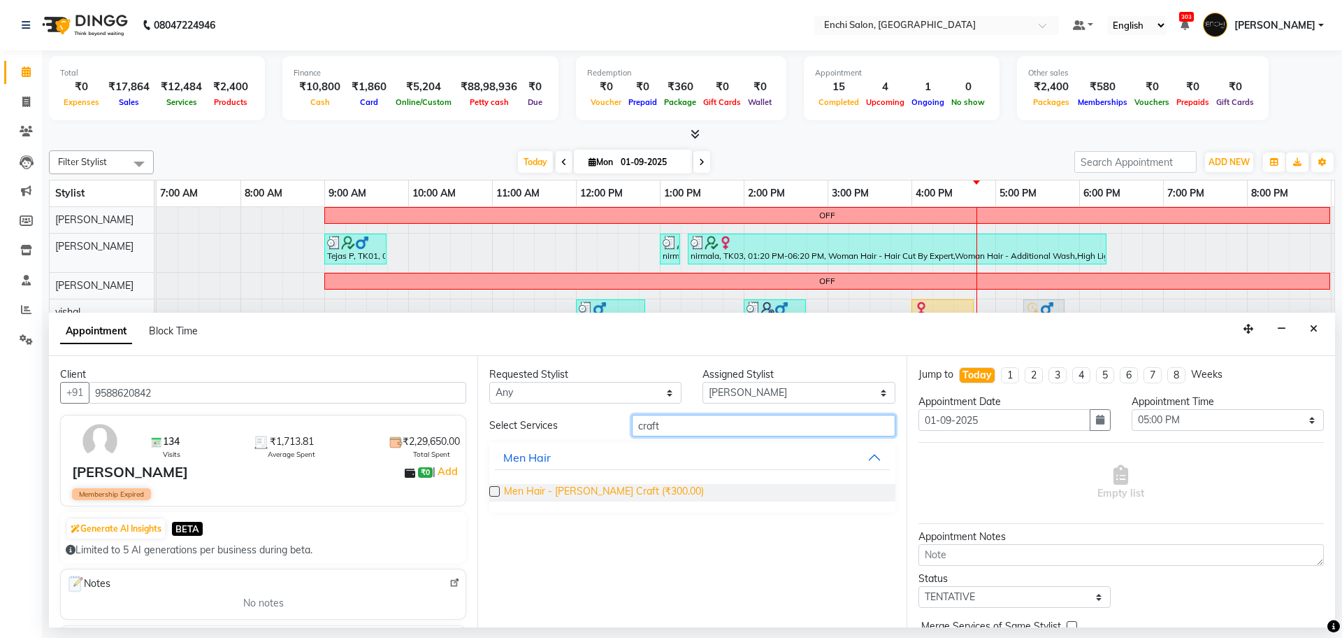
type input "craft"
click at [607, 489] on span "Men Hair - [PERSON_NAME] Craft (₹300.00)" at bounding box center [604, 492] width 200 height 17
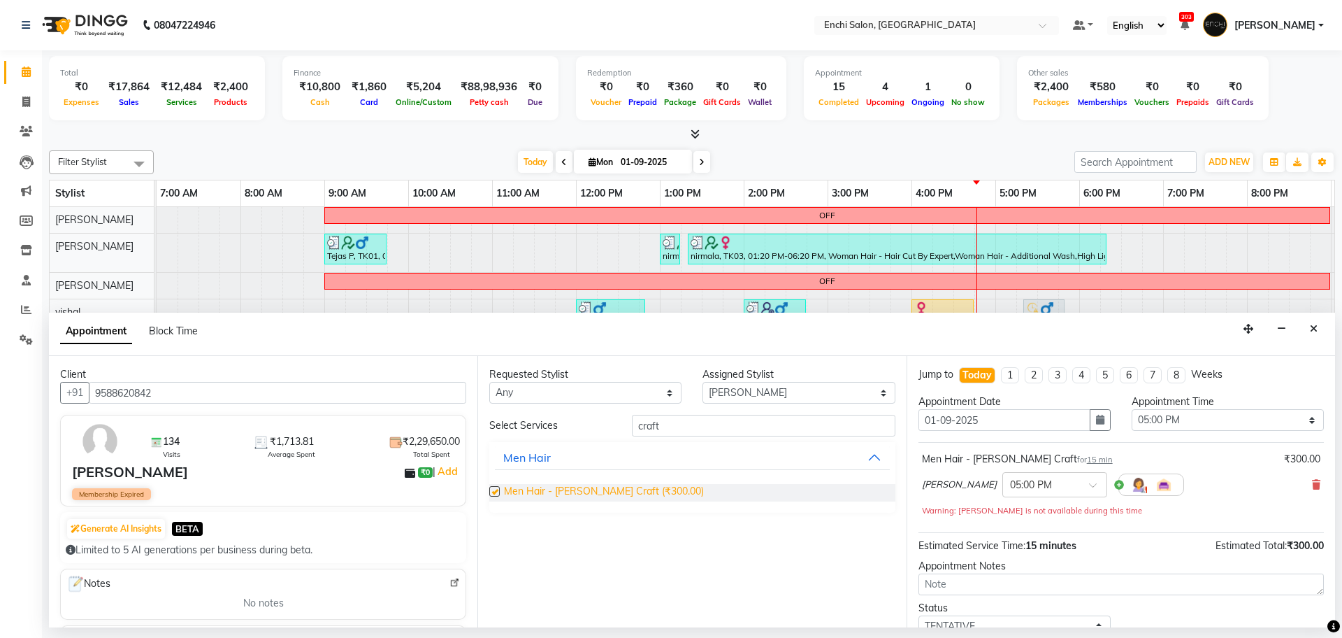
checkbox input "false"
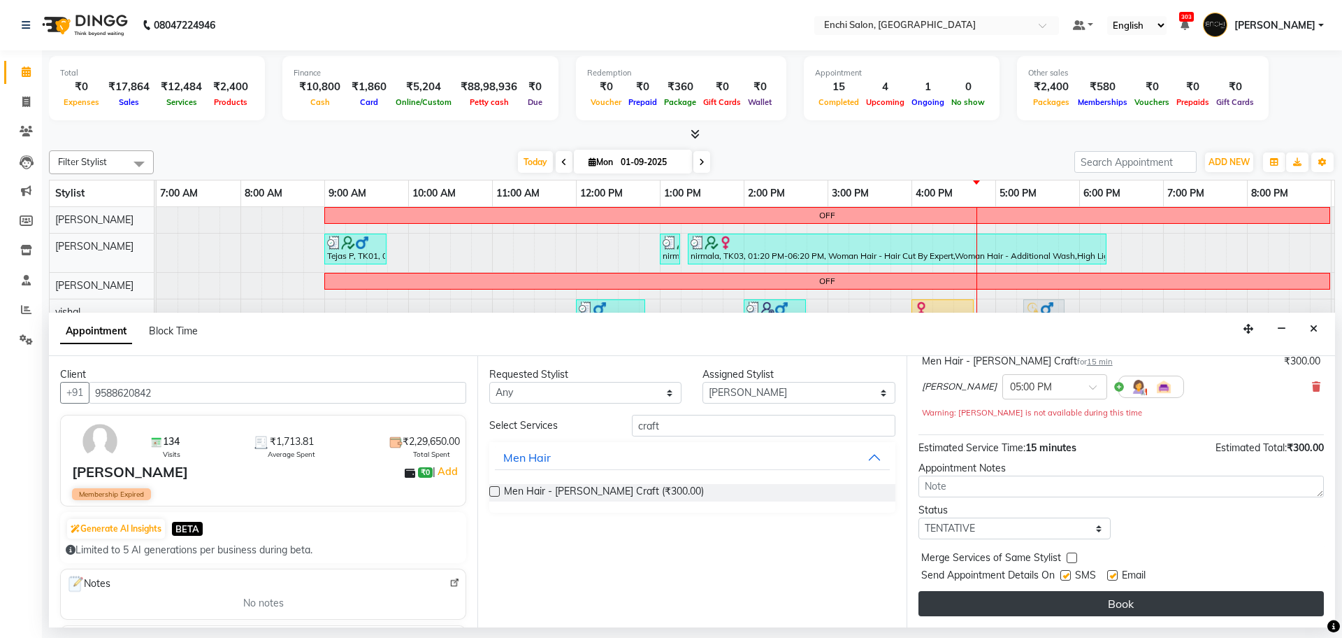
click at [1026, 599] on button "Book" at bounding box center [1121, 603] width 405 height 25
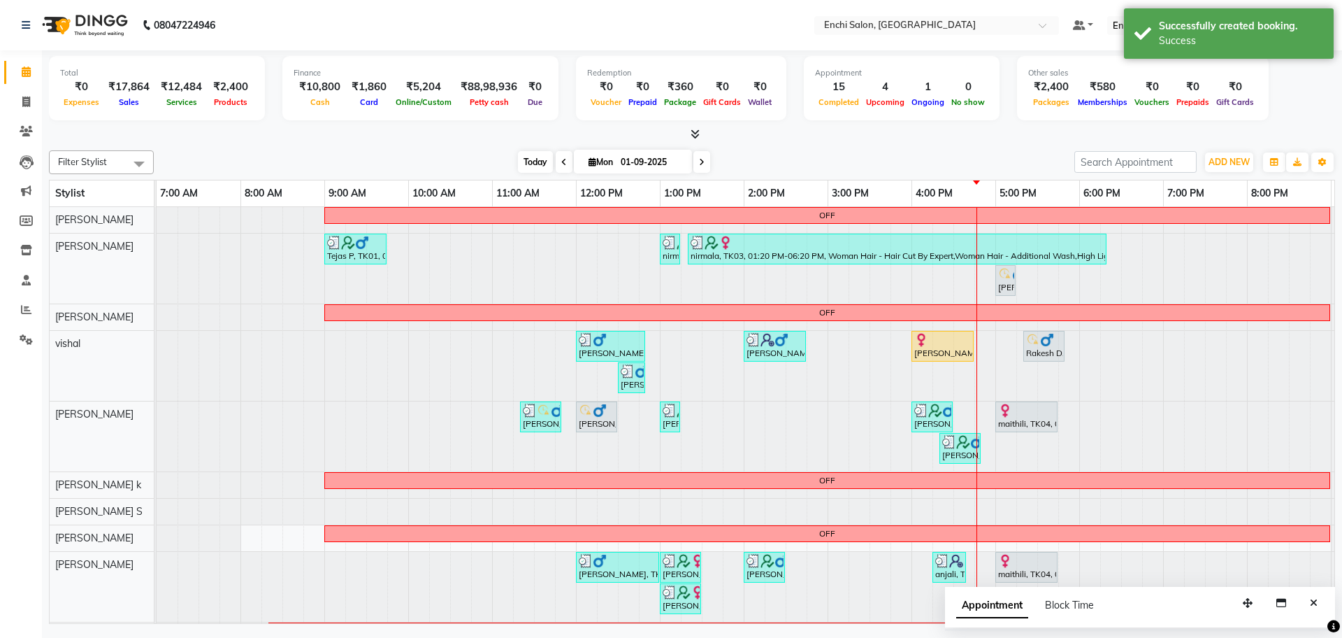
drag, startPoint x: 530, startPoint y: 166, endPoint x: 540, endPoint y: 163, distance: 10.9
click at [531, 166] on span "Today" at bounding box center [535, 162] width 35 height 22
